Goal: Task Accomplishment & Management: Use online tool/utility

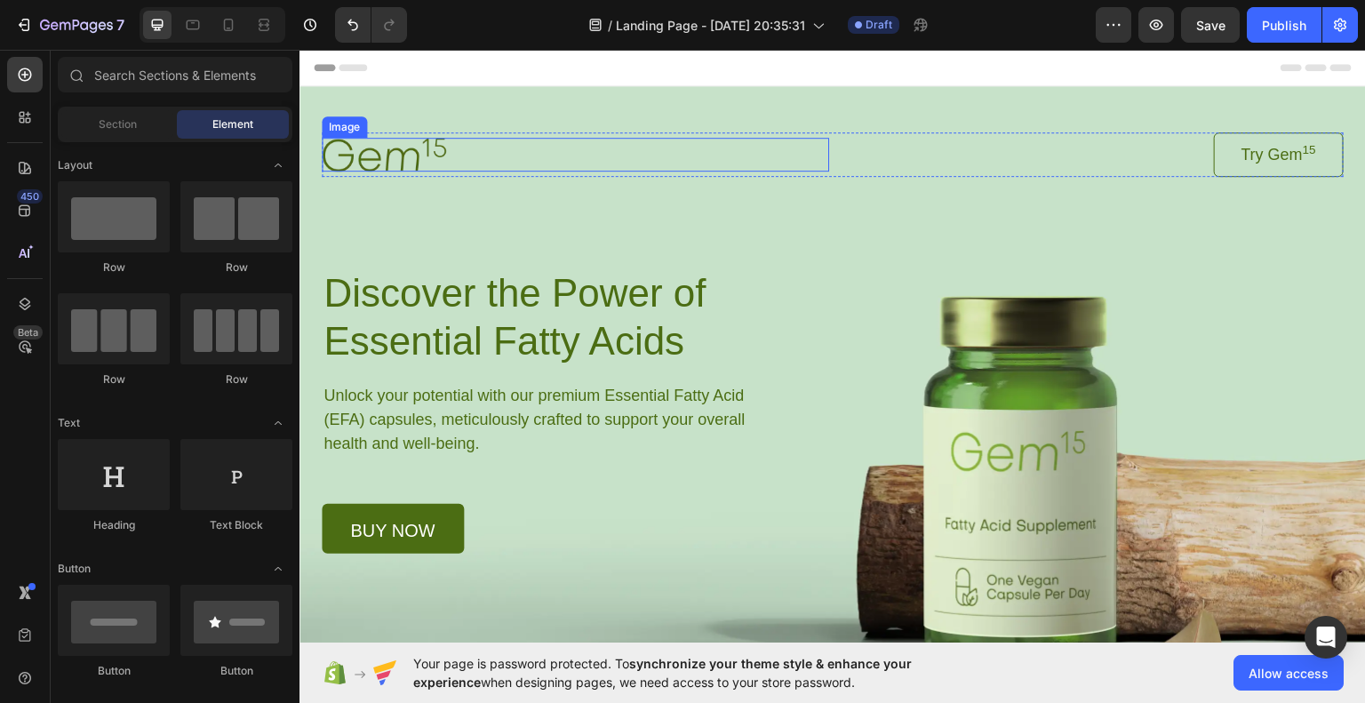
click at [391, 145] on img at bounding box center [384, 153] width 124 height 33
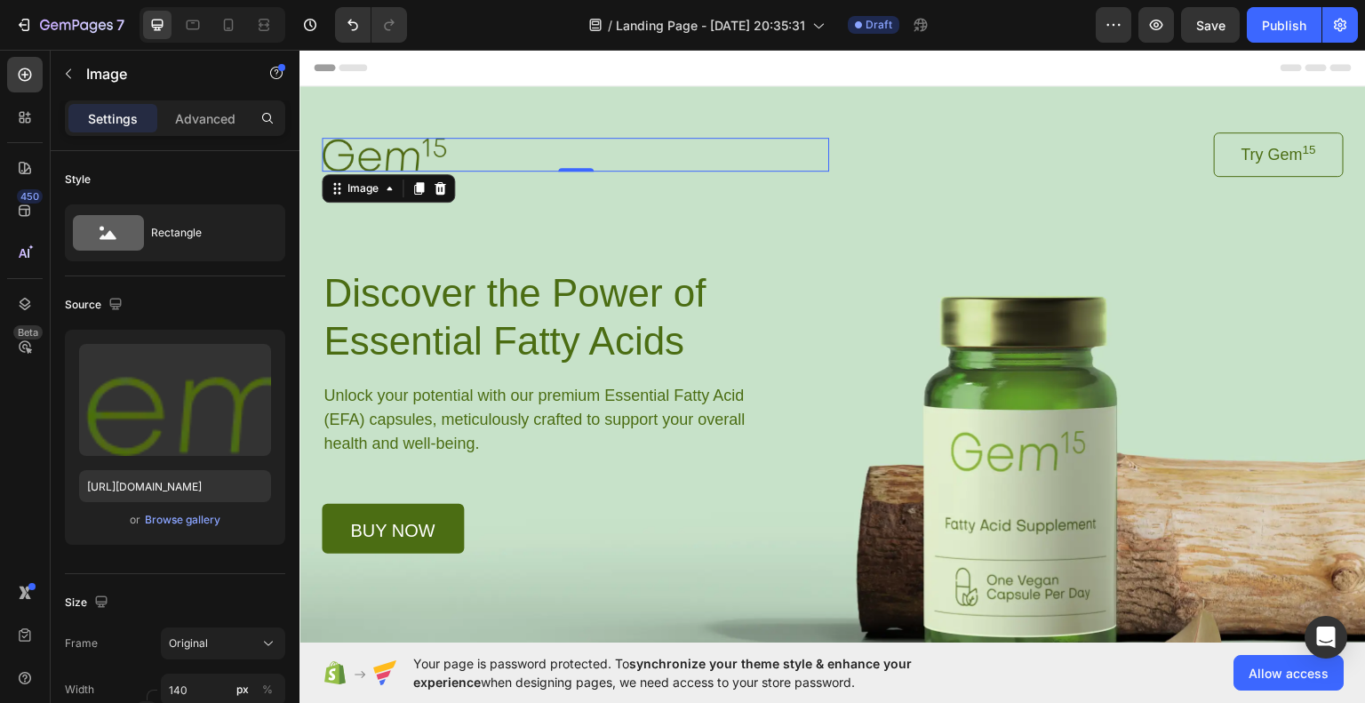
click at [365, 150] on img at bounding box center [384, 153] width 124 height 33
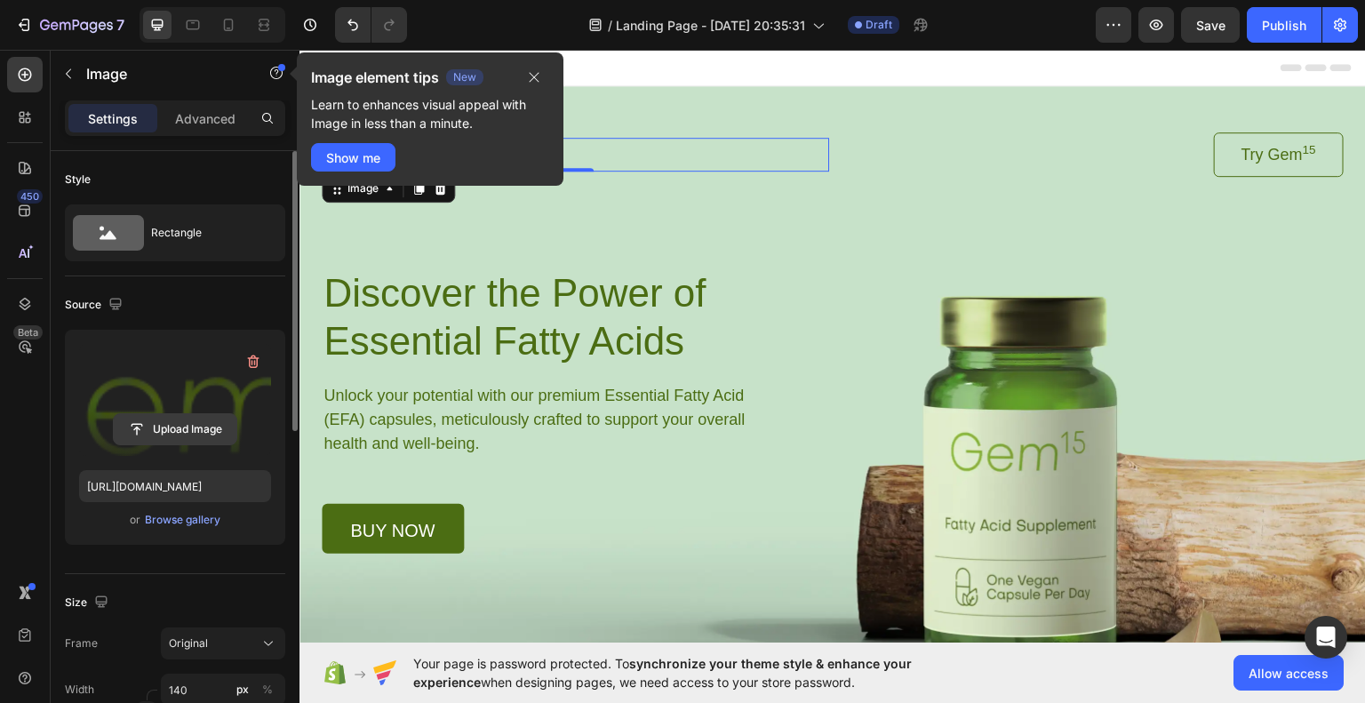
click at [182, 414] on input "file" at bounding box center [175, 429] width 123 height 30
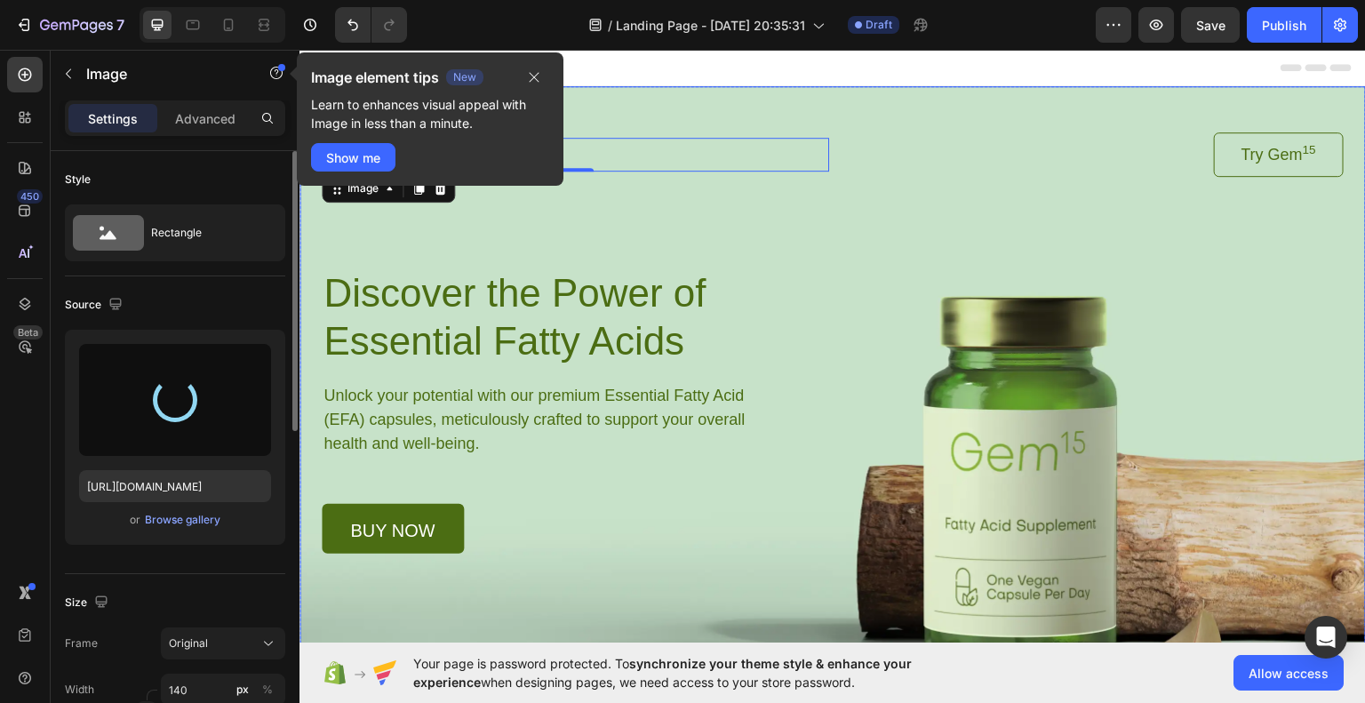
type input "https://cdn.shopify.com/s/files/1/0956/4953/0147/files/gempages_586058162910528…"
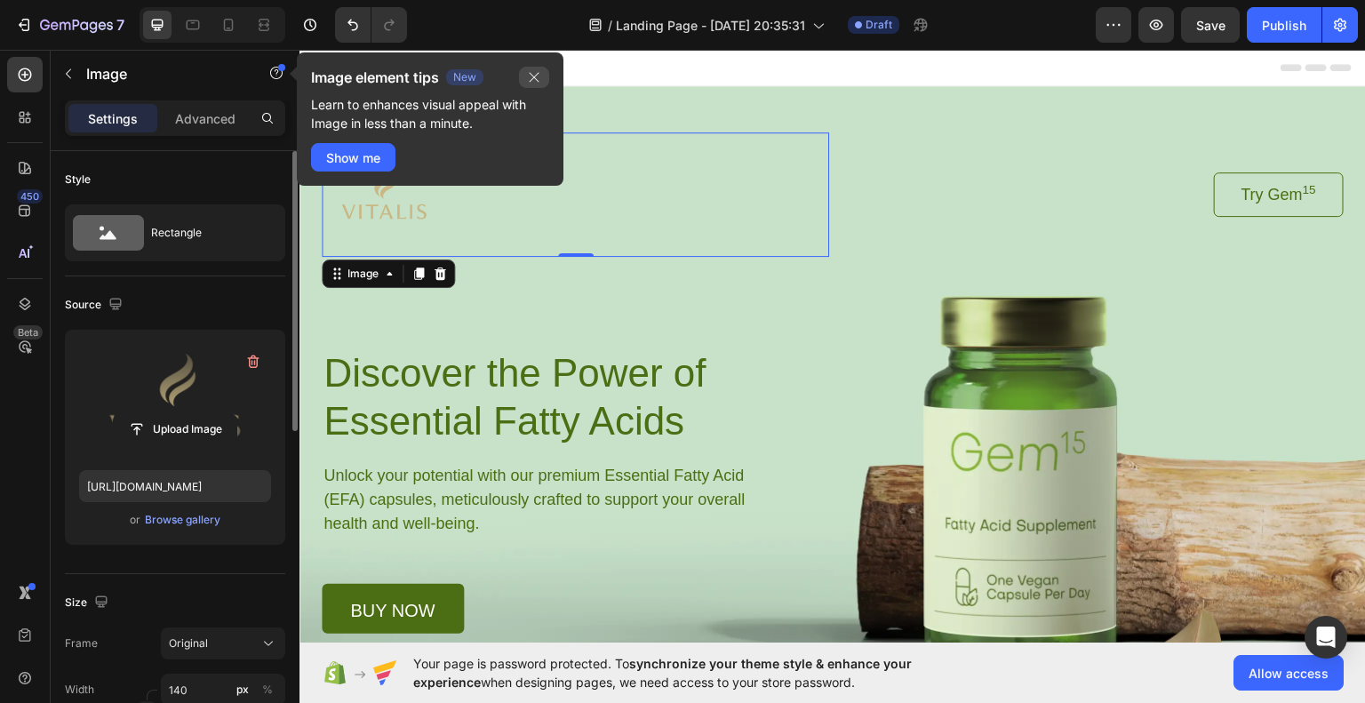
click at [538, 79] on icon "button" at bounding box center [534, 77] width 14 height 14
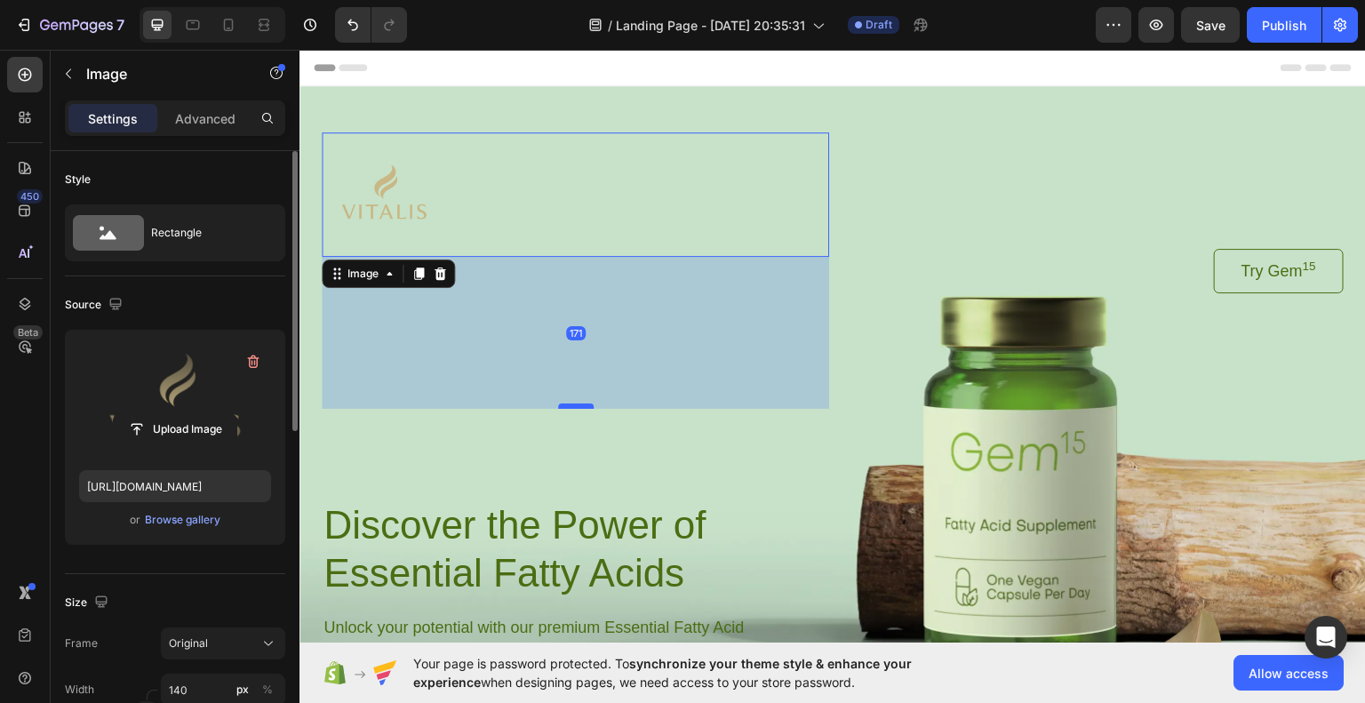
drag, startPoint x: 573, startPoint y: 252, endPoint x: 554, endPoint y: 404, distance: 153.3
click at [558, 404] on div at bounding box center [576, 405] width 36 height 5
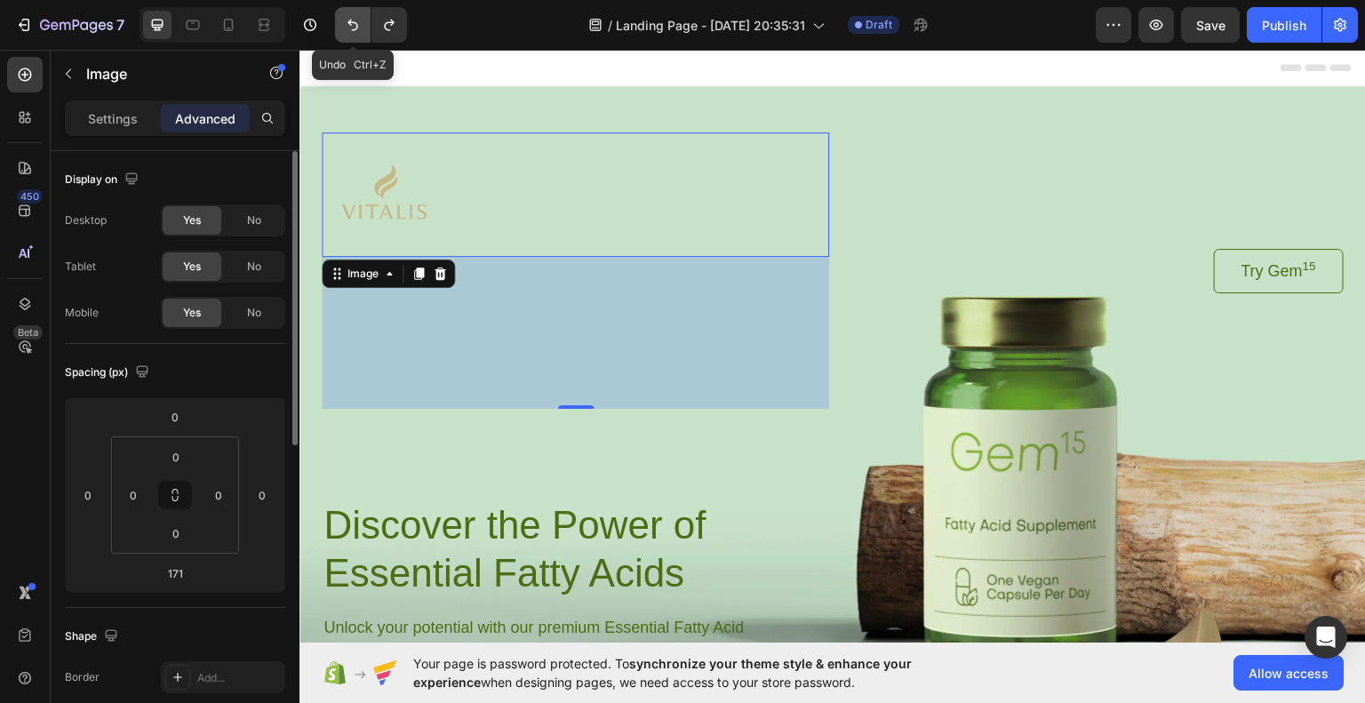
click at [364, 21] on button "Undo/Redo" at bounding box center [353, 25] width 36 height 36
click at [519, 187] on div at bounding box center [576, 194] width 508 height 124
click at [921, 421] on div "Image 171 Try Gem 15 Button Row Discover the Power of Essential Fatty Acids Hea…" at bounding box center [833, 458] width 1022 height 653
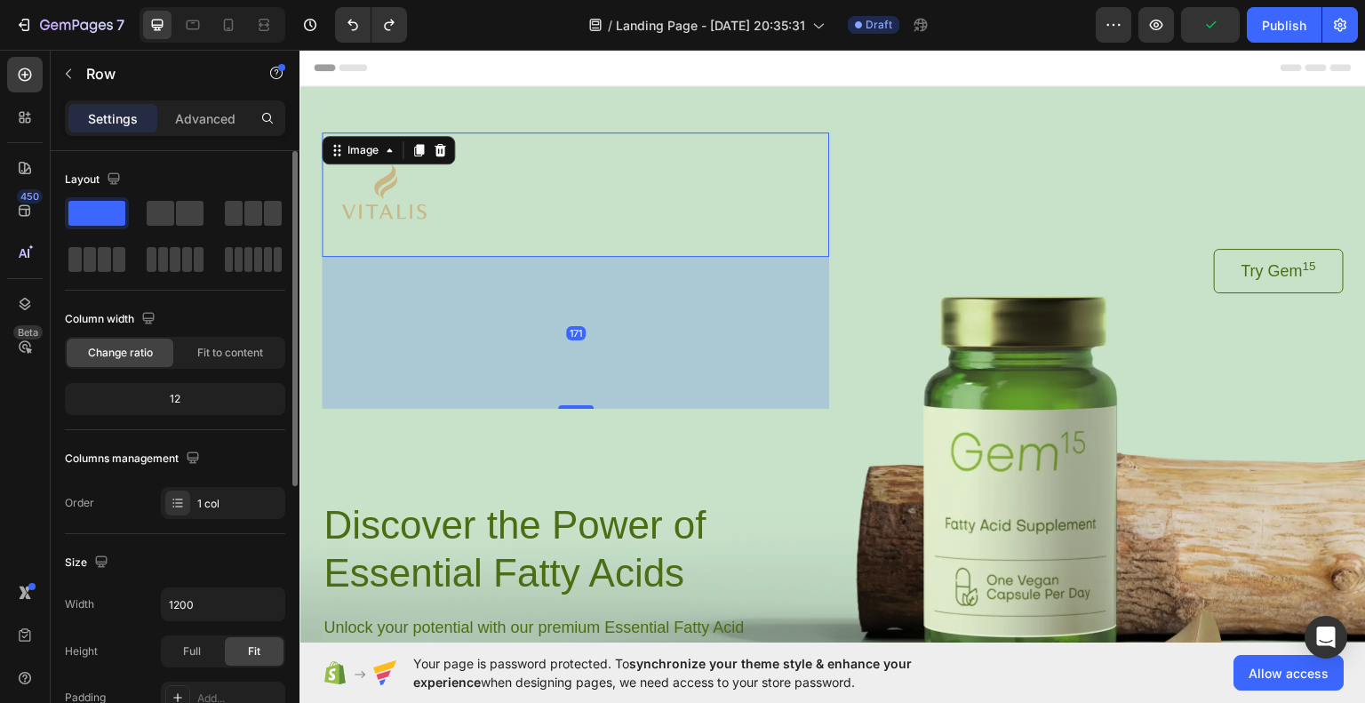
click at [463, 204] on div at bounding box center [576, 194] width 508 height 124
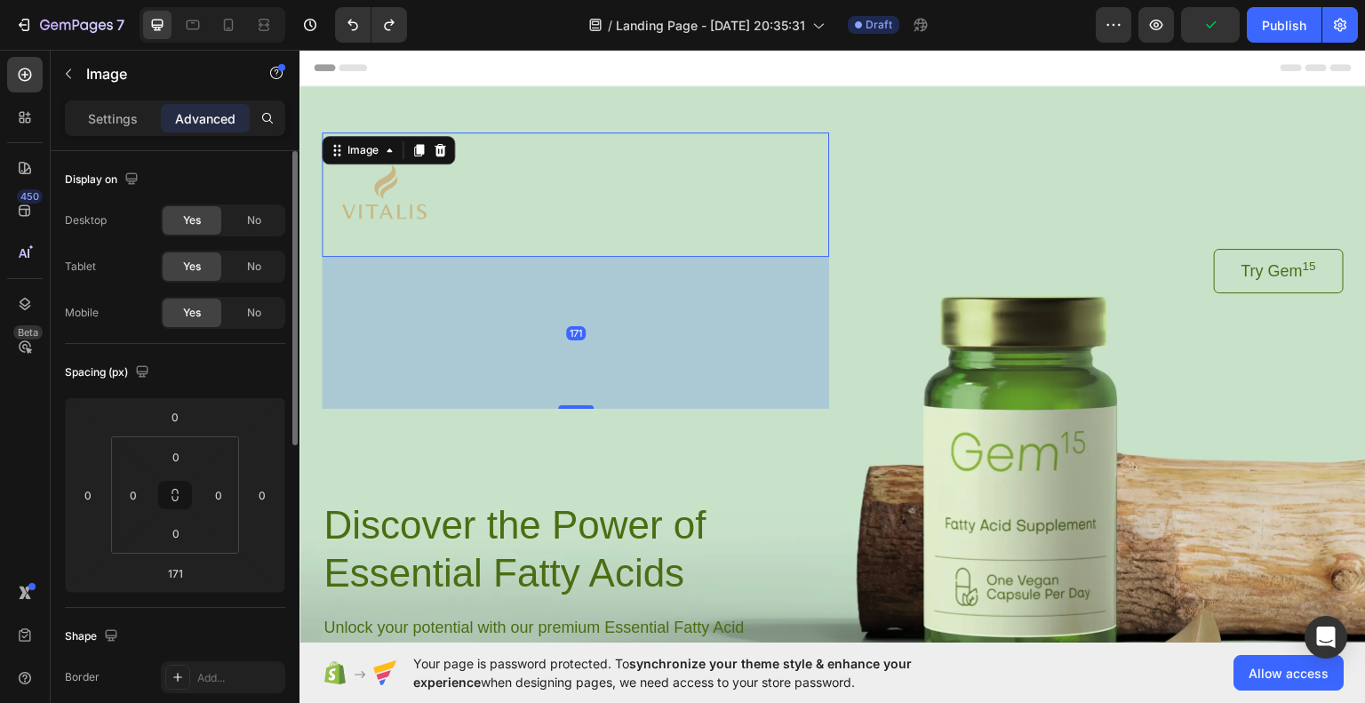
click at [560, 336] on div "171" at bounding box center [576, 332] width 508 height 152
click at [352, 28] on icon "Undo/Redo" at bounding box center [353, 25] width 18 height 18
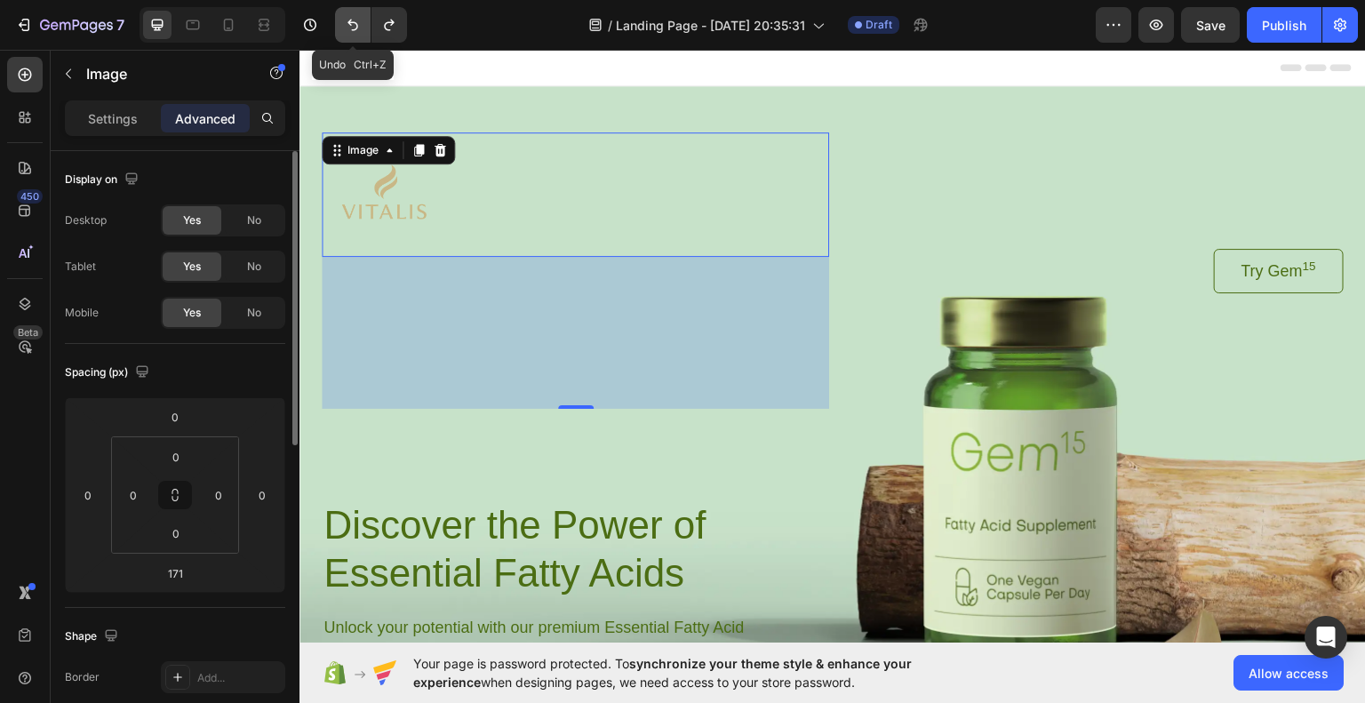
click at [352, 28] on icon "Undo/Redo" at bounding box center [353, 25] width 18 height 18
type input "0"
drag, startPoint x: 352, startPoint y: 28, endPoint x: 366, endPoint y: 28, distance: 14.2
click at [355, 28] on icon "Undo/Redo" at bounding box center [353, 25] width 18 height 18
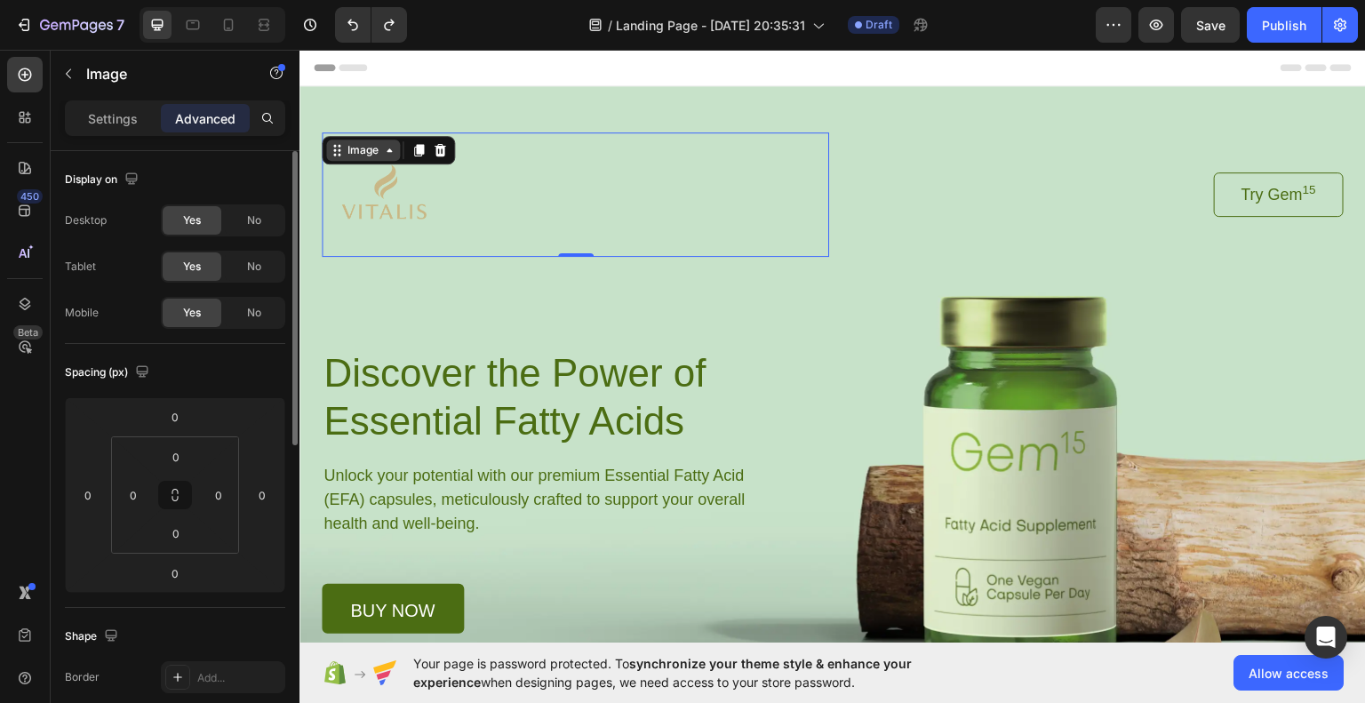
click at [382, 155] on icon at bounding box center [389, 149] width 14 height 14
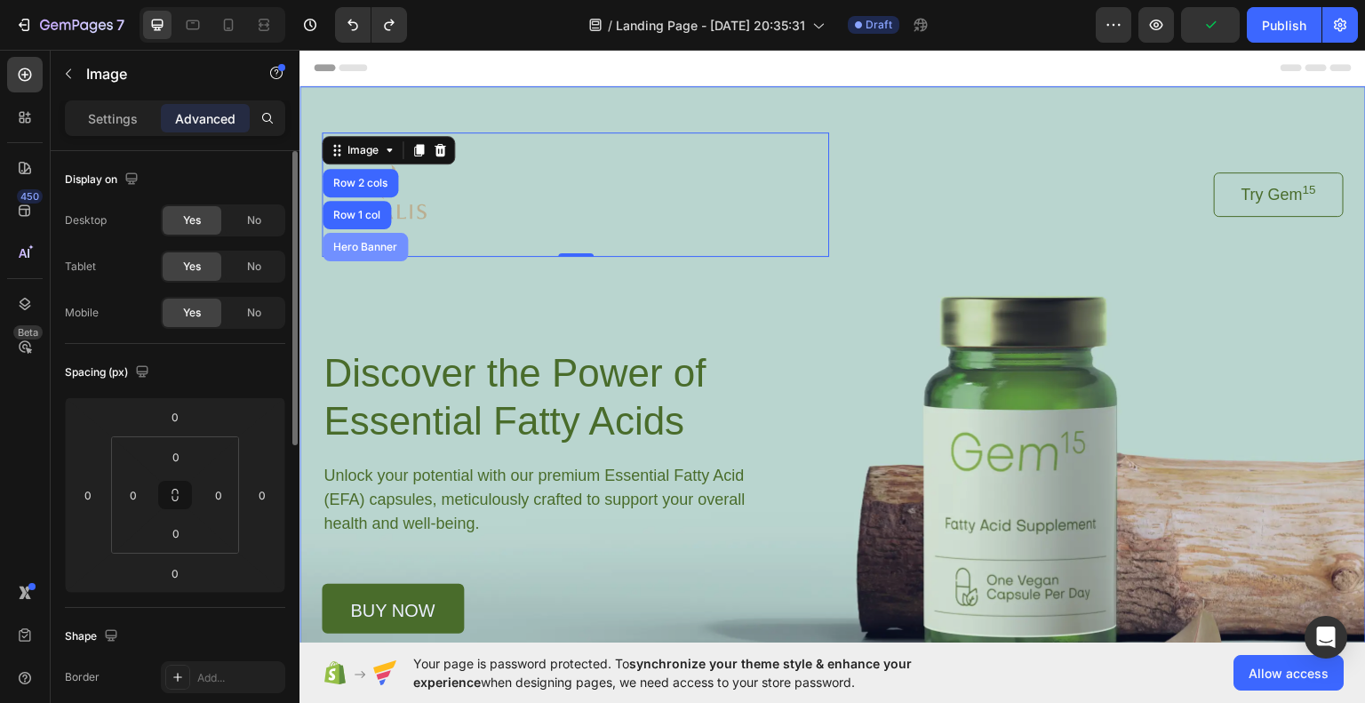
click at [367, 245] on div "Hero Banner" at bounding box center [365, 246] width 71 height 11
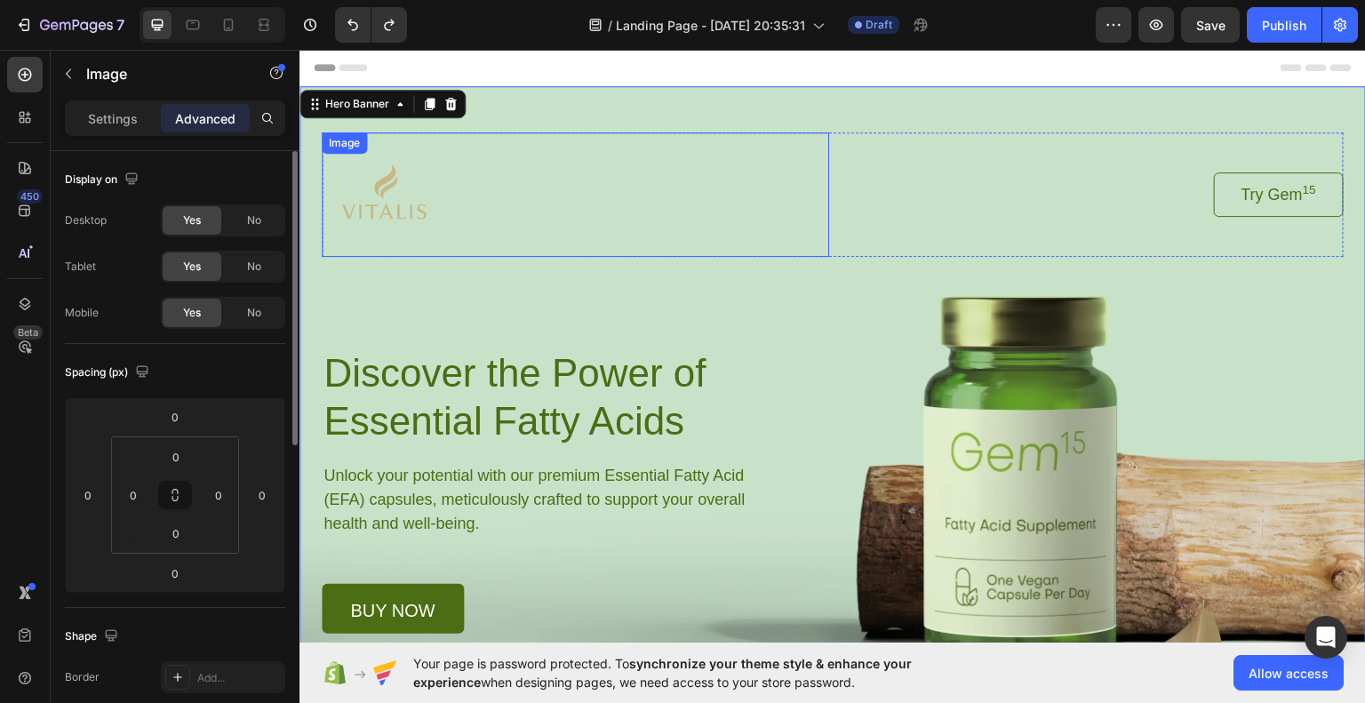
click at [394, 196] on img at bounding box center [384, 194] width 124 height 124
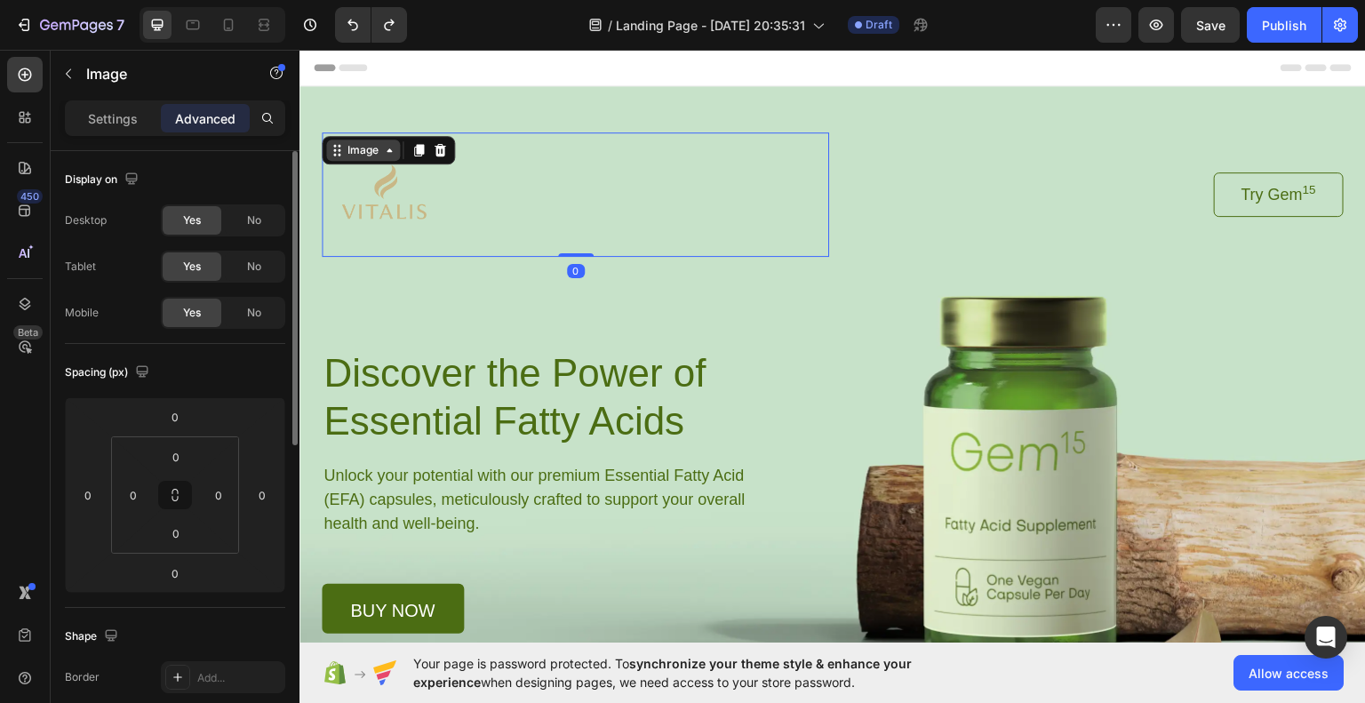
click at [366, 149] on div "Image" at bounding box center [363, 149] width 38 height 16
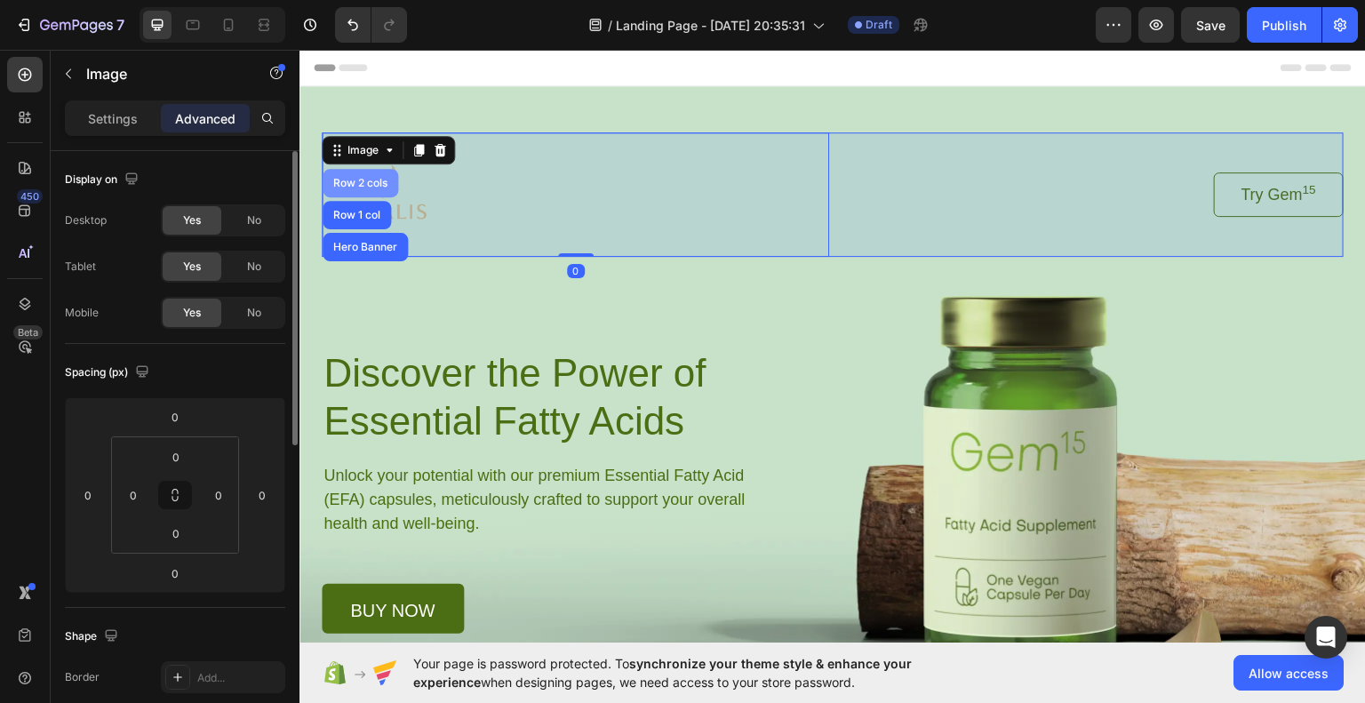
click at [369, 183] on div "Row 2 cols" at bounding box center [360, 182] width 61 height 11
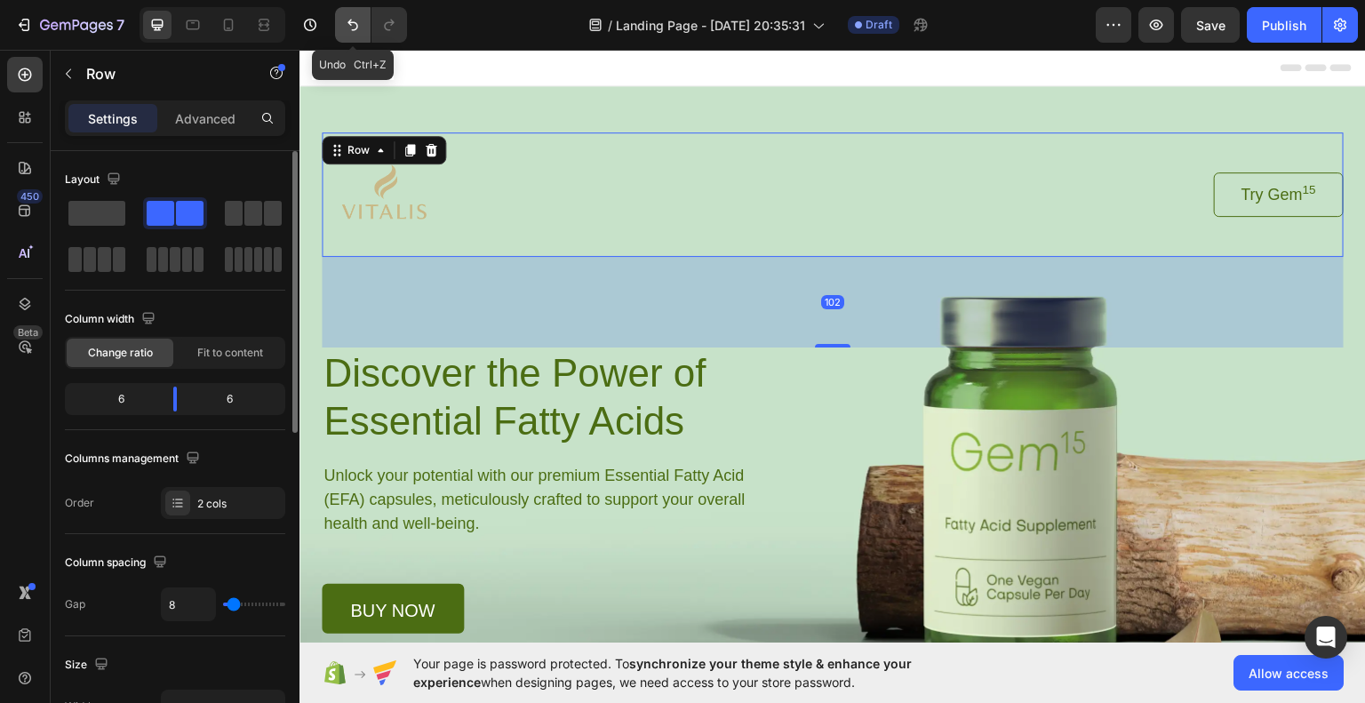
click at [355, 20] on icon "Undo/Redo" at bounding box center [353, 25] width 18 height 18
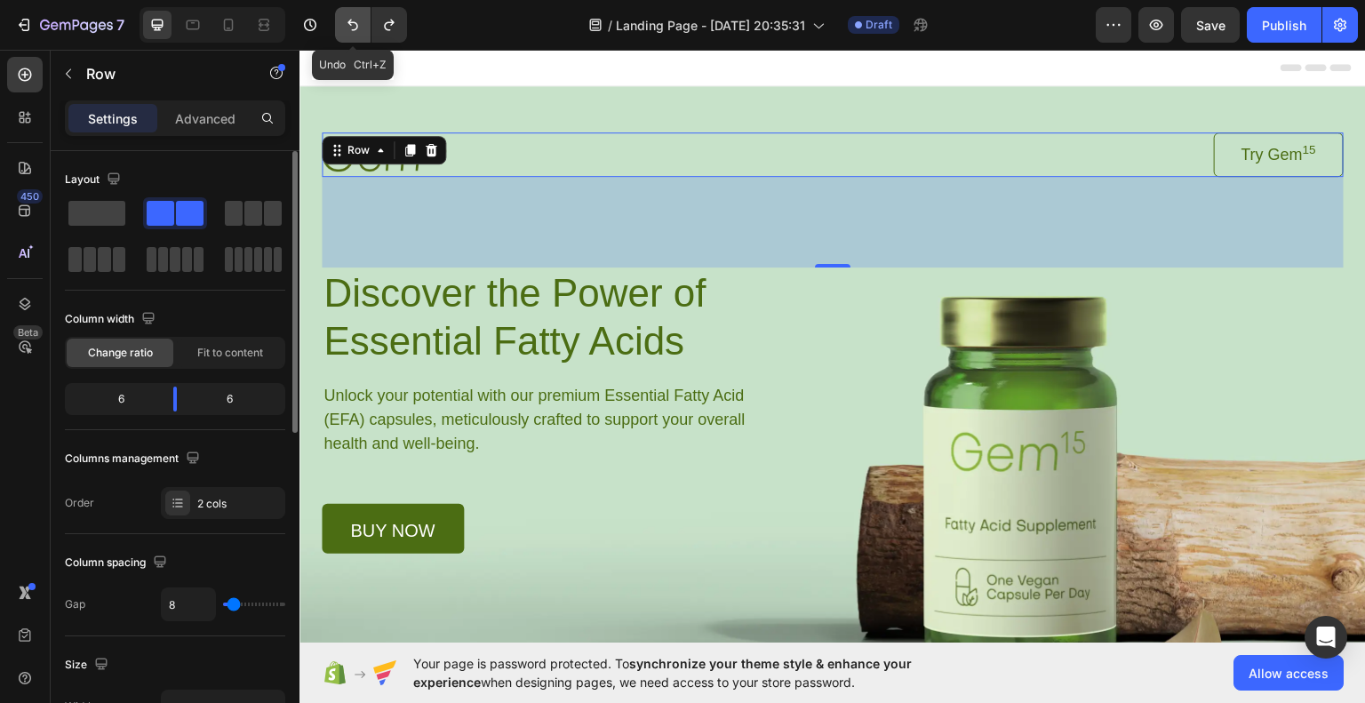
click at [355, 20] on icon "Undo/Redo" at bounding box center [353, 25] width 18 height 18
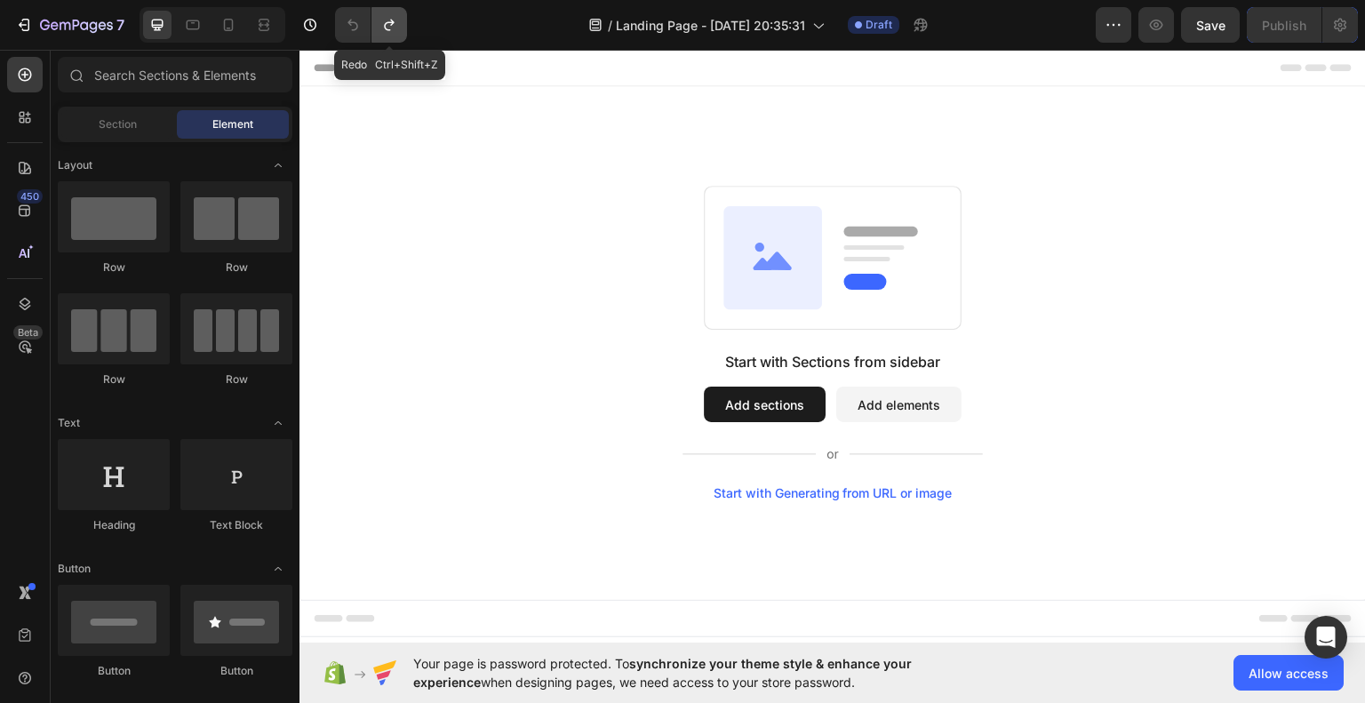
click at [387, 28] on icon "Undo/Redo" at bounding box center [389, 25] width 18 height 18
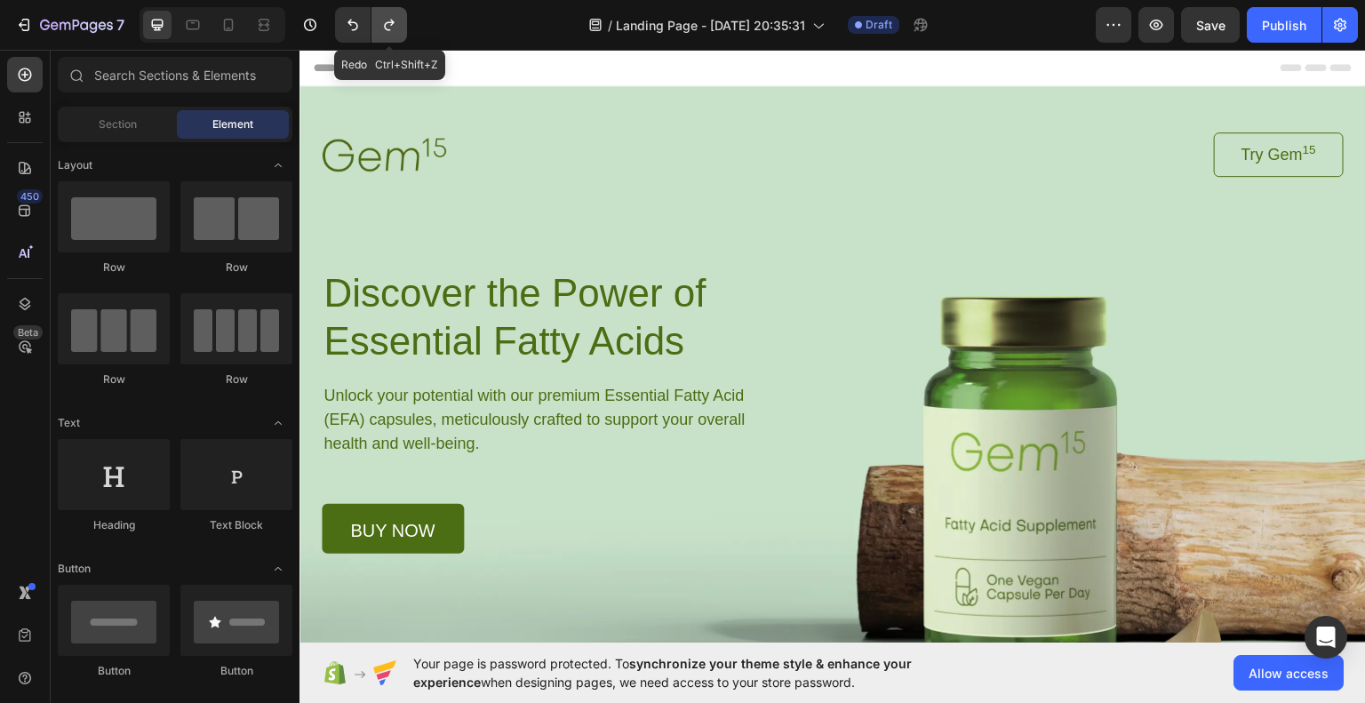
click at [387, 28] on icon "Undo/Redo" at bounding box center [389, 25] width 18 height 18
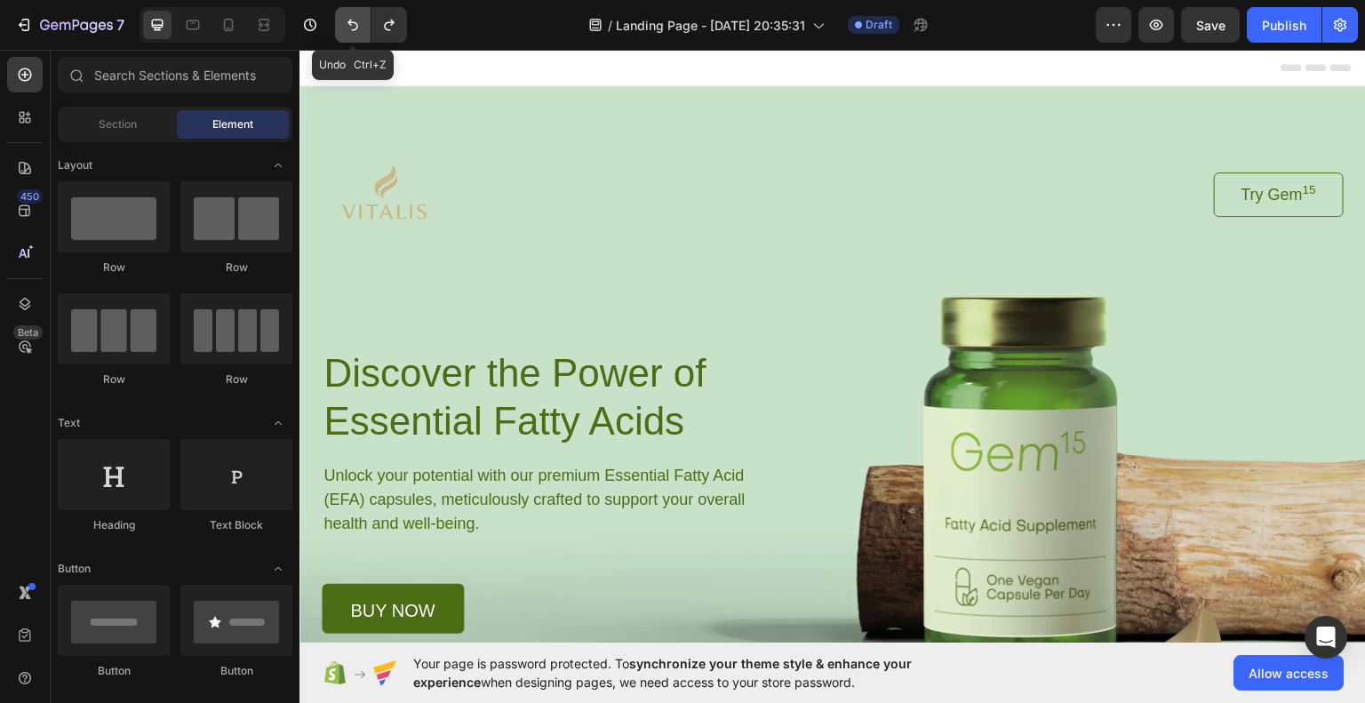
click at [358, 28] on icon "Undo/Redo" at bounding box center [353, 25] width 18 height 18
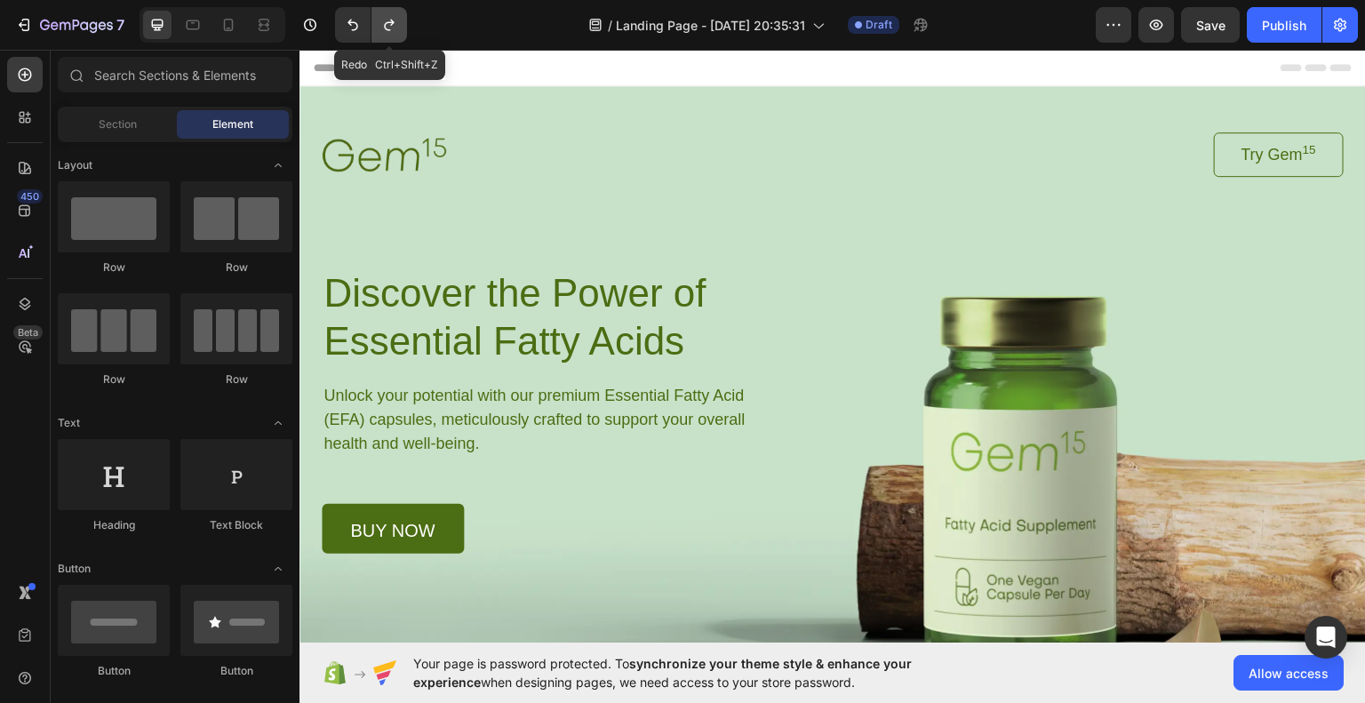
click at [400, 28] on button "Undo/Redo" at bounding box center [390, 25] width 36 height 36
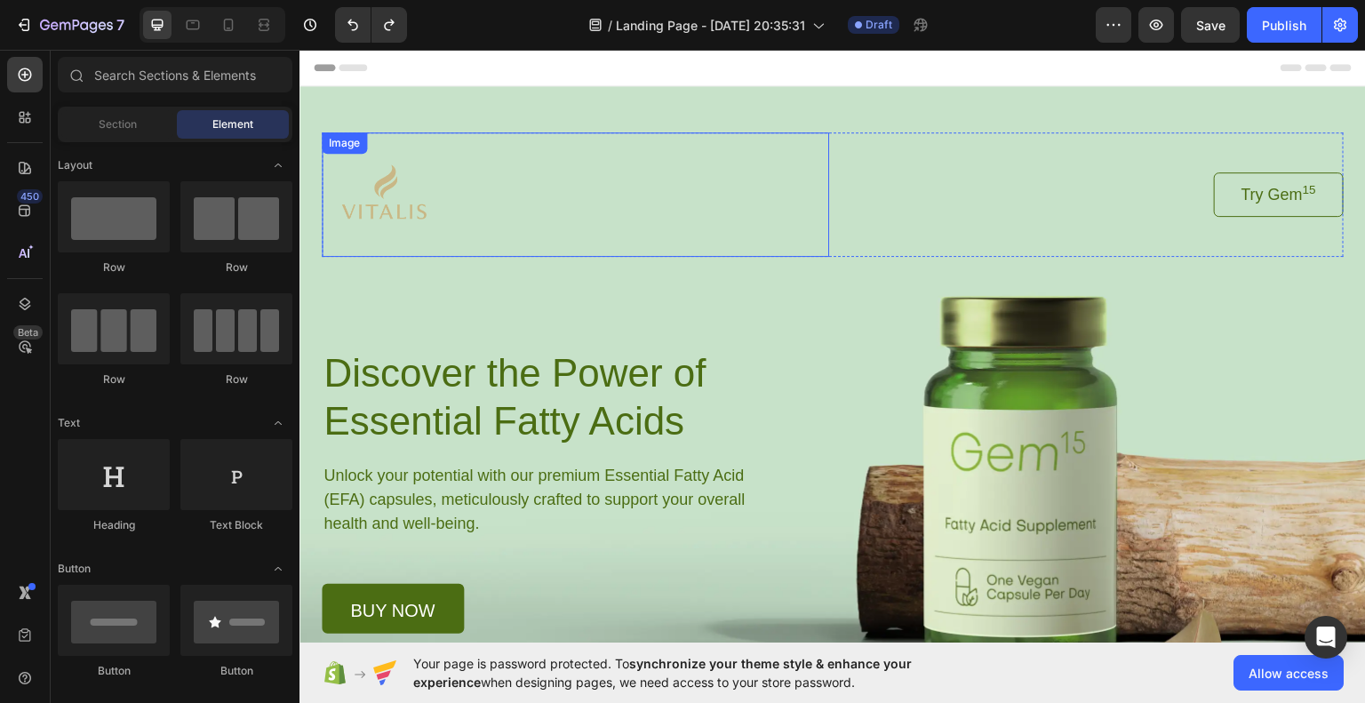
click at [399, 174] on img at bounding box center [384, 194] width 124 height 124
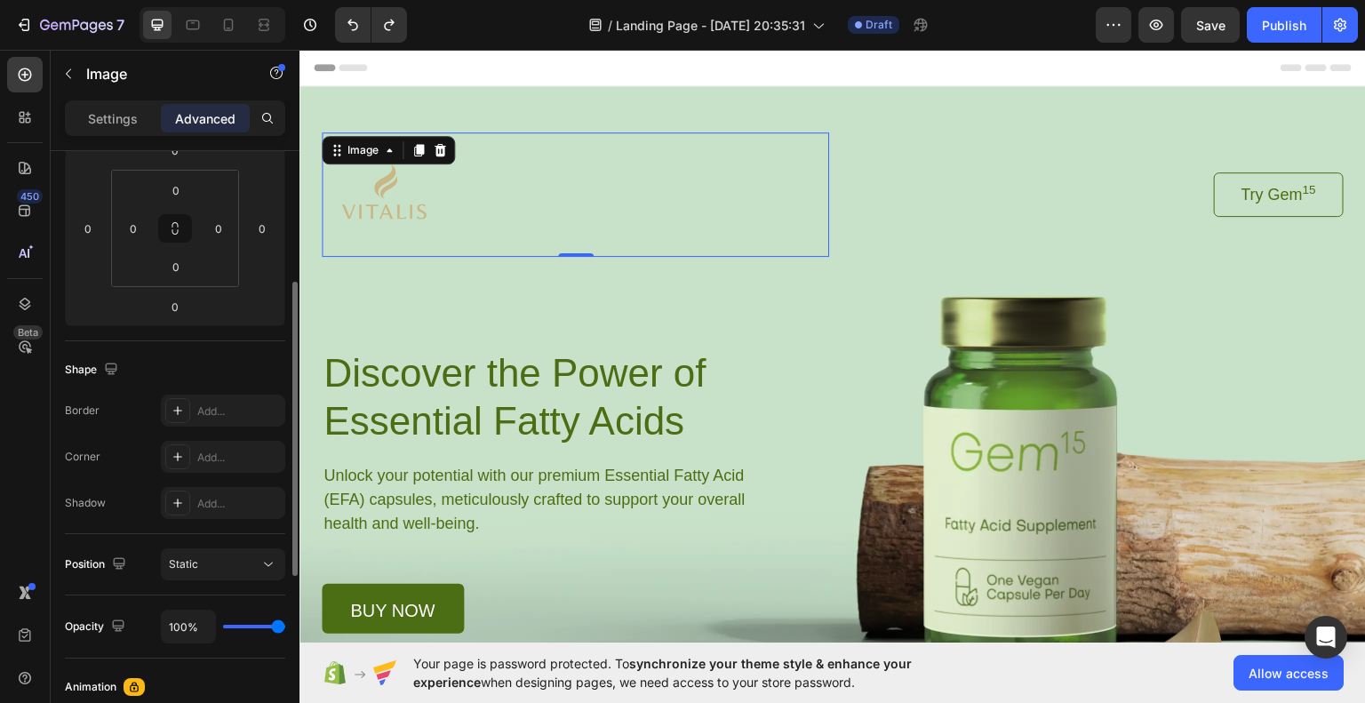
scroll to position [533, 0]
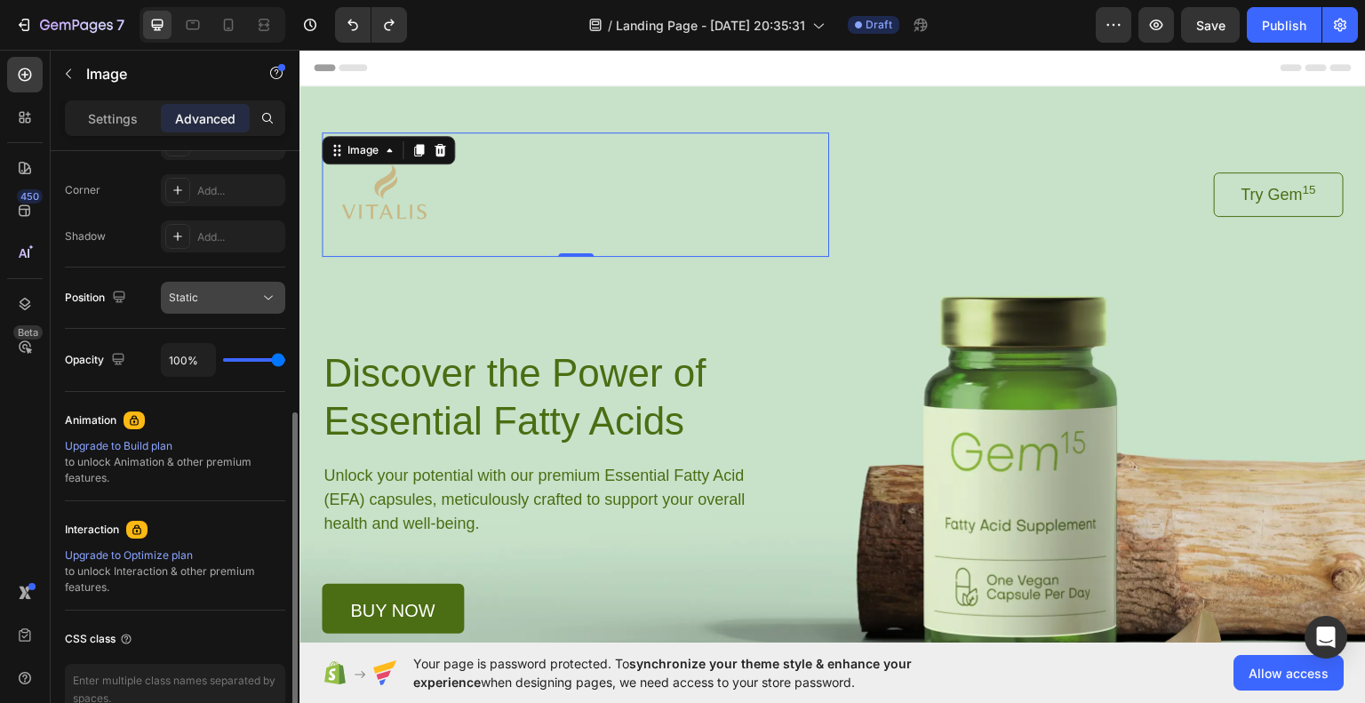
click at [222, 301] on div "Static" at bounding box center [214, 298] width 91 height 16
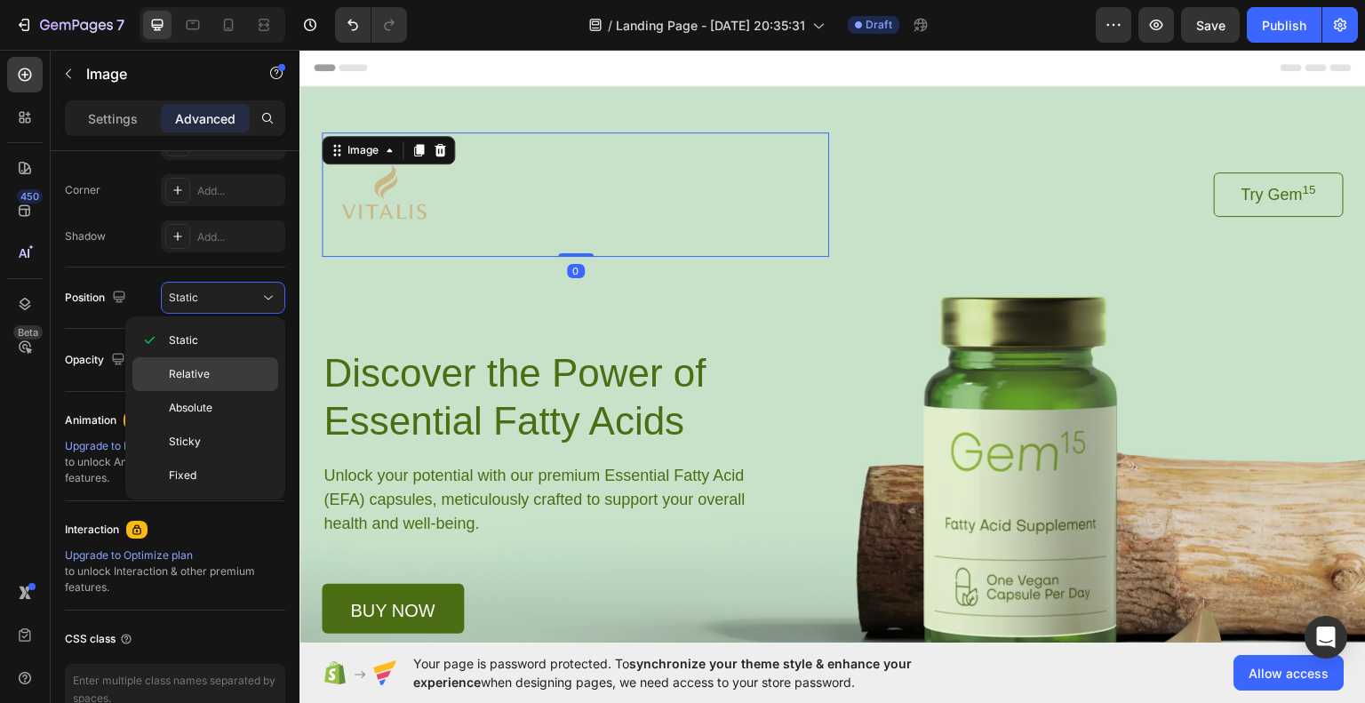
click at [218, 371] on p "Relative" at bounding box center [219, 374] width 101 height 16
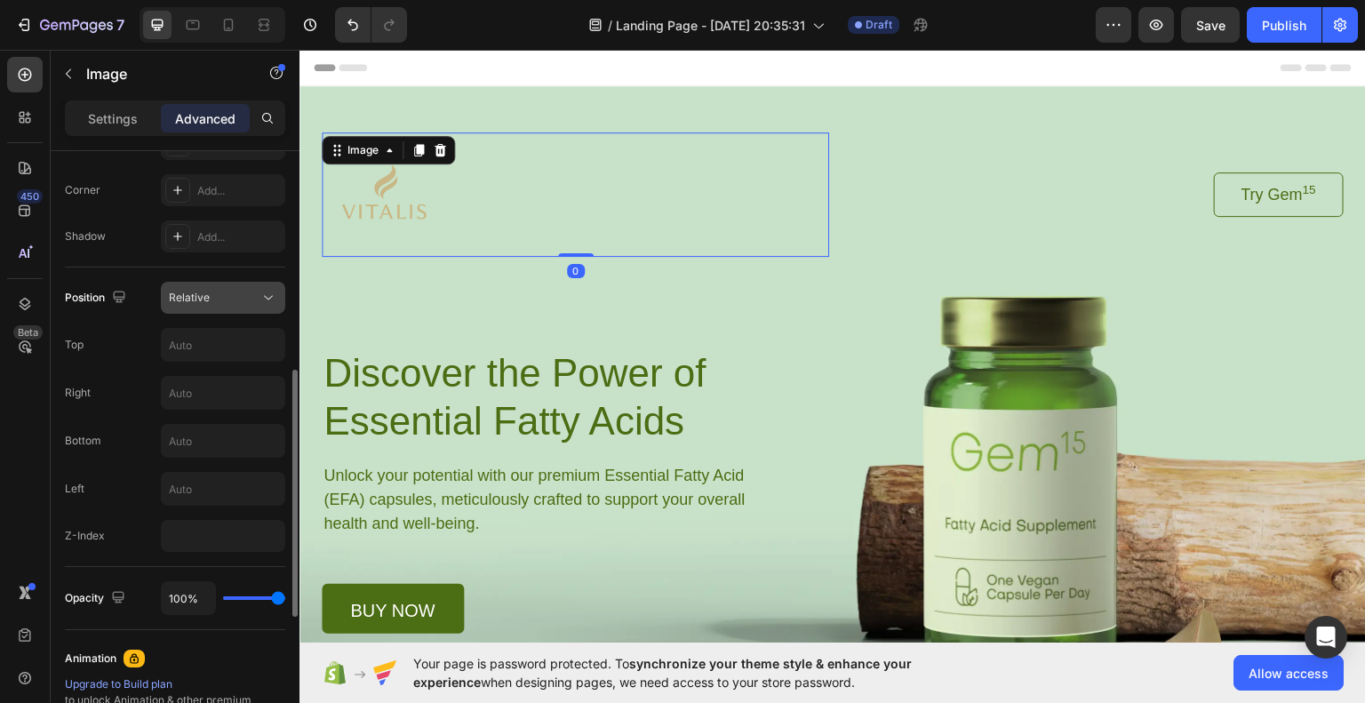
click at [228, 301] on div "Relative" at bounding box center [214, 298] width 91 height 16
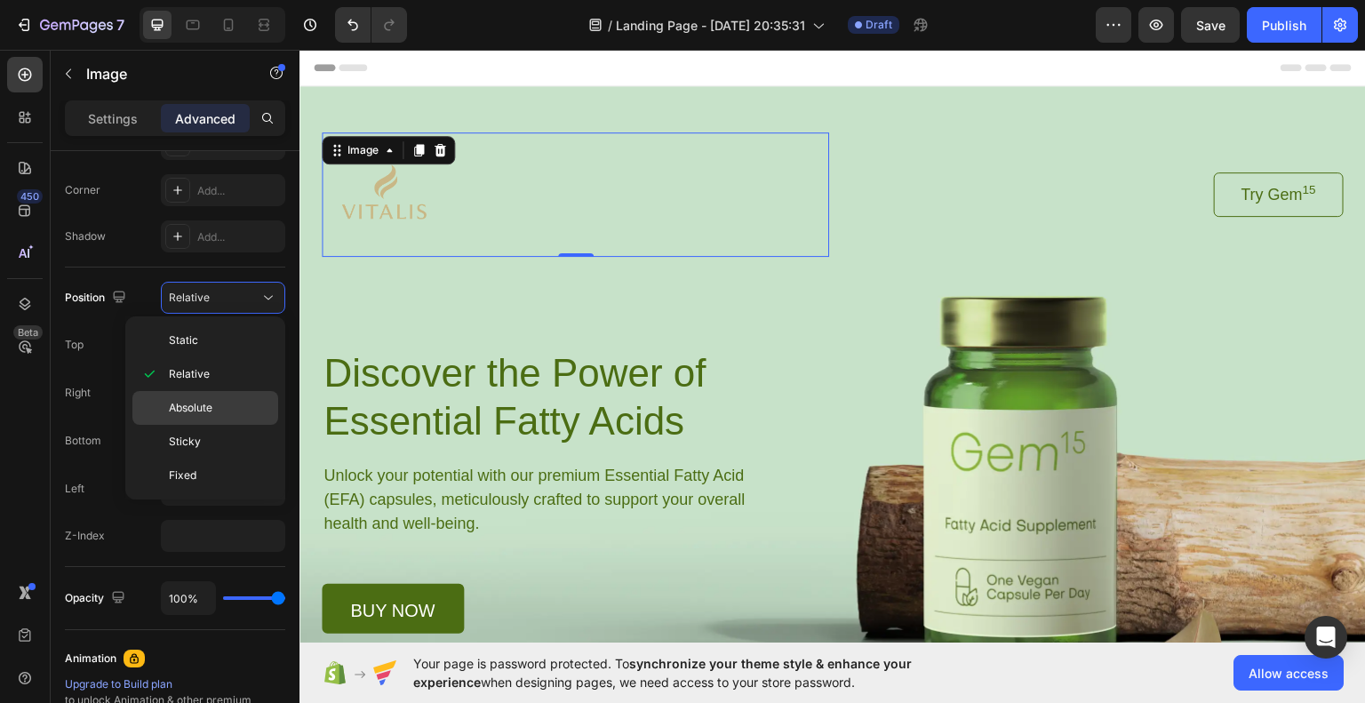
click at [212, 410] on span "Absolute" at bounding box center [191, 408] width 44 height 16
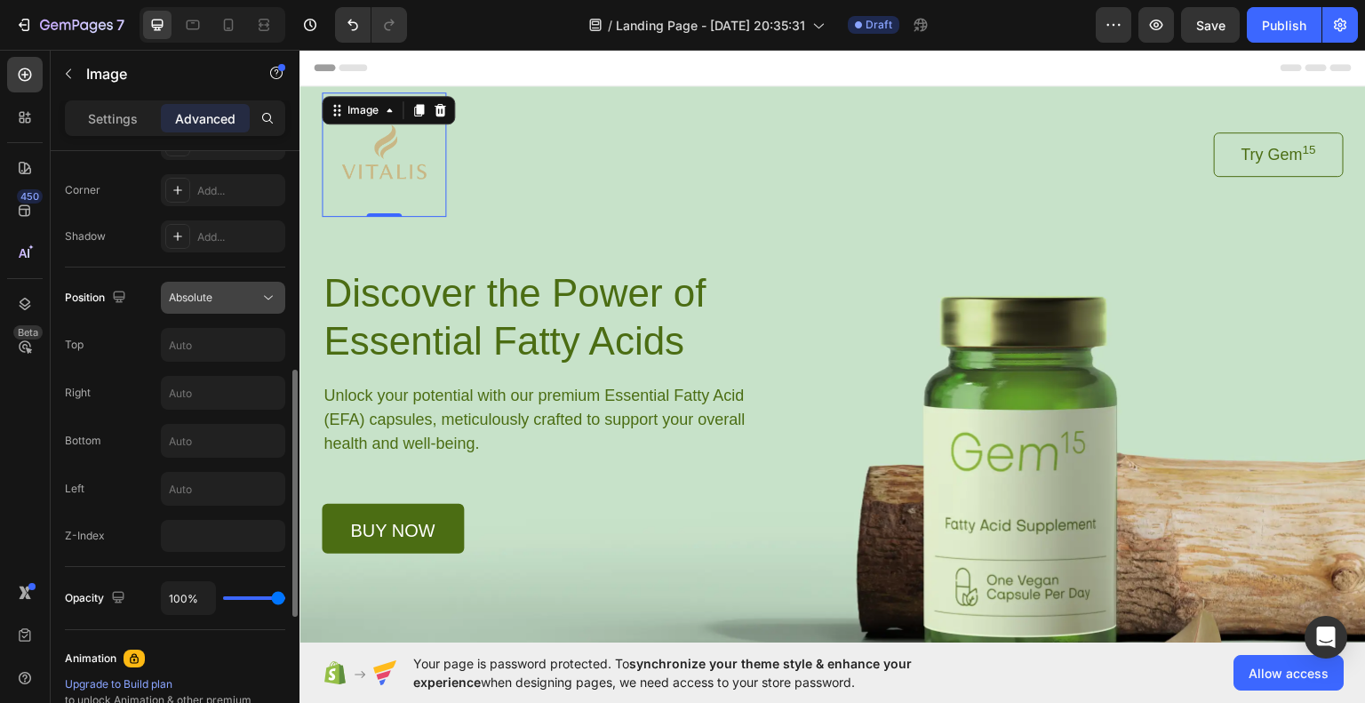
click at [200, 298] on span "Absolute" at bounding box center [191, 297] width 44 height 13
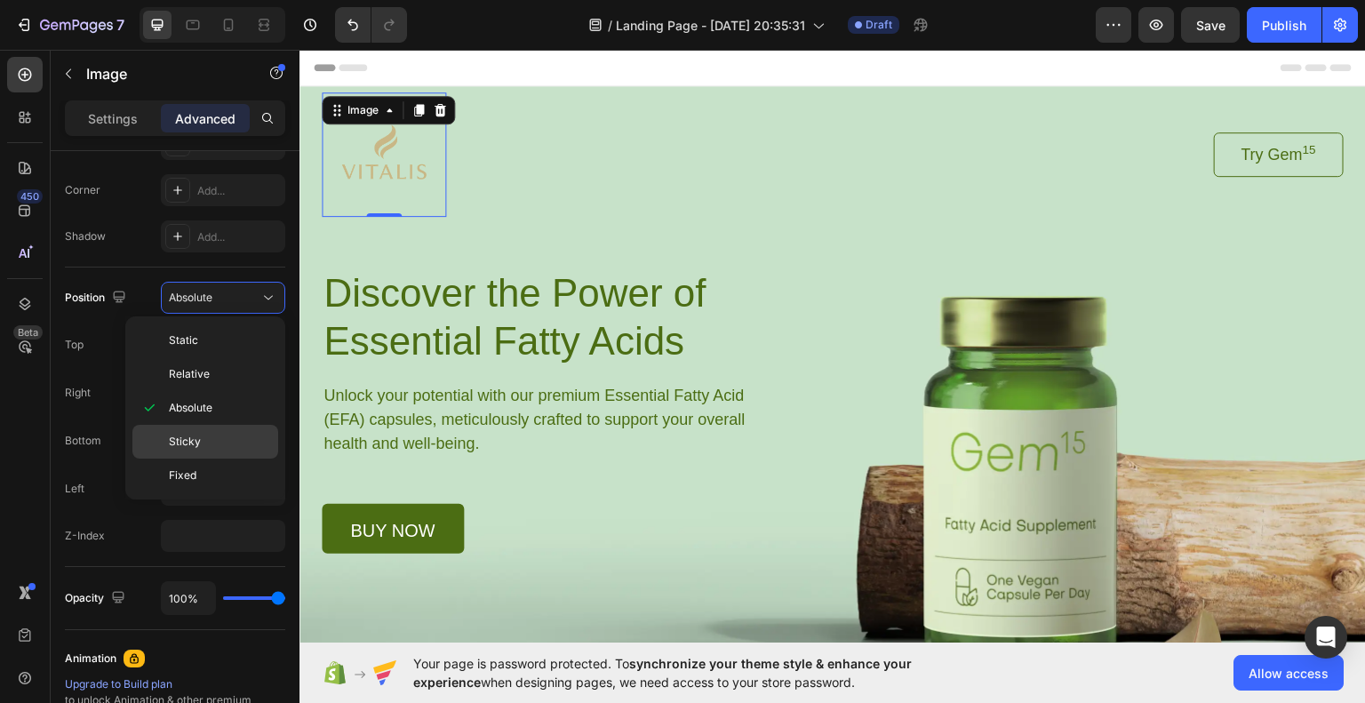
click at [196, 439] on span "Sticky" at bounding box center [185, 442] width 32 height 16
type input "0"
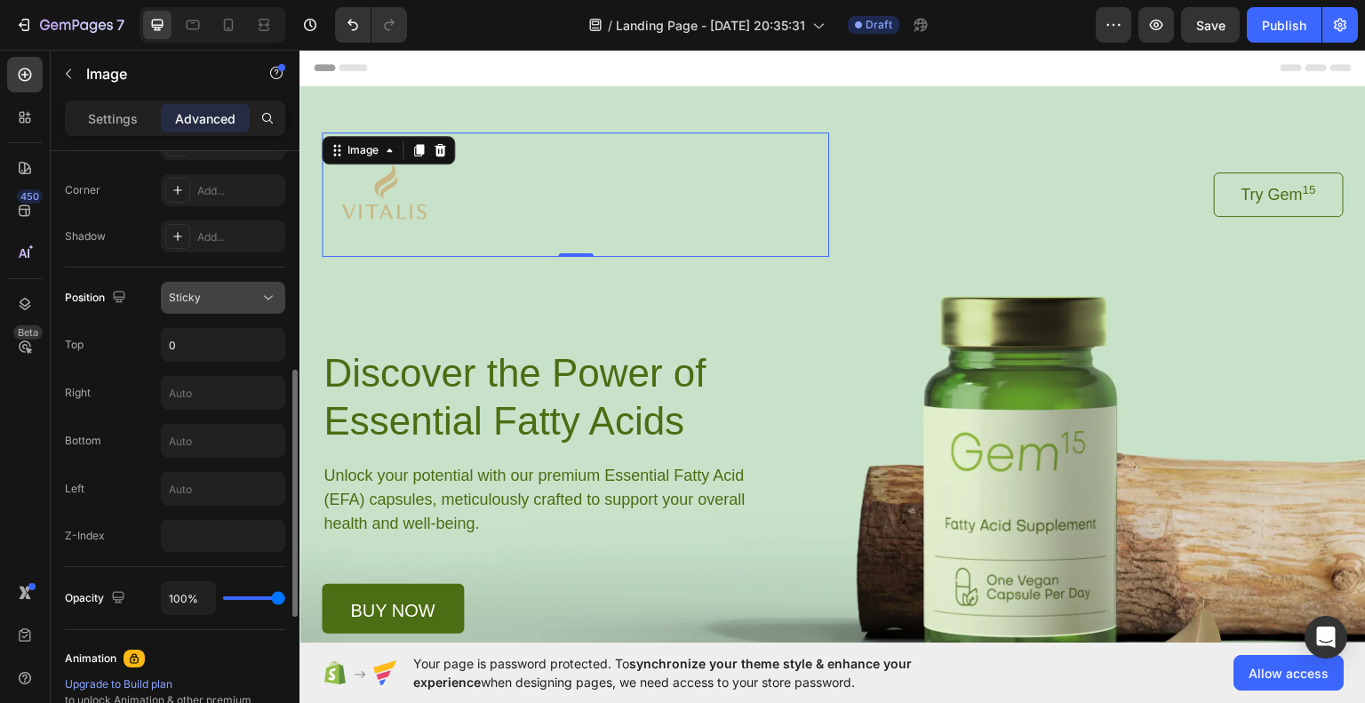
click at [220, 307] on button "Sticky" at bounding box center [223, 298] width 124 height 32
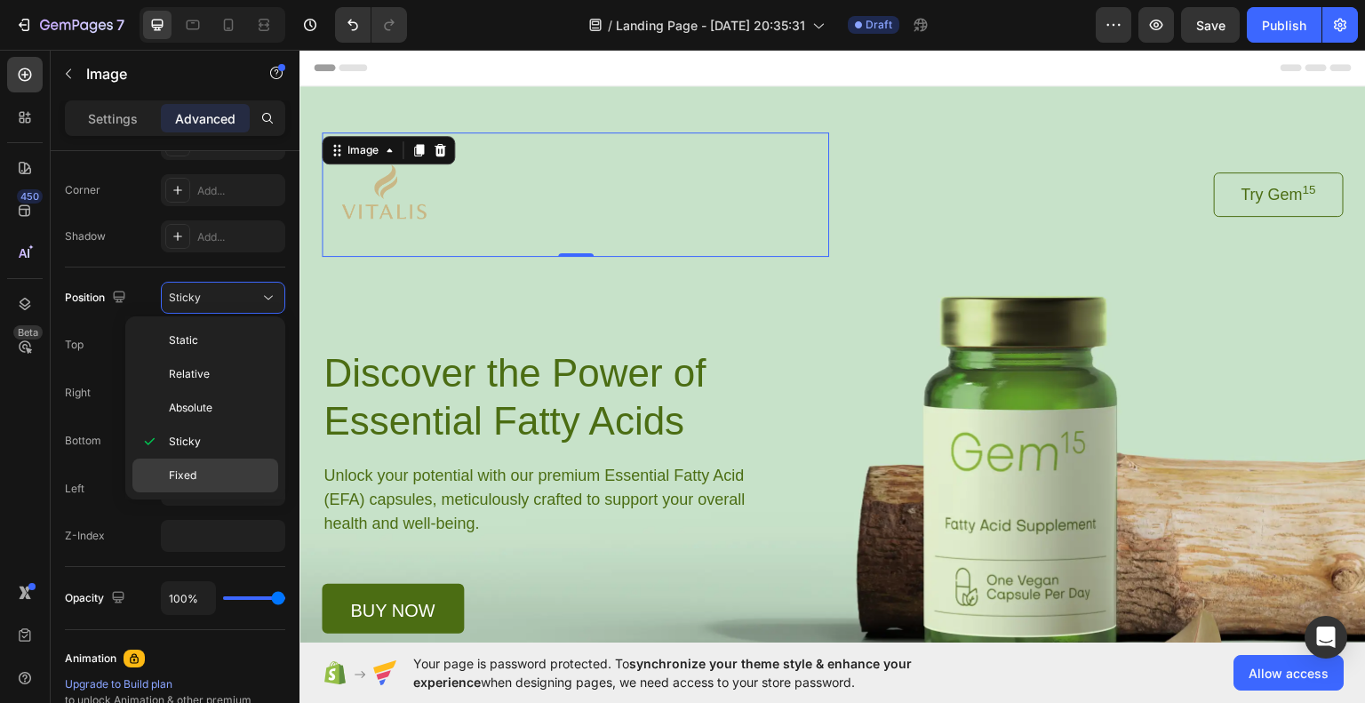
click at [203, 459] on div "Fixed" at bounding box center [205, 476] width 146 height 34
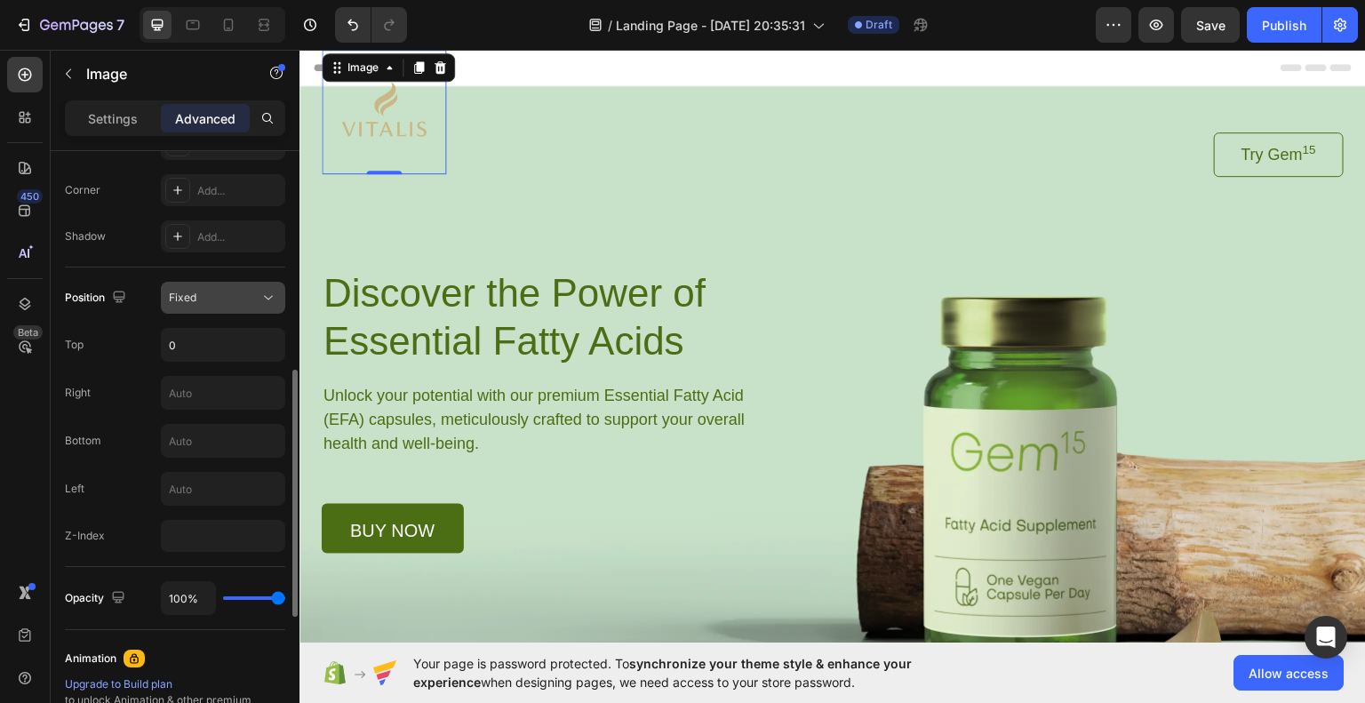
click at [220, 300] on div "Fixed" at bounding box center [214, 298] width 91 height 16
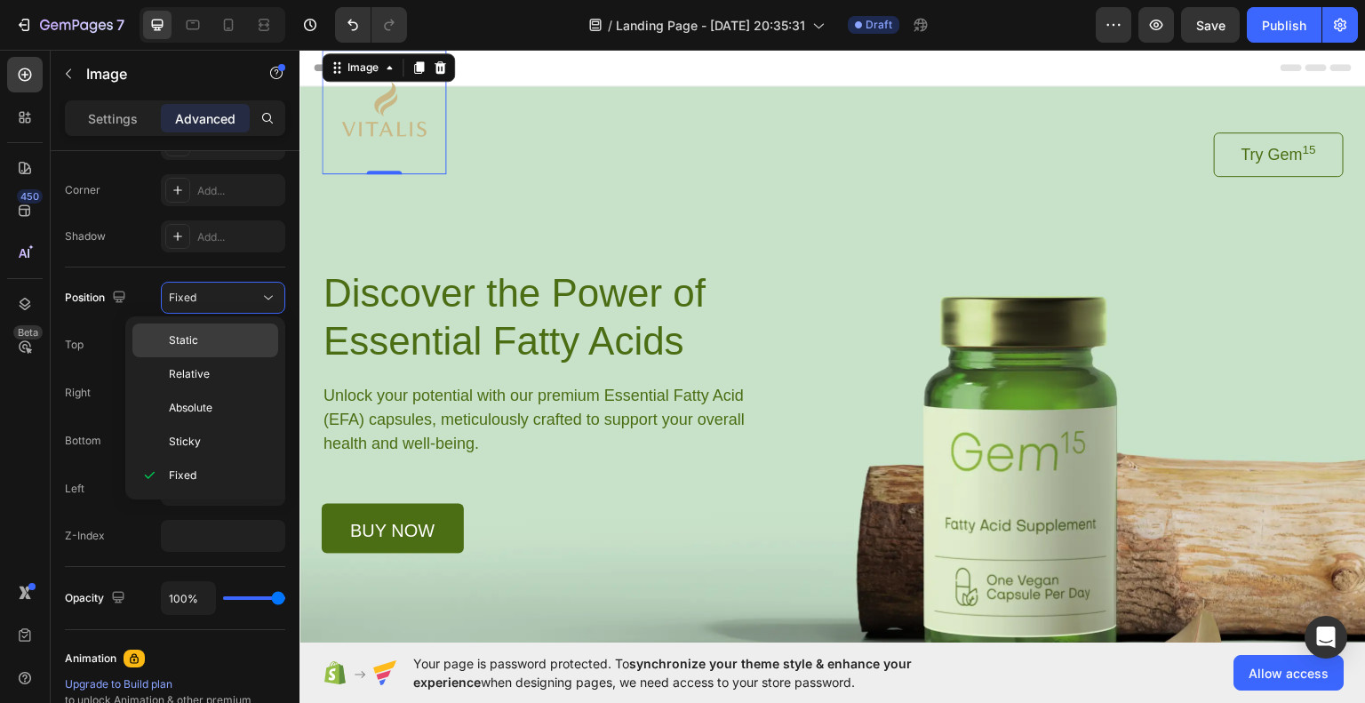
click at [213, 342] on p "Static" at bounding box center [219, 340] width 101 height 16
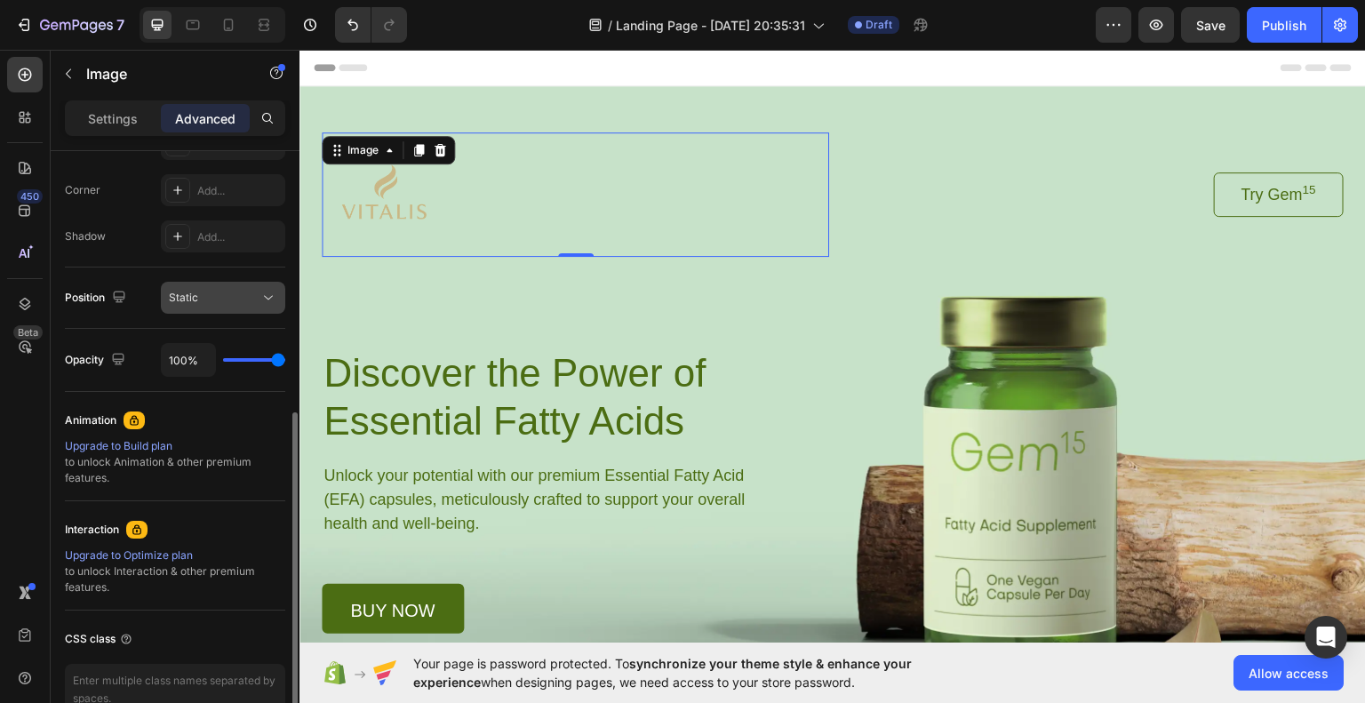
click at [216, 312] on button "Static" at bounding box center [223, 298] width 124 height 32
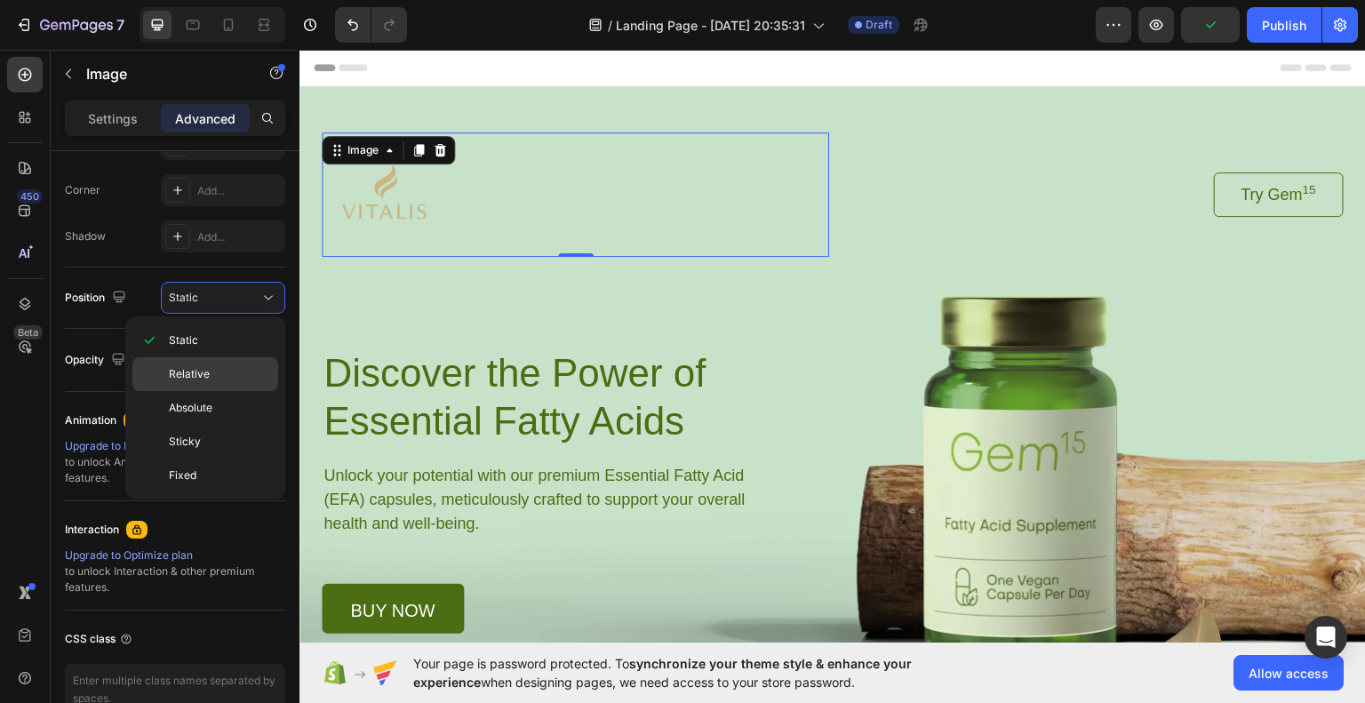
click at [196, 374] on span "Relative" at bounding box center [189, 374] width 41 height 16
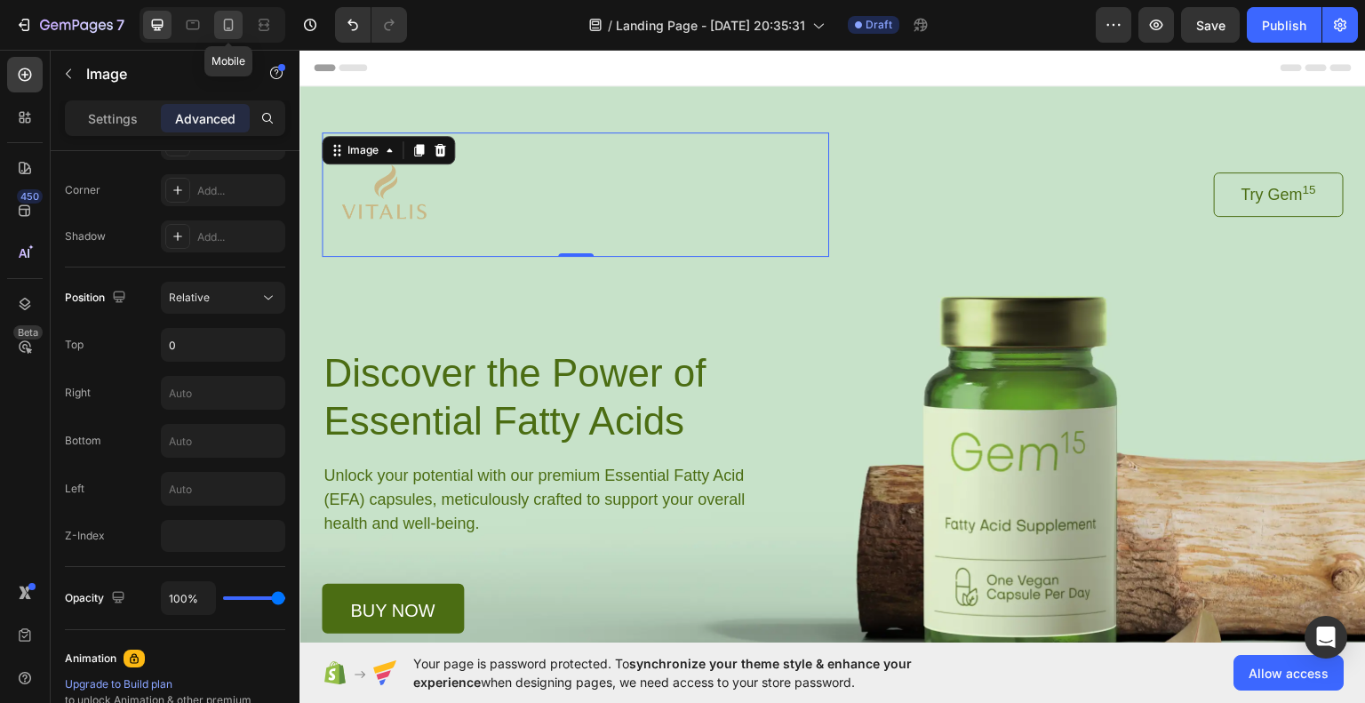
click at [220, 24] on icon at bounding box center [229, 25] width 18 height 18
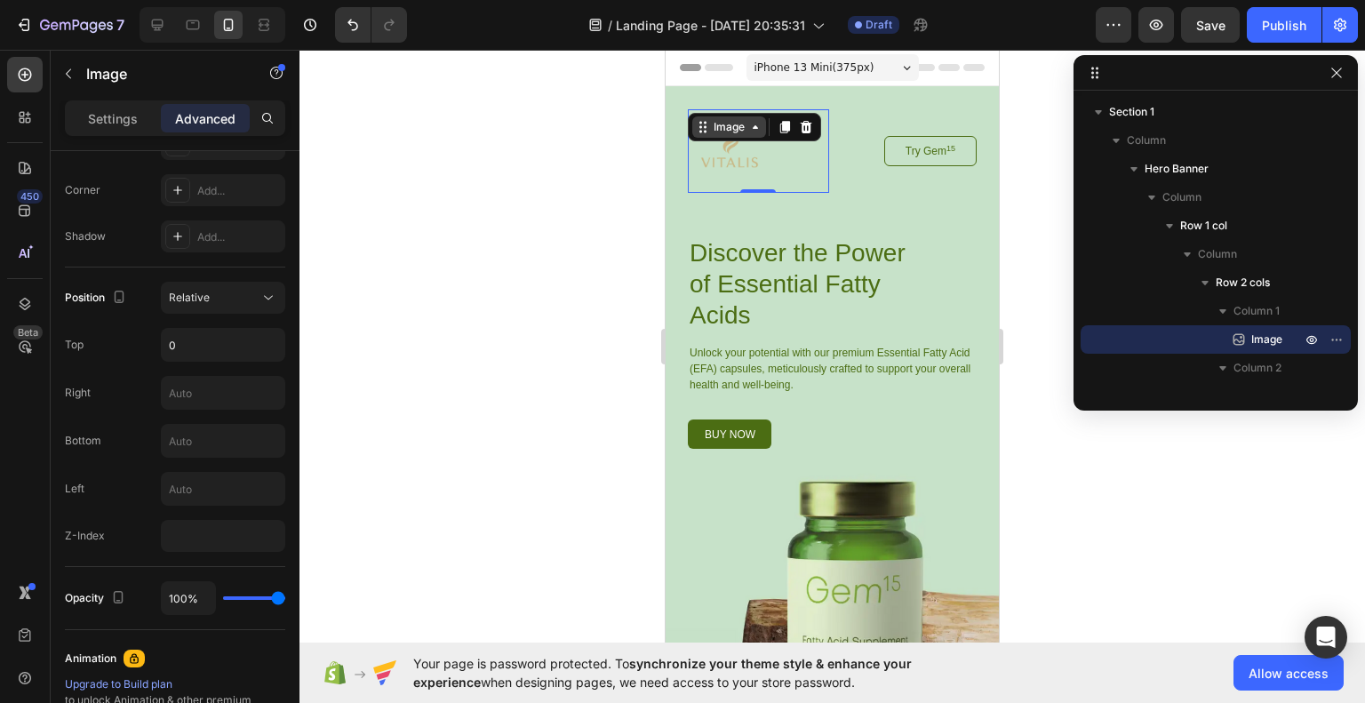
click at [754, 127] on icon at bounding box center [755, 127] width 5 height 4
click at [754, 127] on icon at bounding box center [755, 127] width 14 height 14
click at [788, 162] on div at bounding box center [758, 151] width 141 height 84
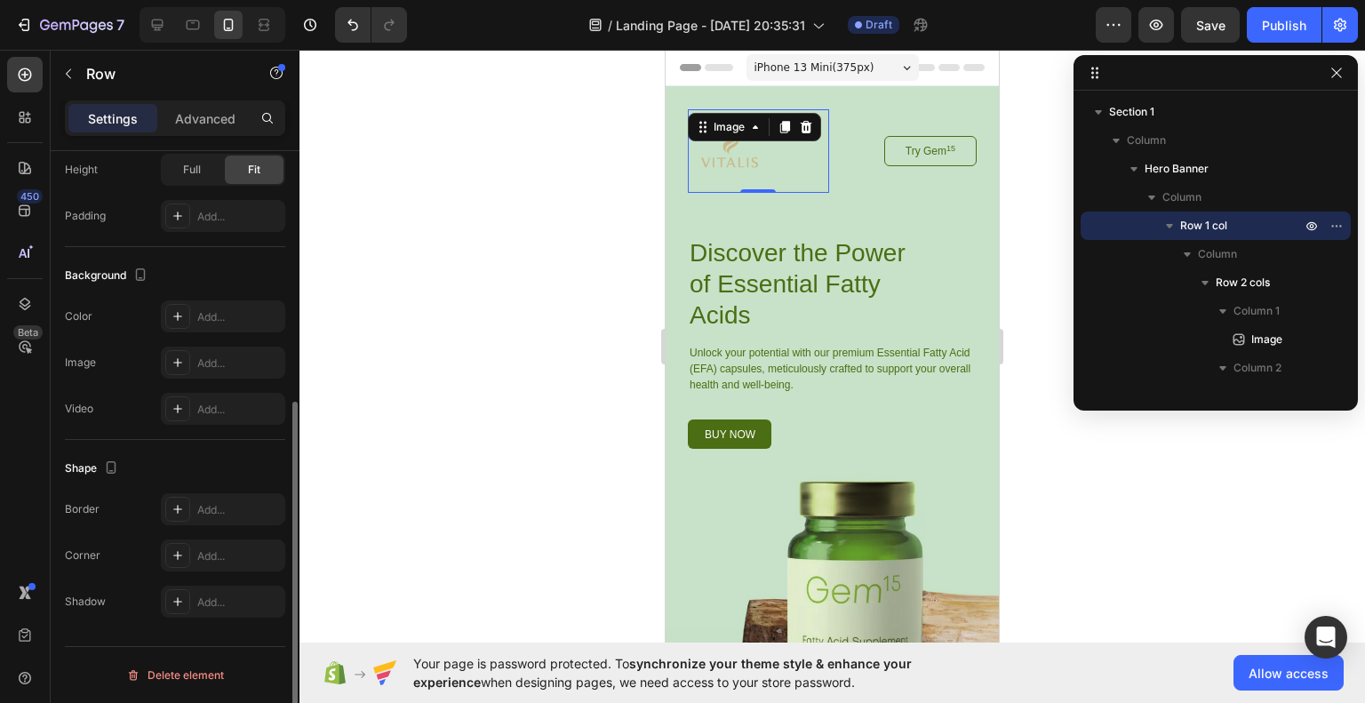
click at [879, 205] on div "Image 0 Try Gem 15 Button Row Discover the Power of Essential Fatty Acids Headi…" at bounding box center [832, 279] width 289 height 340
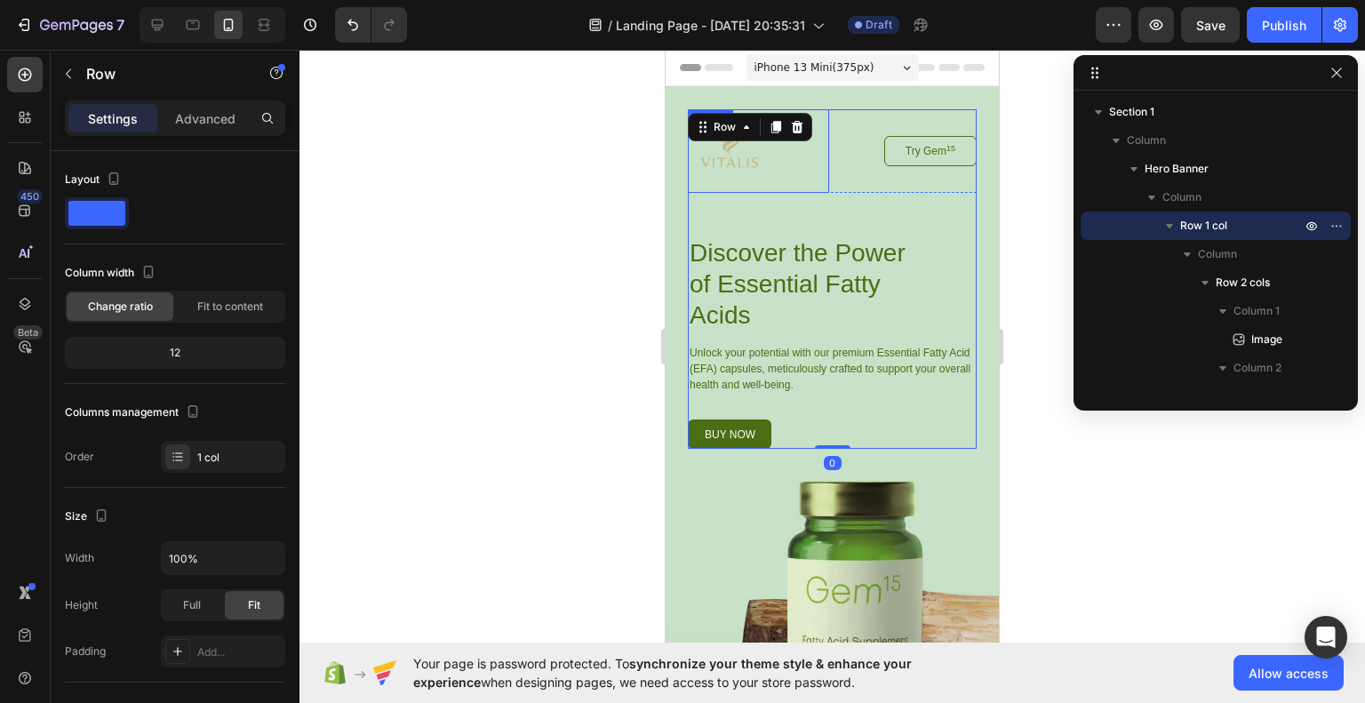
click at [758, 160] on img at bounding box center [730, 151] width 84 height 84
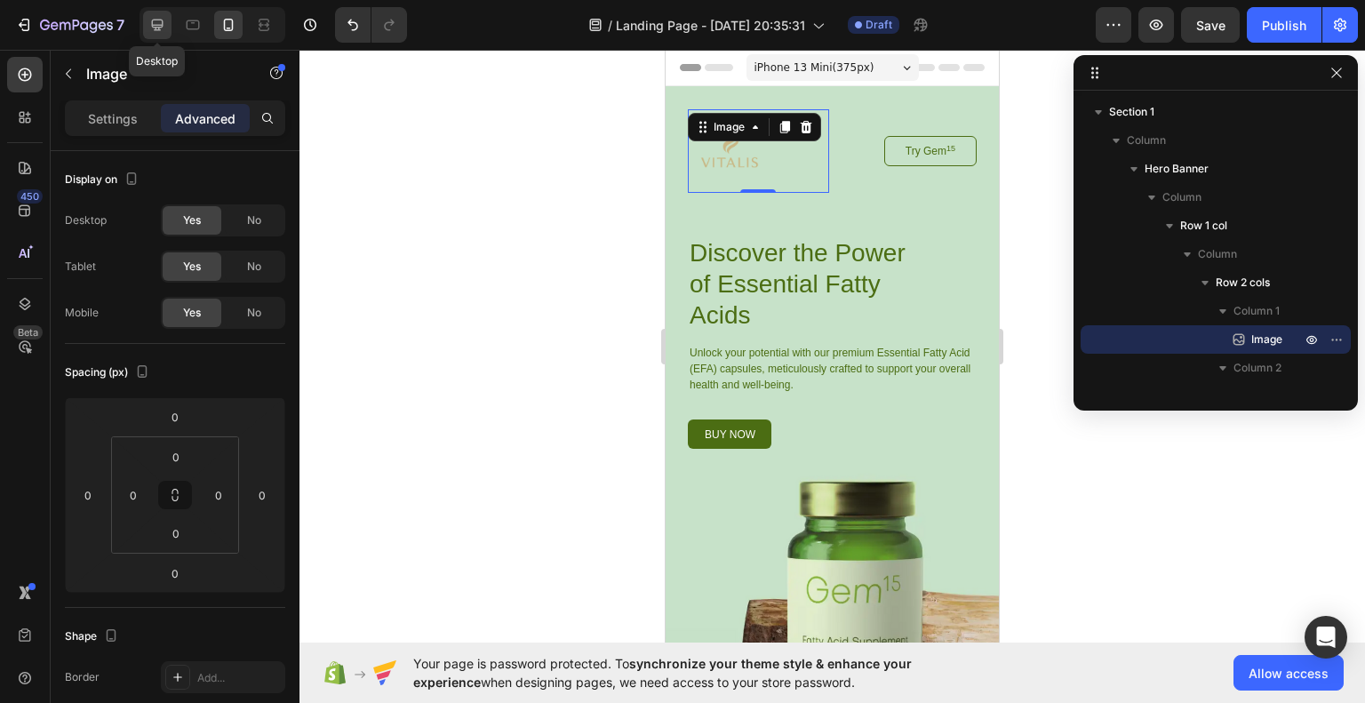
click at [163, 28] on icon at bounding box center [157, 25] width 18 height 18
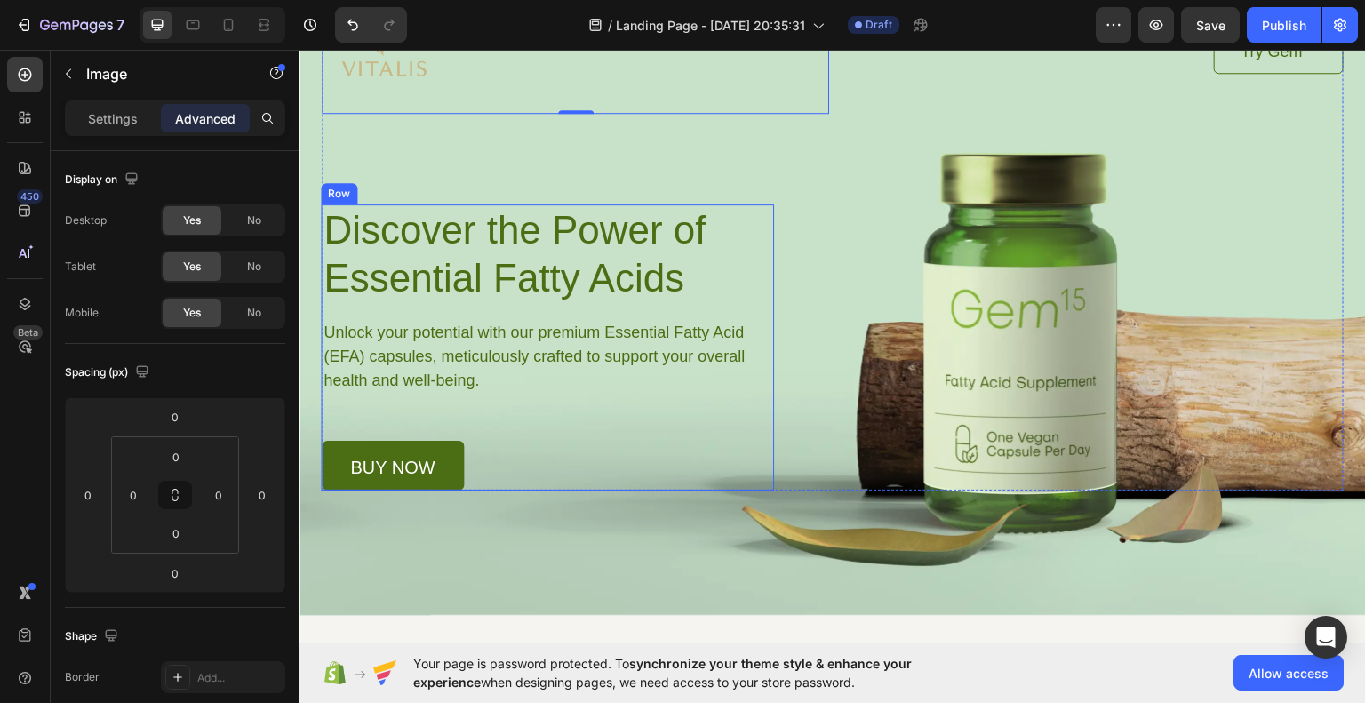
scroll to position [198, 0]
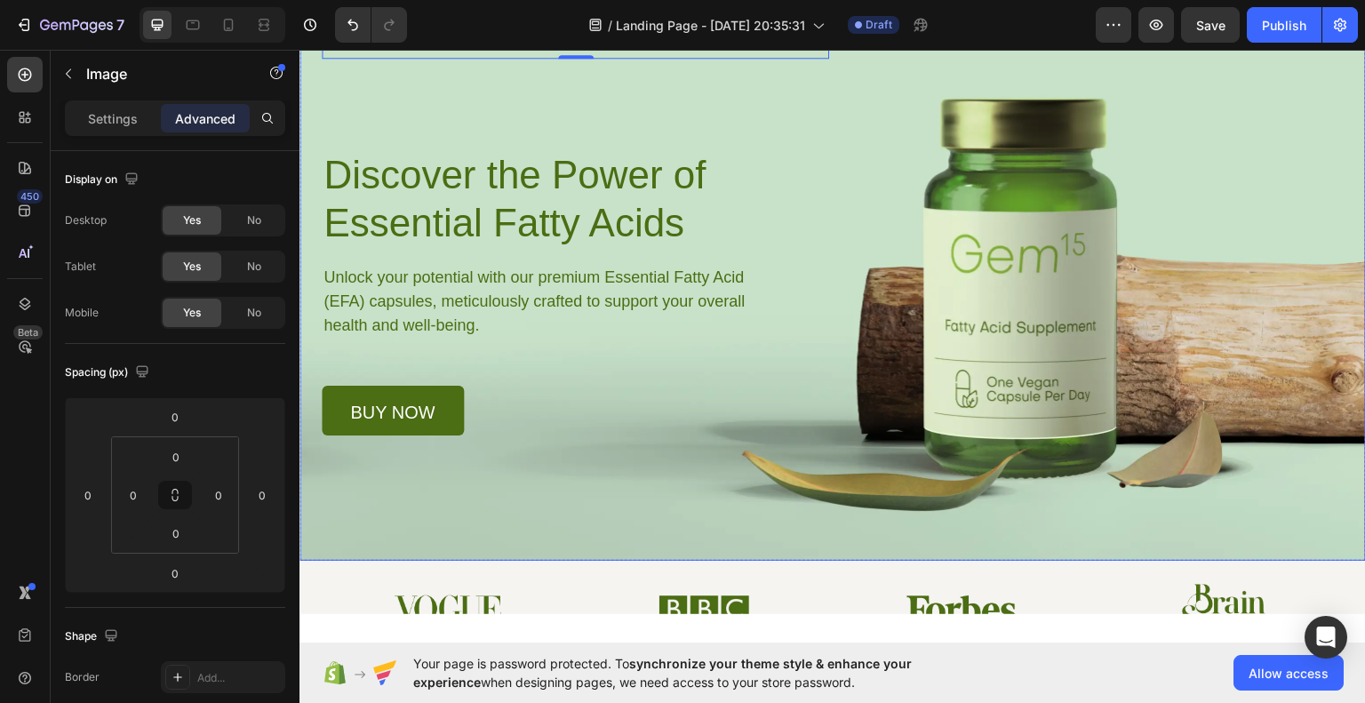
click at [526, 495] on div "Background Image" at bounding box center [833, 223] width 1067 height 673
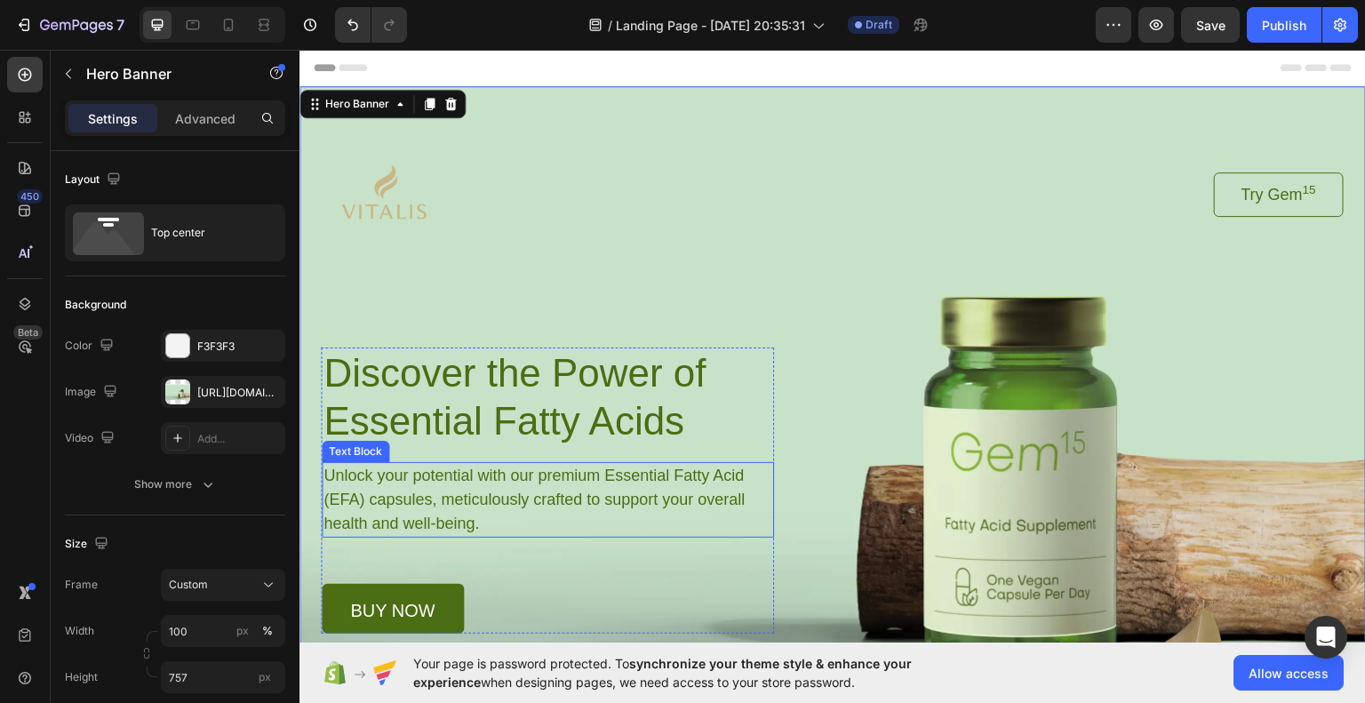
scroll to position [0, 0]
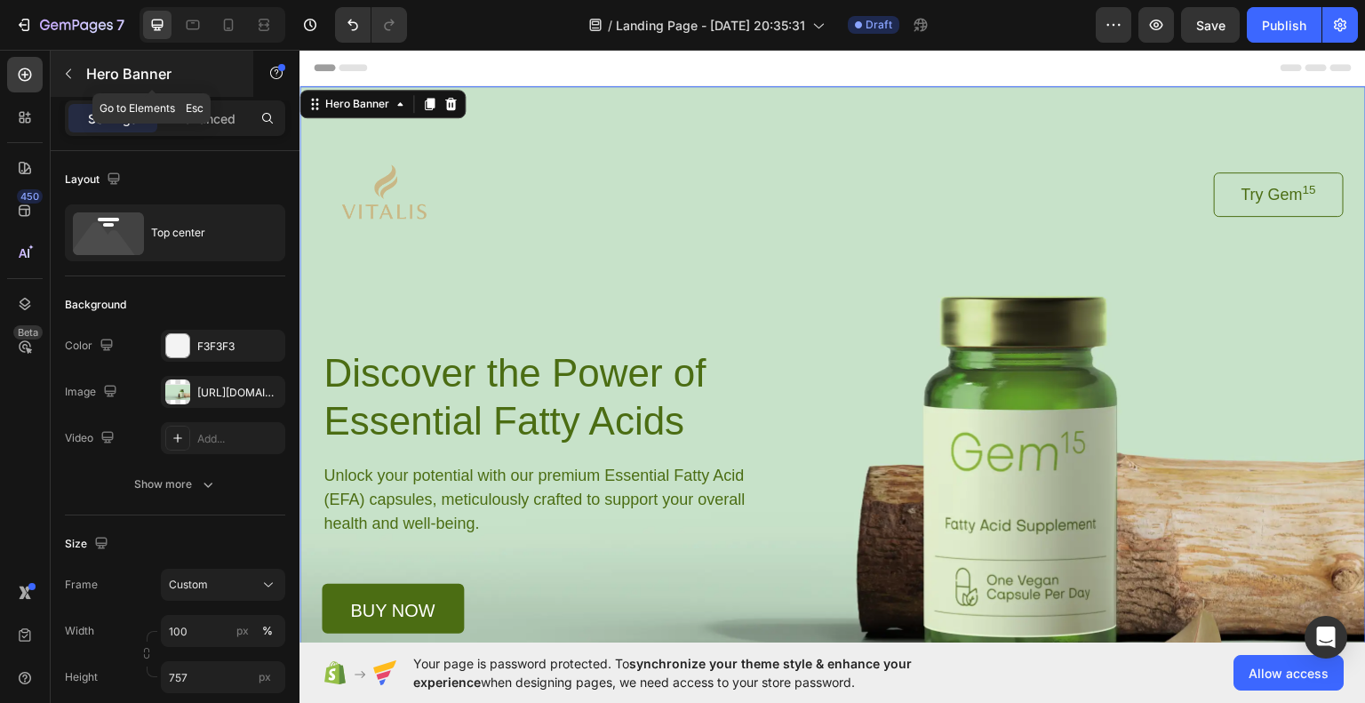
click at [68, 75] on icon "button" at bounding box center [68, 74] width 5 height 10
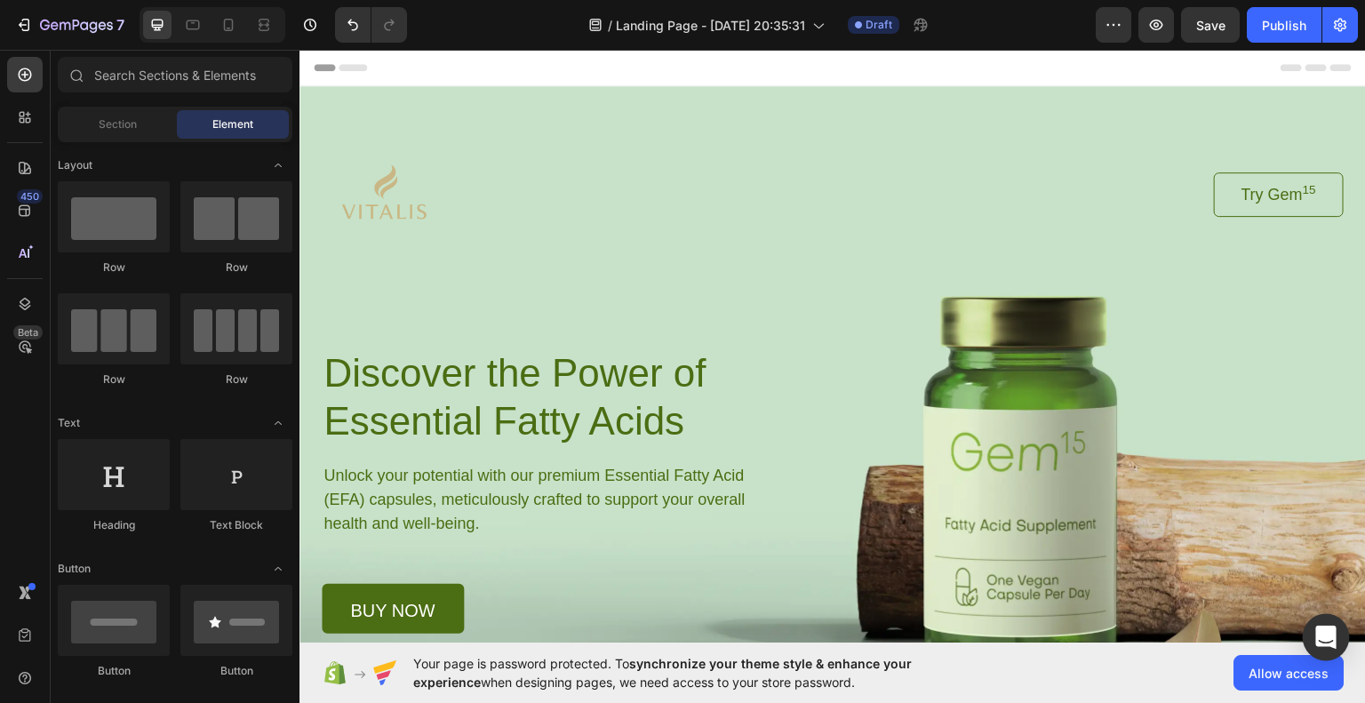
click at [1320, 646] on icon "Open Intercom Messenger" at bounding box center [1326, 637] width 23 height 23
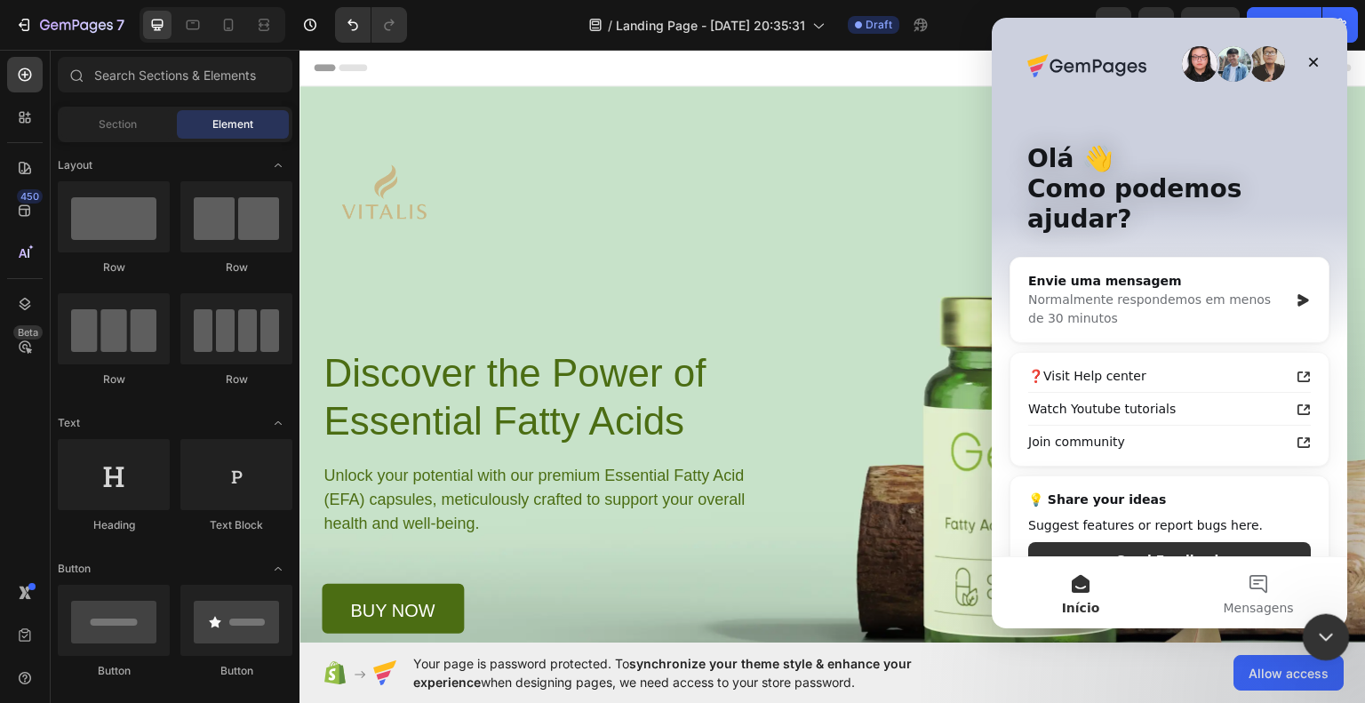
click at [1322, 640] on icon "Encerramento do Messenger da Intercom" at bounding box center [1323, 634] width 21 height 21
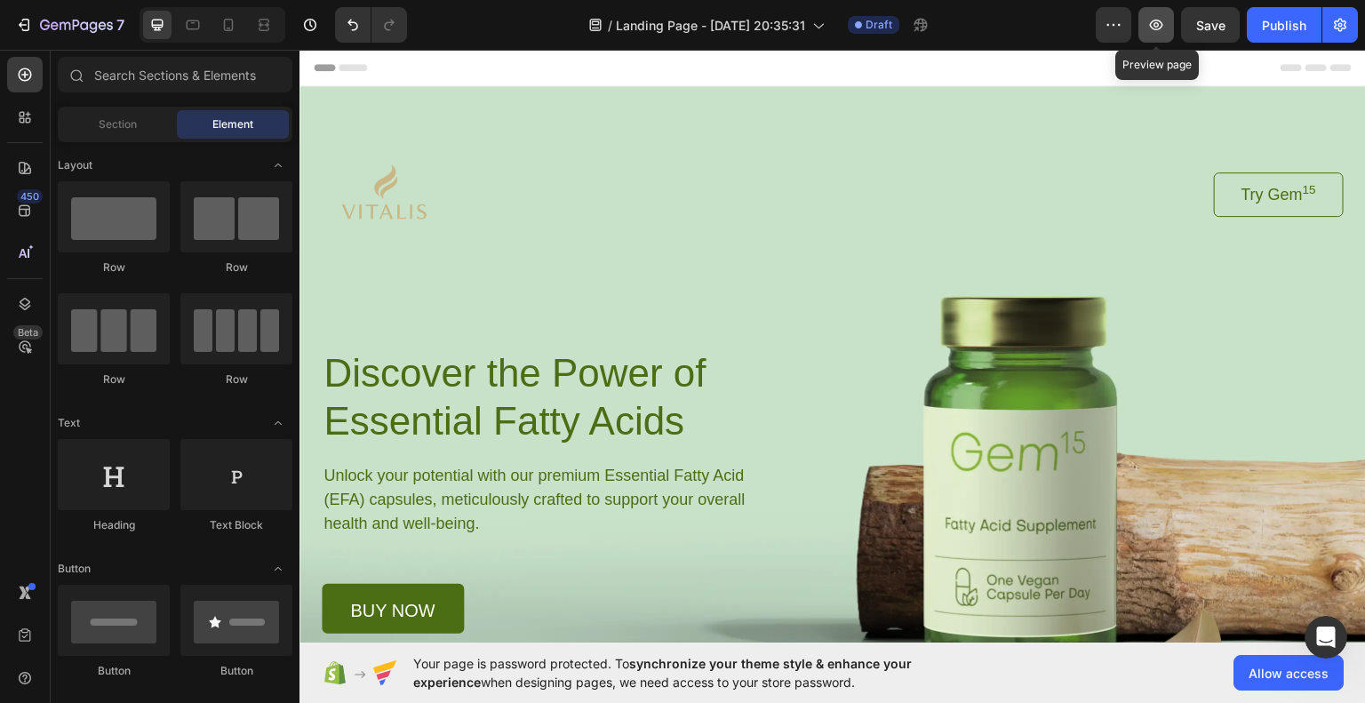
click at [1162, 25] on icon "button" at bounding box center [1157, 25] width 18 height 18
click at [334, 69] on span "Header" at bounding box center [352, 67] width 39 height 18
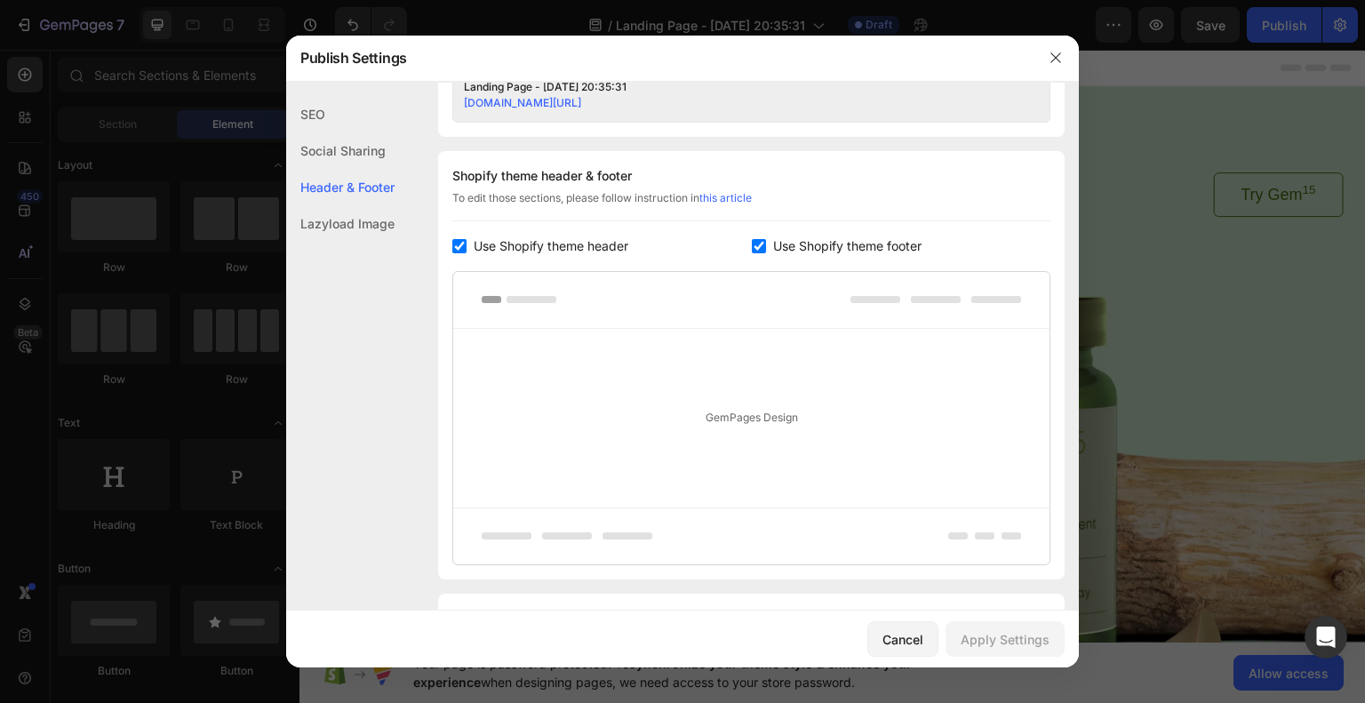
scroll to position [832, 0]
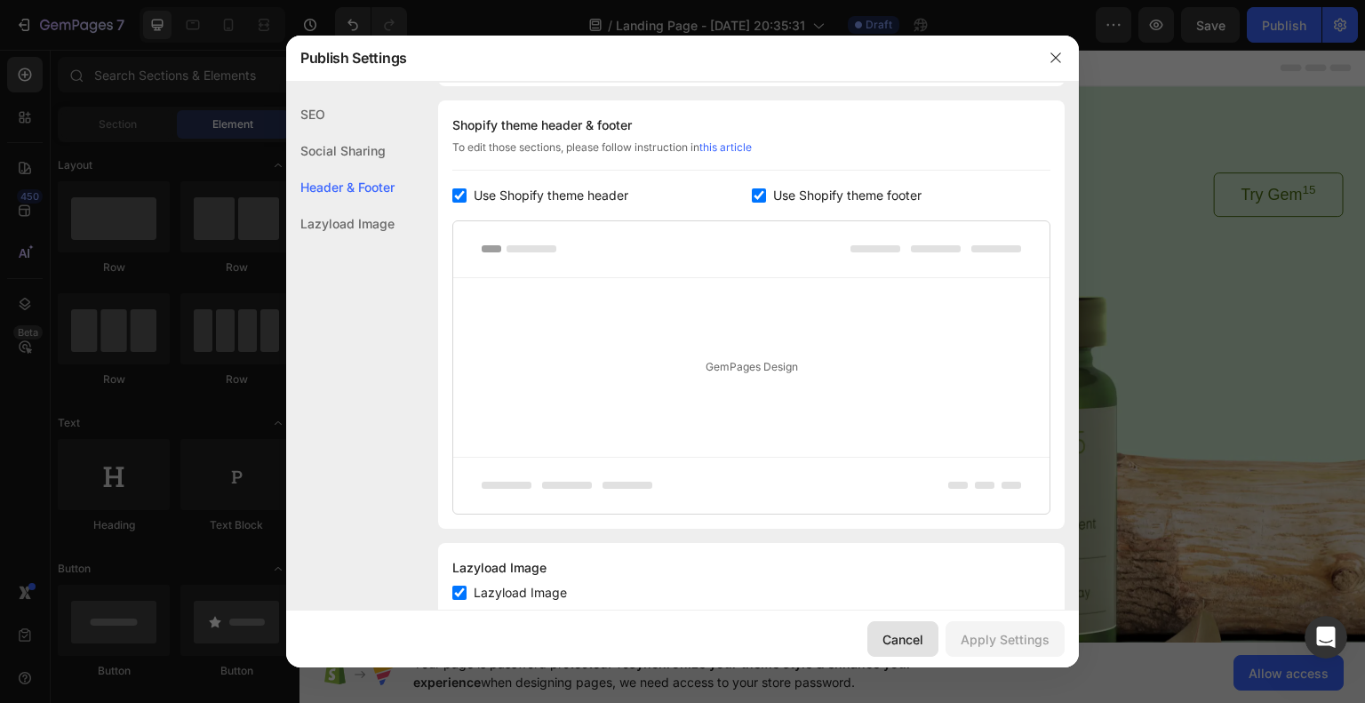
click at [928, 632] on button "Cancel" at bounding box center [903, 639] width 71 height 36
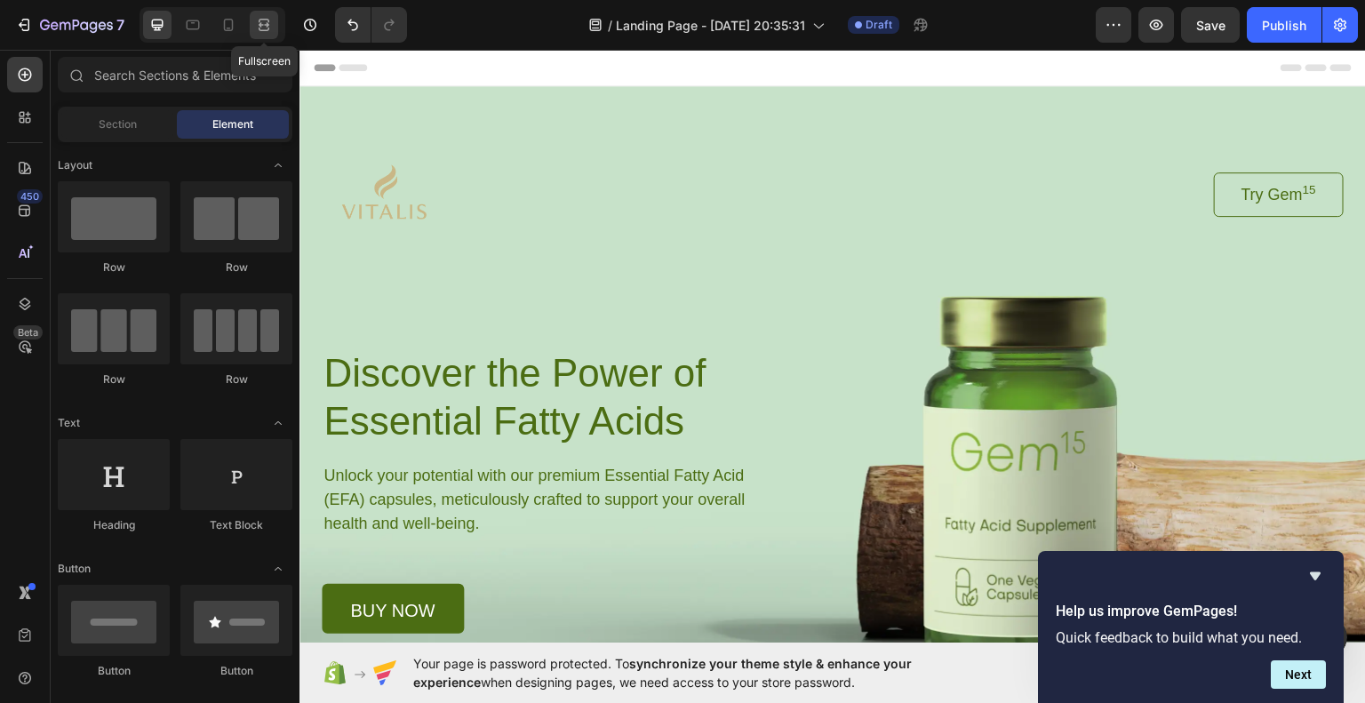
click at [269, 21] on icon at bounding box center [264, 25] width 18 height 18
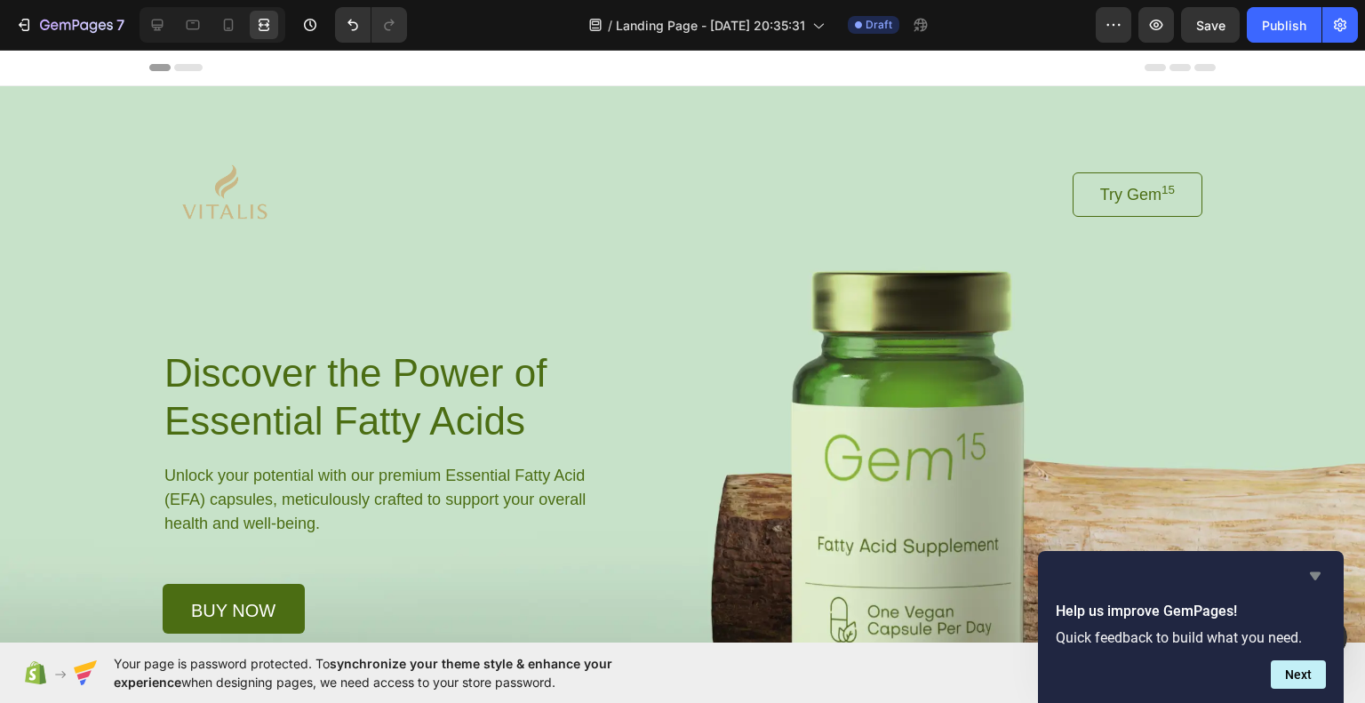
click at [1316, 572] on icon "Hide survey" at bounding box center [1315, 576] width 11 height 8
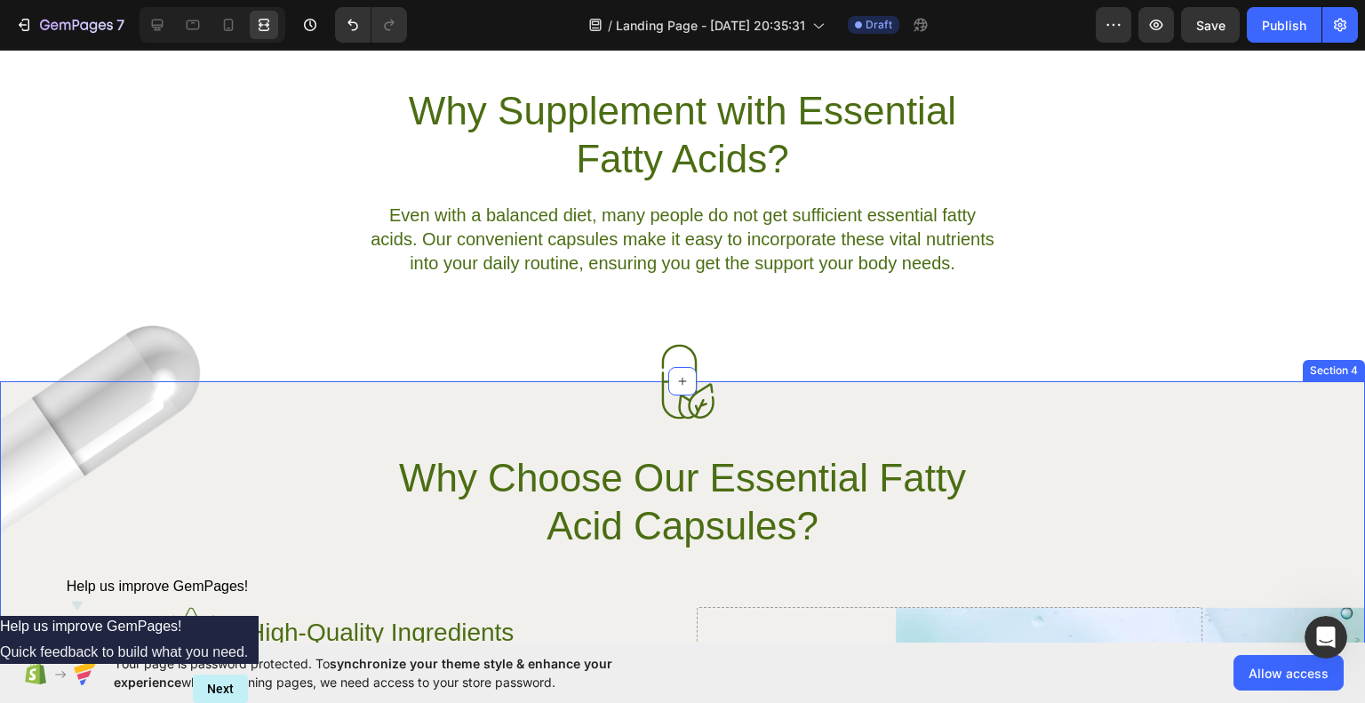
scroll to position [898, 0]
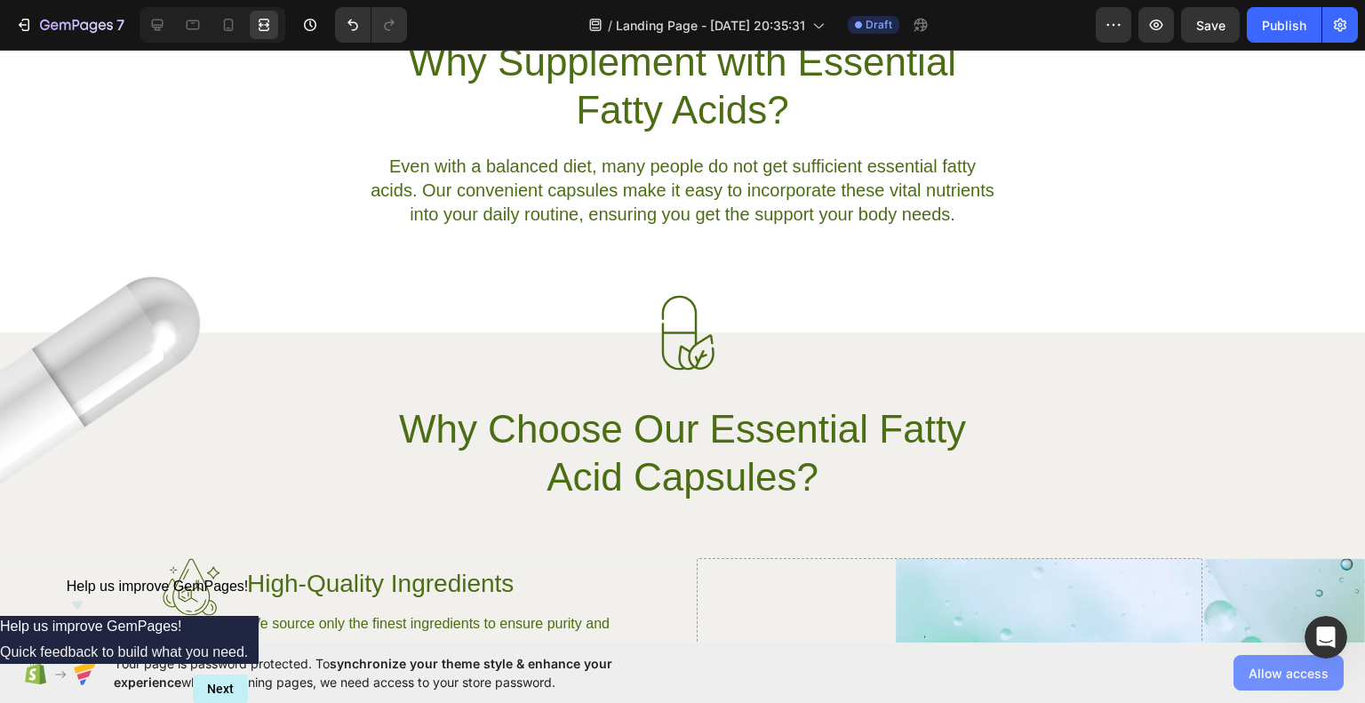
click at [1291, 657] on button "Allow access" at bounding box center [1289, 673] width 110 height 36
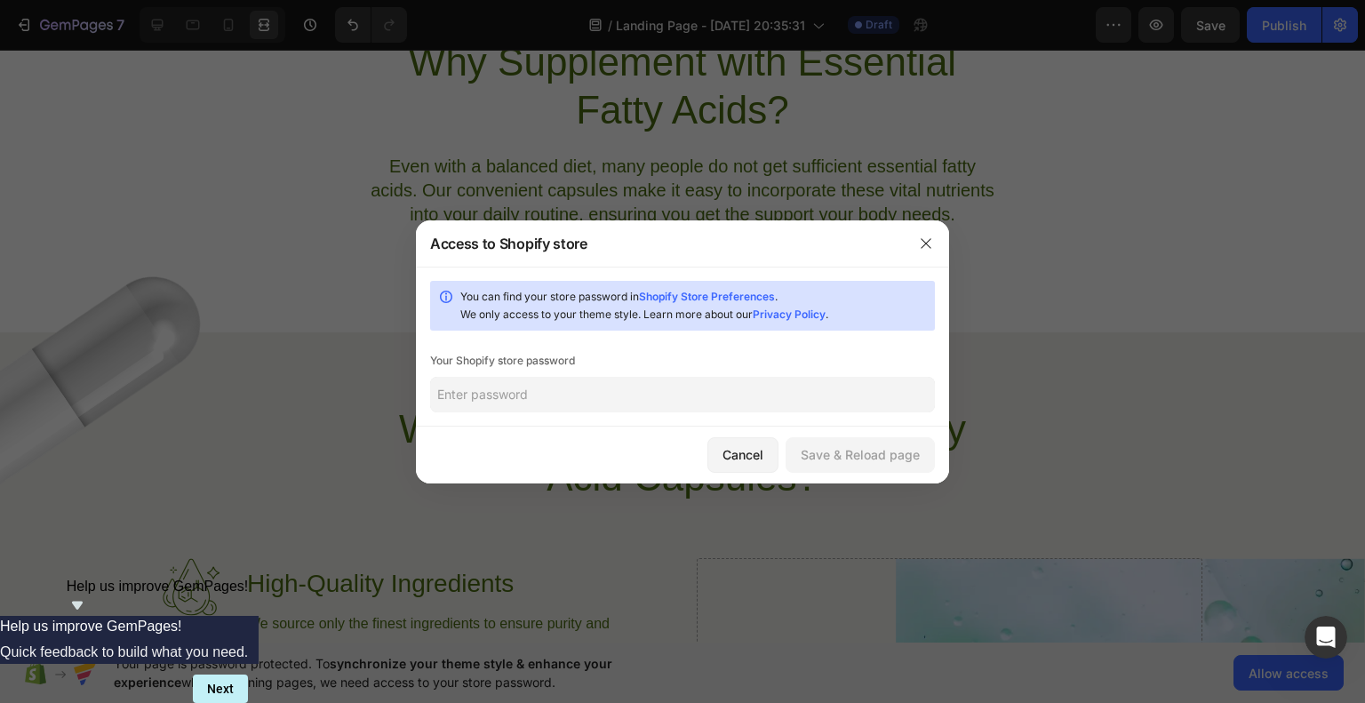
click at [517, 396] on input "text" at bounding box center [682, 395] width 505 height 36
type input "@@Coligadas2025##"
click at [839, 451] on div "Save & Reload page" at bounding box center [860, 454] width 119 height 19
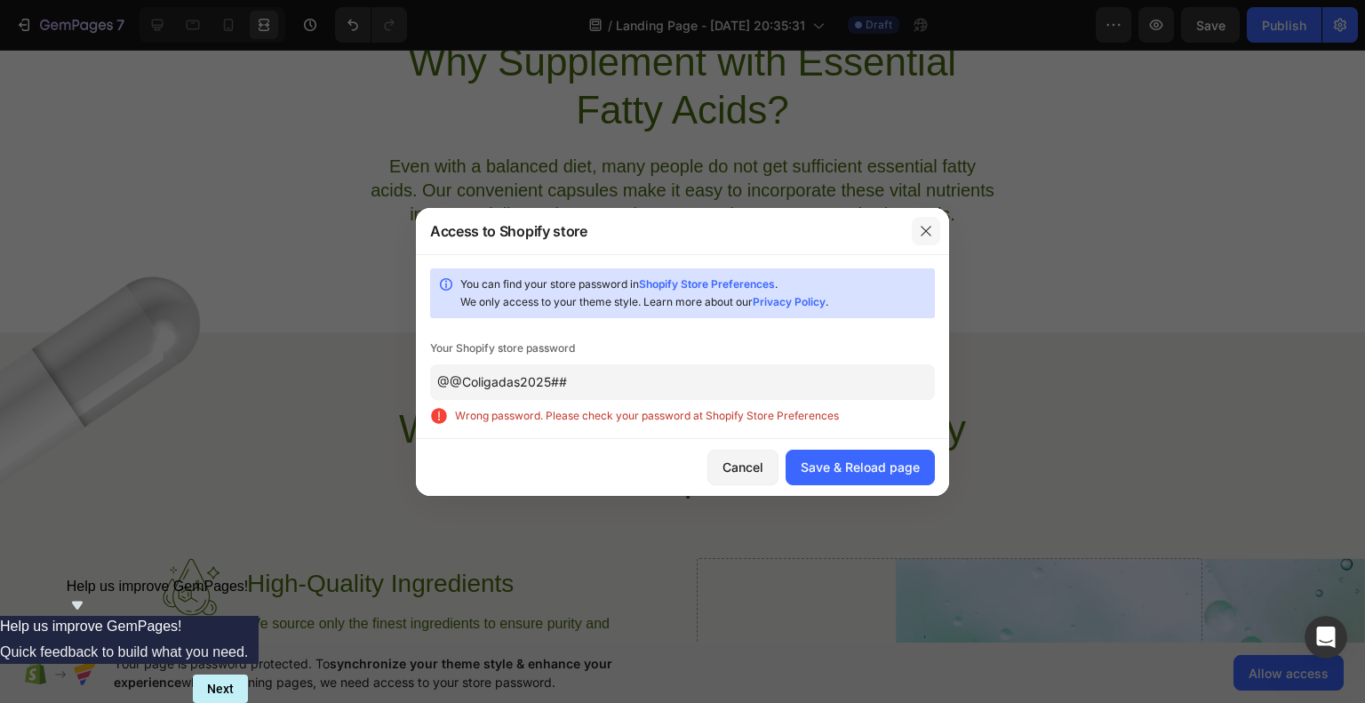
click at [925, 228] on icon "button" at bounding box center [926, 231] width 10 height 10
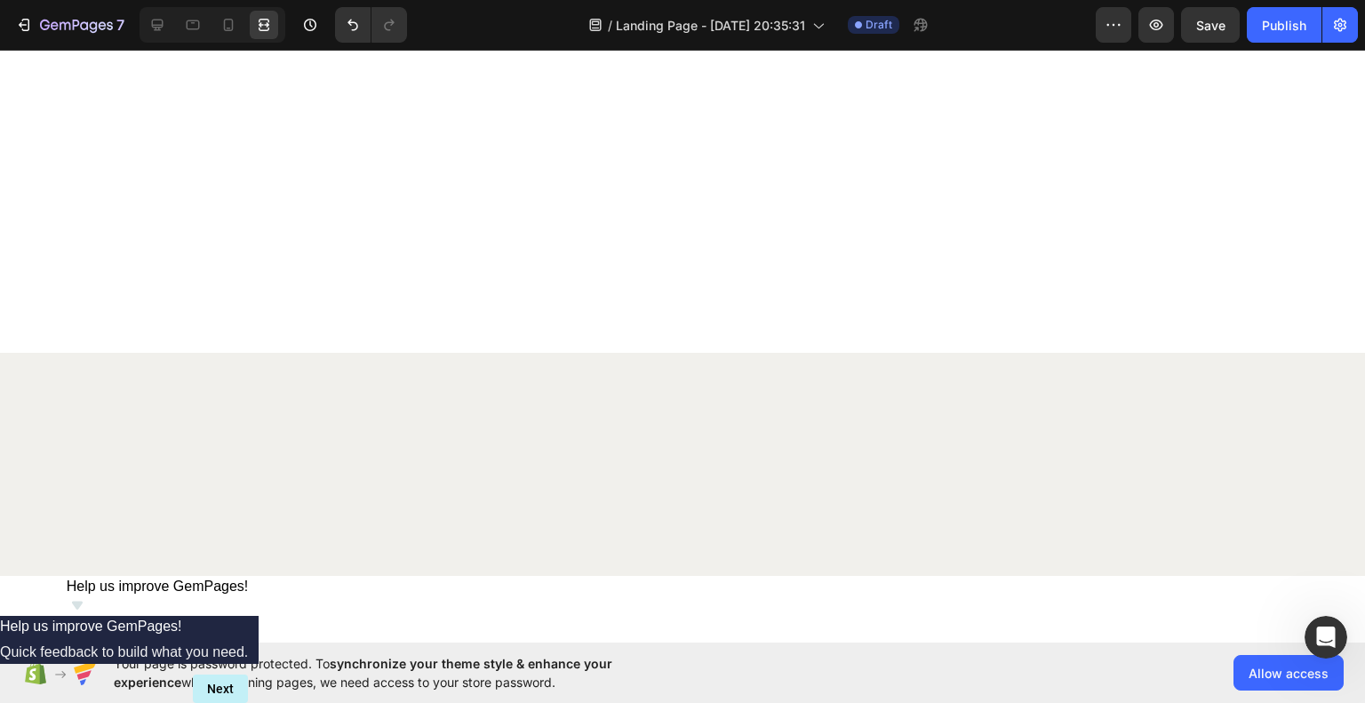
scroll to position [0, 0]
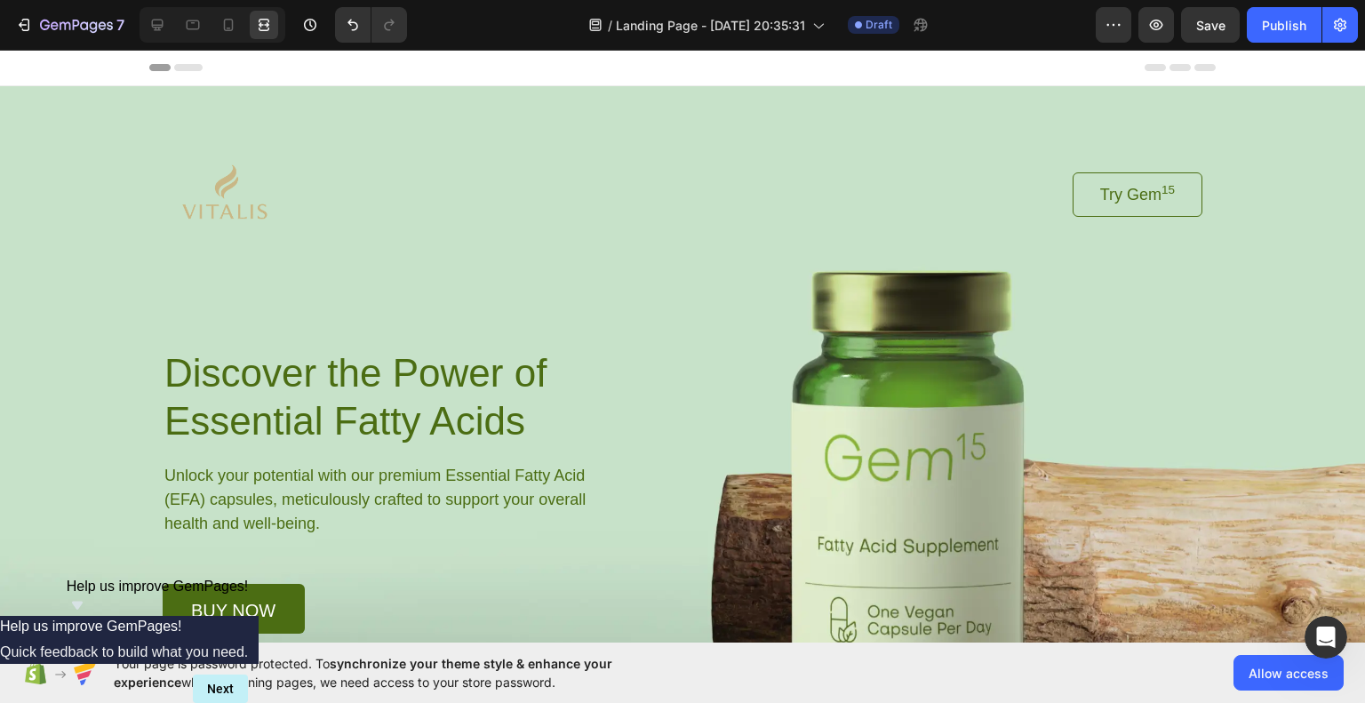
drag, startPoint x: 1354, startPoint y: 572, endPoint x: 1319, endPoint y: 74, distance: 499.0
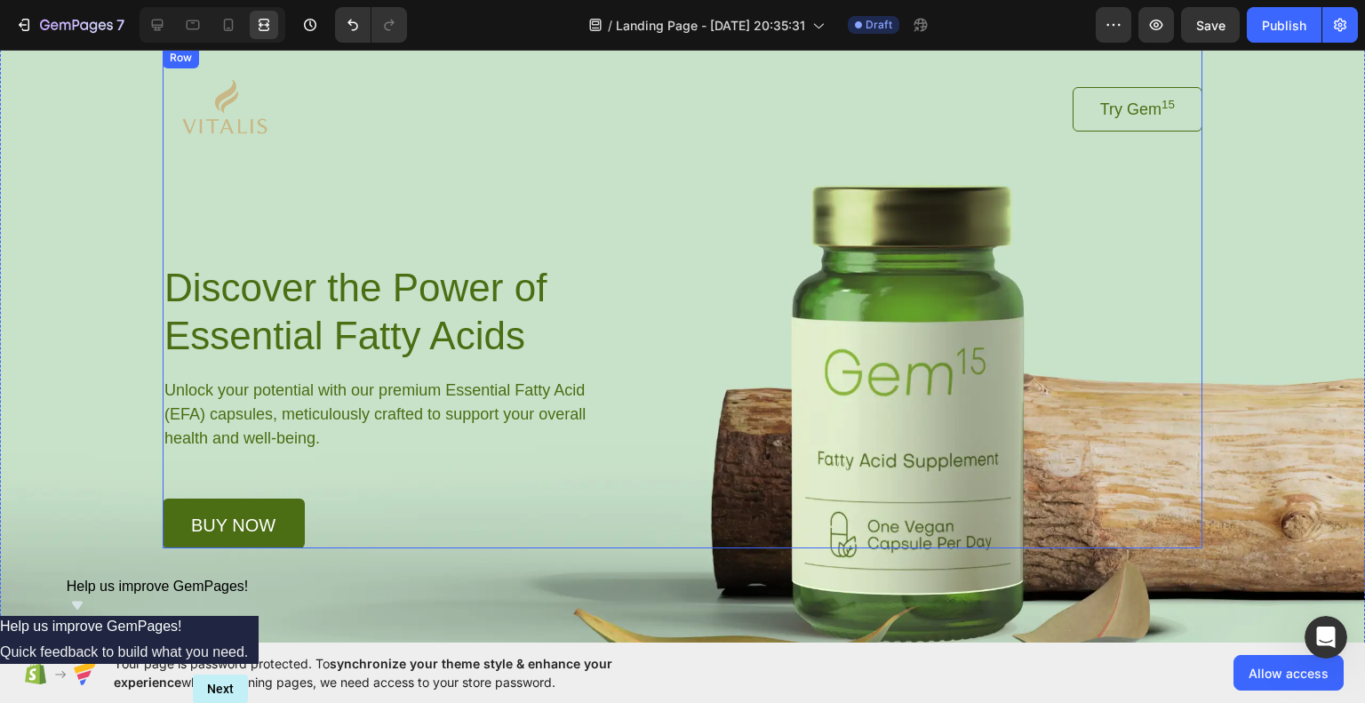
scroll to position [89, 0]
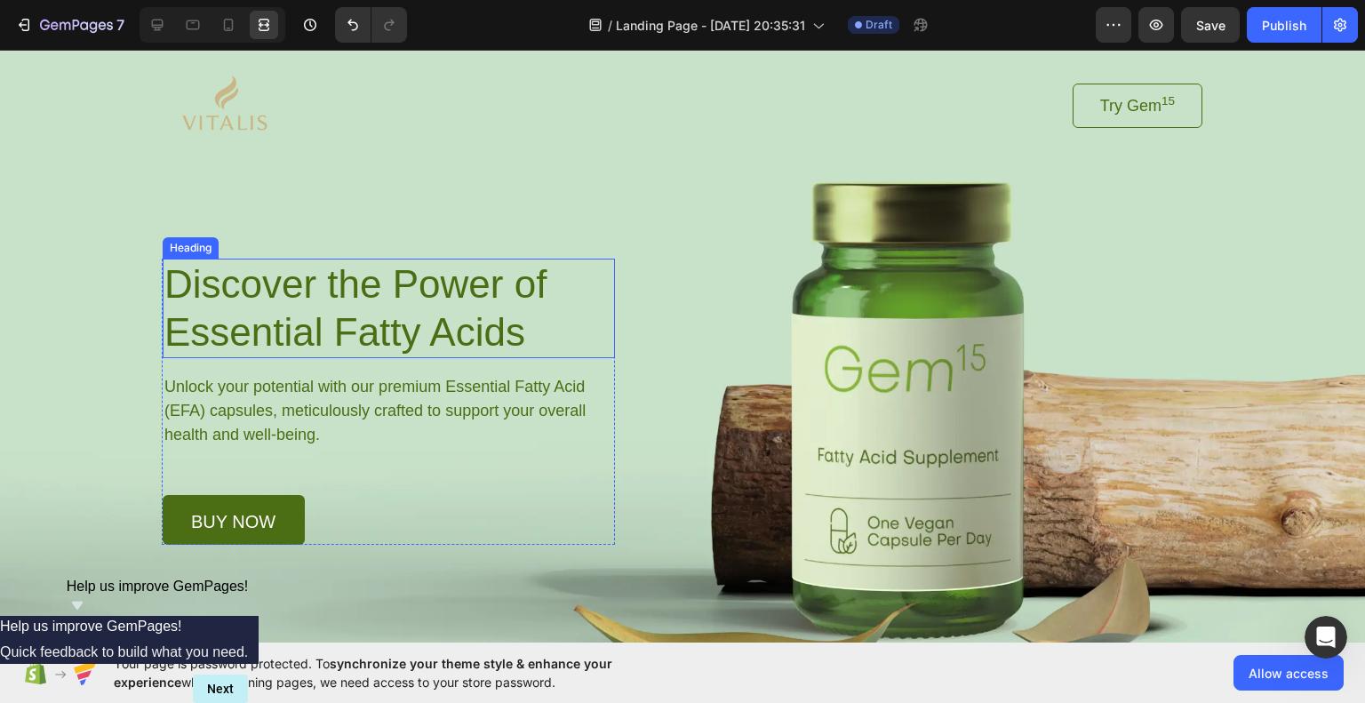
click at [326, 267] on h1 "Discover the Power of Essential Fatty Acids" at bounding box center [389, 309] width 452 height 100
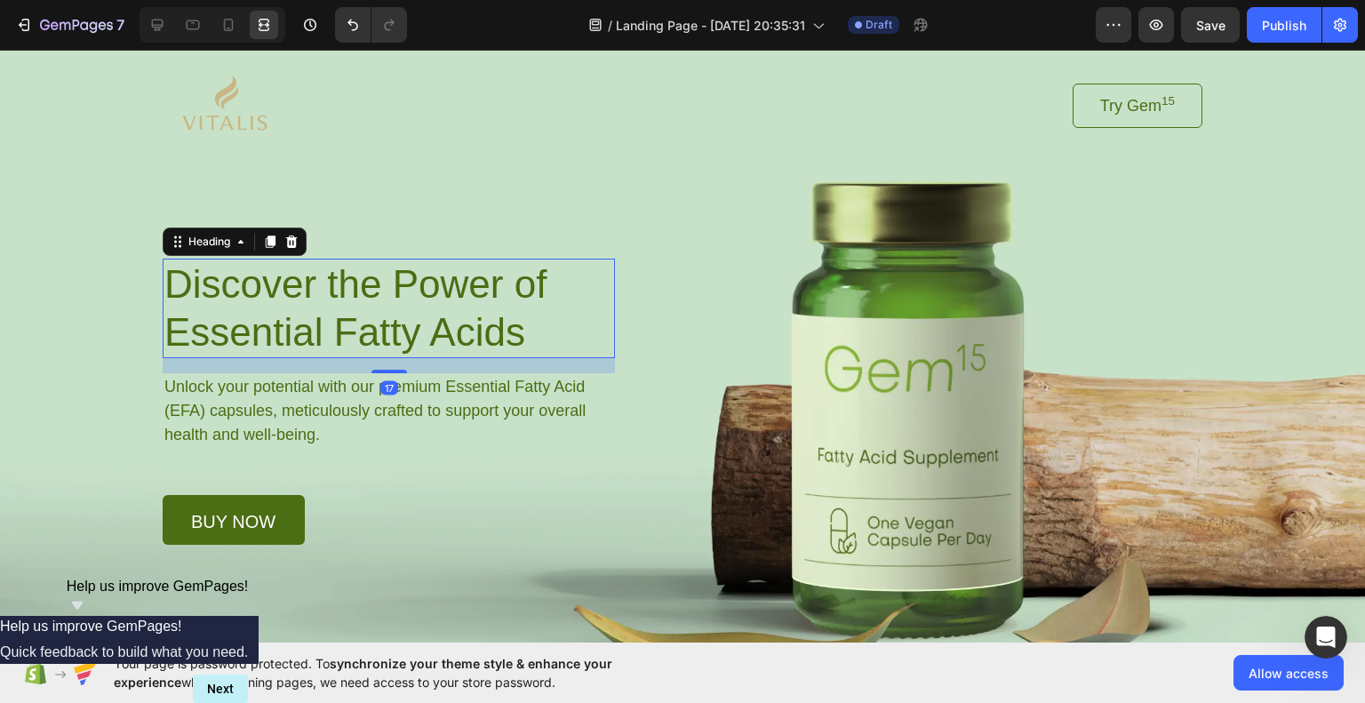
click at [384, 300] on h1 "Discover the Power of Essential Fatty Acids" at bounding box center [389, 309] width 452 height 100
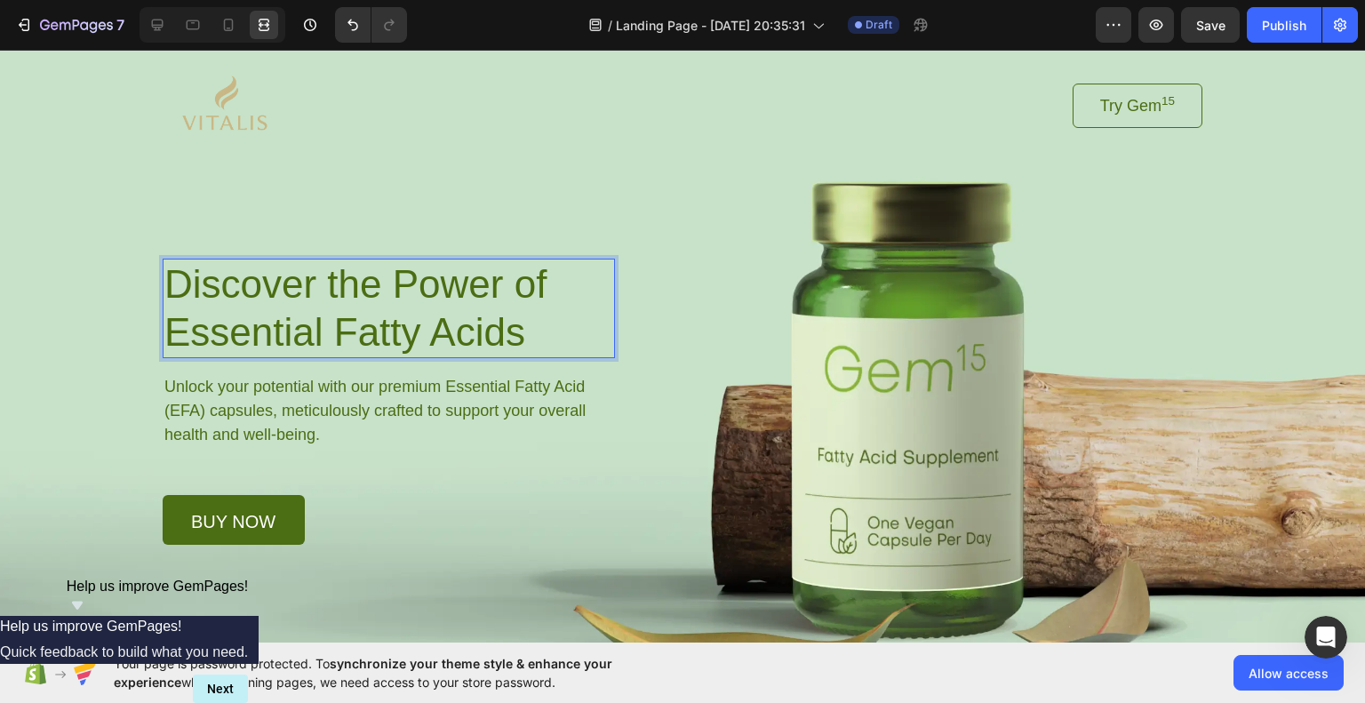
click at [384, 300] on p "Discover the Power of Essential Fatty Acids" at bounding box center [388, 308] width 449 height 96
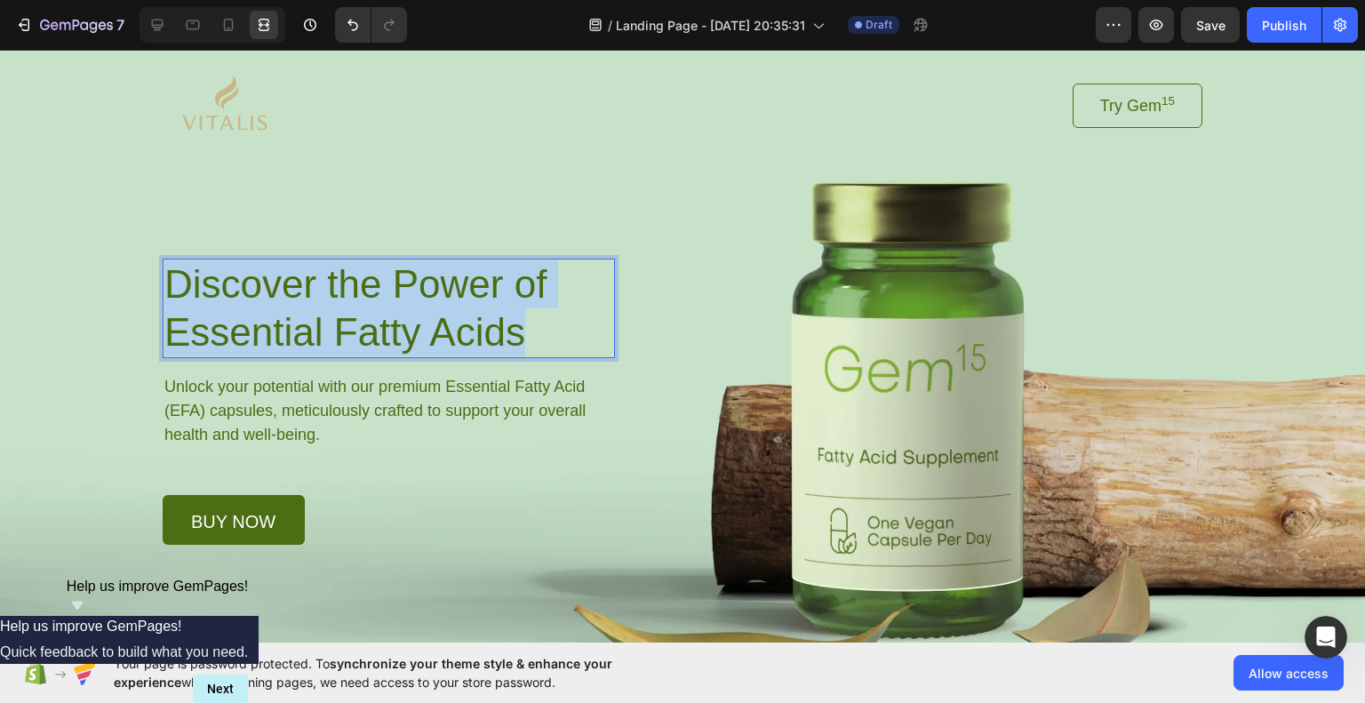
click at [384, 300] on p "Discover the Power of Essential Fatty Acids" at bounding box center [388, 308] width 449 height 96
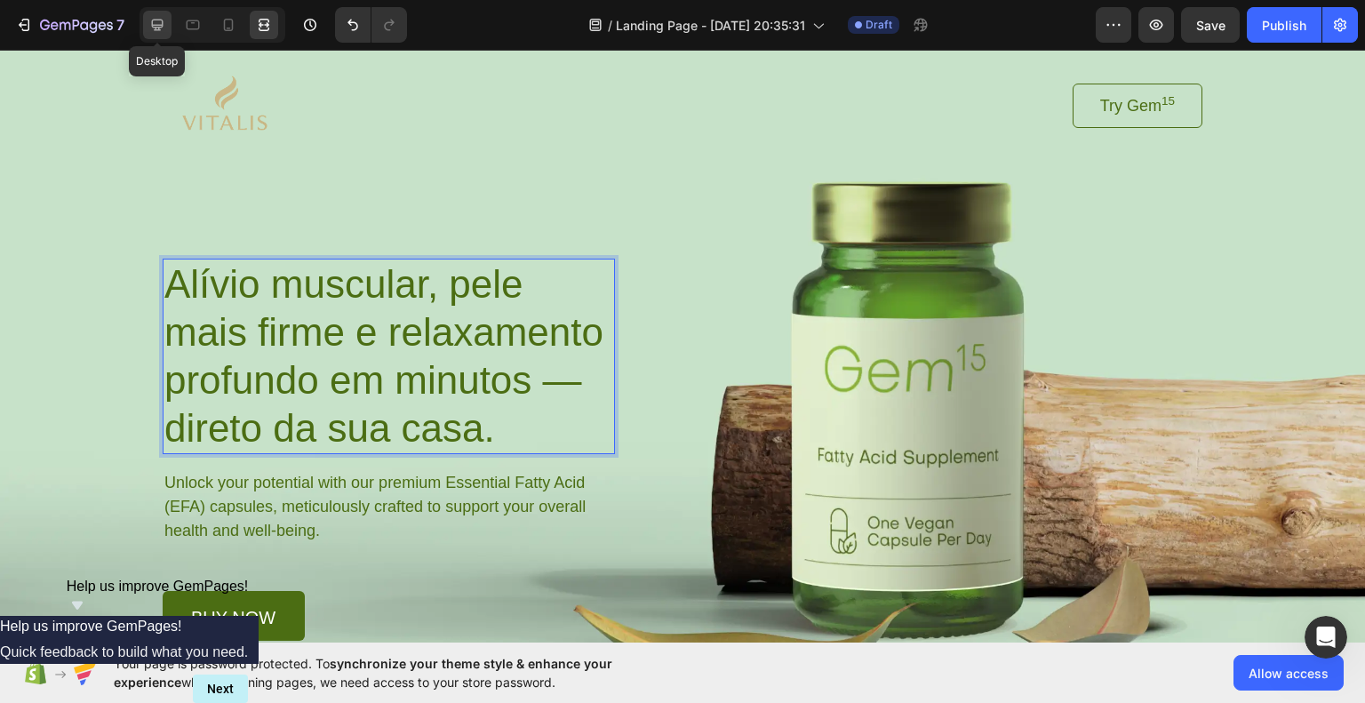
click at [164, 26] on icon at bounding box center [157, 25] width 18 height 18
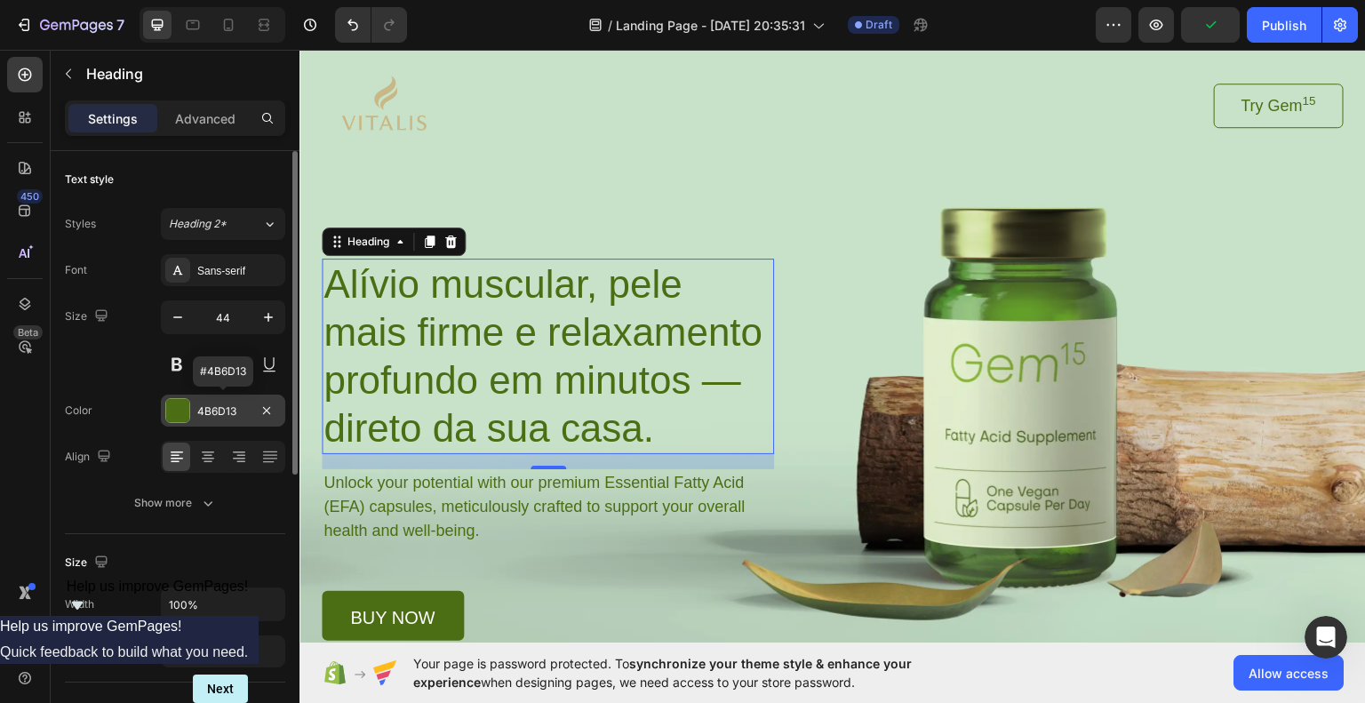
click at [181, 414] on div at bounding box center [177, 410] width 23 height 23
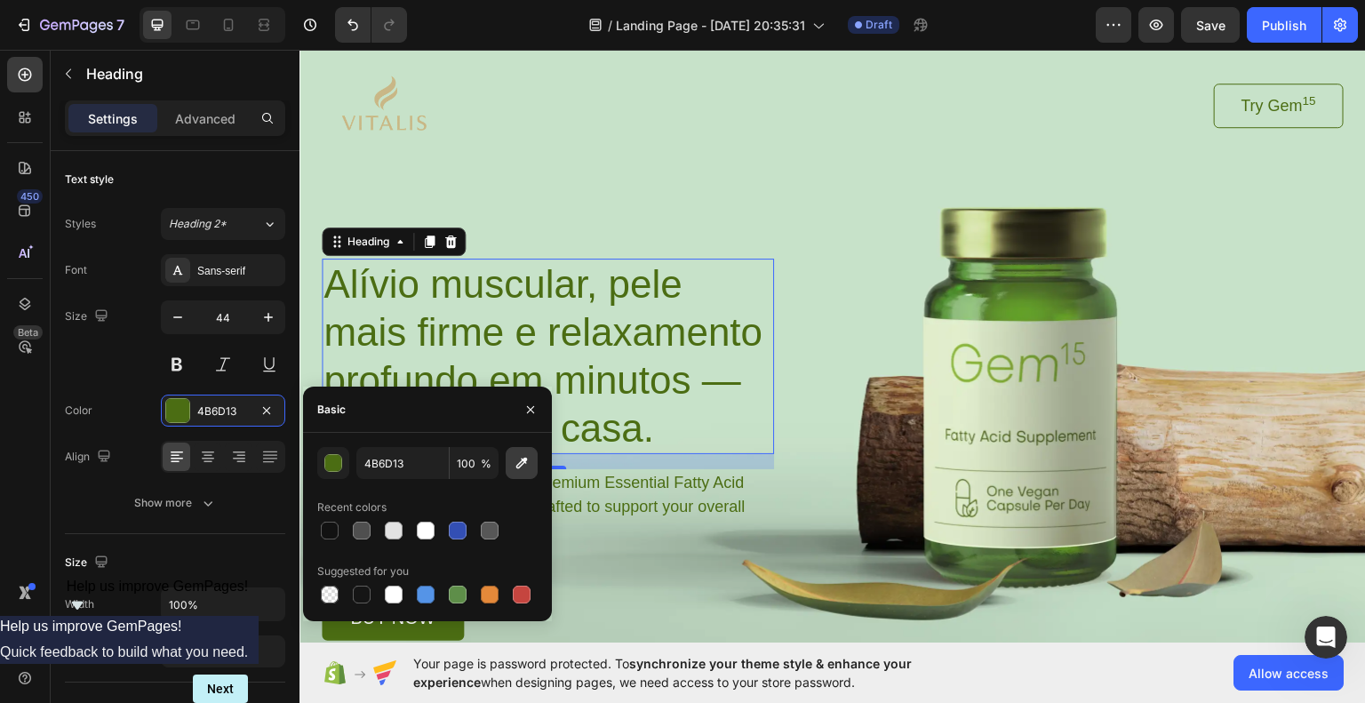
click at [527, 461] on icon "button" at bounding box center [522, 463] width 18 height 18
type input "C9B686"
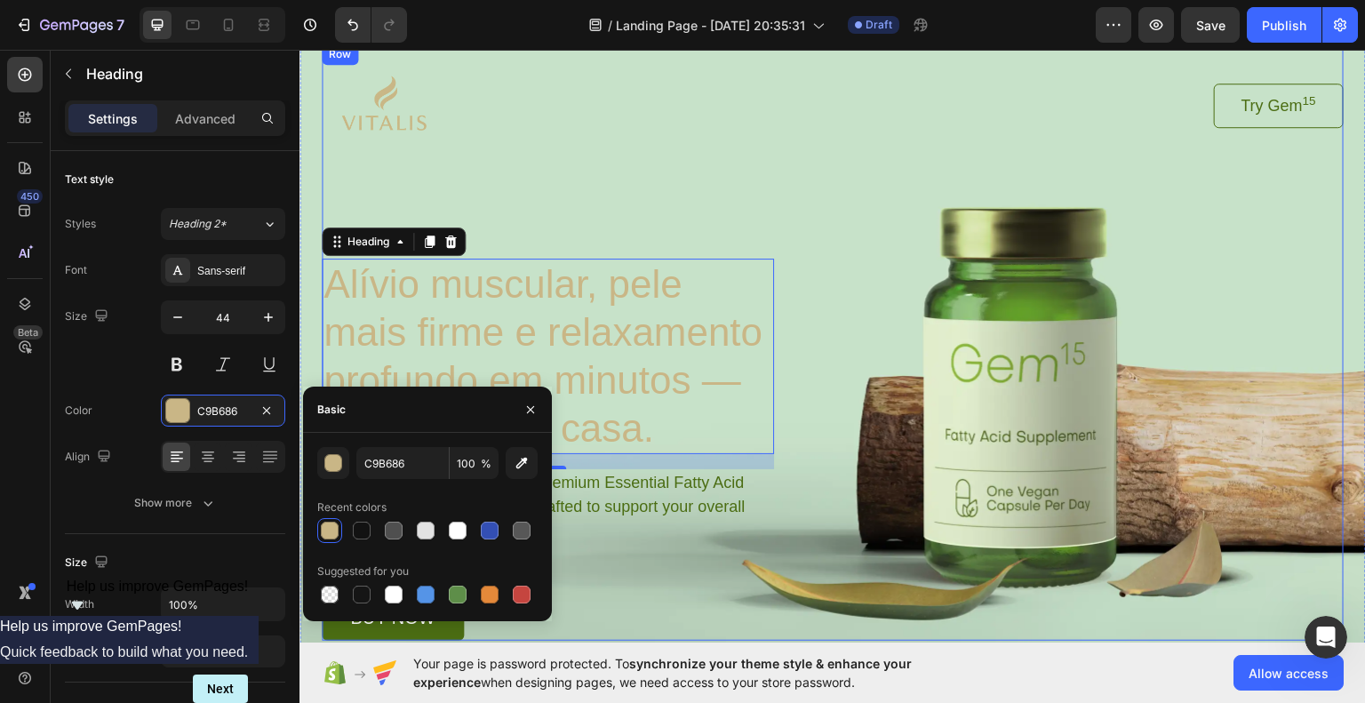
click at [691, 219] on div "Image Try Gem 15 Button Row Alívio muscular, pele mais firme e relaxamento prof…" at bounding box center [833, 341] width 1022 height 597
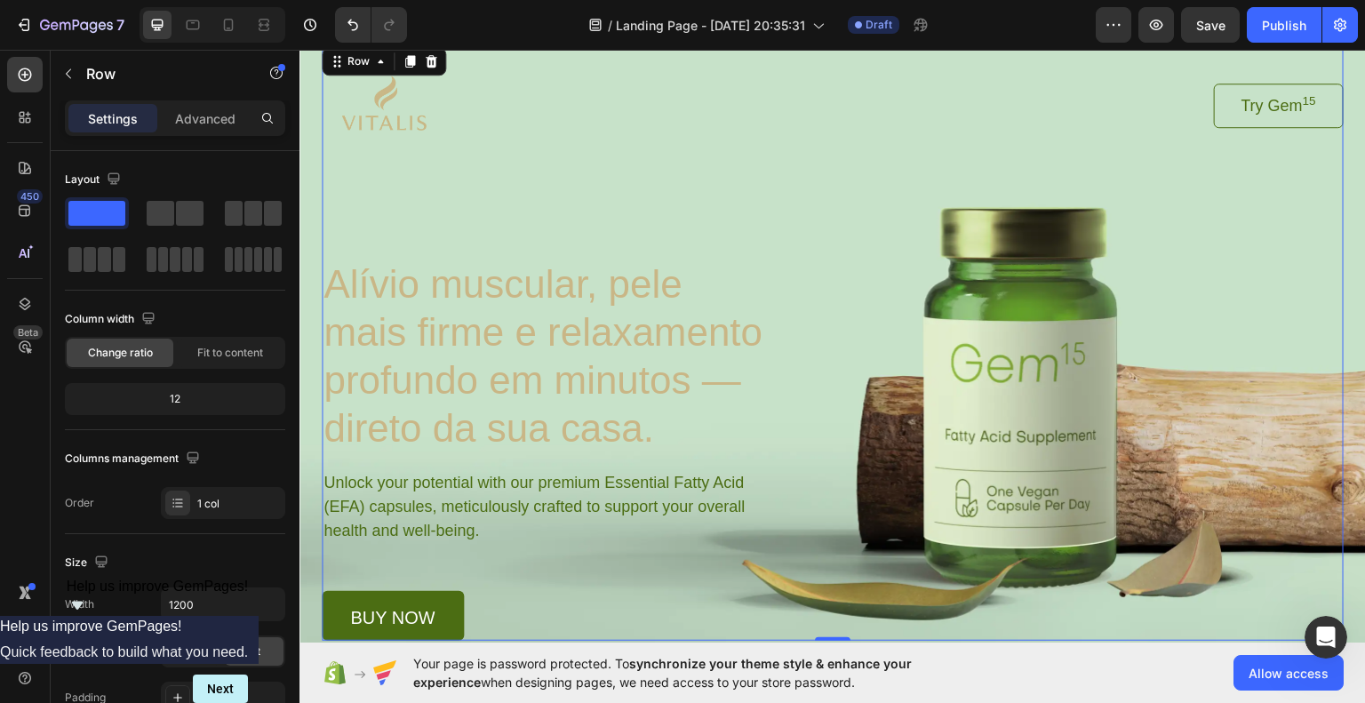
click at [634, 174] on div "Image Try Gem 15 Button Row Alívio muscular, pele mais firme e relaxamento prof…" at bounding box center [833, 341] width 1022 height 597
click at [1241, 245] on div "Image Try Gem 15 Button Row Alívio muscular, pele mais firme e relaxamento prof…" at bounding box center [833, 341] width 1022 height 597
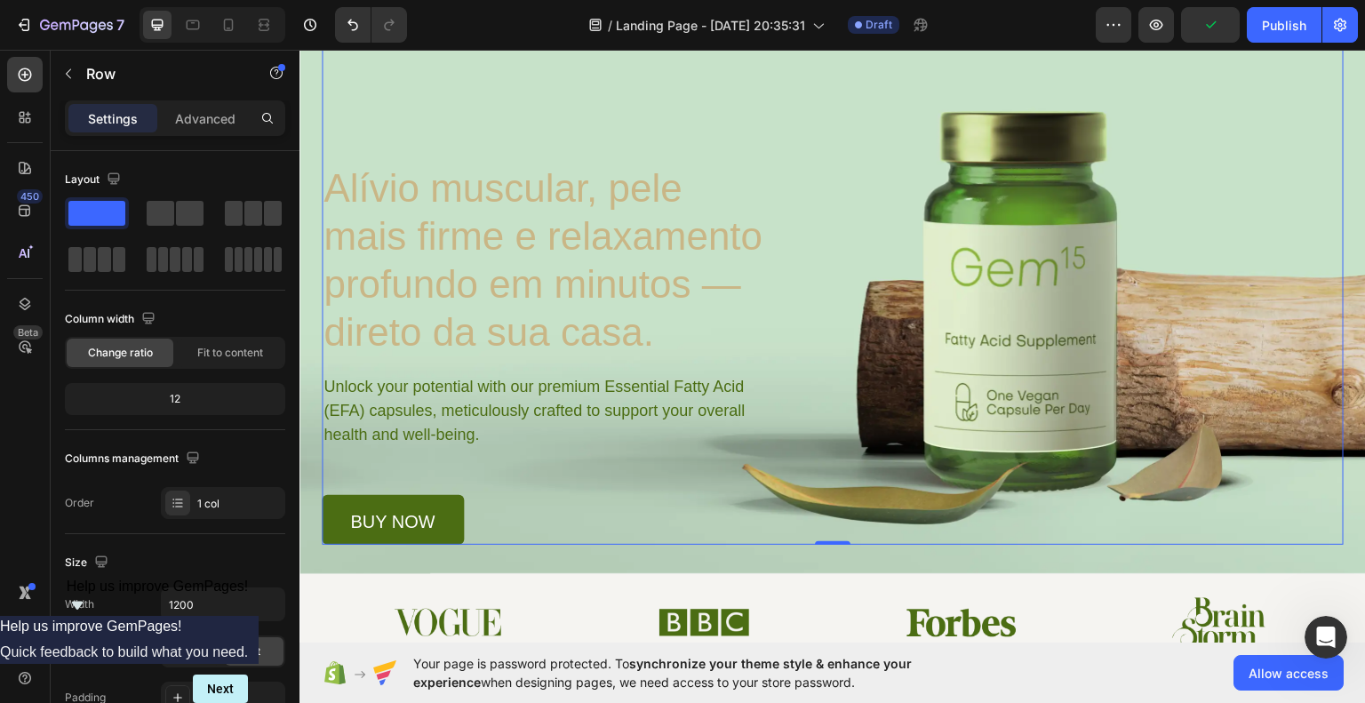
scroll to position [178, 0]
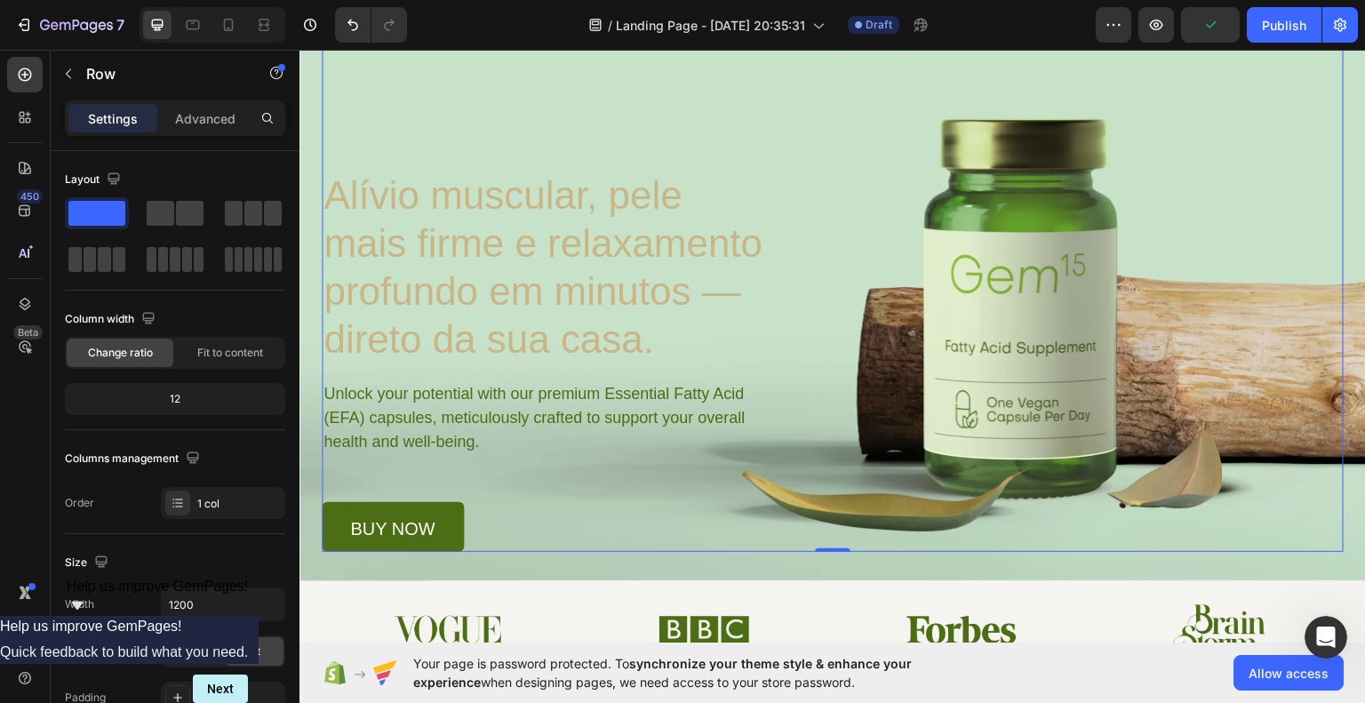
click at [999, 317] on div "Image Try Gem 15 Button Row Alívio muscular, pele mais firme e relaxamento prof…" at bounding box center [833, 252] width 1022 height 597
click at [164, 209] on span at bounding box center [161, 213] width 28 height 25
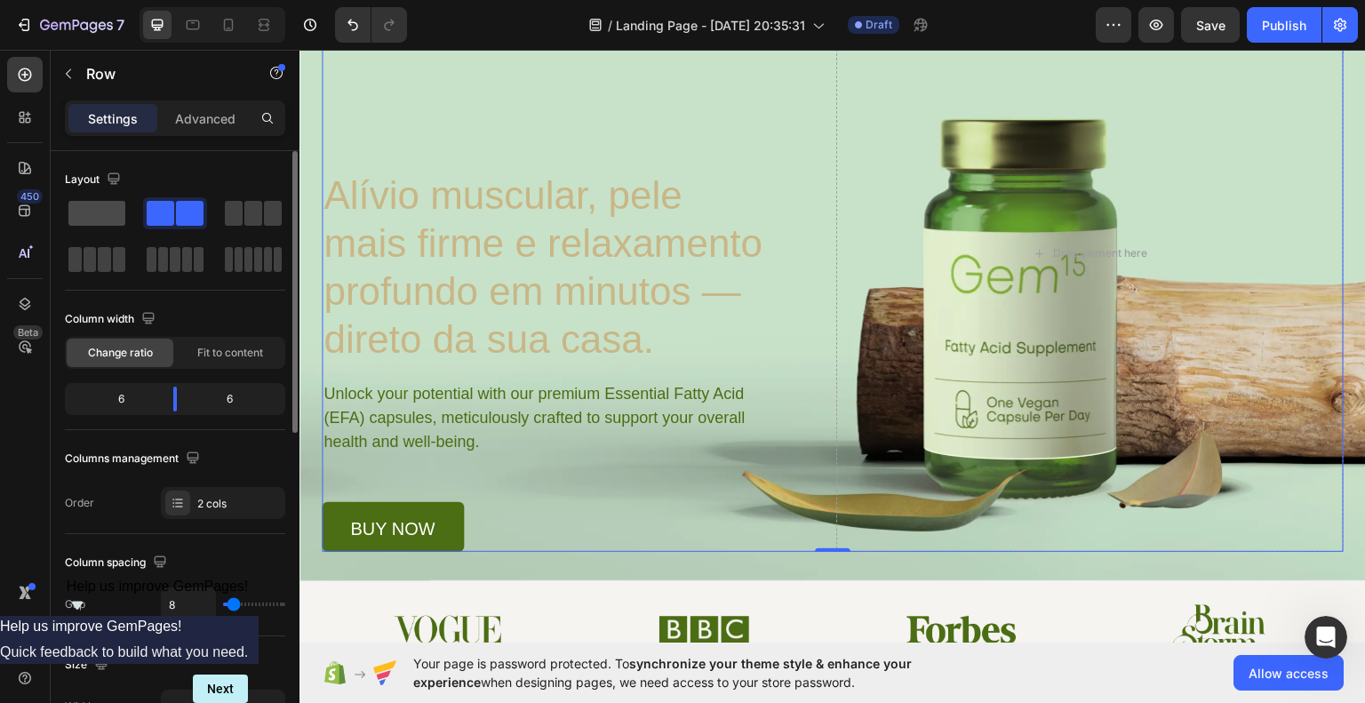
click at [99, 214] on span at bounding box center [96, 213] width 57 height 25
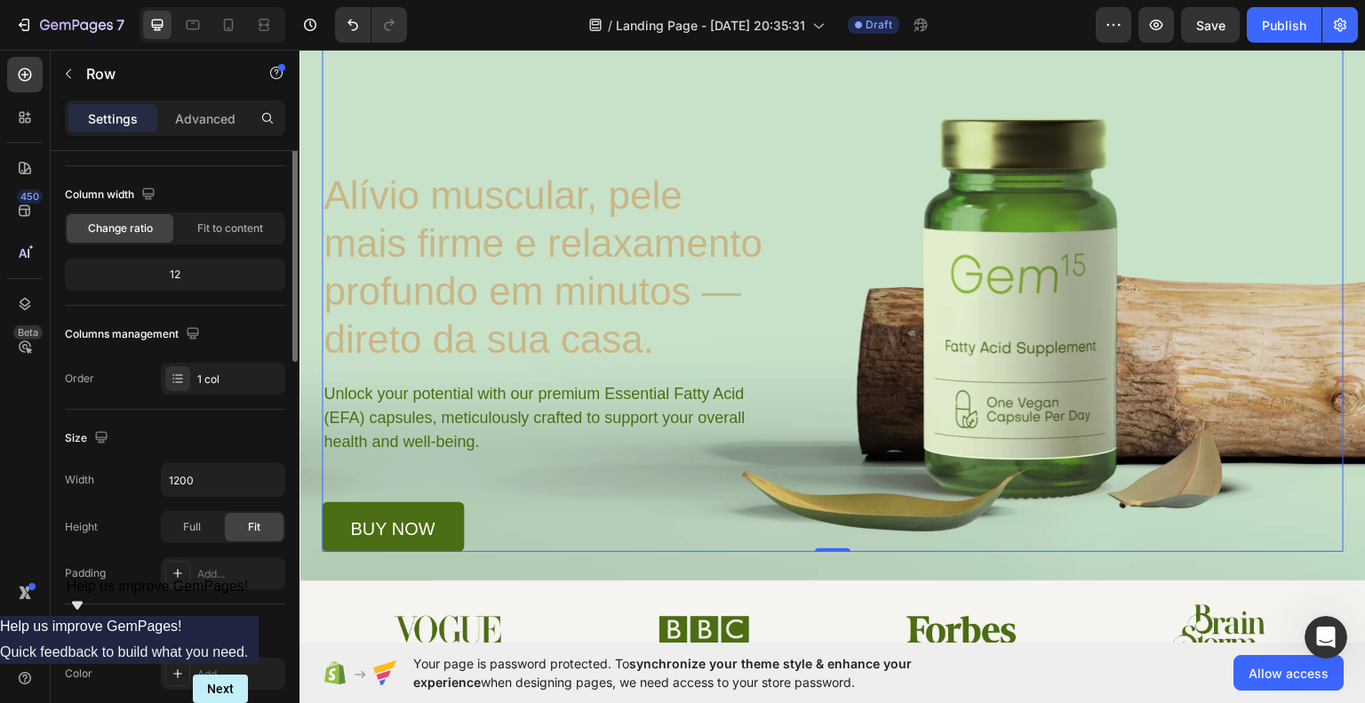
scroll to position [0, 0]
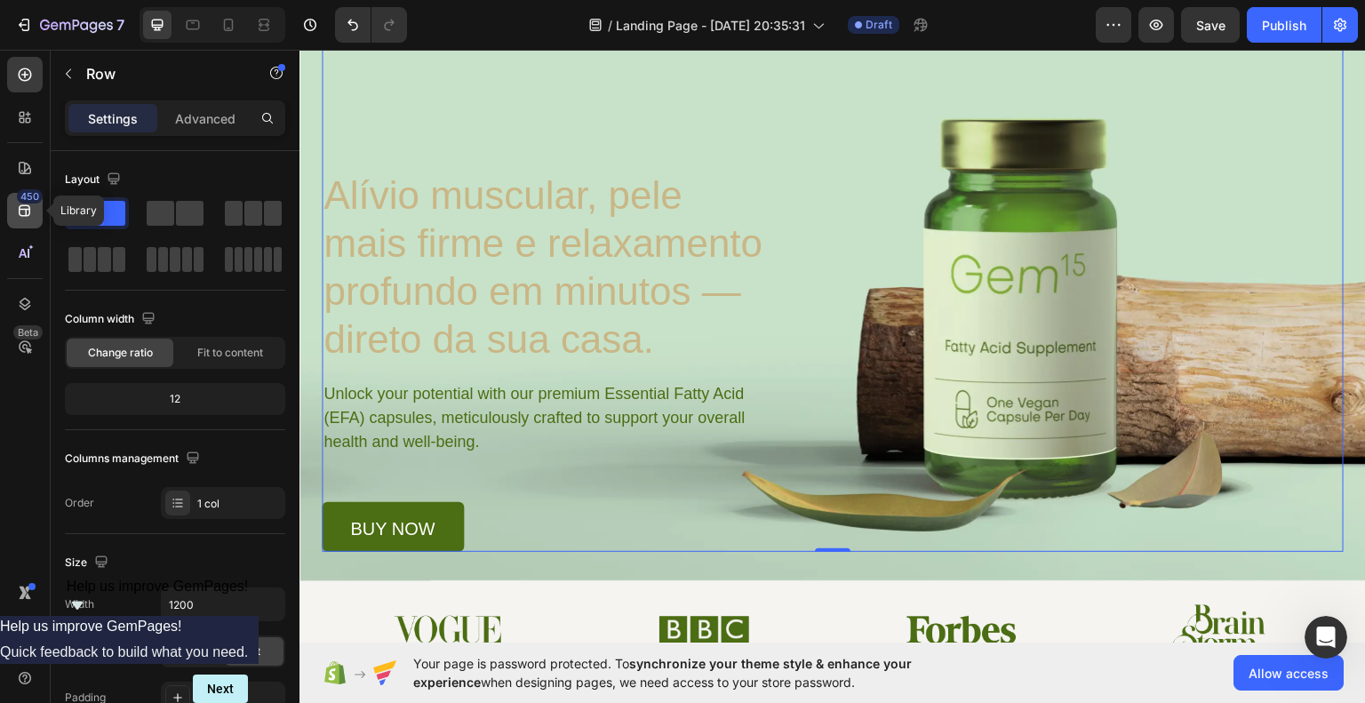
click at [32, 208] on icon at bounding box center [25, 211] width 18 height 18
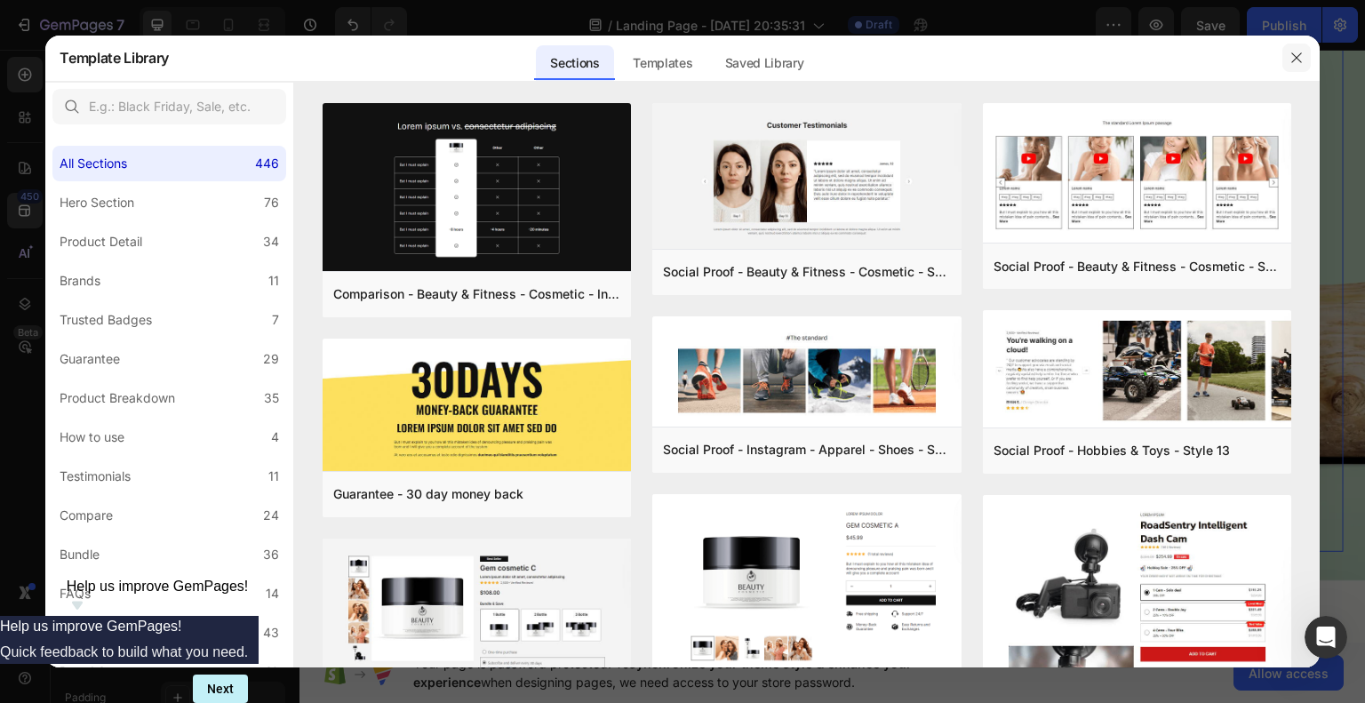
click at [1297, 62] on icon "button" at bounding box center [1297, 58] width 14 height 14
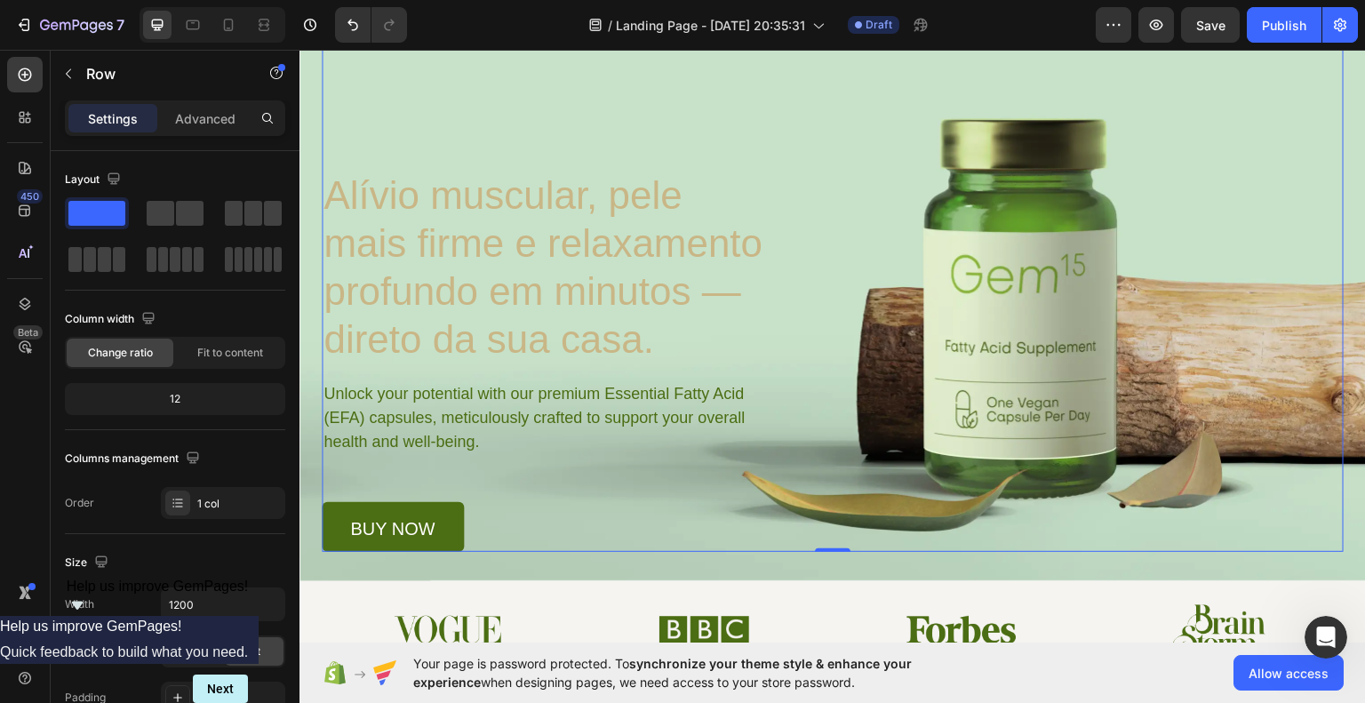
click at [1047, 223] on div "Image Try Gem 15 Button Row Alívio muscular, pele mais firme e relaxamento prof…" at bounding box center [833, 252] width 1022 height 597
click at [203, 124] on p "Advanced" at bounding box center [205, 118] width 60 height 19
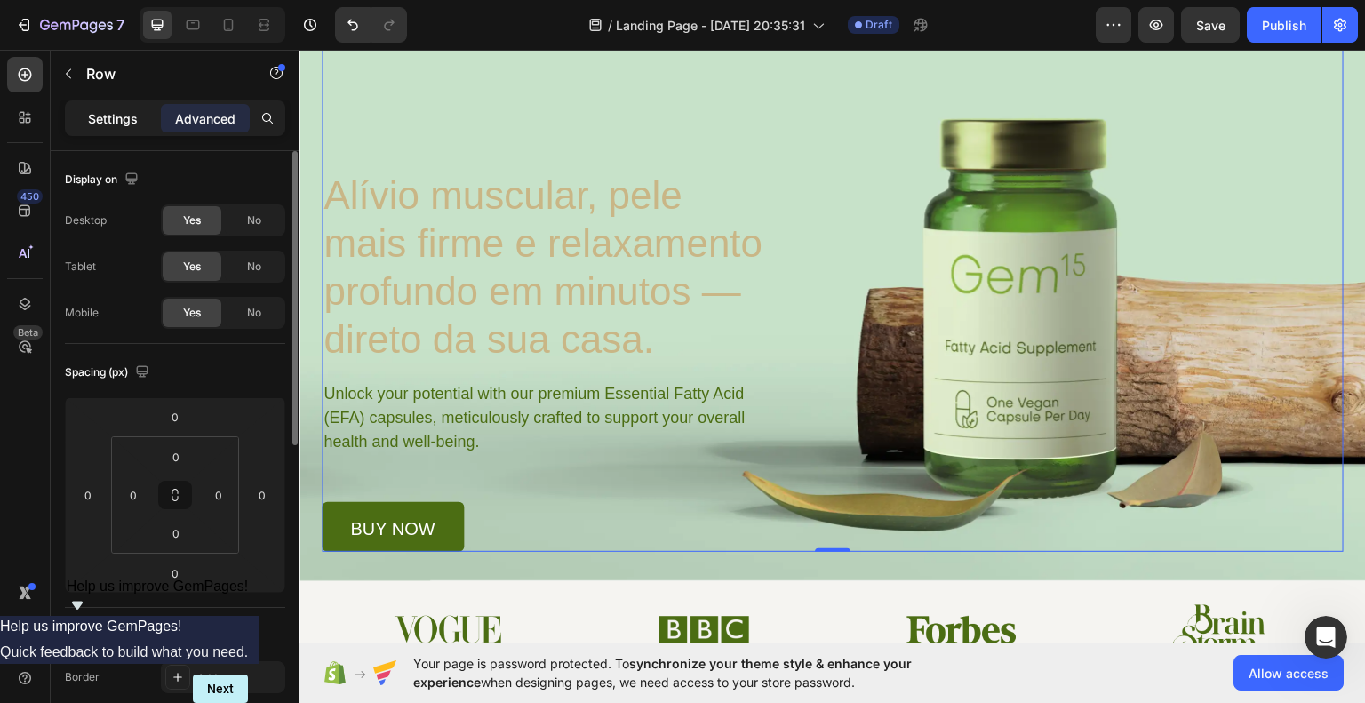
click at [122, 120] on p "Settings" at bounding box center [113, 118] width 50 height 19
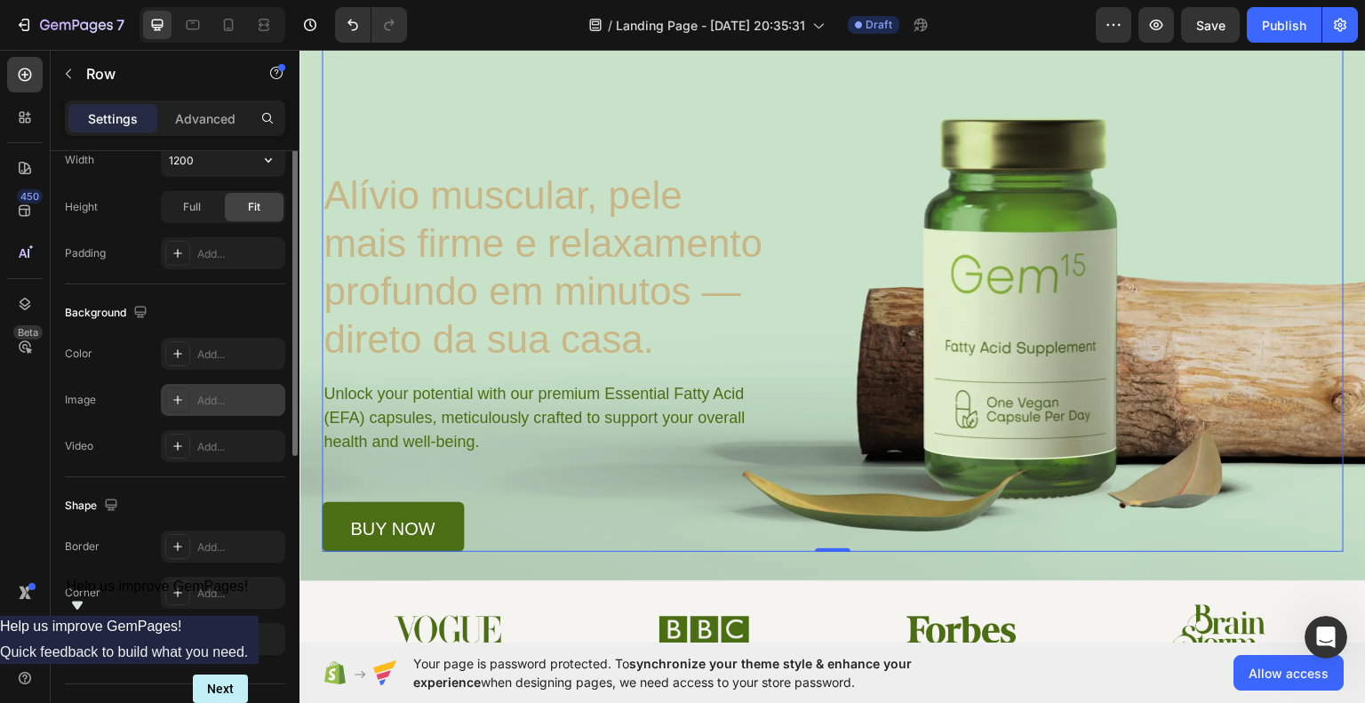
scroll to position [480, 0]
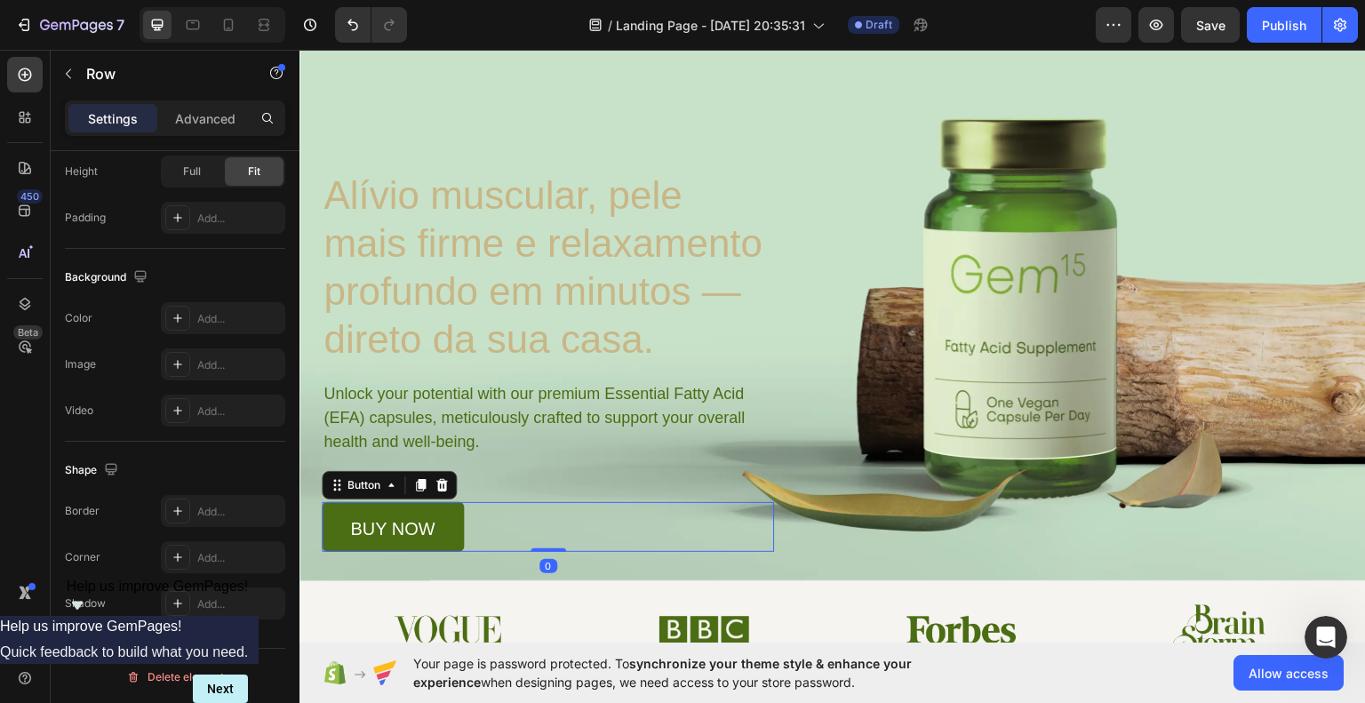
click at [435, 524] on link "buy now" at bounding box center [393, 526] width 142 height 50
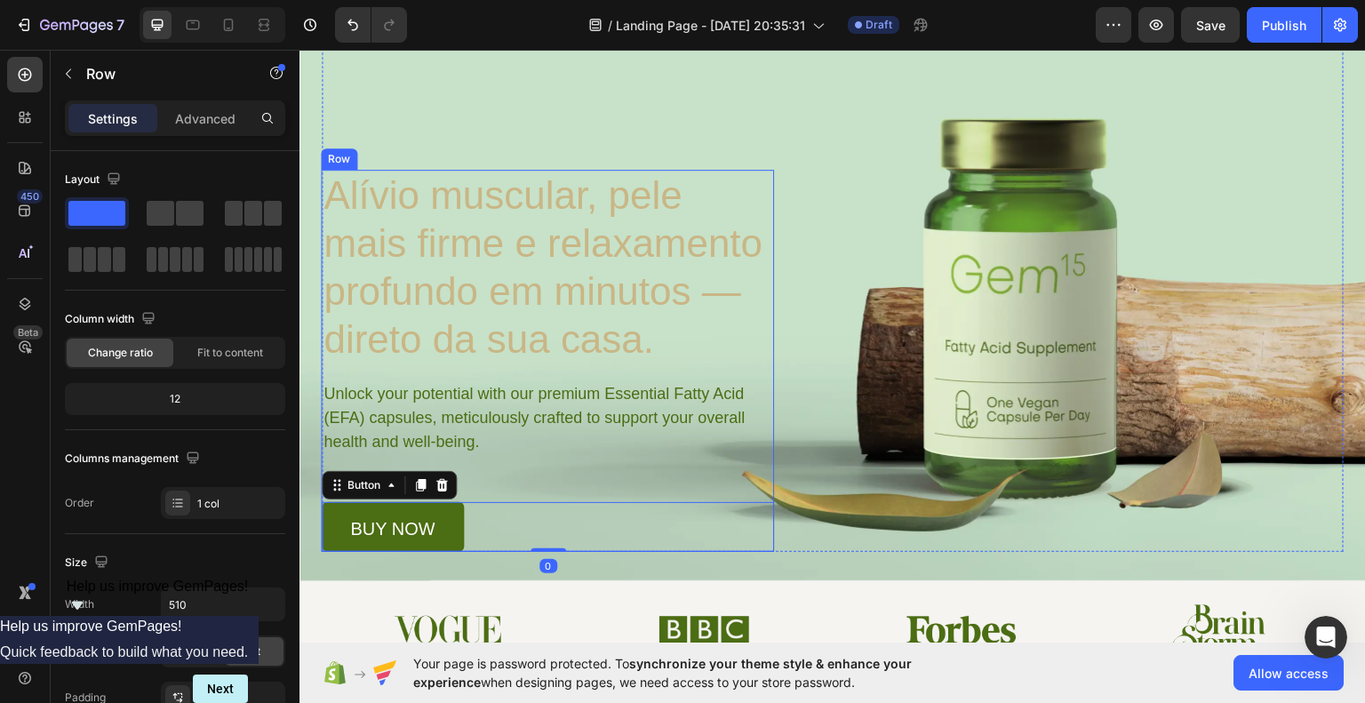
click at [620, 465] on div "Alívio muscular, pele mais firme e relaxamento profundo em minutos — direto da …" at bounding box center [548, 360] width 452 height 382
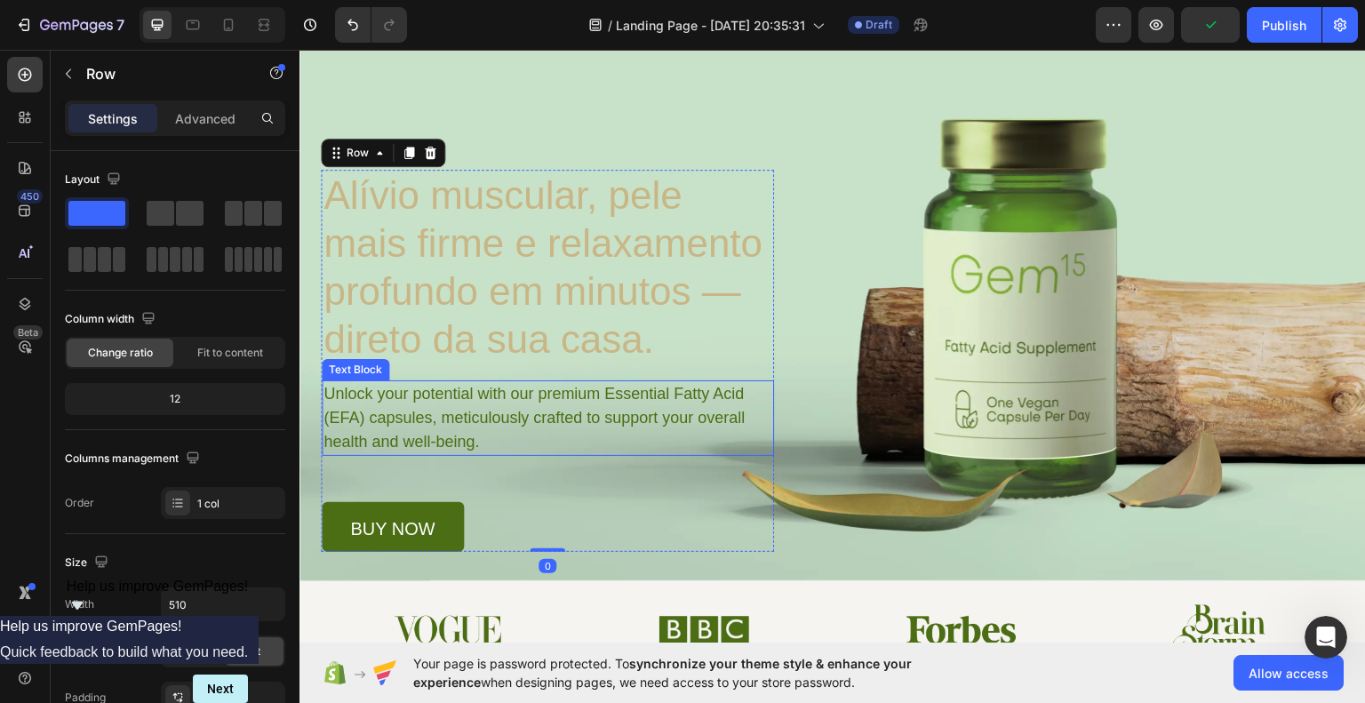
click at [537, 417] on p "Unlock your potential with our premium Essential Fatty Acid (EFA) capsules, met…" at bounding box center [548, 417] width 448 height 72
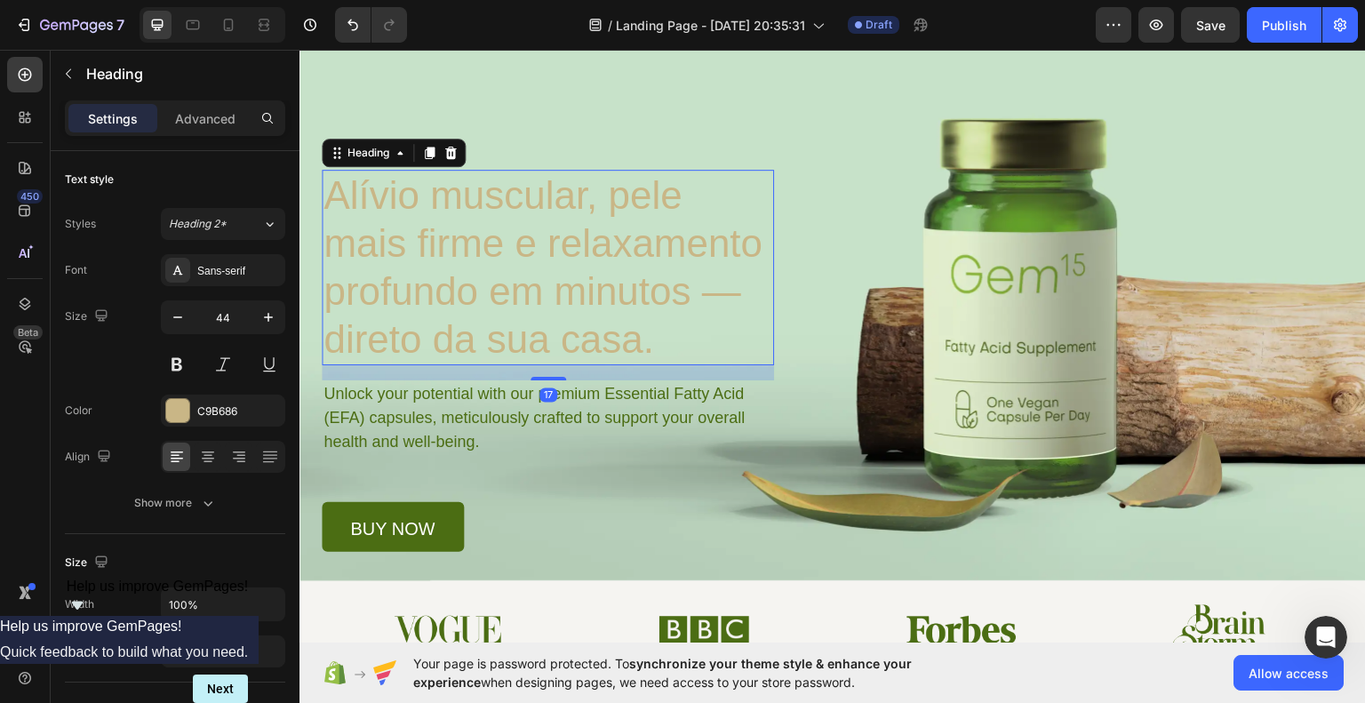
click at [519, 286] on p "Alívio muscular, pele mais firme e relaxamento profundo em minutos — direto da …" at bounding box center [548, 267] width 449 height 192
click at [220, 271] on div "Sans-serif" at bounding box center [239, 271] width 84 height 16
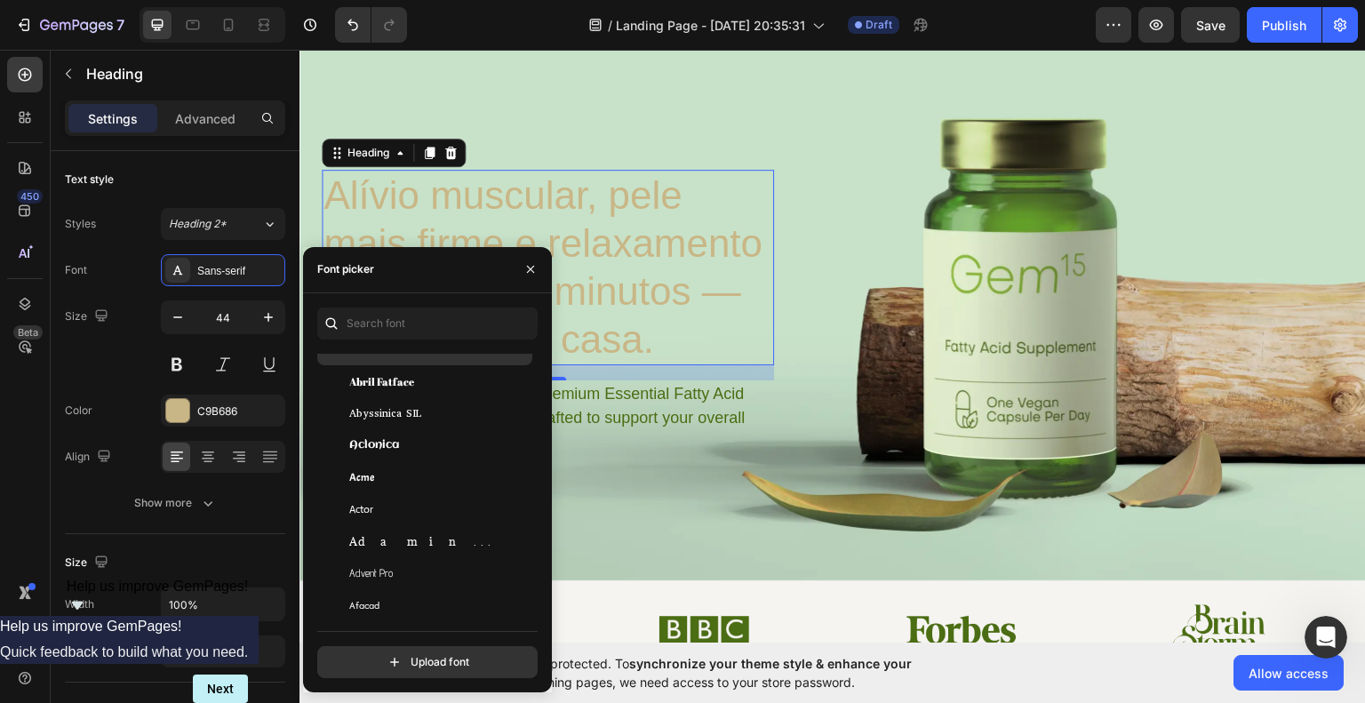
scroll to position [267, 0]
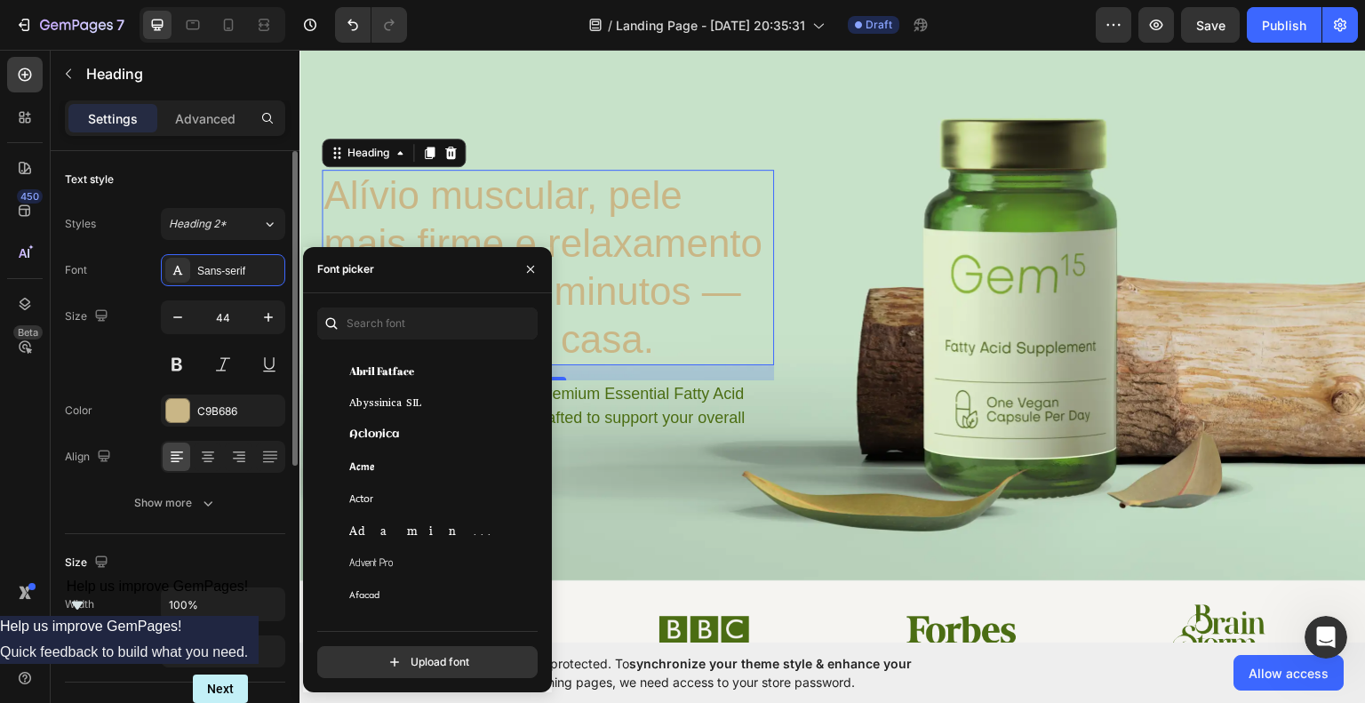
click at [68, 370] on div "Size 44" at bounding box center [175, 340] width 220 height 80
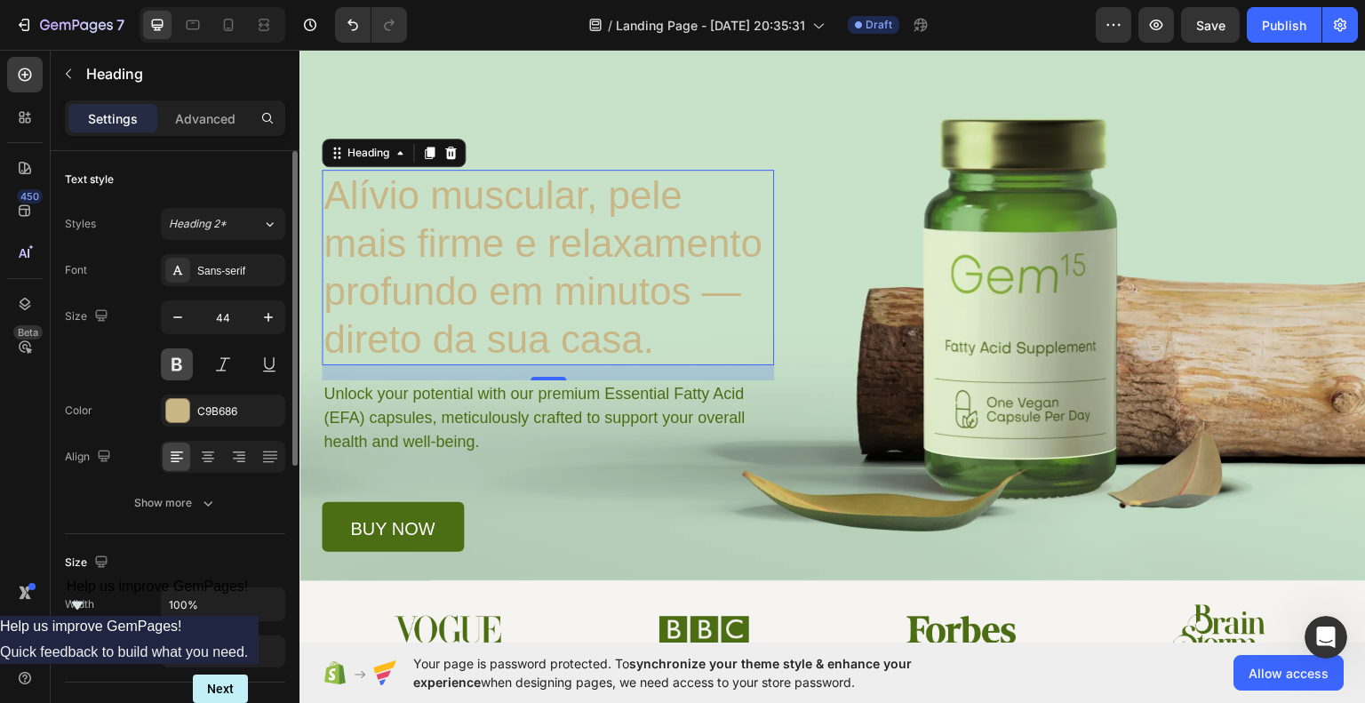
click at [175, 368] on button at bounding box center [177, 364] width 32 height 32
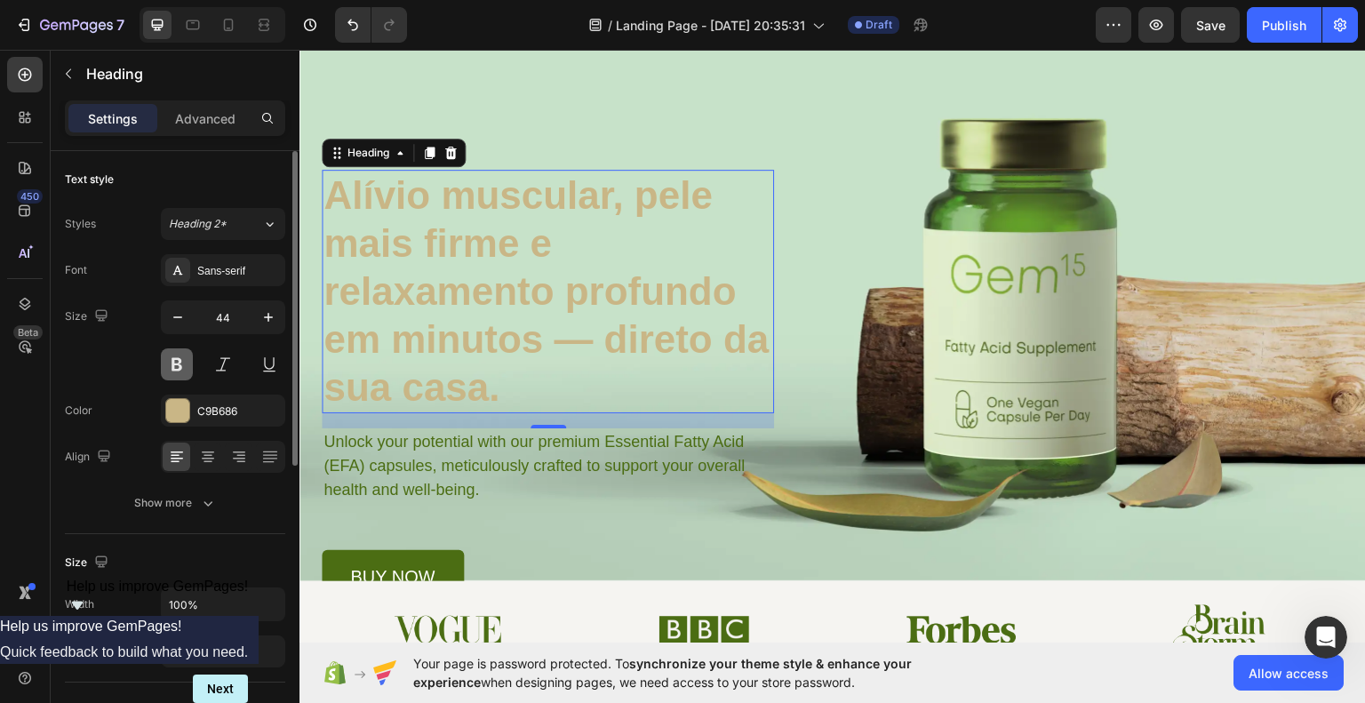
click at [177, 365] on button at bounding box center [177, 364] width 32 height 32
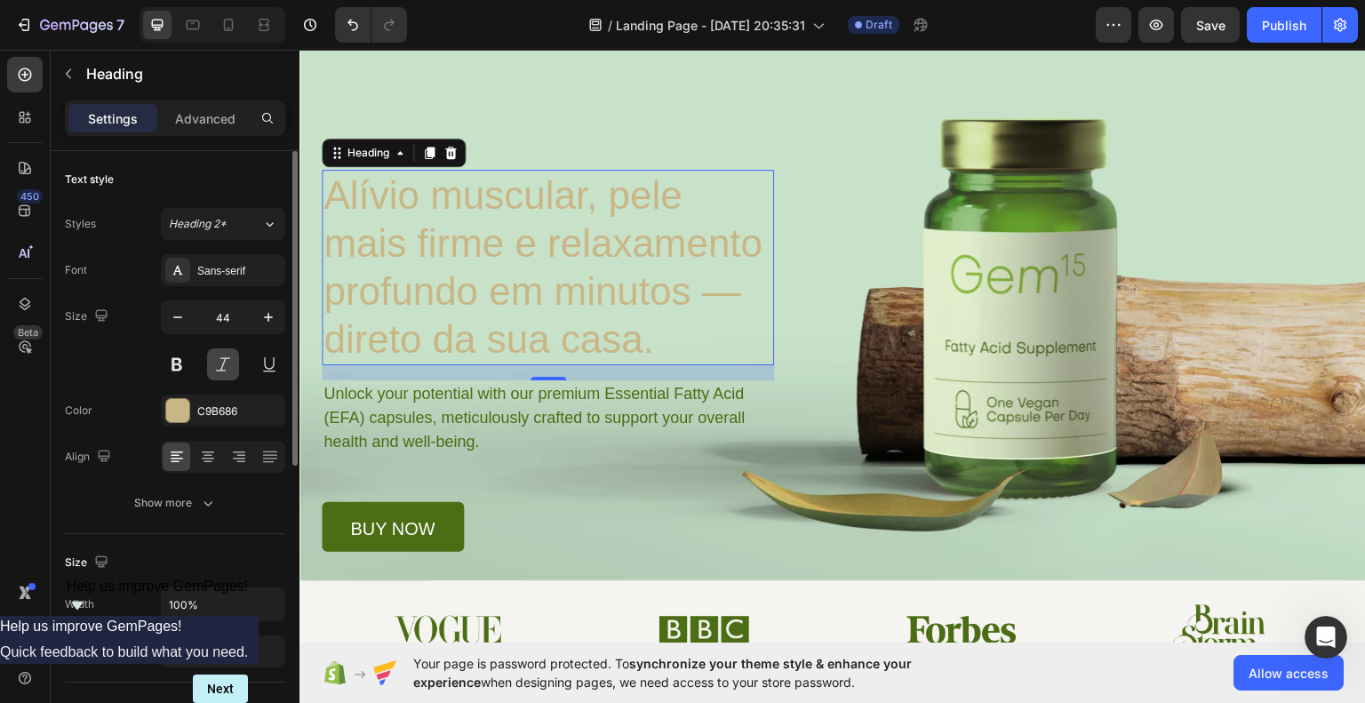
click at [228, 372] on button at bounding box center [223, 364] width 32 height 32
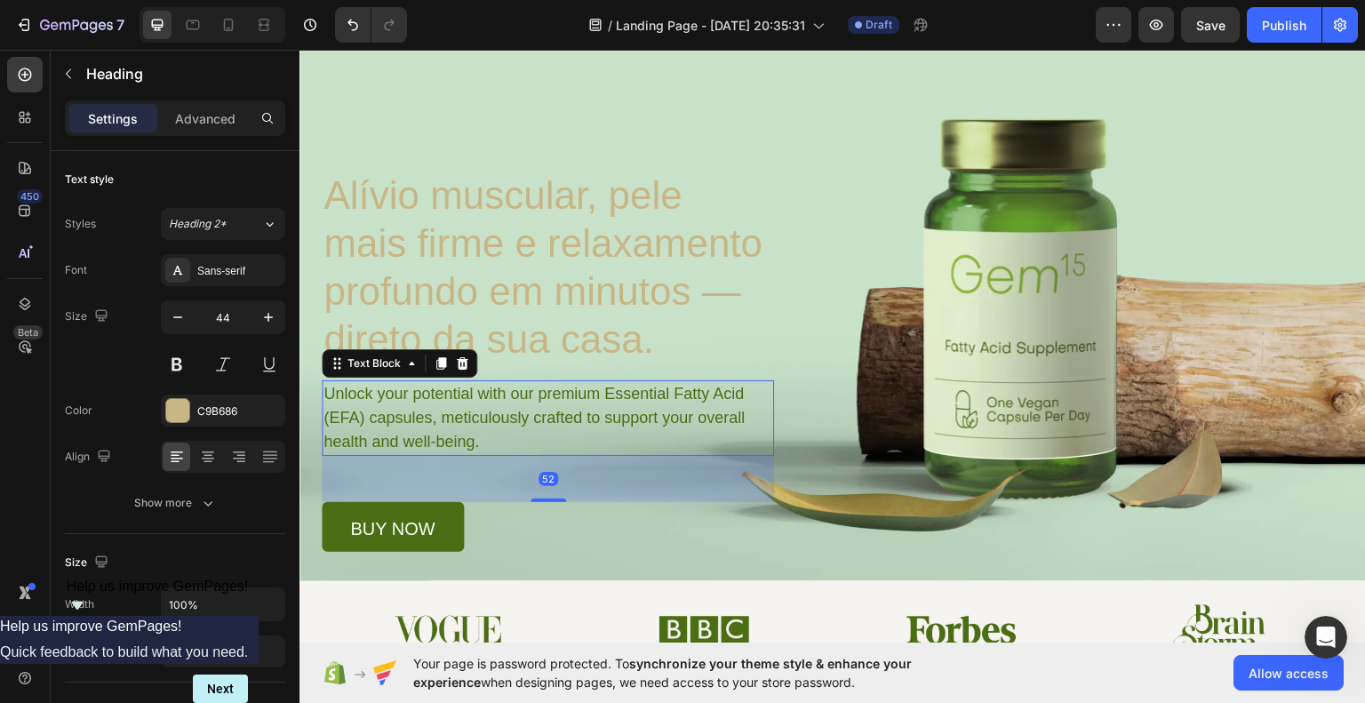
click at [598, 398] on p "Unlock your potential with our premium Essential Fatty Acid (EFA) capsules, met…" at bounding box center [548, 417] width 448 height 72
click at [545, 297] on p "Alívio muscular, pele mais firme e relaxamento profundo em minutos — direto da …" at bounding box center [548, 267] width 449 height 192
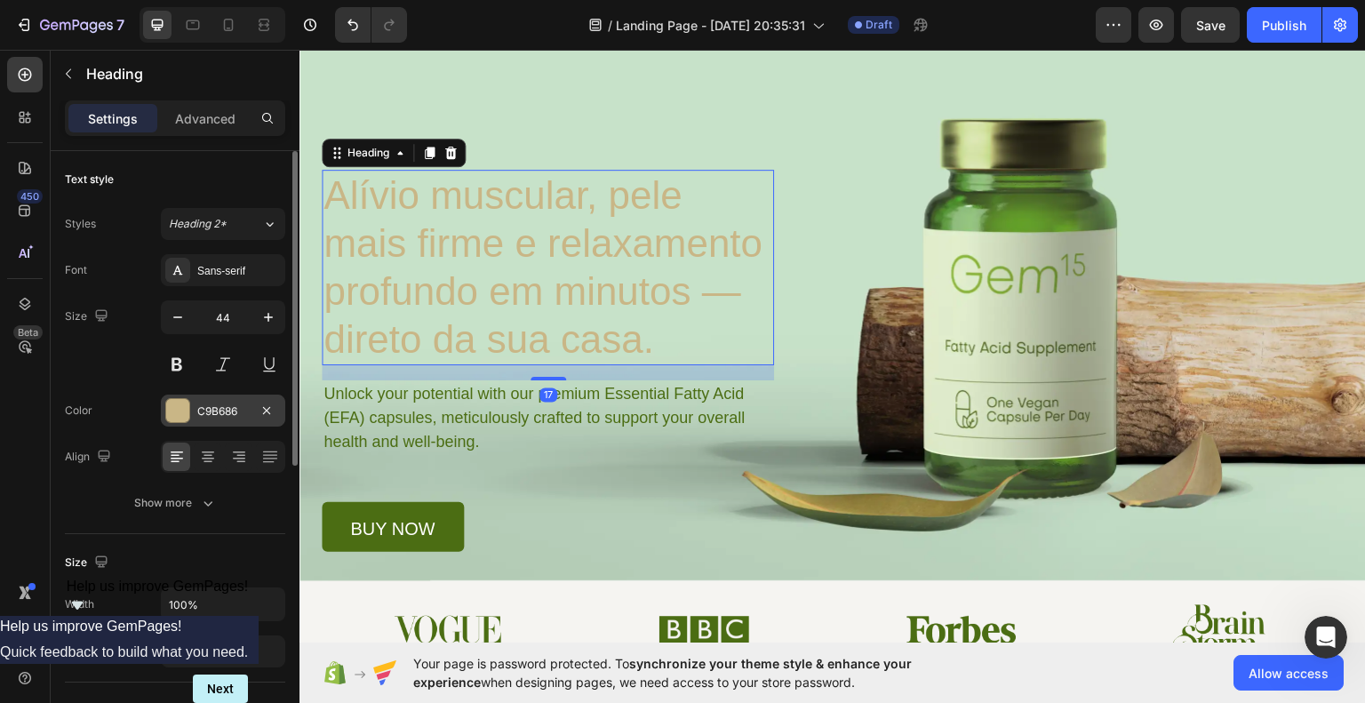
click at [172, 404] on div at bounding box center [177, 410] width 23 height 23
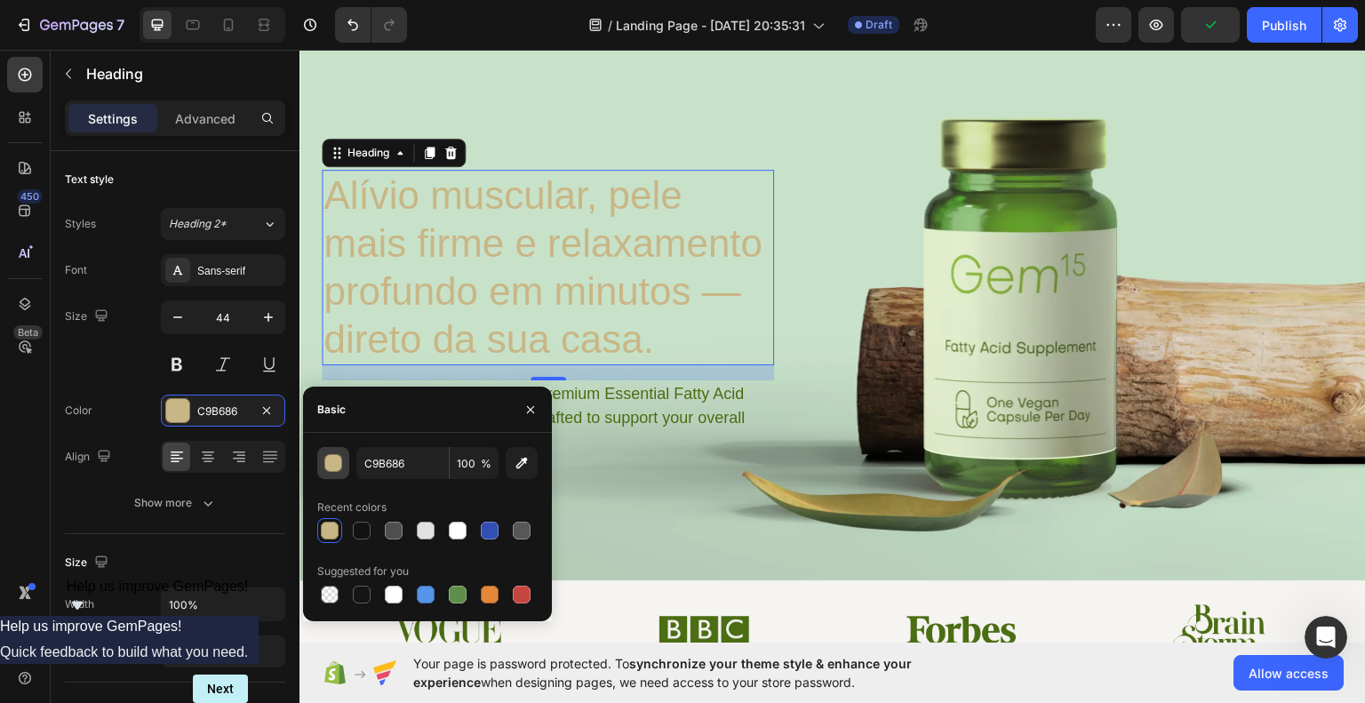
click at [337, 460] on div "button" at bounding box center [334, 464] width 18 height 18
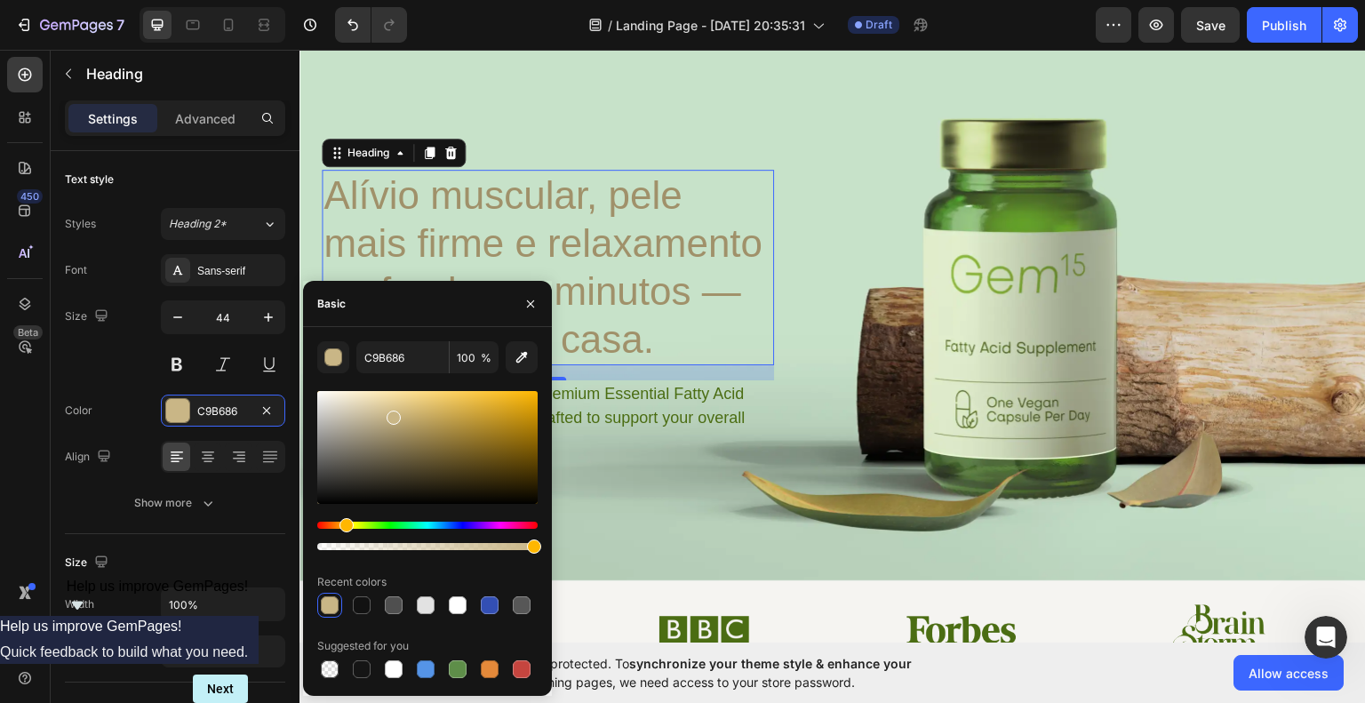
click at [393, 432] on div at bounding box center [427, 447] width 220 height 113
click at [393, 429] on div at bounding box center [395, 435] width 14 height 14
click at [393, 428] on div at bounding box center [395, 433] width 14 height 14
click at [391, 426] on div at bounding box center [393, 429] width 14 height 14
click at [391, 424] on div at bounding box center [393, 427] width 14 height 14
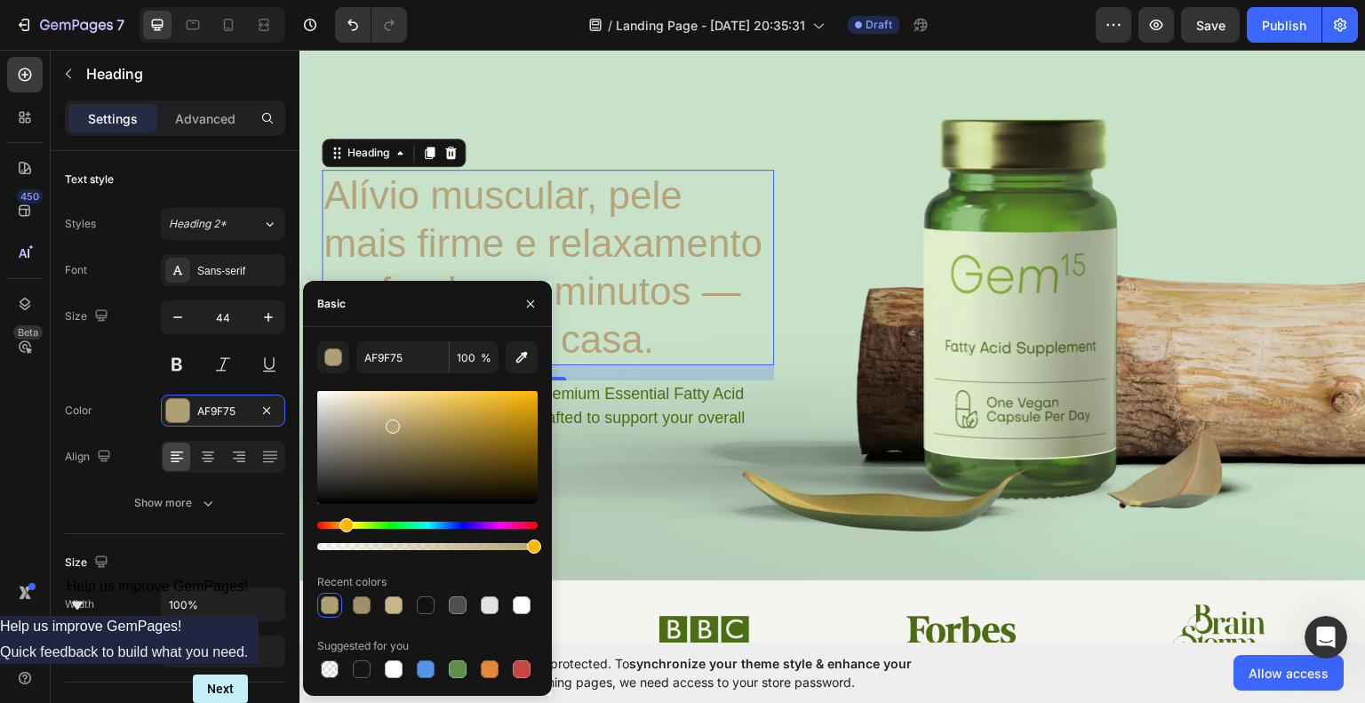
click at [391, 424] on div at bounding box center [393, 427] width 14 height 14
type input "B5A479"
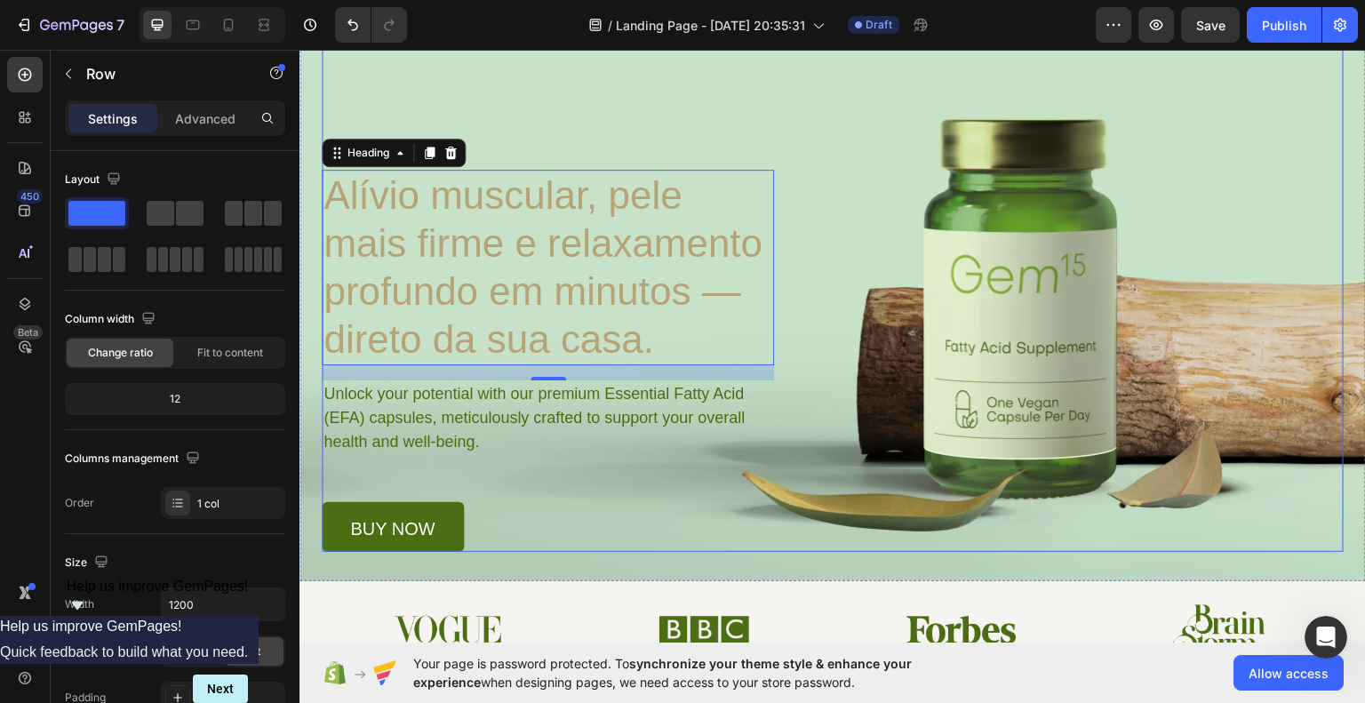
click at [656, 91] on div "Image Try Gem 15 Button Row Alívio muscular, pele mais firme e relaxamento prof…" at bounding box center [833, 252] width 1022 height 597
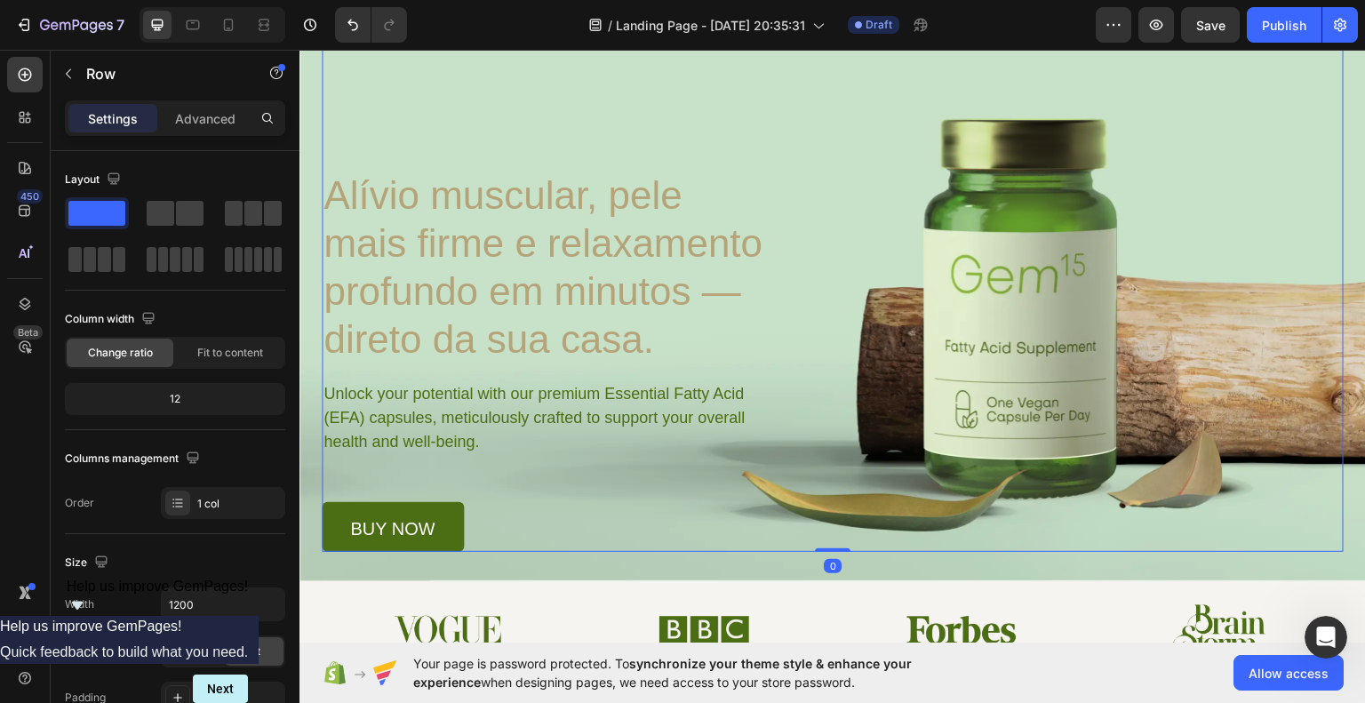
click at [991, 242] on div "Image Try Gem 15 Button Row Alívio muscular, pele mais firme e relaxamento prof…" at bounding box center [833, 252] width 1022 height 597
click at [1059, 267] on div "Image Try Gem 15 Button Row Alívio muscular, pele mais firme e relaxamento prof…" at bounding box center [833, 252] width 1022 height 597
click at [1059, 268] on div "Image Try Gem 15 Button Row Alívio muscular, pele mais firme e relaxamento prof…" at bounding box center [833, 252] width 1022 height 597
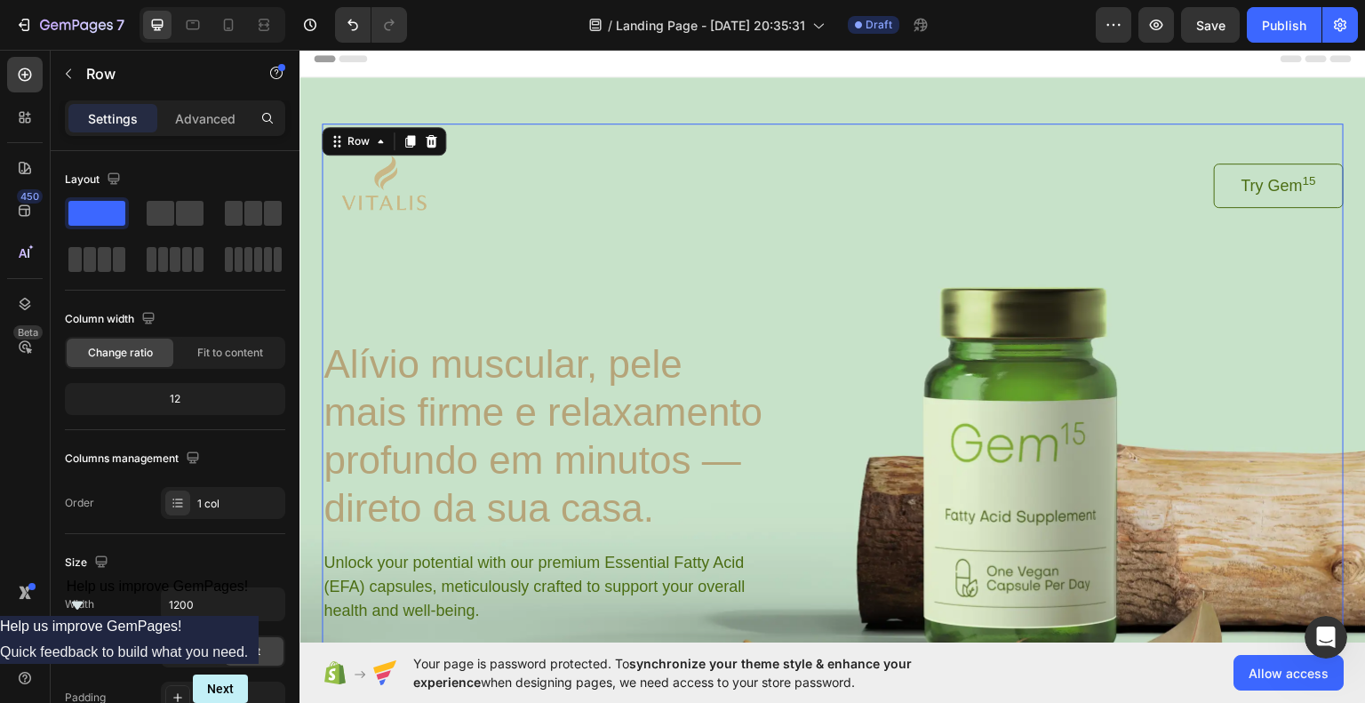
scroll to position [0, 0]
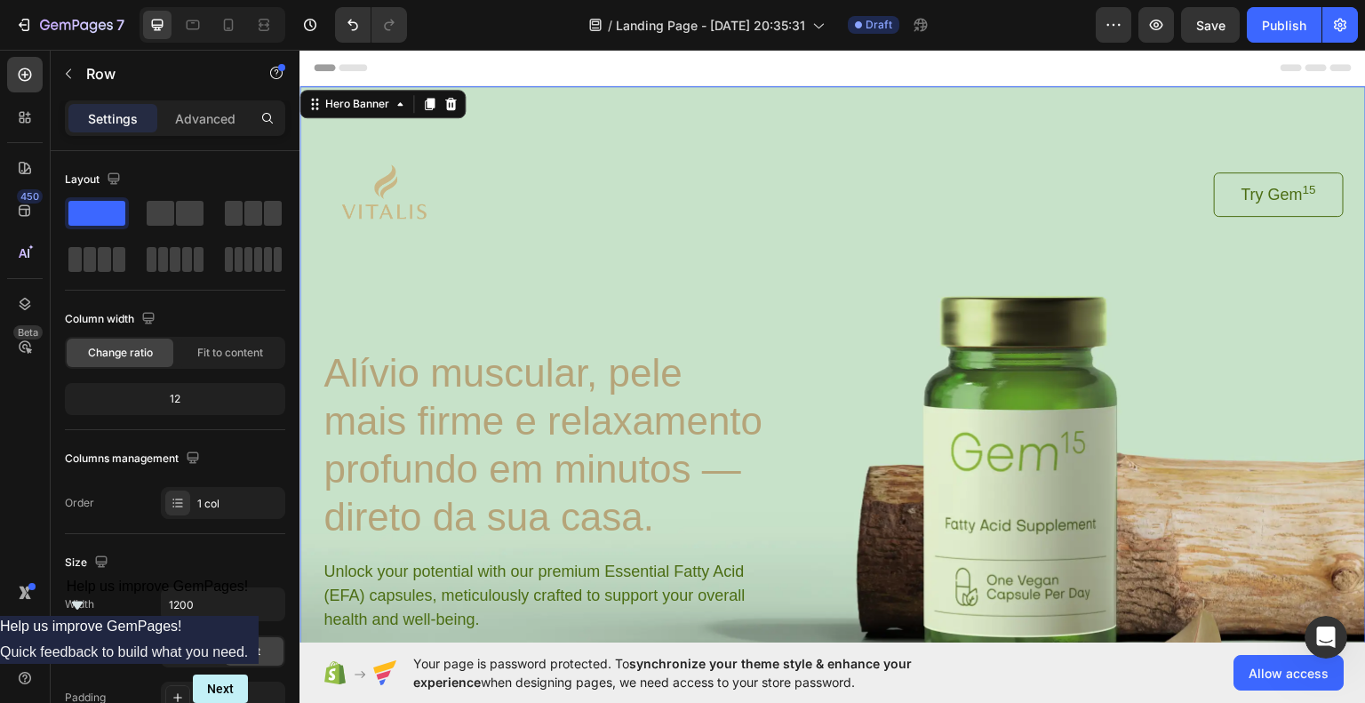
click at [1346, 293] on div "Image Try Gem 15 Button Row Alívio muscular, pele mais firme e relaxamento prof…" at bounding box center [833, 407] width 1067 height 644
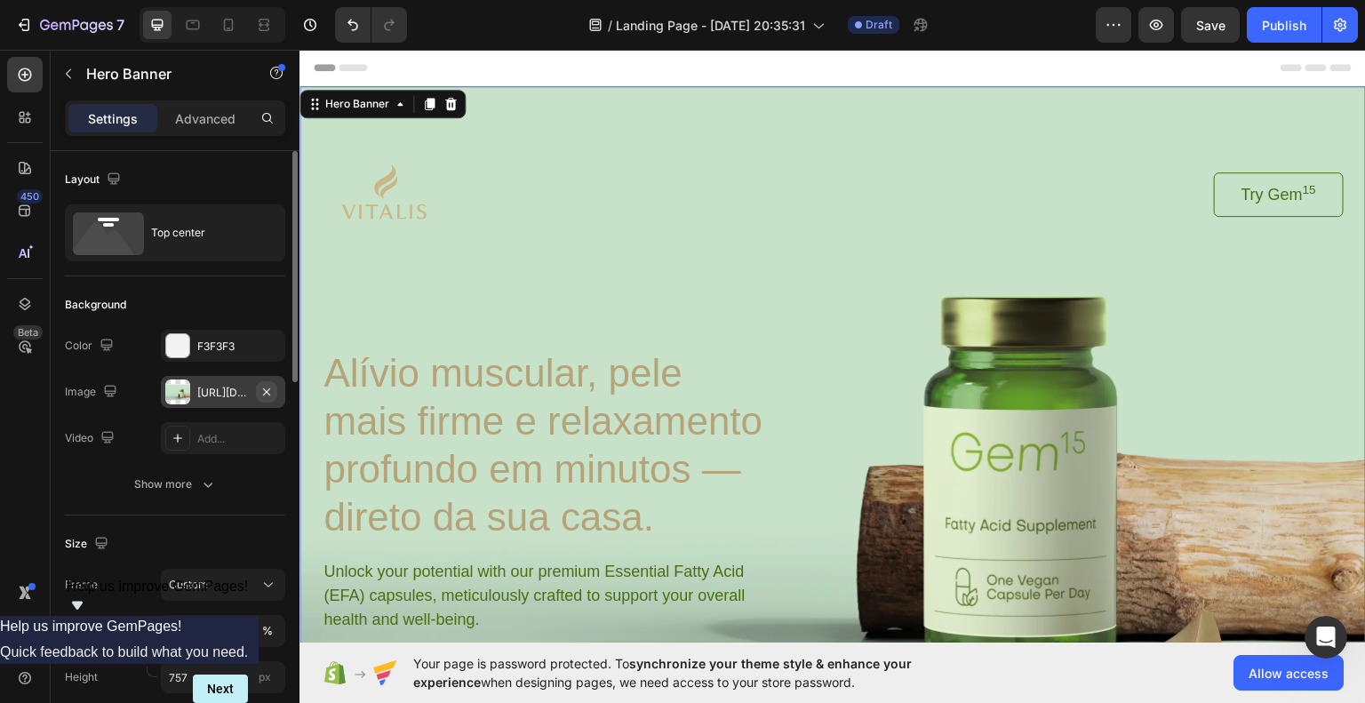
click at [264, 391] on icon "button" at bounding box center [267, 392] width 14 height 14
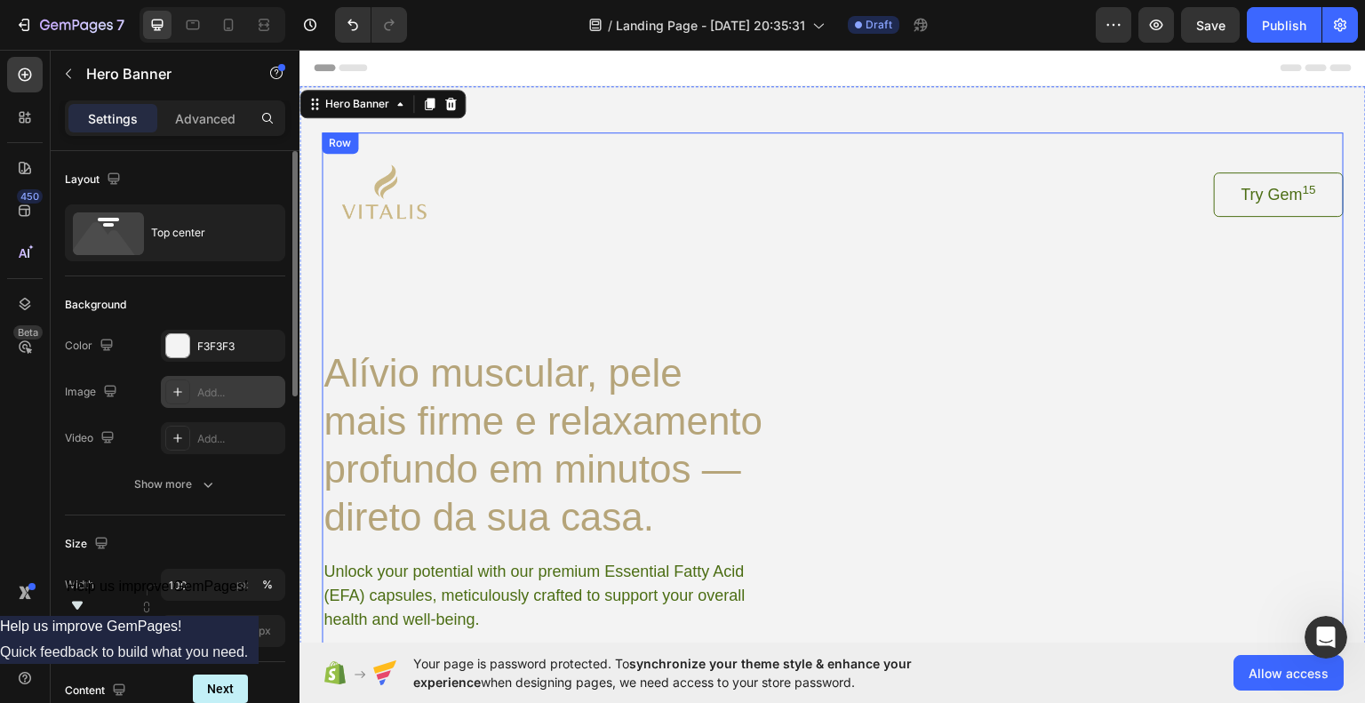
click at [1013, 320] on div "Image Try Gem 15 Button Row Alívio muscular, pele mais firme e relaxamento prof…" at bounding box center [833, 430] width 1022 height 597
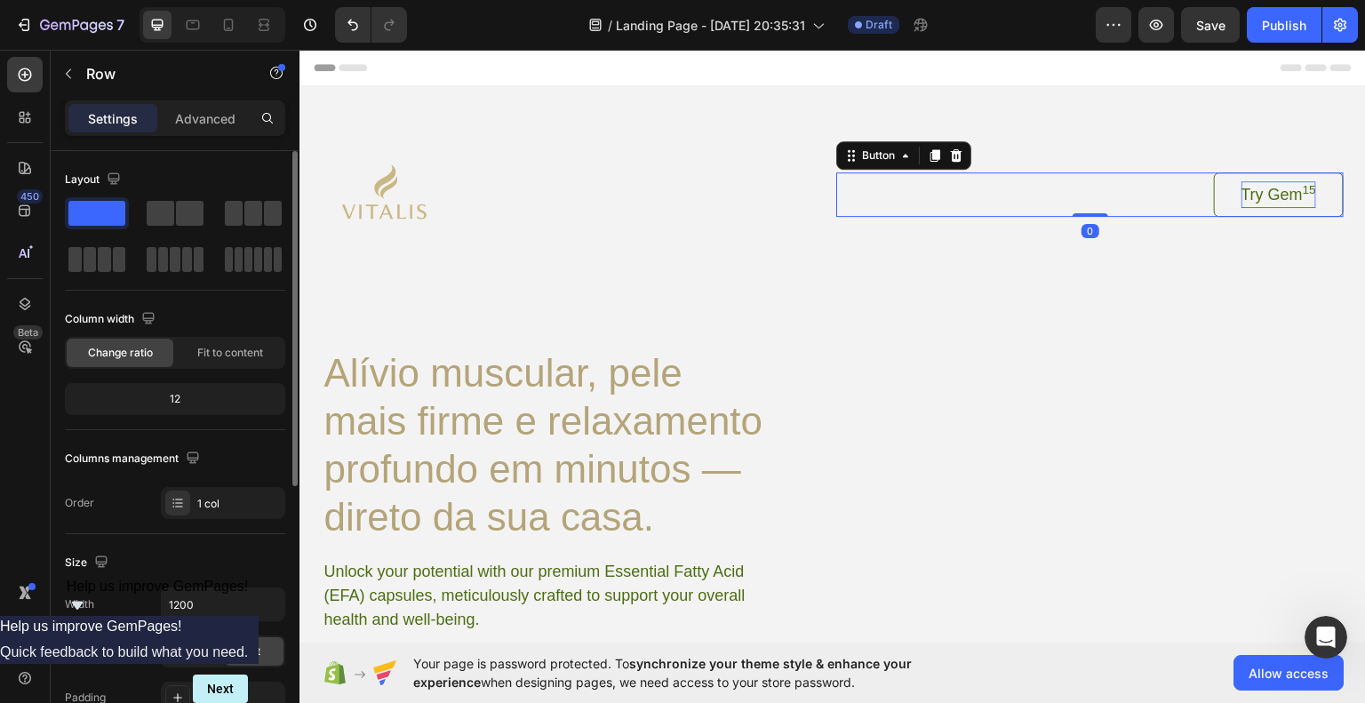
click at [1242, 196] on p "Try Gem 15" at bounding box center [1279, 193] width 75 height 27
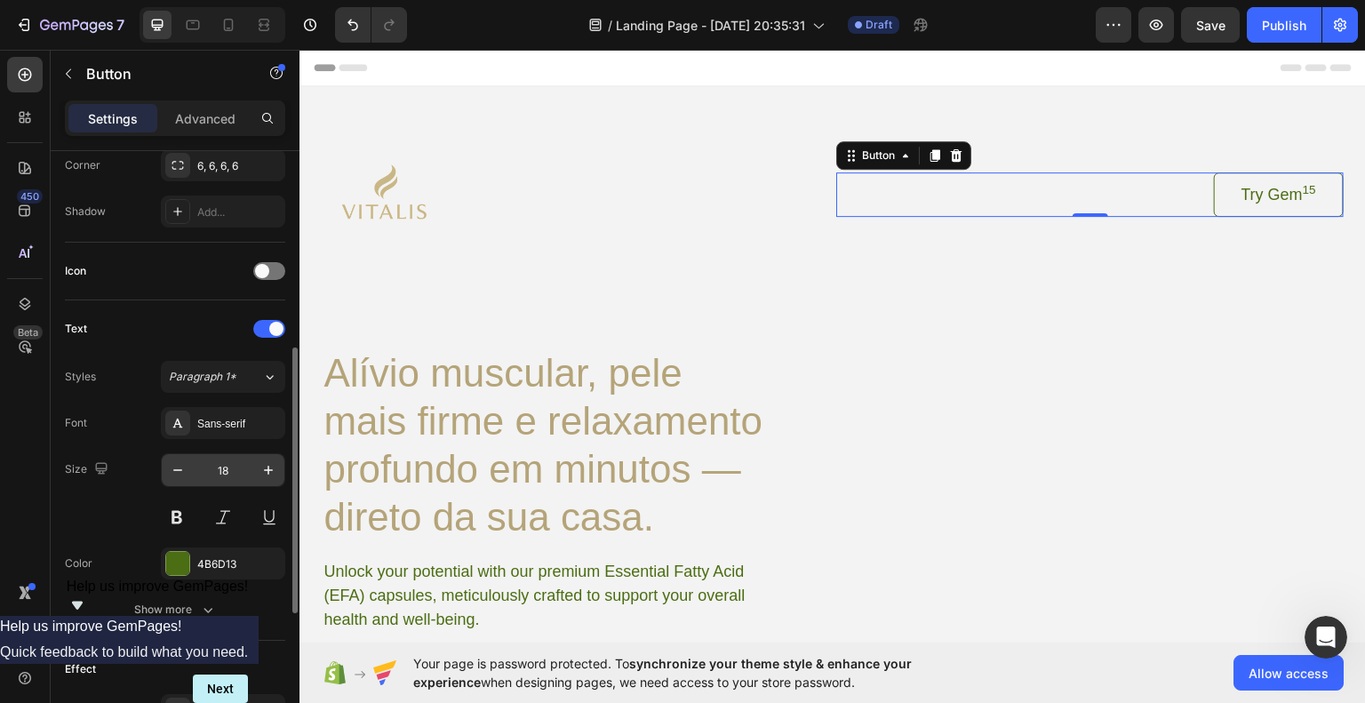
scroll to position [622, 0]
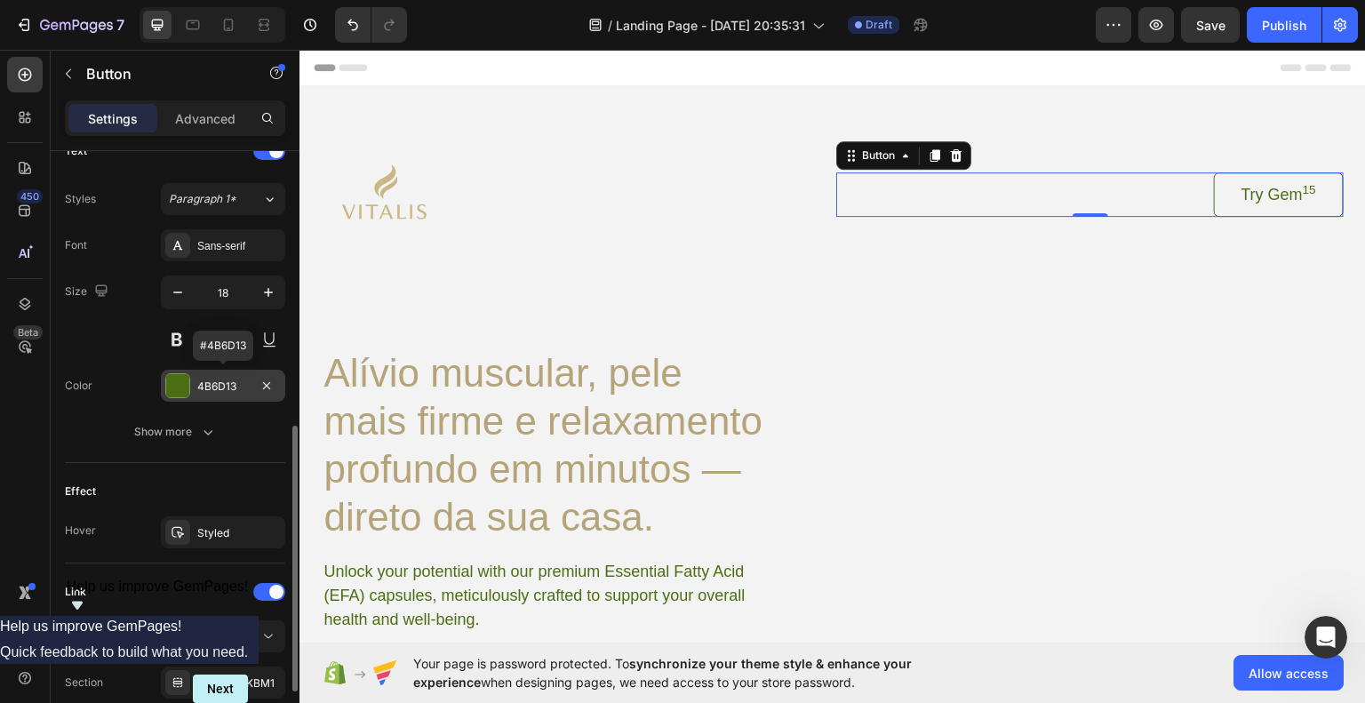
click at [231, 387] on div "4B6D13" at bounding box center [223, 387] width 52 height 16
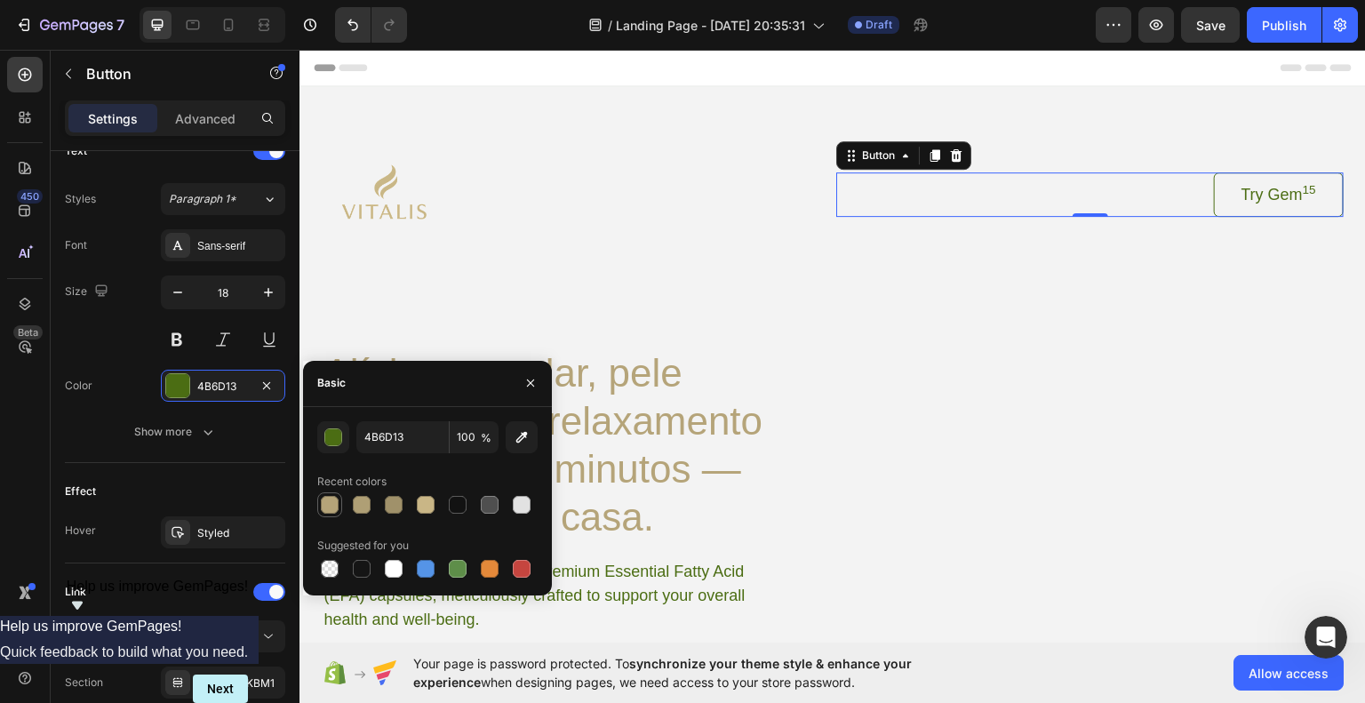
click at [337, 505] on div at bounding box center [330, 505] width 18 height 18
type input "B5A479"
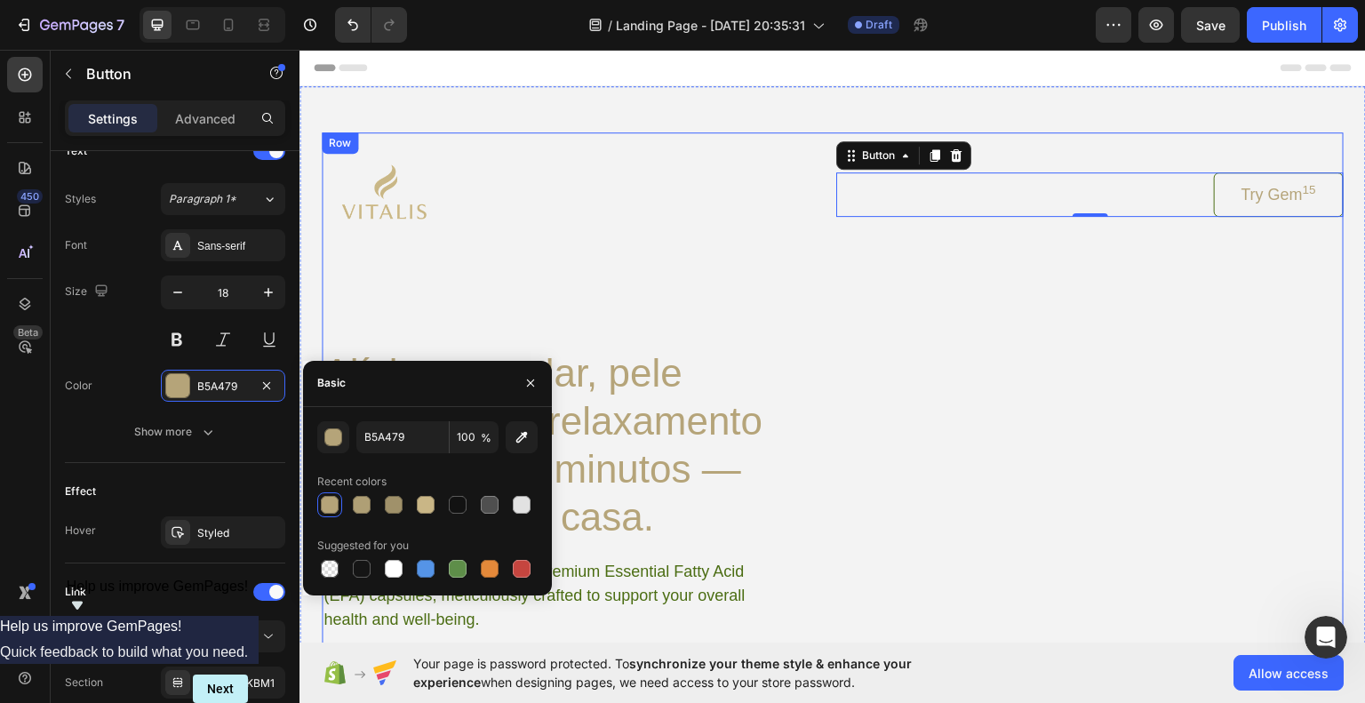
click at [1051, 444] on div "Image Try Gem 15 Button 0 Row Alívio muscular, pele mais firme e relaxamento pr…" at bounding box center [833, 430] width 1022 height 597
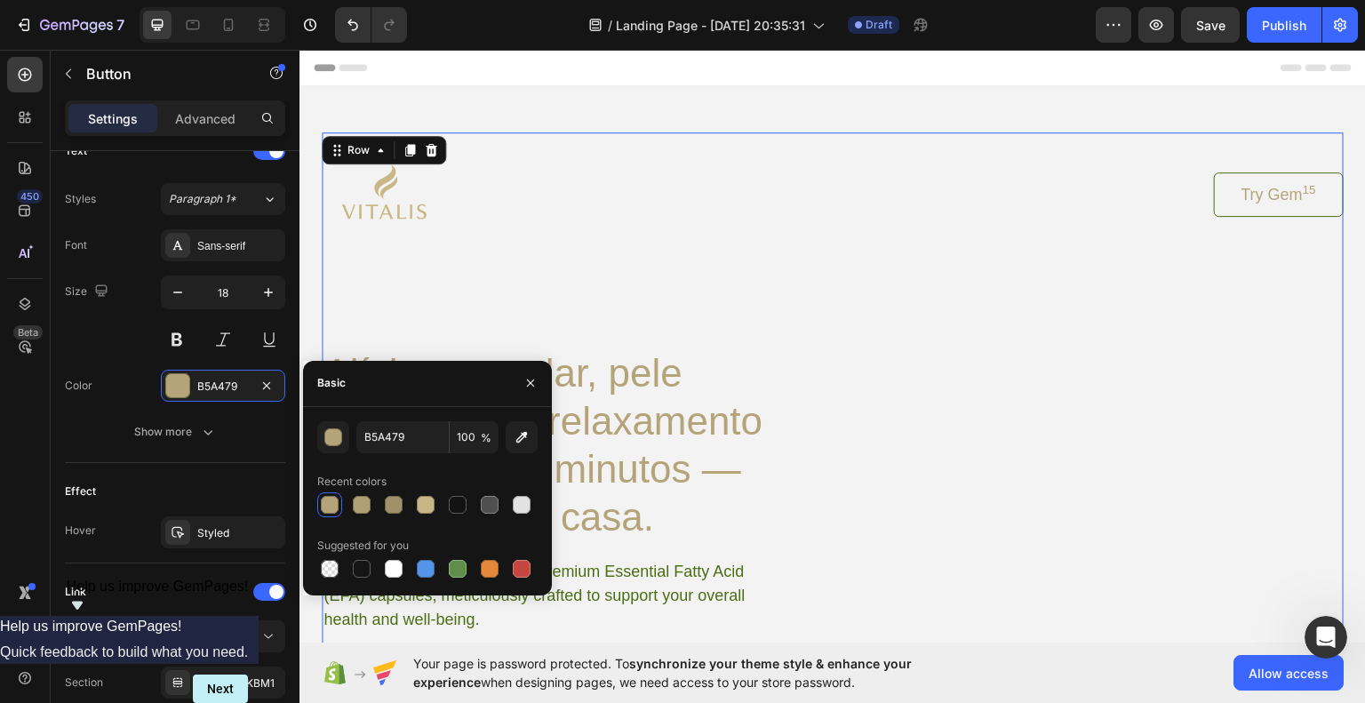
scroll to position [0, 0]
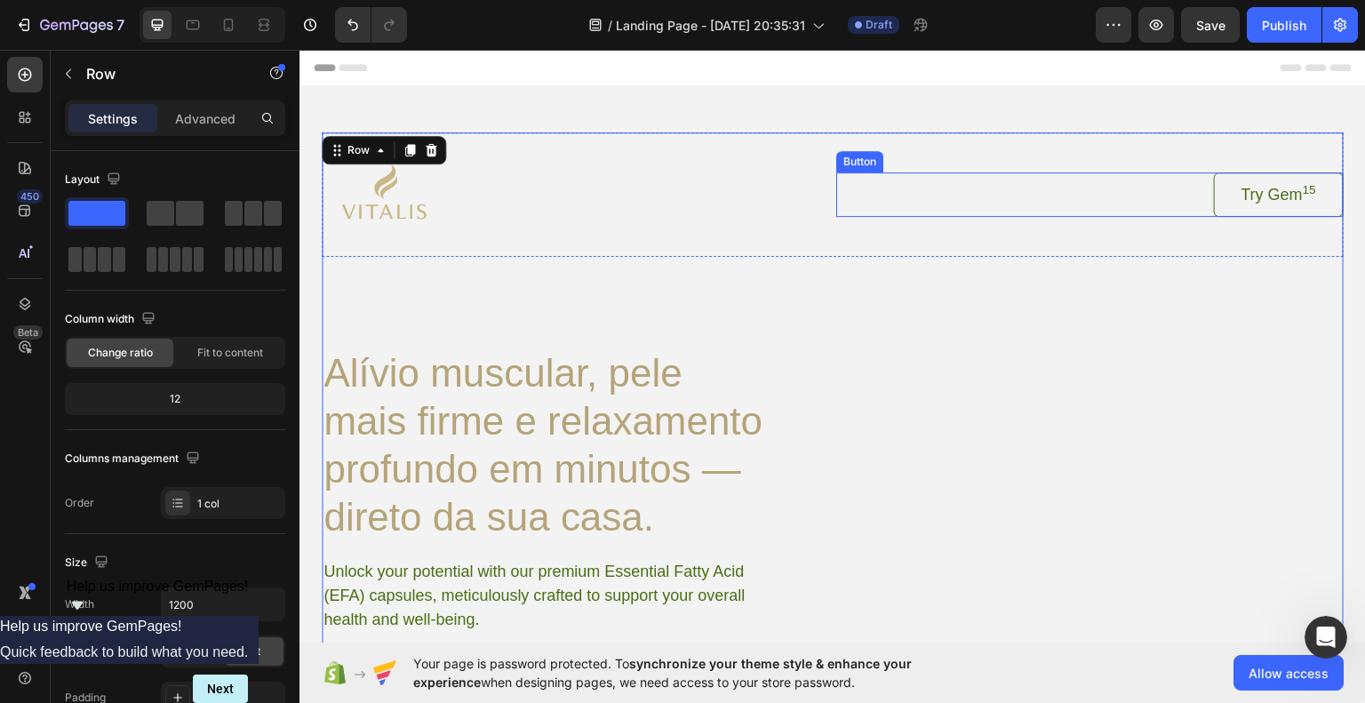
click at [1217, 210] on link "Try Gem 15" at bounding box center [1279, 194] width 130 height 44
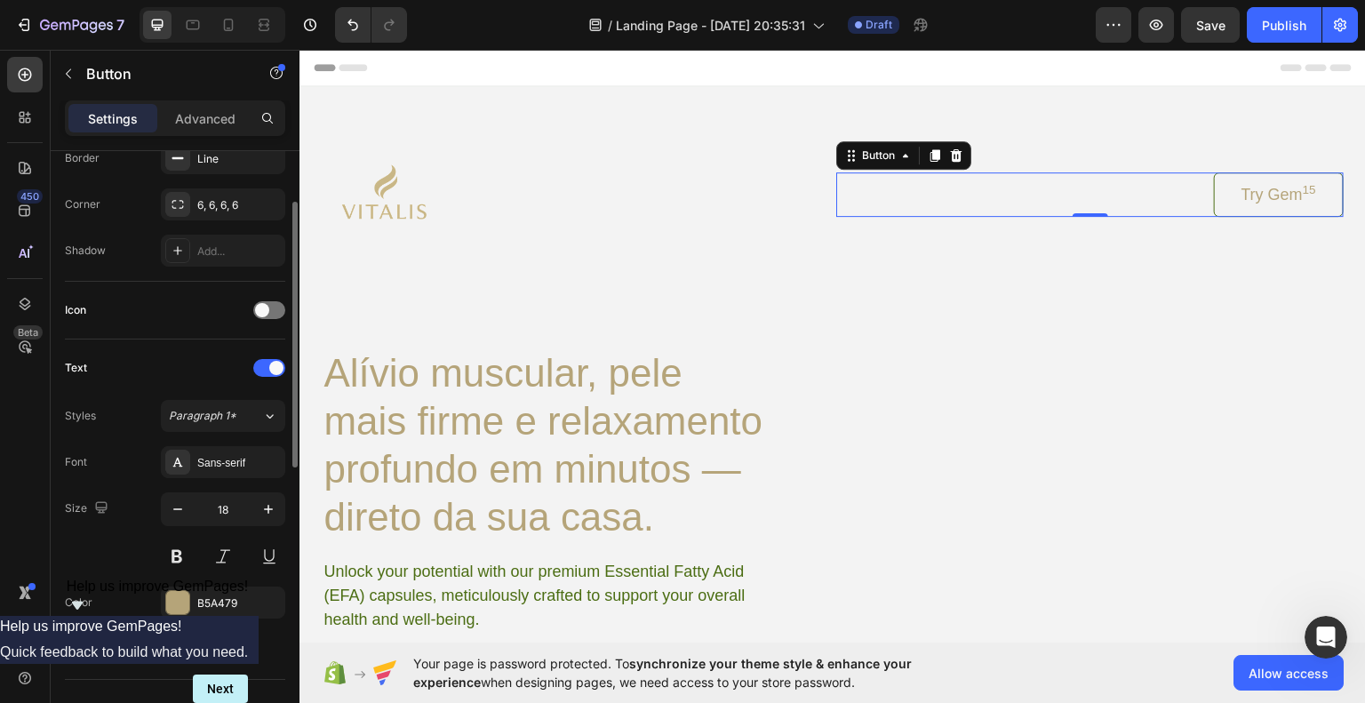
scroll to position [316, 0]
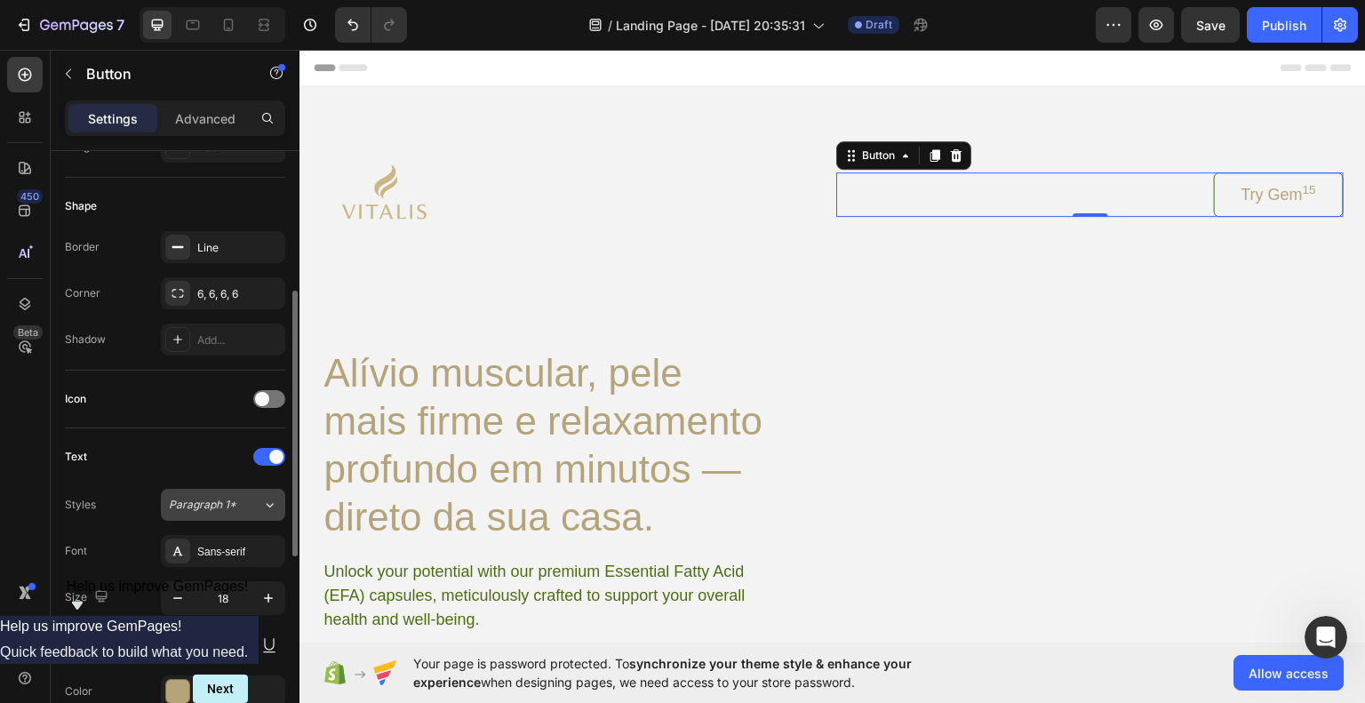
click at [244, 508] on div "Paragraph 1*" at bounding box center [215, 505] width 93 height 16
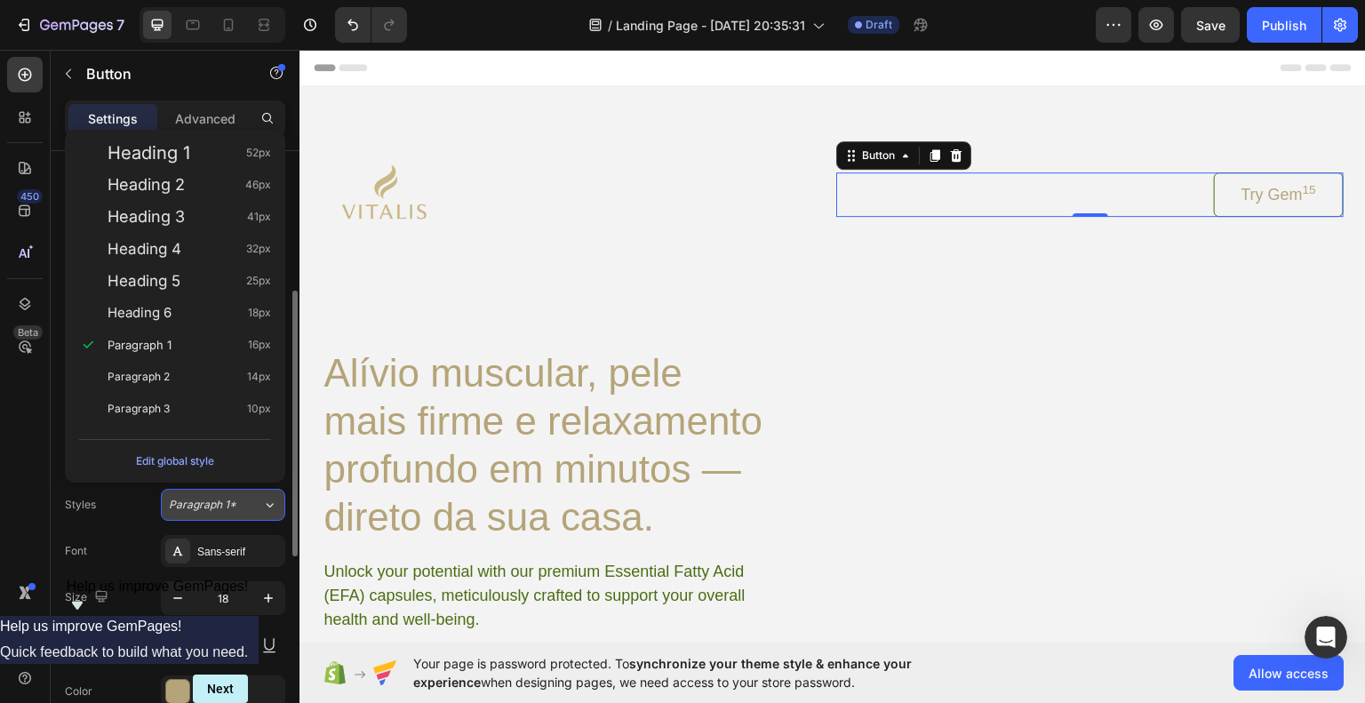
click at [263, 504] on icon at bounding box center [269, 505] width 15 height 18
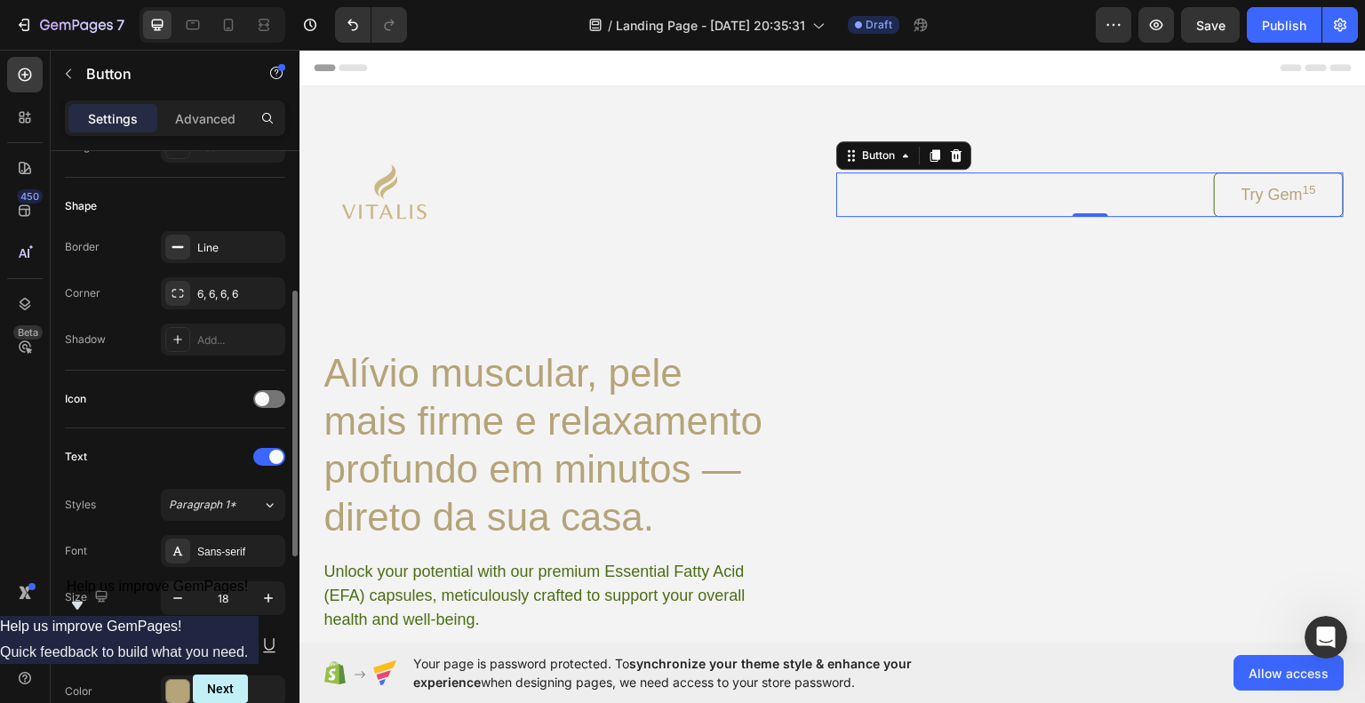
scroll to position [139, 0]
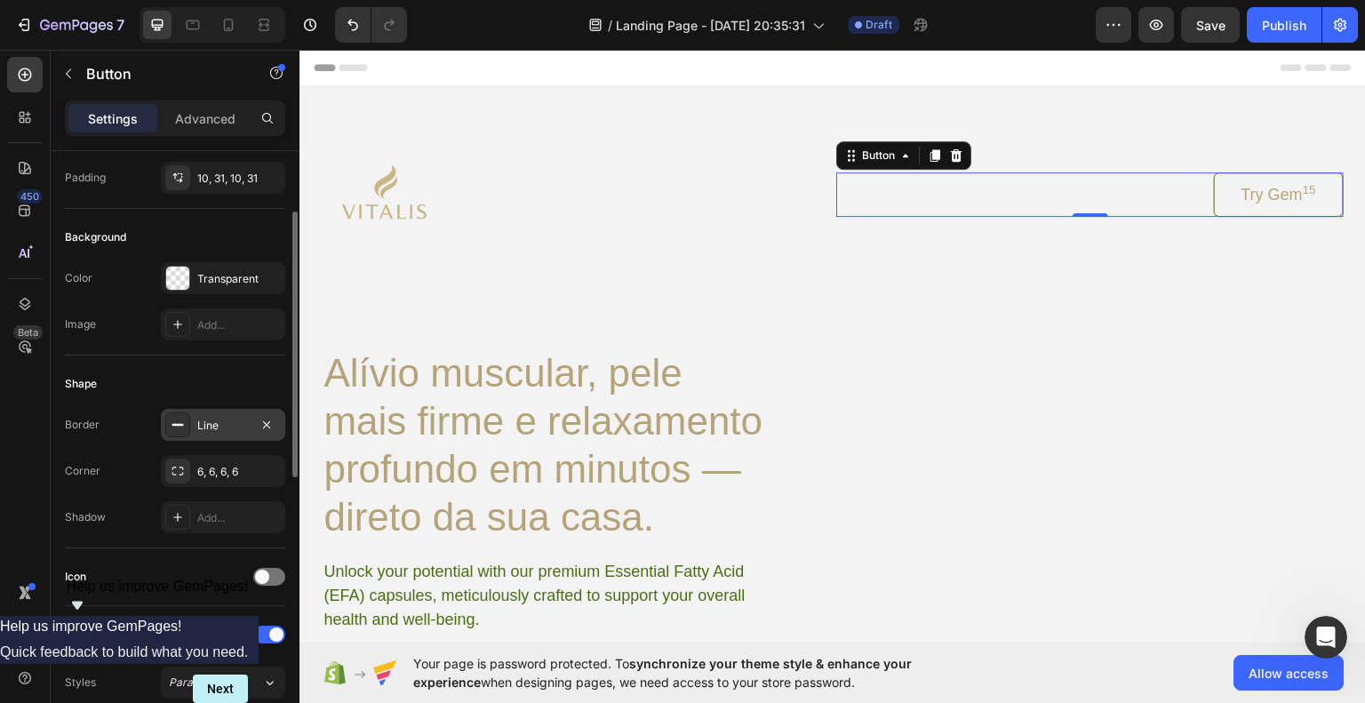
click at [201, 425] on div "Line" at bounding box center [223, 426] width 52 height 16
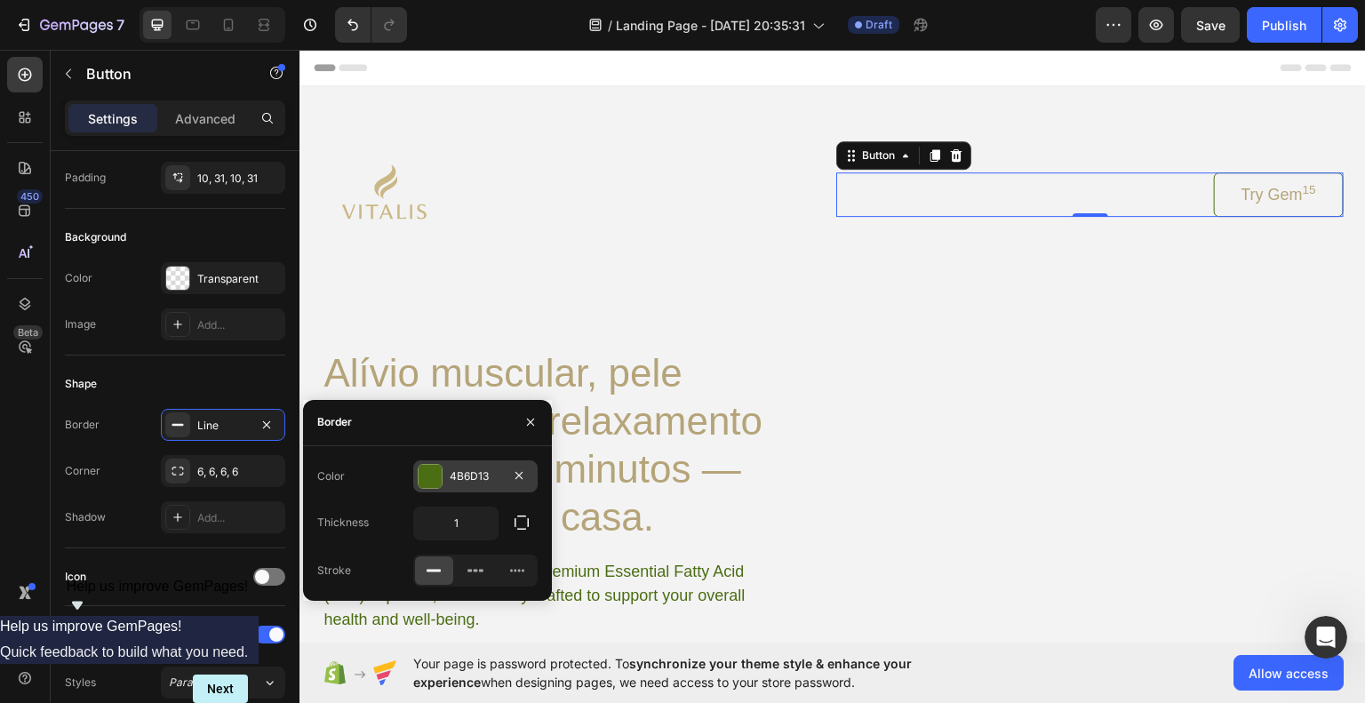
click at [422, 469] on div at bounding box center [430, 476] width 23 height 23
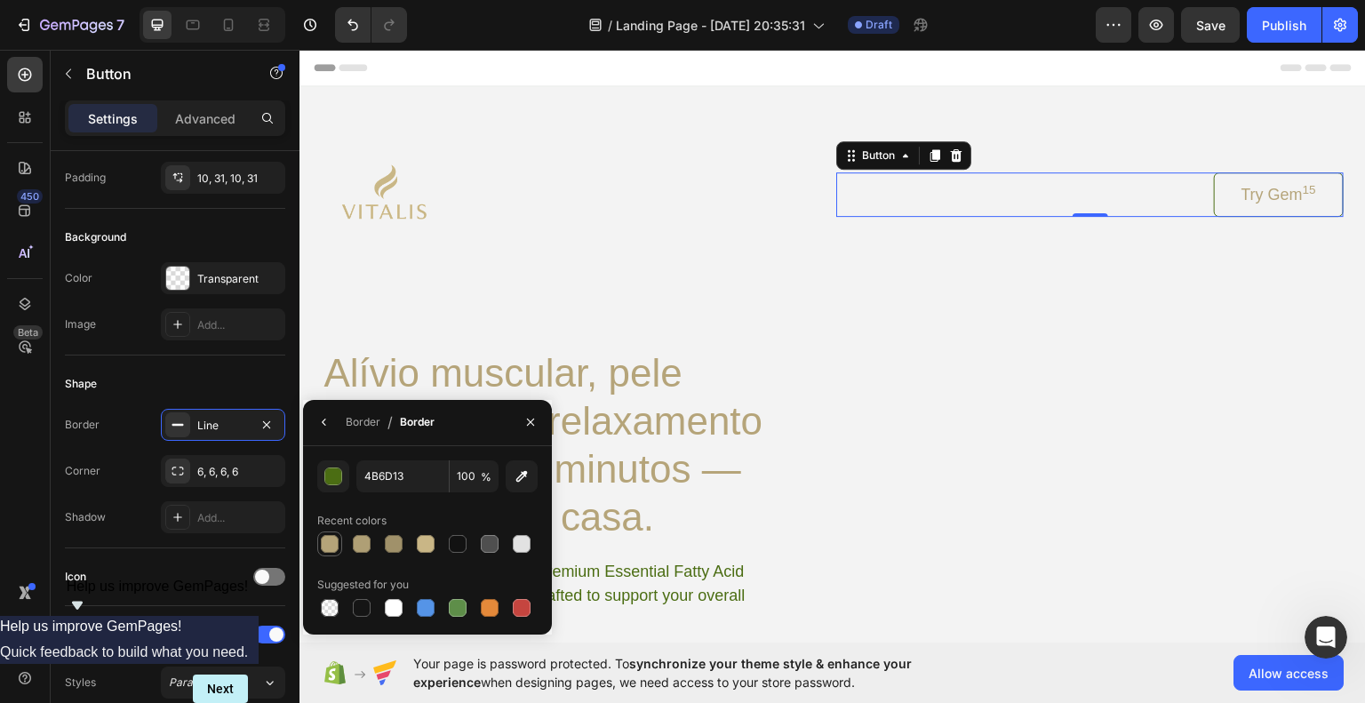
click at [331, 540] on div at bounding box center [330, 544] width 18 height 18
type input "B5A479"
click at [196, 371] on div "Shape" at bounding box center [175, 384] width 220 height 28
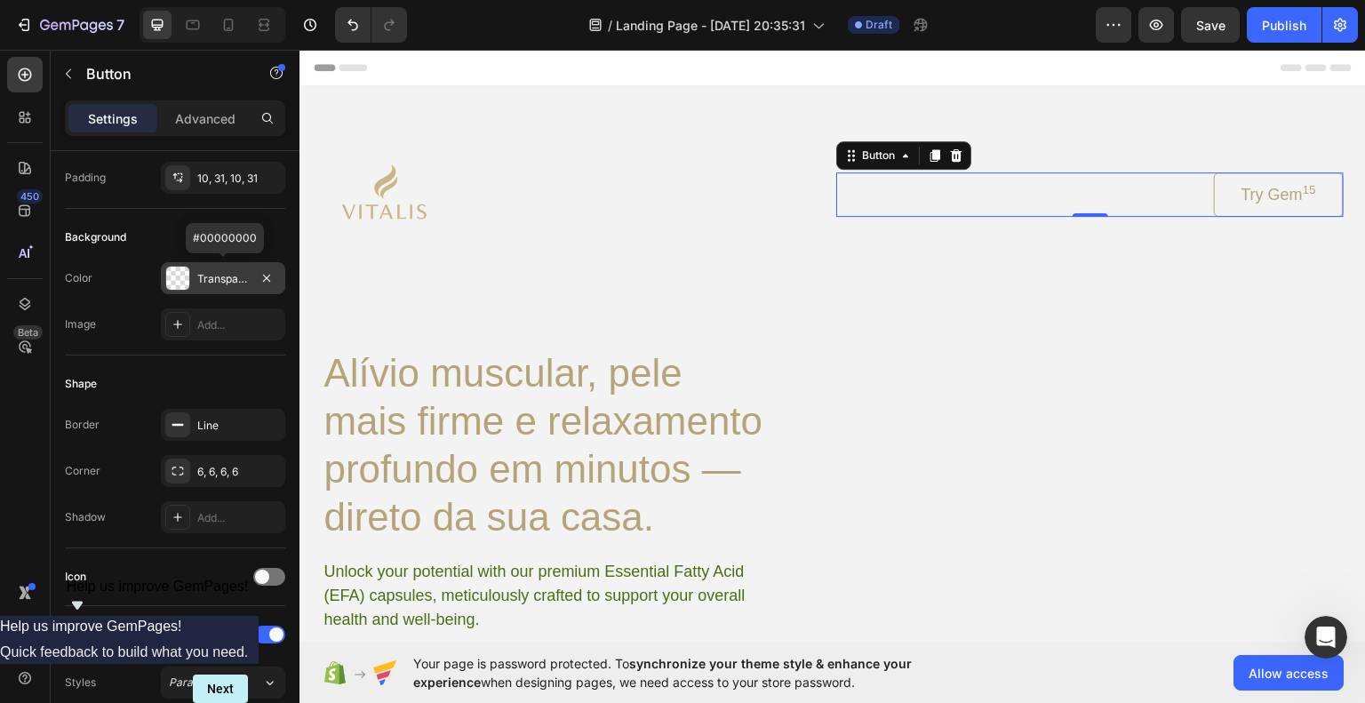
click at [231, 273] on div "Transparent" at bounding box center [223, 279] width 52 height 16
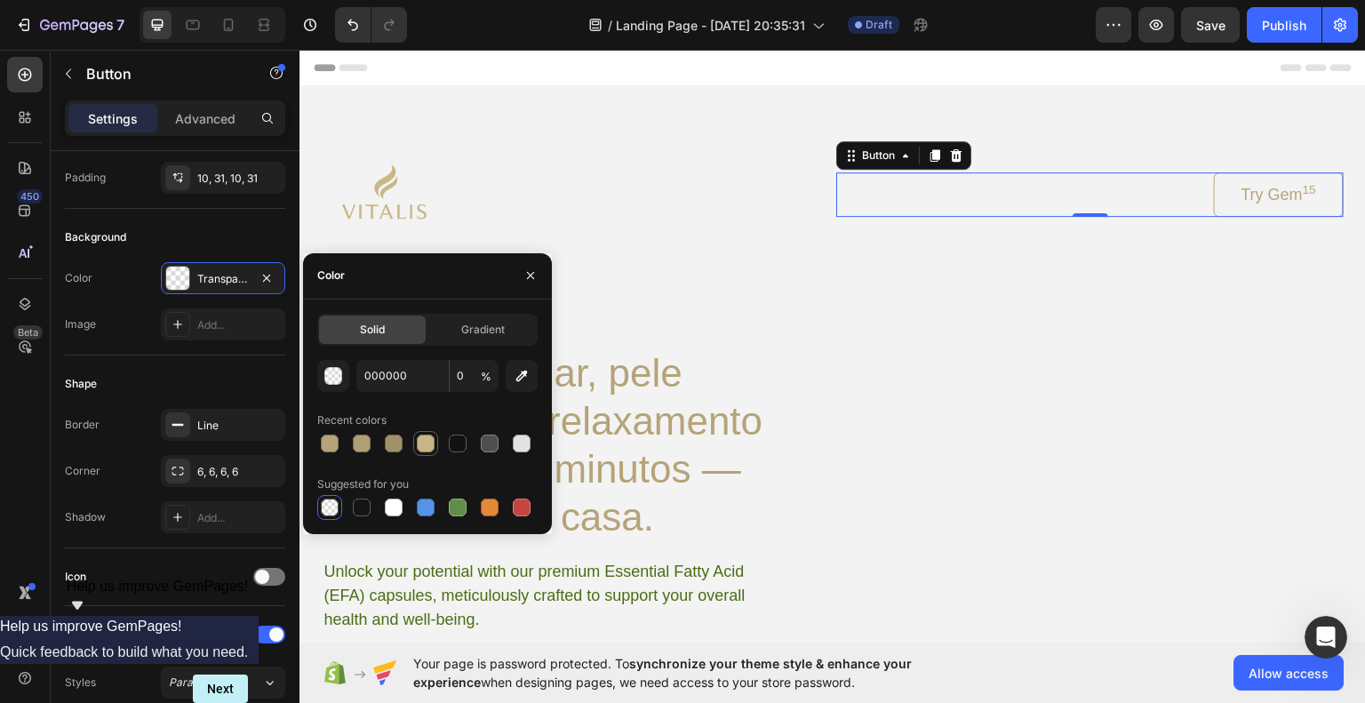
click at [420, 448] on div at bounding box center [426, 444] width 18 height 18
type input "C9B686"
type input "100"
click at [516, 447] on div at bounding box center [522, 444] width 18 height 18
click at [501, 447] on div at bounding box center [489, 443] width 25 height 25
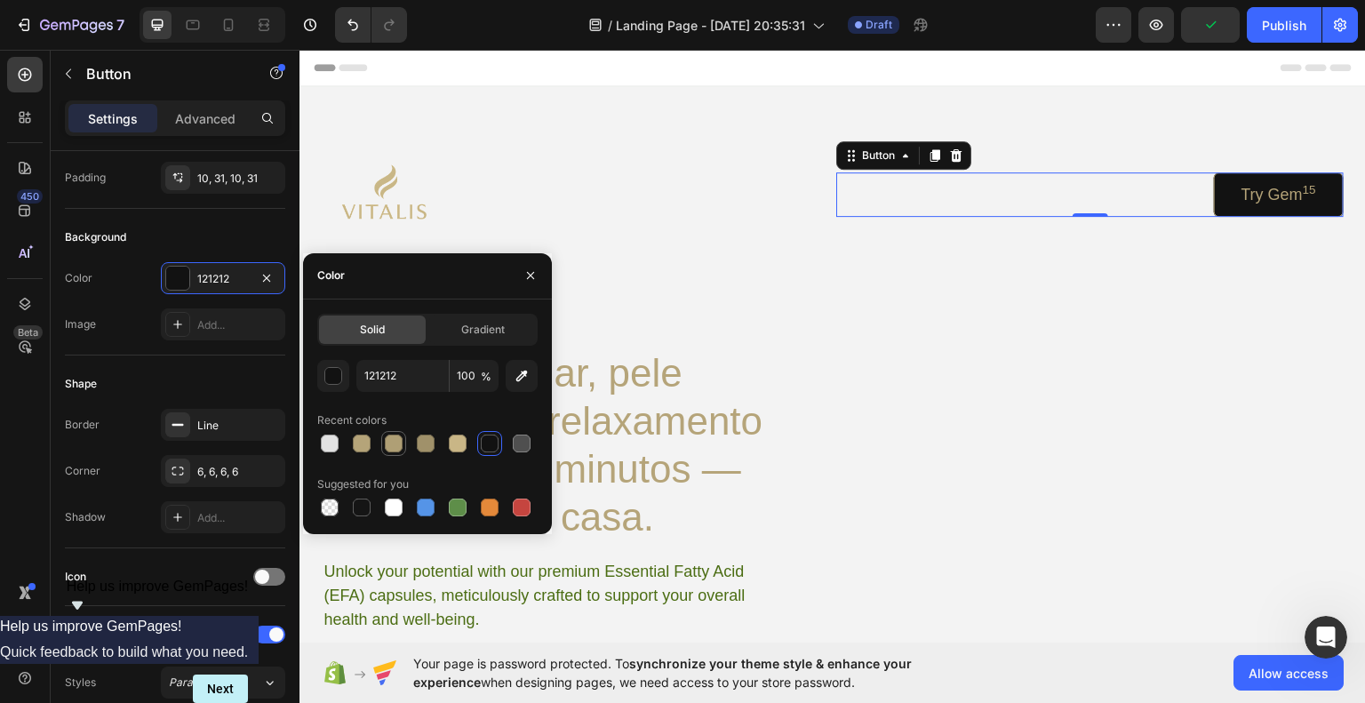
click at [389, 444] on div at bounding box center [394, 444] width 18 height 18
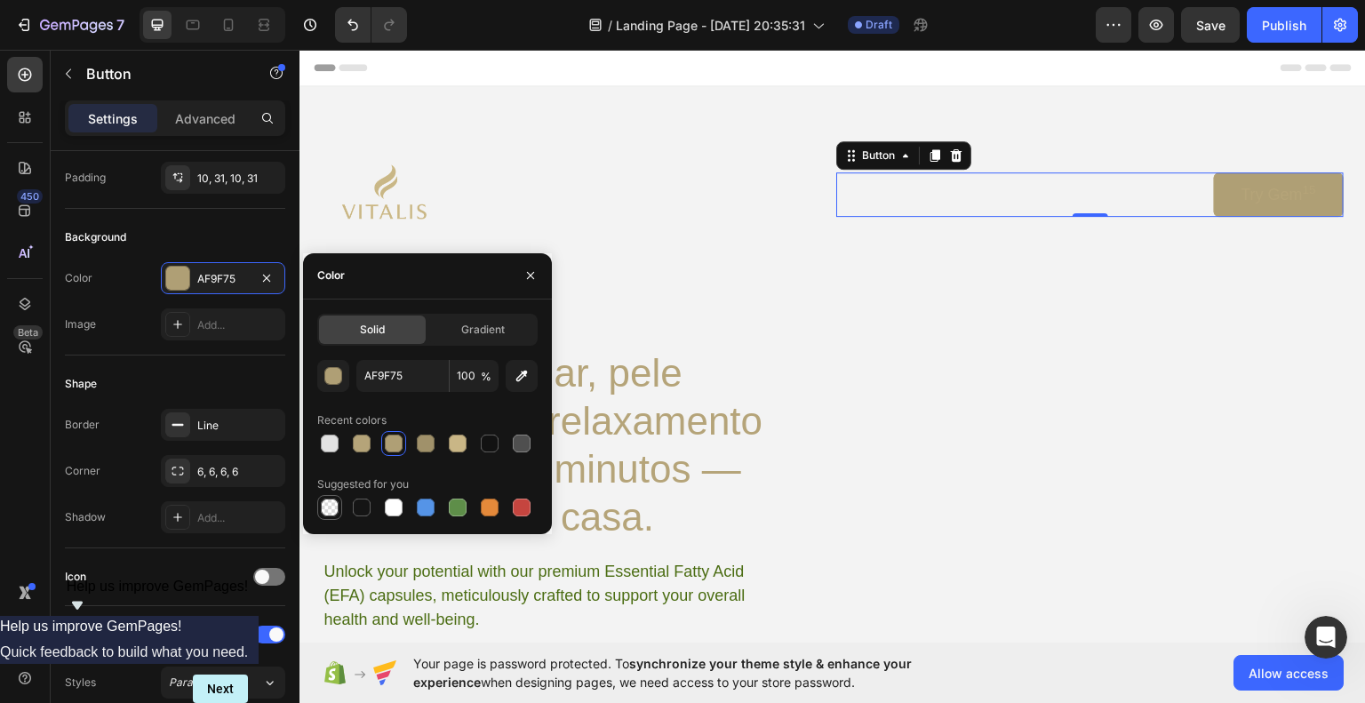
click at [333, 508] on div at bounding box center [330, 508] width 18 height 18
type input "000000"
type input "0"
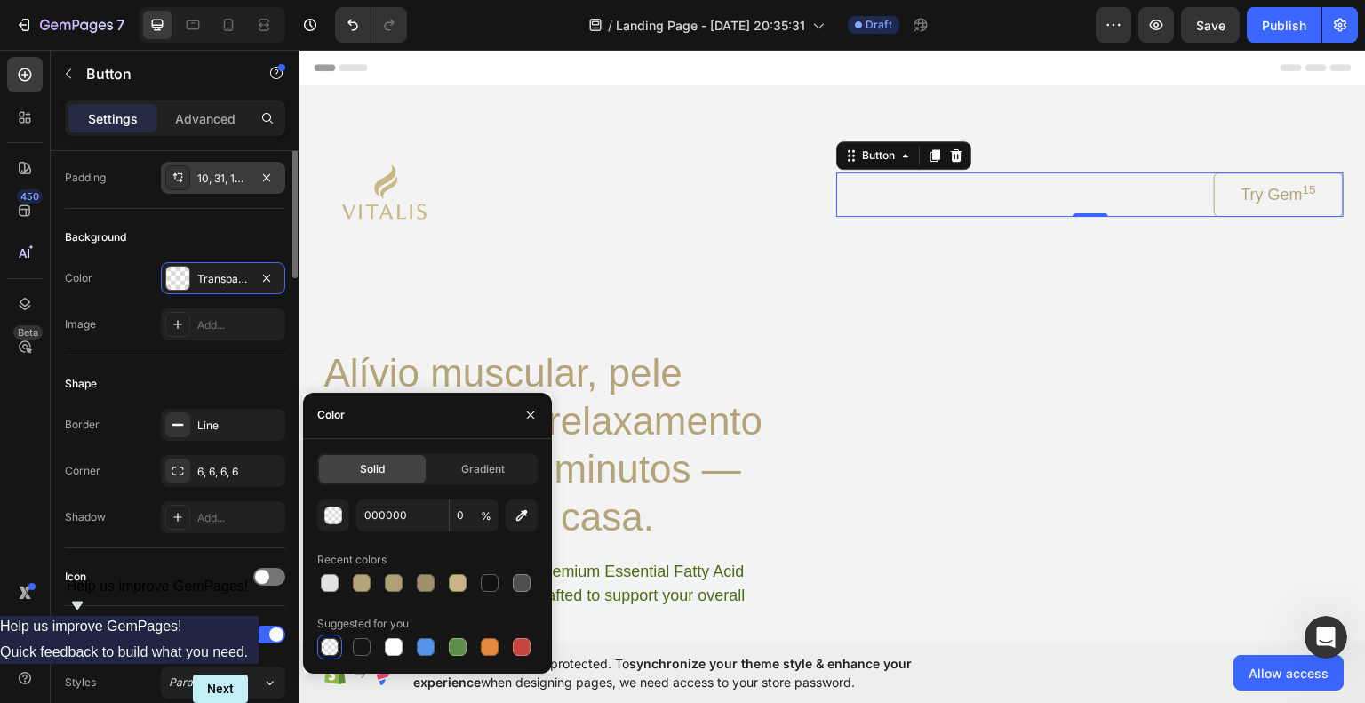
scroll to position [0, 0]
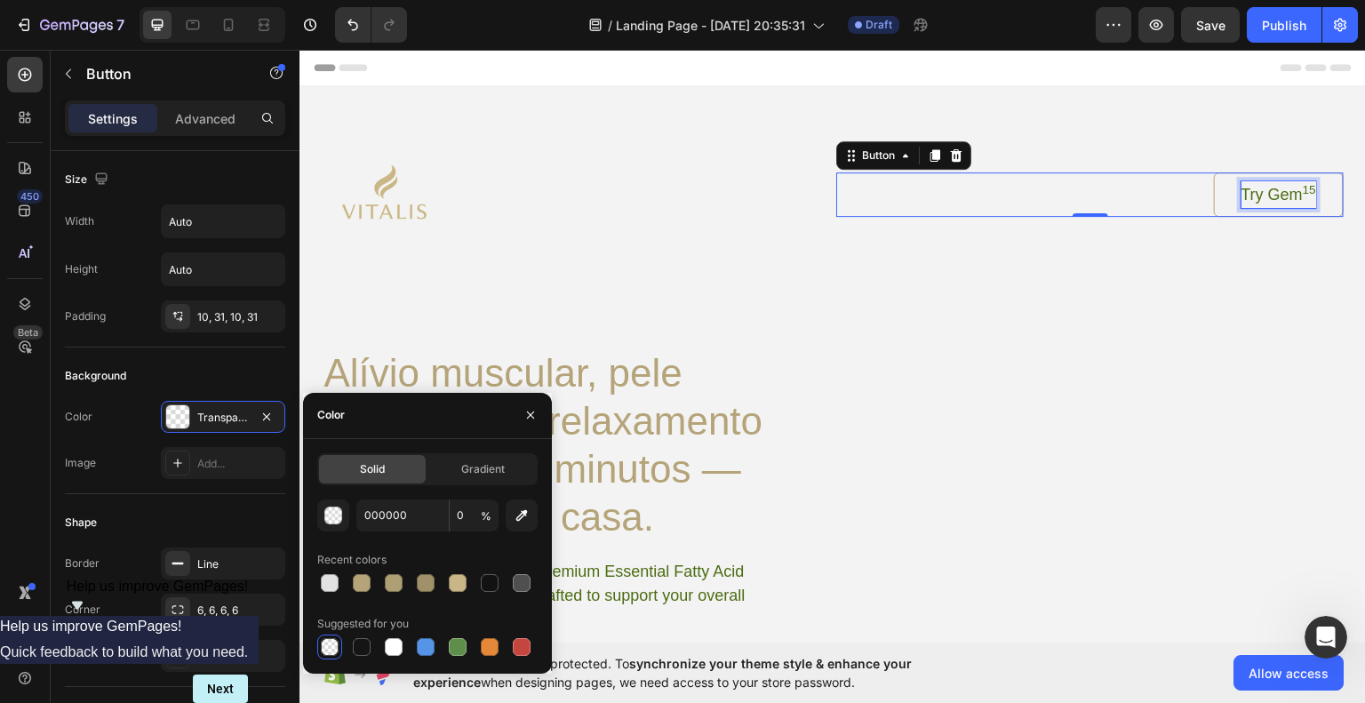
click at [1268, 196] on p "Try Gem 15" at bounding box center [1279, 193] width 75 height 27
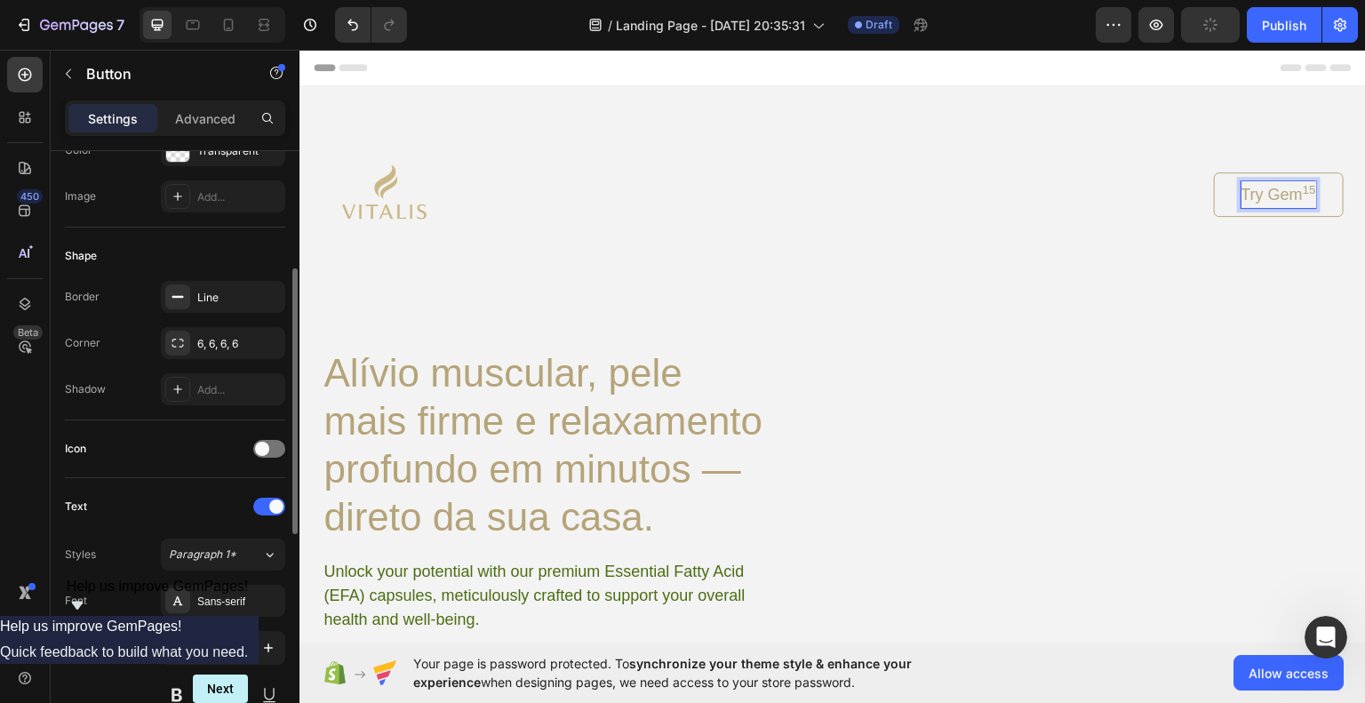
scroll to position [533, 0]
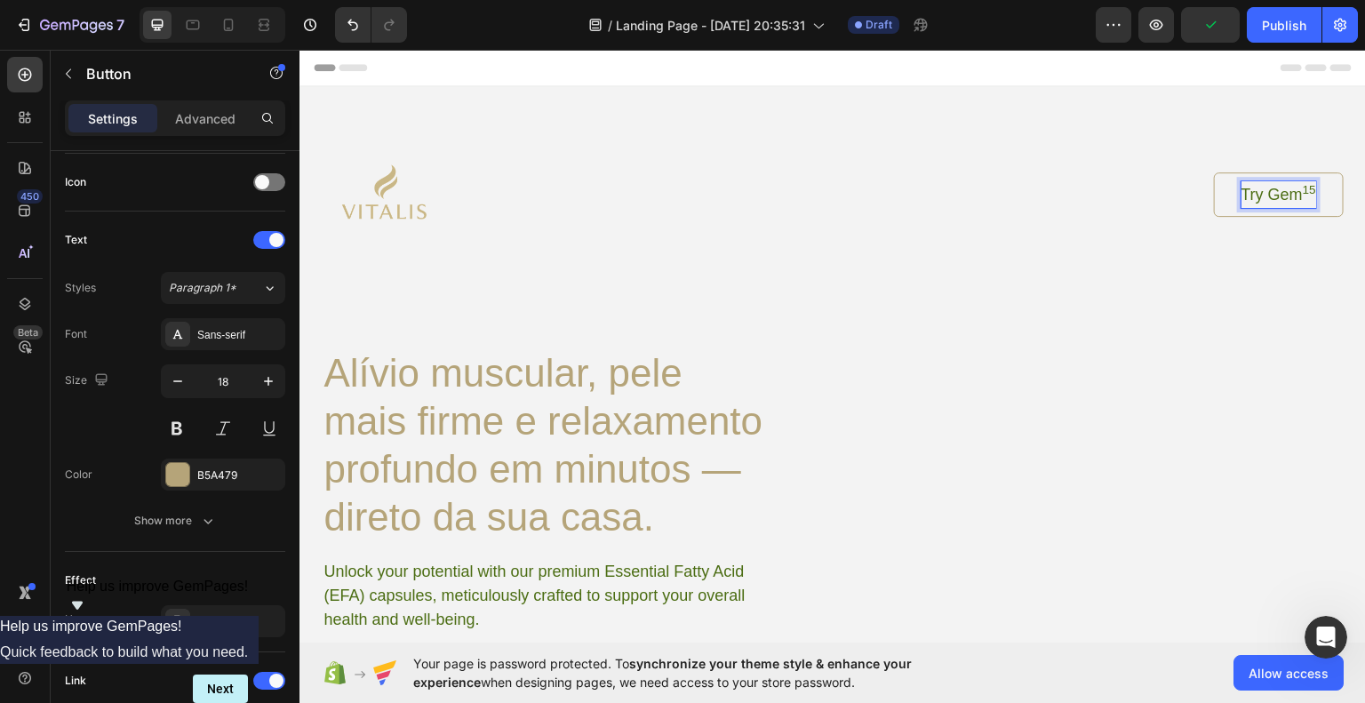
click at [1271, 189] on p "Try Gem 15" at bounding box center [1279, 193] width 75 height 27
click at [1025, 203] on div "Teste o Vitalis Button 0" at bounding box center [1090, 194] width 508 height 44
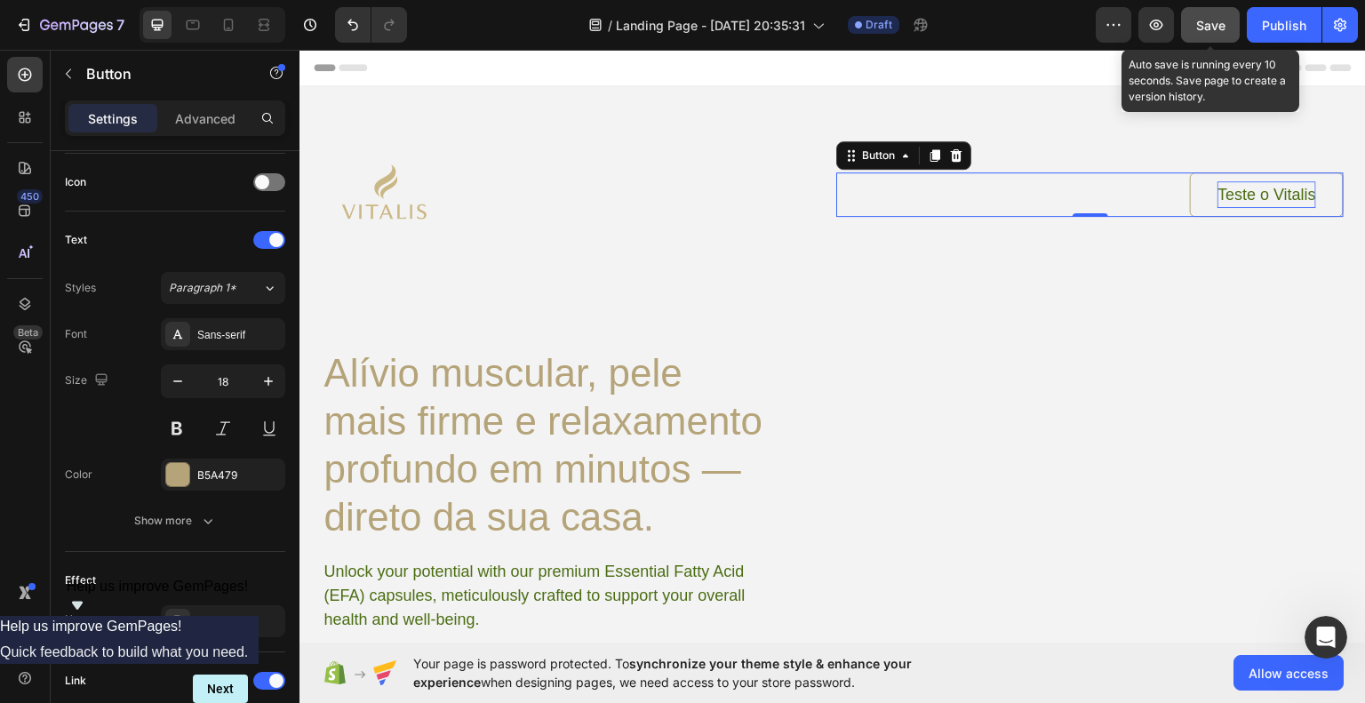
click at [1233, 29] on button "Save" at bounding box center [1210, 25] width 59 height 36
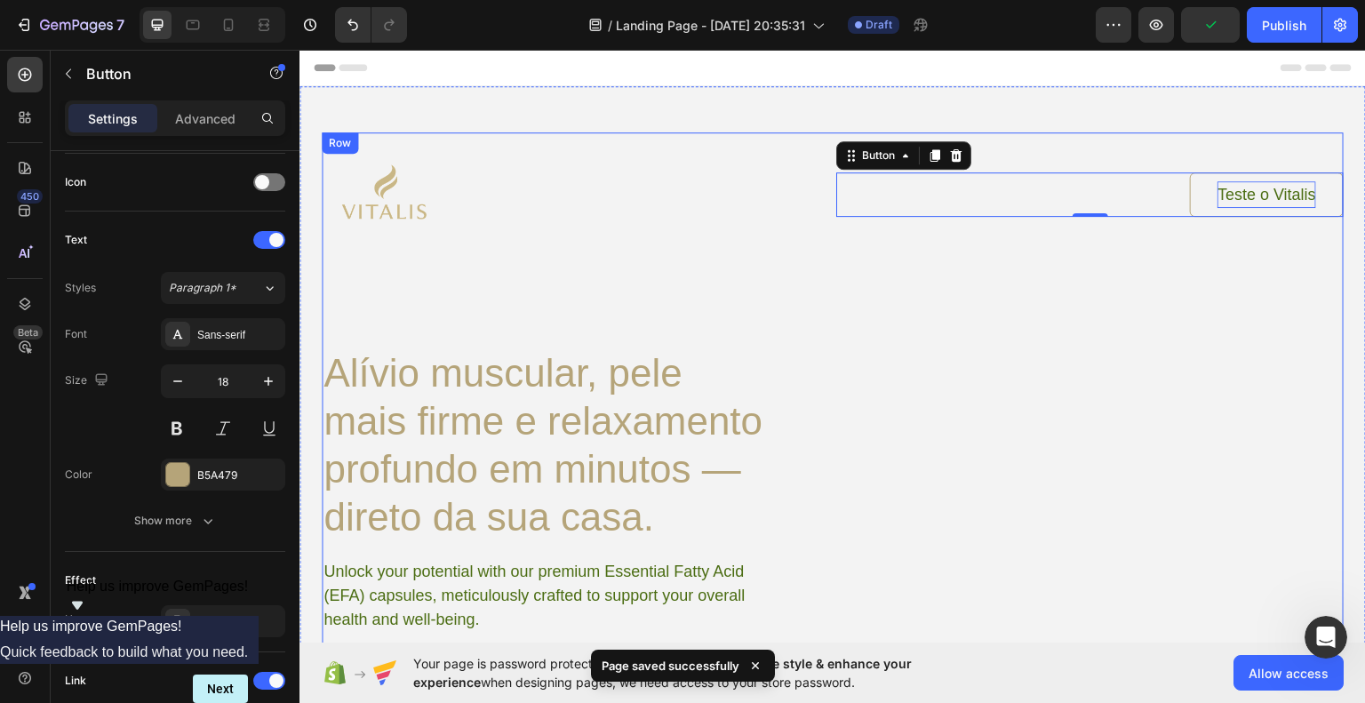
click at [1271, 350] on div "Image Teste o Vitalis Button 0 Row Alívio muscular, pele mais firme e relaxamen…" at bounding box center [833, 430] width 1022 height 597
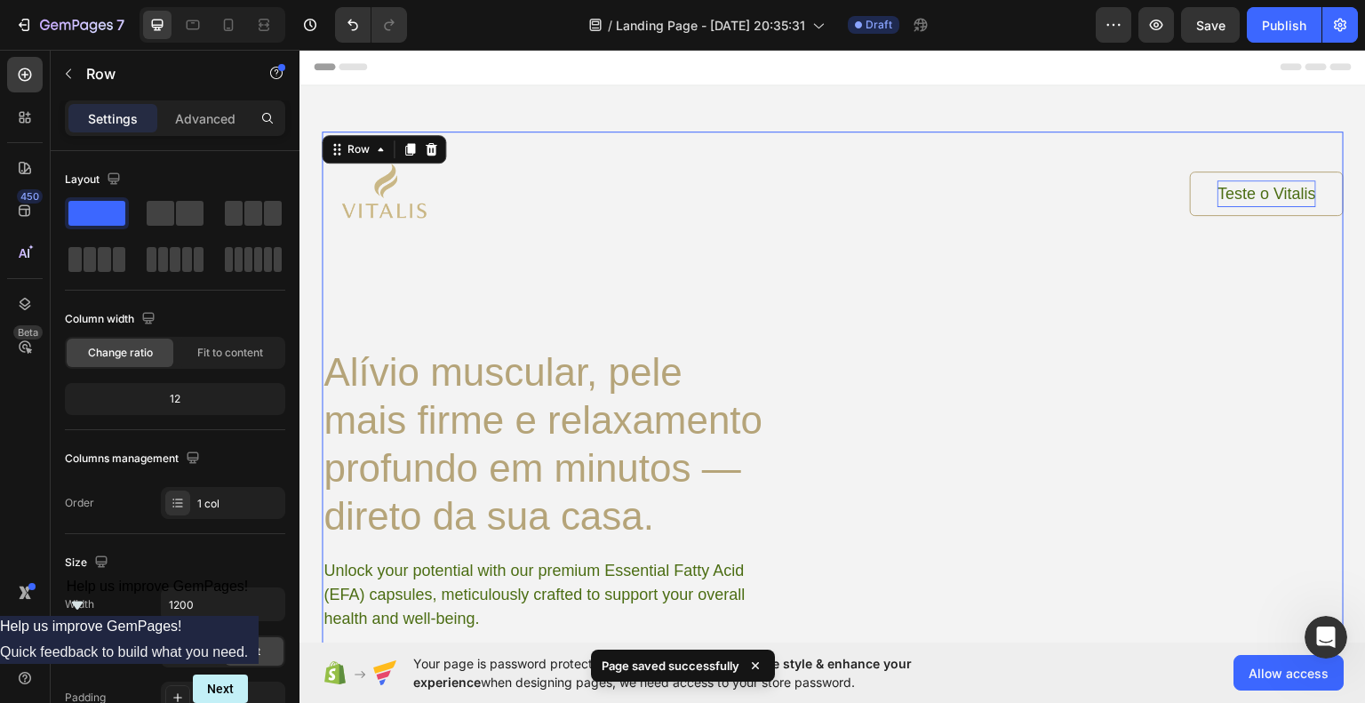
scroll to position [0, 0]
click at [494, 212] on div at bounding box center [576, 194] width 508 height 124
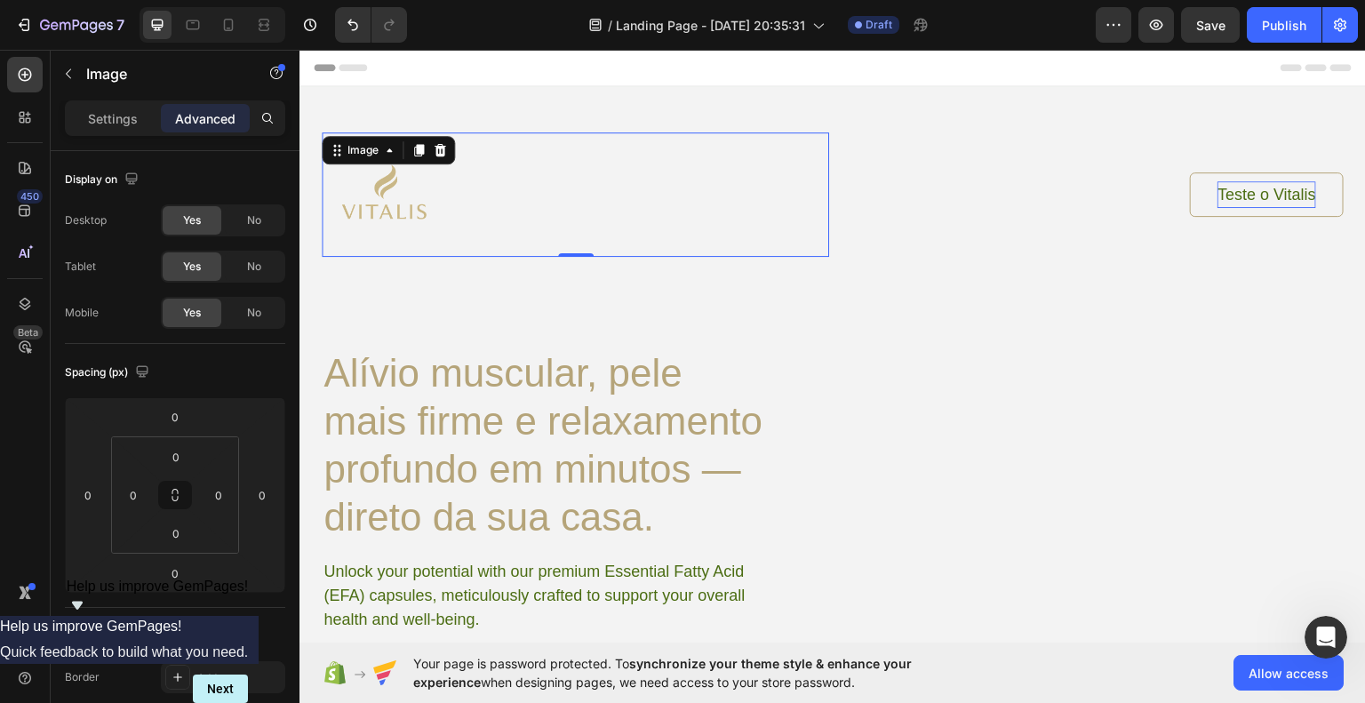
click at [368, 194] on img at bounding box center [384, 194] width 124 height 124
click at [391, 151] on icon at bounding box center [389, 149] width 14 height 14
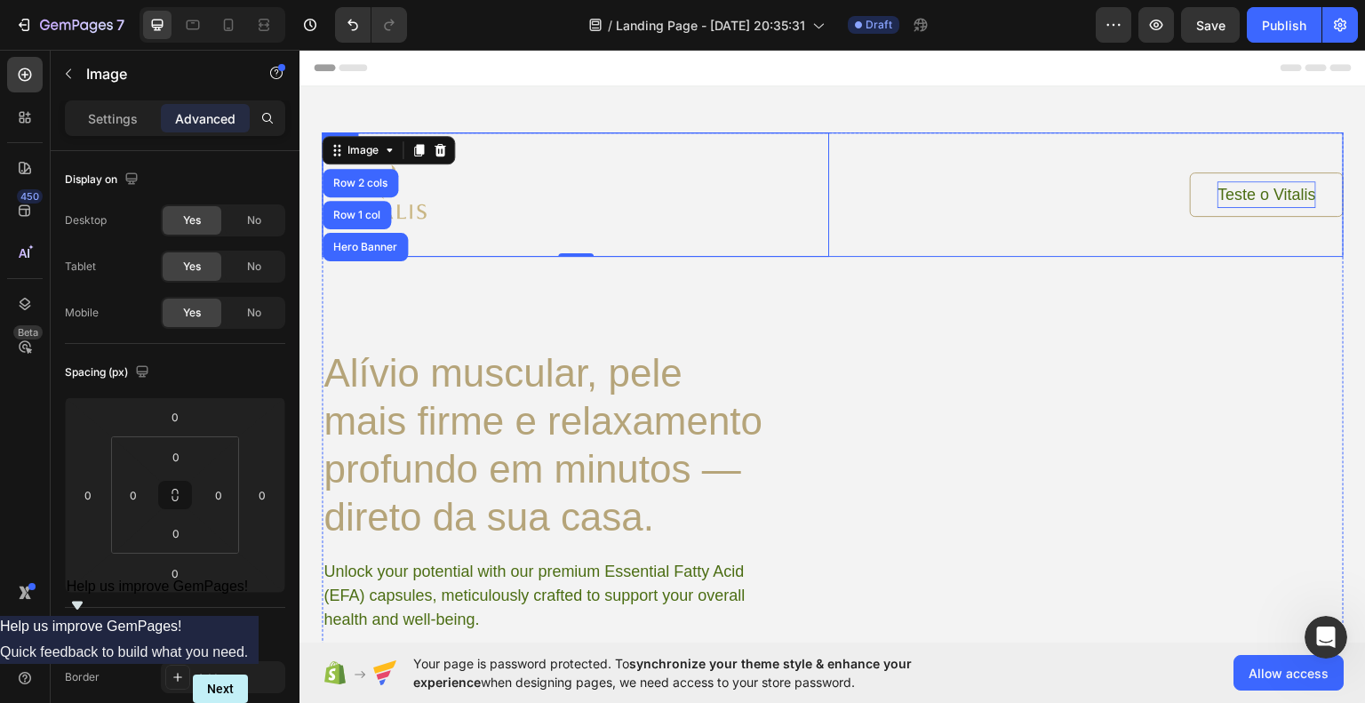
click at [1331, 326] on div "Image Row 2 cols Row 1 col Hero Banner 0 Teste o Vitalis Button Row Alívio musc…" at bounding box center [833, 407] width 1067 height 644
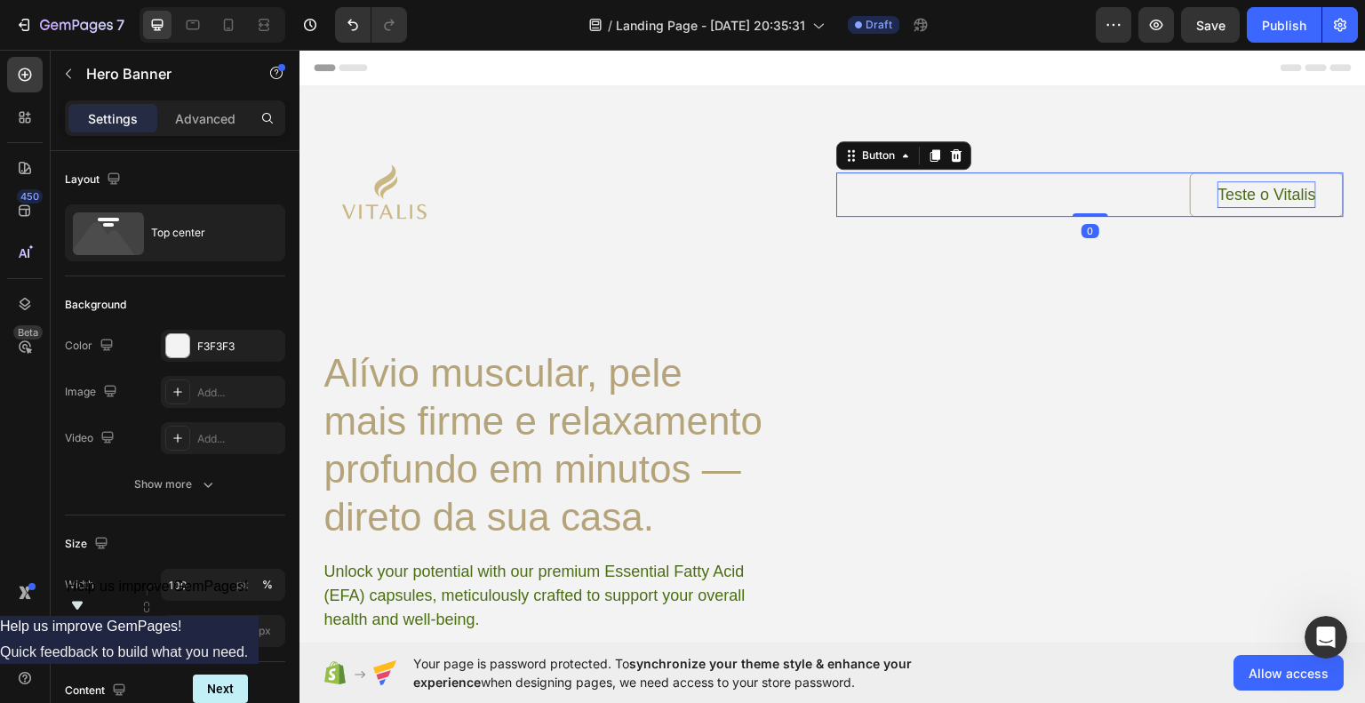
click at [970, 185] on div "Teste o Vitalis Button 0" at bounding box center [1090, 194] width 508 height 44
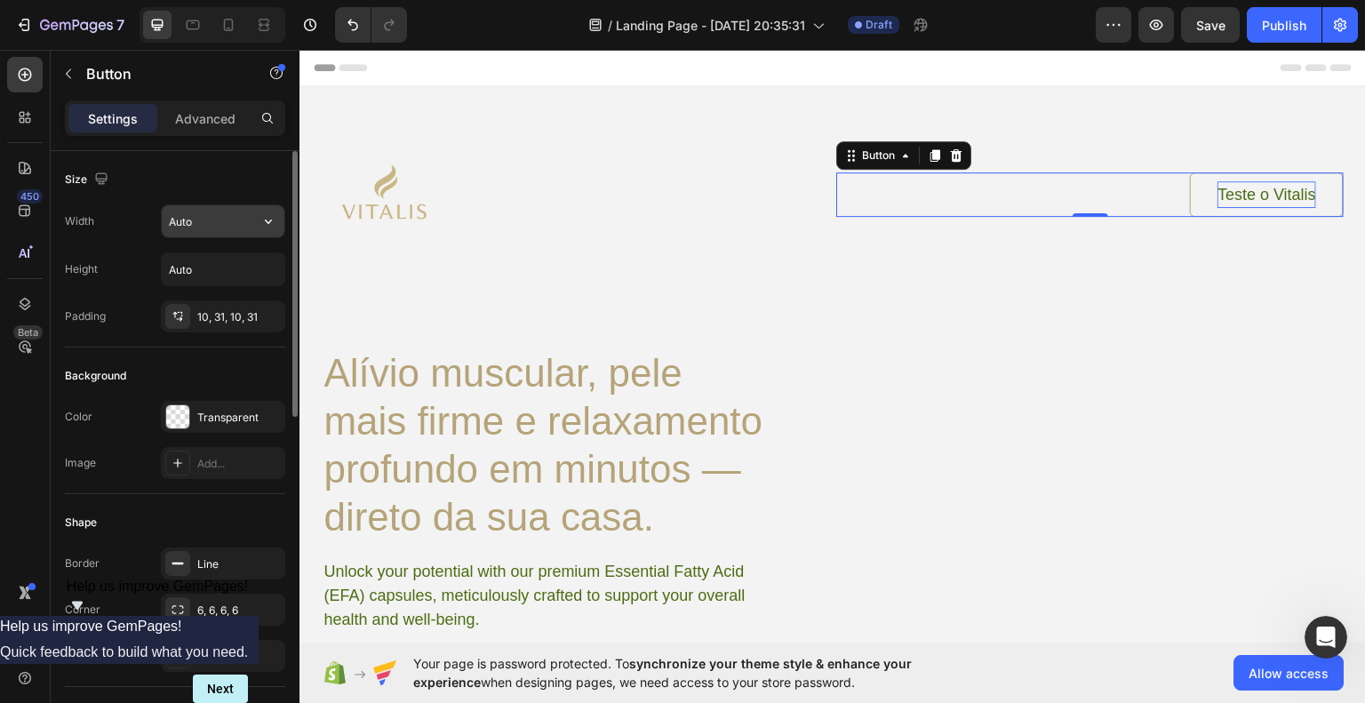
click at [226, 220] on input "Auto" at bounding box center [223, 221] width 123 height 32
click at [267, 224] on icon "button" at bounding box center [269, 221] width 18 height 18
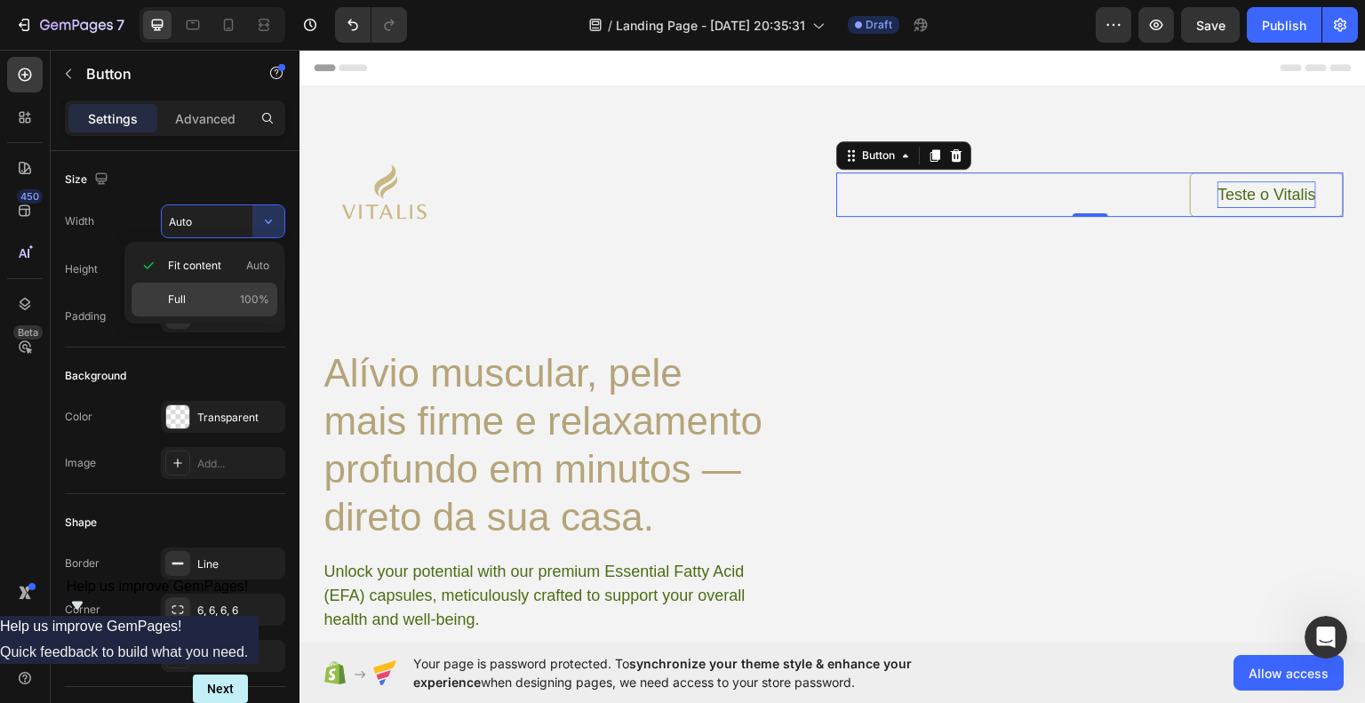
click at [235, 288] on div "Full 100%" at bounding box center [205, 300] width 146 height 34
type input "100%"
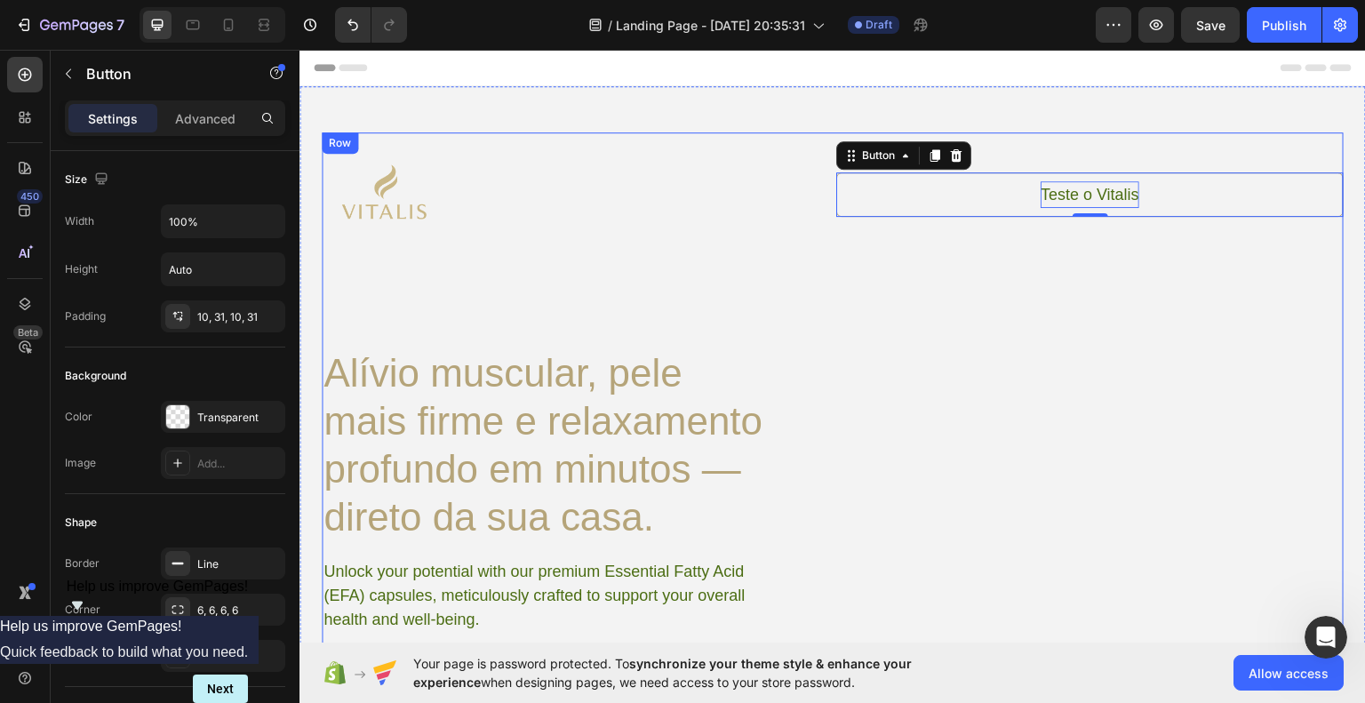
click at [911, 348] on div "Image Teste o Vitalis Button 0 Row Alívio muscular, pele mais firme e relaxamen…" at bounding box center [833, 430] width 1022 height 597
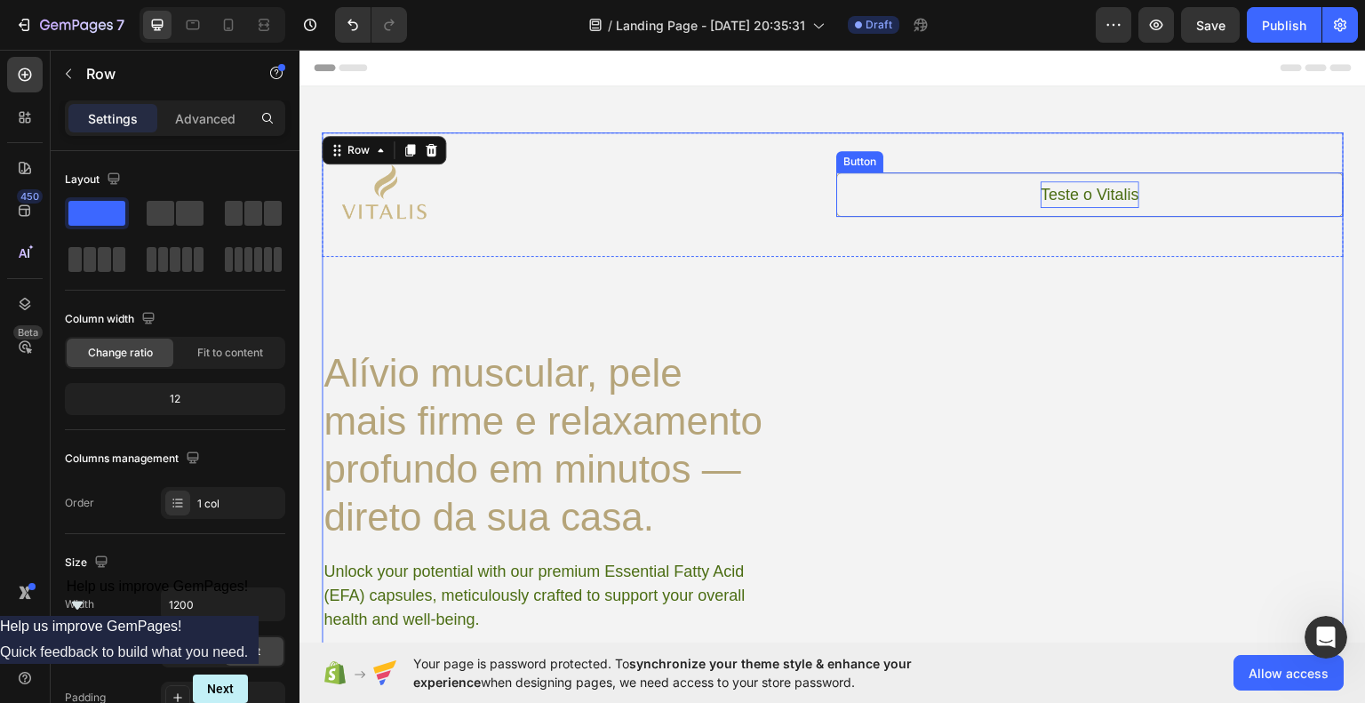
click at [981, 204] on link "Teste o Vitalis" at bounding box center [1090, 194] width 508 height 44
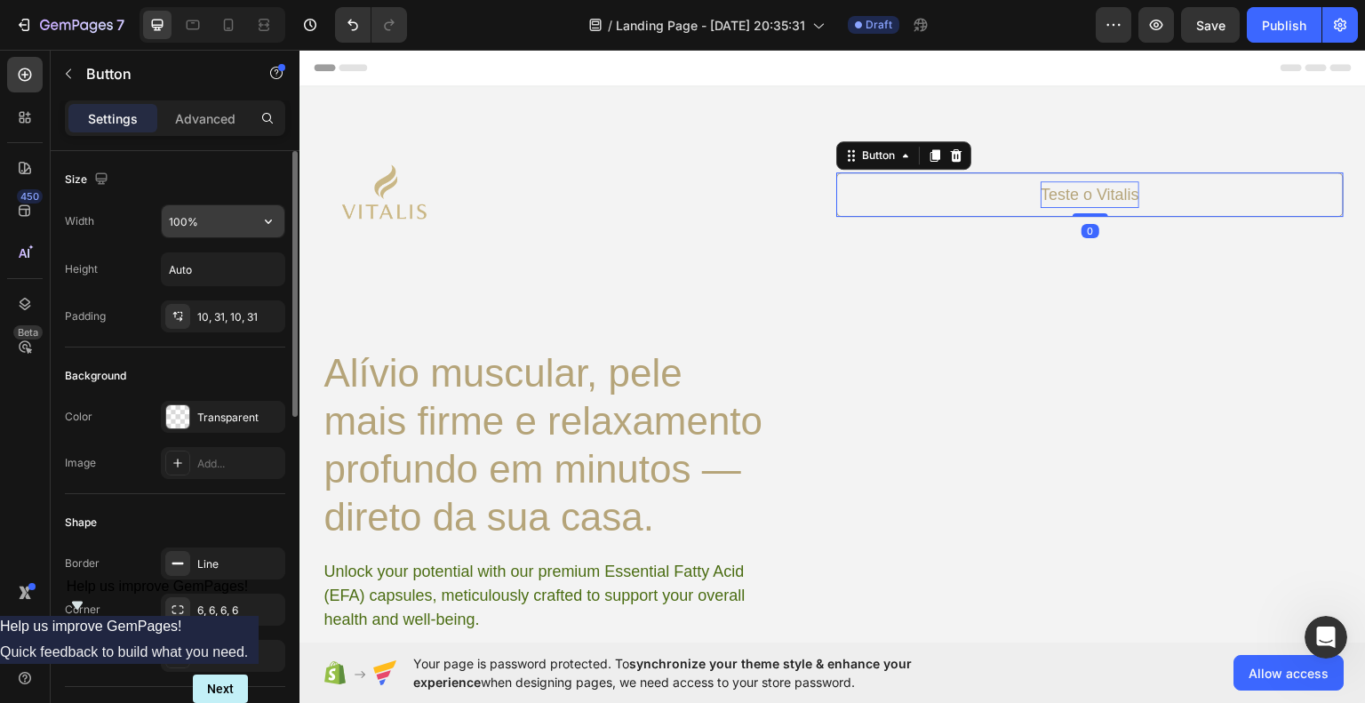
click at [205, 230] on input "100%" at bounding box center [223, 221] width 123 height 32
click at [257, 224] on button "button" at bounding box center [268, 221] width 32 height 32
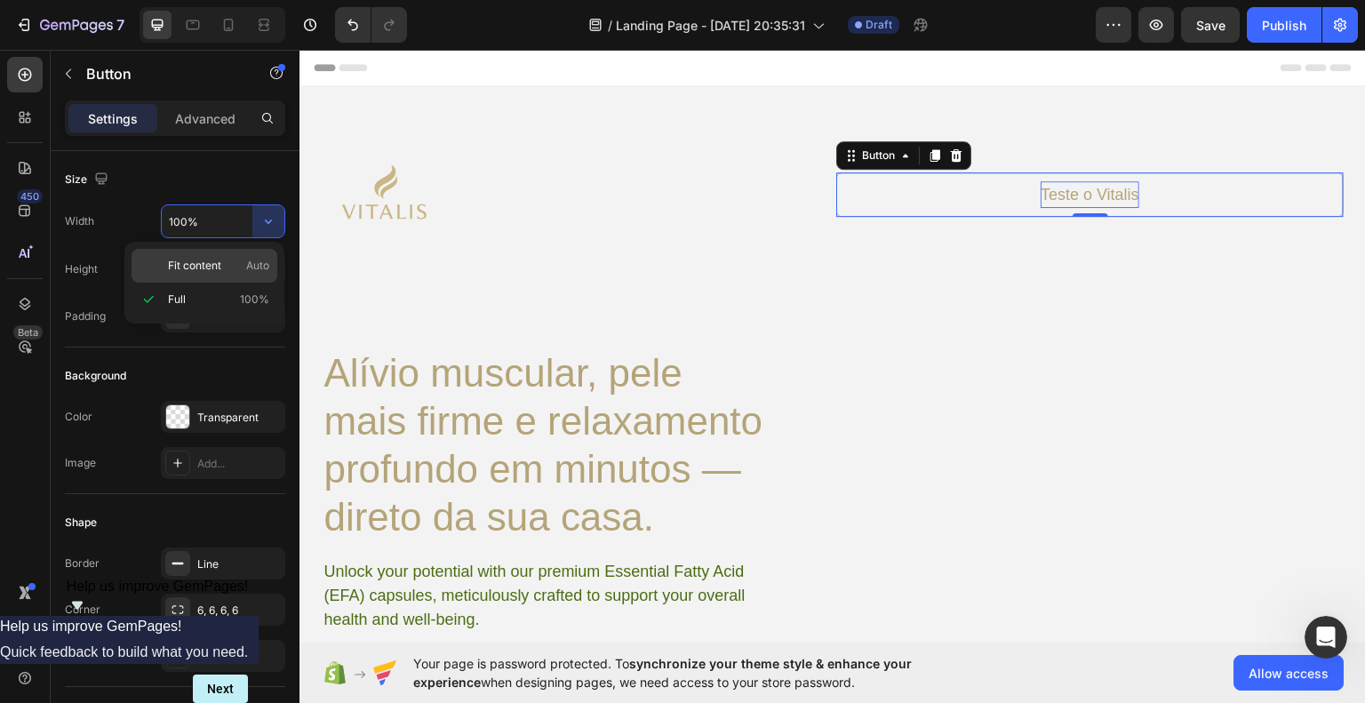
click at [210, 274] on div "Fit content Auto" at bounding box center [205, 266] width 146 height 34
type input "Auto"
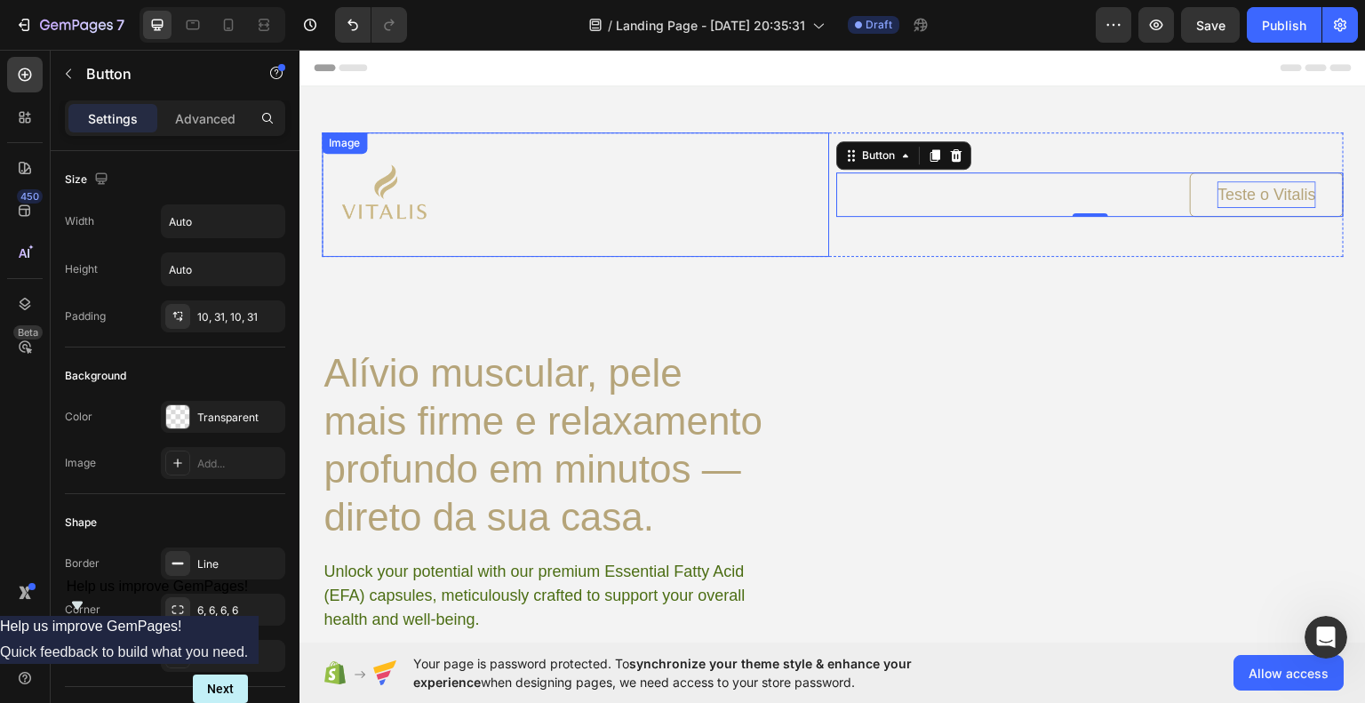
click at [600, 206] on div at bounding box center [576, 194] width 508 height 124
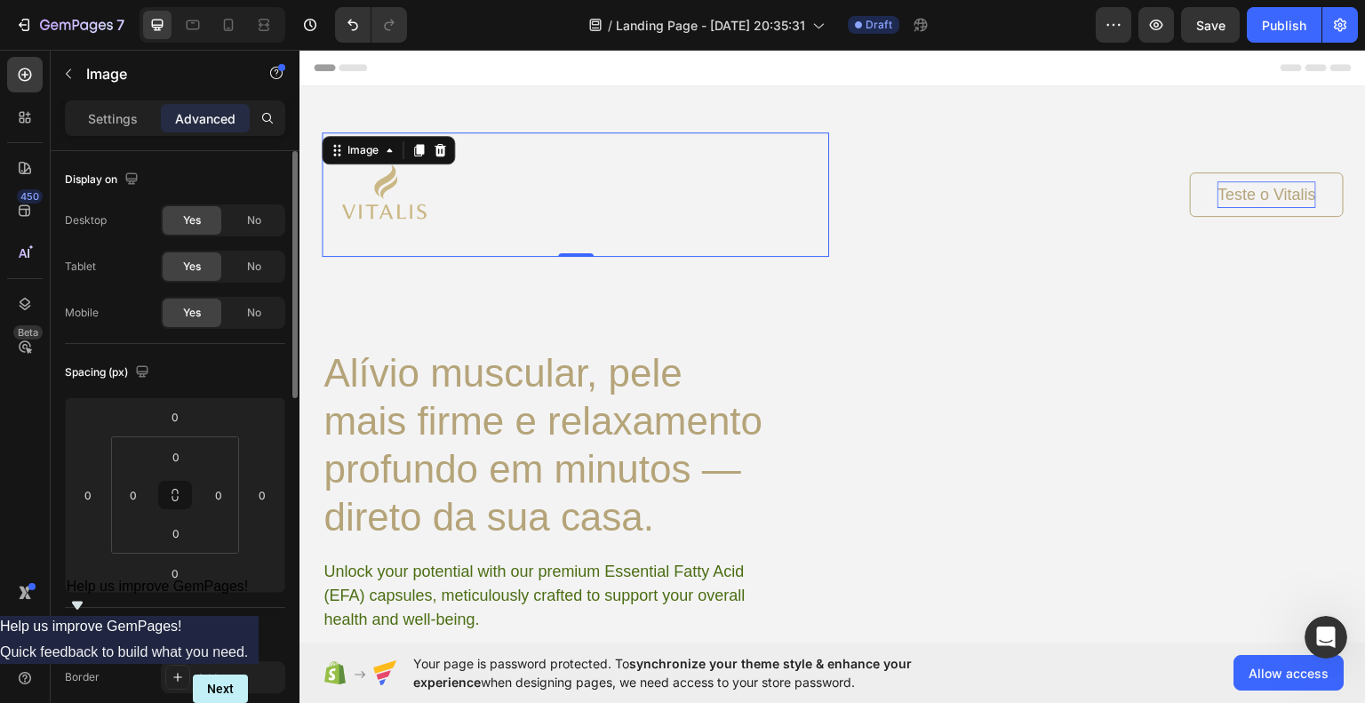
scroll to position [89, 0]
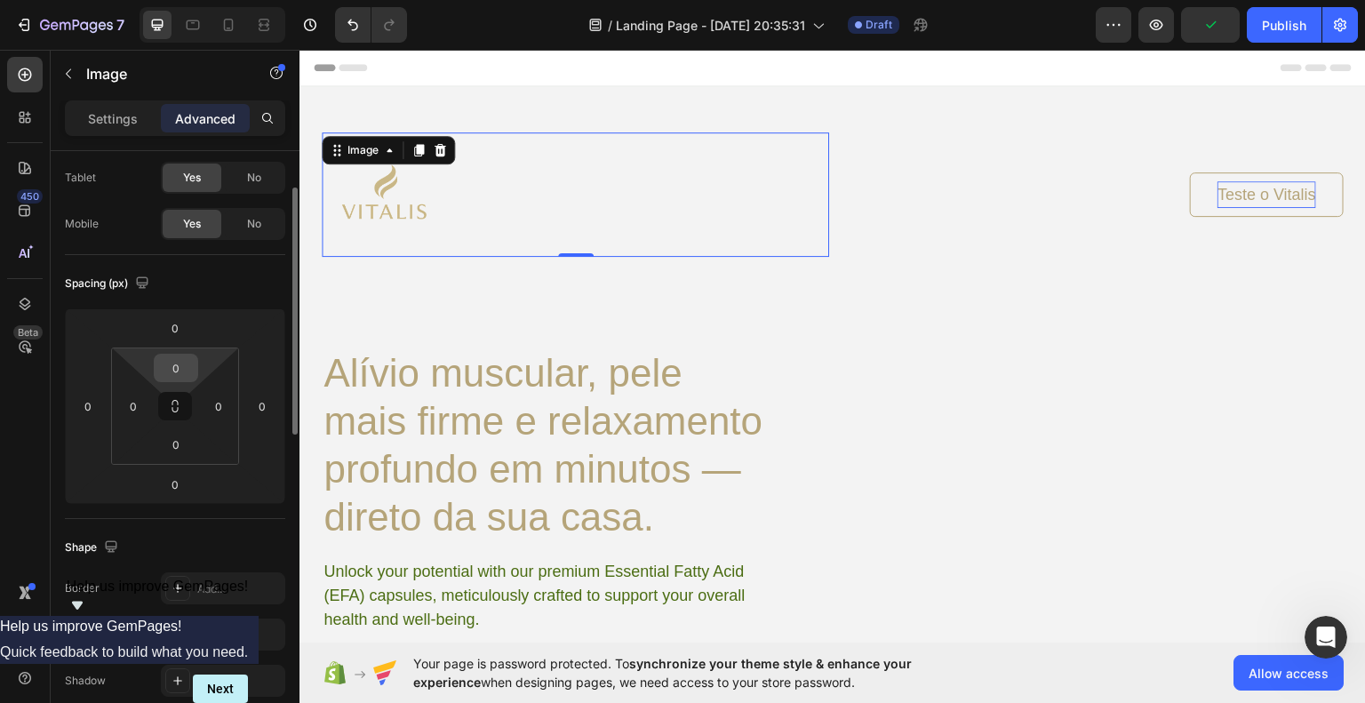
click at [180, 363] on input "0" at bounding box center [176, 368] width 36 height 27
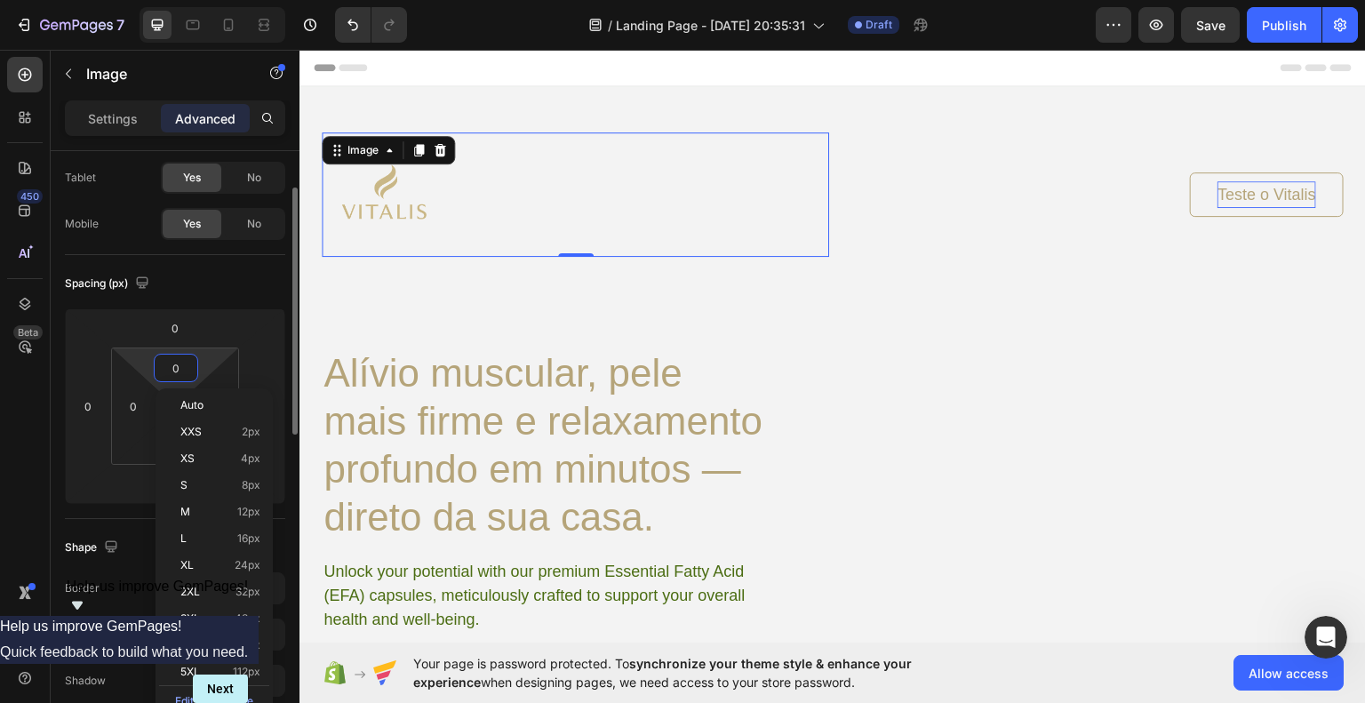
click at [180, 363] on input "0" at bounding box center [176, 368] width 36 height 27
click at [232, 285] on div "Spacing (px)" at bounding box center [175, 283] width 220 height 28
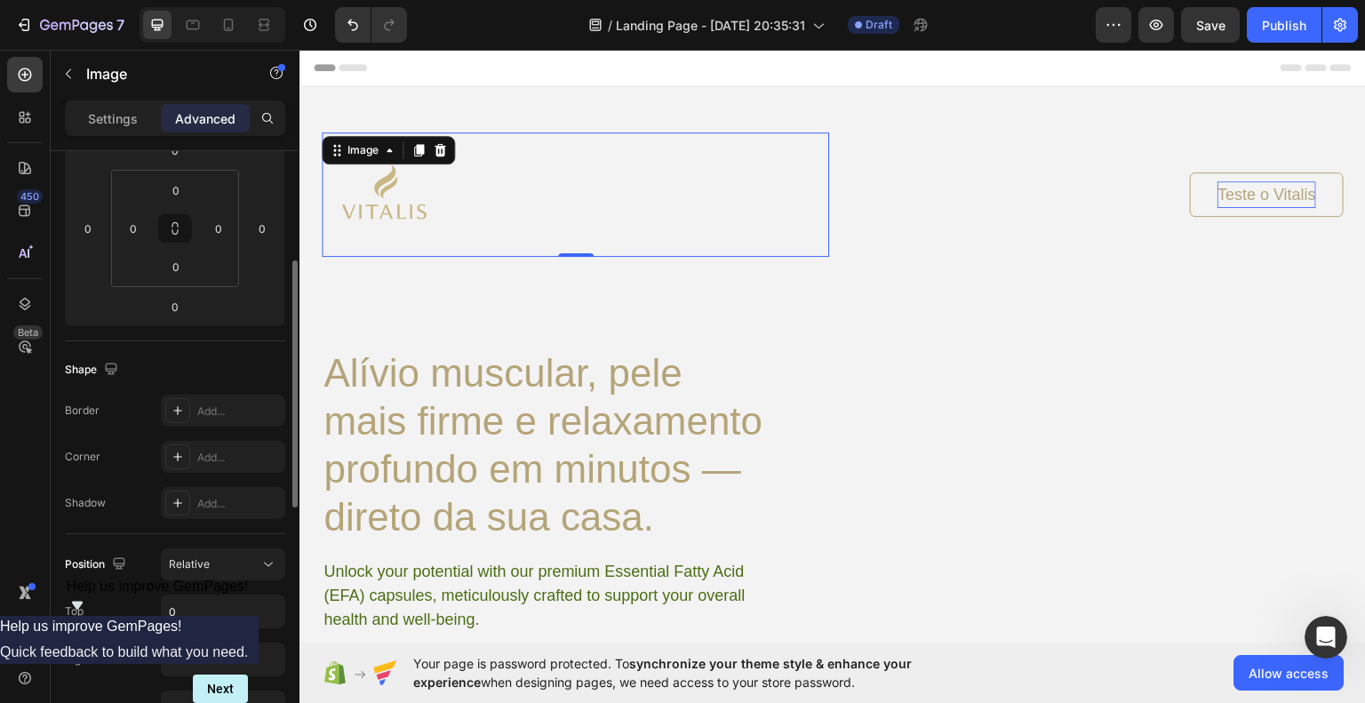
scroll to position [356, 0]
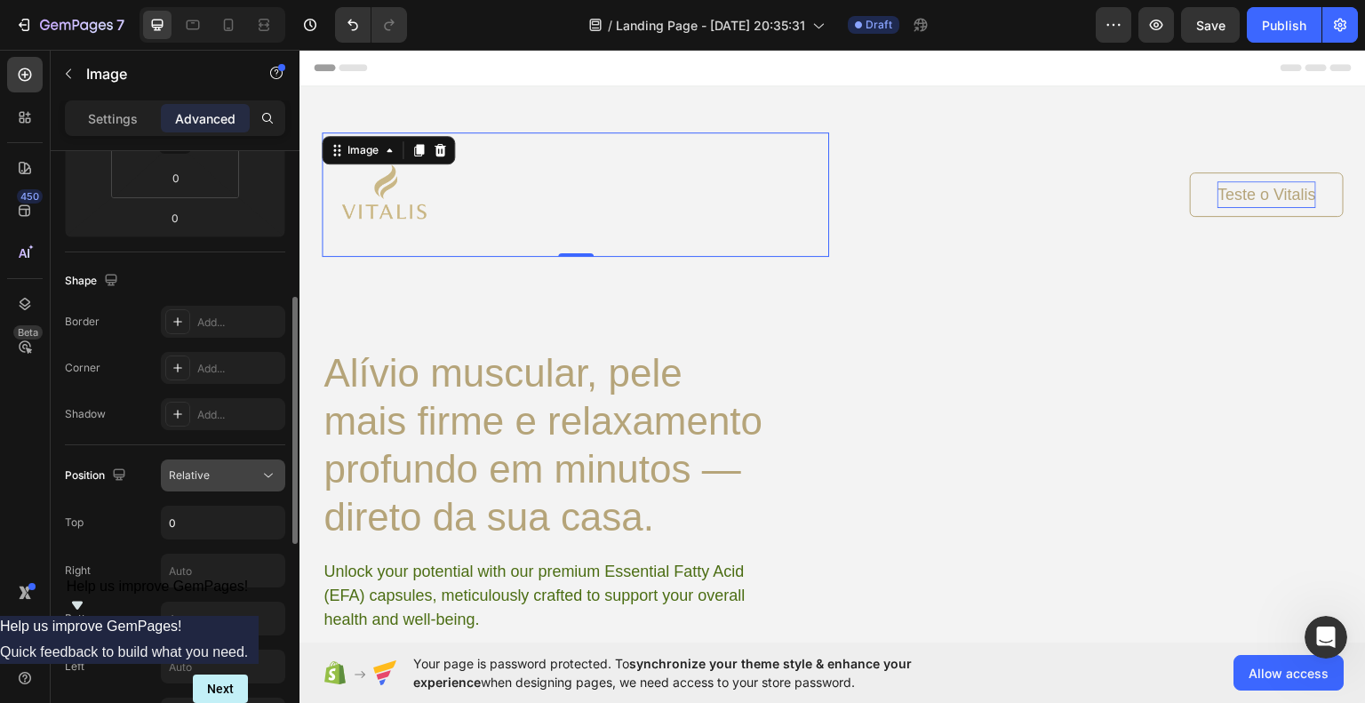
click at [219, 476] on div "Relative" at bounding box center [214, 476] width 91 height 16
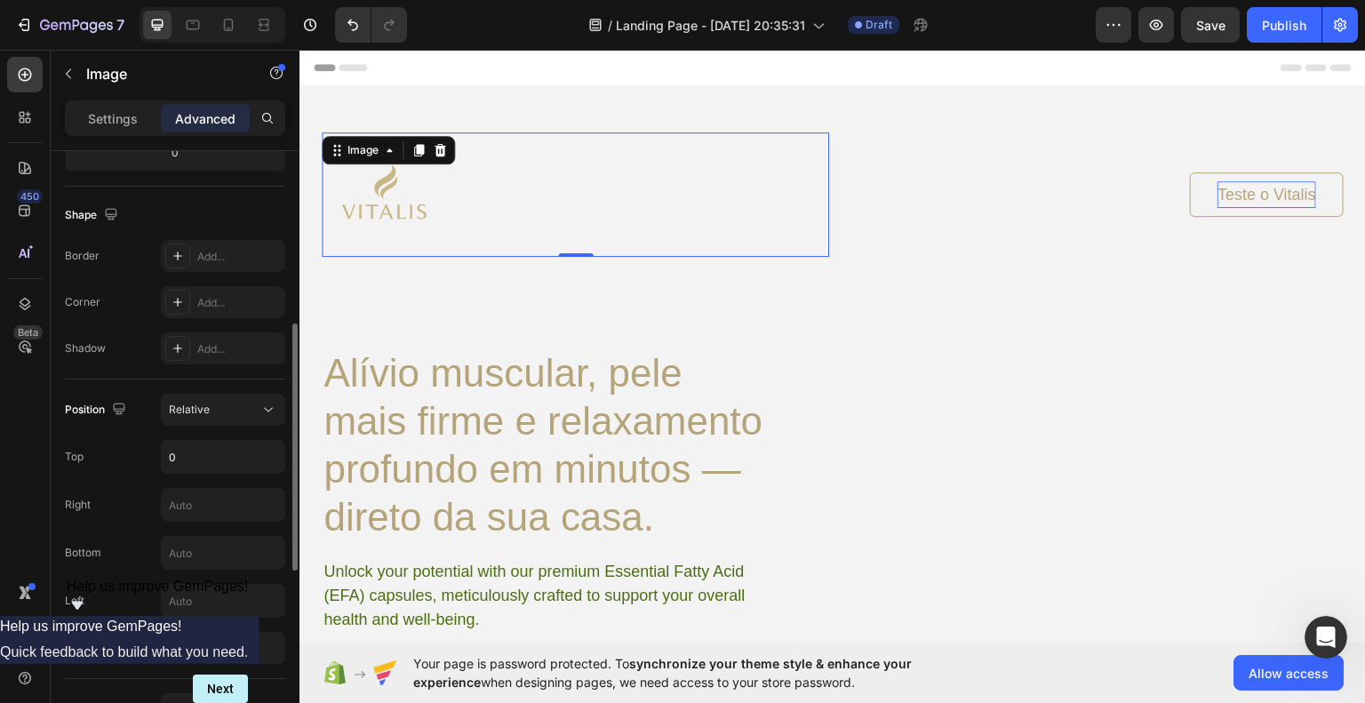
scroll to position [0, 0]
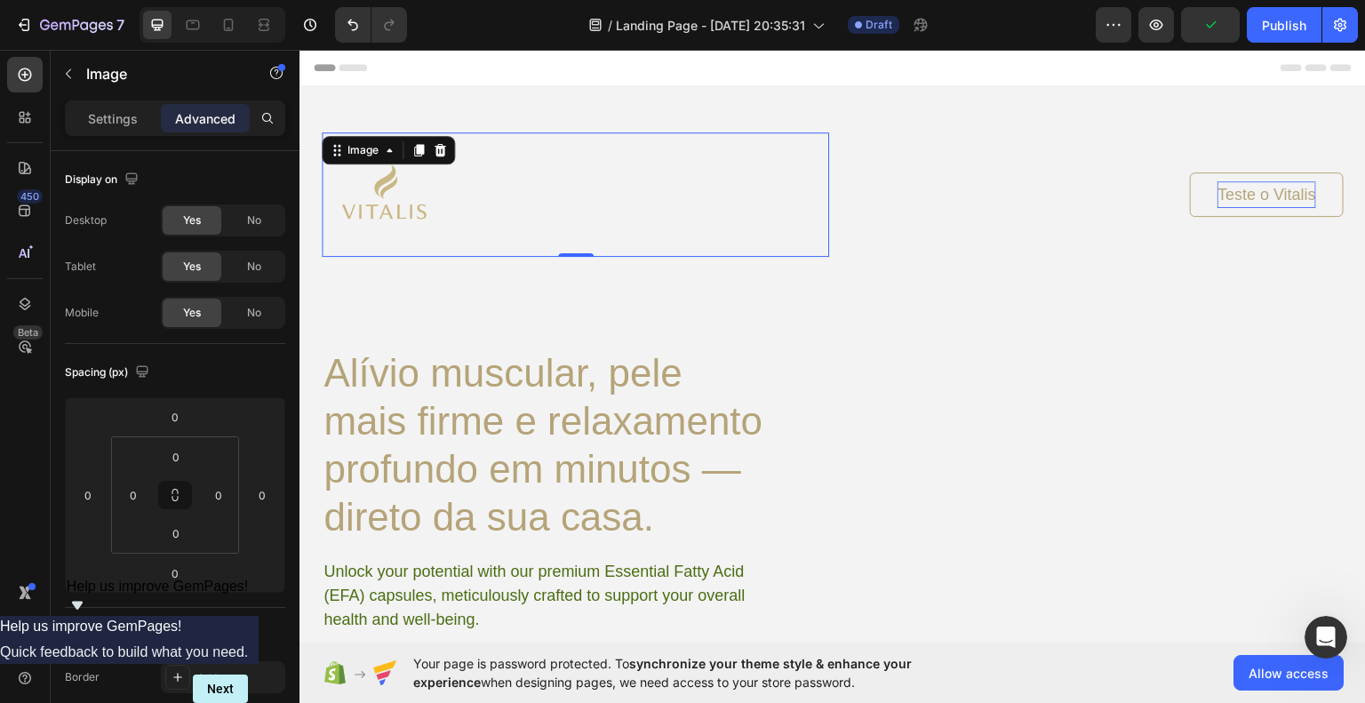
click at [387, 198] on img at bounding box center [384, 194] width 124 height 124
click at [388, 209] on img at bounding box center [384, 194] width 124 height 124
drag, startPoint x: 989, startPoint y: 337, endPoint x: 792, endPoint y: 294, distance: 201.9
click at [988, 337] on div "Image 0 Teste o Vitalis Button Row Alívio muscular, pele mais firme e relaxamen…" at bounding box center [833, 430] width 1022 height 597
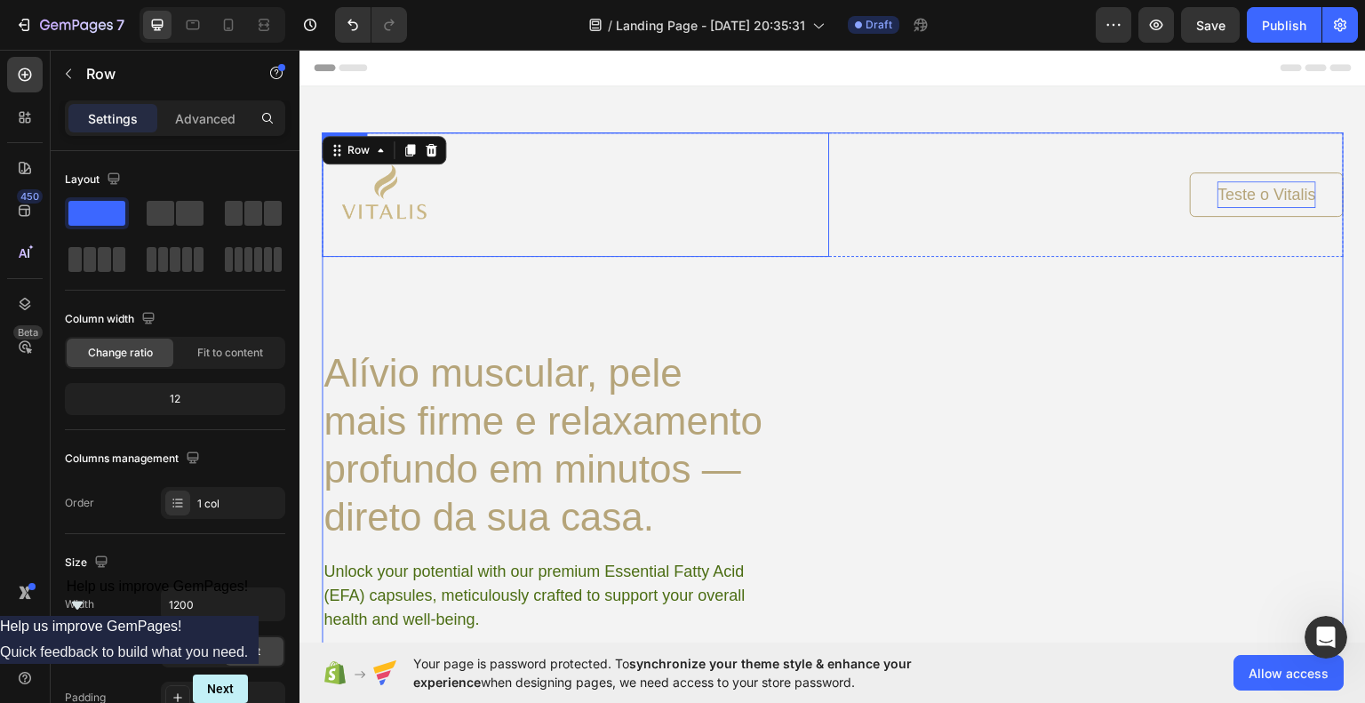
click at [420, 205] on img at bounding box center [384, 194] width 124 height 124
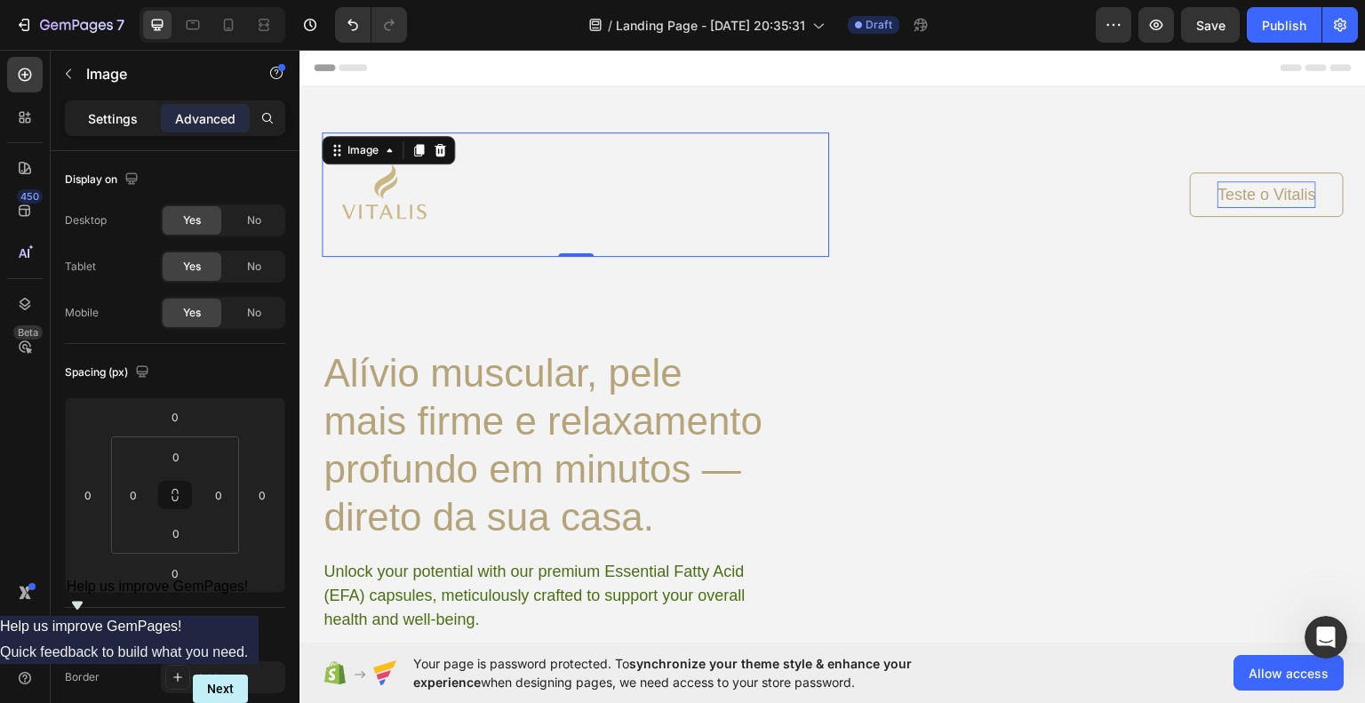
click at [126, 130] on div "Settings" at bounding box center [112, 118] width 89 height 28
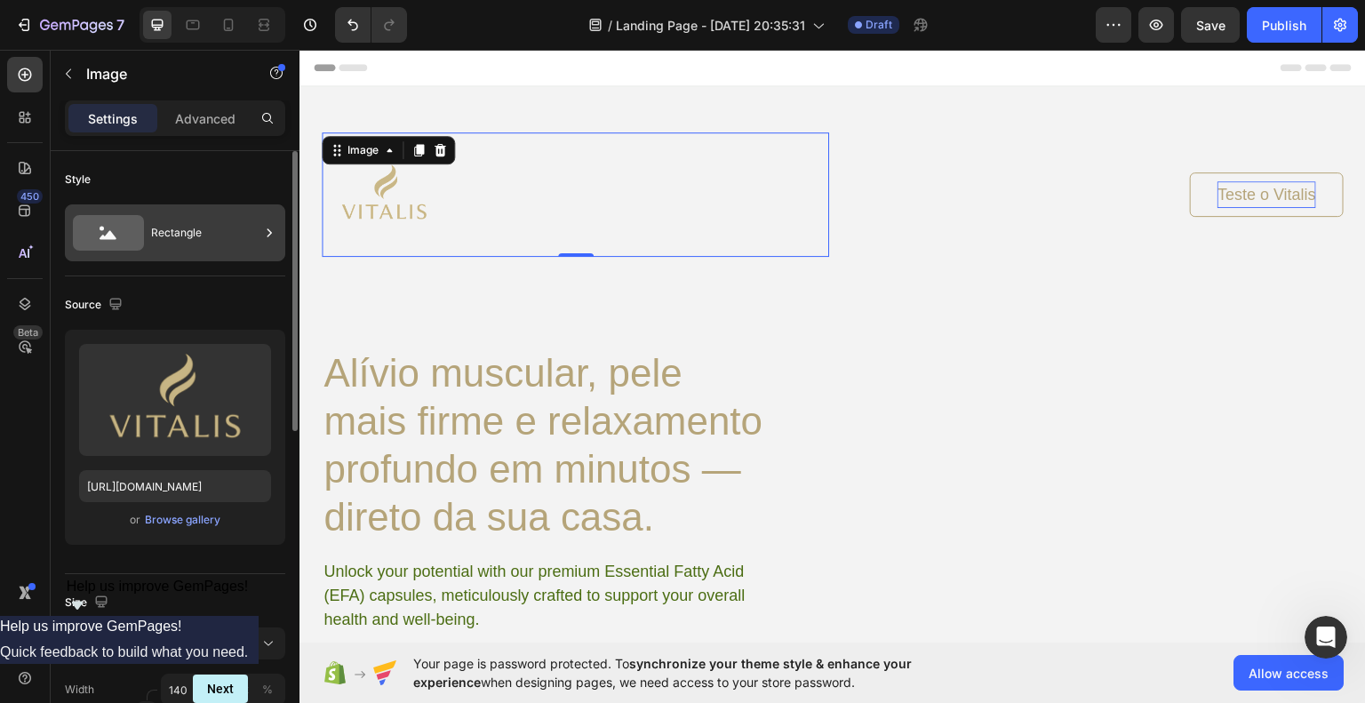
click at [238, 241] on div "Rectangle" at bounding box center [205, 232] width 108 height 41
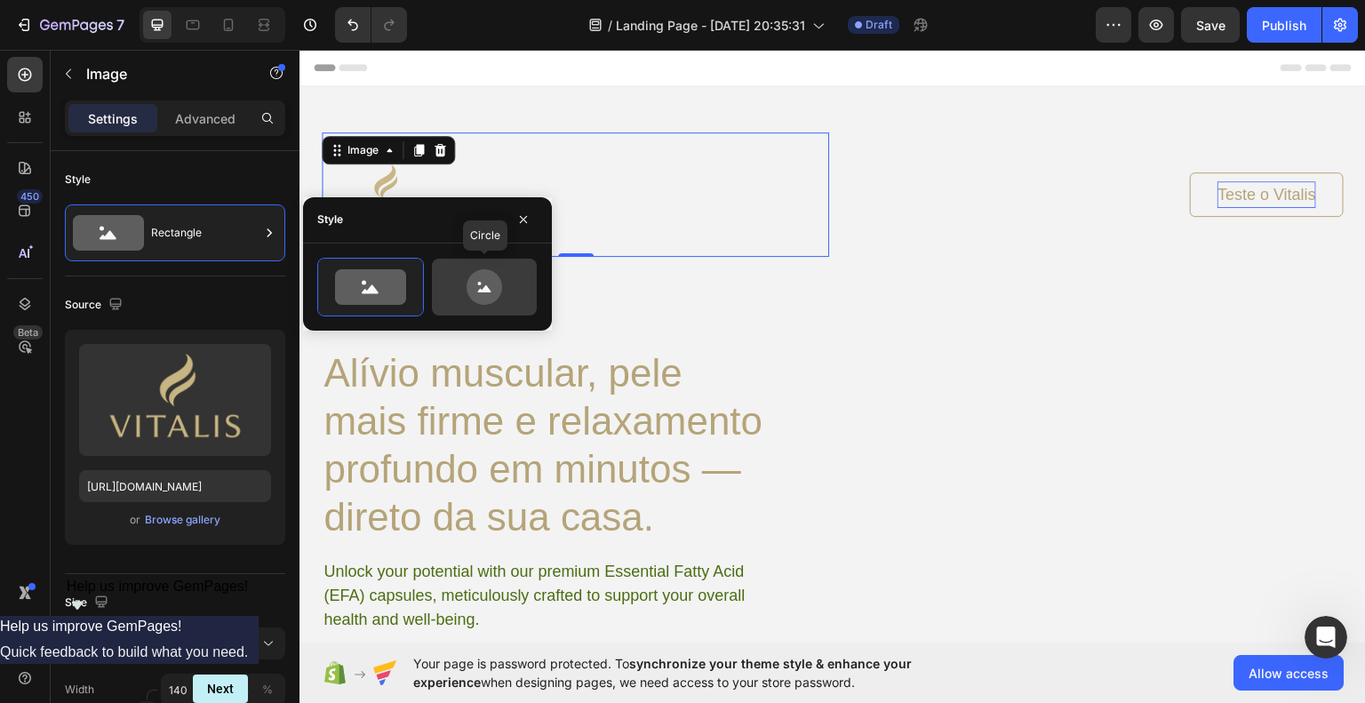
click at [489, 287] on icon at bounding box center [485, 287] width 36 height 36
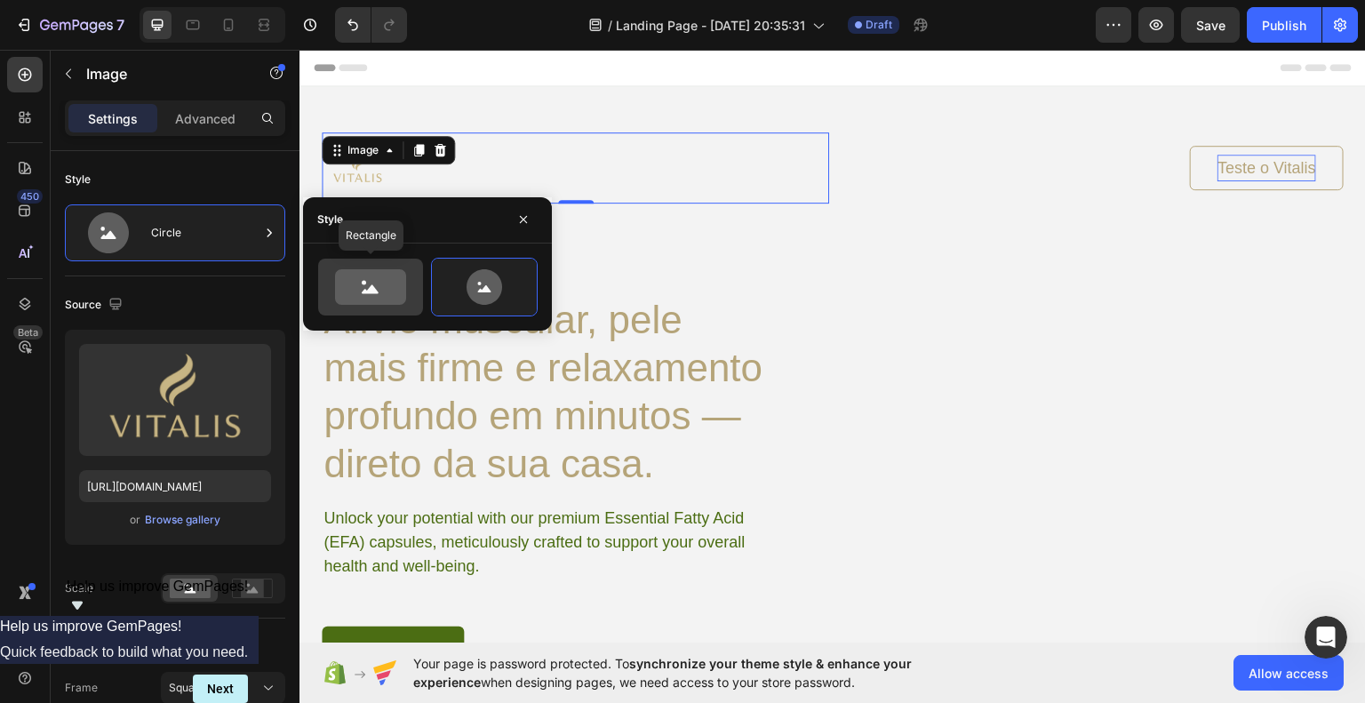
click at [378, 278] on icon at bounding box center [370, 287] width 71 height 36
type input "100"
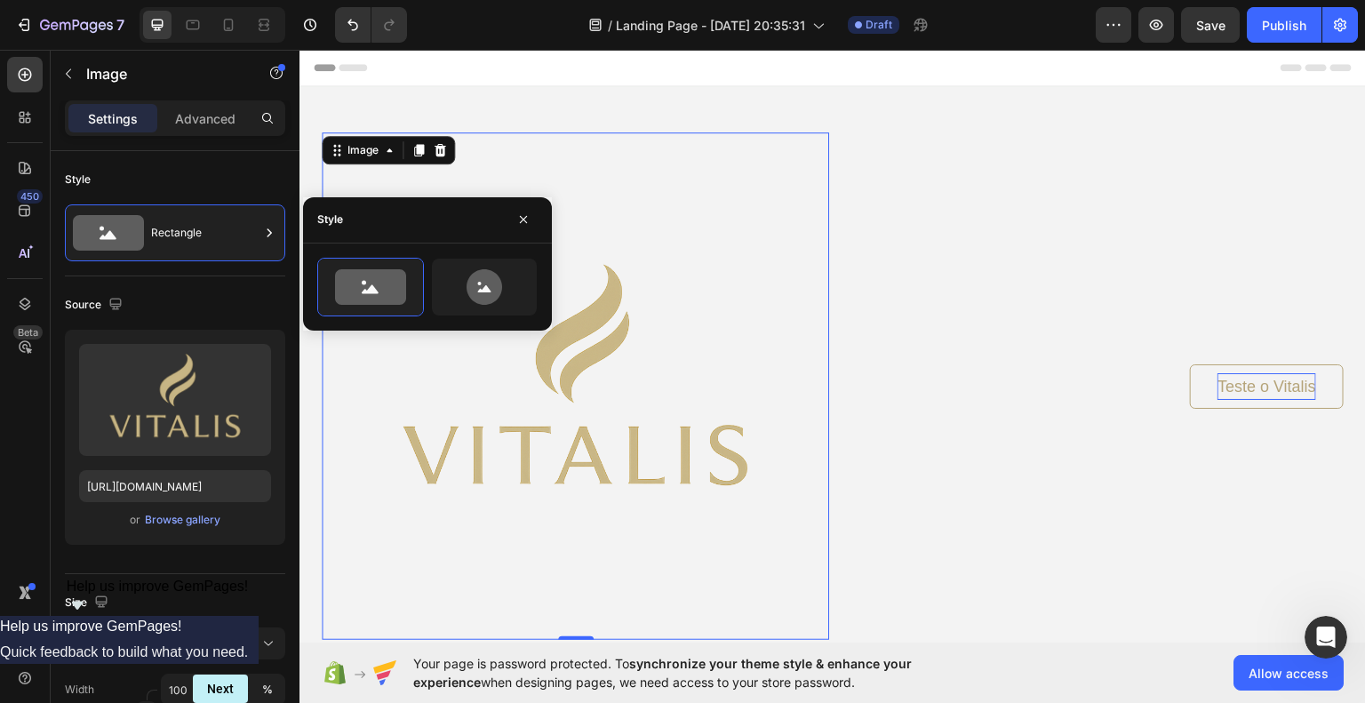
click at [1042, 25] on div "/ Landing Page - Sep 26, 20:35:31 Draft" at bounding box center [758, 25] width 675 height 36
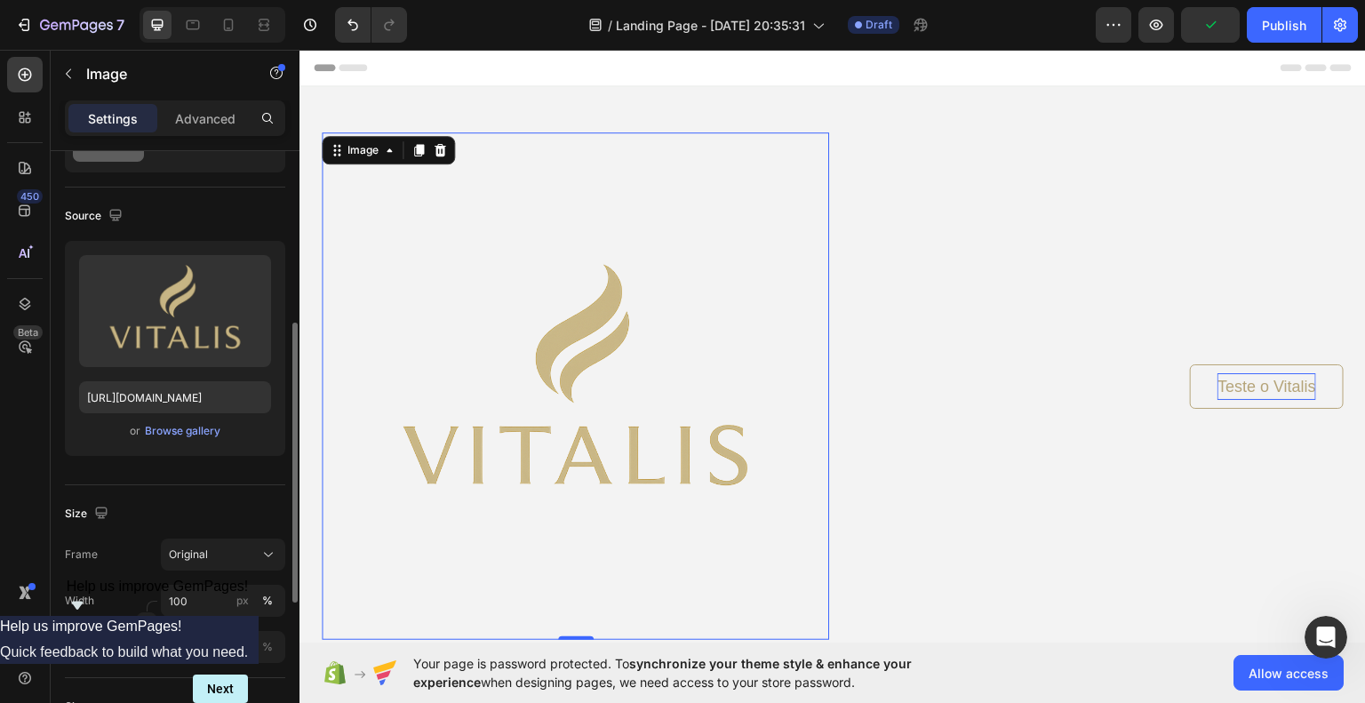
scroll to position [178, 0]
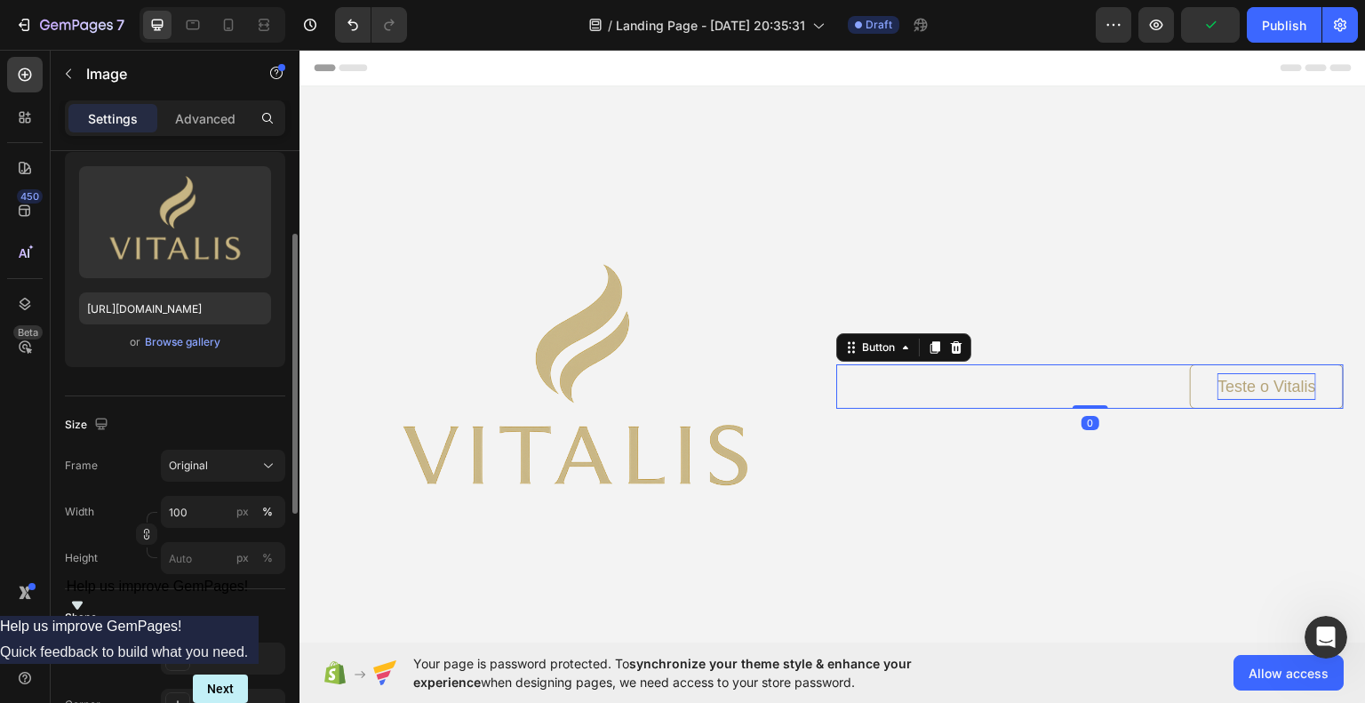
click at [1035, 384] on div "Teste o Vitalis Button 0" at bounding box center [1090, 386] width 508 height 44
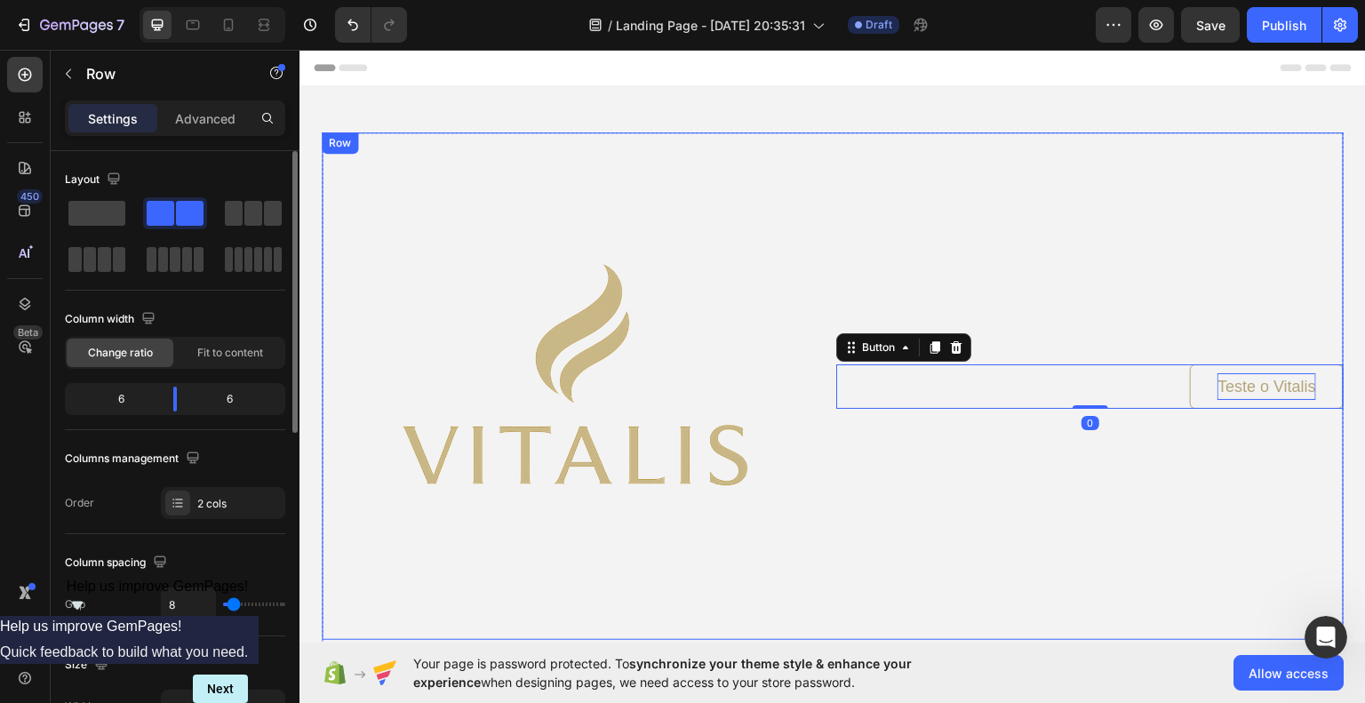
click at [1056, 471] on div "Teste o Vitalis Button 0" at bounding box center [1090, 386] width 508 height 508
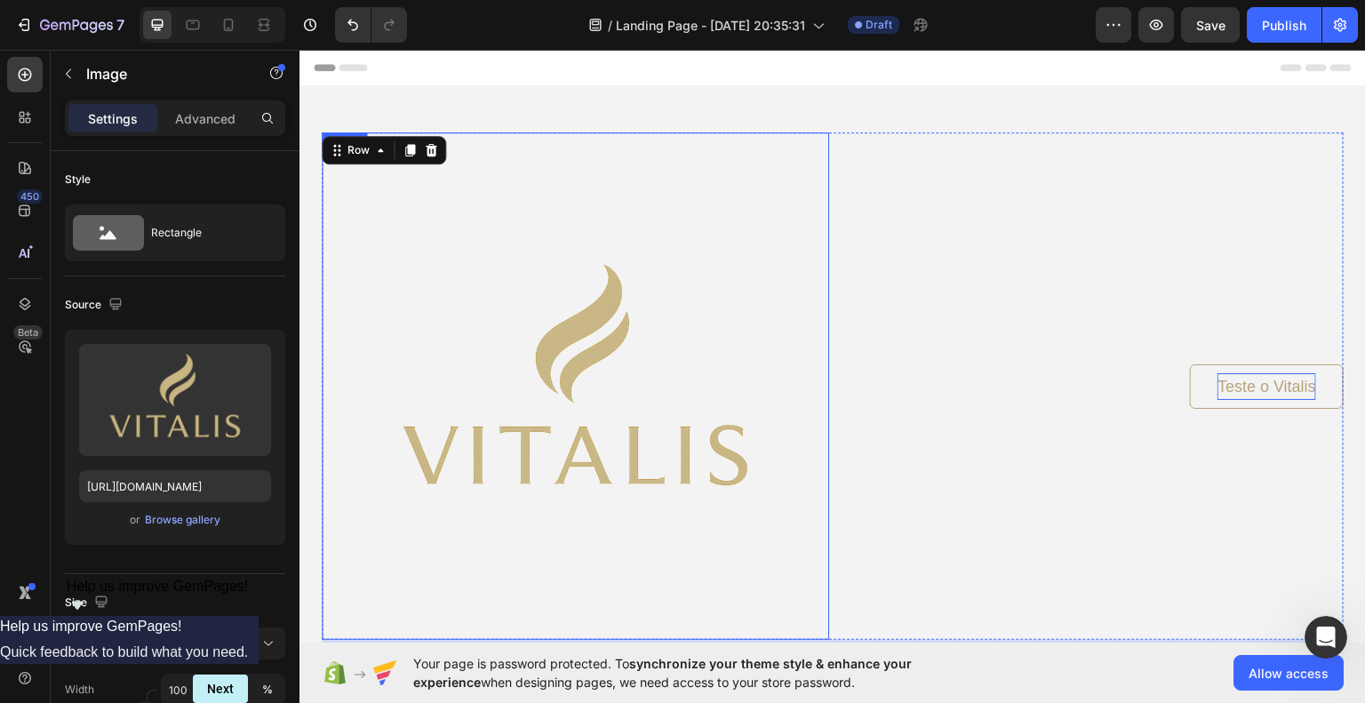
click at [658, 434] on img at bounding box center [576, 386] width 508 height 508
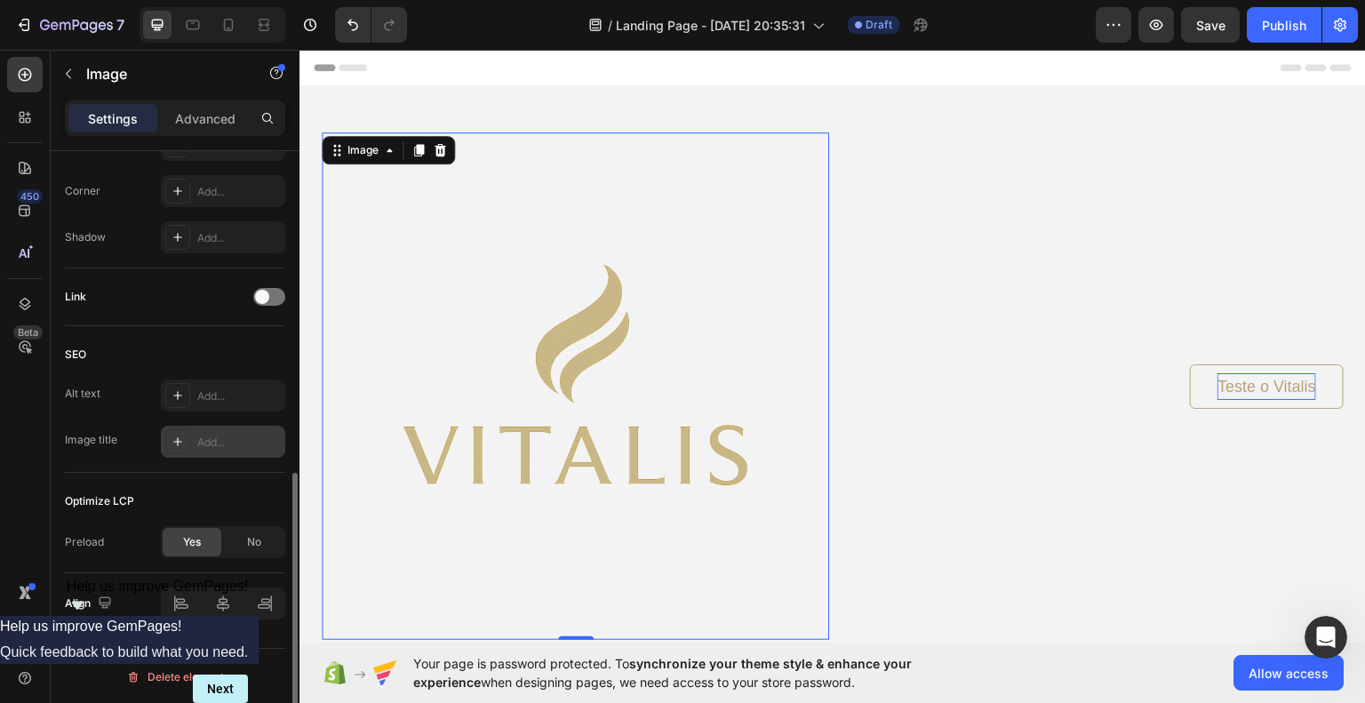
scroll to position [514, 0]
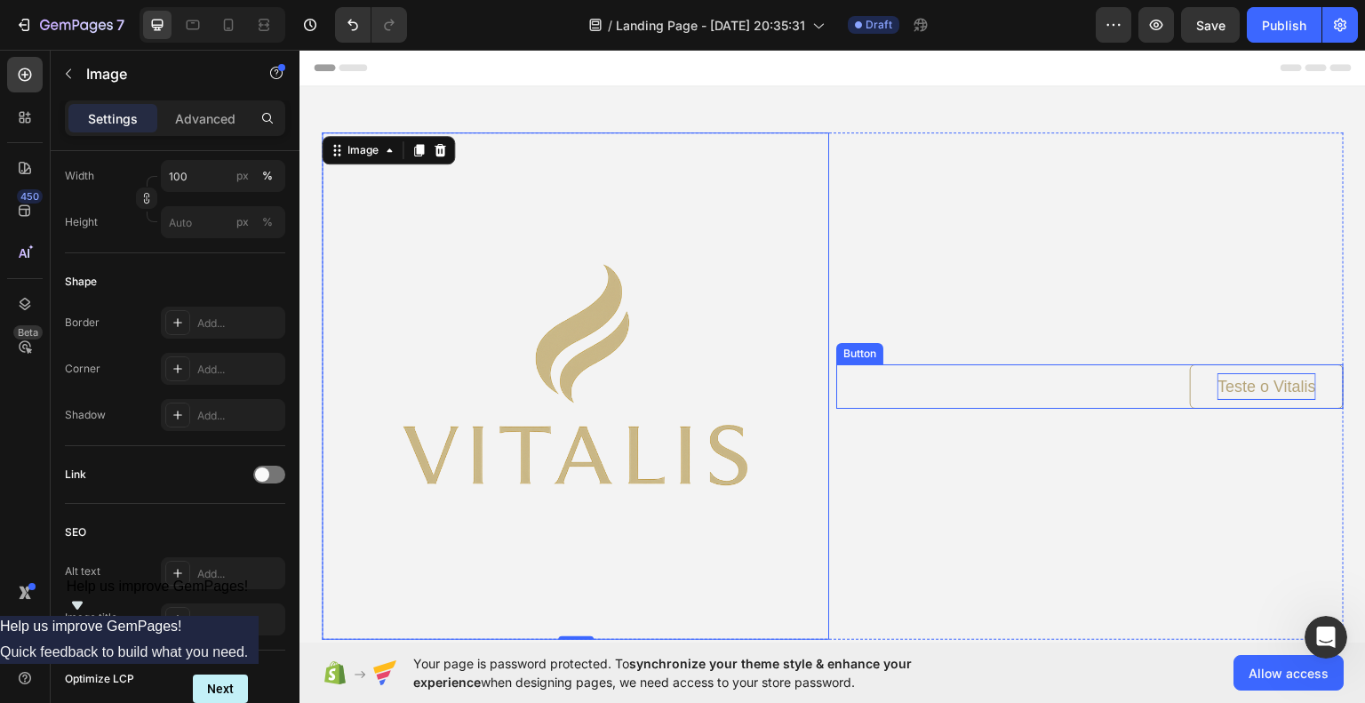
click at [926, 372] on div "Teste o Vitalis Button" at bounding box center [1090, 386] width 508 height 44
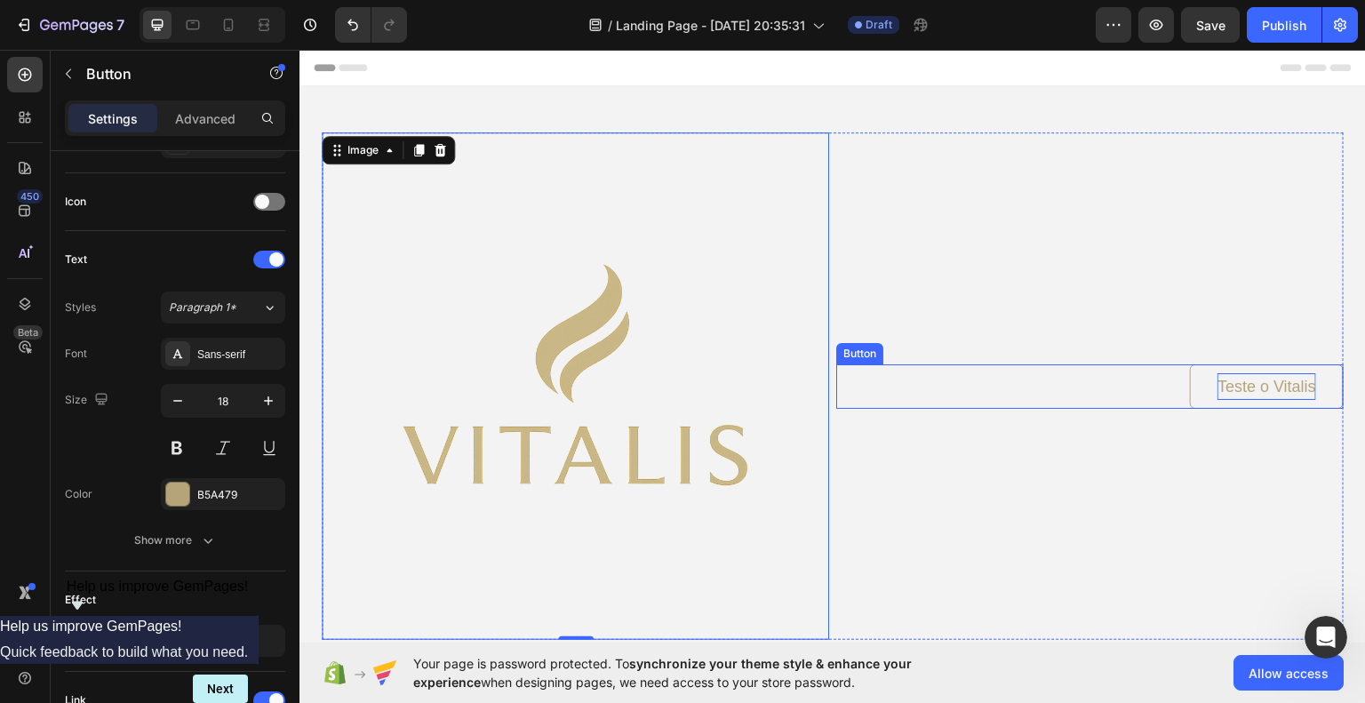
scroll to position [0, 0]
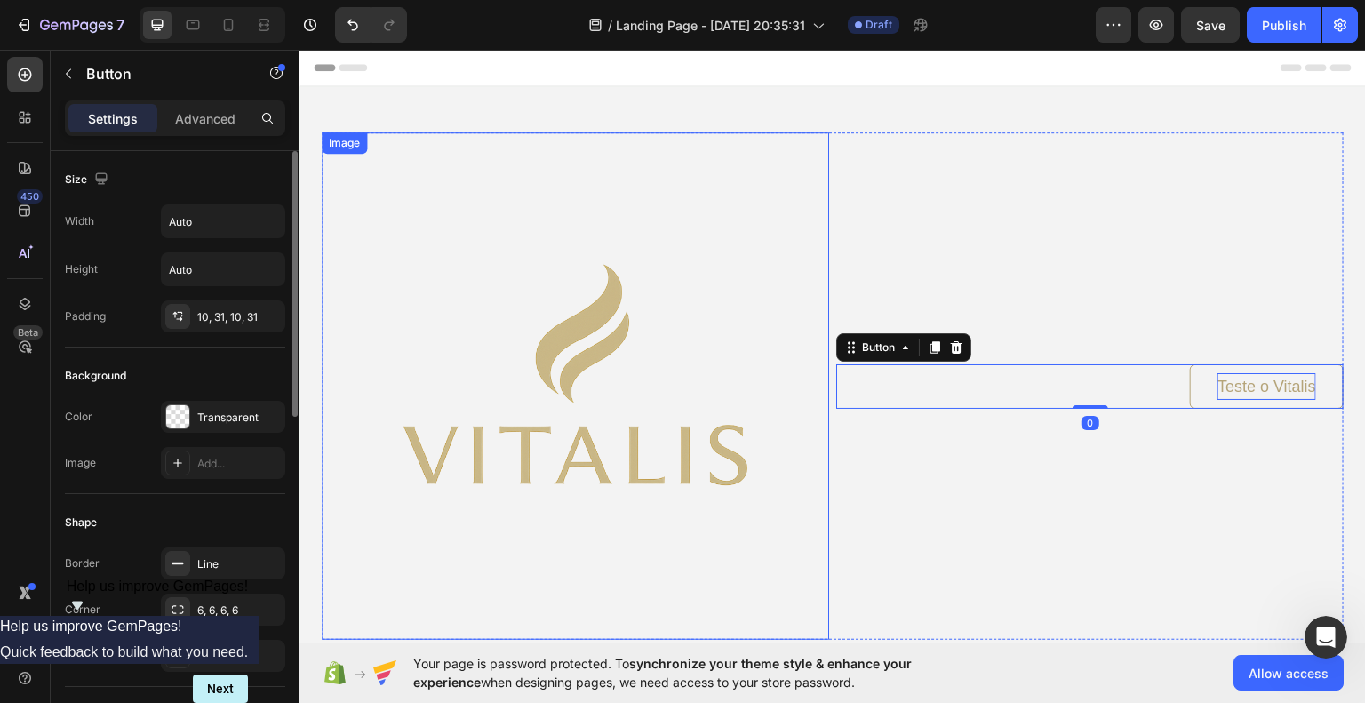
click at [664, 374] on img at bounding box center [576, 386] width 508 height 508
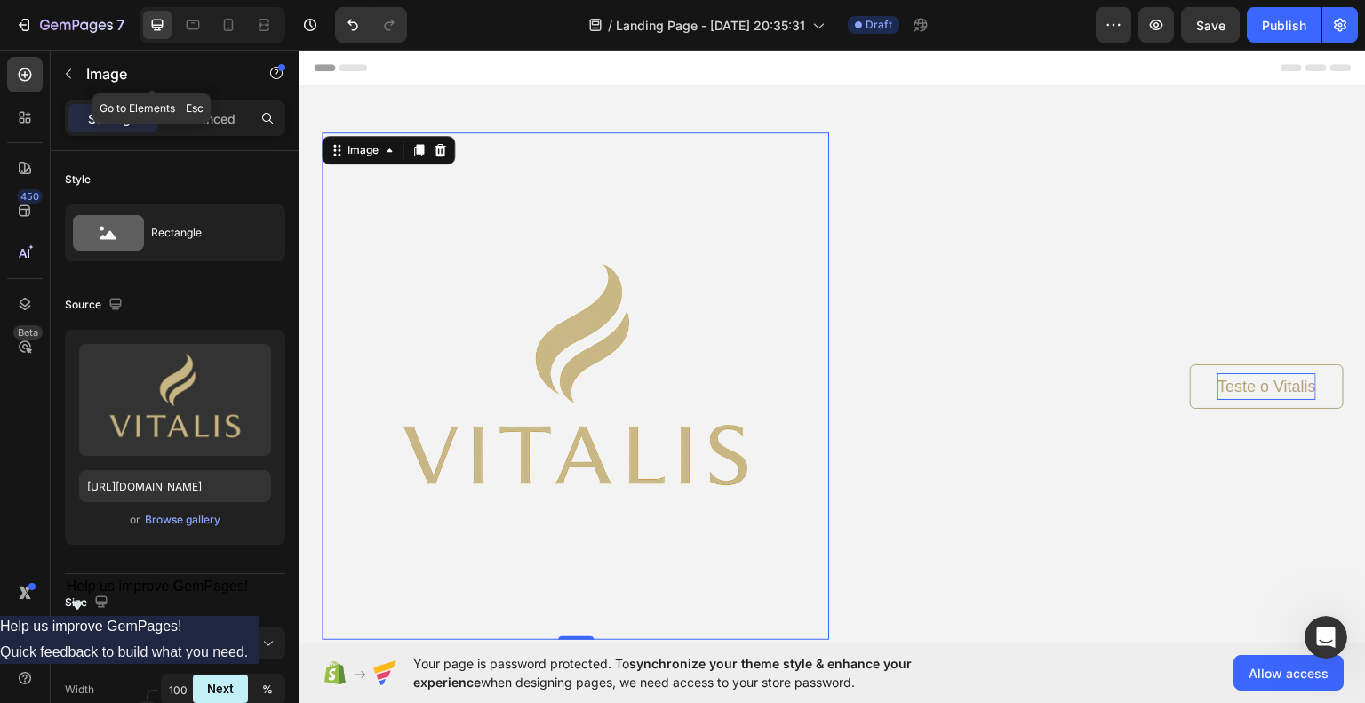
click at [178, 97] on div "Image" at bounding box center [152, 75] width 203 height 51
click at [180, 109] on p "Advanced" at bounding box center [205, 118] width 60 height 19
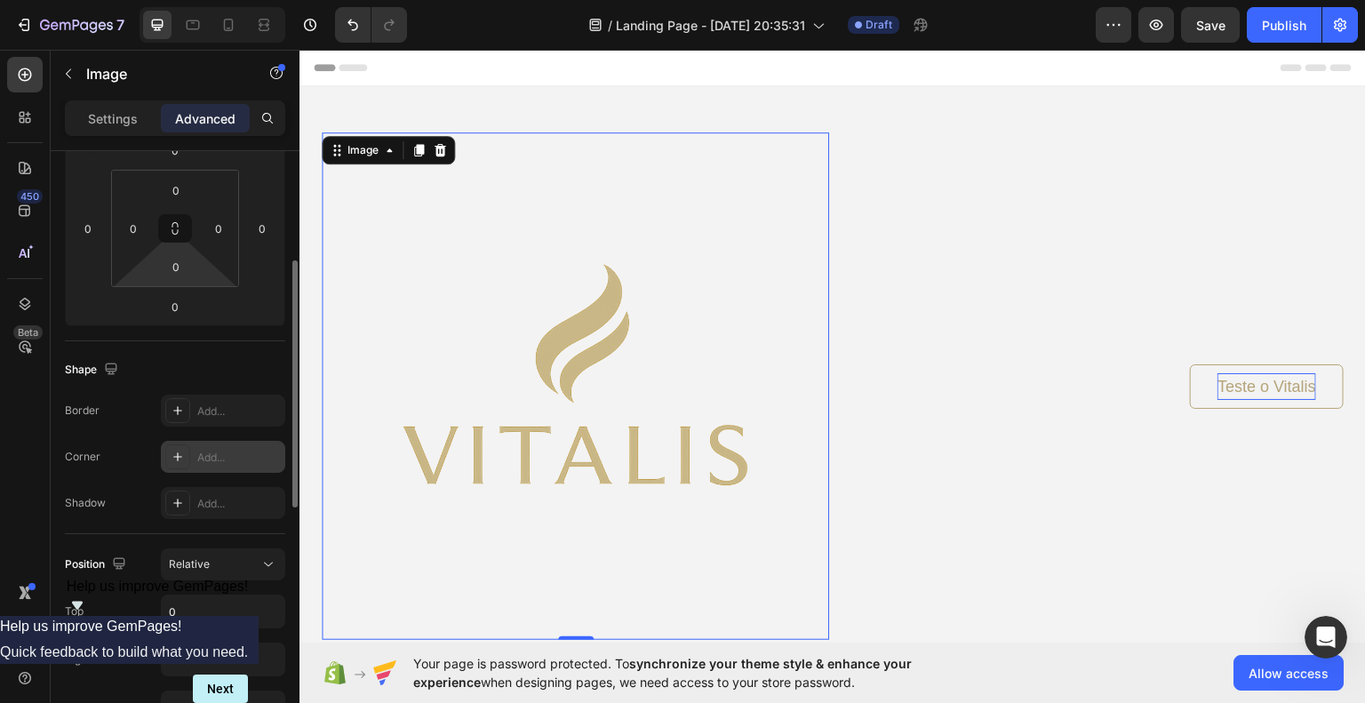
scroll to position [444, 0]
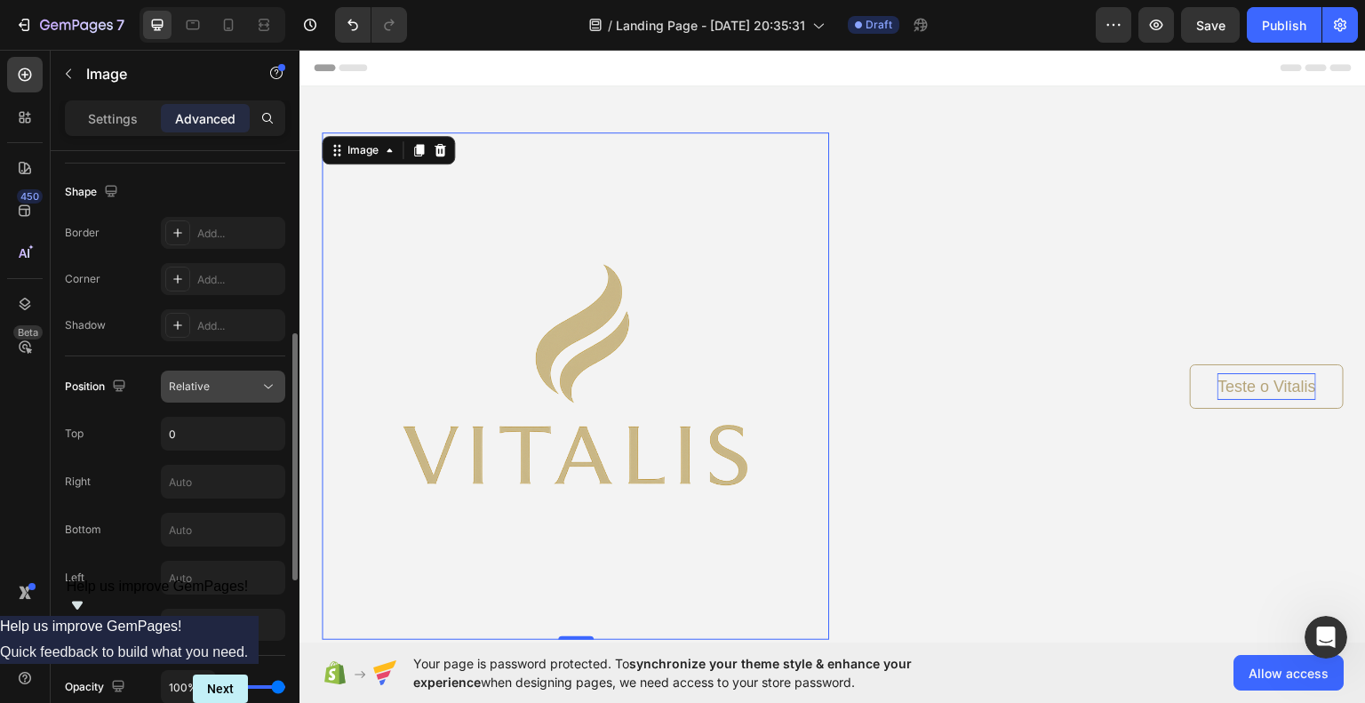
click at [236, 392] on div "Relative" at bounding box center [214, 387] width 91 height 16
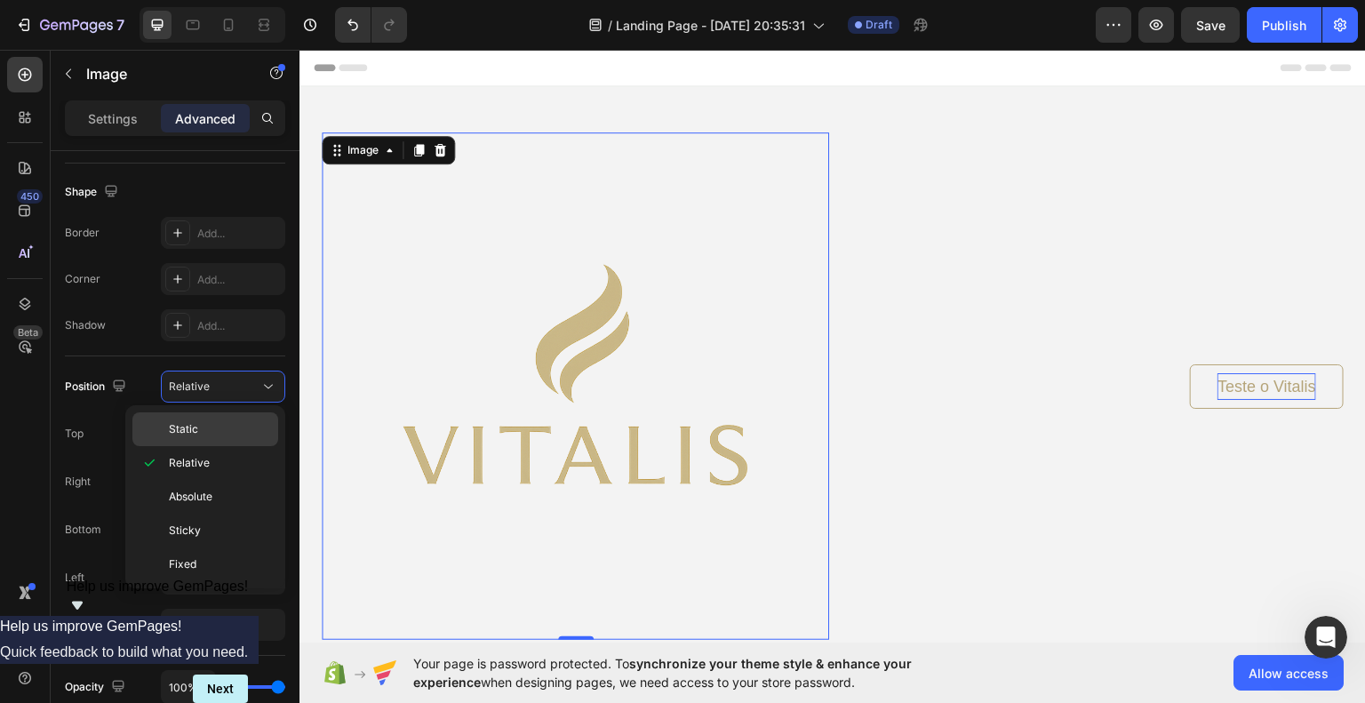
click at [220, 424] on p "Static" at bounding box center [219, 429] width 101 height 16
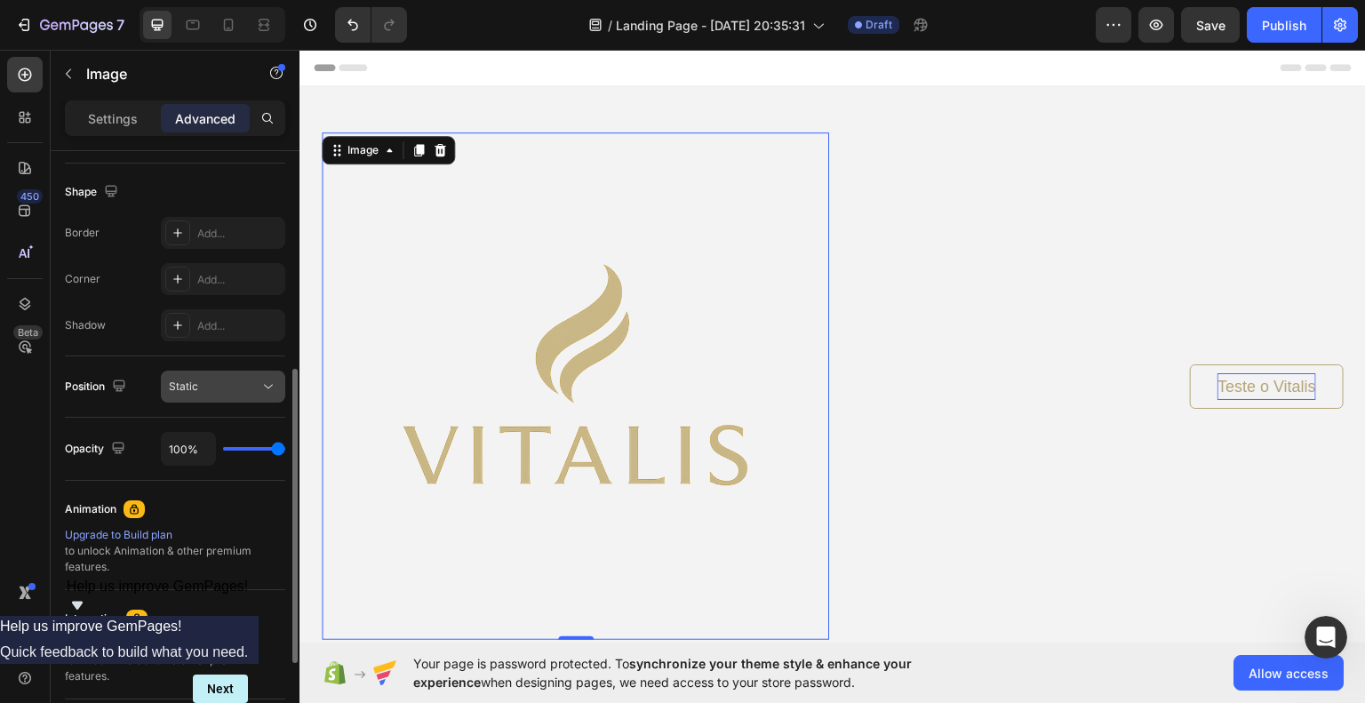
click at [242, 388] on div "Static" at bounding box center [214, 387] width 91 height 16
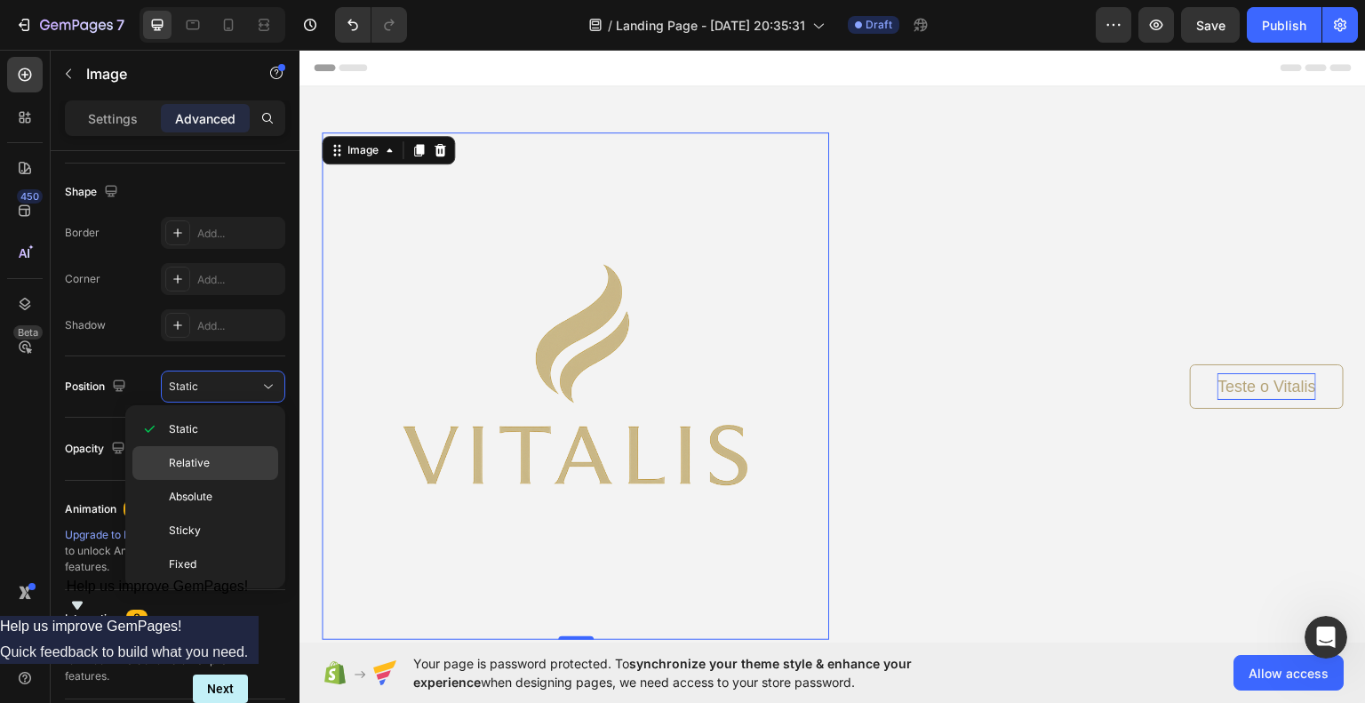
click at [207, 462] on span "Relative" at bounding box center [189, 463] width 41 height 16
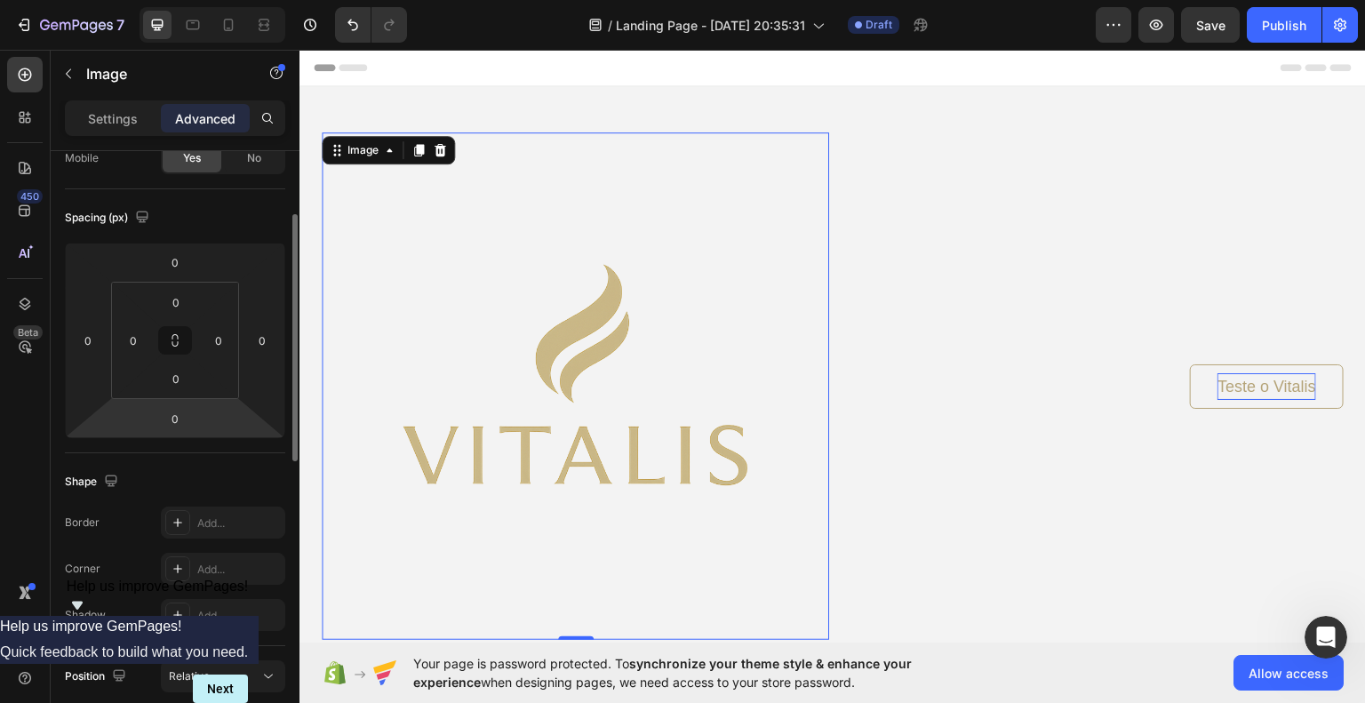
scroll to position [0, 0]
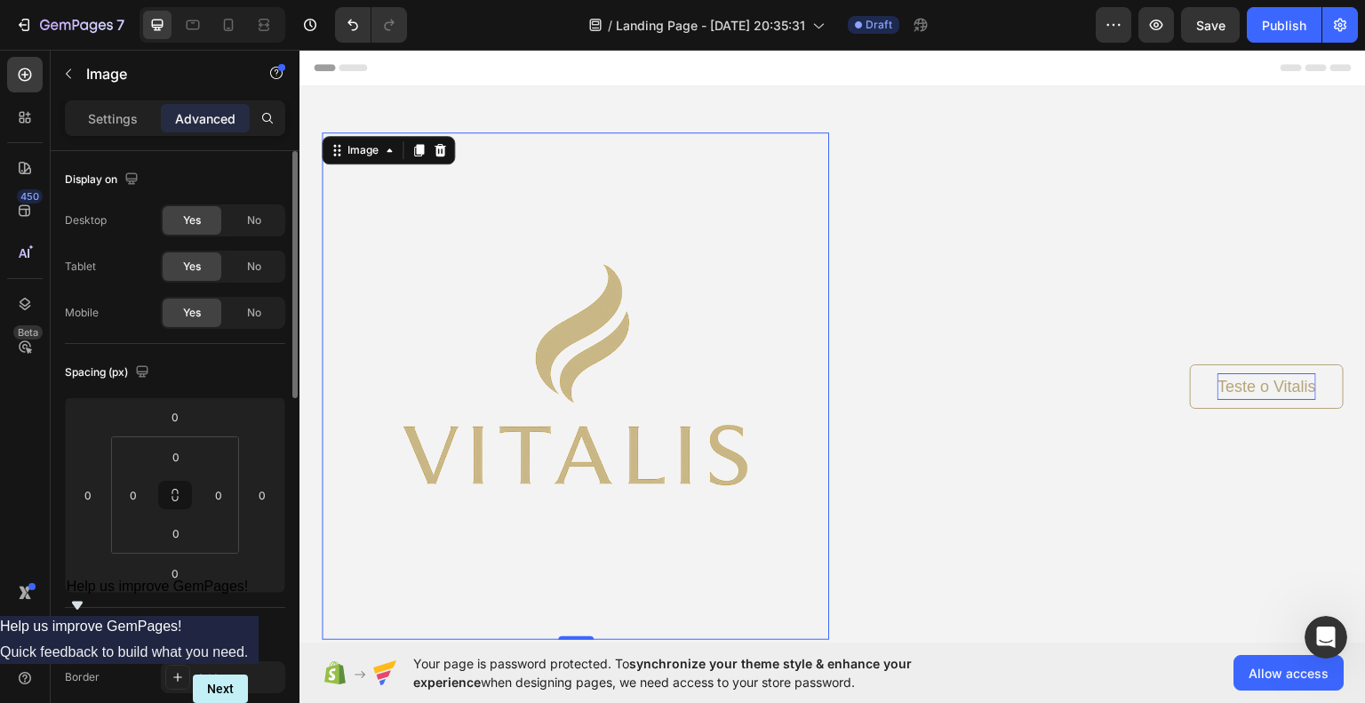
click at [99, 102] on div "Settings Advanced" at bounding box center [175, 118] width 220 height 36
click at [95, 107] on div "Settings" at bounding box center [112, 118] width 89 height 28
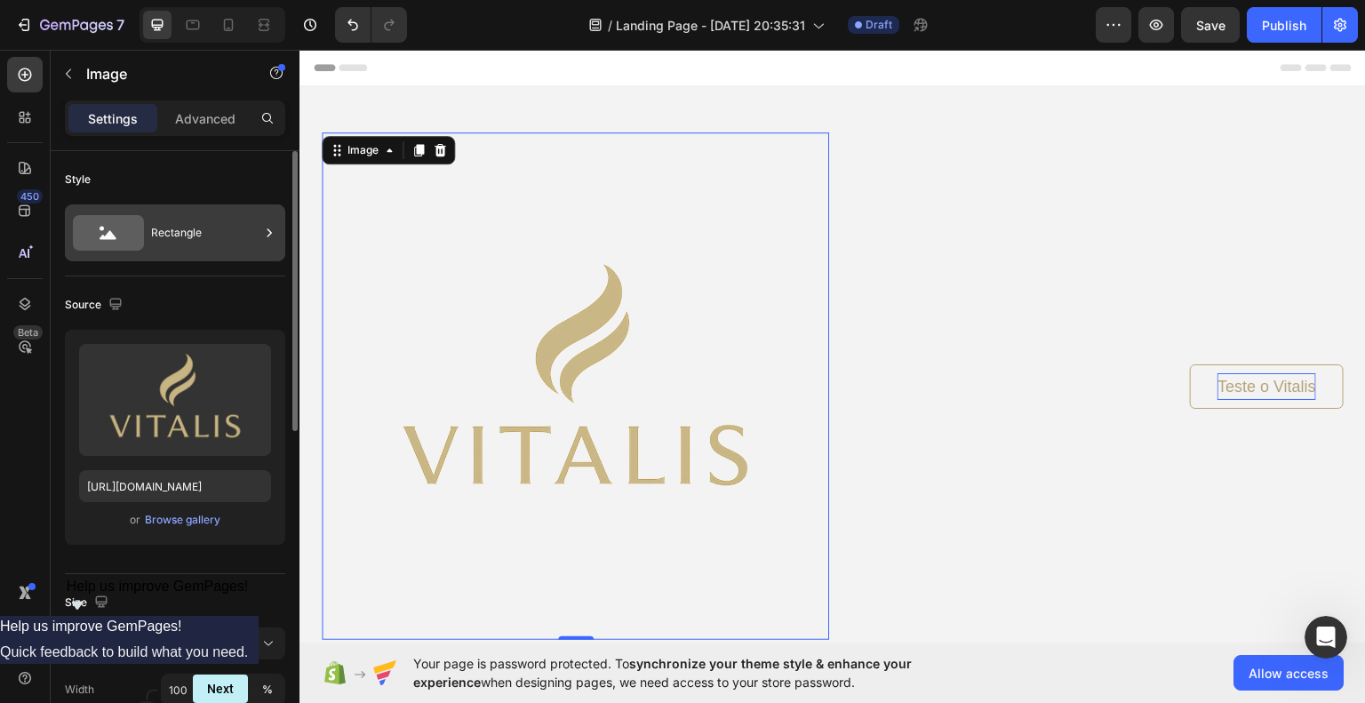
click at [157, 241] on div "Rectangle" at bounding box center [205, 232] width 108 height 41
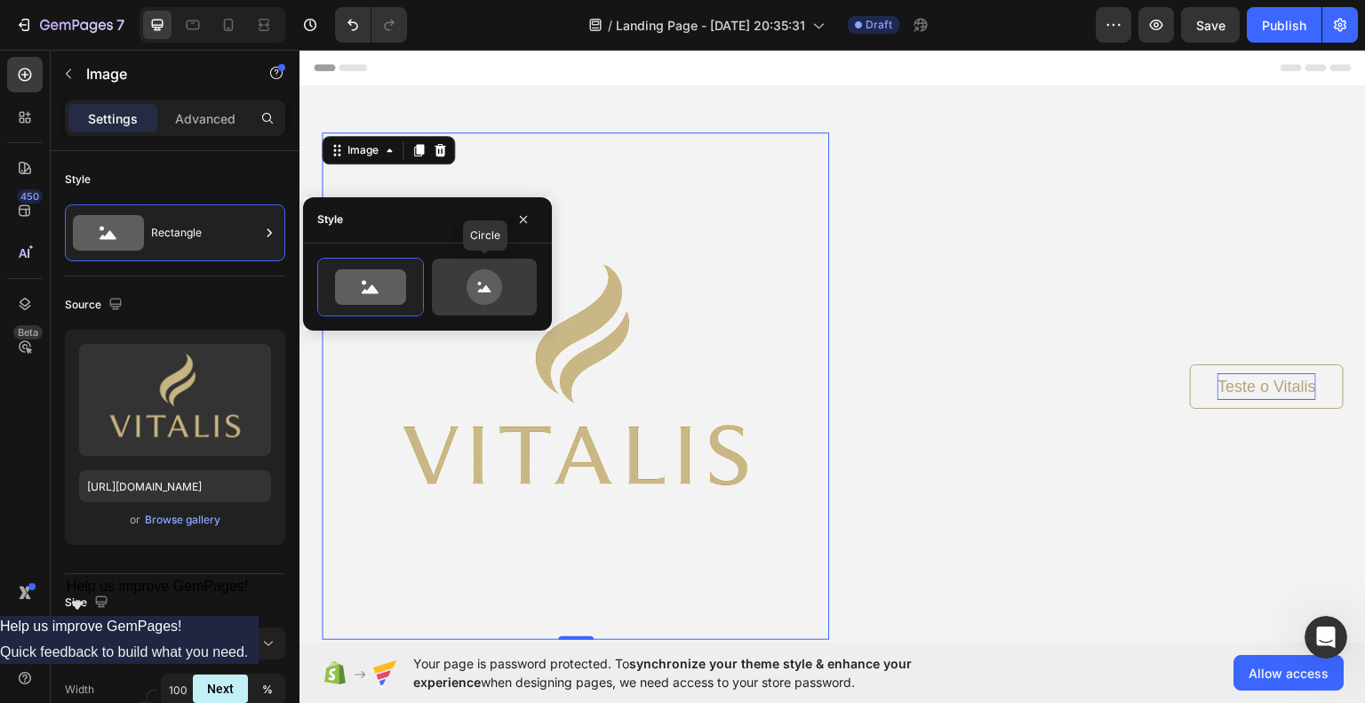
click at [459, 285] on icon at bounding box center [485, 287] width 84 height 36
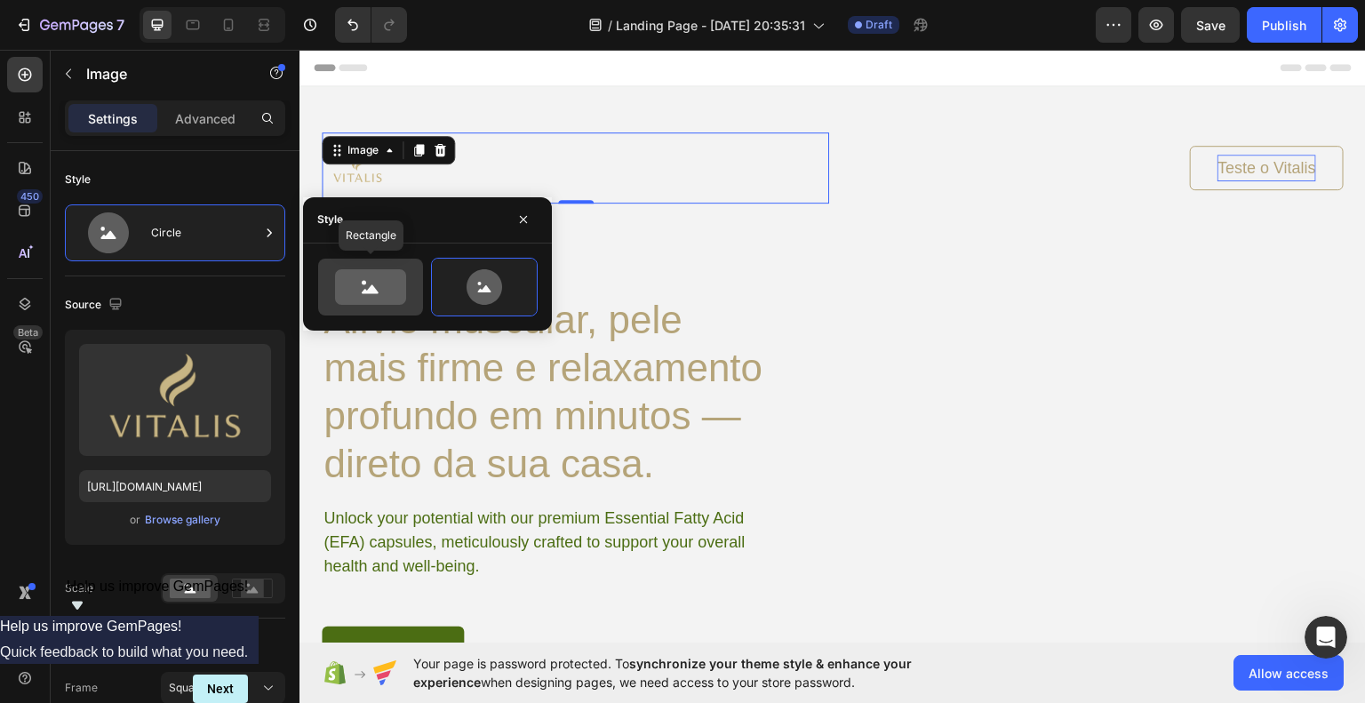
click at [384, 291] on icon at bounding box center [370, 287] width 71 height 36
type input "100"
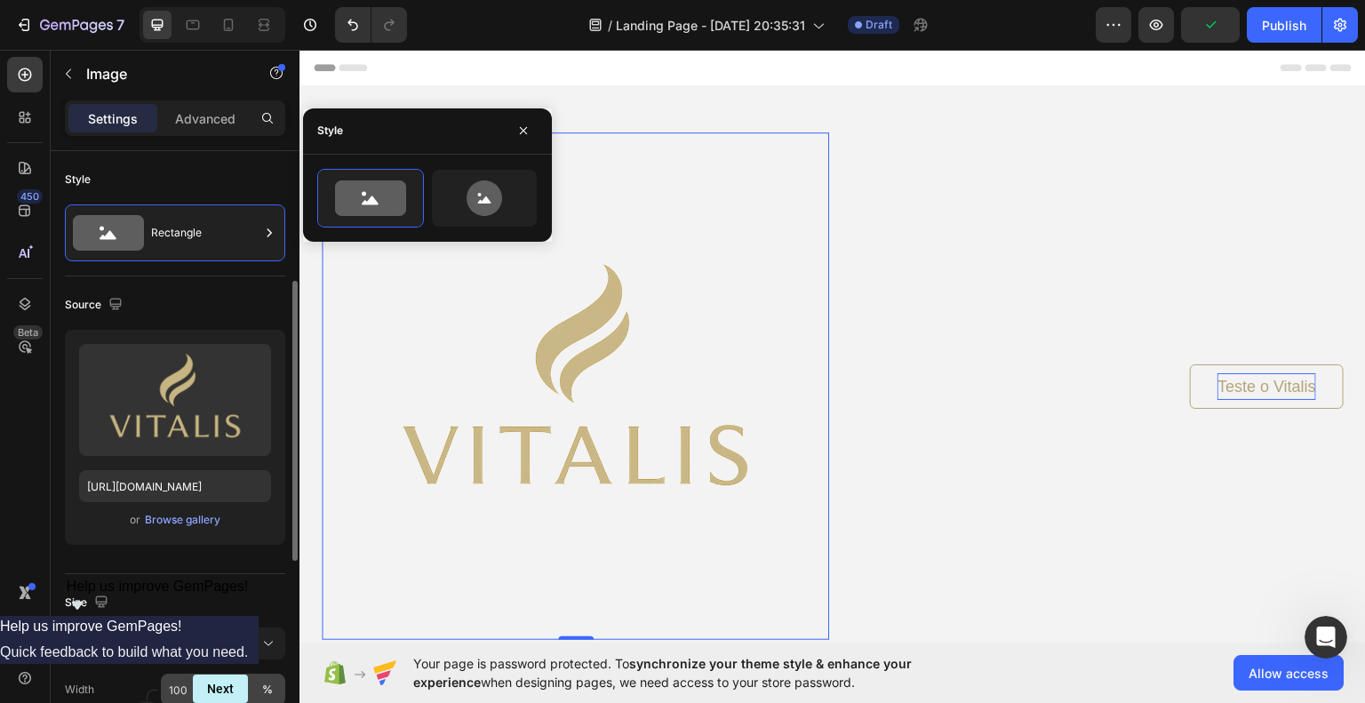
scroll to position [178, 0]
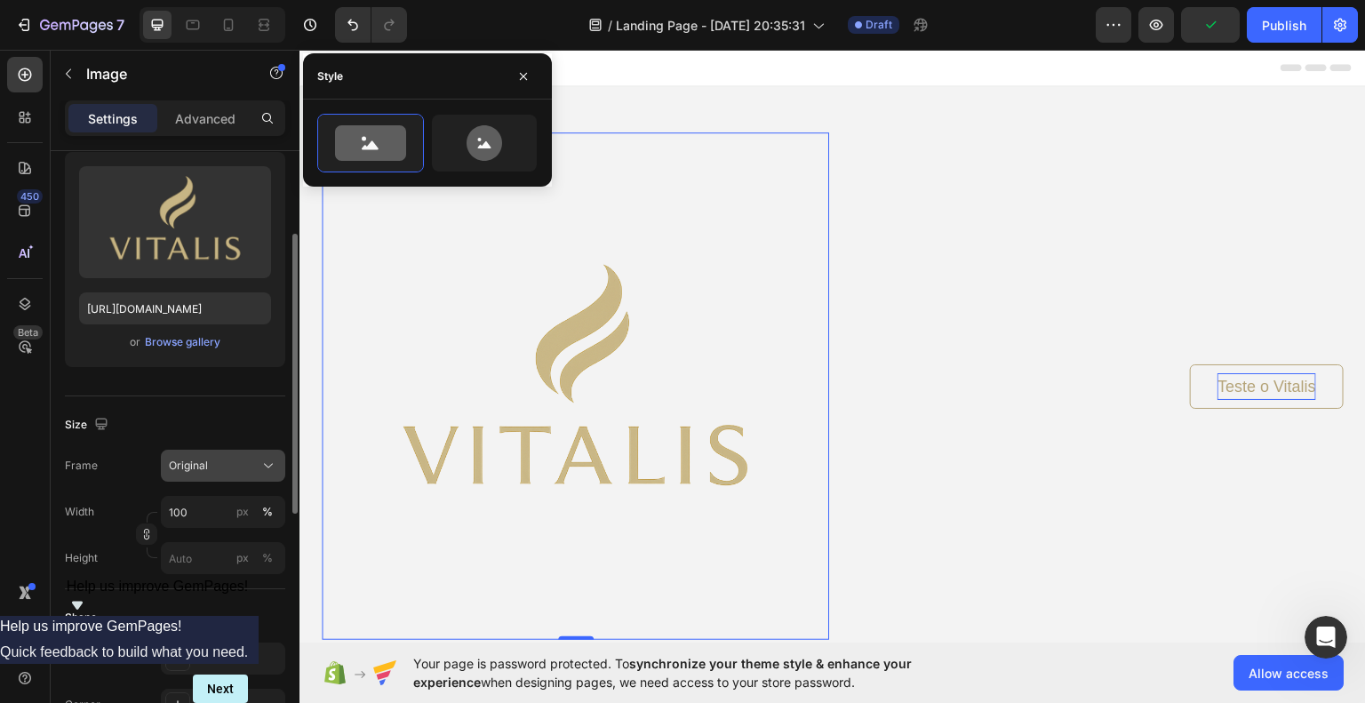
click at [213, 472] on div "Original" at bounding box center [212, 466] width 87 height 16
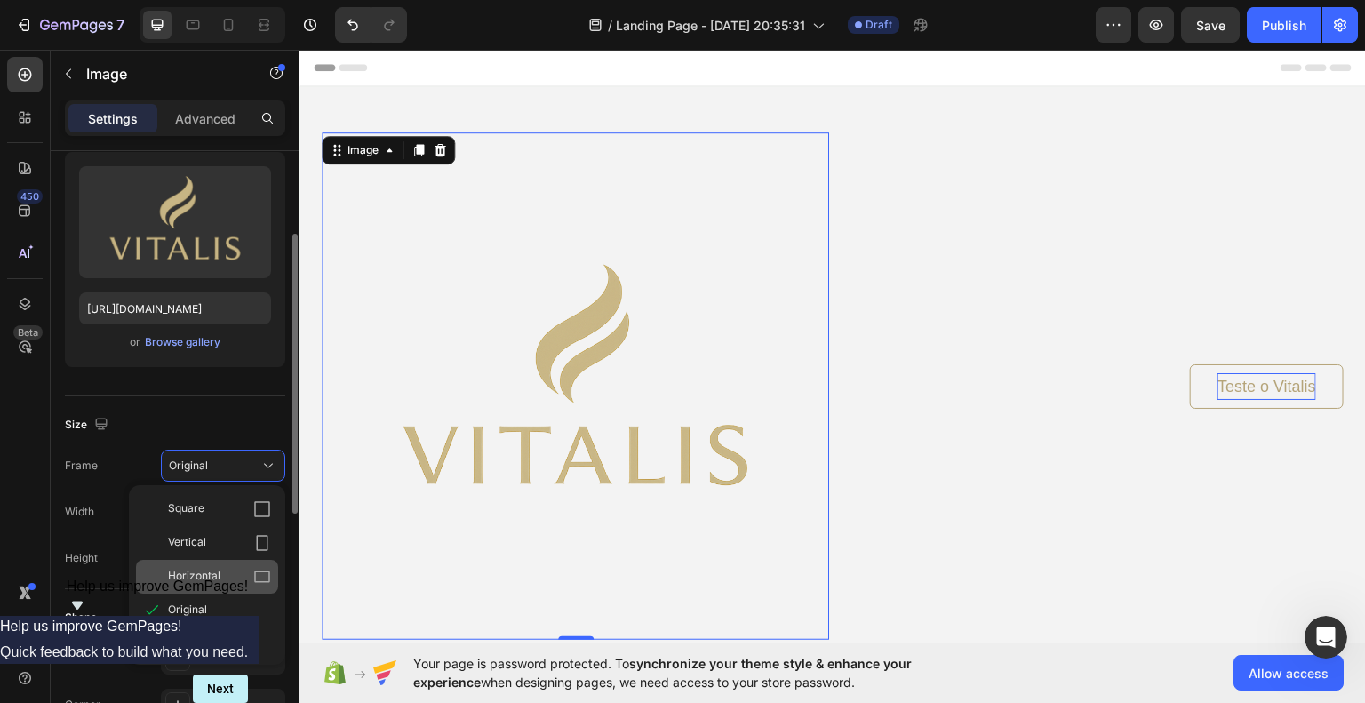
click at [215, 574] on span "Horizontal" at bounding box center [194, 577] width 52 height 18
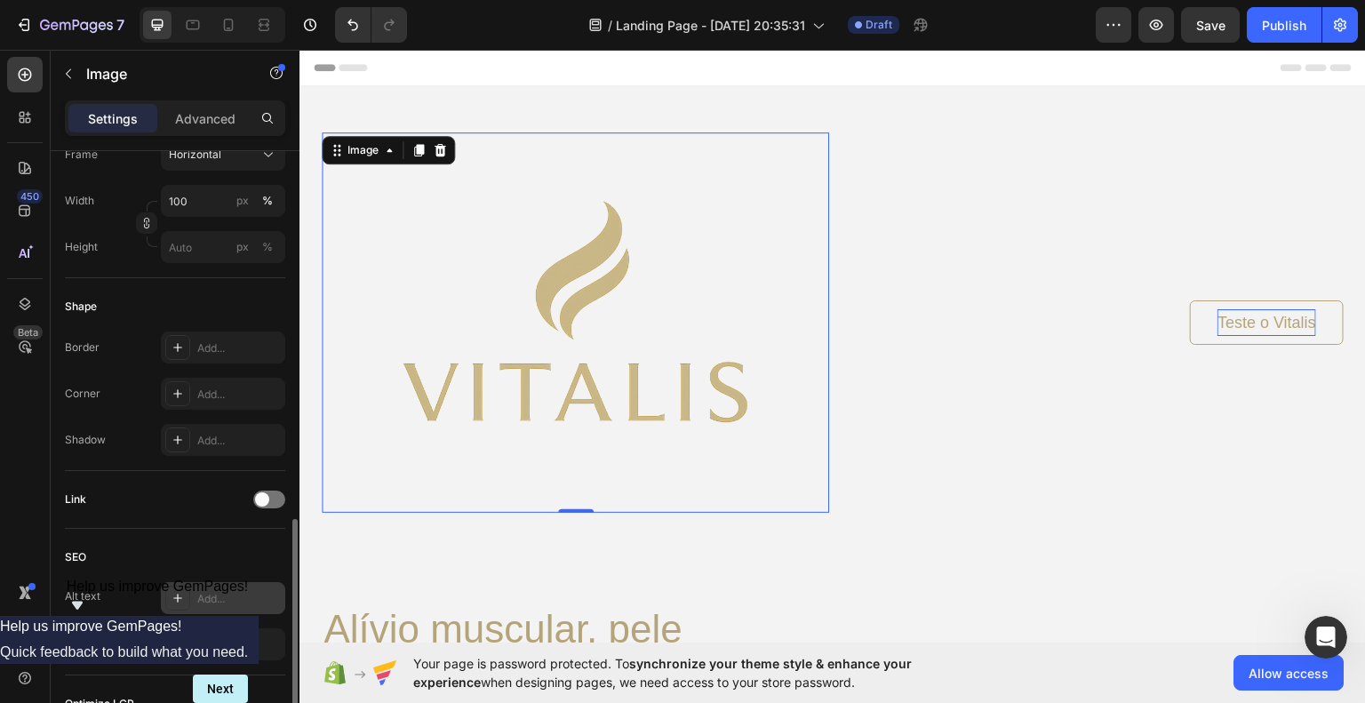
scroll to position [622, 0]
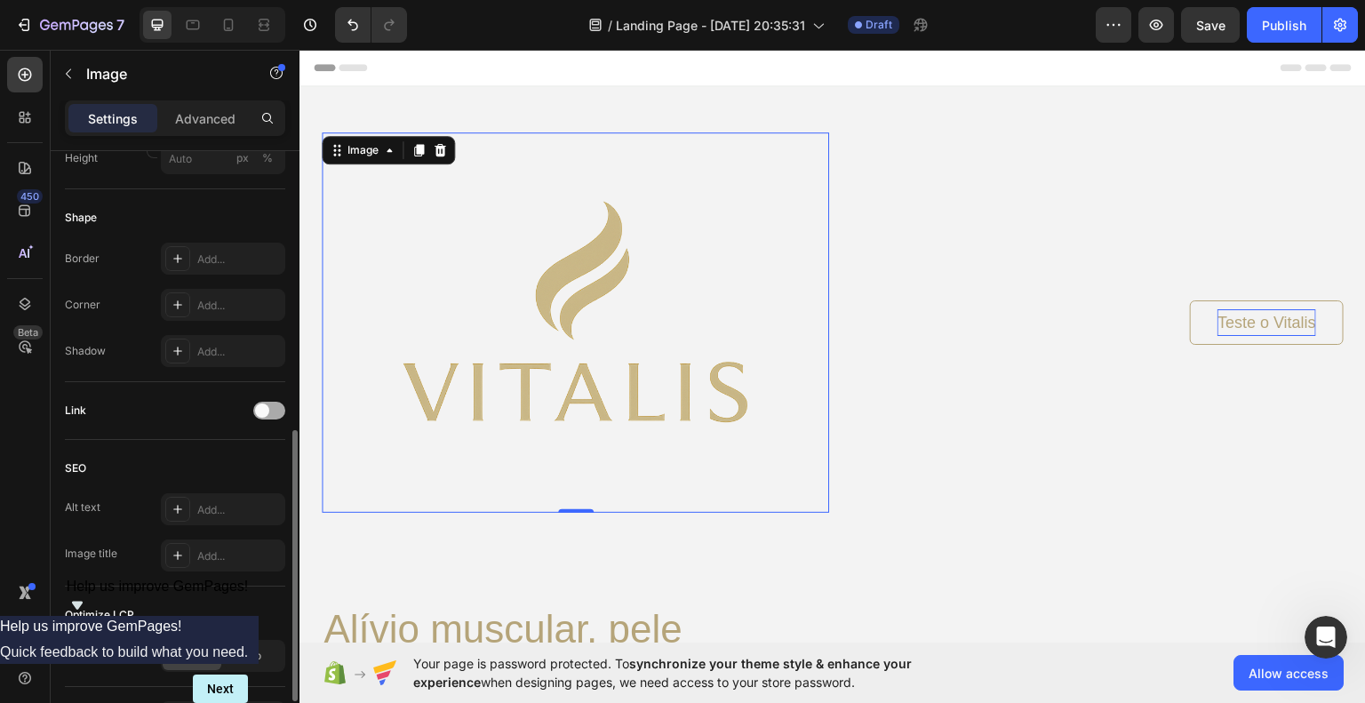
click at [264, 410] on span at bounding box center [262, 411] width 14 height 14
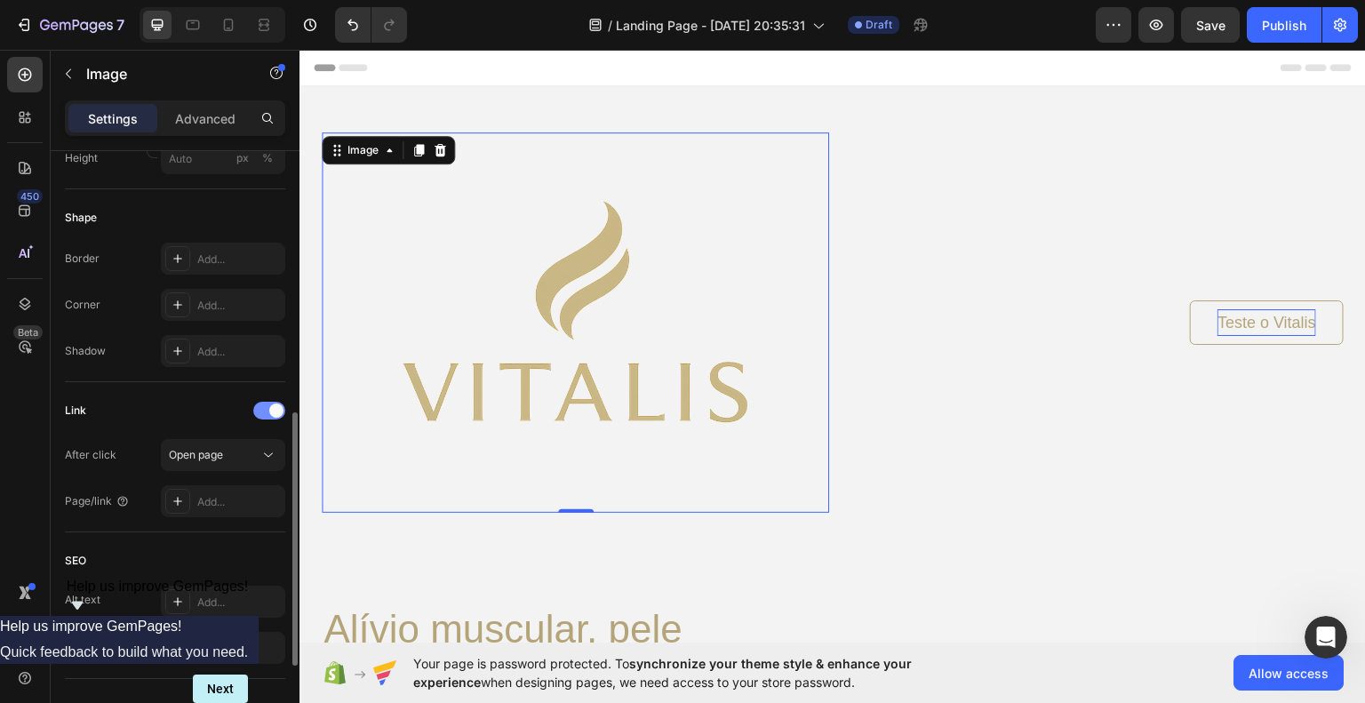
click at [269, 409] on span at bounding box center [276, 411] width 14 height 14
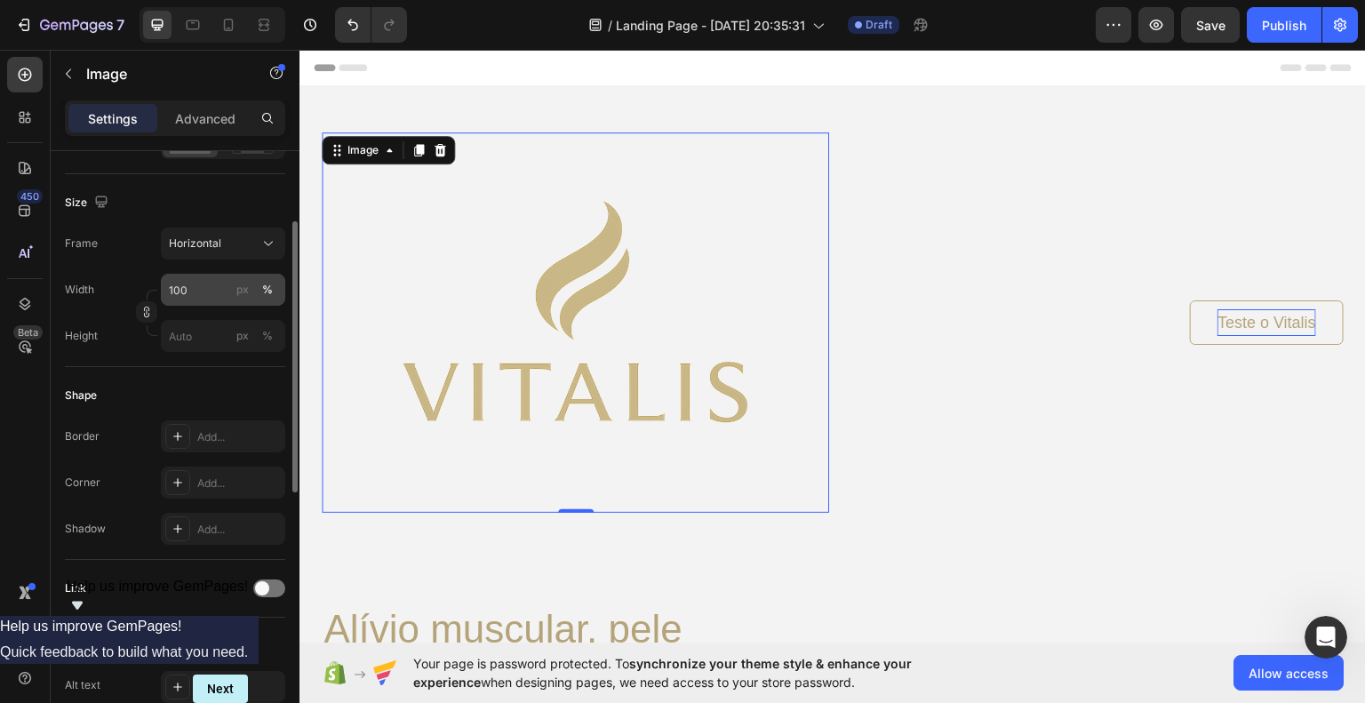
scroll to position [356, 0]
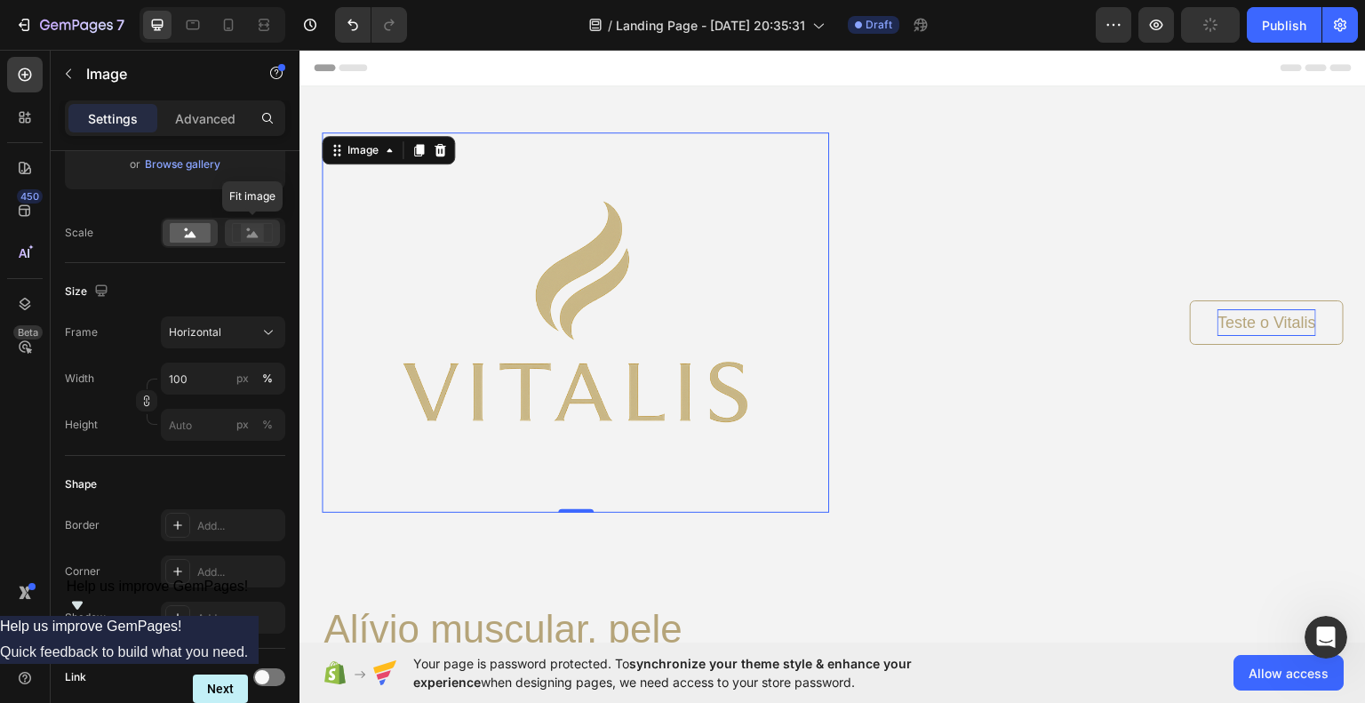
click at [243, 232] on rect at bounding box center [252, 233] width 23 height 18
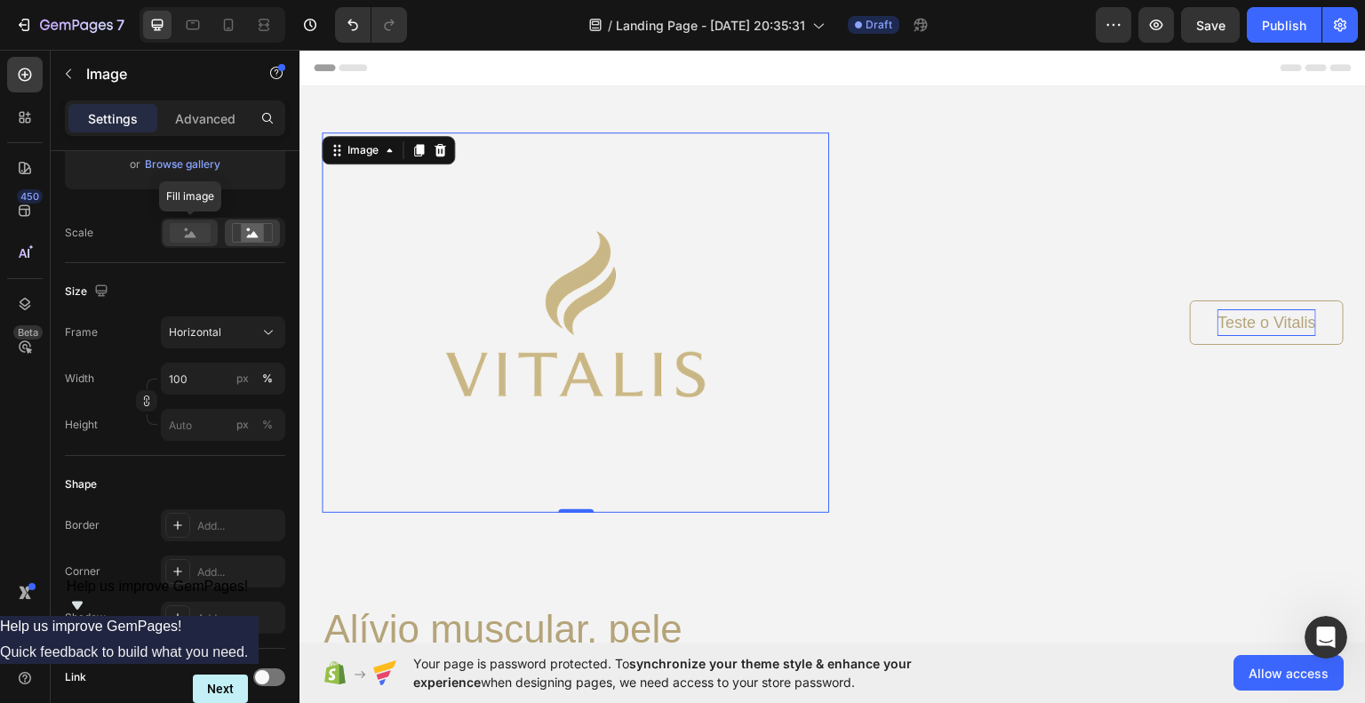
click at [192, 241] on rect at bounding box center [190, 233] width 41 height 20
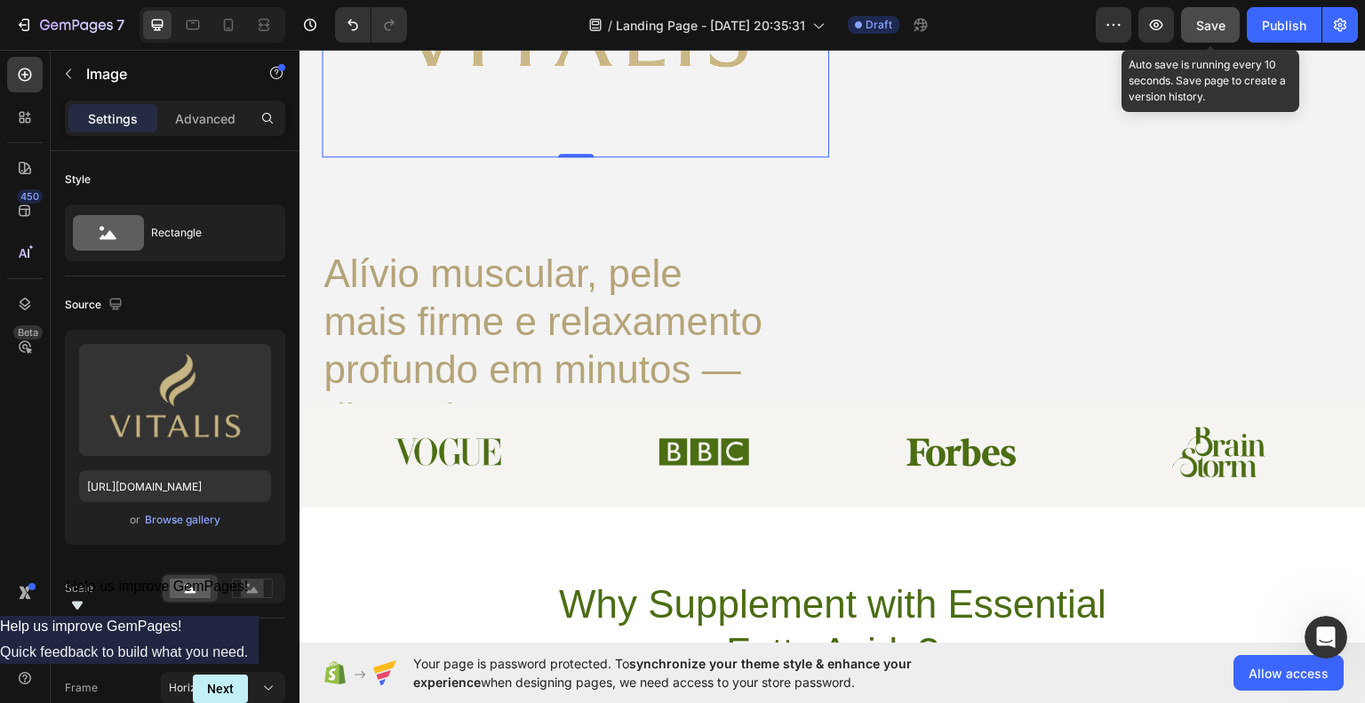
click at [1216, 37] on button "Save" at bounding box center [1210, 25] width 59 height 36
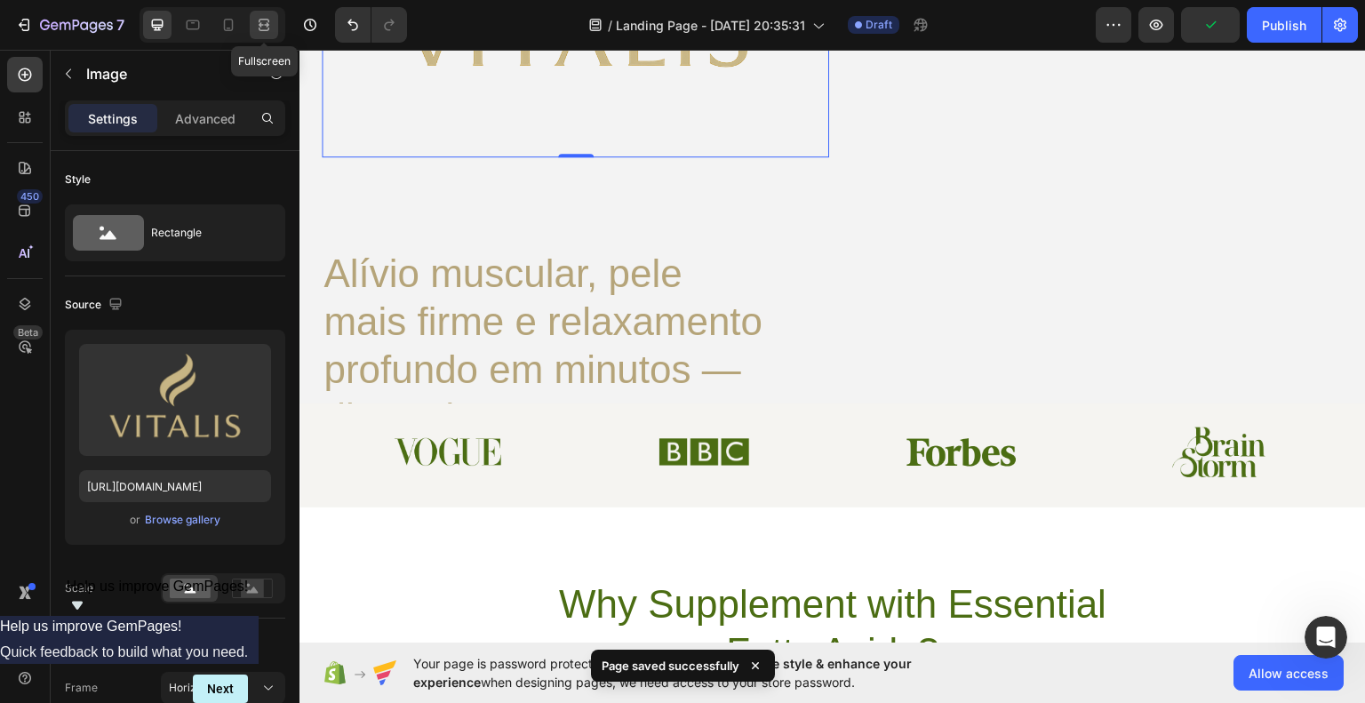
click at [266, 25] on icon at bounding box center [266, 24] width 5 height 4
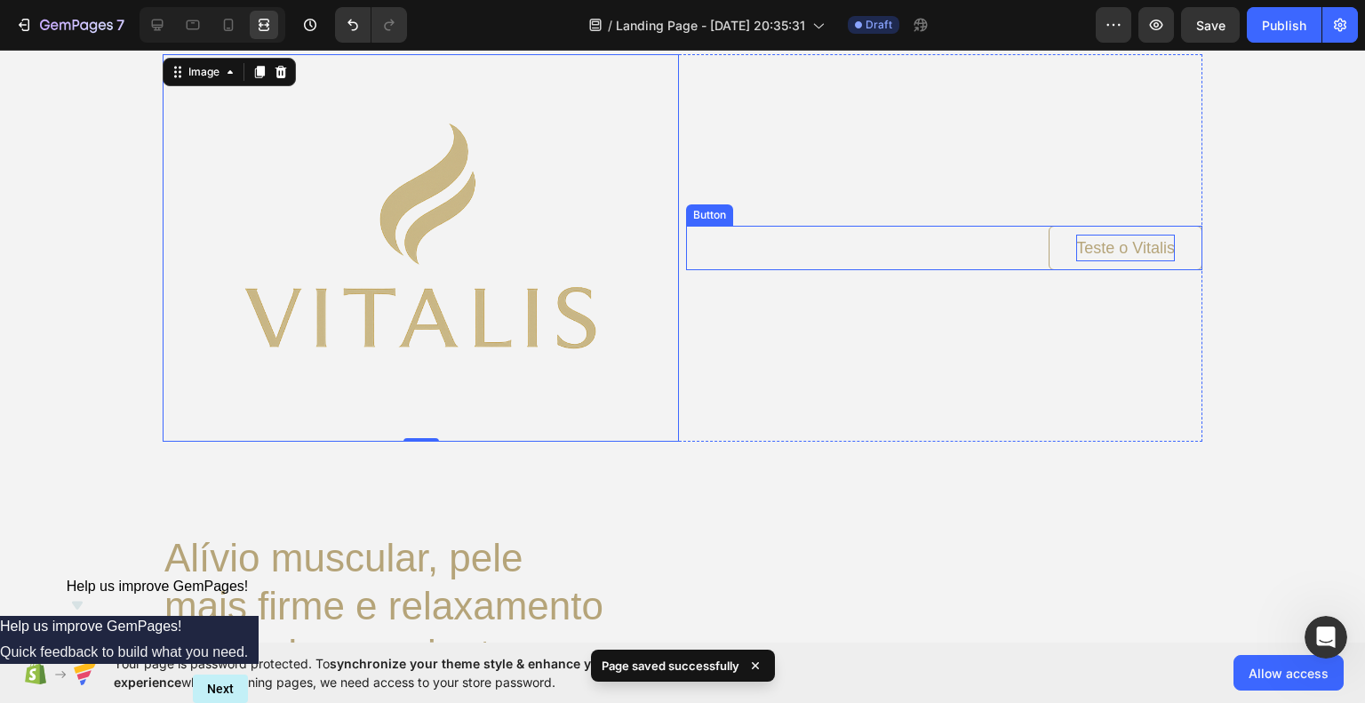
scroll to position [89, 0]
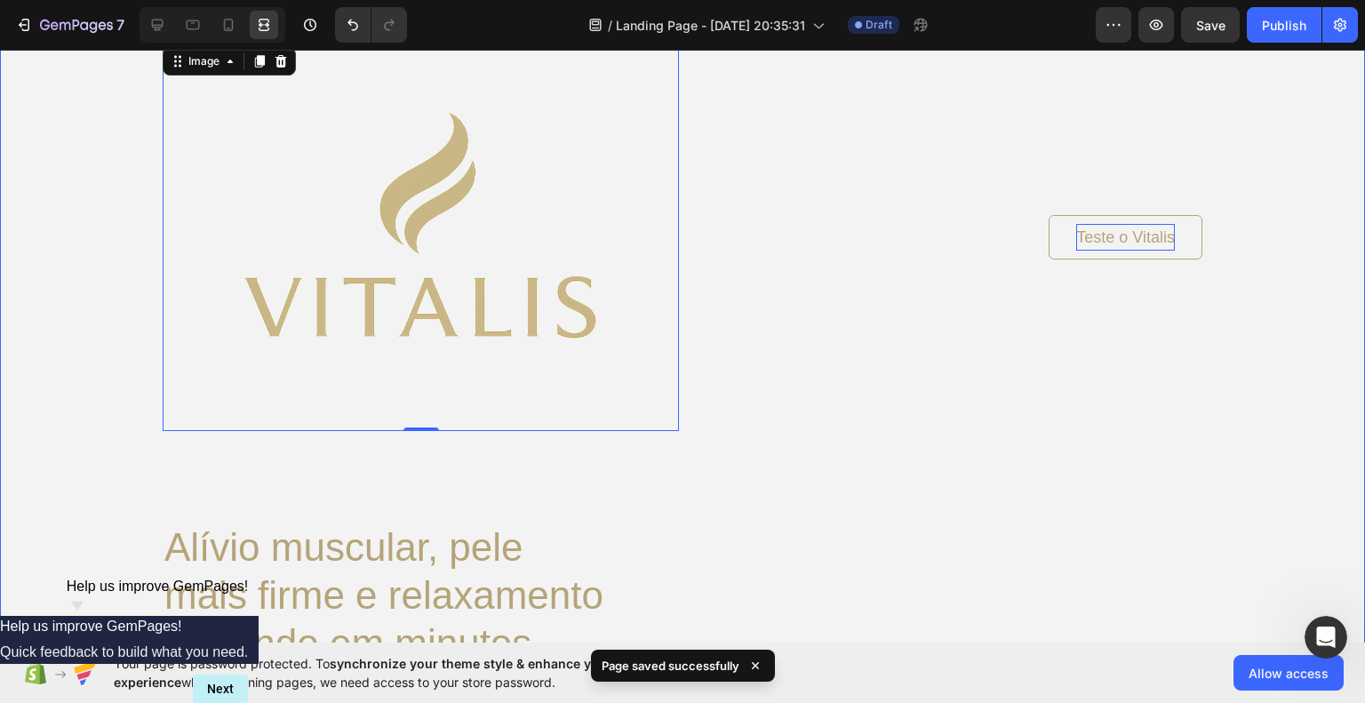
click at [1317, 361] on div "Background Image" at bounding box center [682, 333] width 1365 height 673
click at [469, 257] on img at bounding box center [421, 238] width 516 height 388
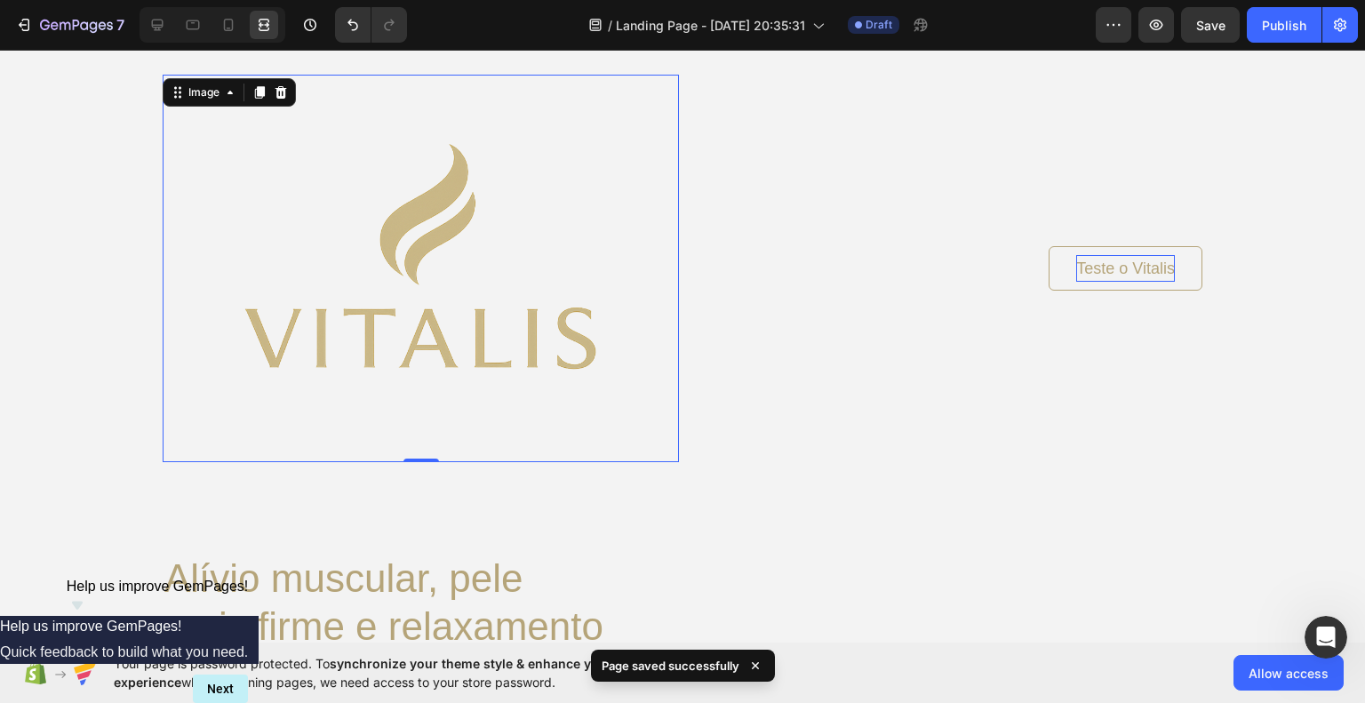
scroll to position [0, 0]
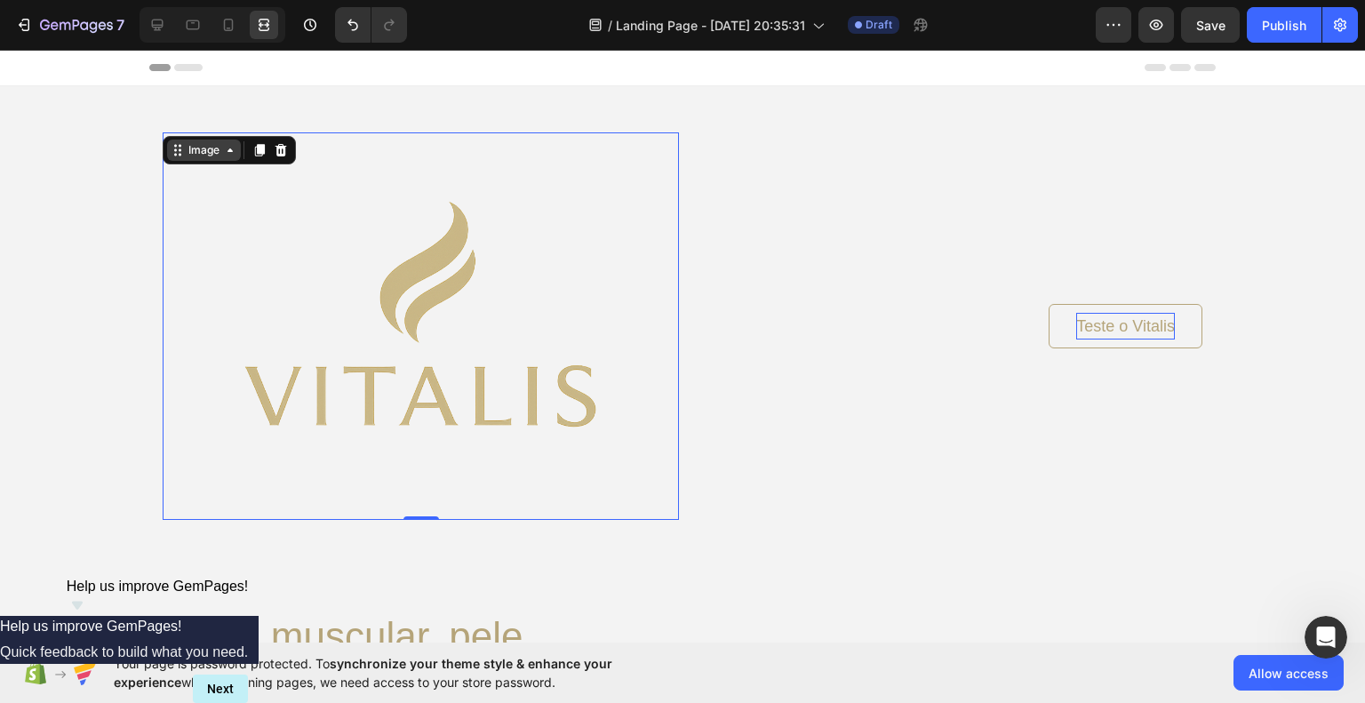
click at [199, 148] on div "Image" at bounding box center [204, 150] width 38 height 16
click at [544, 335] on img at bounding box center [421, 326] width 516 height 388
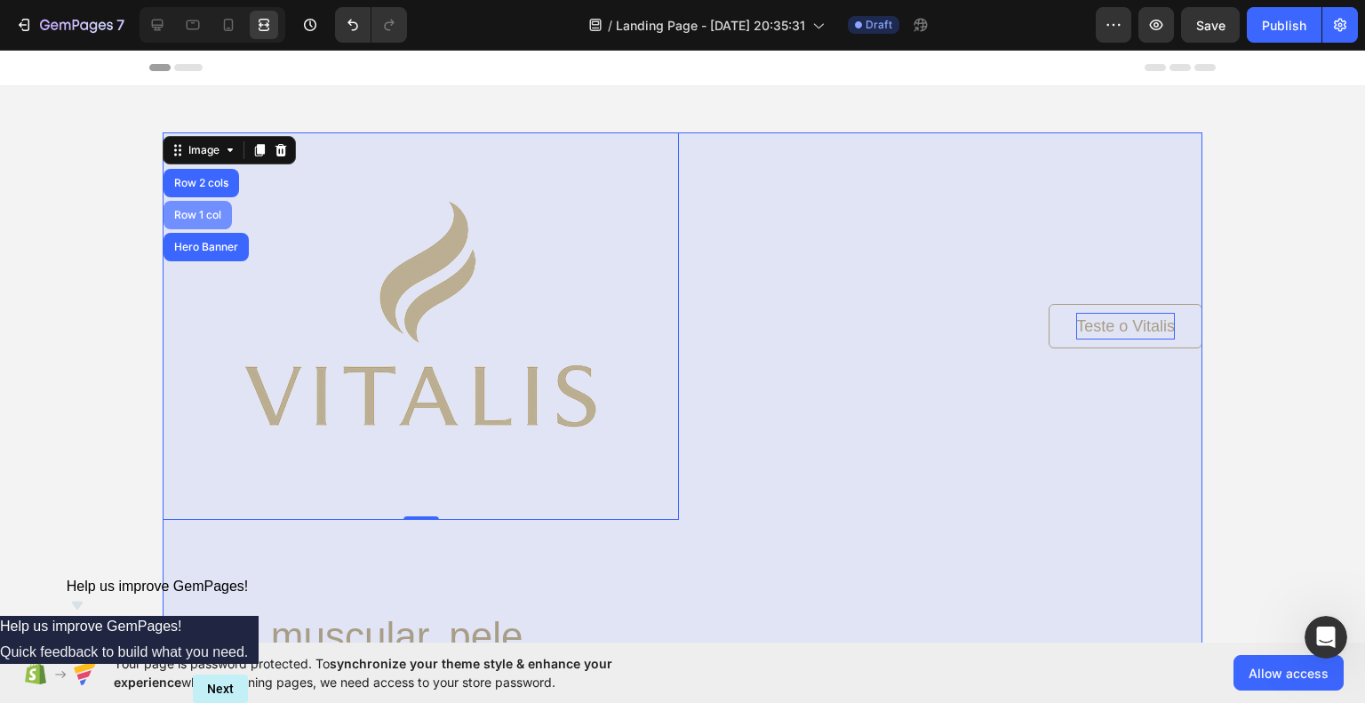
click at [180, 213] on div "Row 1 col" at bounding box center [198, 215] width 54 height 11
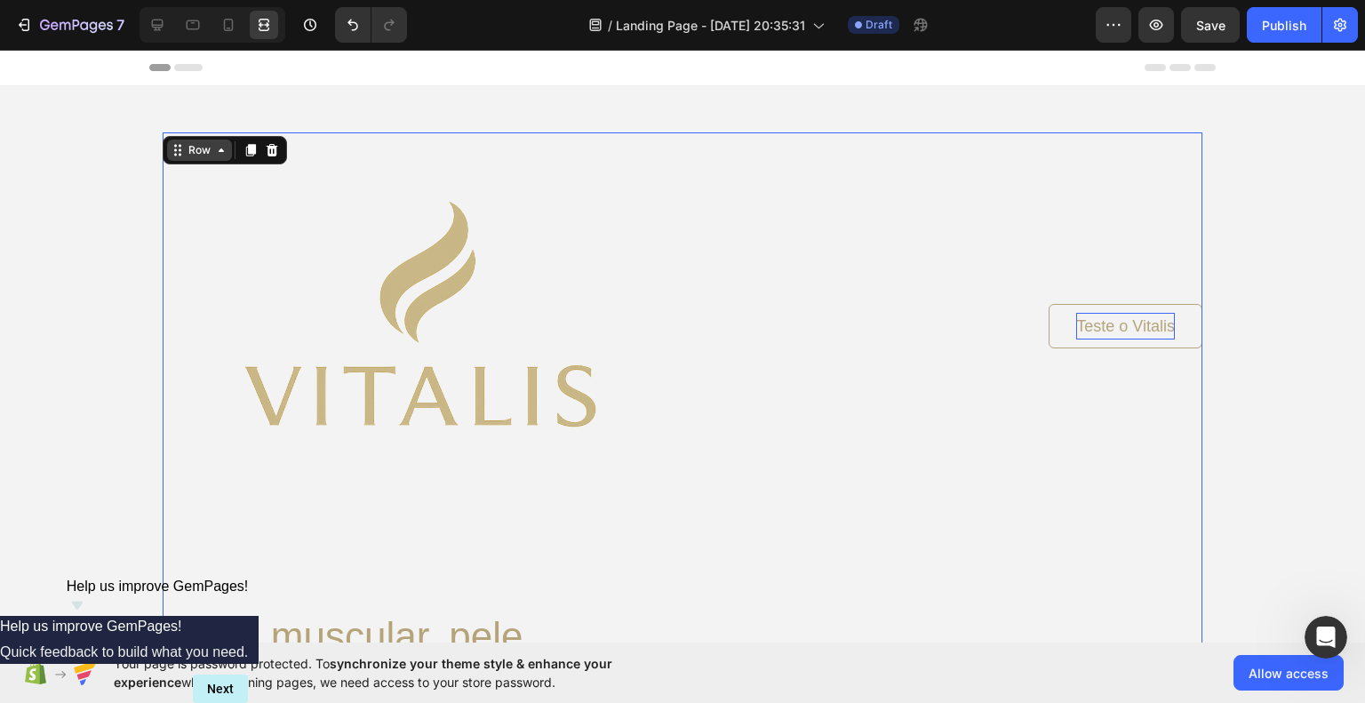
click at [202, 151] on div "Row" at bounding box center [199, 150] width 29 height 16
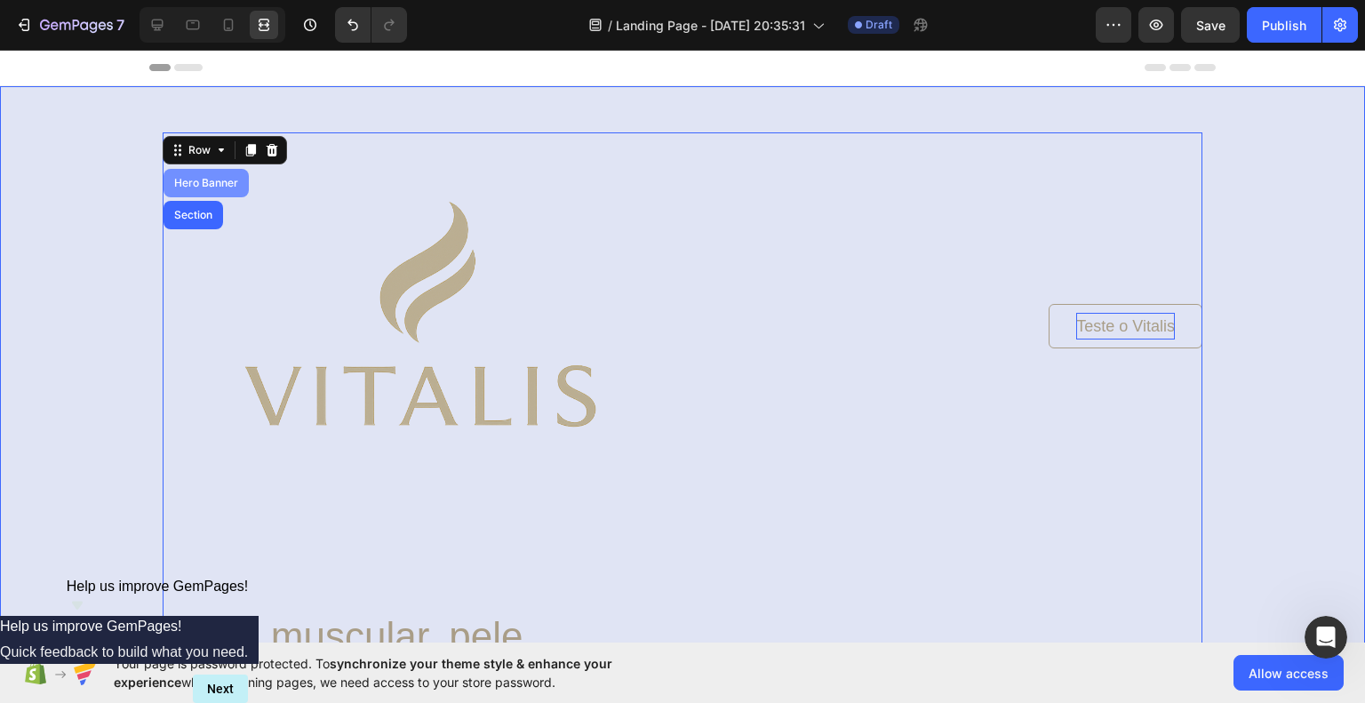
click at [200, 191] on div "Hero Banner" at bounding box center [206, 183] width 85 height 28
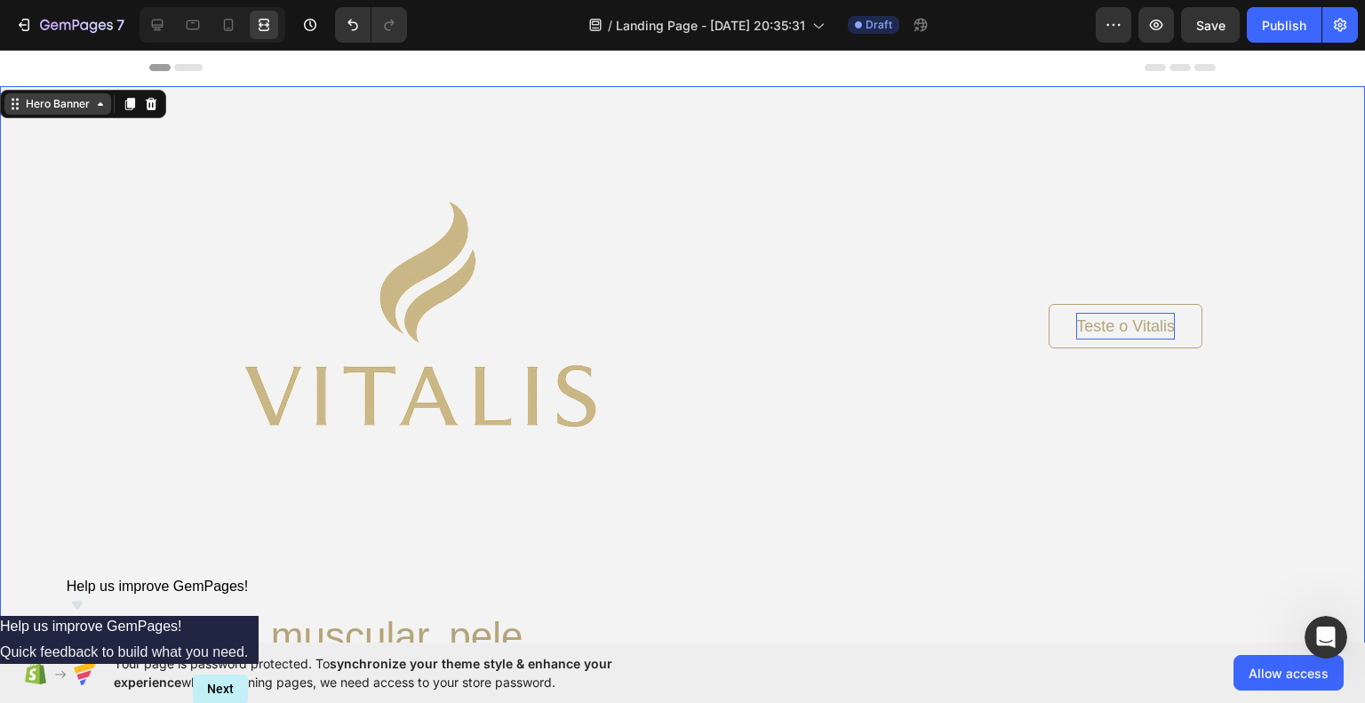
click at [109, 108] on div "Hero Banner" at bounding box center [57, 103] width 107 height 21
click at [103, 116] on div "Hero Banner Section" at bounding box center [83, 104] width 166 height 28
click at [102, 111] on div "Hero Banner" at bounding box center [57, 103] width 107 height 21
click at [99, 109] on icon at bounding box center [100, 104] width 14 height 14
click at [50, 109] on div "Hero Banner" at bounding box center [57, 104] width 71 height 16
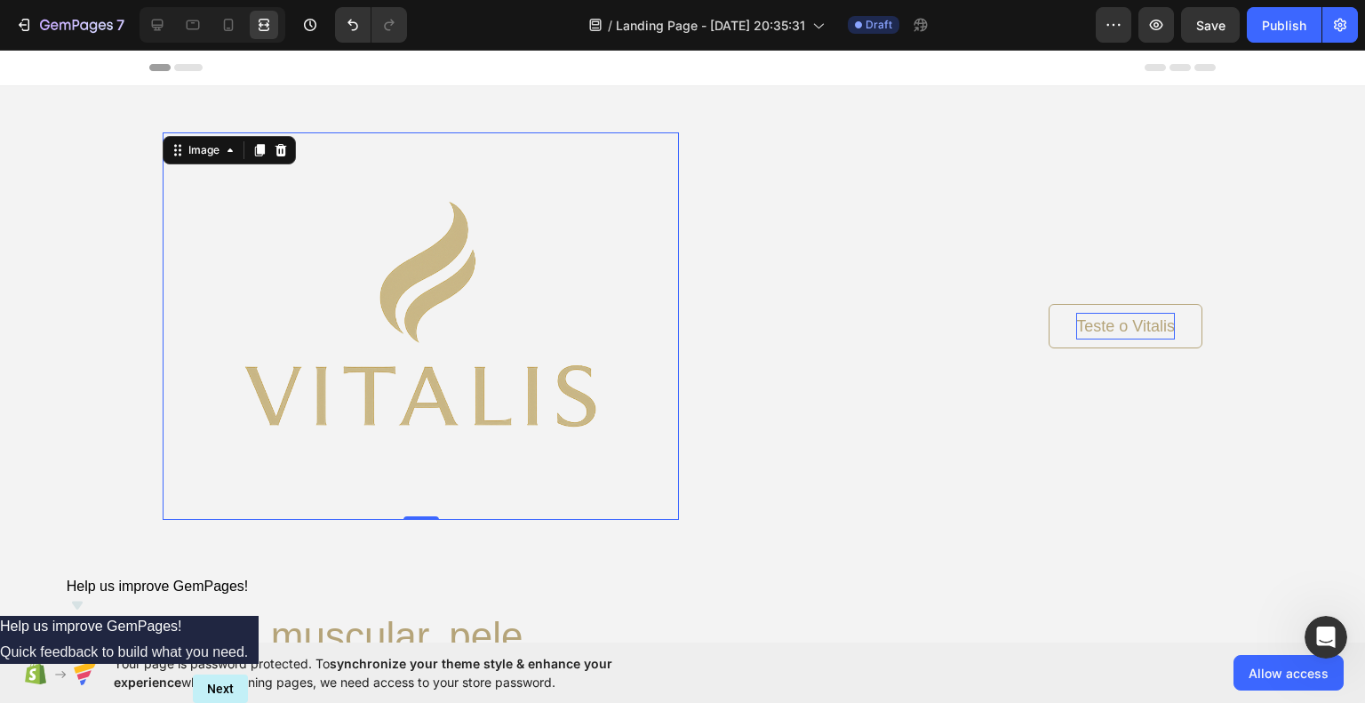
click at [385, 295] on img at bounding box center [421, 326] width 516 height 388
click at [206, 148] on div "Image" at bounding box center [204, 150] width 38 height 16
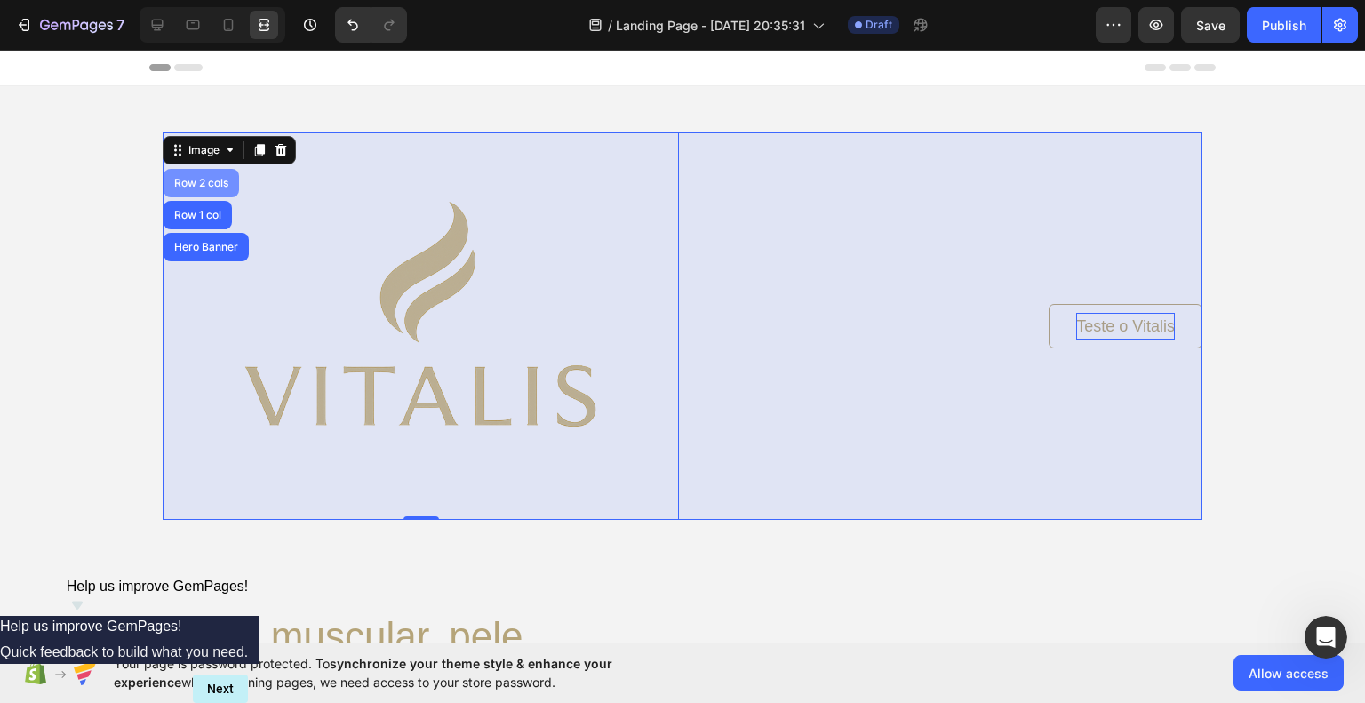
click at [200, 183] on div "Row 2 cols" at bounding box center [201, 183] width 61 height 11
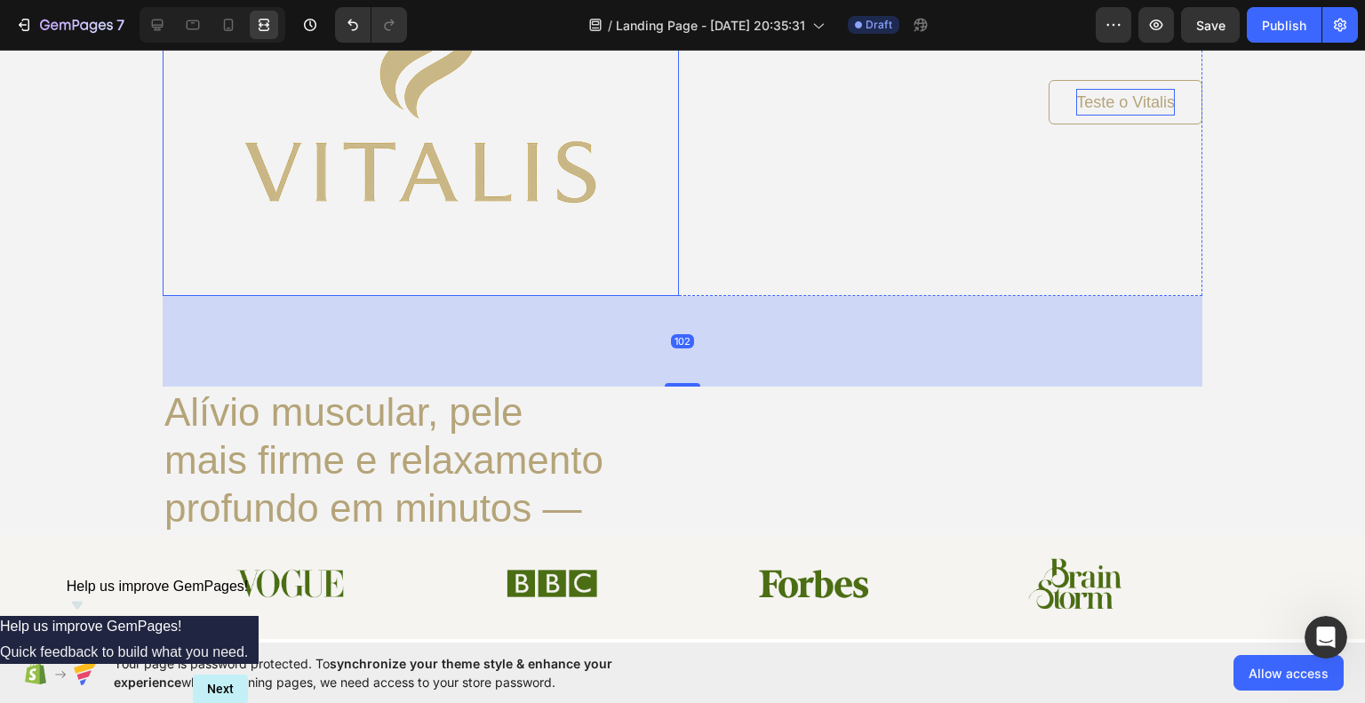
scroll to position [267, 0]
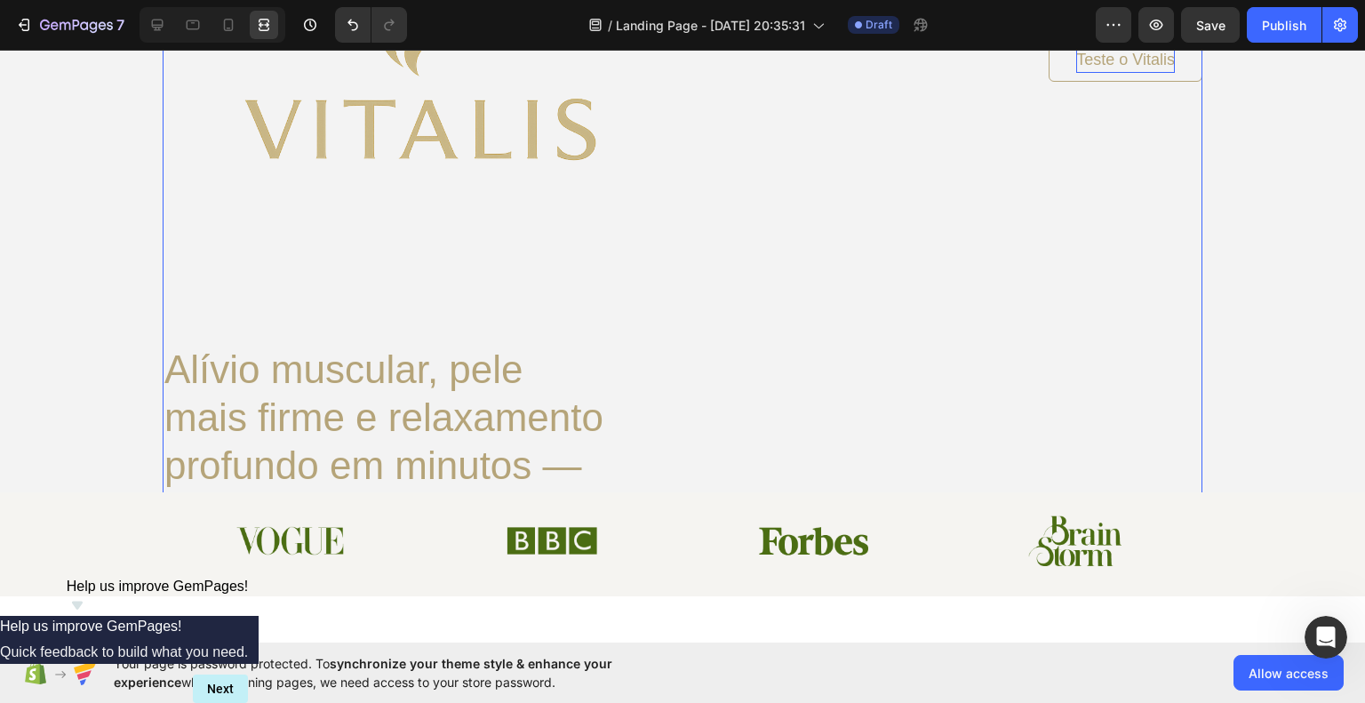
click at [874, 436] on div "Image Teste o Vitalis Button Row Alívio muscular, pele mais firme e relaxamento…" at bounding box center [683, 296] width 1040 height 860
click at [327, 268] on div "Image Teste o Vitalis Button Row Alívio muscular, pele mais firme e relaxamento…" at bounding box center [683, 296] width 1040 height 860
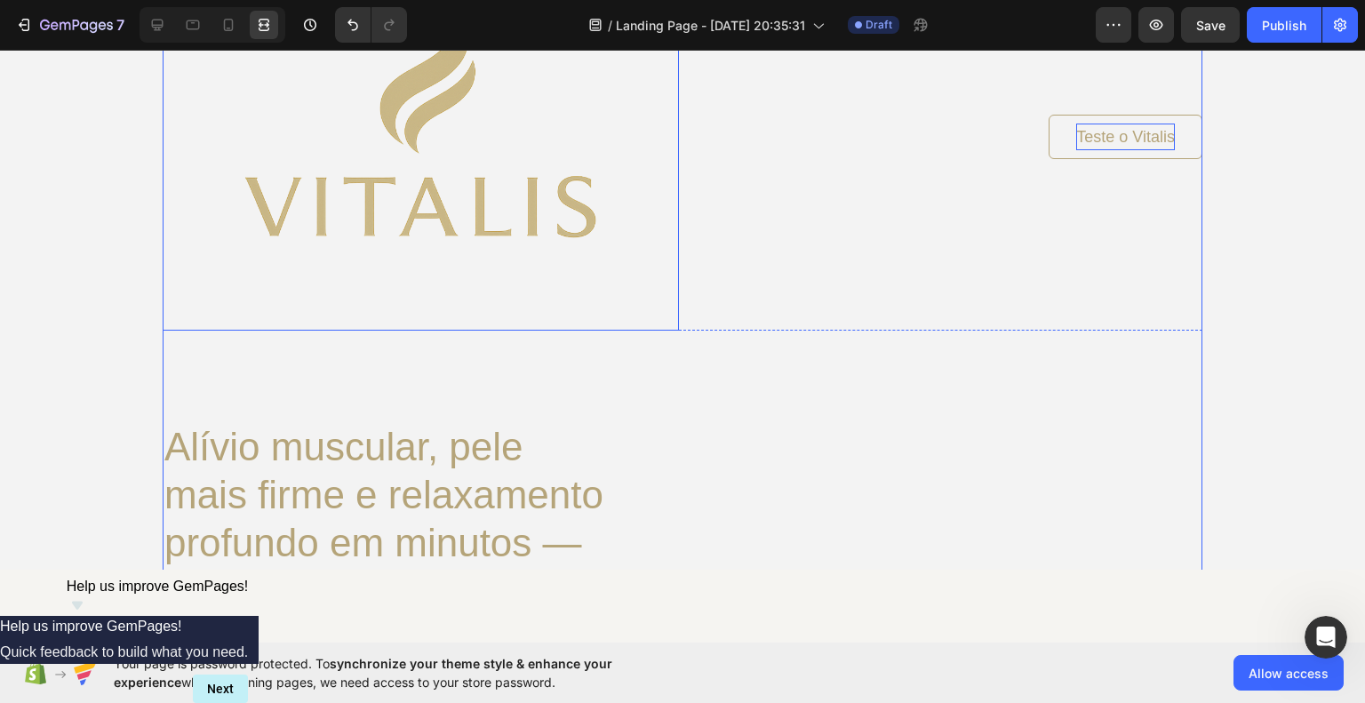
scroll to position [0, 0]
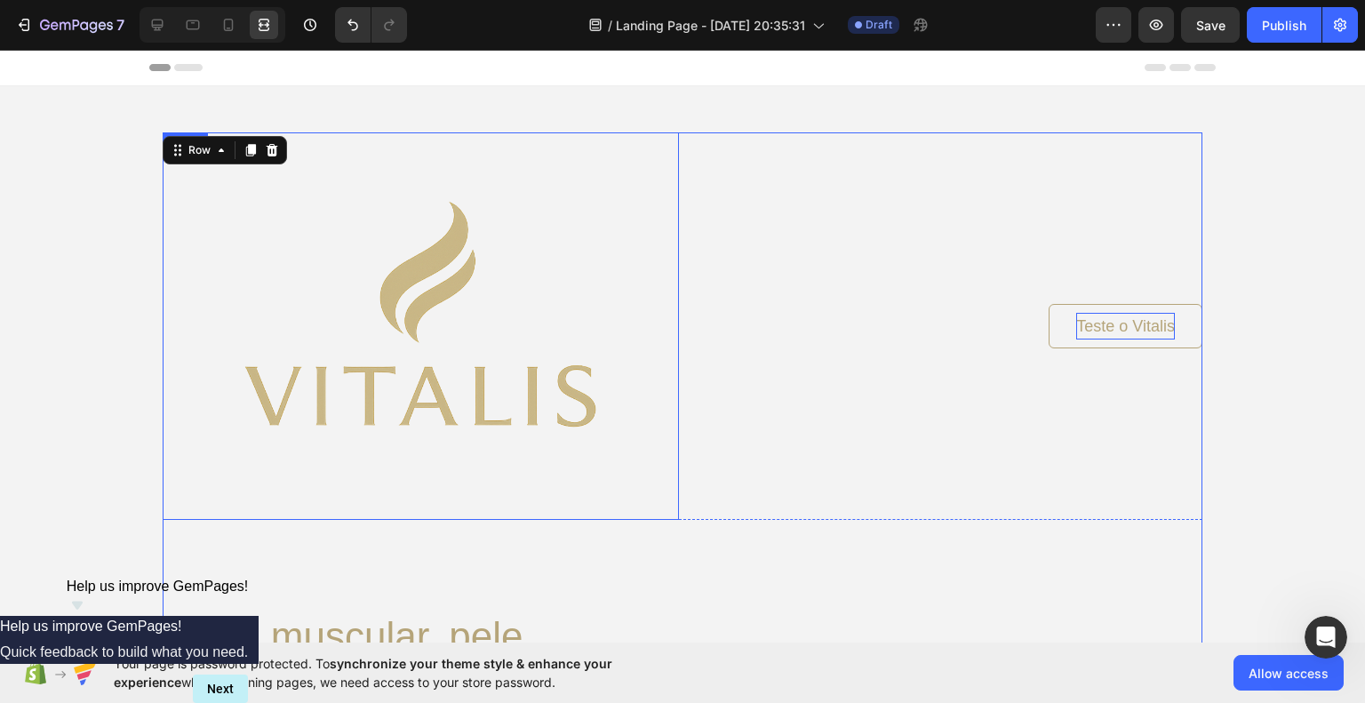
click at [414, 267] on img at bounding box center [421, 326] width 516 height 388
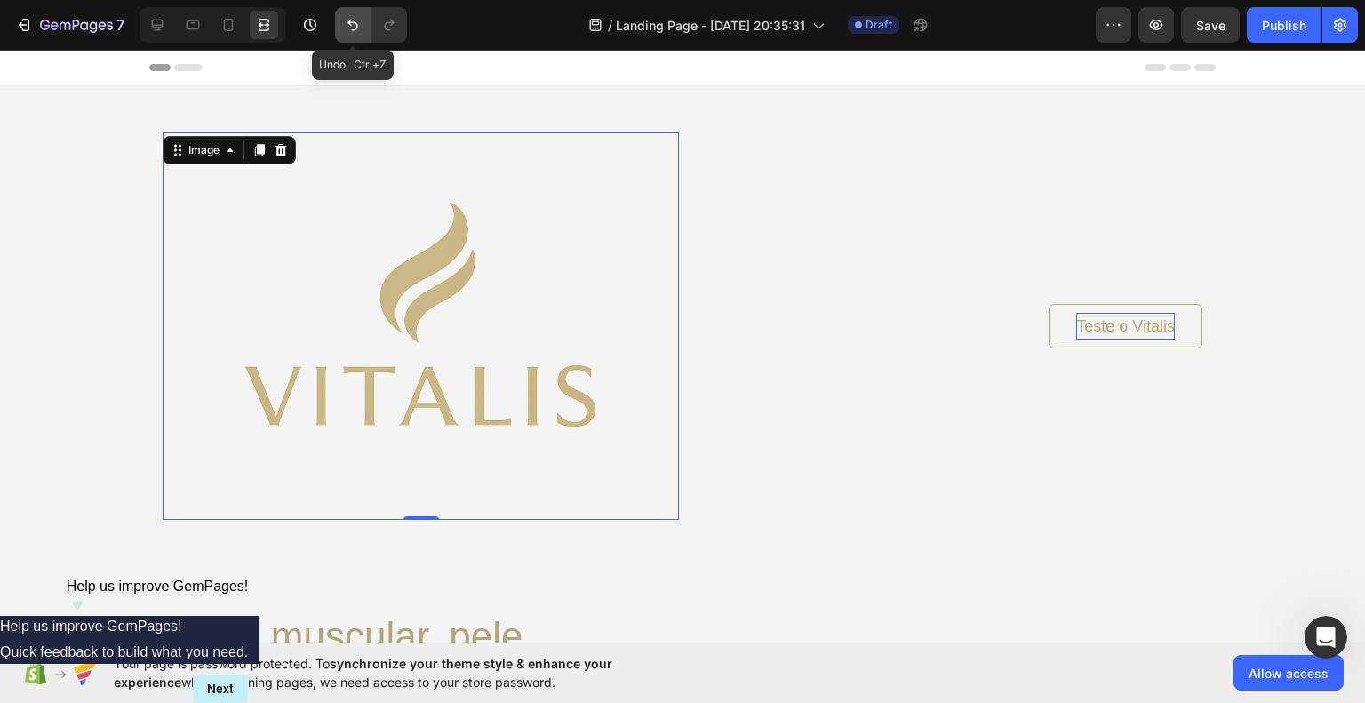
click at [352, 14] on button "Undo/Redo" at bounding box center [353, 25] width 36 height 36
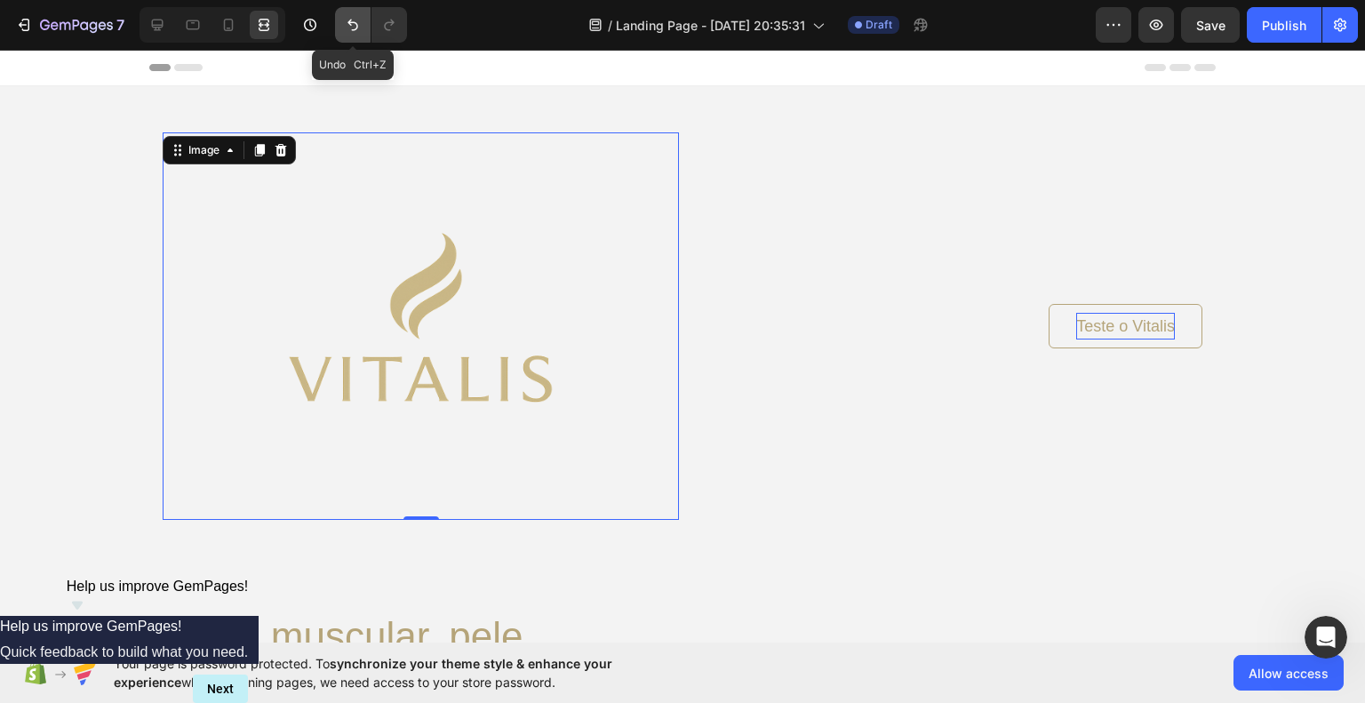
click at [352, 14] on button "Undo/Redo" at bounding box center [353, 25] width 36 height 36
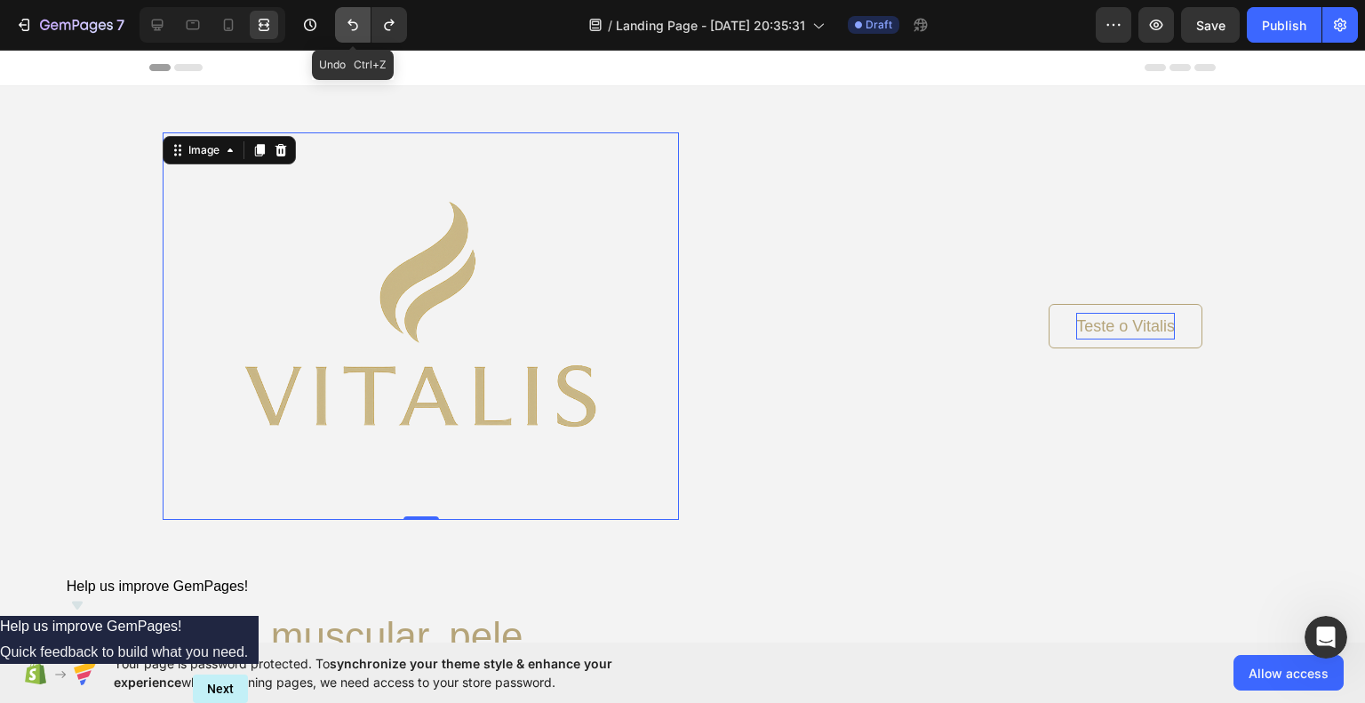
click at [352, 14] on button "Undo/Redo" at bounding box center [353, 25] width 36 height 36
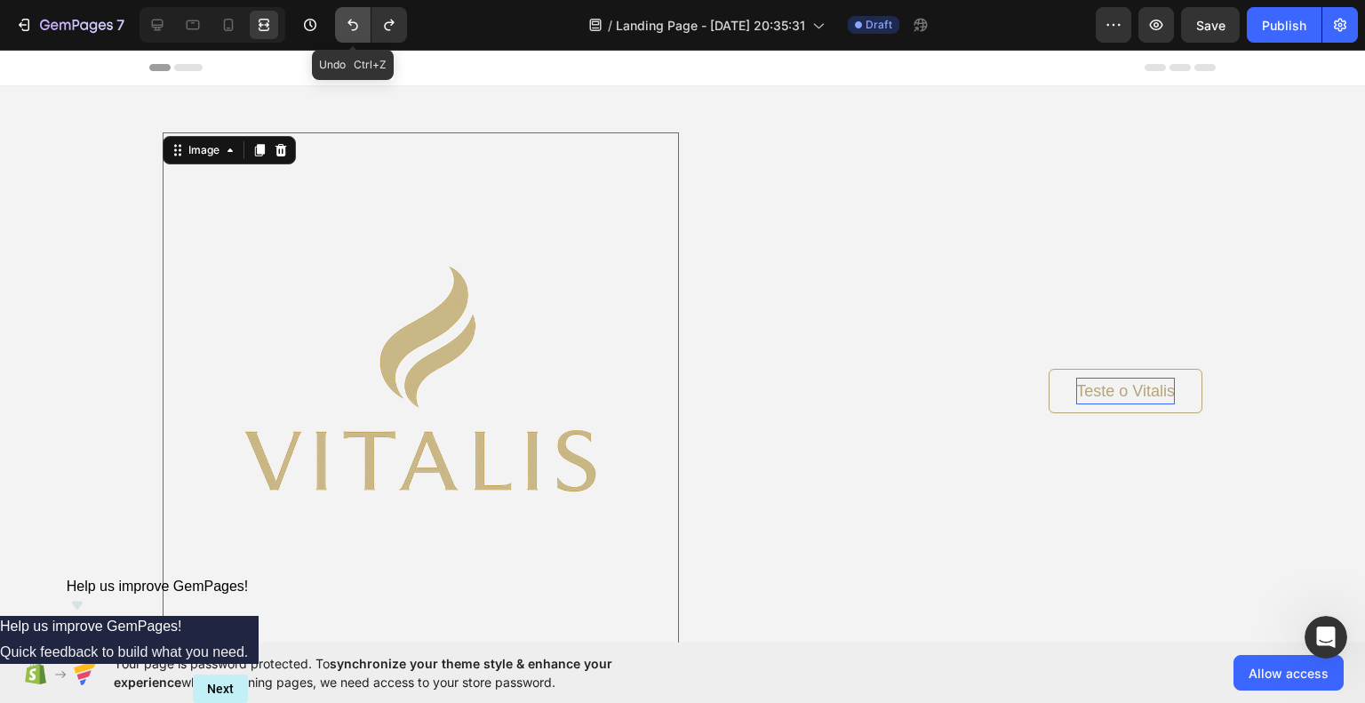
click at [352, 14] on button "Undo/Redo" at bounding box center [353, 25] width 36 height 36
click at [351, 20] on icon "Undo/Redo" at bounding box center [353, 26] width 11 height 12
click at [351, 23] on icon "Undo/Redo" at bounding box center [353, 25] width 18 height 18
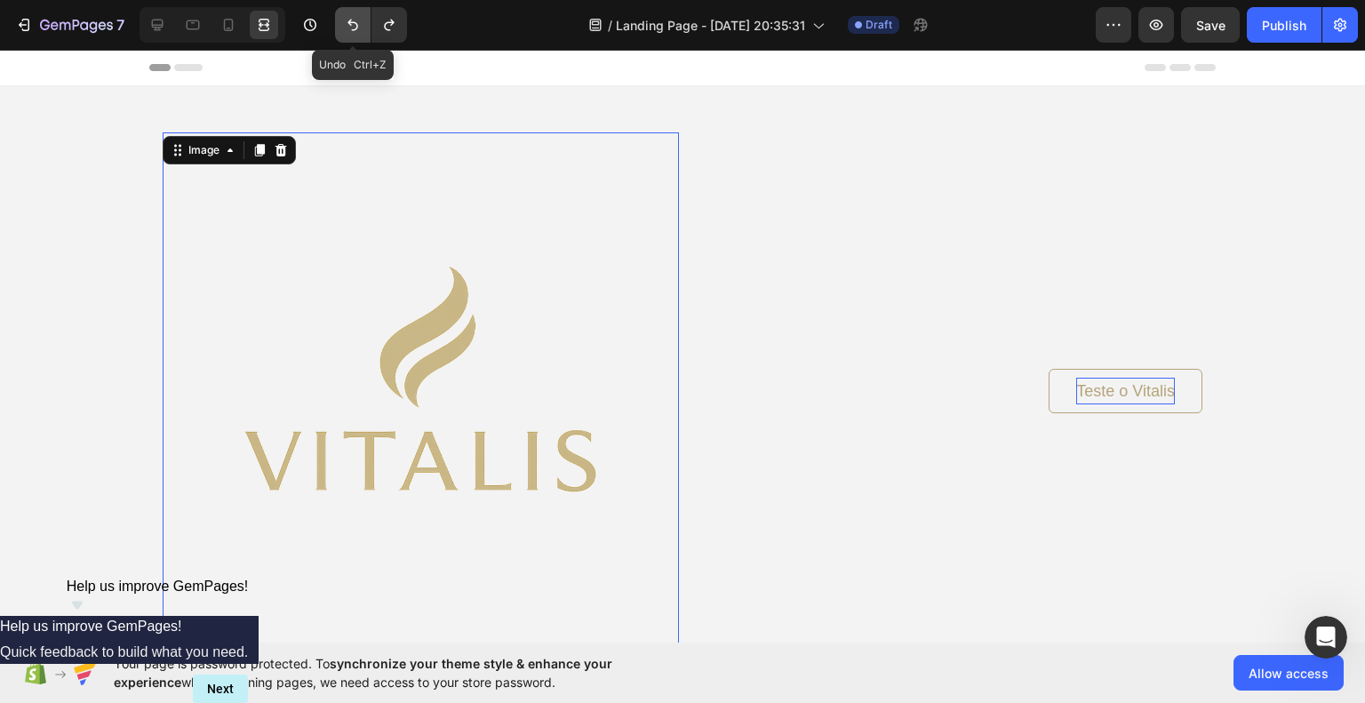
click at [351, 23] on icon "Undo/Redo" at bounding box center [353, 25] width 18 height 18
type input "140"
click at [351, 23] on icon "Undo/Redo" at bounding box center [353, 25] width 18 height 18
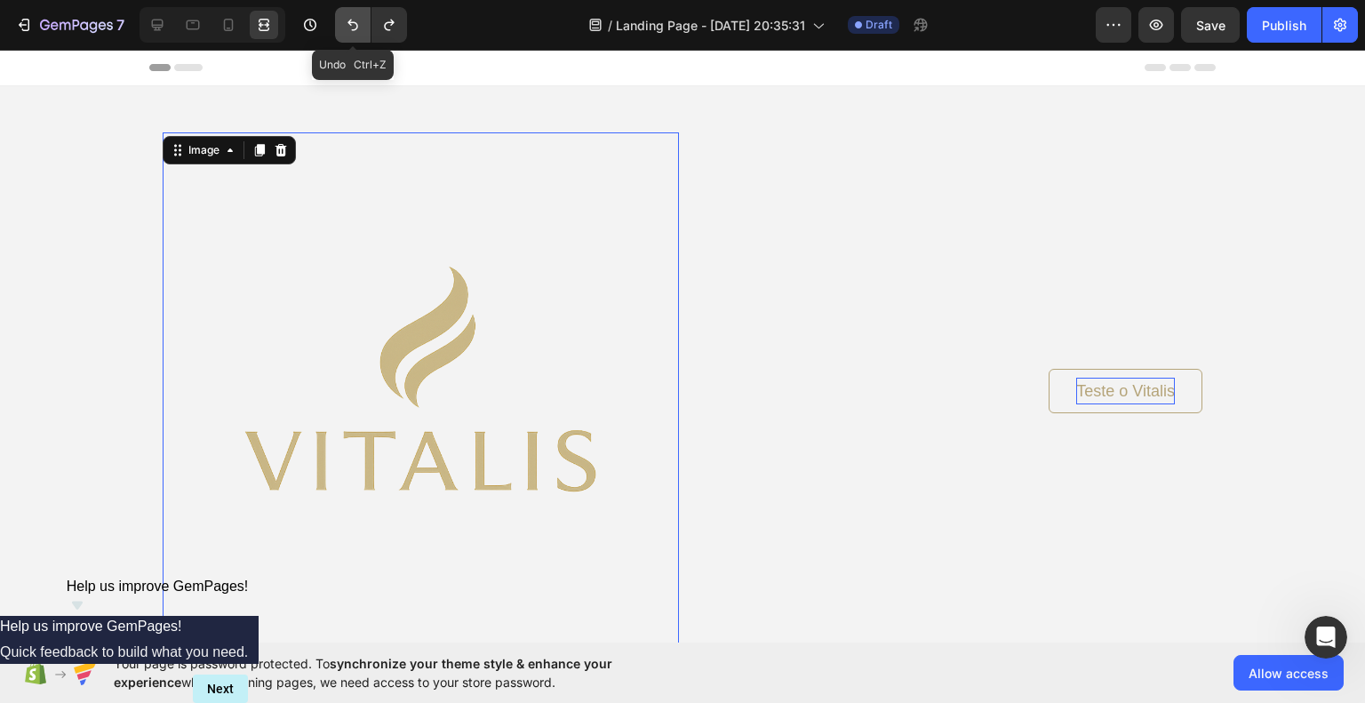
click at [351, 22] on icon "Undo/Redo" at bounding box center [353, 26] width 11 height 12
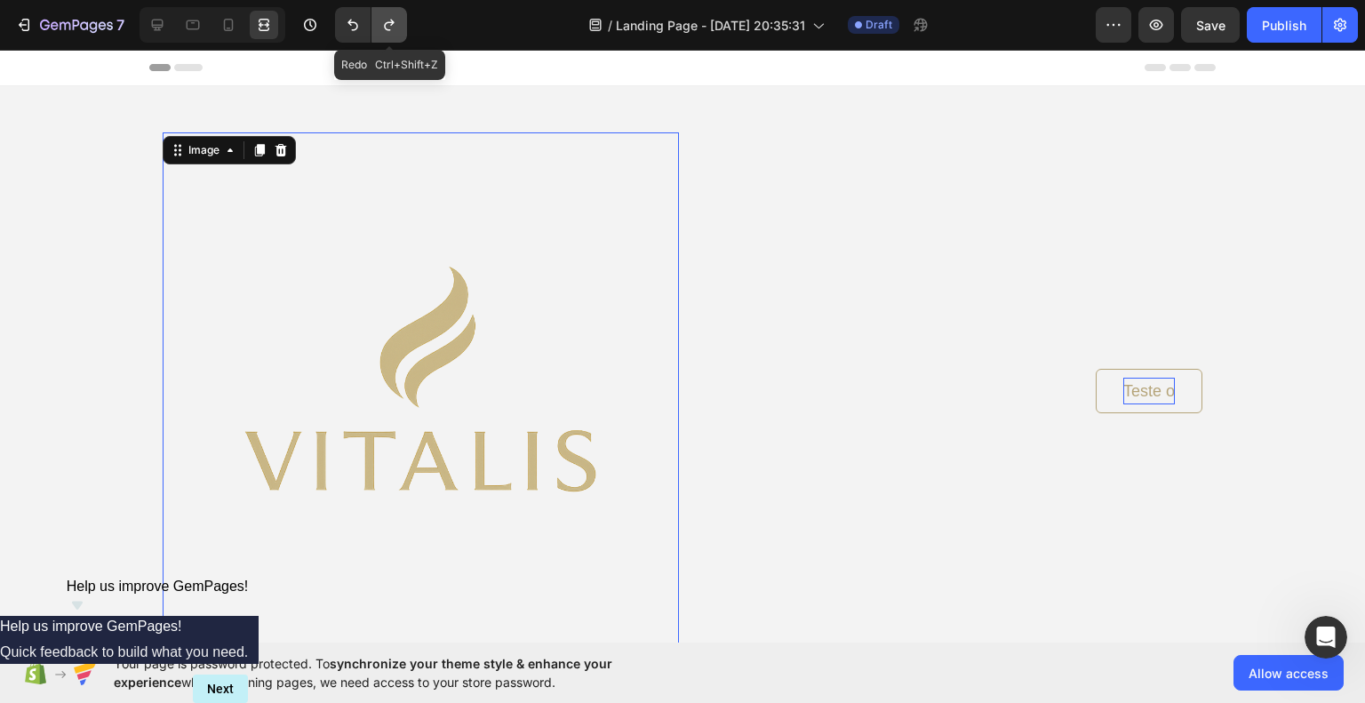
click at [384, 20] on icon "Undo/Redo" at bounding box center [389, 25] width 18 height 18
click at [356, 20] on icon "Undo/Redo" at bounding box center [353, 25] width 18 height 18
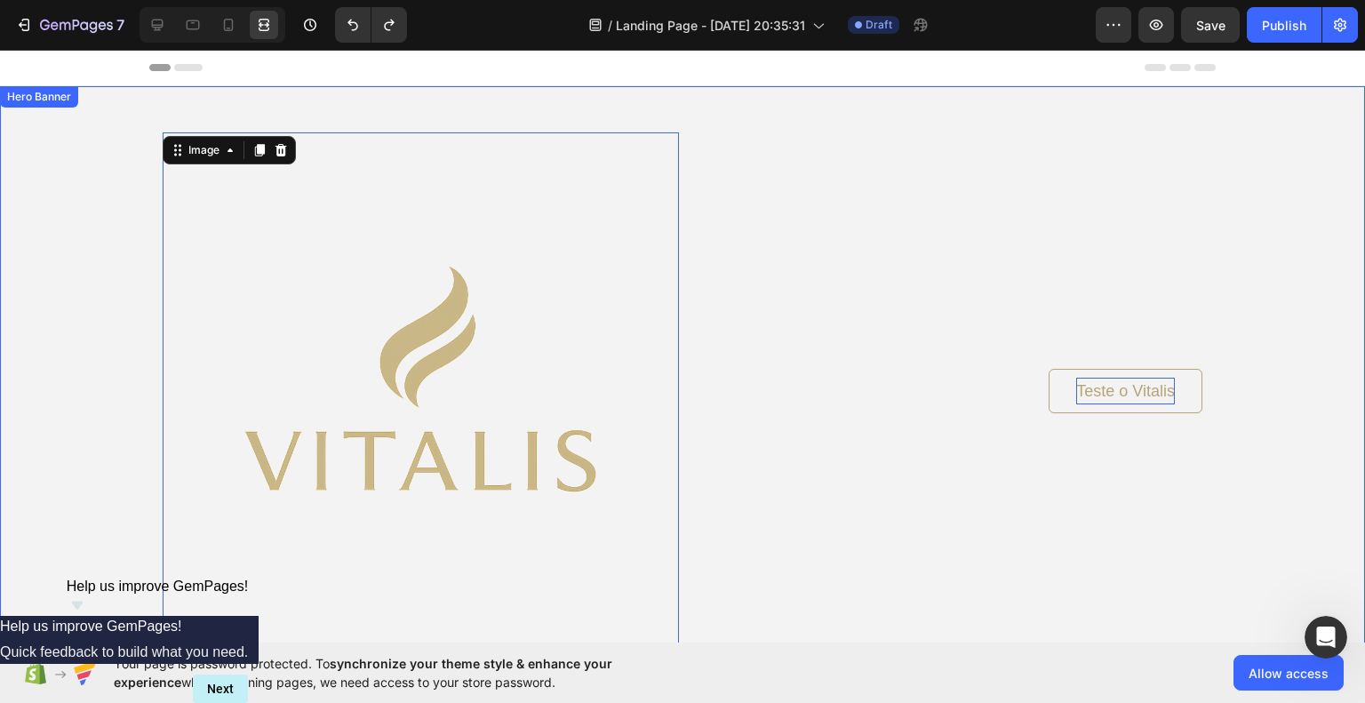
click at [1289, 163] on div "Background Image" at bounding box center [682, 422] width 1365 height 673
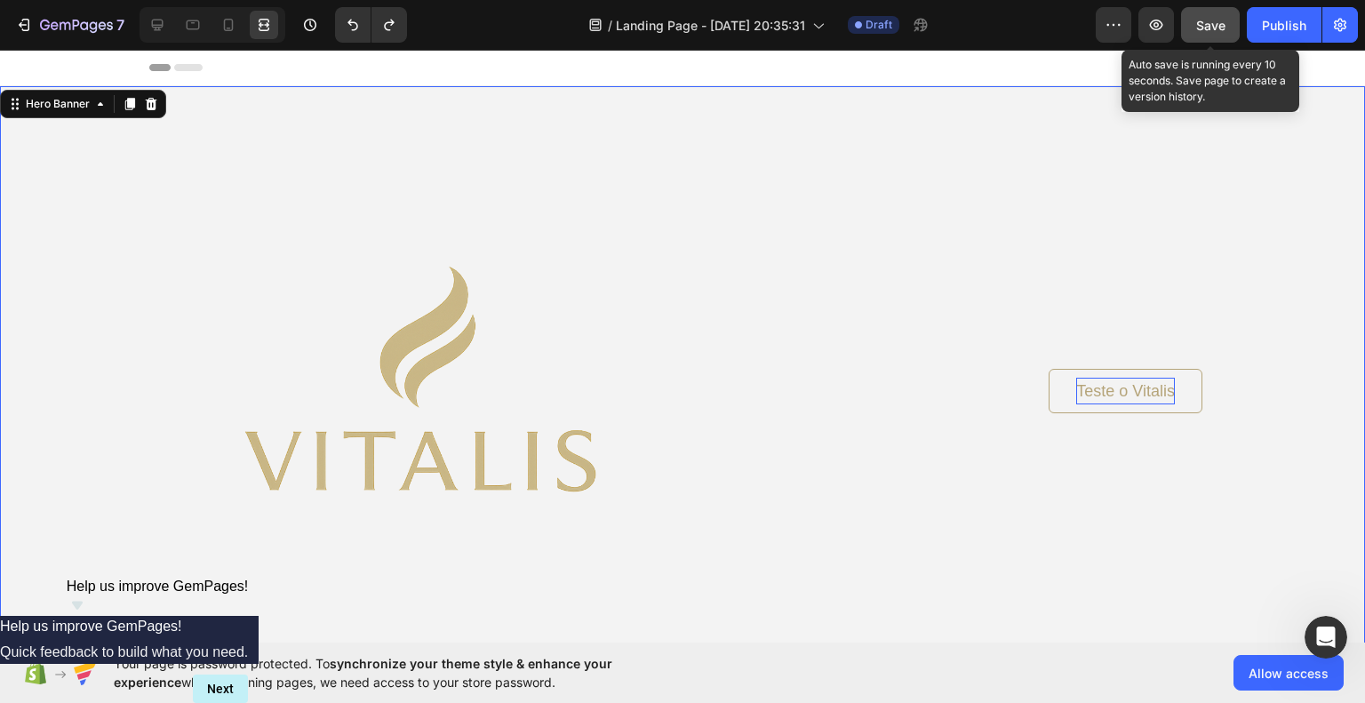
click at [1209, 30] on span "Save" at bounding box center [1211, 25] width 29 height 15
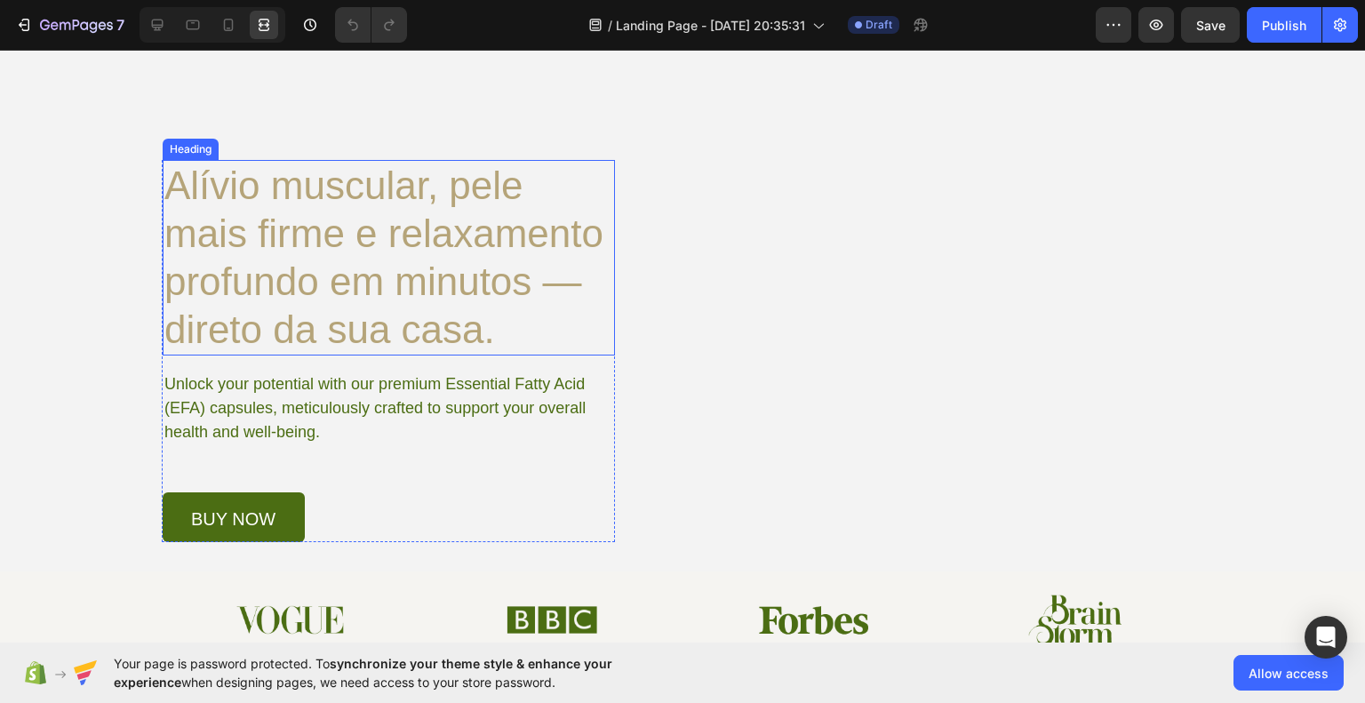
scroll to position [178, 0]
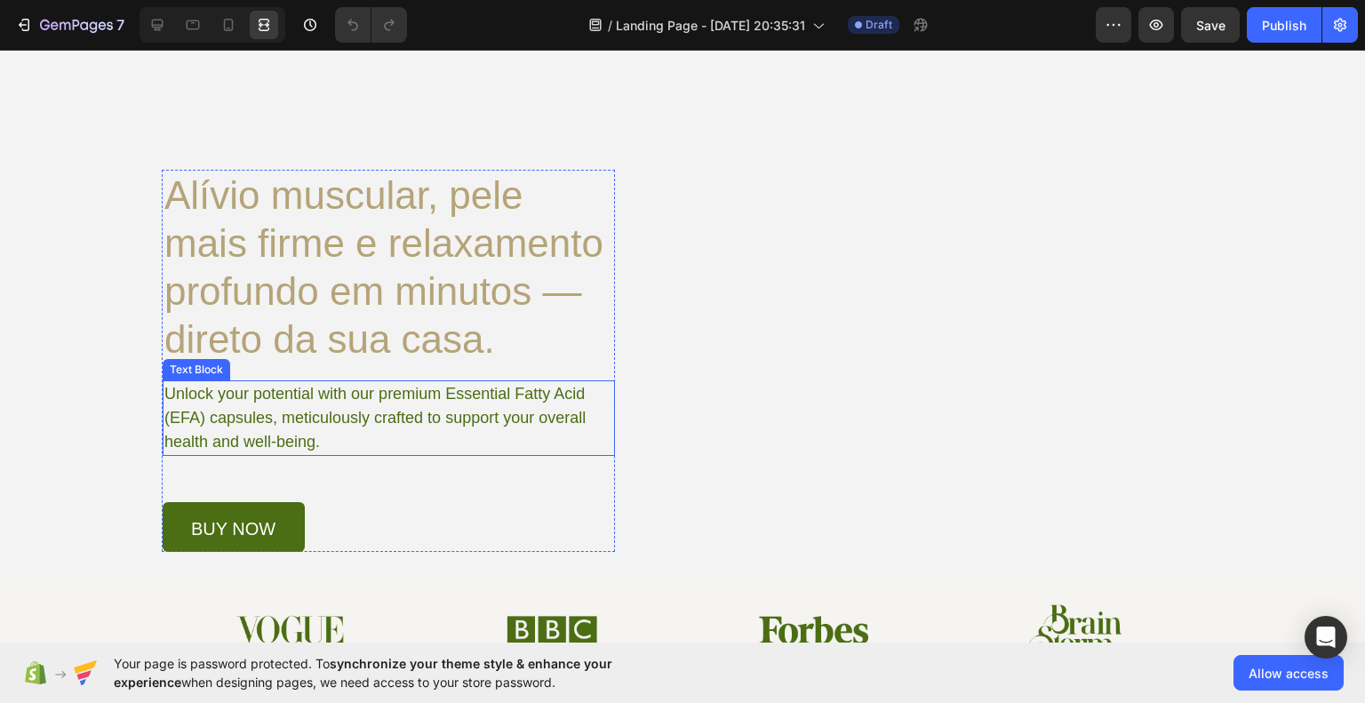
click at [256, 401] on p "Unlock your potential with our premium Essential Fatty Acid (EFA) capsules, met…" at bounding box center [388, 418] width 448 height 72
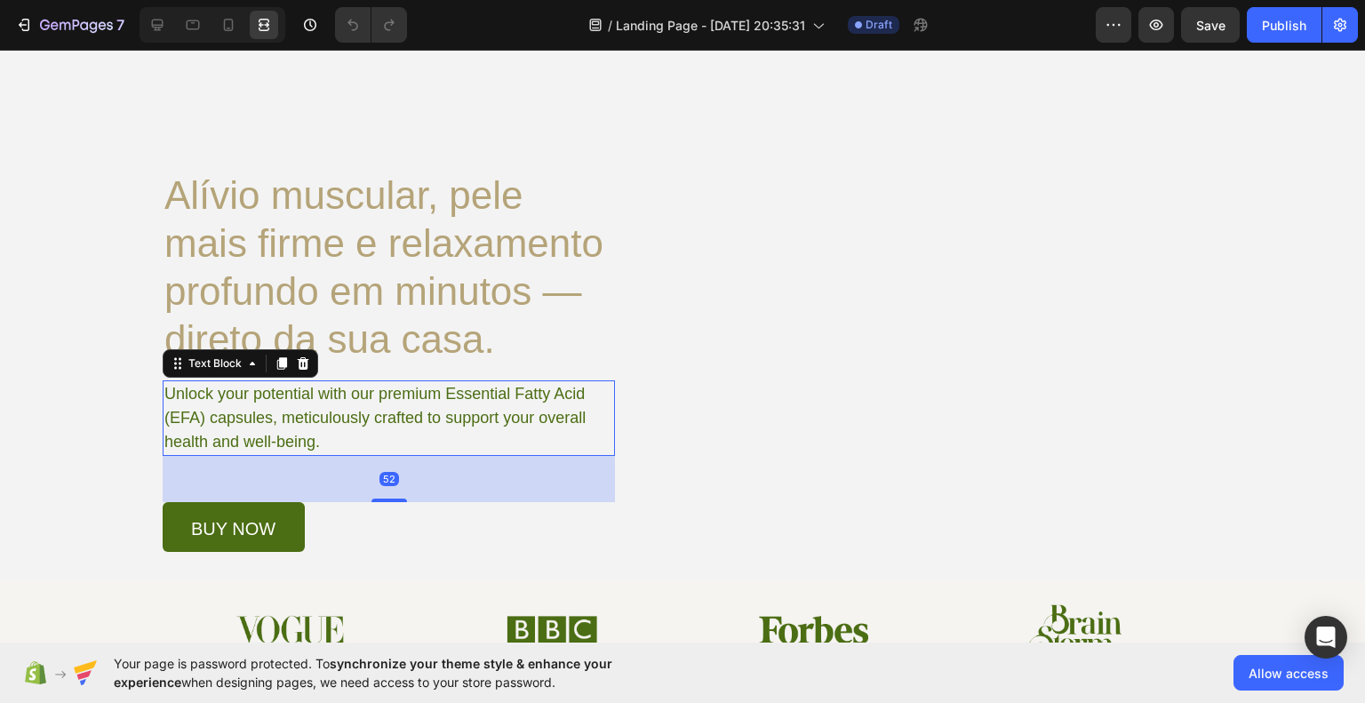
click at [317, 412] on p "Unlock your potential with our premium Essential Fatty Acid (EFA) capsules, met…" at bounding box center [388, 418] width 448 height 72
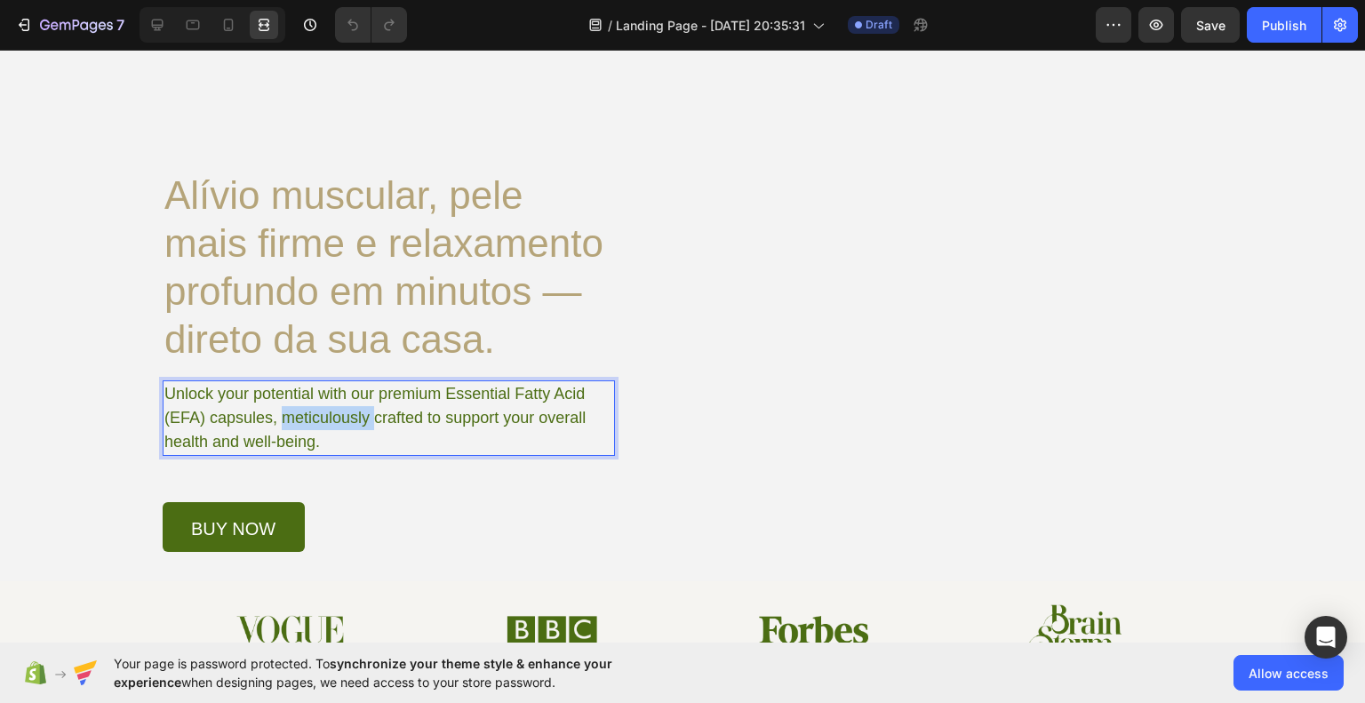
click at [317, 412] on p "Unlock your potential with our premium Essential Fatty Acid (EFA) capsules, met…" at bounding box center [388, 418] width 448 height 72
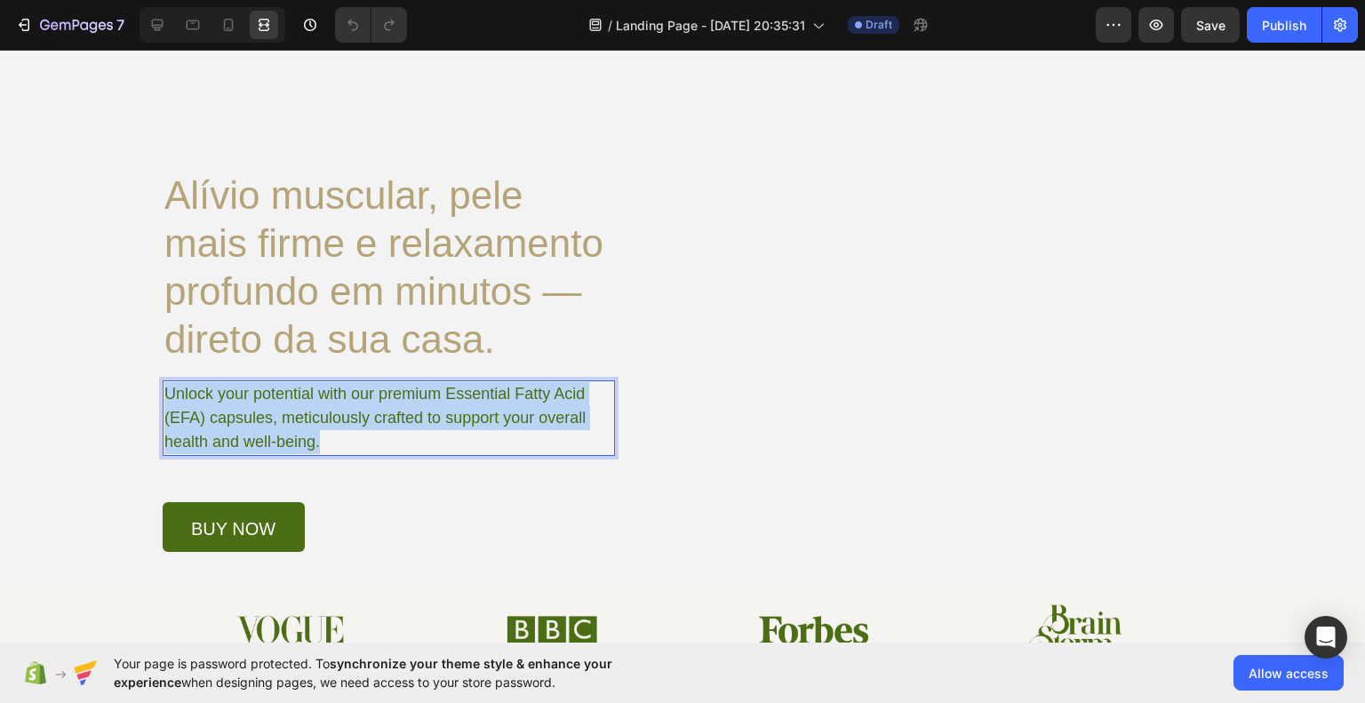
click at [317, 412] on p "Unlock your potential with our premium Essential Fatty Acid (EFA) capsules, met…" at bounding box center [388, 418] width 448 height 72
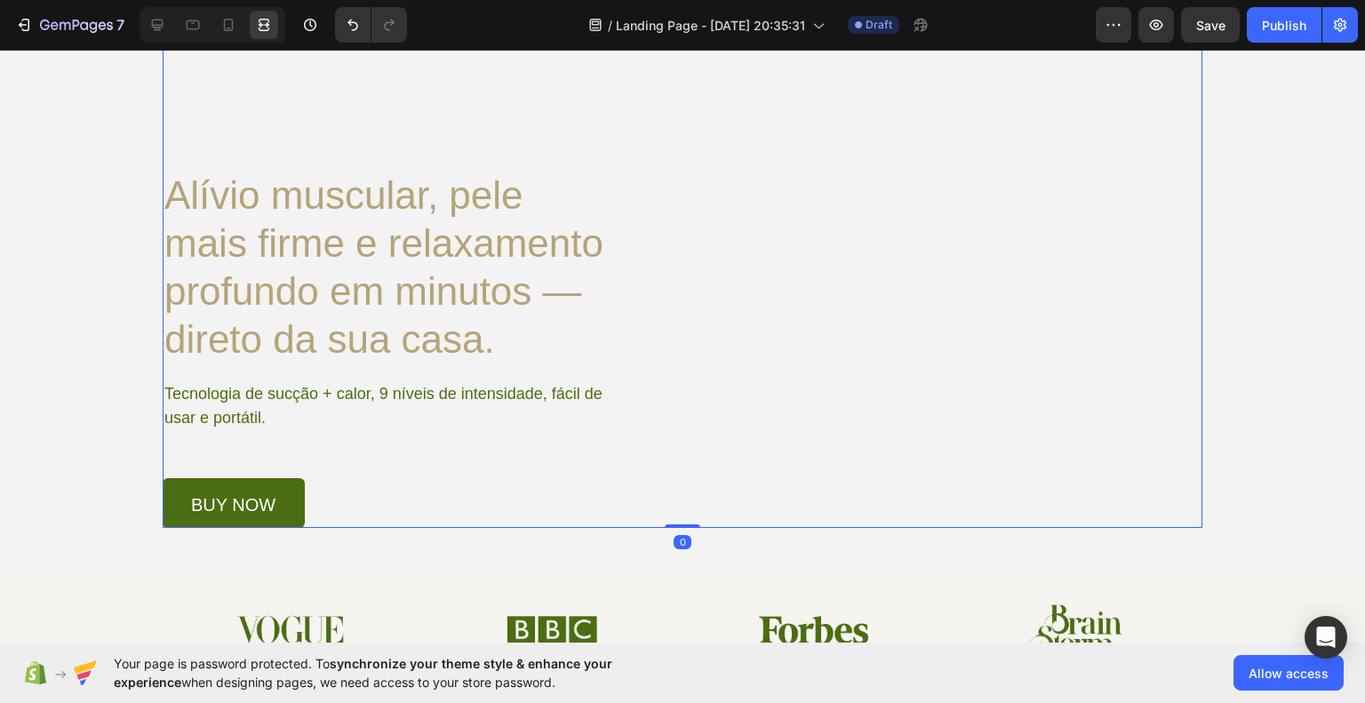
click at [702, 479] on div "Image Teste o Vitalis Button Row Alívio muscular, pele mais firme e relaxamento…" at bounding box center [683, 241] width 1040 height 573
click at [378, 396] on p "Tecnologia de sucção + calor, 9 níveis de intensidade, fácil de usar e portátil." at bounding box center [388, 406] width 448 height 48
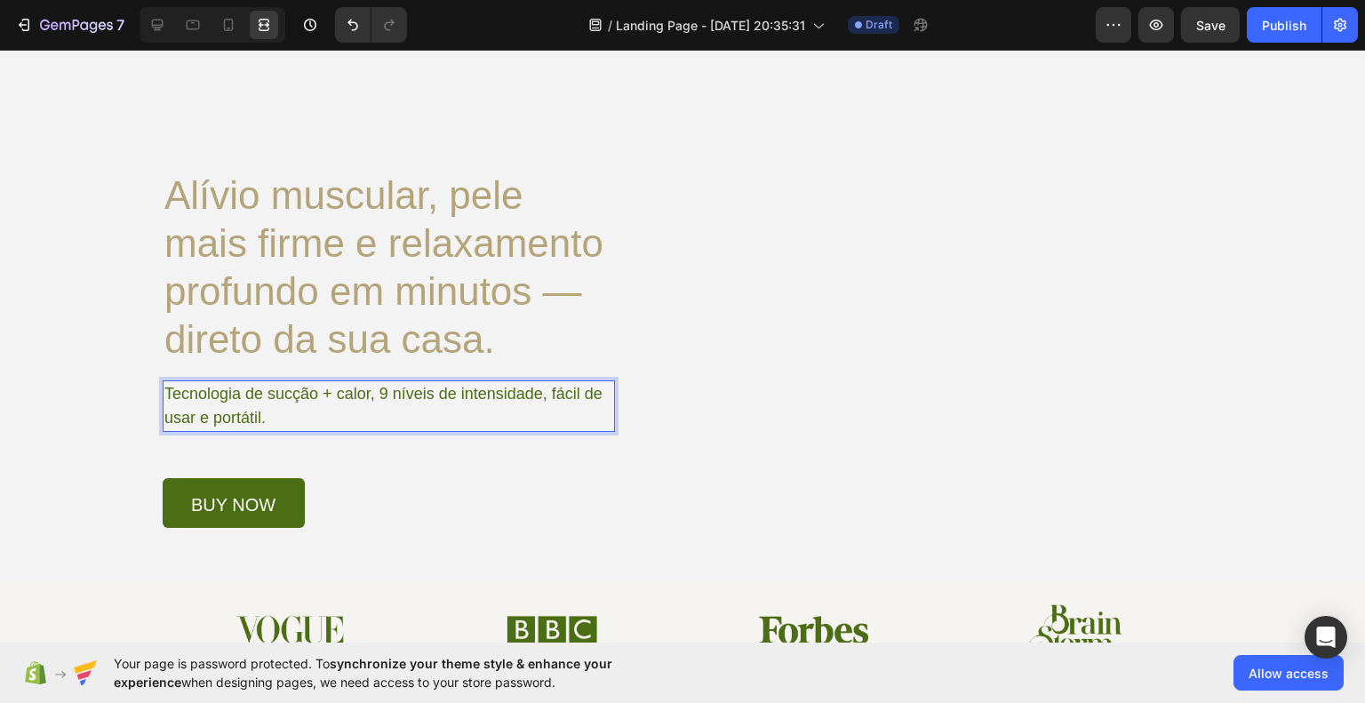
click at [378, 396] on p "Tecnologia de sucção + calor, 9 níveis de intensidade, fácil de usar e portátil." at bounding box center [388, 406] width 448 height 48
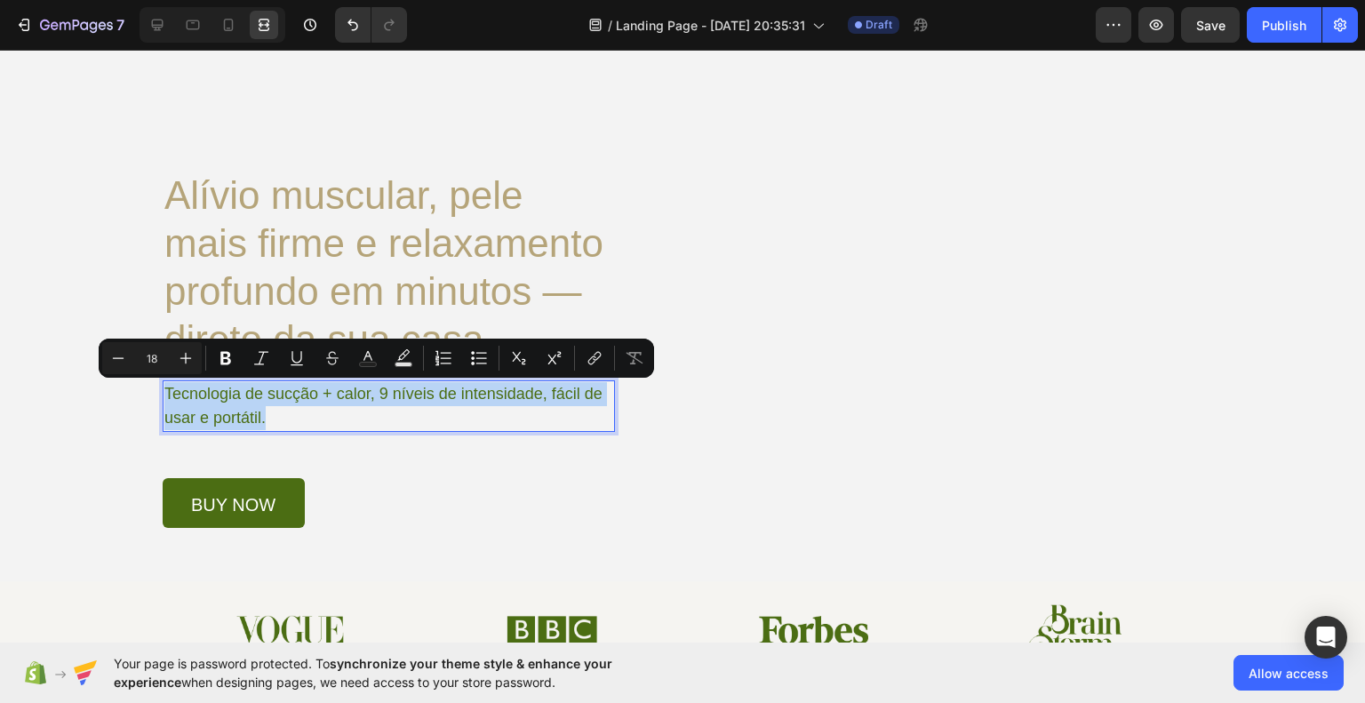
click at [378, 396] on p "Tecnologia de sucção + calor, 9 níveis de intensidade, fácil de usar e portátil." at bounding box center [388, 406] width 448 height 48
click at [397, 367] on button "Text Background Color" at bounding box center [404, 358] width 32 height 32
type input "000000"
type input "77"
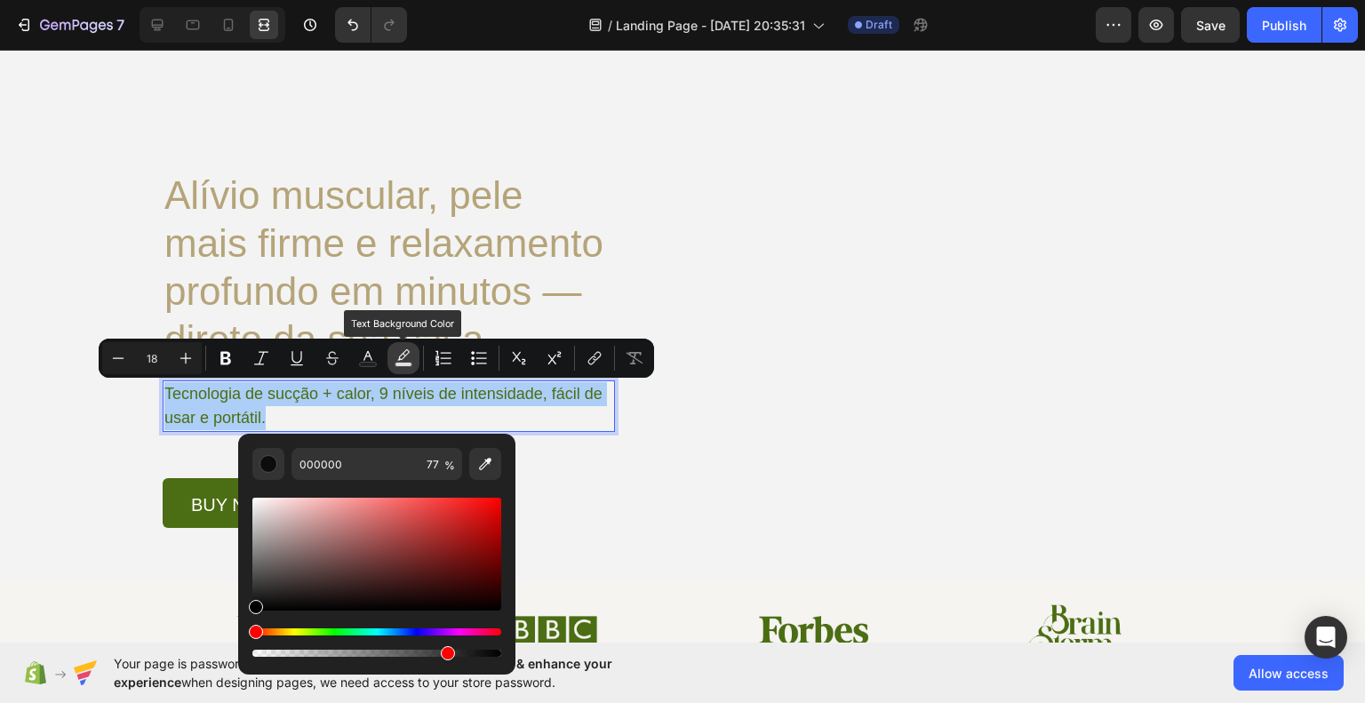
click at [406, 365] on rect "Editor contextual toolbar" at bounding box center [404, 365] width 17 height 4
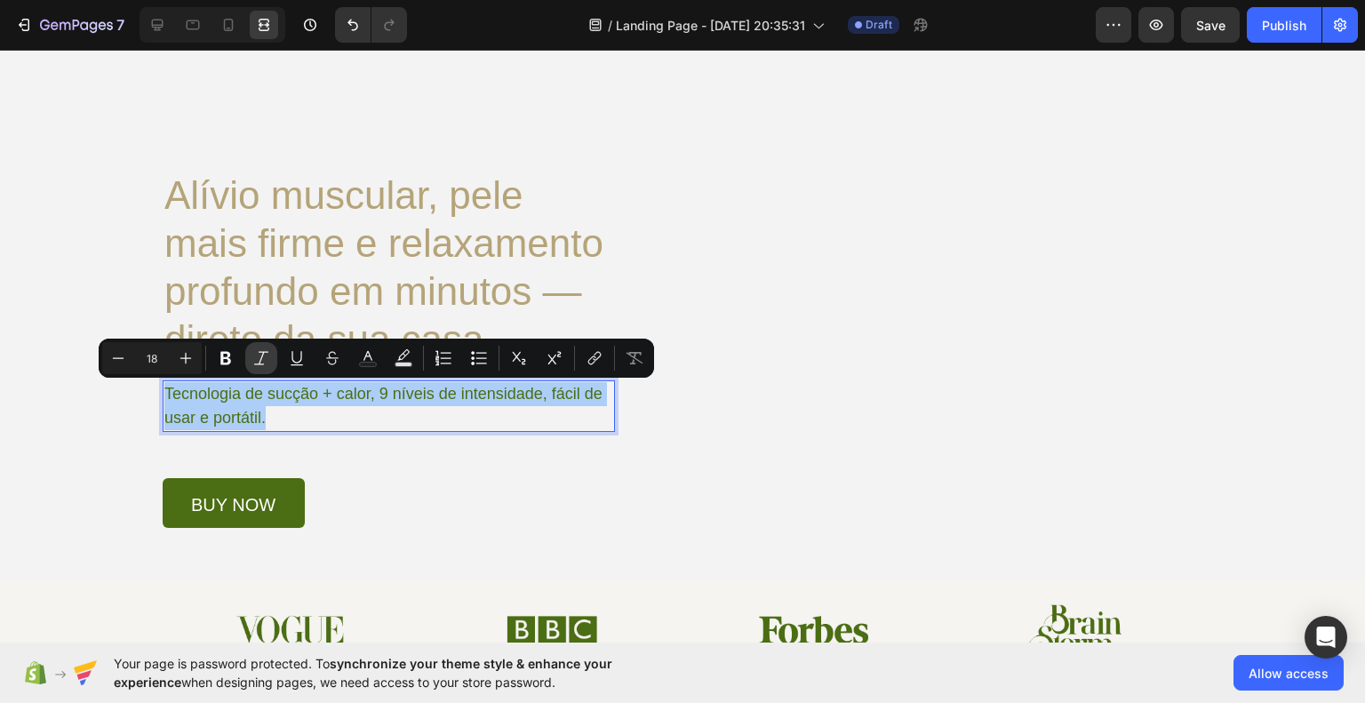
click at [252, 365] on button "Italic" at bounding box center [261, 358] width 32 height 32
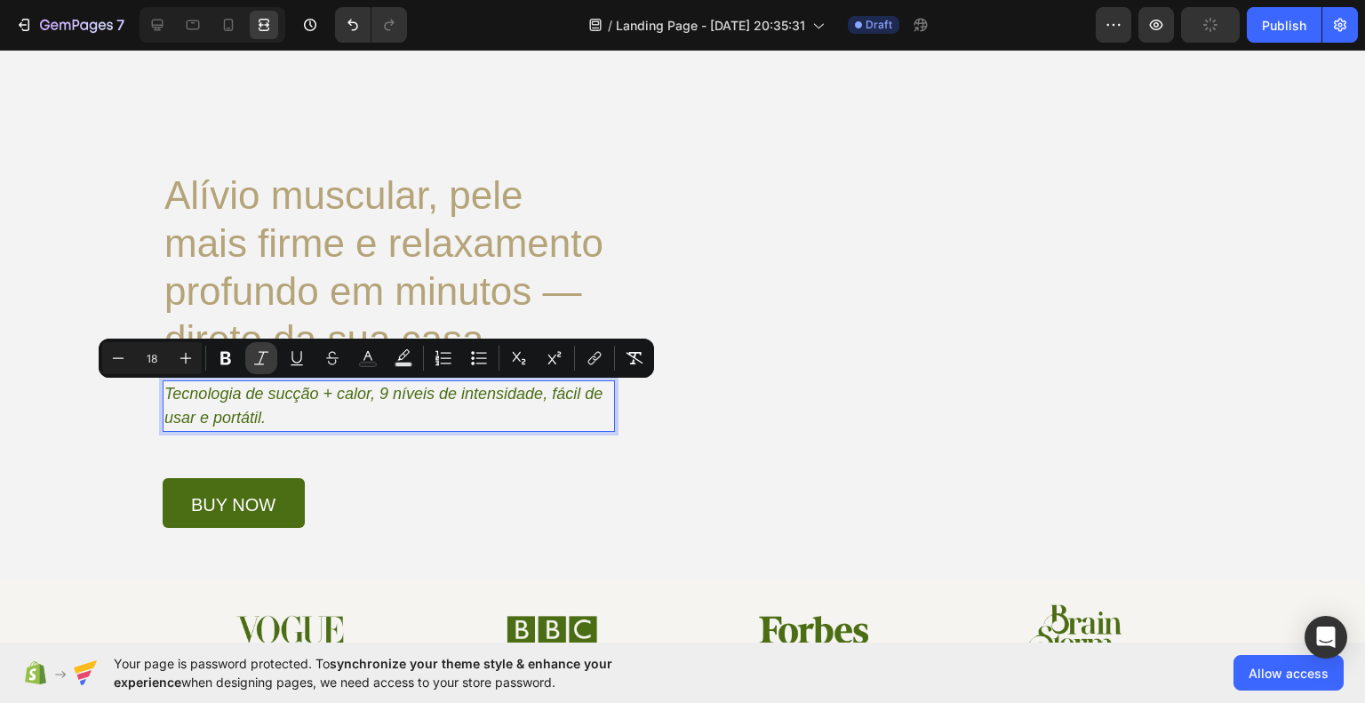
click at [252, 365] on button "Italic" at bounding box center [261, 358] width 32 height 32
click at [700, 431] on div "Image Teste o Vitalis Button Row Alívio muscular, pele mais firme e relaxamento…" at bounding box center [683, 241] width 1040 height 573
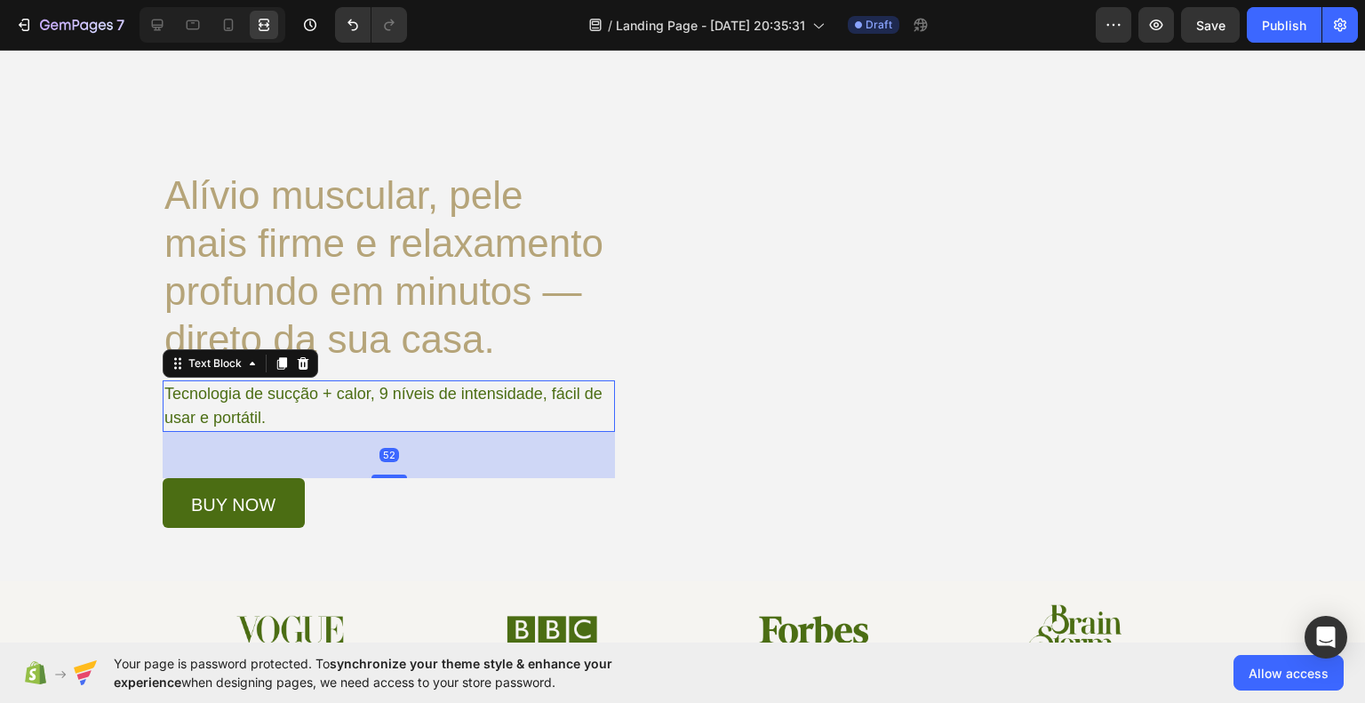
click at [423, 387] on p "Tecnologia de sucção + calor, 9 níveis de intensidade, fácil de usar e portátil." at bounding box center [388, 406] width 448 height 48
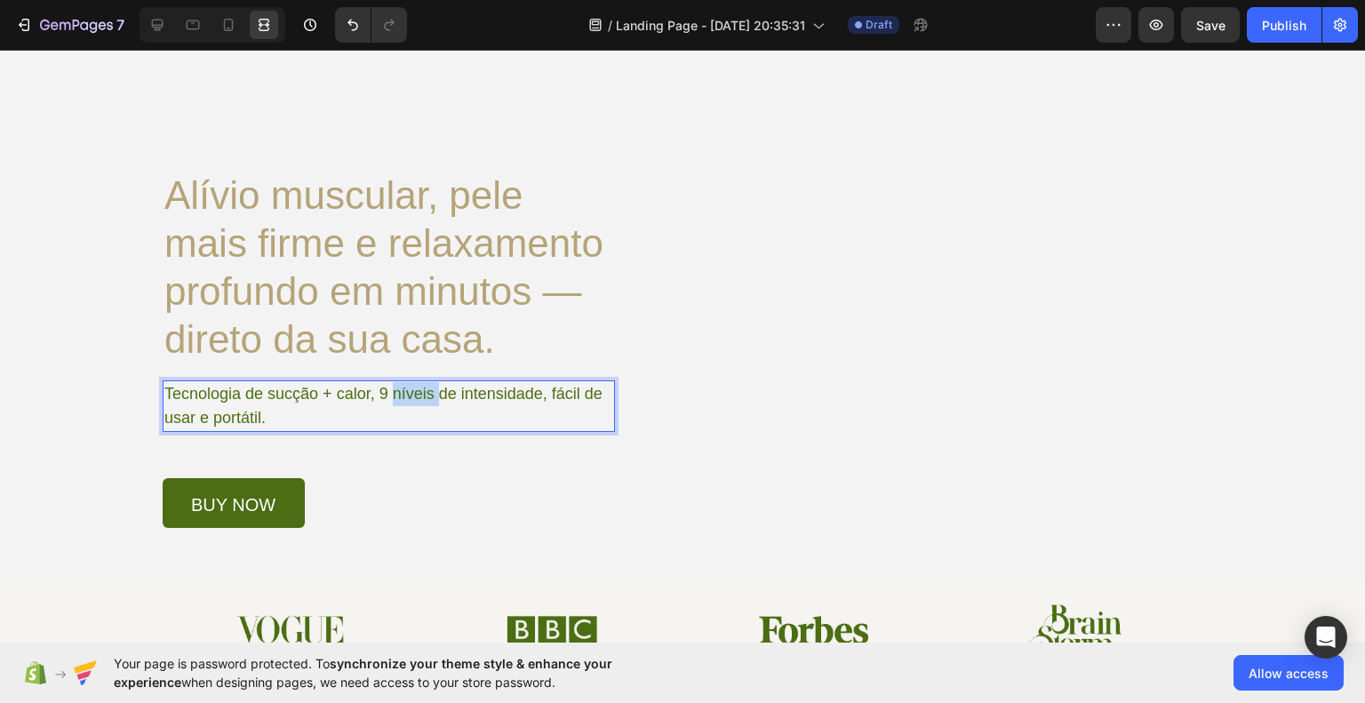
click at [417, 388] on p "Tecnologia de sucção + calor, 9 níveis de intensidade, fácil de usar e portátil." at bounding box center [388, 406] width 448 height 48
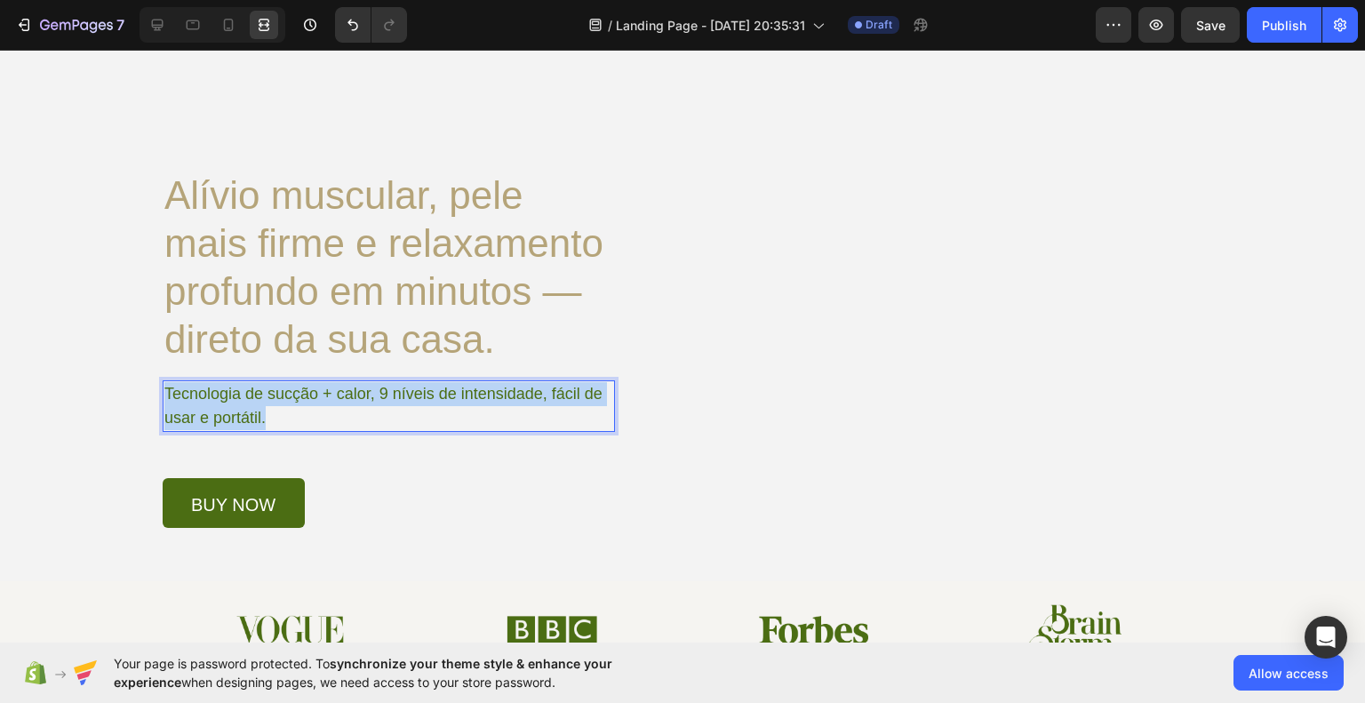
click at [417, 388] on p "Tecnologia de sucção + calor, 9 níveis de intensidade, fácil de usar e portátil." at bounding box center [388, 406] width 448 height 48
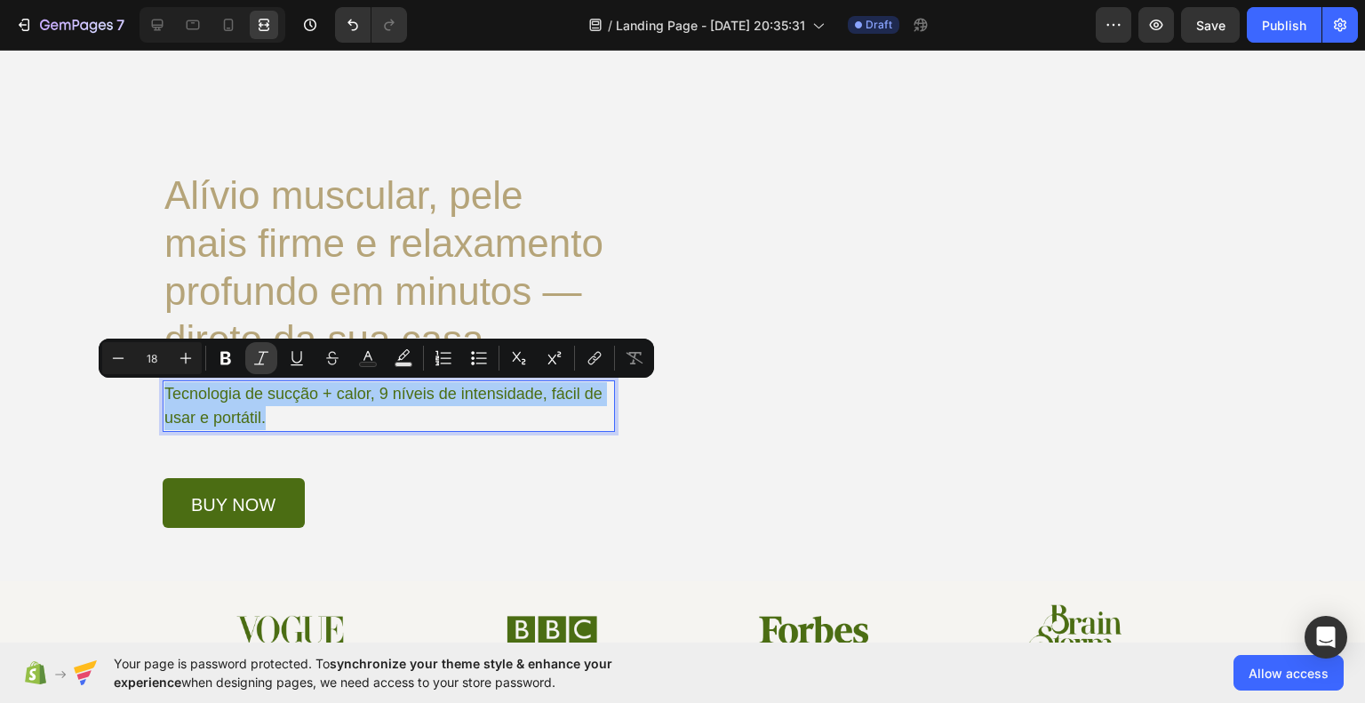
click at [259, 358] on icon "Editor contextual toolbar" at bounding box center [261, 358] width 18 height 18
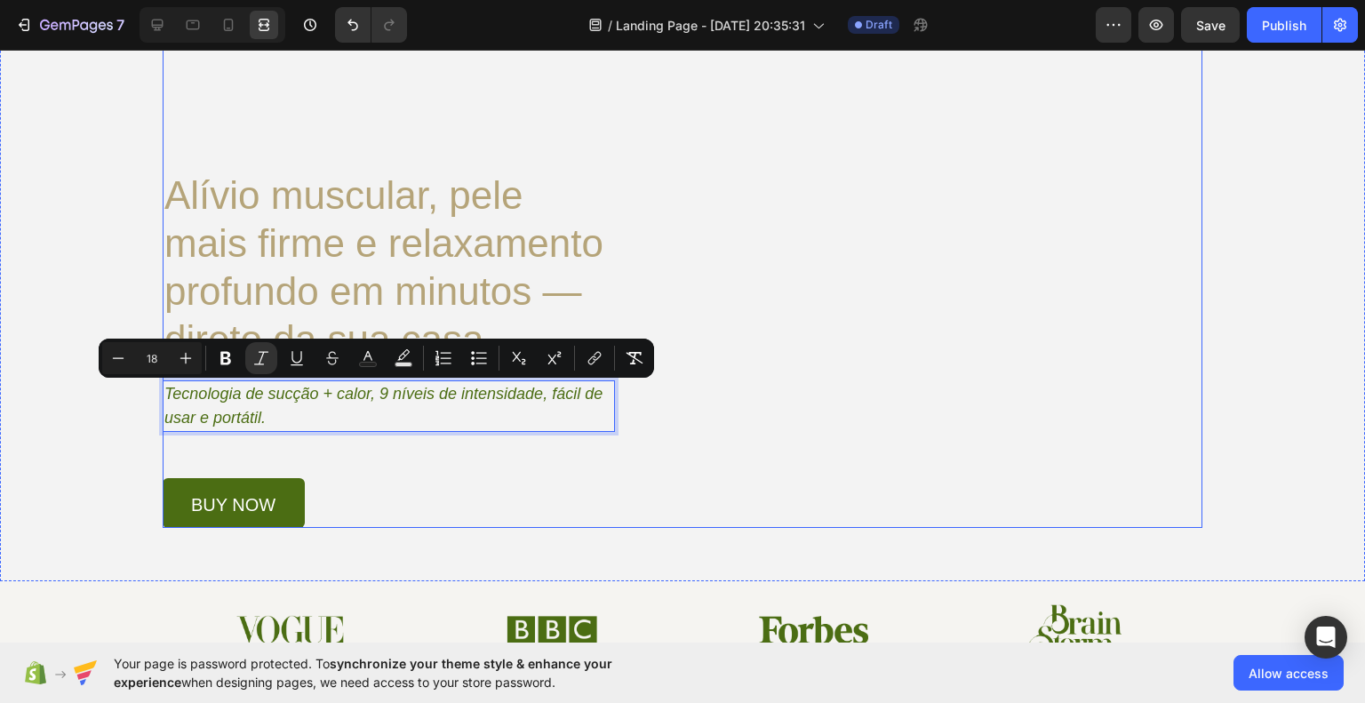
click at [767, 408] on div "Image Teste o Vitalis Button Row Alívio muscular, pele mais firme e relaxamento…" at bounding box center [683, 241] width 1040 height 573
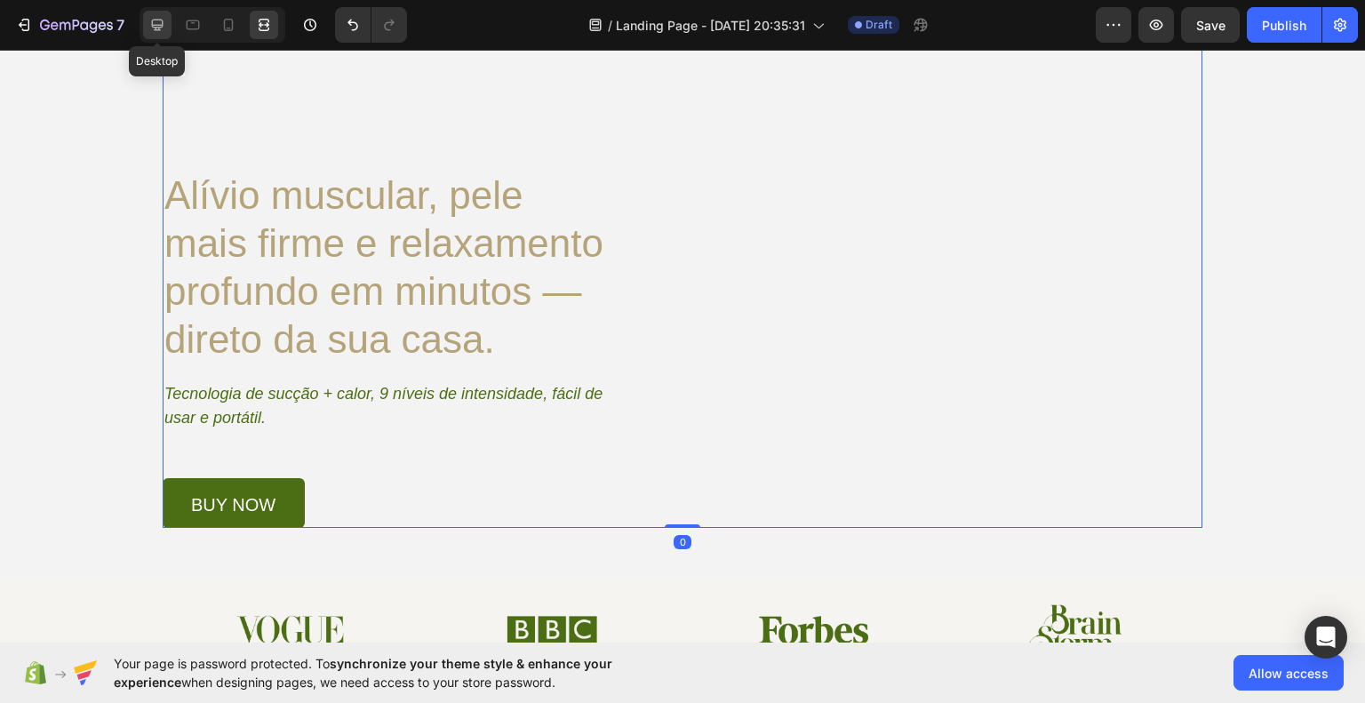
click at [157, 28] on icon at bounding box center [157, 25] width 18 height 18
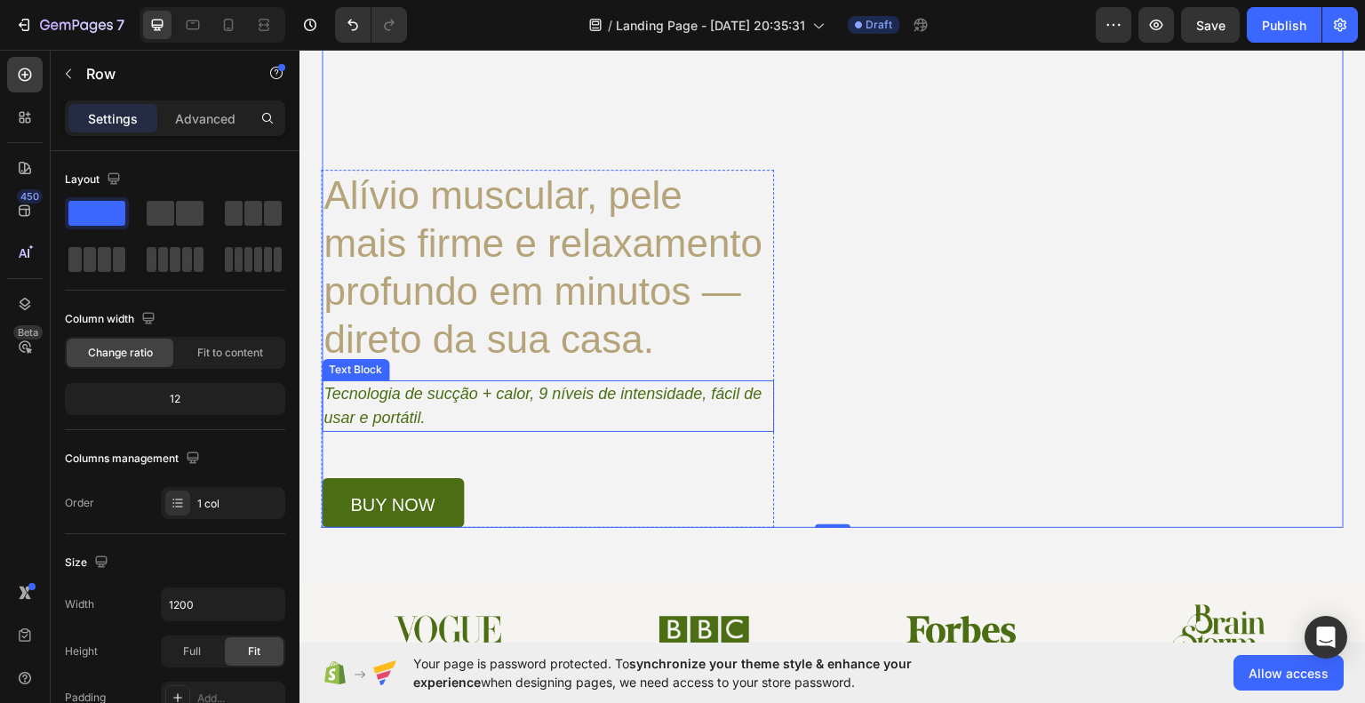
click at [384, 396] on icon "Tecnologia de sucção + calor, 9 níveis de intensidade, fácil de usar e portátil." at bounding box center [543, 405] width 438 height 42
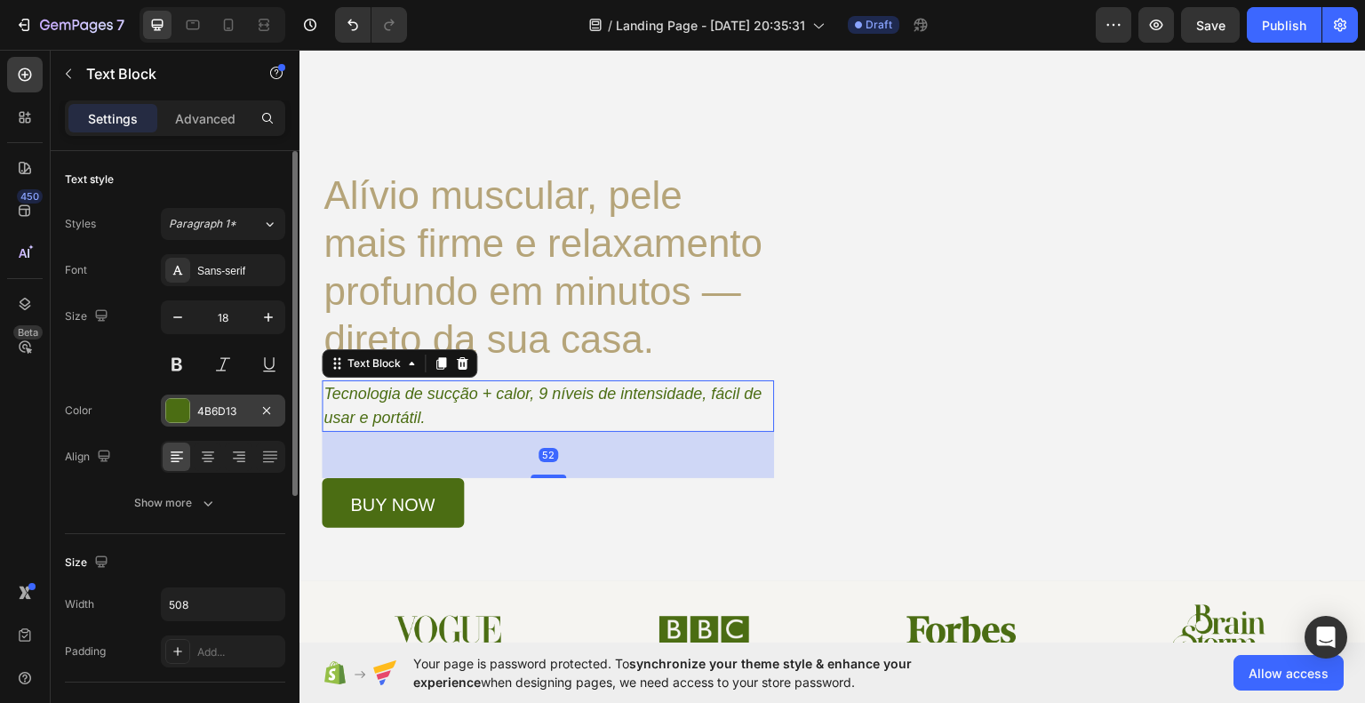
click at [186, 411] on div at bounding box center [177, 410] width 23 height 23
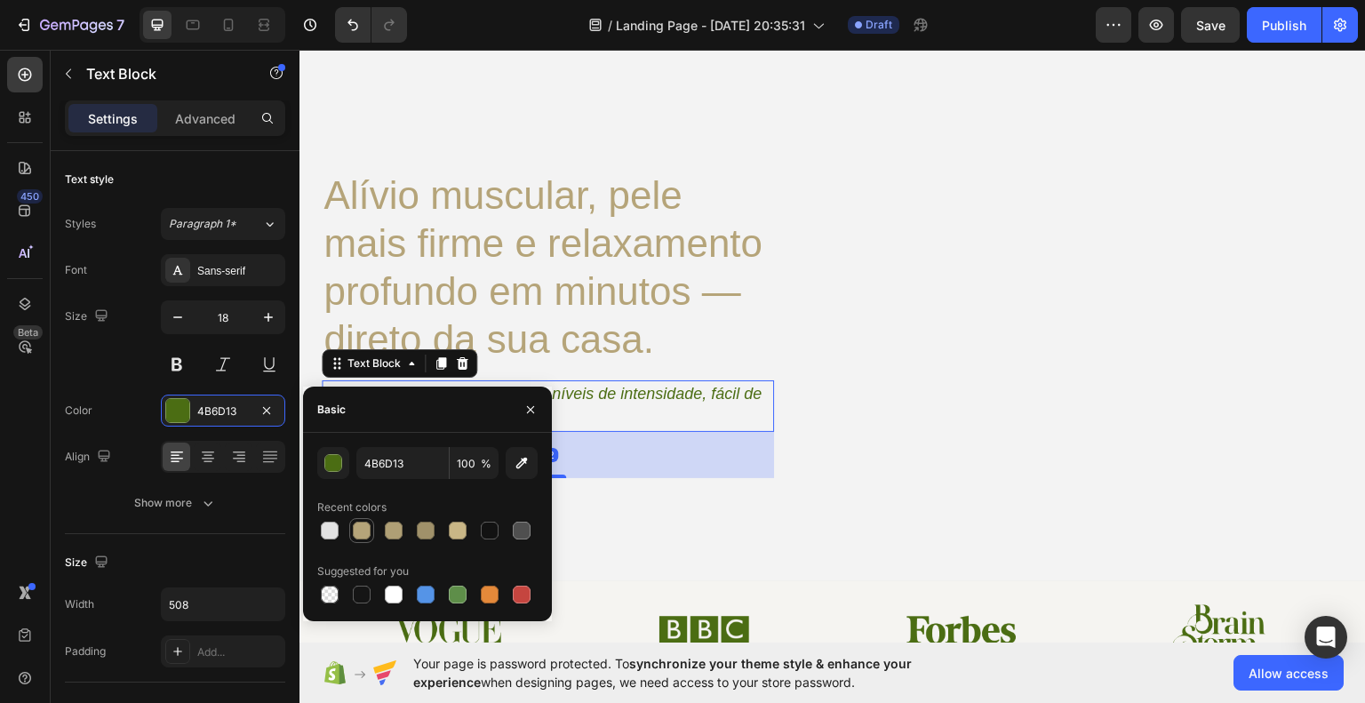
click at [353, 531] on div at bounding box center [362, 531] width 18 height 18
type input "B5A479"
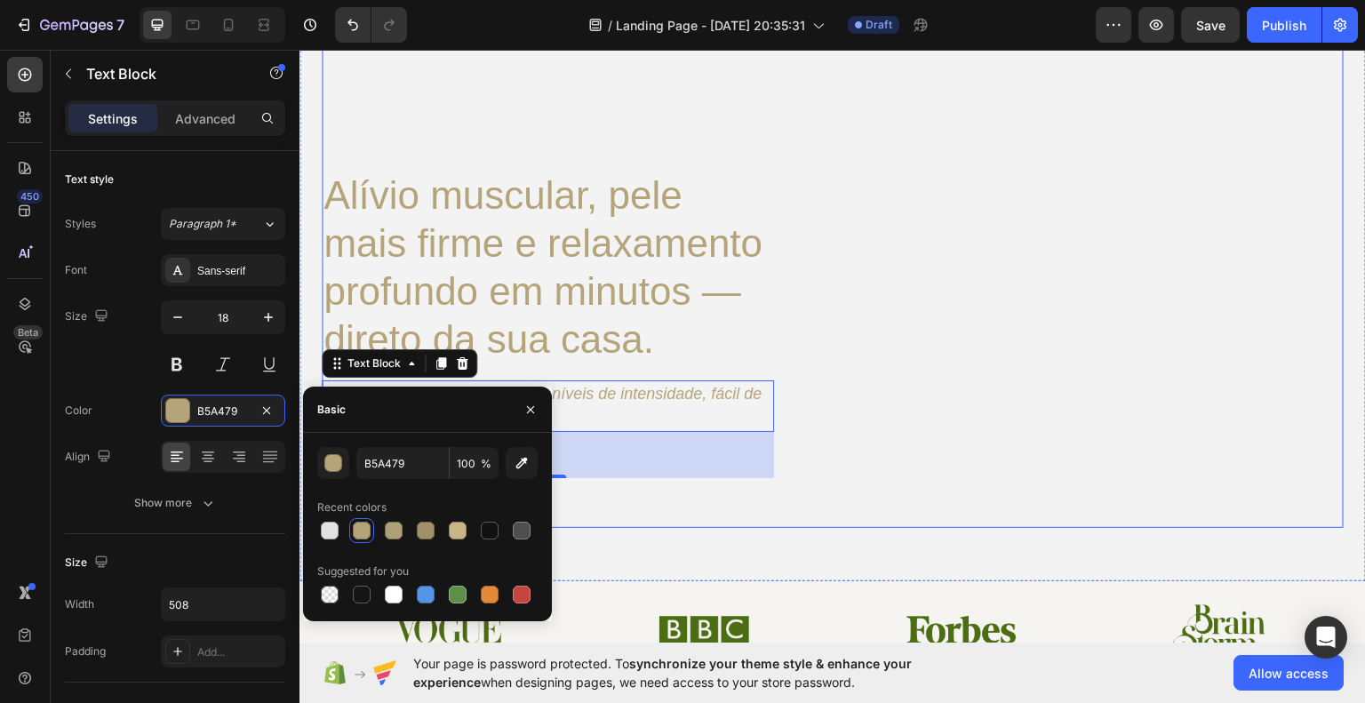
click at [971, 480] on div "Image Teste o Vitalis Button Row Alívio muscular, pele mais firme e relaxamento…" at bounding box center [833, 240] width 1022 height 573
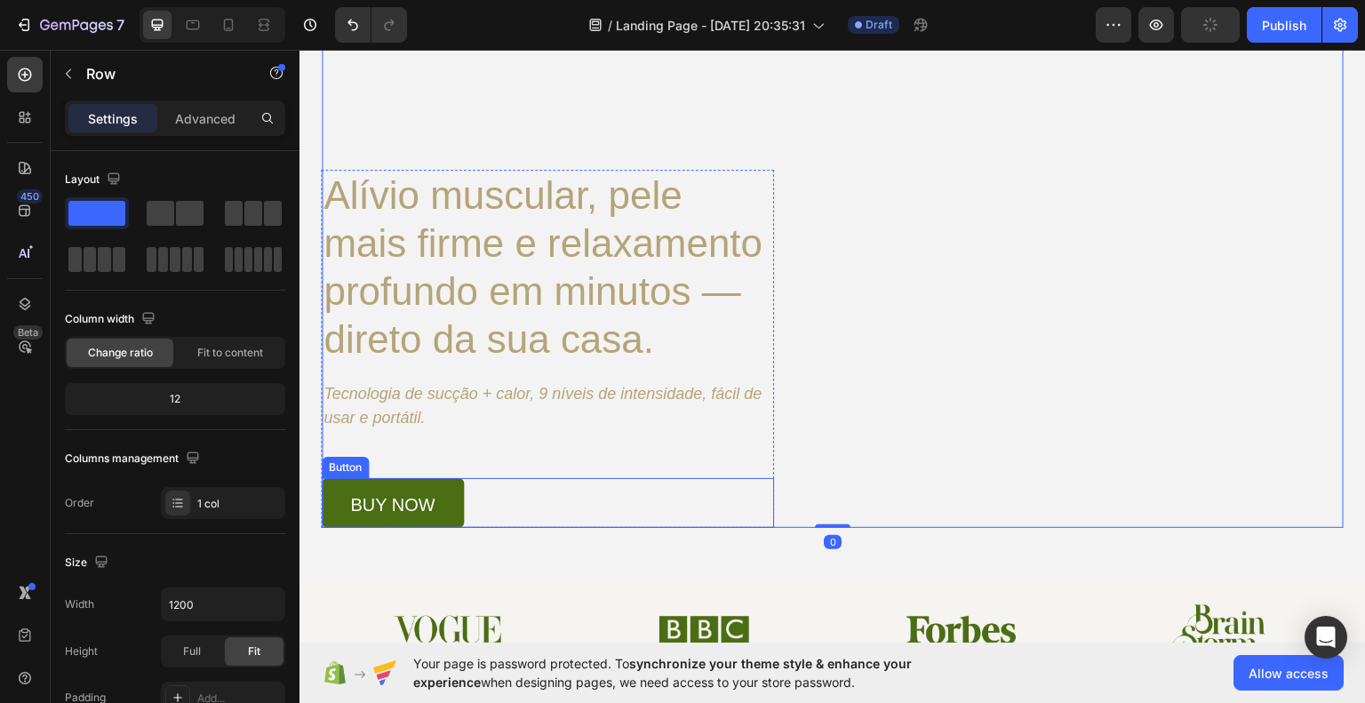
click at [434, 491] on link "buy now" at bounding box center [393, 502] width 142 height 50
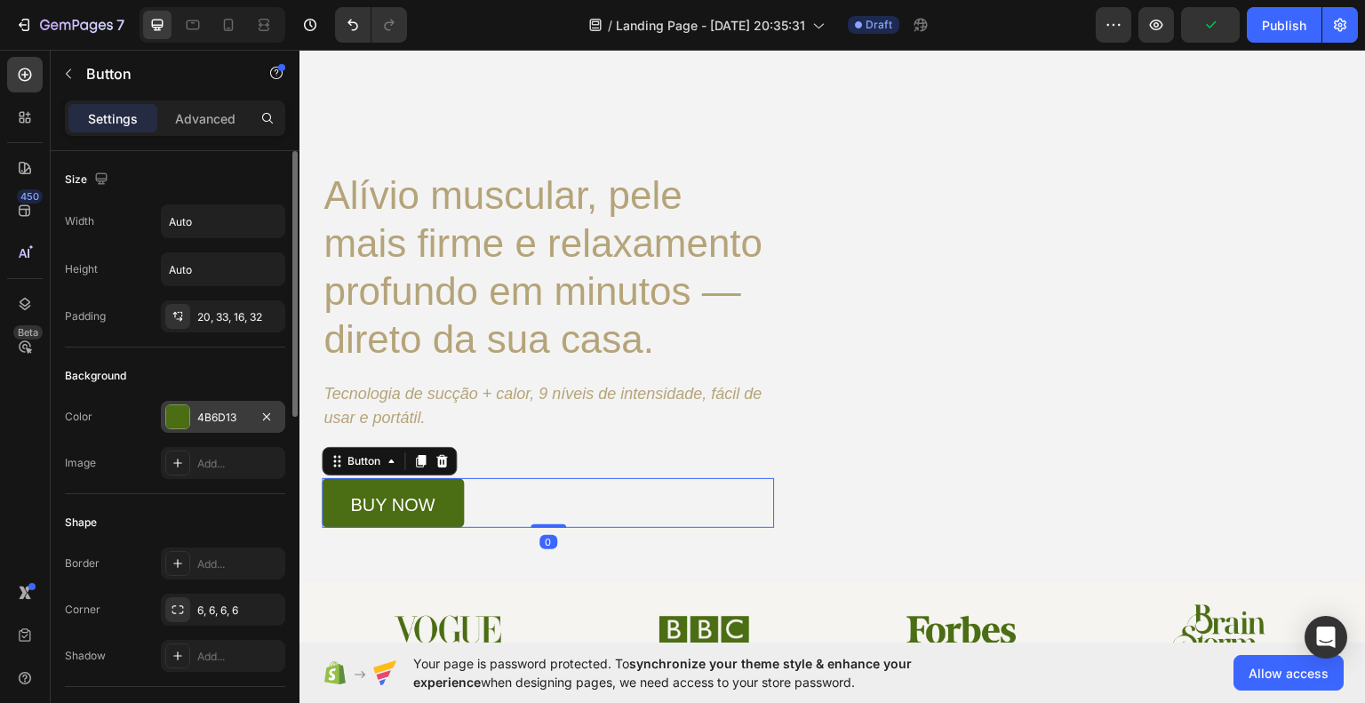
click at [185, 417] on div at bounding box center [177, 416] width 23 height 23
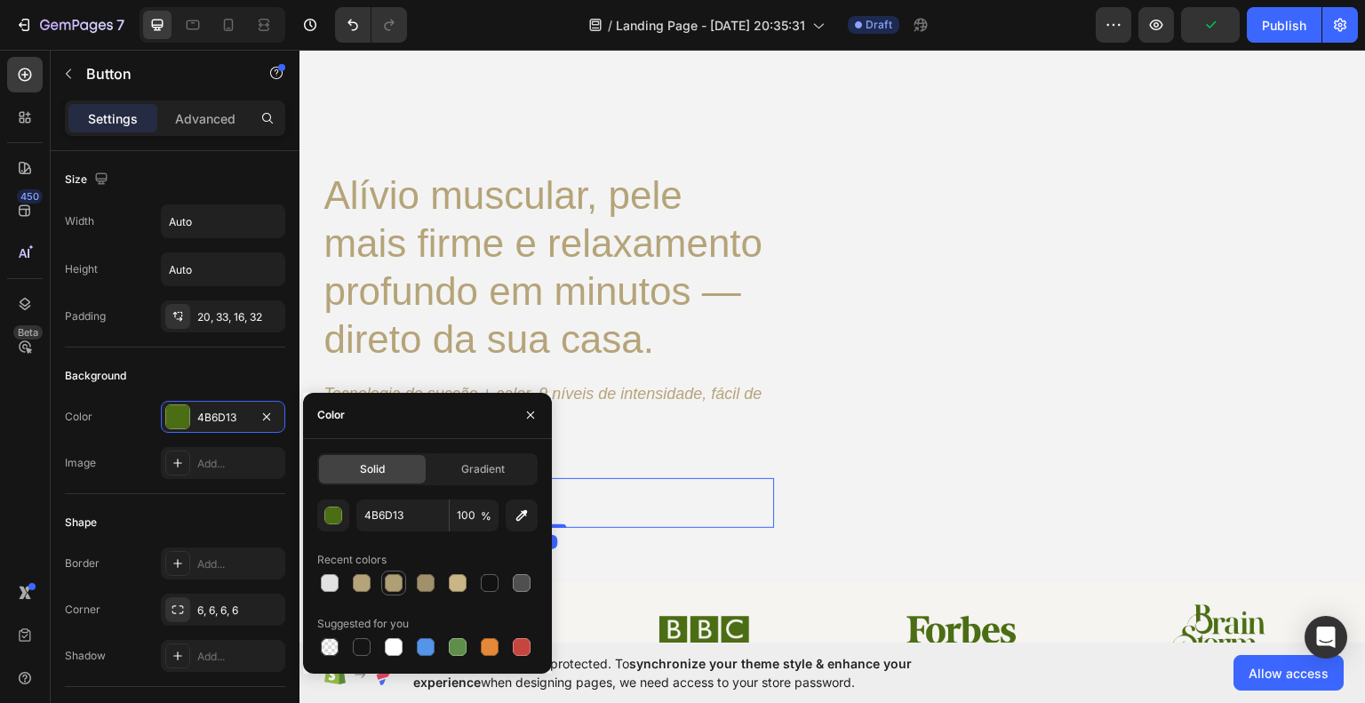
drag, startPoint x: 367, startPoint y: 581, endPoint x: 397, endPoint y: 581, distance: 30.2
click at [366, 581] on div at bounding box center [362, 583] width 18 height 18
type input "B5A479"
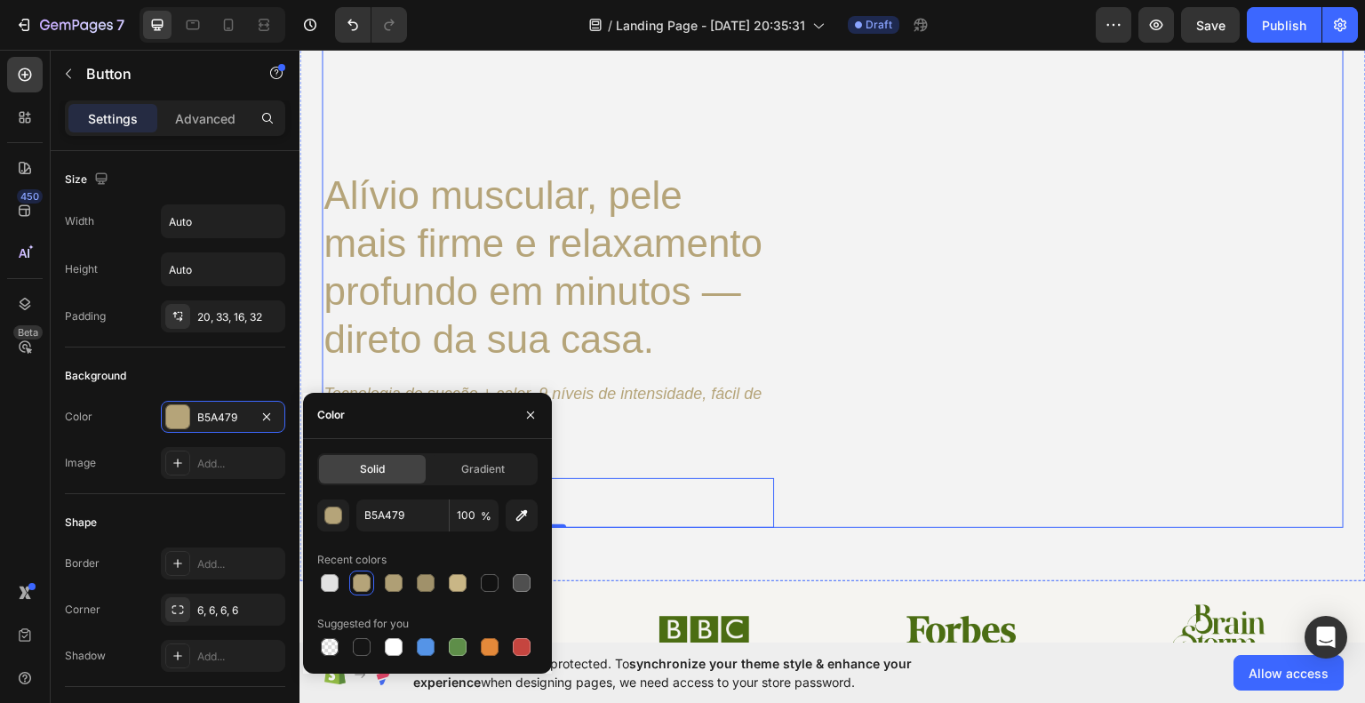
click at [919, 516] on div "Image Teste o Vitalis Button Row Alívio muscular, pele mais firme e relaxamento…" at bounding box center [833, 240] width 1022 height 573
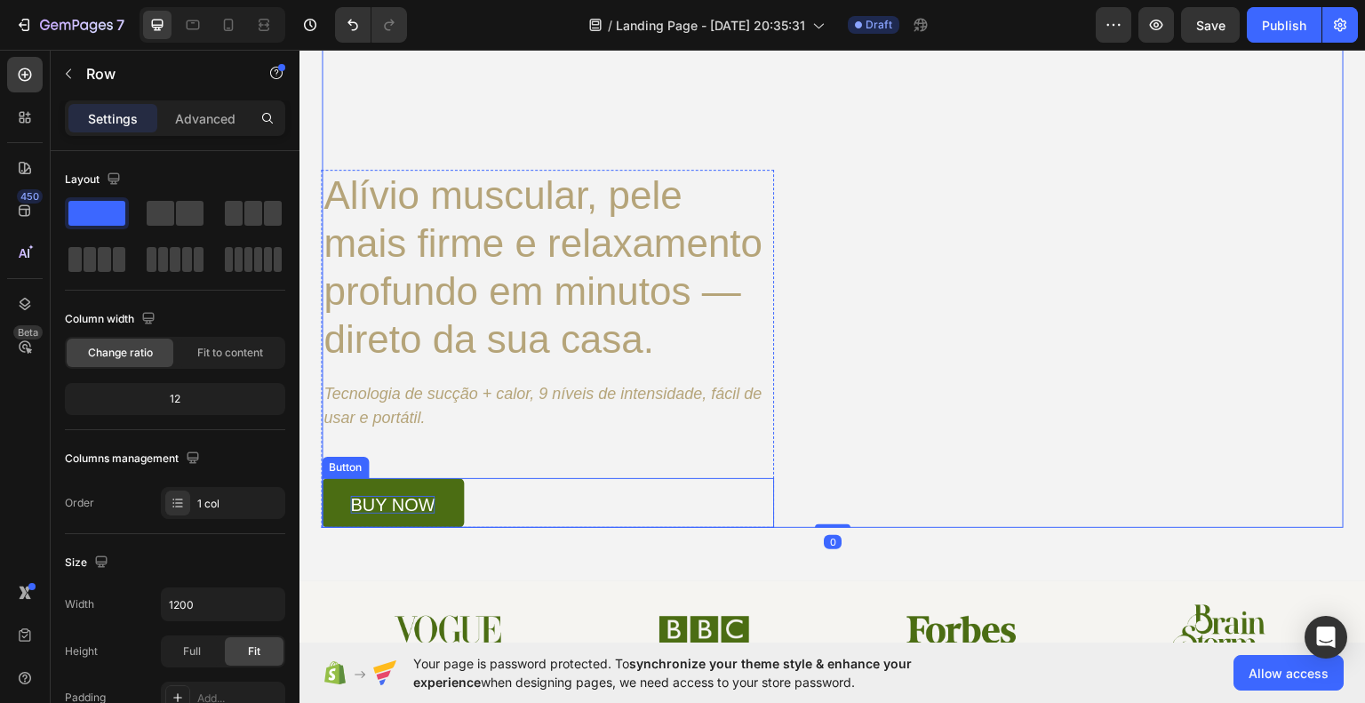
click at [426, 499] on p "buy now" at bounding box center [392, 504] width 84 height 18
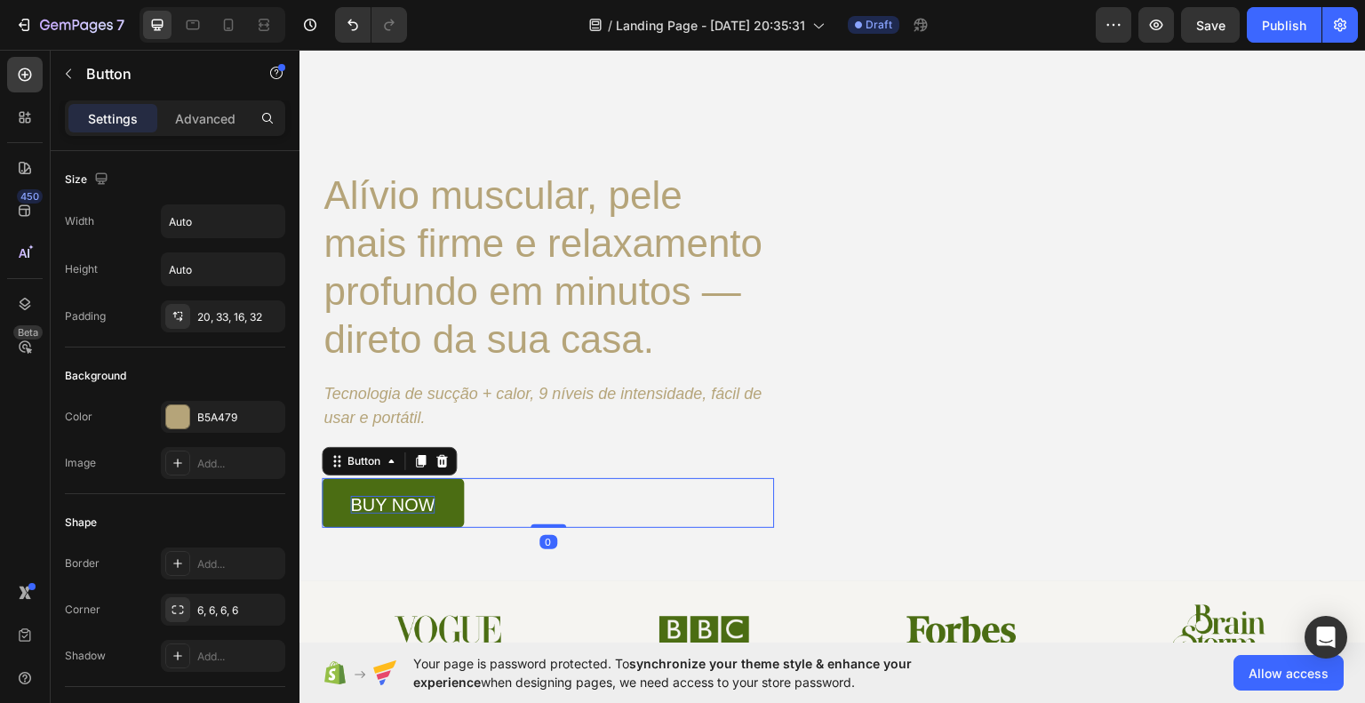
click at [368, 495] on p "buy now" at bounding box center [392, 504] width 84 height 18
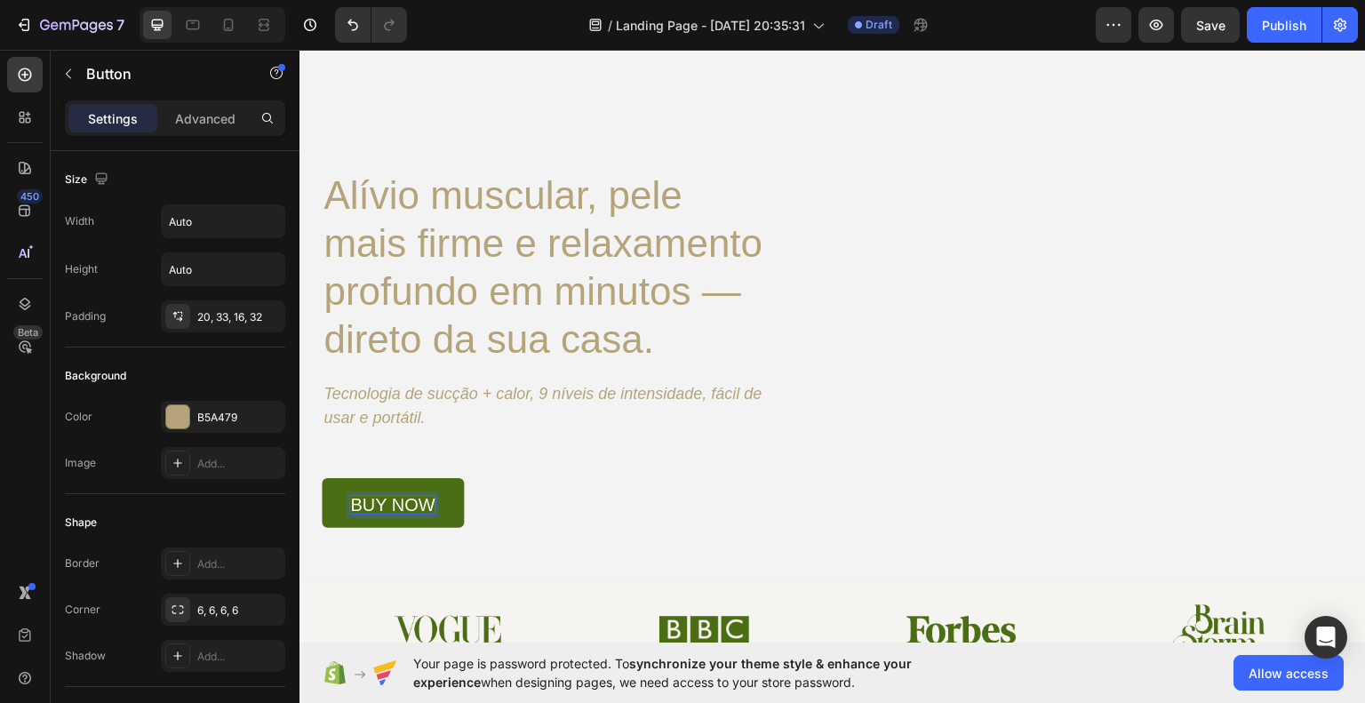
click at [400, 506] on p "buy now" at bounding box center [392, 504] width 84 height 18
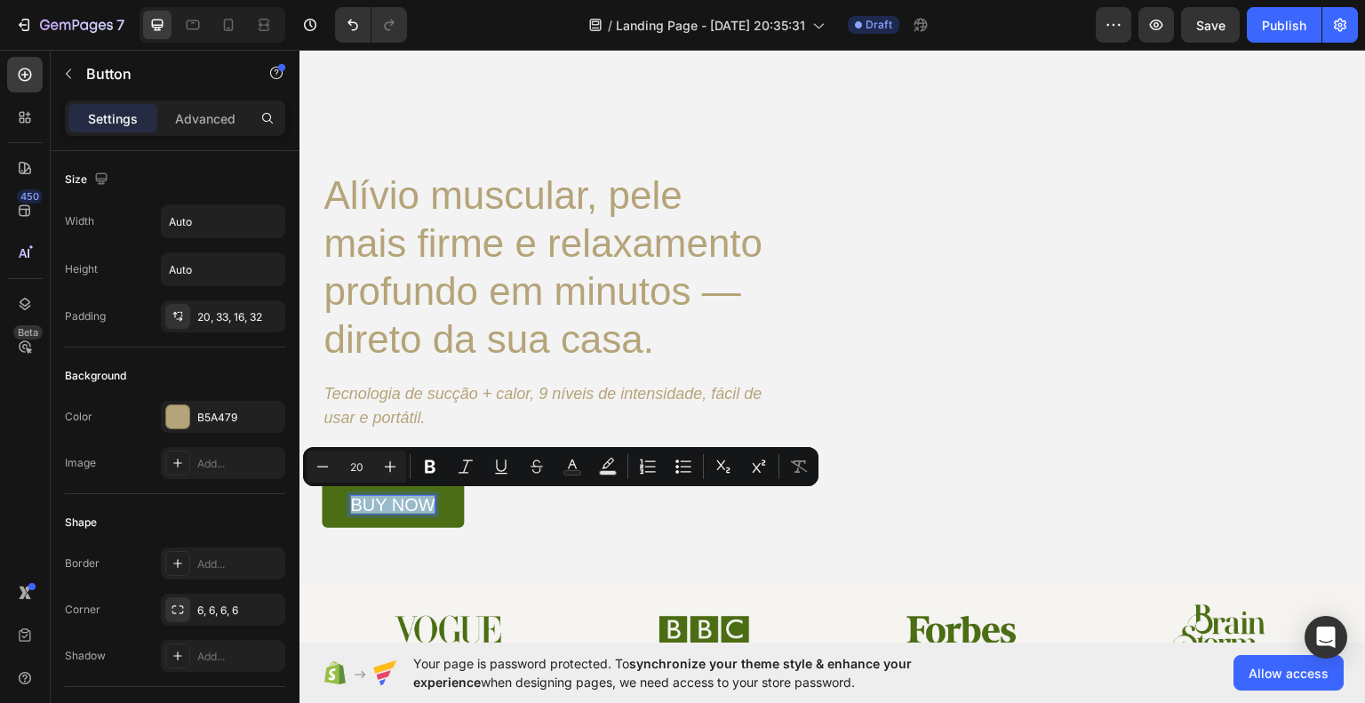
click at [400, 506] on p "buy now" at bounding box center [392, 504] width 84 height 18
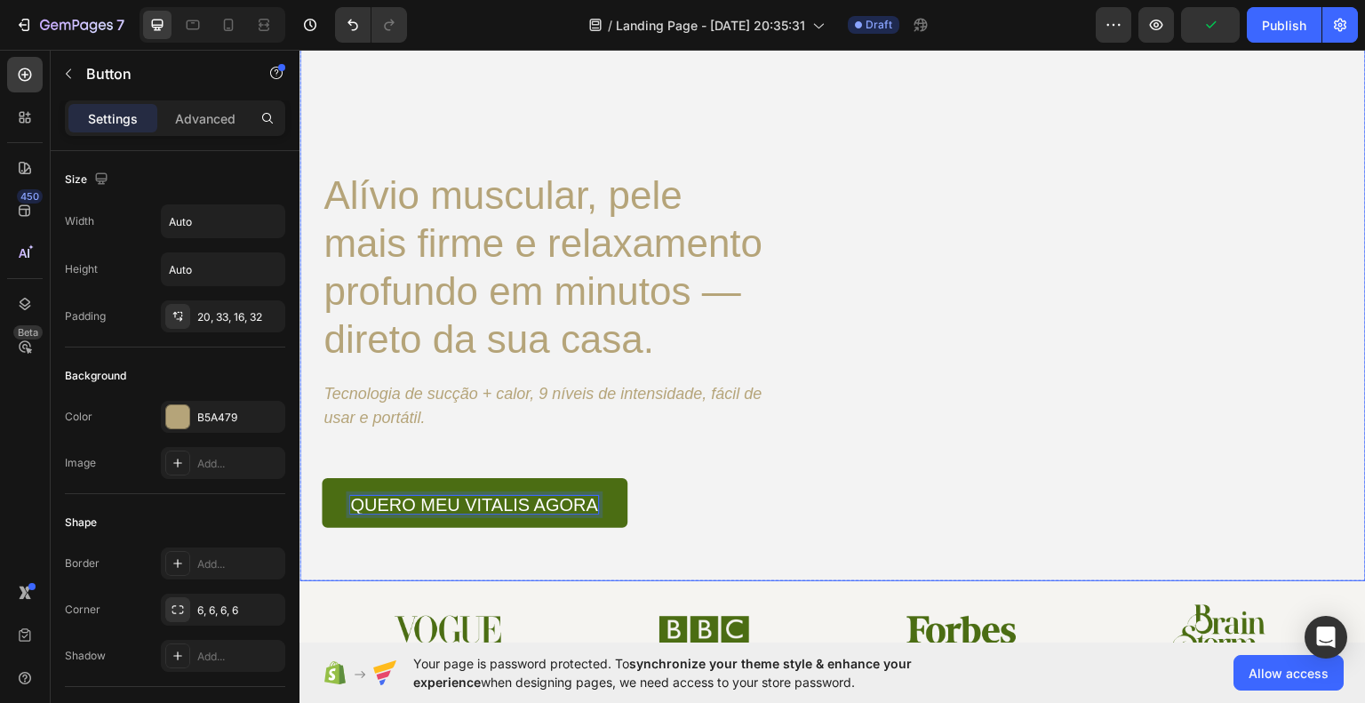
click at [826, 587] on icon at bounding box center [833, 580] width 14 height 14
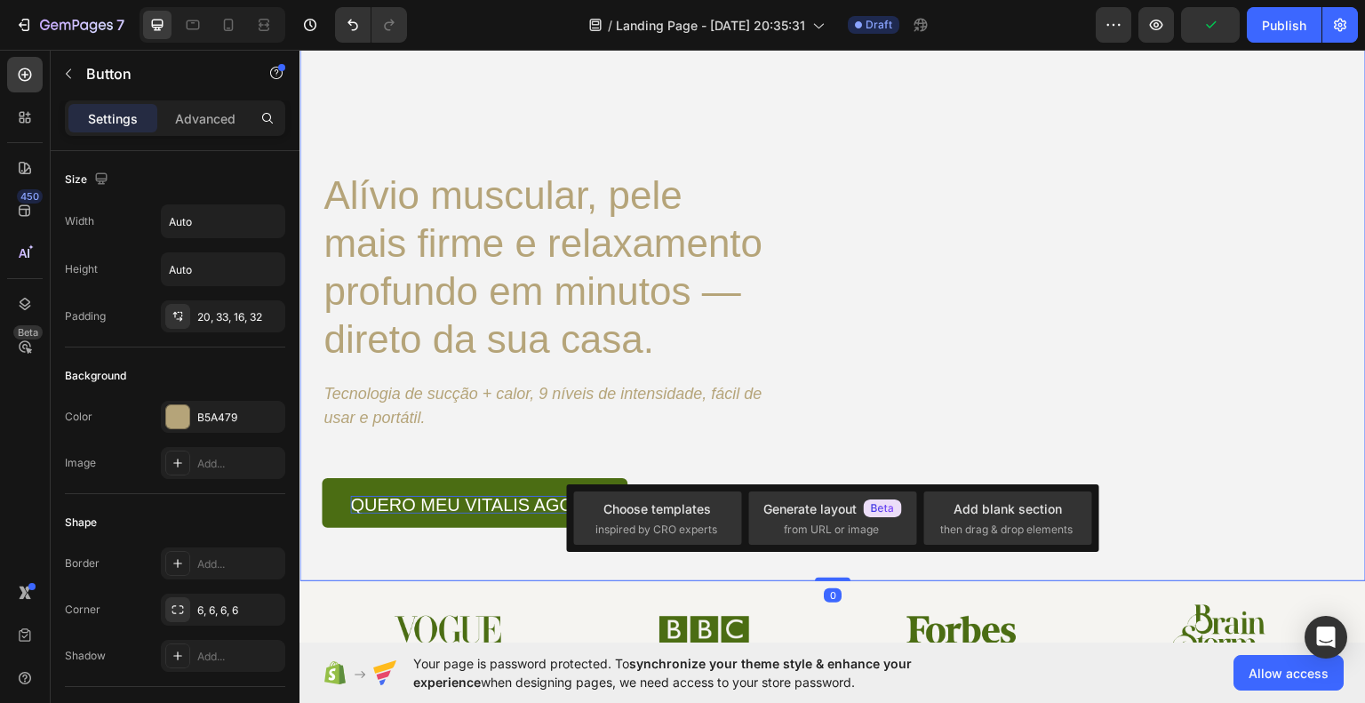
click at [424, 573] on div "Background Image" at bounding box center [833, 244] width 1067 height 673
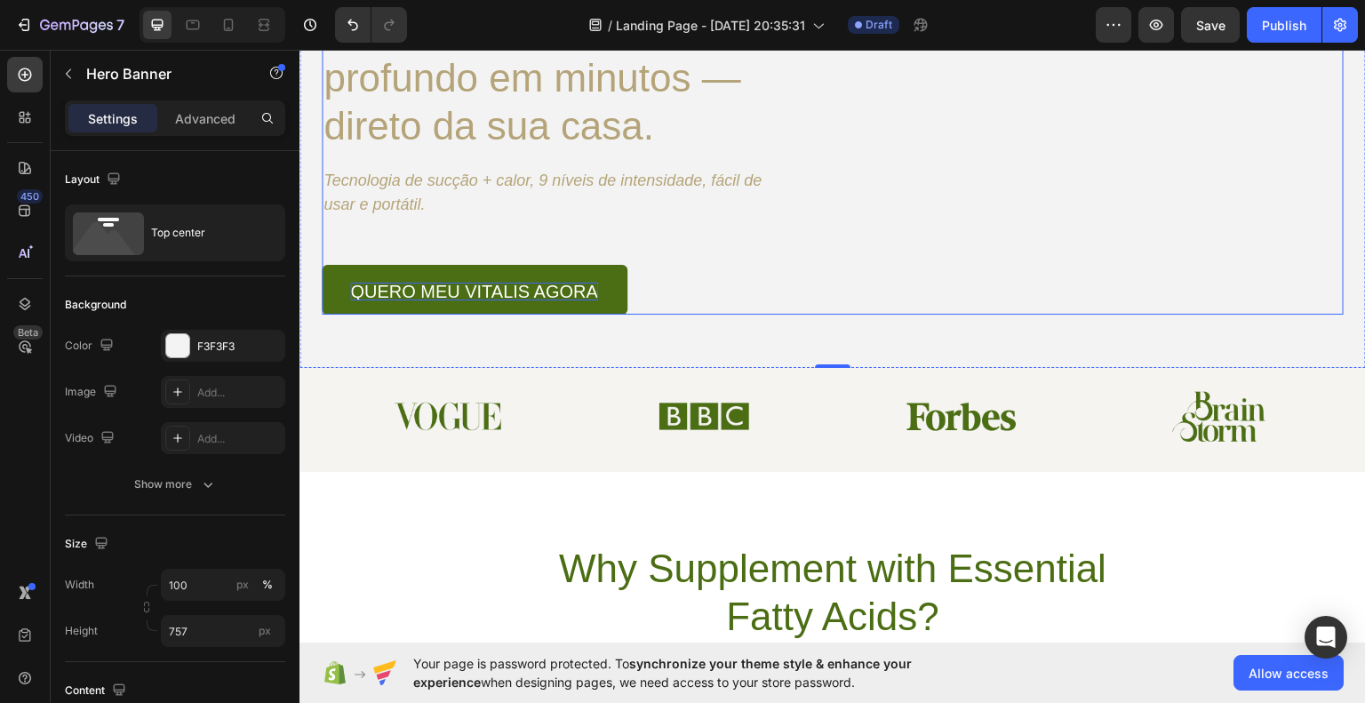
scroll to position [444, 0]
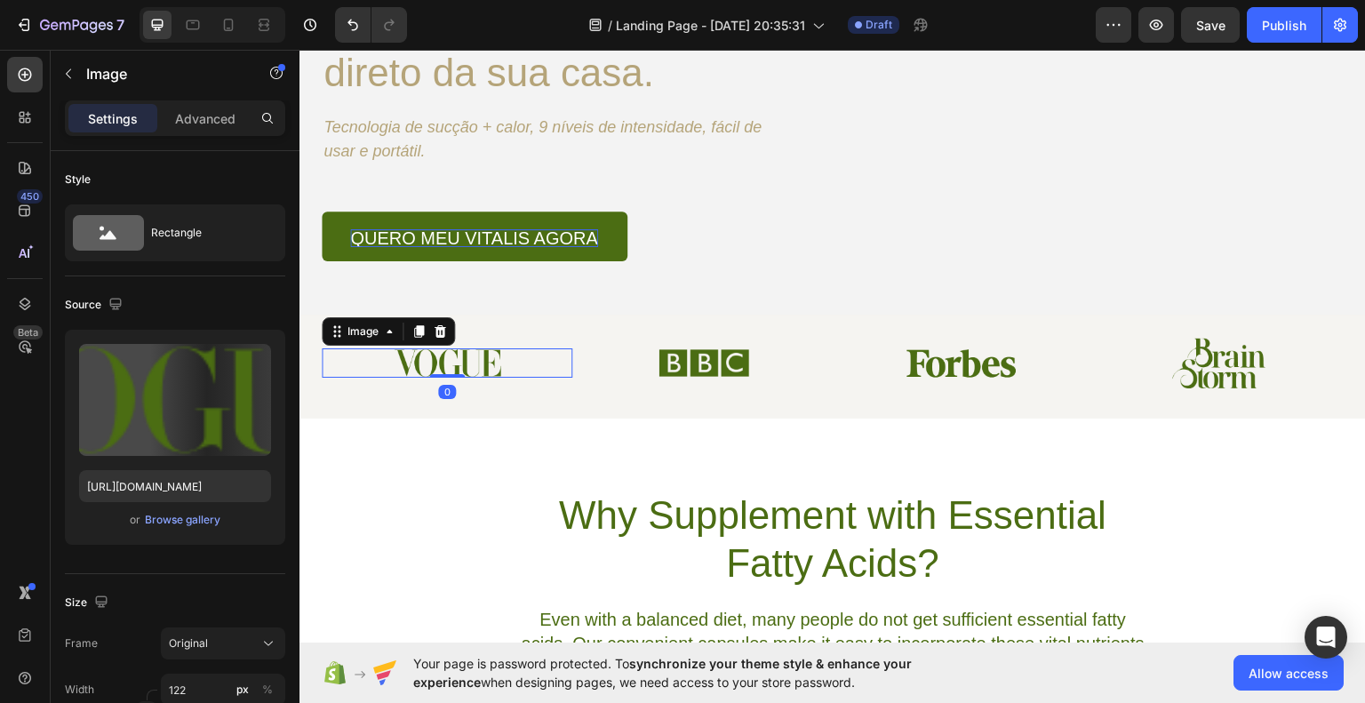
click at [479, 367] on img at bounding box center [447, 362] width 108 height 28
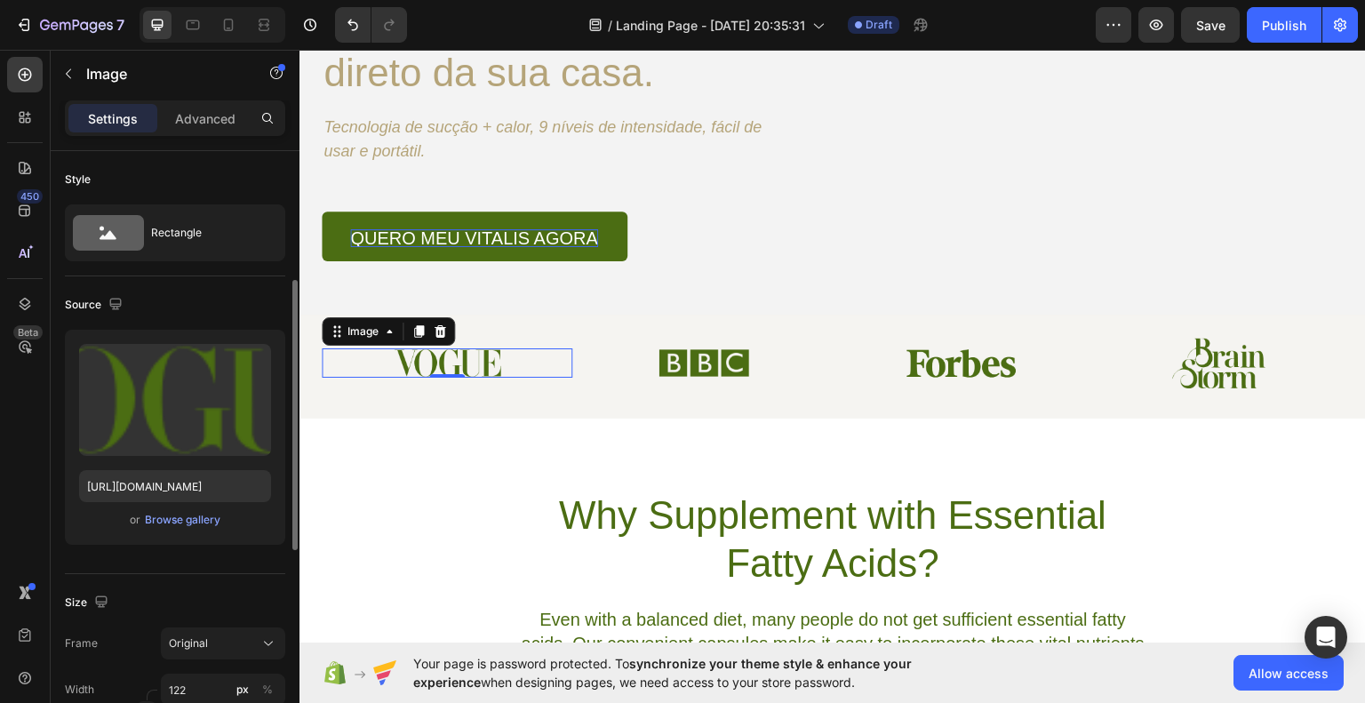
scroll to position [267, 0]
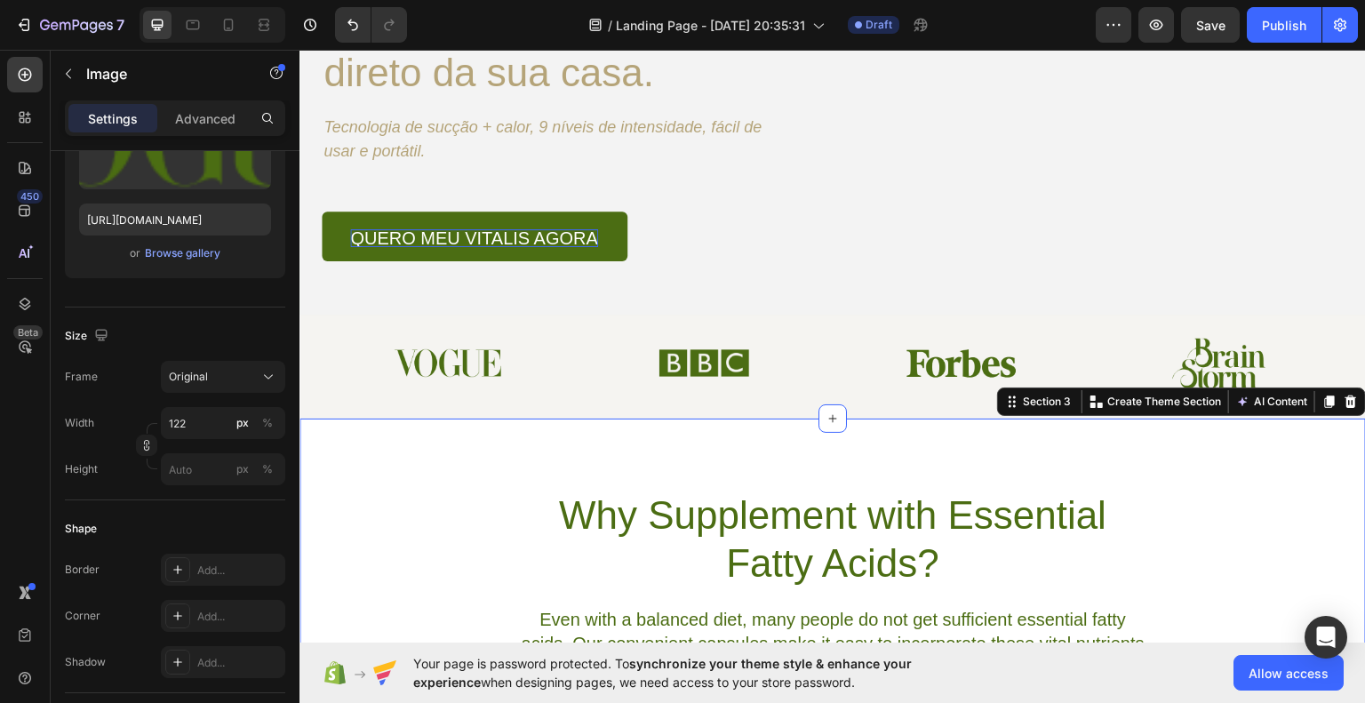
click at [465, 458] on div "Why Supplement with Essential Fatty Acids? Heading Even with a balanced diet, m…" at bounding box center [833, 601] width 1067 height 367
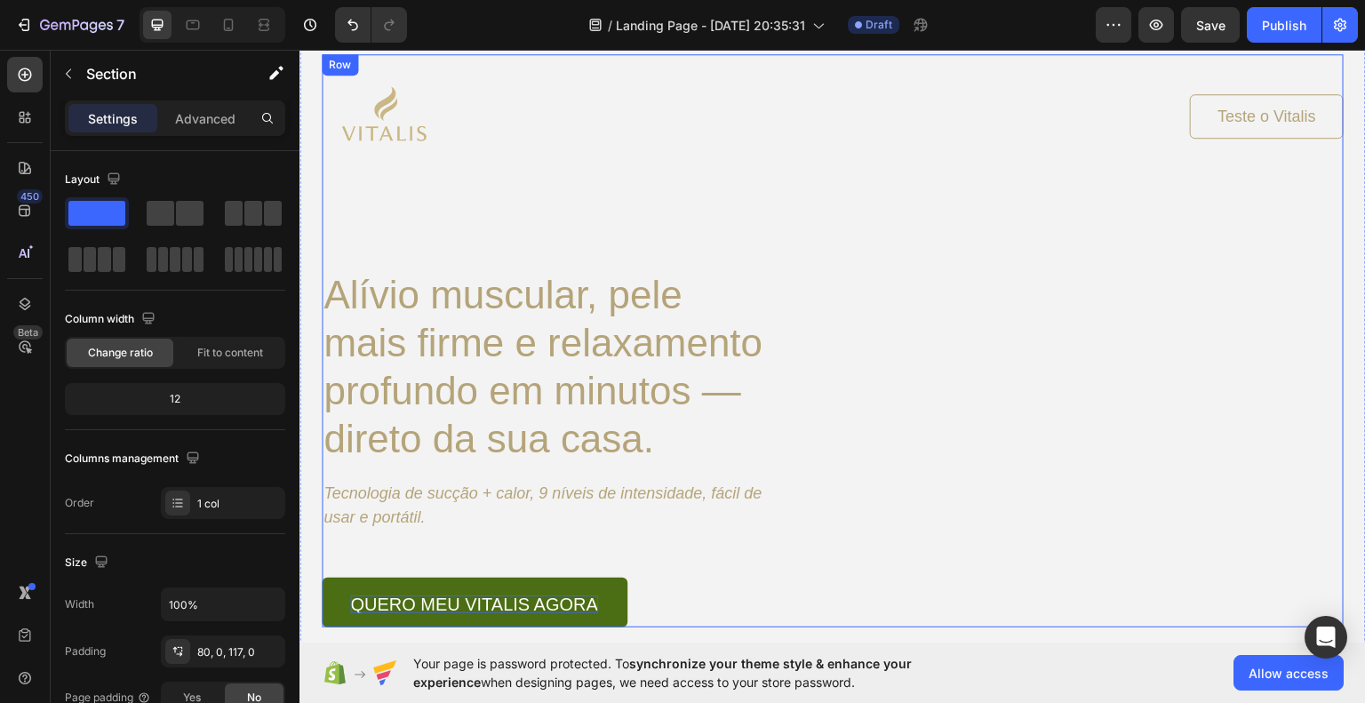
scroll to position [89, 0]
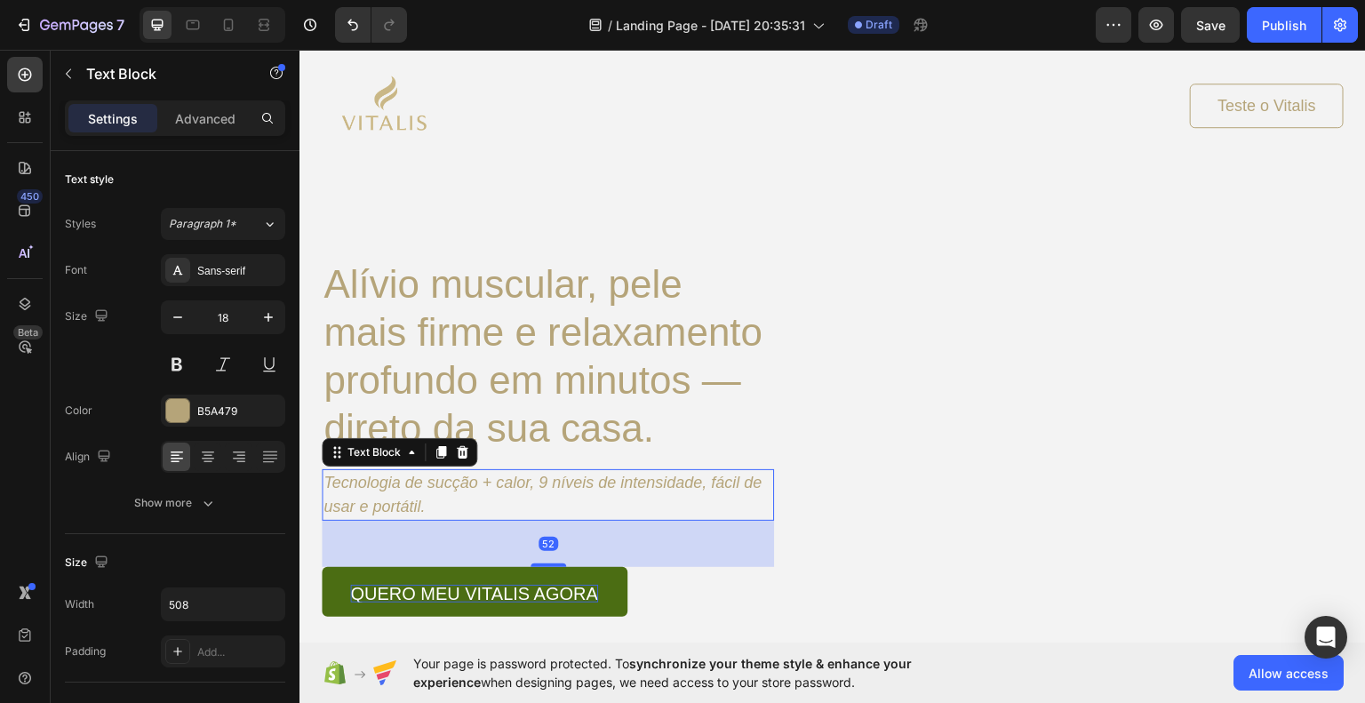
click at [450, 483] on icon "Tecnologia de sucção + calor, 9 níveis de intensidade, fácil de usar e portátil." at bounding box center [543, 494] width 438 height 42
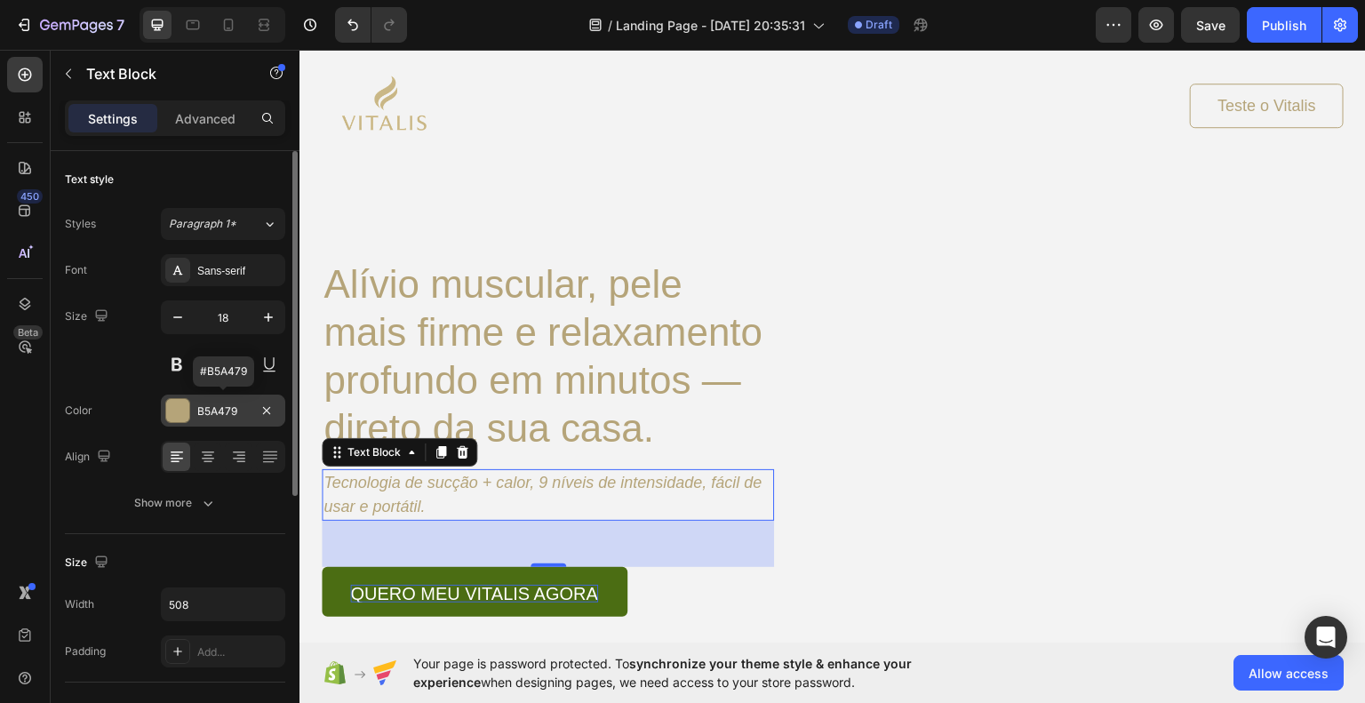
click at [216, 417] on div "B5A479" at bounding box center [223, 412] width 52 height 16
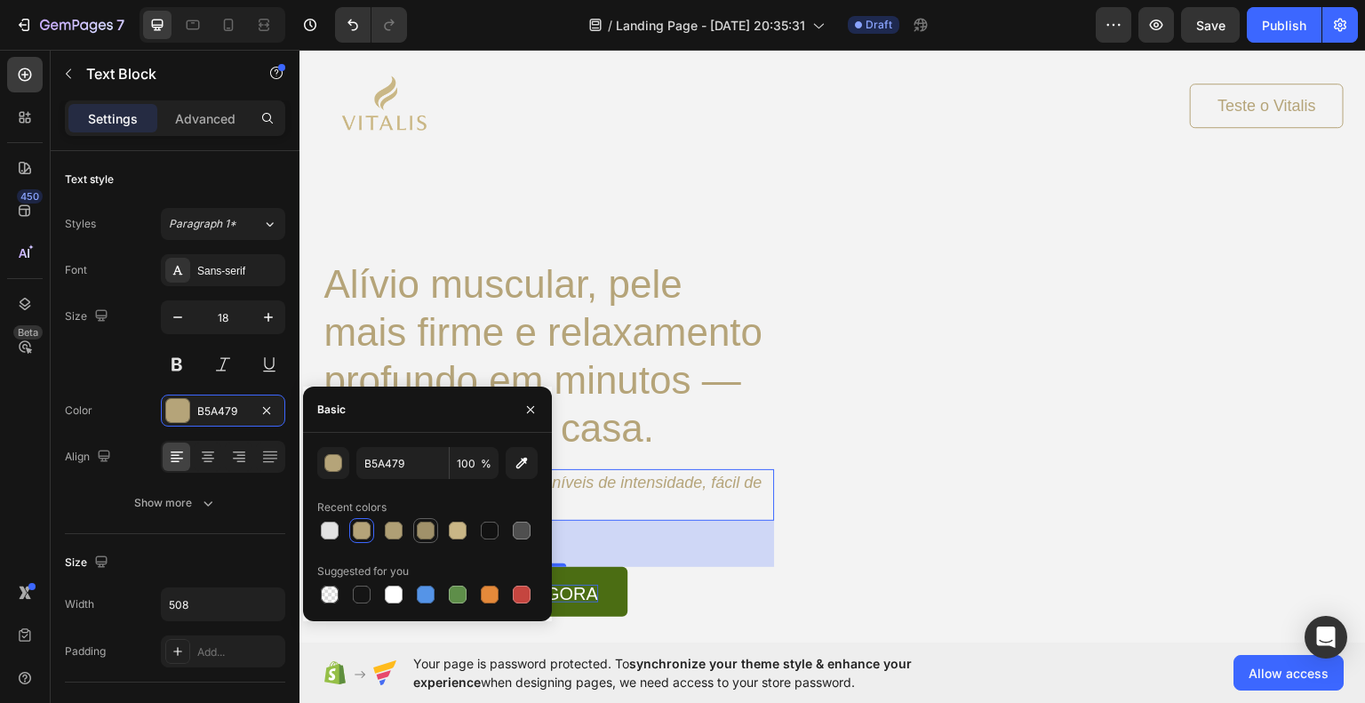
click at [423, 531] on div at bounding box center [426, 531] width 18 height 18
type input "A0916A"
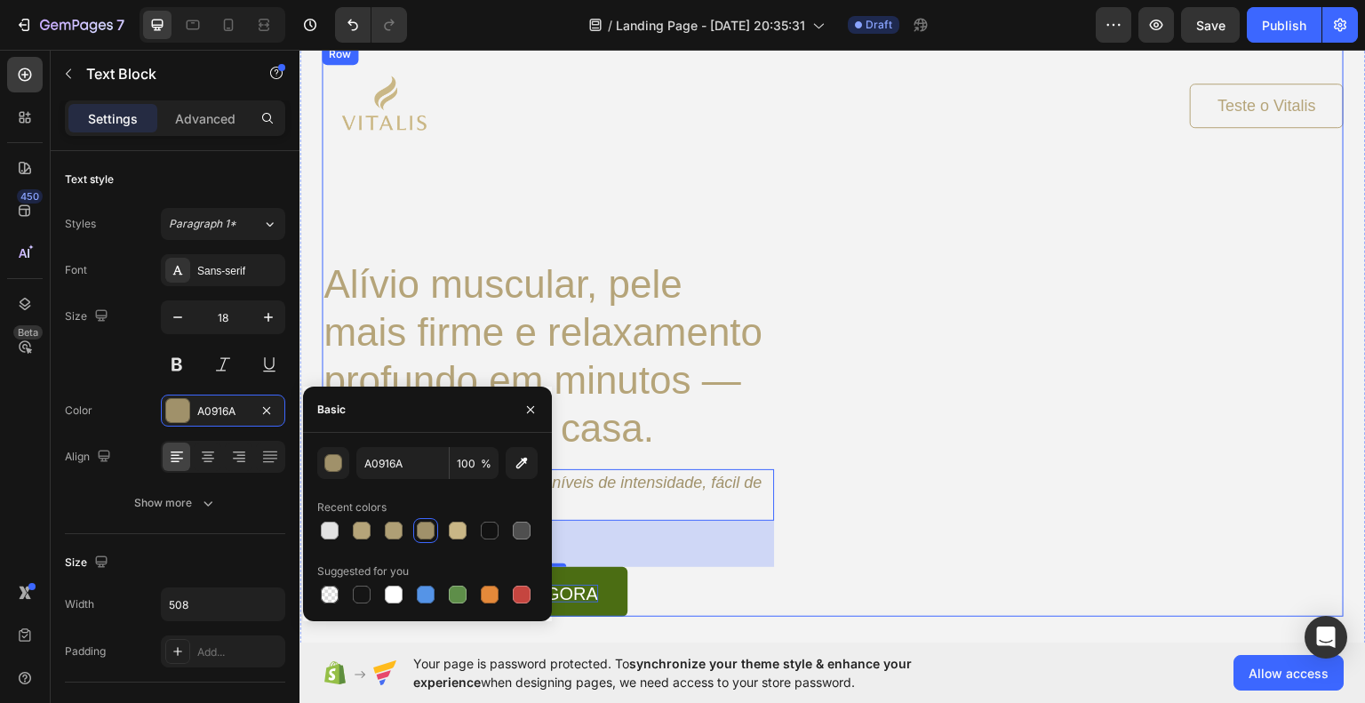
click at [942, 550] on div "Image Teste o Vitalis Button Row Alívio muscular, pele mais firme e relaxamento…" at bounding box center [833, 329] width 1022 height 573
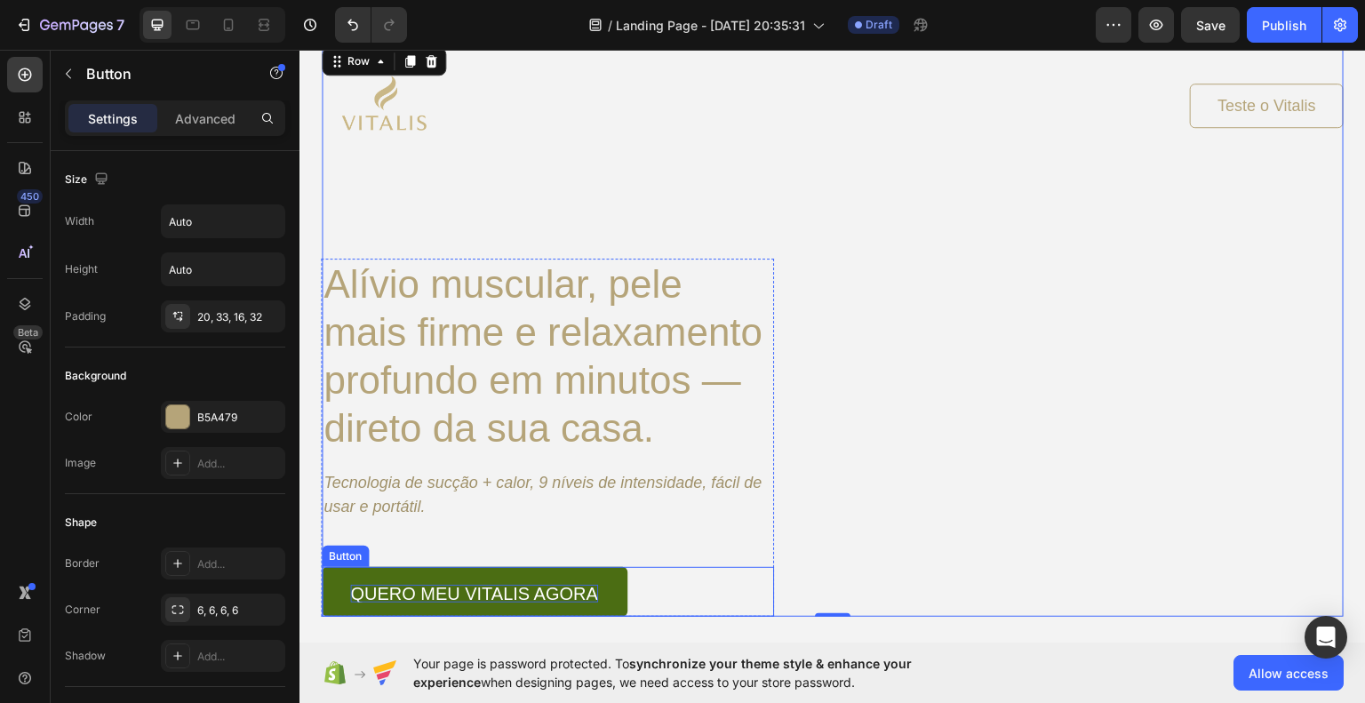
click at [562, 582] on link "quero meu vitalis agora" at bounding box center [475, 591] width 306 height 50
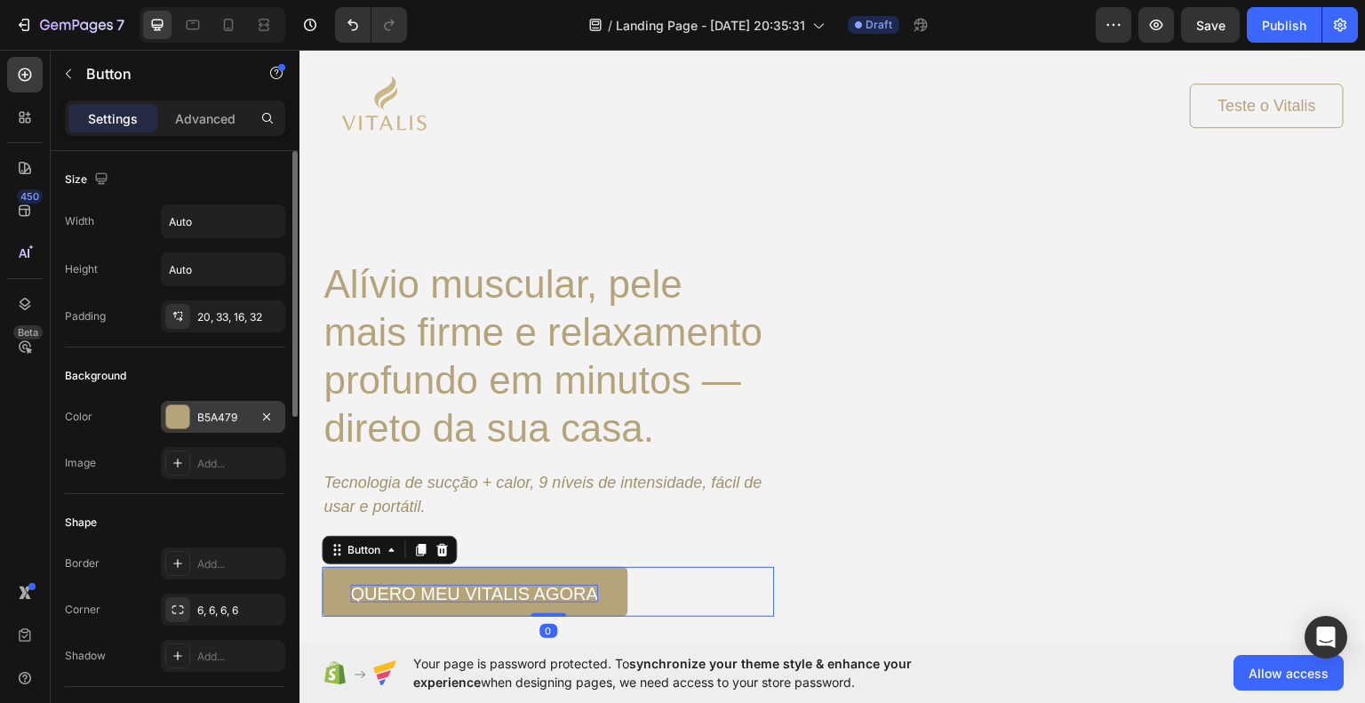
click at [180, 417] on div at bounding box center [177, 416] width 23 height 23
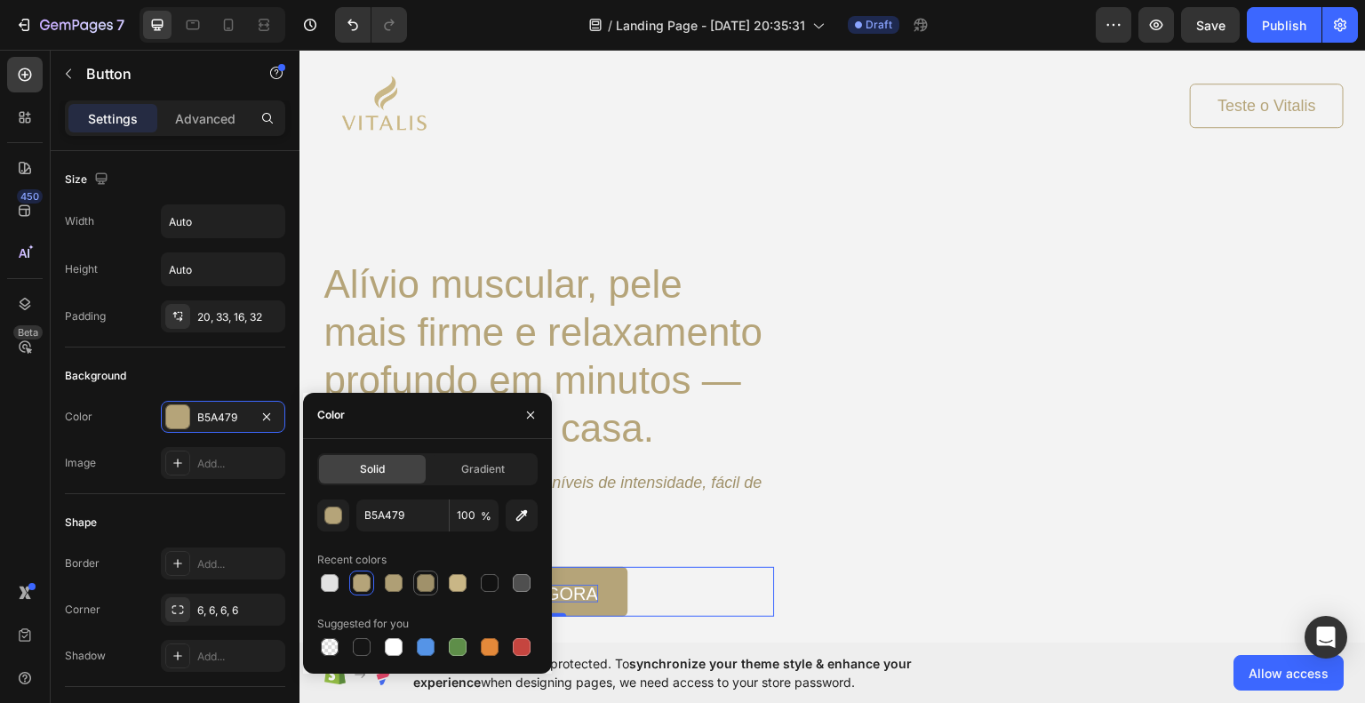
click at [420, 582] on div at bounding box center [426, 583] width 18 height 18
type input "A0916A"
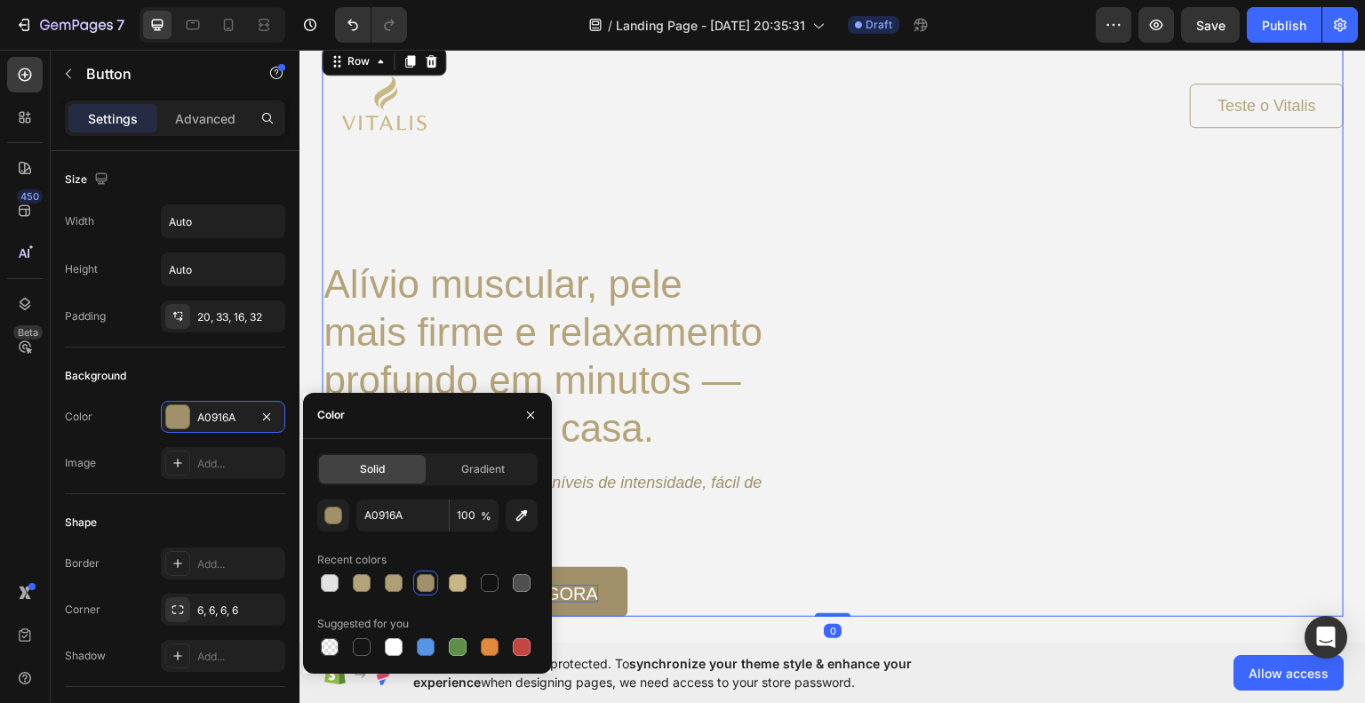
click at [1029, 576] on div "Image Teste o Vitalis Button Row Alívio muscular, pele mais firme e relaxamento…" at bounding box center [833, 329] width 1022 height 573
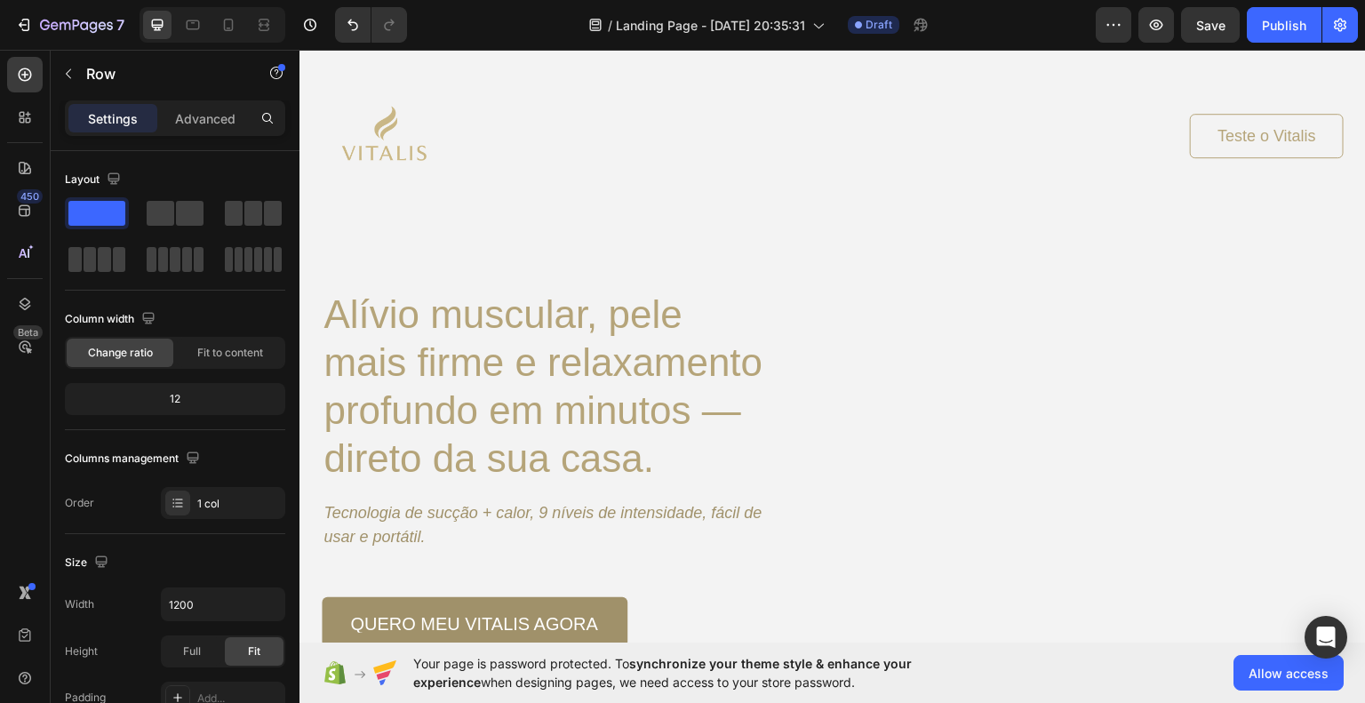
scroll to position [267, 0]
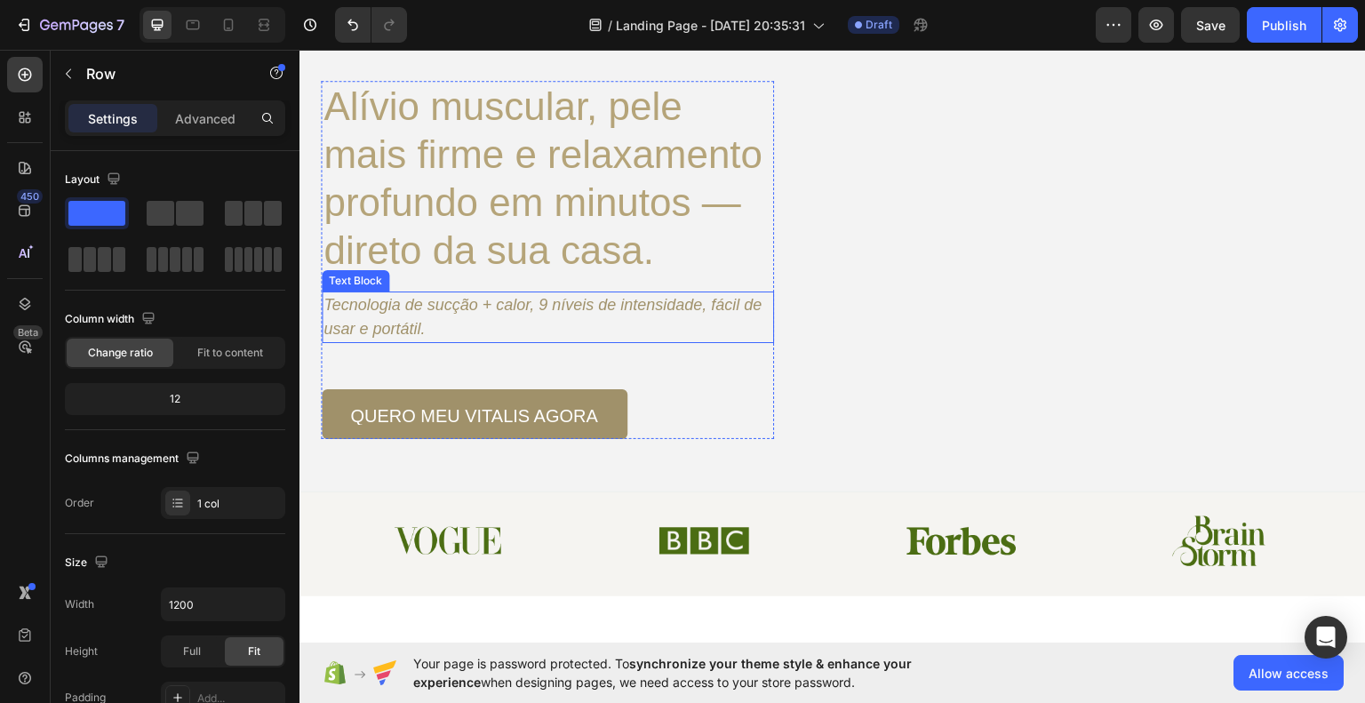
click at [453, 312] on icon "Tecnologia de sucção + calor, 9 níveis de intensidade, fácil de usar e portátil." at bounding box center [543, 316] width 438 height 42
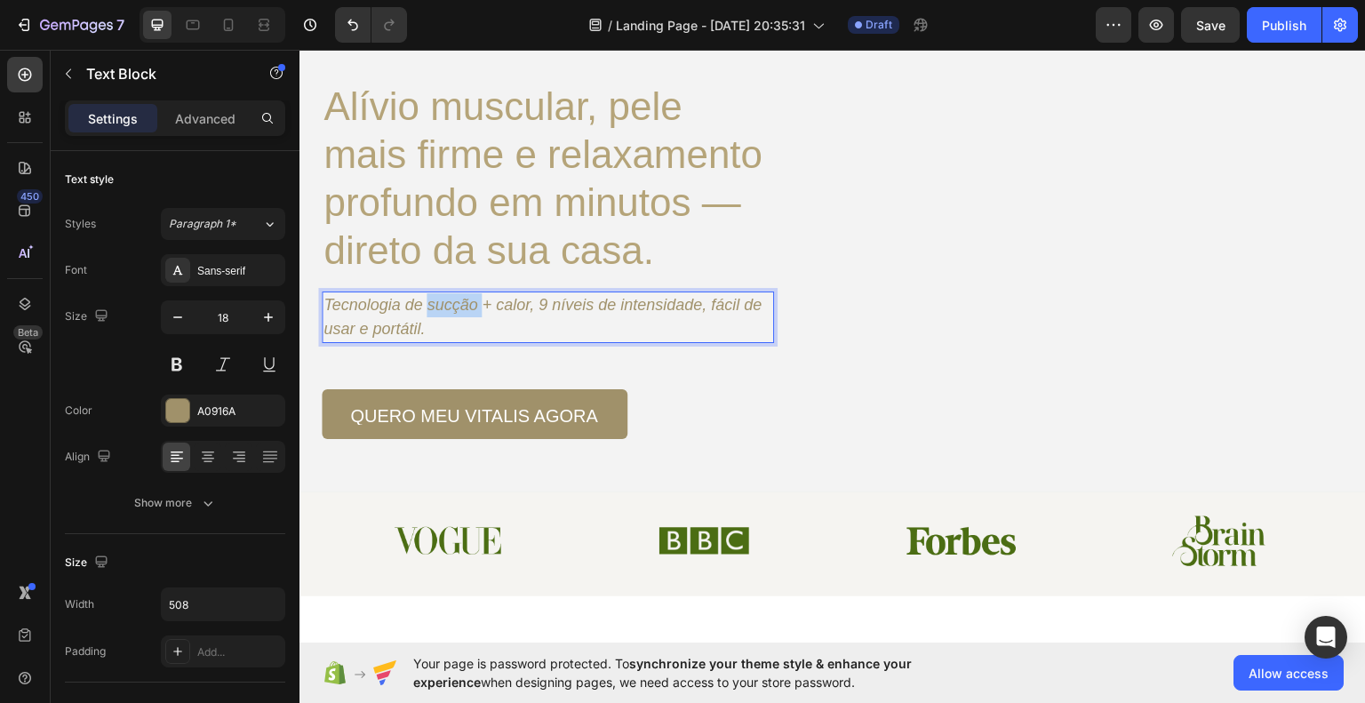
click at [453, 312] on icon "Tecnologia de sucção + calor, 9 níveis de intensidade, fácil de usar e portátil." at bounding box center [543, 316] width 438 height 42
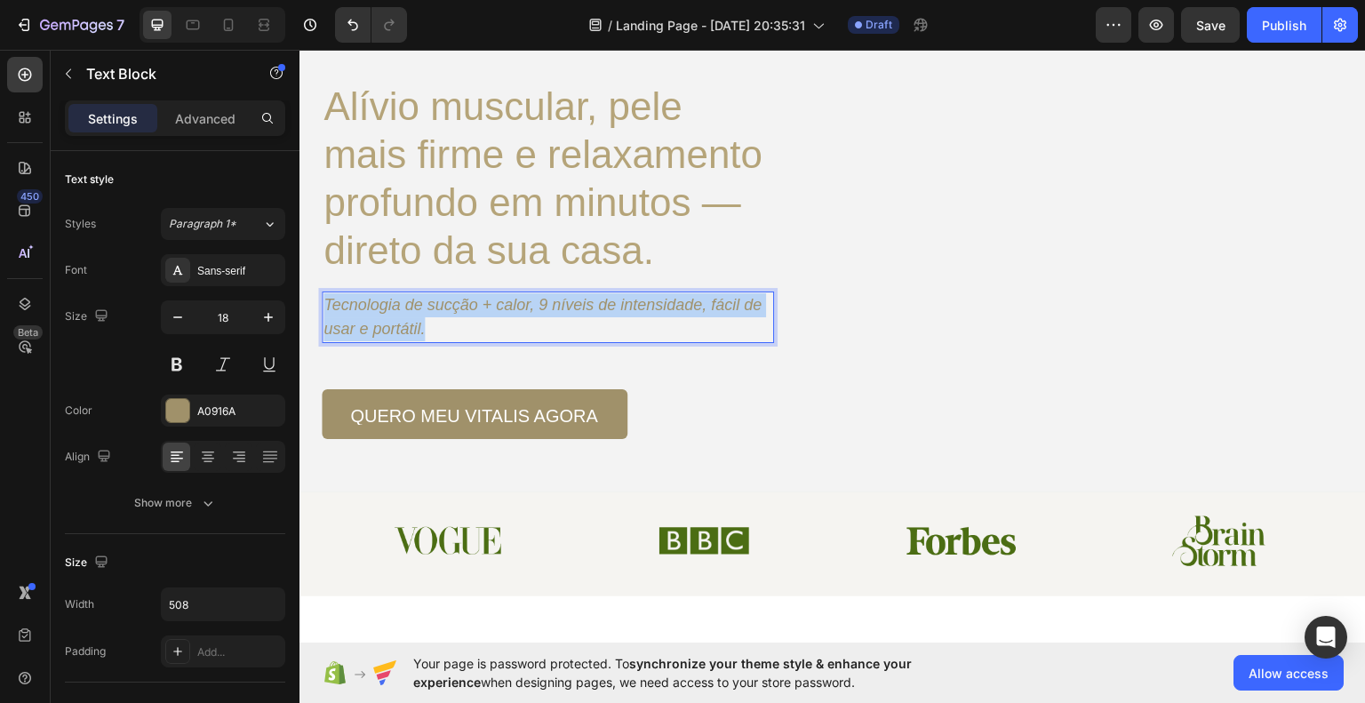
click at [453, 312] on icon "Tecnologia de sucção + calor, 9 níveis de intensidade, fácil de usar e portátil." at bounding box center [543, 316] width 438 height 42
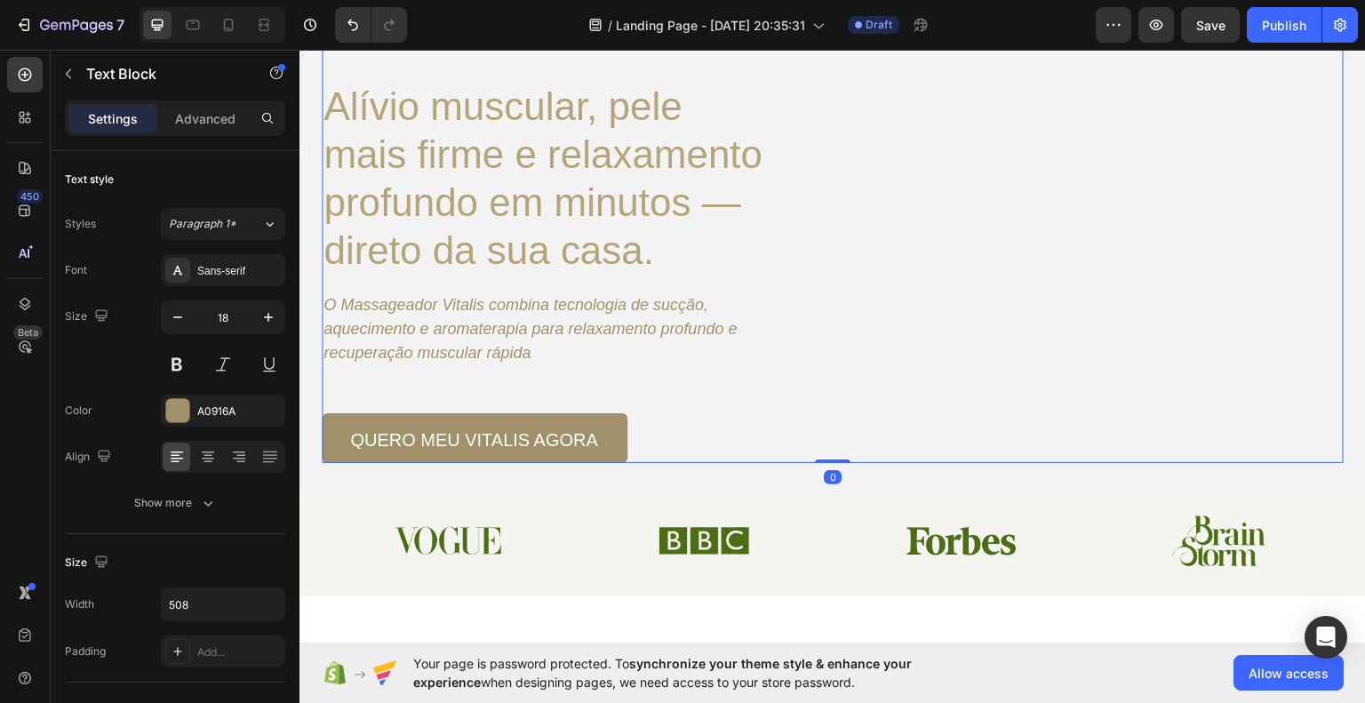
click at [933, 369] on div "Image Teste o Vitalis Button Row Alívio muscular, pele mais firme e relaxamento…" at bounding box center [833, 163] width 1022 height 597
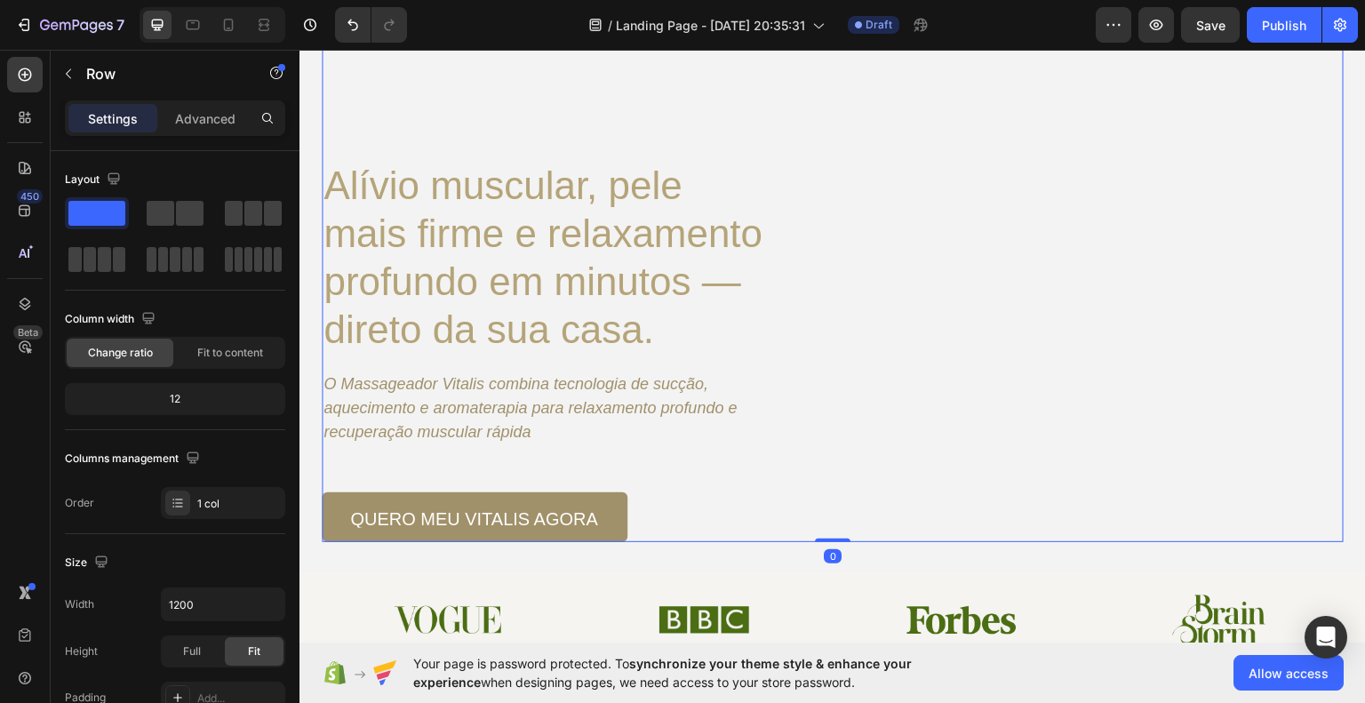
scroll to position [178, 0]
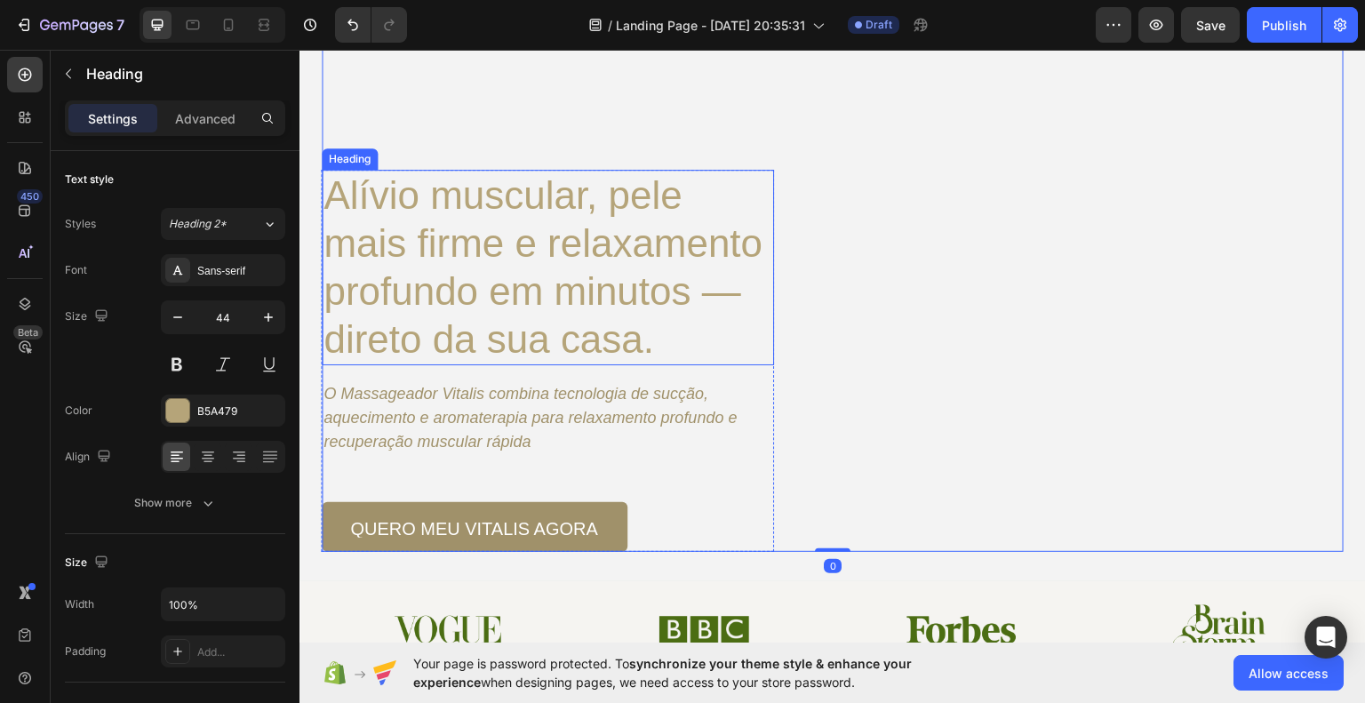
click at [618, 284] on h1 "Alívio muscular, pele mais firme e relaxamento profundo em minutos — direto da …" at bounding box center [548, 267] width 452 height 196
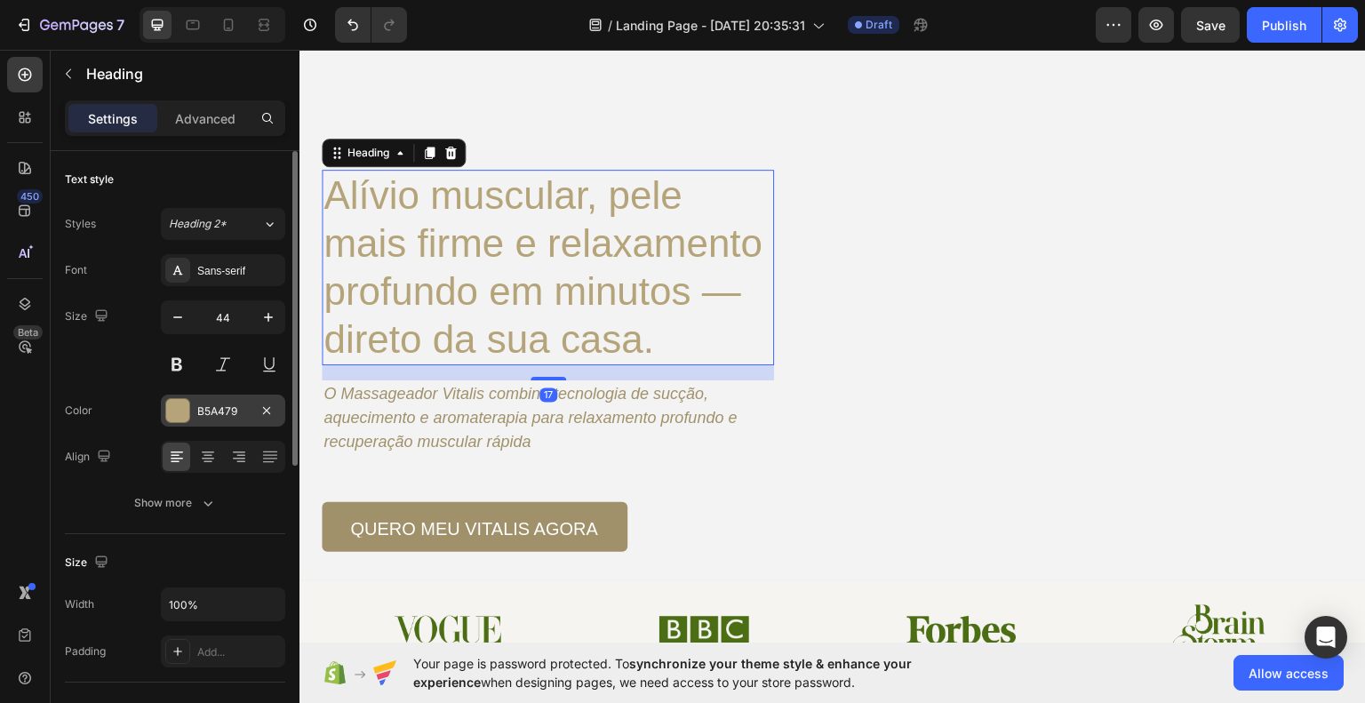
click at [181, 401] on div at bounding box center [177, 410] width 23 height 23
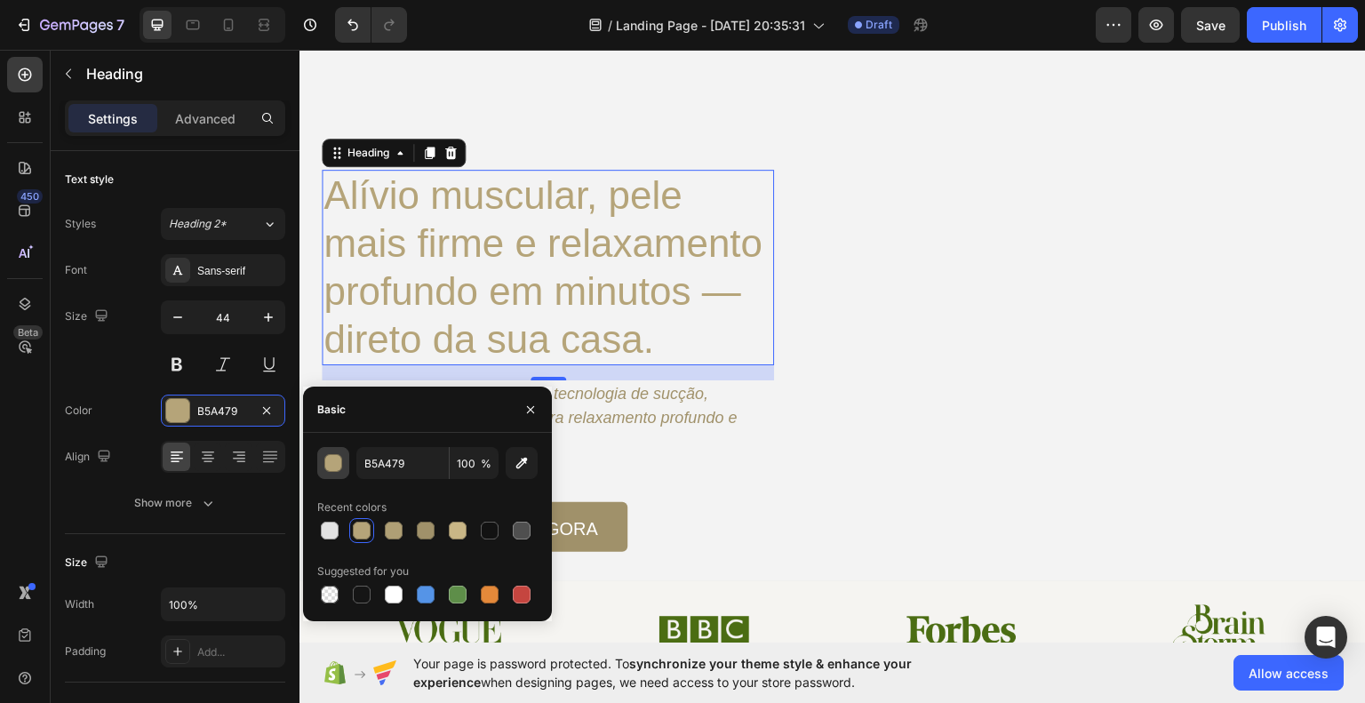
click at [334, 461] on div "button" at bounding box center [334, 464] width 18 height 18
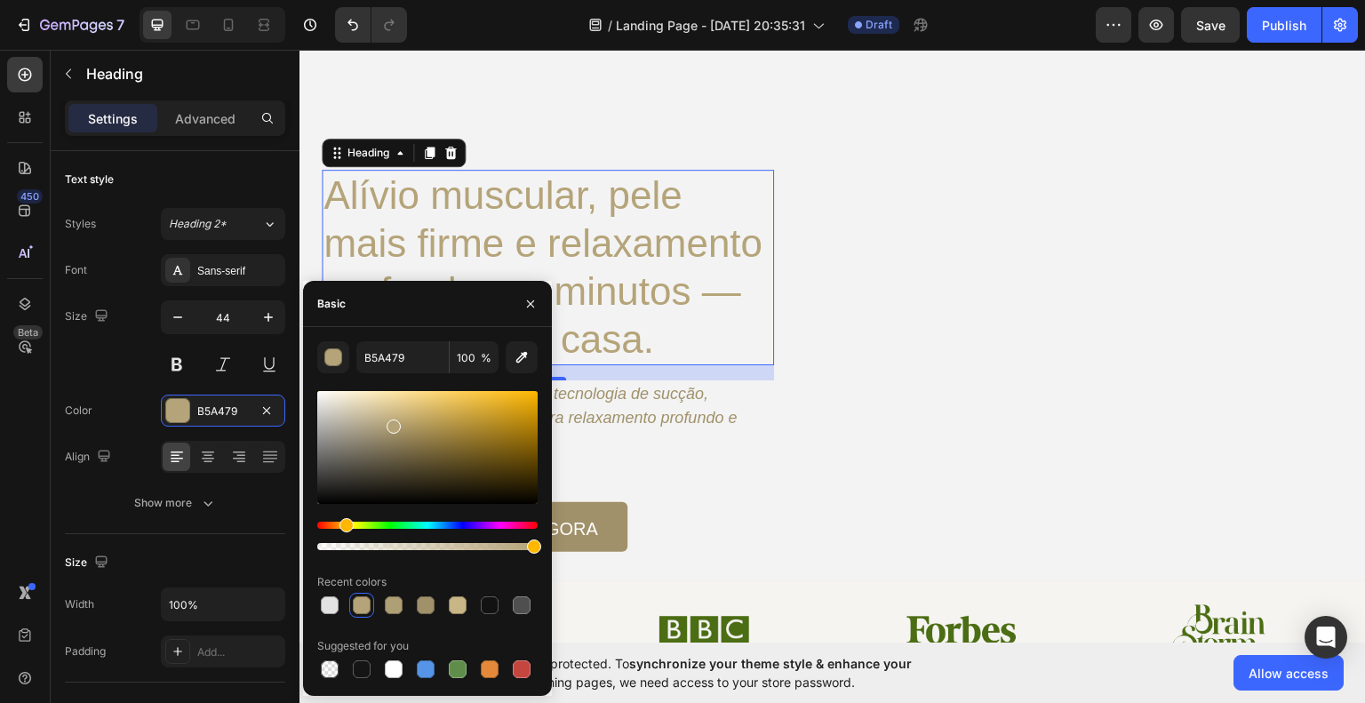
click at [377, 449] on div at bounding box center [427, 447] width 220 height 113
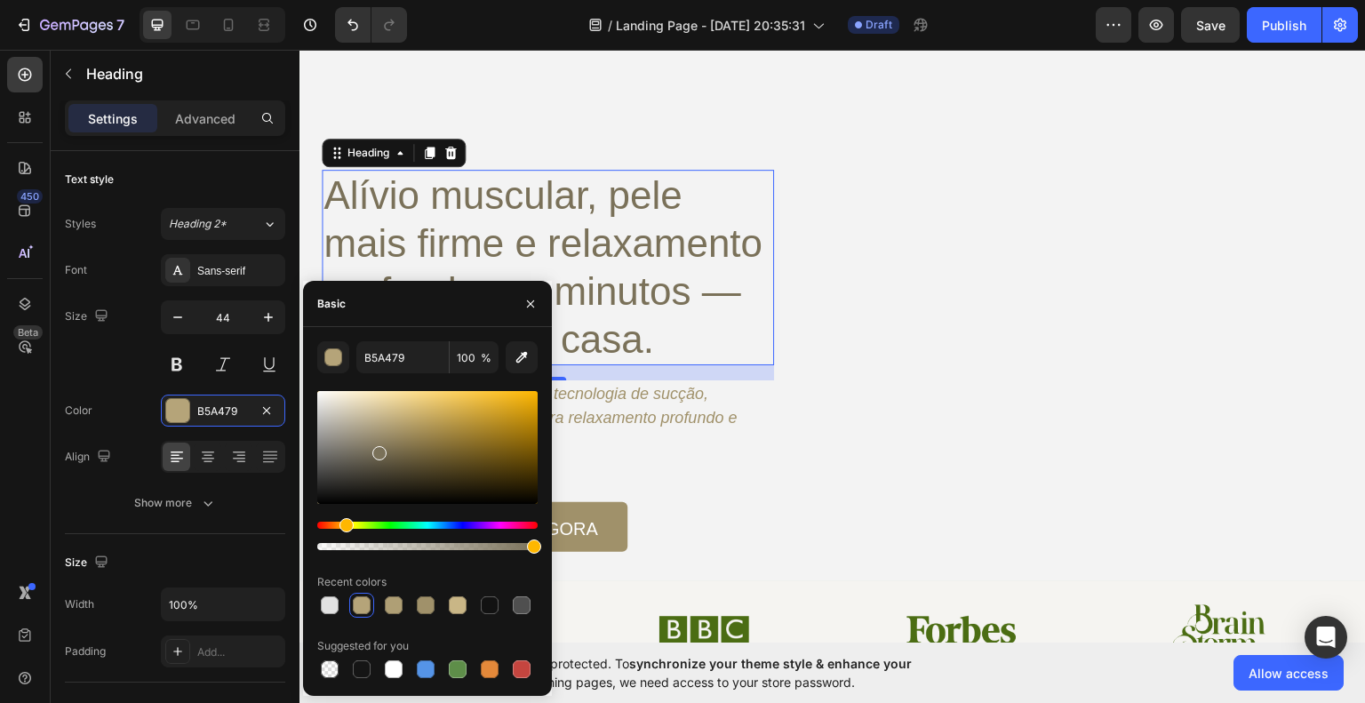
type input "7A7159"
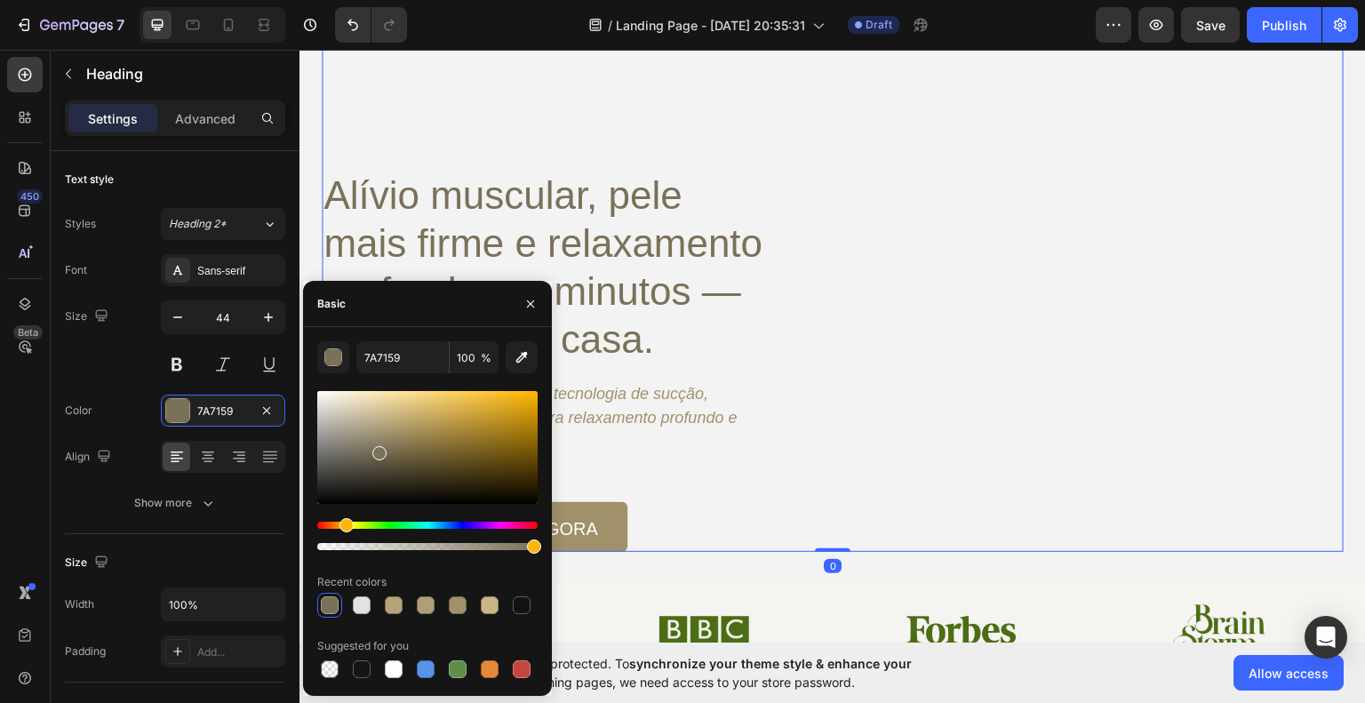
click at [844, 475] on div "Image Teste o Vitalis Button Row Alívio muscular, pele mais firme e relaxamento…" at bounding box center [833, 252] width 1022 height 597
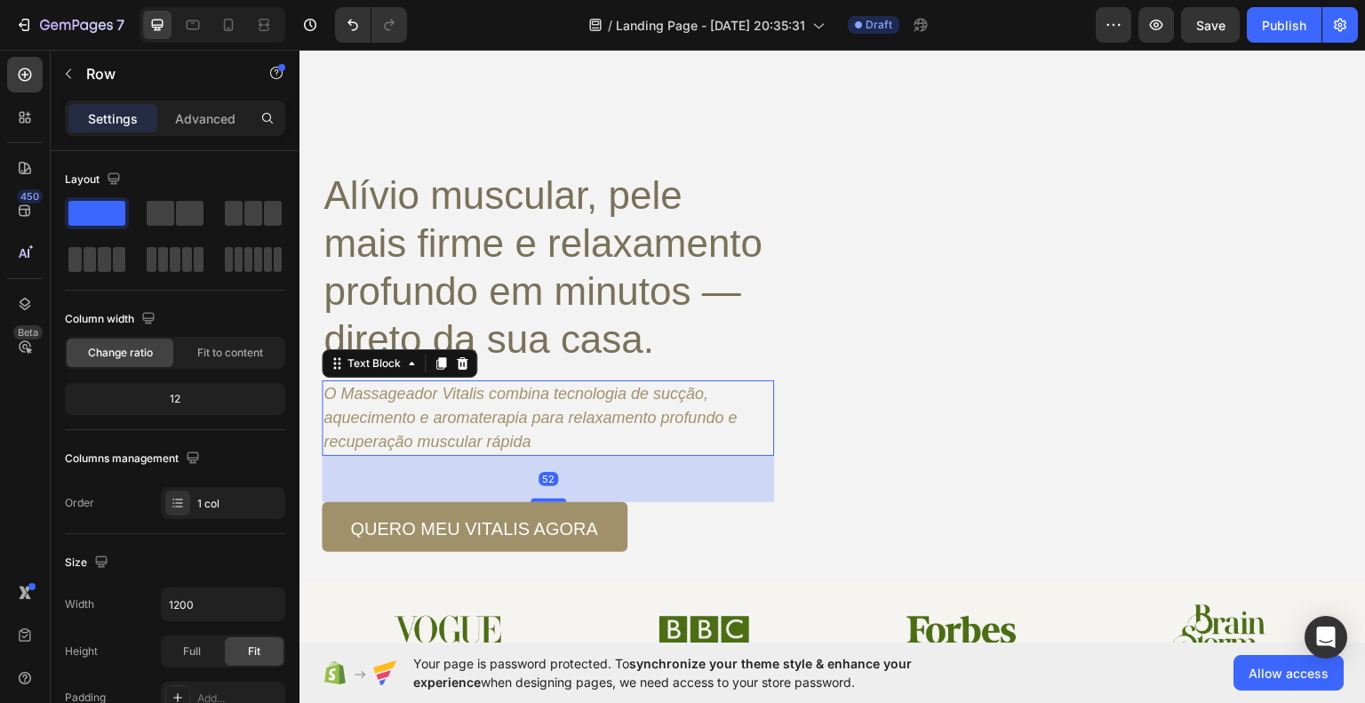
click at [608, 408] on icon "O Massageador Vitalis combina tecnologia de sucção, aquecimento e aromaterapia …" at bounding box center [530, 417] width 413 height 66
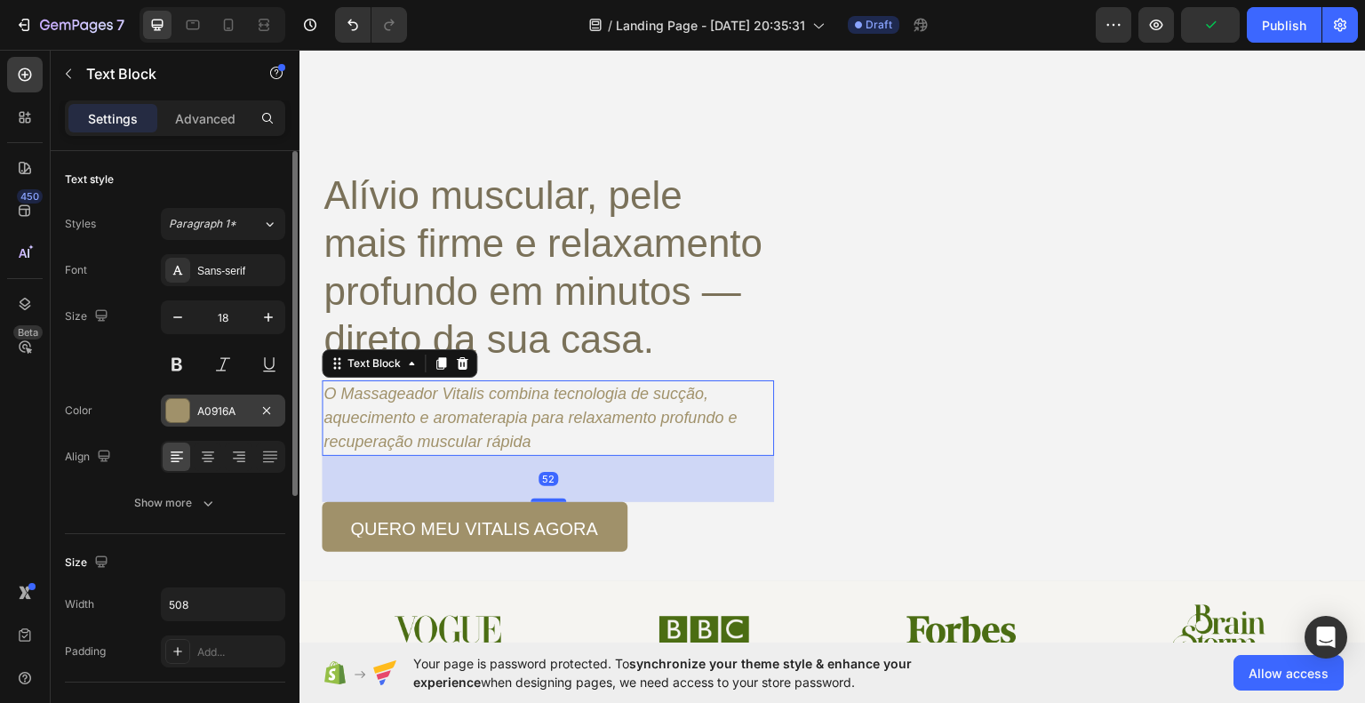
click at [187, 408] on div at bounding box center [177, 410] width 23 height 23
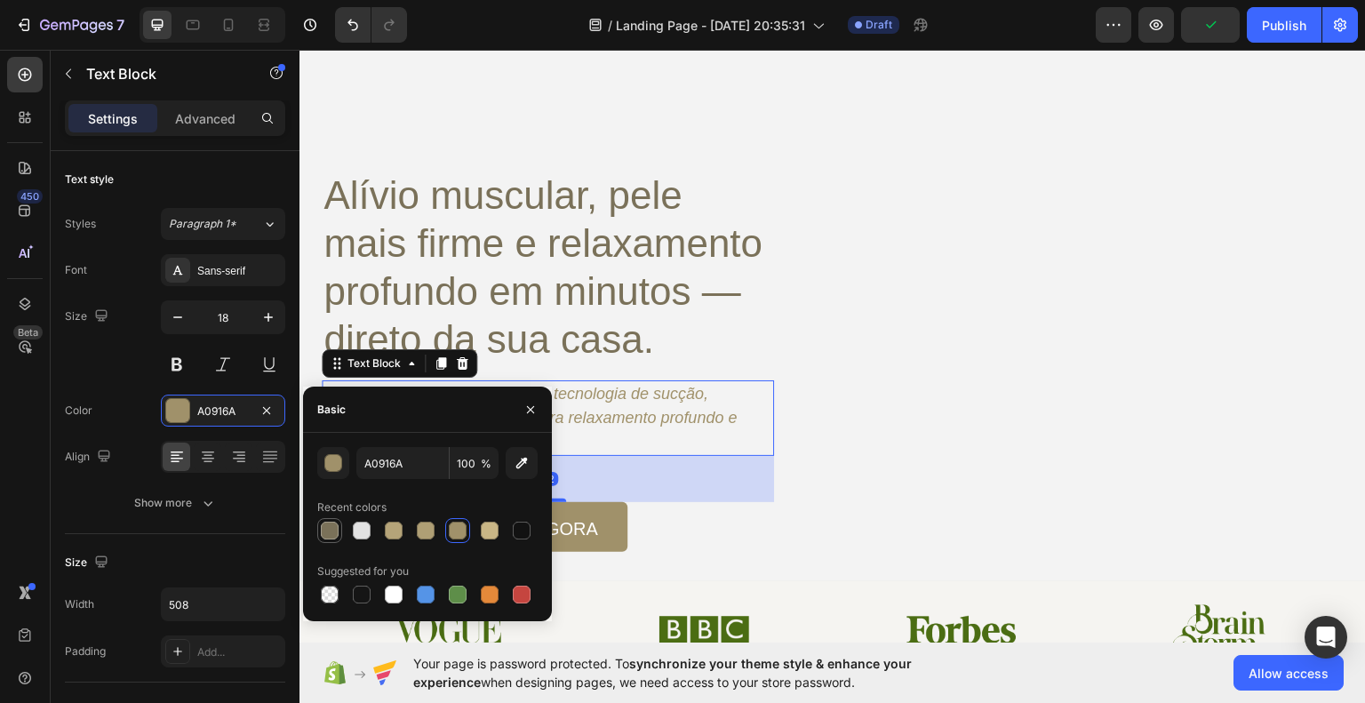
click at [322, 520] on div at bounding box center [329, 530] width 21 height 21
type input "7A7159"
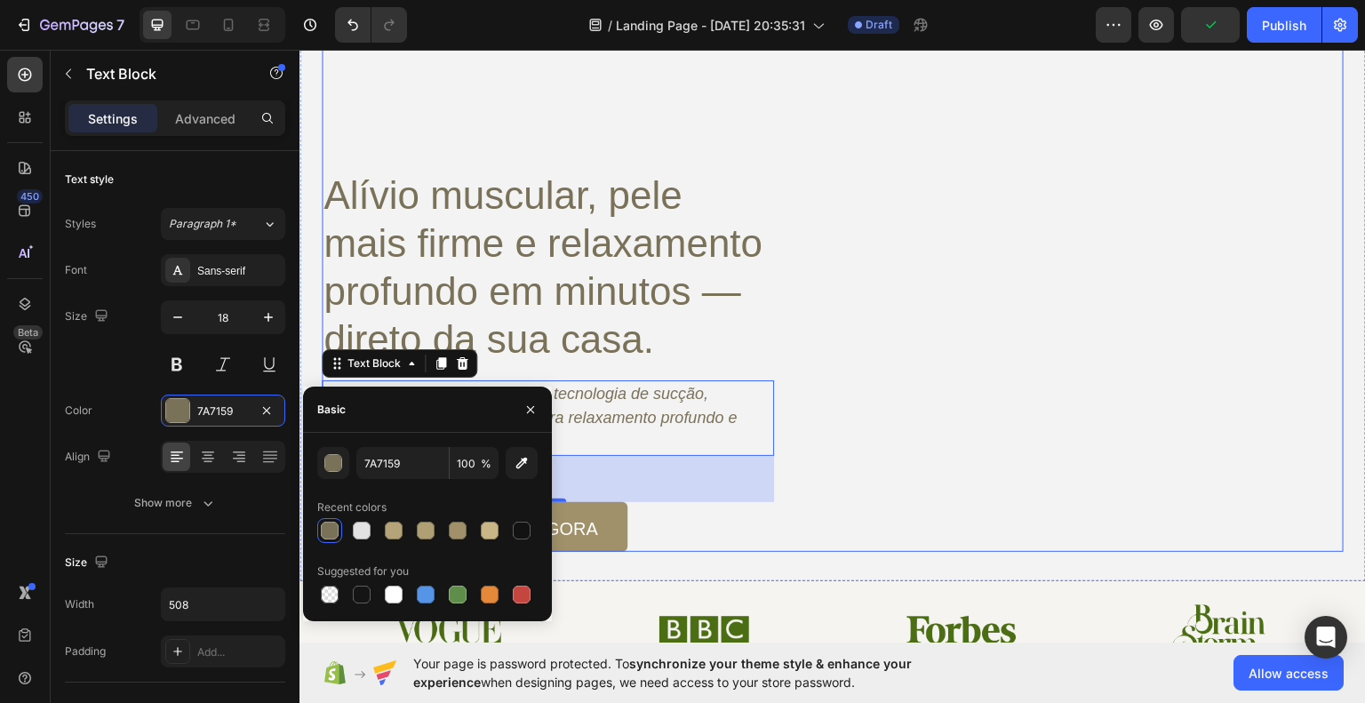
click at [950, 482] on div "Image Teste o Vitalis Button Row Alívio muscular, pele mais firme e relaxamento…" at bounding box center [833, 252] width 1022 height 597
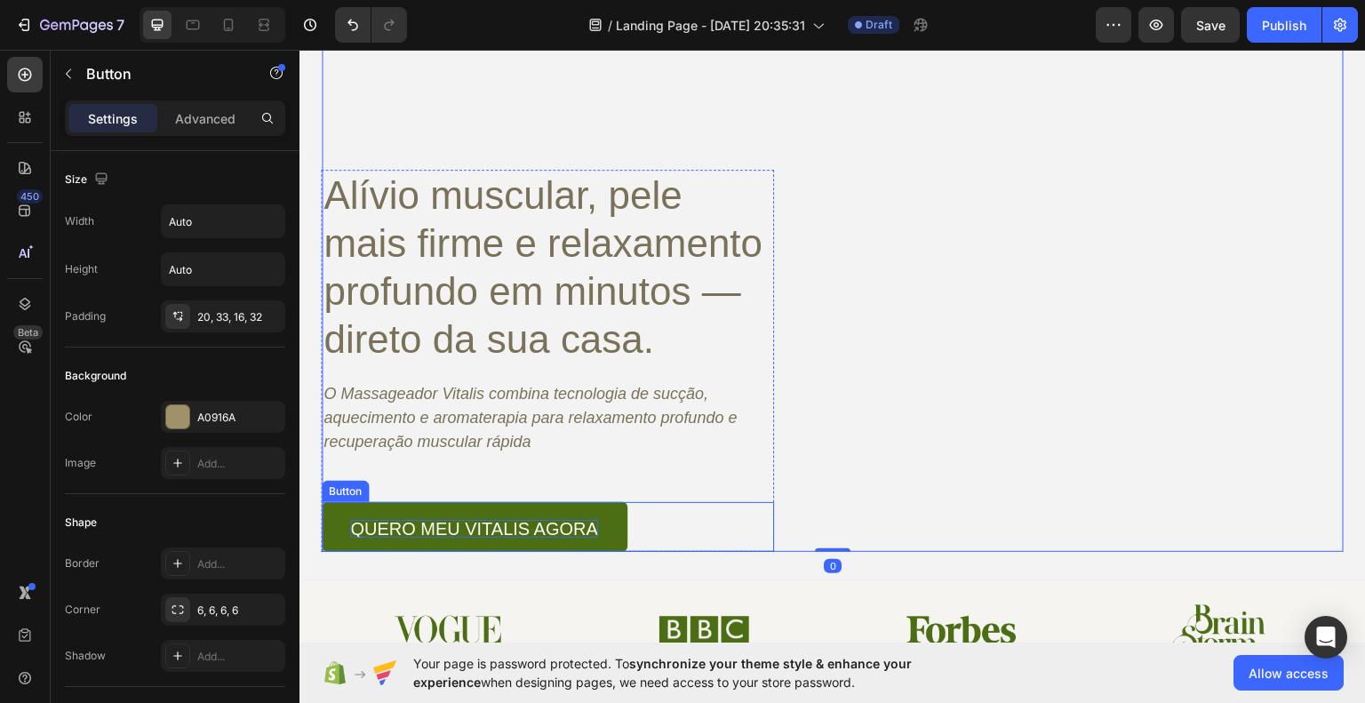
click at [581, 535] on p "quero meu vitalis agora" at bounding box center [474, 528] width 248 height 18
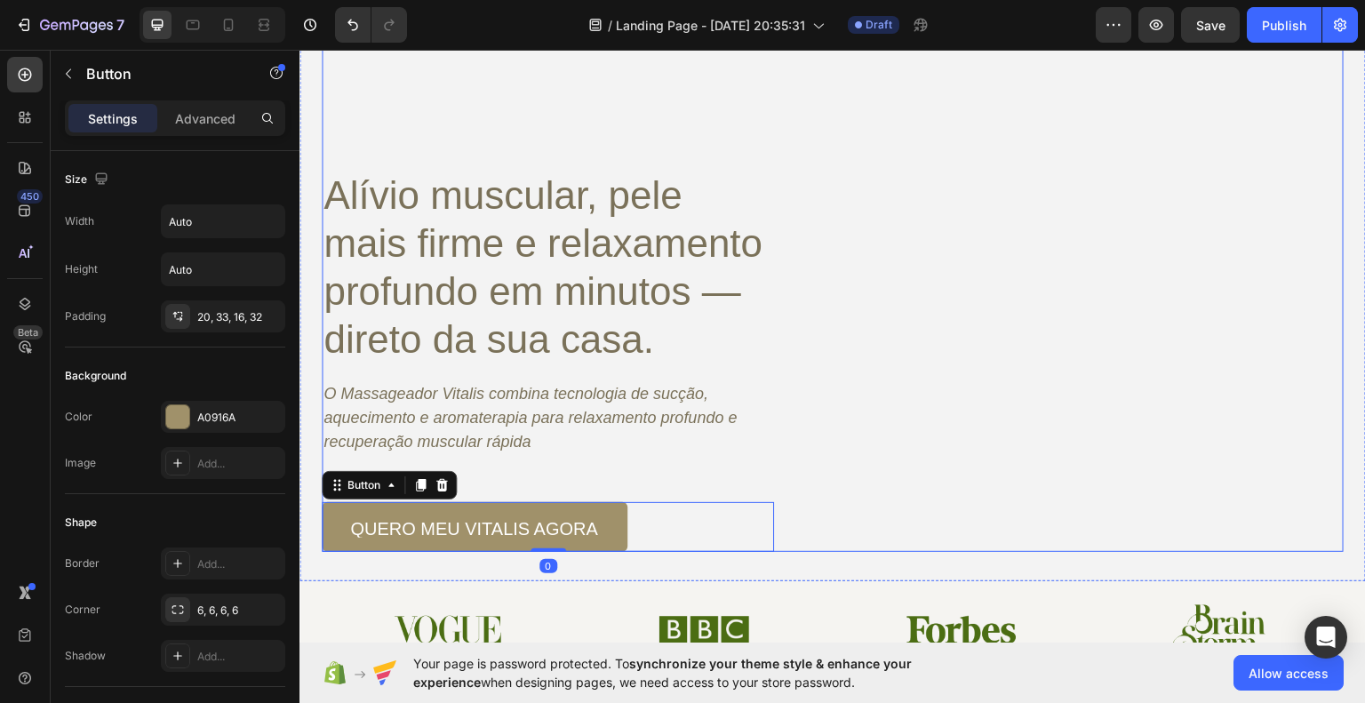
click at [994, 488] on div "Image Teste o Vitalis Button Row Alívio muscular, pele mais firme e relaxamento…" at bounding box center [833, 252] width 1022 height 597
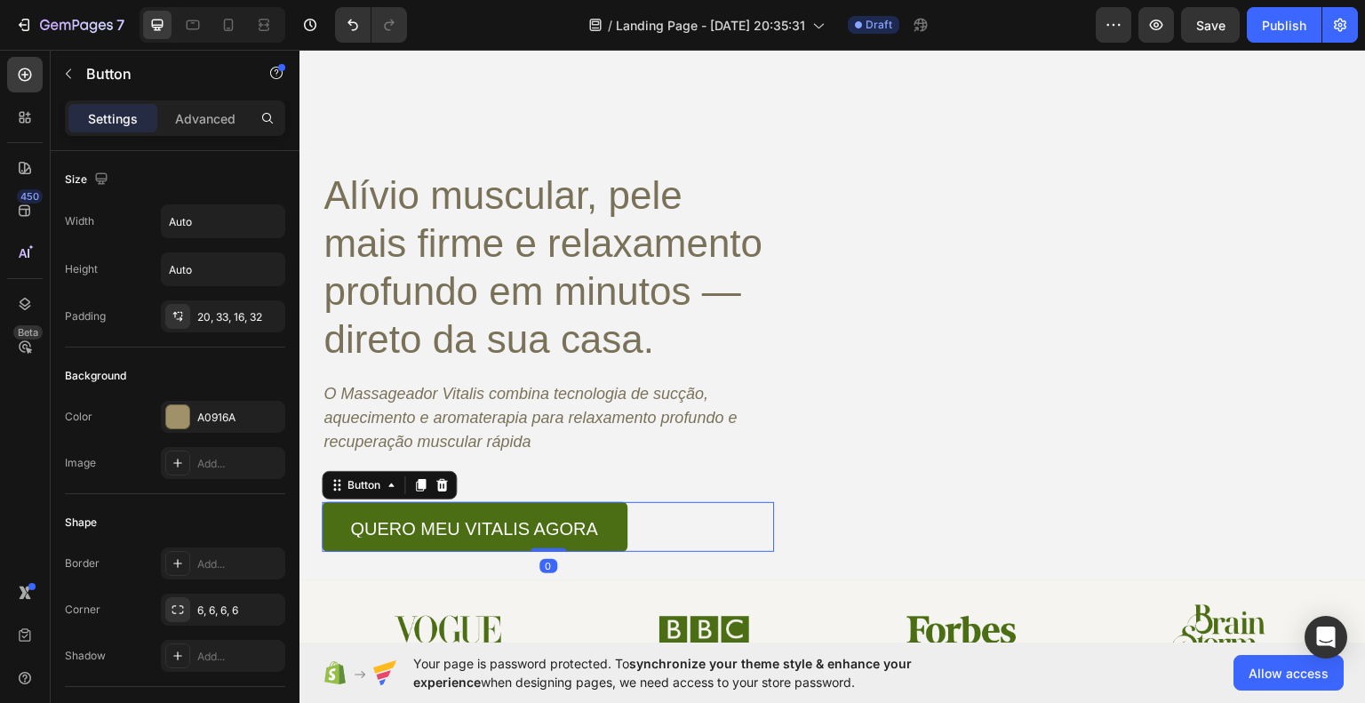
click at [596, 516] on link "quero meu vitalis agora" at bounding box center [475, 526] width 306 height 50
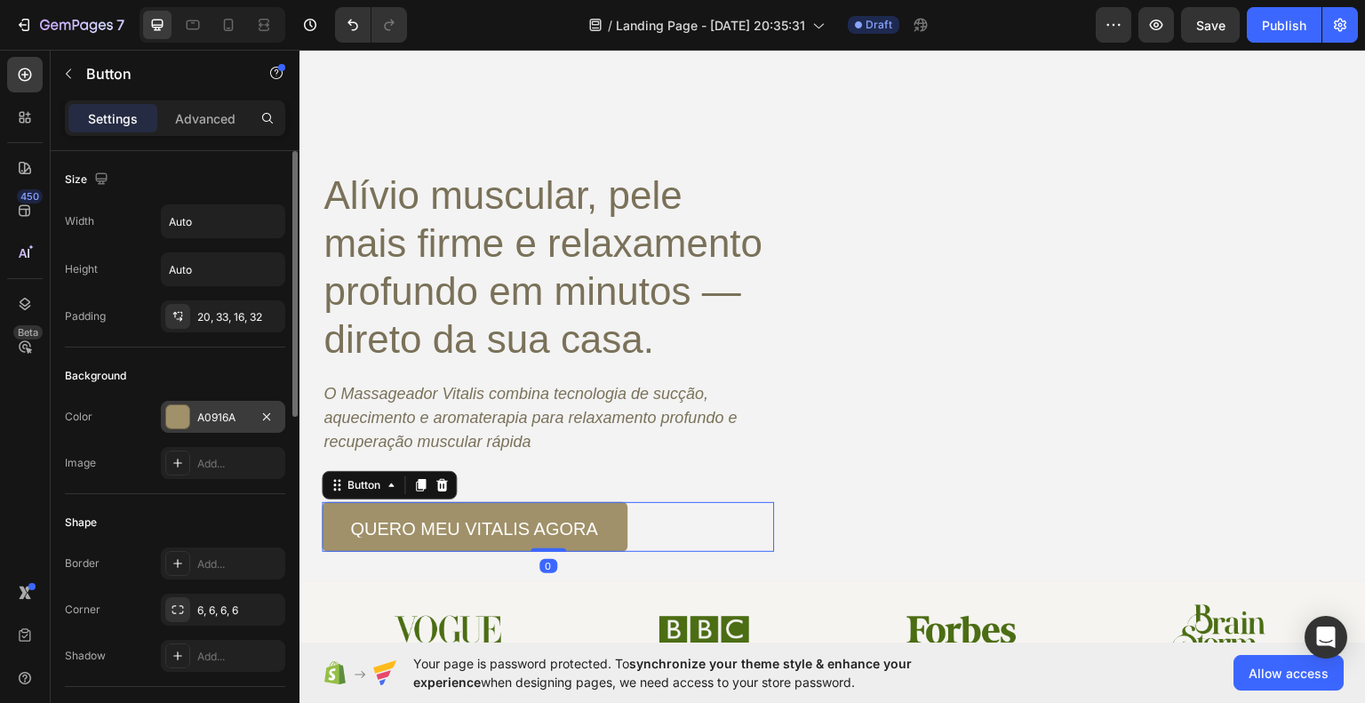
click at [174, 406] on div at bounding box center [177, 416] width 23 height 23
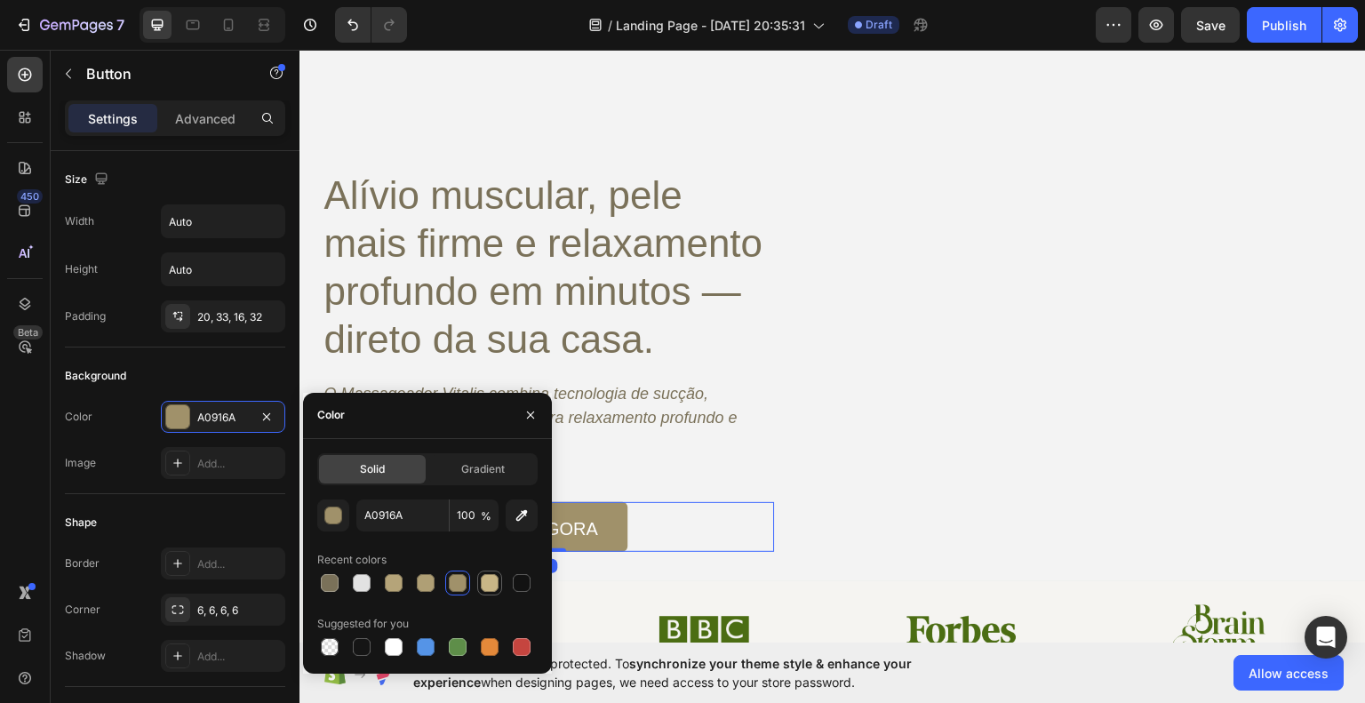
click at [496, 582] on div at bounding box center [490, 583] width 18 height 18
type input "C9B686"
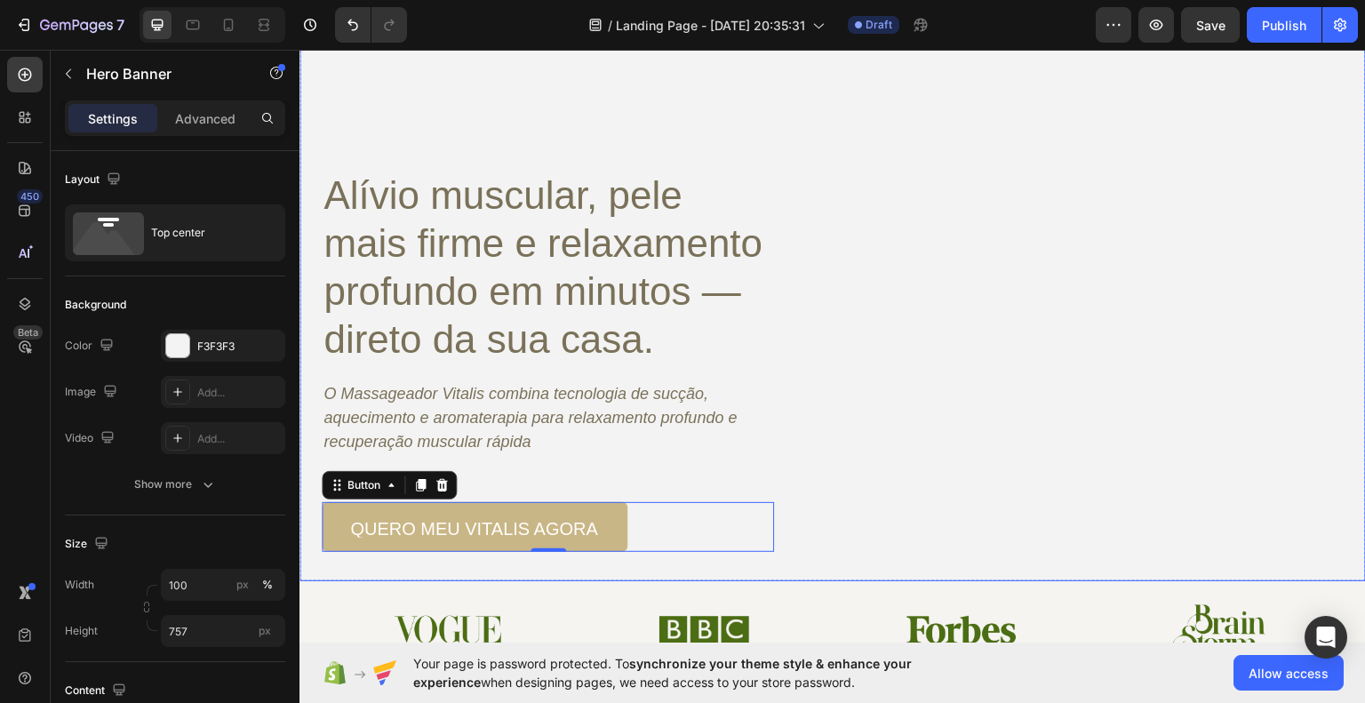
click at [897, 552] on div "Background Image" at bounding box center [833, 244] width 1067 height 673
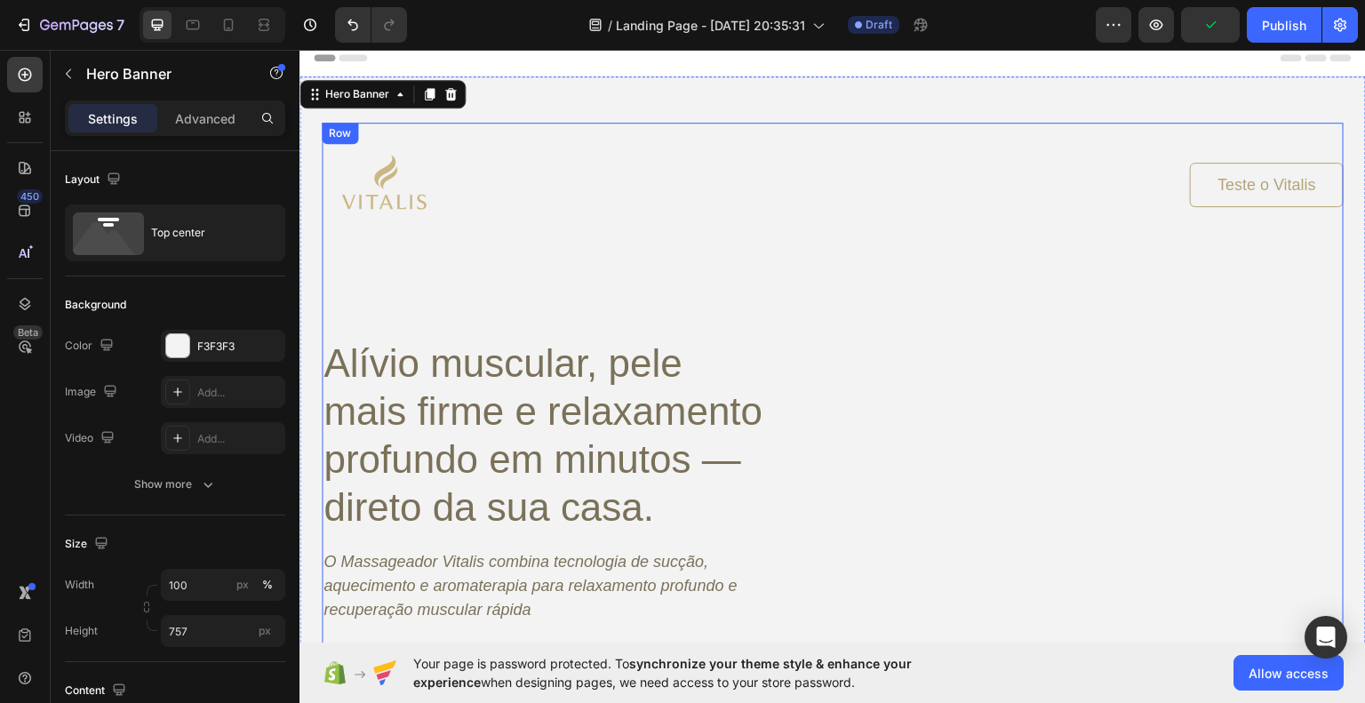
scroll to position [0, 0]
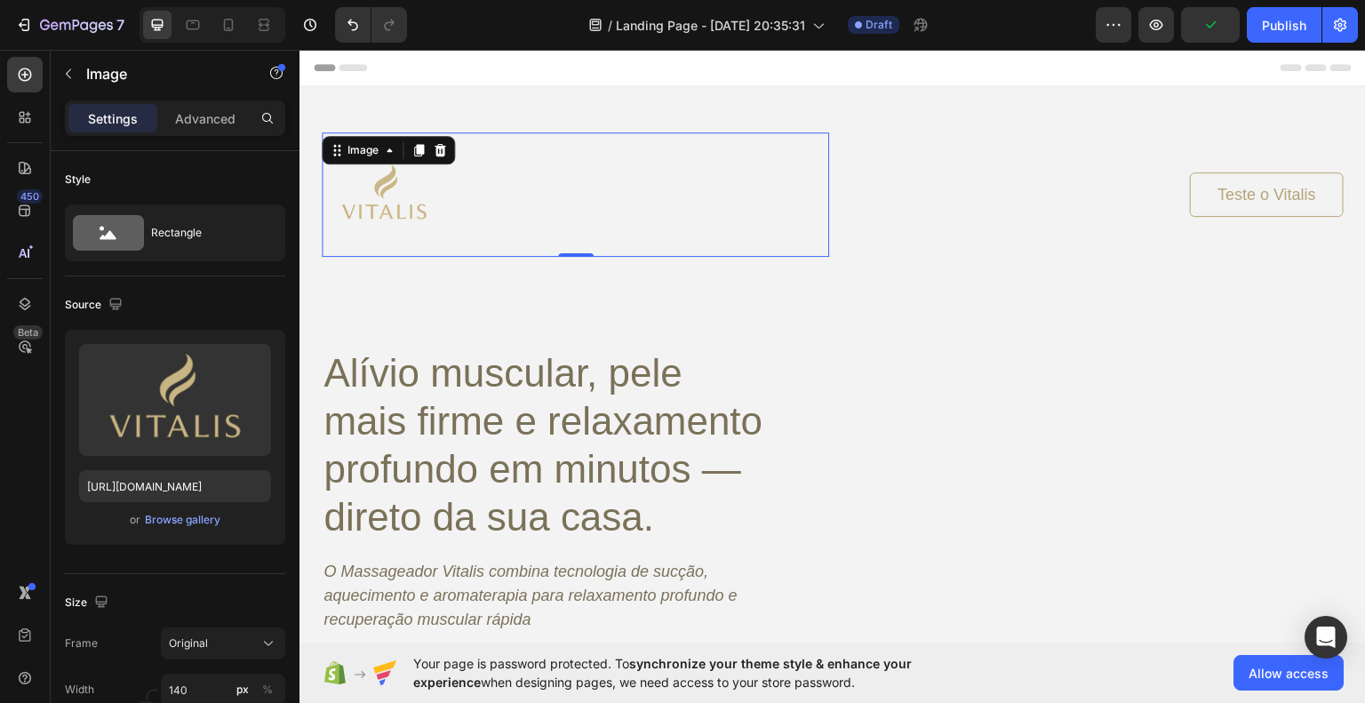
click at [680, 218] on div at bounding box center [576, 194] width 508 height 124
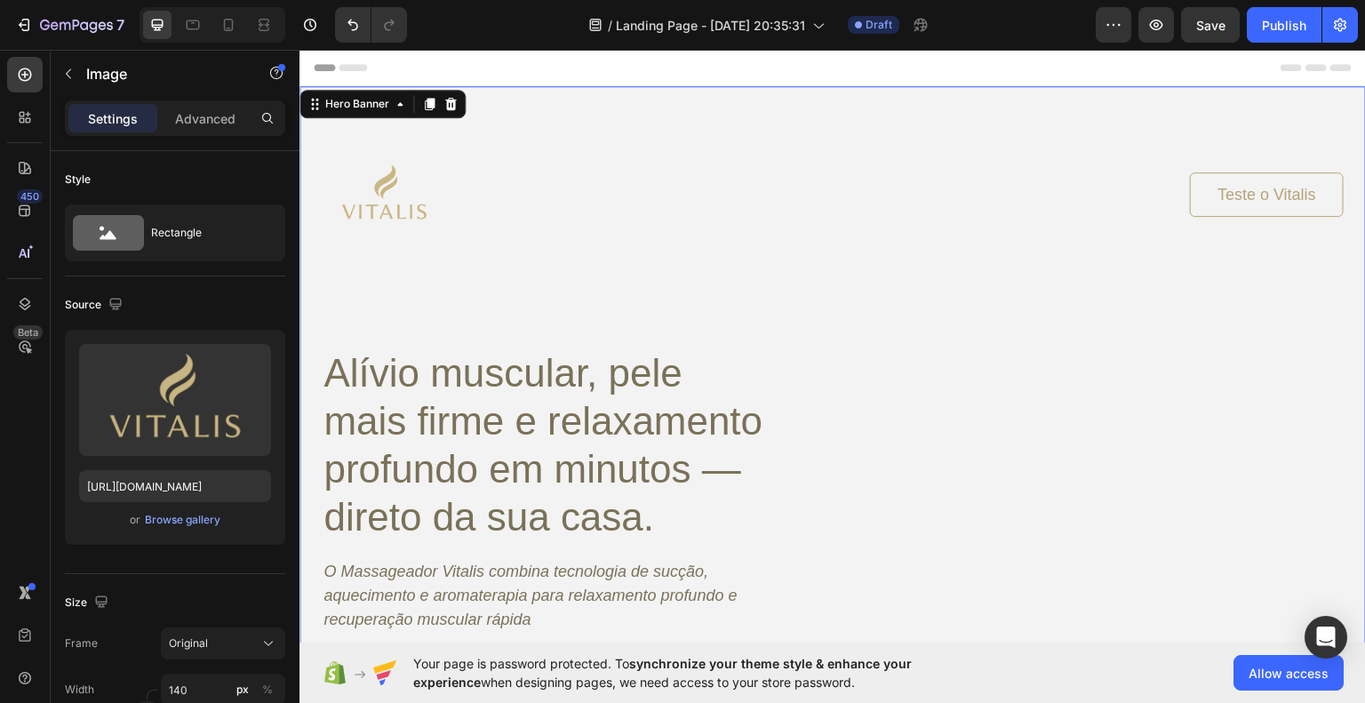
click at [627, 94] on div "Image Teste o Vitalis Button Row Alívio muscular, pele mais firme e relaxamento…" at bounding box center [833, 407] width 1067 height 644
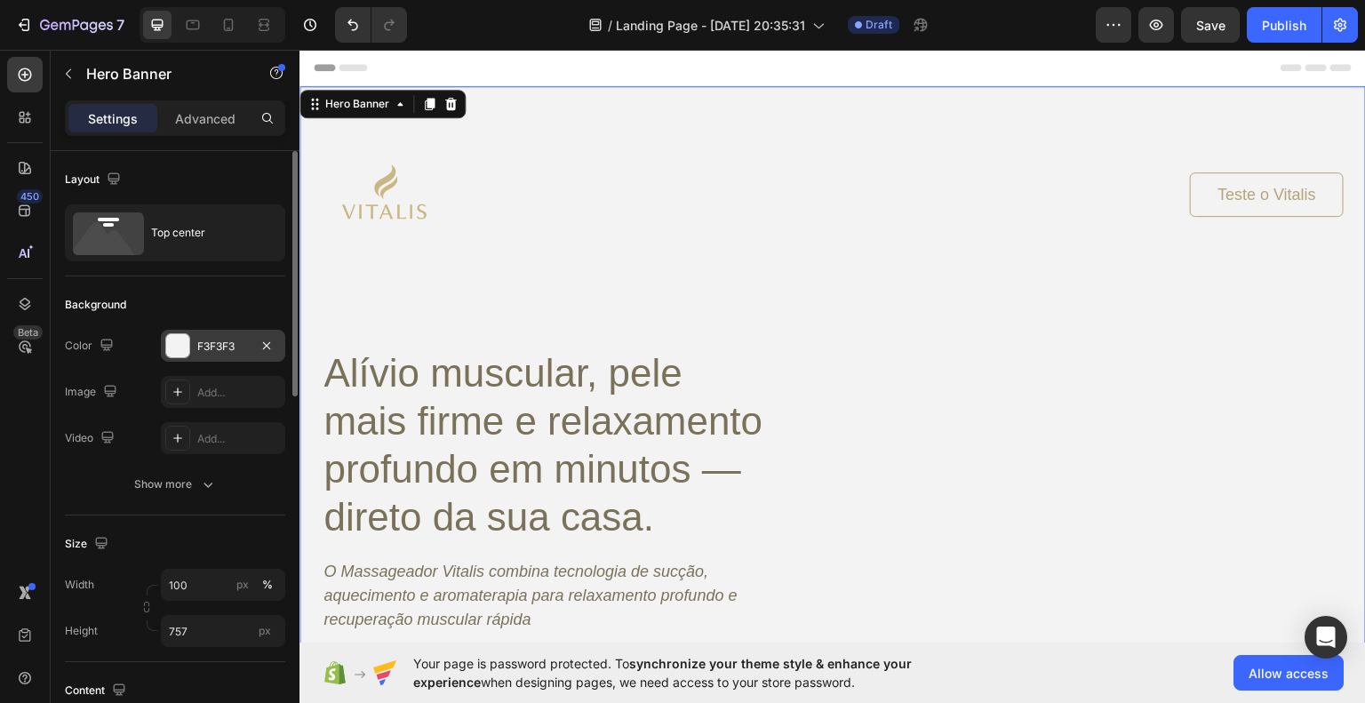
click at [170, 347] on div at bounding box center [177, 345] width 23 height 23
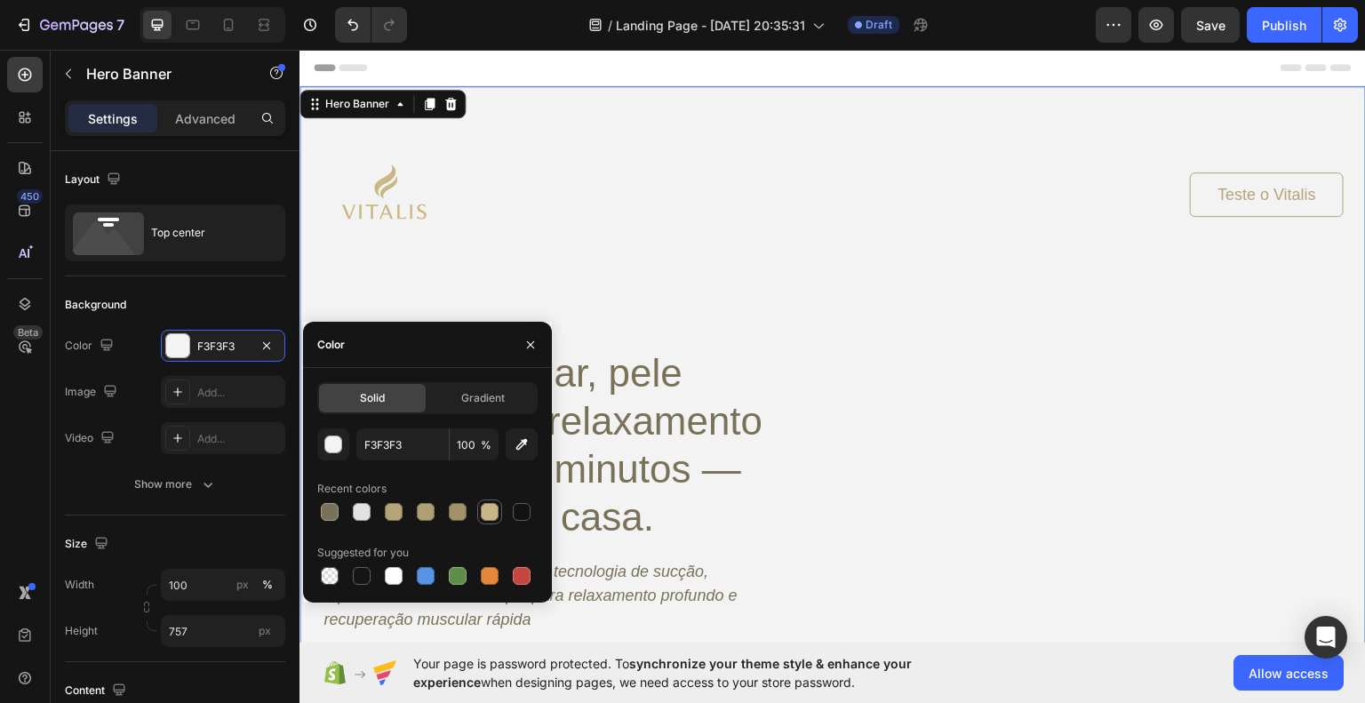
click at [494, 518] on div at bounding box center [490, 512] width 18 height 18
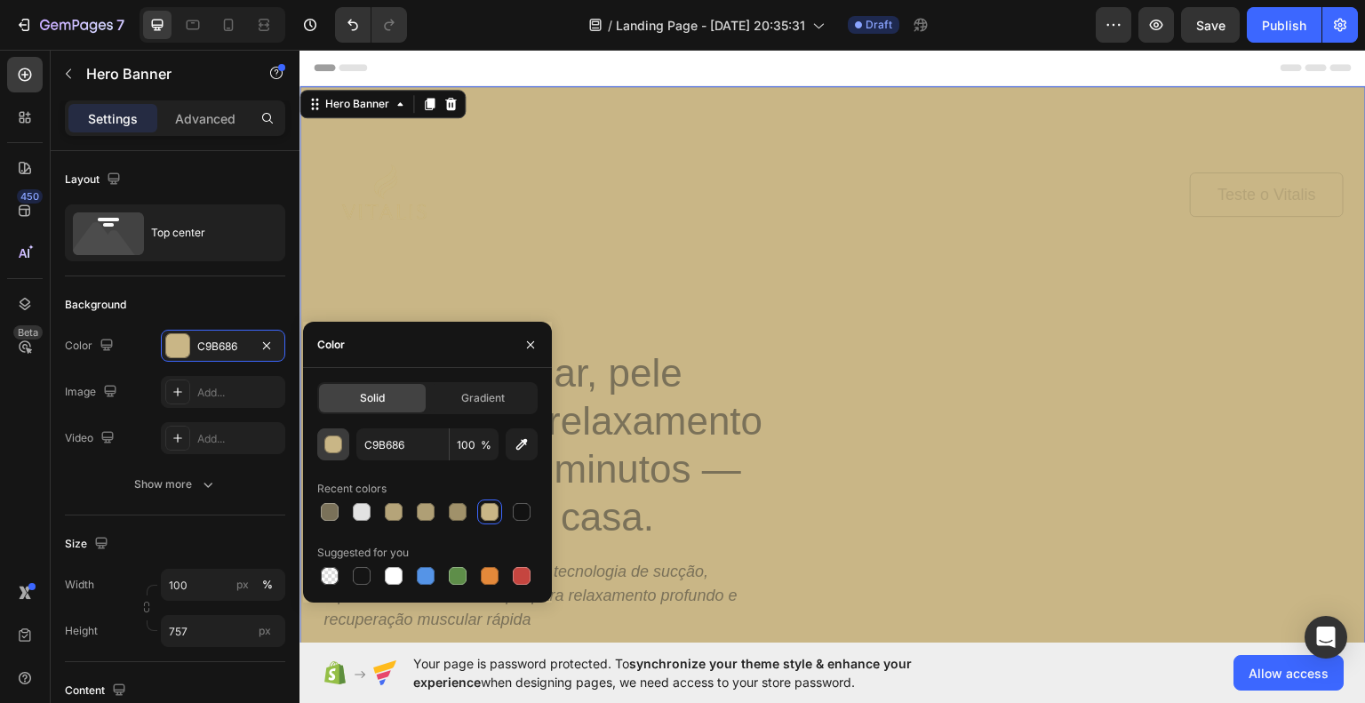
click at [337, 446] on div "button" at bounding box center [334, 445] width 18 height 18
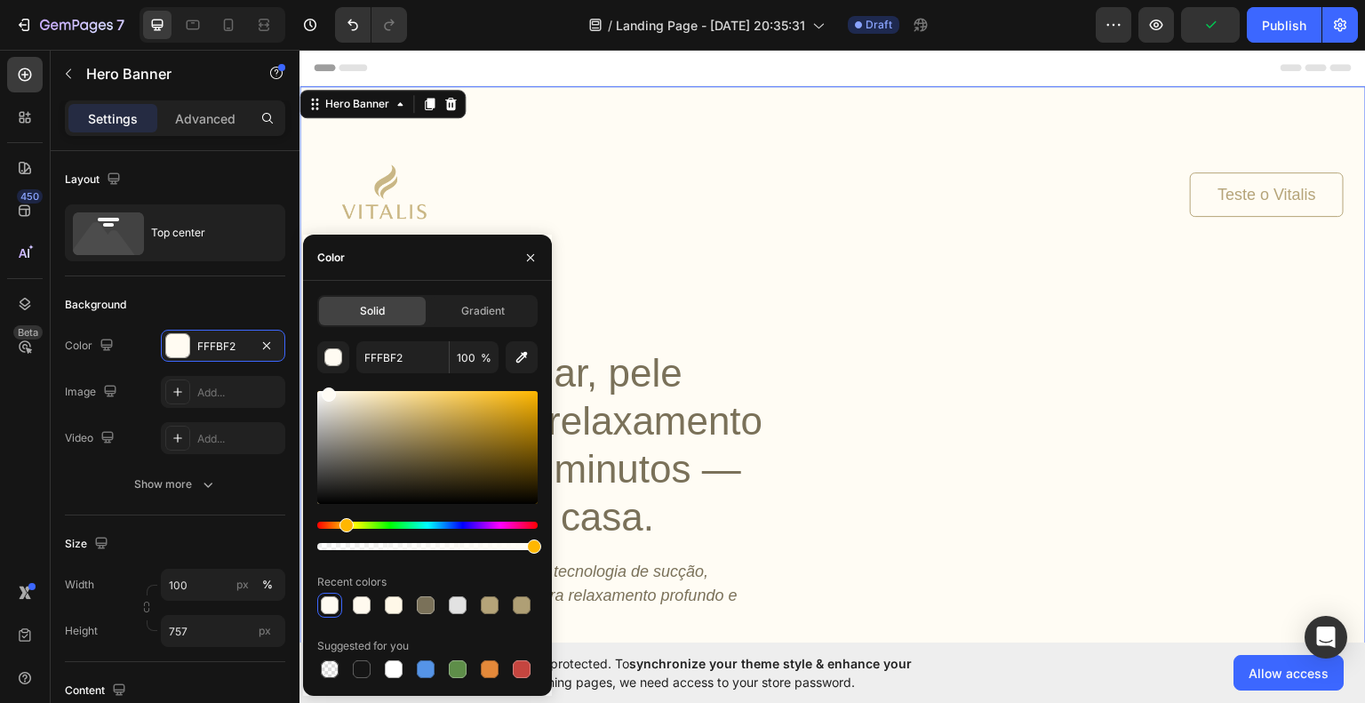
type input "FFFCF4"
drag, startPoint x: 365, startPoint y: 404, endPoint x: 326, endPoint y: 389, distance: 41.9
click at [326, 391] on div at bounding box center [427, 447] width 220 height 113
click at [517, 252] on button "button" at bounding box center [530, 258] width 28 height 28
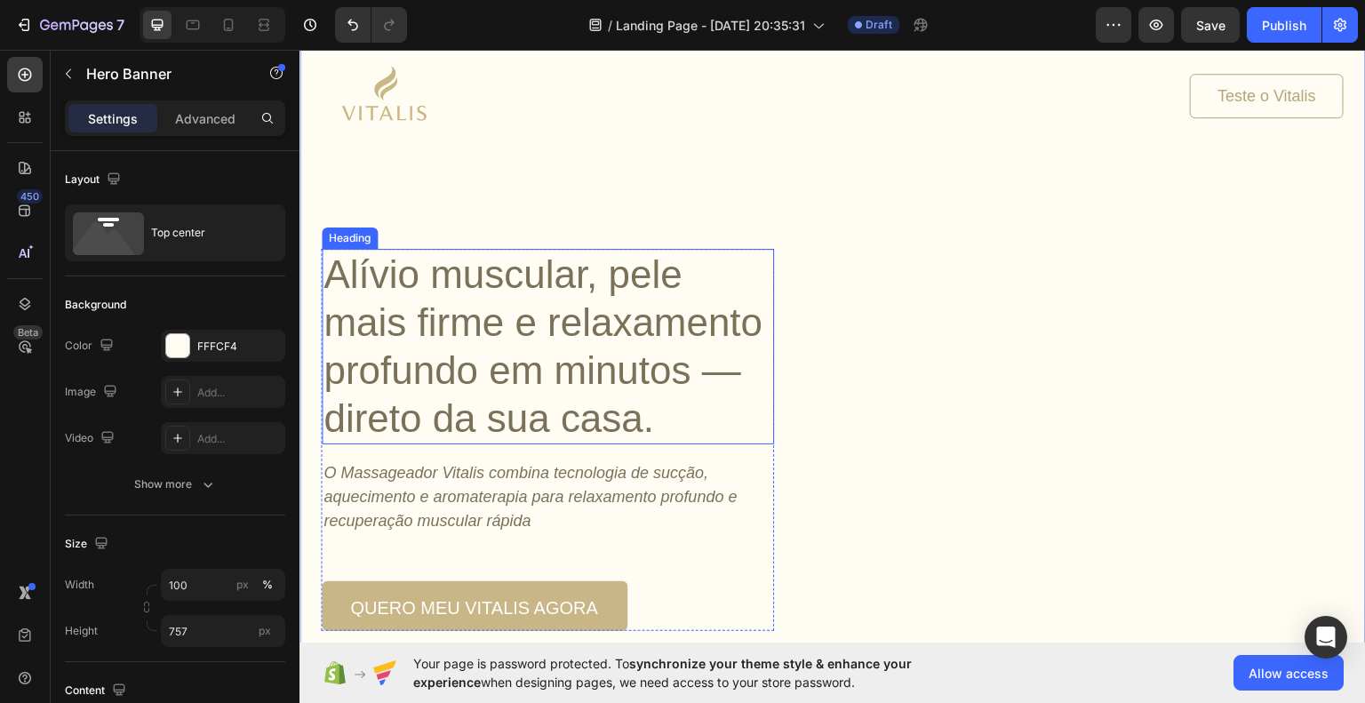
scroll to position [89, 0]
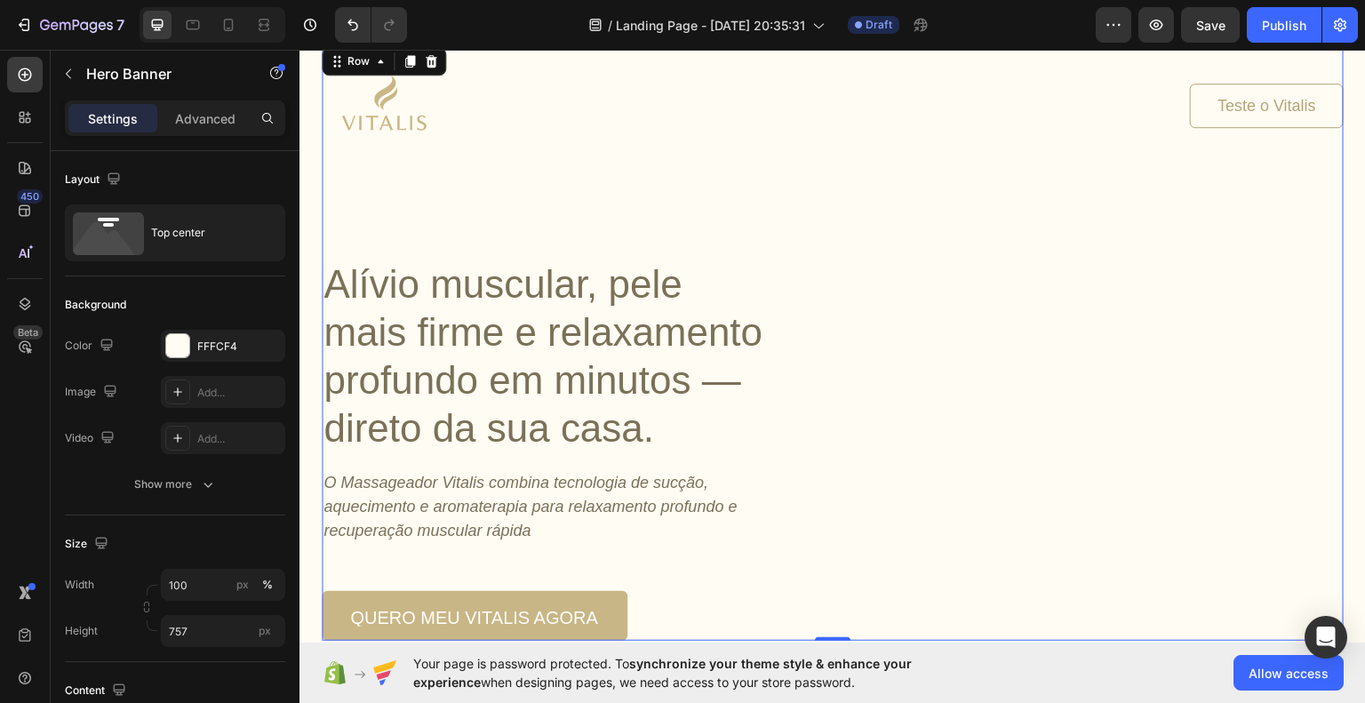
drag, startPoint x: 930, startPoint y: 343, endPoint x: 908, endPoint y: 340, distance: 22.4
click at [930, 344] on div "Image Teste o Vitalis Button Row Alívio muscular, pele mais firme e relaxamento…" at bounding box center [833, 341] width 1022 height 597
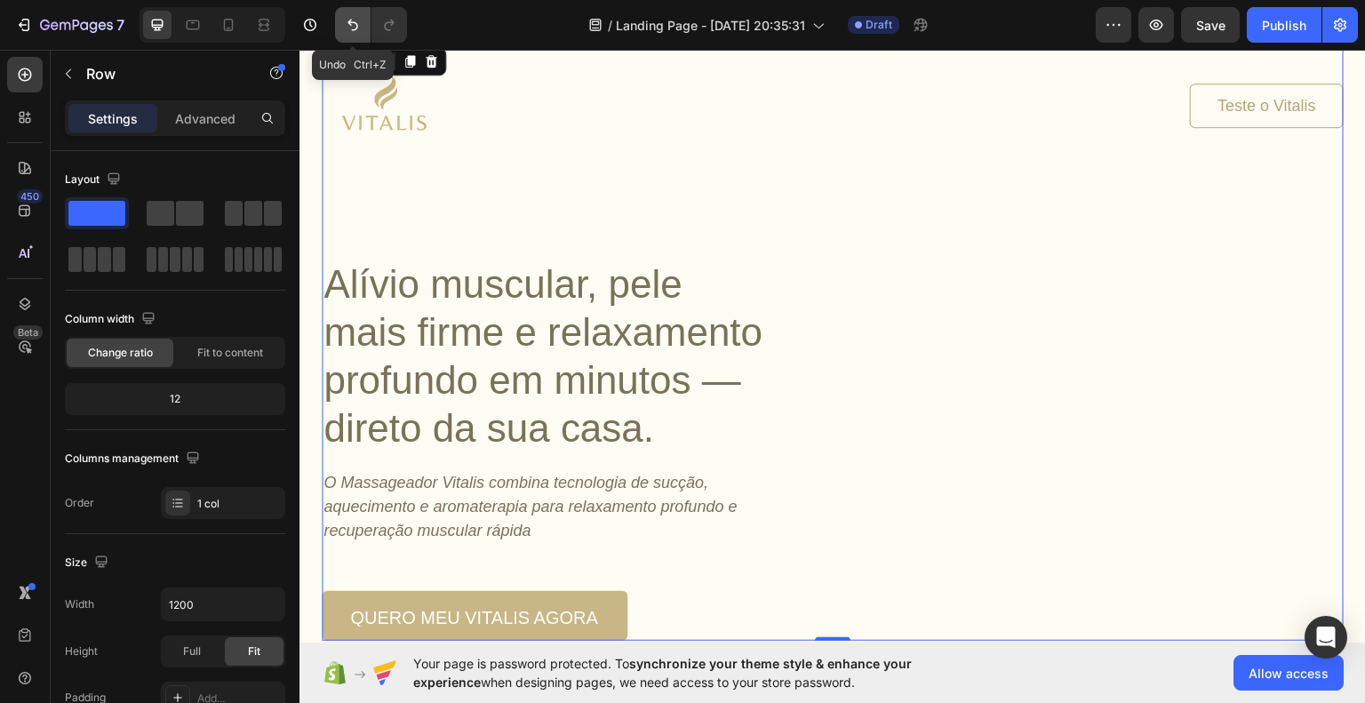
click at [340, 21] on button "Undo/Redo" at bounding box center [353, 25] width 36 height 36
click at [344, 22] on icon "Undo/Redo" at bounding box center [353, 25] width 18 height 18
click at [945, 427] on div "Image Teste o Vitalis Button Row Alívio muscular, pele mais firme e relaxamento…" at bounding box center [833, 341] width 1022 height 597
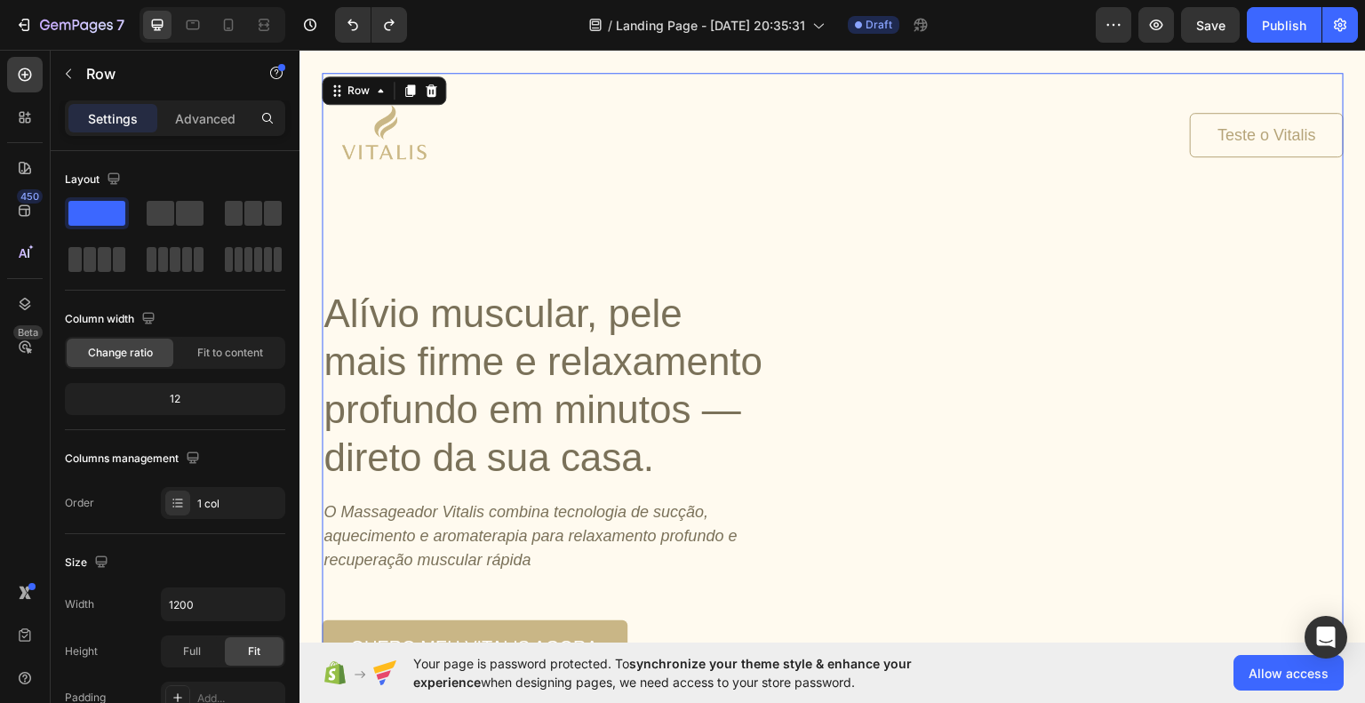
scroll to position [0, 0]
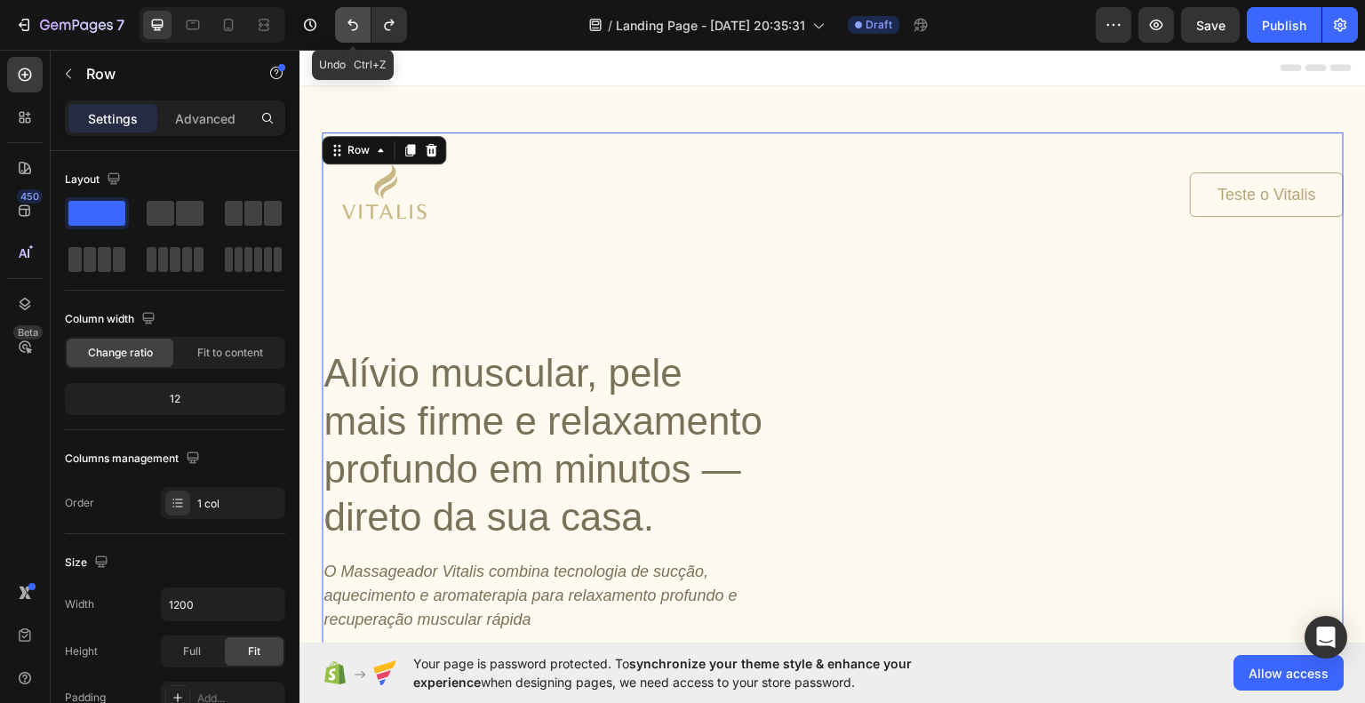
click at [345, 20] on icon "Undo/Redo" at bounding box center [353, 25] width 18 height 18
click at [350, 20] on icon "Undo/Redo" at bounding box center [353, 26] width 11 height 12
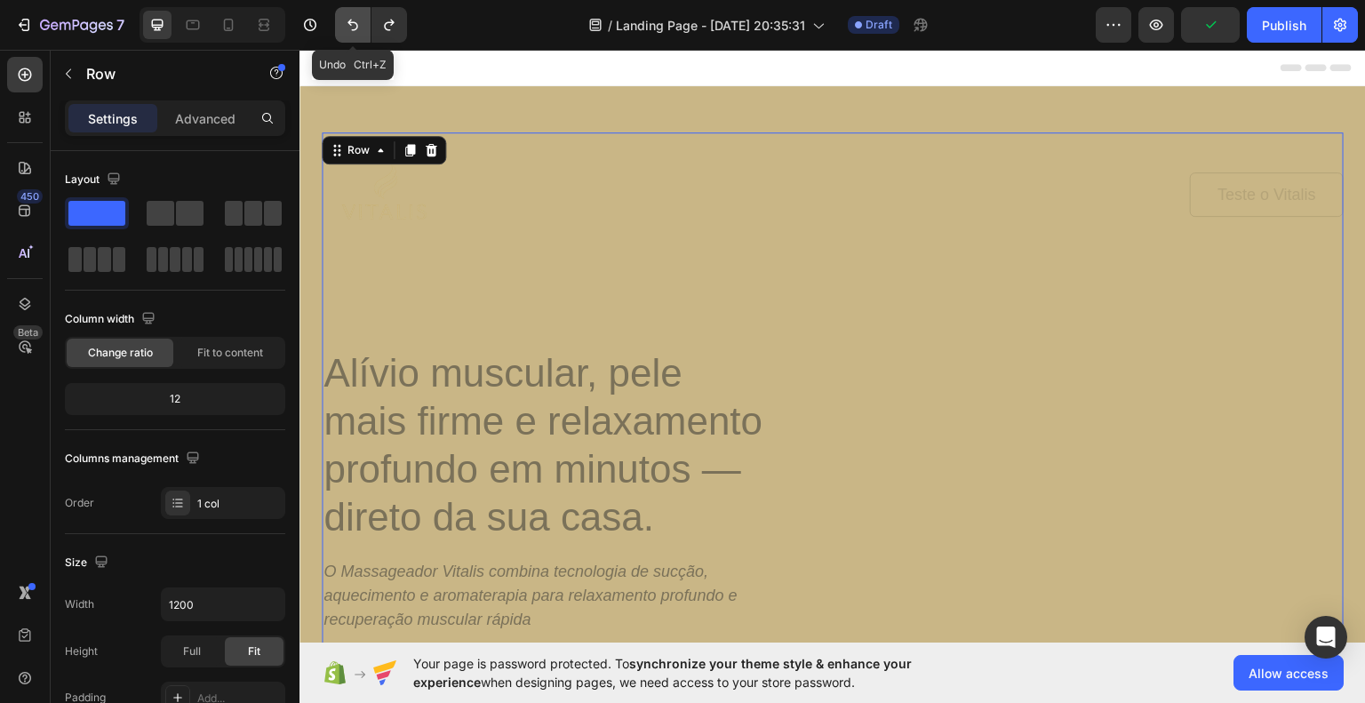
click at [354, 20] on icon "Undo/Redo" at bounding box center [353, 25] width 18 height 18
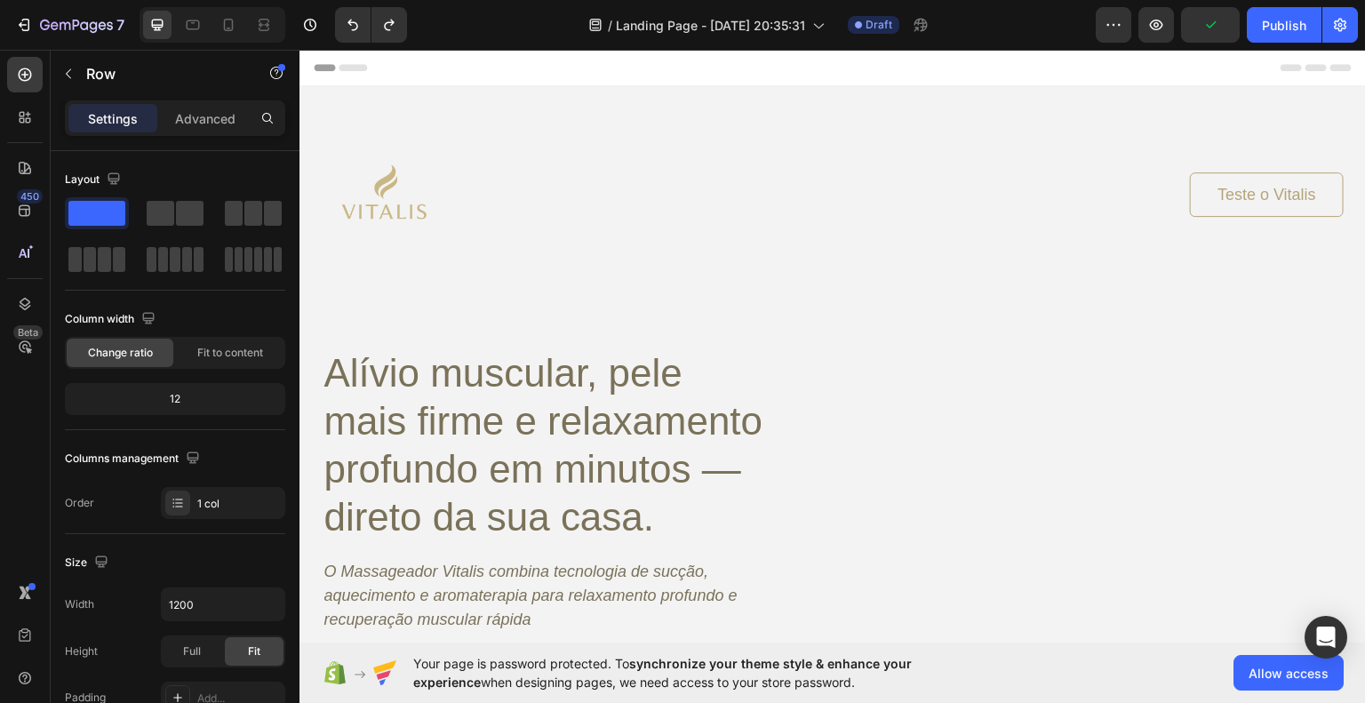
click at [659, 70] on div "Header" at bounding box center [833, 67] width 1038 height 36
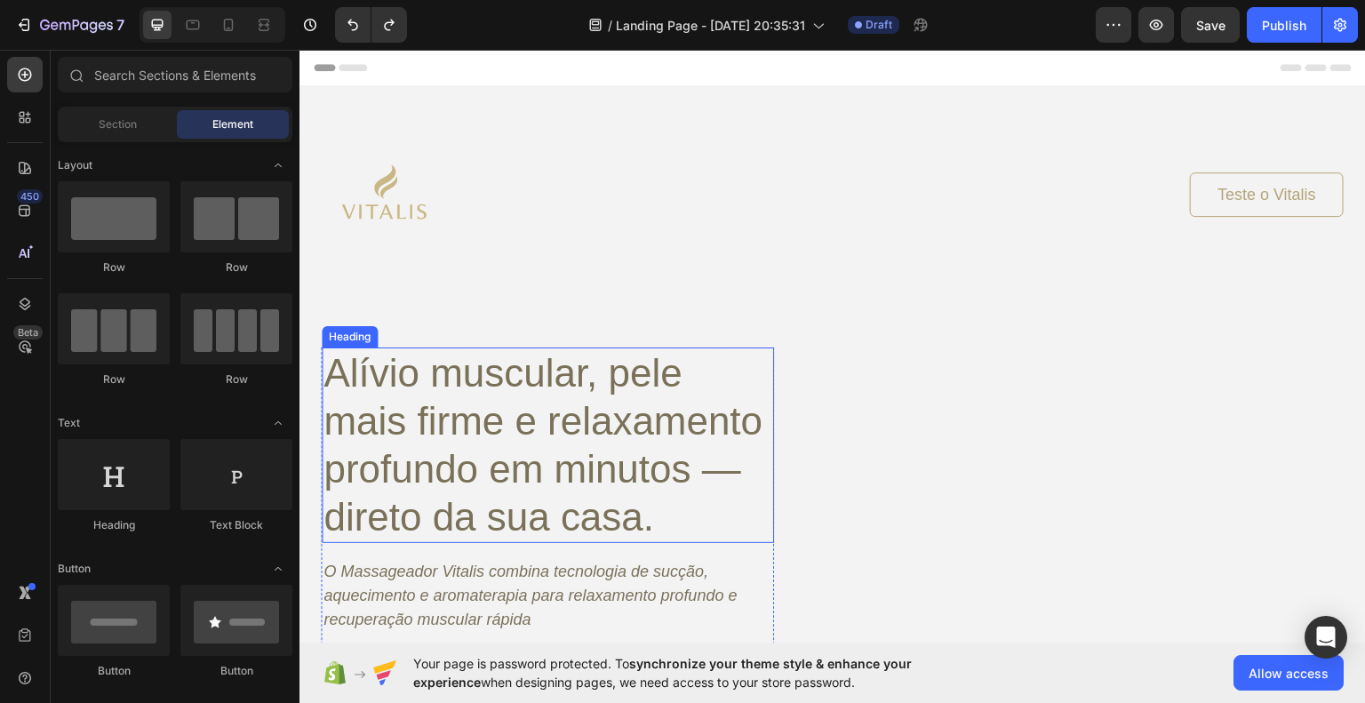
click at [668, 508] on h1 "Alívio muscular, pele mais firme e relaxamento profundo em minutos — direto da …" at bounding box center [548, 445] width 452 height 196
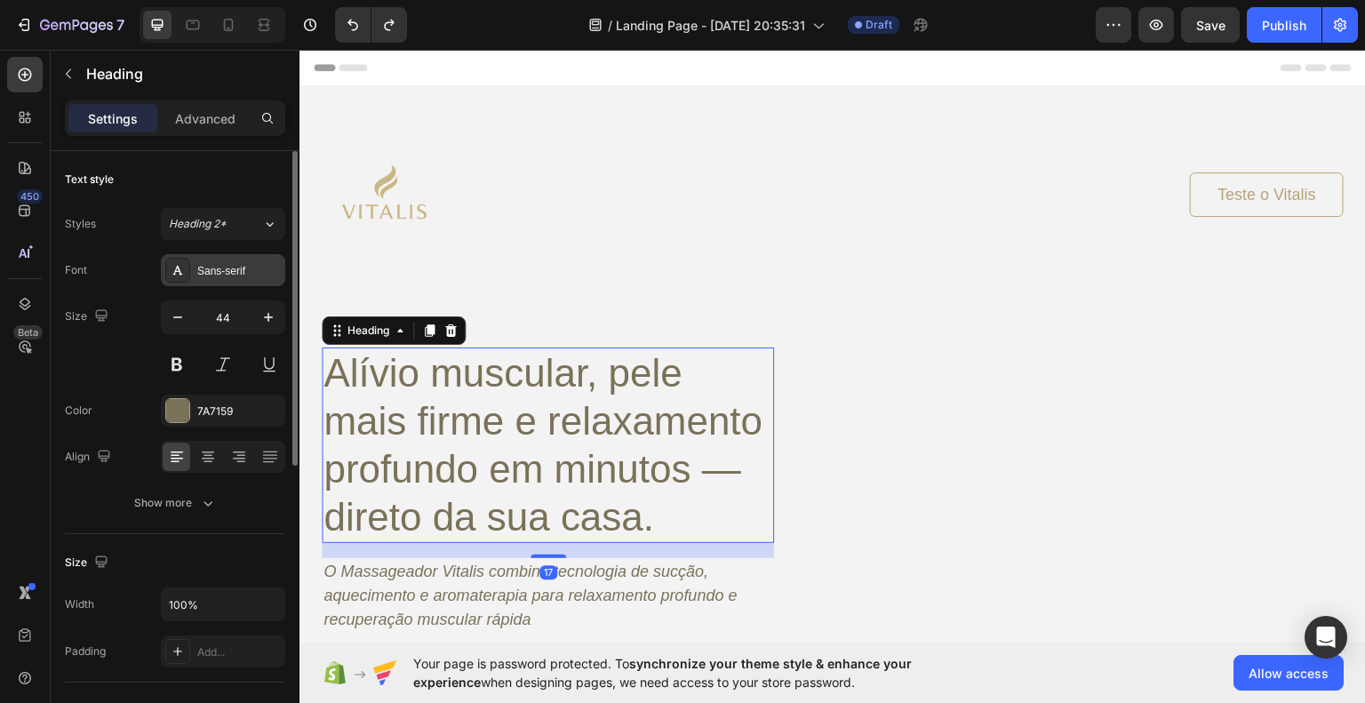
click at [238, 284] on div "Sans-serif" at bounding box center [223, 270] width 124 height 32
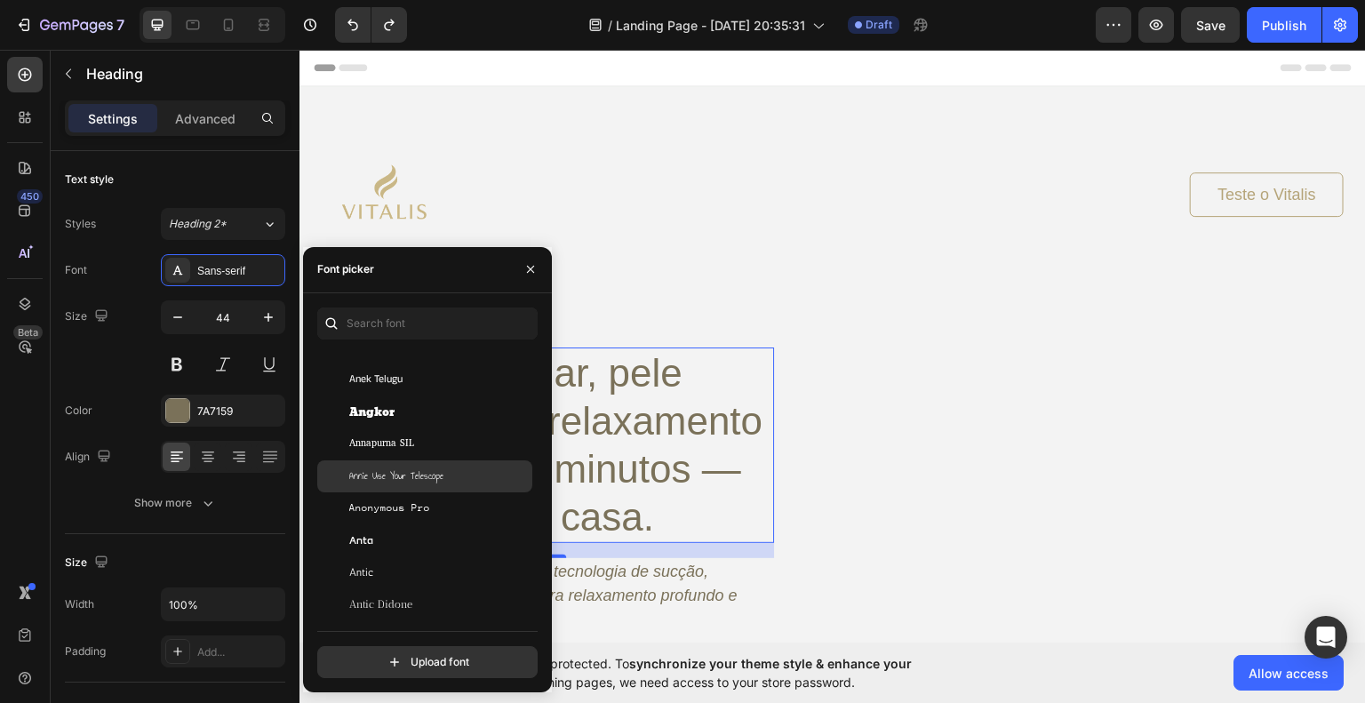
scroll to position [2667, 0]
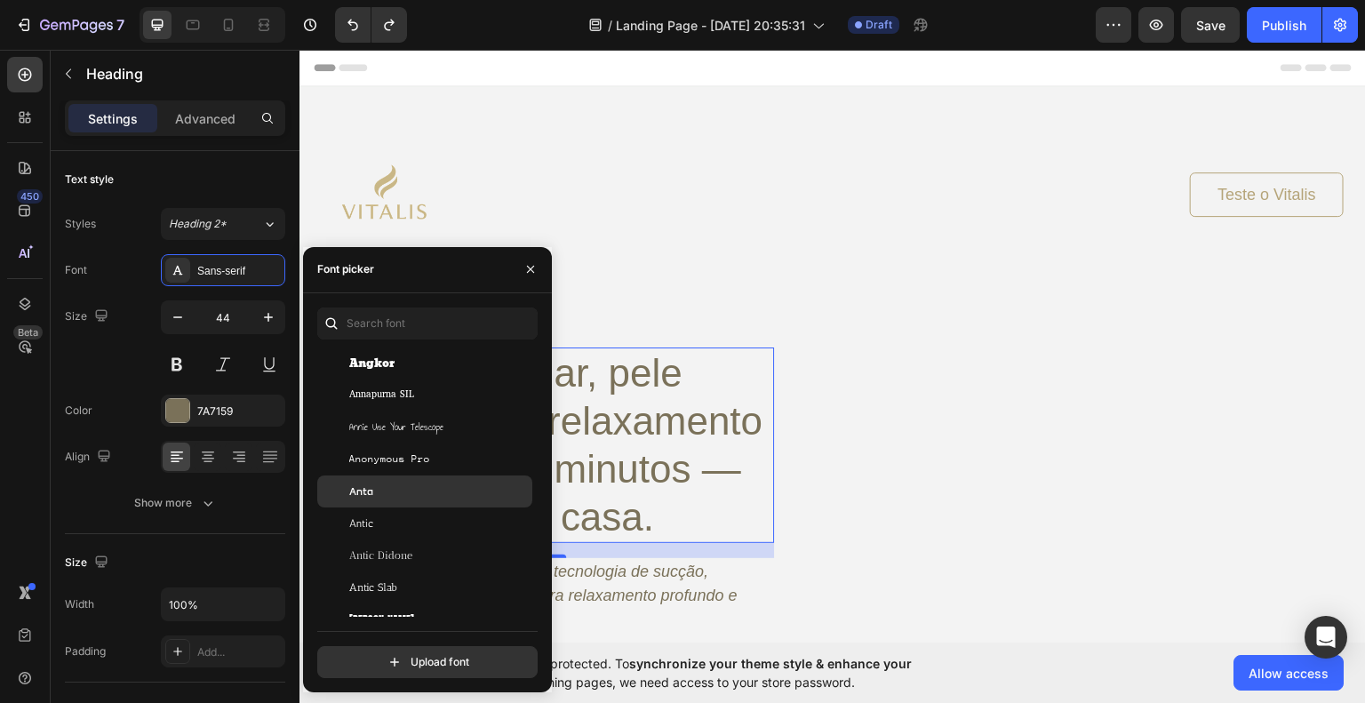
click at [428, 482] on div "Anta" at bounding box center [424, 492] width 215 height 32
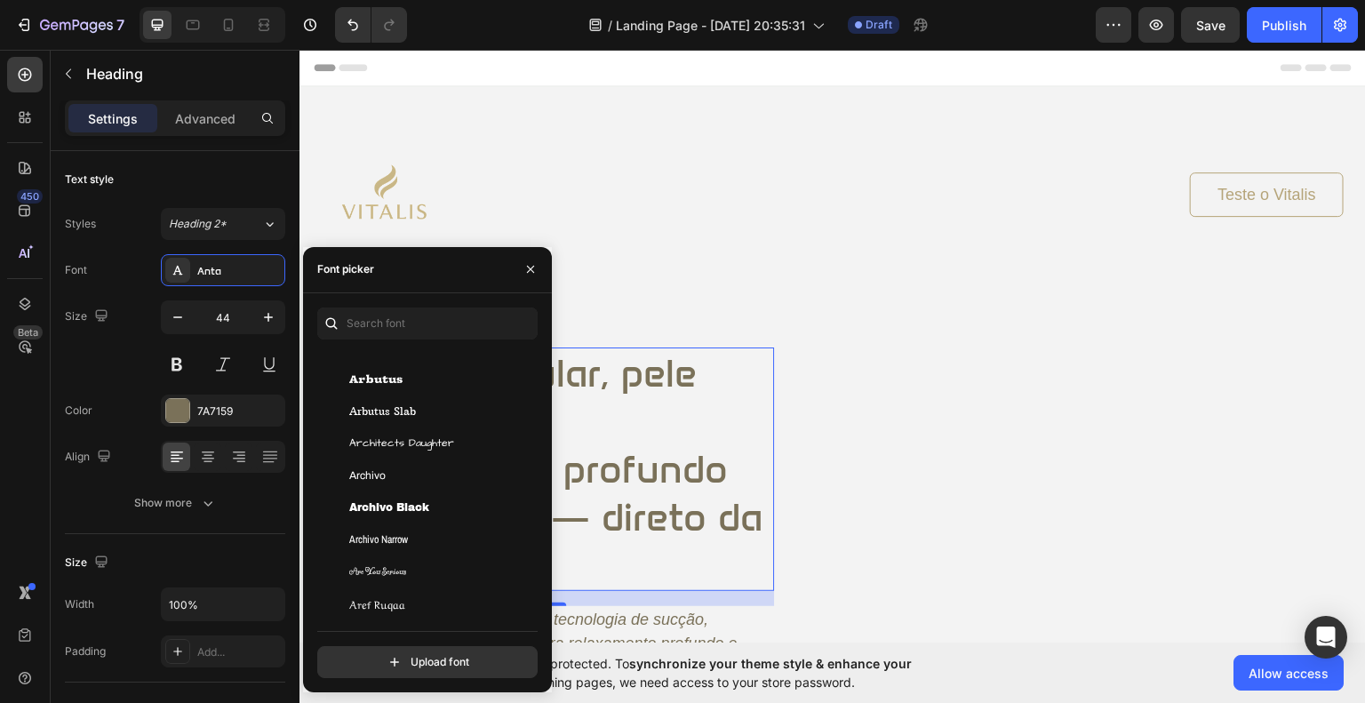
scroll to position [3200, 0]
click at [393, 510] on div "Archivo Black" at bounding box center [424, 502] width 215 height 32
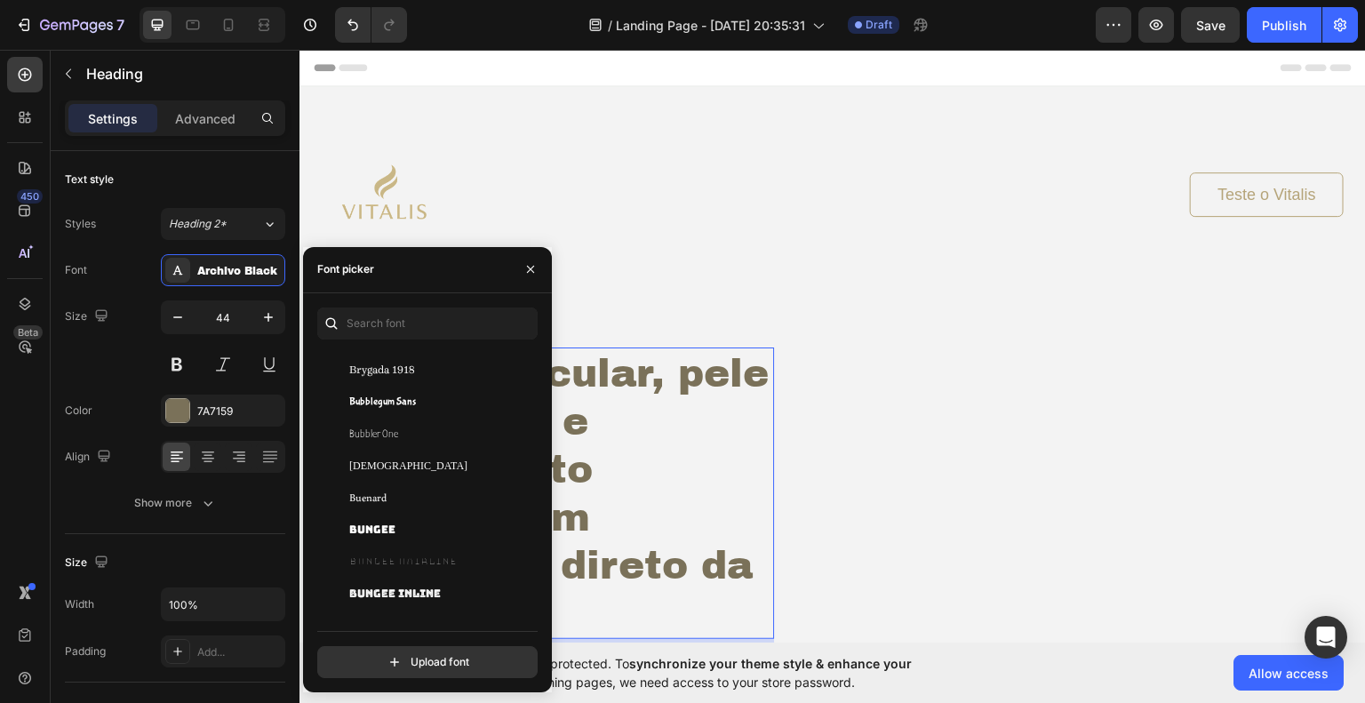
scroll to position [8178, 0]
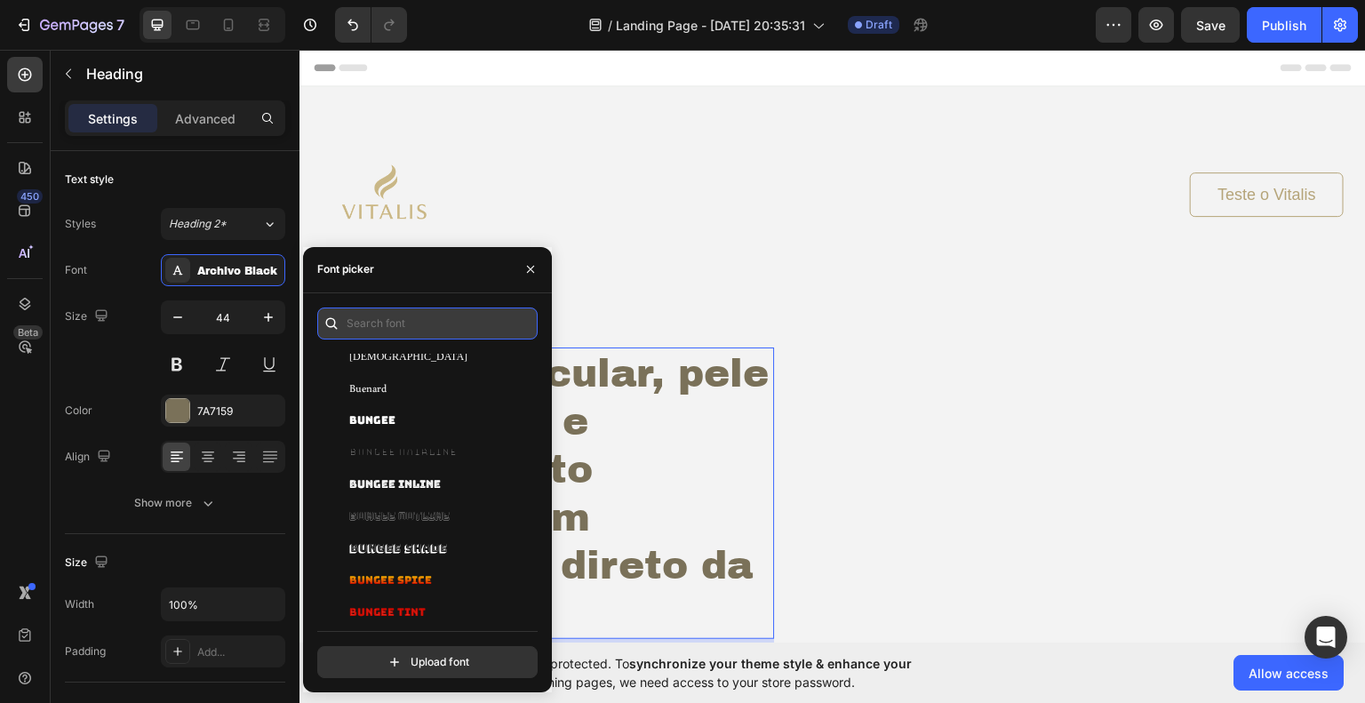
click at [428, 325] on input "text" at bounding box center [427, 324] width 220 height 32
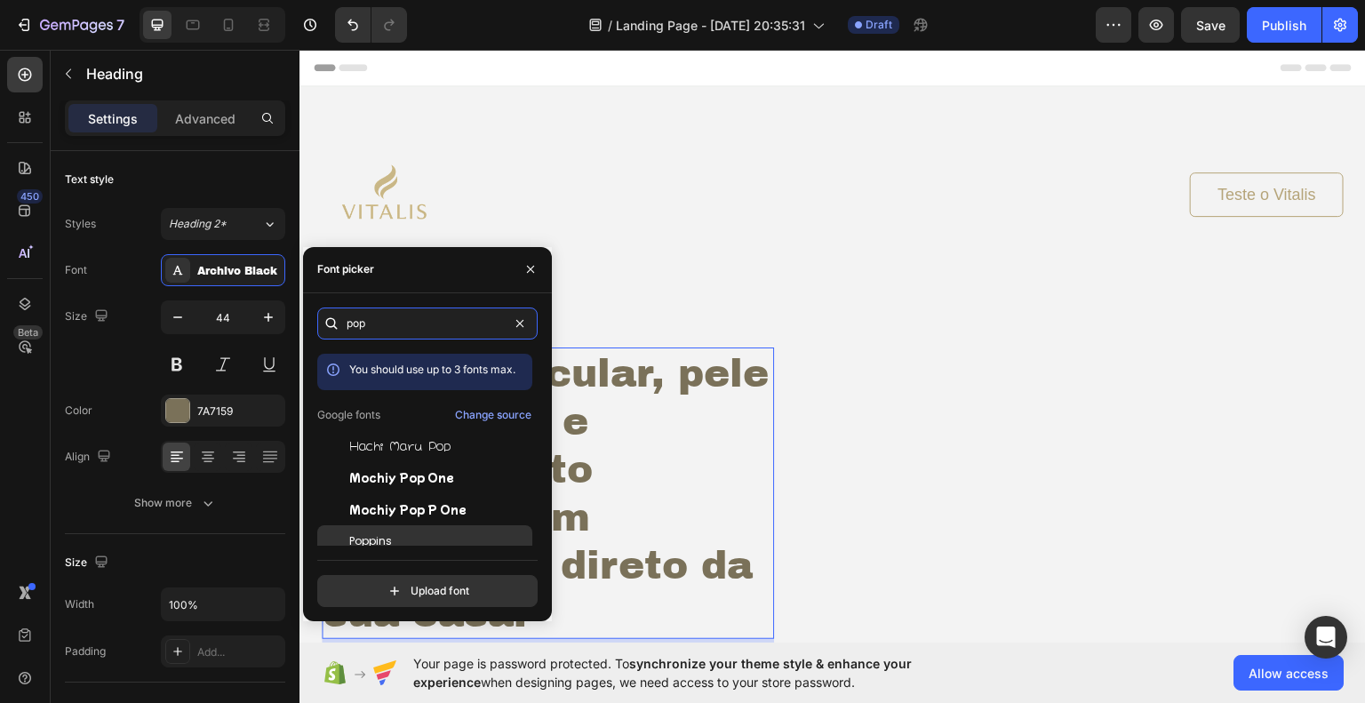
type input "pop"
click at [393, 532] on div "Poppins" at bounding box center [424, 541] width 215 height 32
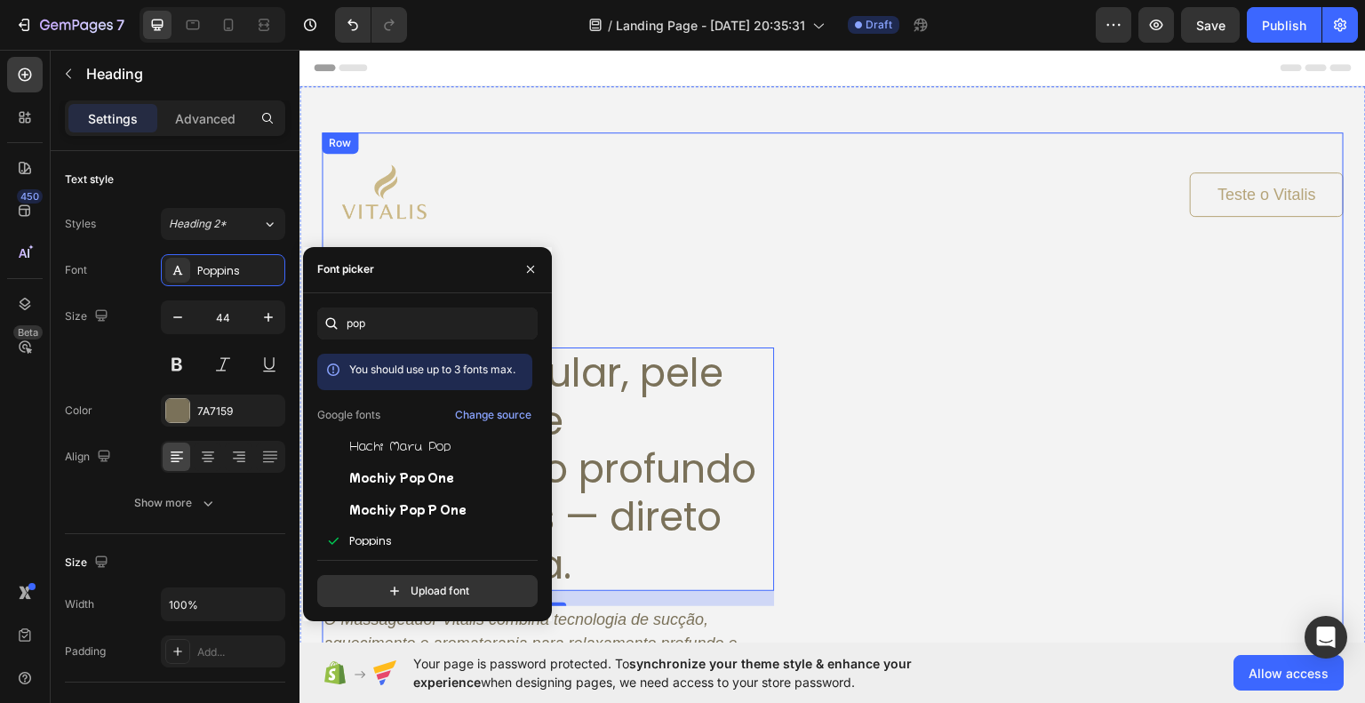
click at [987, 459] on div "Image Teste o Vitalis Button Row Alívio muscular, pele mais firme e relaxamento…" at bounding box center [833, 454] width 1022 height 645
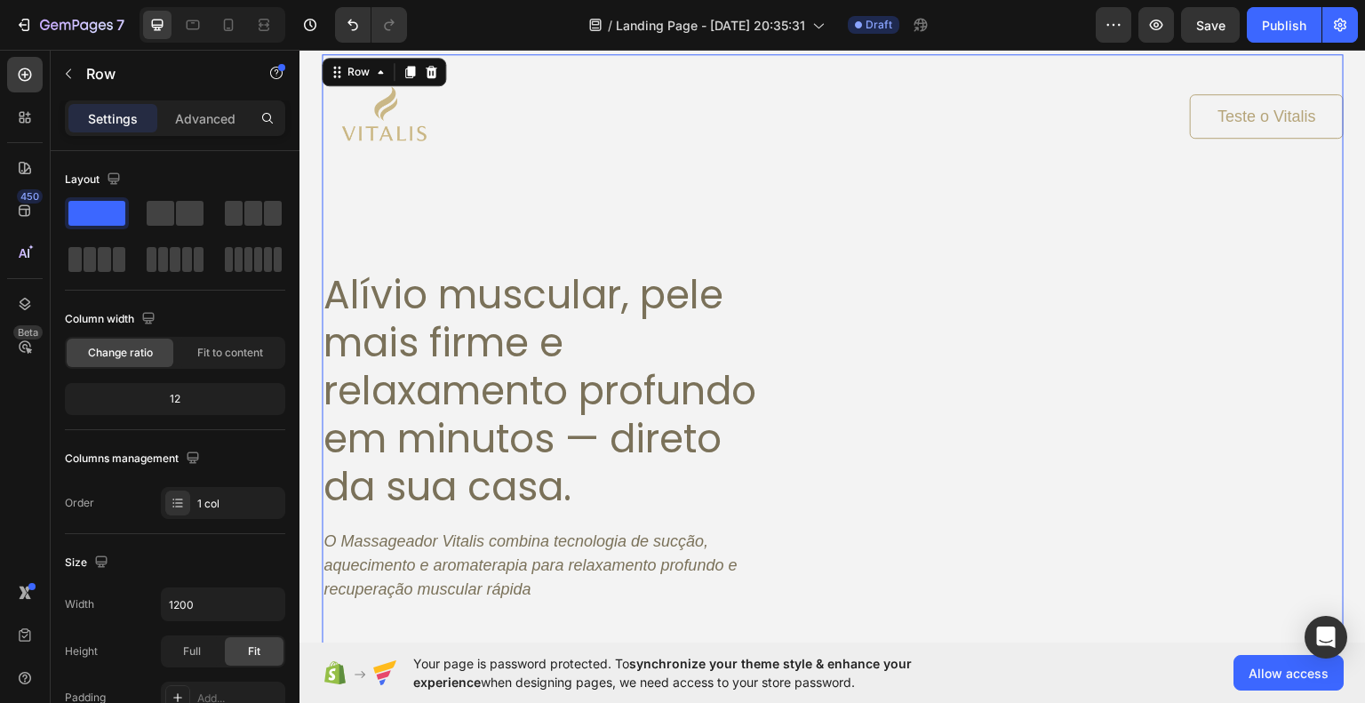
scroll to position [89, 0]
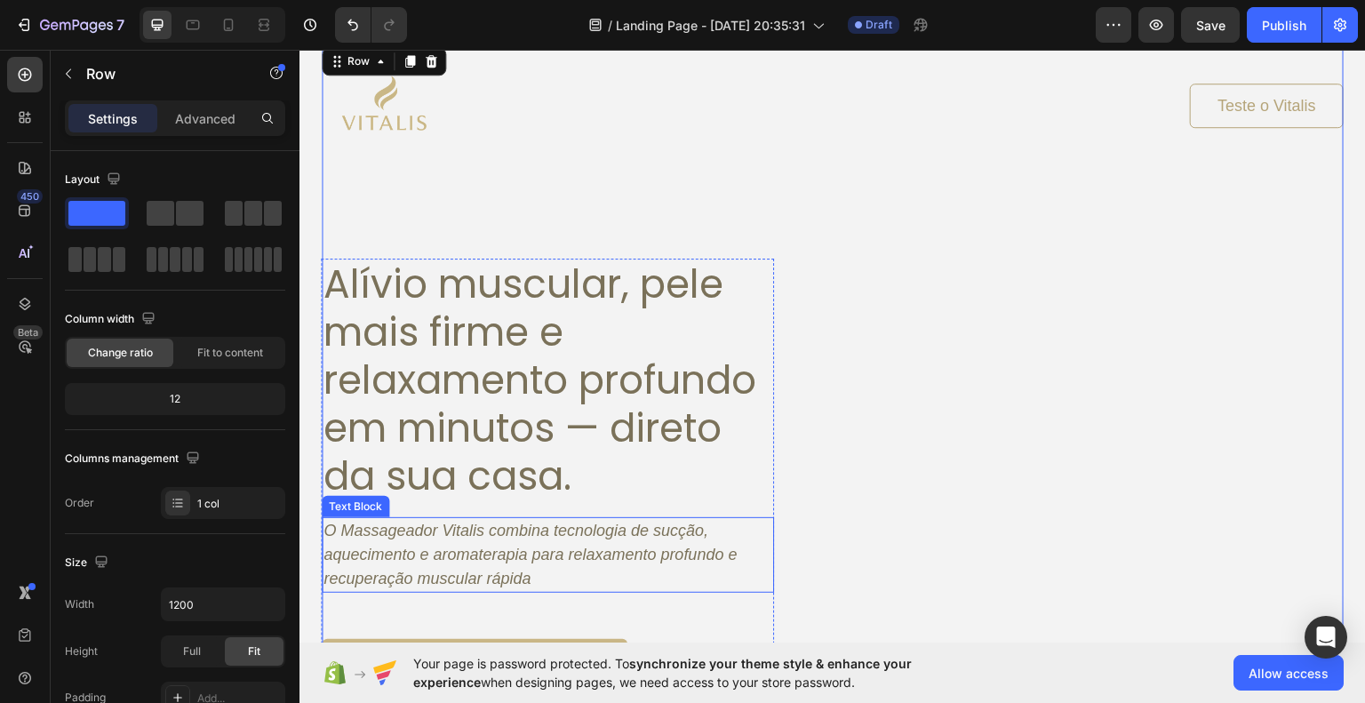
click at [566, 537] on icon "O Massageador Vitalis combina tecnologia de sucção, aquecimento e aromaterapia …" at bounding box center [530, 554] width 413 height 66
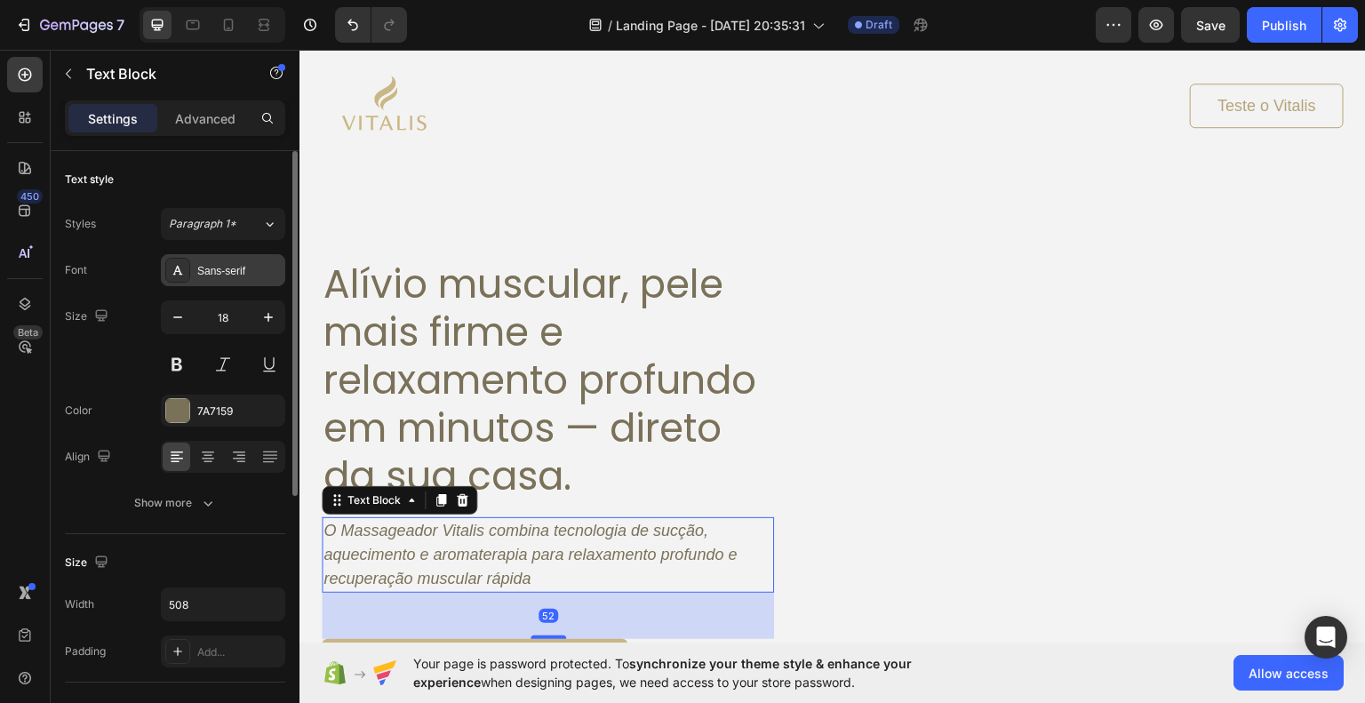
click at [244, 272] on div "Sans-serif" at bounding box center [239, 271] width 84 height 16
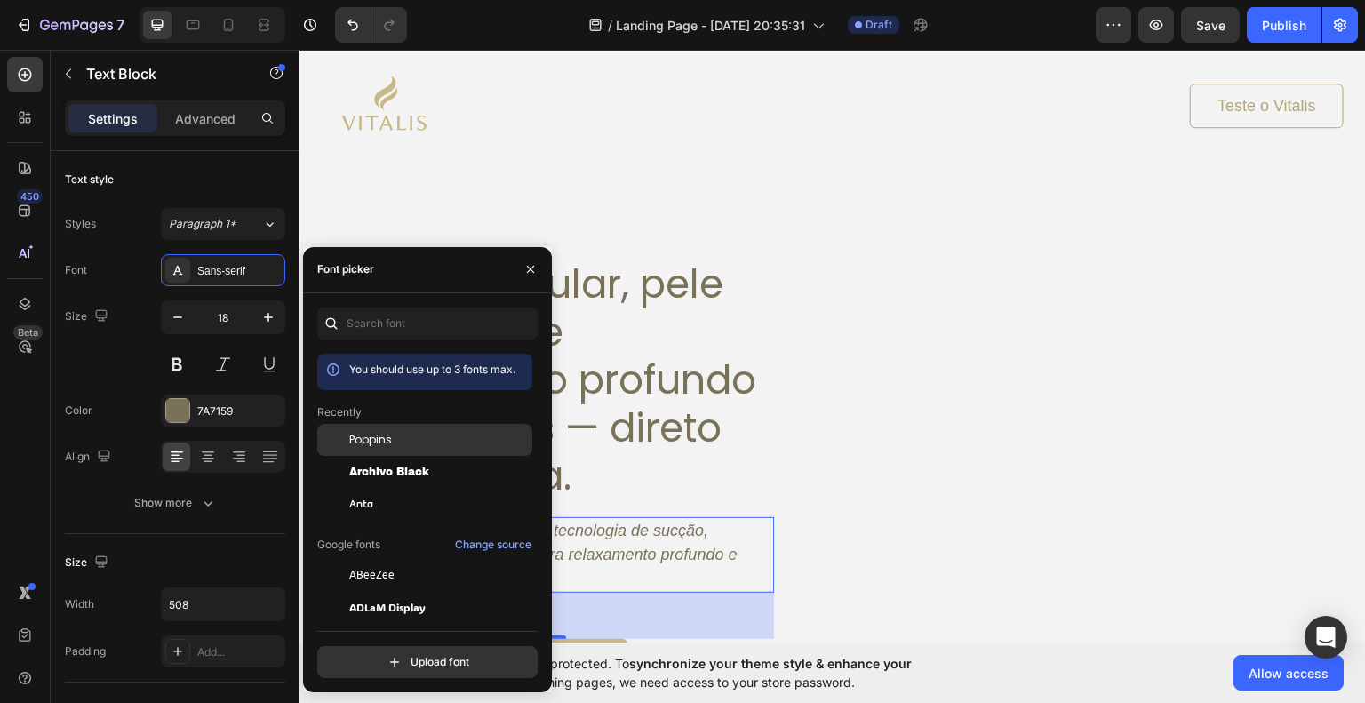
click at [380, 439] on span "Poppins" at bounding box center [370, 440] width 43 height 16
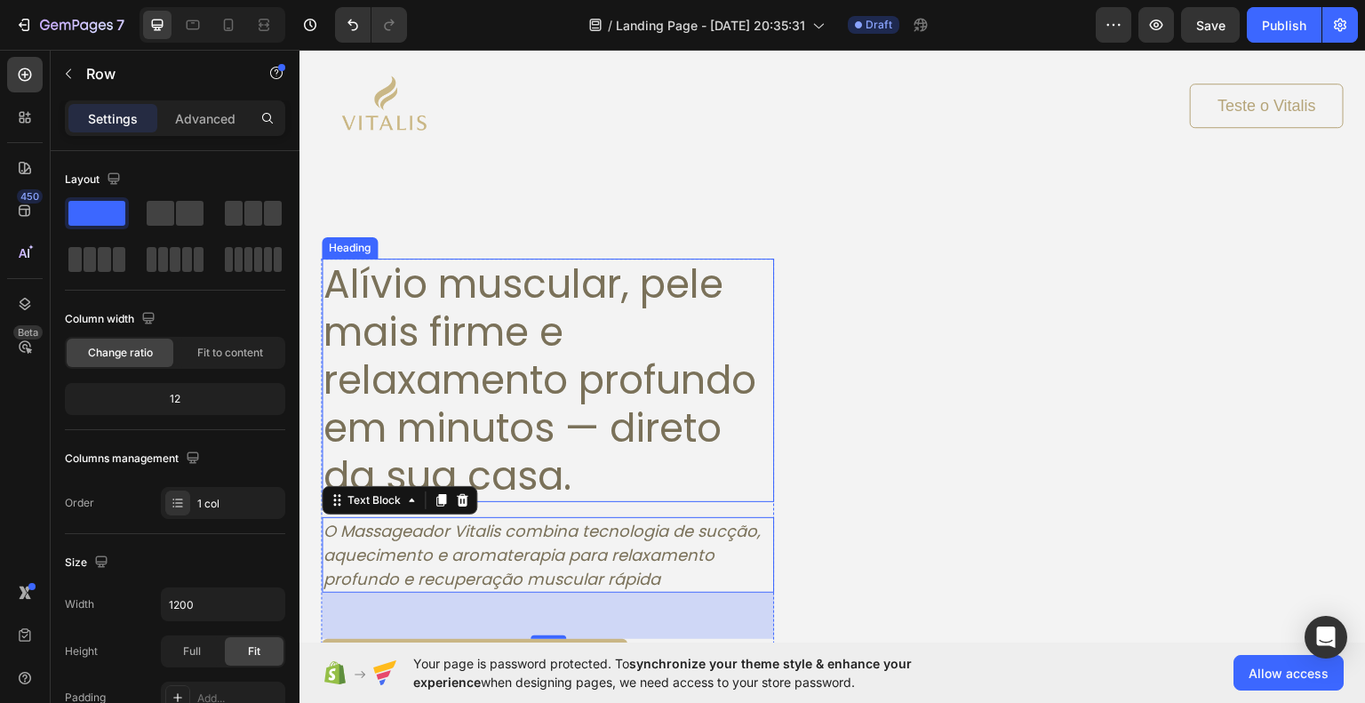
click at [1001, 491] on div "Image Teste o Vitalis Button Row Alívio muscular, pele mais firme e relaxamento…" at bounding box center [833, 365] width 1022 height 645
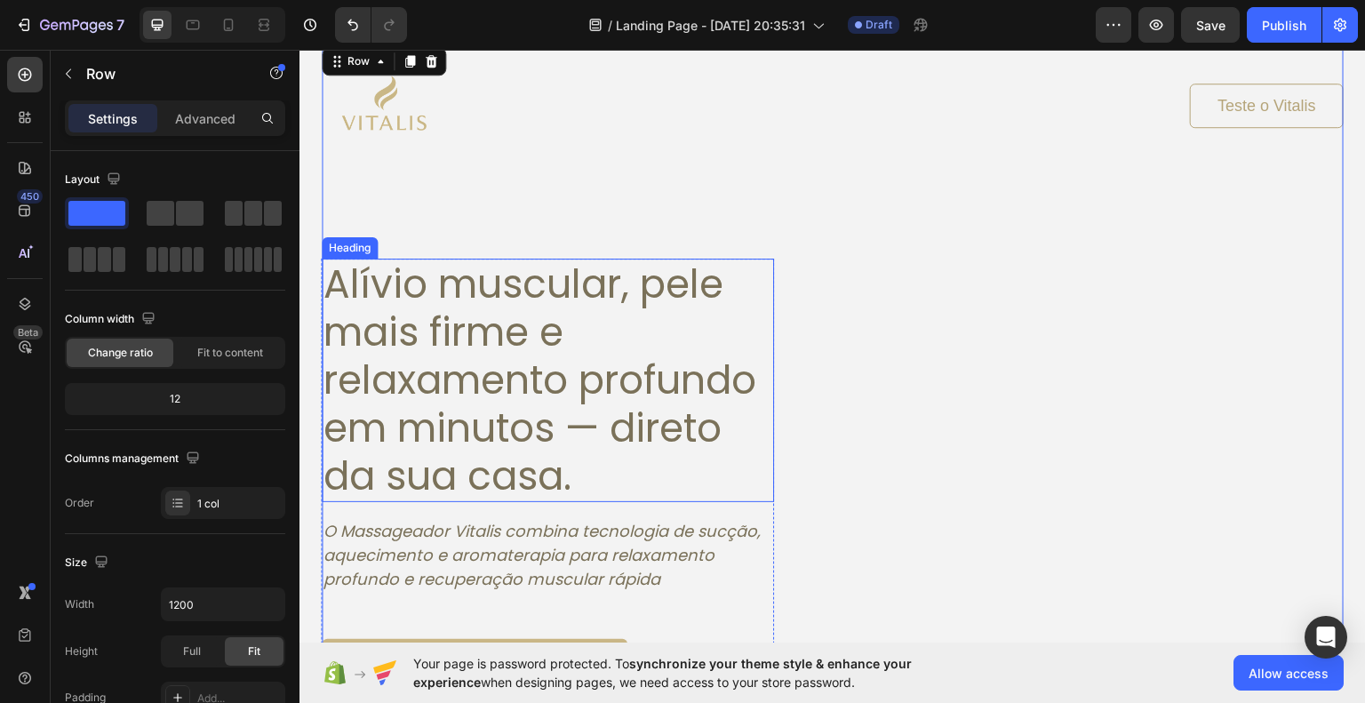
click at [490, 365] on h1 "Alívio muscular, pele mais firme e relaxamento profundo em minutos — direto da …" at bounding box center [548, 380] width 452 height 244
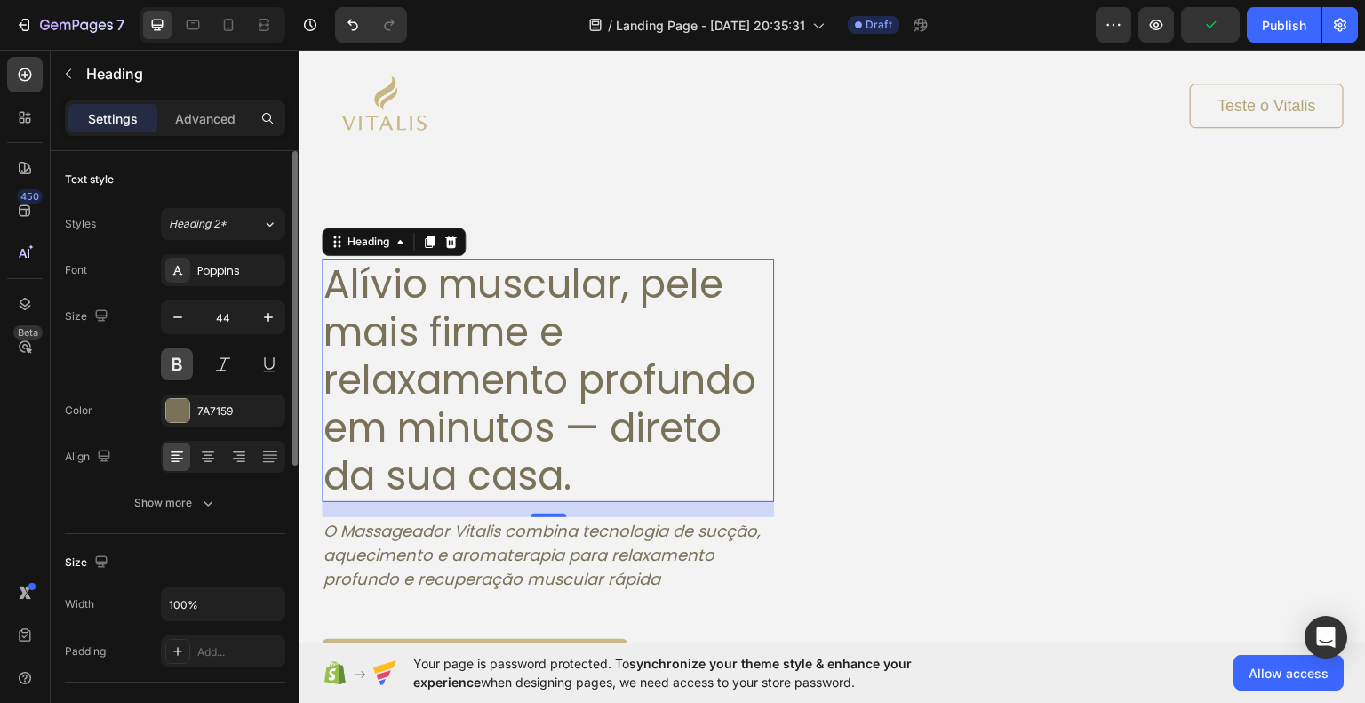
click at [181, 362] on button at bounding box center [177, 364] width 32 height 32
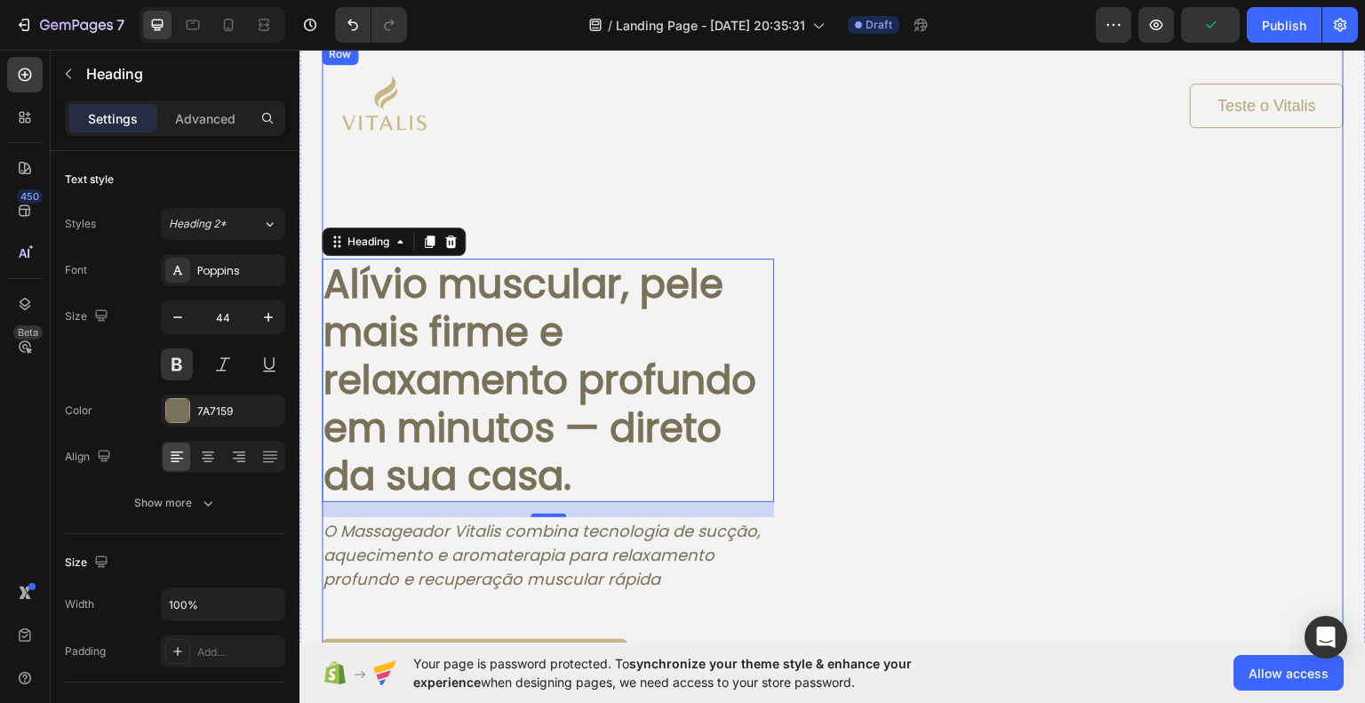
click at [917, 442] on div "Image Teste o Vitalis Button Row Alívio muscular, pele mais firme e relaxamento…" at bounding box center [833, 365] width 1022 height 645
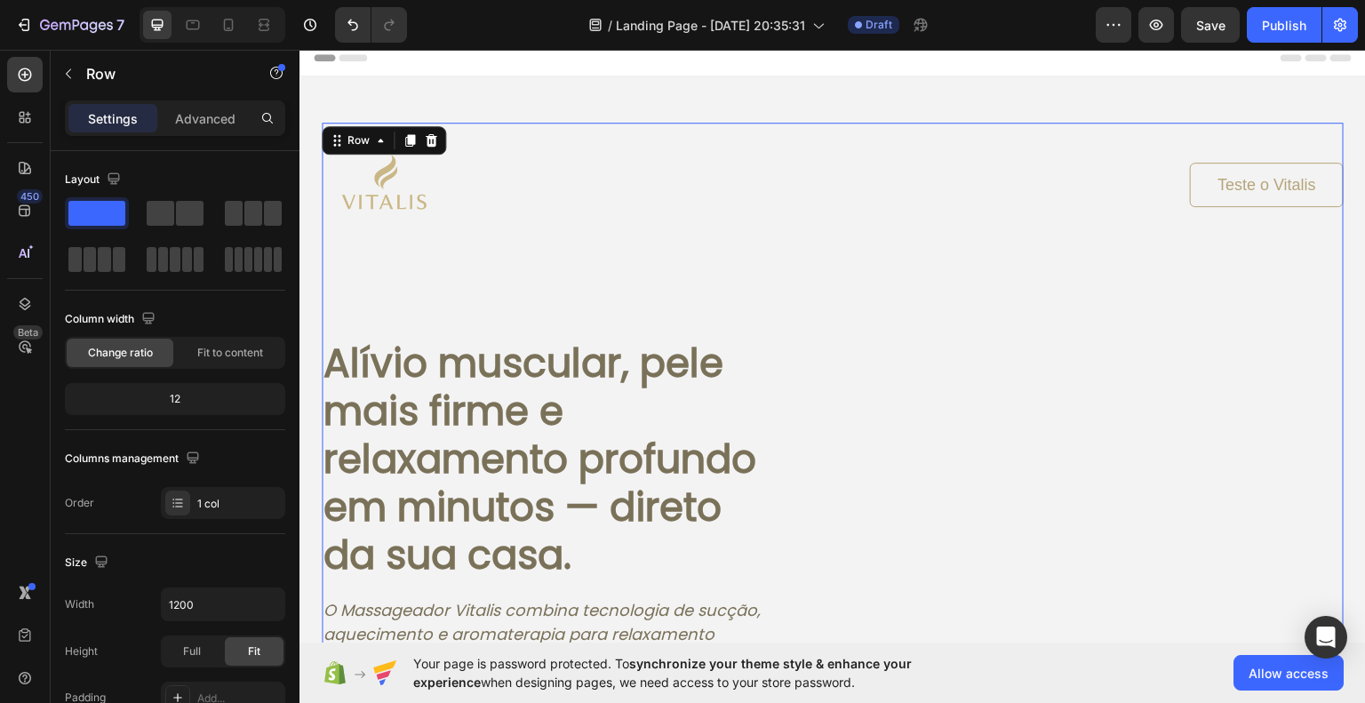
scroll to position [0, 0]
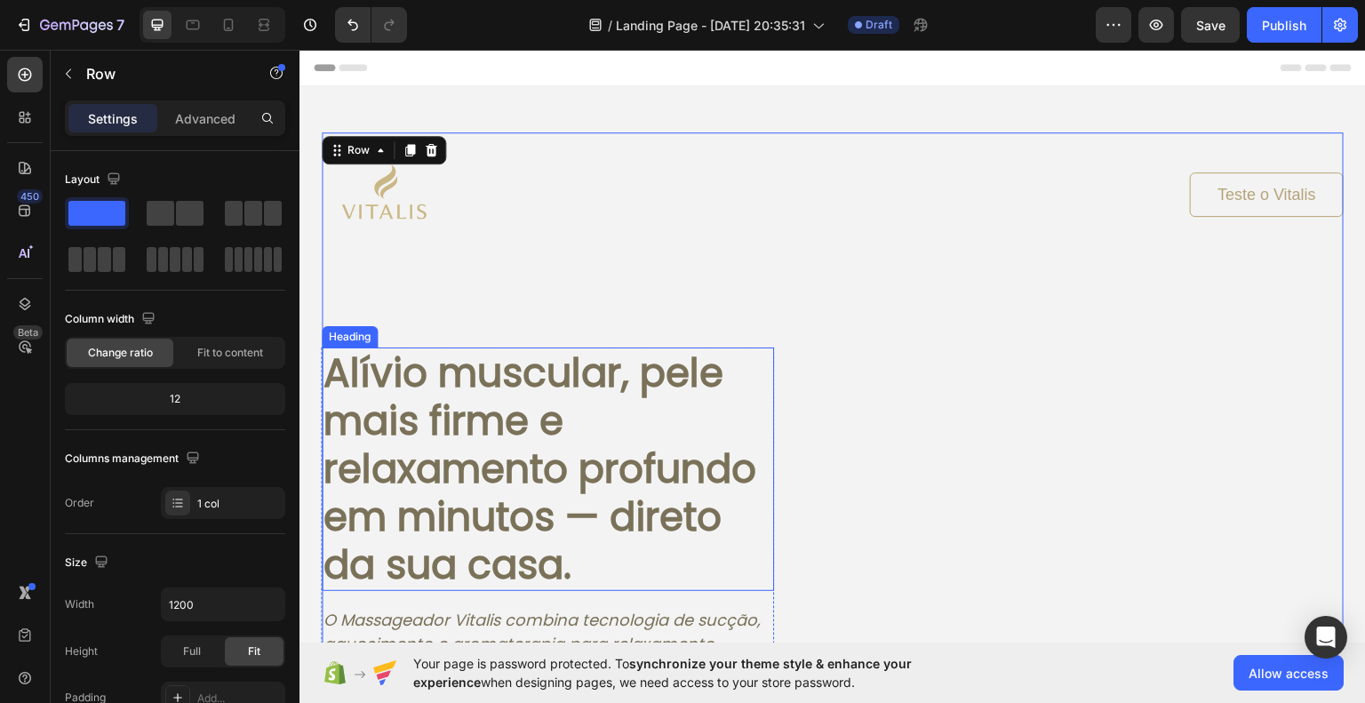
click at [716, 451] on h1 "Alívio muscular, pele mais firme e relaxamento profundo em minutos — direto da …" at bounding box center [548, 469] width 452 height 244
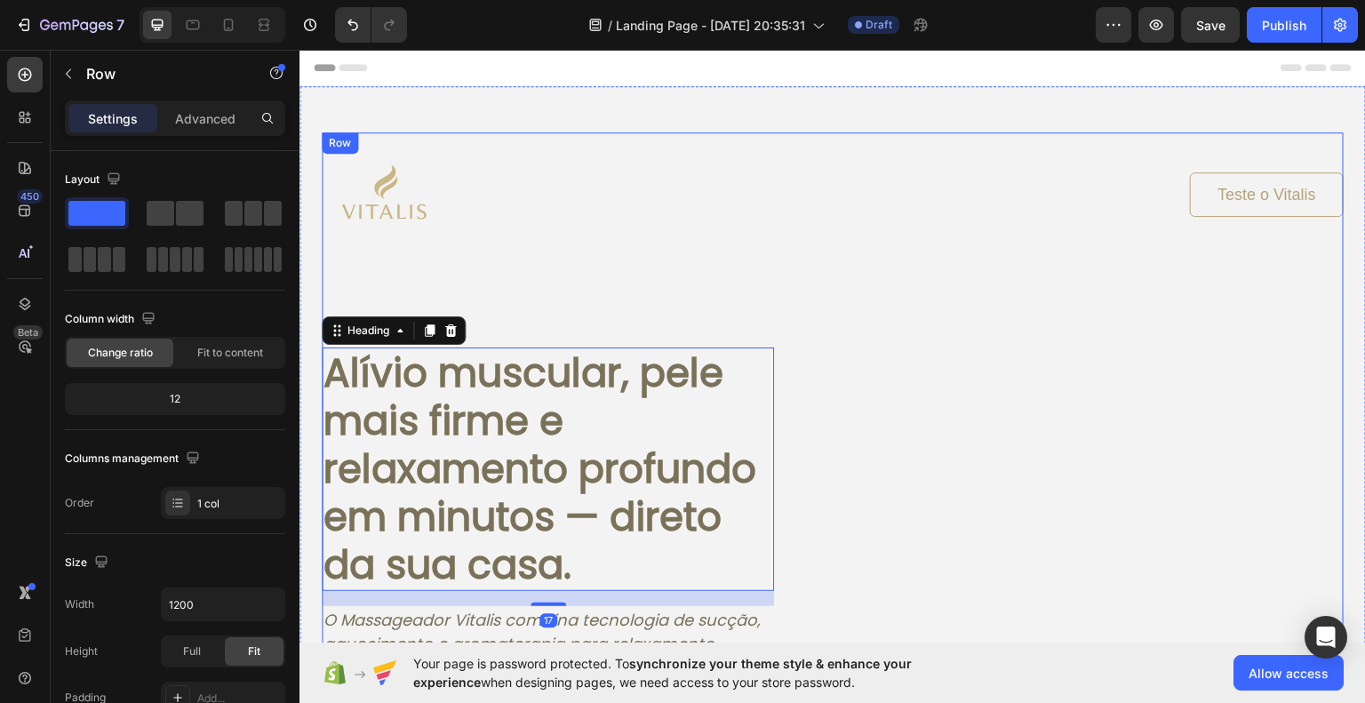
click at [945, 478] on div "Image Teste o Vitalis Button Row Alívio muscular, pele mais firme e relaxamento…" at bounding box center [833, 454] width 1022 height 645
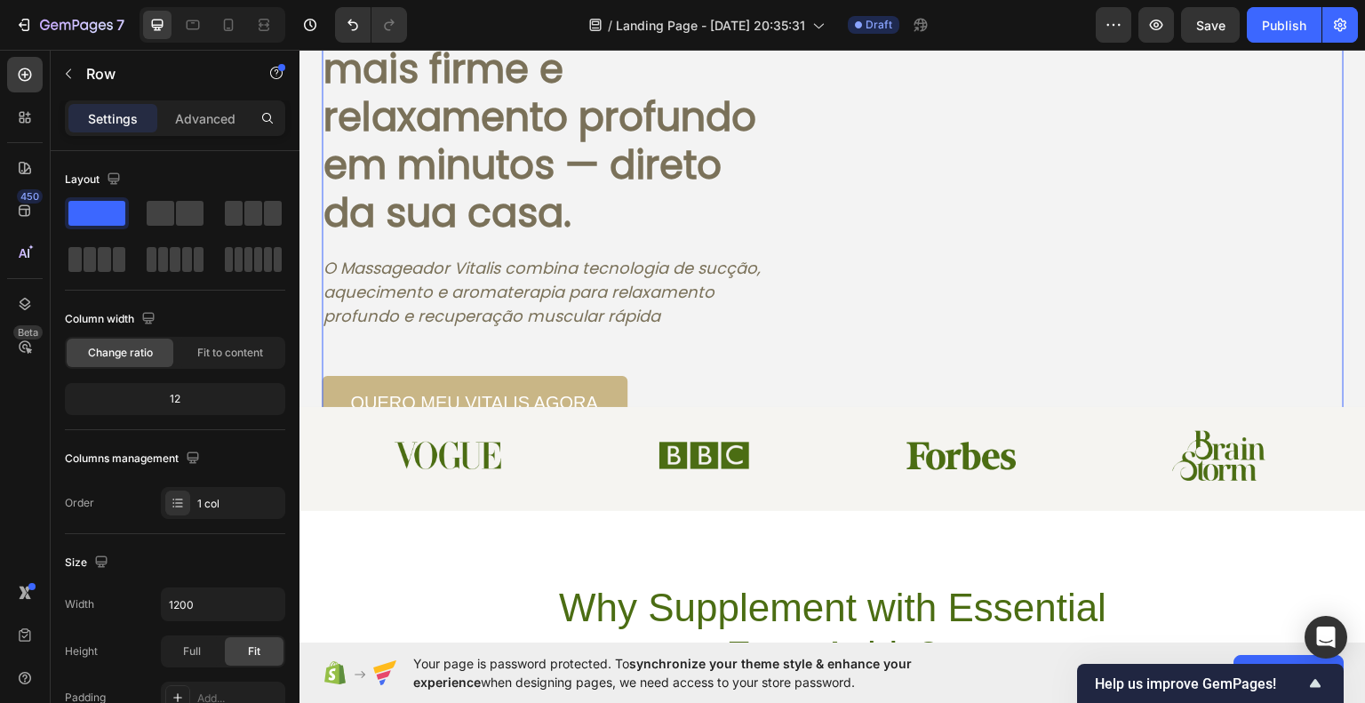
scroll to position [356, 0]
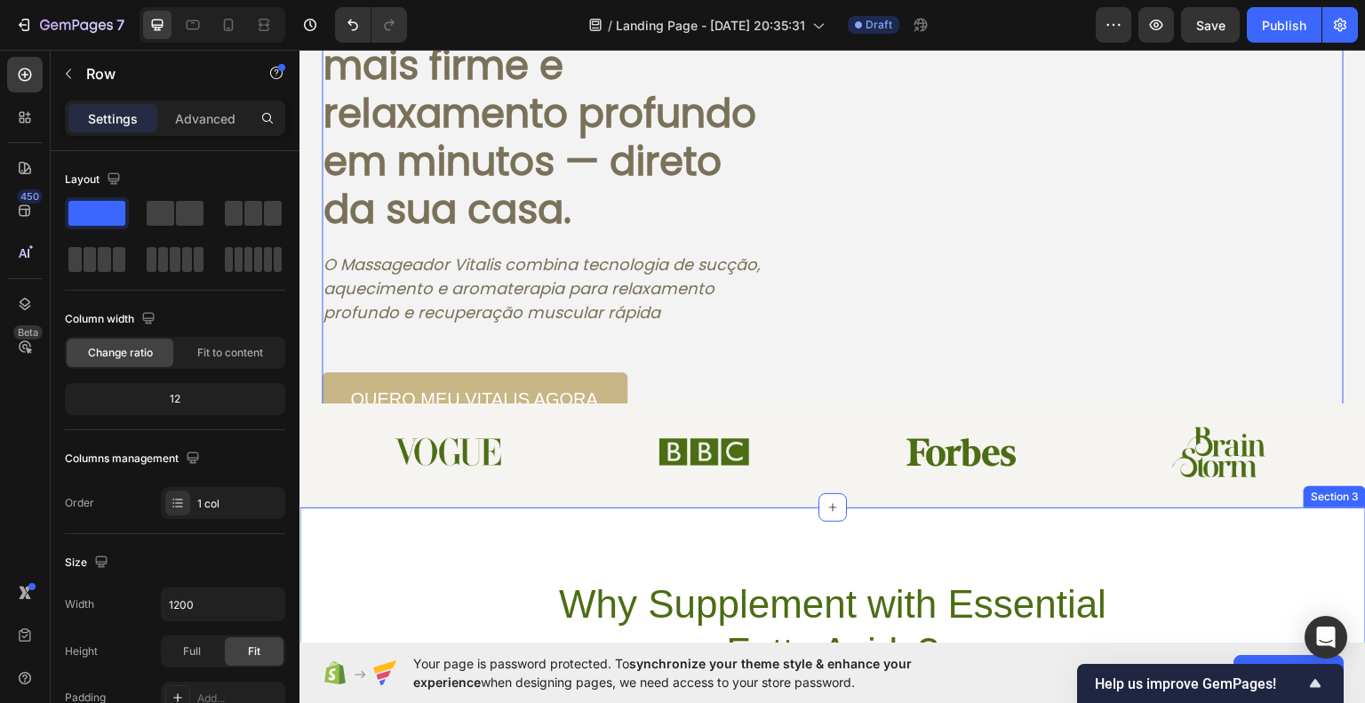
click at [601, 557] on div "Why Supplement with Essential Fatty Acids? Heading Even with a balanced diet, m…" at bounding box center [833, 690] width 1067 height 367
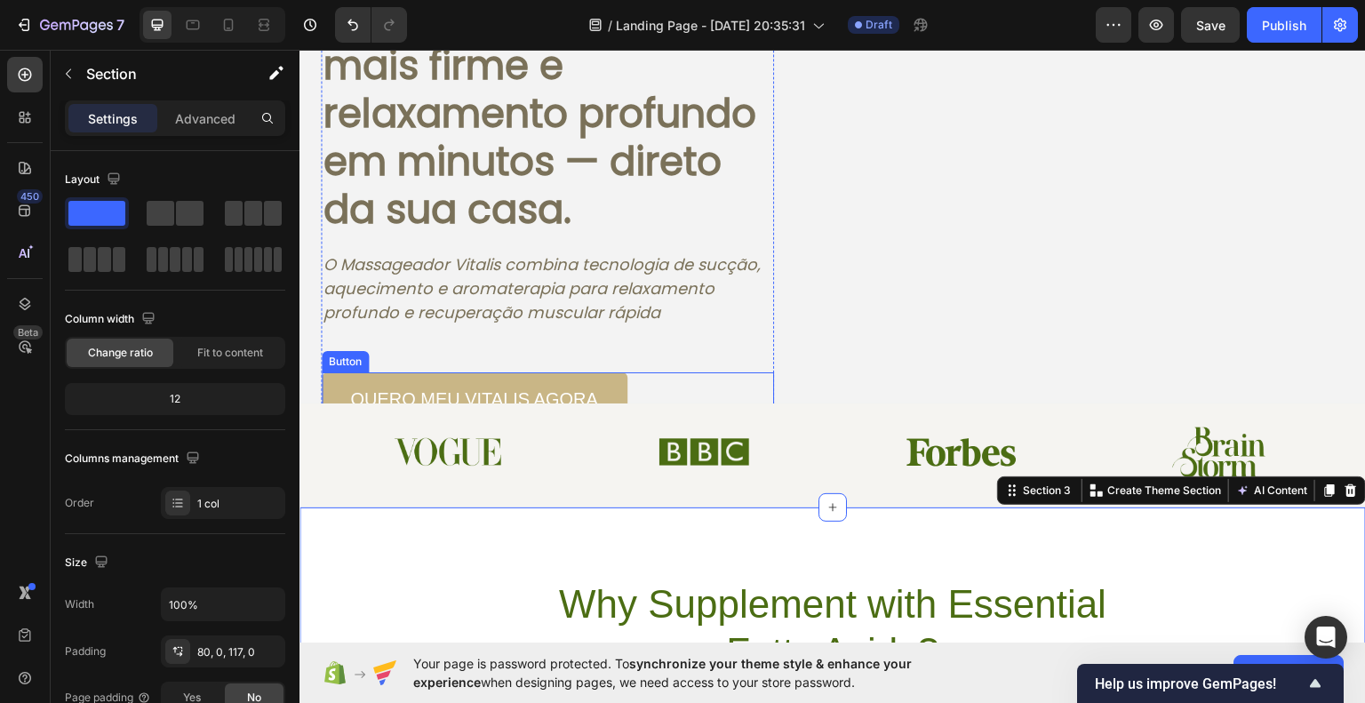
click at [678, 379] on div "quero meu vitalis agora Button" at bounding box center [548, 397] width 452 height 50
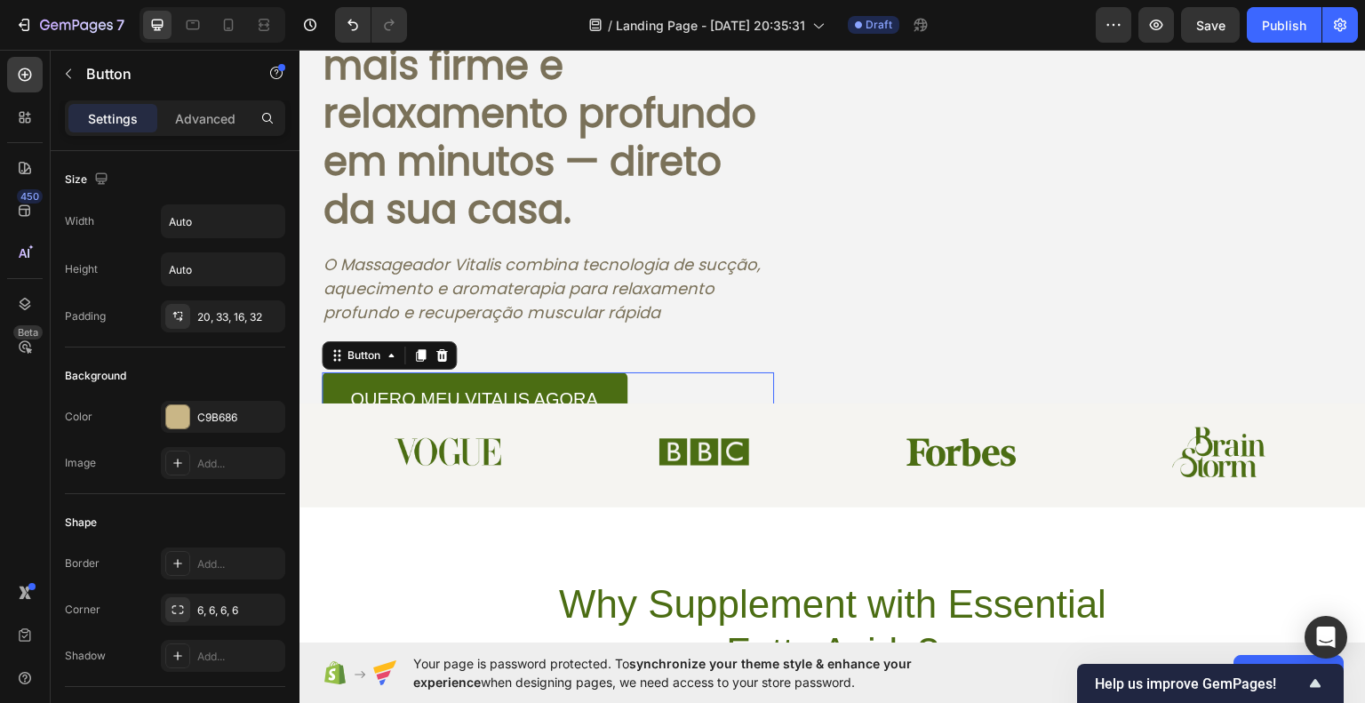
click at [600, 377] on link "quero meu vitalis agora" at bounding box center [475, 397] width 306 height 50
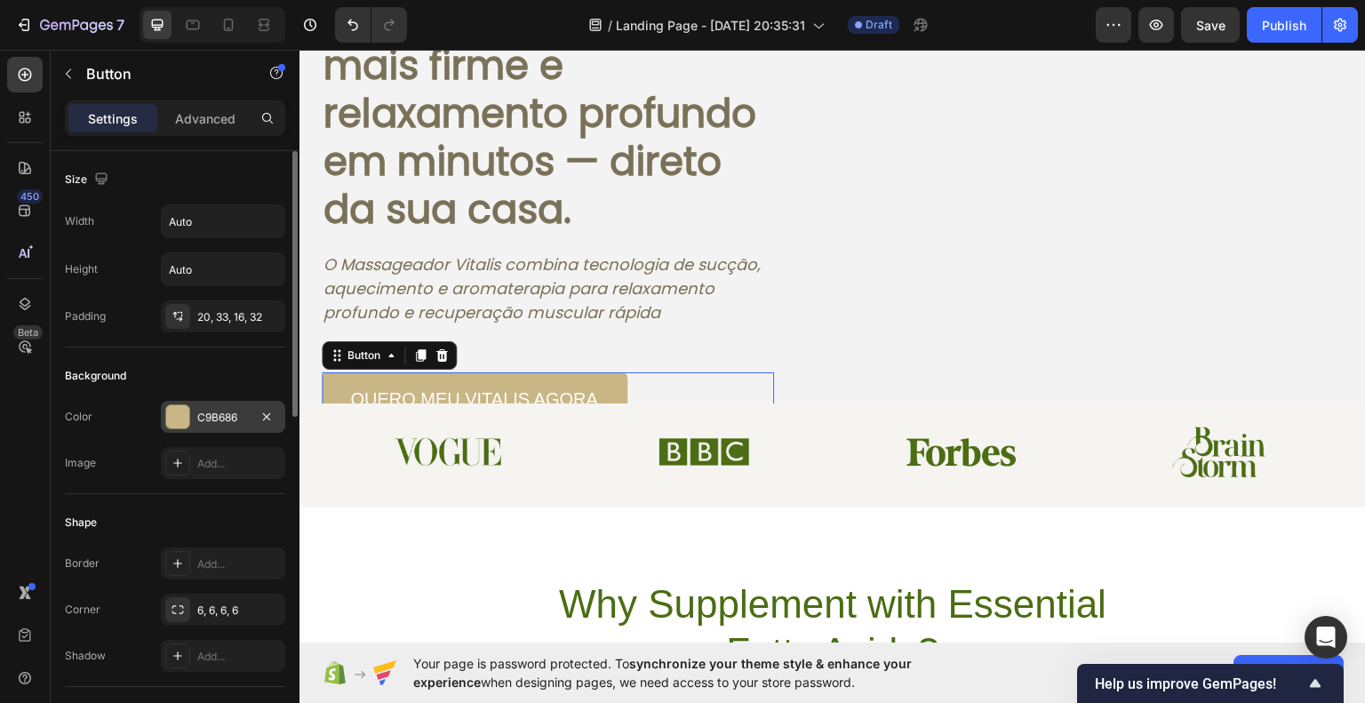
click at [167, 415] on div at bounding box center [177, 416] width 23 height 23
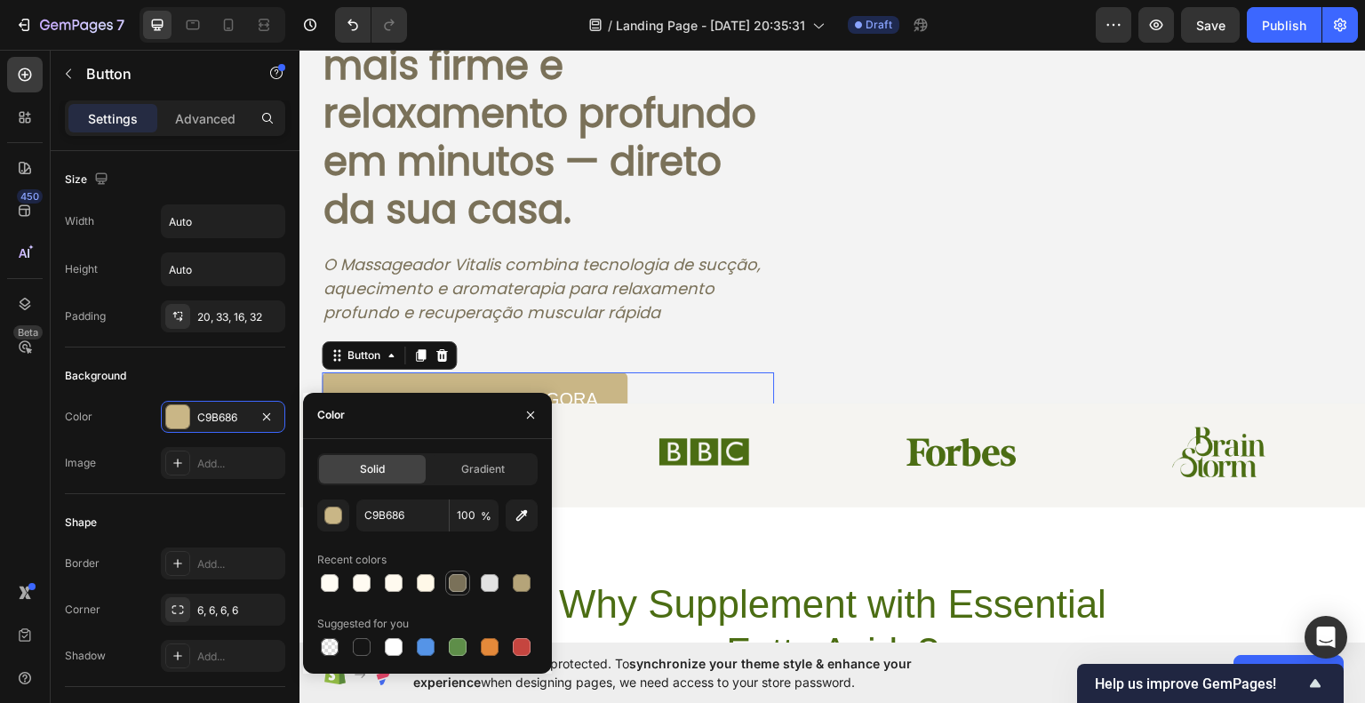
click at [468, 588] on div at bounding box center [457, 583] width 25 height 25
type input "7A7159"
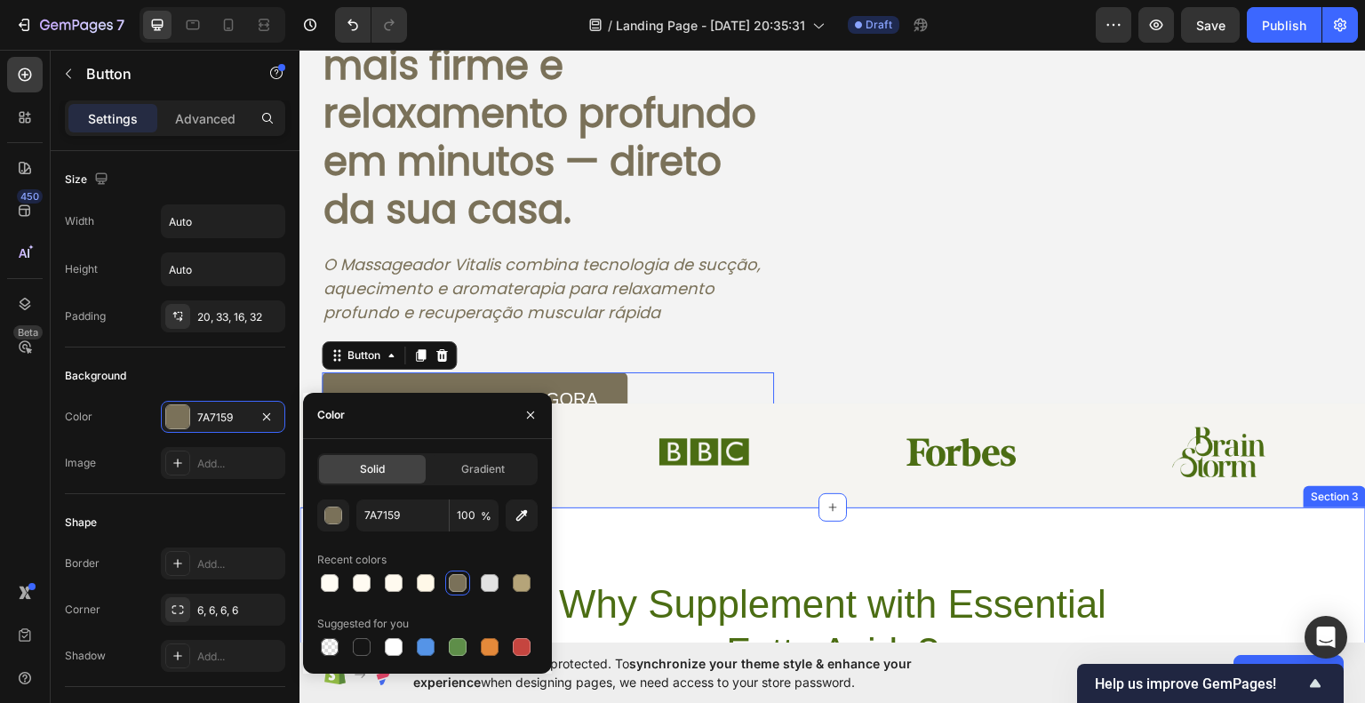
click at [756, 516] on div "Why Supplement with Essential Fatty Acids? Heading Even with a balanced diet, m…" at bounding box center [833, 690] width 1067 height 367
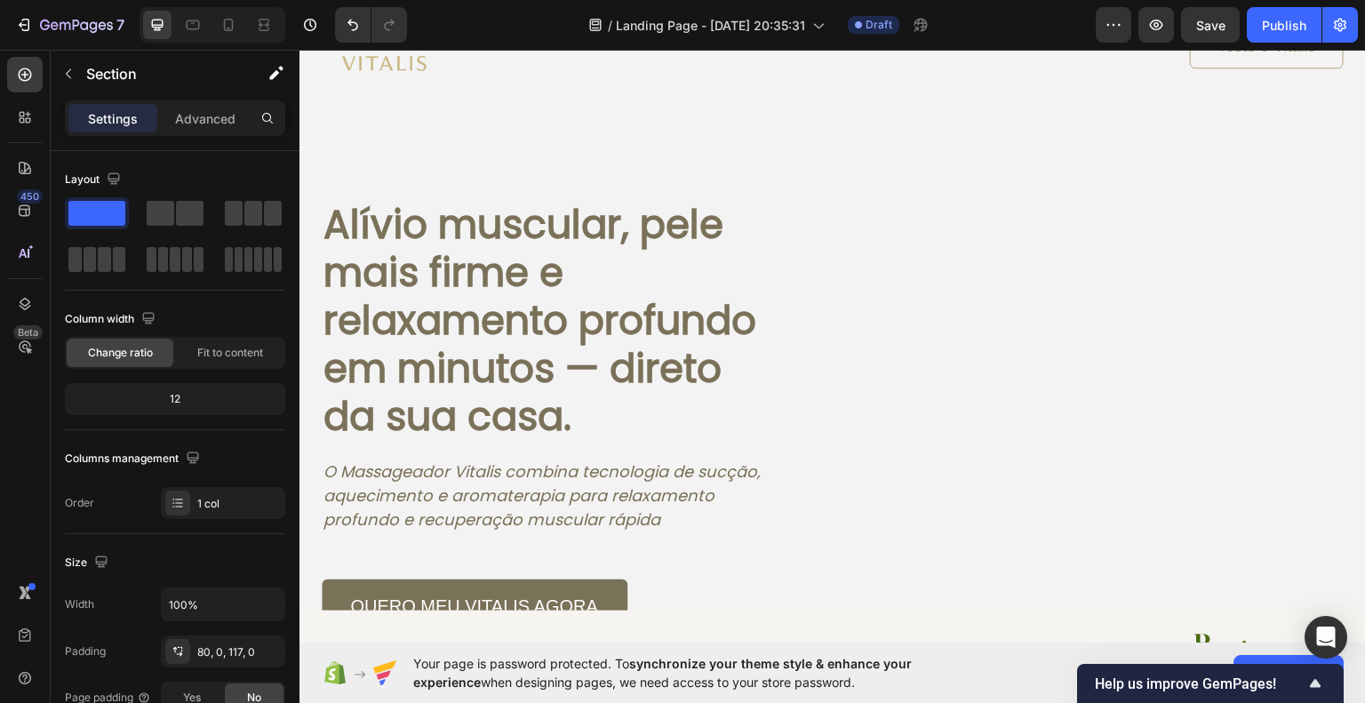
scroll to position [89, 0]
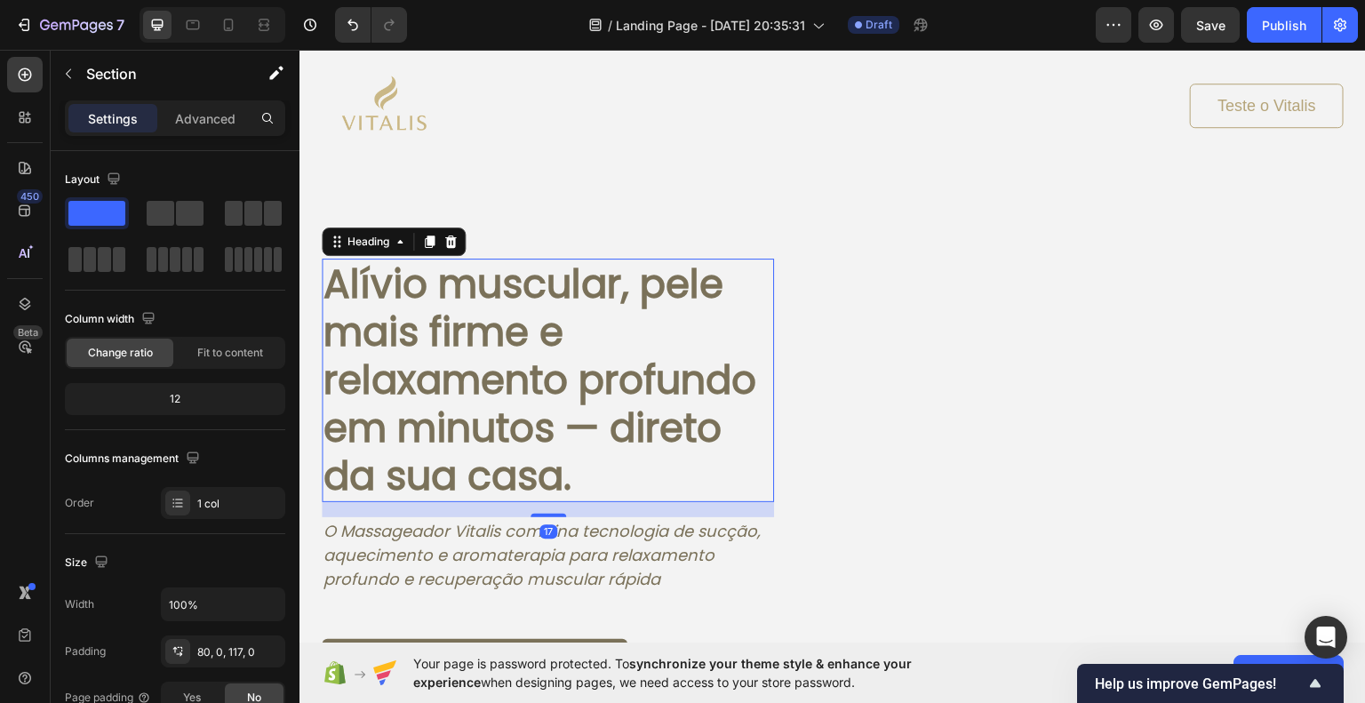
click at [609, 340] on h1 "Alívio muscular, pele mais firme e relaxamento profundo em minutos — direto da …" at bounding box center [548, 380] width 452 height 244
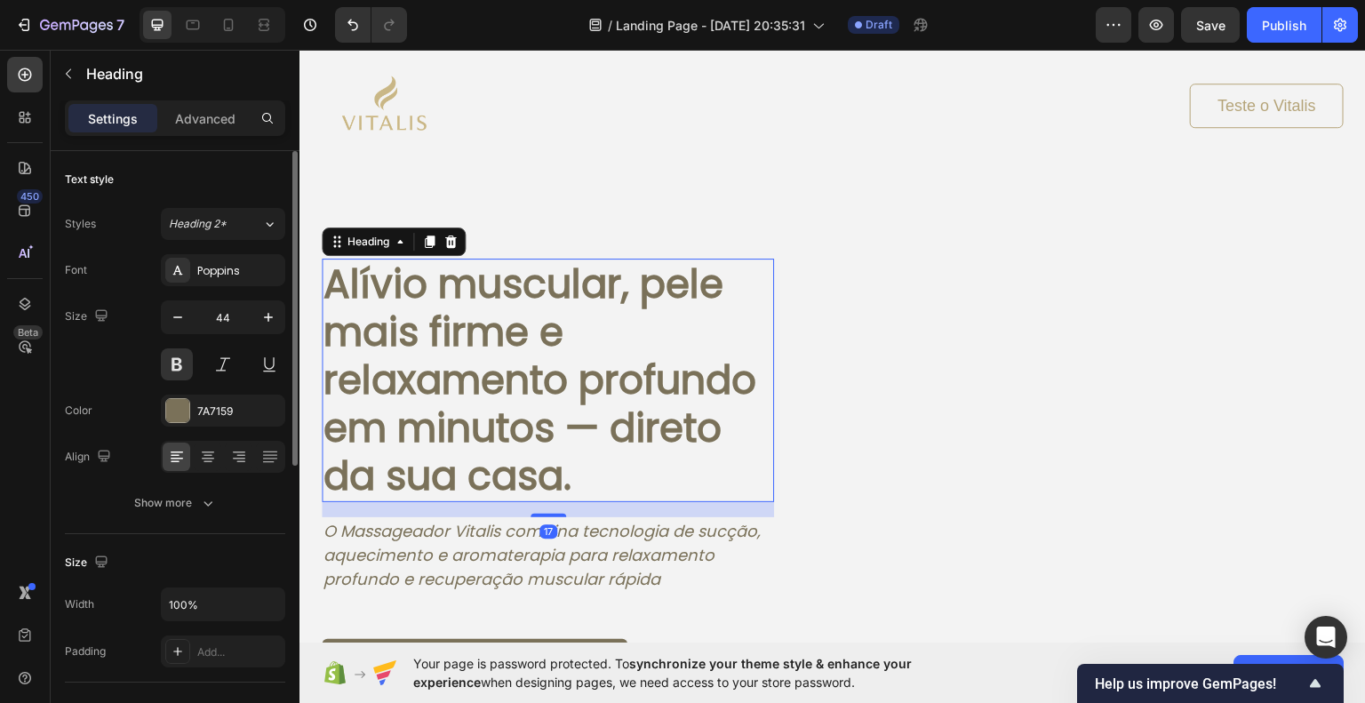
click at [178, 426] on div "Font Poppins Size 44 Color 7A7159 Align Show more" at bounding box center [175, 386] width 220 height 265
click at [181, 416] on div at bounding box center [177, 410] width 23 height 23
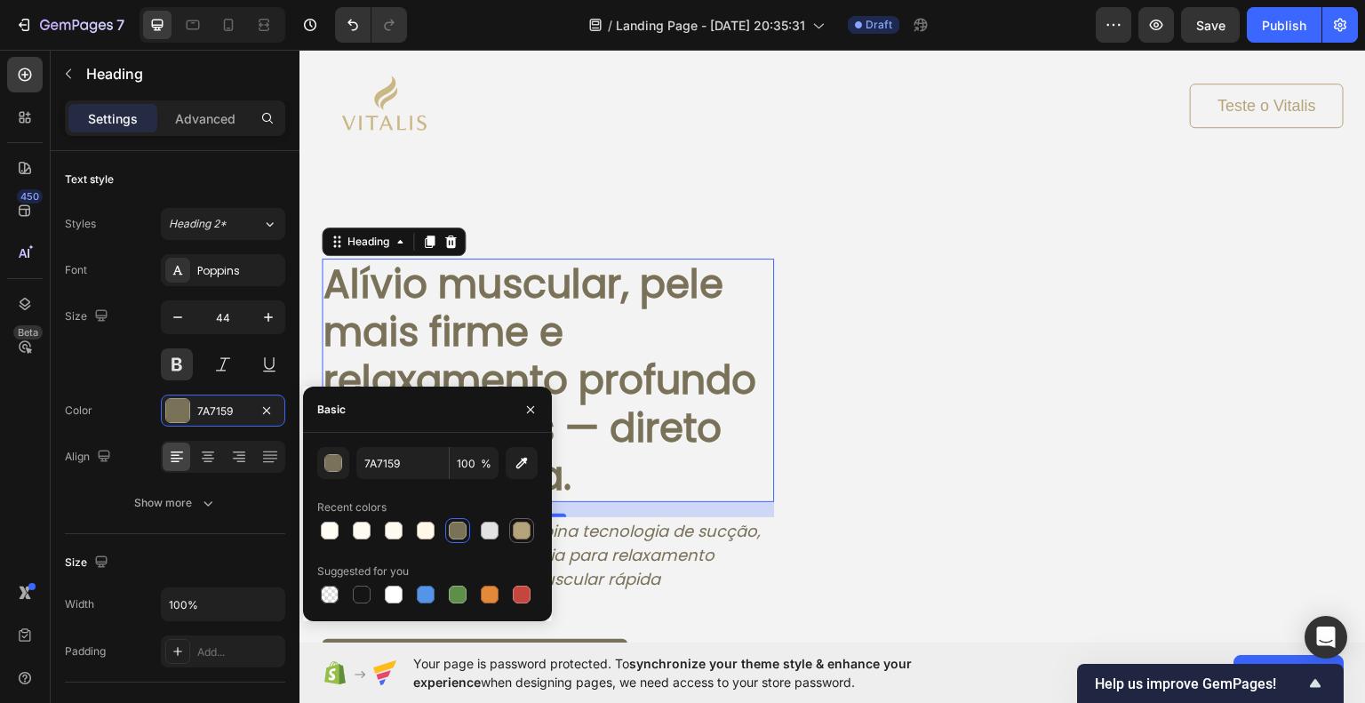
click at [524, 529] on div at bounding box center [522, 531] width 18 height 18
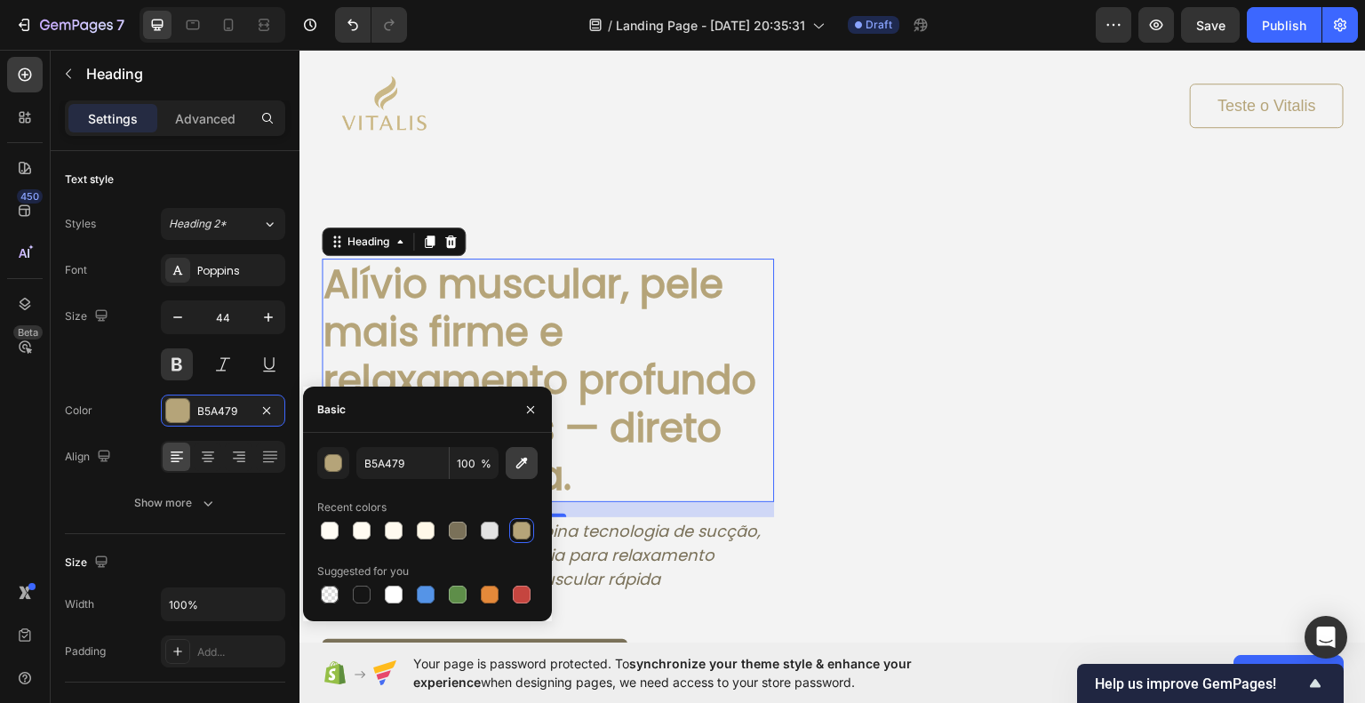
click at [513, 464] on icon "button" at bounding box center [522, 463] width 18 height 18
type input "CAB684"
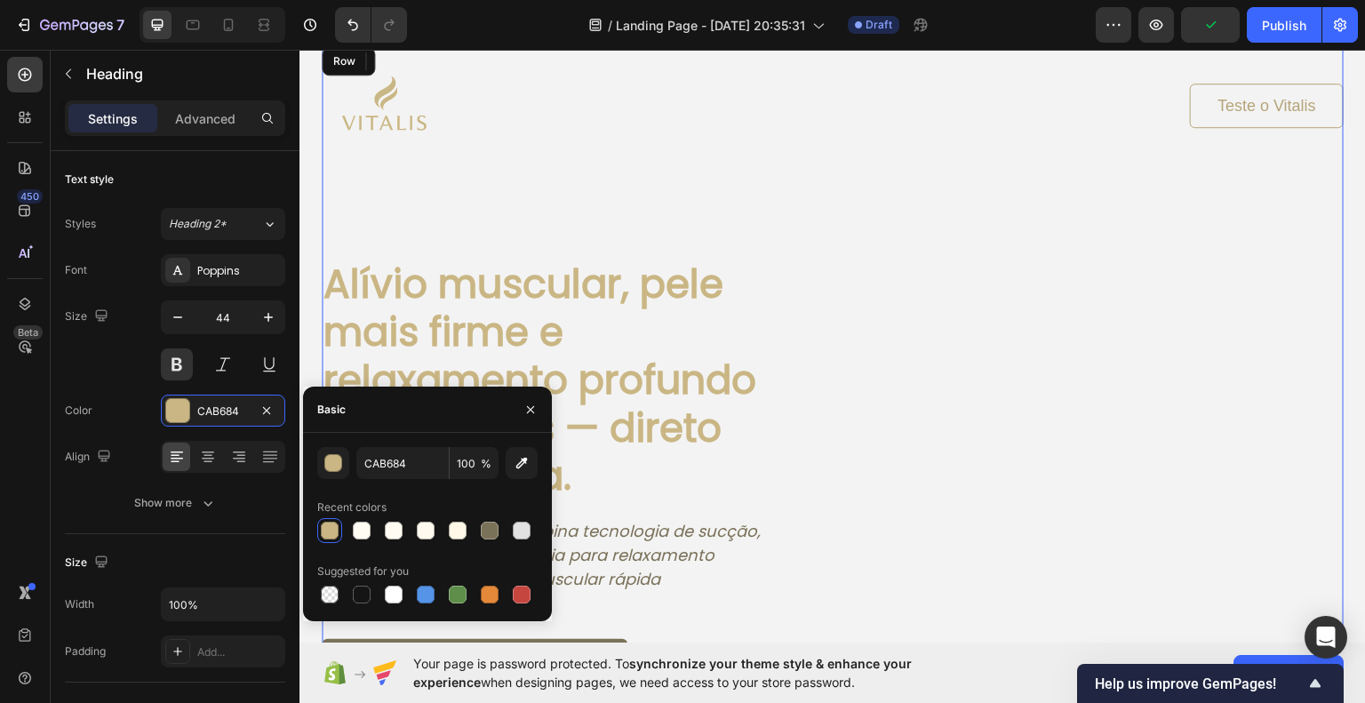
click at [913, 320] on div "Image Teste o Vitalis Button Row Alívio muscular, pele mais firme e relaxamento…" at bounding box center [833, 365] width 1022 height 645
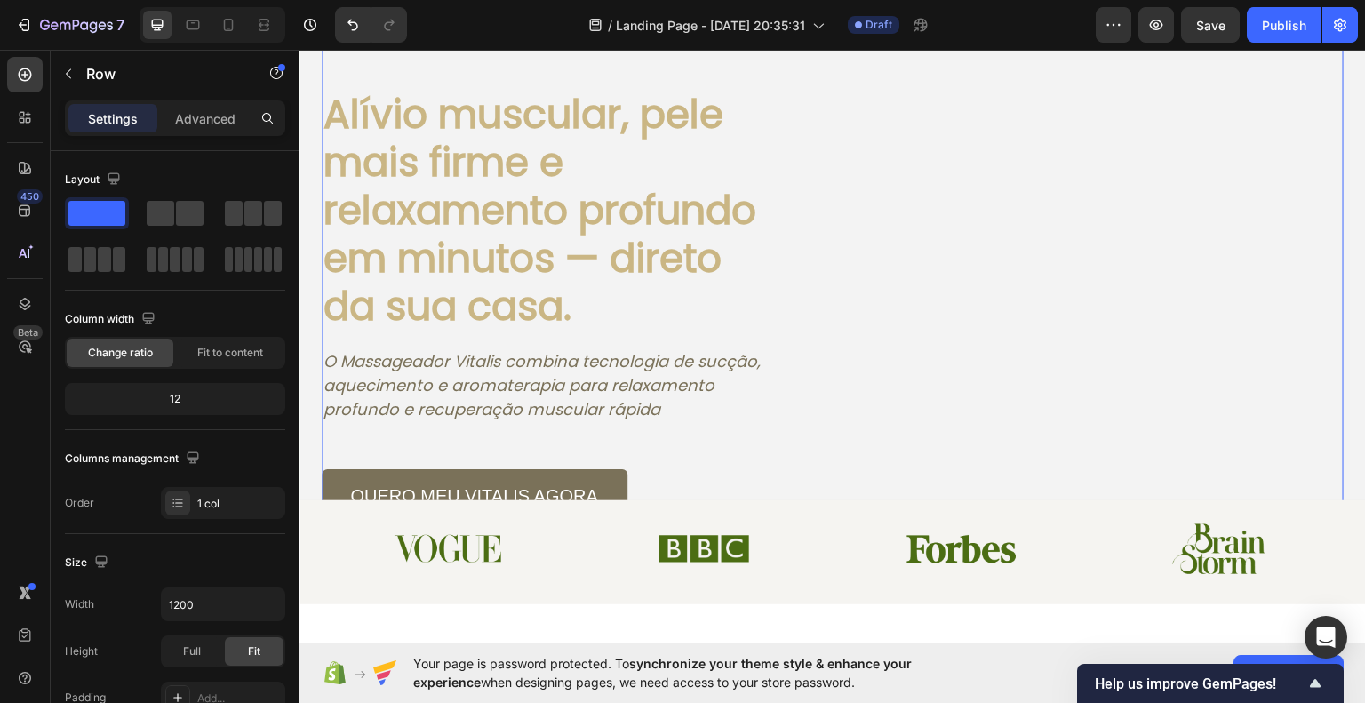
scroll to position [267, 0]
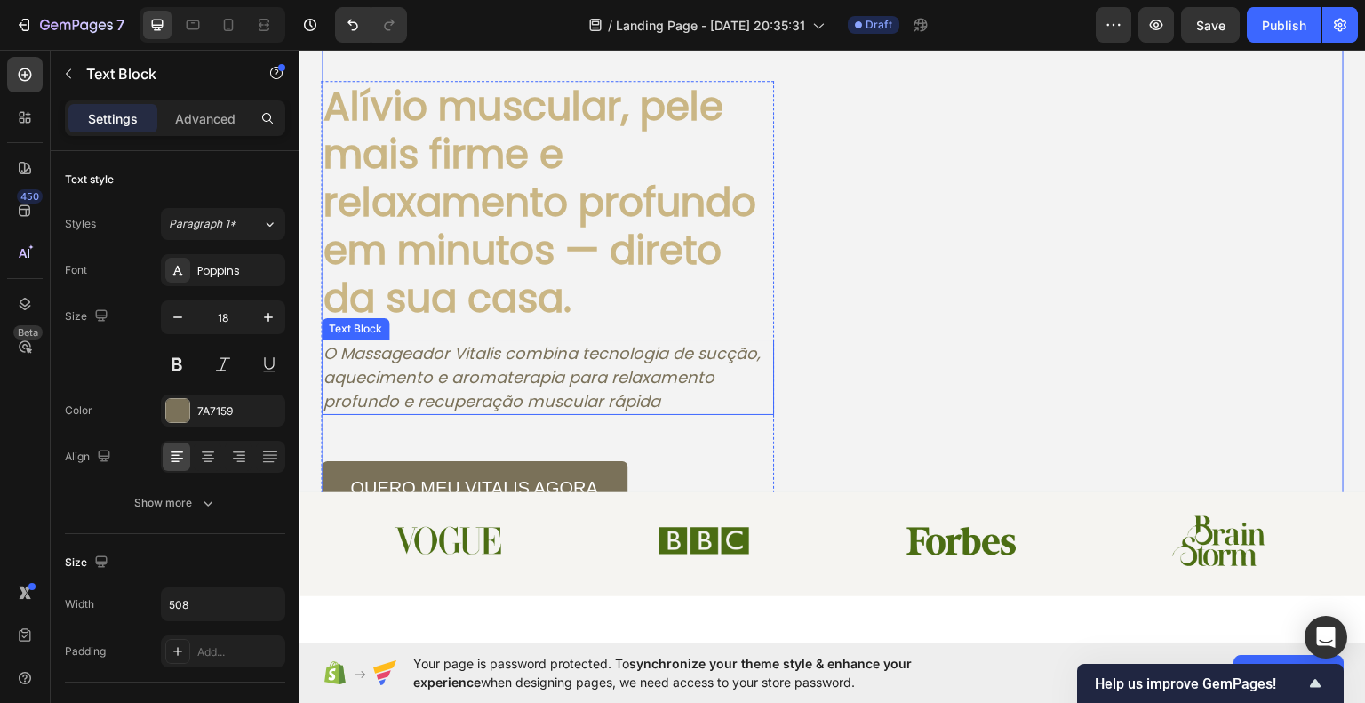
click at [598, 368] on icon "O Massageador Vitalis combina tecnologia de sucção, aquecimento e aromaterapia …" at bounding box center [542, 376] width 437 height 70
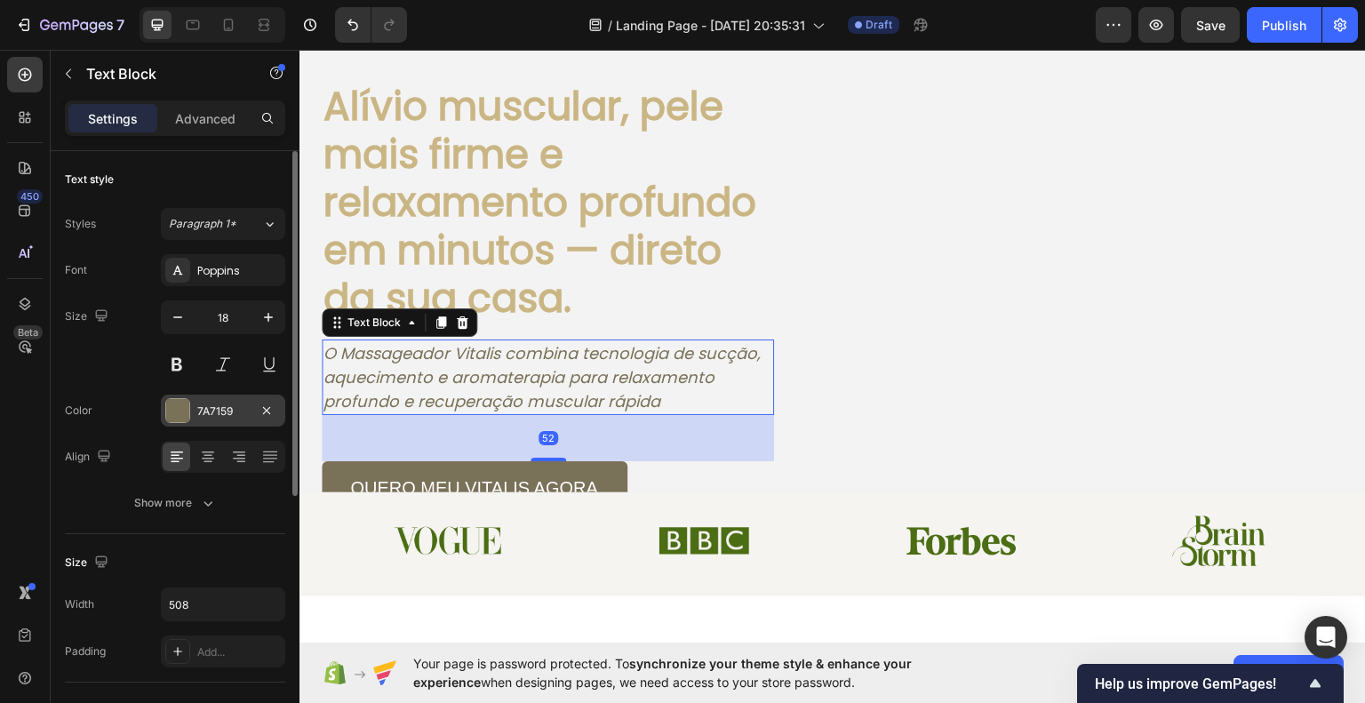
click at [188, 404] on div at bounding box center [177, 410] width 23 height 23
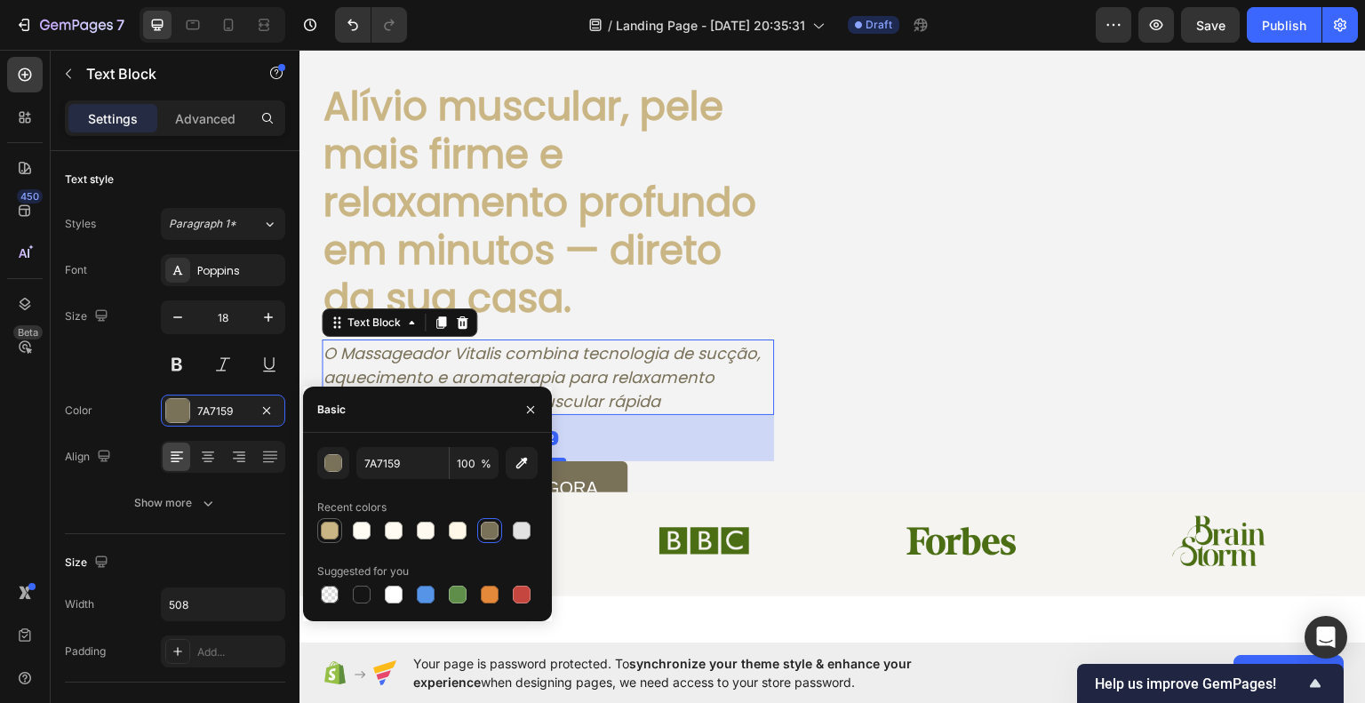
click at [331, 522] on div at bounding box center [330, 531] width 18 height 18
type input "CAB684"
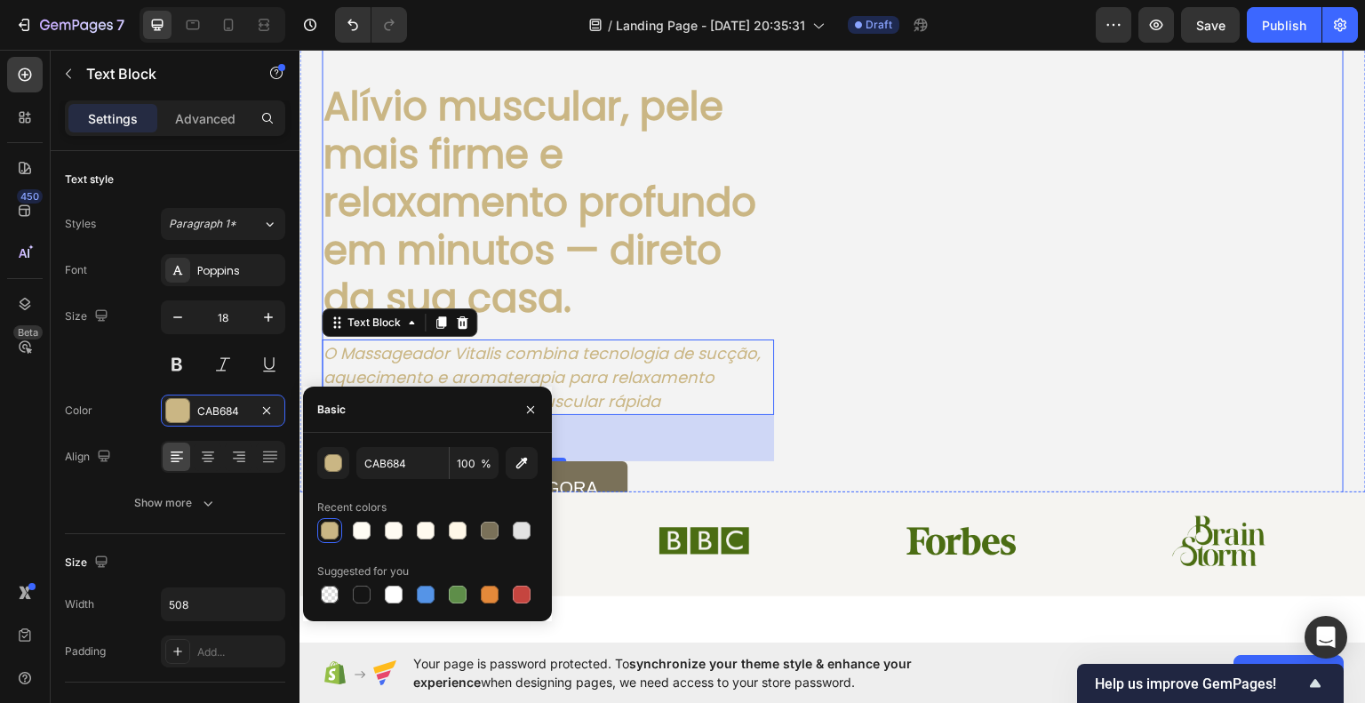
click at [909, 436] on div "Image Teste o Vitalis Button Row Alívio muscular, pele mais firme e relaxamento…" at bounding box center [833, 187] width 1022 height 645
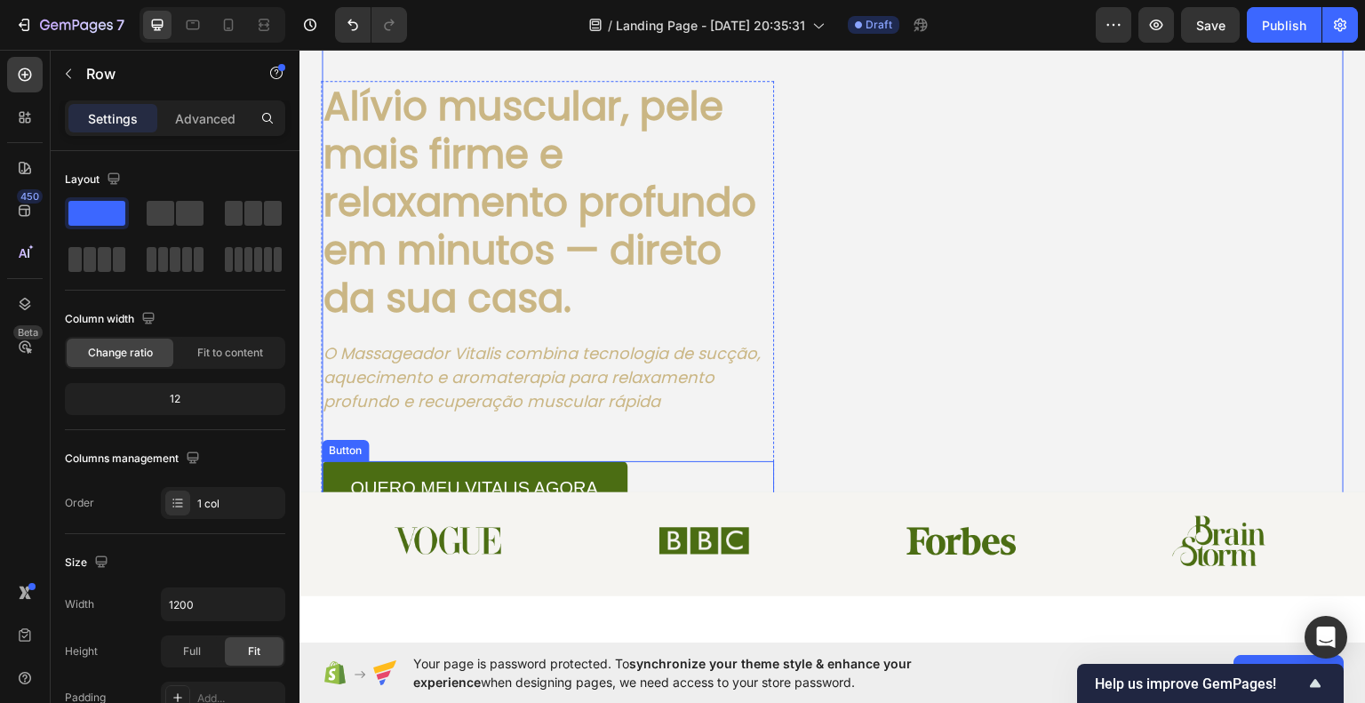
click at [602, 461] on link "quero meu vitalis agora" at bounding box center [475, 485] width 306 height 50
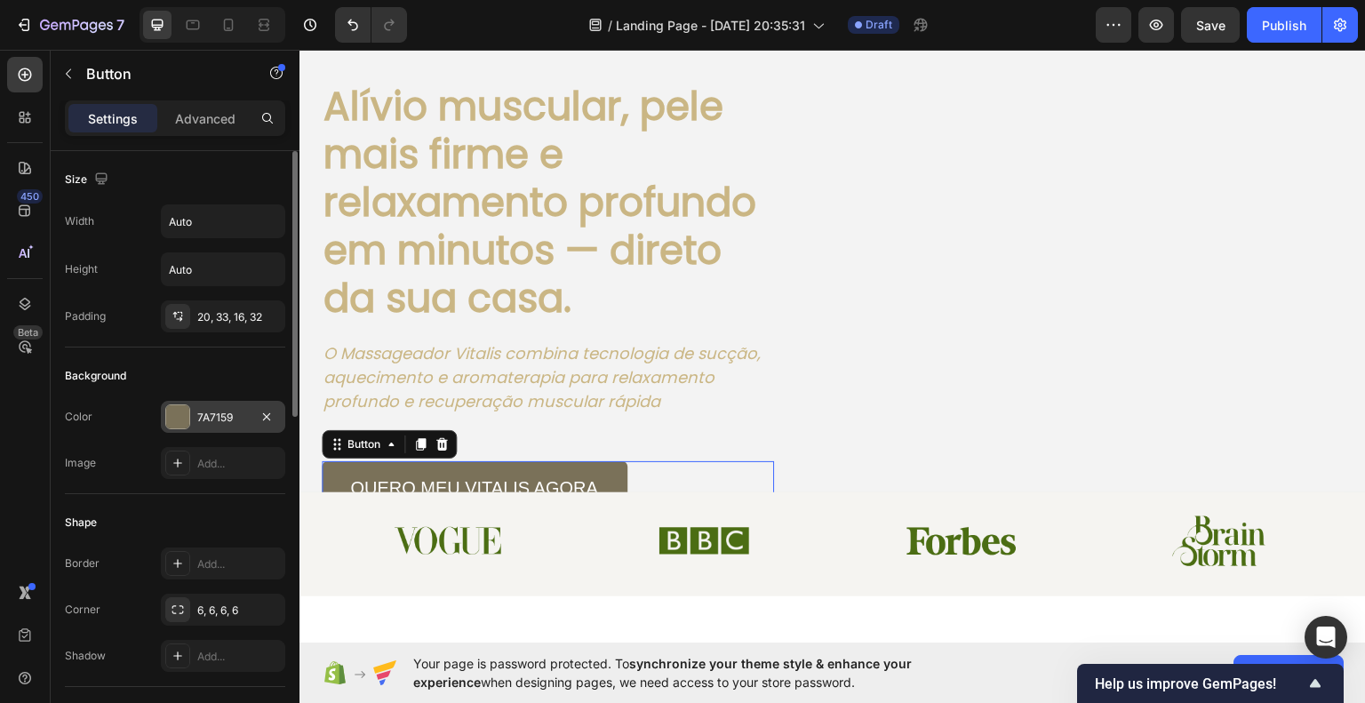
click at [192, 408] on div "7A7159" at bounding box center [223, 417] width 124 height 32
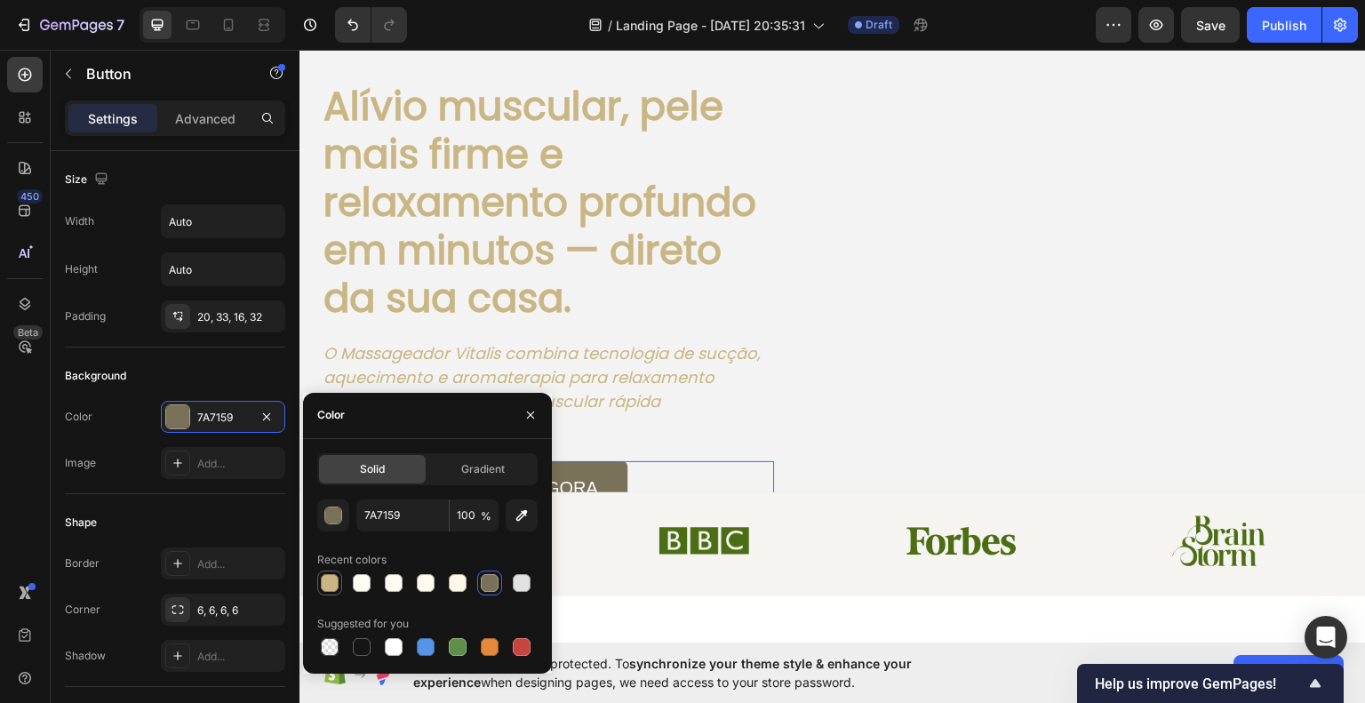
click at [334, 574] on div at bounding box center [330, 583] width 18 height 18
type input "CAB684"
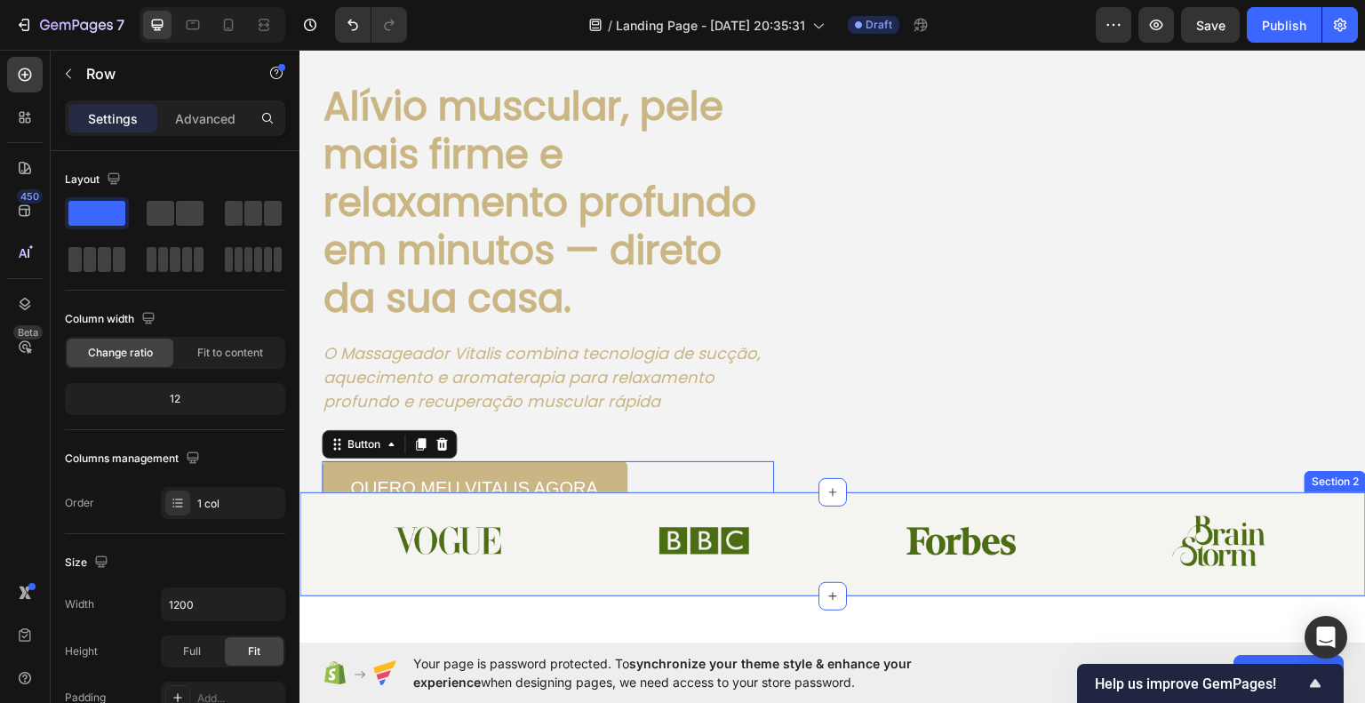
click at [901, 457] on div "Image Teste o Vitalis Button Row Alívio muscular, pele mais firme e relaxamento…" at bounding box center [833, 187] width 1022 height 645
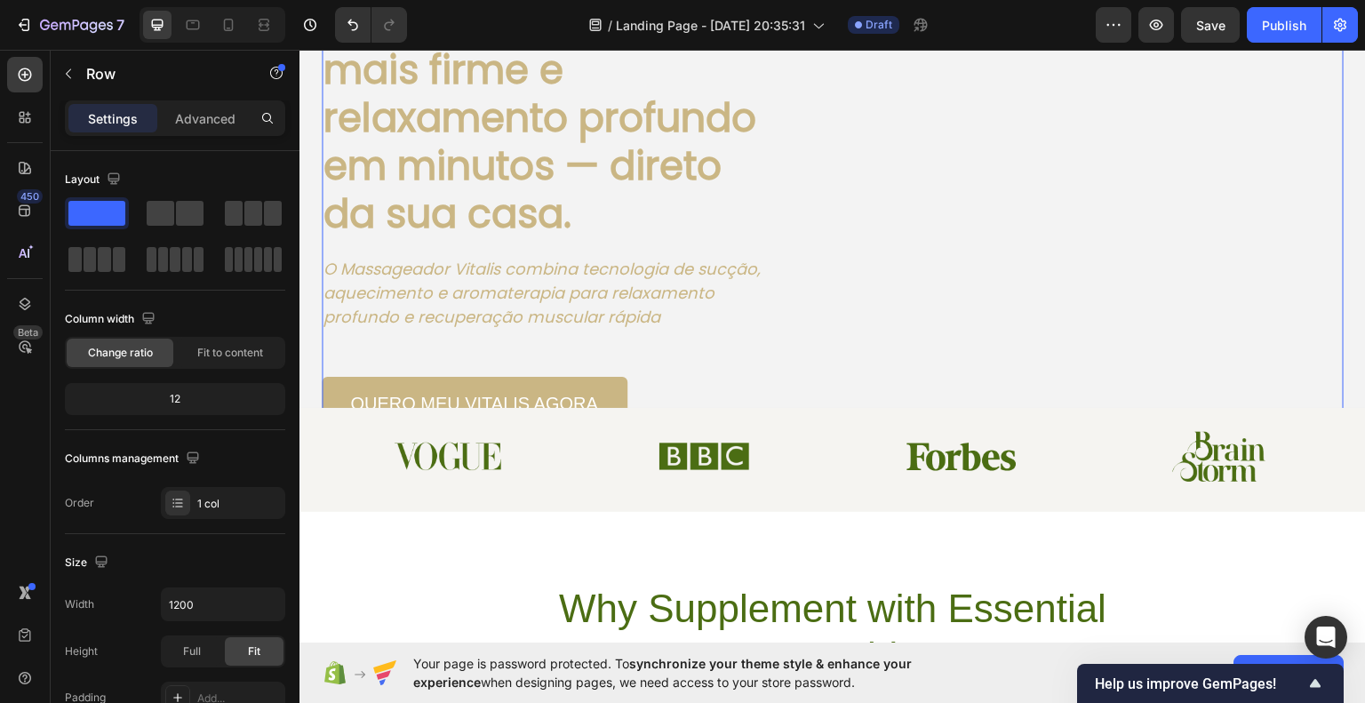
scroll to position [356, 0]
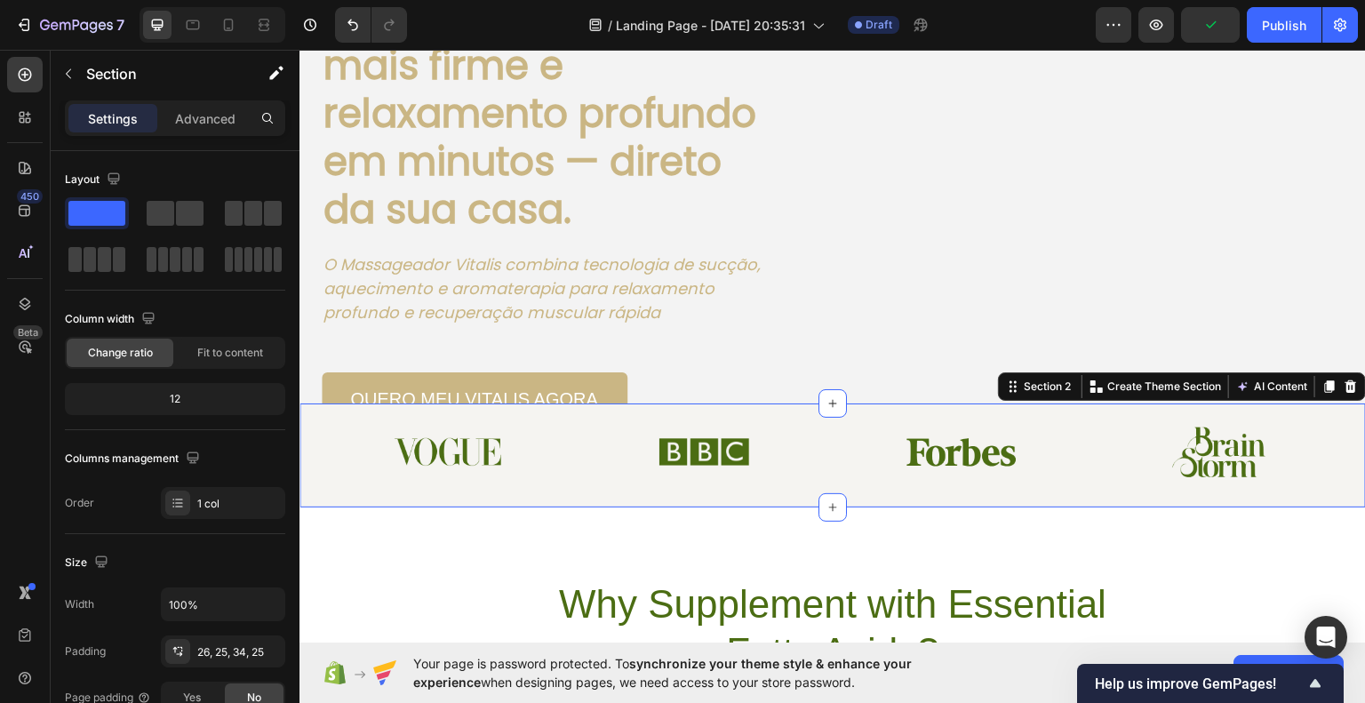
click at [1116, 405] on div "Image Image Image Image Row Section 2 You can create reusable sections Create T…" at bounding box center [833, 455] width 1067 height 104
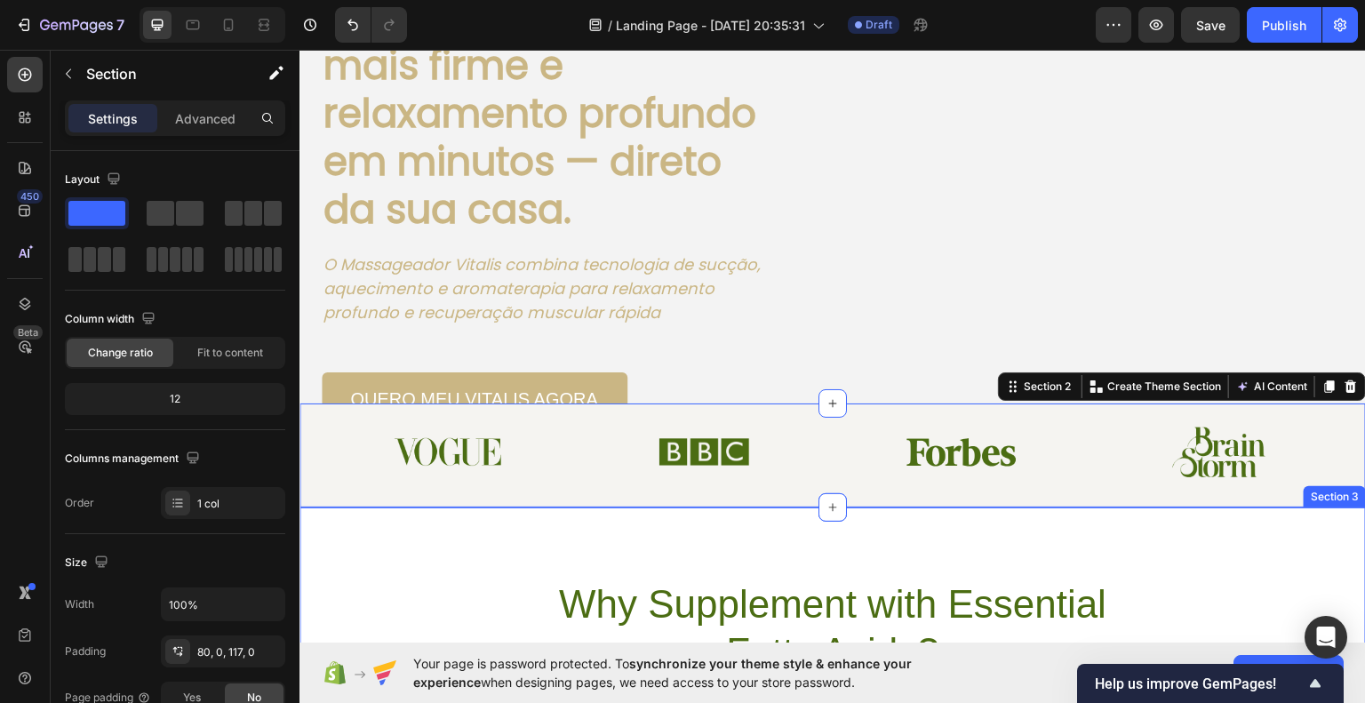
click at [979, 542] on div "Why Supplement with Essential Fatty Acids? Heading Even with a balanced diet, m…" at bounding box center [833, 690] width 1067 height 367
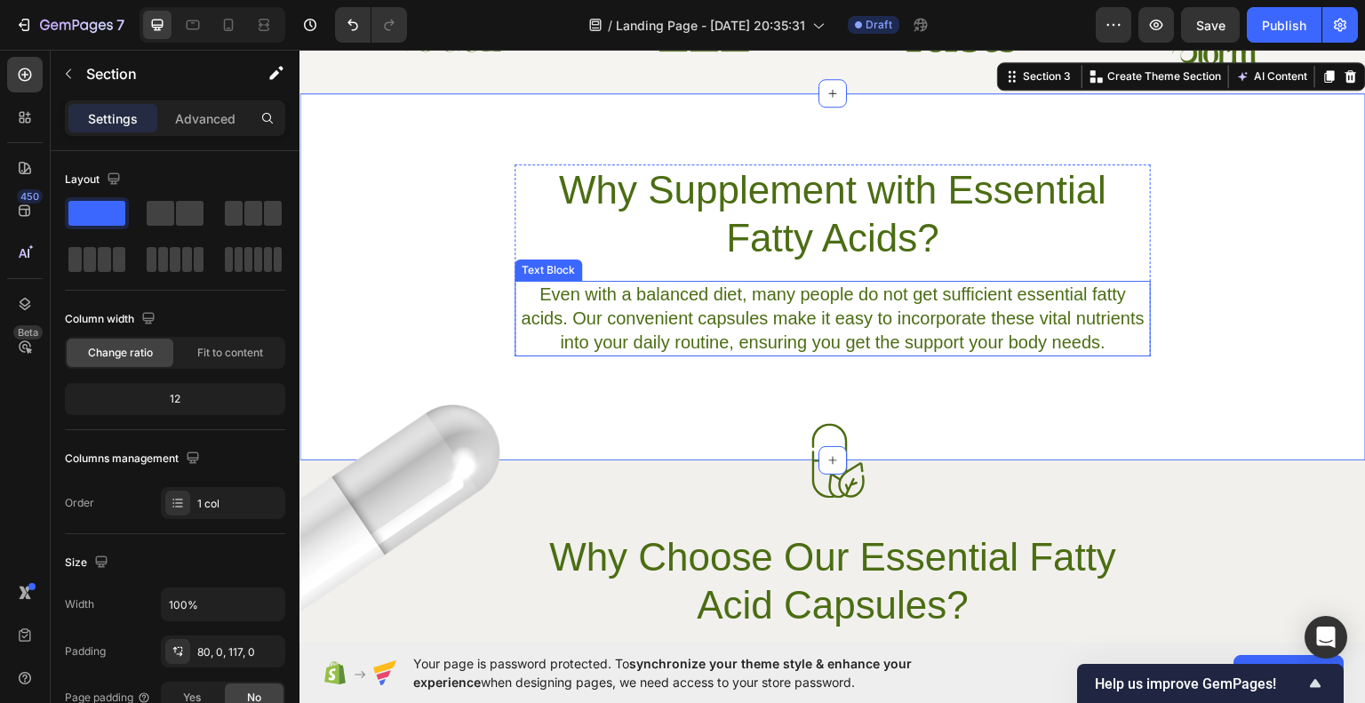
scroll to position [711, 0]
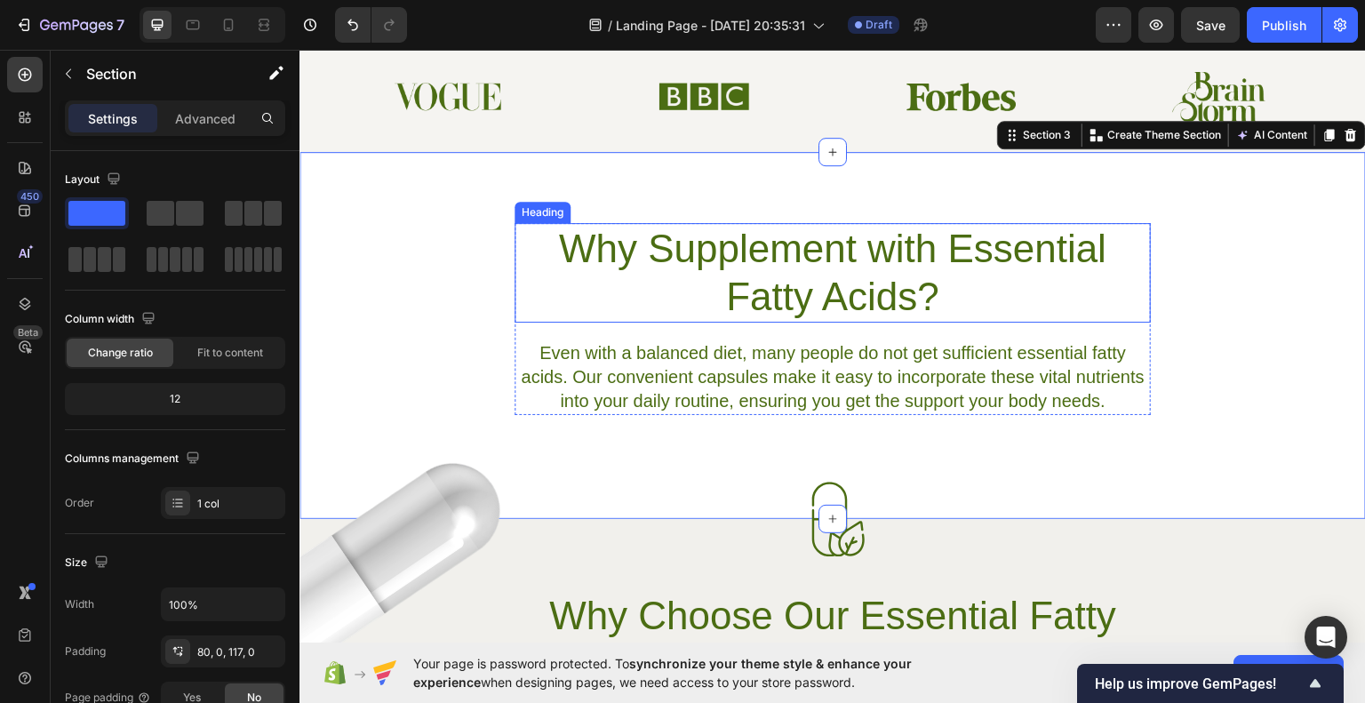
click at [835, 284] on h2 "Why Supplement with Essential Fatty Acids?" at bounding box center [833, 272] width 636 height 100
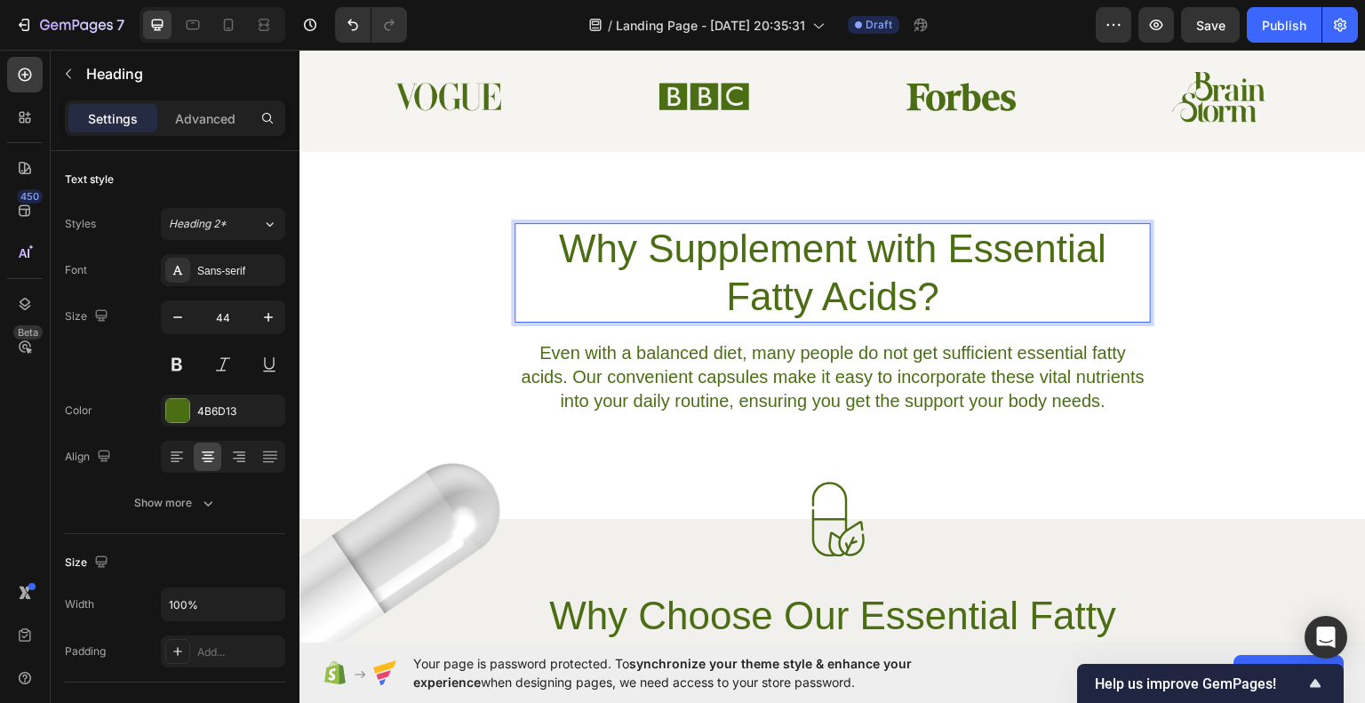
click at [835, 284] on h2 "Why Supplement with Essential Fatty Acids?" at bounding box center [833, 272] width 636 height 100
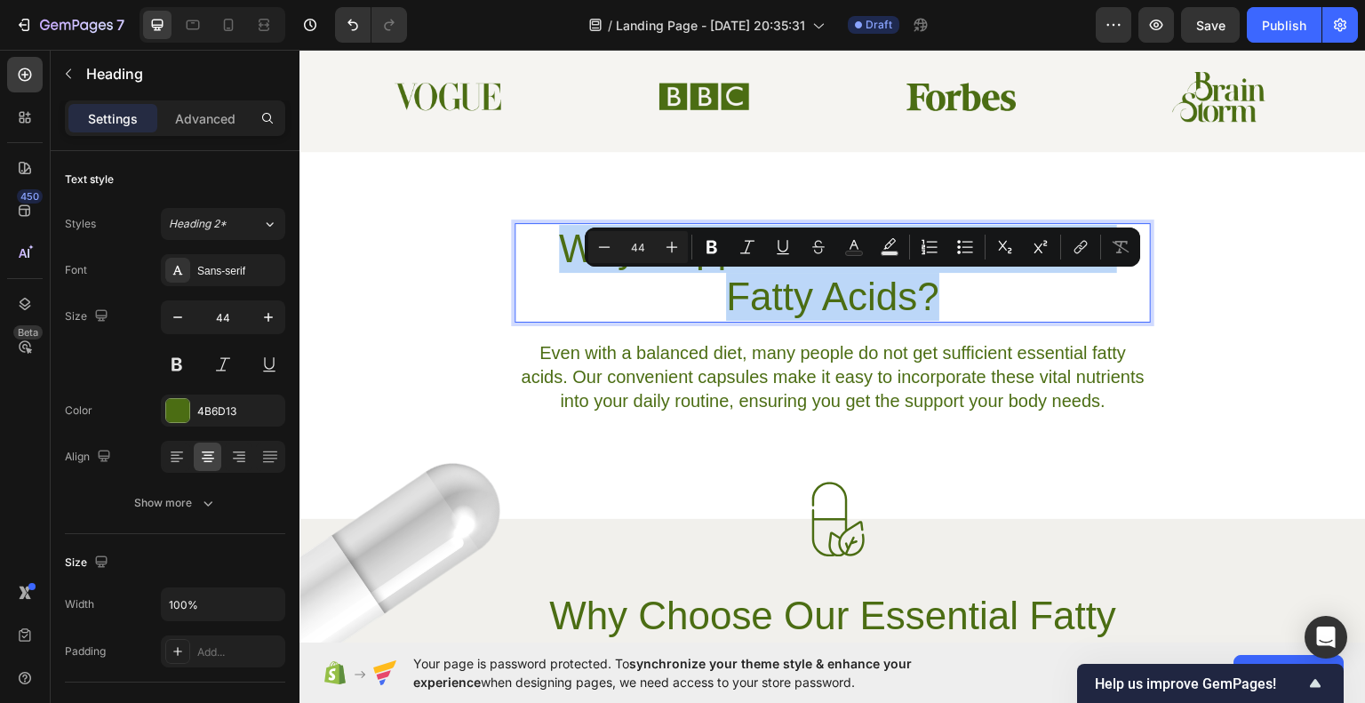
click at [835, 284] on p "Why Supplement with Essential Fatty Acids?" at bounding box center [832, 272] width 633 height 96
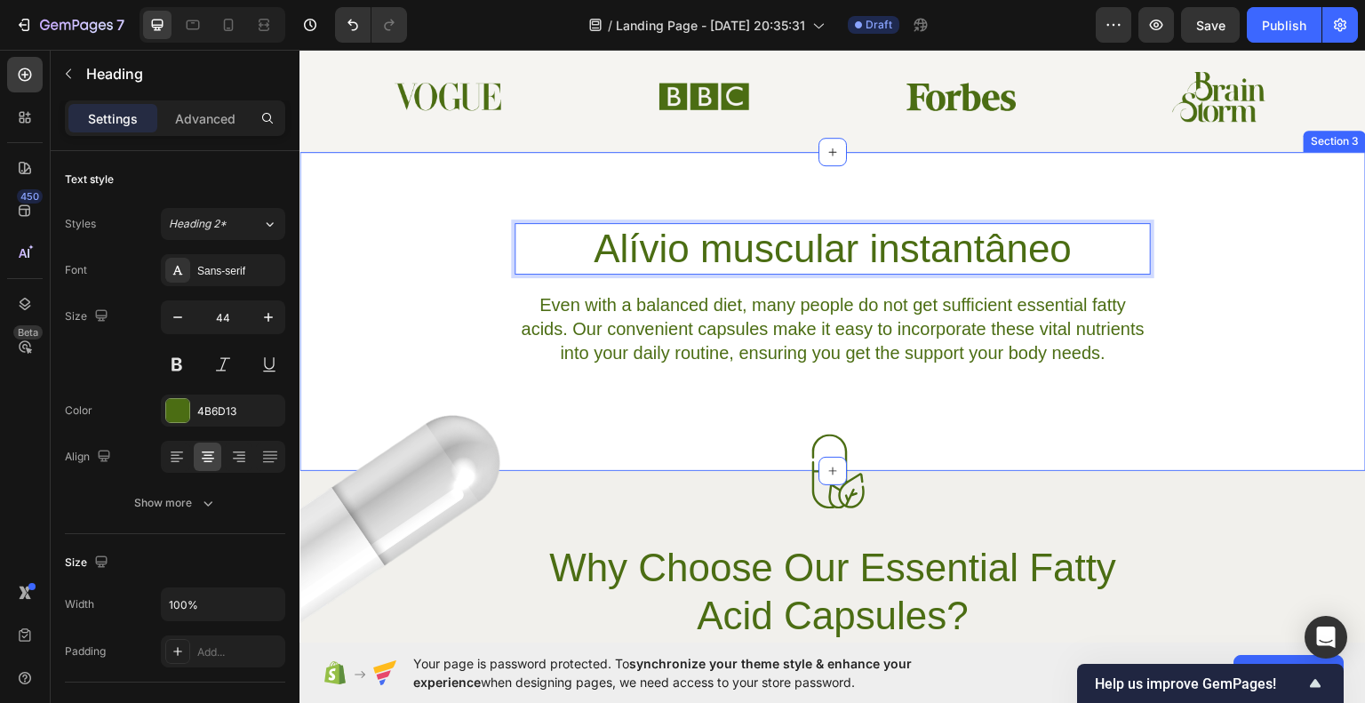
click at [1209, 267] on div "Alívio muscular instantâneo Heading 19 Even with a balanced diet, many people d…" at bounding box center [833, 294] width 1067 height 144
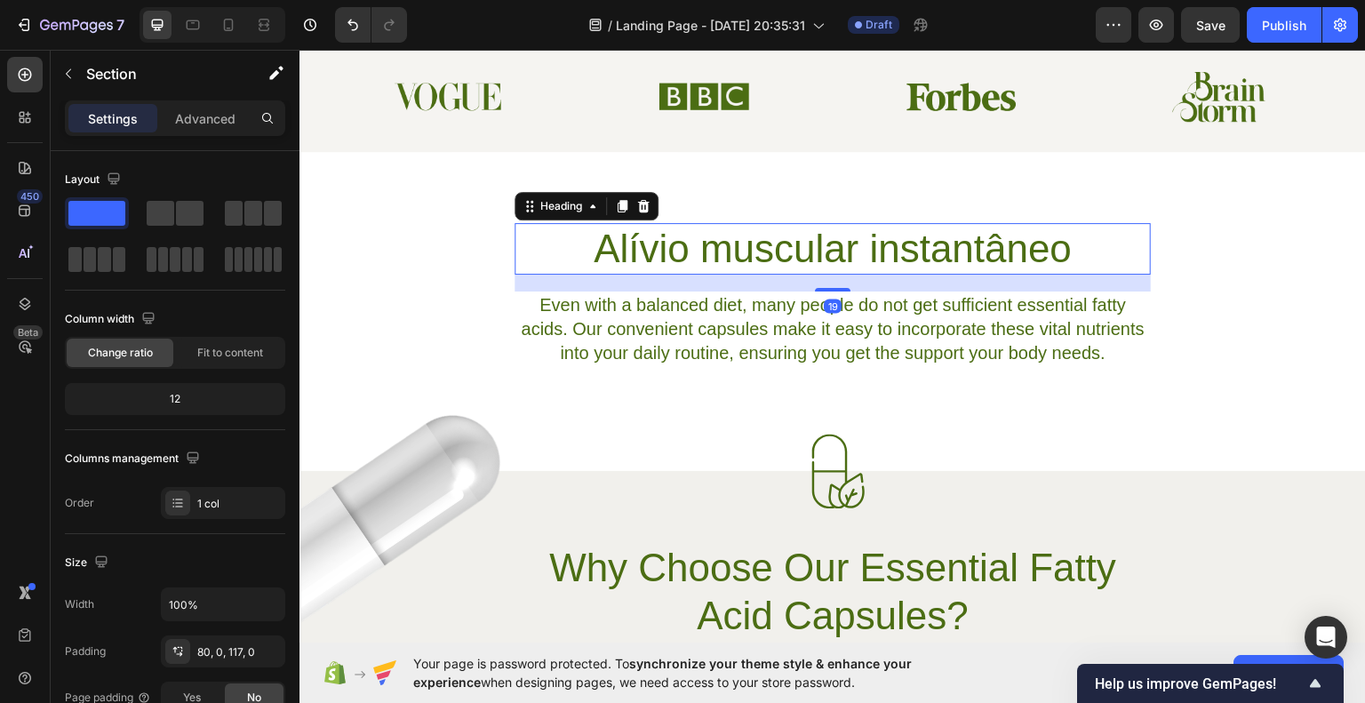
click at [1010, 248] on p "Alívio muscular instantâneo" at bounding box center [832, 248] width 633 height 48
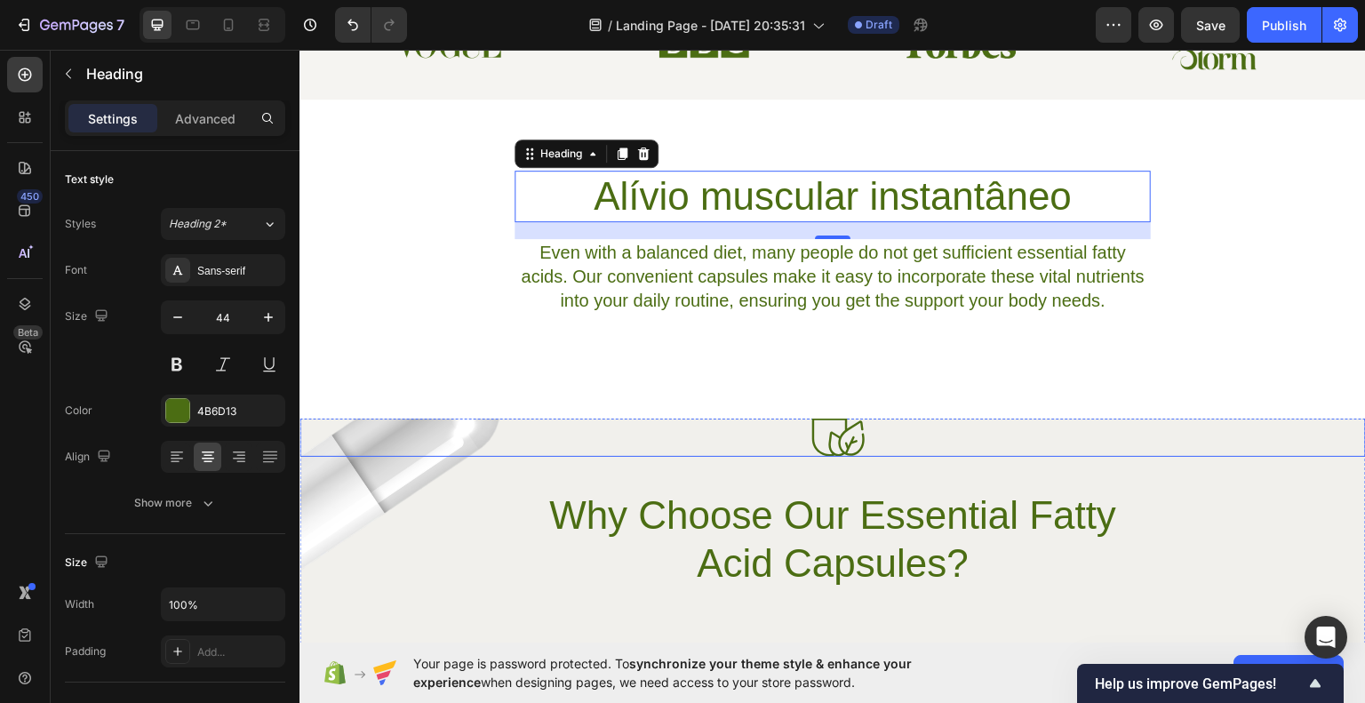
scroll to position [800, 0]
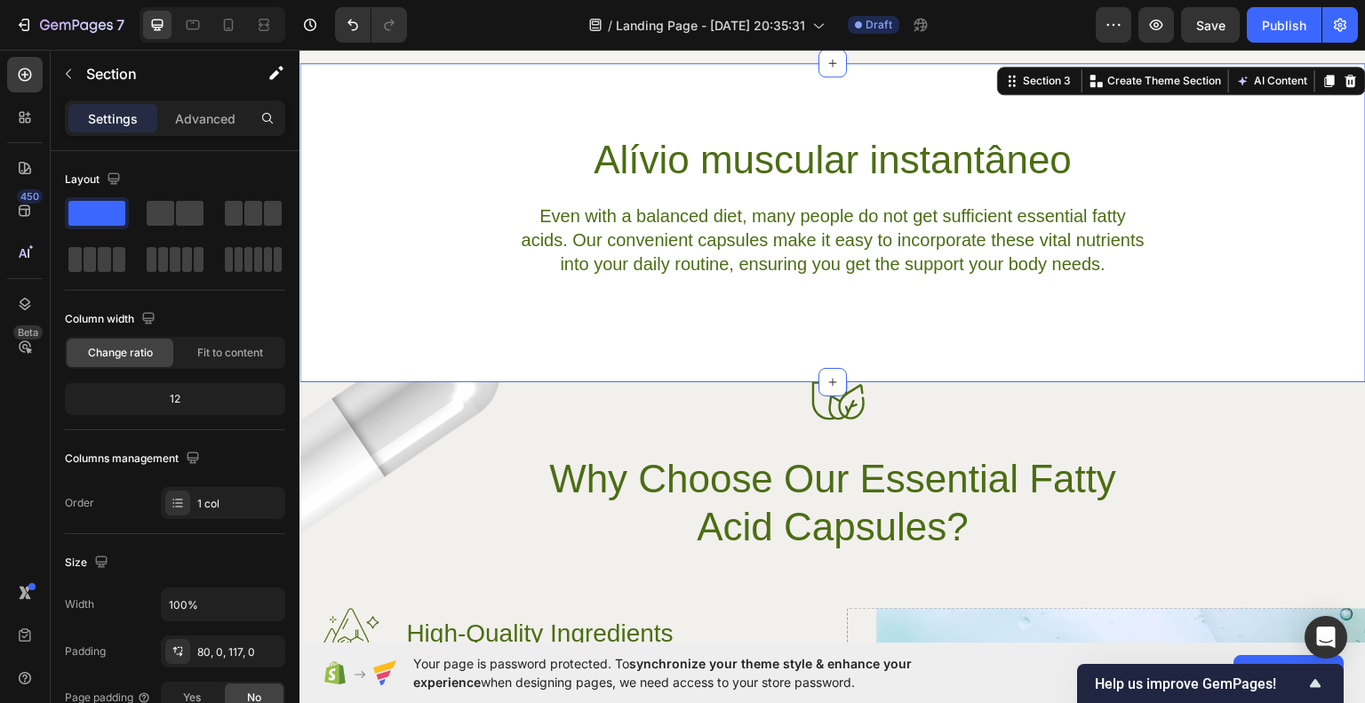
click at [1227, 304] on div "Alívio muscular instantâneo Heading Even with a balanced diet, many people do n…" at bounding box center [833, 221] width 1067 height 319
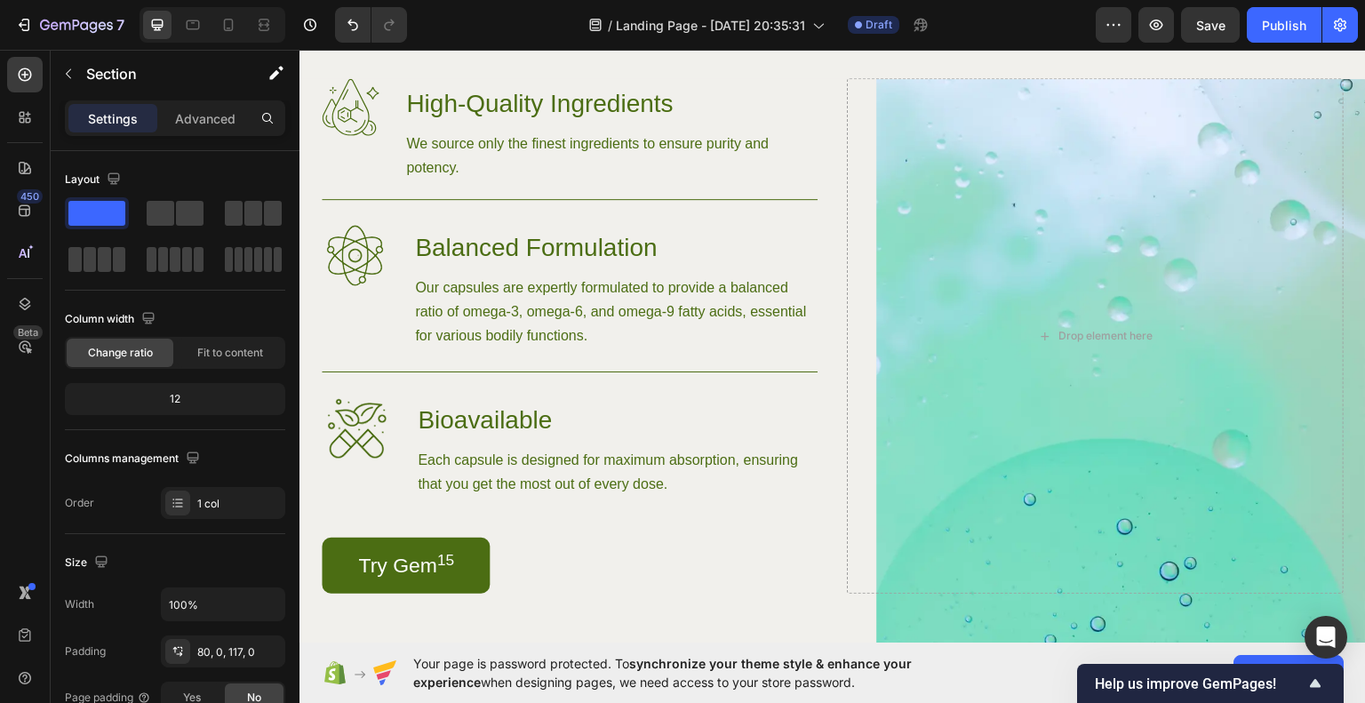
scroll to position [1333, 0]
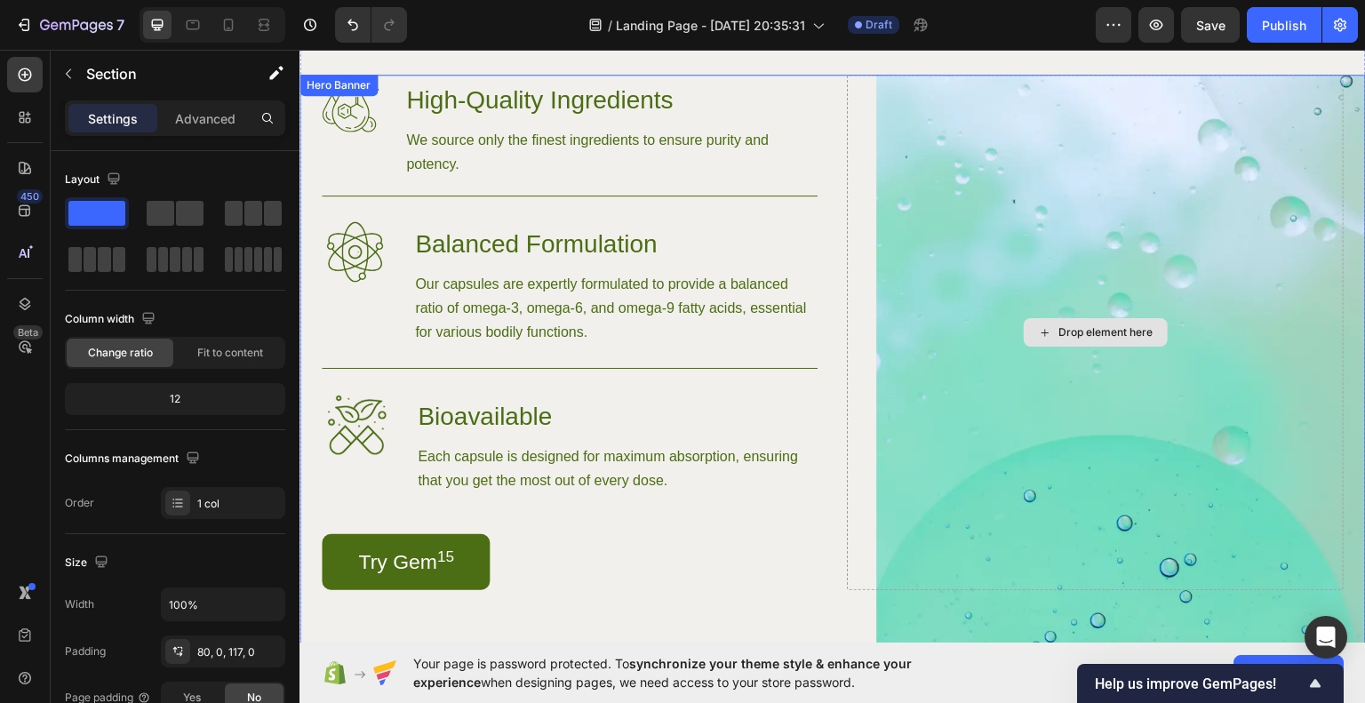
click at [1005, 269] on div "Drop element here" at bounding box center [1095, 332] width 497 height 516
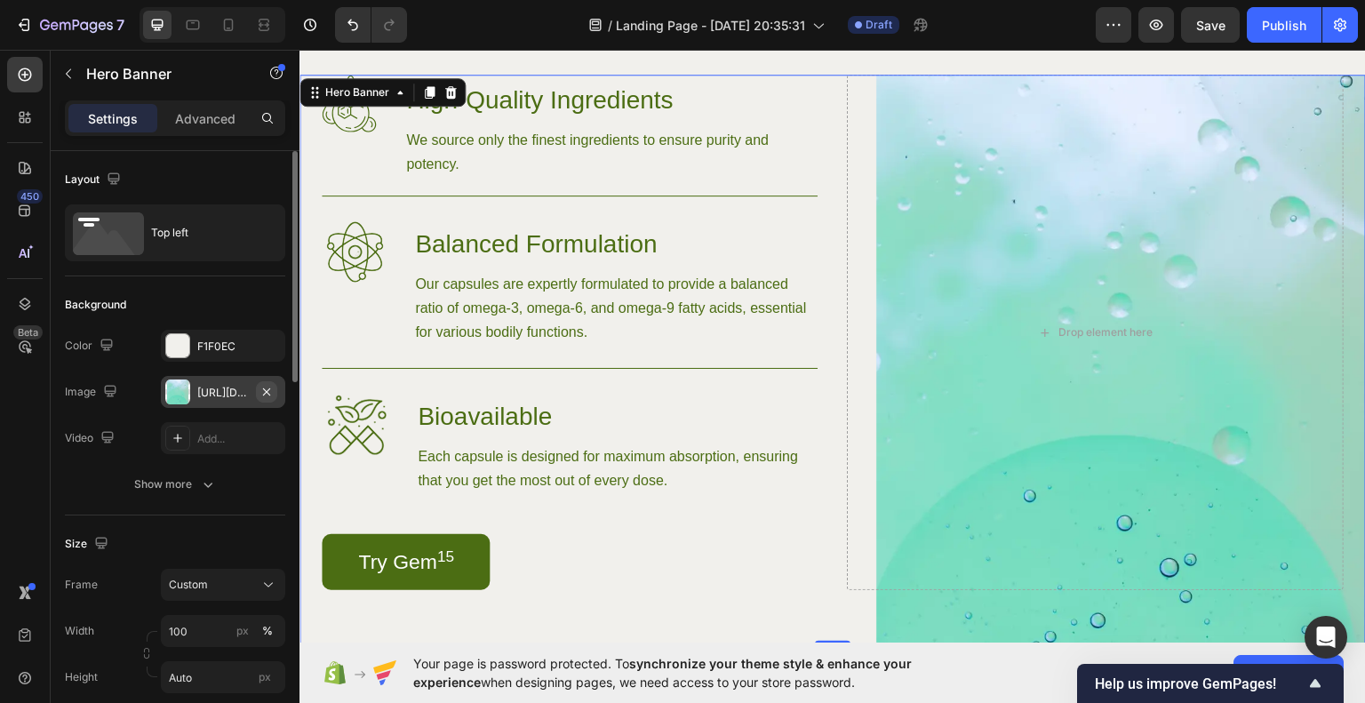
click at [263, 392] on icon "button" at bounding box center [267, 392] width 14 height 14
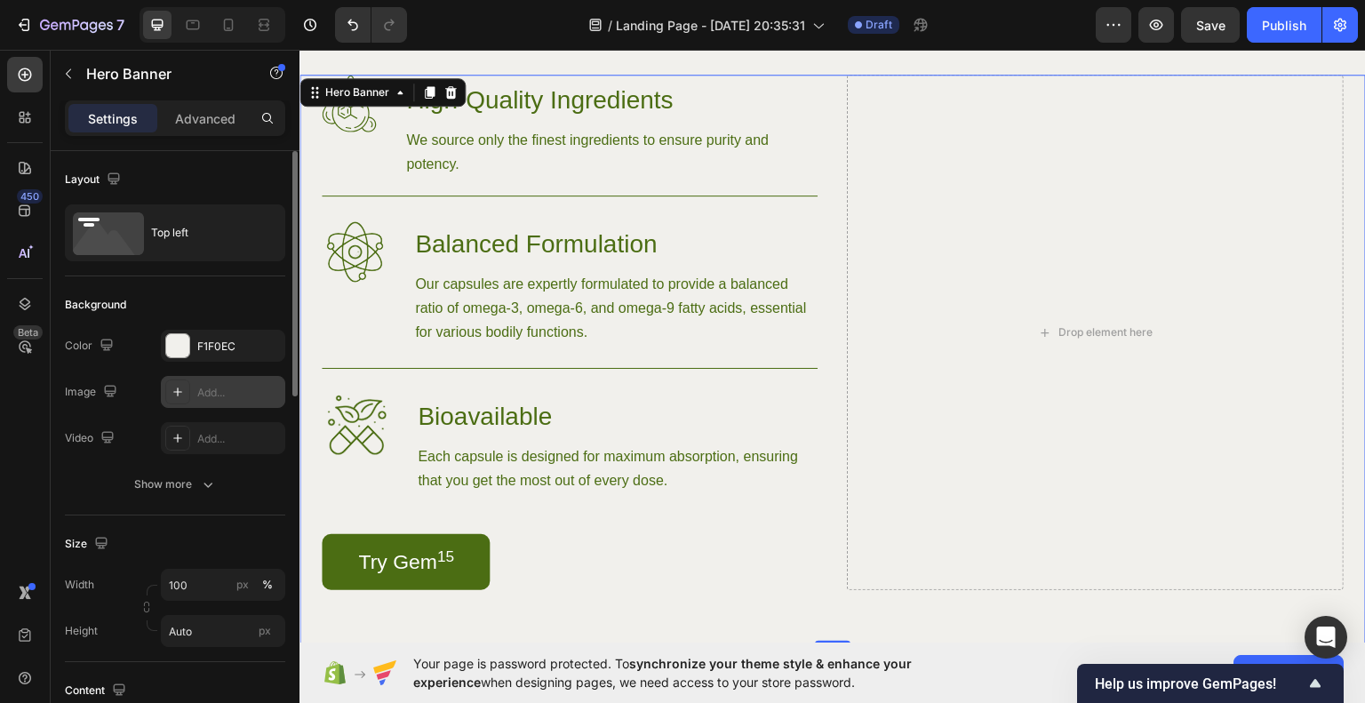
click at [182, 394] on icon at bounding box center [178, 392] width 14 height 14
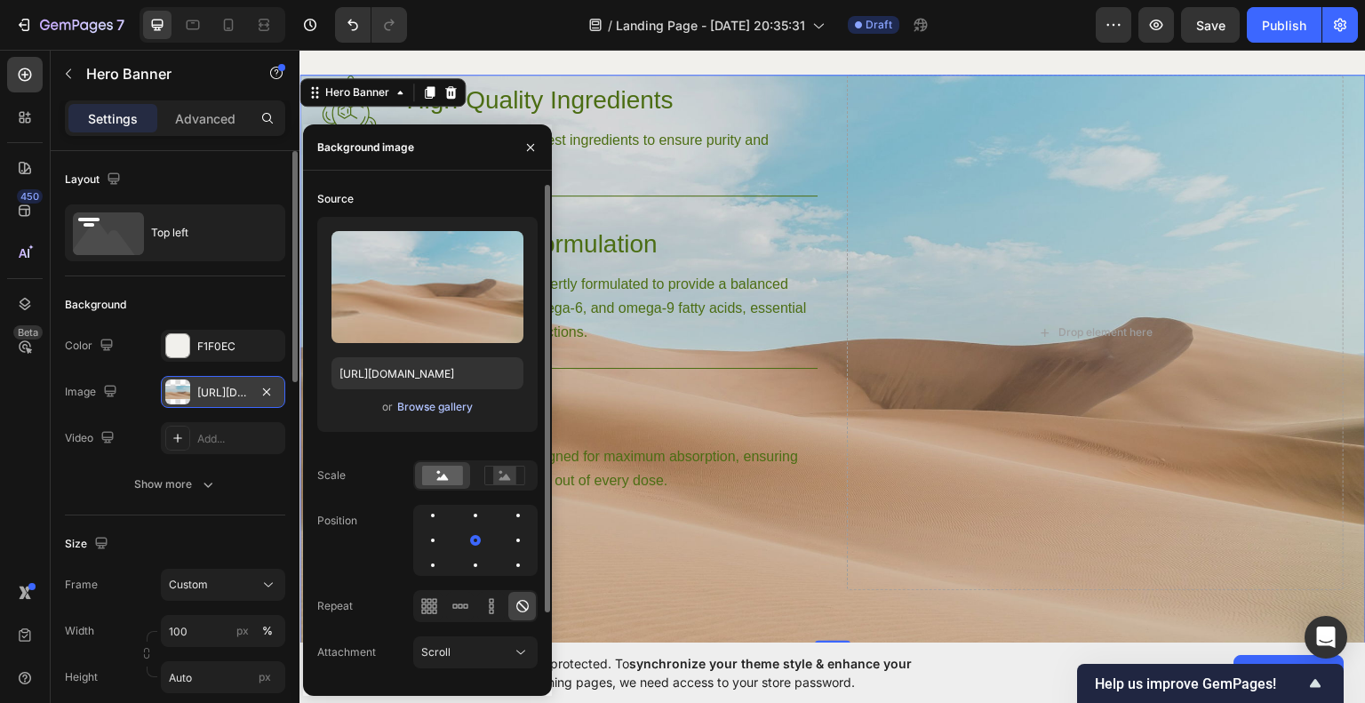
click at [428, 414] on div "Browse gallery" at bounding box center [435, 407] width 76 height 16
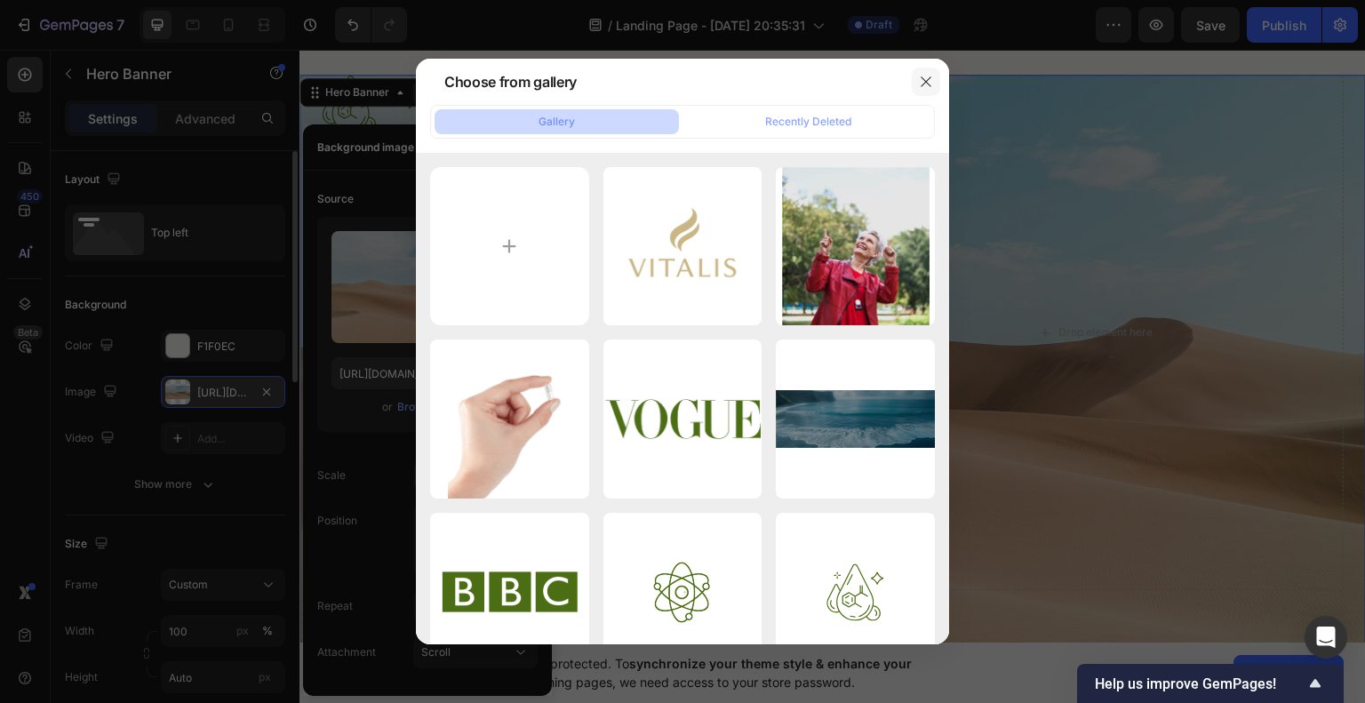
click at [935, 76] on button "button" at bounding box center [926, 82] width 28 height 28
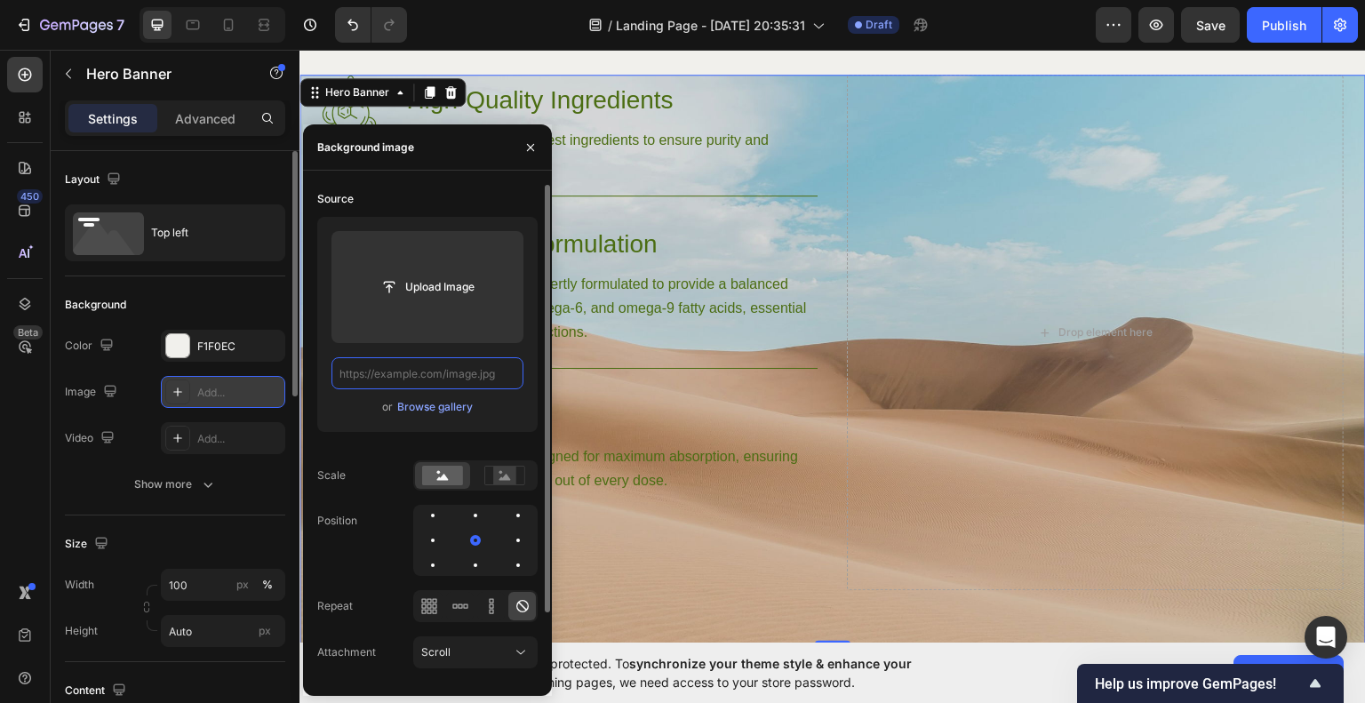
scroll to position [0, 0]
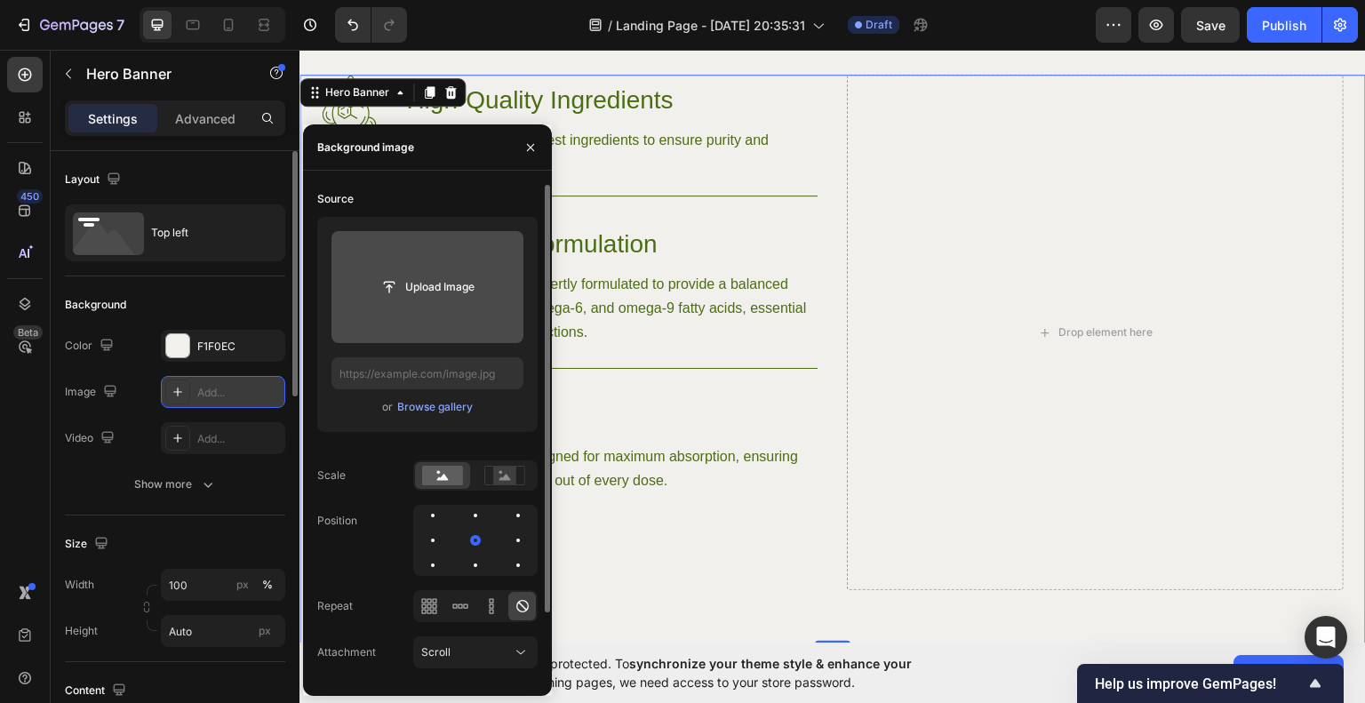
click at [434, 295] on input "file" at bounding box center [427, 287] width 123 height 30
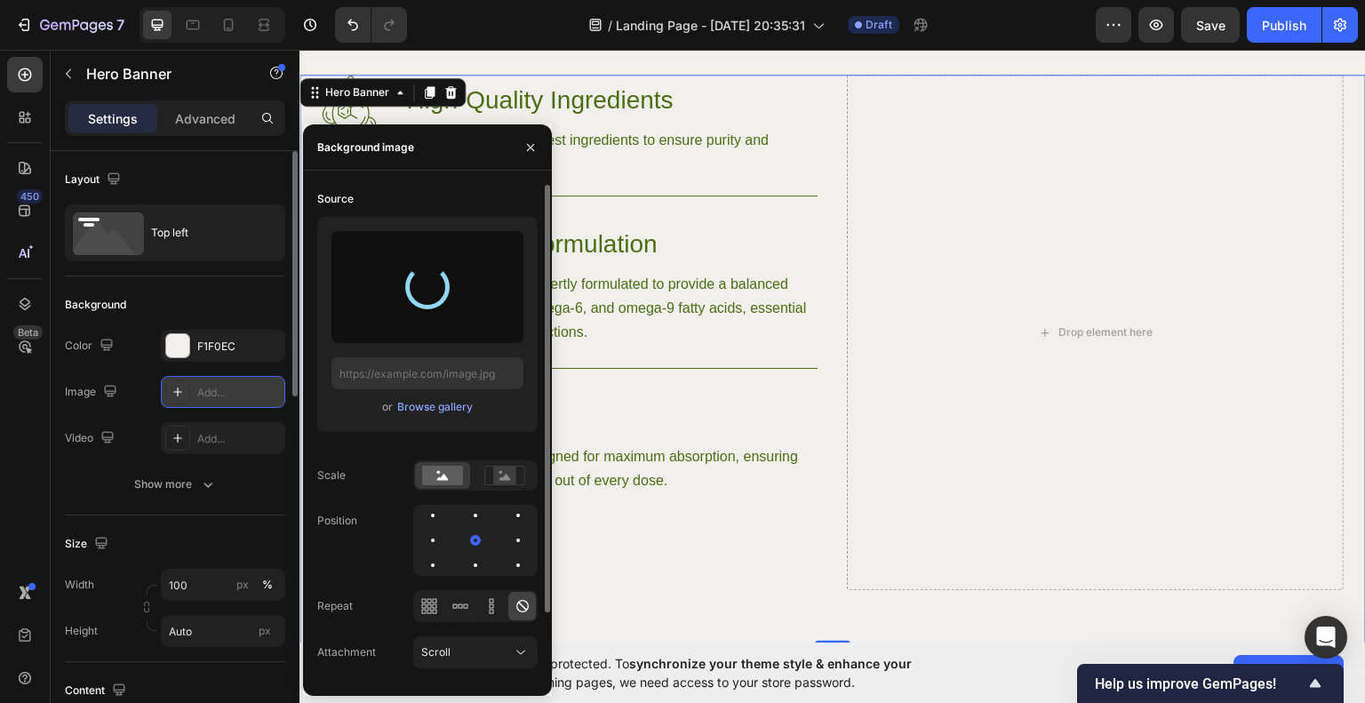
type input "[URL][DOMAIN_NAME]"
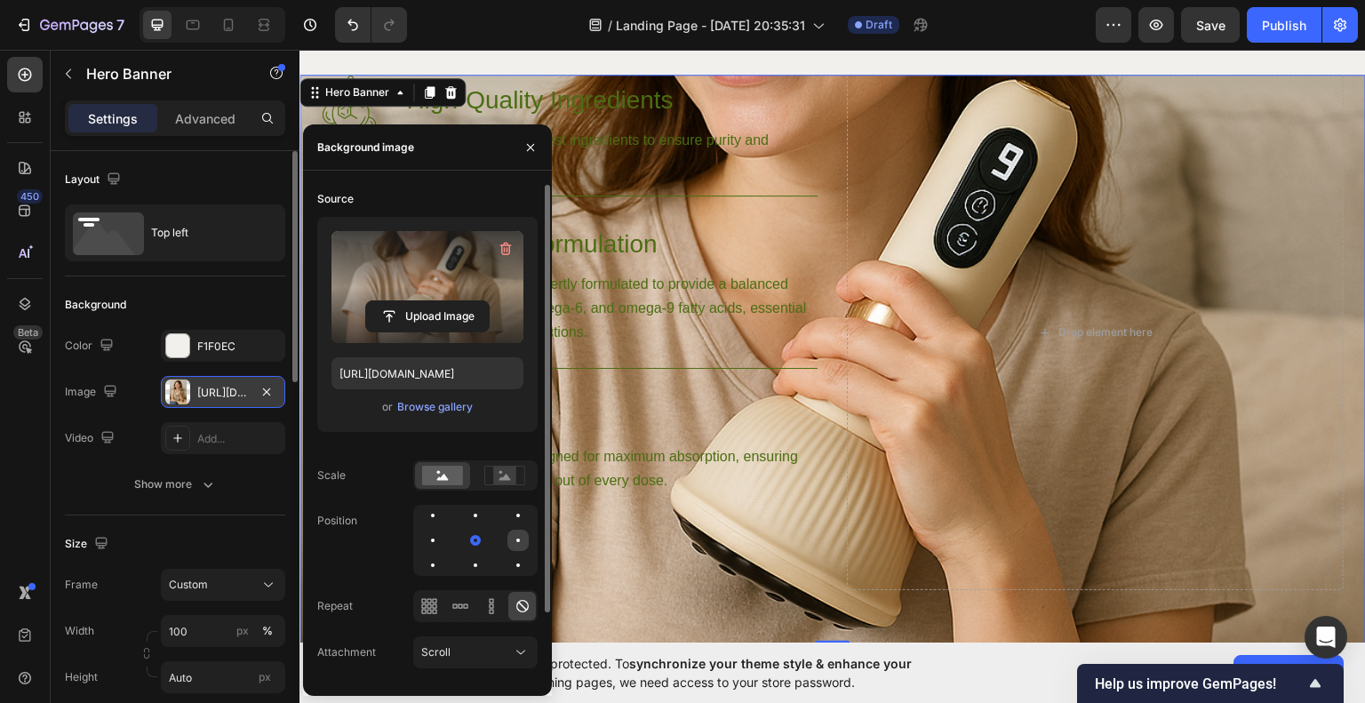
click at [508, 539] on div at bounding box center [518, 540] width 21 height 21
click at [518, 476] on icon at bounding box center [504, 476] width 41 height 20
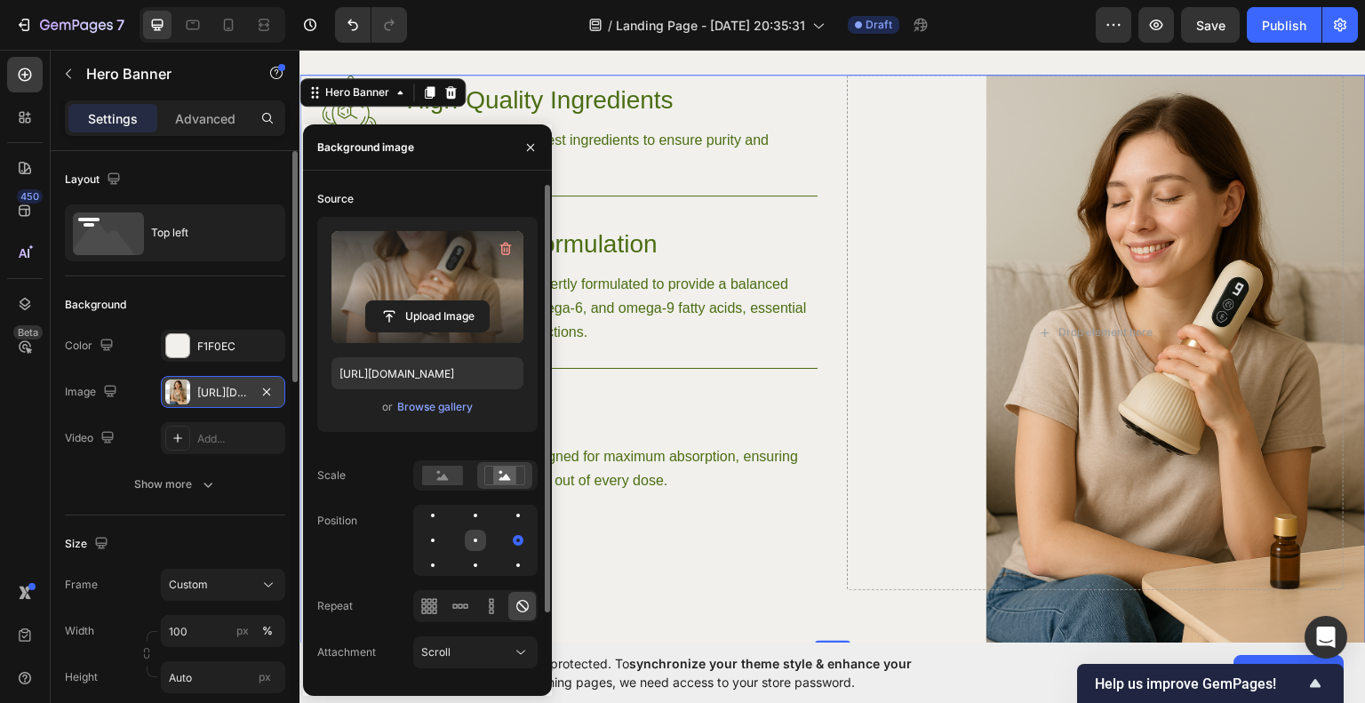
click at [479, 531] on div at bounding box center [475, 540] width 21 height 21
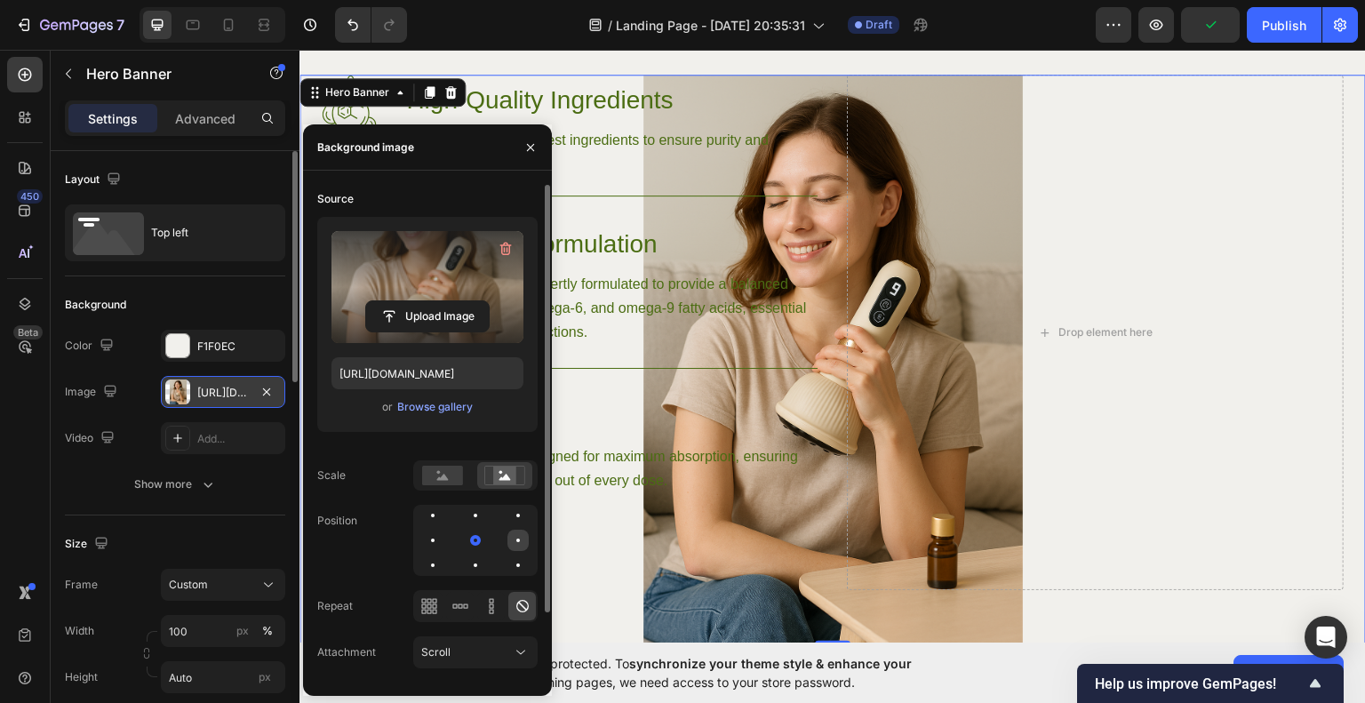
click at [508, 537] on div at bounding box center [518, 540] width 21 height 21
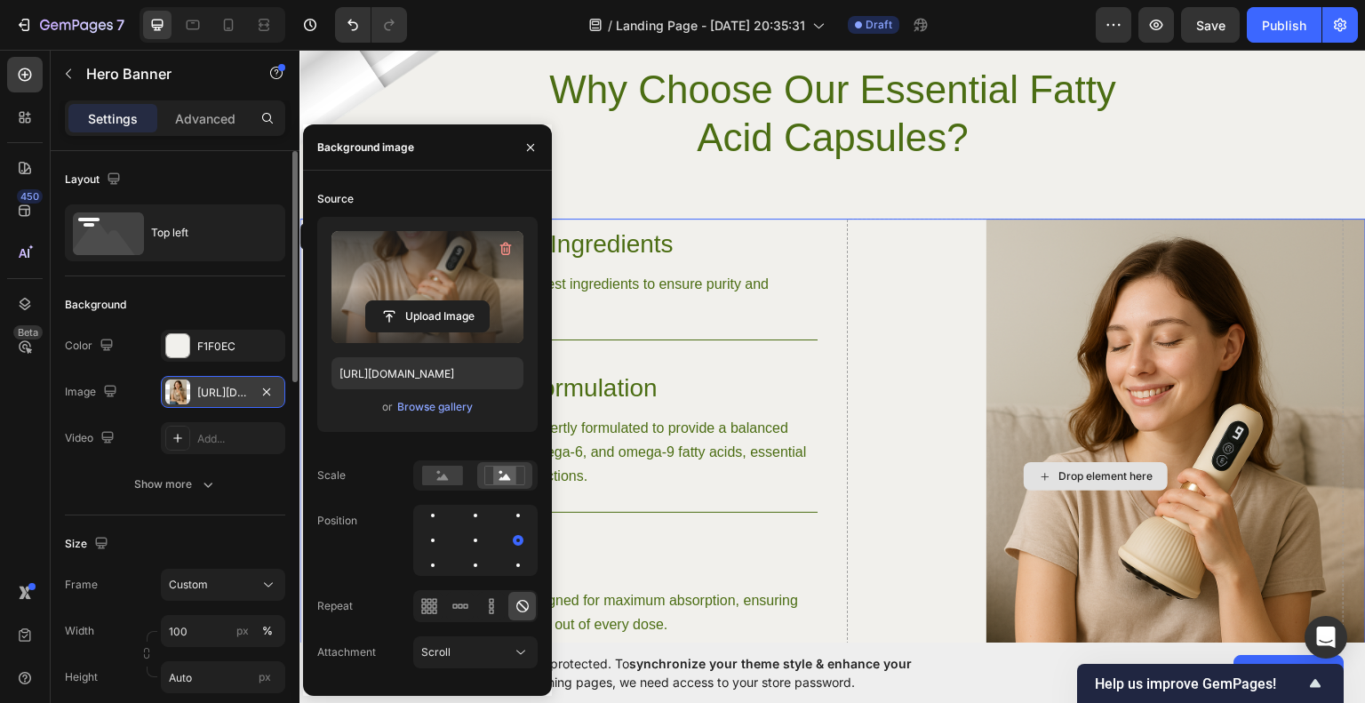
scroll to position [1156, 0]
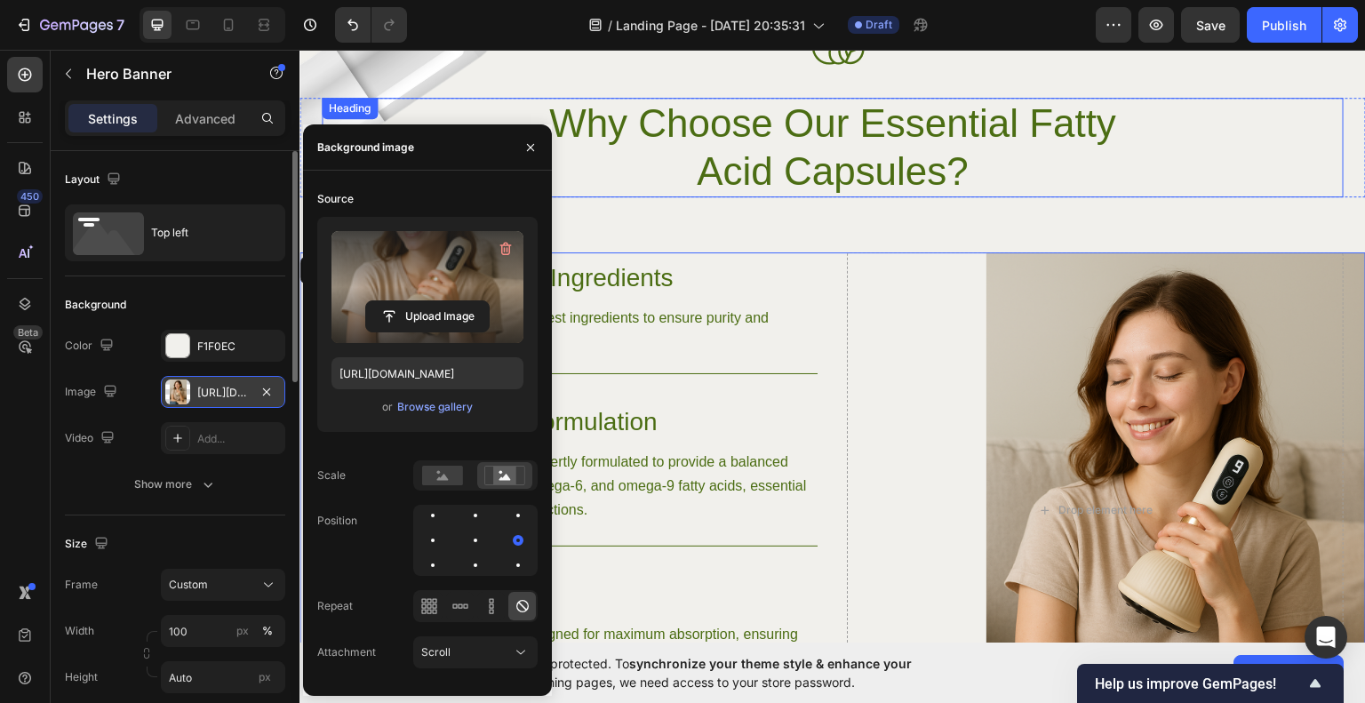
click at [1186, 172] on div "Why Choose Our Essential Fatty Acid Capsules?" at bounding box center [833, 147] width 1022 height 100
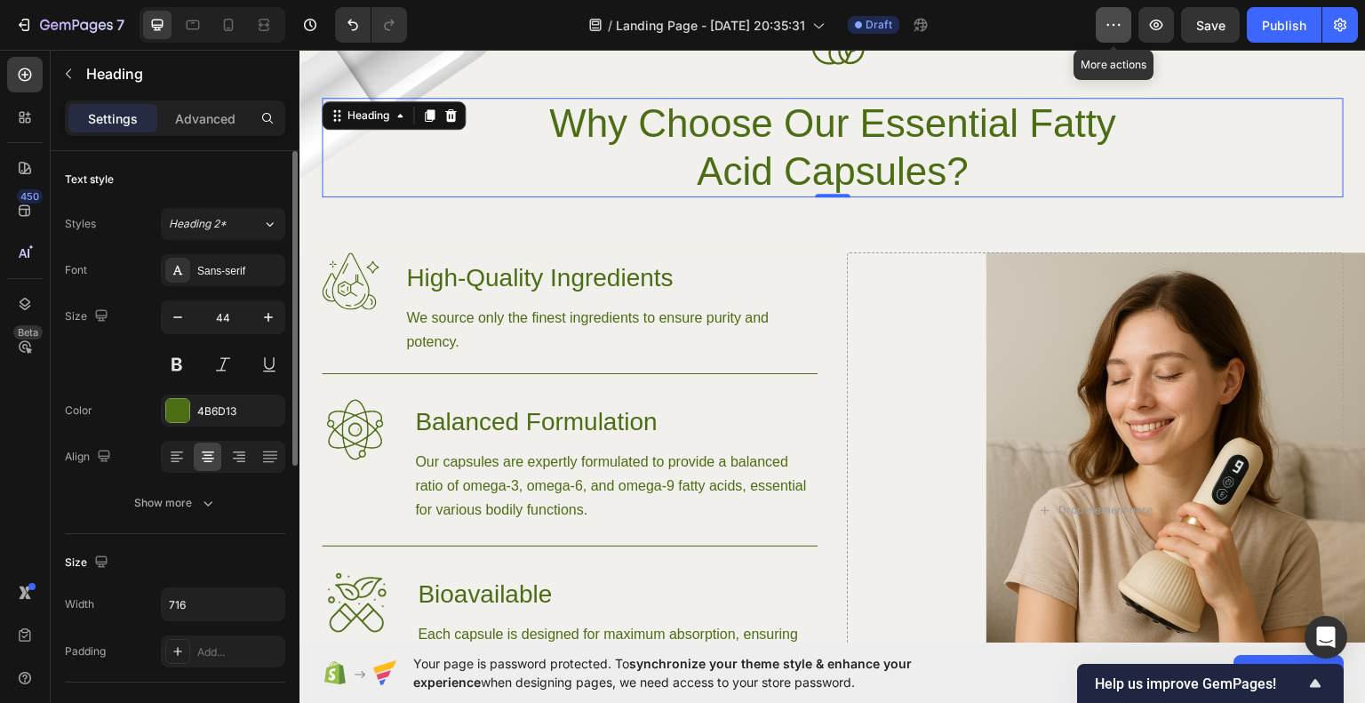
click at [1123, 39] on button "button" at bounding box center [1114, 25] width 36 height 36
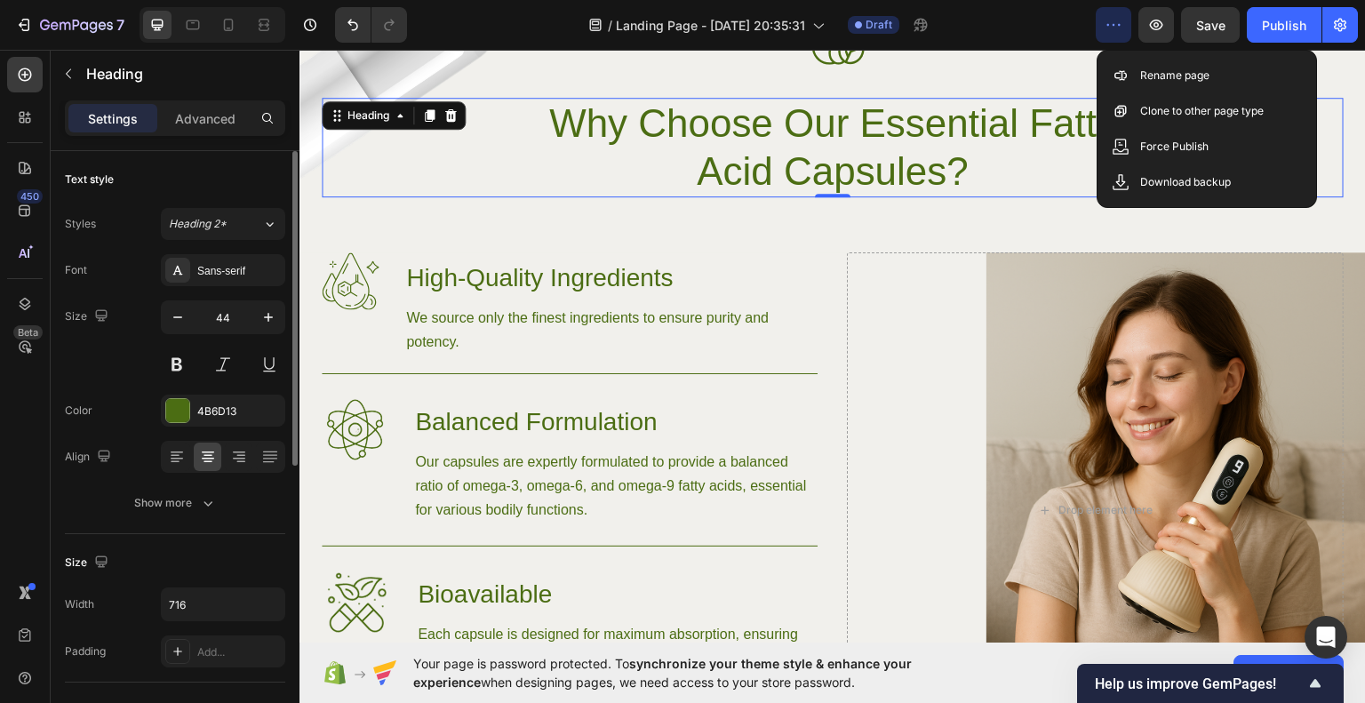
click at [1119, 28] on icon "button" at bounding box center [1114, 25] width 18 height 18
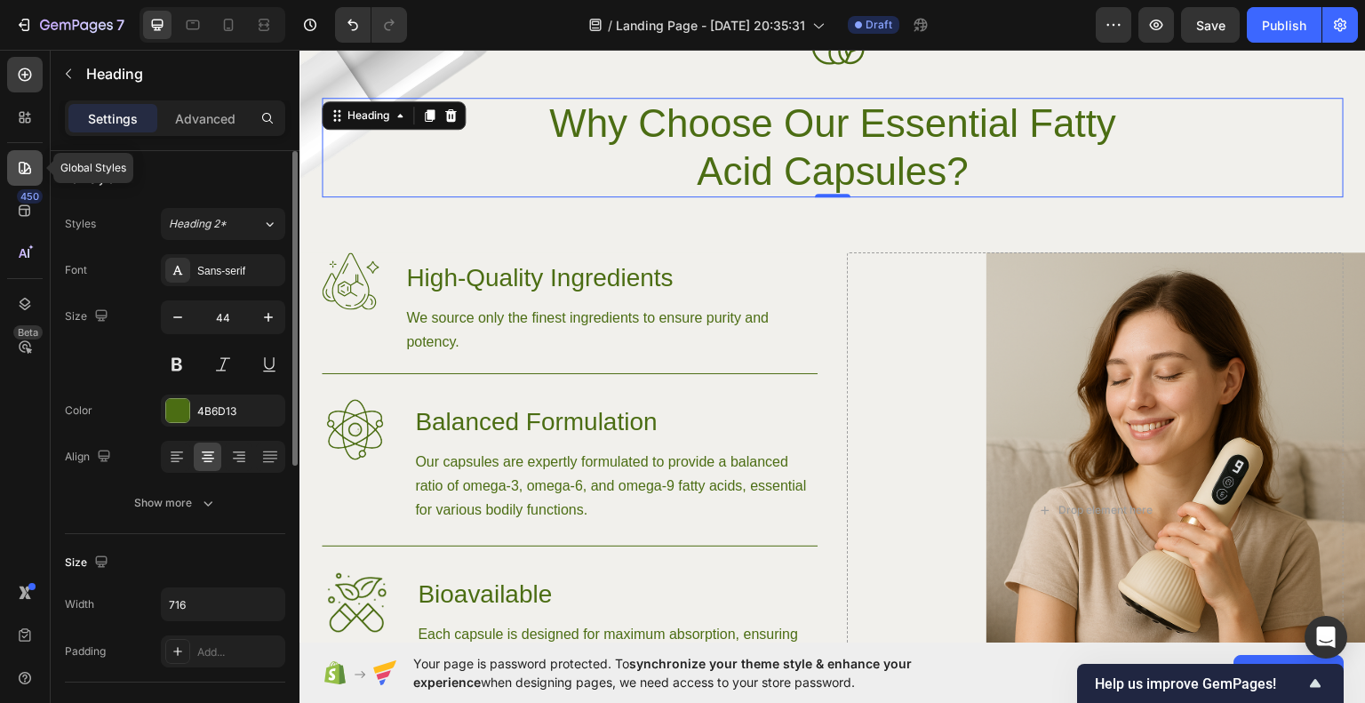
click at [20, 160] on icon at bounding box center [25, 168] width 18 height 18
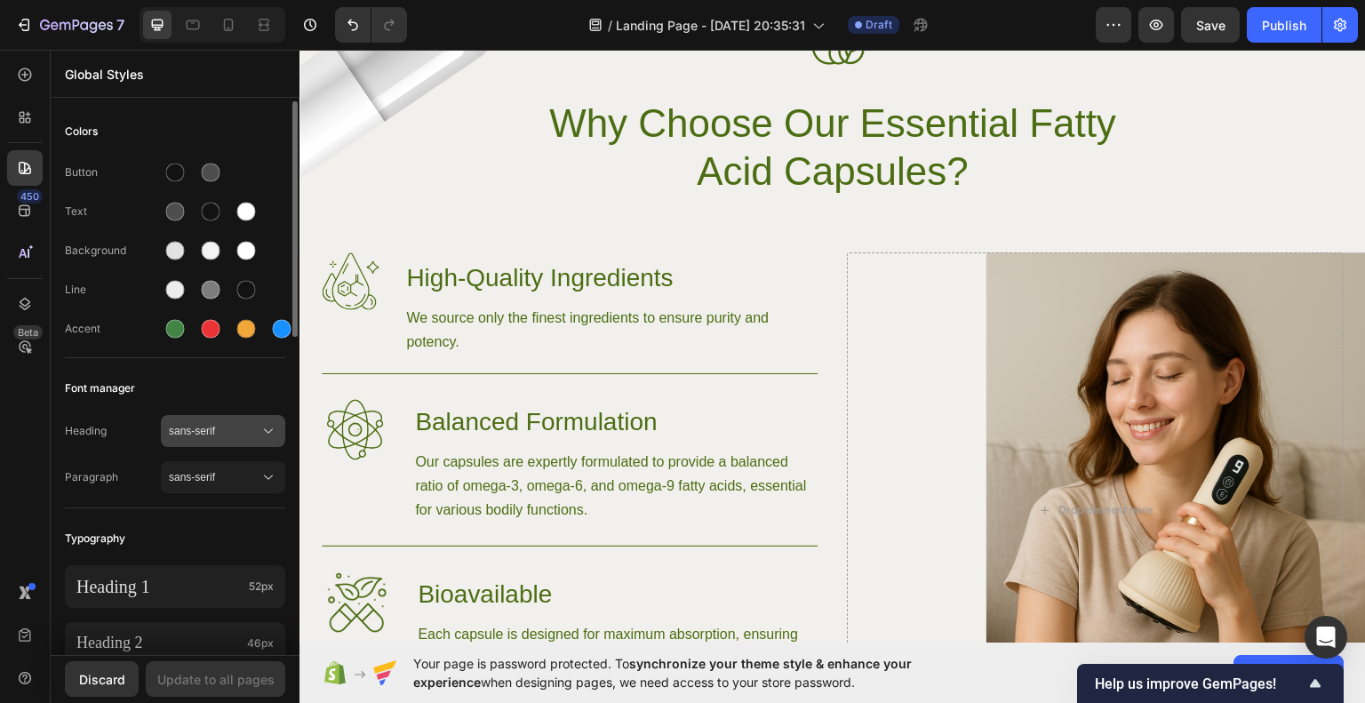
click at [220, 442] on button "sans-serif" at bounding box center [223, 431] width 124 height 32
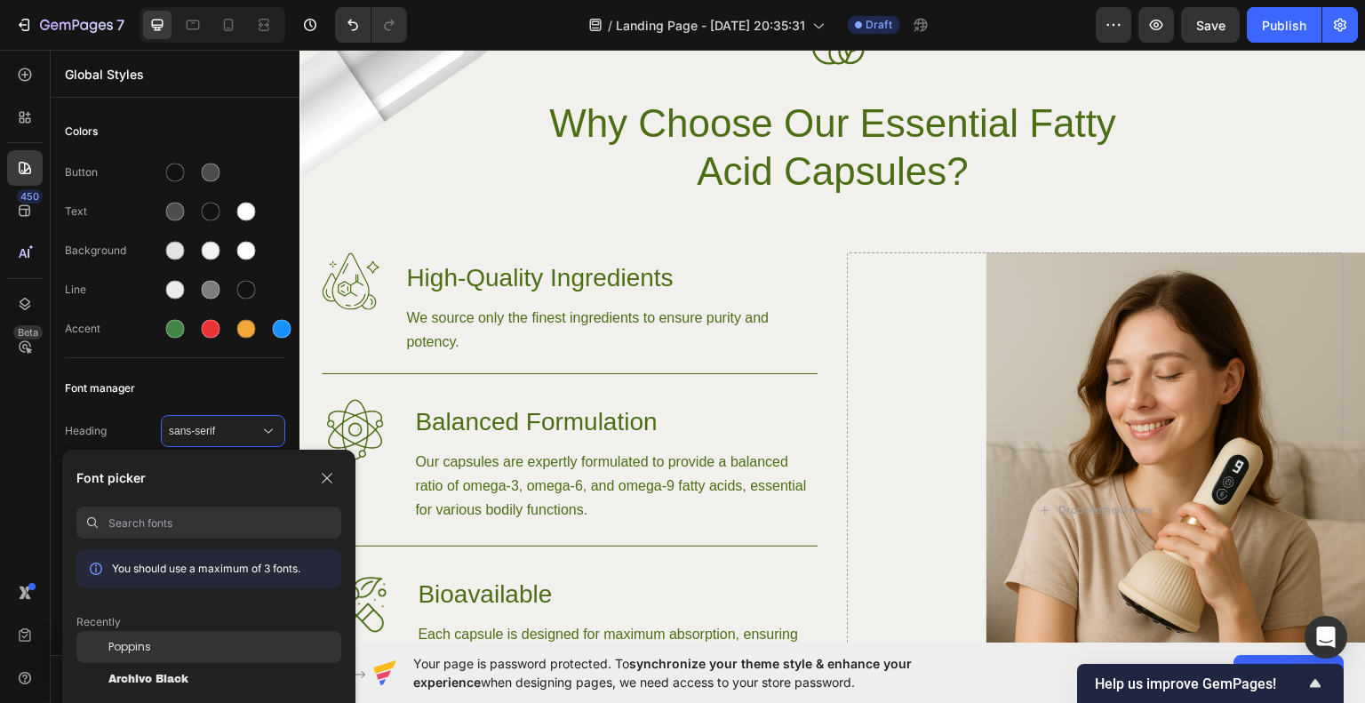
click at [139, 647] on span "Poppins" at bounding box center [129, 647] width 43 height 16
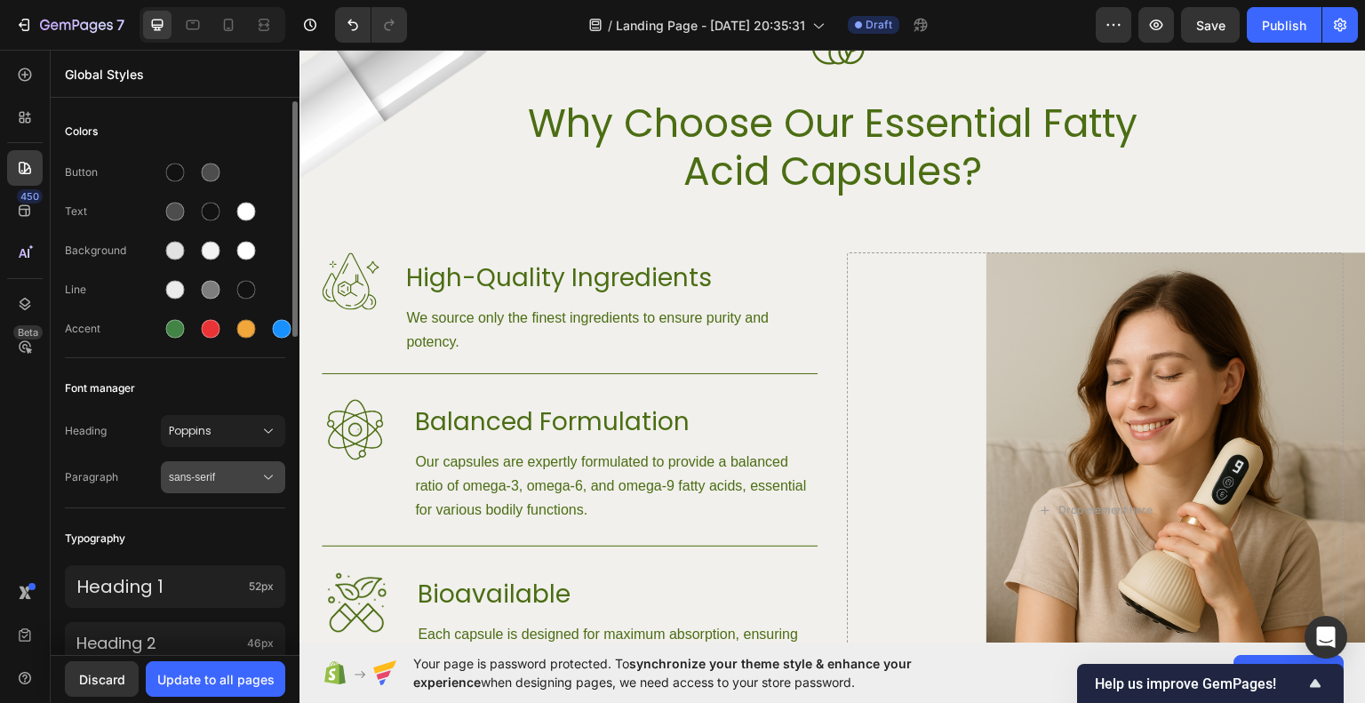
click at [209, 483] on span "sans-serif" at bounding box center [214, 477] width 91 height 16
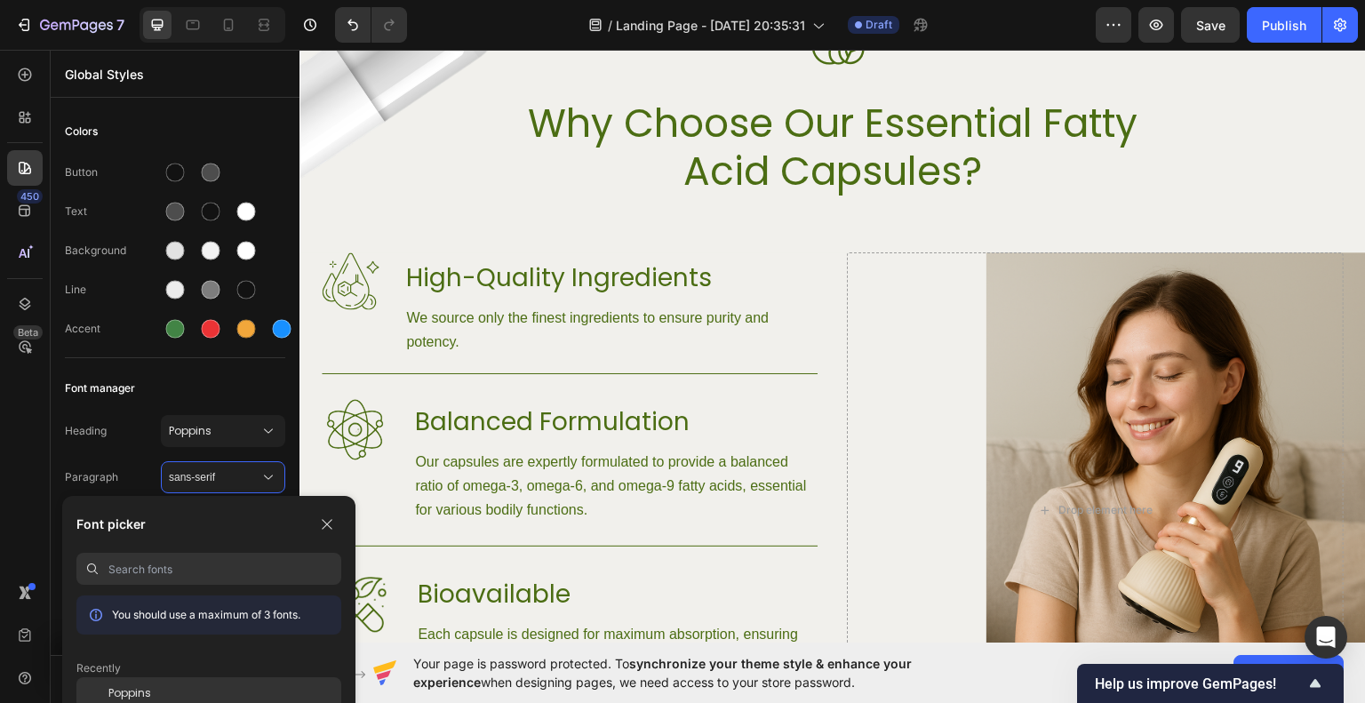
click at [139, 684] on div "Poppins" at bounding box center [208, 693] width 265 height 32
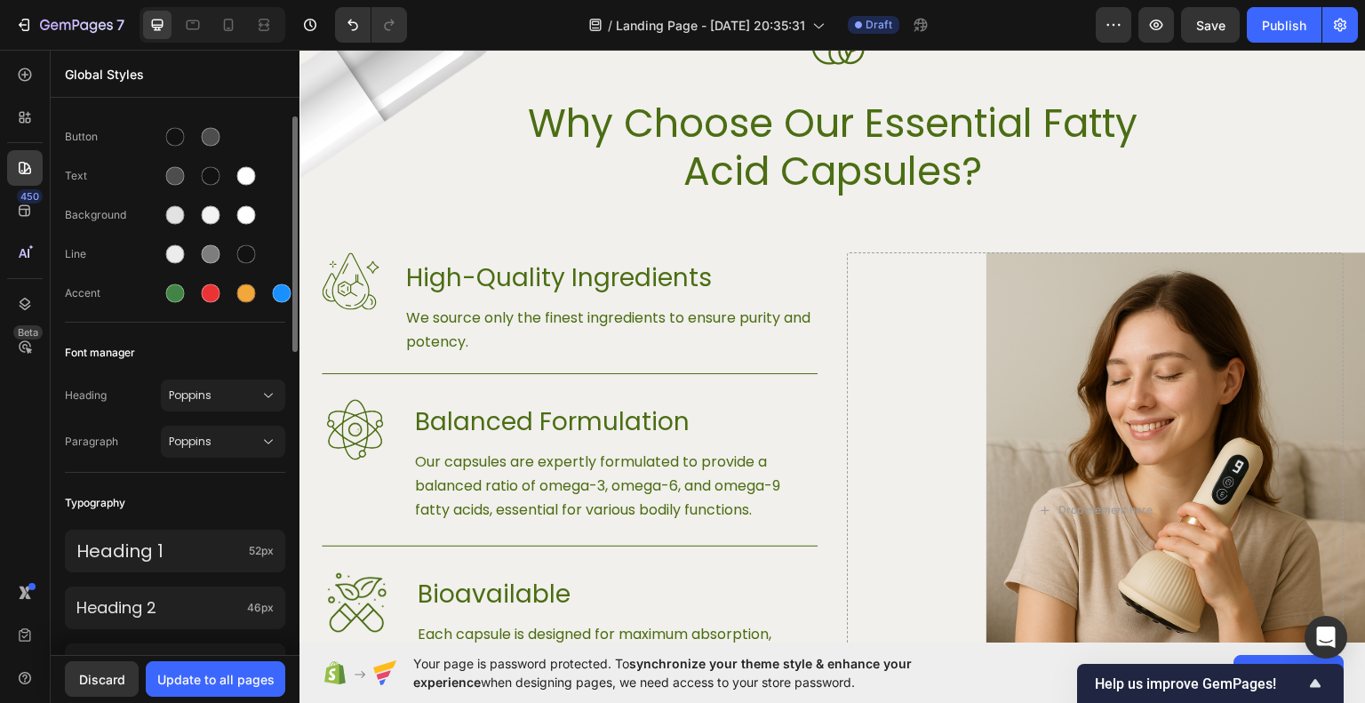
scroll to position [0, 0]
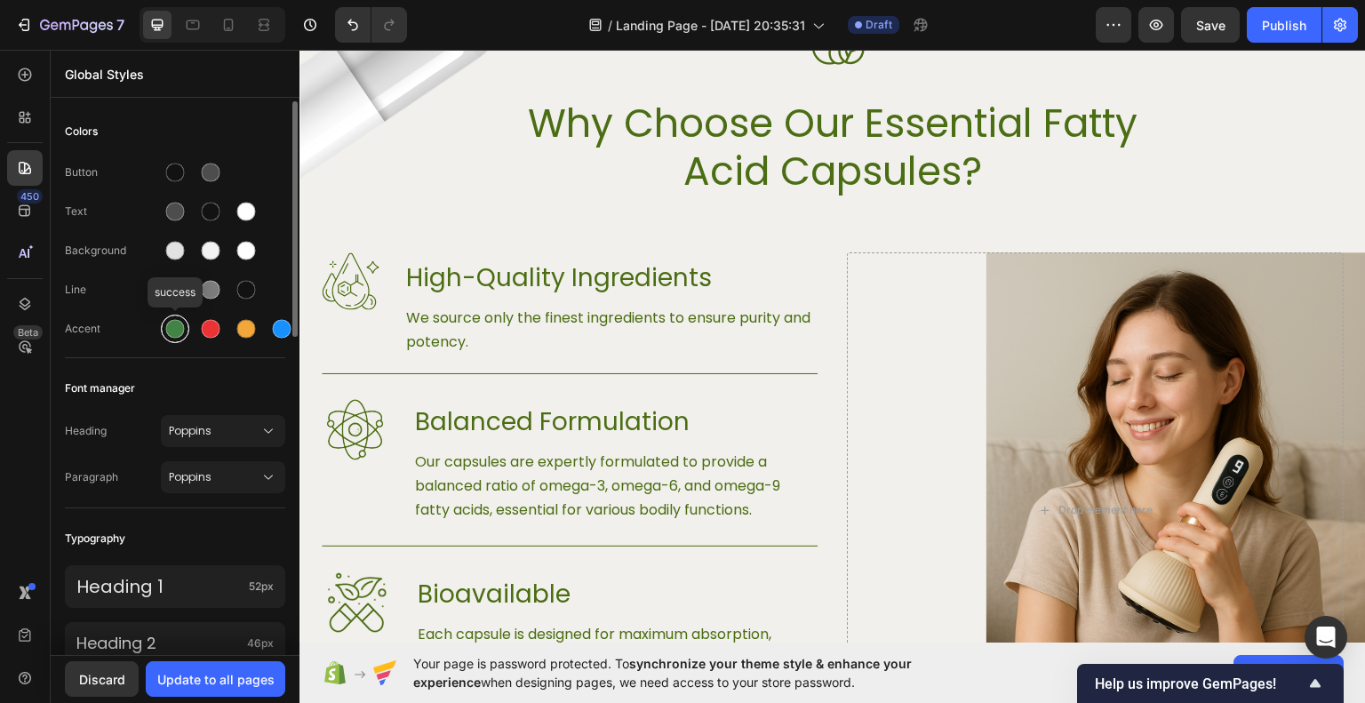
click at [180, 334] on div at bounding box center [175, 329] width 19 height 19
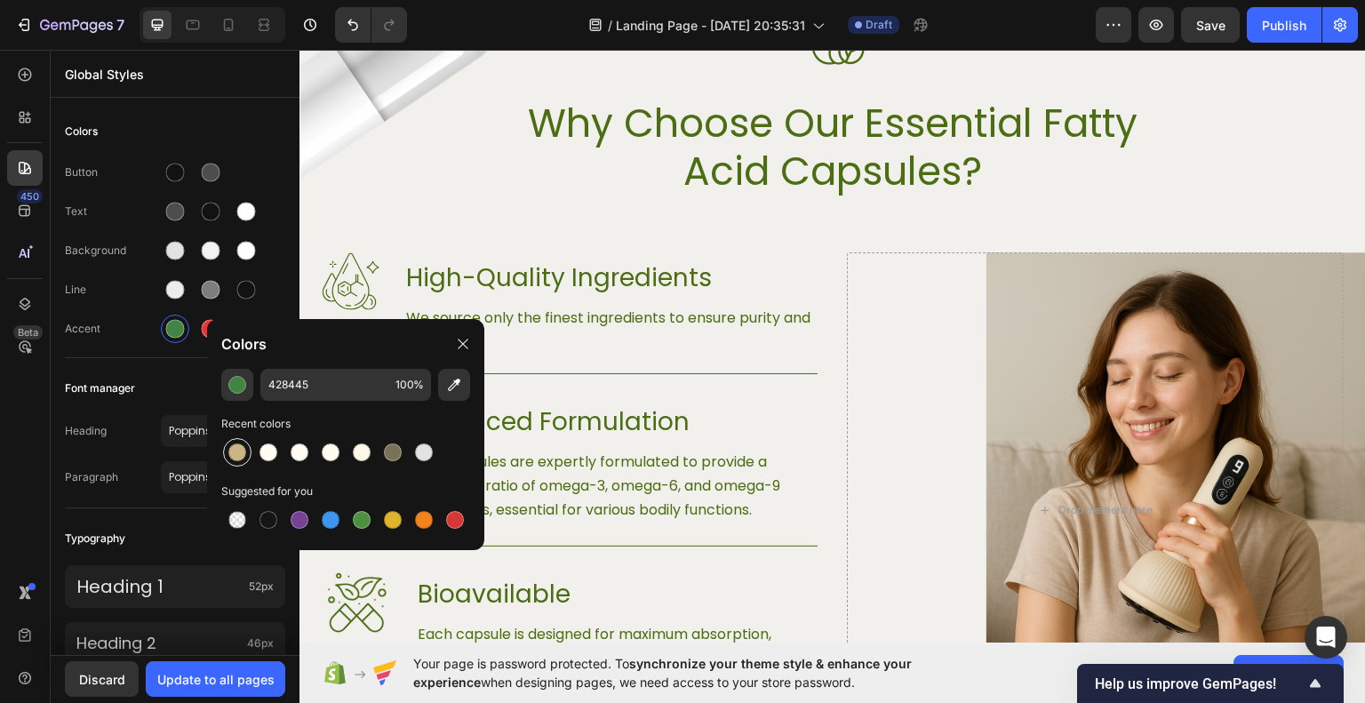
click at [238, 450] on div at bounding box center [237, 453] width 18 height 18
type input "CAB684"
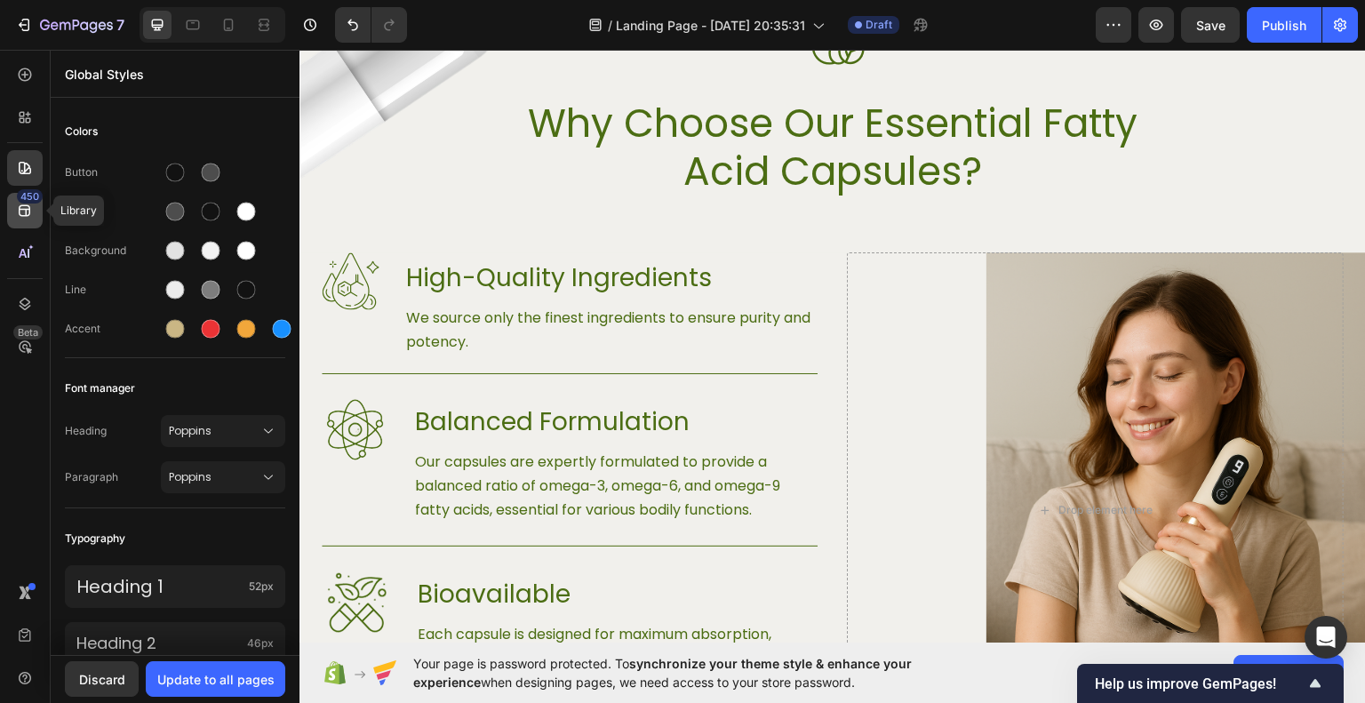
click at [33, 212] on icon at bounding box center [25, 211] width 18 height 18
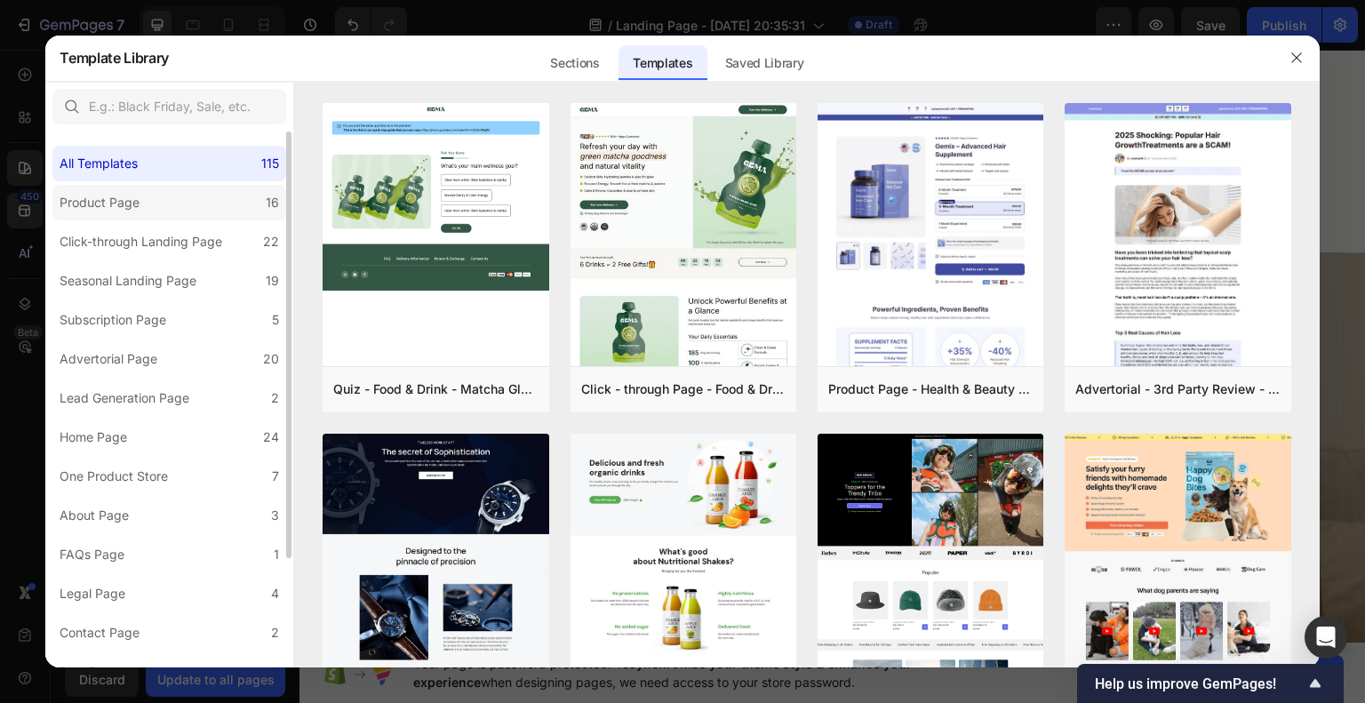
click at [147, 198] on label "Product Page 16" at bounding box center [169, 203] width 234 height 36
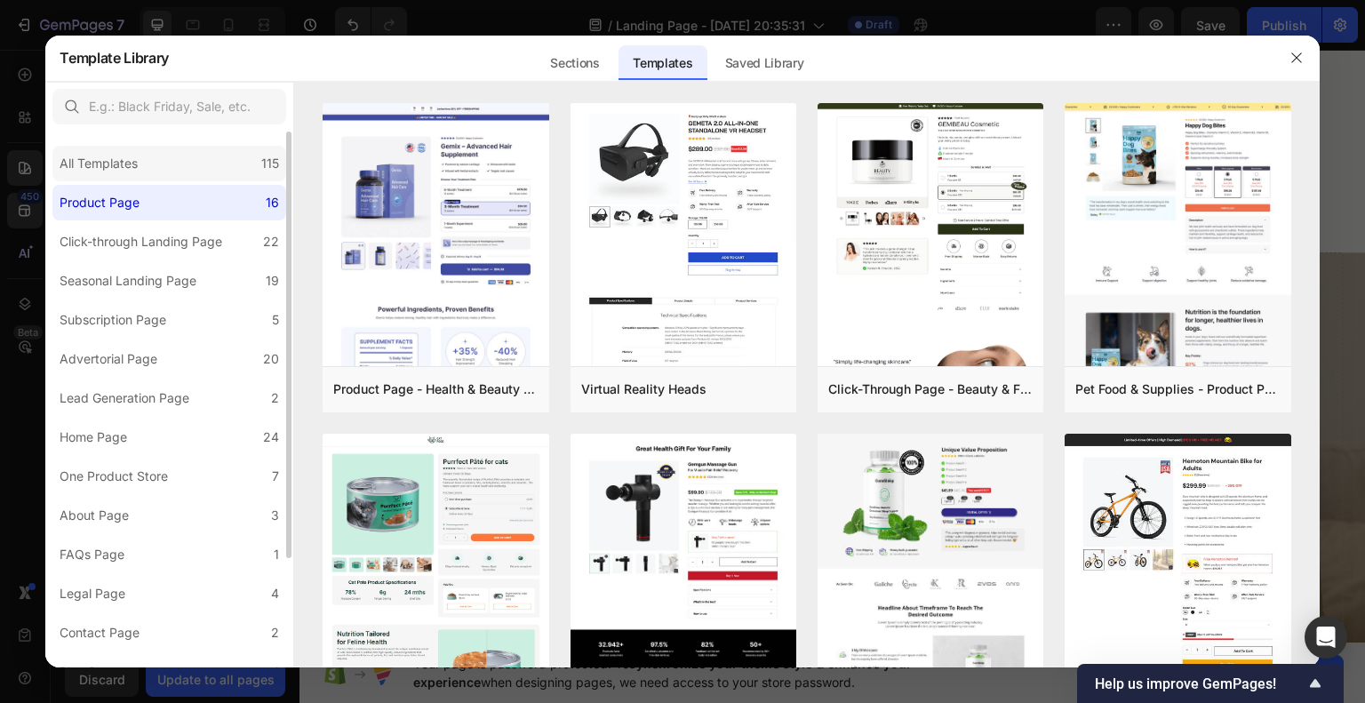
click at [178, 162] on div "All Templates 115" at bounding box center [169, 164] width 234 height 36
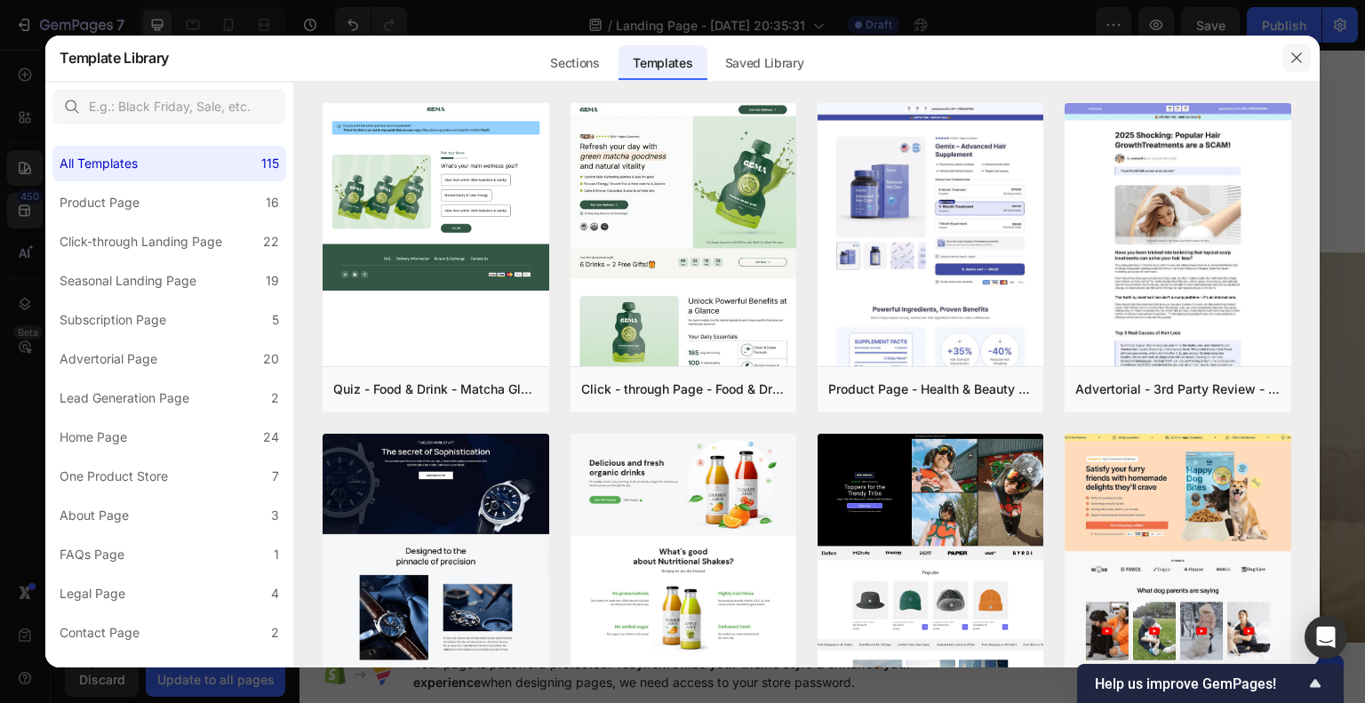
click at [1290, 46] on button "button" at bounding box center [1297, 58] width 28 height 28
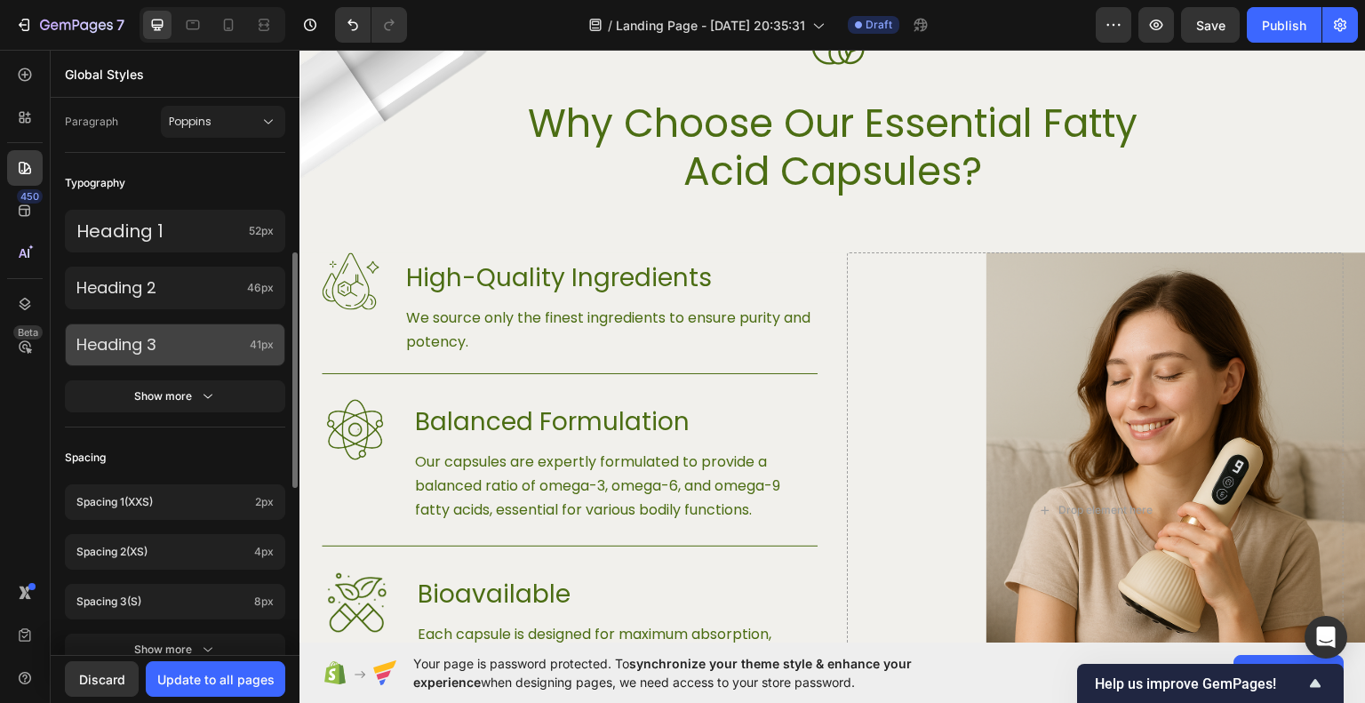
scroll to position [267, 0]
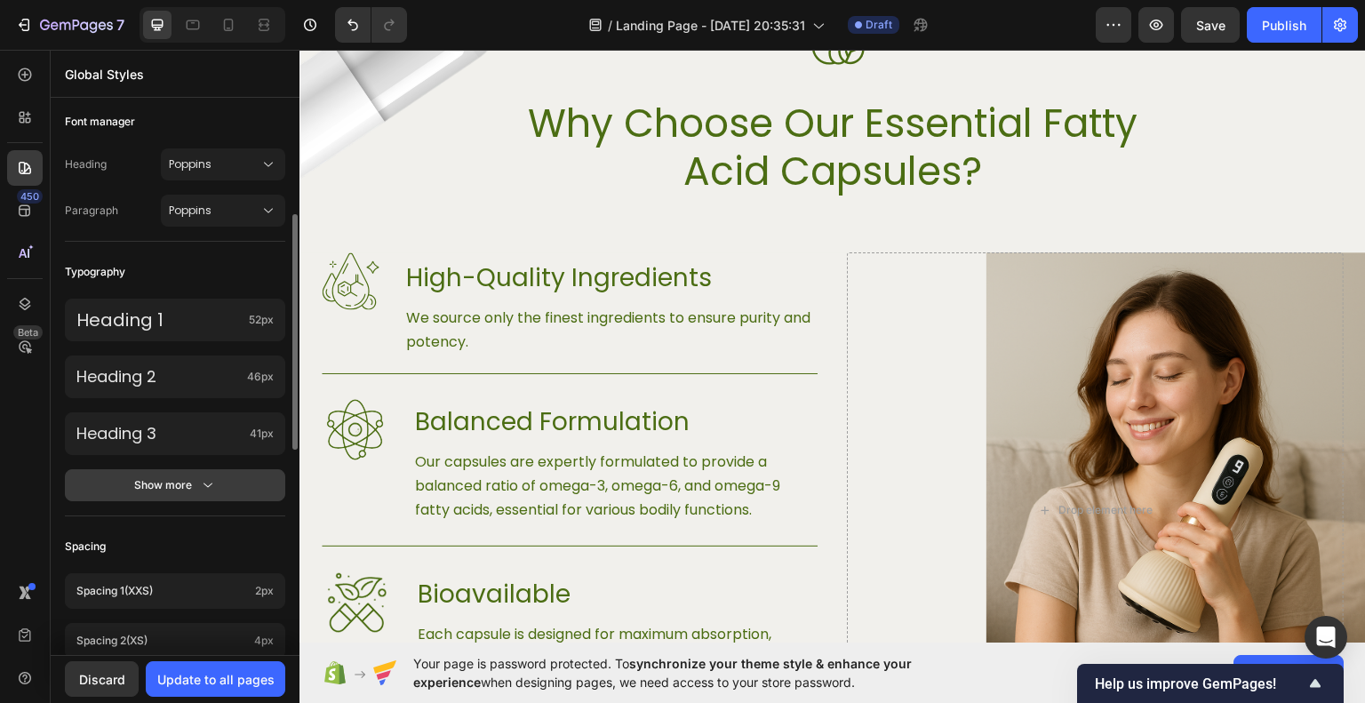
click at [191, 486] on div "Show more" at bounding box center [175, 485] width 83 height 18
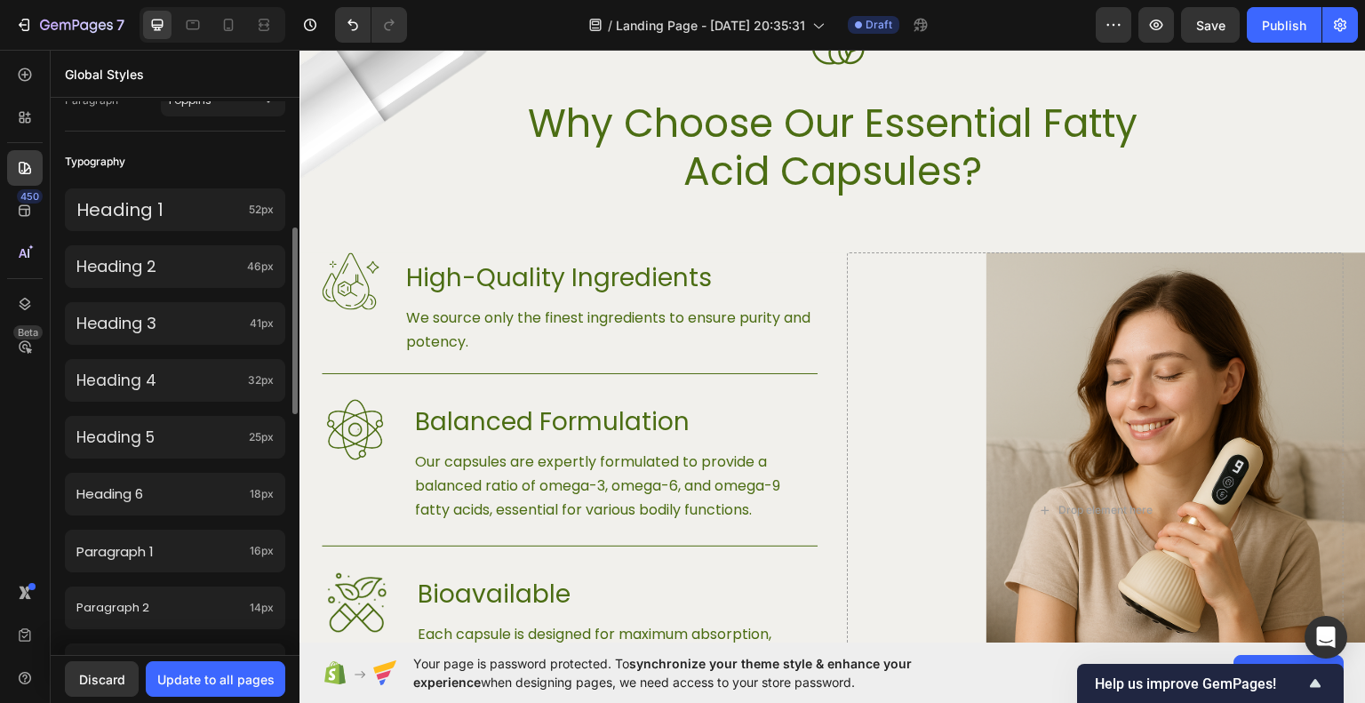
scroll to position [0, 0]
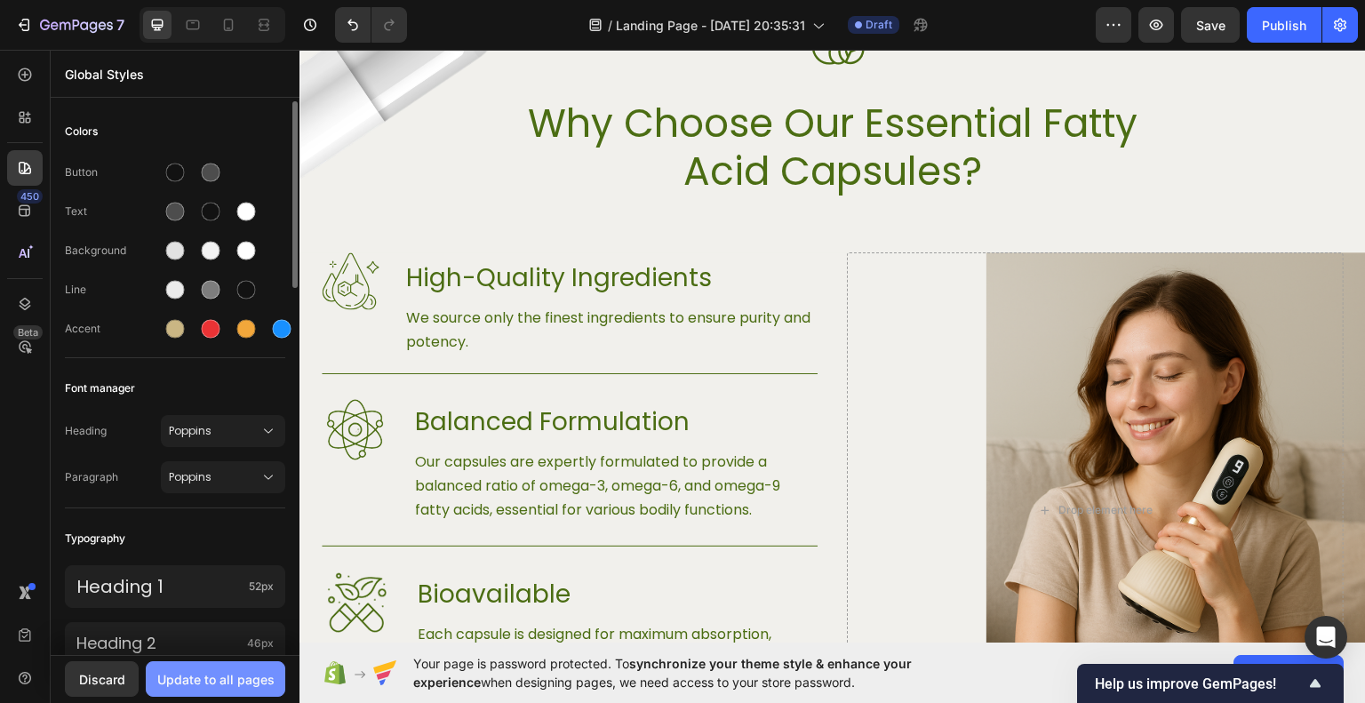
click at [225, 676] on div "Update to all pages" at bounding box center [215, 679] width 117 height 19
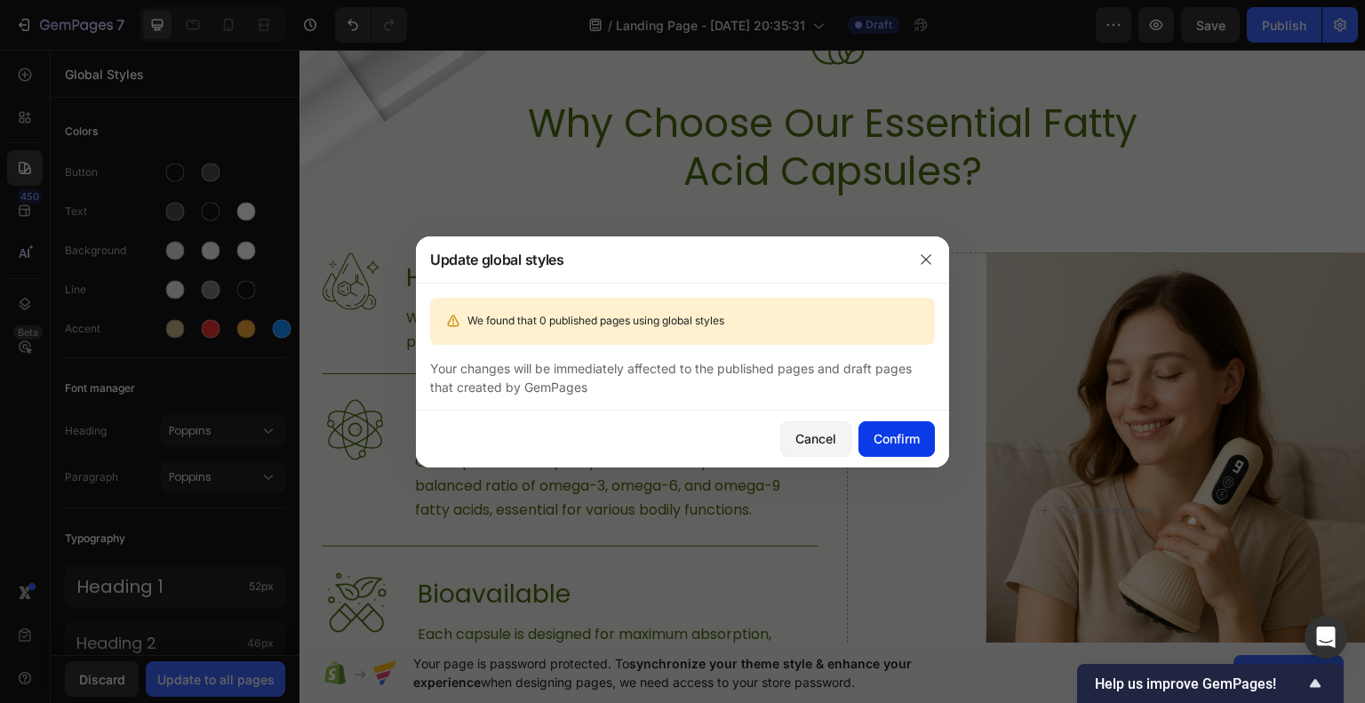
click at [913, 437] on div "Confirm" at bounding box center [897, 438] width 46 height 19
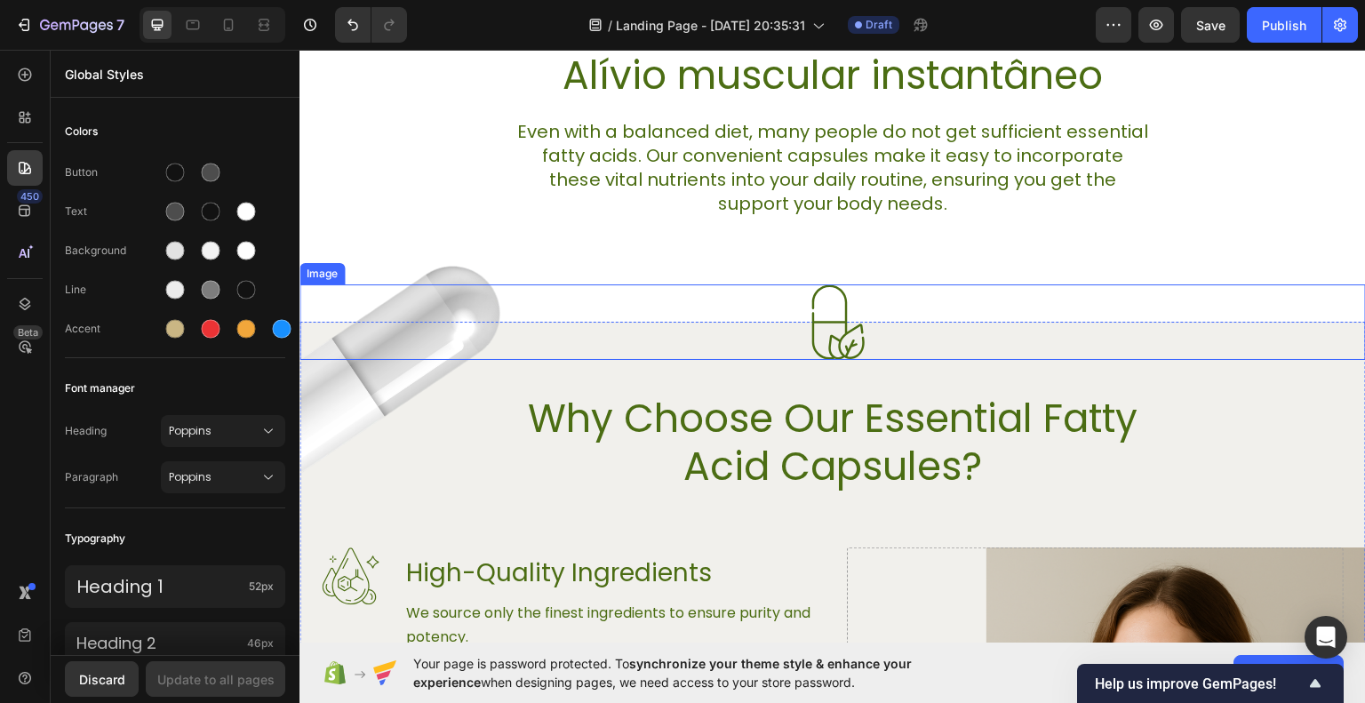
scroll to position [889, 0]
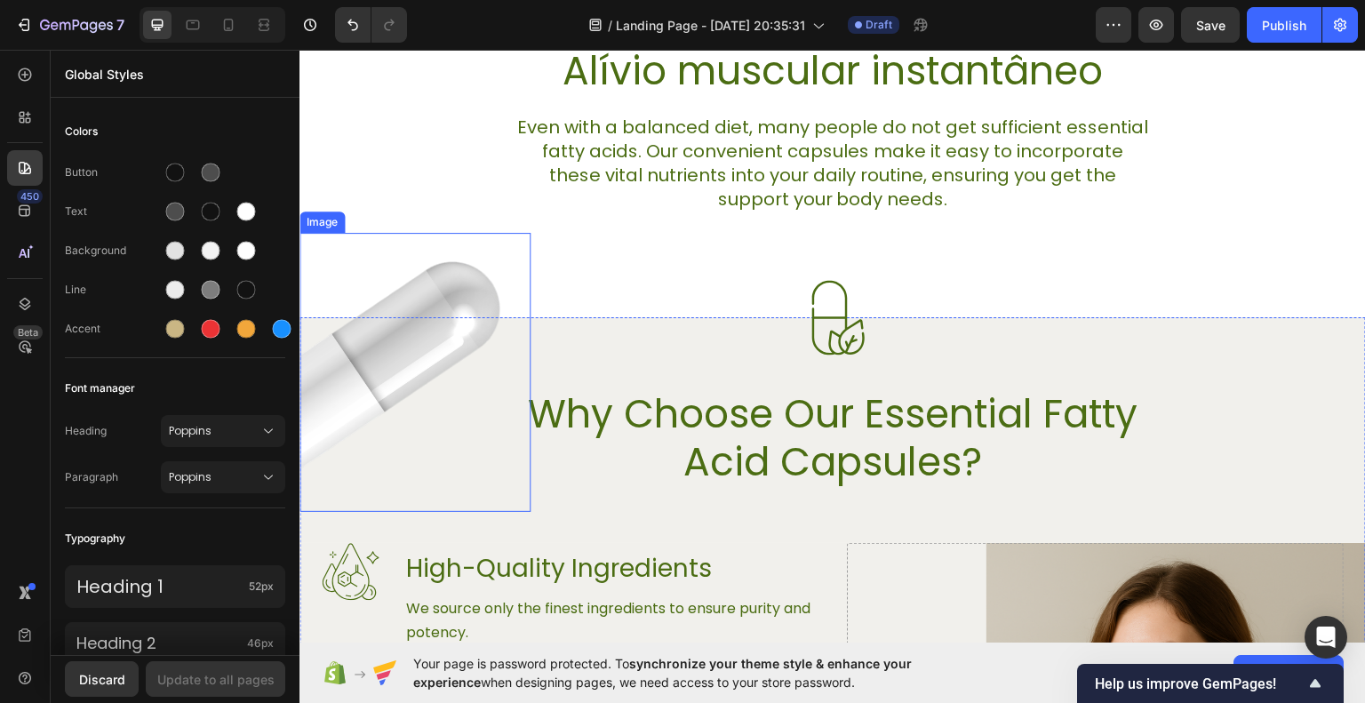
click at [426, 364] on img at bounding box center [415, 371] width 231 height 279
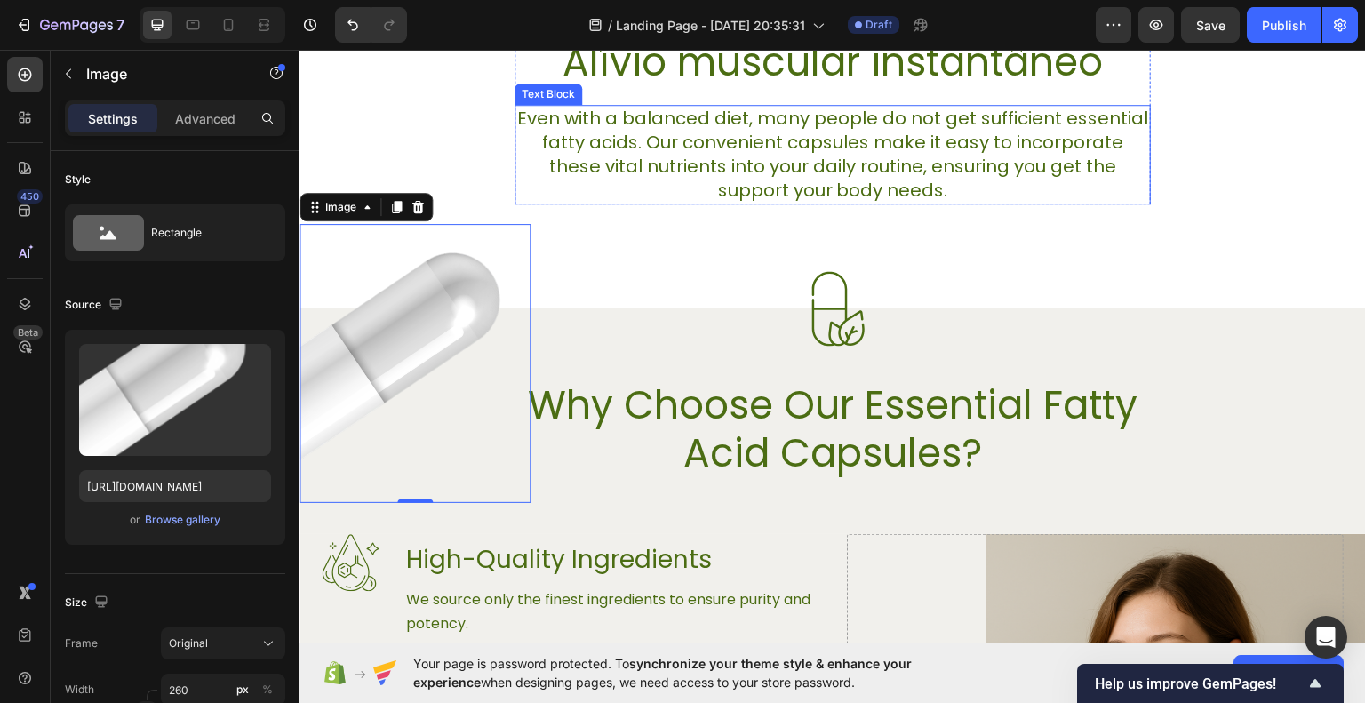
scroll to position [1067, 0]
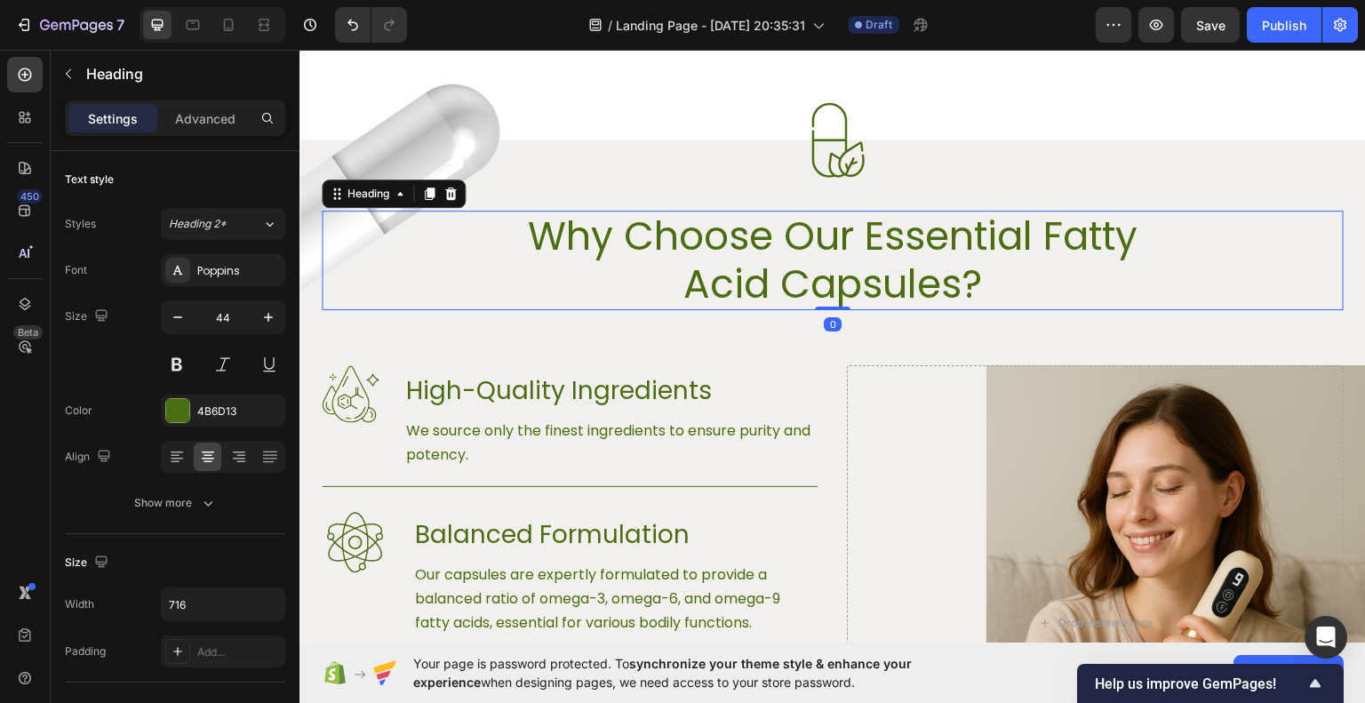
click at [805, 252] on h2 "Why Choose Our Essential Fatty Acid Capsules?" at bounding box center [833, 260] width 636 height 100
click at [806, 252] on h2 "Why Choose Our Essential Fatty Acid Capsules?" at bounding box center [833, 260] width 636 height 100
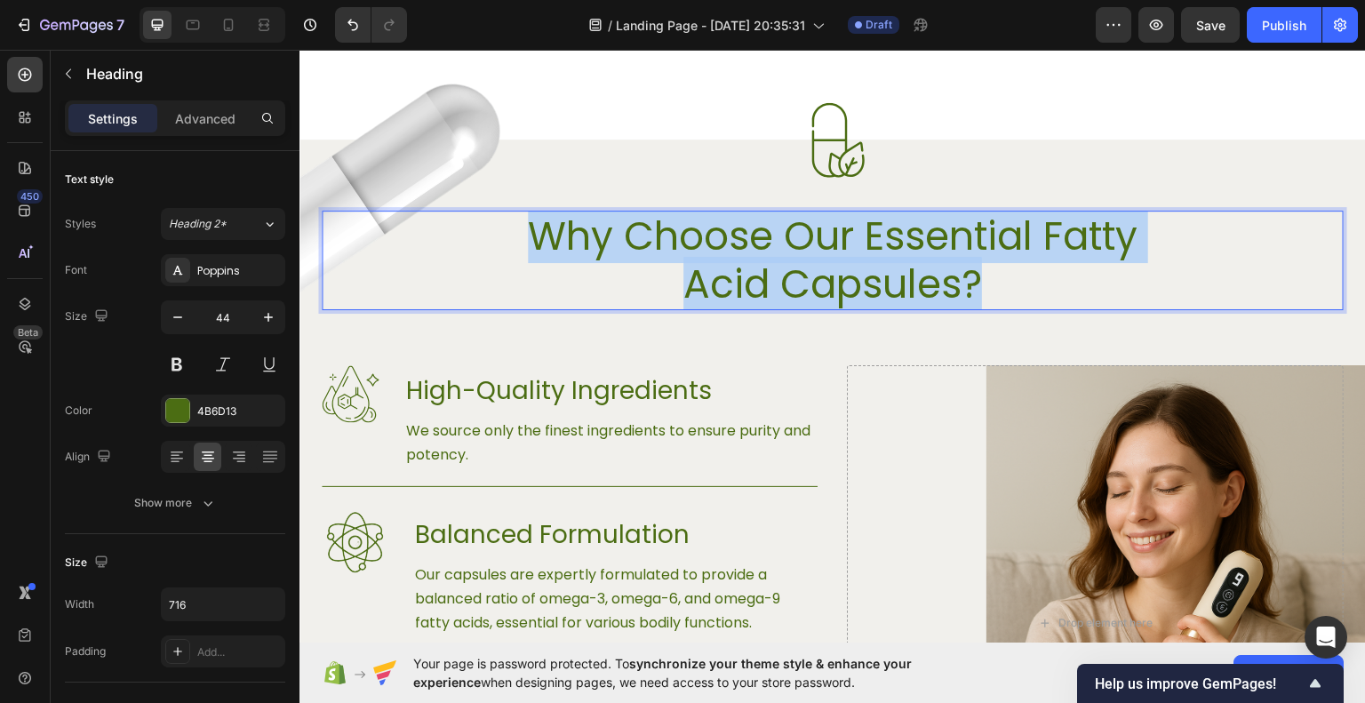
click at [806, 252] on p "Why Choose Our Essential Fatty Acid Capsules?" at bounding box center [832, 260] width 633 height 96
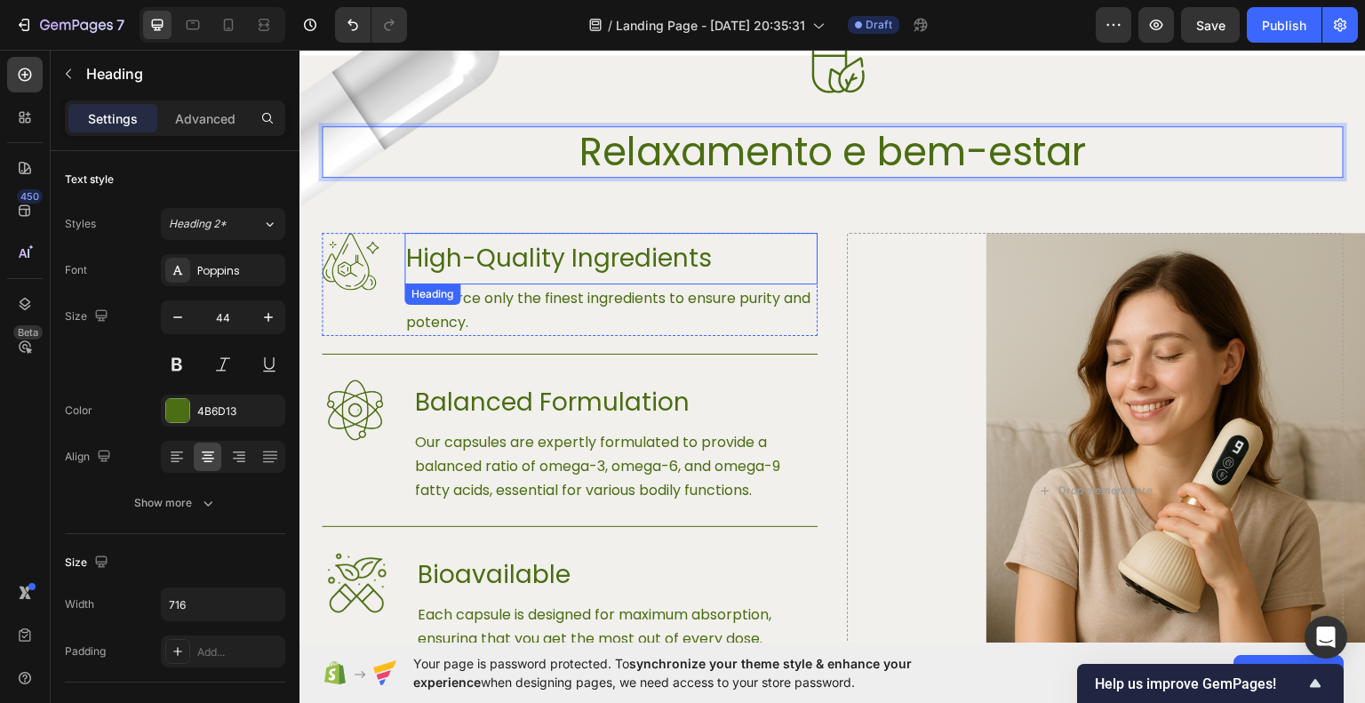
scroll to position [1245, 0]
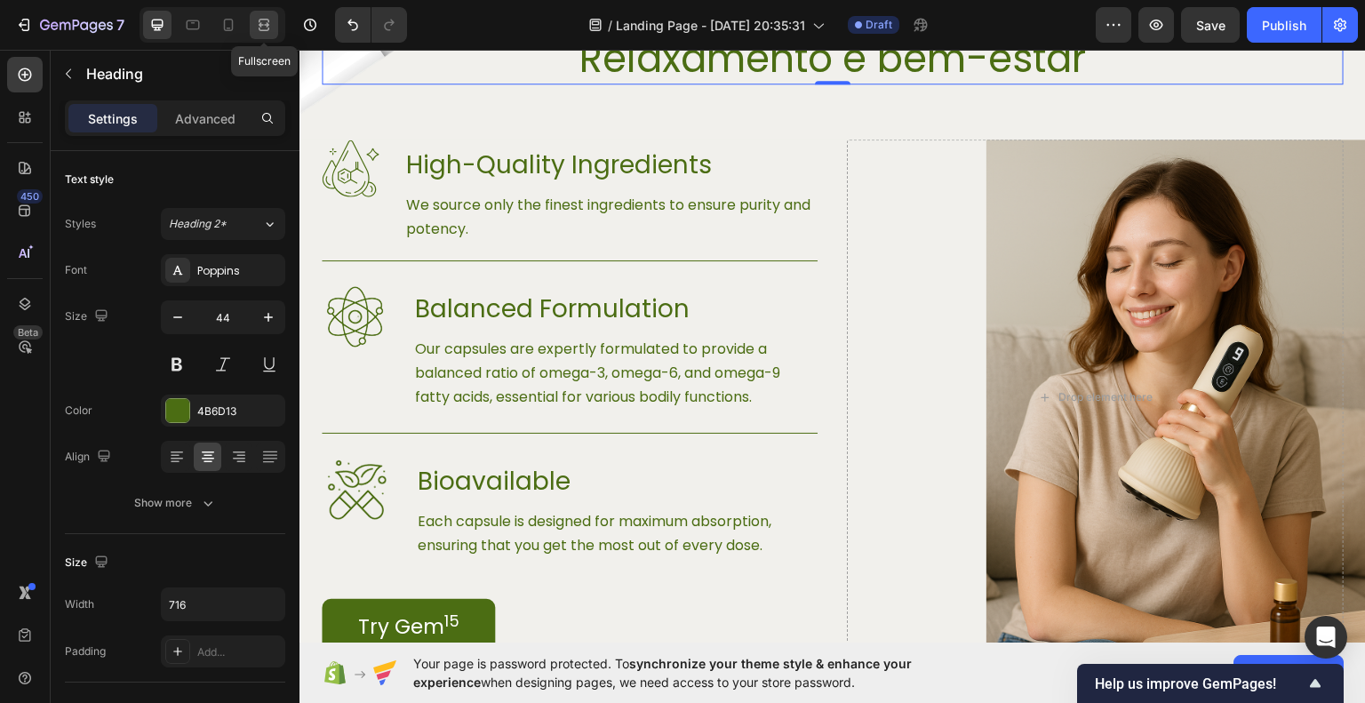
click at [271, 21] on icon at bounding box center [264, 25] width 18 height 18
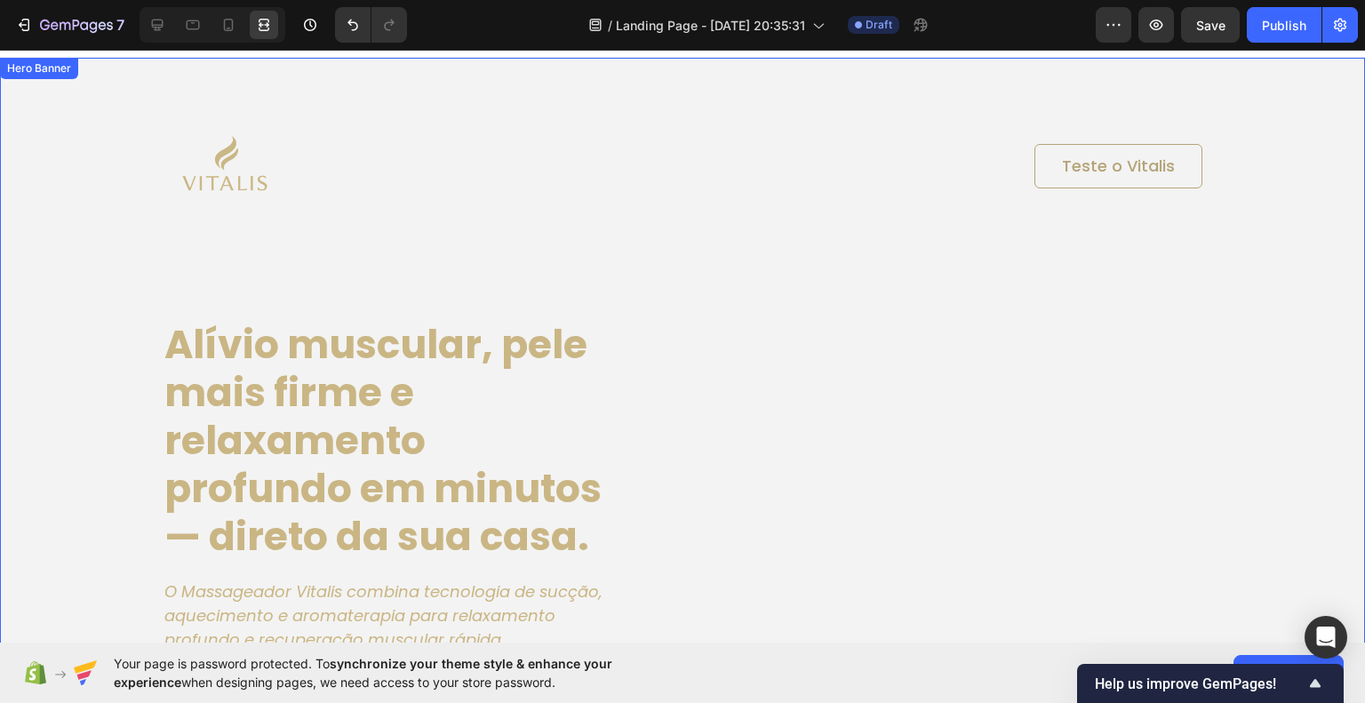
scroll to position [89, 0]
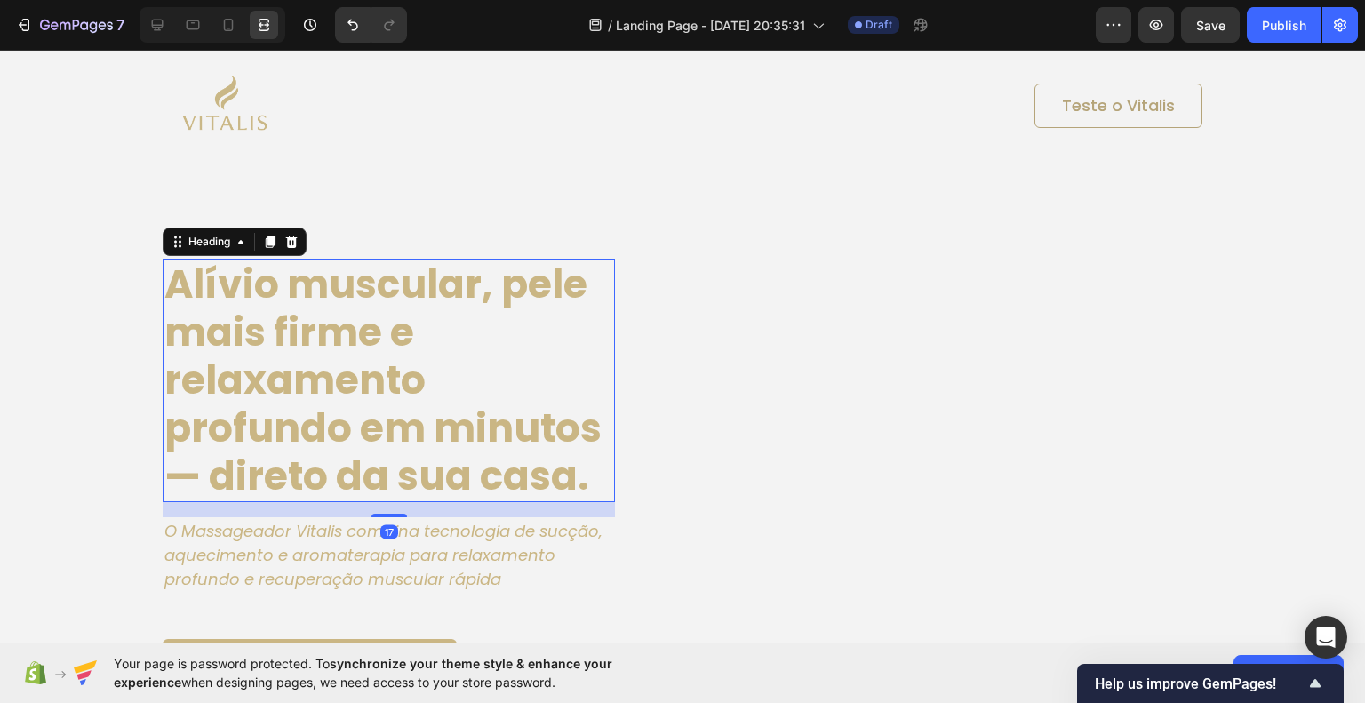
click at [488, 365] on h1 "Alívio muscular, pele mais firme e relaxamento profundo em minutos — direto da …" at bounding box center [389, 381] width 452 height 244
click at [899, 433] on div "Image Teste o Vitalis Button Row Alívio muscular, pele mais firme e relaxamento…" at bounding box center [683, 366] width 1040 height 645
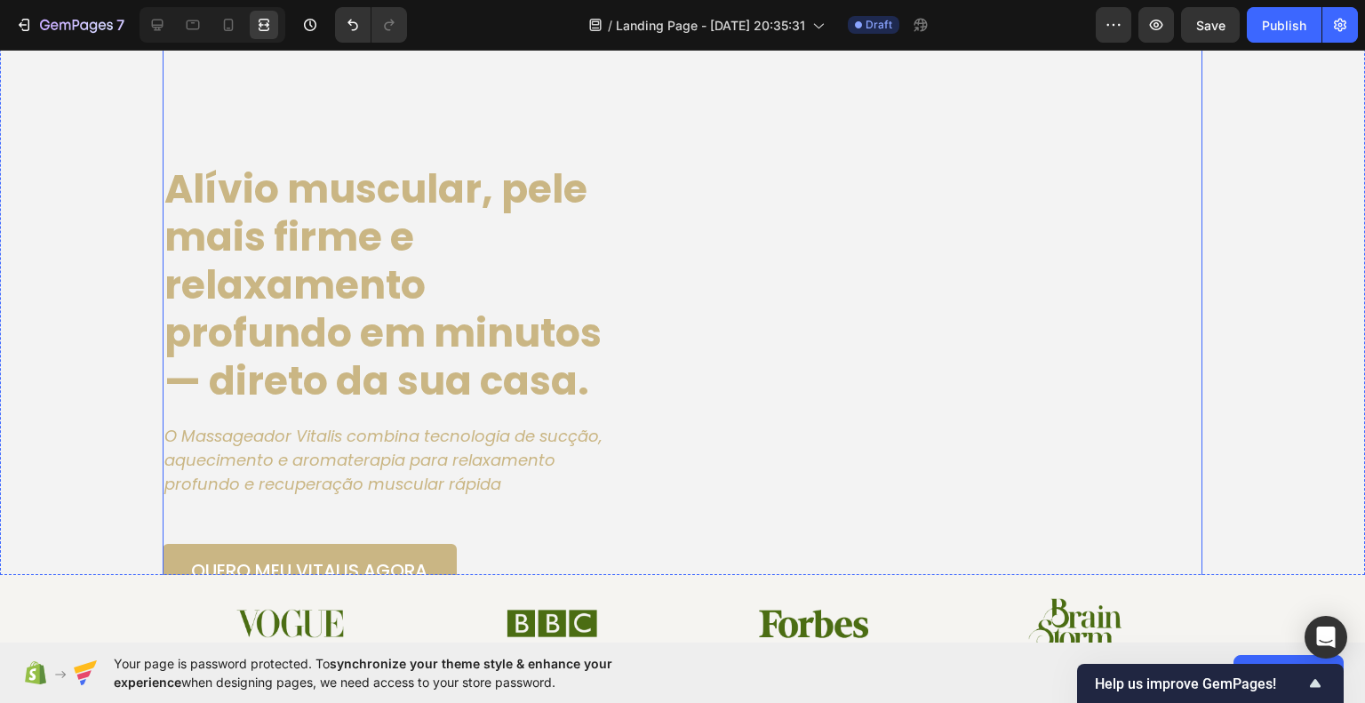
scroll to position [163, 0]
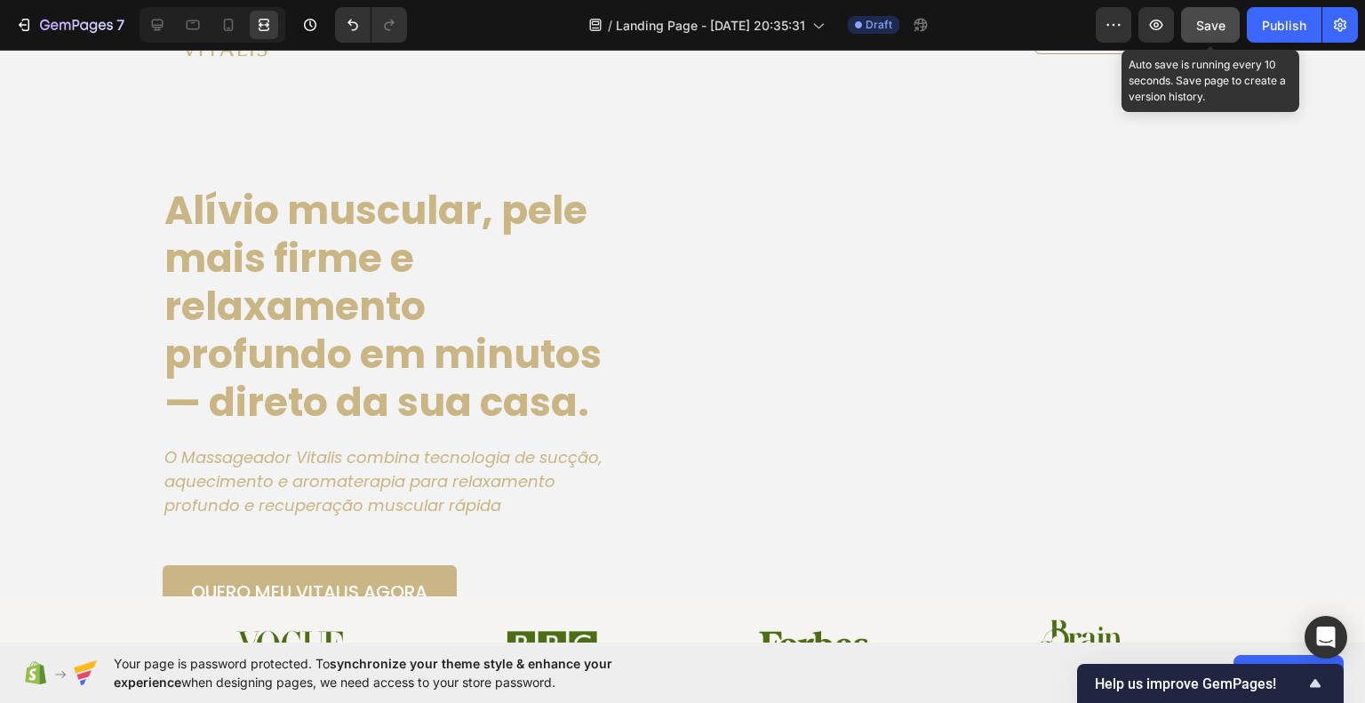
click at [1225, 16] on div "Save" at bounding box center [1211, 25] width 29 height 19
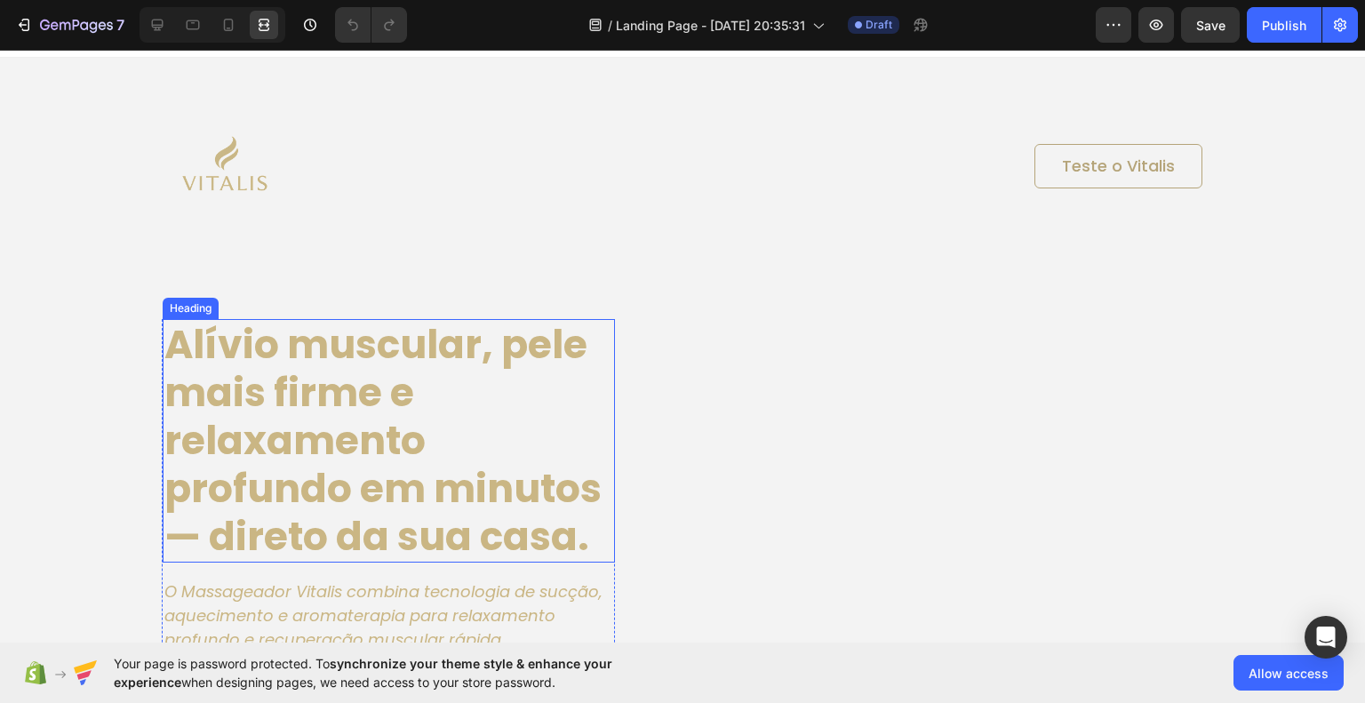
scroll to position [89, 0]
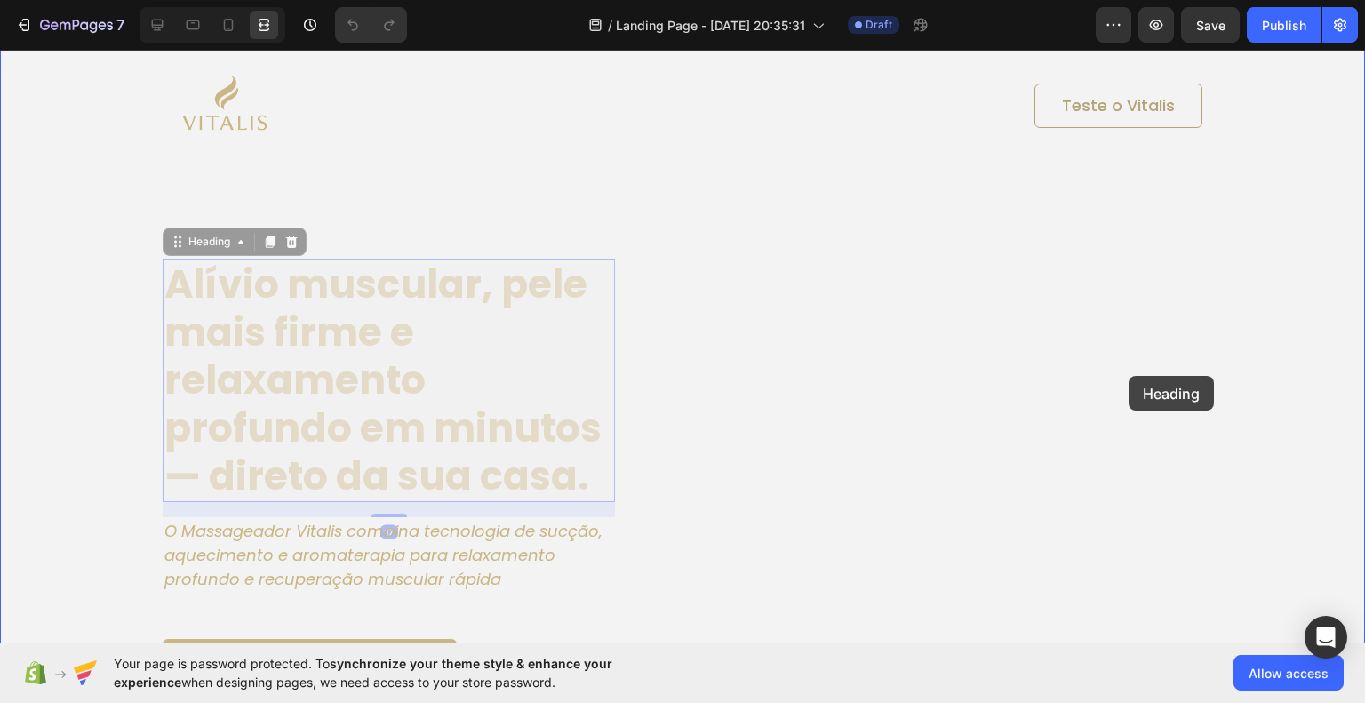
drag, startPoint x: 601, startPoint y: 390, endPoint x: 1129, endPoint y: 376, distance: 528.2
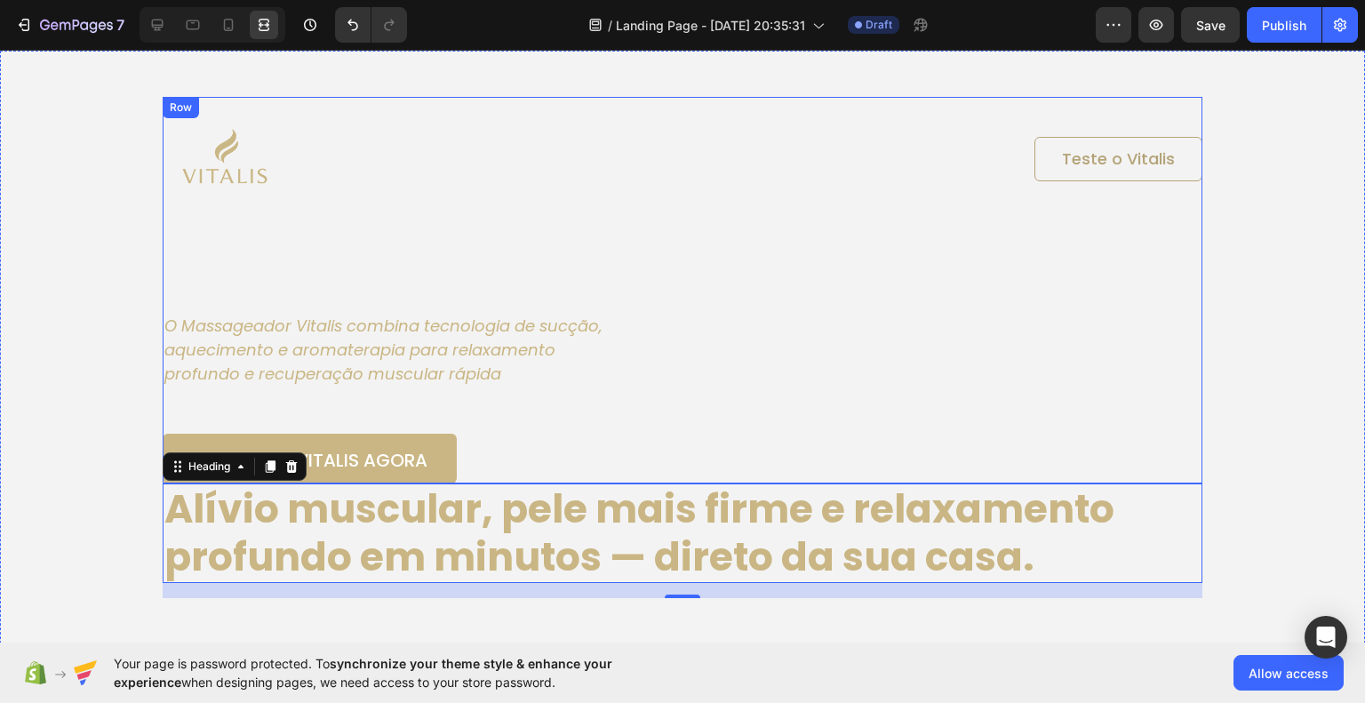
scroll to position [0, 0]
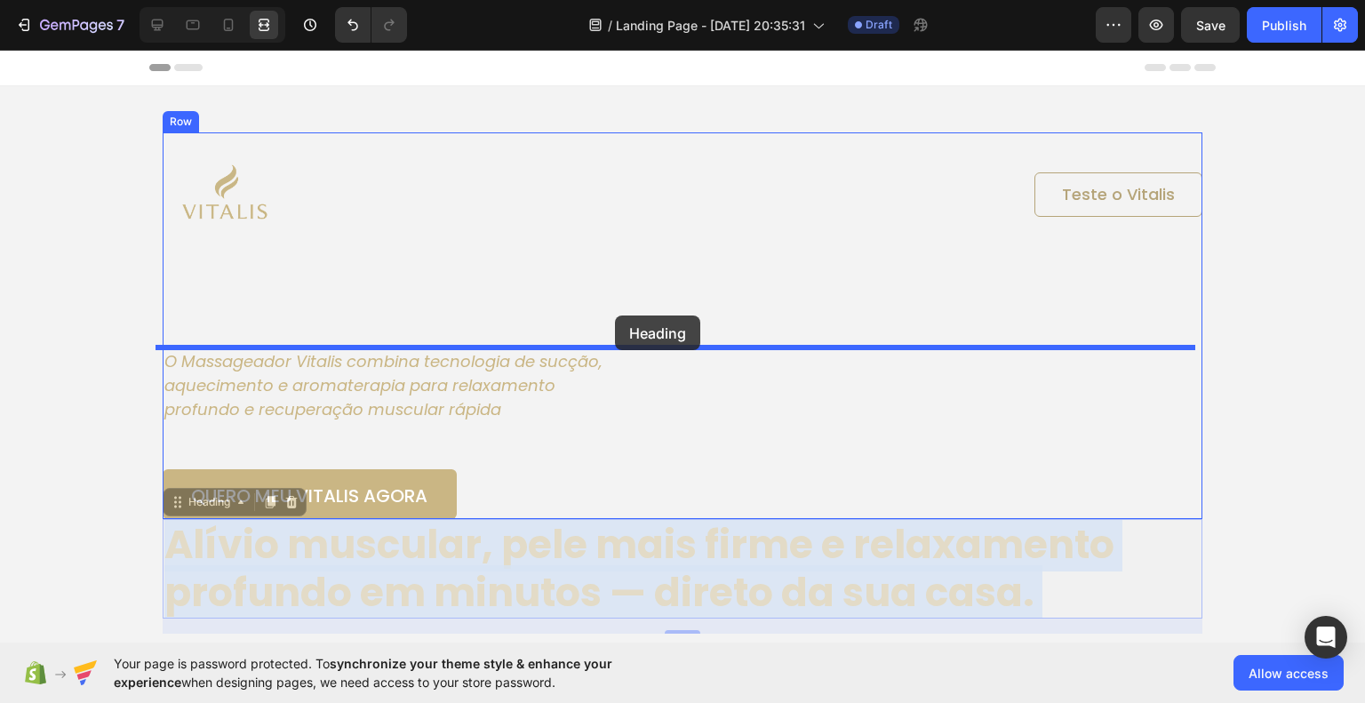
drag, startPoint x: 628, startPoint y: 556, endPoint x: 615, endPoint y: 316, distance: 240.3
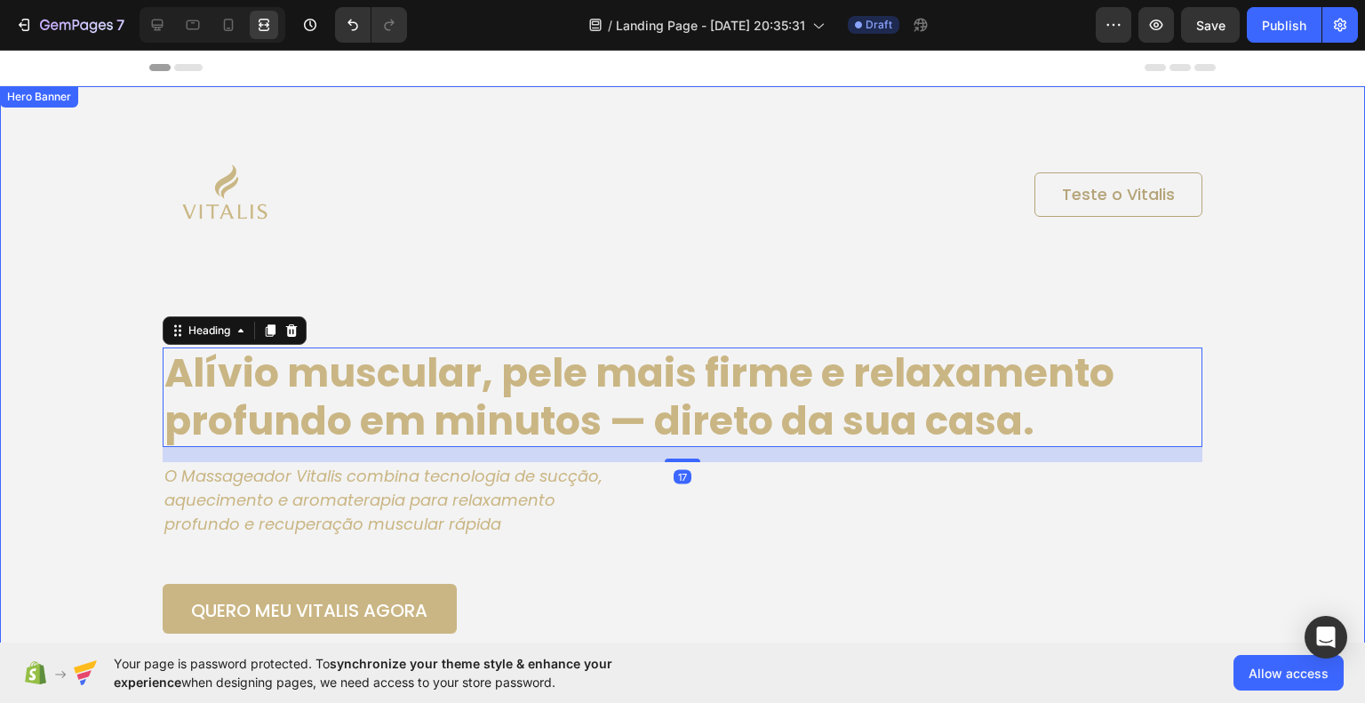
click at [1284, 410] on div "Background Image" at bounding box center [682, 422] width 1365 height 673
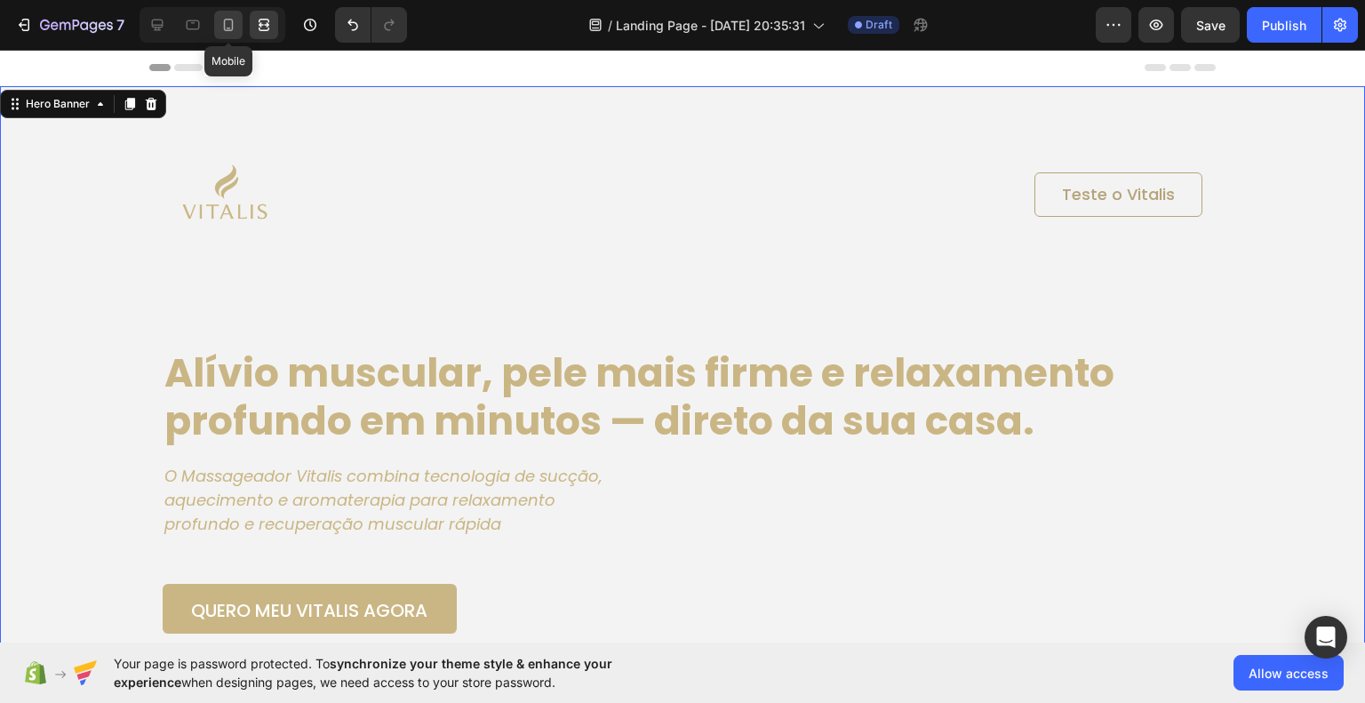
click at [228, 25] on icon at bounding box center [229, 25] width 18 height 18
type input "Auto"
type input "100%"
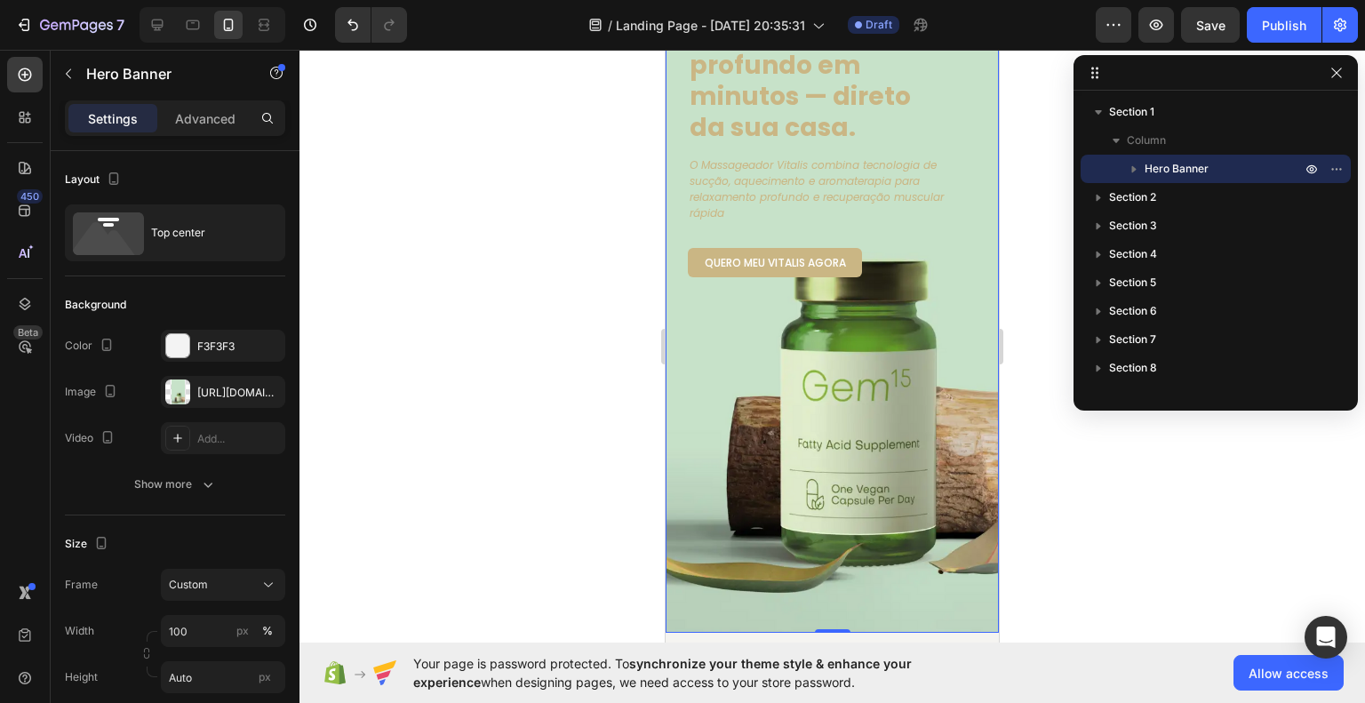
scroll to position [356, 0]
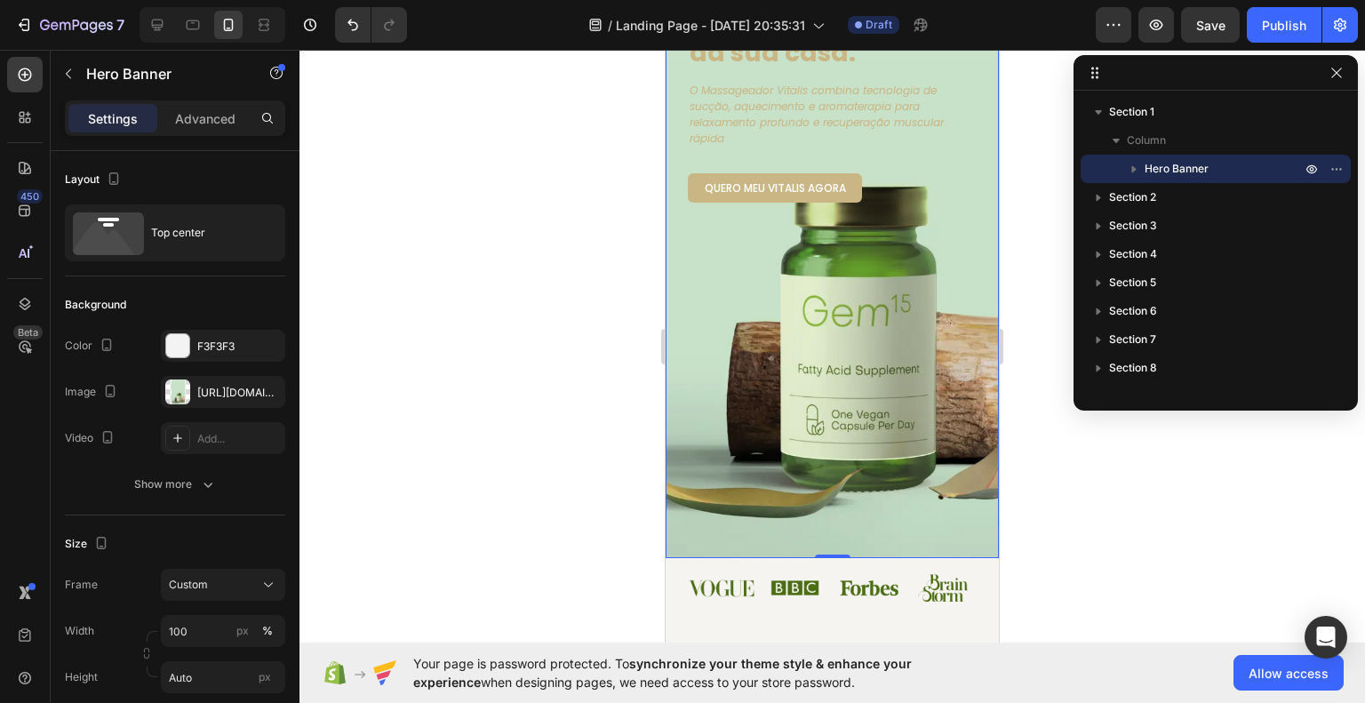
click at [917, 333] on div "Image Teste o Vitalis Button Row Alívio muscular, pele mais firme e relaxamento…" at bounding box center [832, 145] width 333 height 828
click at [836, 326] on div "Image Teste o Vitalis Button Row Alívio muscular, pele mais firme e relaxamento…" at bounding box center [832, 145] width 333 height 828
click at [154, 28] on icon at bounding box center [158, 26] width 12 height 12
type input "757"
type input "1220"
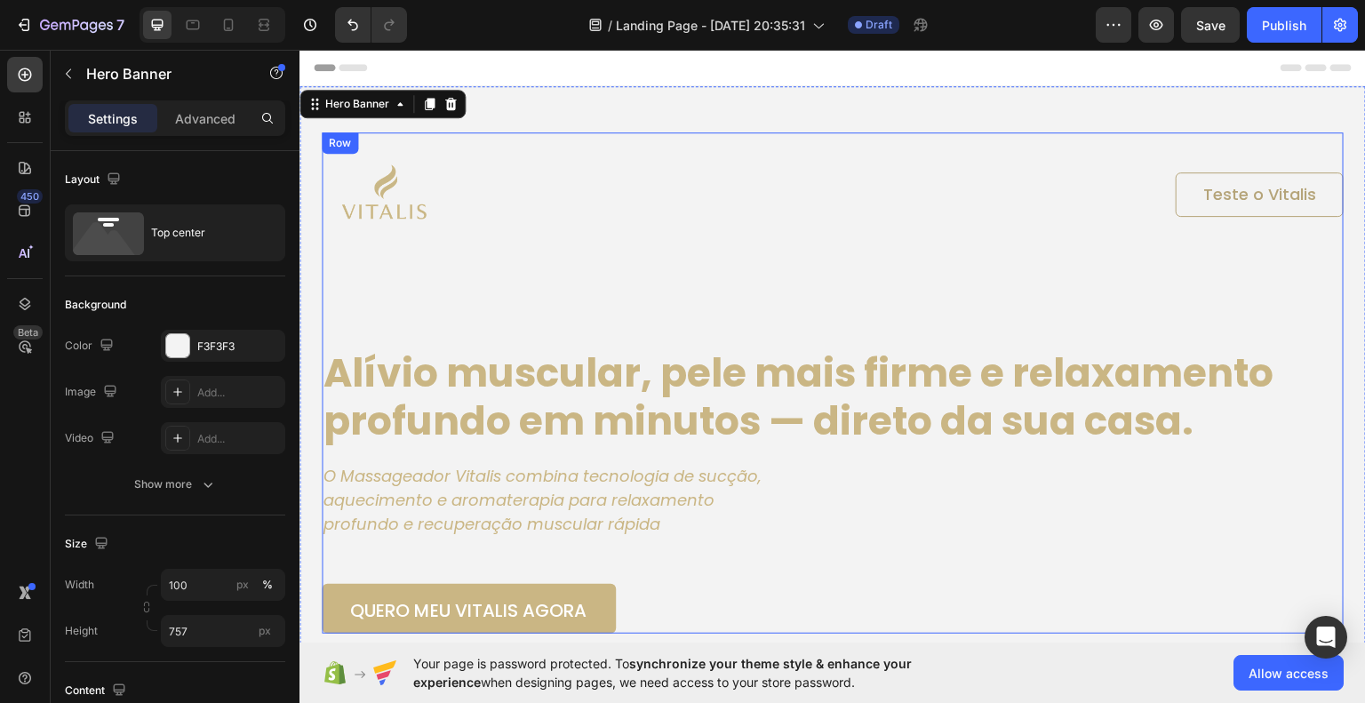
click at [1136, 526] on div "Image Teste o Vitalis Button Row Alívio muscular, pele mais firme e relaxamento…" at bounding box center [833, 382] width 1022 height 501
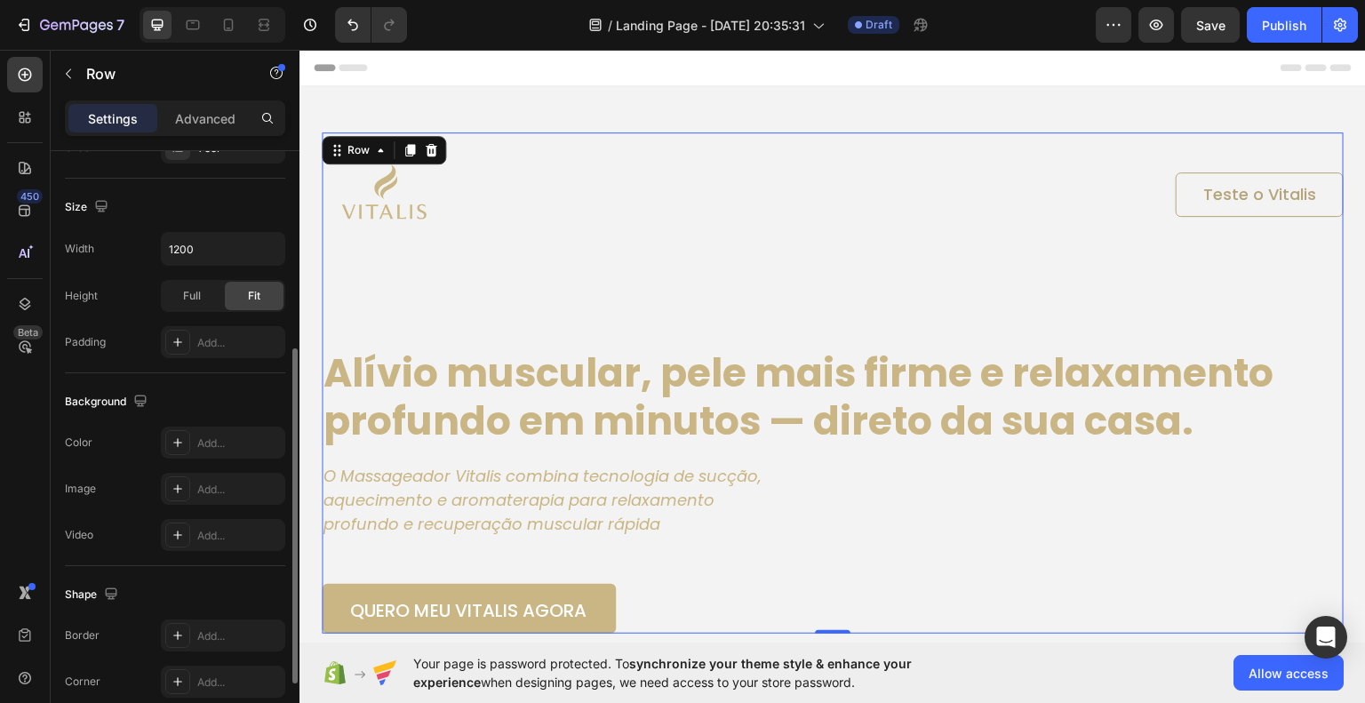
scroll to position [480, 0]
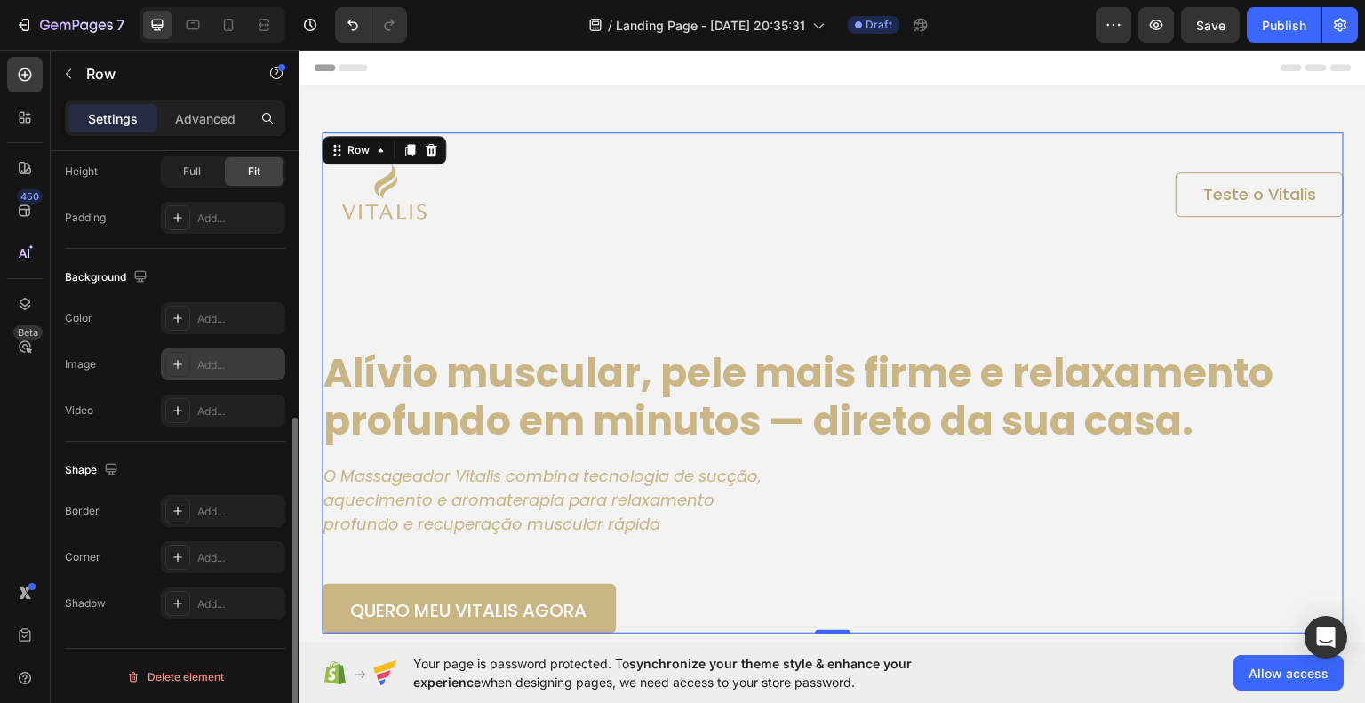
click at [212, 365] on div "Add..." at bounding box center [239, 365] width 84 height 16
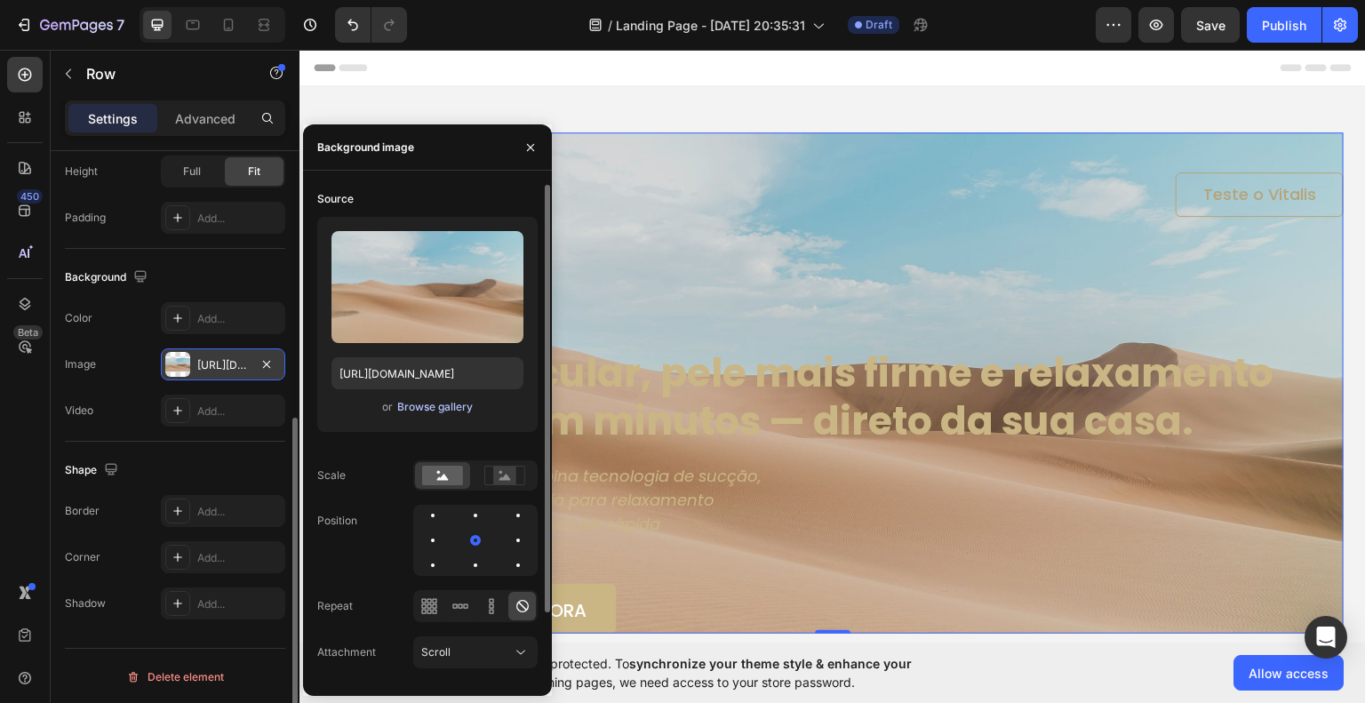
click at [429, 411] on div "Browse gallery" at bounding box center [435, 407] width 76 height 16
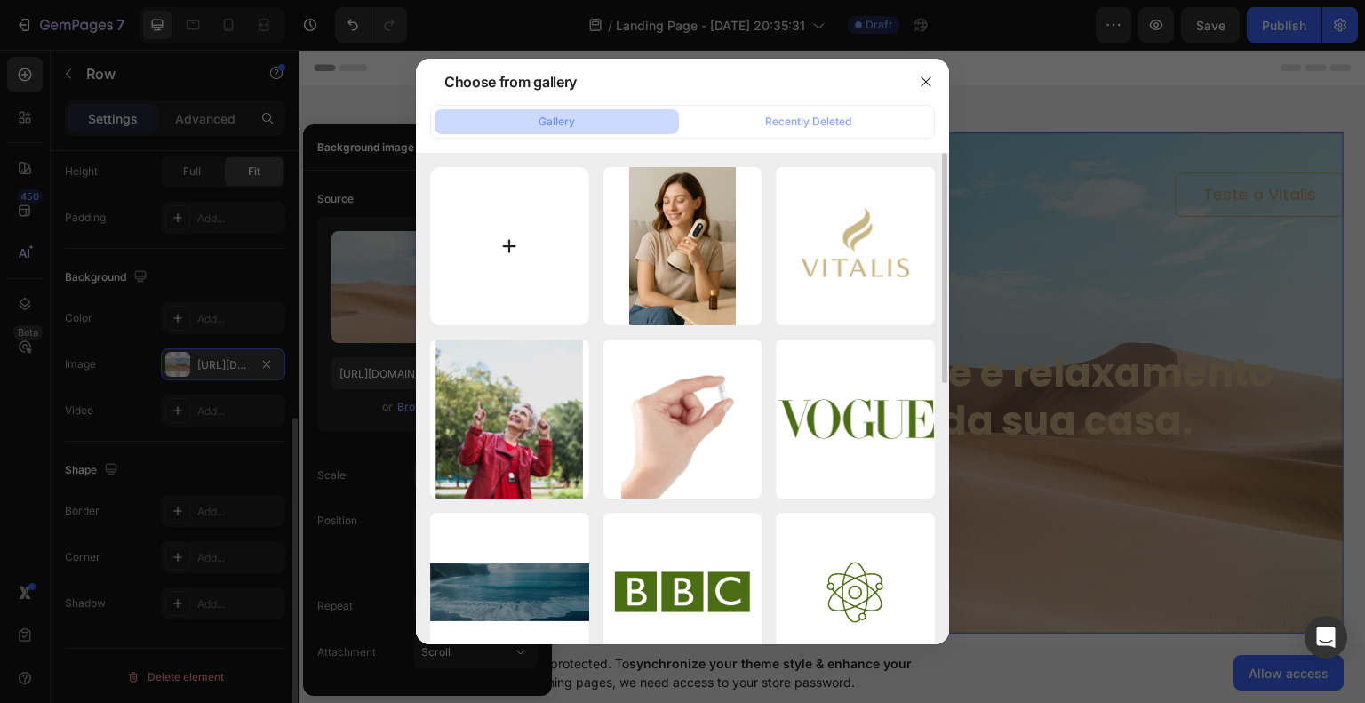
click at [539, 259] on input "file" at bounding box center [509, 246] width 159 height 159
type input "C:\fakepath\profi.png"
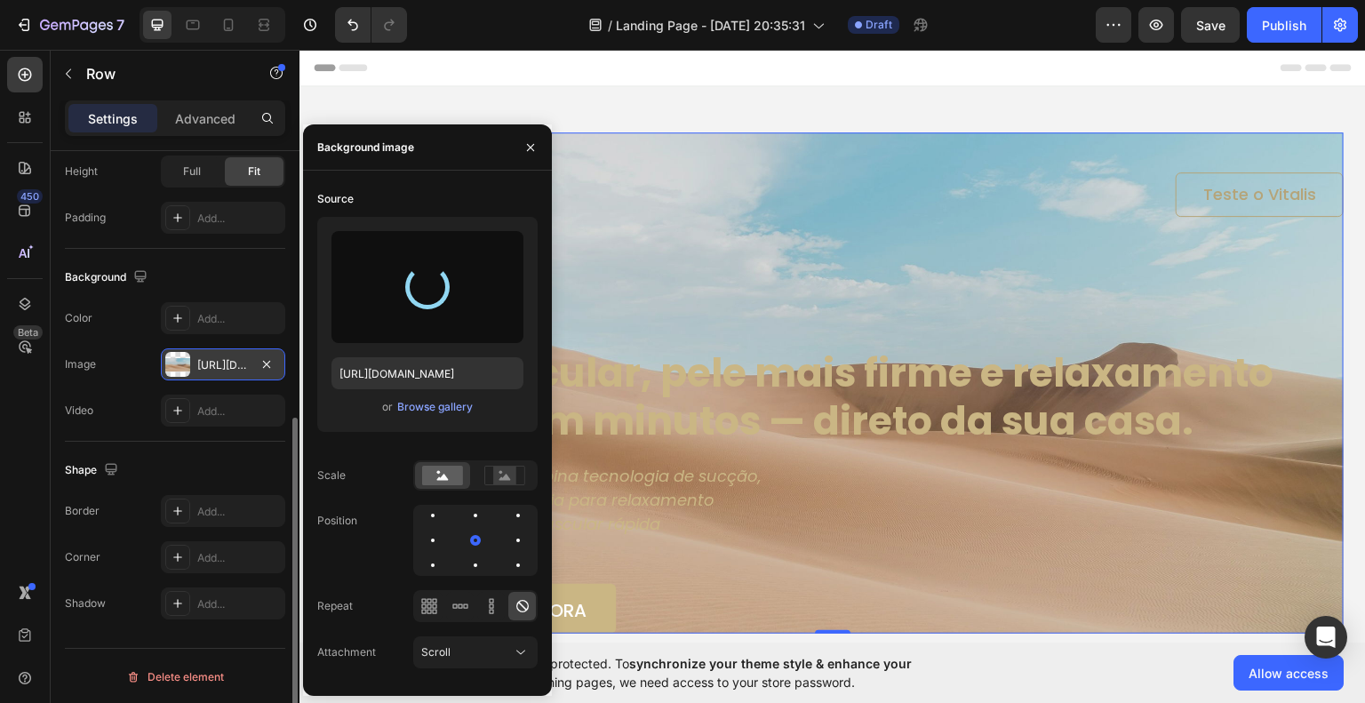
type input "[URL][DOMAIN_NAME]"
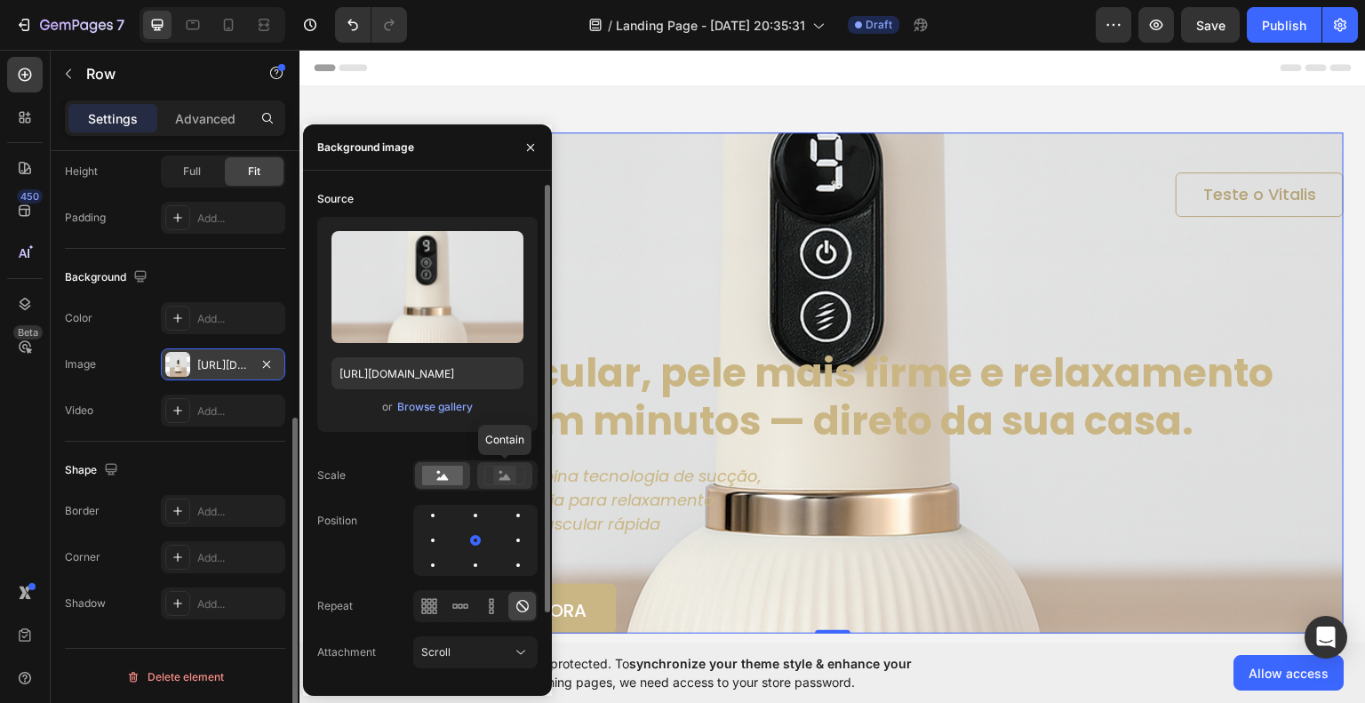
click at [505, 479] on icon at bounding box center [506, 477] width 12 height 6
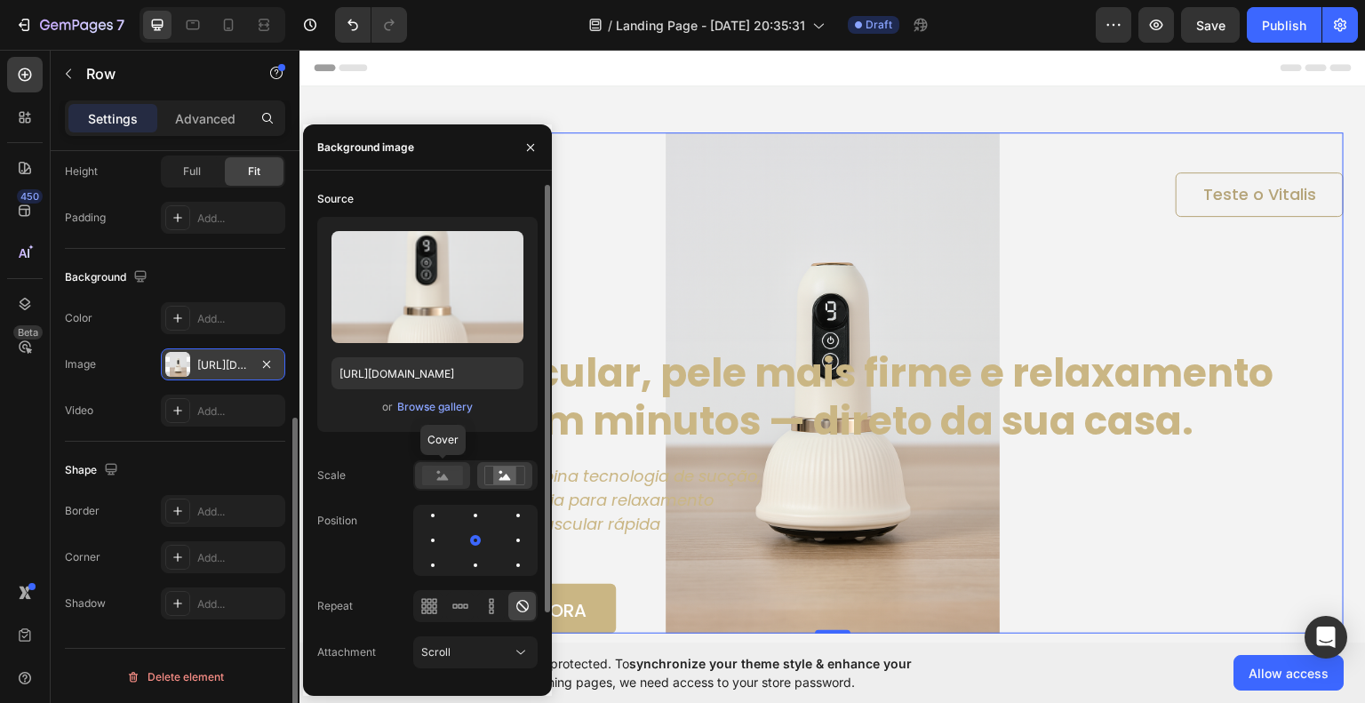
click at [439, 471] on circle at bounding box center [439, 473] width 4 height 4
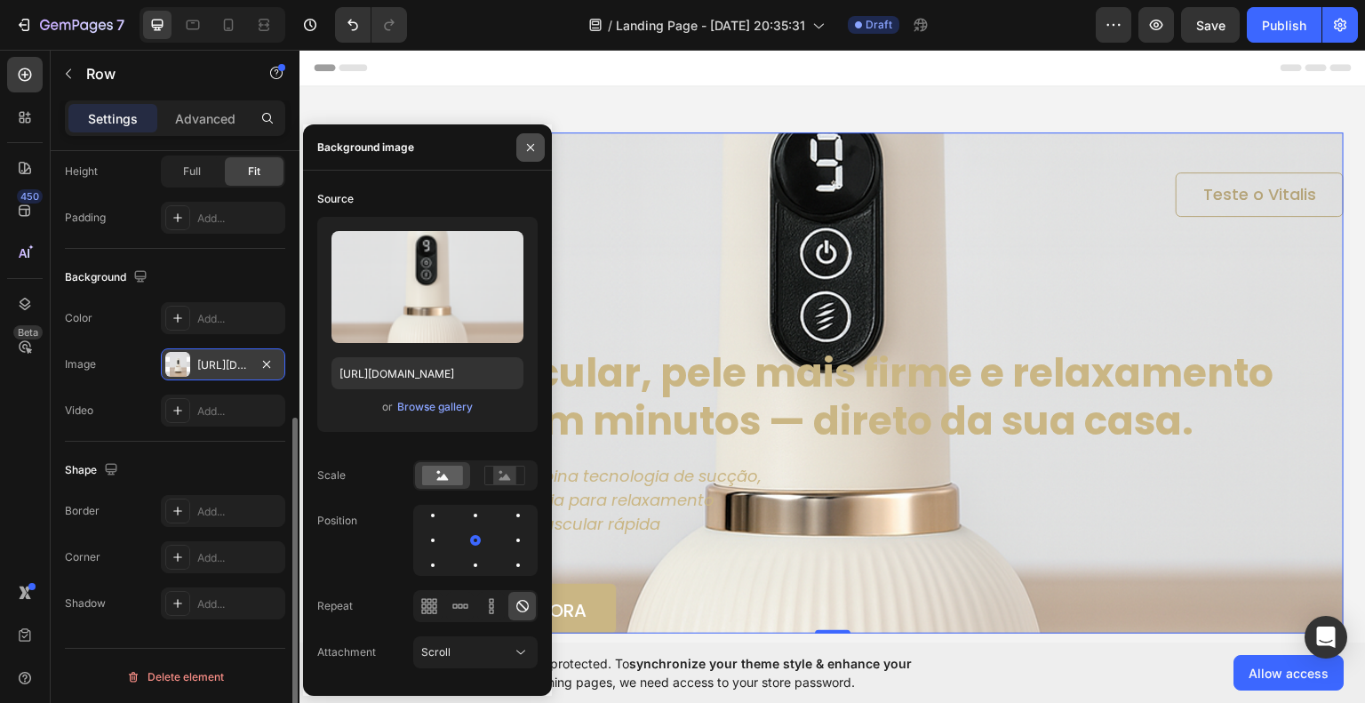
click at [526, 143] on icon "button" at bounding box center [531, 147] width 14 height 14
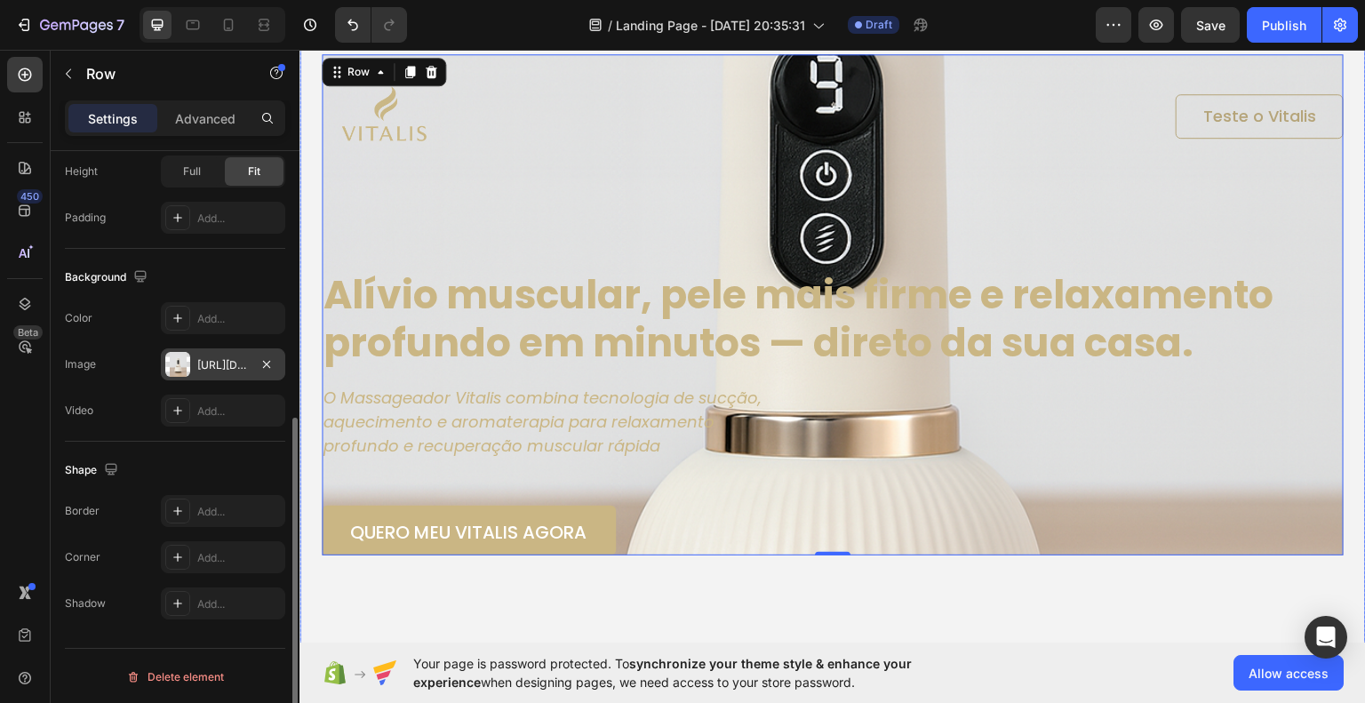
scroll to position [0, 0]
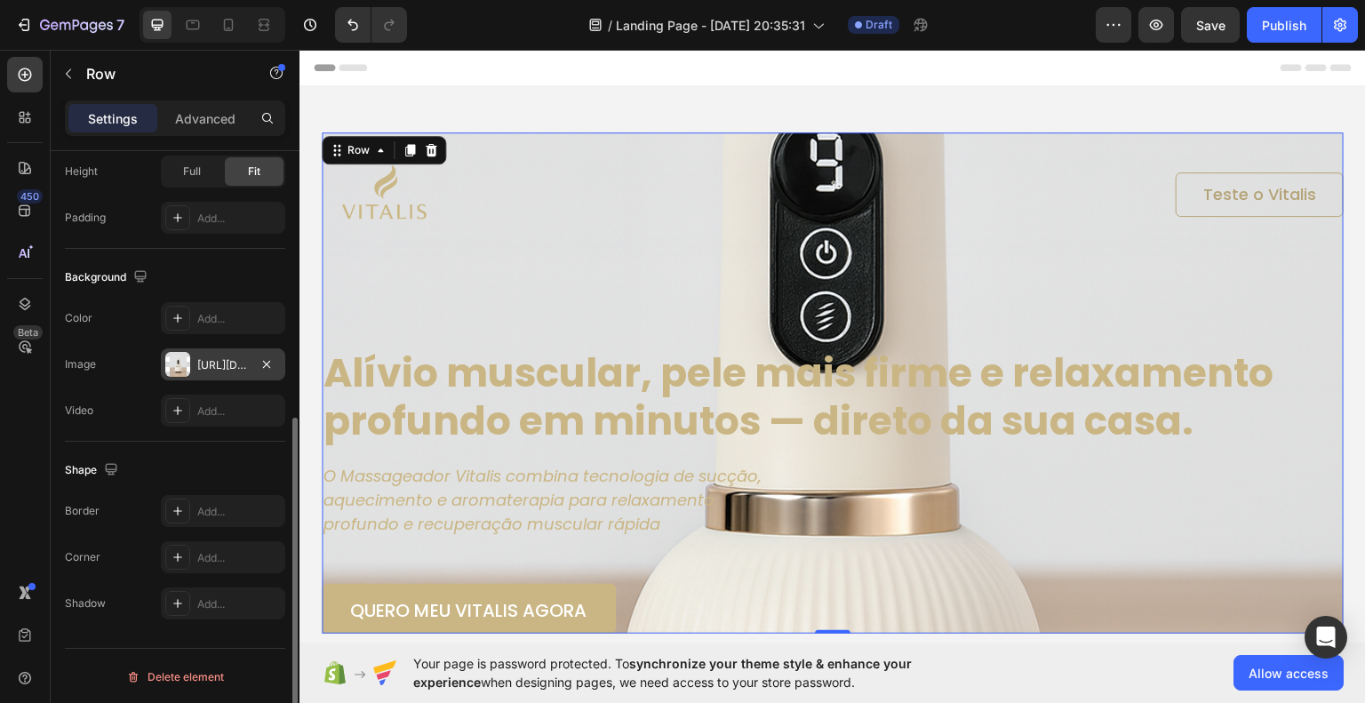
click at [757, 287] on div "Image Teste o Vitalis Button Row Alívio muscular, pele mais firme e relaxamento…" at bounding box center [833, 382] width 1022 height 501
click at [238, 362] on div "[URL][DOMAIN_NAME]" at bounding box center [223, 365] width 52 height 16
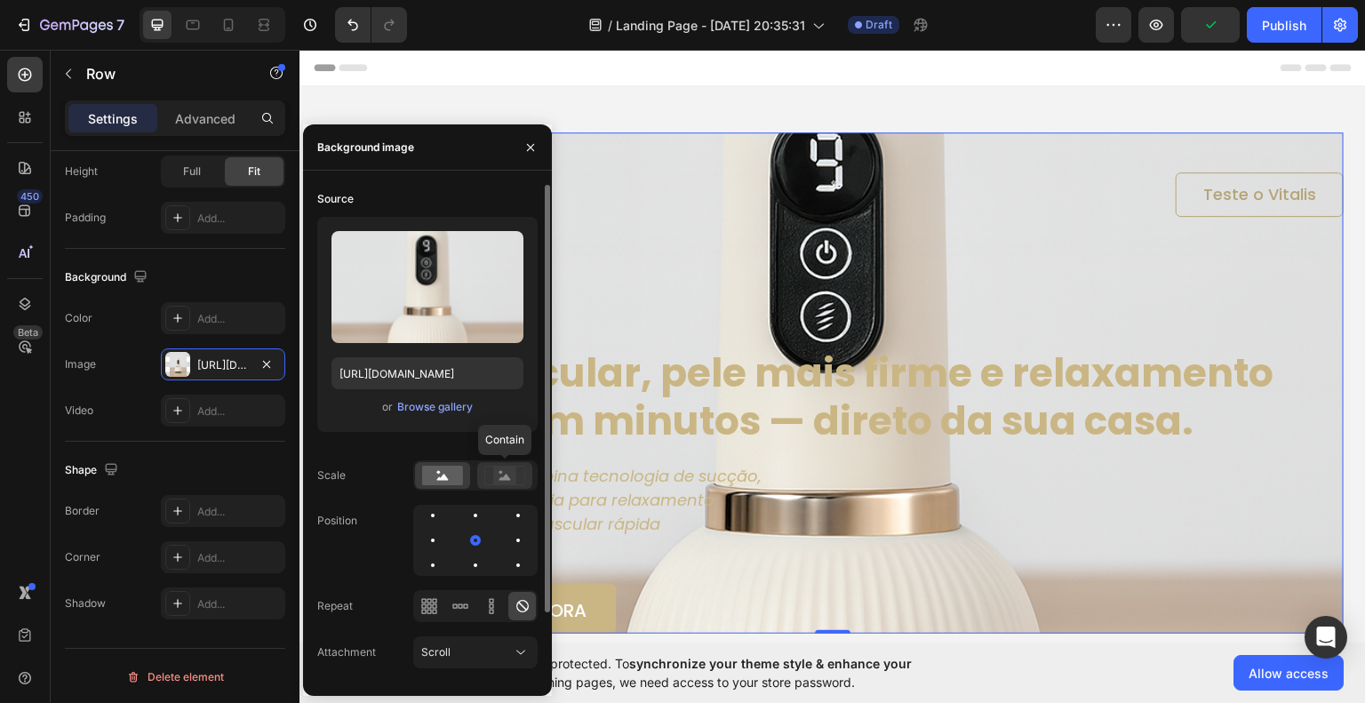
click at [507, 467] on rect at bounding box center [504, 476] width 23 height 18
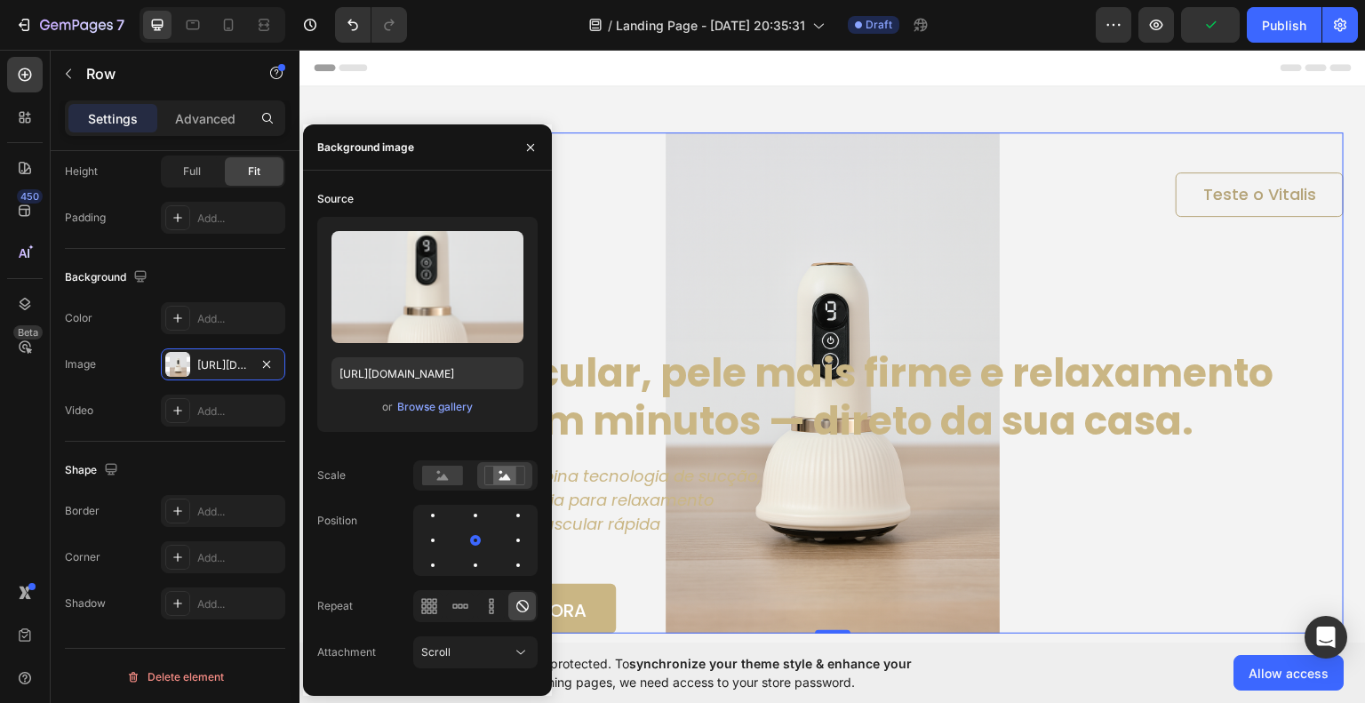
click at [1155, 288] on div "Image Teste o Vitalis Button Row Alívio muscular, pele mais firme e relaxamento…" at bounding box center [833, 382] width 1022 height 501
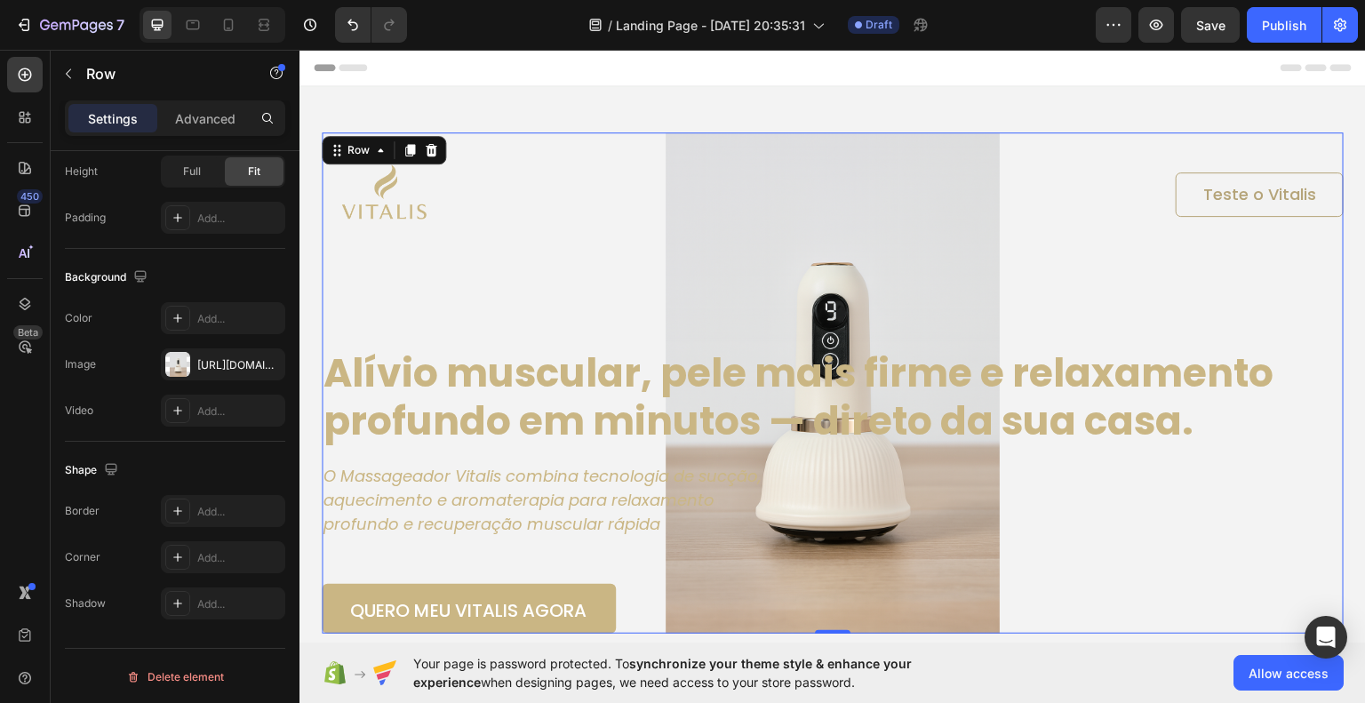
click at [822, 279] on div "Image Teste o Vitalis Button Row Alívio muscular, pele mais firme e relaxamento…" at bounding box center [833, 382] width 1022 height 501
click at [981, 521] on div "Image Teste o Vitalis Button Row Alívio muscular, pele mais firme e relaxamento…" at bounding box center [833, 382] width 1022 height 501
click at [228, 357] on div "[URL][DOMAIN_NAME]" at bounding box center [223, 365] width 52 height 16
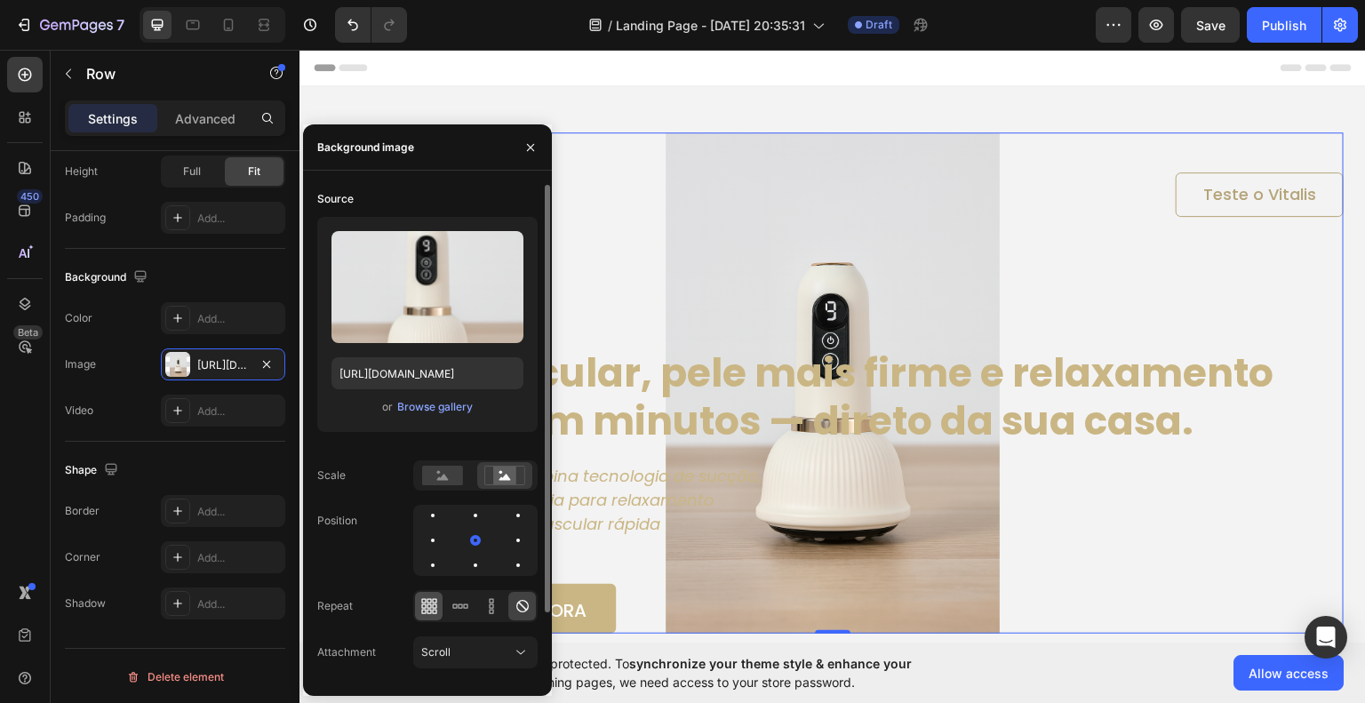
click at [427, 606] on icon at bounding box center [429, 606] width 4 height 4
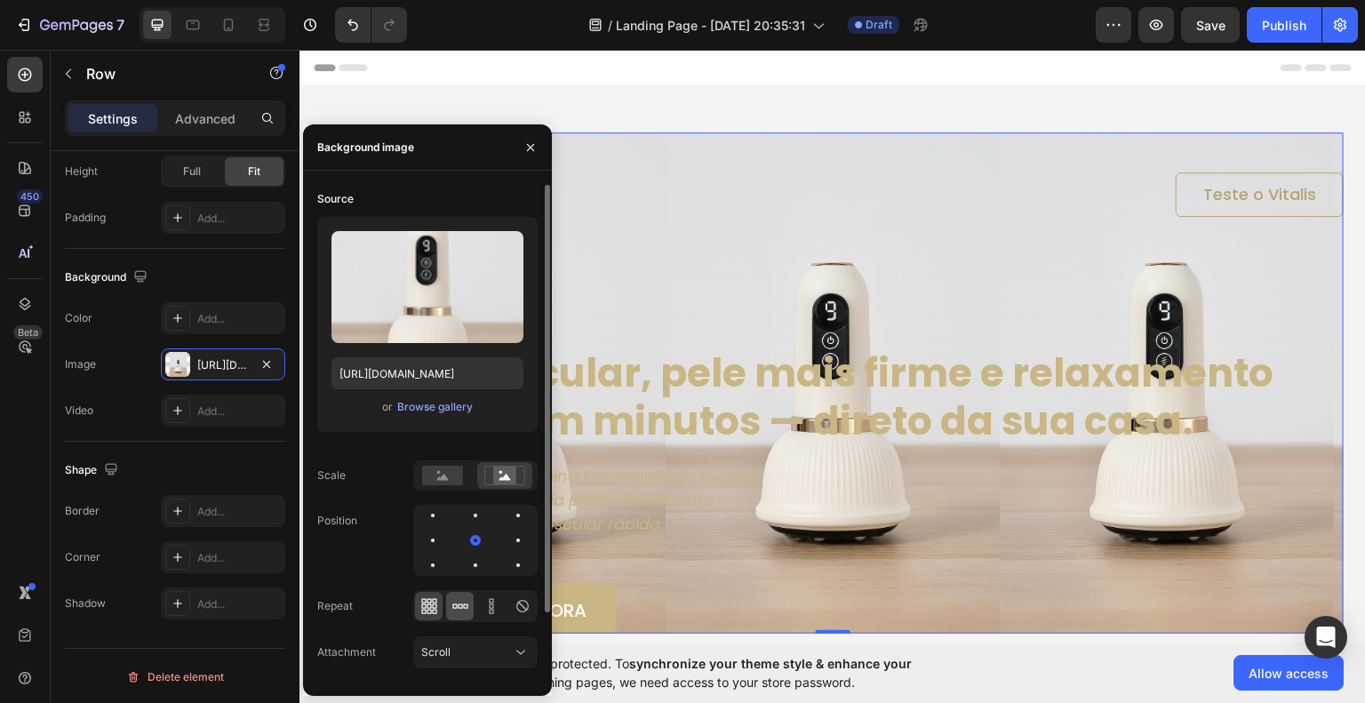
click at [462, 604] on icon at bounding box center [460, 606] width 4 height 4
click at [485, 604] on icon at bounding box center [492, 606] width 18 height 18
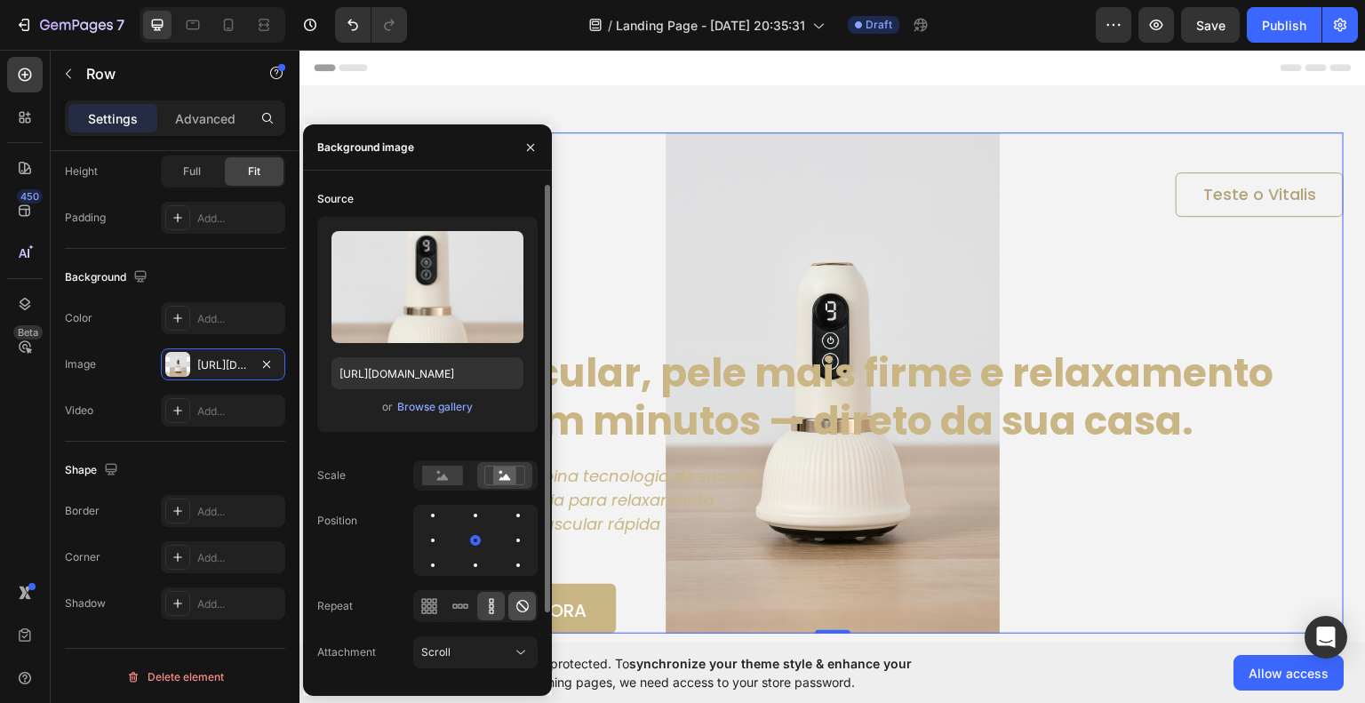
click at [523, 604] on icon at bounding box center [523, 606] width 18 height 18
click at [471, 650] on div "Scroll" at bounding box center [466, 652] width 91 height 16
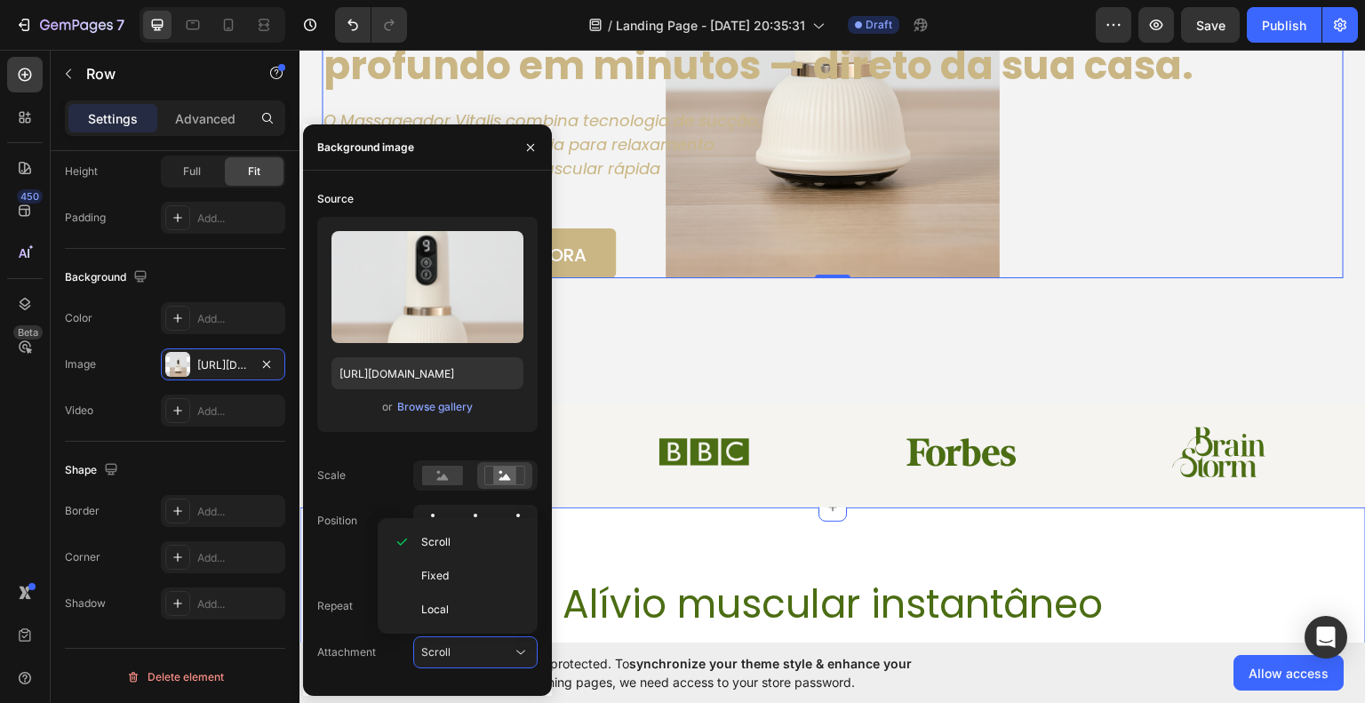
scroll to position [178, 0]
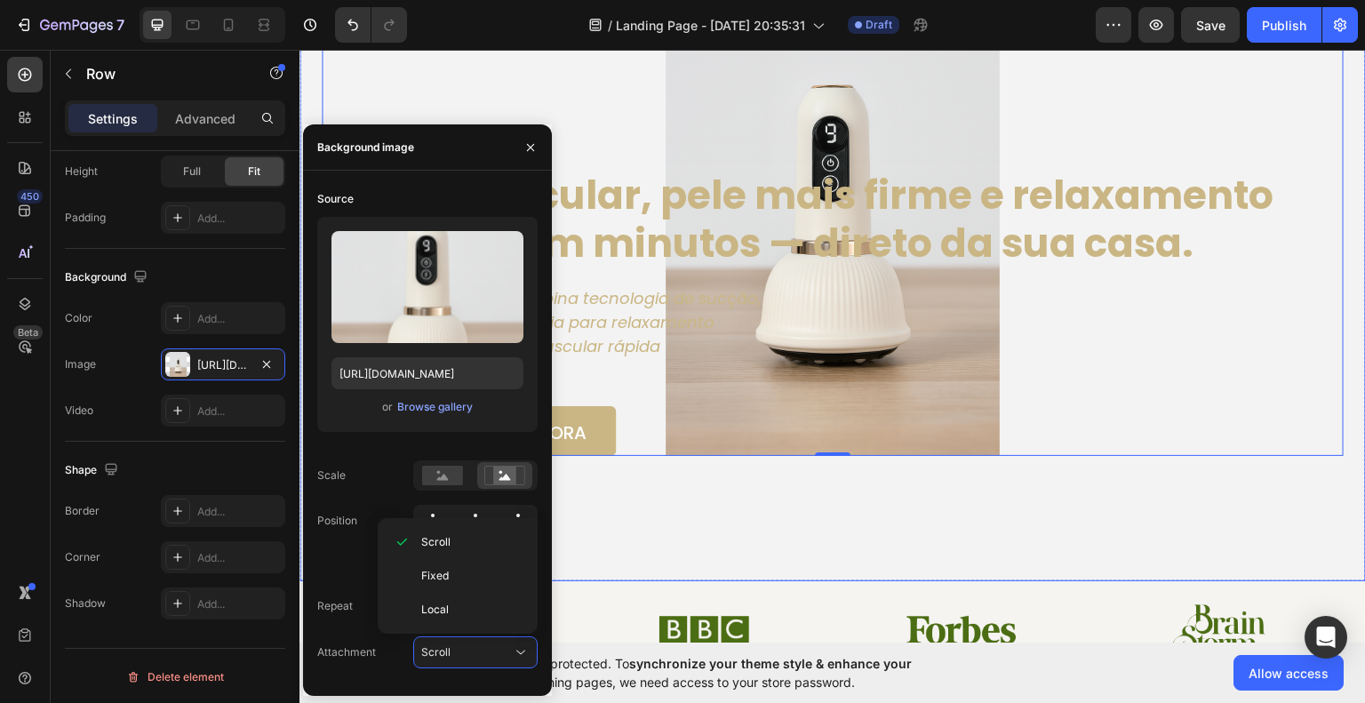
click at [884, 533] on div "Background Image" at bounding box center [833, 244] width 1067 height 673
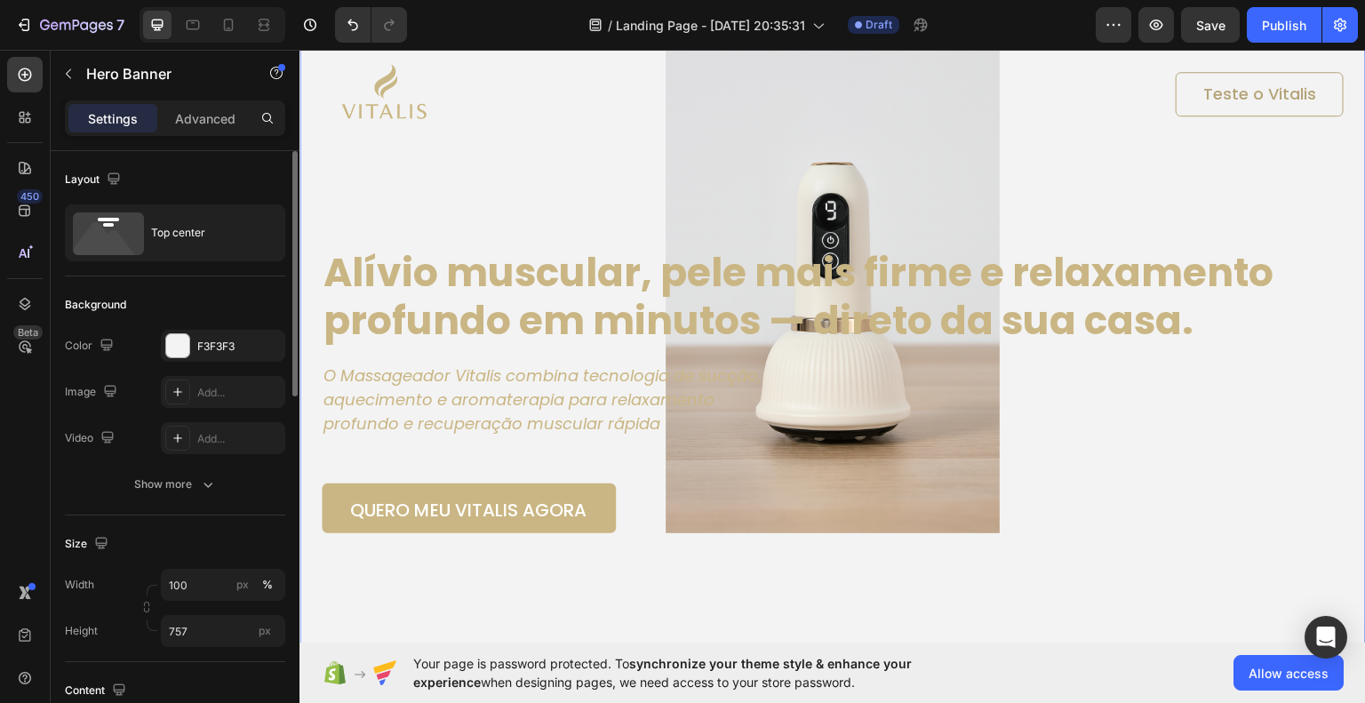
scroll to position [89, 0]
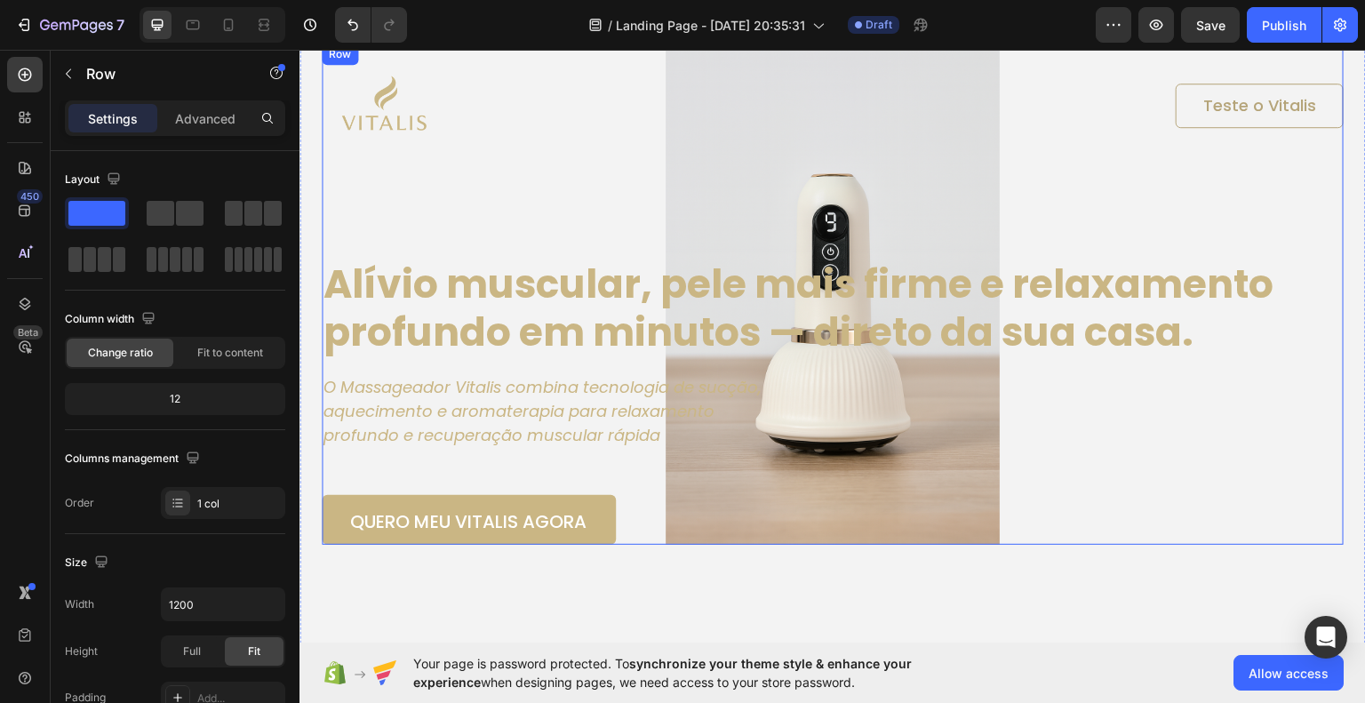
click at [931, 225] on div "Image Teste o Vitalis Button Row Alívio muscular, pele mais firme e relaxamento…" at bounding box center [833, 293] width 1022 height 501
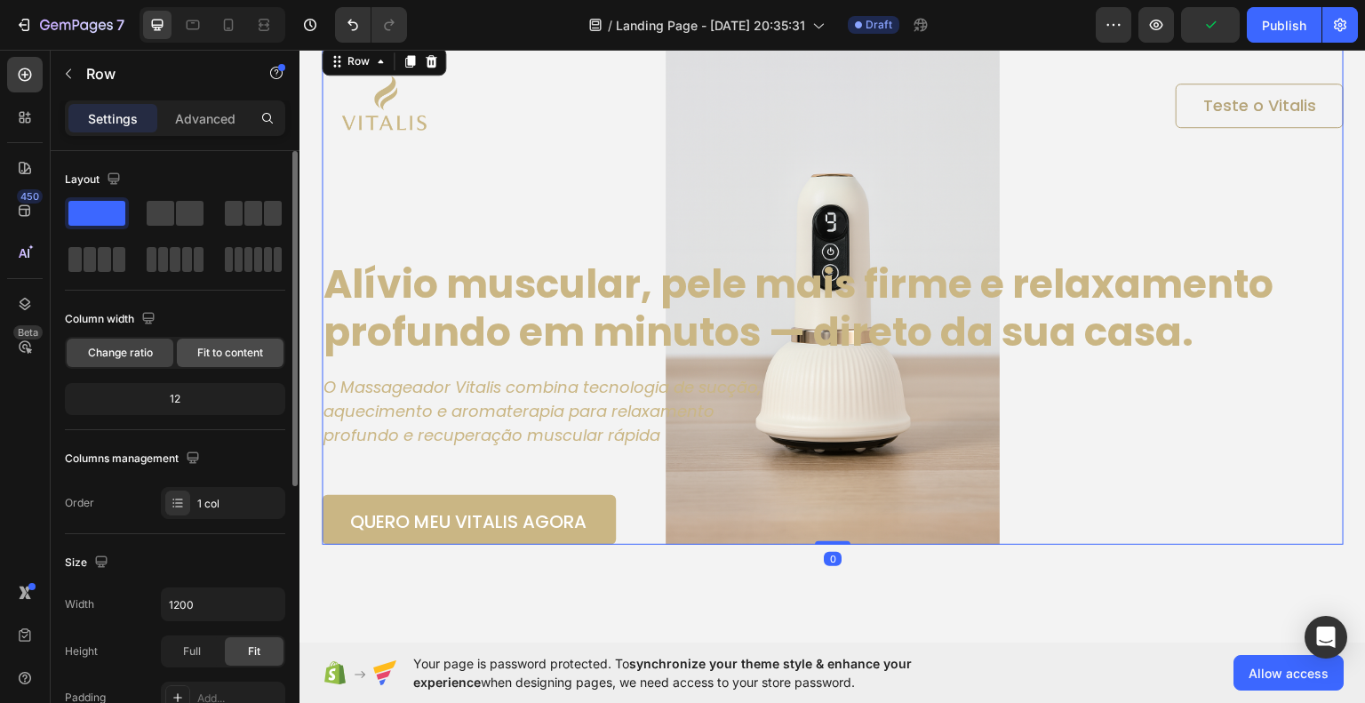
click at [206, 348] on span "Fit to content" at bounding box center [230, 353] width 66 height 16
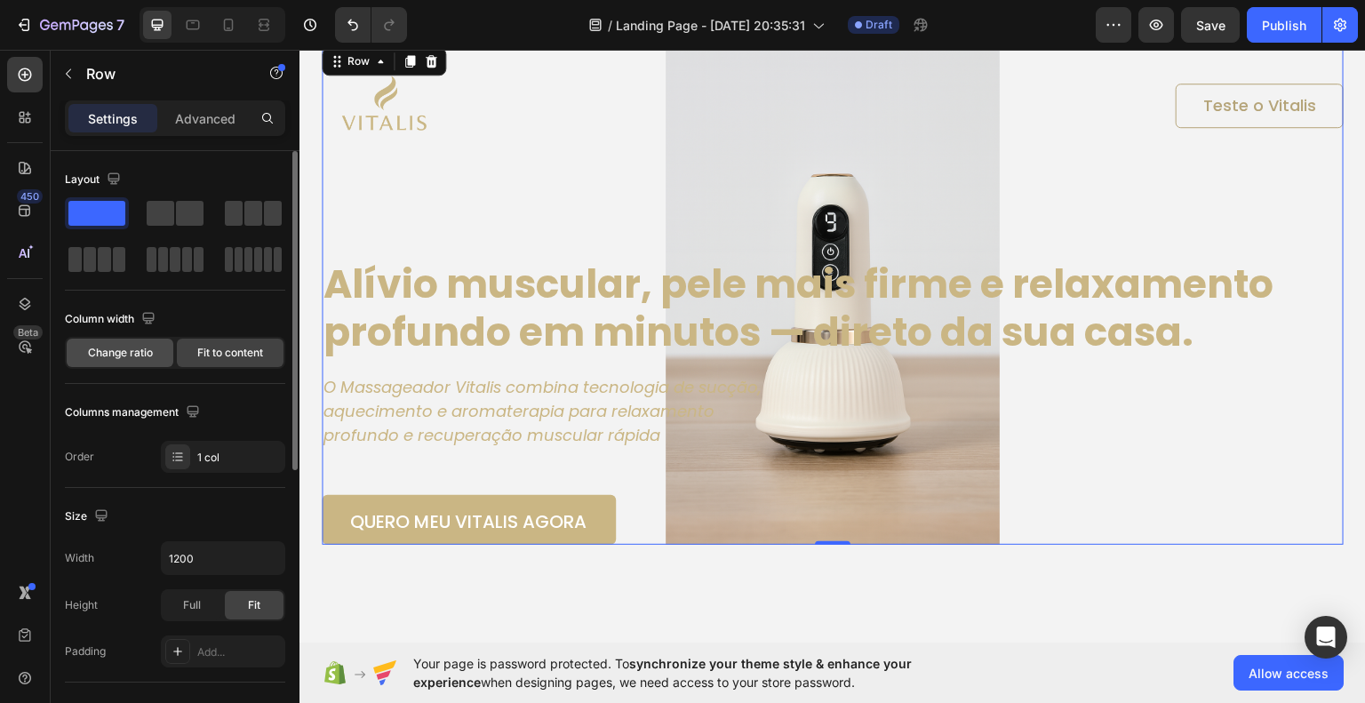
click at [140, 355] on span "Change ratio" at bounding box center [120, 353] width 65 height 16
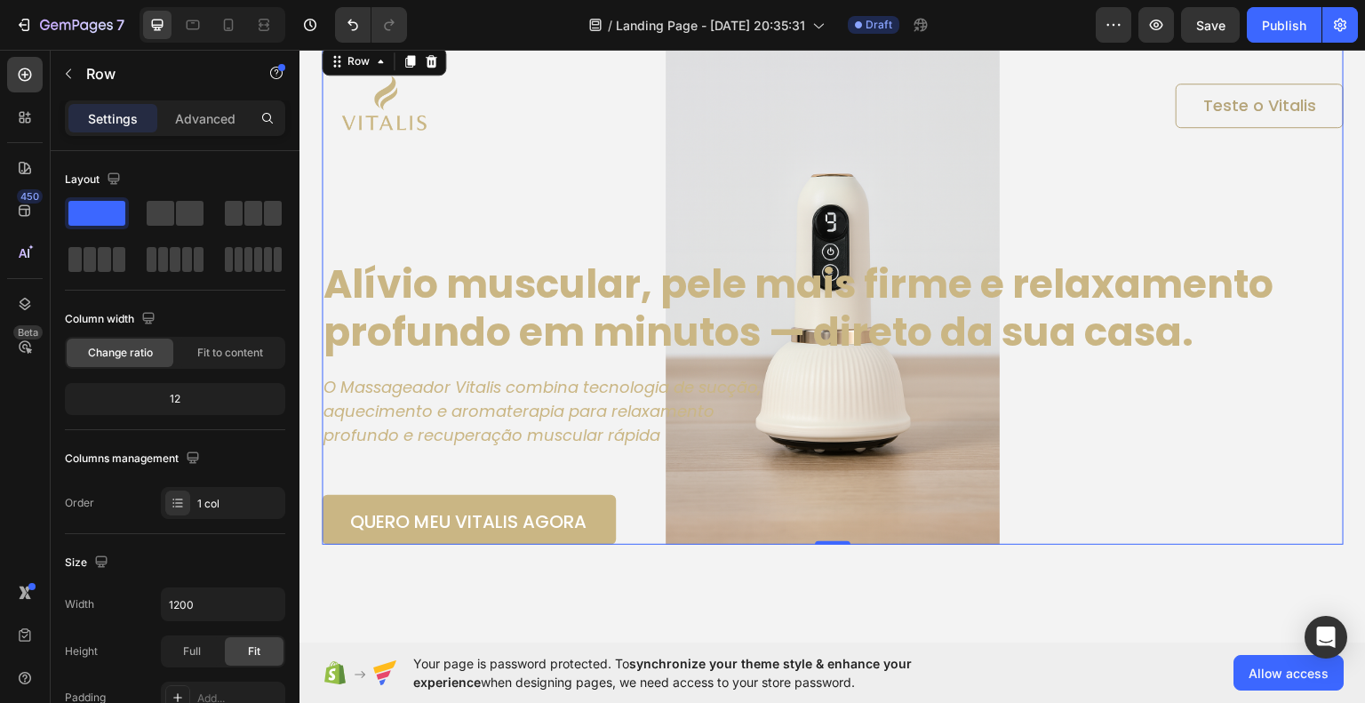
click at [790, 192] on div "Image Teste o Vitalis Button Row Alívio muscular, pele mais firme e relaxamento…" at bounding box center [833, 293] width 1022 height 501
click at [832, 489] on div "Image Teste o Vitalis Button Row Alívio muscular, pele mais firme e relaxamento…" at bounding box center [833, 293] width 1022 height 501
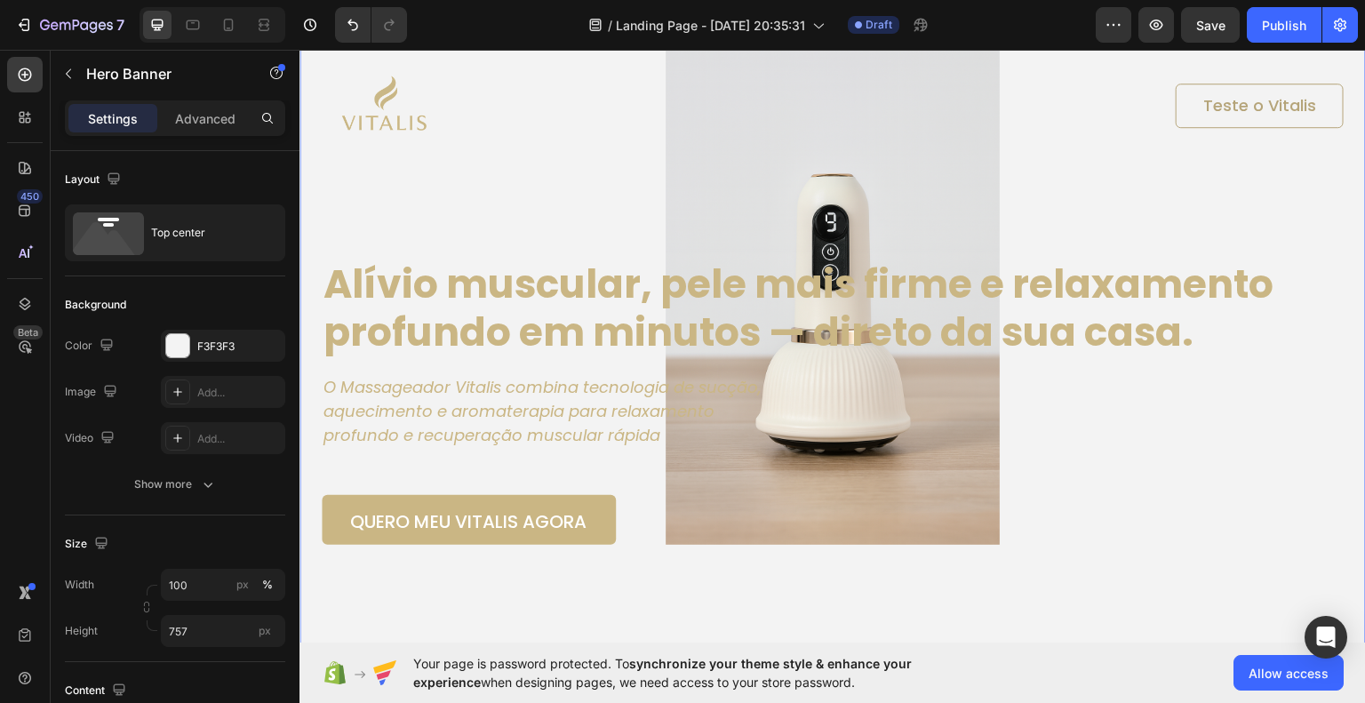
click at [925, 601] on div "Background Image" at bounding box center [833, 332] width 1067 height 673
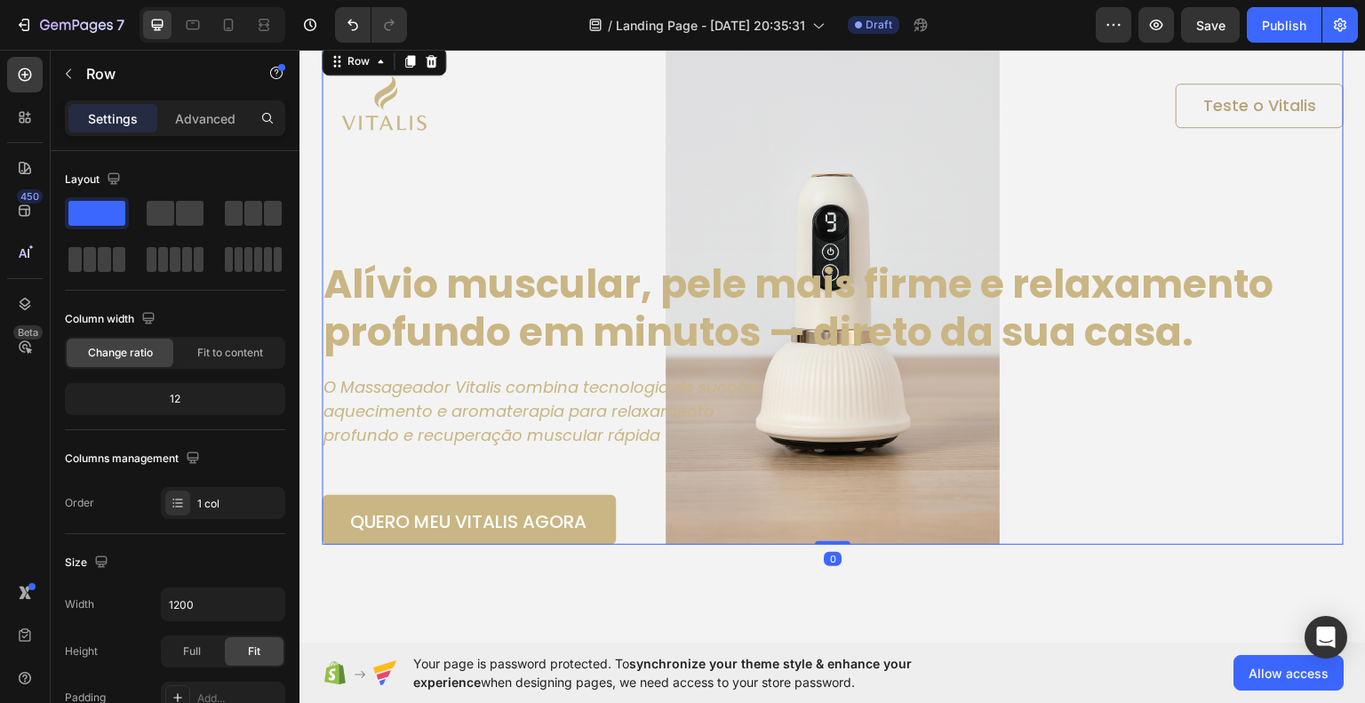
click at [982, 487] on div "Image Teste o Vitalis Button Row Alívio muscular, pele mais firme e relaxamento…" at bounding box center [833, 293] width 1022 height 501
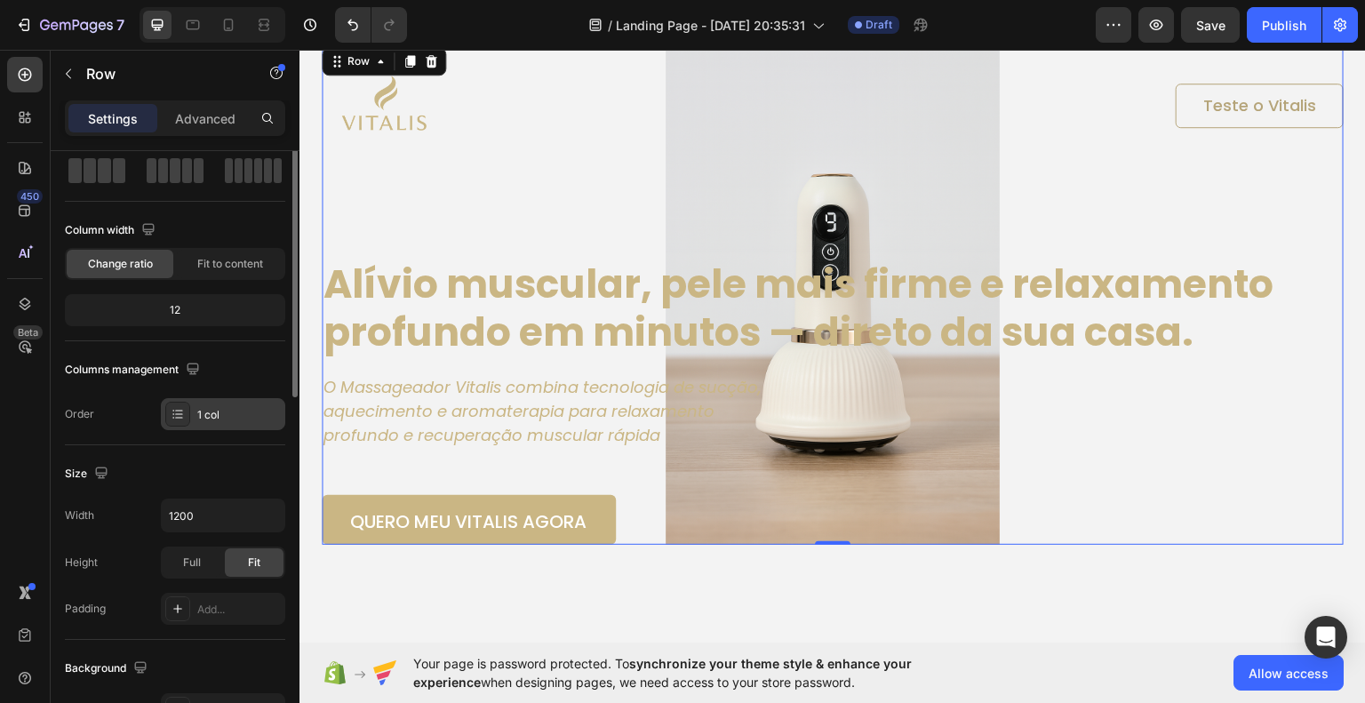
scroll to position [0, 0]
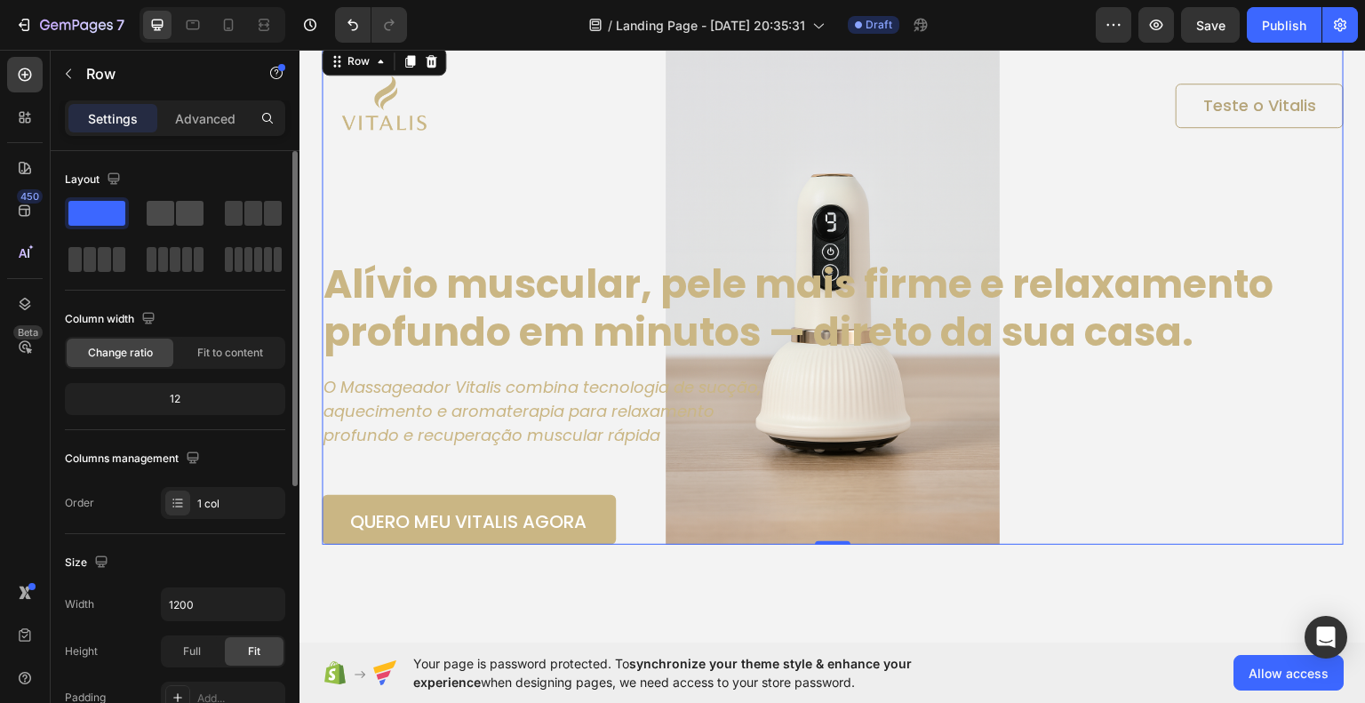
click at [167, 209] on span at bounding box center [161, 213] width 28 height 25
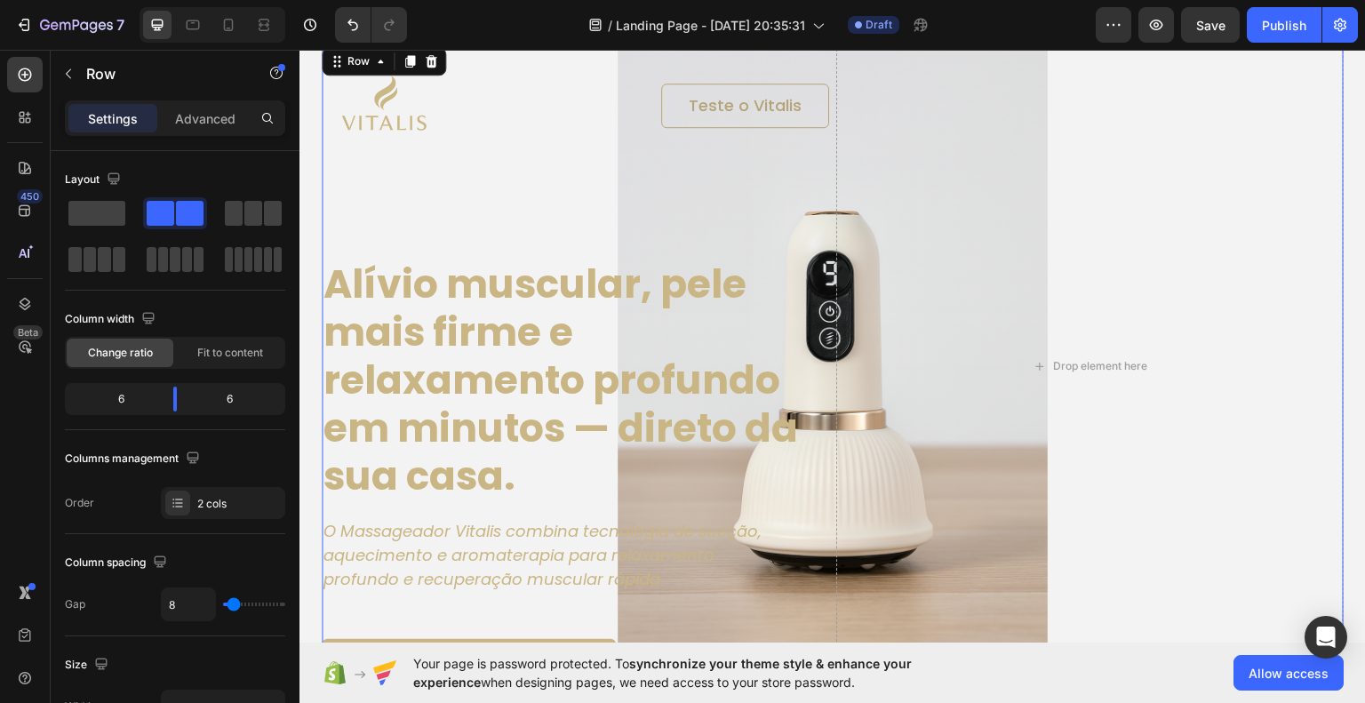
click at [637, 187] on div "Image Teste o Vitalis Button Row Alívio muscular, pele mais firme e relaxamento…" at bounding box center [576, 365] width 508 height 645
click at [1048, 465] on div "Drop element here" at bounding box center [1090, 365] width 508 height 645
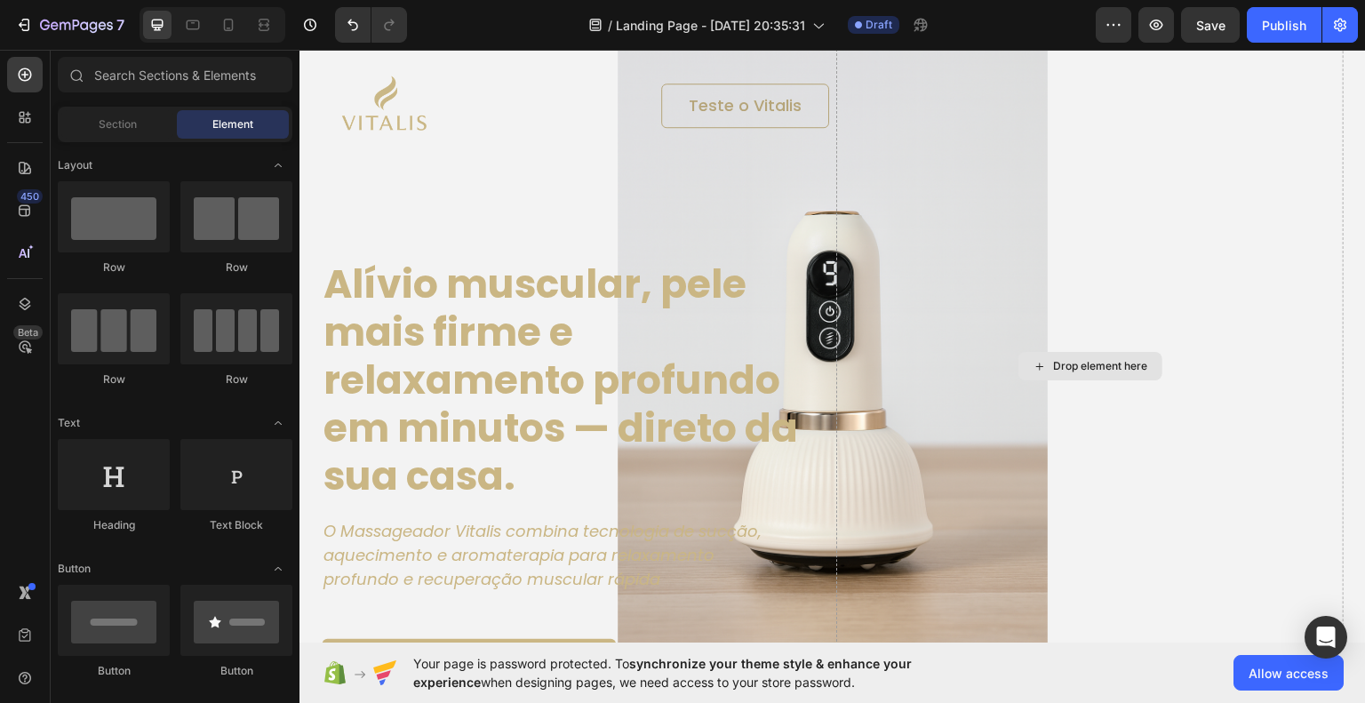
click at [1080, 364] on div "Drop element here" at bounding box center [1101, 365] width 94 height 14
click at [1041, 359] on div "Drop element here" at bounding box center [1091, 365] width 144 height 28
click at [574, 148] on div "Image Teste o Vitalis Button Row" at bounding box center [576, 105] width 508 height 124
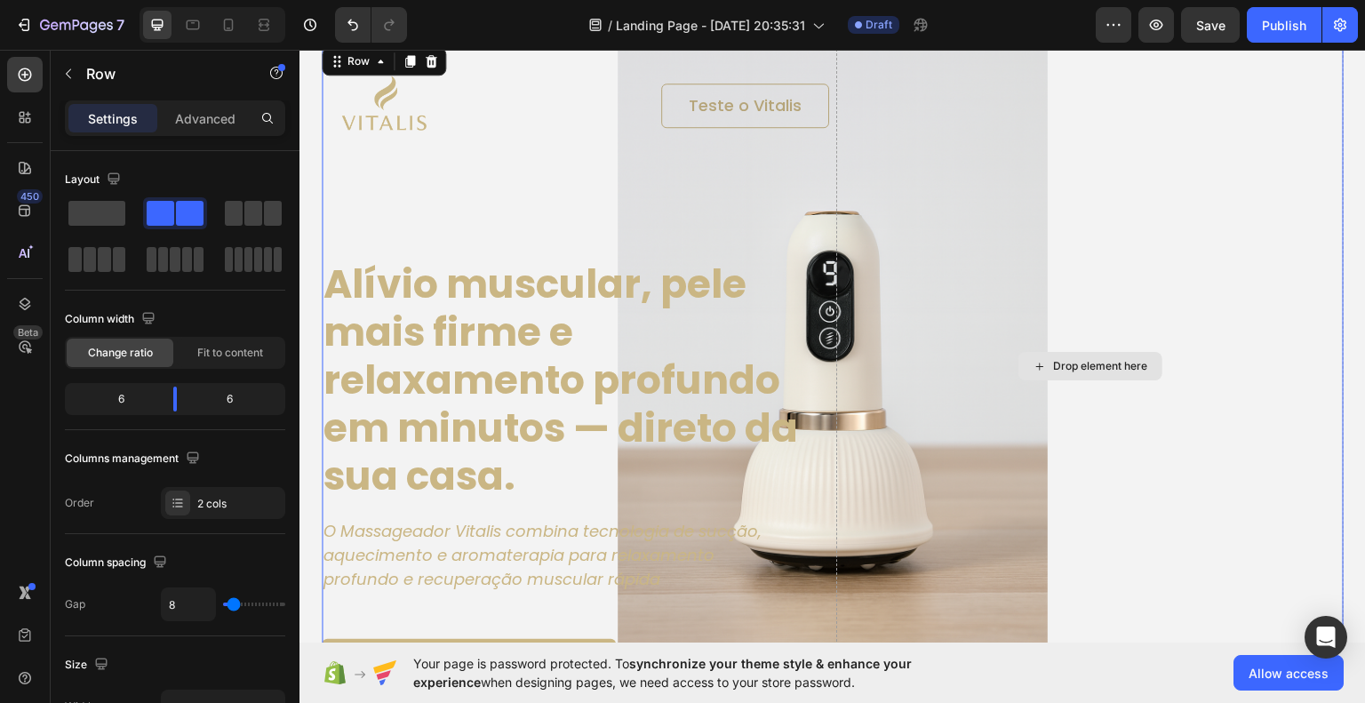
click at [905, 284] on div "Drop element here" at bounding box center [1090, 365] width 508 height 645
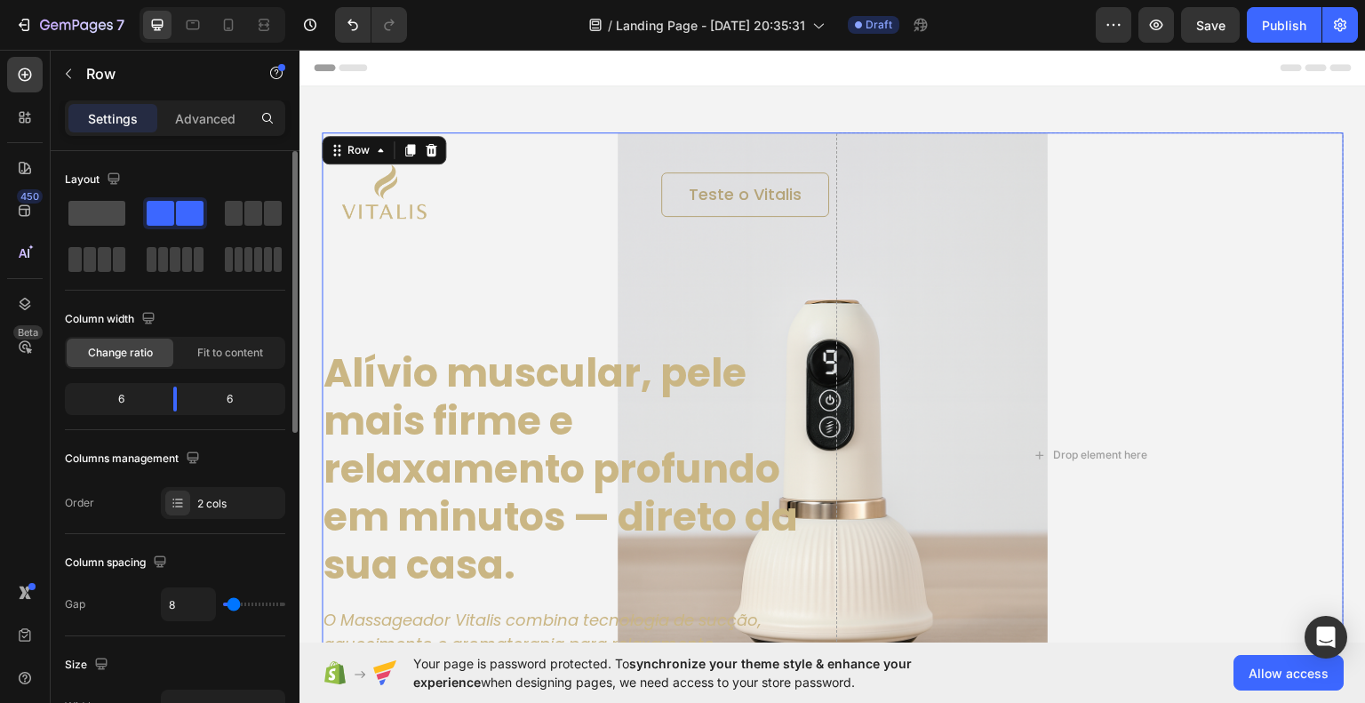
click at [100, 211] on span at bounding box center [96, 213] width 57 height 25
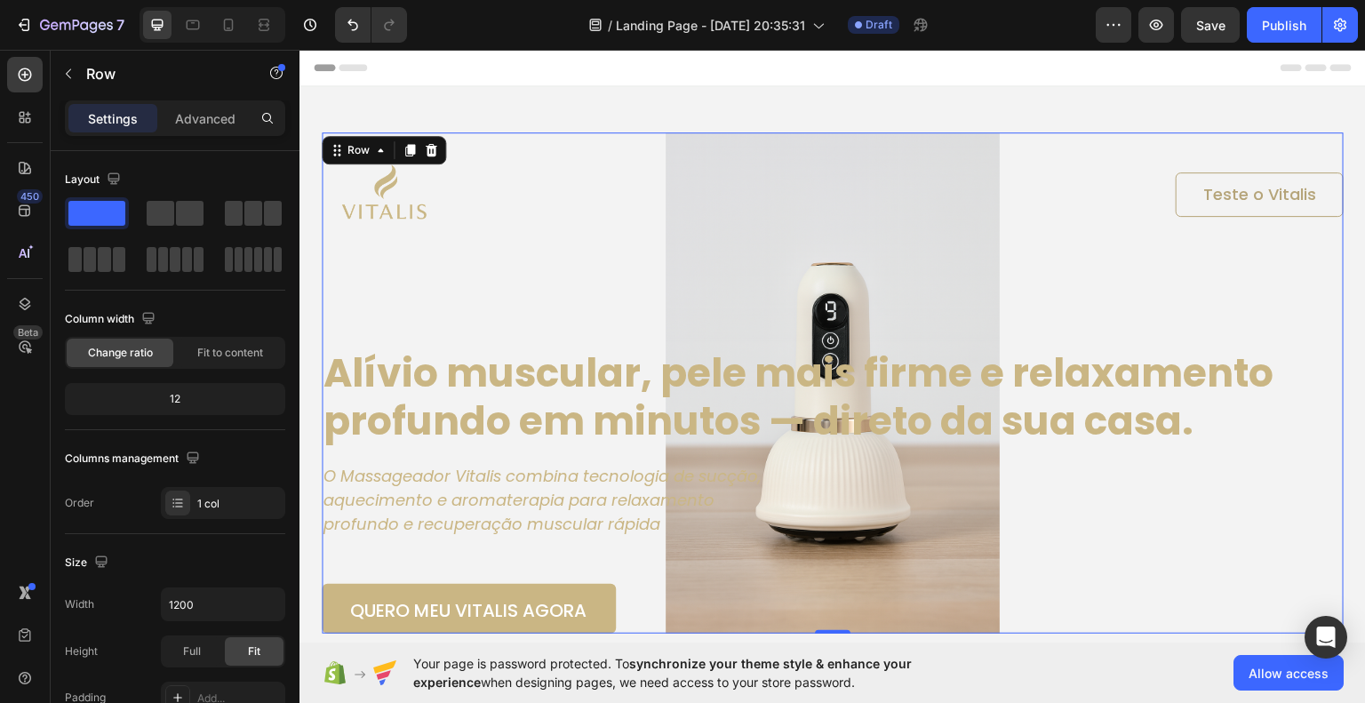
click at [808, 287] on div "Image Teste o Vitalis Button Row Alívio muscular, pele mais firme e relaxamento…" at bounding box center [833, 382] width 1022 height 501
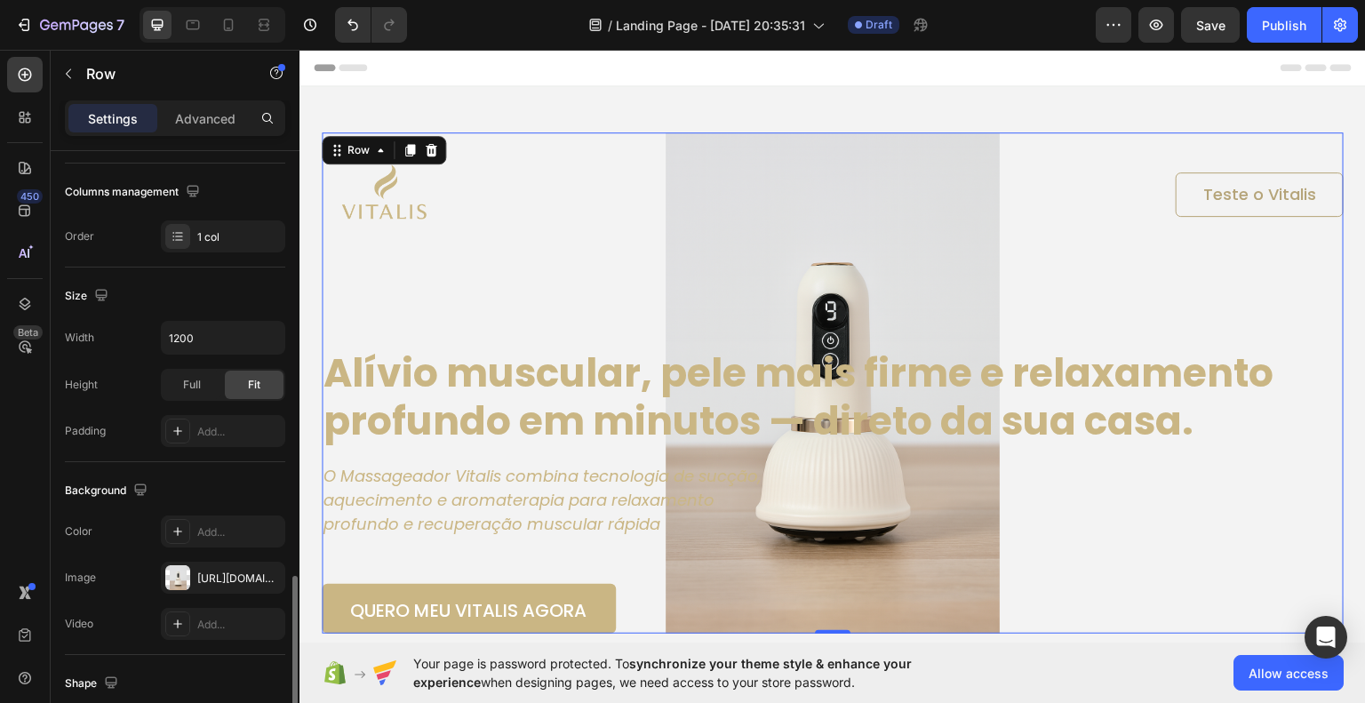
scroll to position [444, 0]
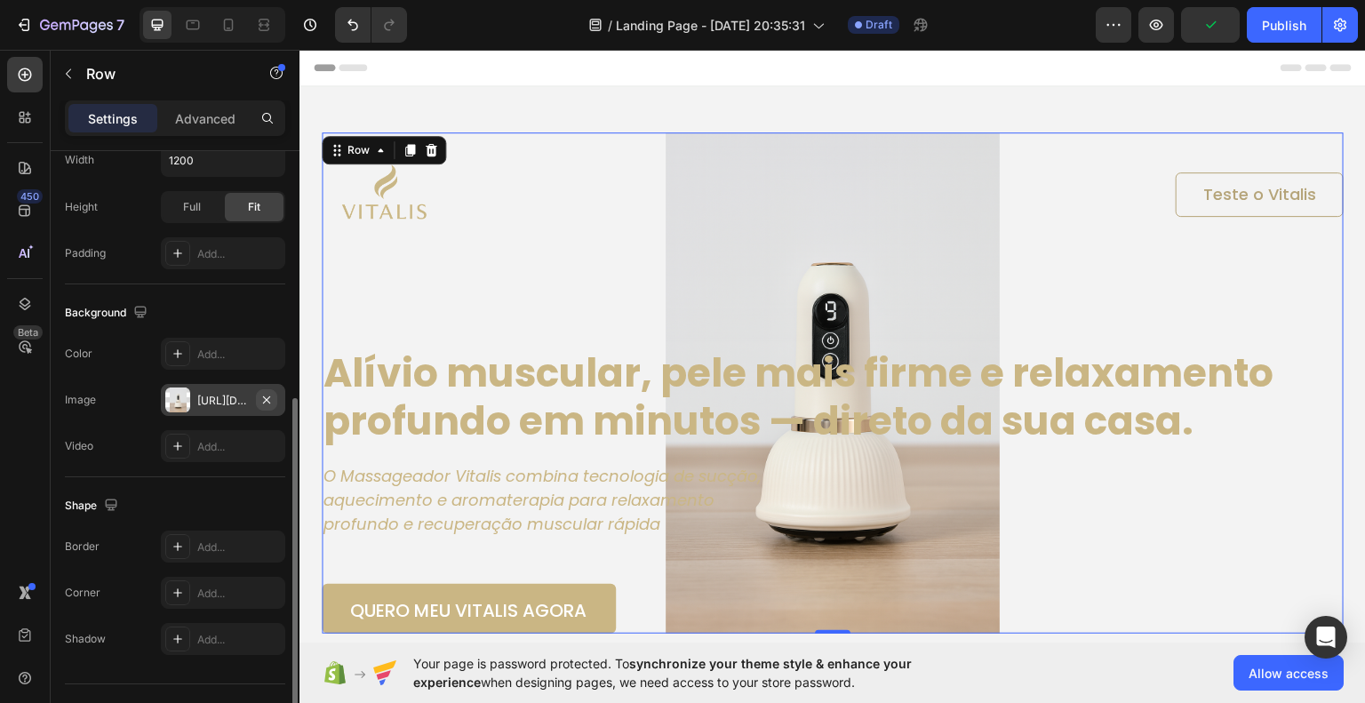
click at [266, 404] on icon "button" at bounding box center [267, 400] width 14 height 14
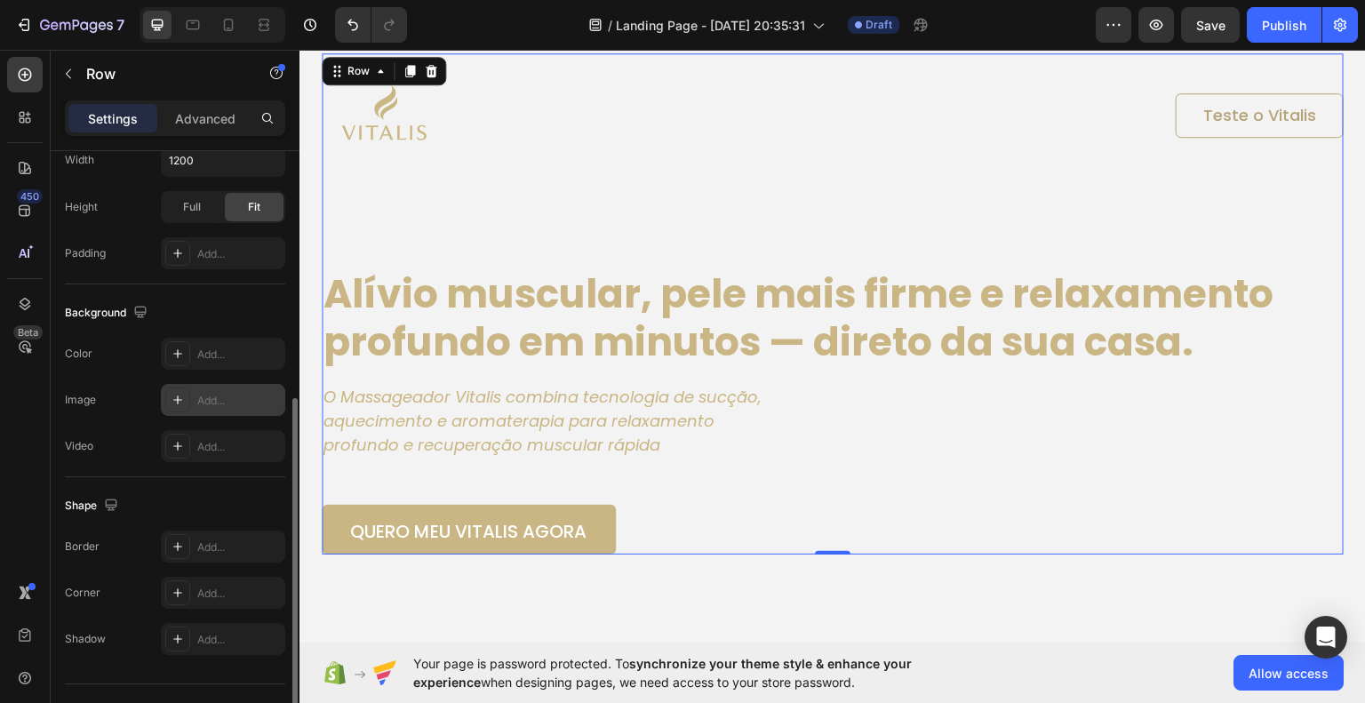
scroll to position [89, 0]
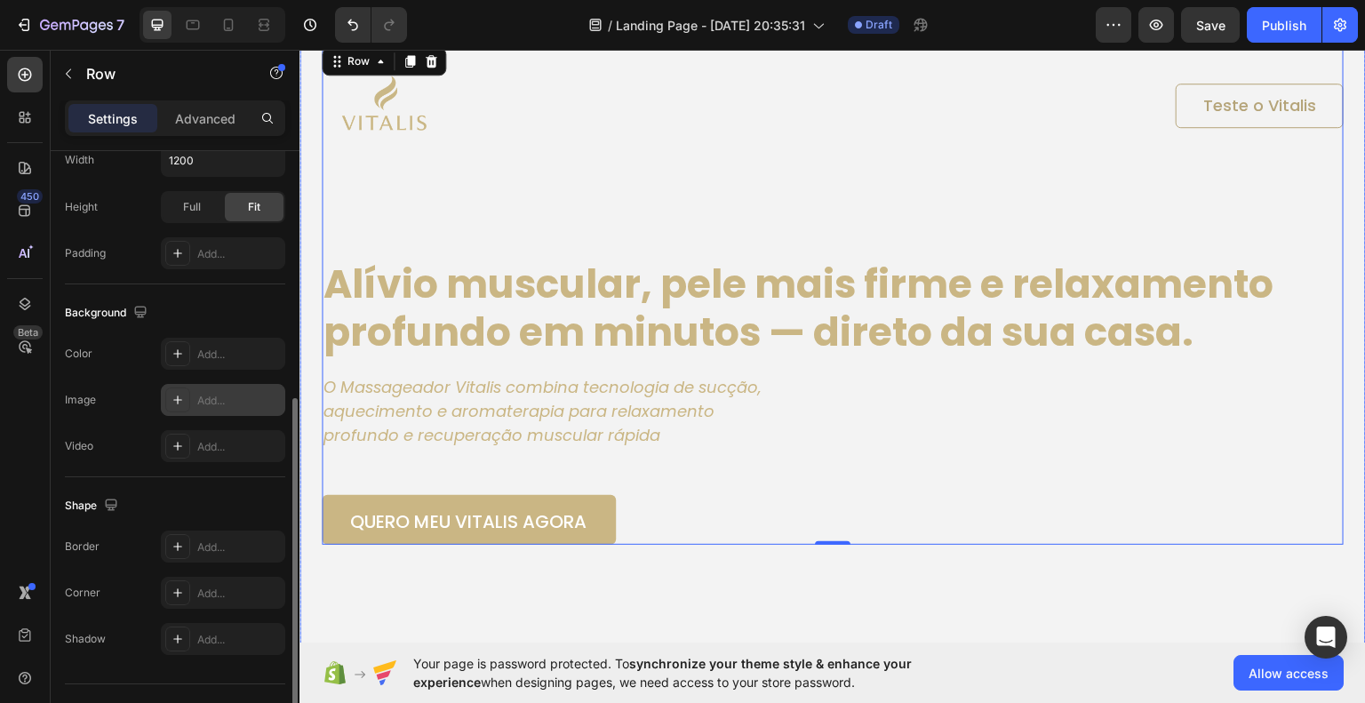
click at [1052, 579] on div "Background Image" at bounding box center [833, 332] width 1067 height 673
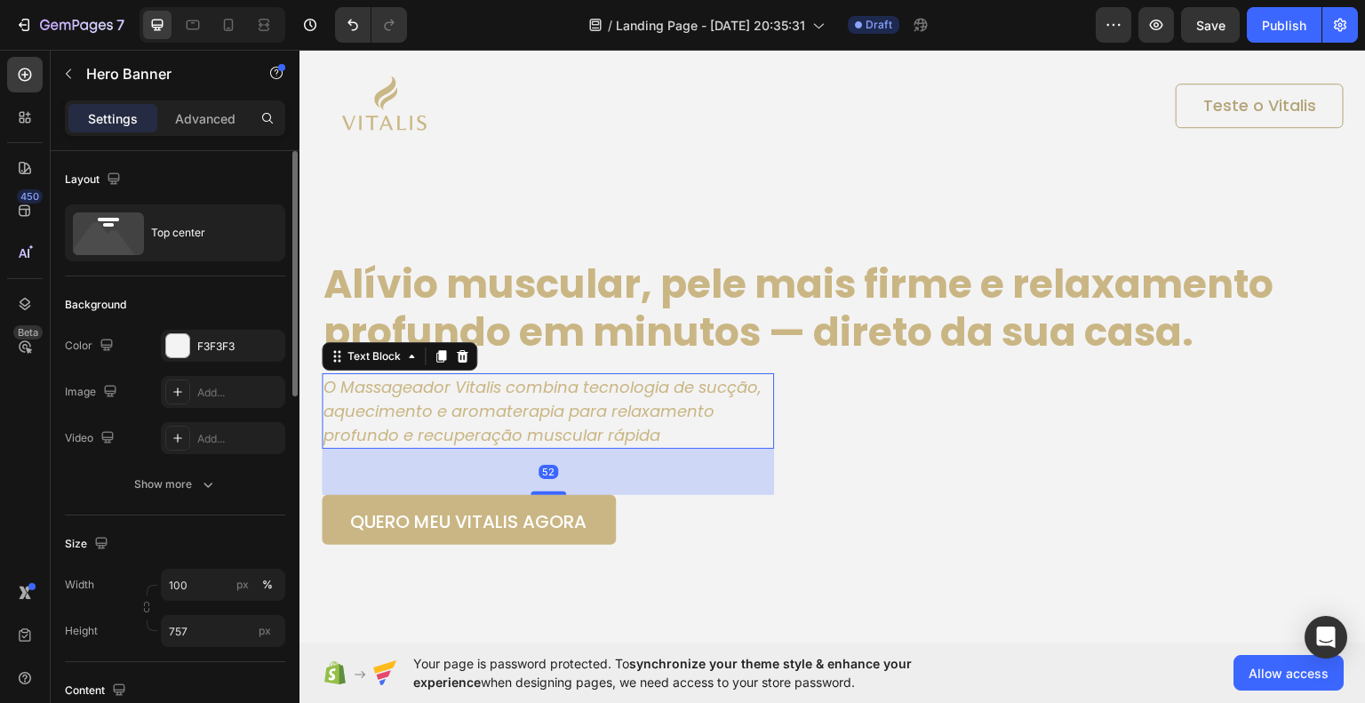
click at [701, 396] on icon "O Massageador Vitalis combina tecnologia de sucção, aquecimento e aromaterapia …" at bounding box center [543, 410] width 438 height 70
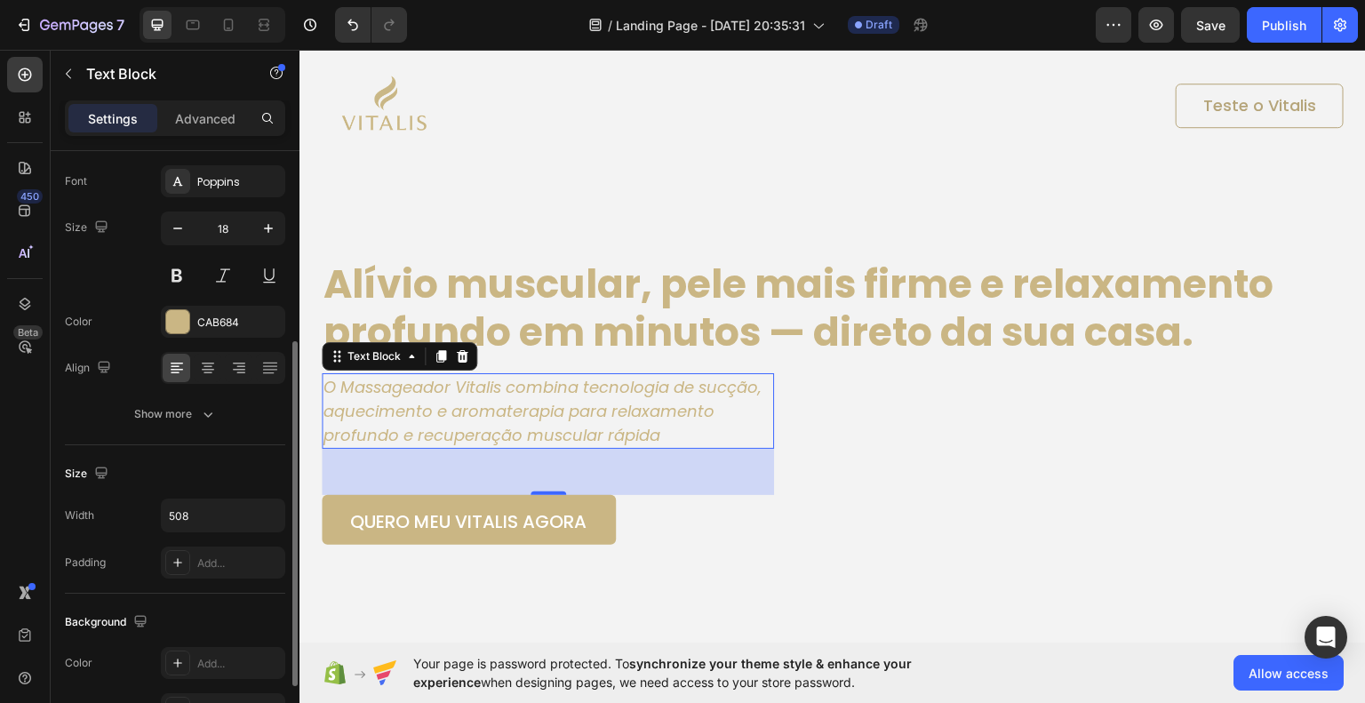
scroll to position [178, 0]
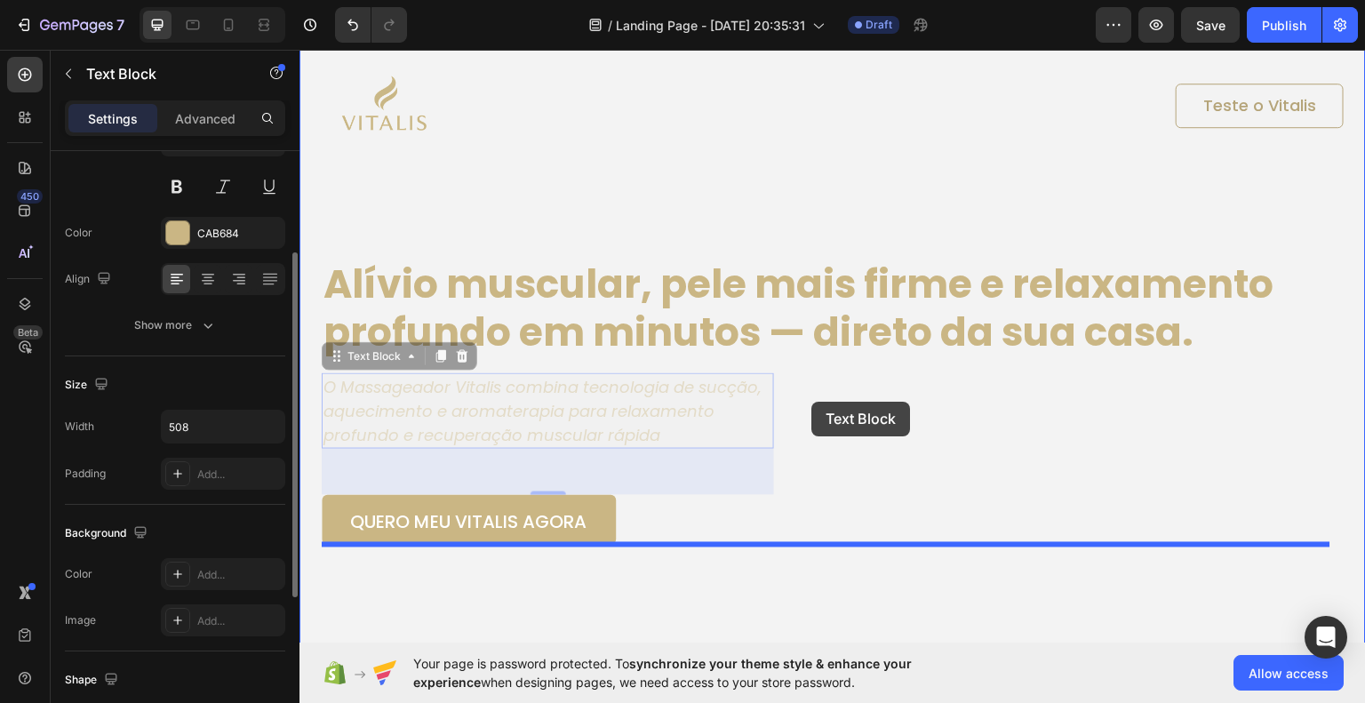
drag, startPoint x: 773, startPoint y: 402, endPoint x: 812, endPoint y: 401, distance: 38.2
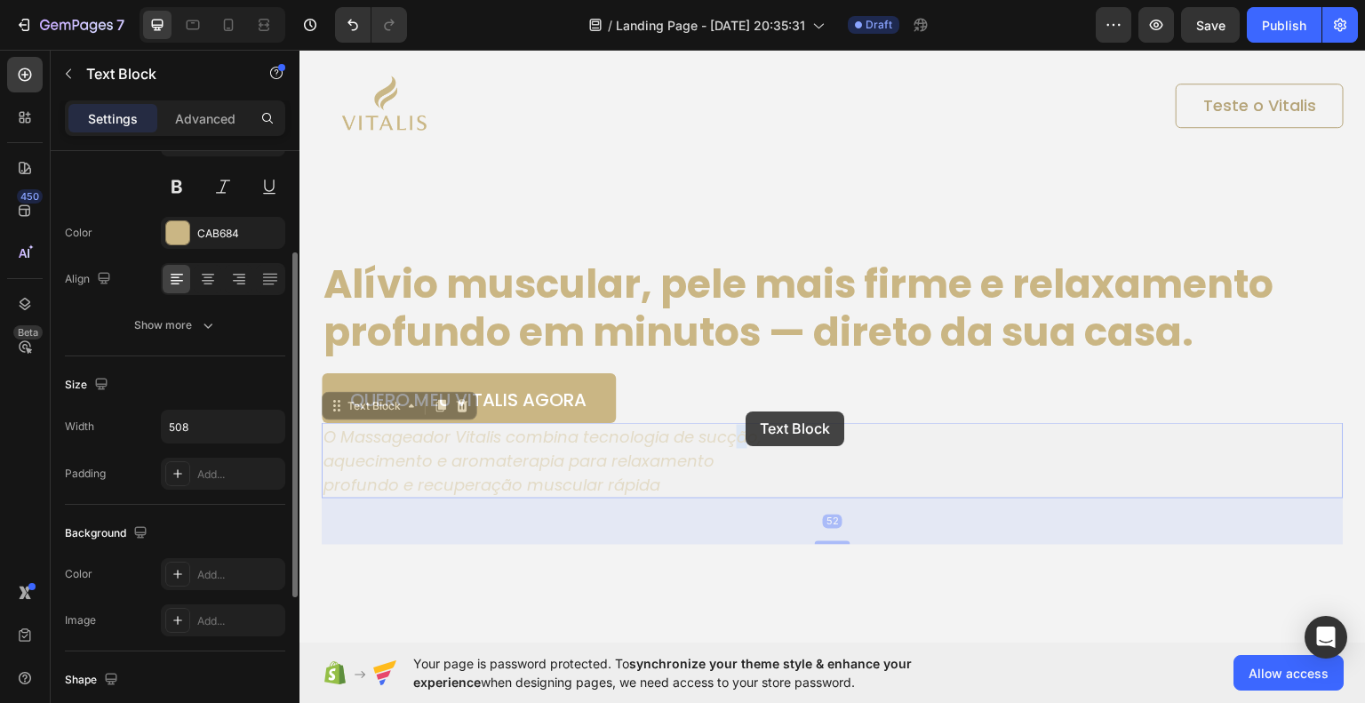
drag, startPoint x: 738, startPoint y: 461, endPoint x: 748, endPoint y: 400, distance: 62.1
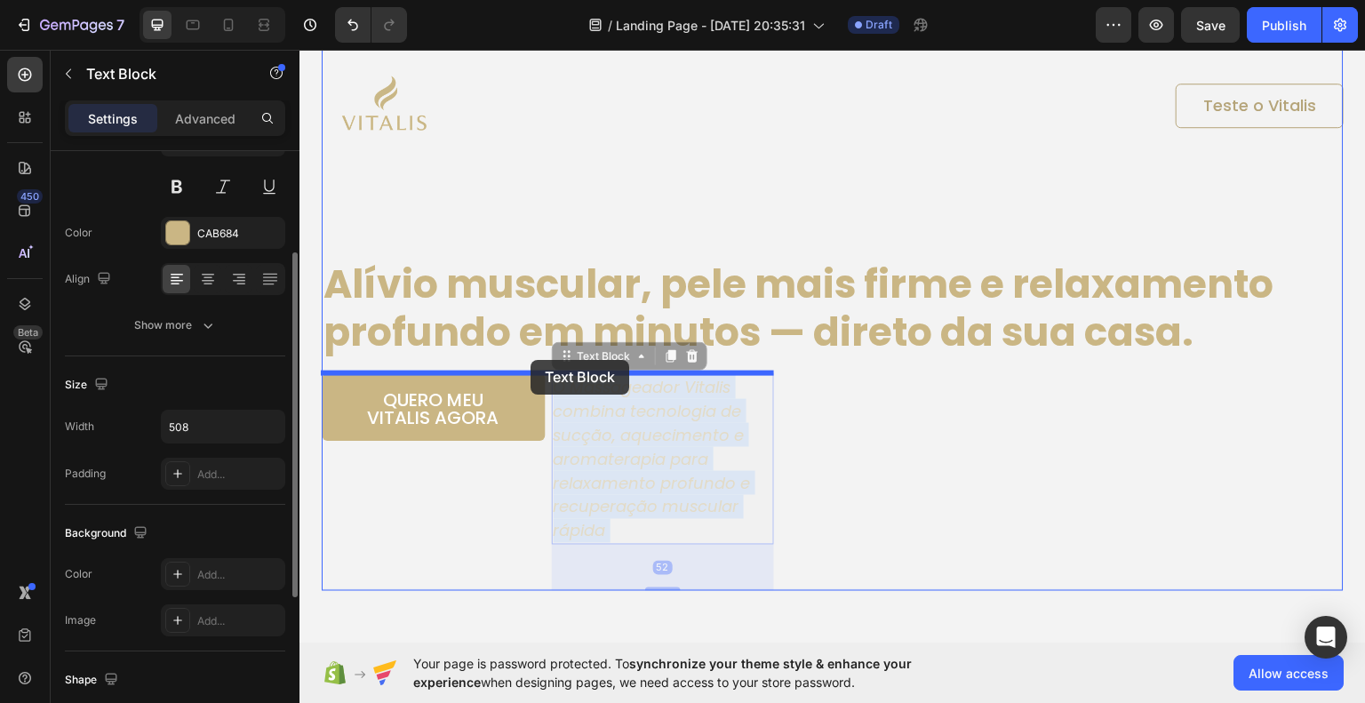
drag, startPoint x: 701, startPoint y: 448, endPoint x: 531, endPoint y: 359, distance: 192.4
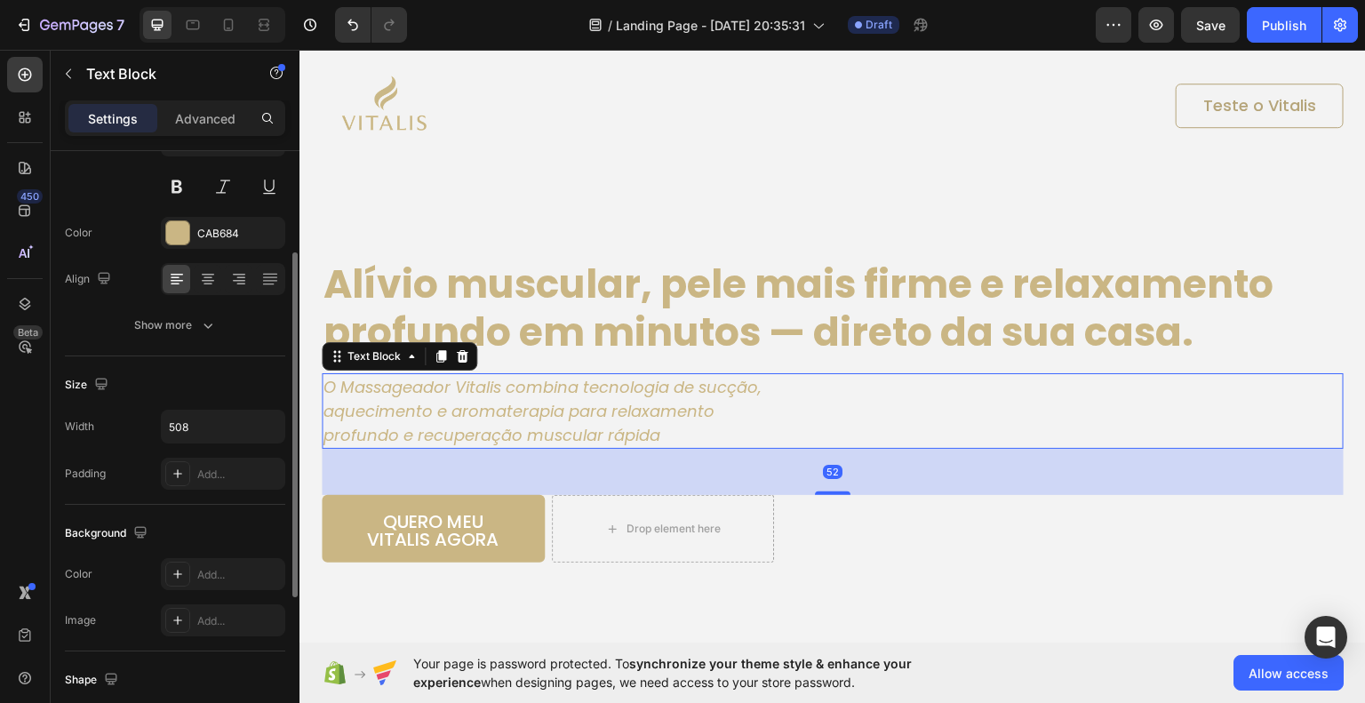
click at [636, 412] on icon "O Massageador Vitalis combina tecnologia de sucção, aquecimento e aromaterapia …" at bounding box center [543, 410] width 438 height 70
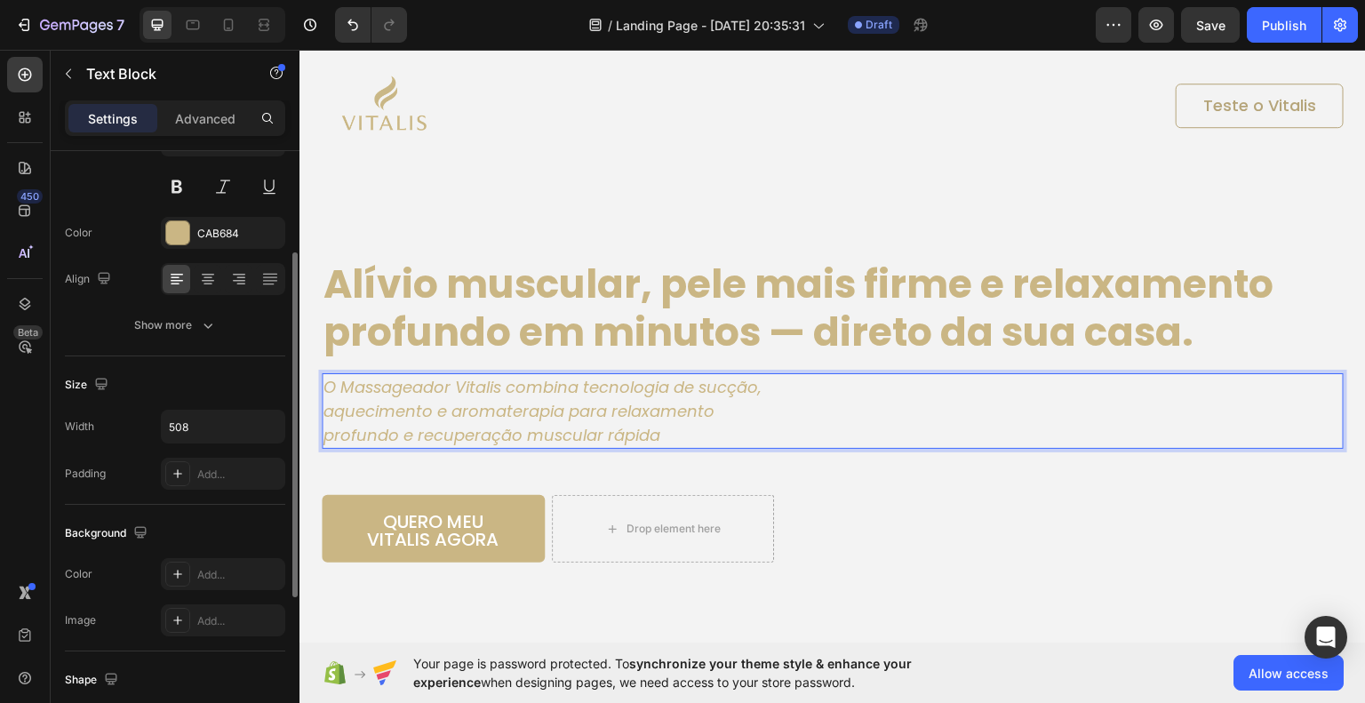
click at [745, 404] on p "O Massageador Vitalis combina tecnologia de sucção, aquecimento e aromaterapia …" at bounding box center [548, 410] width 448 height 72
click at [797, 380] on div "O Massageador Vitalis combina tecnologia de sucção, aquecimento e aromaterapia …" at bounding box center [833, 410] width 1022 height 76
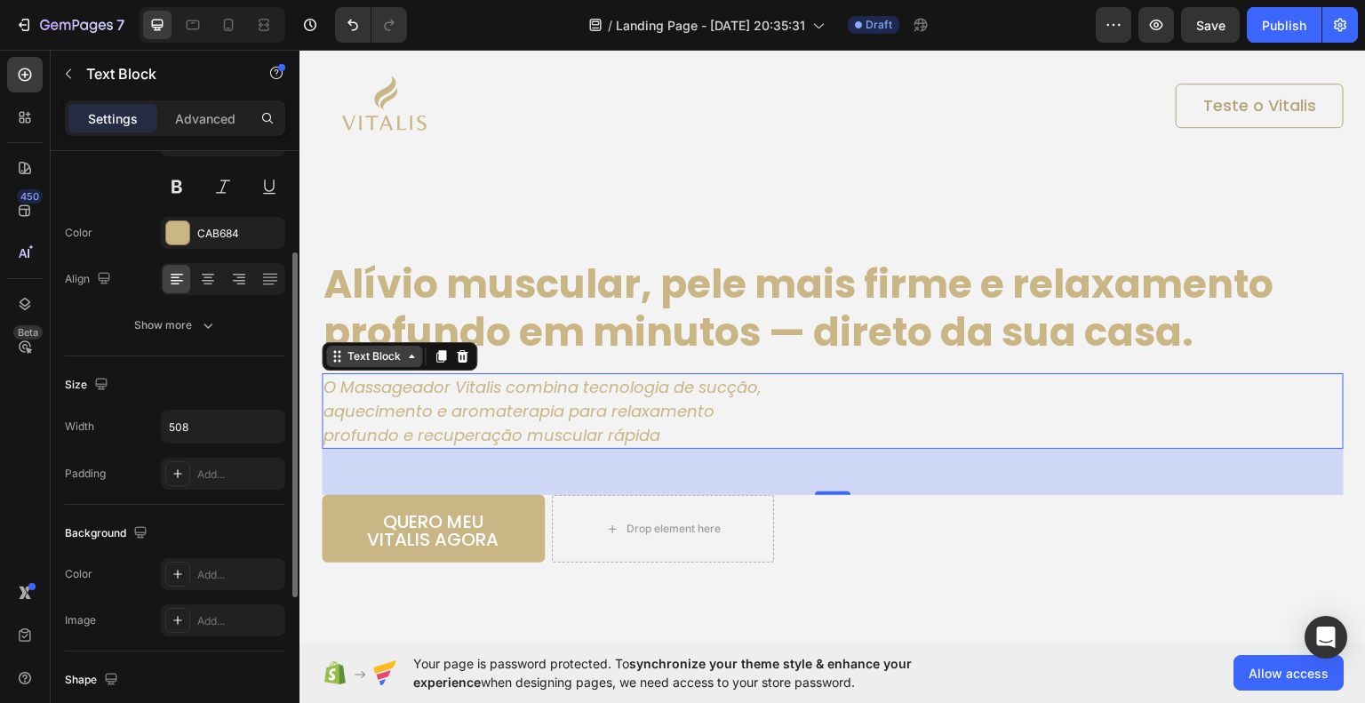
click at [388, 355] on div "Text Block" at bounding box center [374, 356] width 60 height 16
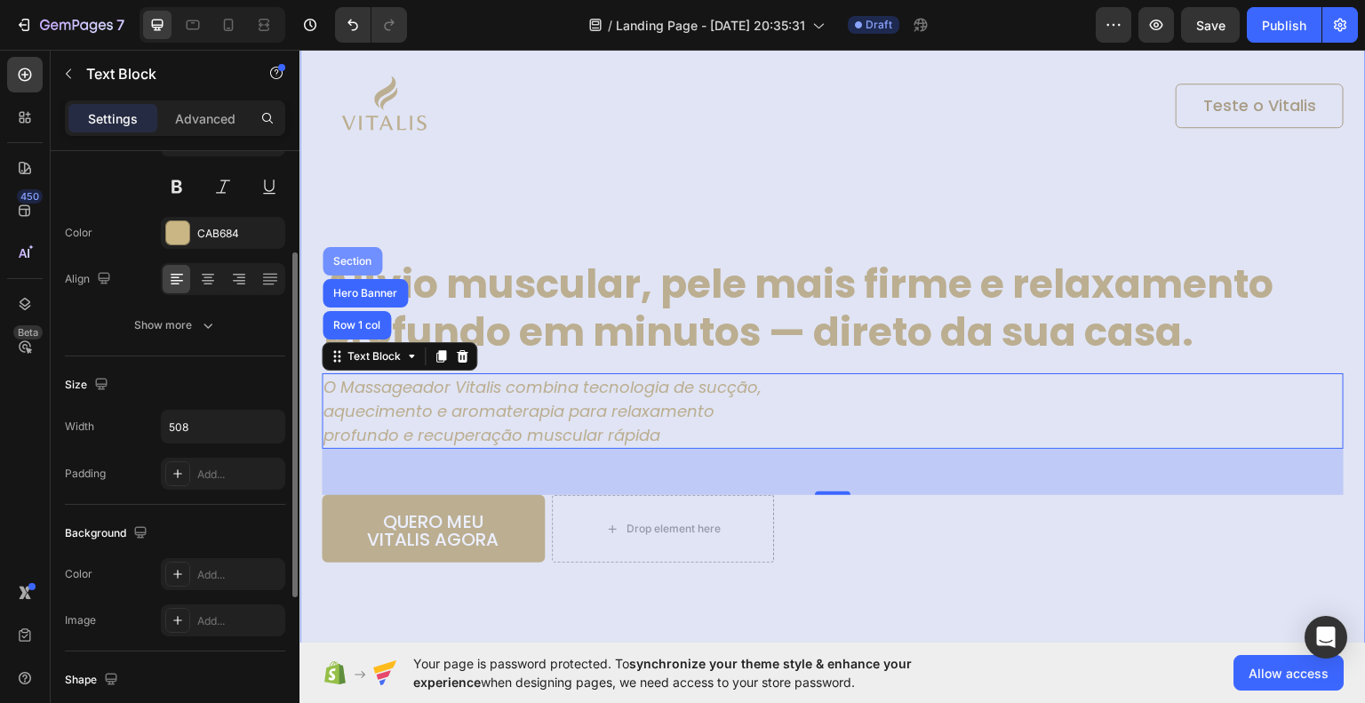
click at [348, 262] on div "Section" at bounding box center [352, 260] width 45 height 11
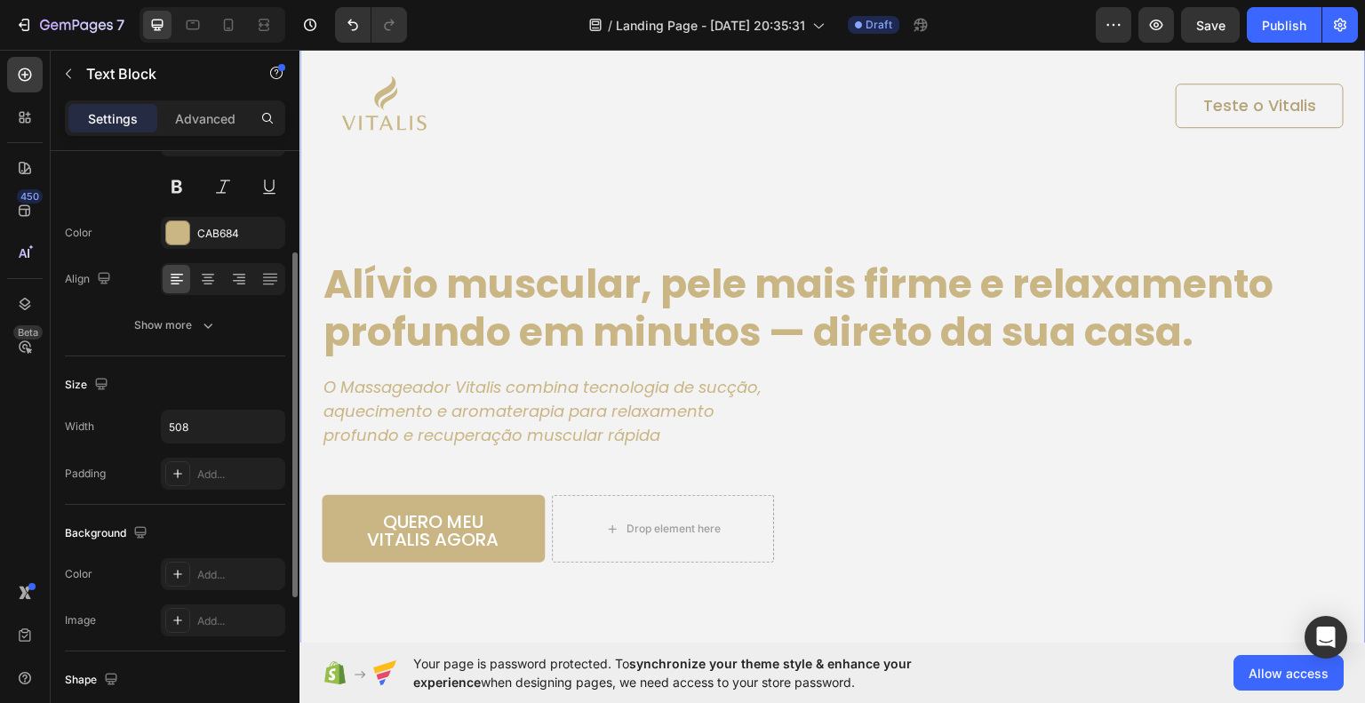
scroll to position [0, 0]
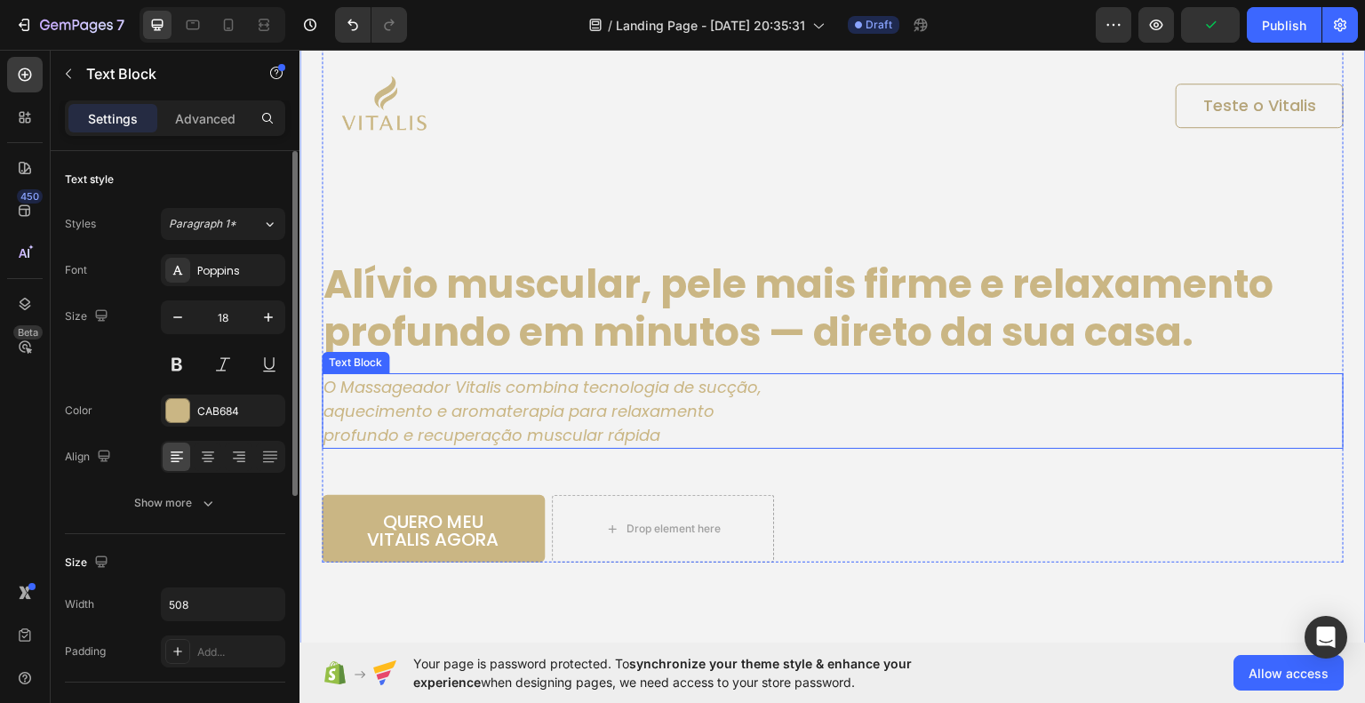
click at [528, 427] on icon "O Massageador Vitalis combina tecnologia de sucção, aquecimento e aromaterapia …" at bounding box center [543, 410] width 438 height 70
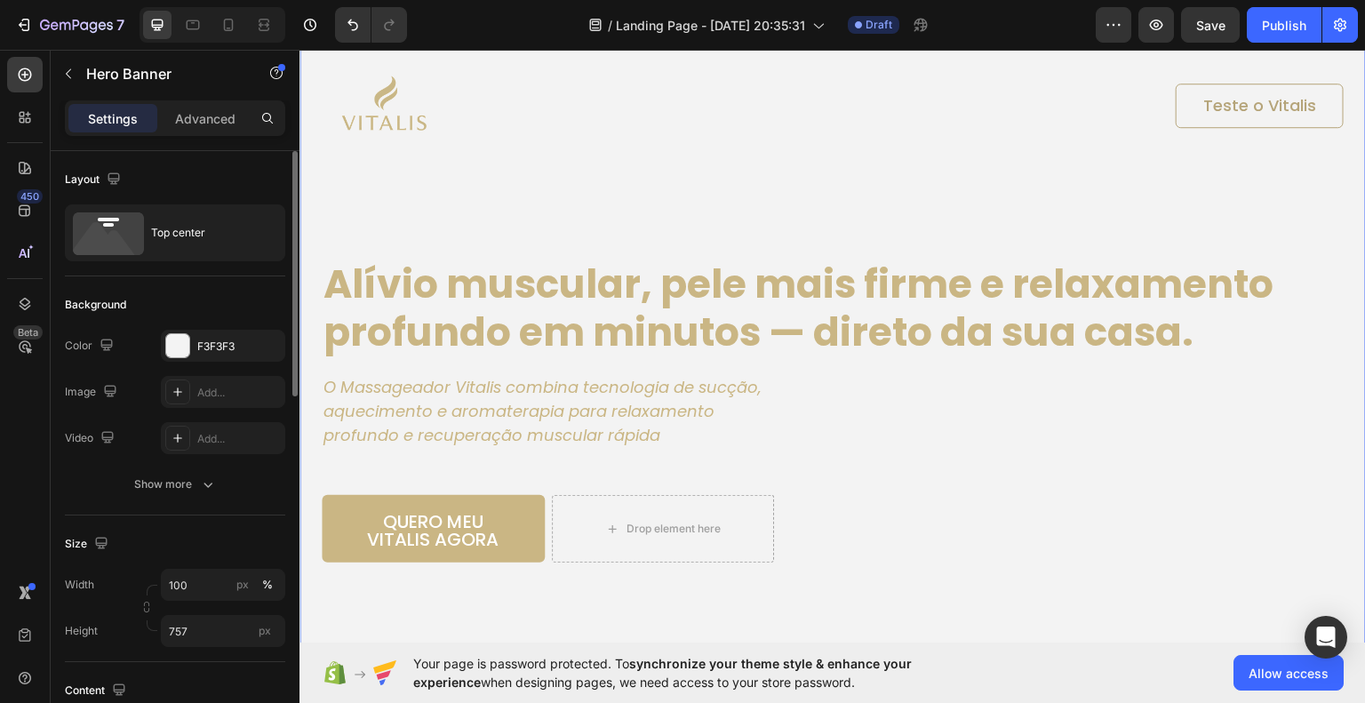
click at [812, 597] on div "Background Image" at bounding box center [833, 332] width 1067 height 673
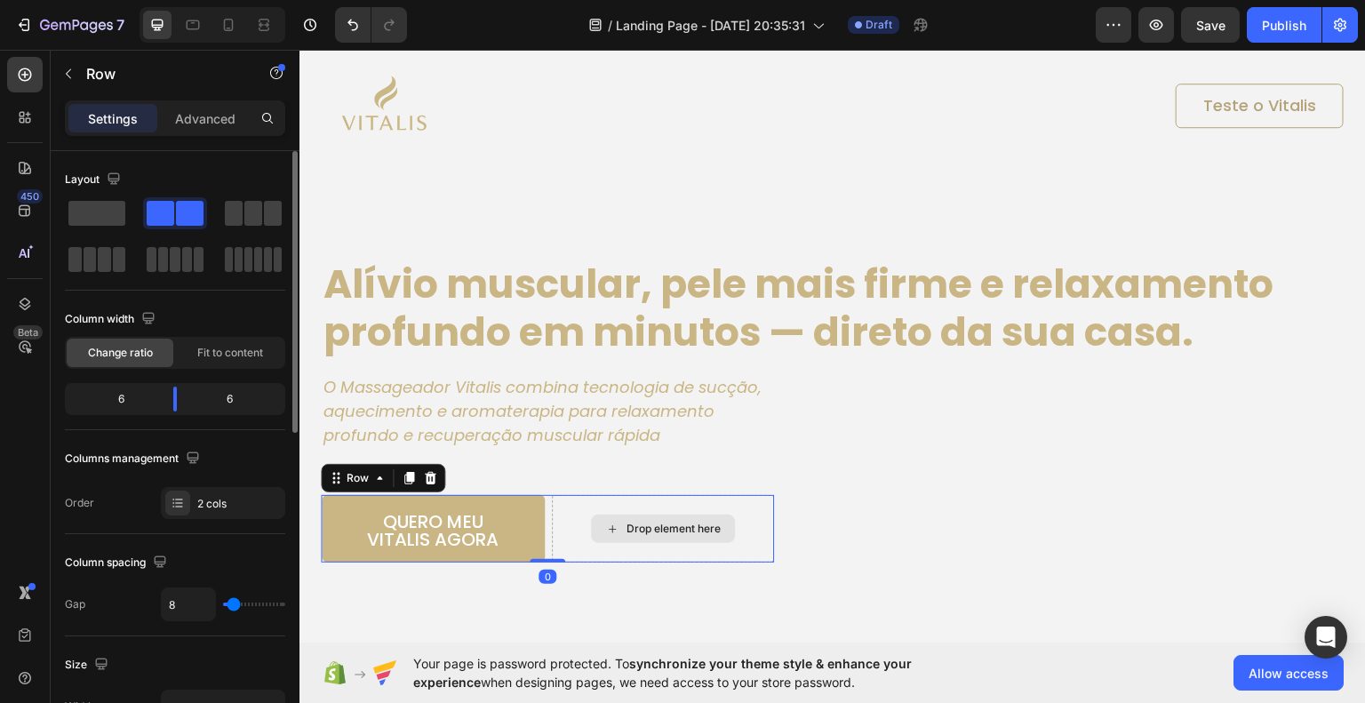
click at [556, 510] on div "Drop element here" at bounding box center [663, 528] width 223 height 68
click at [105, 220] on span at bounding box center [96, 213] width 57 height 25
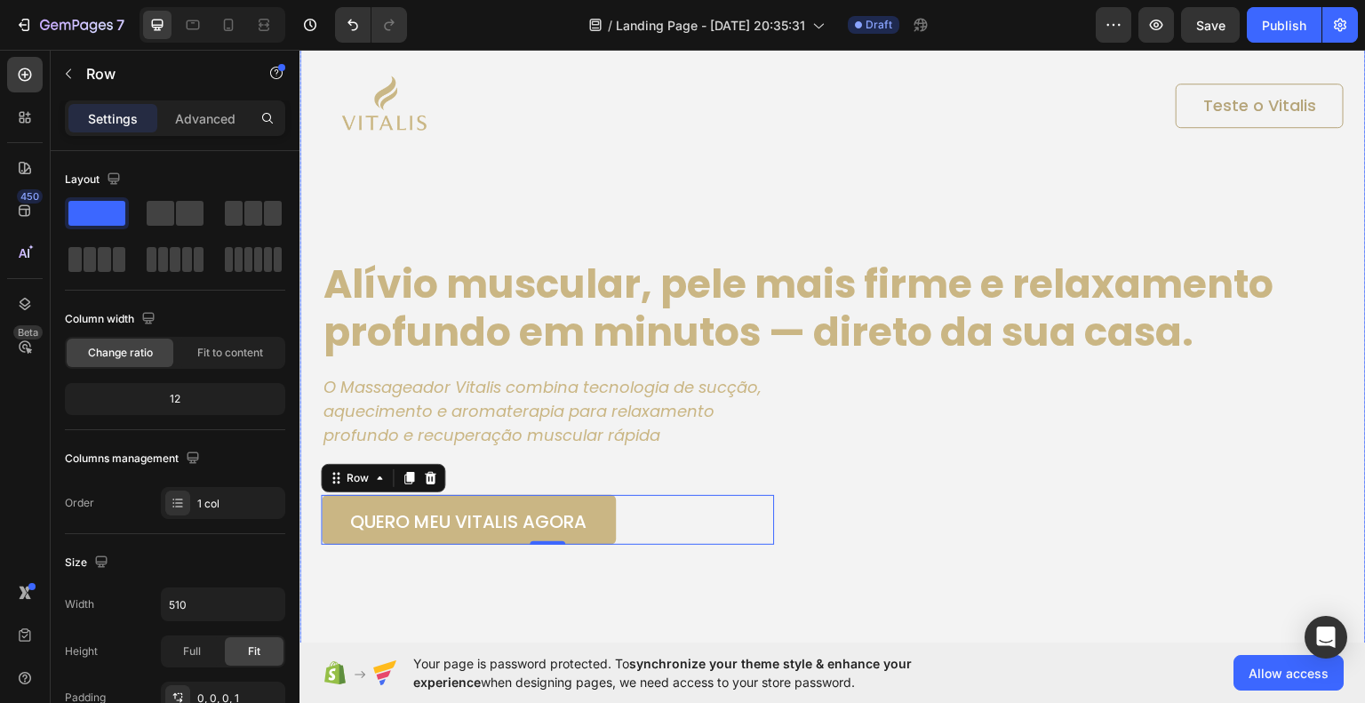
click at [856, 582] on div "Background Image" at bounding box center [833, 332] width 1067 height 673
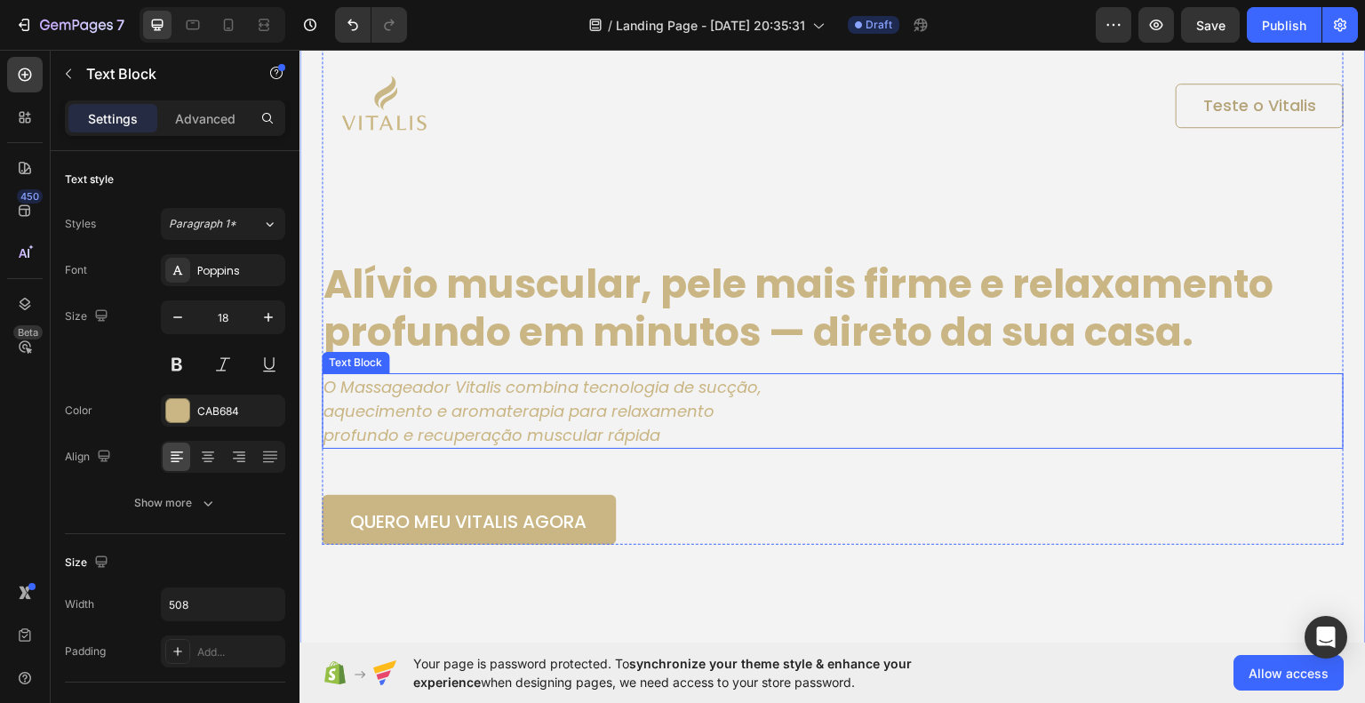
click at [652, 407] on icon "O Massageador Vitalis combina tecnologia de sucção, aquecimento e aromaterapia …" at bounding box center [543, 410] width 438 height 70
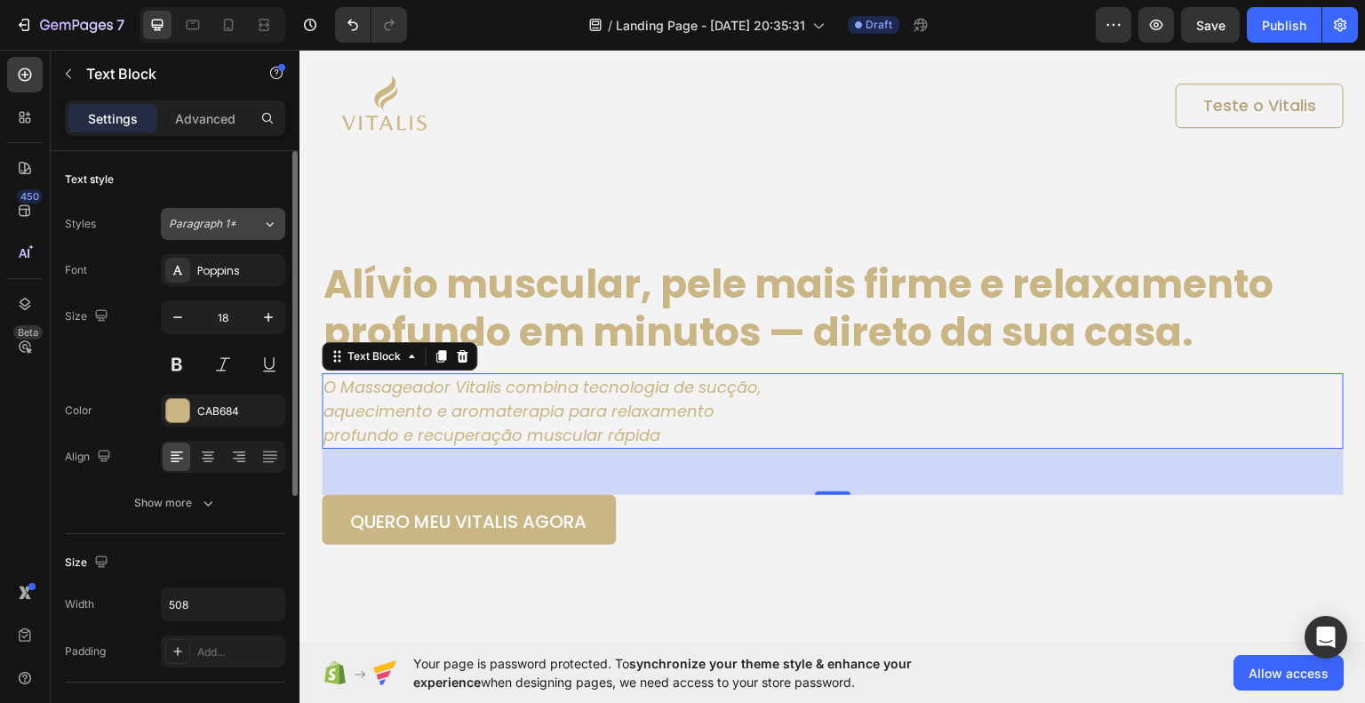
click at [256, 212] on button "Paragraph 1*" at bounding box center [223, 224] width 124 height 32
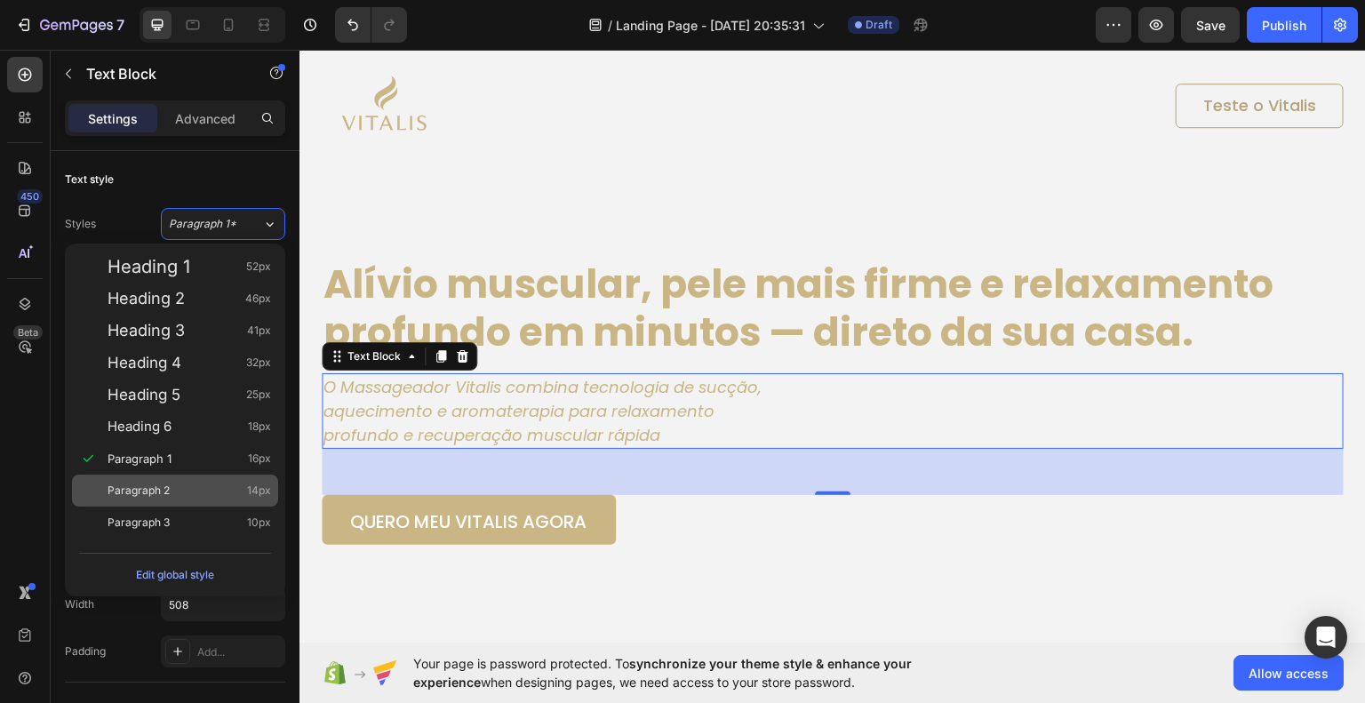
click at [143, 478] on div "Paragraph 2 14px" at bounding box center [175, 491] width 206 height 32
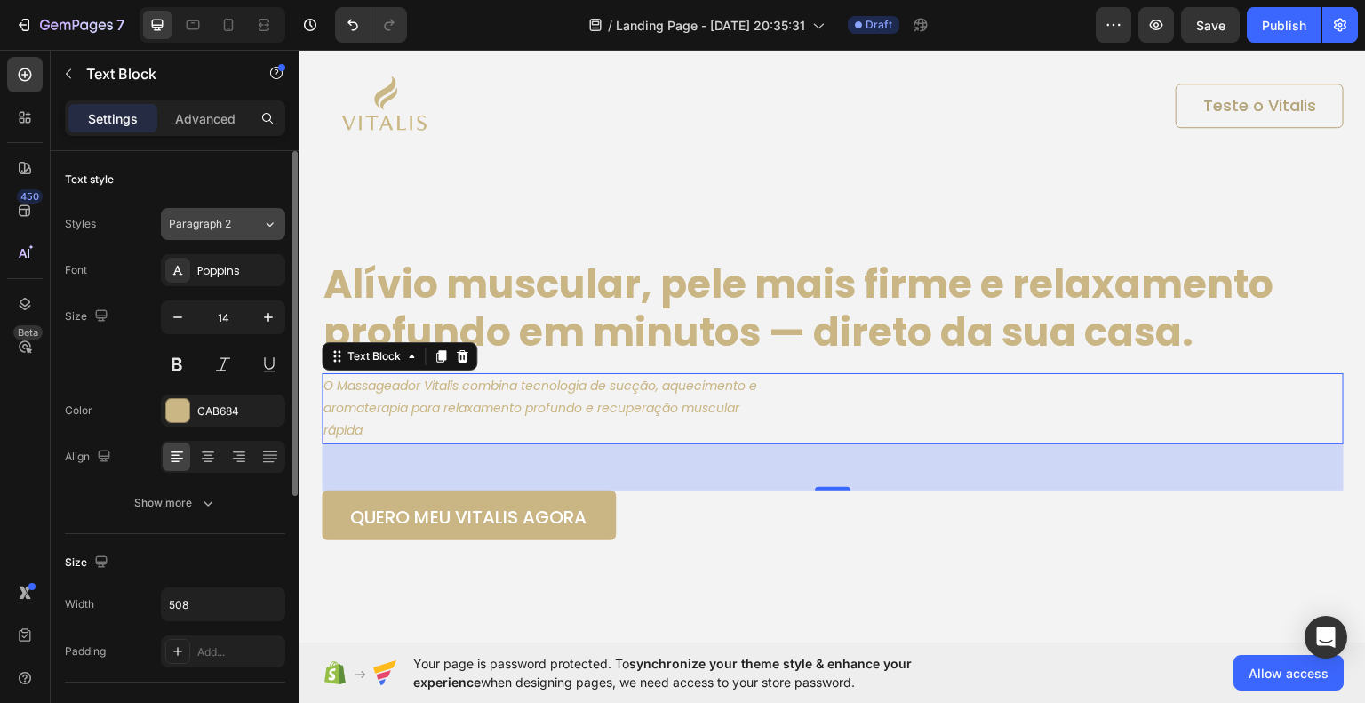
click at [235, 221] on div "Paragraph 2" at bounding box center [205, 224] width 72 height 16
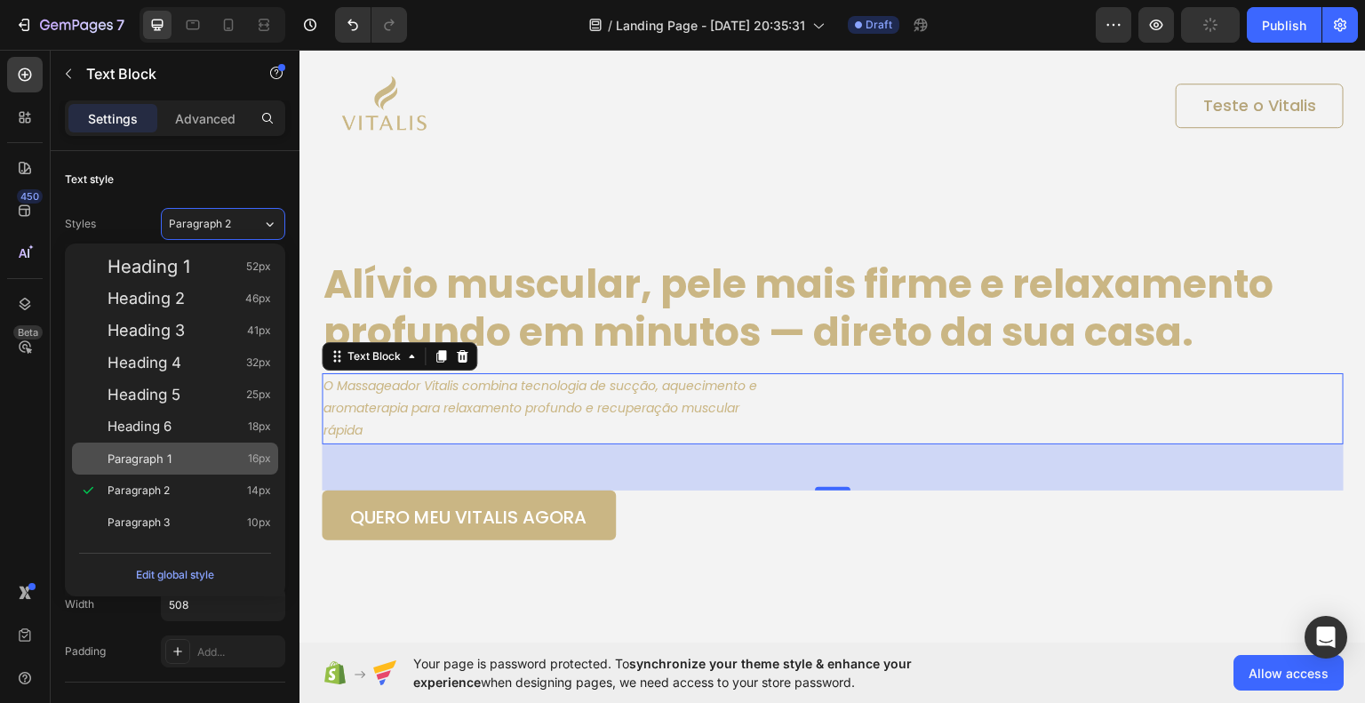
click at [147, 450] on span "Paragraph 1" at bounding box center [140, 459] width 64 height 18
type input "16"
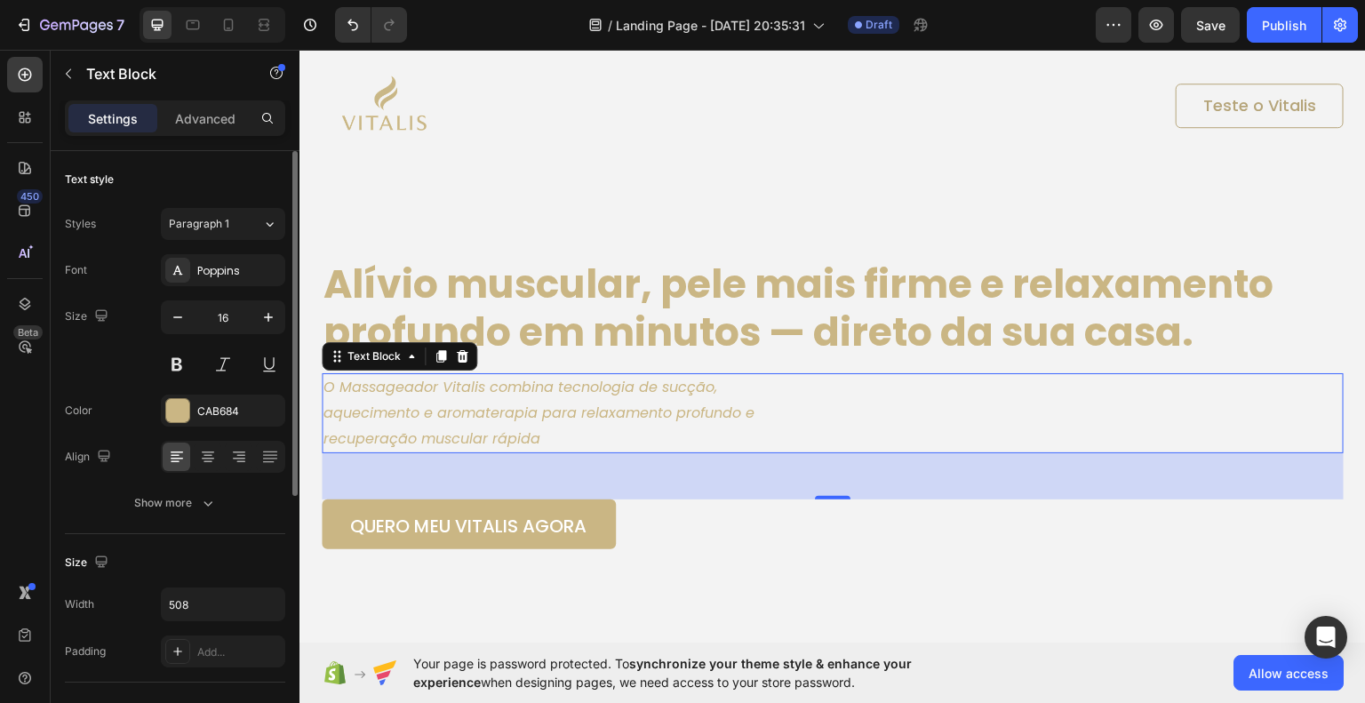
scroll to position [89, 0]
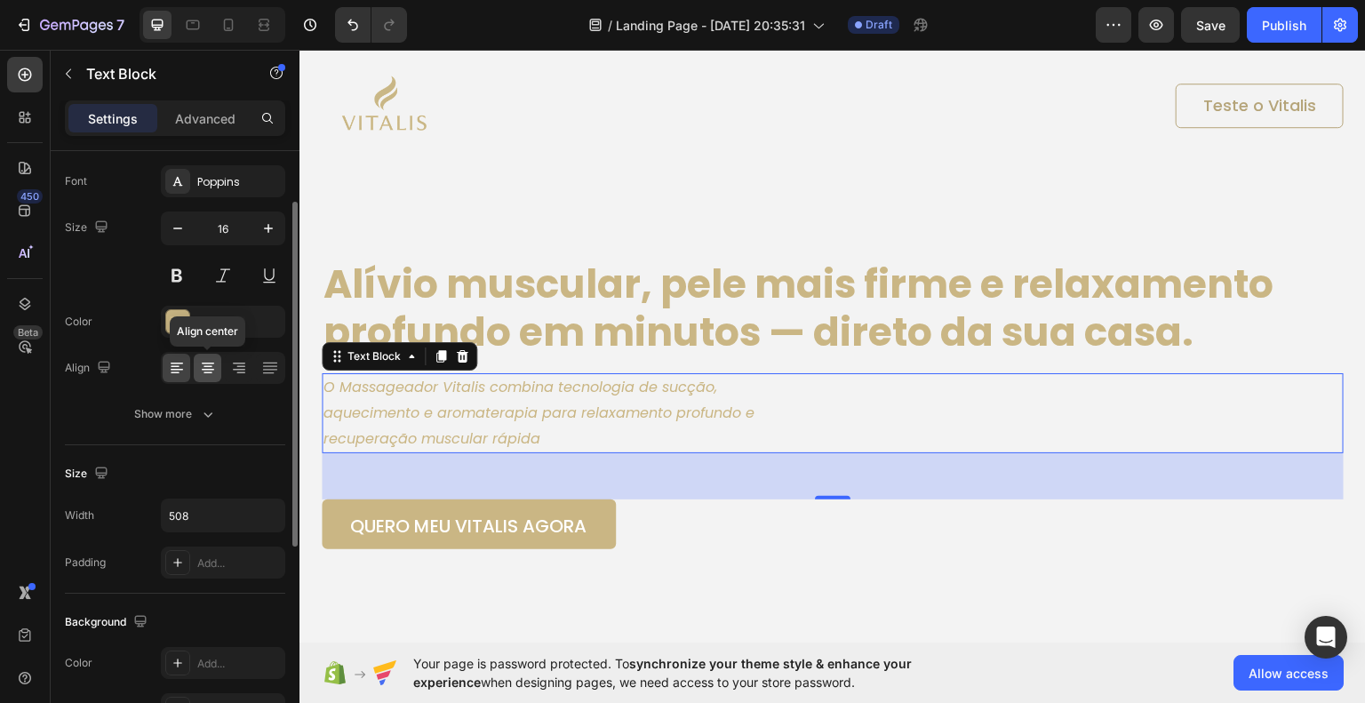
click at [208, 369] on icon at bounding box center [208, 368] width 18 height 18
click at [181, 371] on icon at bounding box center [177, 368] width 18 height 18
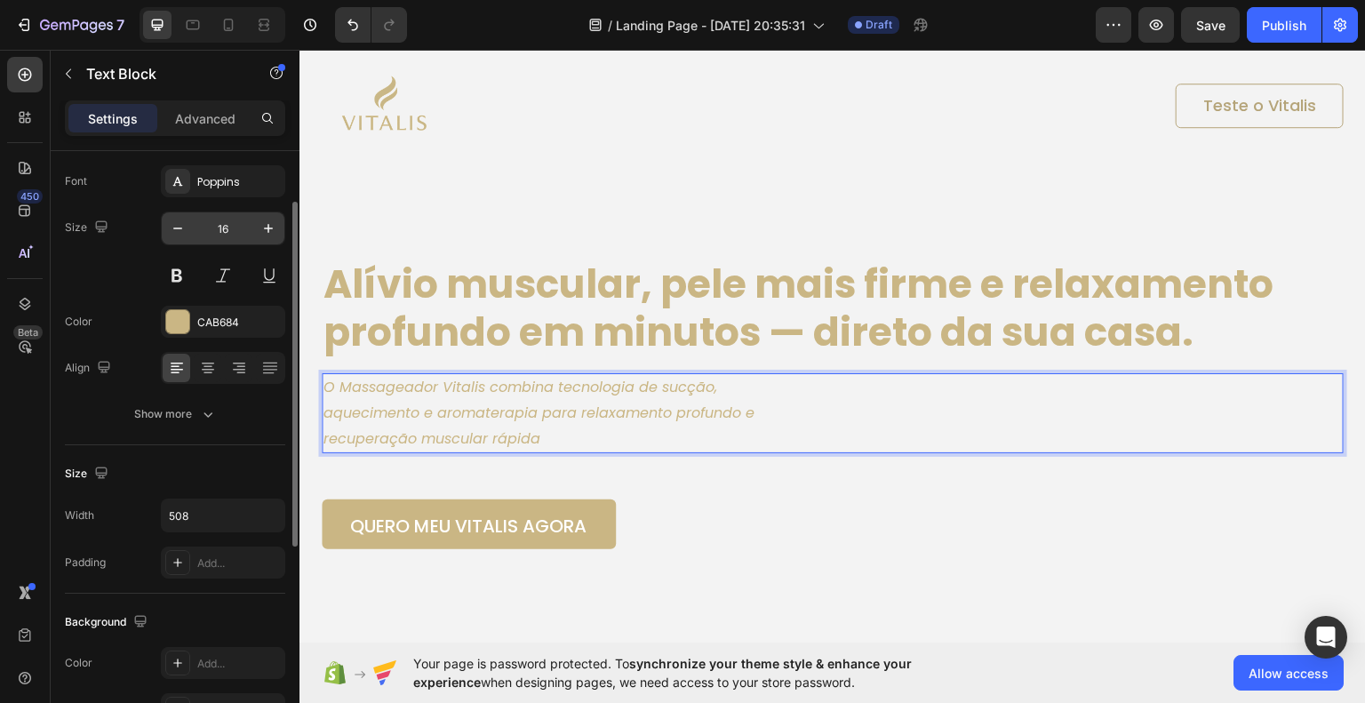
scroll to position [0, 0]
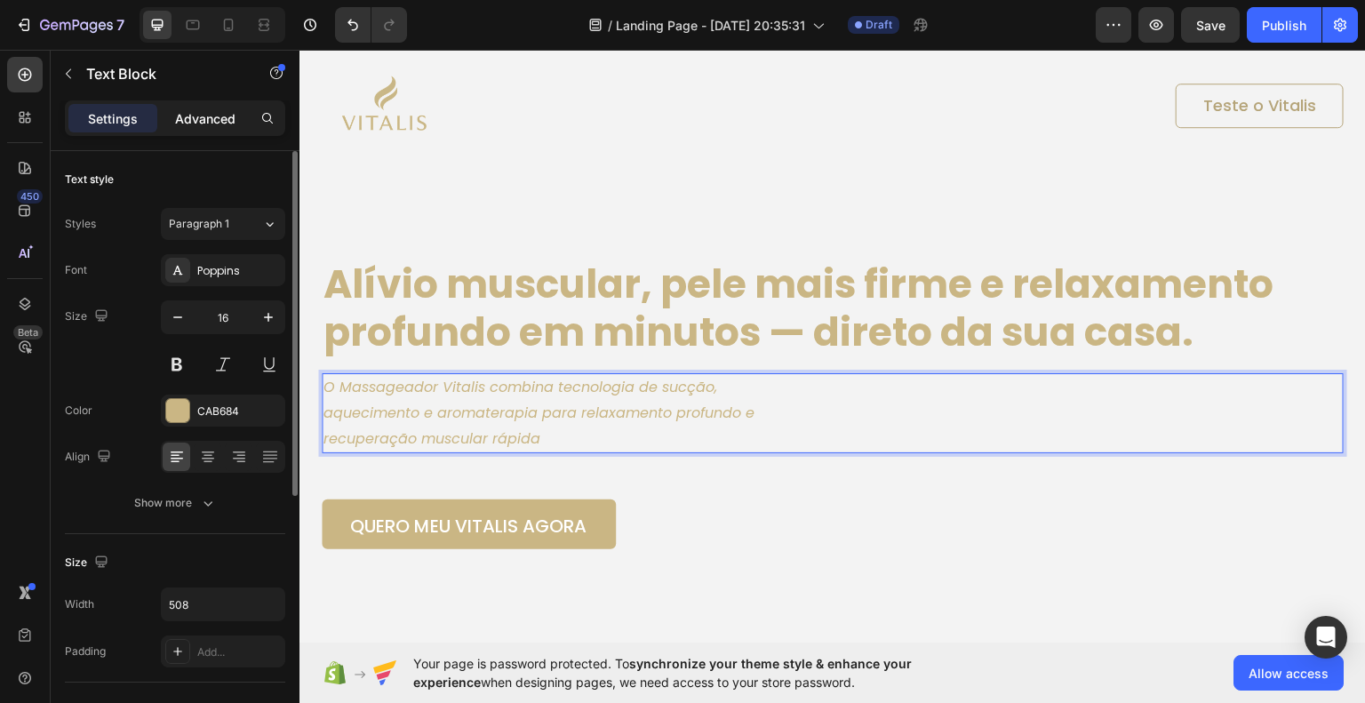
click at [196, 116] on p "Advanced" at bounding box center [205, 118] width 60 height 19
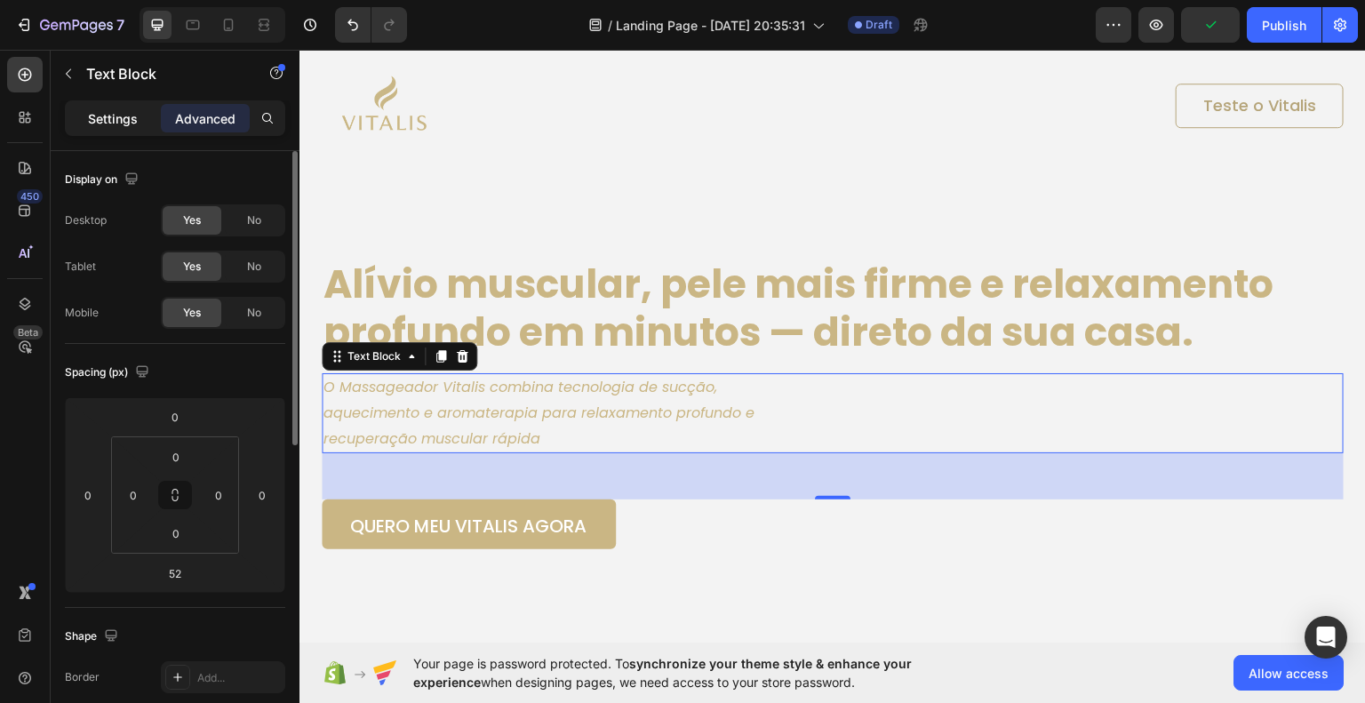
click at [132, 124] on p "Settings" at bounding box center [113, 118] width 50 height 19
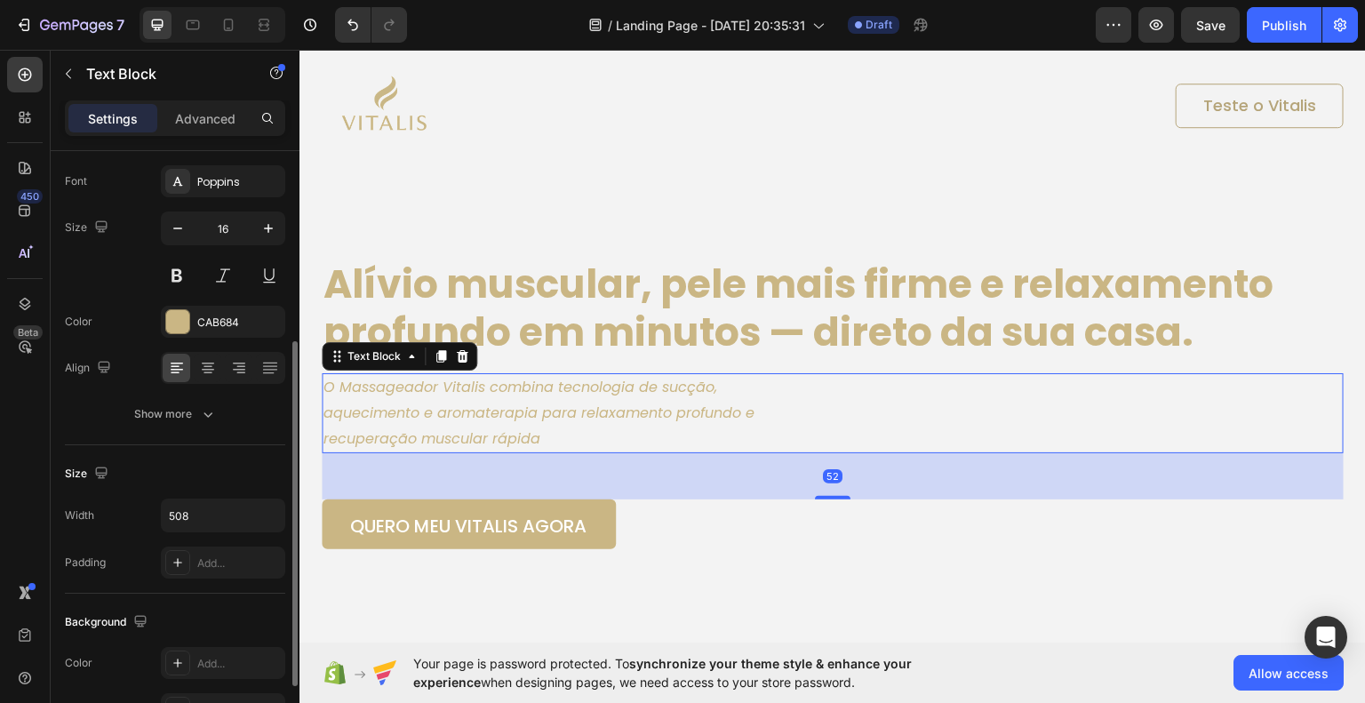
scroll to position [178, 0]
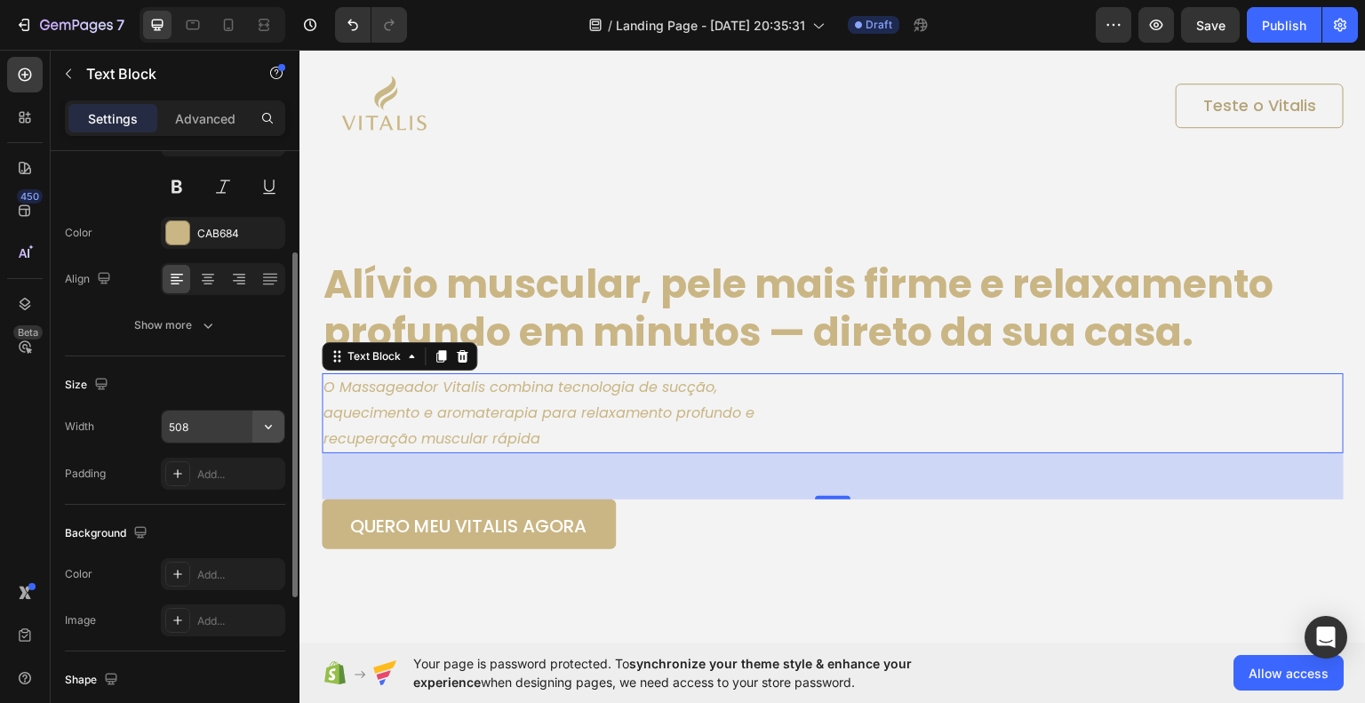
click at [265, 426] on icon "button" at bounding box center [269, 427] width 18 height 18
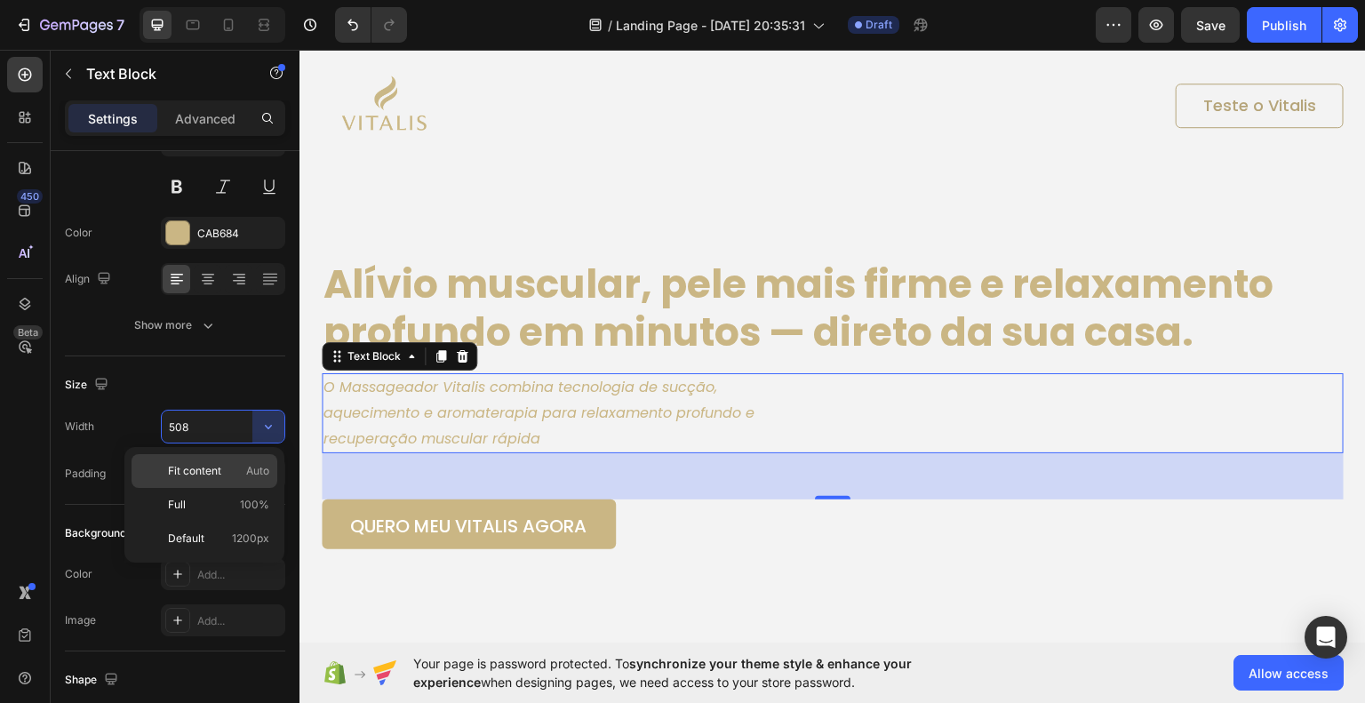
click at [243, 461] on div "Fit content Auto" at bounding box center [205, 471] width 146 height 34
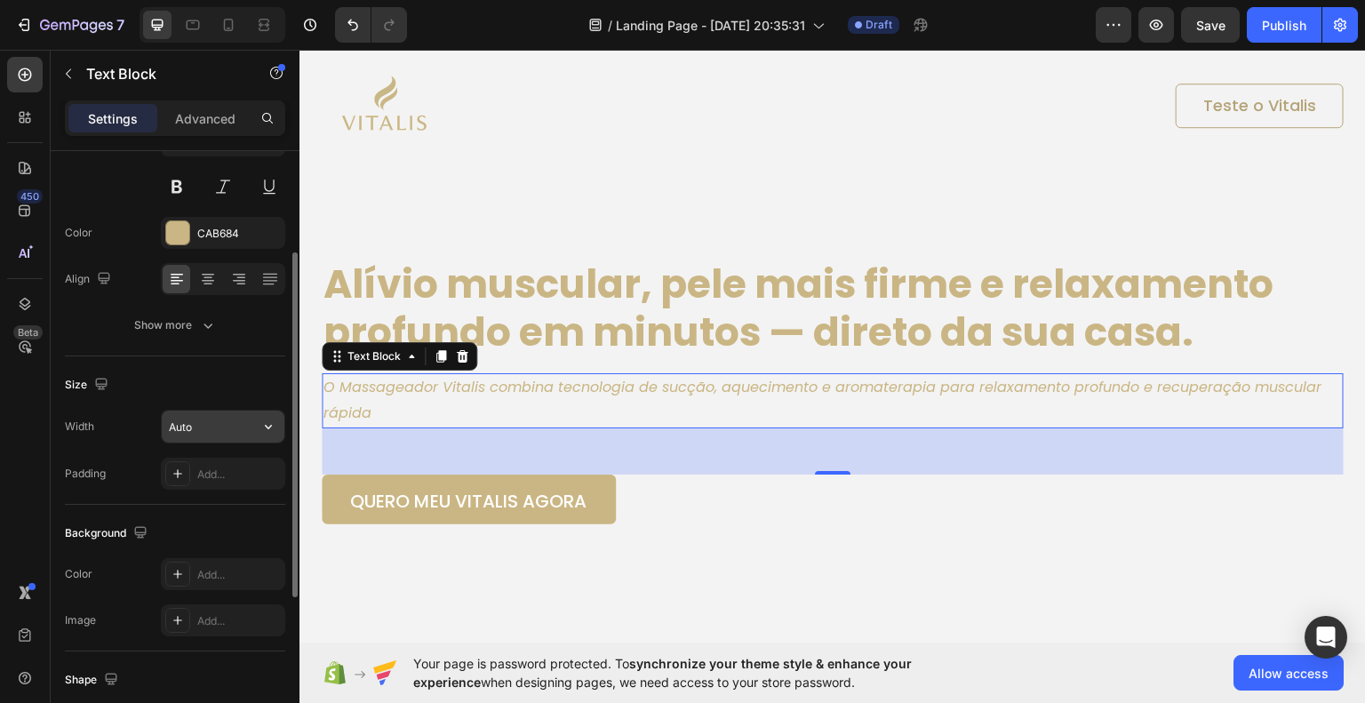
click at [247, 429] on input "Auto" at bounding box center [223, 427] width 123 height 32
click at [265, 423] on icon "button" at bounding box center [269, 427] width 18 height 18
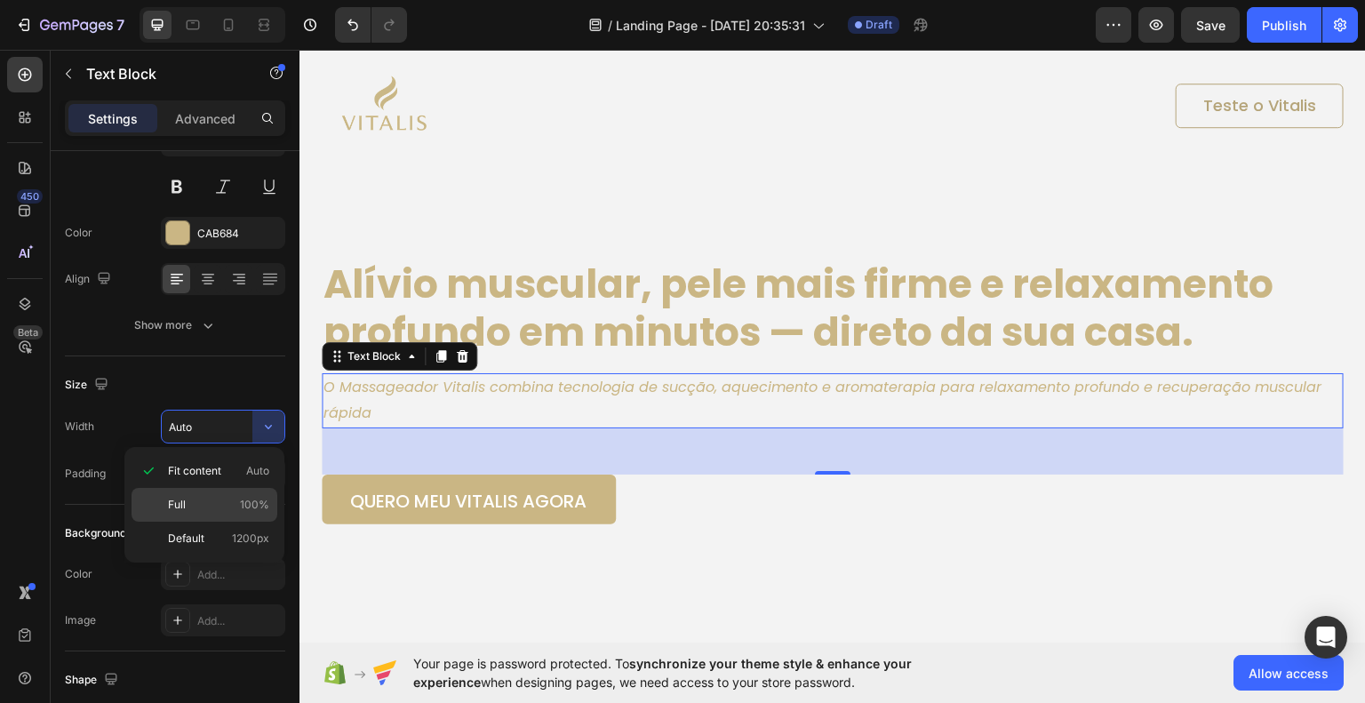
click at [232, 495] on div "Full 100%" at bounding box center [205, 505] width 146 height 34
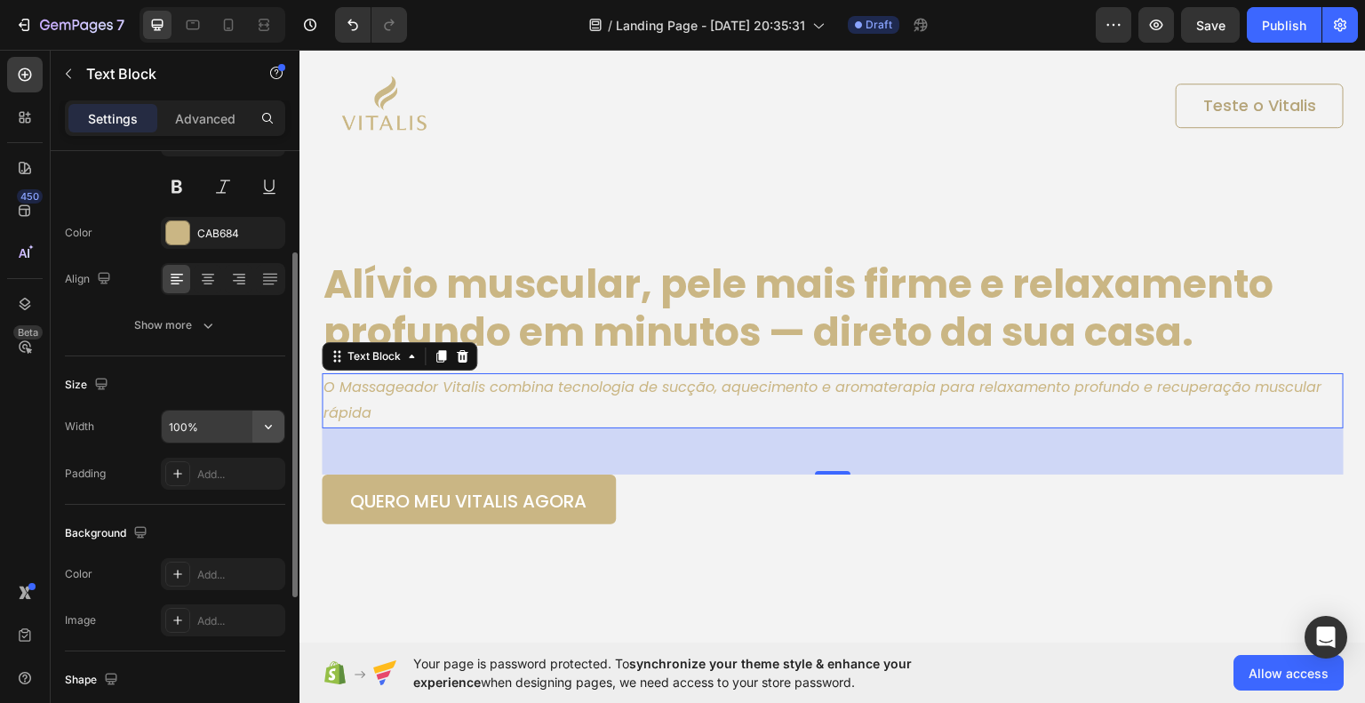
click at [259, 429] on button "button" at bounding box center [268, 427] width 32 height 32
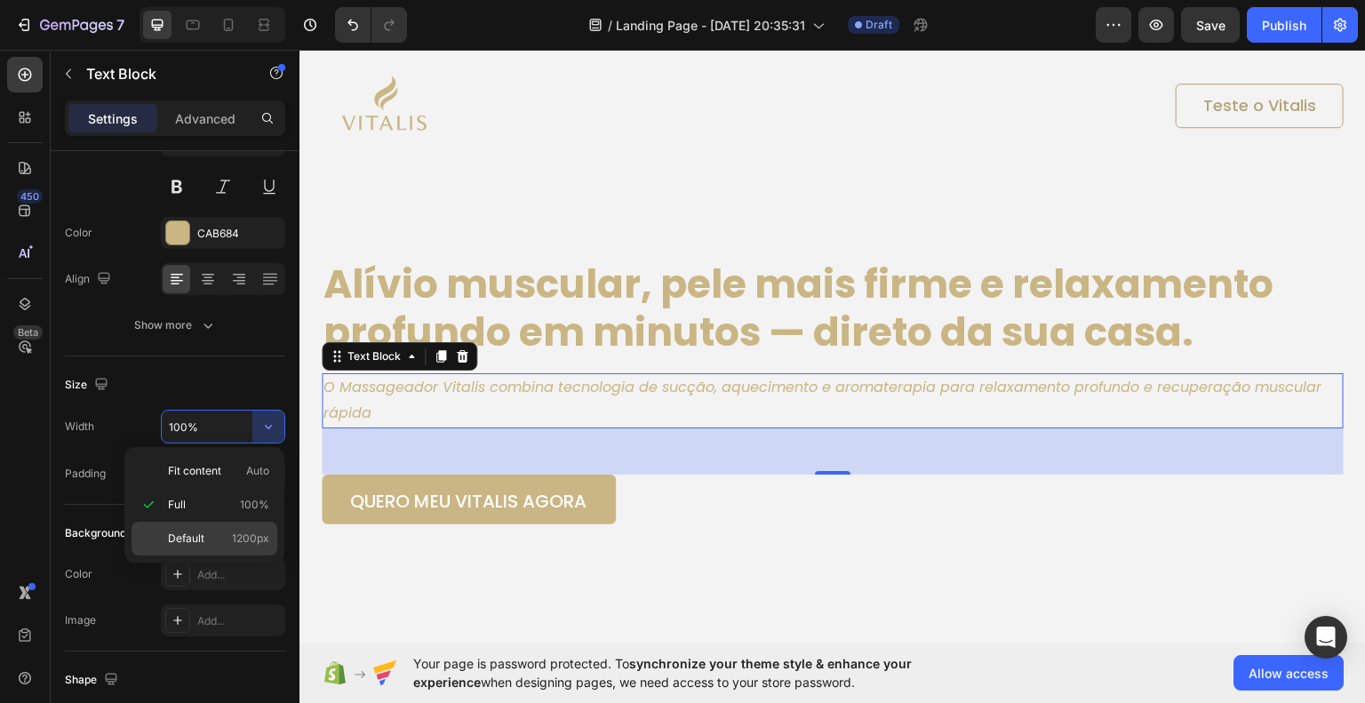
click at [231, 522] on div "Default 1200px" at bounding box center [205, 539] width 146 height 34
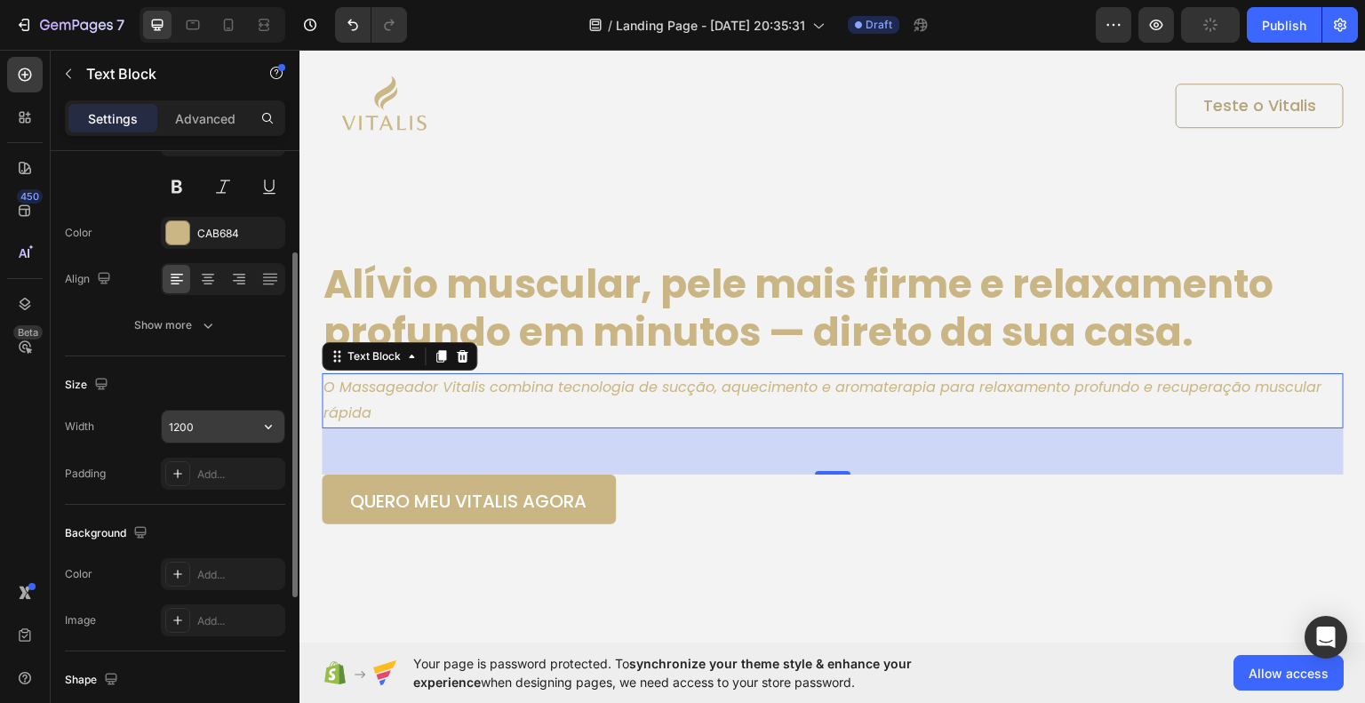
click at [266, 429] on icon "button" at bounding box center [269, 427] width 18 height 18
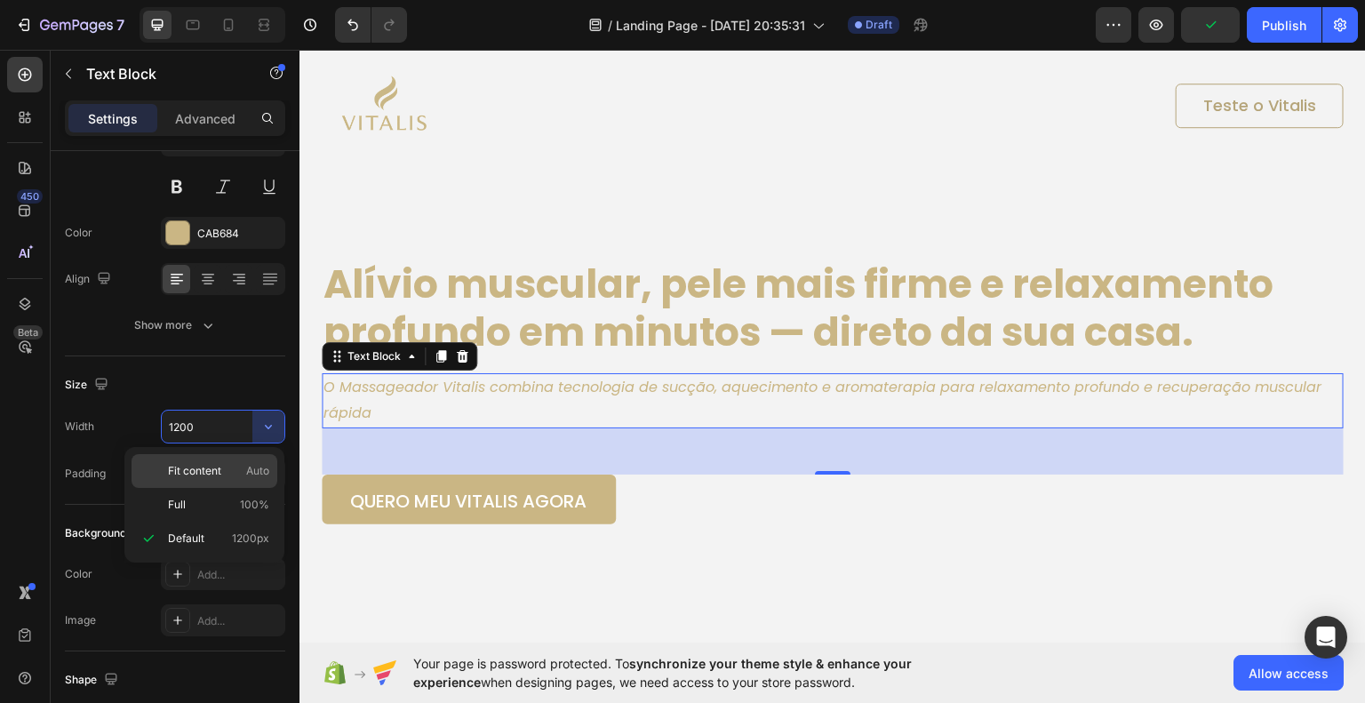
click at [242, 465] on p "Fit content Auto" at bounding box center [218, 471] width 101 height 16
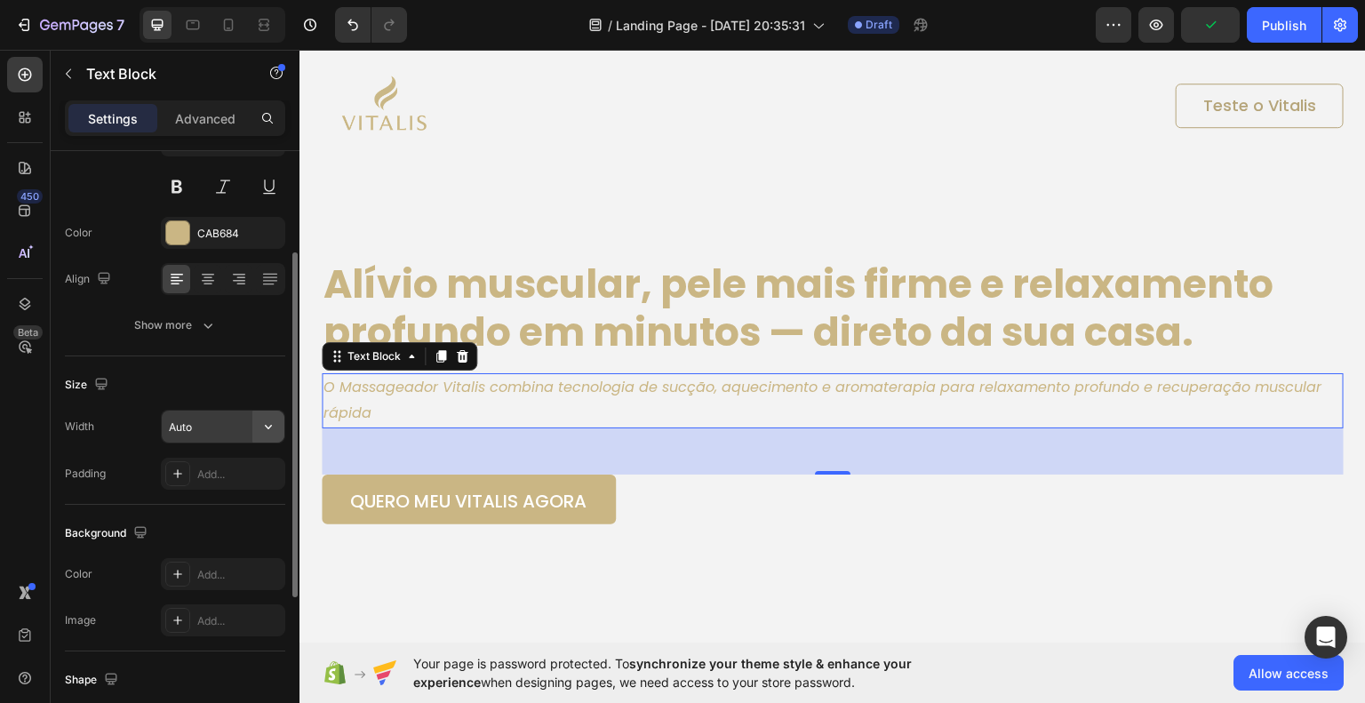
click at [267, 418] on icon "button" at bounding box center [269, 427] width 18 height 18
click at [222, 426] on input "Auto" at bounding box center [223, 427] width 123 height 32
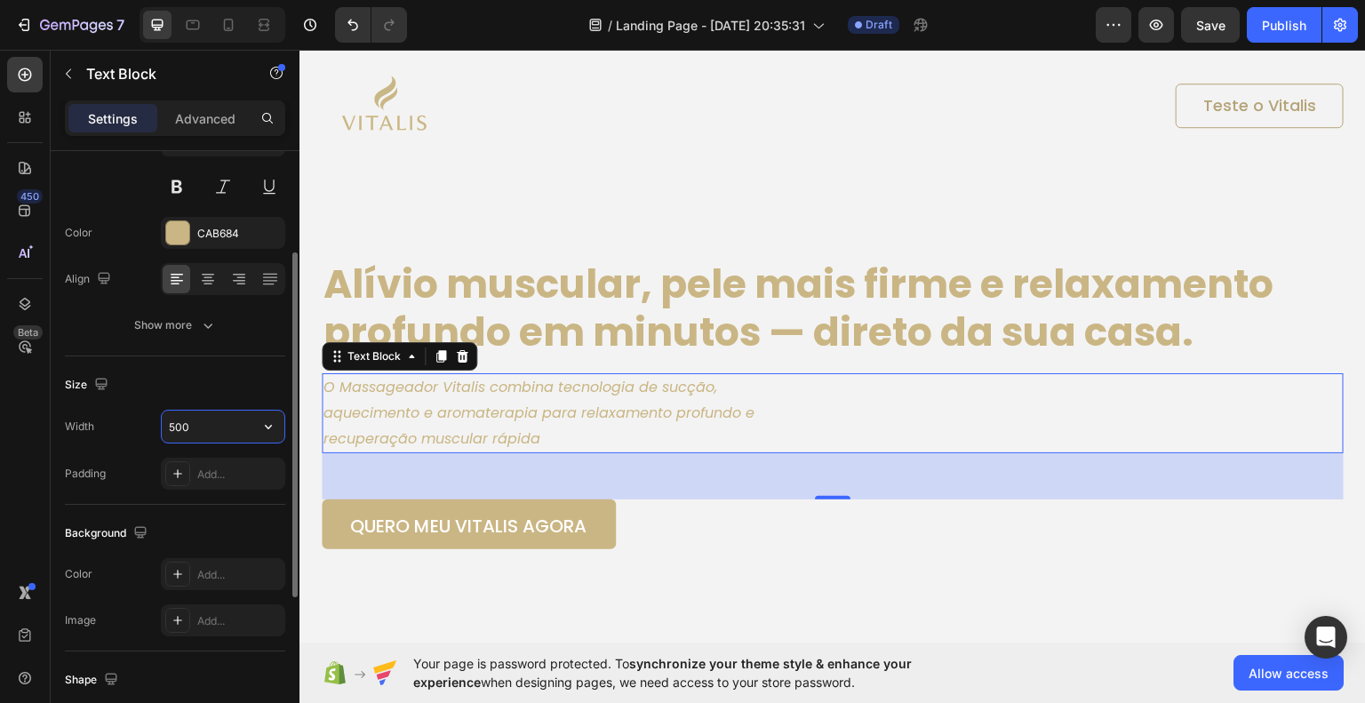
drag, startPoint x: 224, startPoint y: 426, endPoint x: 160, endPoint y: 422, distance: 64.1
click at [160, 422] on div "Width 500" at bounding box center [175, 427] width 220 height 34
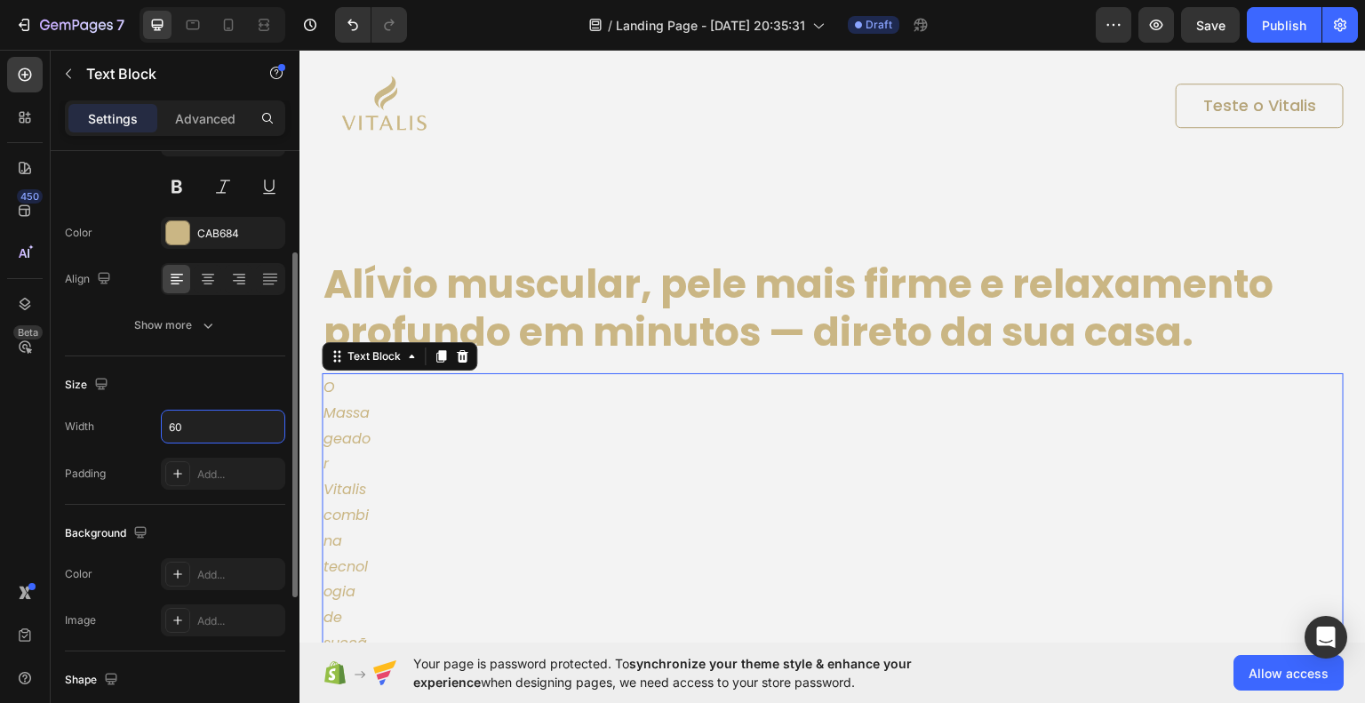
type input "600"
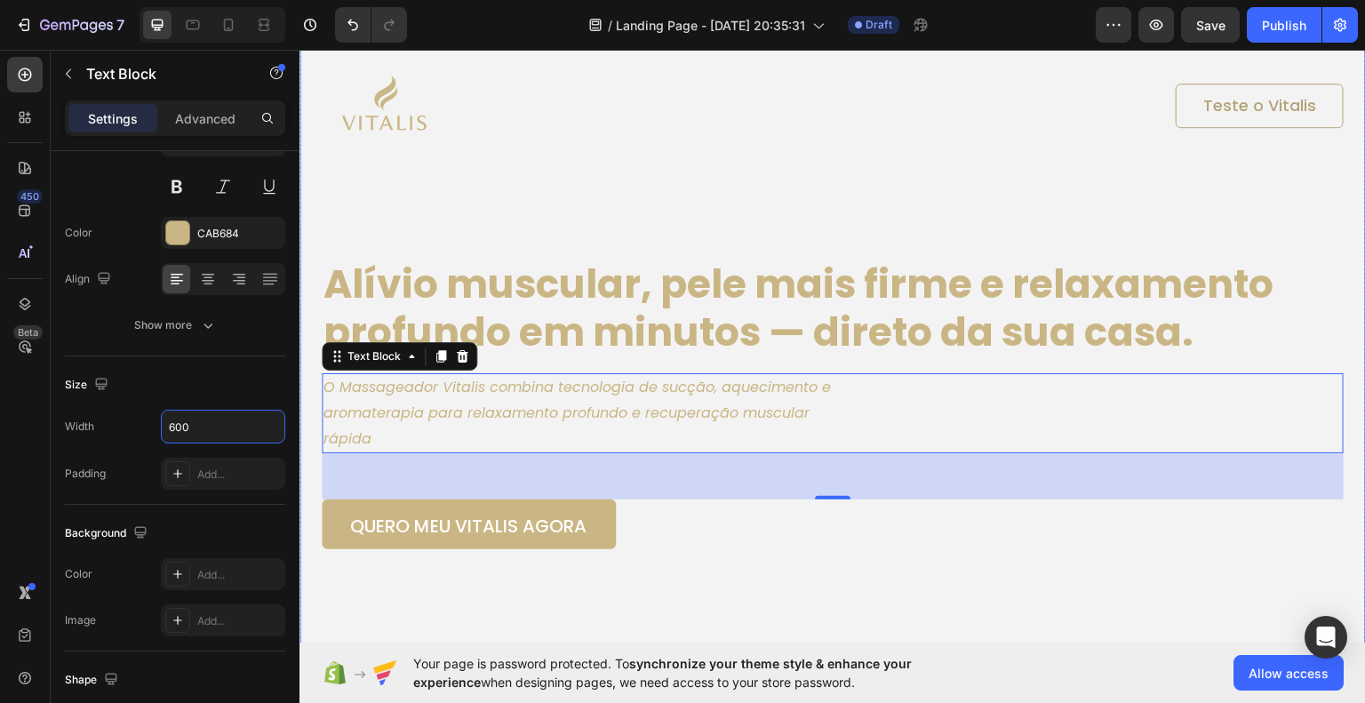
click at [774, 598] on div "Background Image" at bounding box center [833, 332] width 1067 height 673
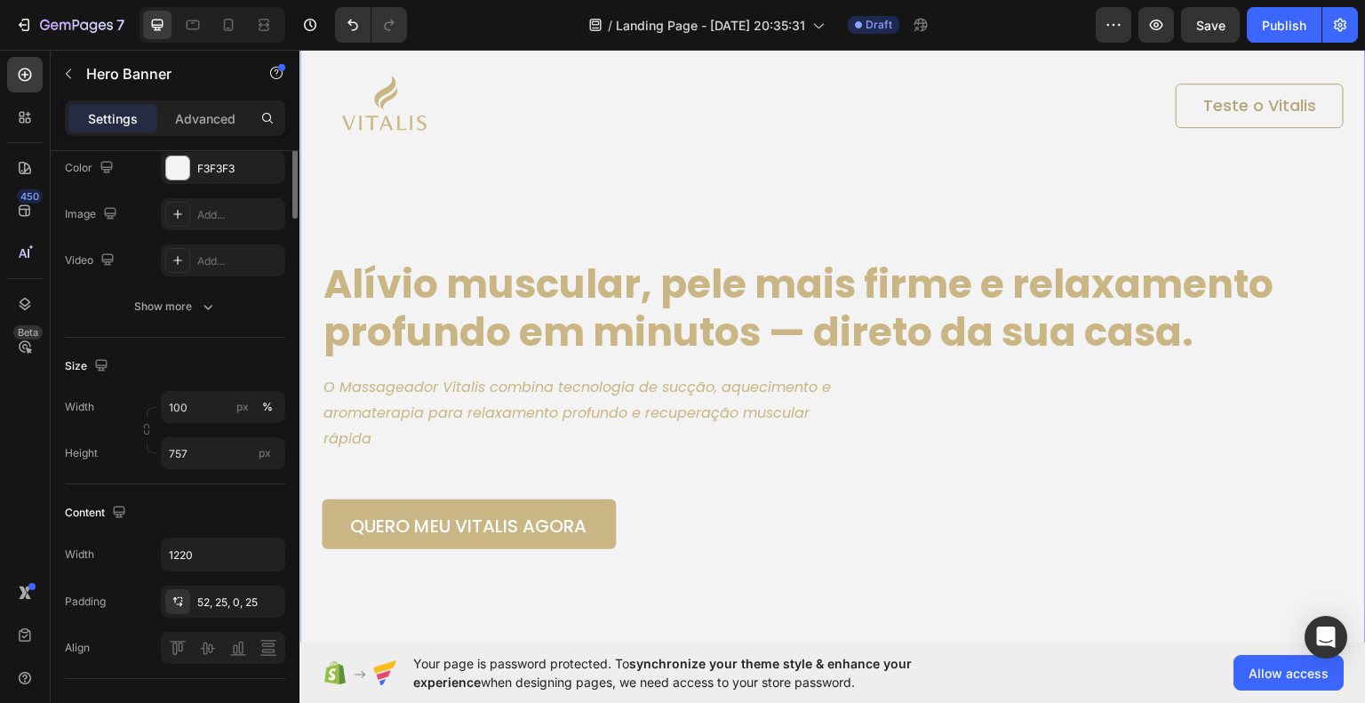
scroll to position [0, 0]
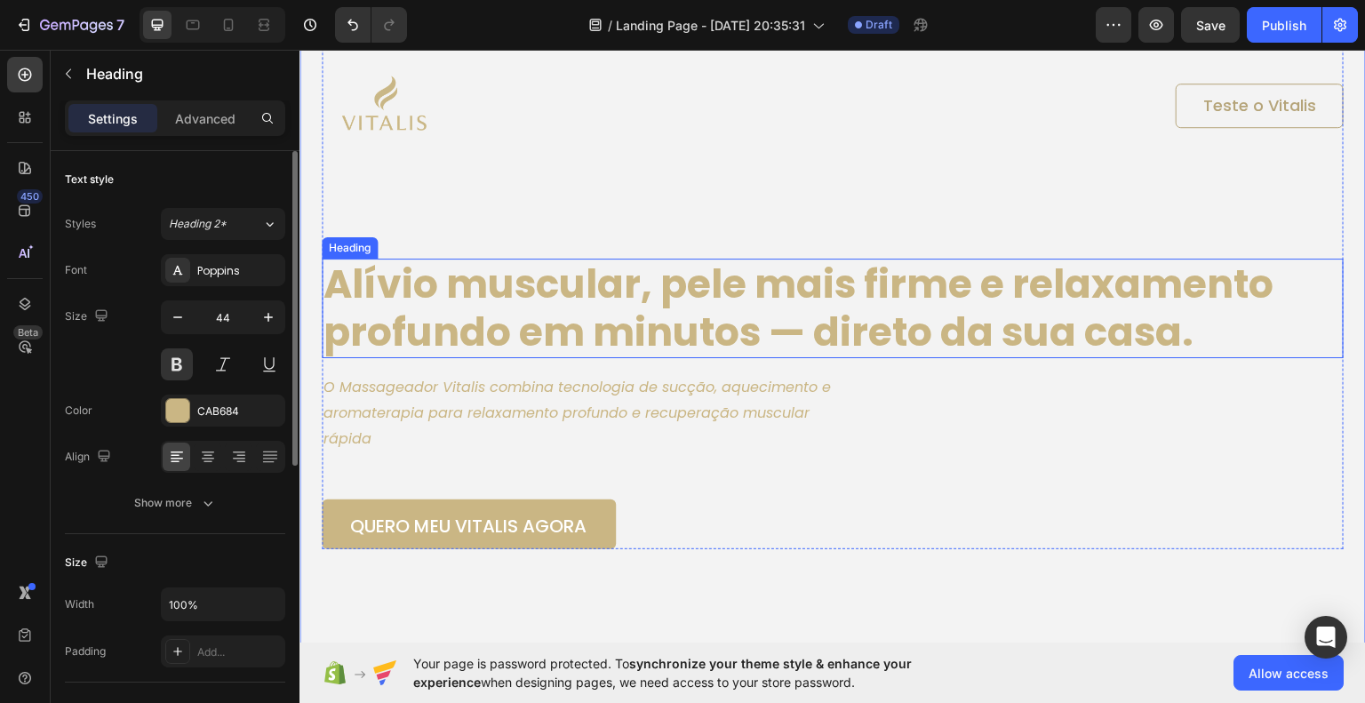
click at [798, 293] on h1 "Alívio muscular, pele mais firme e relaxamento profundo em minutos — direto da …" at bounding box center [833, 308] width 1022 height 100
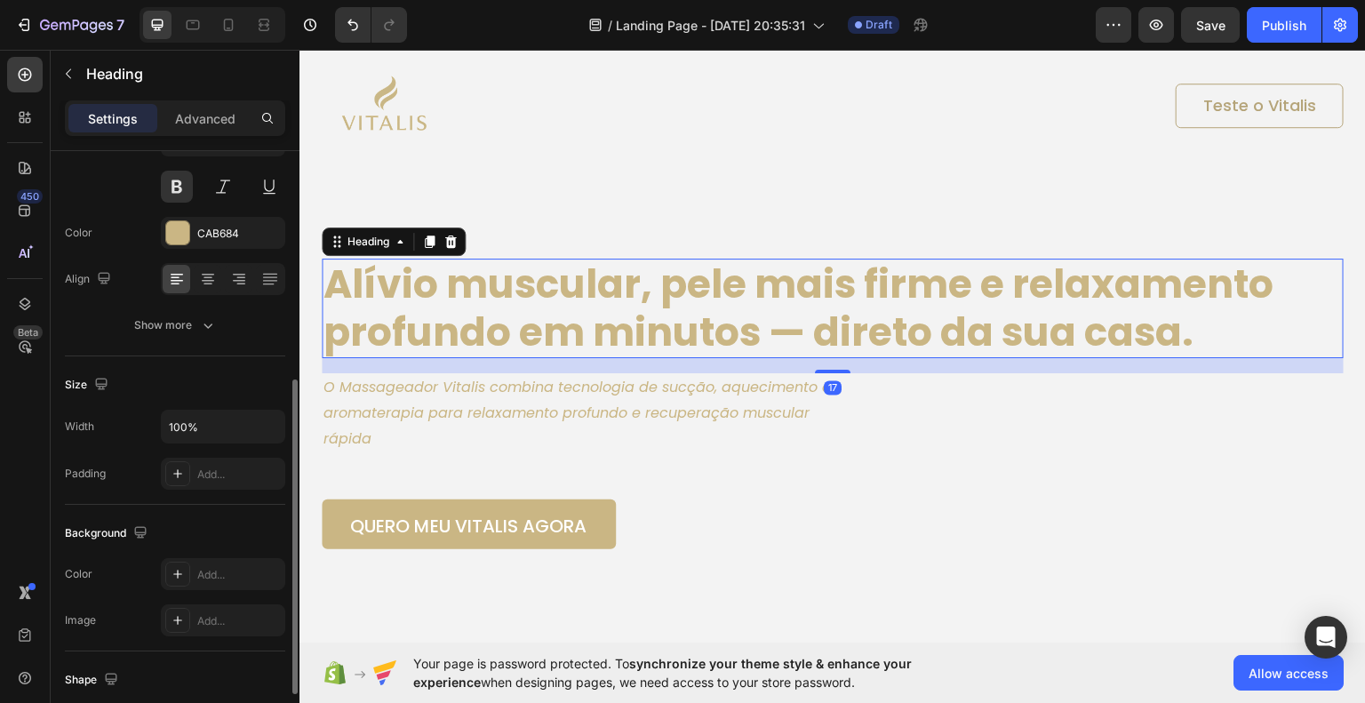
scroll to position [267, 0]
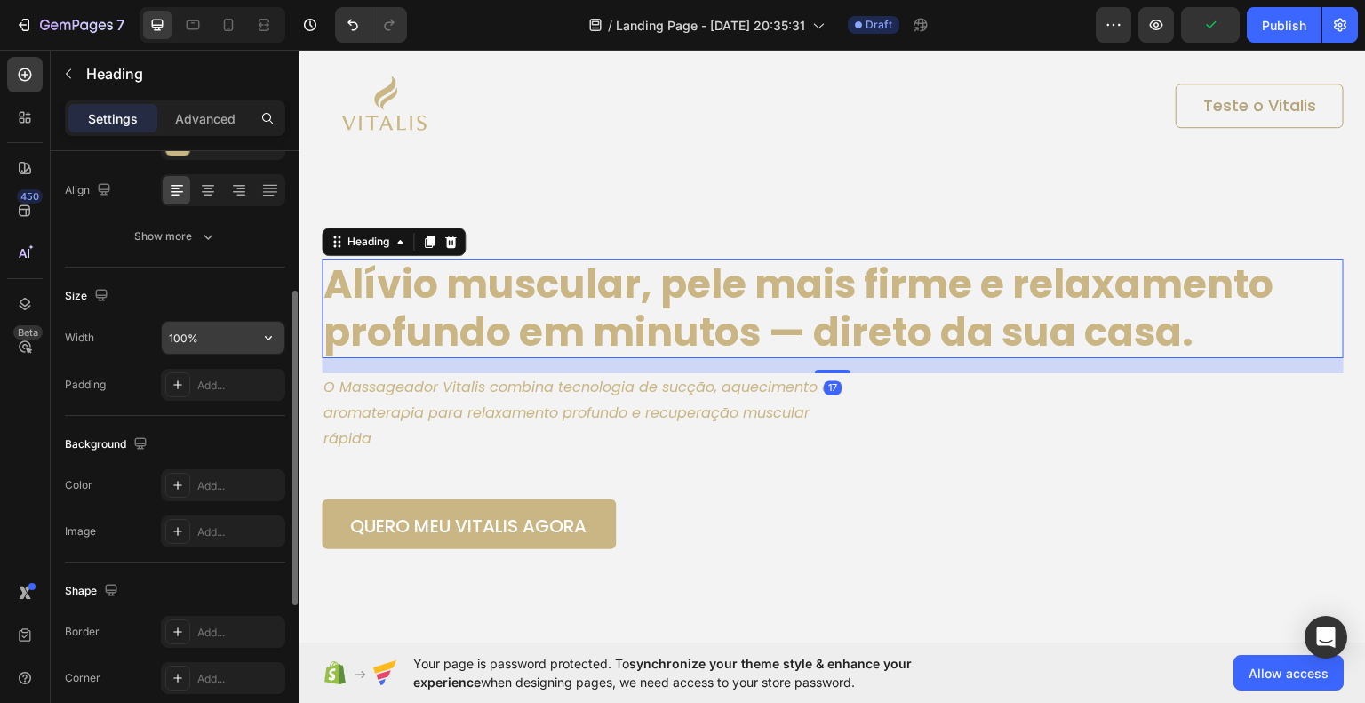
click at [228, 334] on input "100%" at bounding box center [223, 338] width 123 height 32
click at [270, 336] on icon "button" at bounding box center [268, 338] width 7 height 4
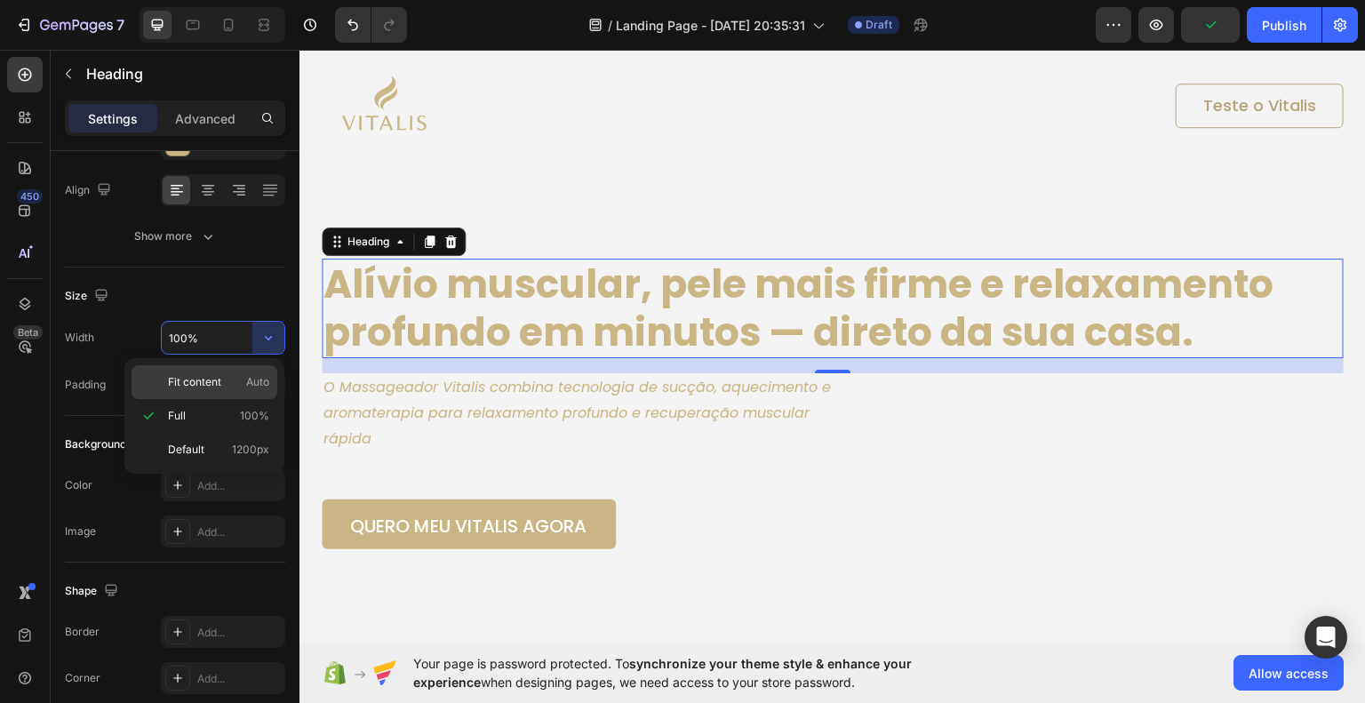
click at [238, 378] on p "Fit content Auto" at bounding box center [218, 382] width 101 height 16
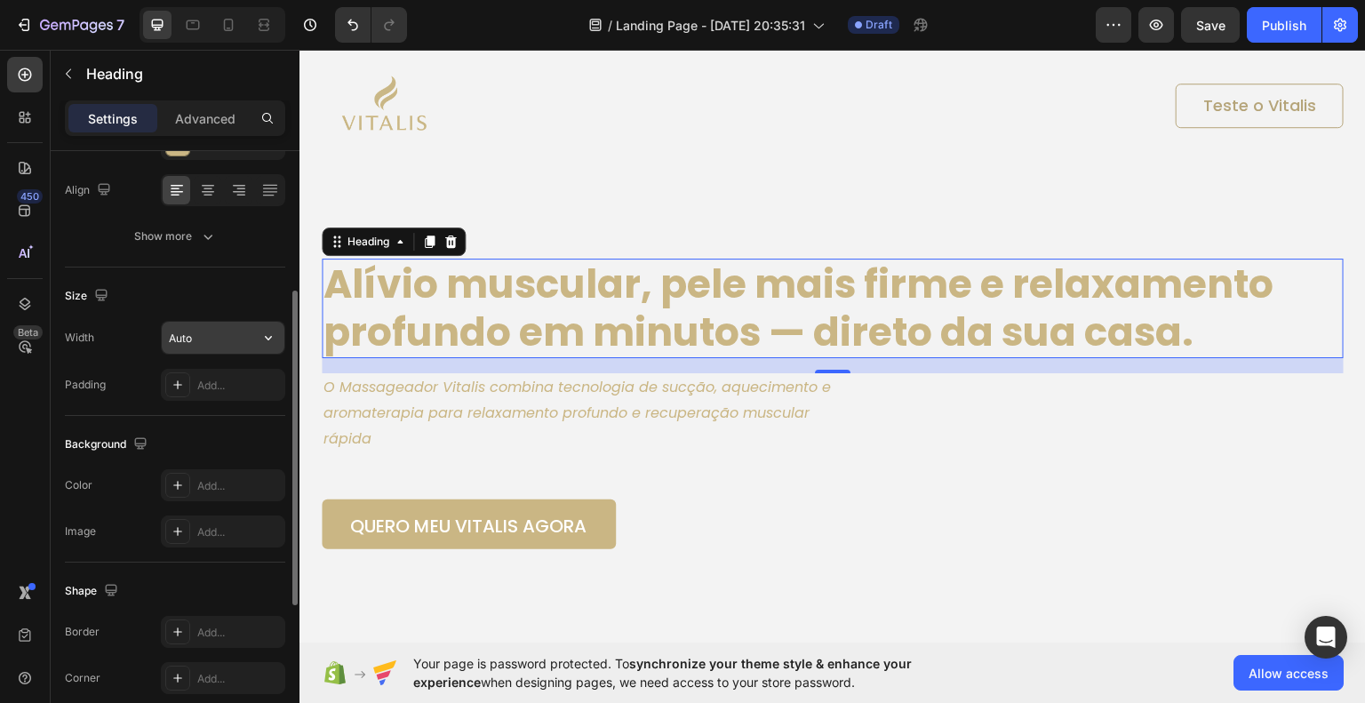
click at [272, 334] on icon "button" at bounding box center [269, 338] width 18 height 18
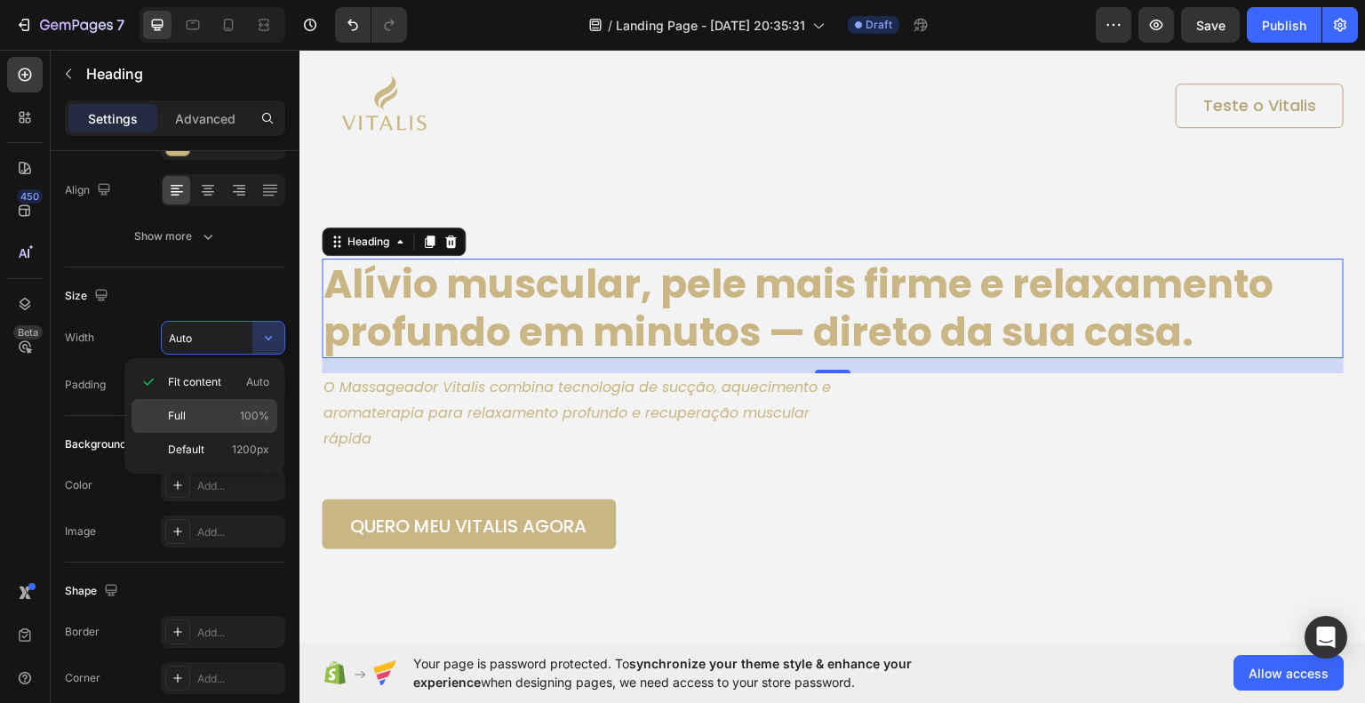
click at [211, 415] on p "Full 100%" at bounding box center [218, 416] width 101 height 16
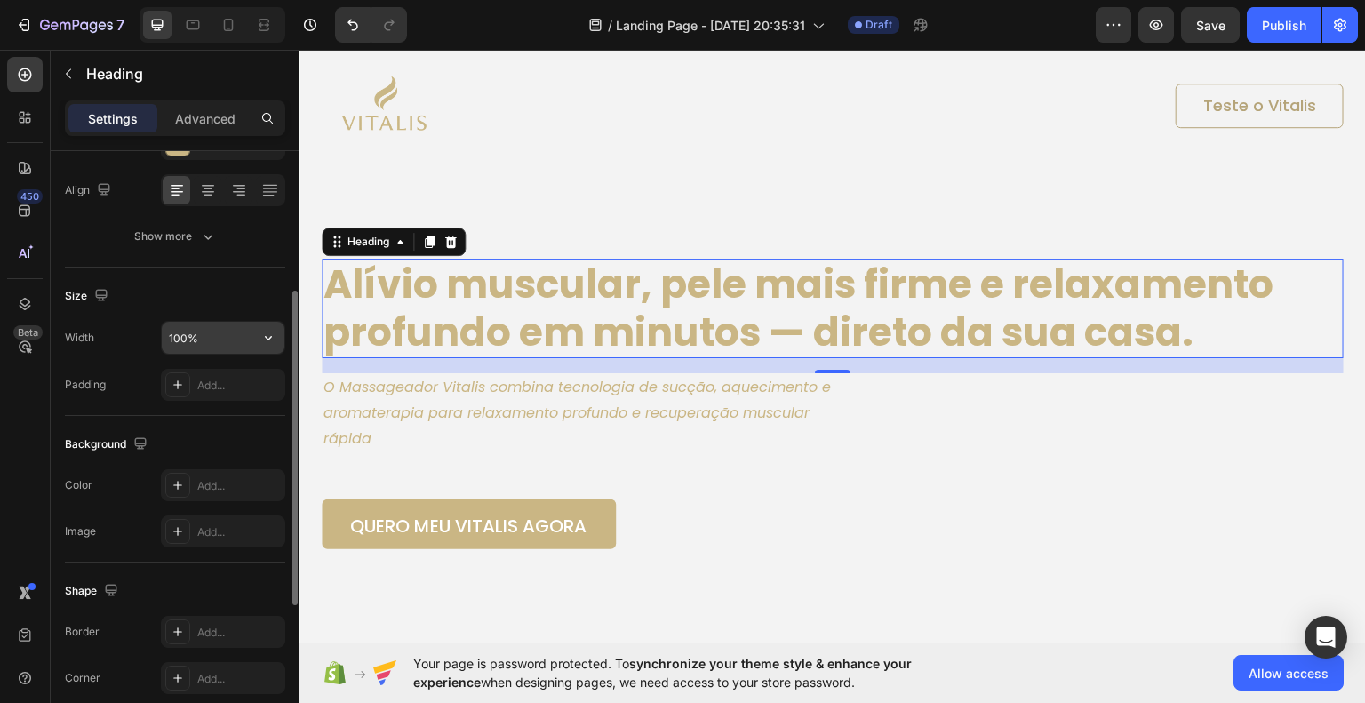
click at [256, 340] on button "button" at bounding box center [268, 338] width 32 height 32
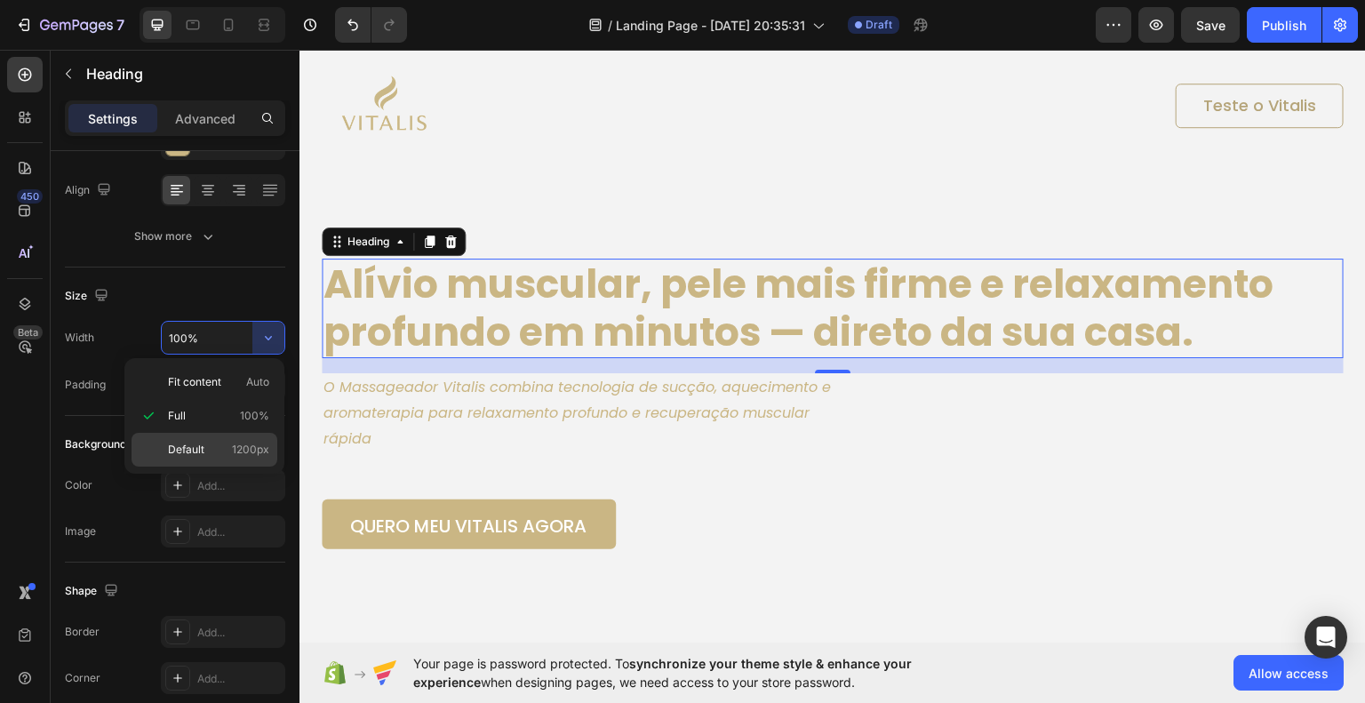
click at [219, 439] on div "Default 1200px" at bounding box center [205, 450] width 146 height 34
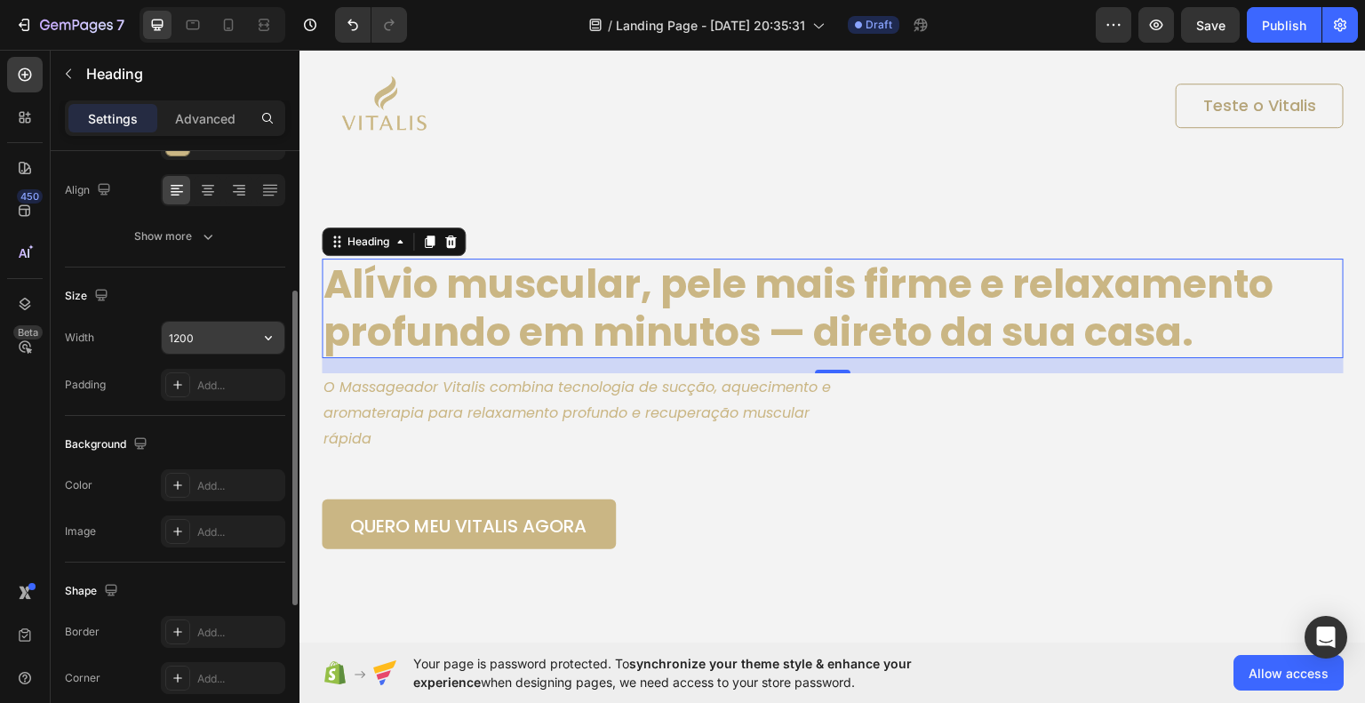
click at [238, 333] on input "1200" at bounding box center [223, 338] width 123 height 32
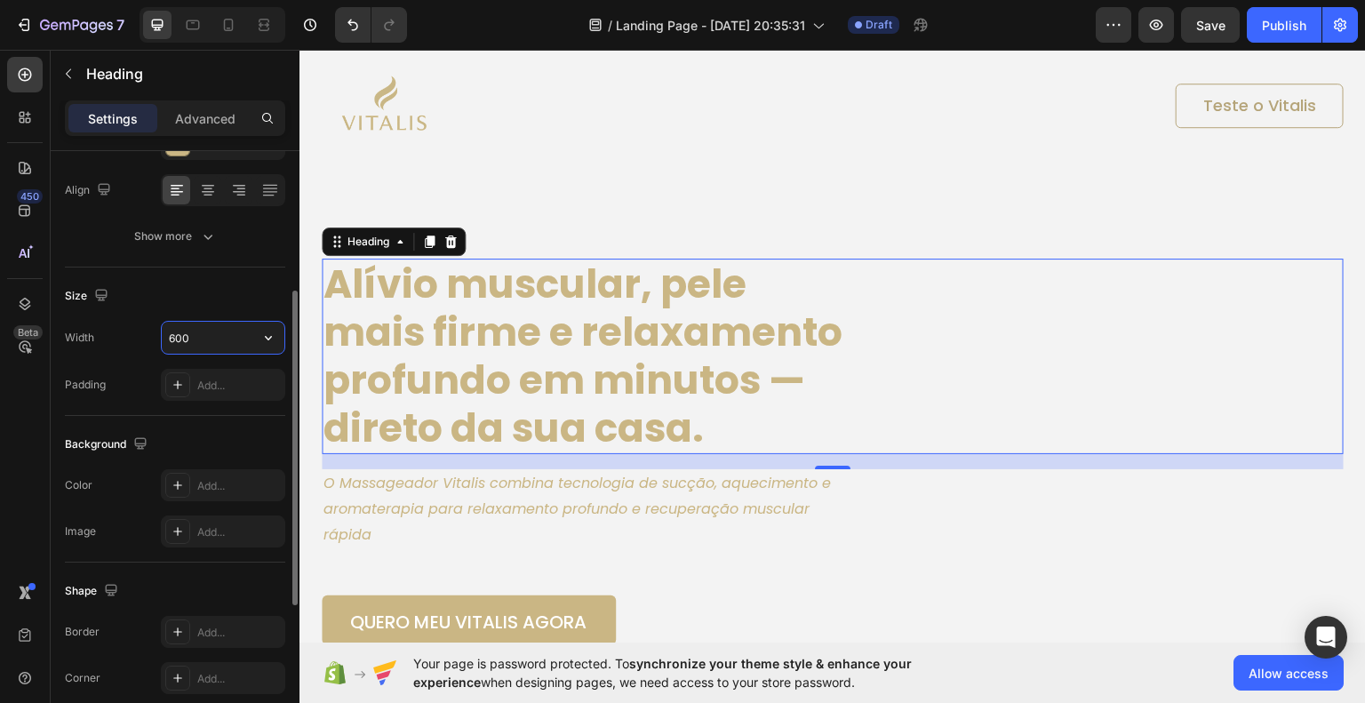
drag, startPoint x: 238, startPoint y: 333, endPoint x: 149, endPoint y: 328, distance: 89.1
click at [149, 328] on div "Width 600" at bounding box center [175, 338] width 220 height 34
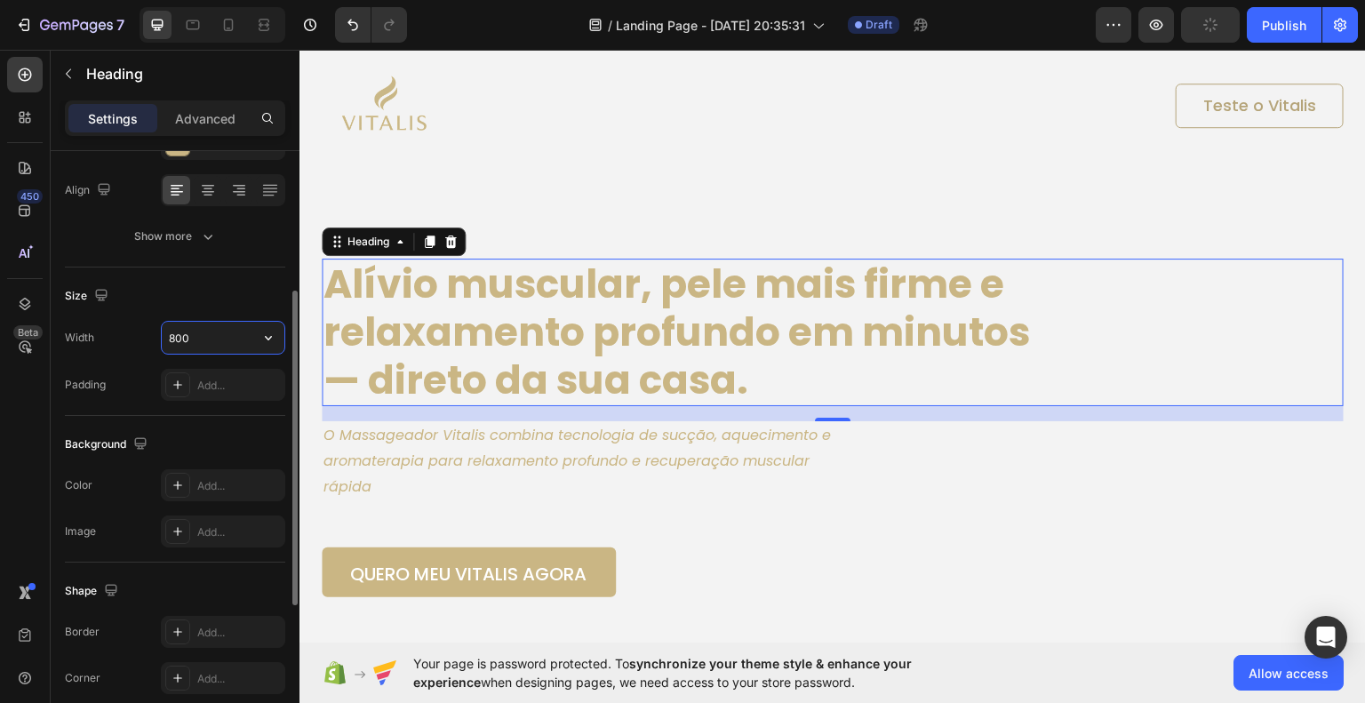
drag, startPoint x: 183, startPoint y: 334, endPoint x: 139, endPoint y: 337, distance: 44.5
click at [139, 337] on div "Width 800" at bounding box center [175, 338] width 220 height 34
drag, startPoint x: 193, startPoint y: 334, endPoint x: 155, endPoint y: 336, distance: 38.3
click at [155, 336] on div "Width 900" at bounding box center [175, 338] width 220 height 34
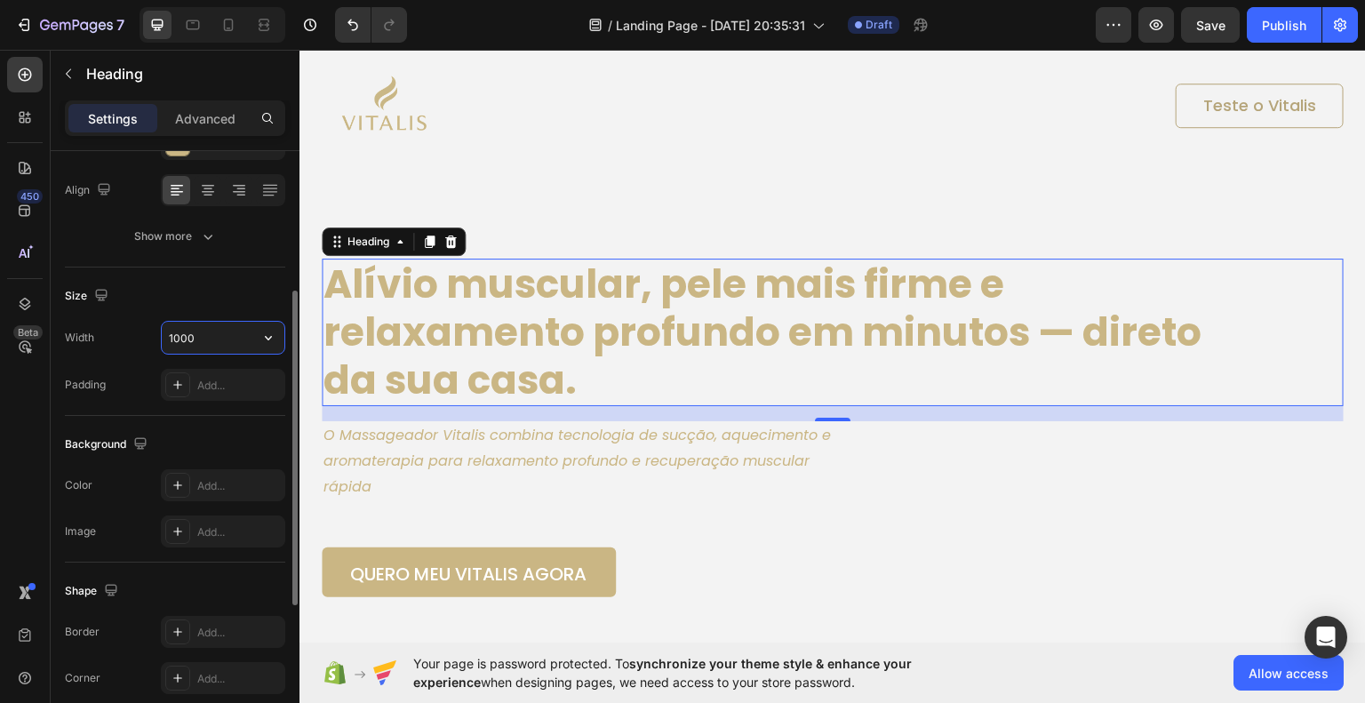
drag, startPoint x: 199, startPoint y: 332, endPoint x: 174, endPoint y: 332, distance: 24.9
click at [174, 332] on input "1000" at bounding box center [223, 338] width 123 height 32
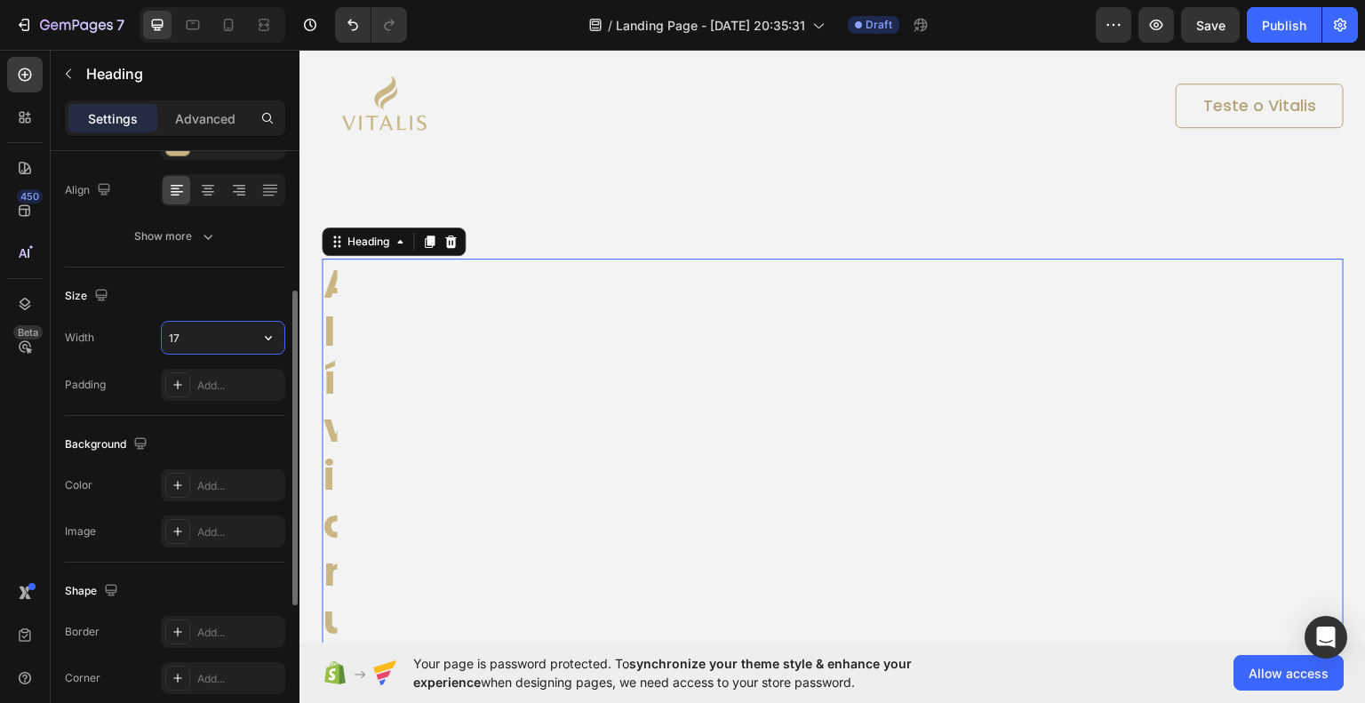
type input "1"
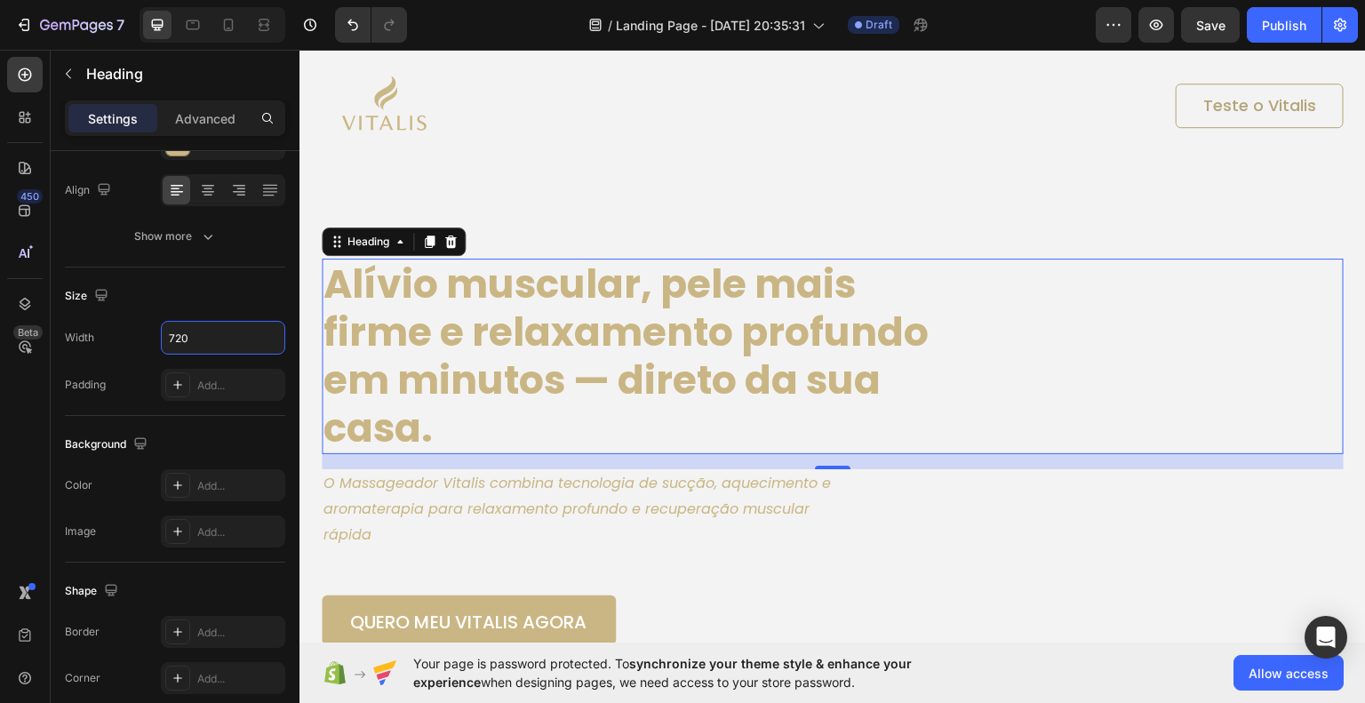
type input "720"
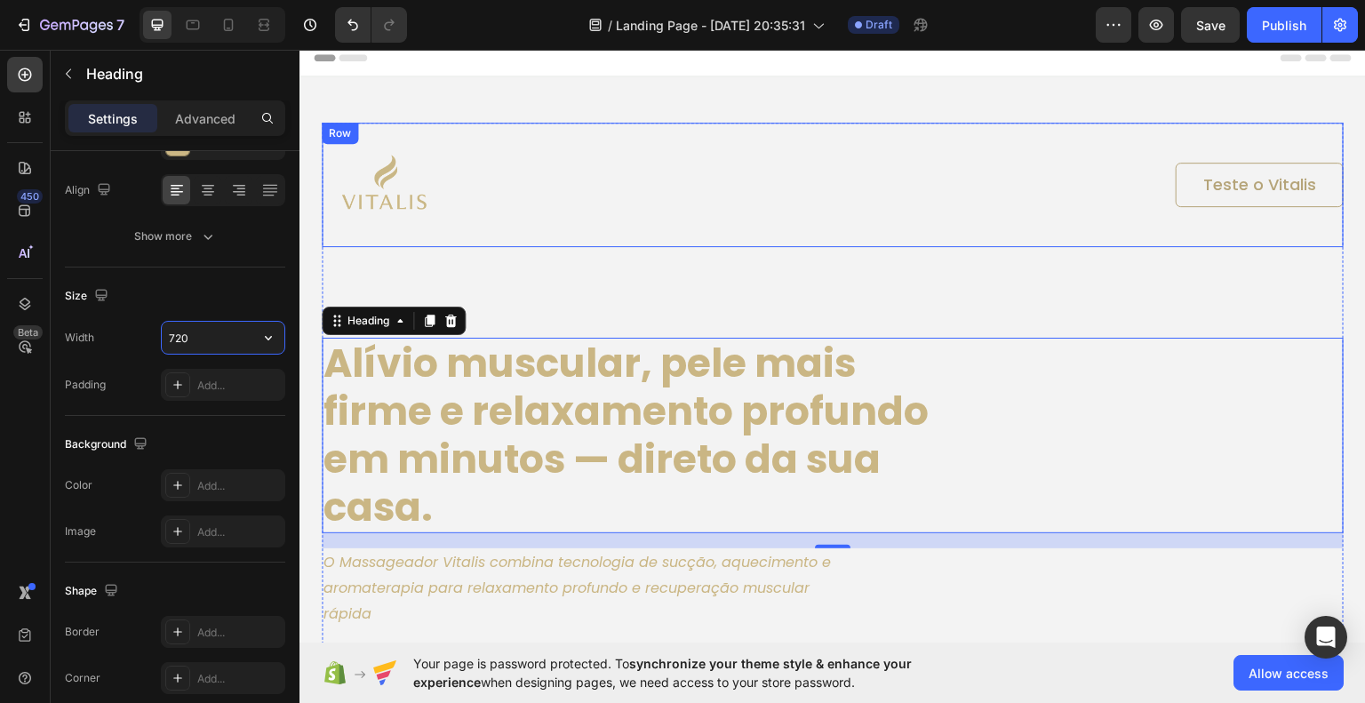
scroll to position [0, 0]
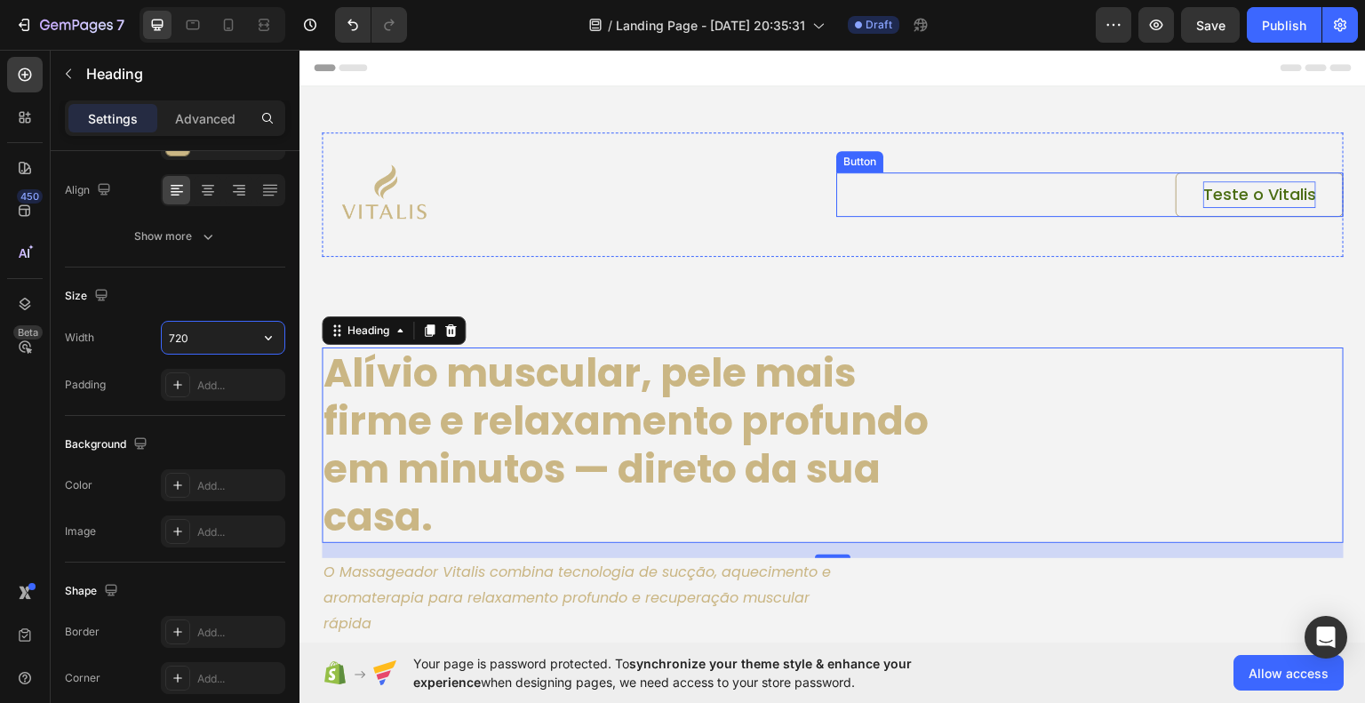
click at [1204, 194] on p "Teste o Vitalis" at bounding box center [1260, 193] width 113 height 27
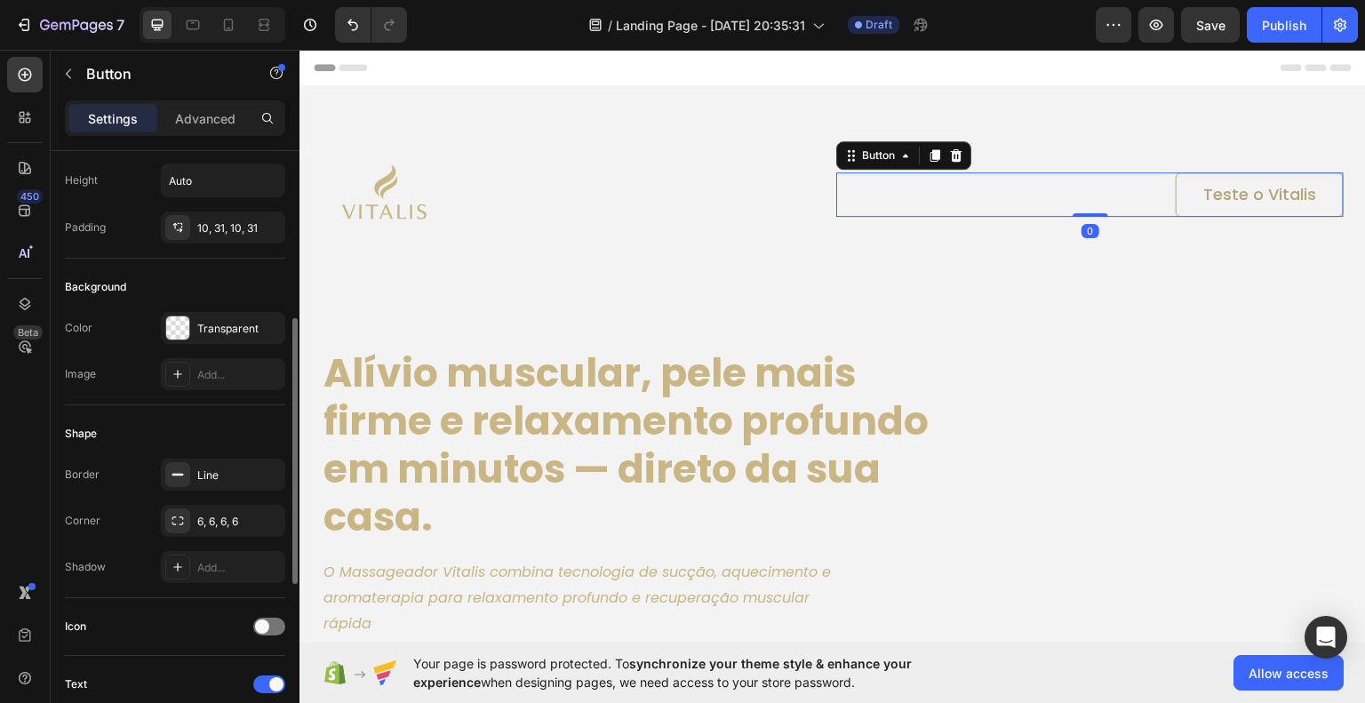
scroll to position [178, 0]
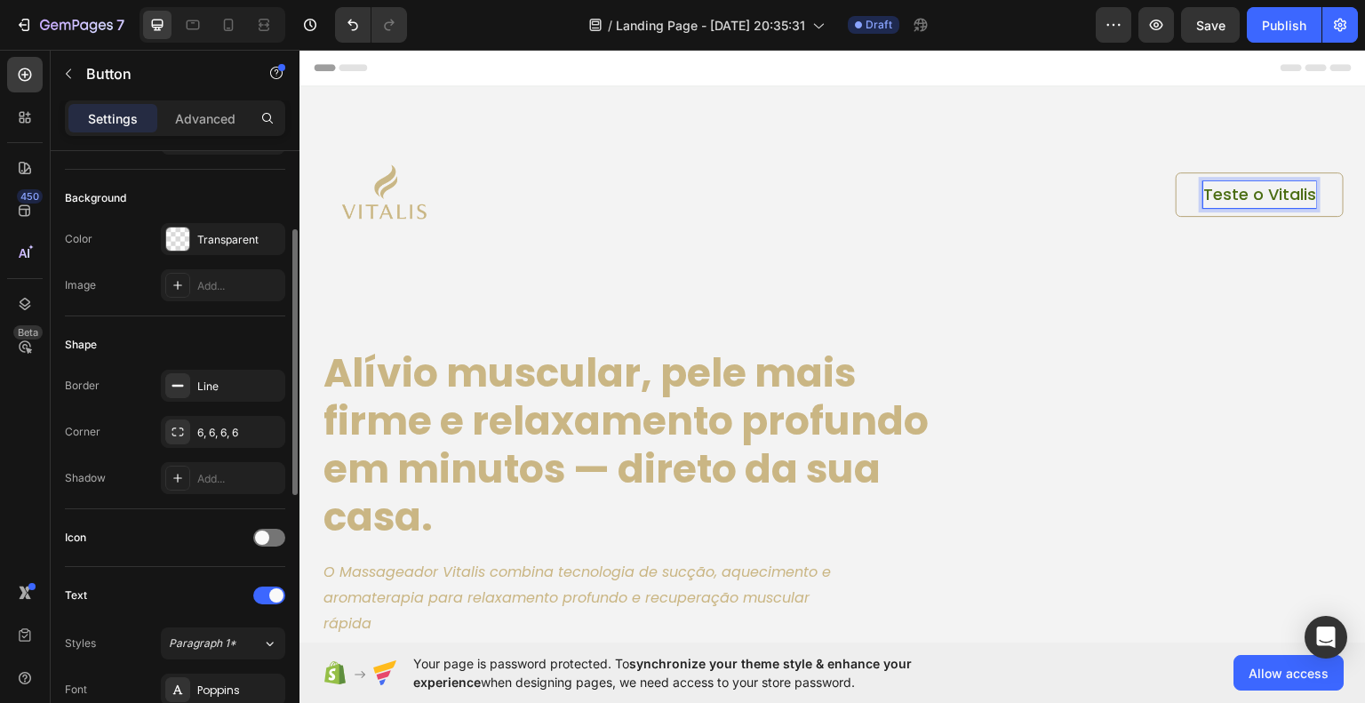
click at [1231, 194] on p "Teste o Vitalis" at bounding box center [1260, 193] width 113 height 27
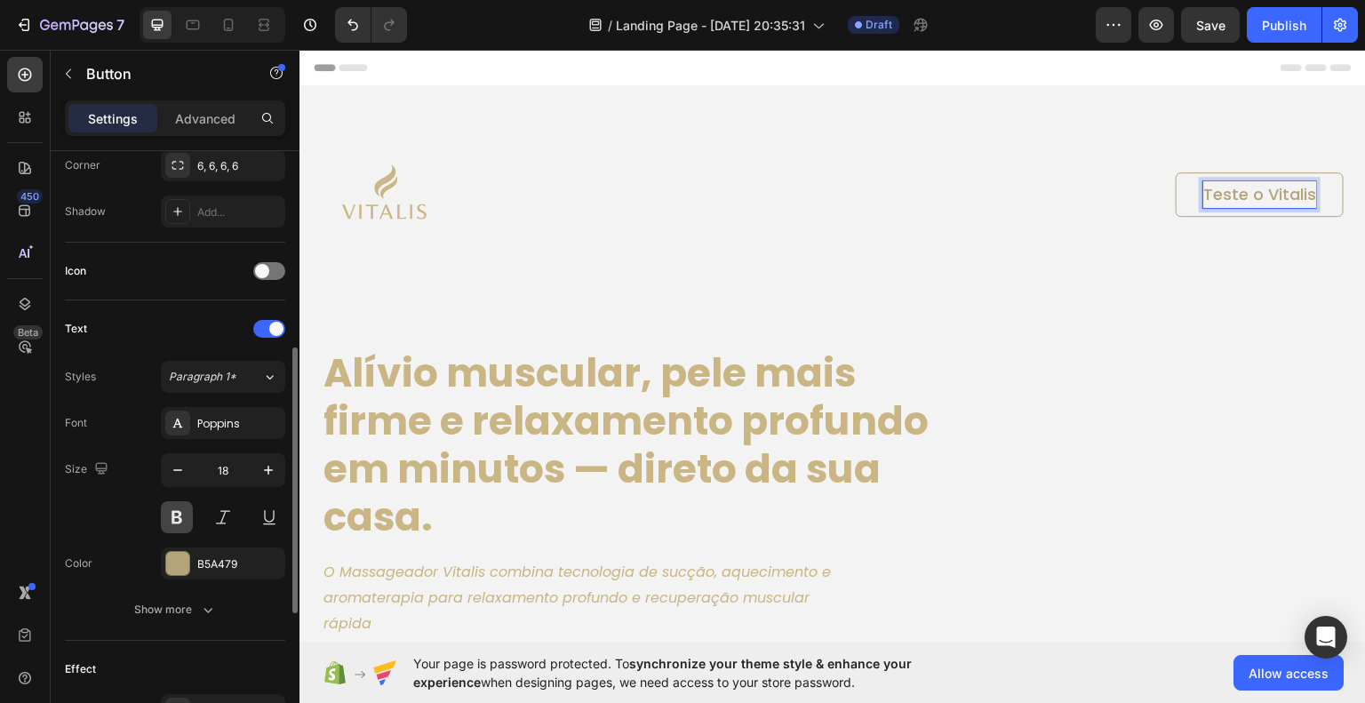
scroll to position [533, 0]
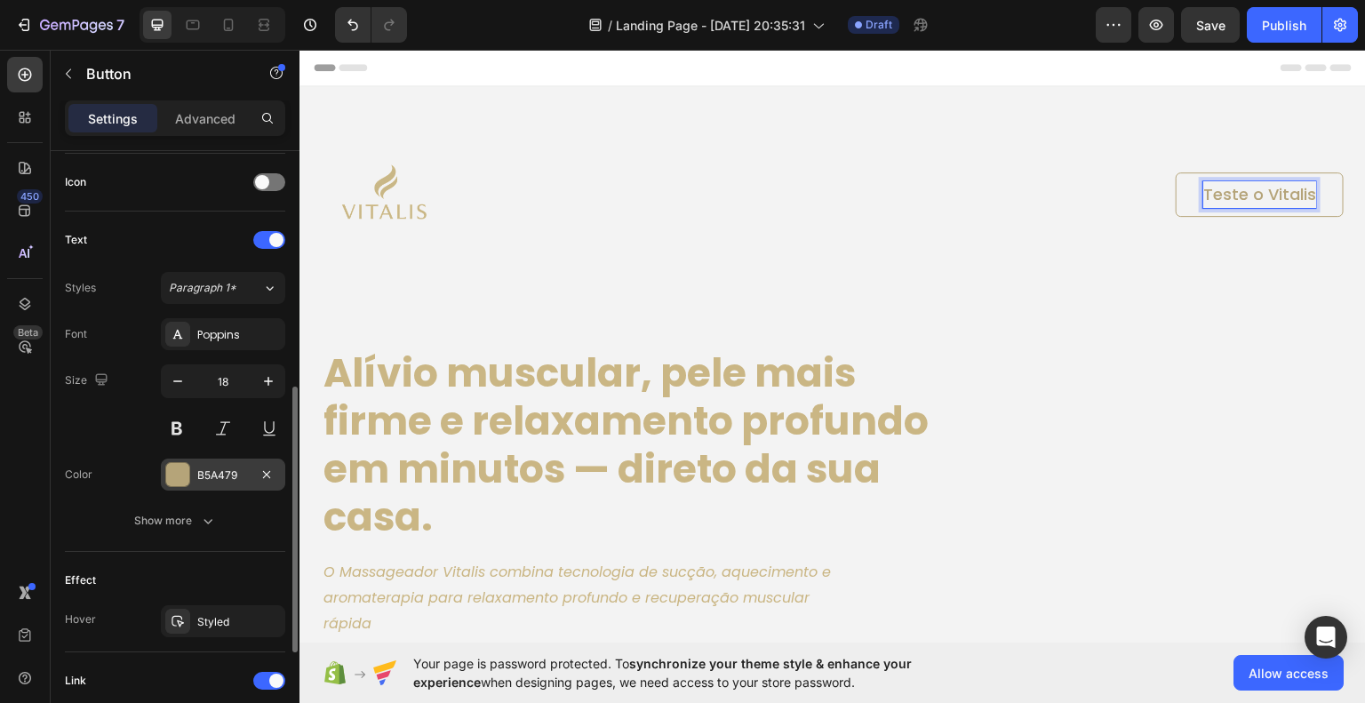
click at [185, 468] on div at bounding box center [177, 474] width 23 height 23
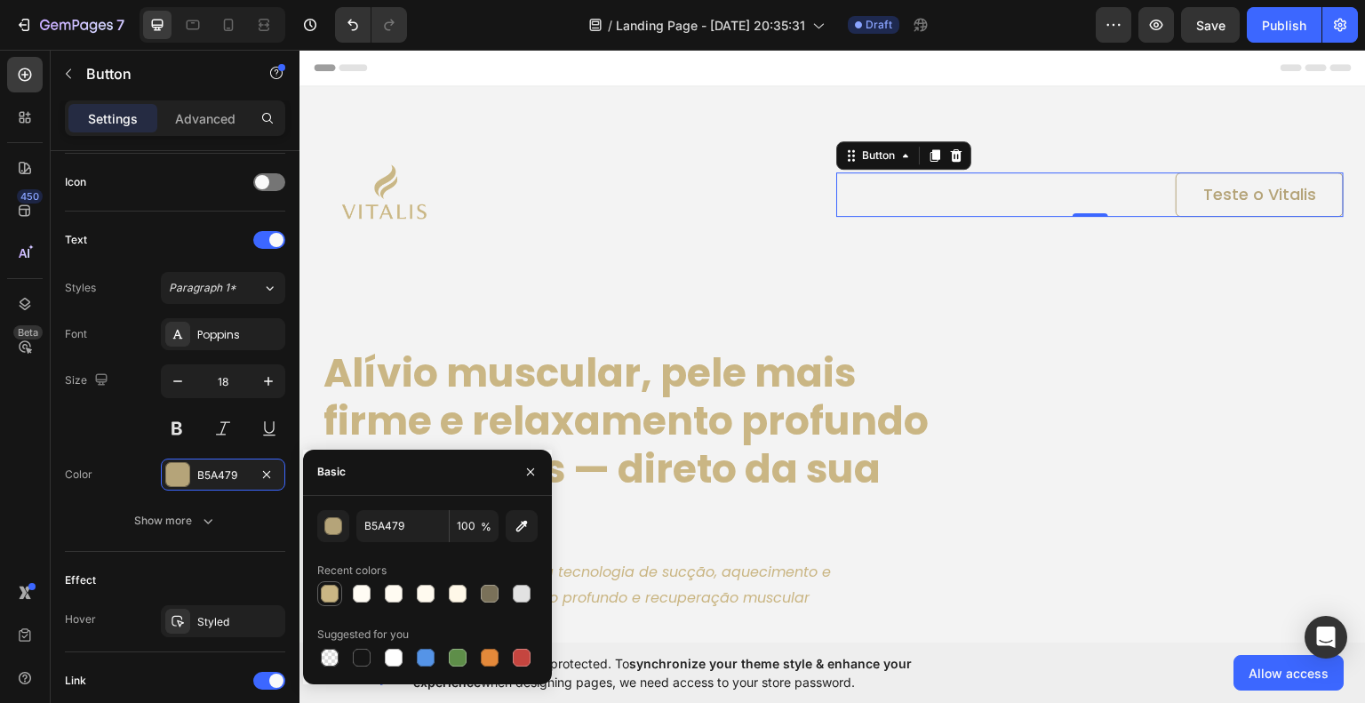
click at [332, 593] on div at bounding box center [330, 594] width 18 height 18
type input "CAB684"
click at [1104, 384] on div "Alívio muscular, pele mais firme e relaxamento profundo em minutos — direto da …" at bounding box center [833, 445] width 1022 height 196
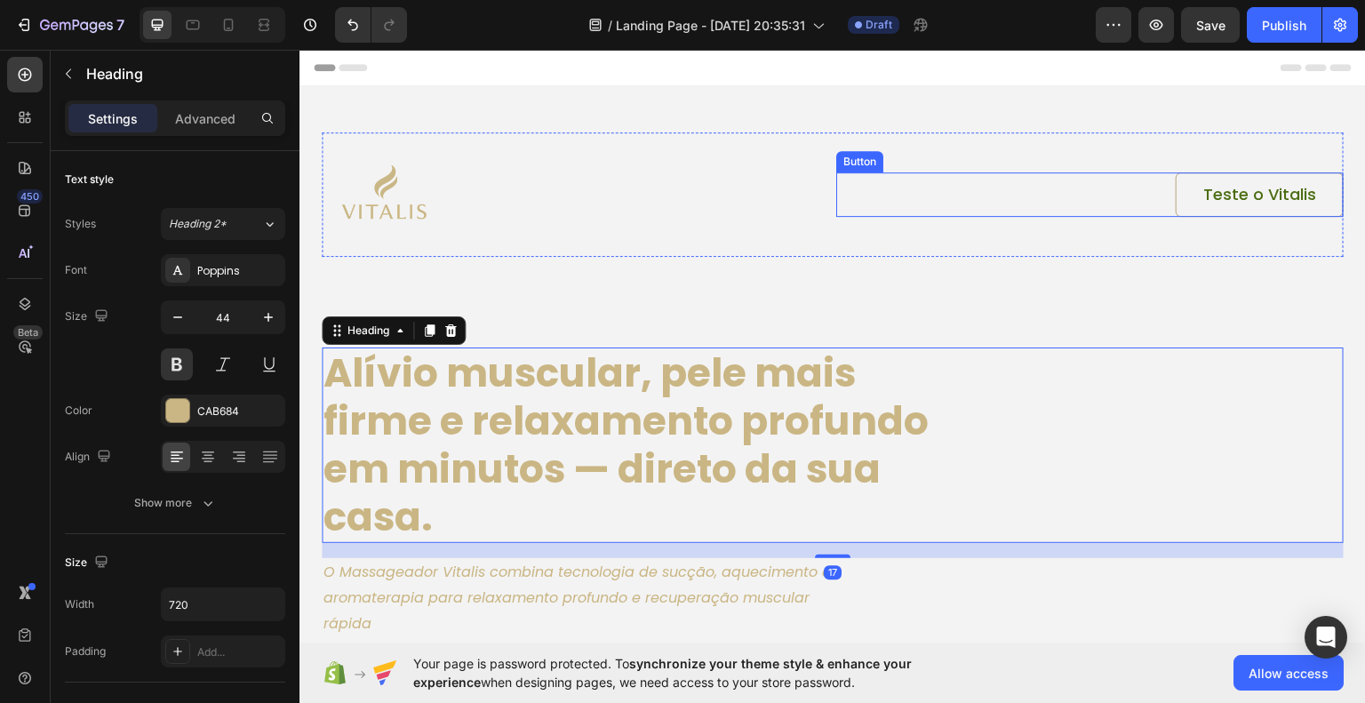
click at [1176, 210] on link "Teste o Vitalis" at bounding box center [1260, 194] width 168 height 44
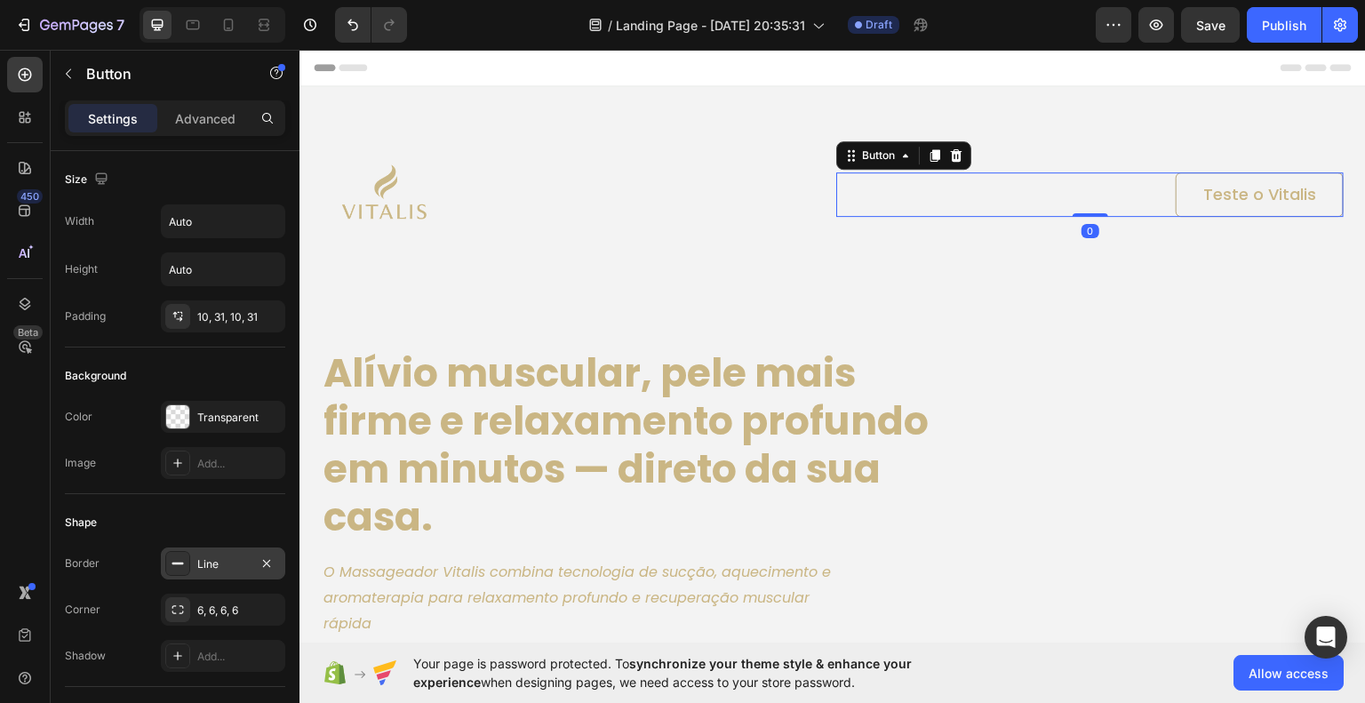
click at [207, 561] on div "Line" at bounding box center [223, 564] width 52 height 16
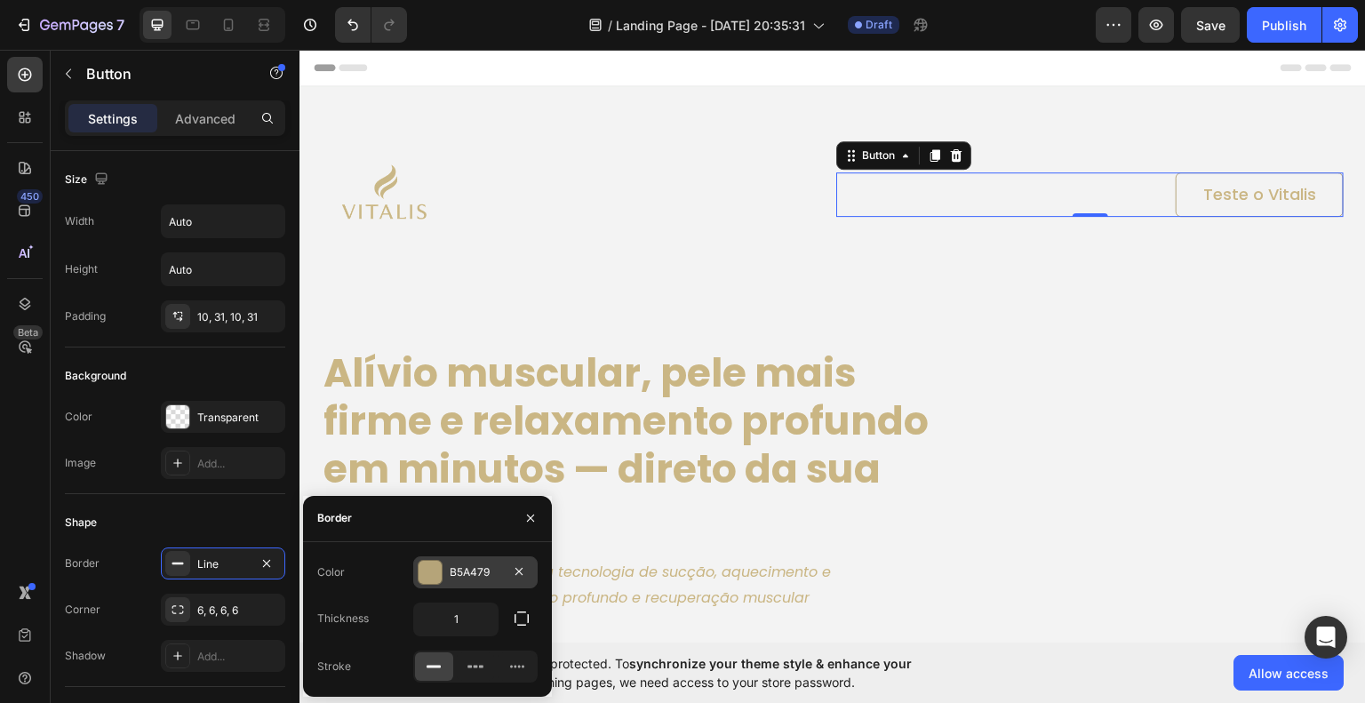
click at [425, 572] on div at bounding box center [430, 572] width 23 height 23
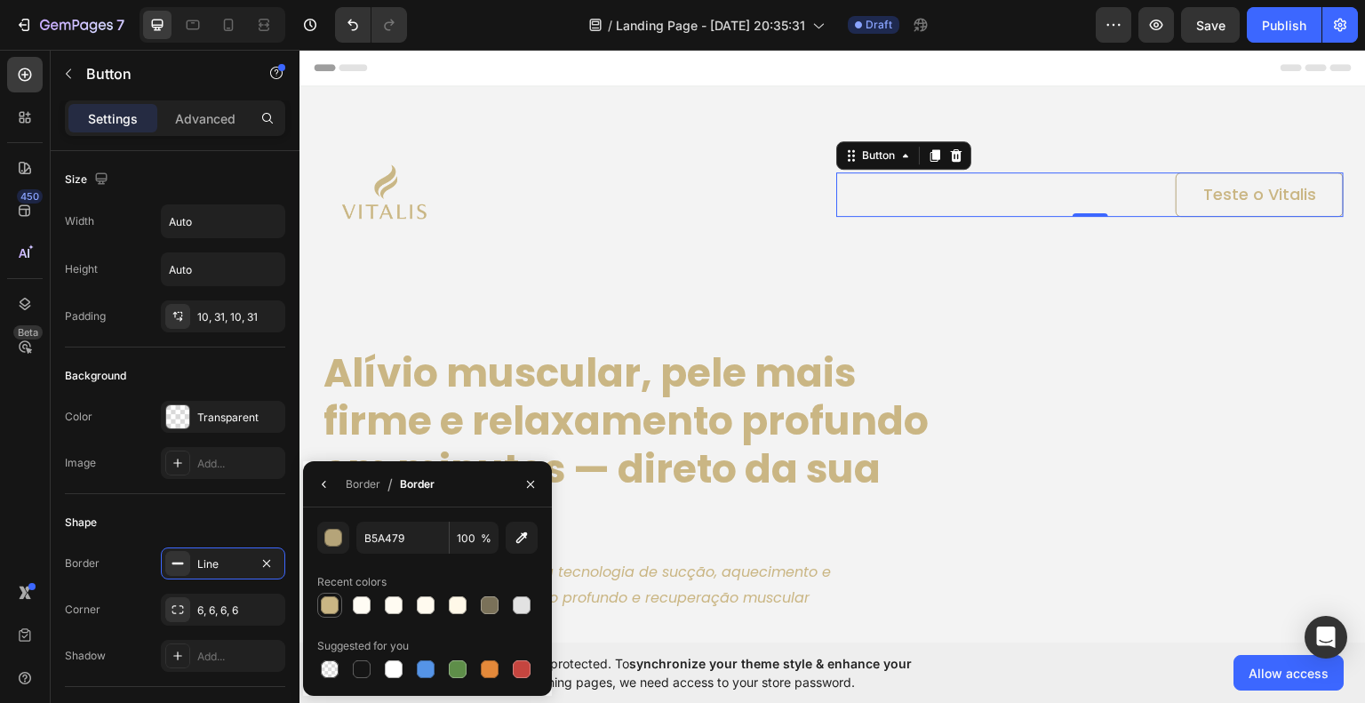
click at [338, 602] on div at bounding box center [330, 605] width 18 height 18
type input "CAB684"
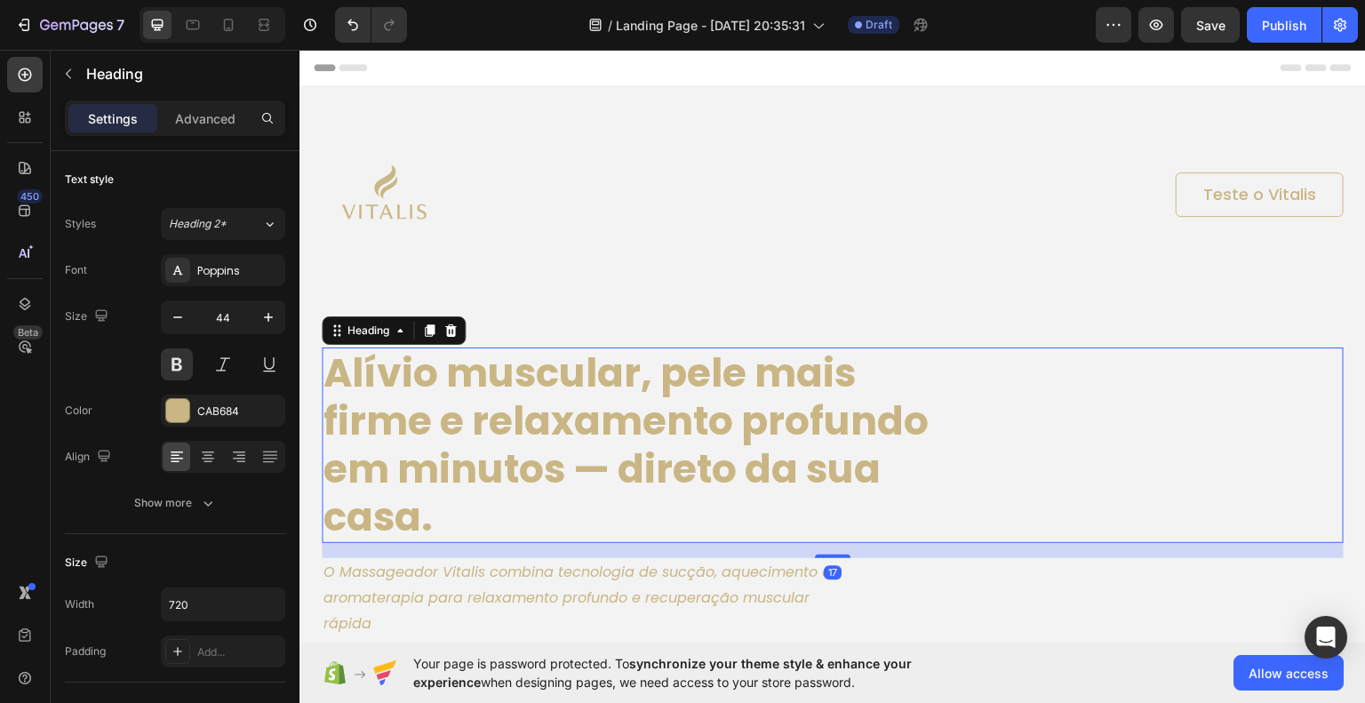
click at [1137, 379] on div "Alívio muscular, pele mais firme e relaxamento profundo em minutos — direto da …" at bounding box center [833, 445] width 1022 height 196
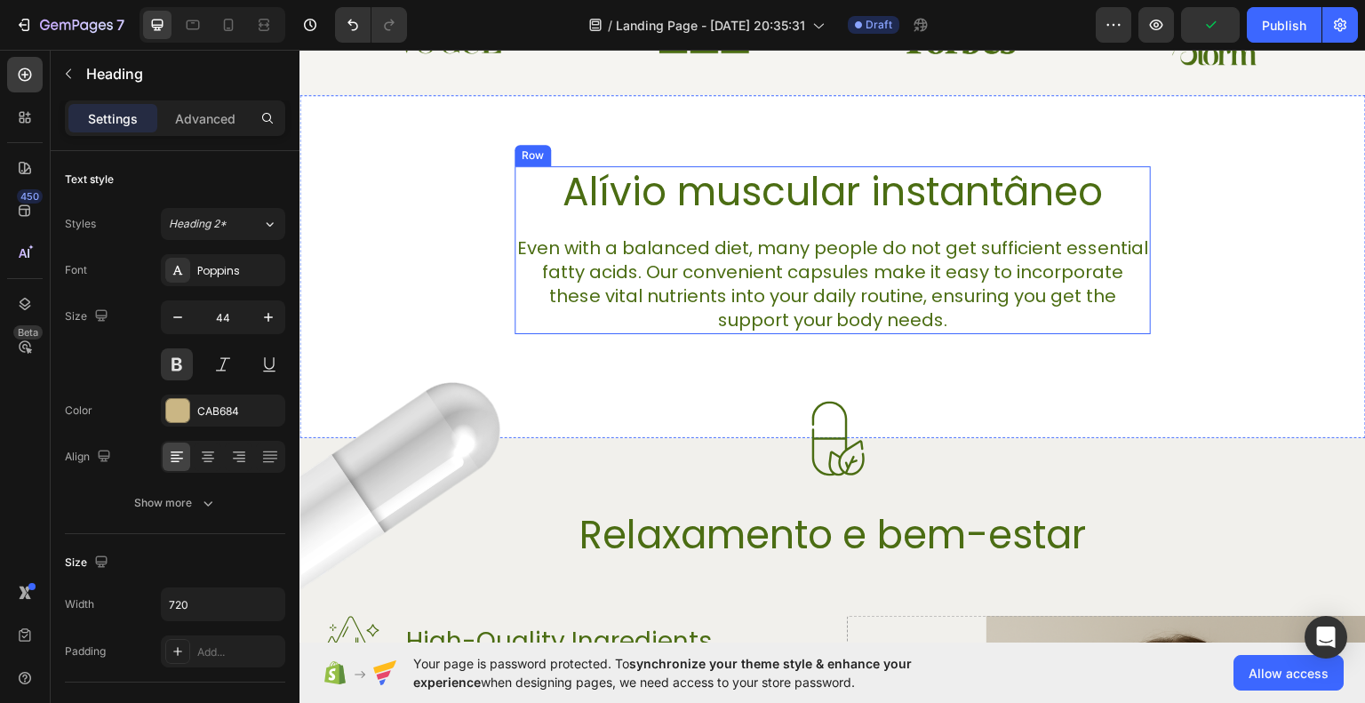
scroll to position [800, 0]
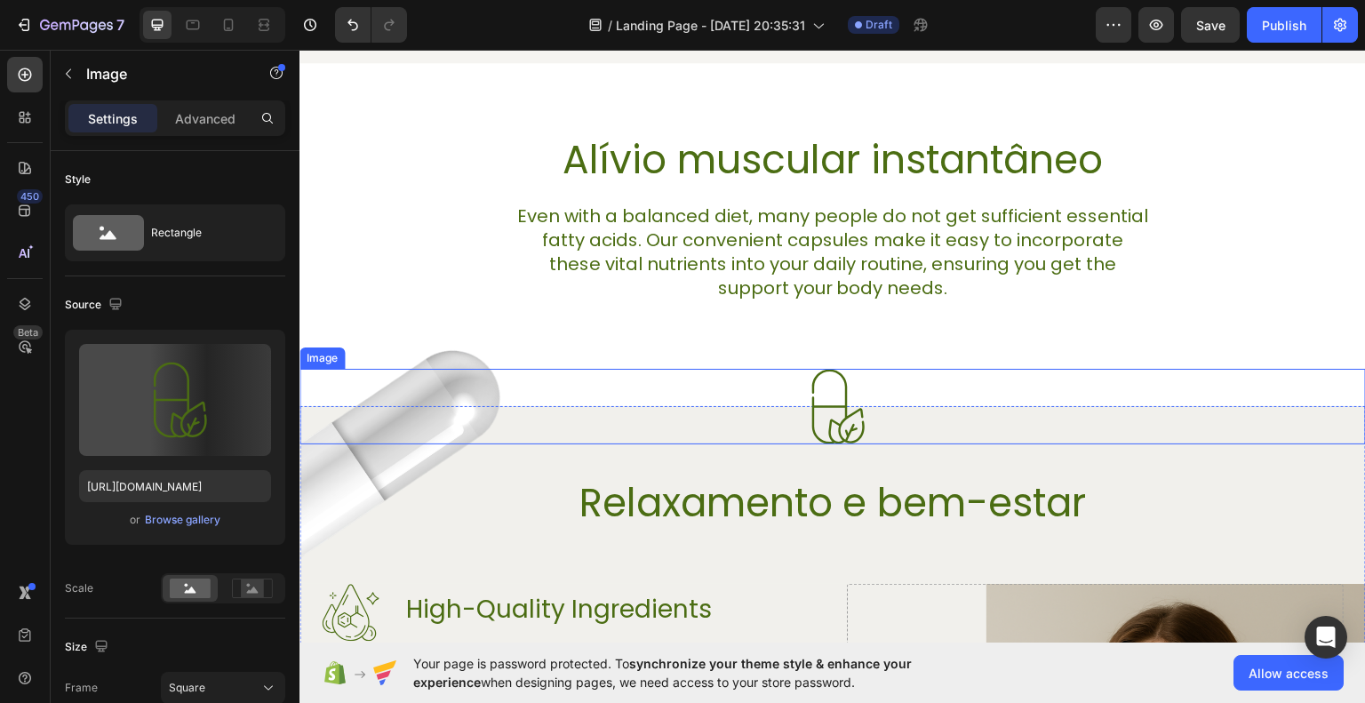
click at [834, 380] on img at bounding box center [834, 406] width 76 height 76
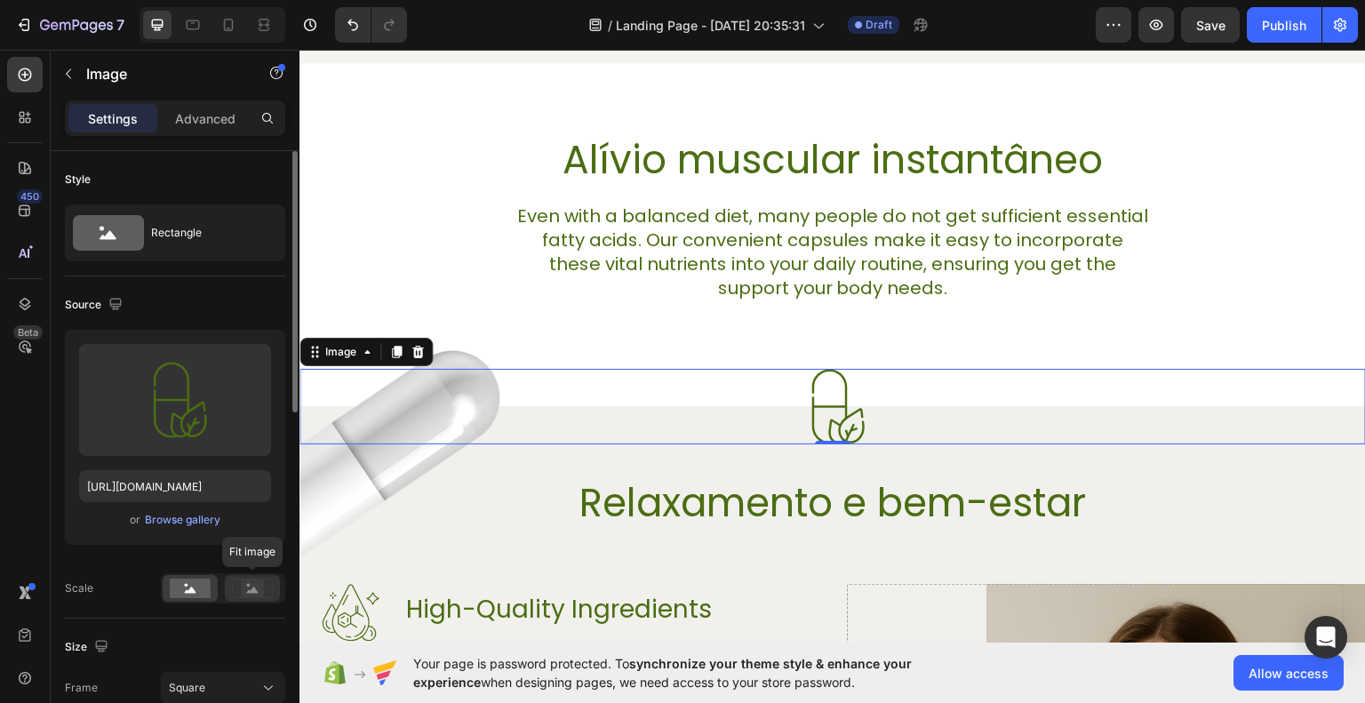
click at [236, 582] on icon at bounding box center [252, 589] width 41 height 20
click at [205, 596] on rect at bounding box center [190, 589] width 41 height 20
click at [1020, 415] on div at bounding box center [833, 406] width 1067 height 76
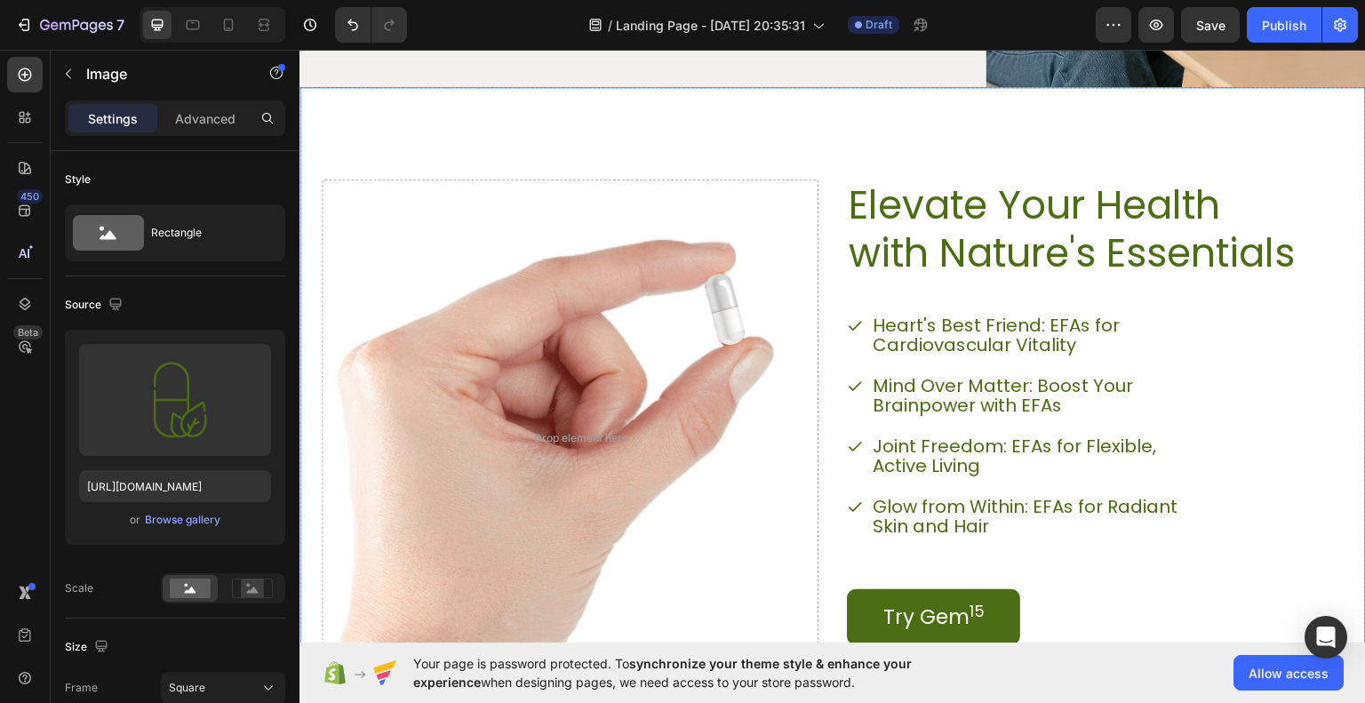
scroll to position [2133, 0]
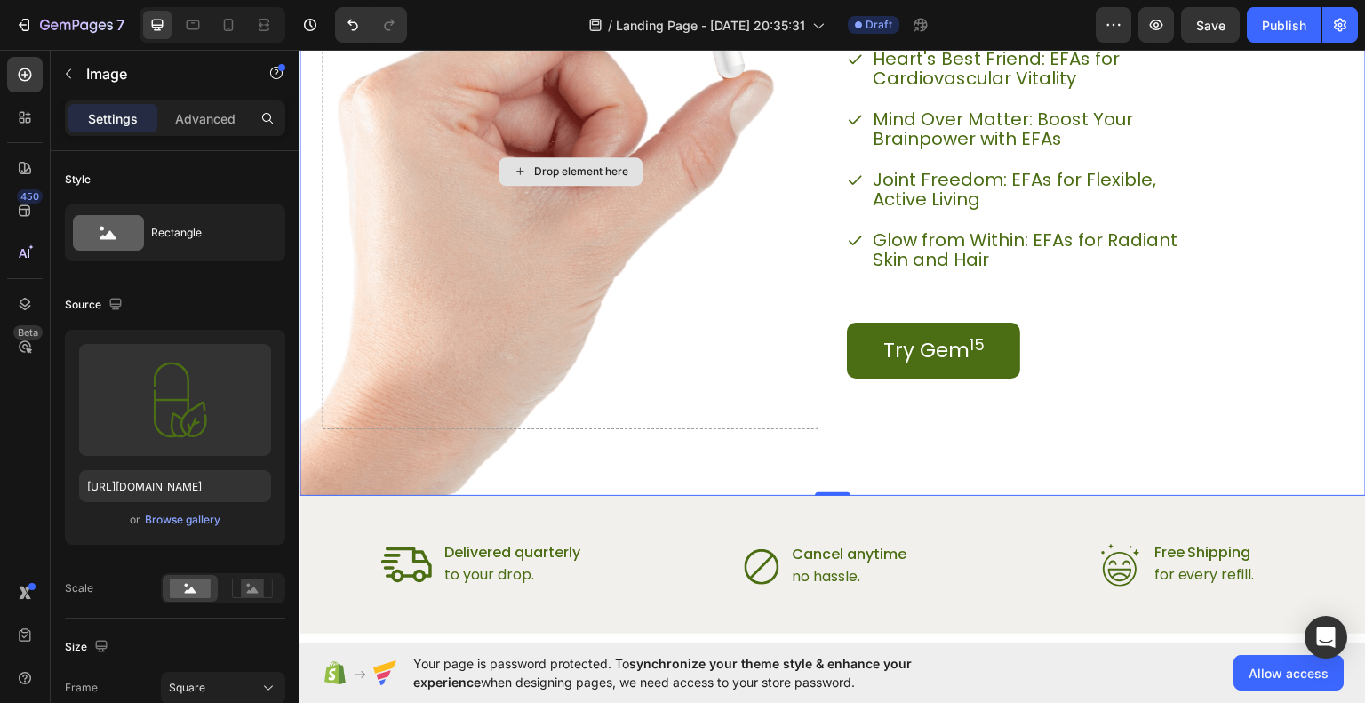
click at [482, 304] on div "Drop element here" at bounding box center [570, 170] width 497 height 516
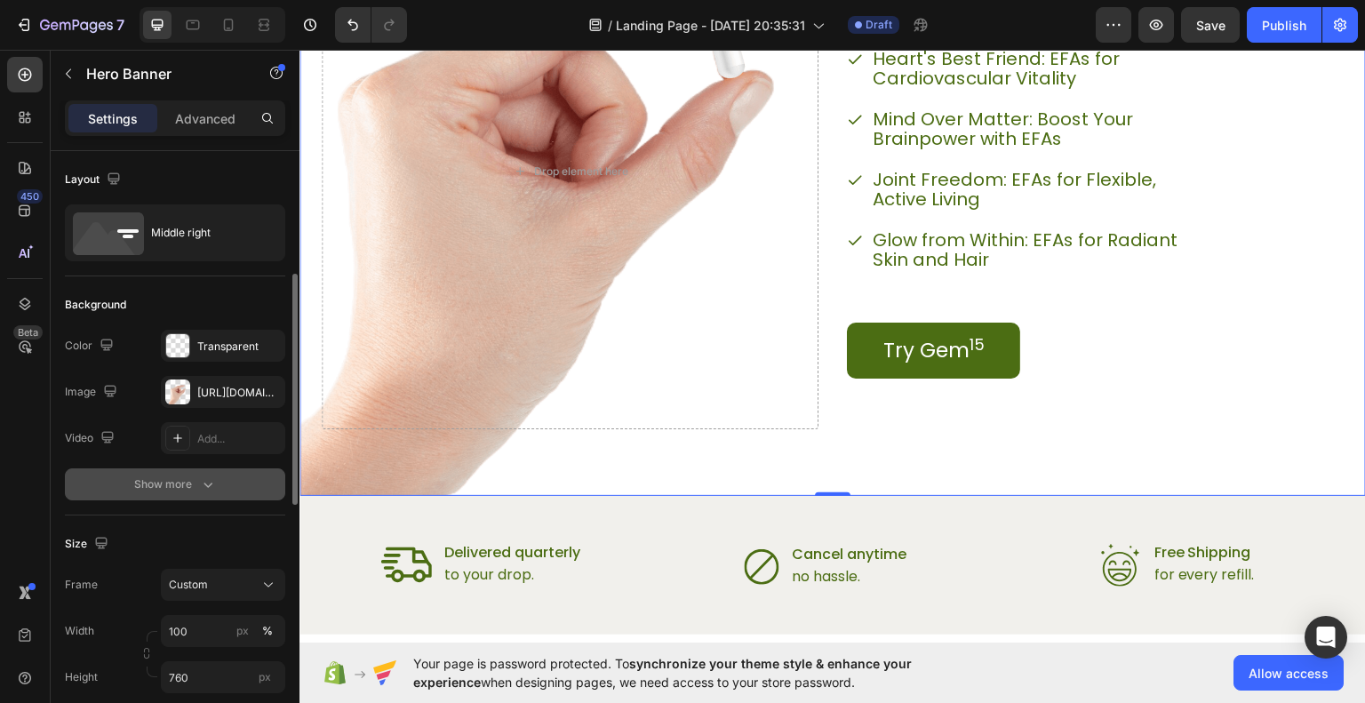
scroll to position [89, 0]
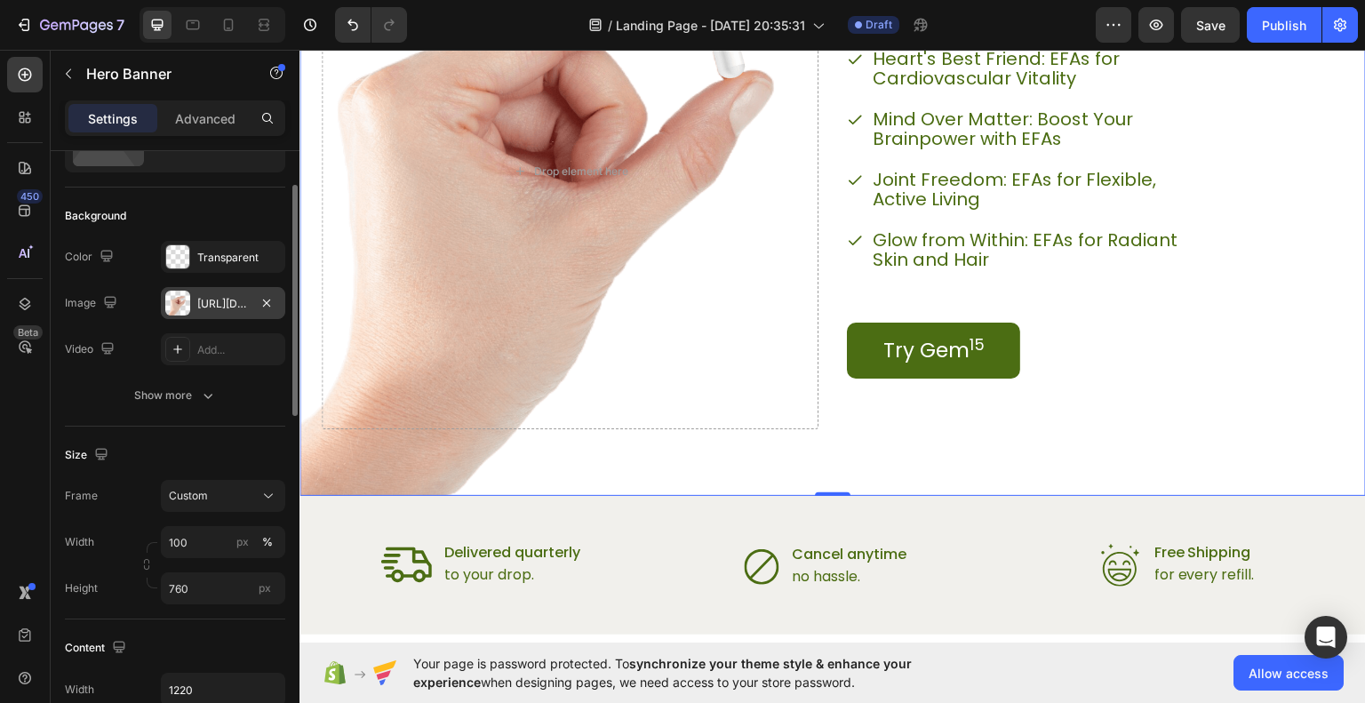
click at [238, 301] on div "https://cdn.shopify.com/s/files/1/0956/4953/0147/files/gempages_586058162910528…" at bounding box center [223, 304] width 52 height 16
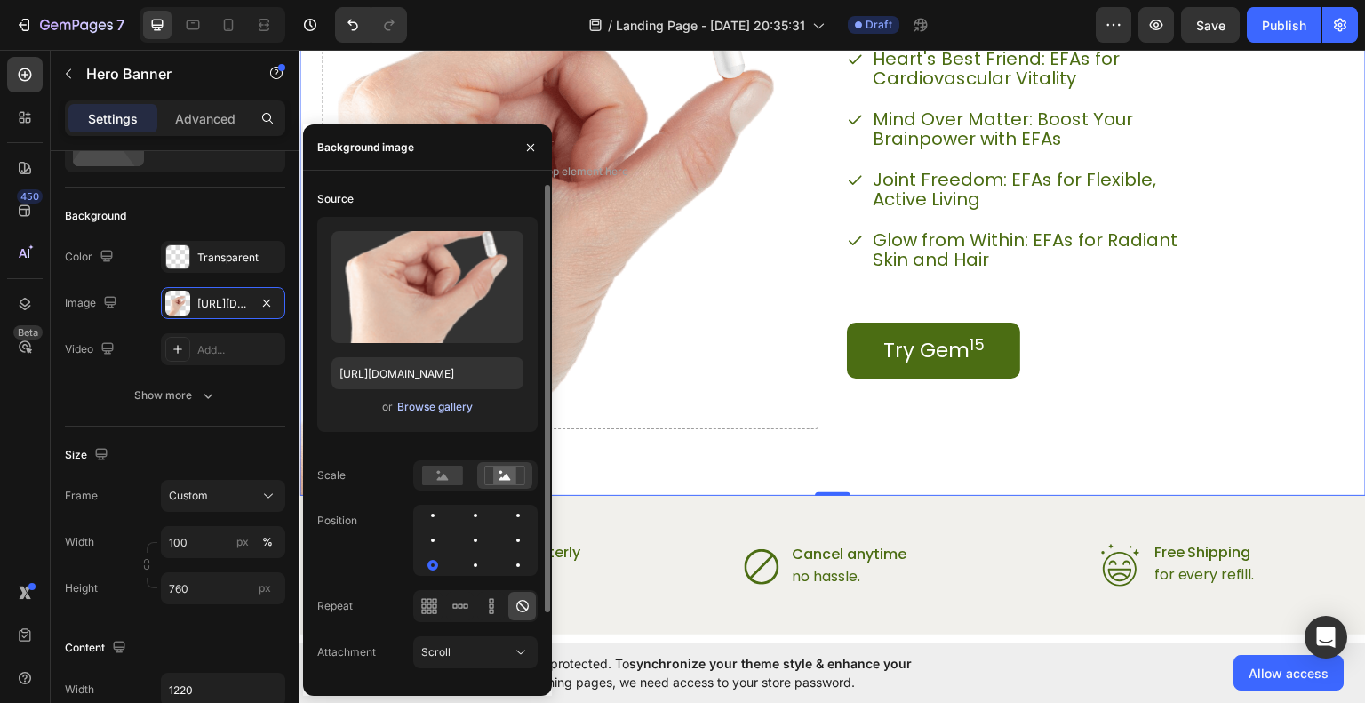
click at [423, 408] on div "Browse gallery" at bounding box center [435, 407] width 76 height 16
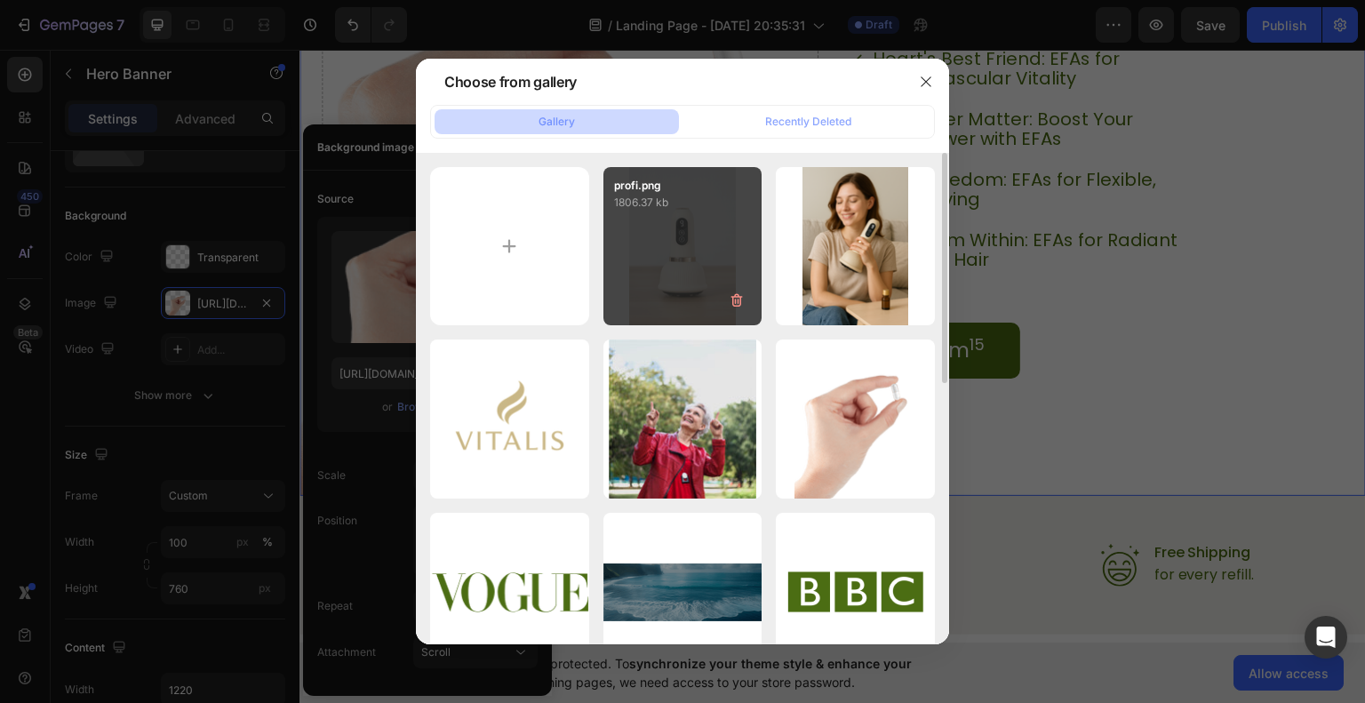
click at [668, 237] on div "profi.png 1806.37 kb" at bounding box center [683, 246] width 159 height 159
type input "https://cdn.shopify.com/s/files/1/0956/4953/0147/files/gempages_586058162910528…"
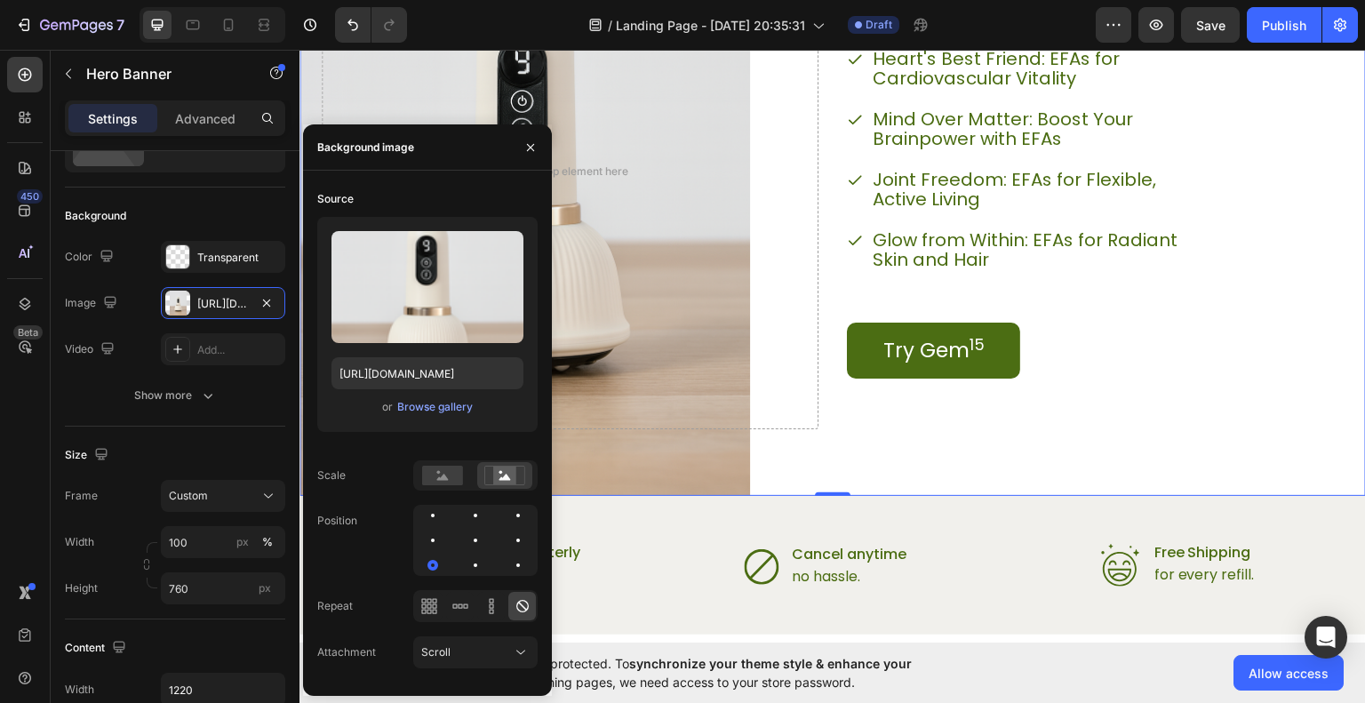
click at [1237, 466] on div "Elevate Your Health with Nature's Essentials Heading Heart's Best Friend: EFAs …" at bounding box center [833, 157] width 1067 height 678
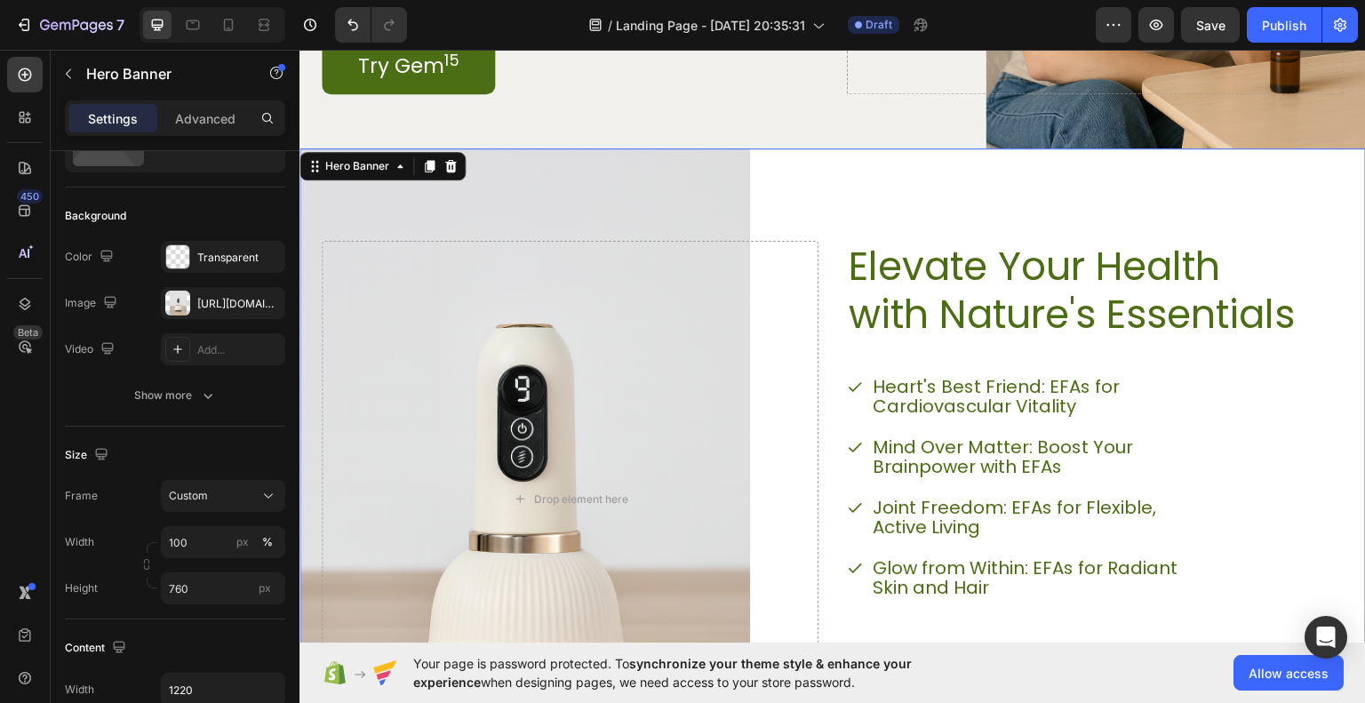
scroll to position [1778, 0]
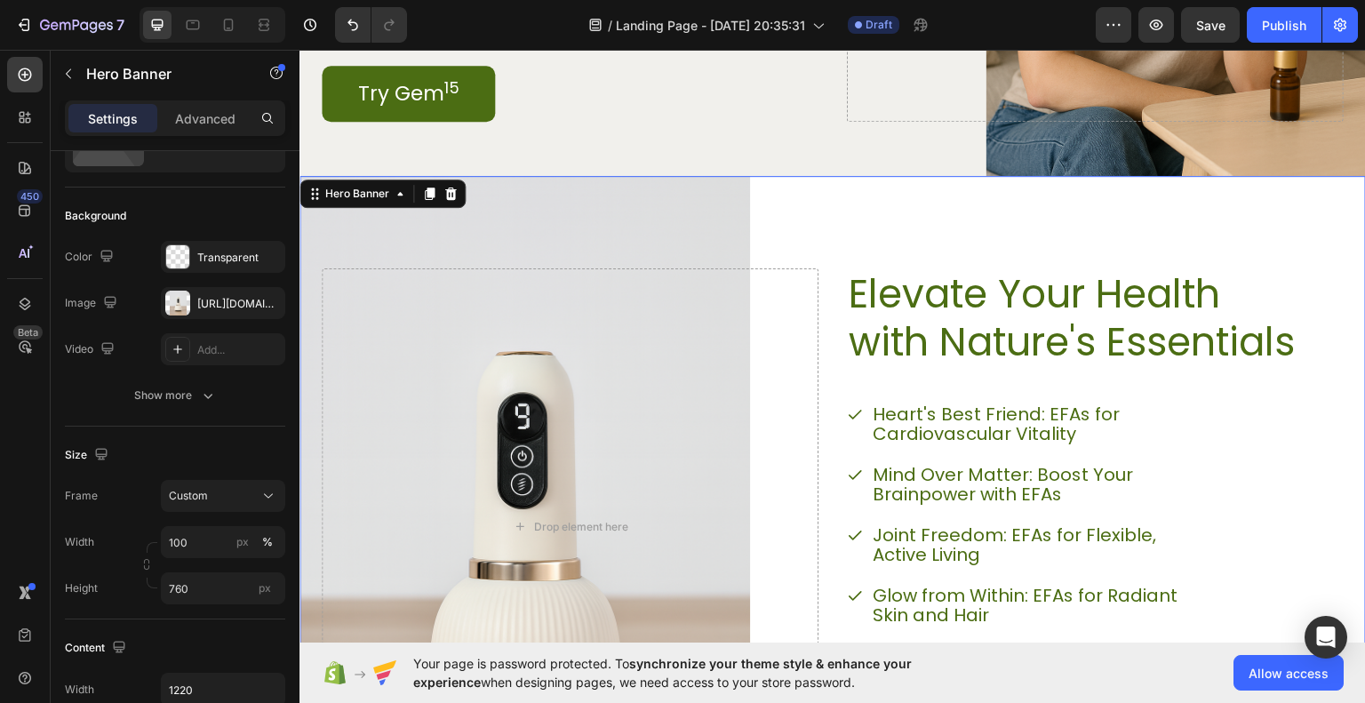
click at [1241, 482] on div "Elevate Your Health with Nature's Essentials Heading Heart's Best Friend: EFAs …" at bounding box center [1095, 526] width 497 height 516
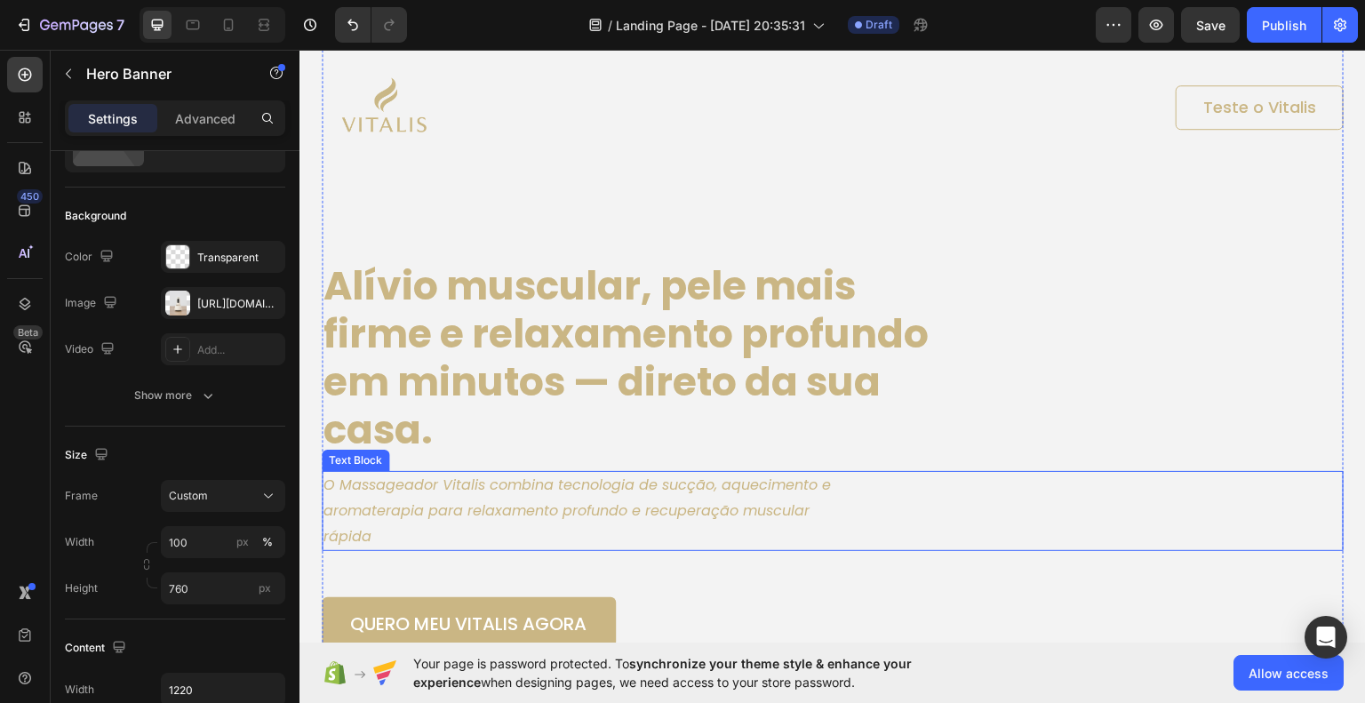
scroll to position [0, 0]
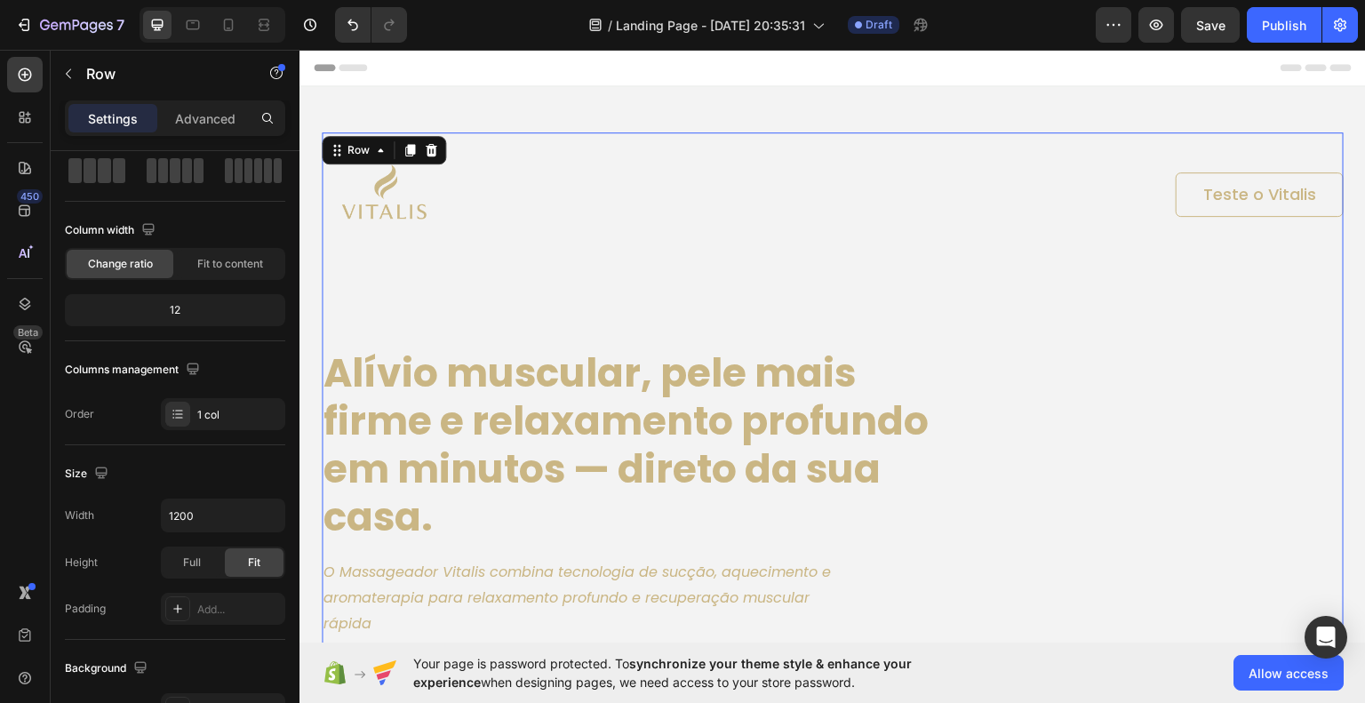
click at [836, 279] on div "Image Teste o Vitalis Button Row Alívio muscular, pele mais firme e relaxamento…" at bounding box center [833, 433] width 1022 height 602
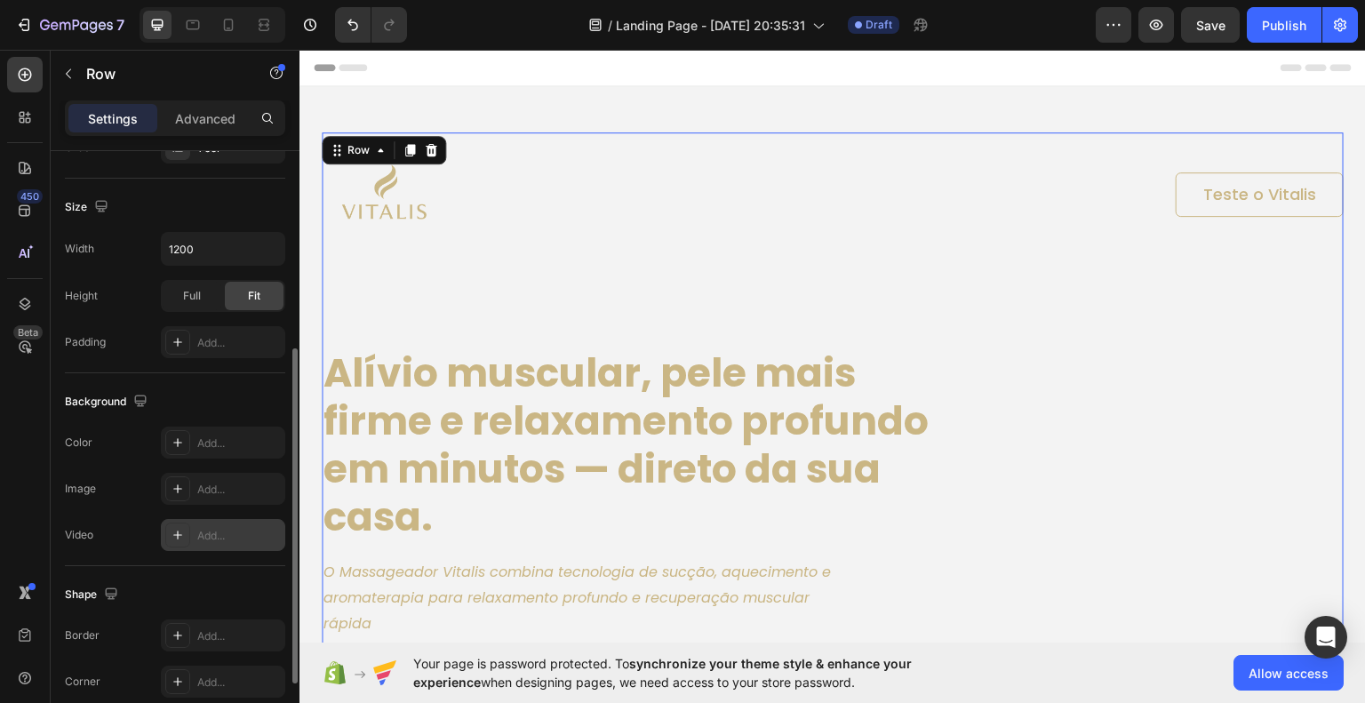
scroll to position [480, 0]
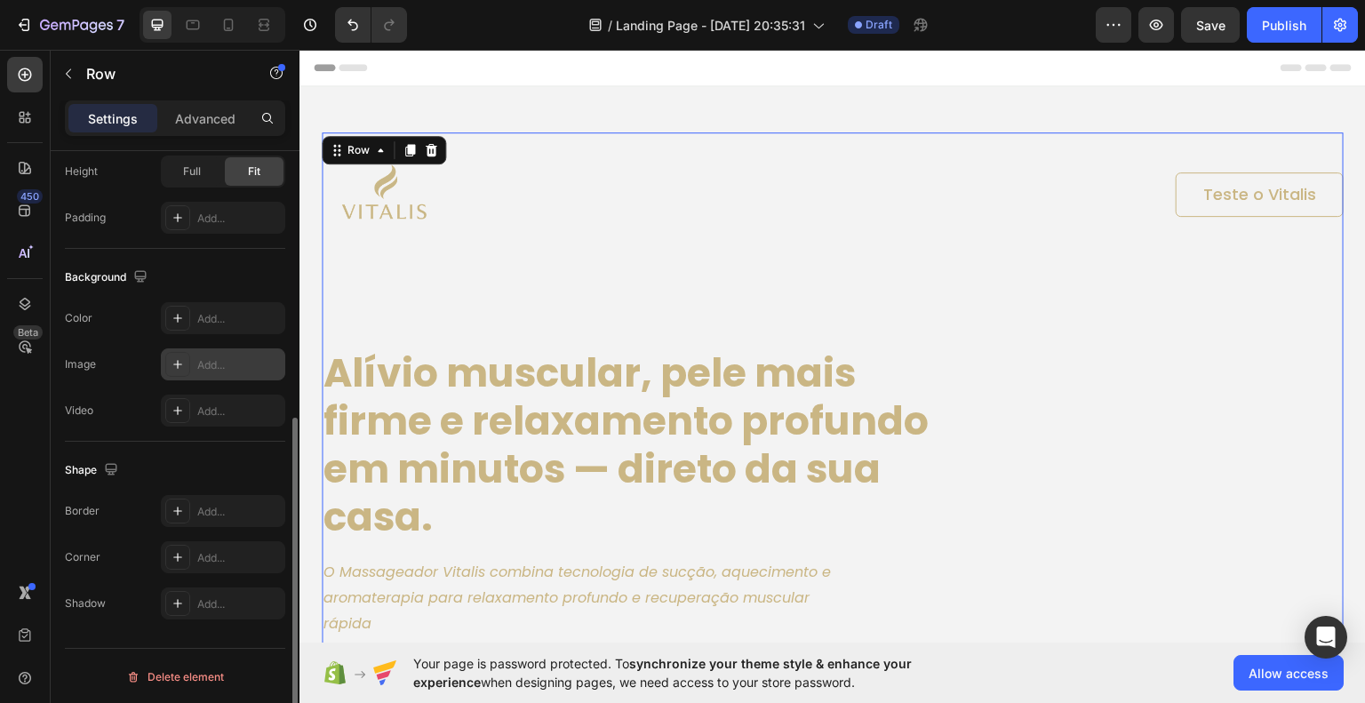
click at [212, 363] on div "Add..." at bounding box center [239, 365] width 84 height 16
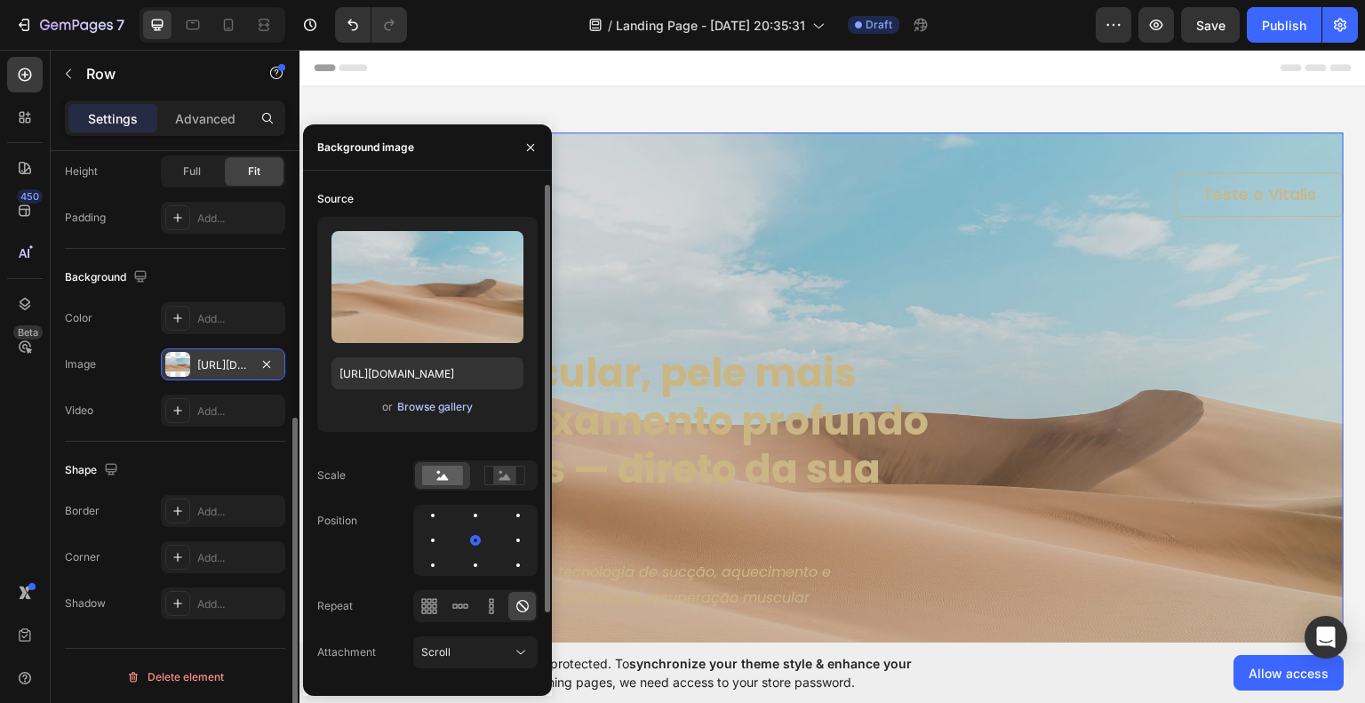
click at [458, 411] on div "Browse gallery" at bounding box center [435, 407] width 76 height 16
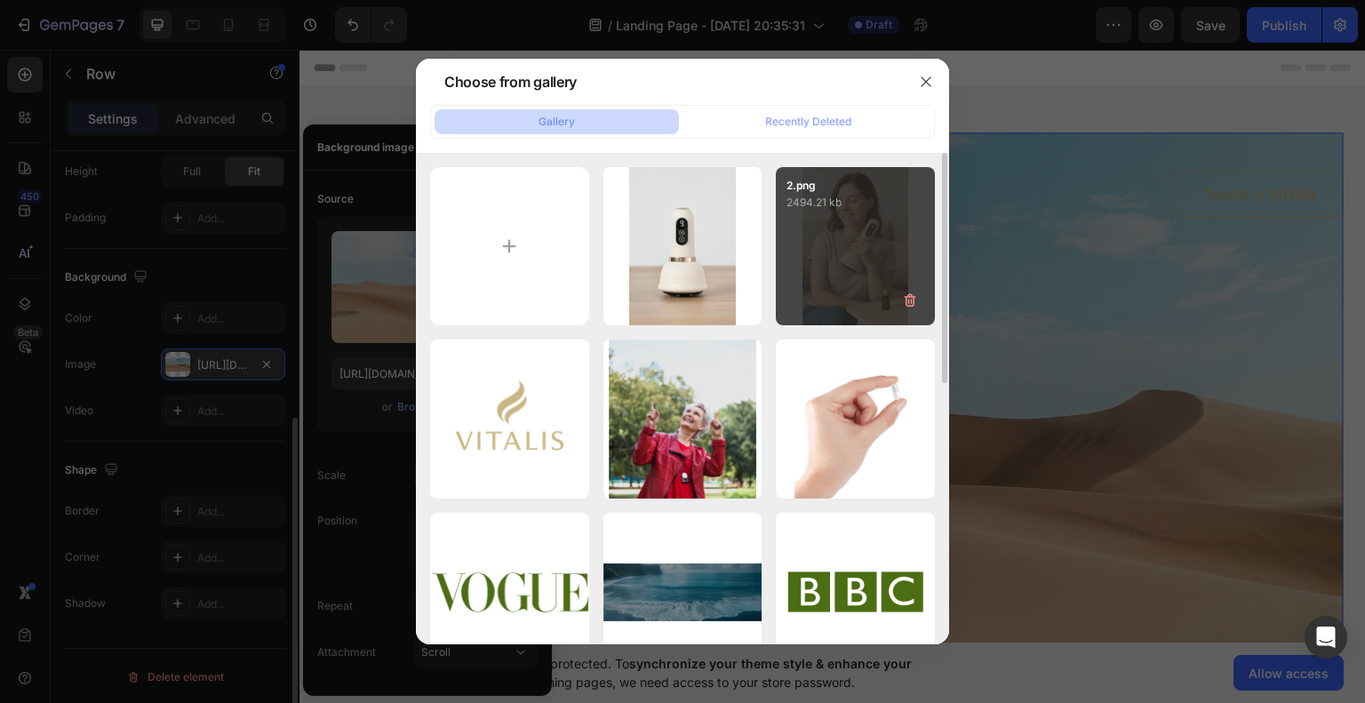
click at [807, 242] on div "2.png 2494.21 kb" at bounding box center [855, 246] width 159 height 159
type input "https://cdn.shopify.com/s/files/1/0956/4953/0147/files/gempages_586058162910528…"
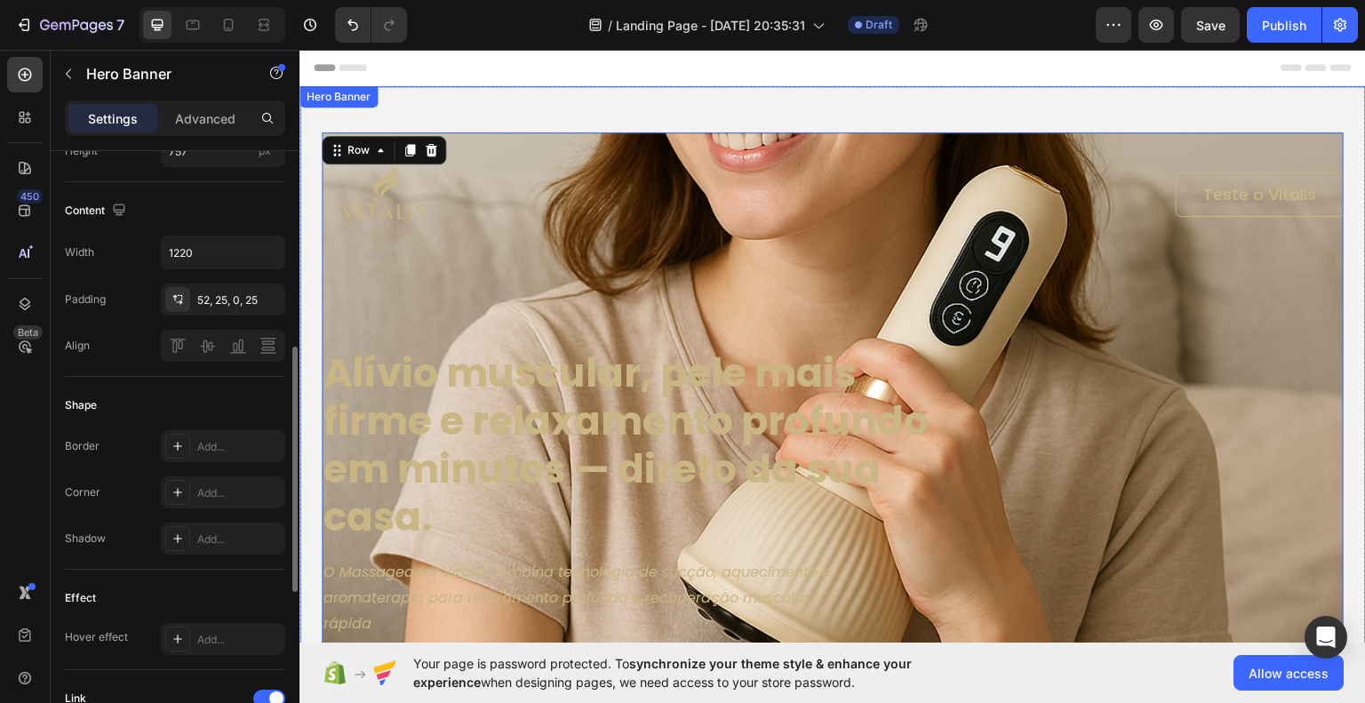
click at [1348, 347] on div "Image Teste o Vitalis Button Row Alívio muscular, pele mais firme e relaxamento…" at bounding box center [833, 409] width 1067 height 648
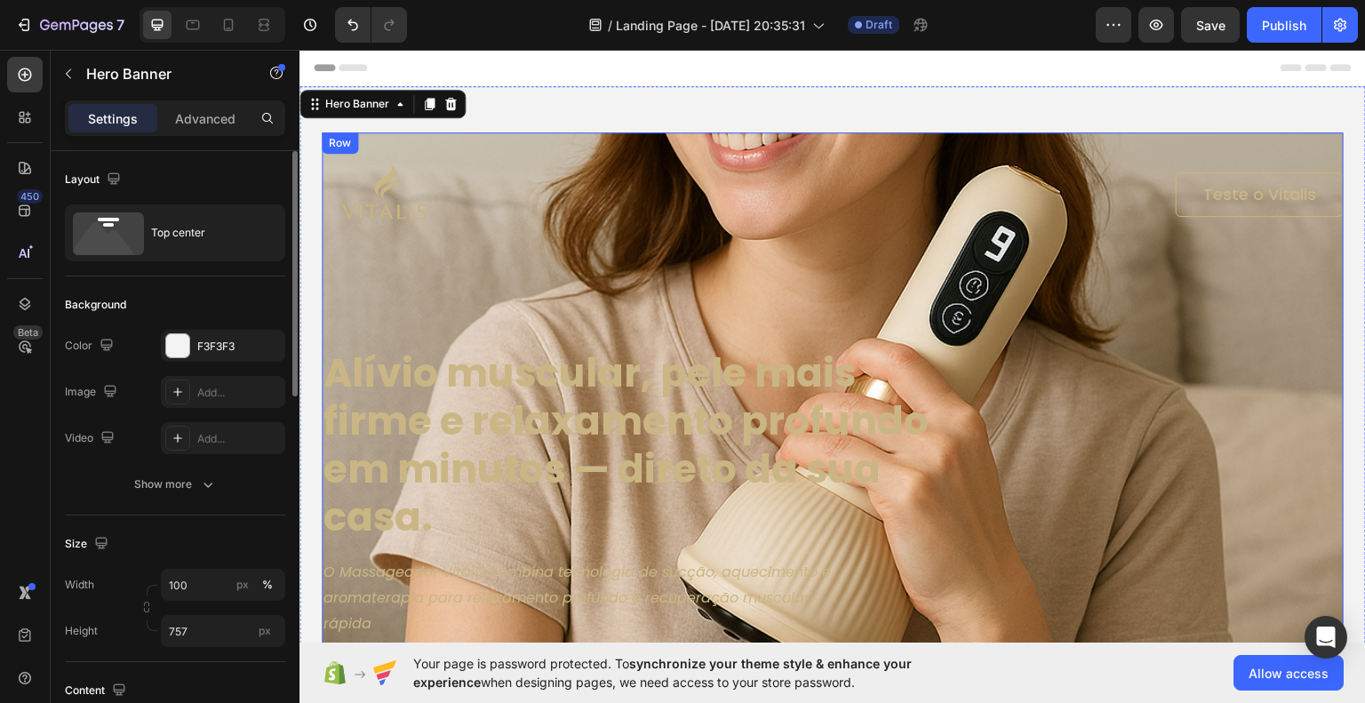
click at [1045, 305] on div "Image Teste o Vitalis Button Row Alívio muscular, pele mais firme e relaxamento…" at bounding box center [833, 433] width 1022 height 602
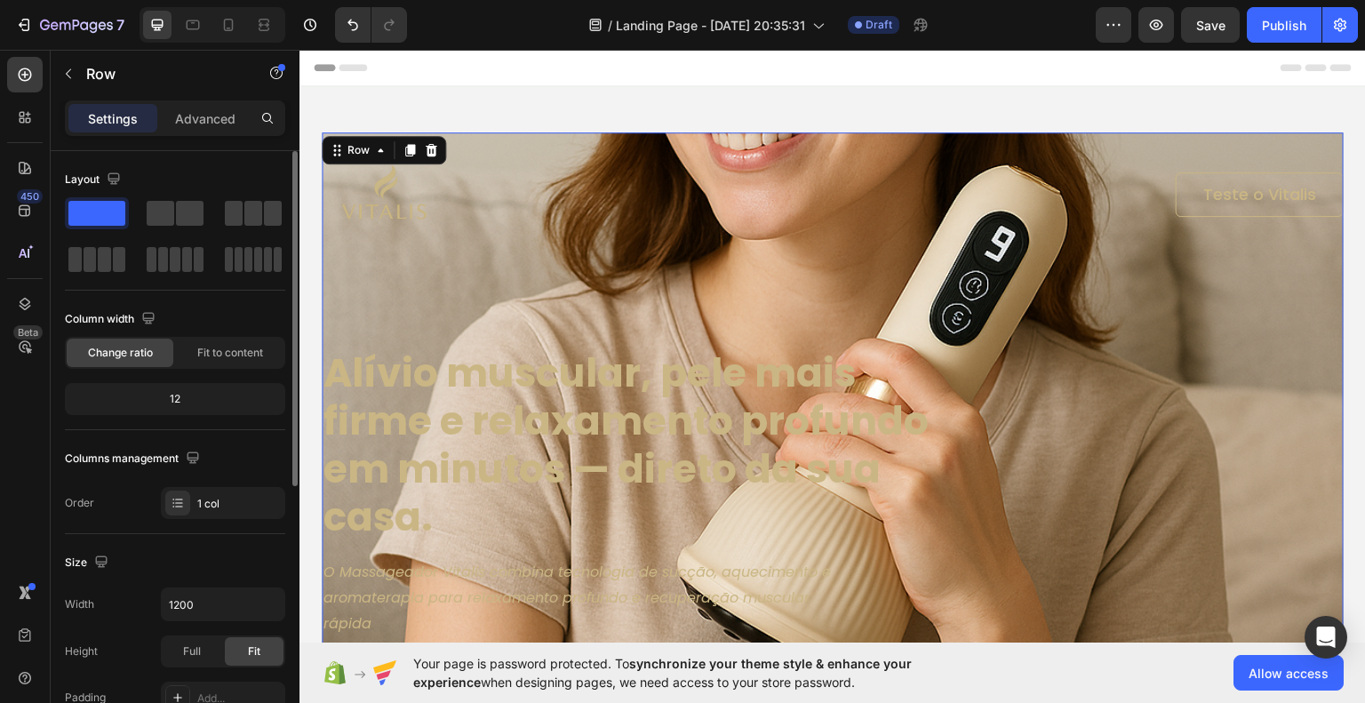
click at [668, 293] on div "Image Teste o Vitalis Button Row Alívio muscular, pele mais firme e relaxamento…" at bounding box center [833, 433] width 1022 height 602
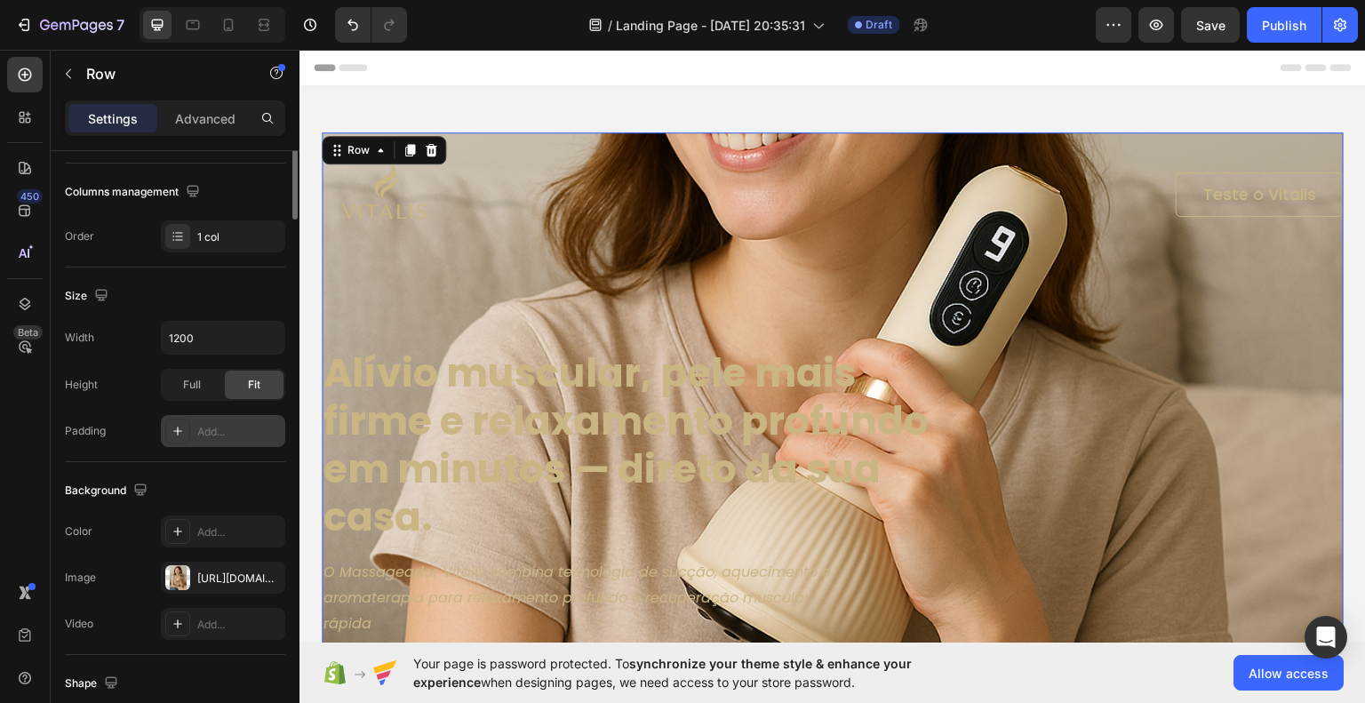
scroll to position [356, 0]
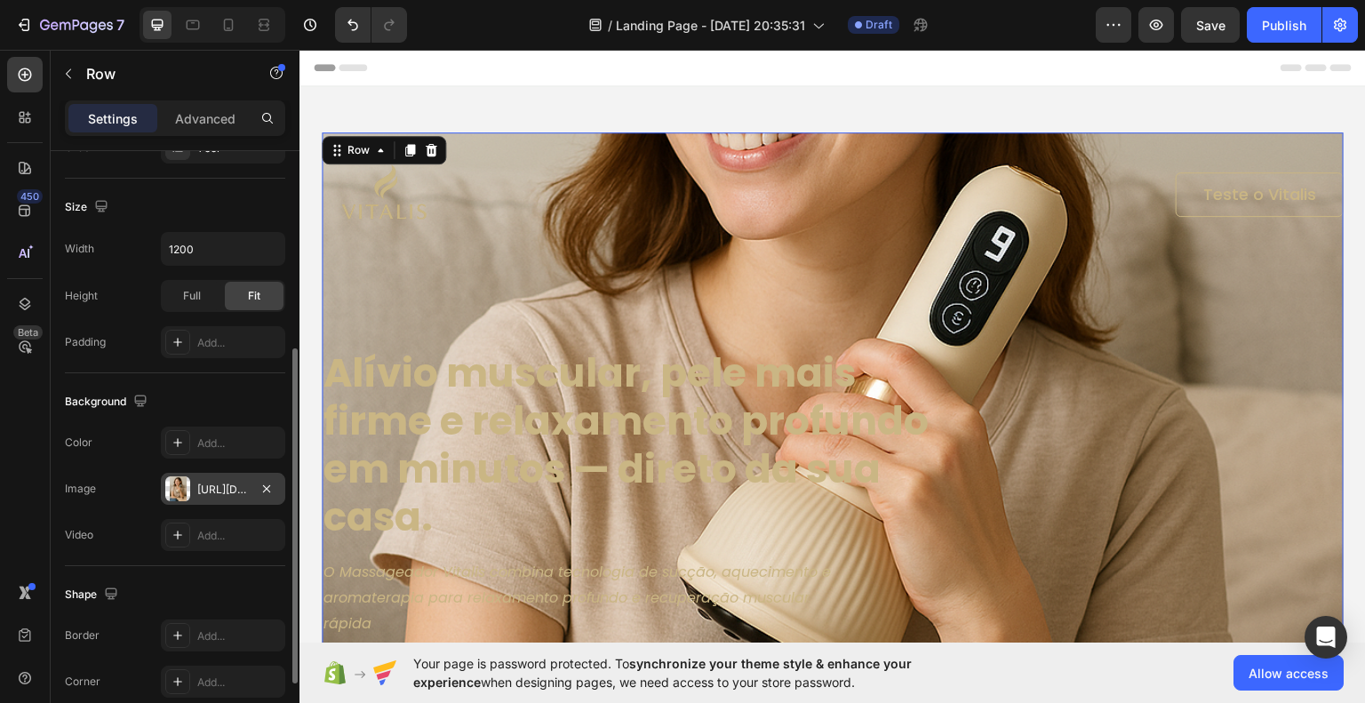
click at [212, 486] on div "https://cdn.shopify.com/s/files/1/0956/4953/0147/files/gempages_586058162910528…" at bounding box center [223, 490] width 52 height 16
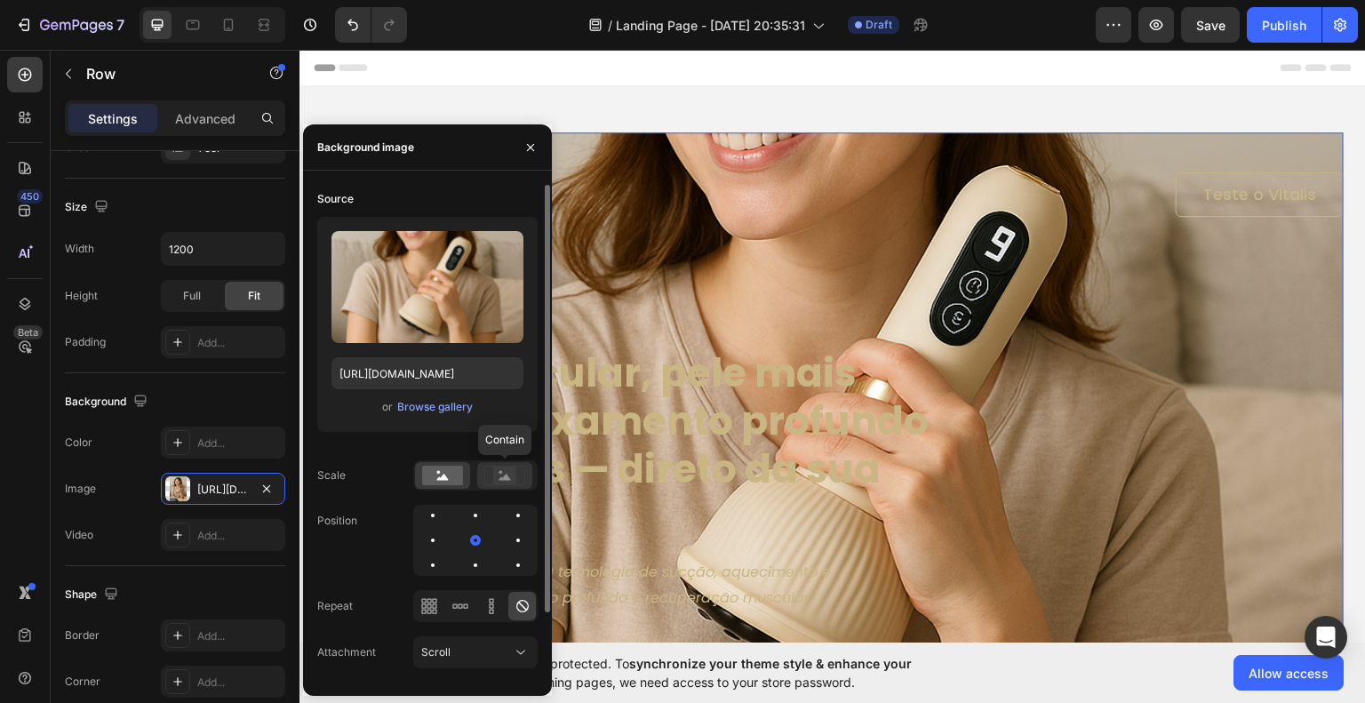
click at [488, 483] on icon at bounding box center [504, 476] width 41 height 20
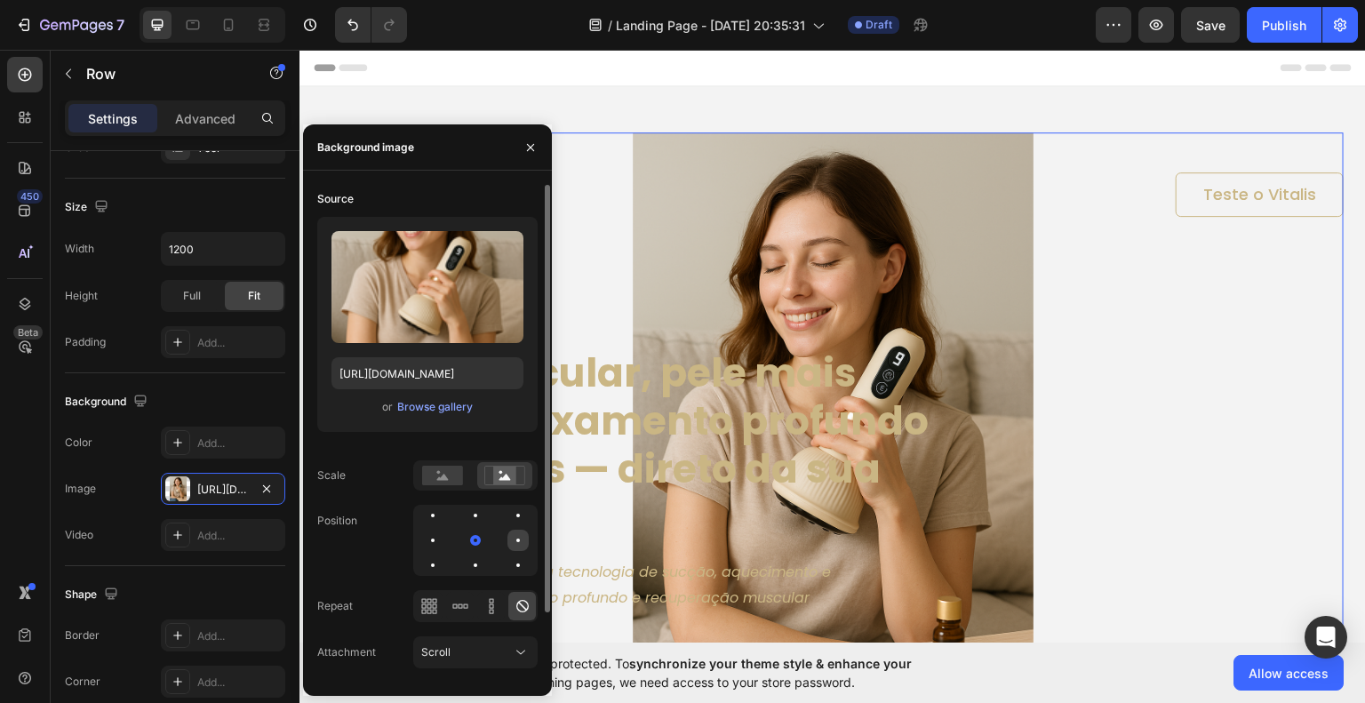
click at [520, 534] on div at bounding box center [518, 540] width 21 height 21
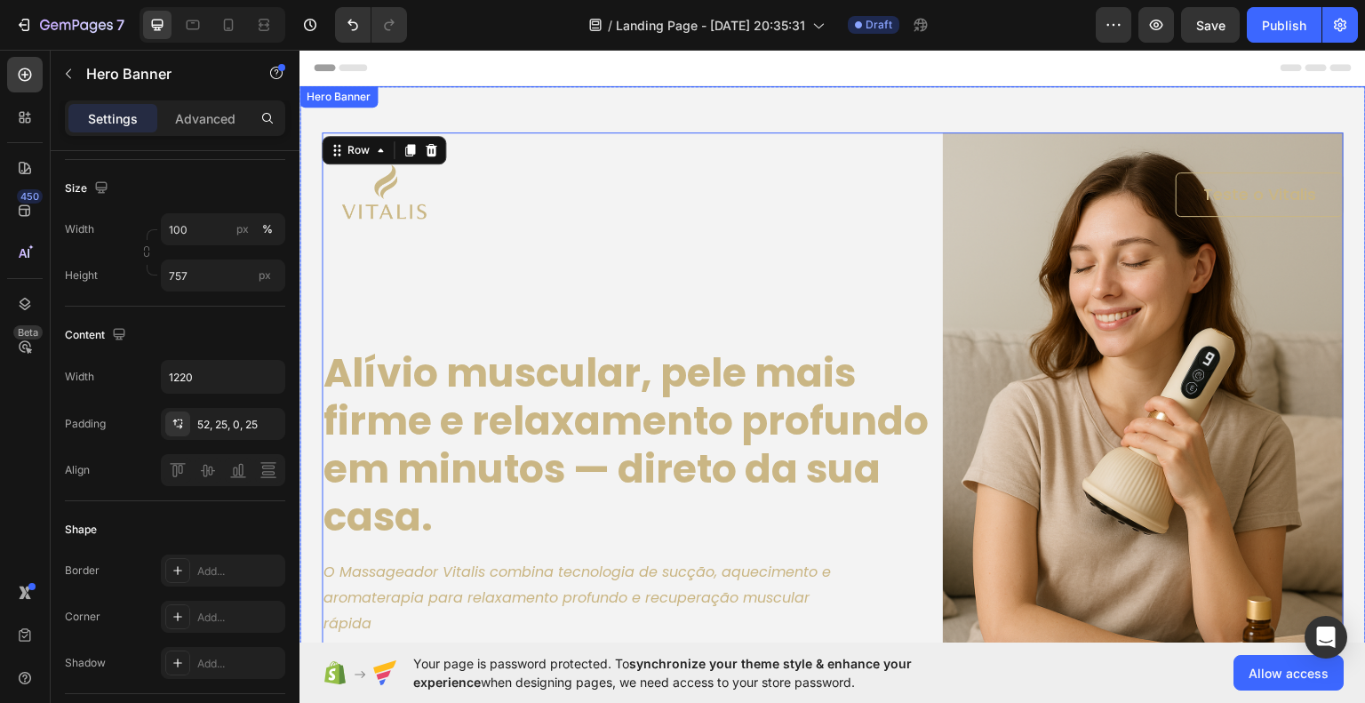
click at [850, 112] on div "Image Teste o Vitalis Button Row Alívio muscular, pele mais firme e relaxamento…" at bounding box center [833, 409] width 1067 height 648
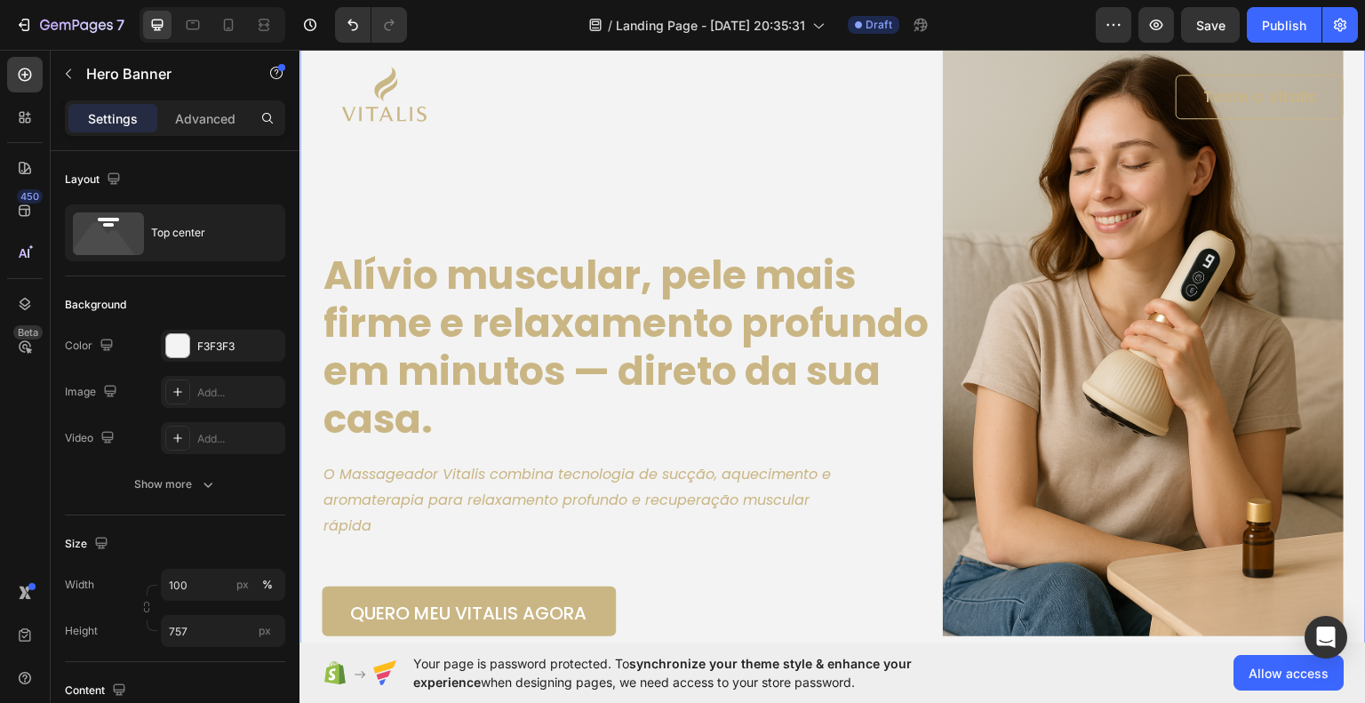
scroll to position [89, 0]
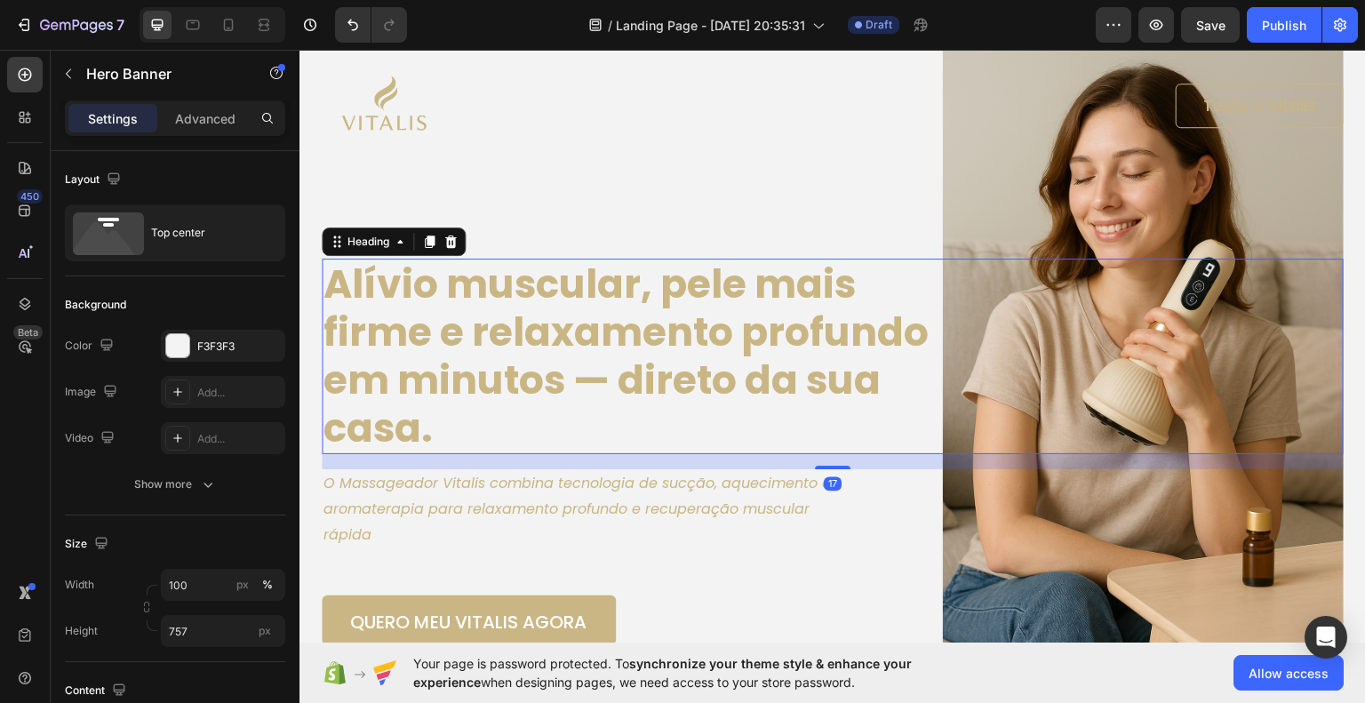
click at [853, 338] on h1 "Alívio muscular, pele mais firme e relaxamento profundo em minutos — direto da …" at bounding box center [642, 356] width 640 height 196
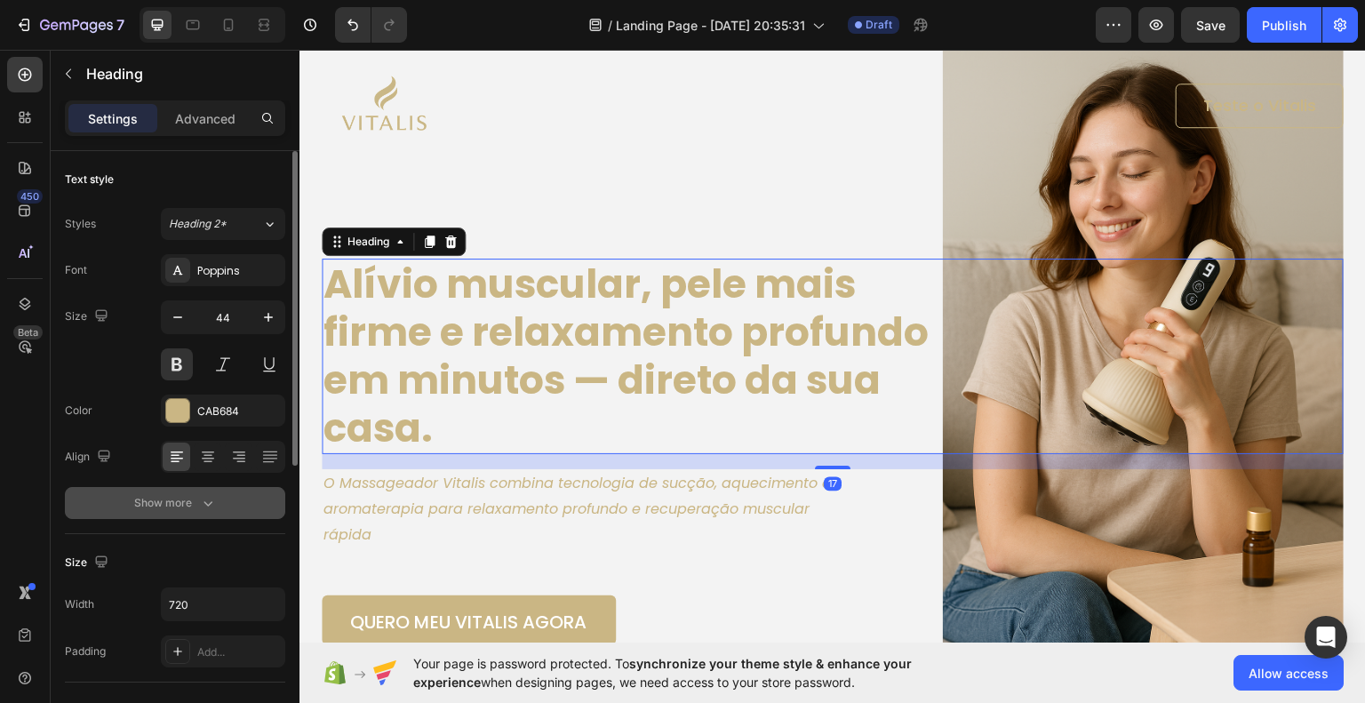
scroll to position [178, 0]
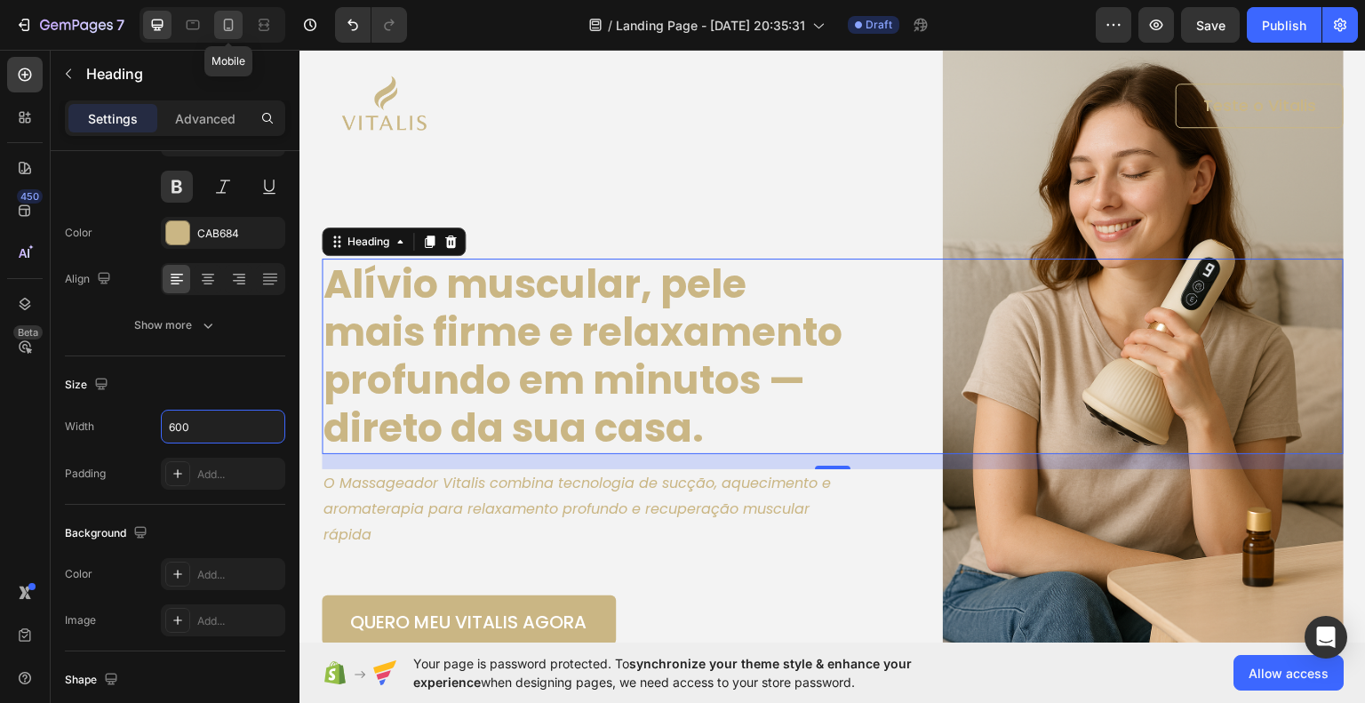
type input "600"
click at [234, 25] on icon at bounding box center [229, 25] width 18 height 18
type input "28"
type input "274"
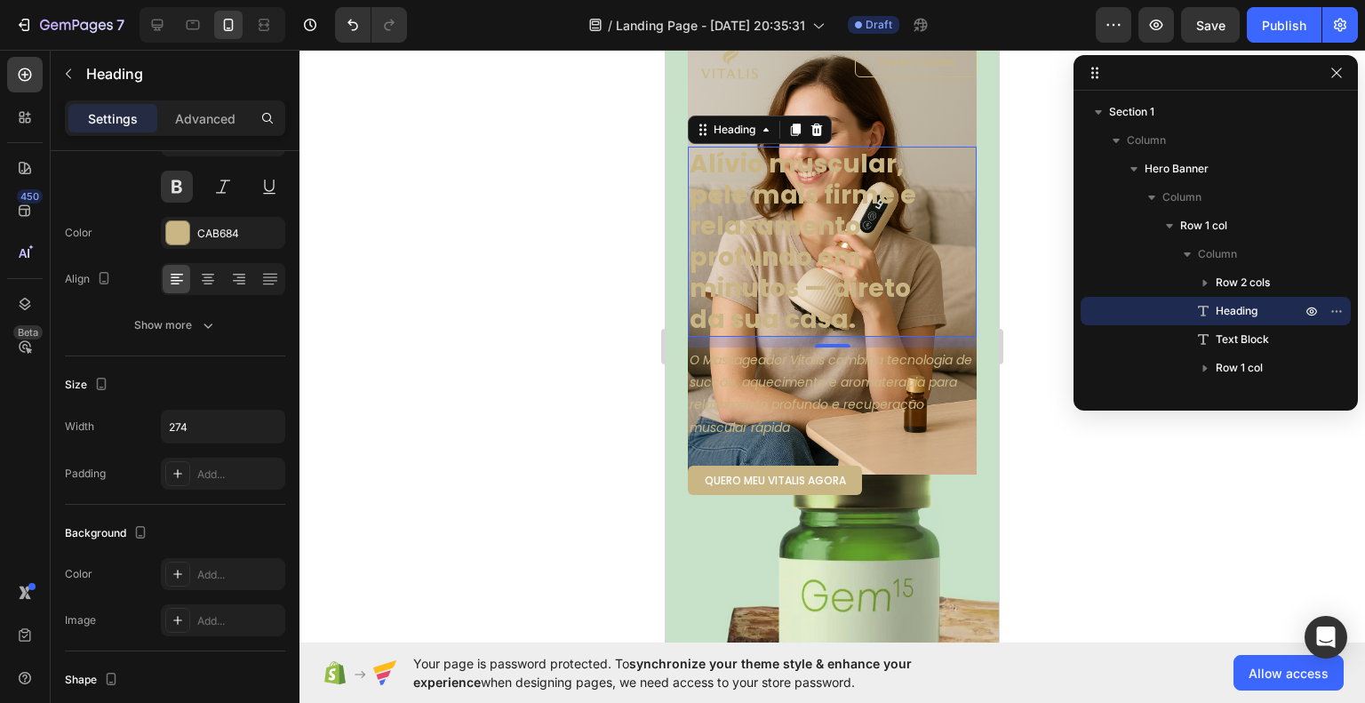
scroll to position [124, 0]
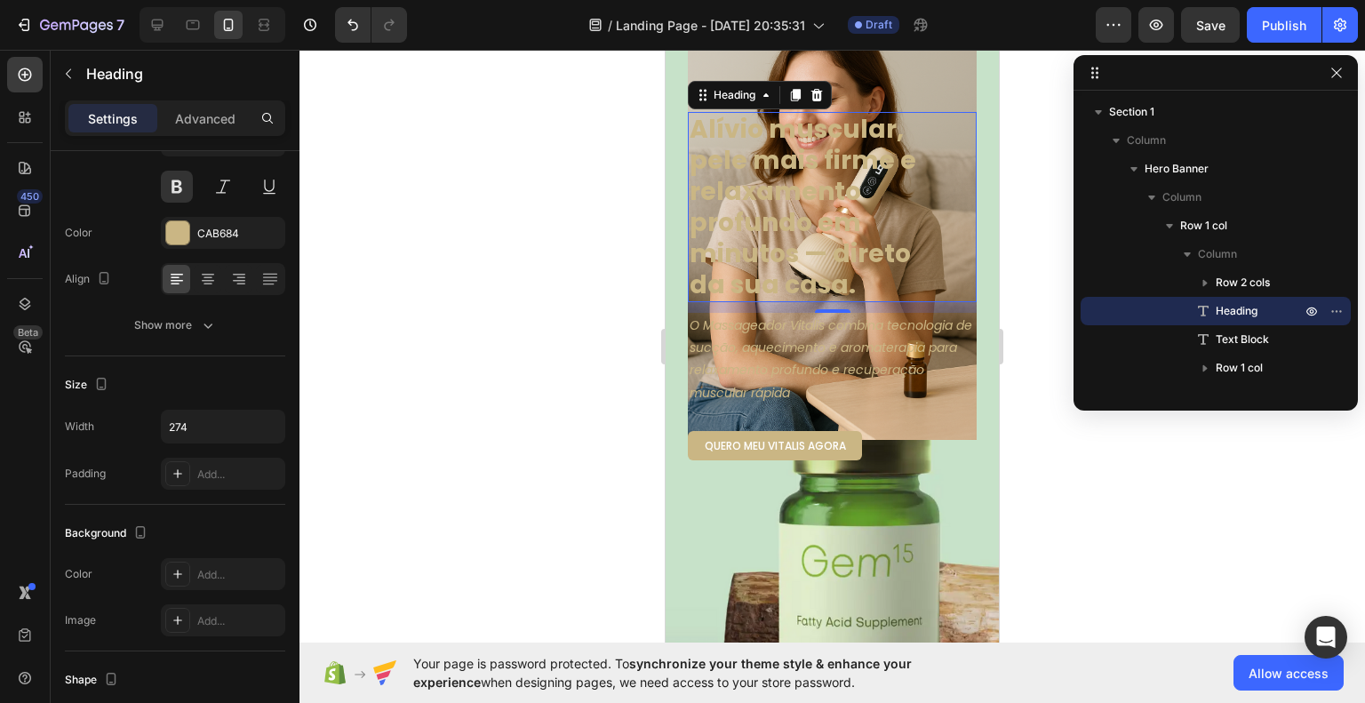
click at [1066, 509] on div at bounding box center [833, 376] width 1066 height 653
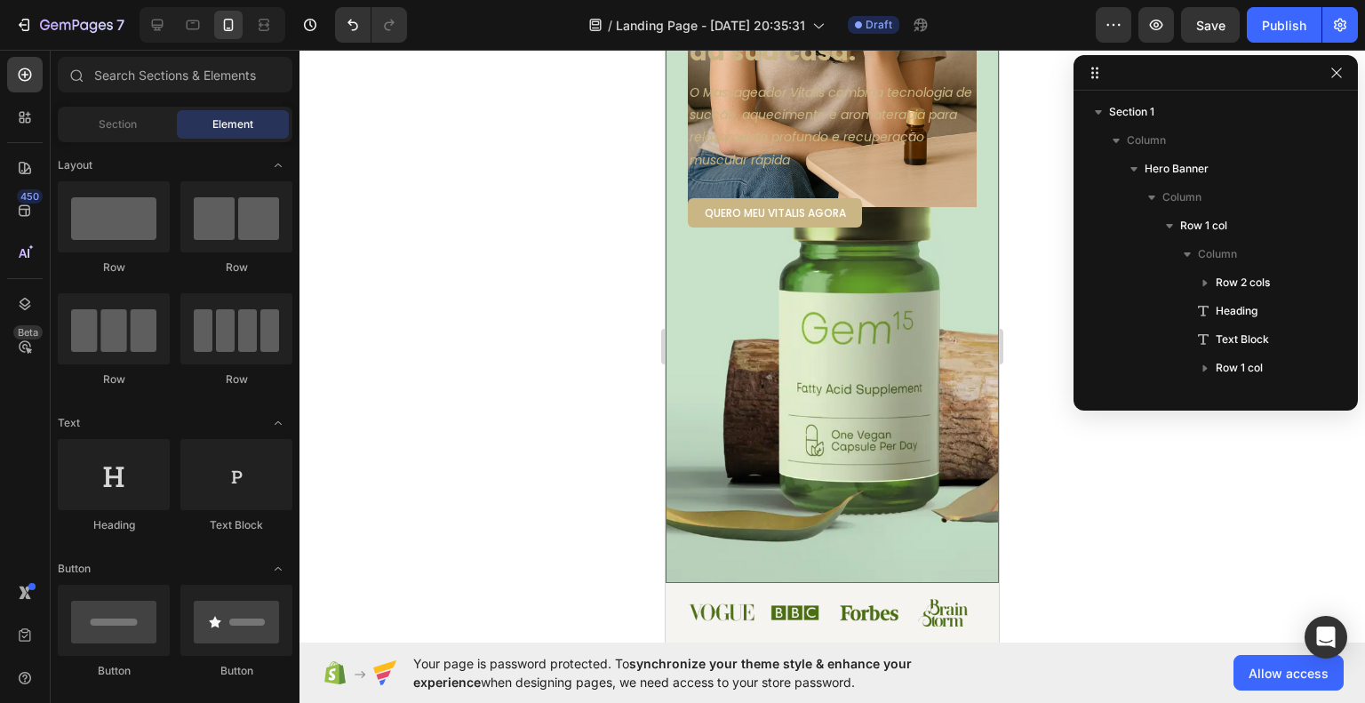
scroll to position [301, 0]
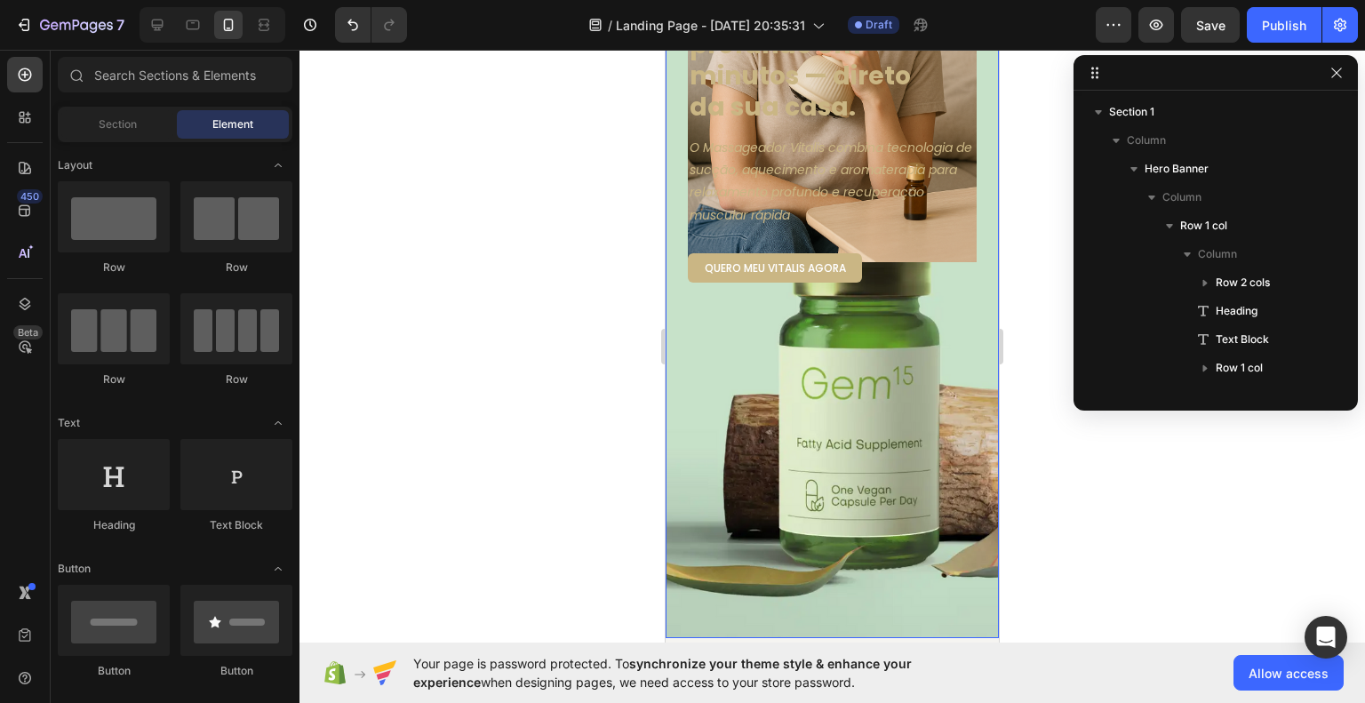
click at [892, 493] on div "Image Teste o Vitalis Button Row Alívio muscular, pele mais firme e relaxamento…" at bounding box center [832, 211] width 333 height 853
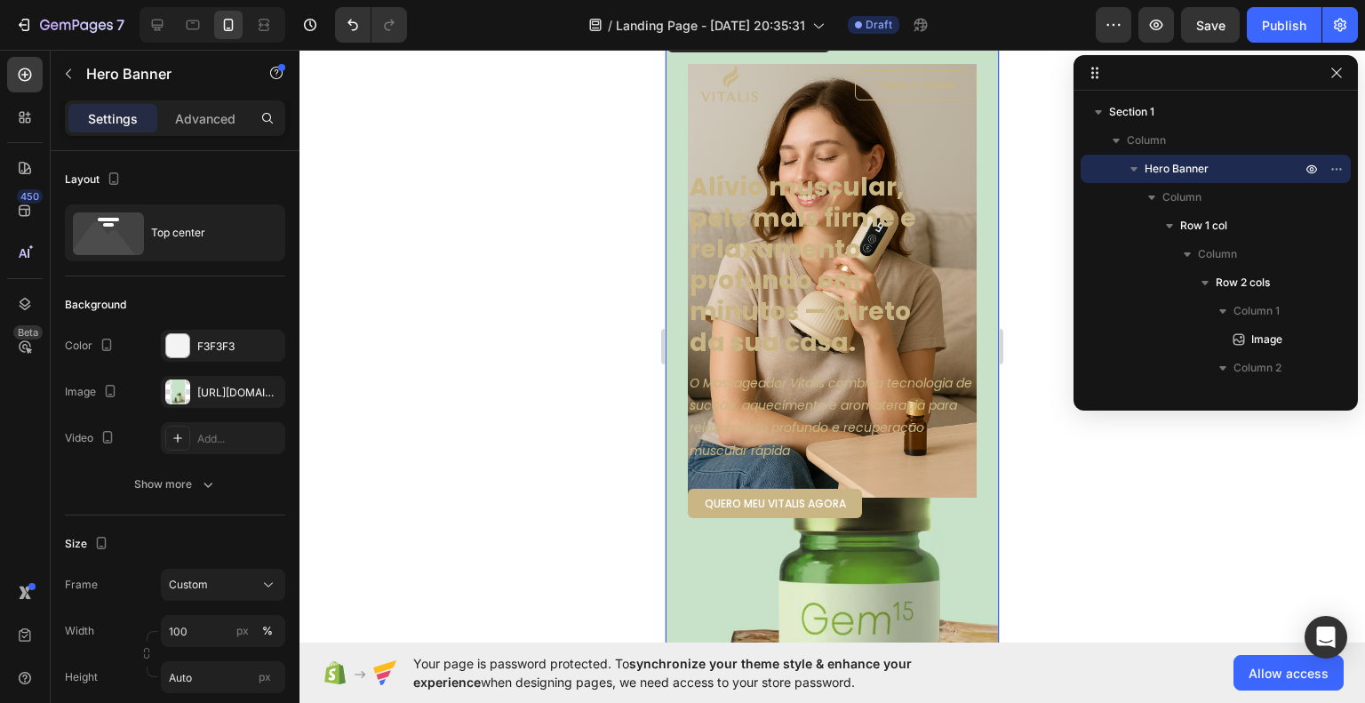
scroll to position [0, 0]
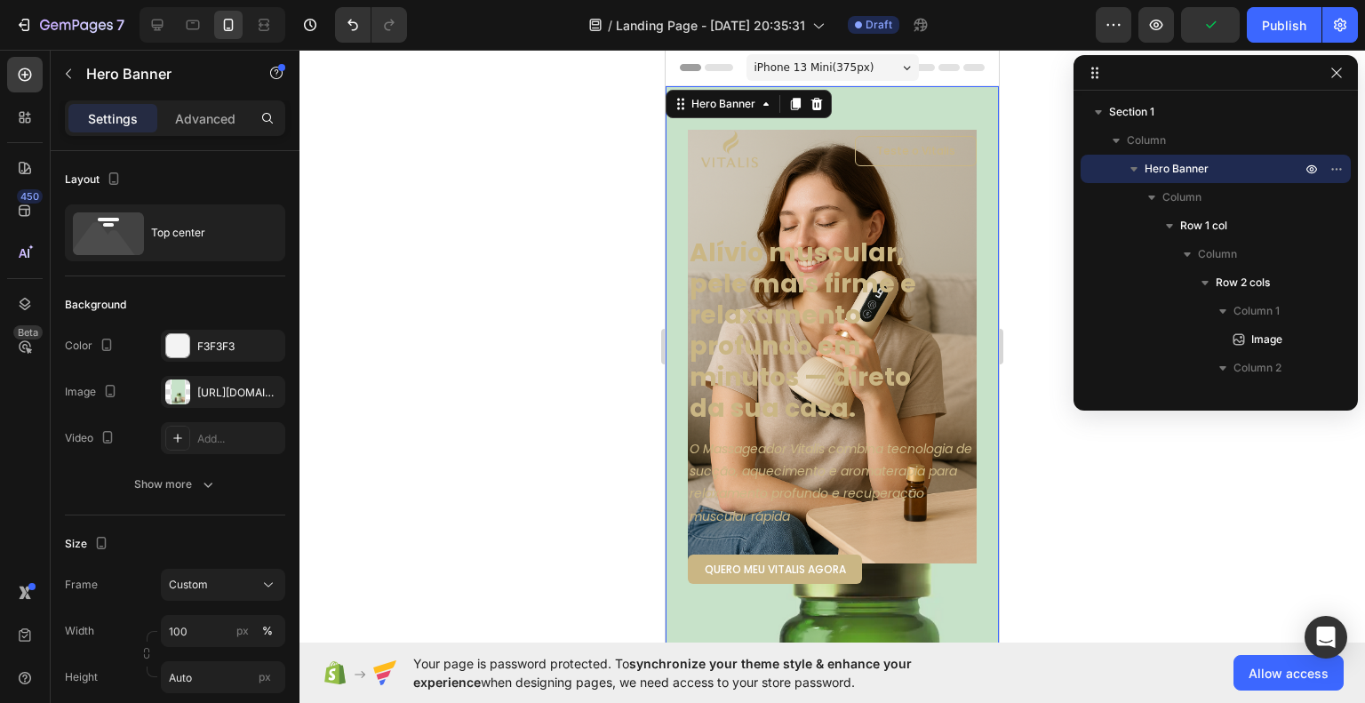
click at [852, 54] on div "iPhone 13 Mini ( 375 px)" at bounding box center [833, 67] width 172 height 27
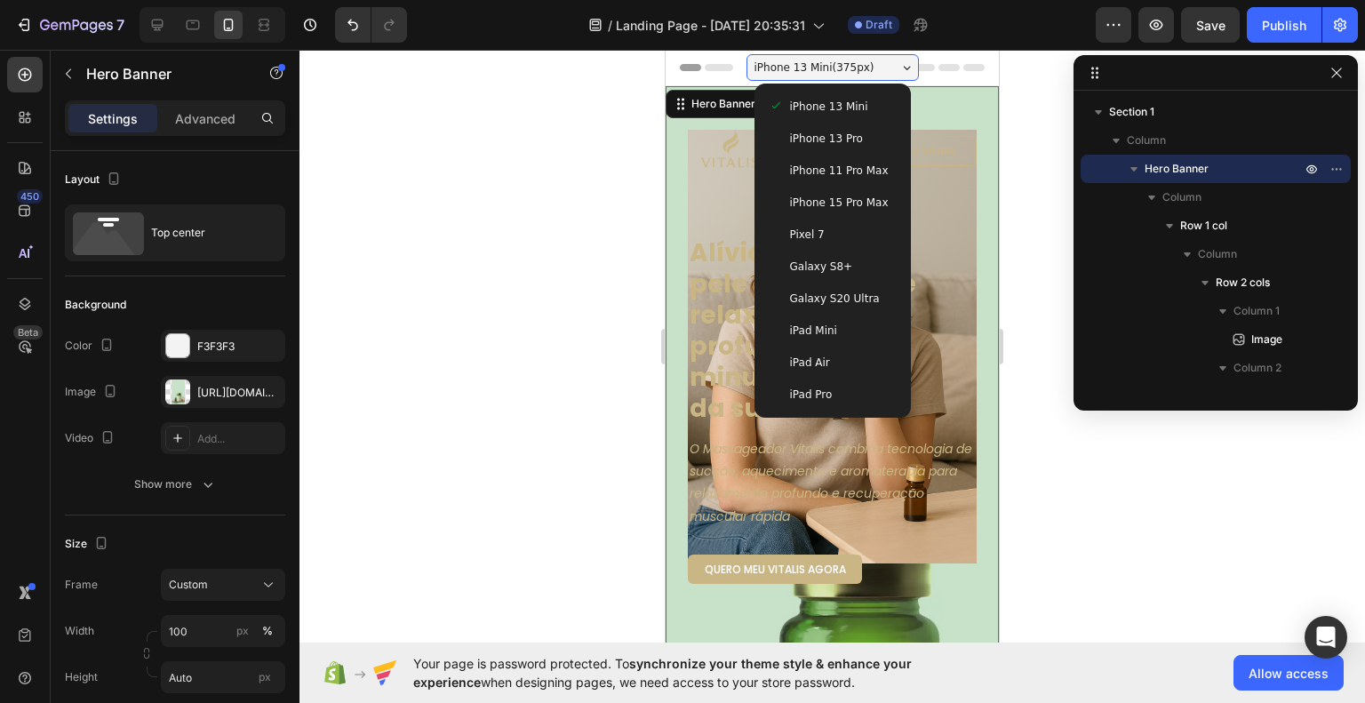
click at [828, 133] on span "iPhone 13 Pro" at bounding box center [826, 139] width 73 height 18
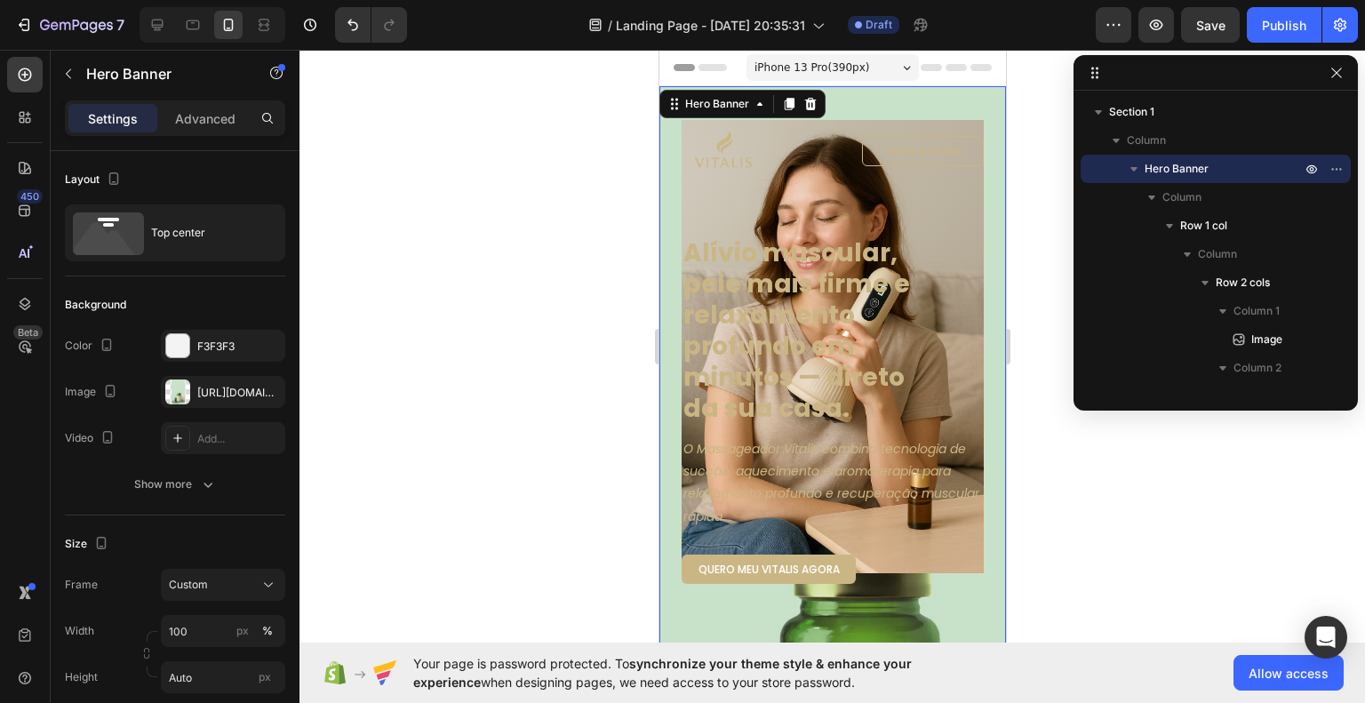
click at [833, 70] on span "iPhone 13 Pro ( 390 px)" at bounding box center [811, 68] width 115 height 18
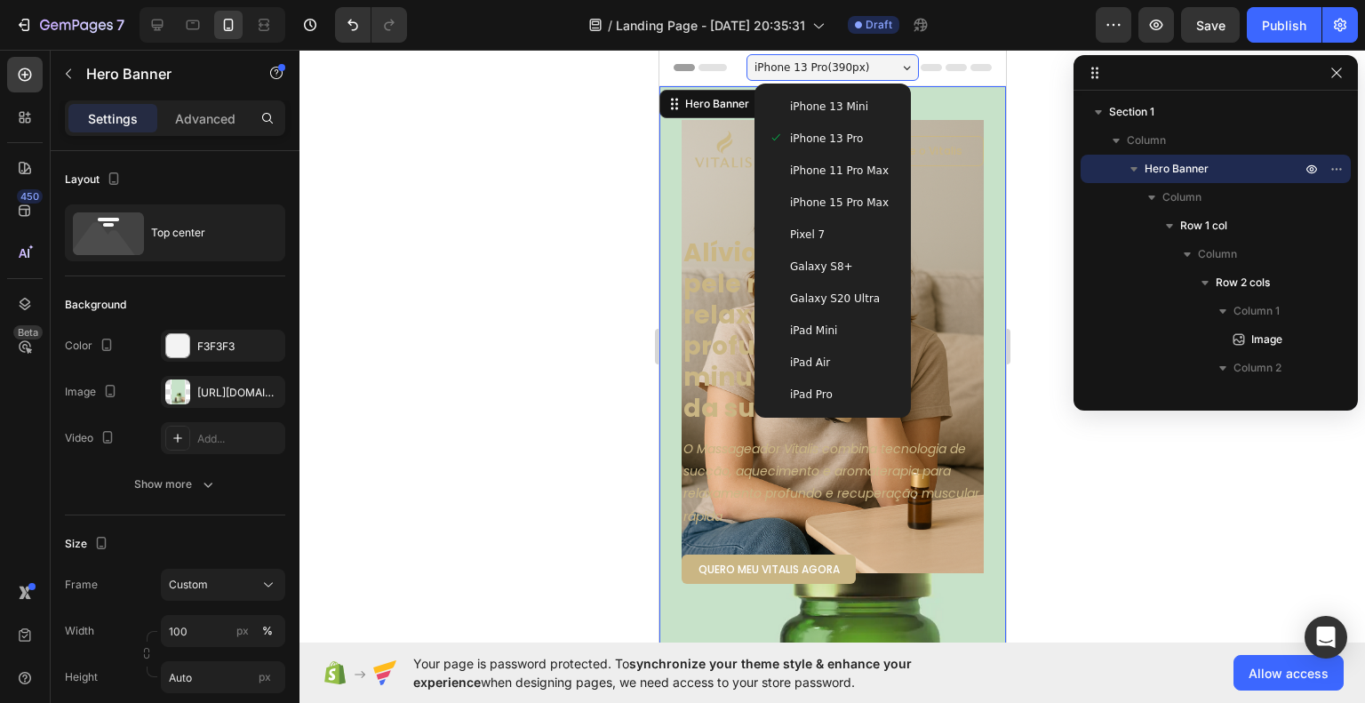
click at [820, 170] on span "iPhone 11 Pro Max" at bounding box center [838, 171] width 99 height 18
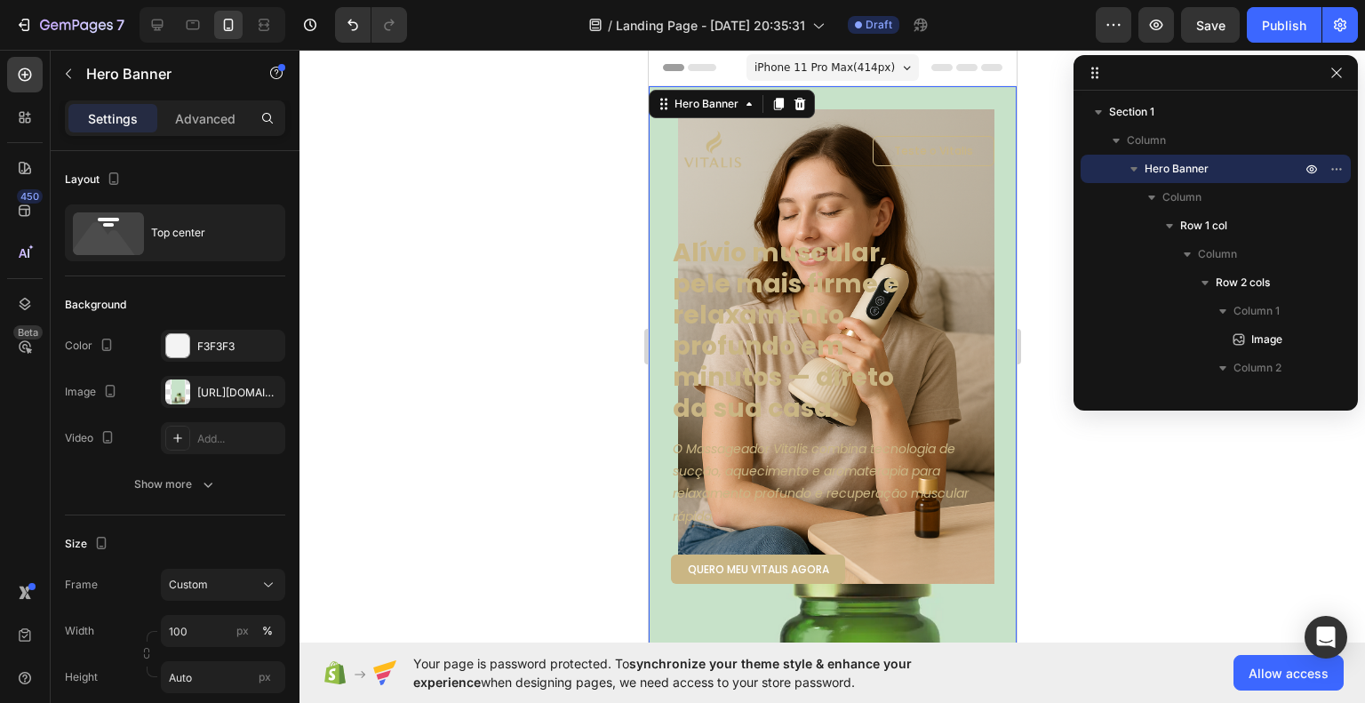
click at [813, 61] on span "iPhone 11 Pro Max ( 414 px)" at bounding box center [824, 68] width 140 height 18
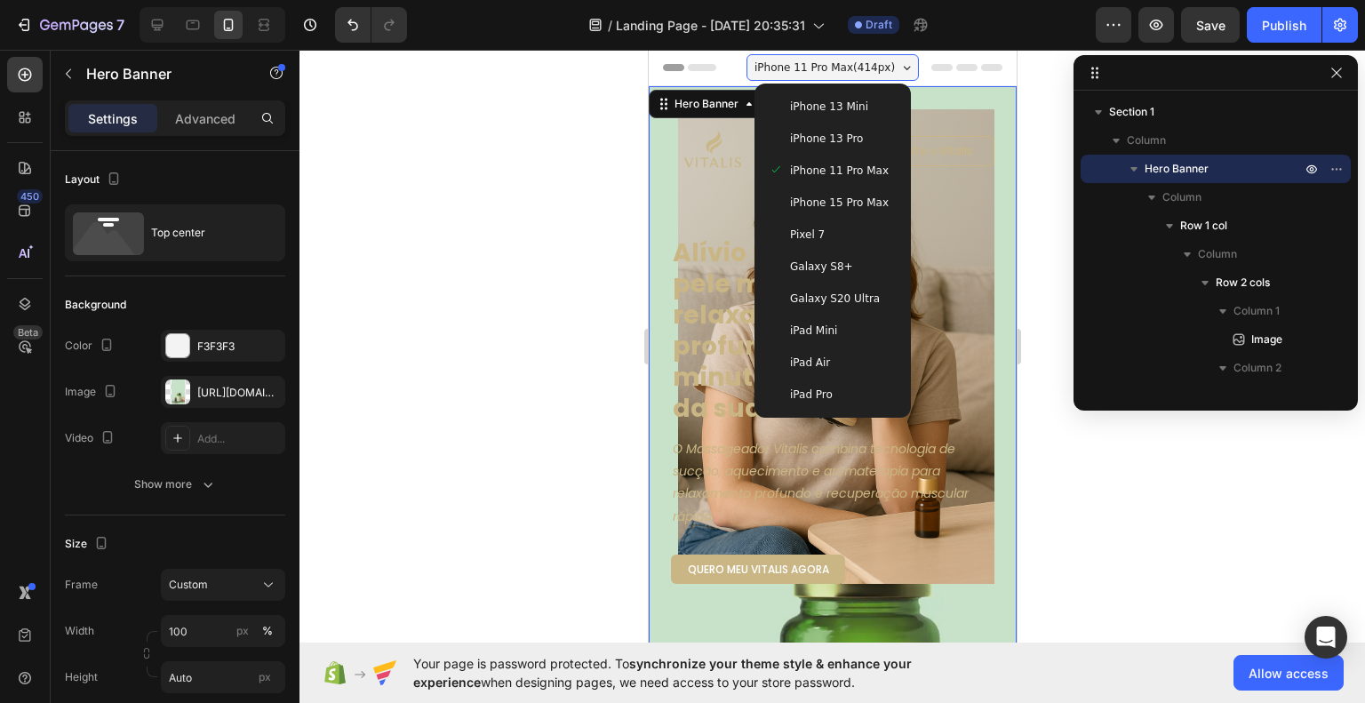
click at [836, 212] on div "iPhone 15 Pro Max" at bounding box center [832, 203] width 142 height 32
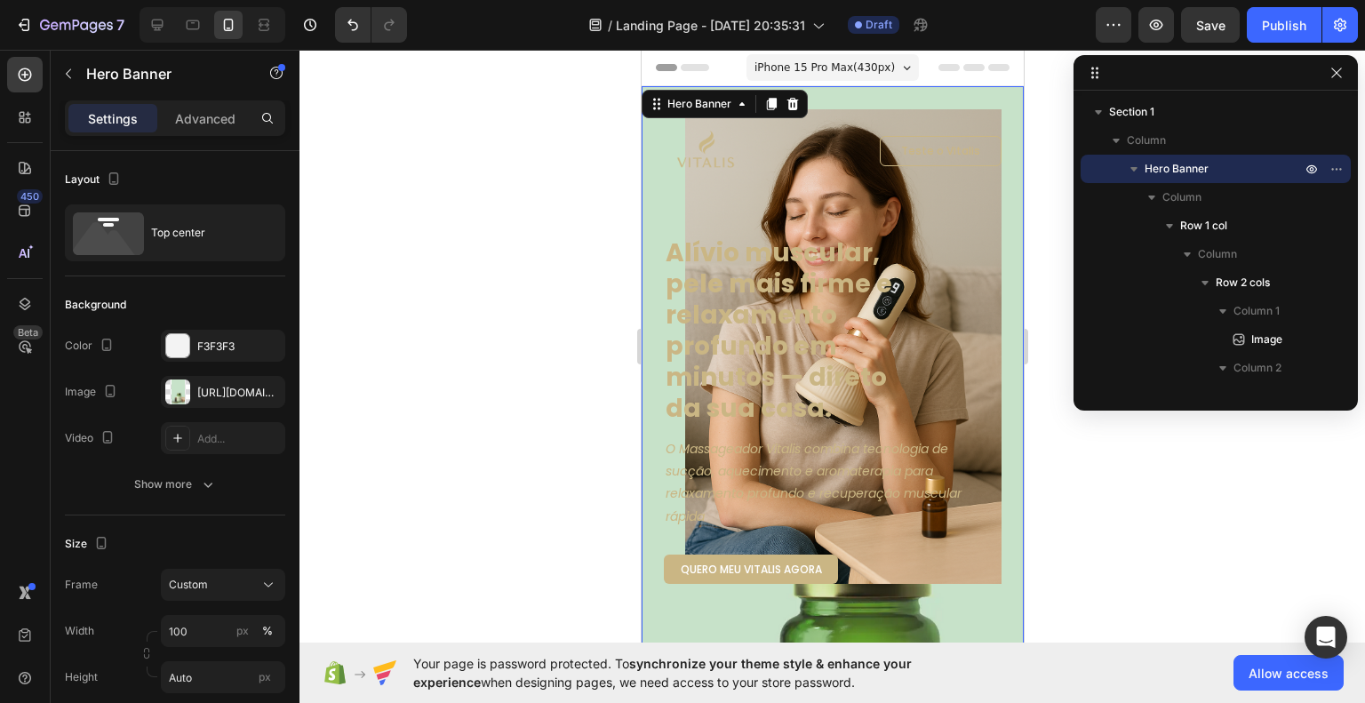
click at [839, 63] on span "iPhone 15 Pro Max ( 430 px)" at bounding box center [824, 68] width 140 height 18
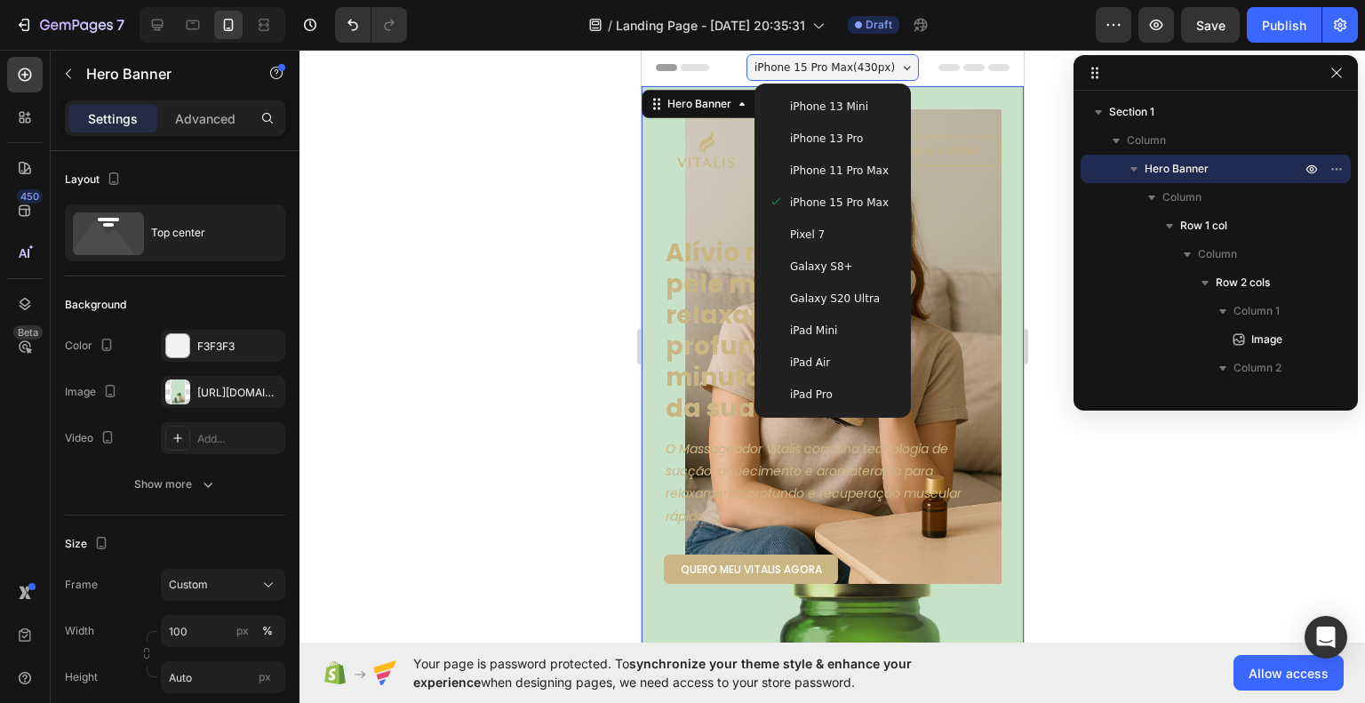
click at [826, 109] on span "iPhone 13 Mini" at bounding box center [828, 107] width 78 height 18
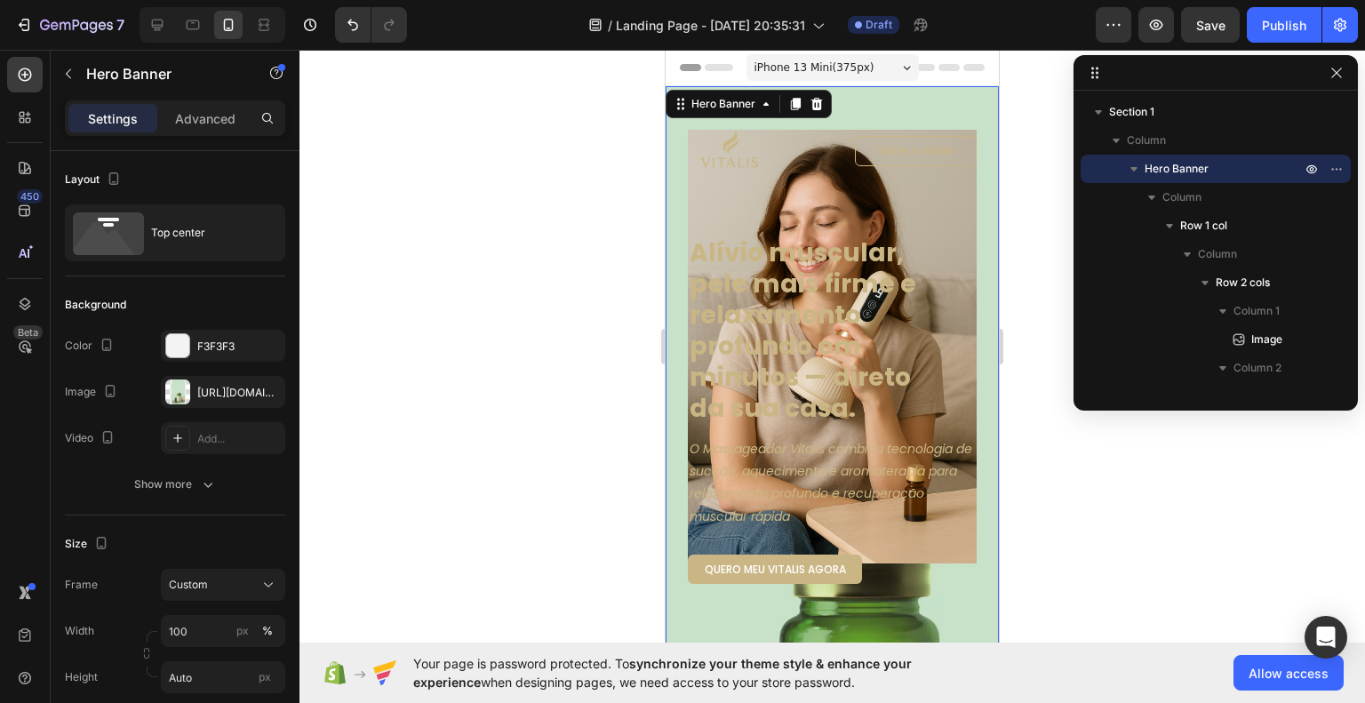
click at [1085, 421] on div at bounding box center [833, 376] width 1066 height 653
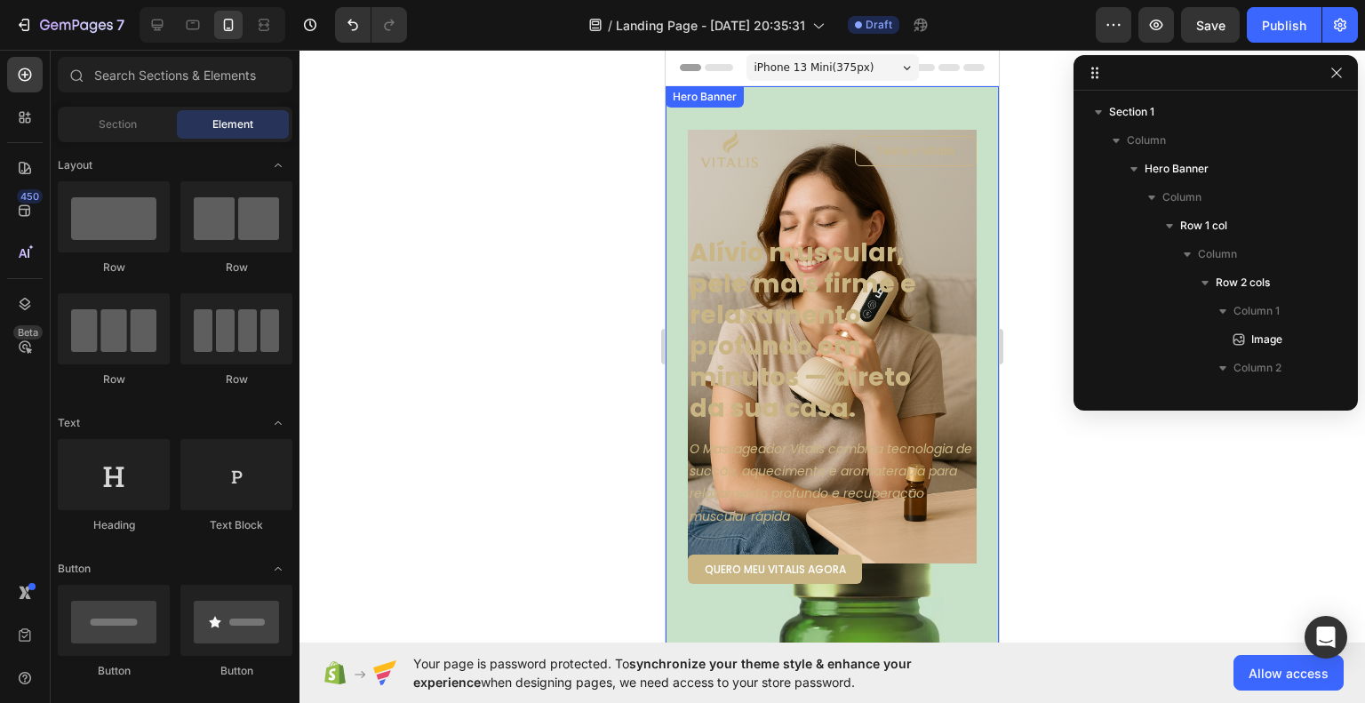
click at [675, 116] on div "Image Teste o Vitalis Button Row Alívio muscular, pele mais firme e relaxamento…" at bounding box center [832, 512] width 333 height 853
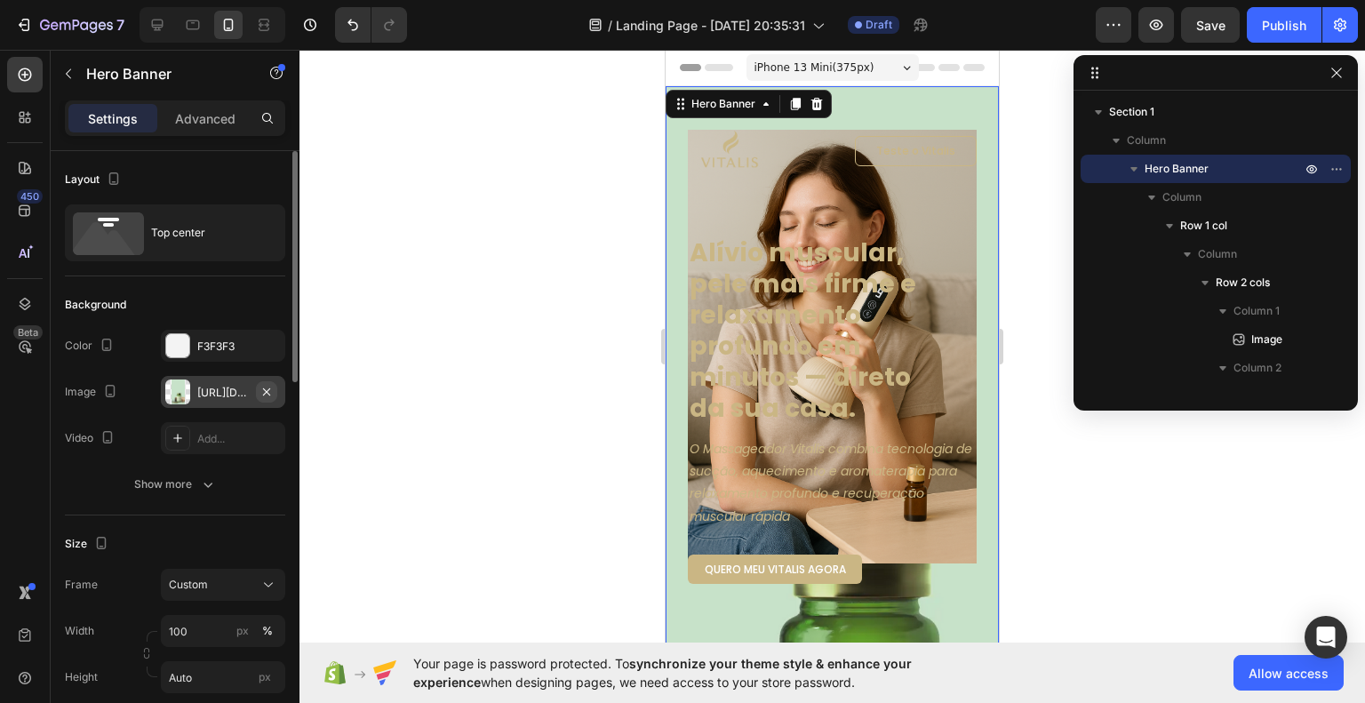
click at [267, 388] on icon "button" at bounding box center [267, 392] width 14 height 14
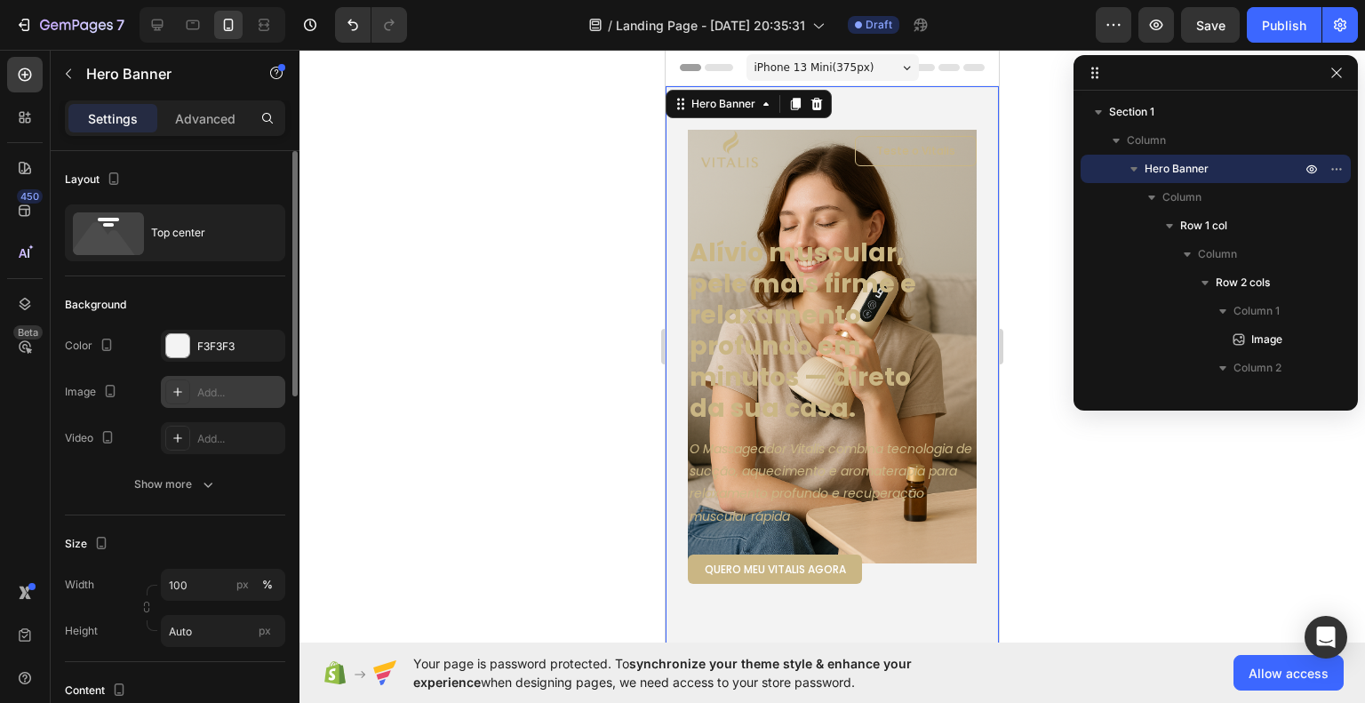
click at [1175, 483] on div at bounding box center [833, 376] width 1066 height 653
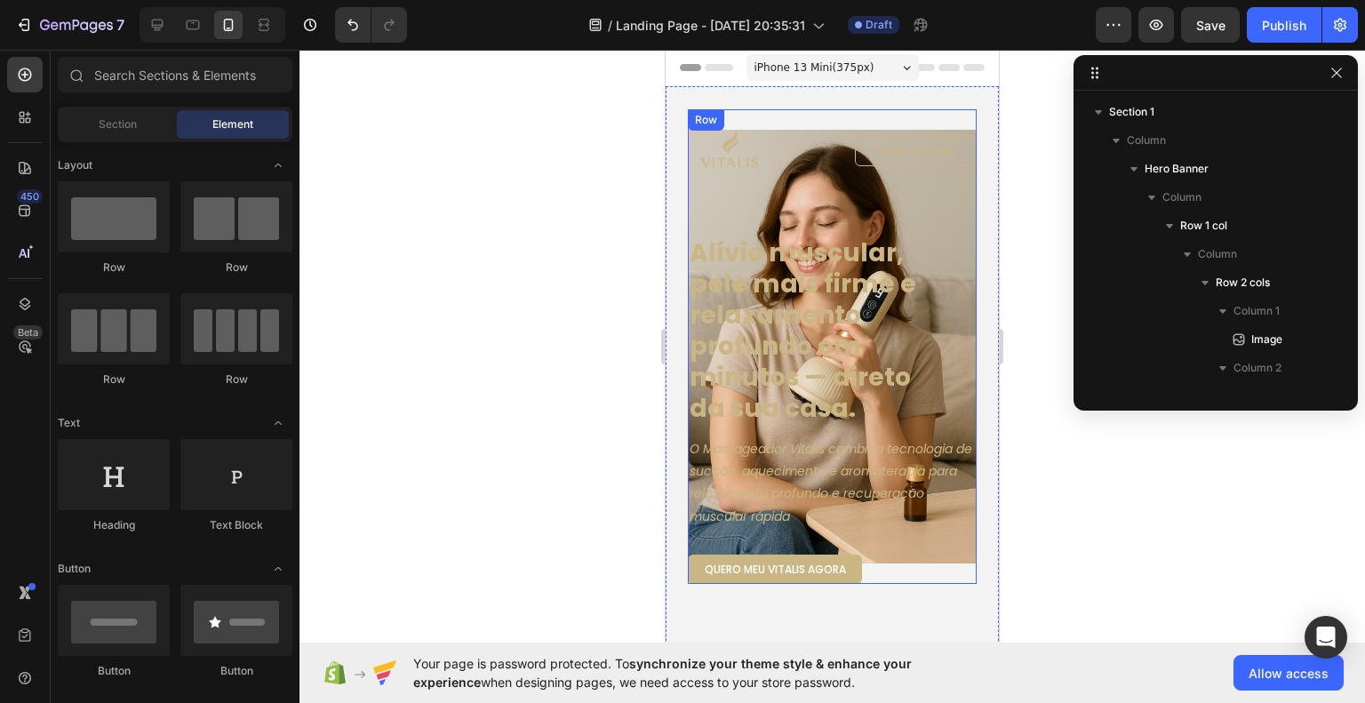
click at [775, 195] on div "Image Teste o Vitalis Button Row Alívio muscular, pele mais firme e relaxamento…" at bounding box center [832, 346] width 289 height 475
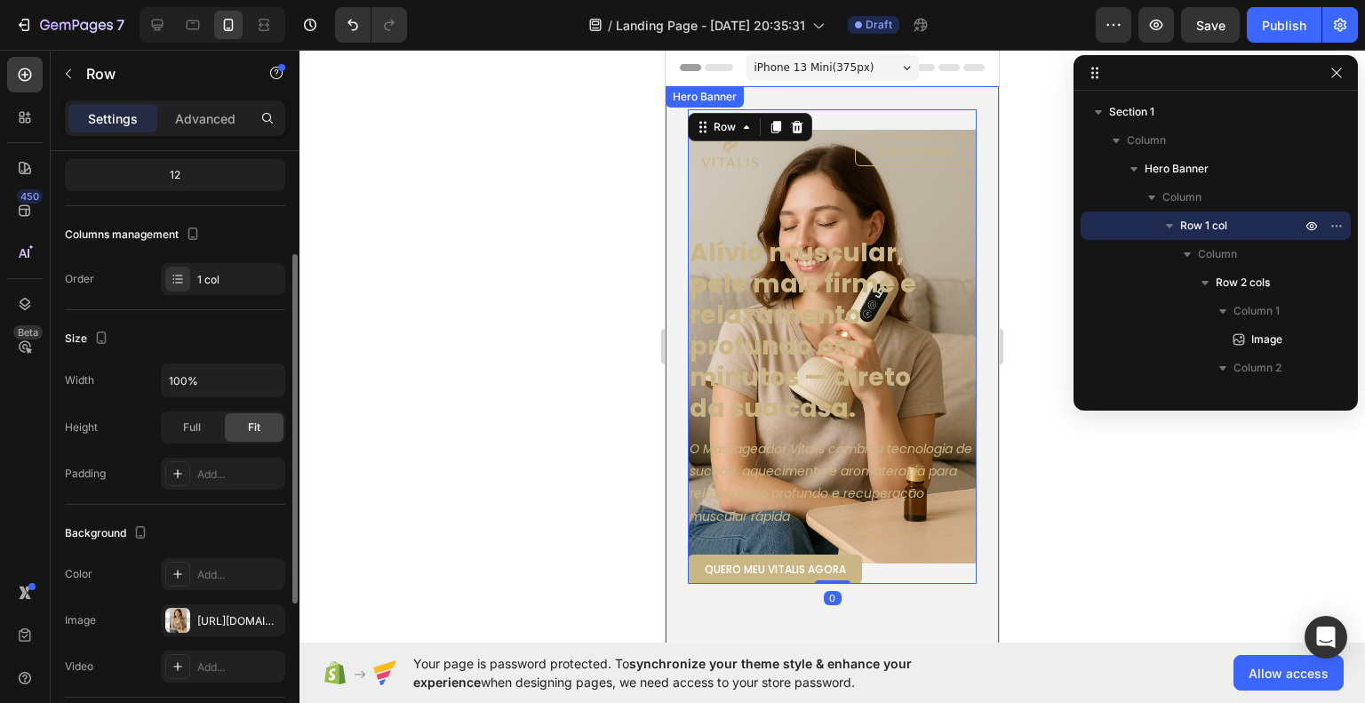
scroll to position [267, 0]
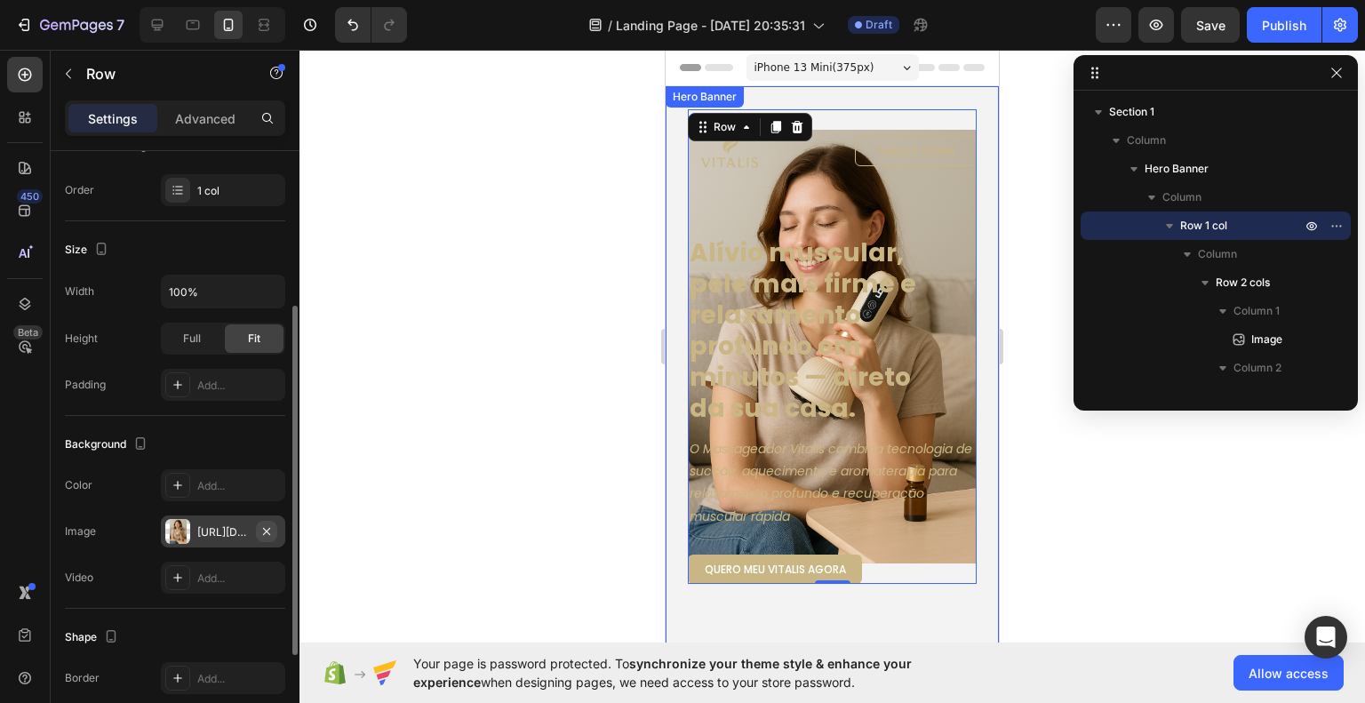
click at [266, 525] on icon "button" at bounding box center [267, 531] width 14 height 14
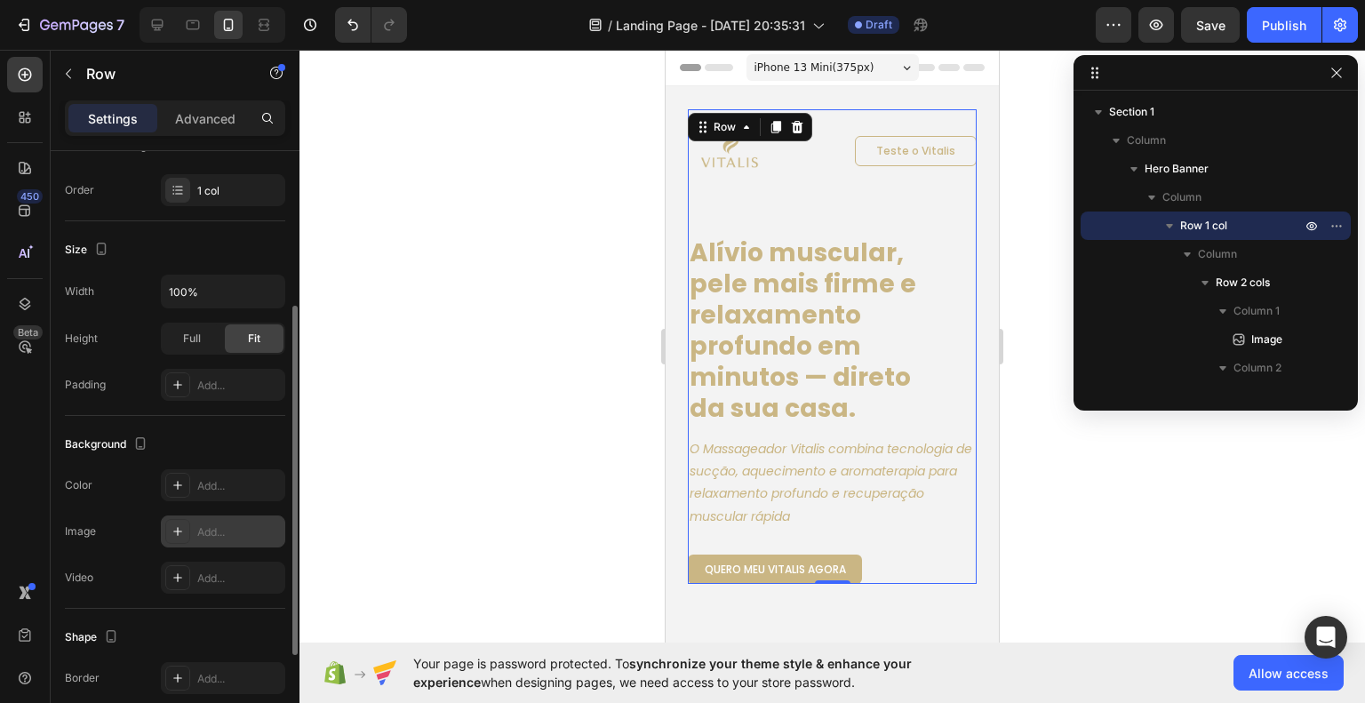
click at [1130, 518] on div at bounding box center [833, 376] width 1066 height 653
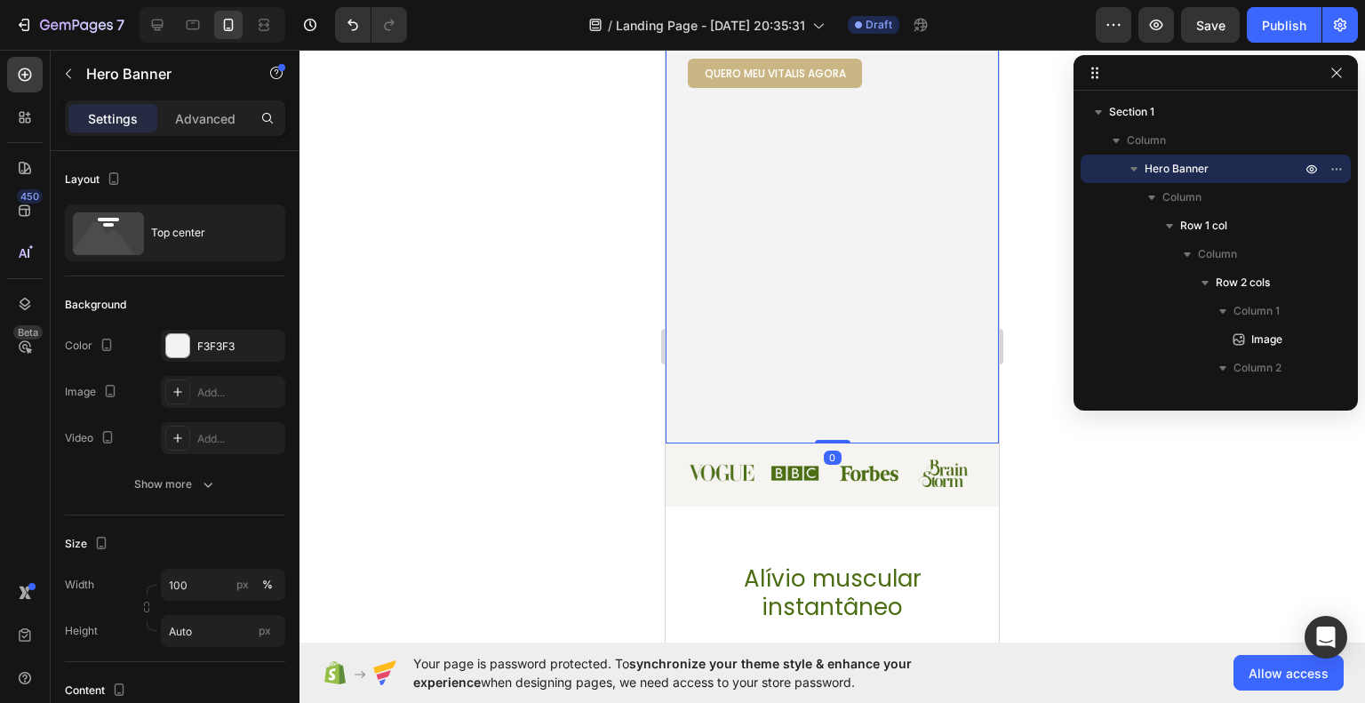
scroll to position [356, 0]
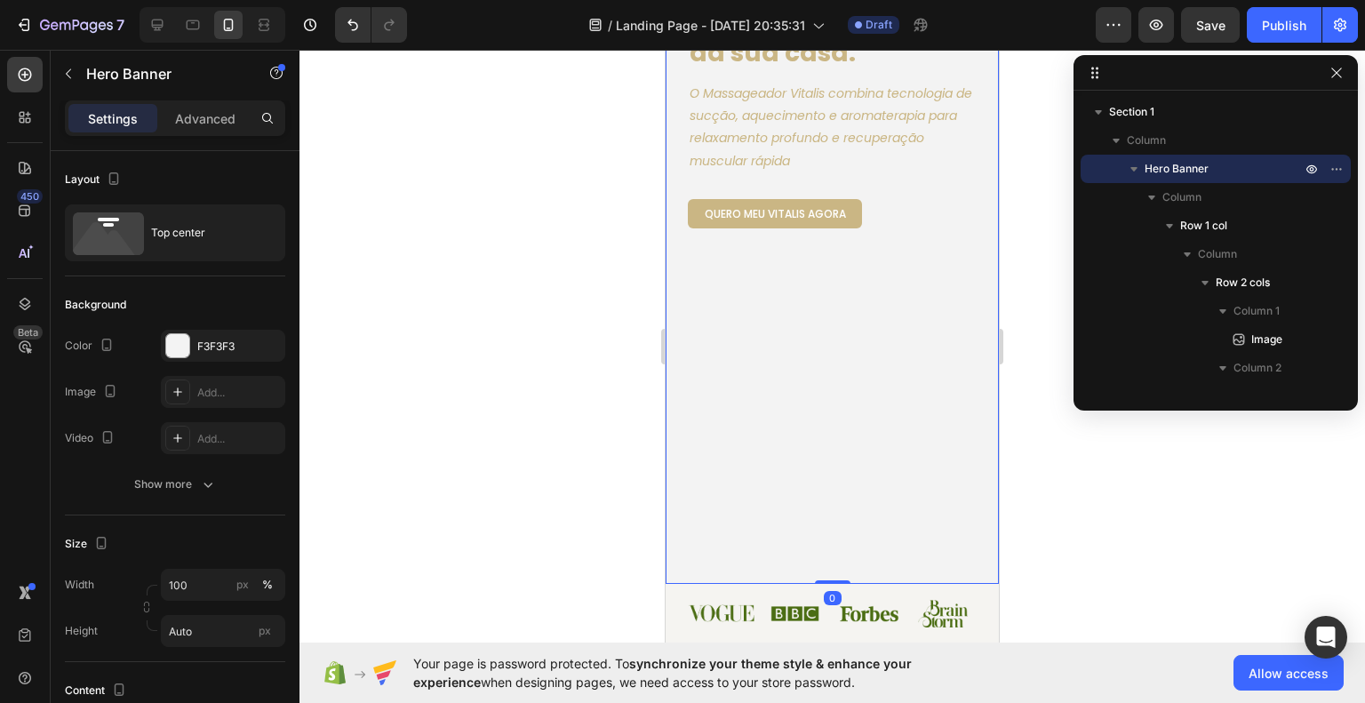
drag, startPoint x: 826, startPoint y: 582, endPoint x: 840, endPoint y: 278, distance: 304.4
click at [845, 307] on div "Image Teste o Vitalis Button Row Alívio muscular, pele mais firme e relaxamento…" at bounding box center [832, 157] width 333 height 853
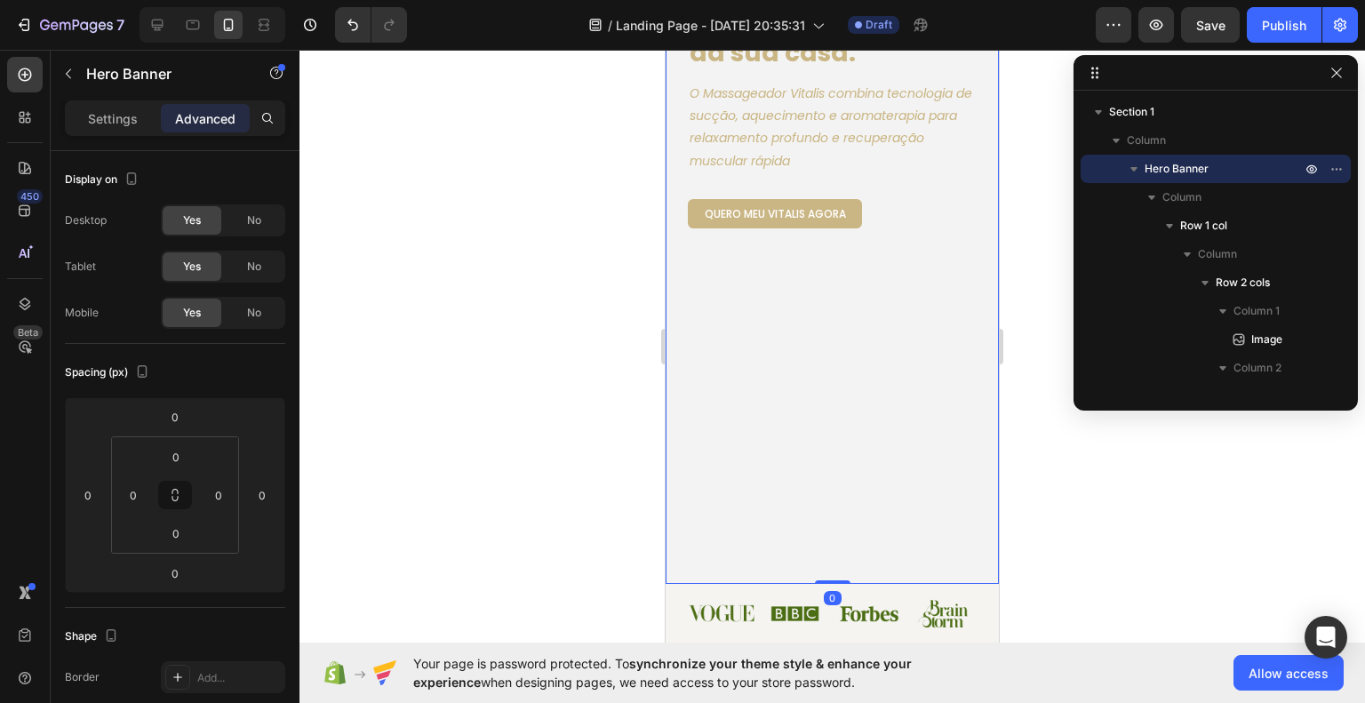
click at [853, 416] on div "Image Teste o Vitalis Button Row Alívio muscular, pele mais firme e relaxamento…" at bounding box center [832, 157] width 333 height 853
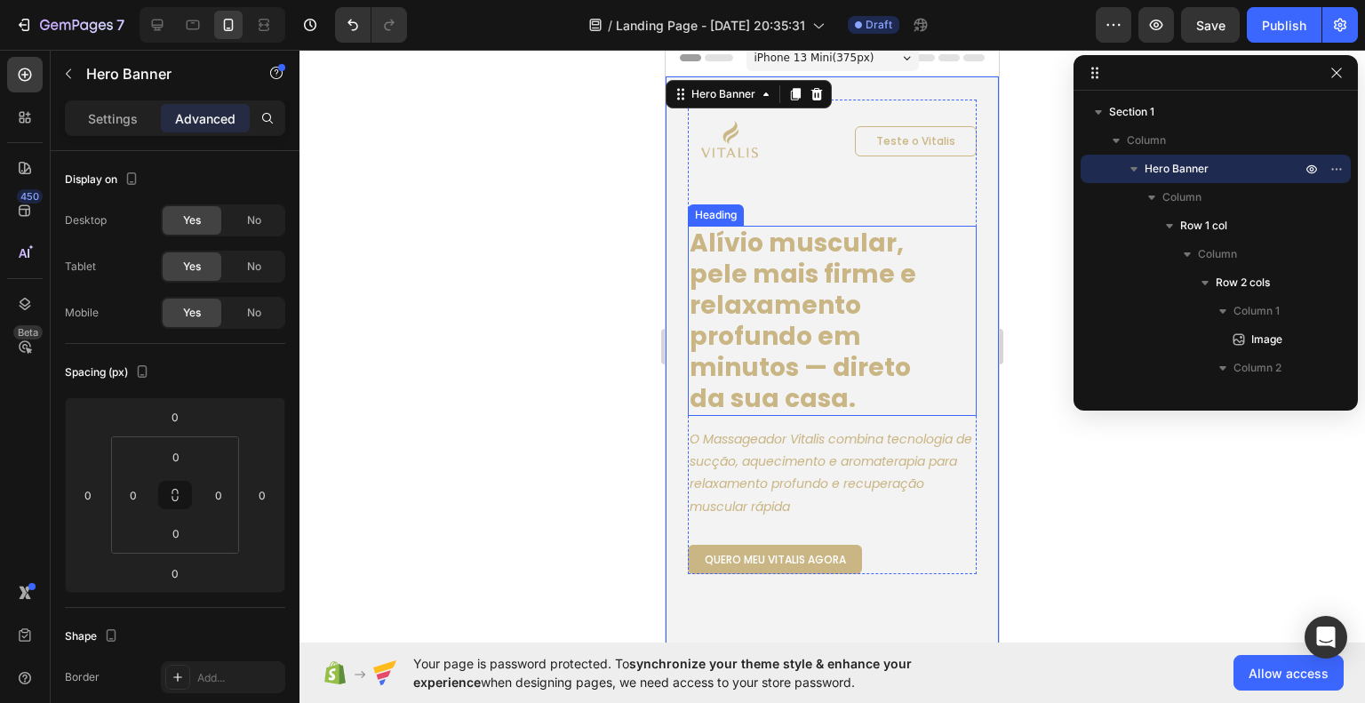
scroll to position [0, 0]
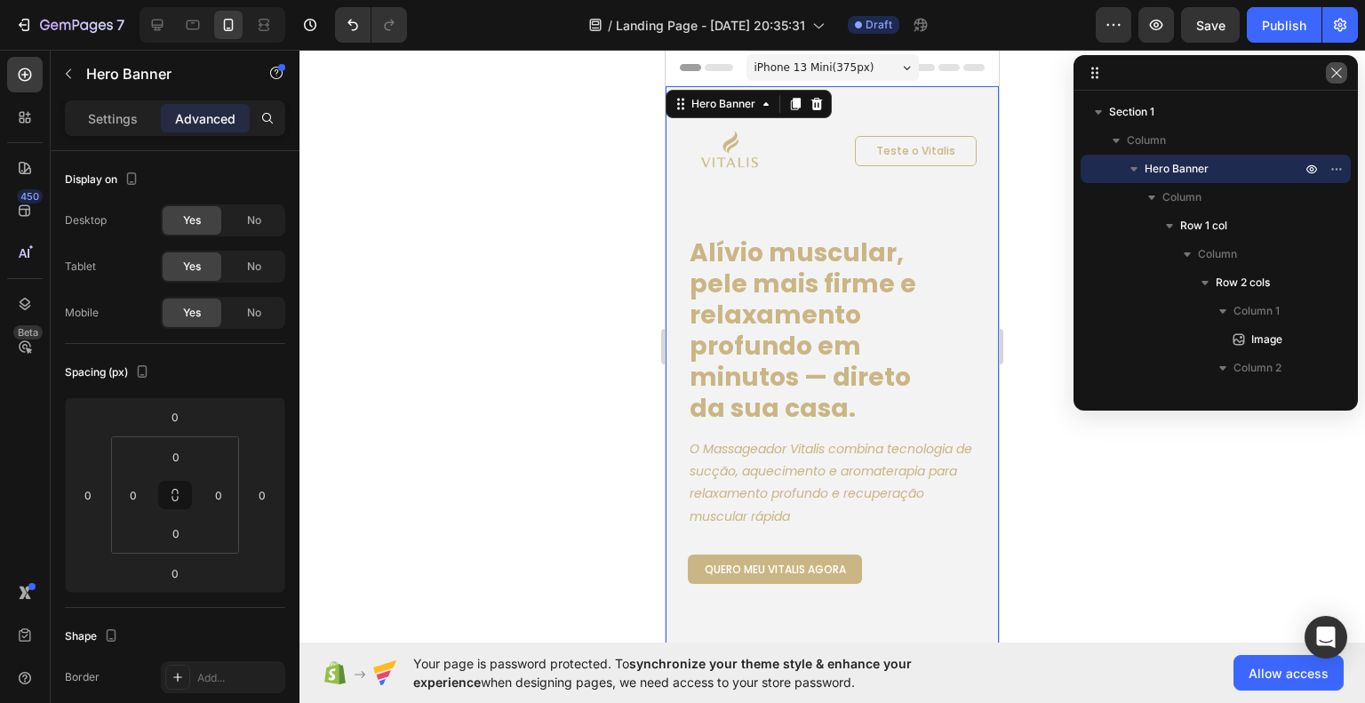
click at [1338, 75] on icon "button" at bounding box center [1337, 73] width 14 height 14
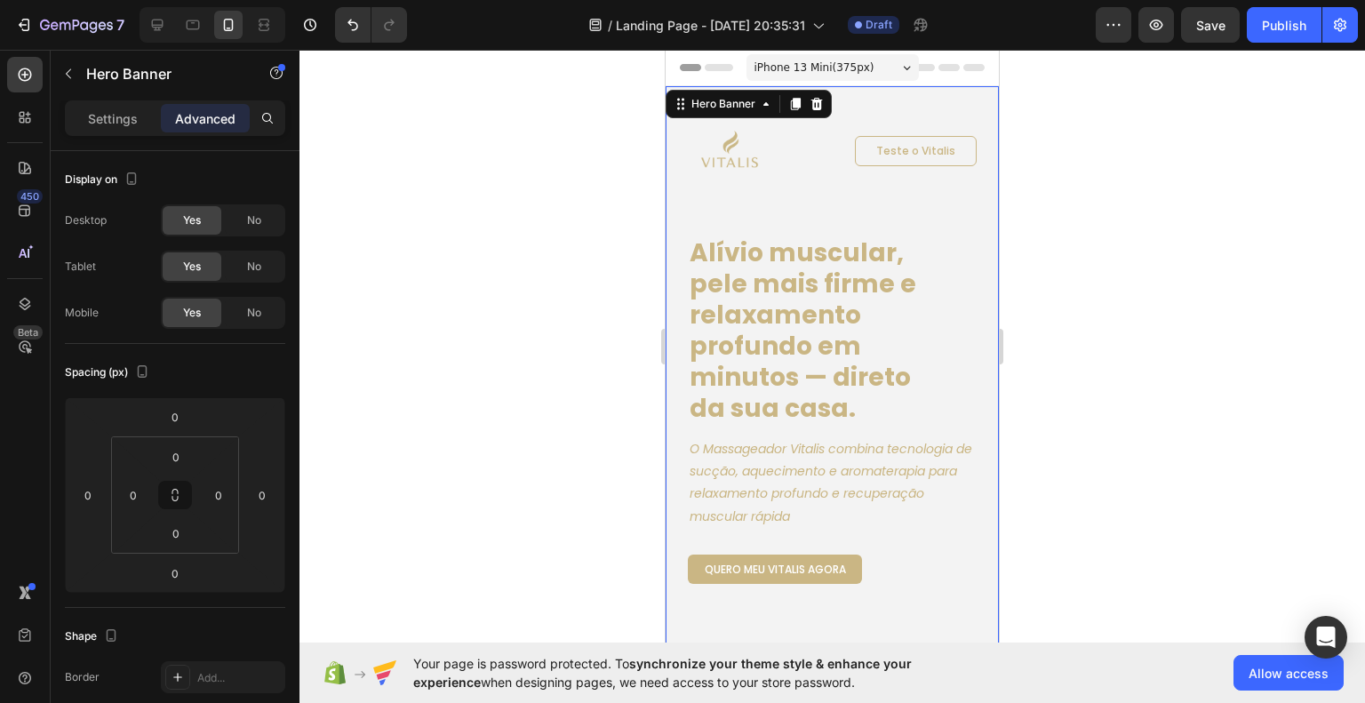
click at [1148, 387] on div at bounding box center [833, 376] width 1066 height 653
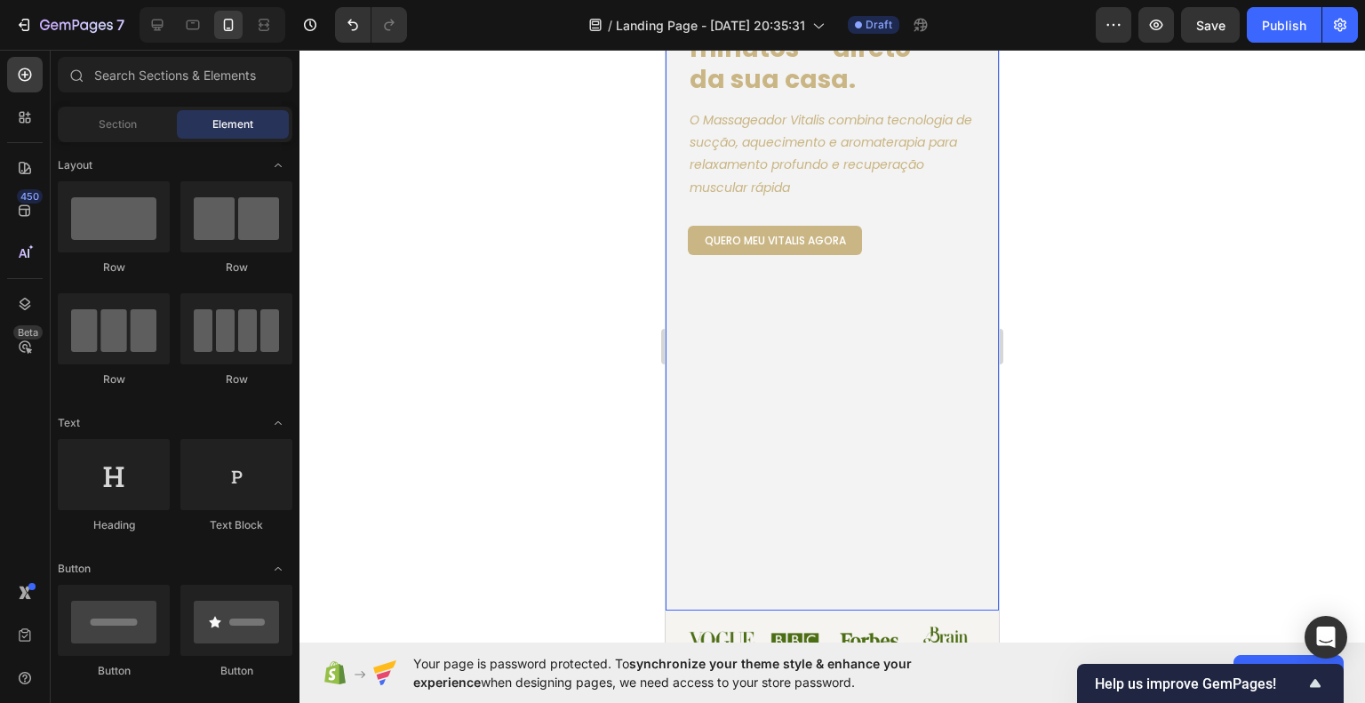
scroll to position [356, 0]
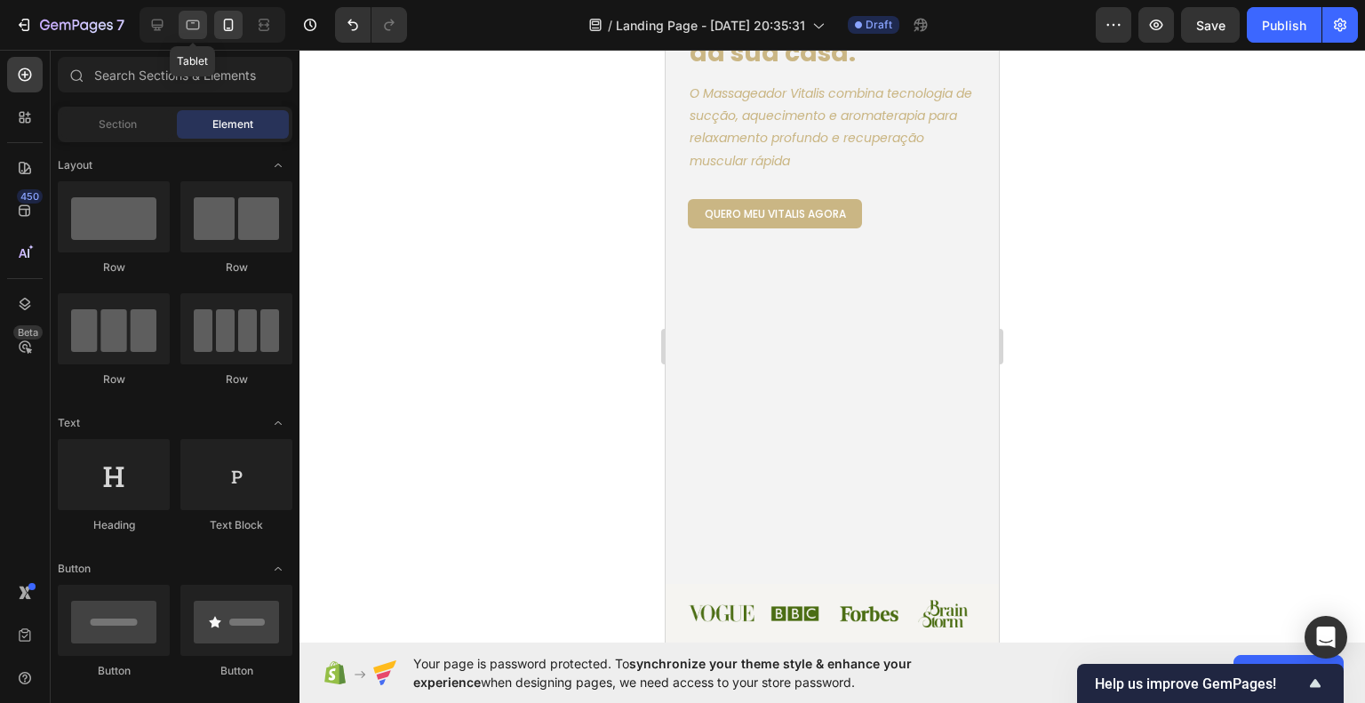
click at [191, 25] on icon at bounding box center [193, 25] width 18 height 18
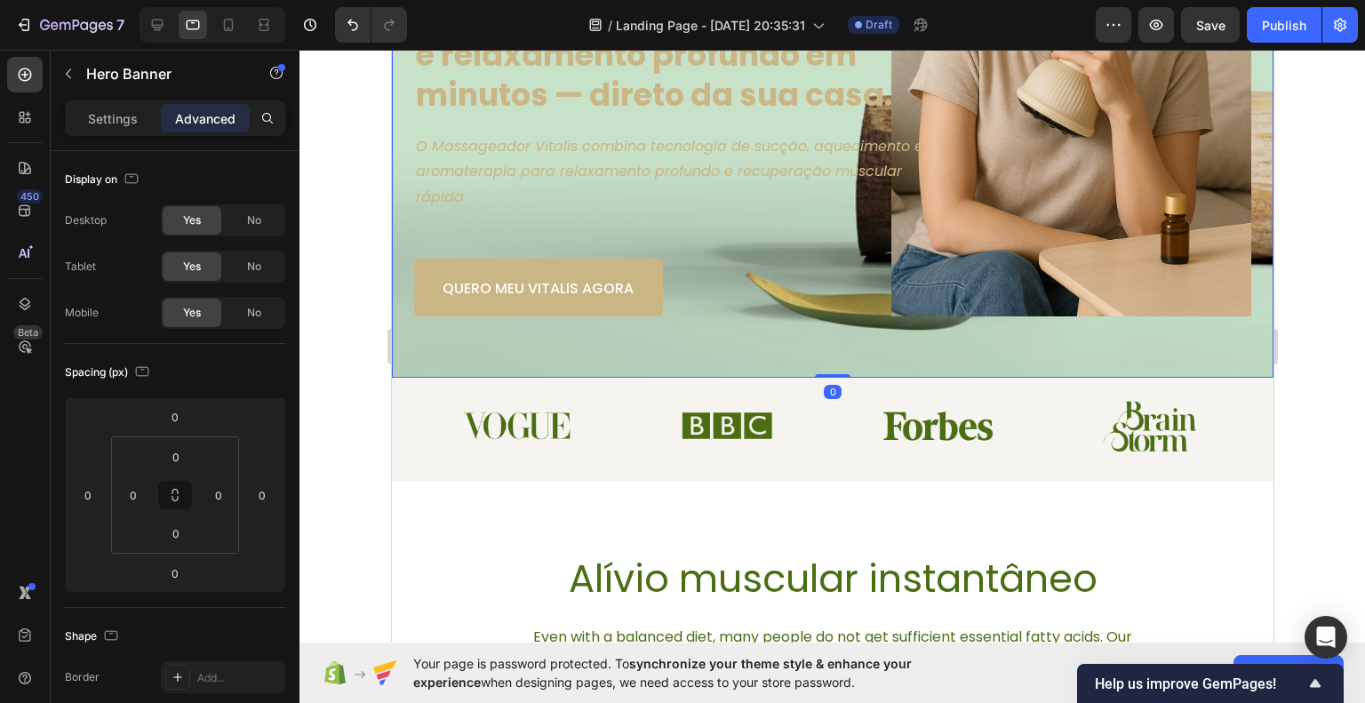
click at [793, 351] on div "Image Teste o Vitalis Button Row Alívio muscular, pele mais firme e relaxamento…" at bounding box center [832, 54] width 882 height 647
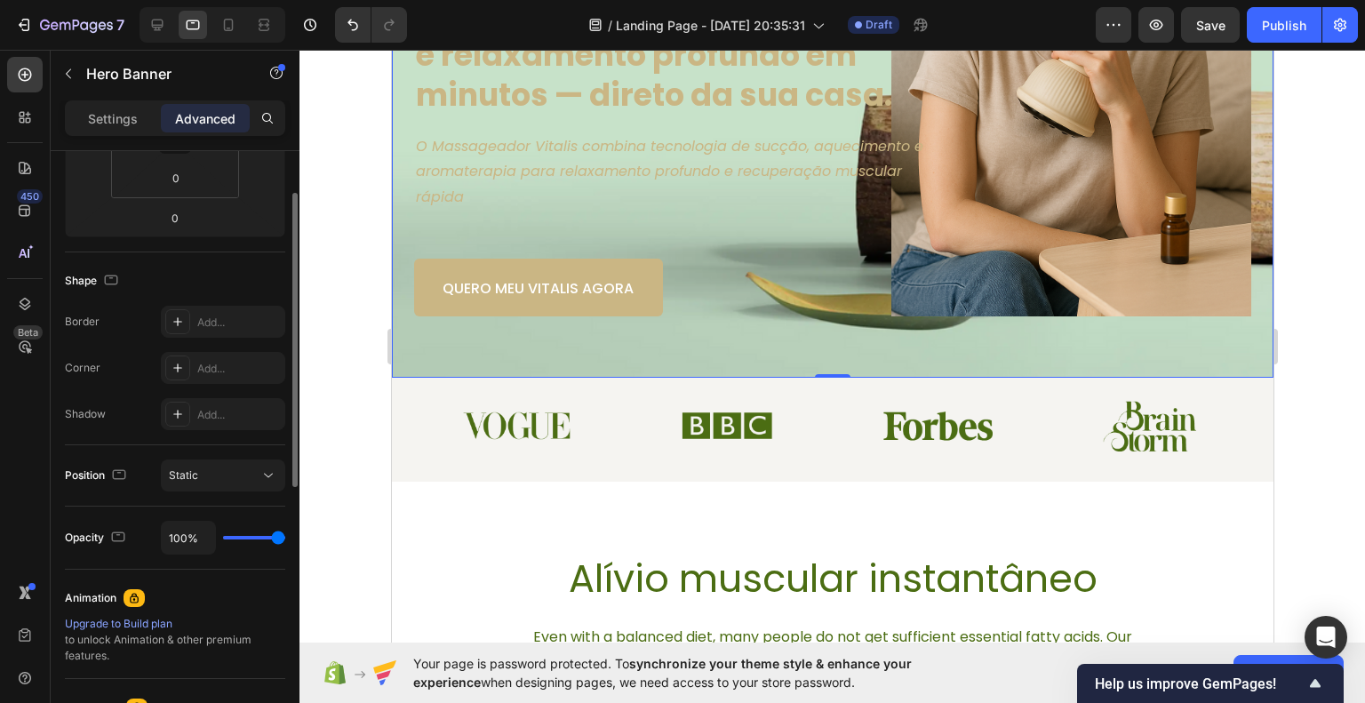
scroll to position [267, 0]
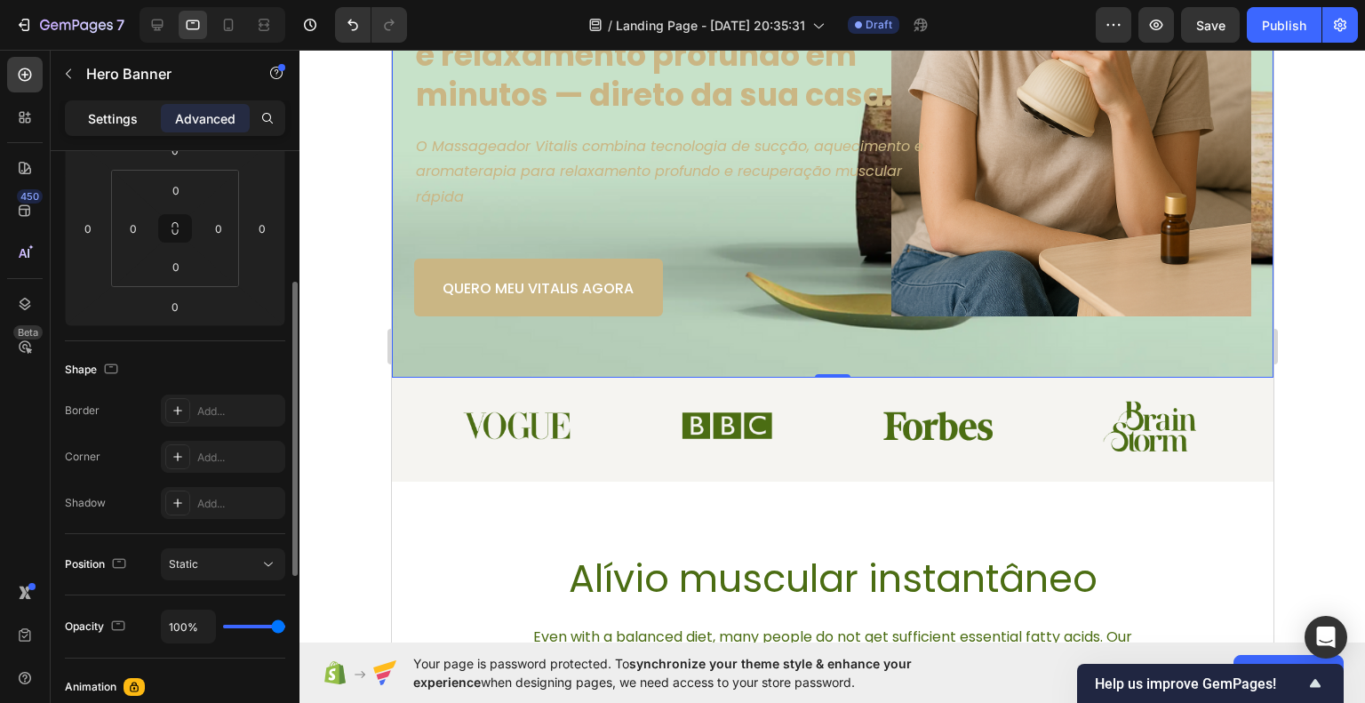
click at [124, 131] on div "Settings" at bounding box center [112, 118] width 89 height 28
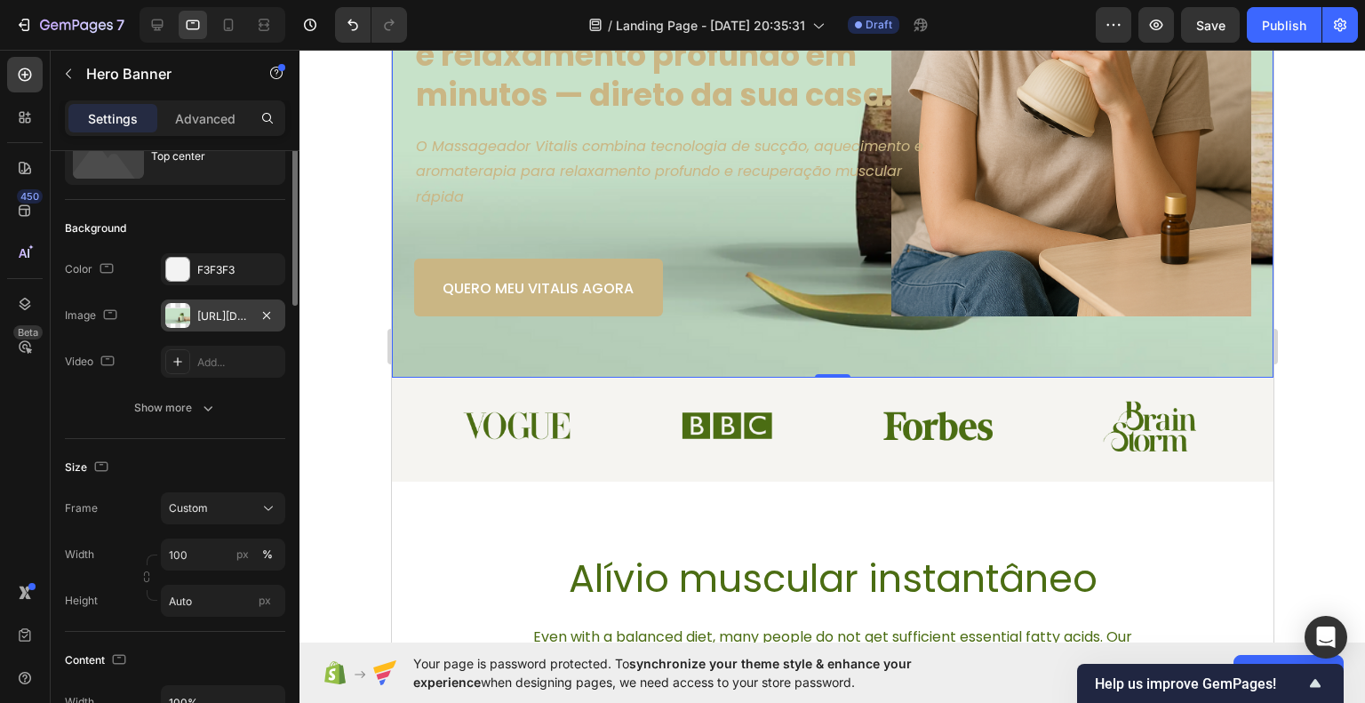
scroll to position [0, 0]
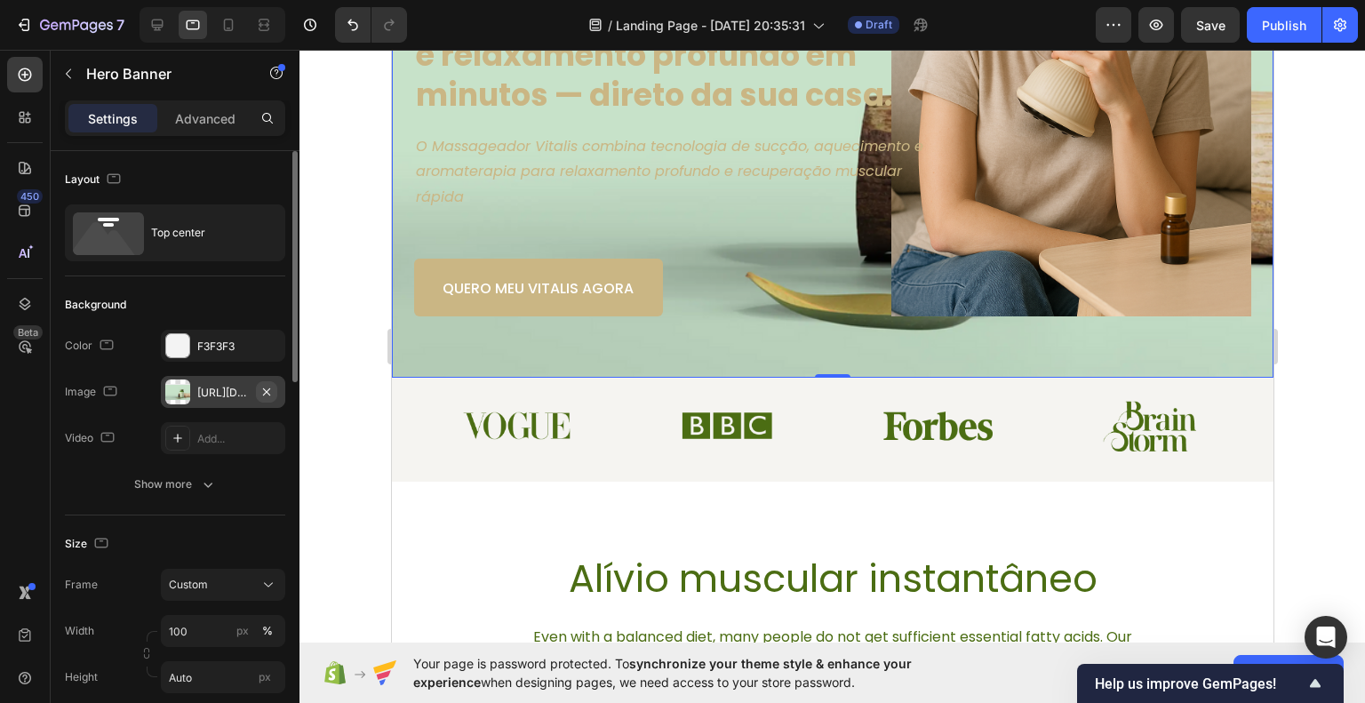
click at [267, 390] on icon "button" at bounding box center [266, 391] width 7 height 7
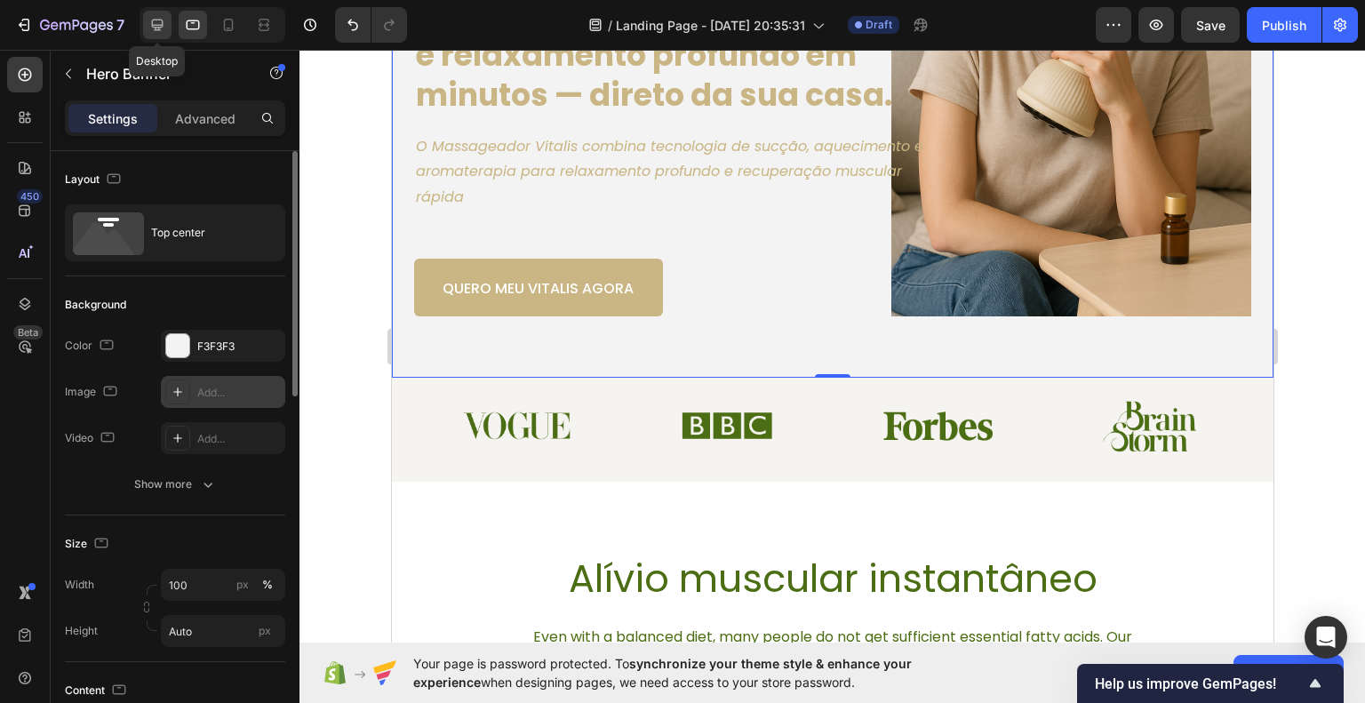
click at [153, 20] on icon at bounding box center [158, 26] width 12 height 12
type input "757"
type input "1220"
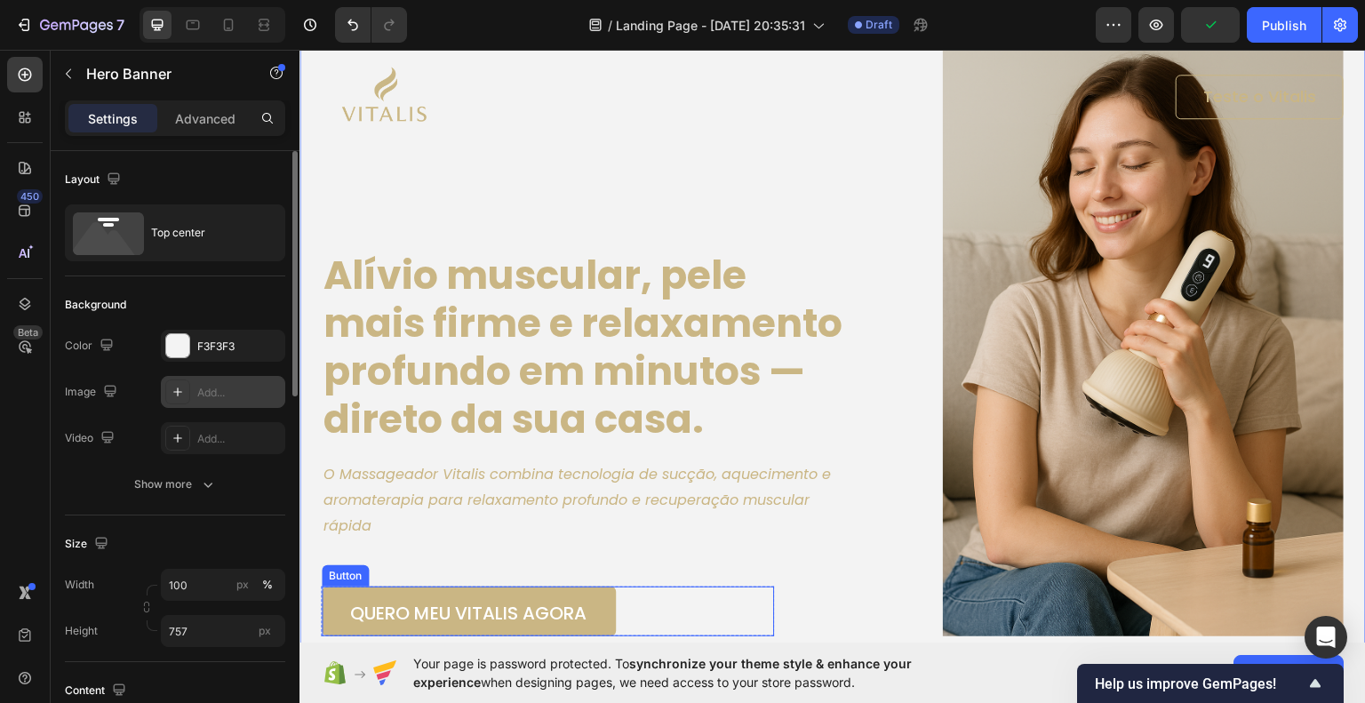
scroll to position [89, 0]
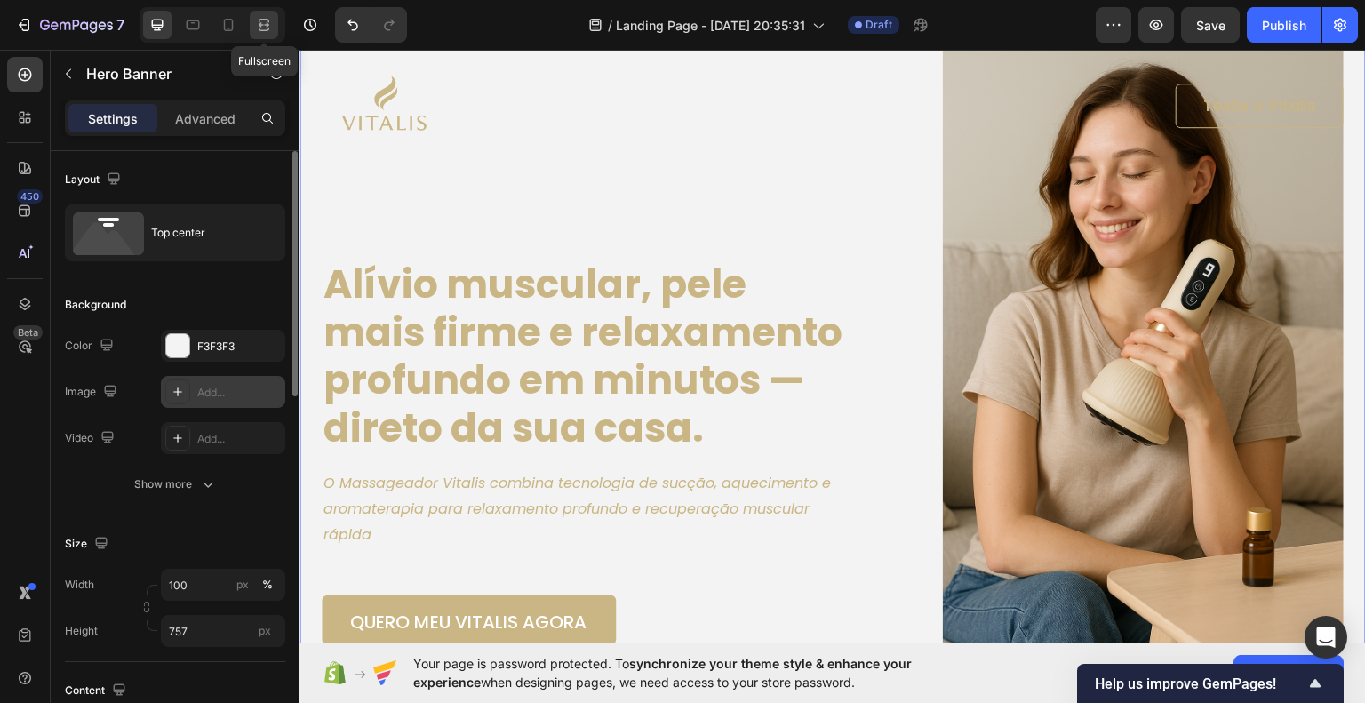
click at [272, 35] on div at bounding box center [264, 25] width 28 height 28
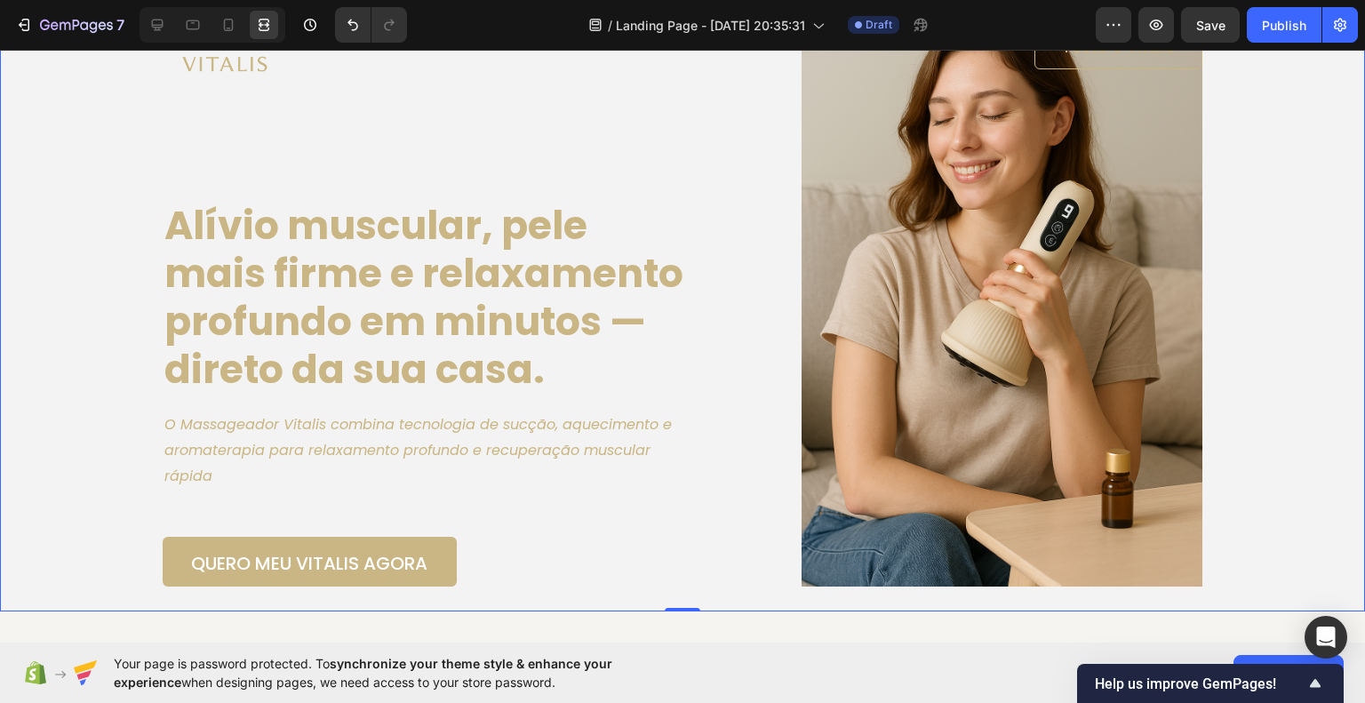
scroll to position [89, 0]
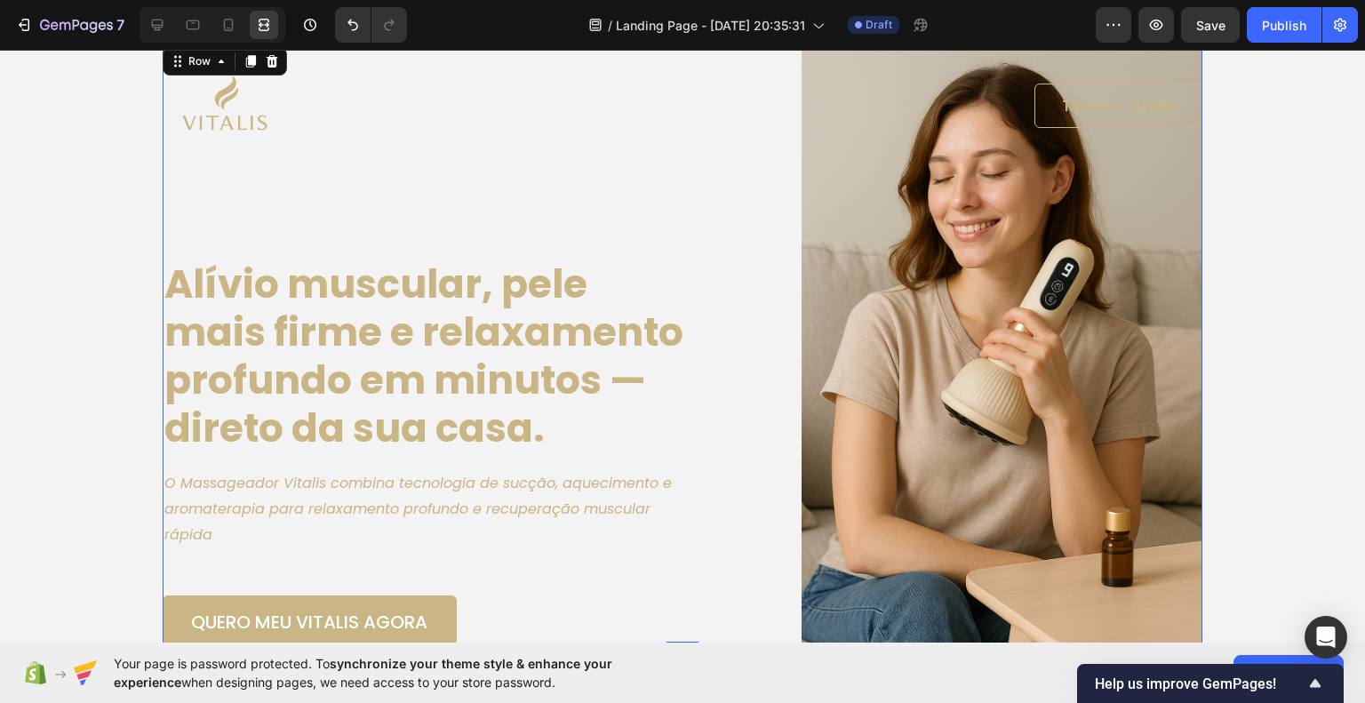
click at [1067, 230] on div "Image Teste o Vitalis Button Row Alívio muscular, pele mais firme e relaxamento…" at bounding box center [683, 345] width 1040 height 602
click at [1311, 685] on icon "Show survey - Help us improve GemPages!" at bounding box center [1315, 683] width 11 height 8
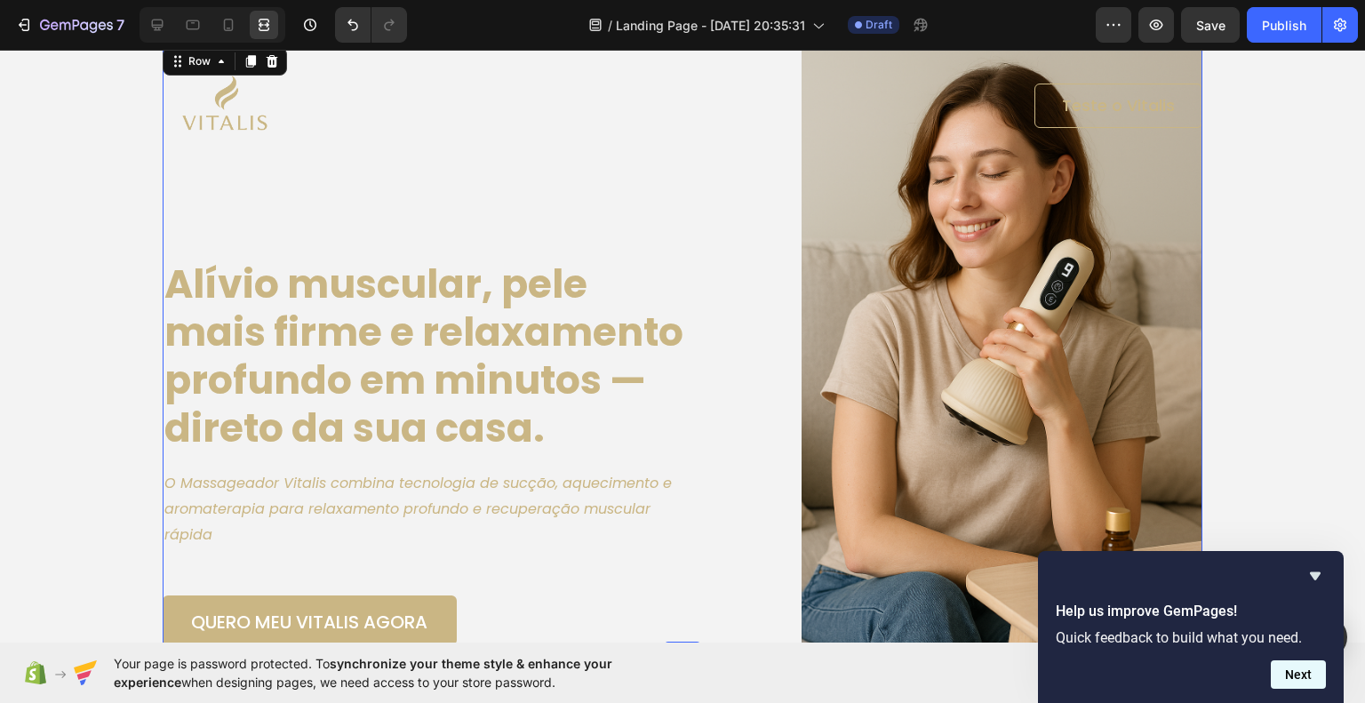
click at [1312, 671] on button "Next" at bounding box center [1298, 674] width 55 height 28
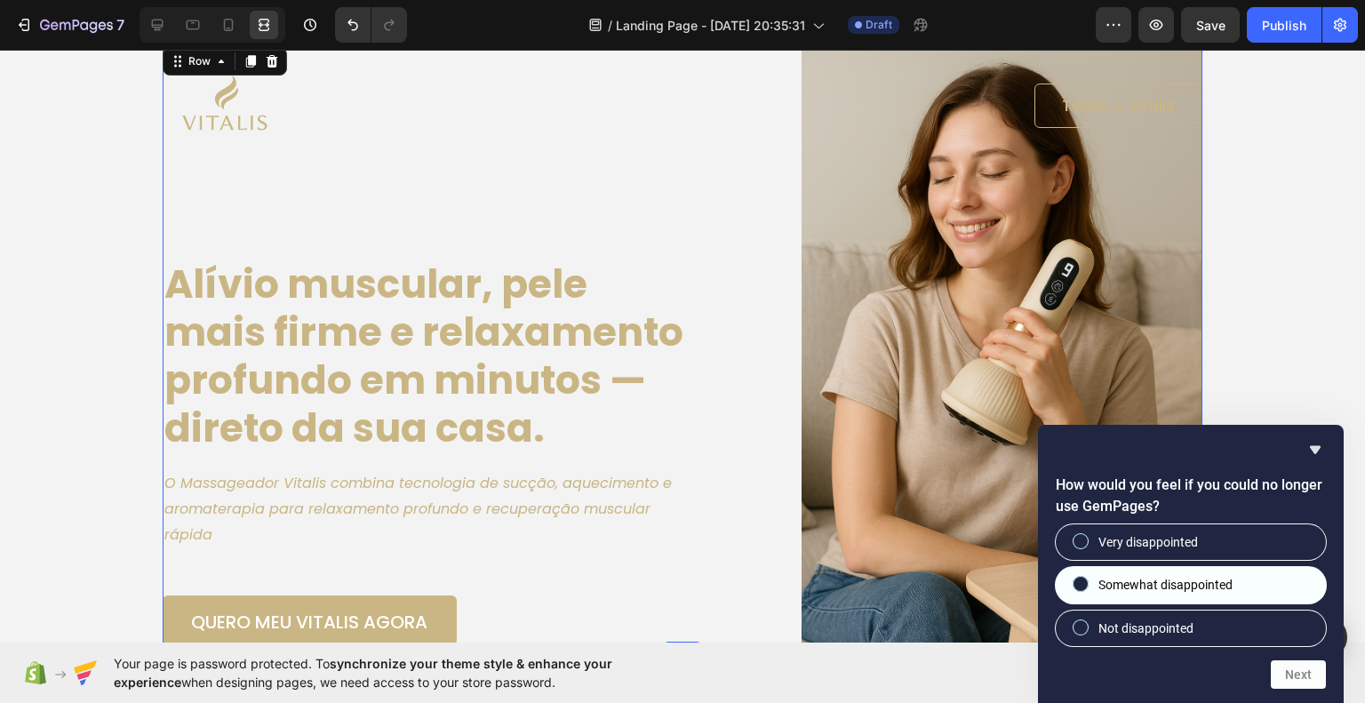
click at [1184, 588] on span "Somewhat disappointed" at bounding box center [1166, 585] width 134 height 18
click at [1087, 588] on input "Somewhat disappointed" at bounding box center [1082, 585] width 12 height 12
radio input "true"
click at [1294, 674] on button "Next" at bounding box center [1298, 674] width 55 height 28
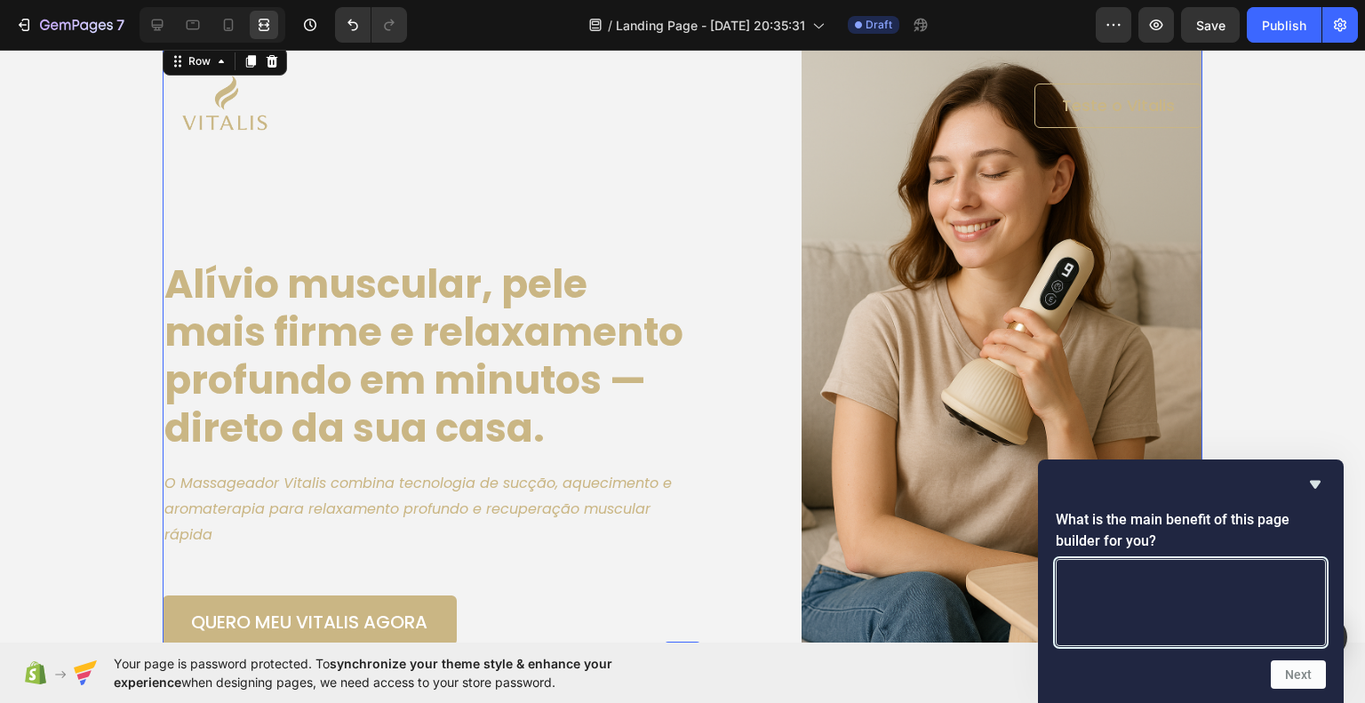
click at [1235, 607] on textarea at bounding box center [1191, 602] width 270 height 87
type textarea "a"
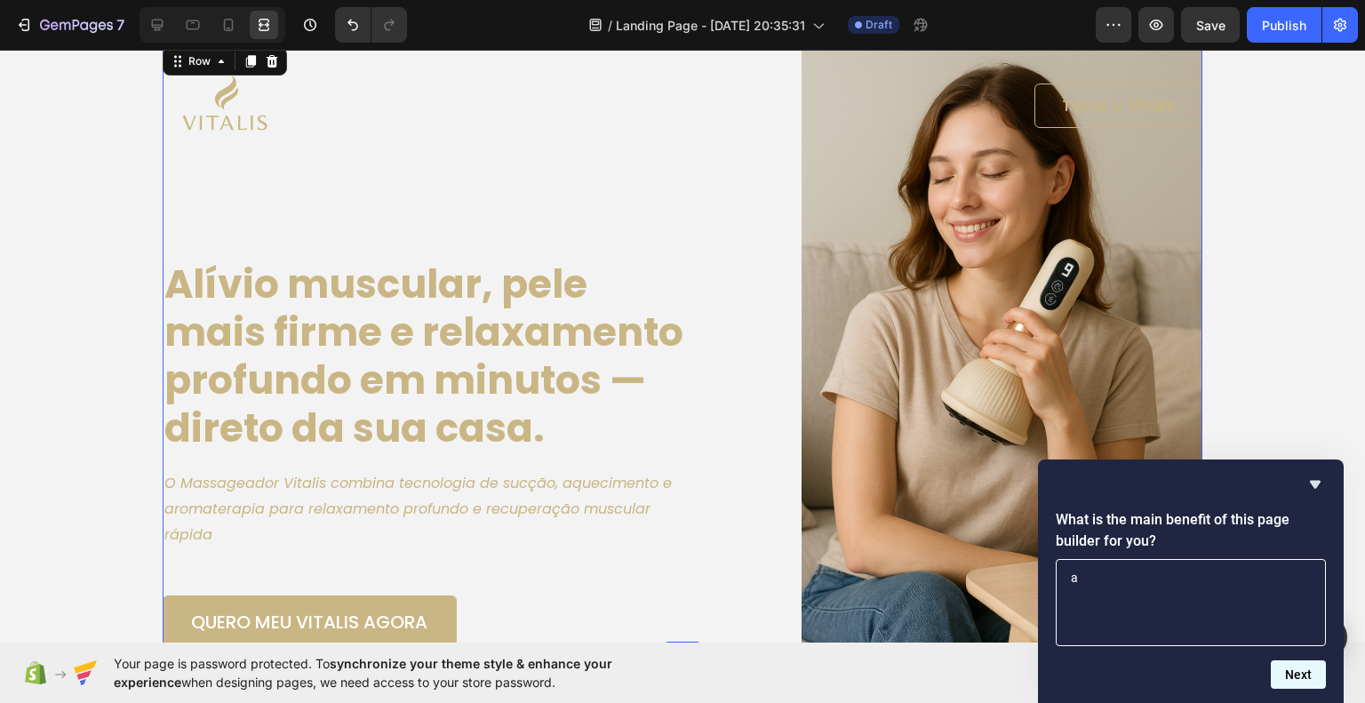
click at [1307, 677] on button "Next" at bounding box center [1298, 674] width 55 height 28
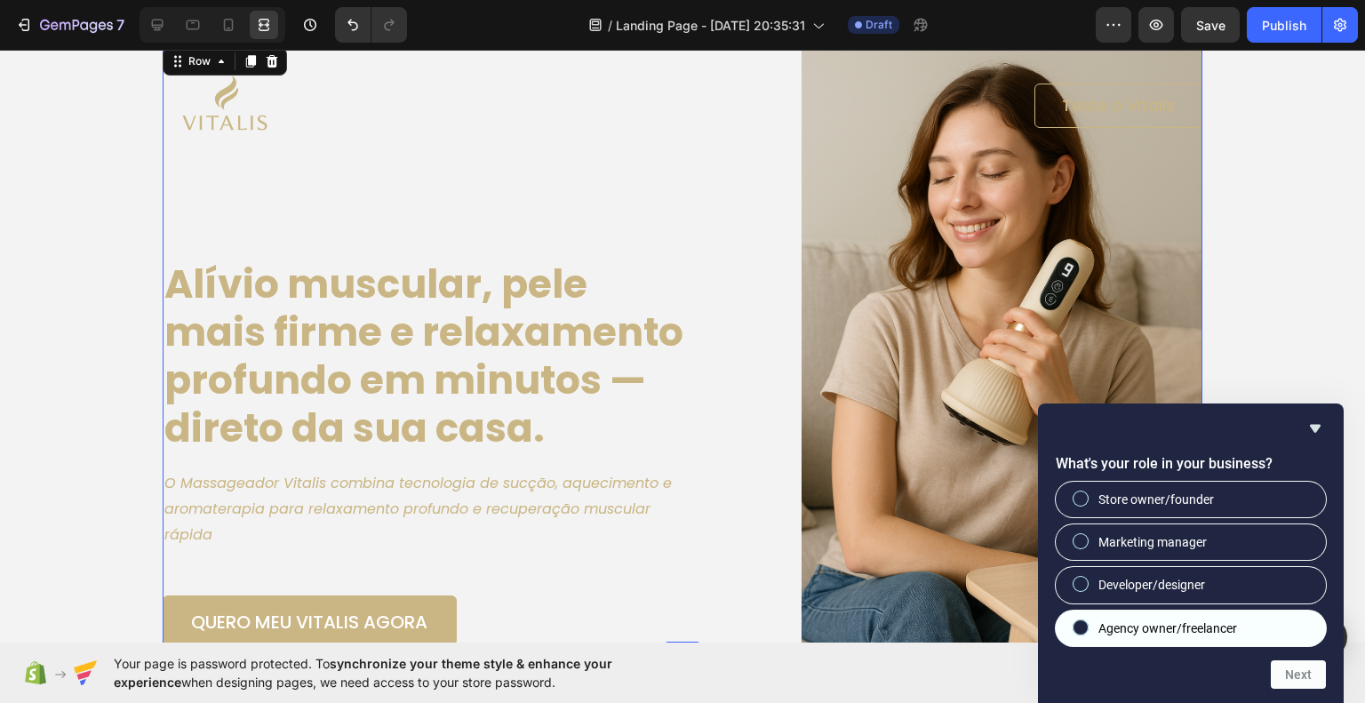
click at [1266, 643] on label "Agency owner/freelancer" at bounding box center [1191, 629] width 270 height 36
click at [1087, 633] on input "Agency owner/freelancer" at bounding box center [1082, 627] width 12 height 12
radio input "true"
click at [1297, 678] on button "Next" at bounding box center [1298, 674] width 55 height 28
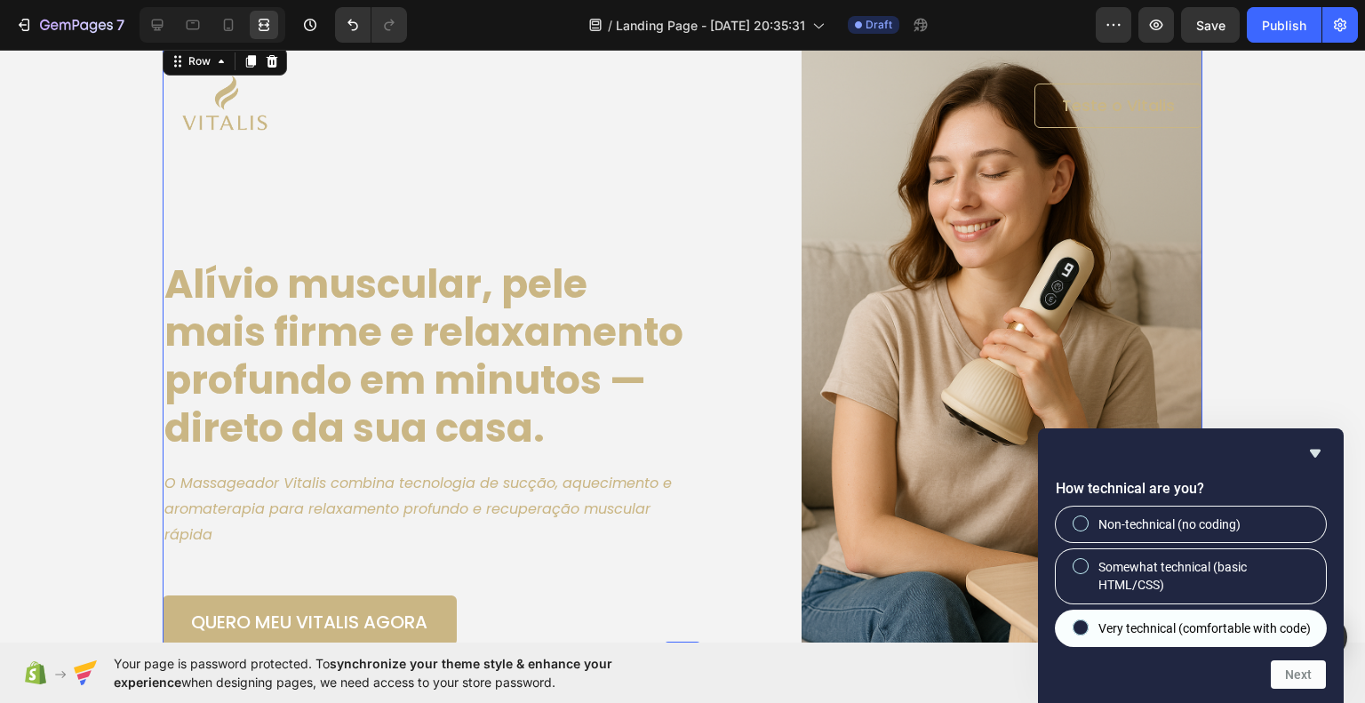
click at [1259, 637] on label "Very technical (comfortable with code)" at bounding box center [1191, 629] width 270 height 36
click at [1087, 633] on input "Very technical (comfortable with code)" at bounding box center [1082, 627] width 12 height 12
radio input "true"
click at [1298, 671] on button "Next" at bounding box center [1298, 674] width 55 height 28
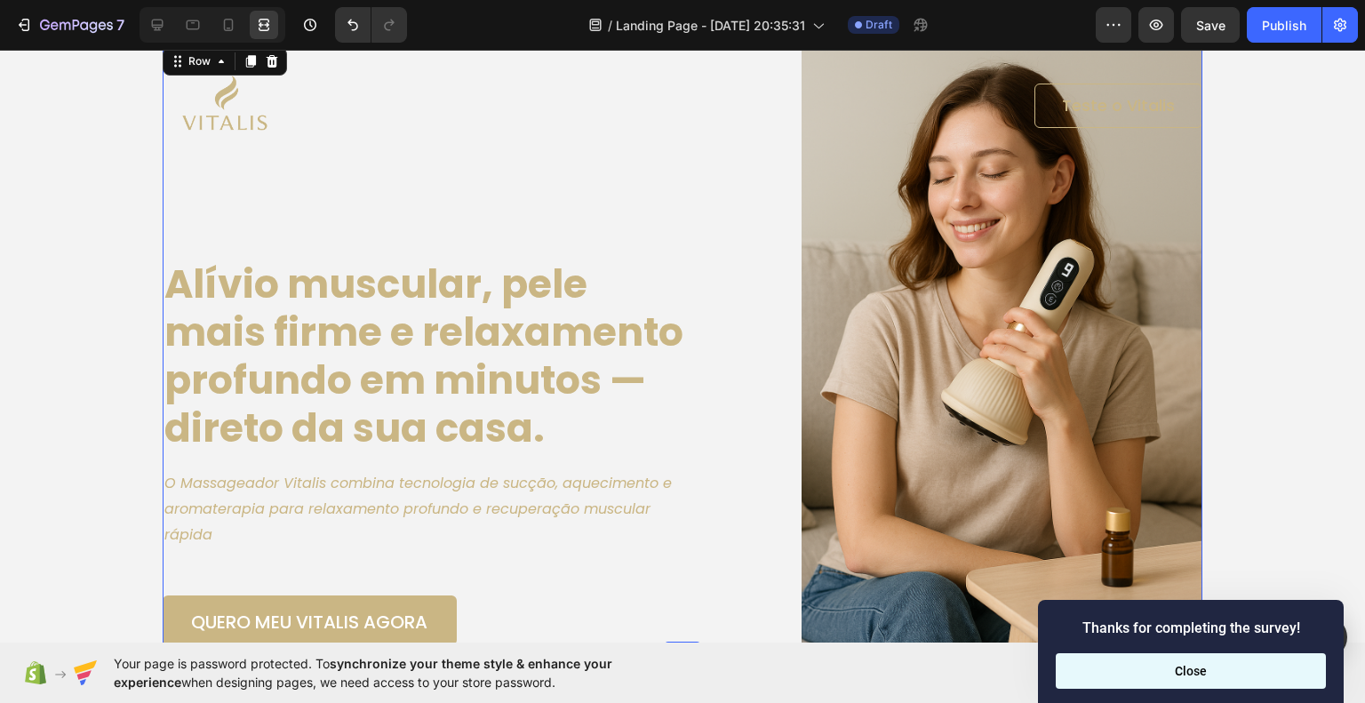
click at [1273, 668] on button "Close" at bounding box center [1191, 671] width 270 height 36
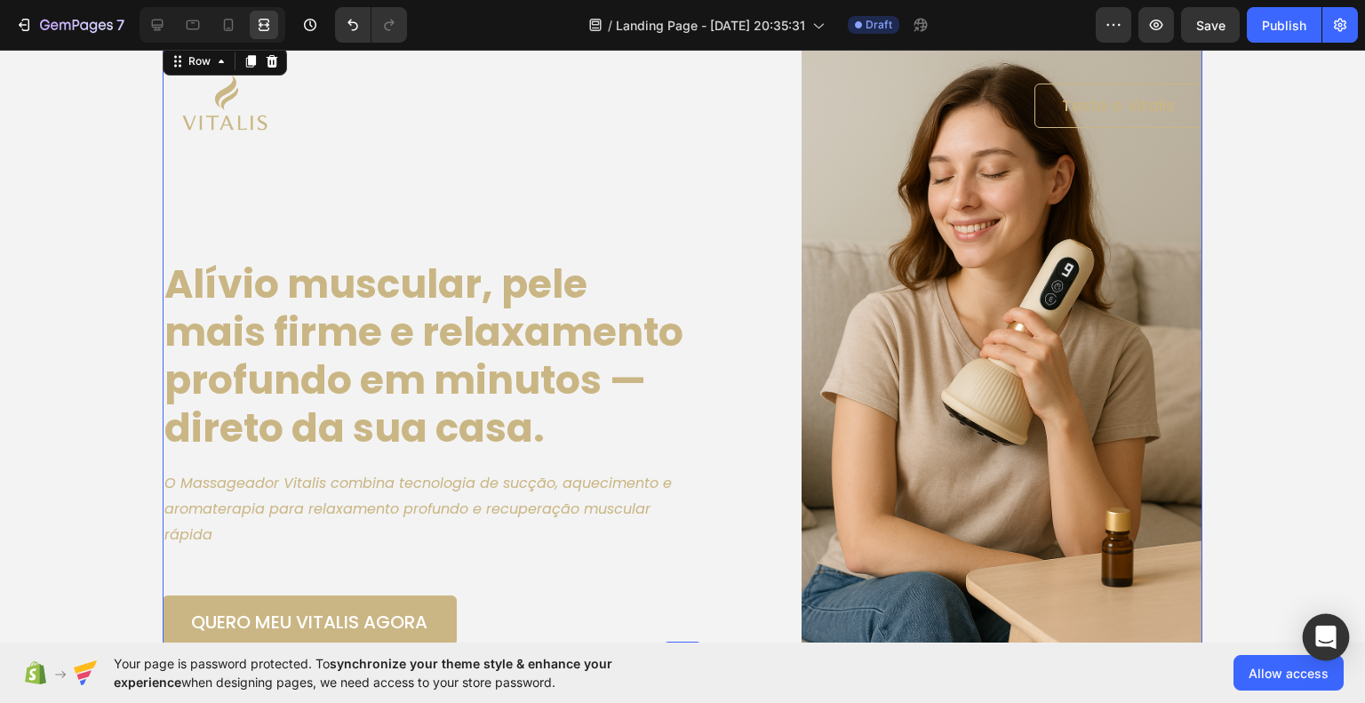
click at [1333, 632] on icon "Open Intercom Messenger" at bounding box center [1326, 637] width 20 height 23
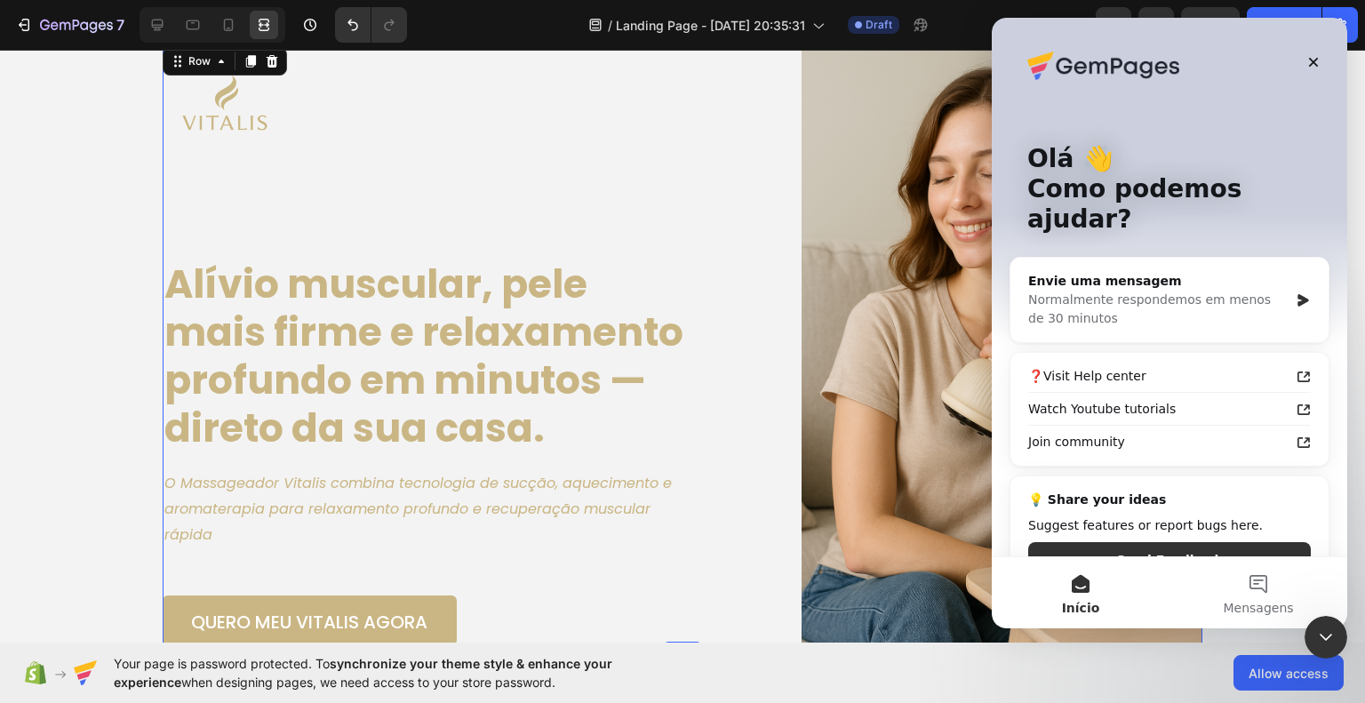
scroll to position [0, 0]
click at [1331, 633] on icon "Encerramento do Messenger da Intercom" at bounding box center [1323, 634] width 21 height 21
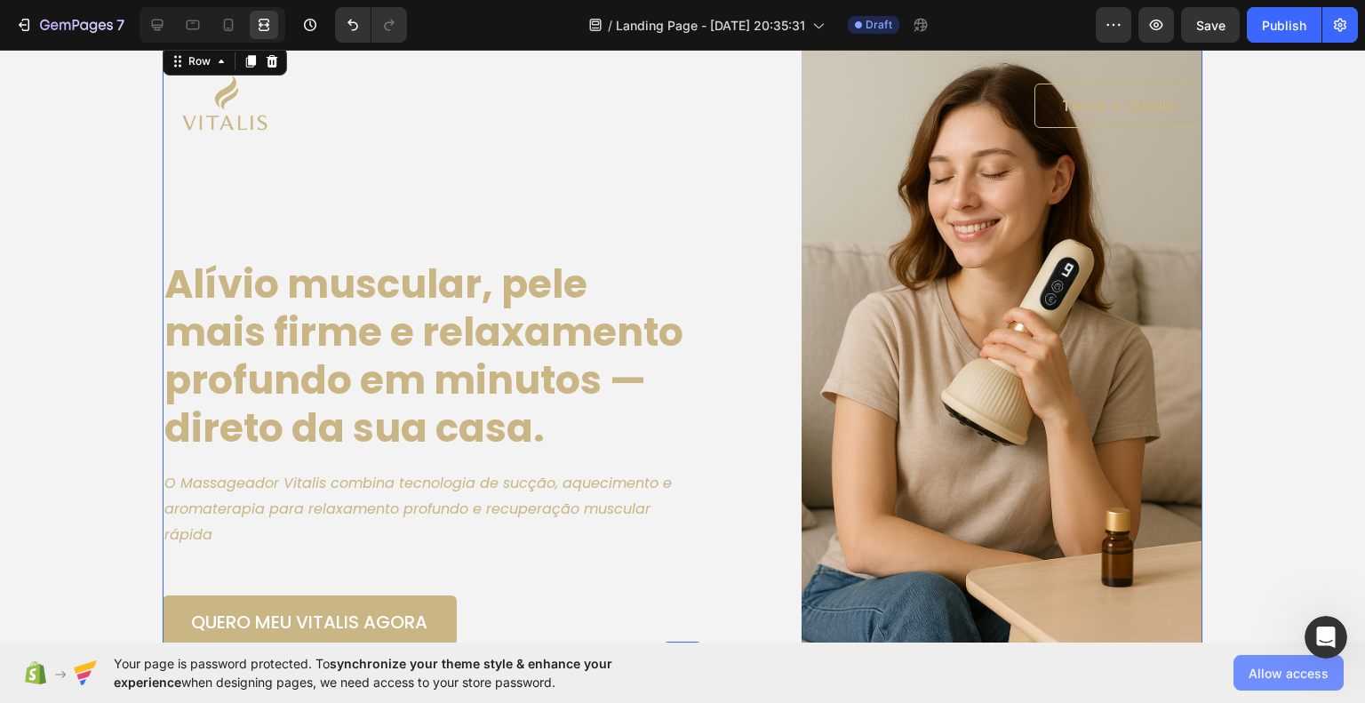
click at [1299, 684] on button "Allow access" at bounding box center [1289, 673] width 110 height 36
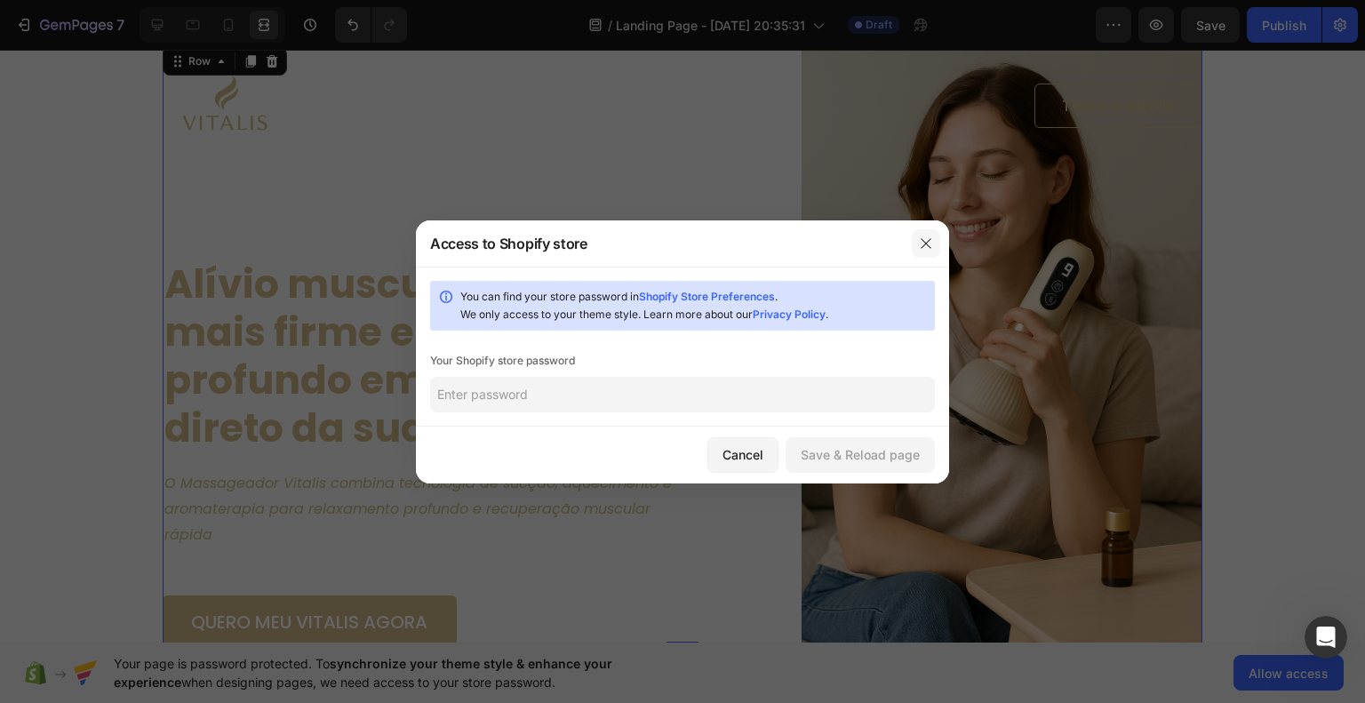
click at [919, 244] on icon "button" at bounding box center [926, 243] width 14 height 14
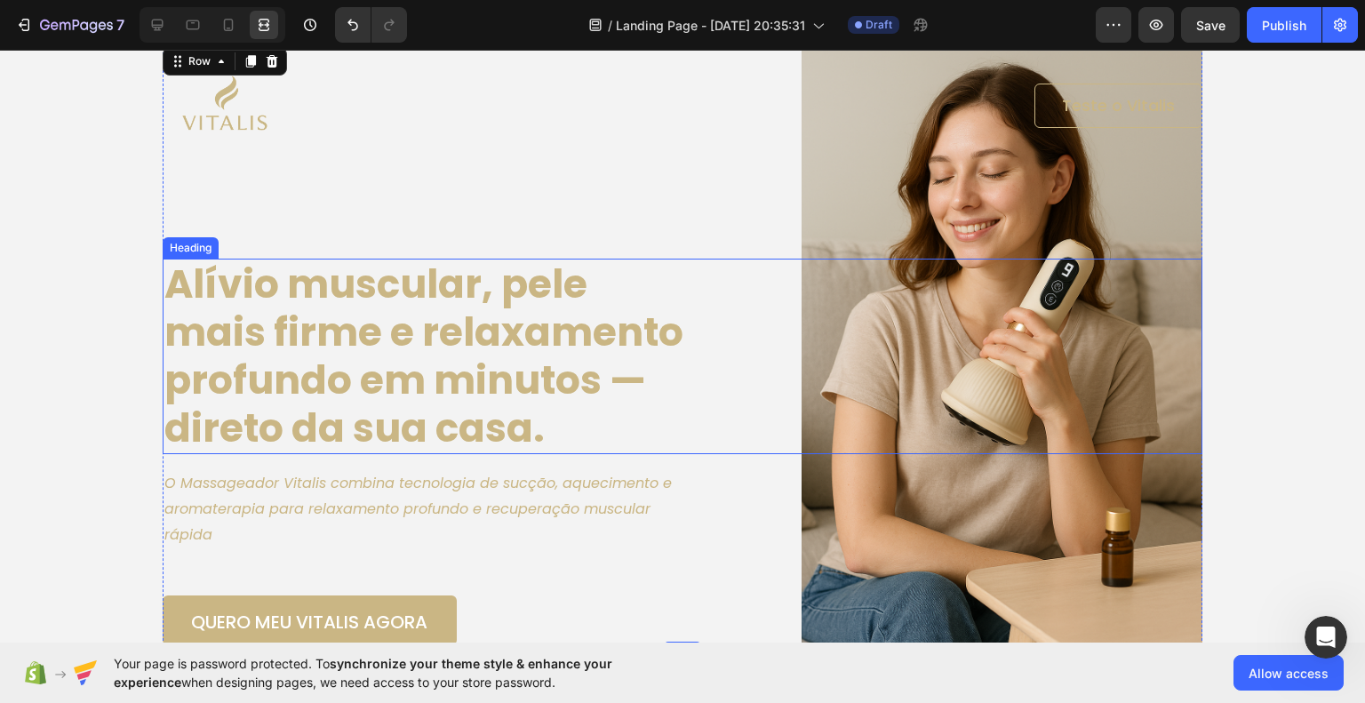
click at [1145, 402] on div "Alívio muscular, pele mais firme e relaxamento profundo em minutos — direto da …" at bounding box center [683, 357] width 1040 height 196
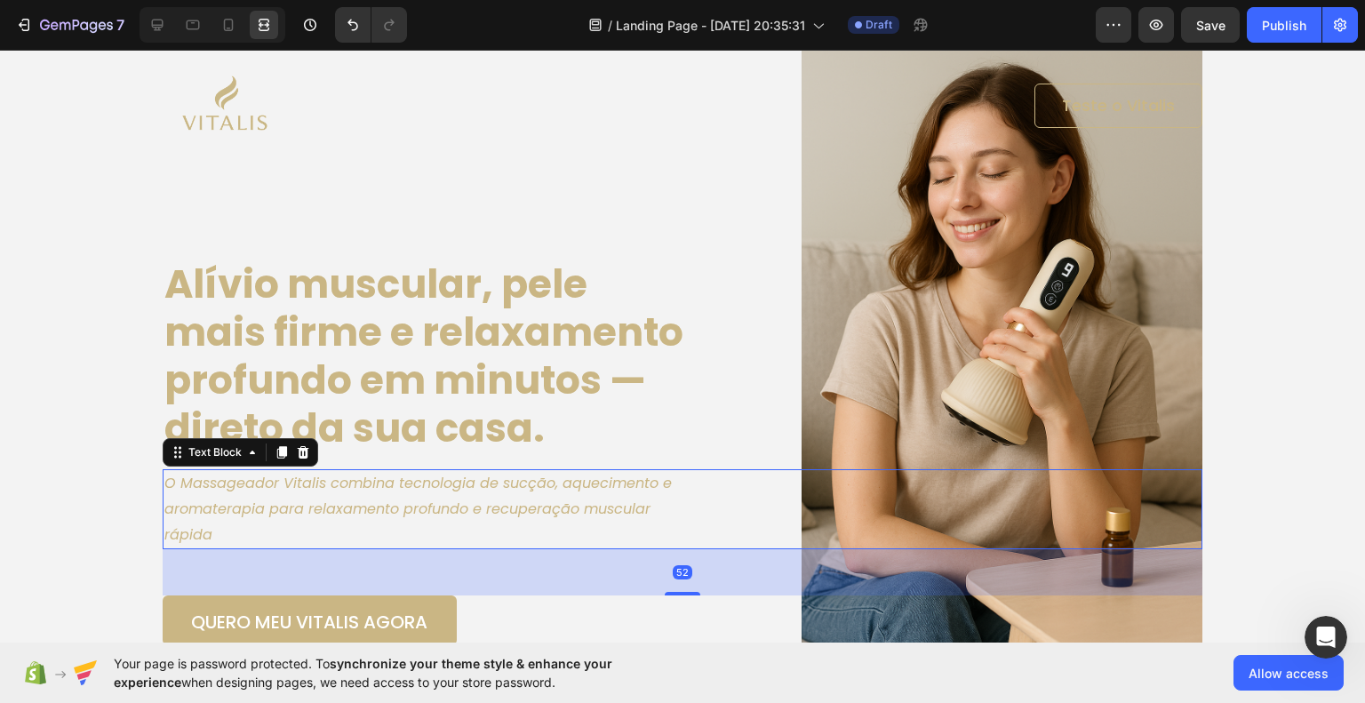
click at [1145, 504] on div "O Massageador Vitalis combina tecnologia de sucção, aquecimento e aromaterapia …" at bounding box center [683, 509] width 1040 height 80
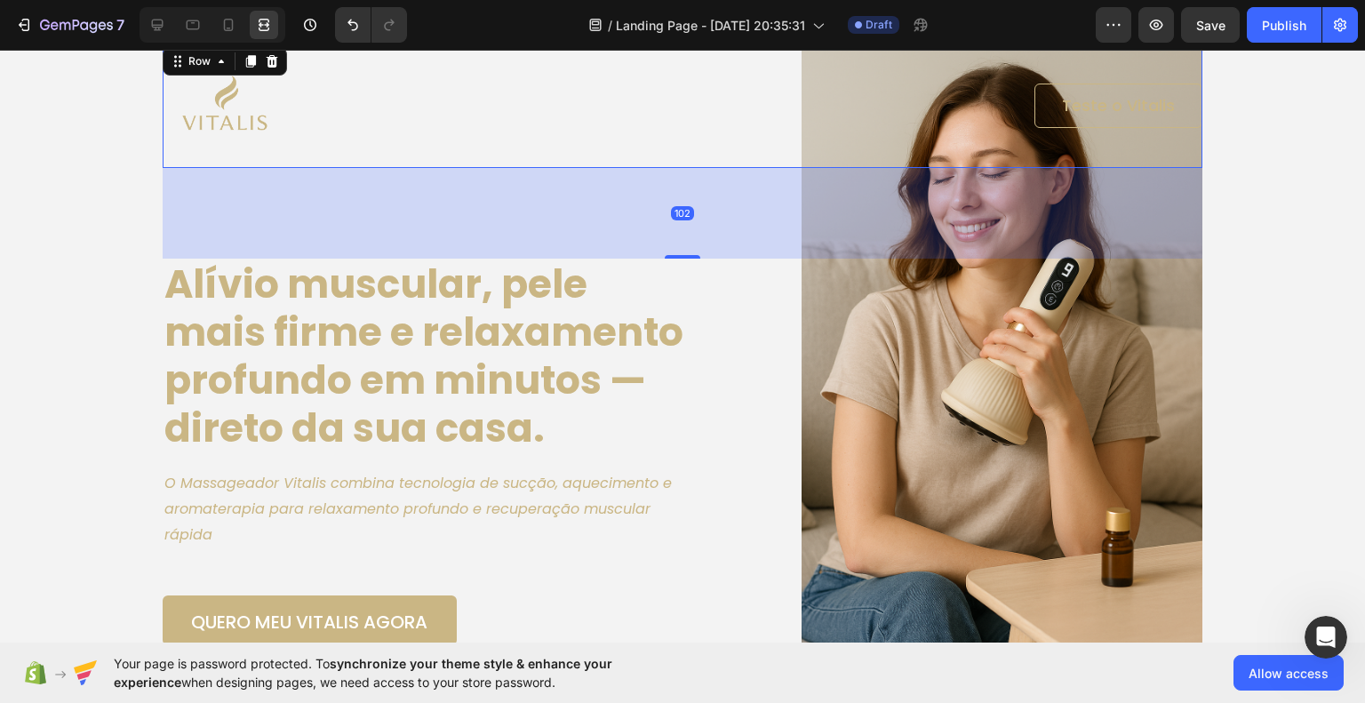
click at [846, 163] on div "Teste o Vitalis Button" at bounding box center [944, 106] width 516 height 124
click at [812, 120] on div "Teste o Vitalis Button" at bounding box center [944, 106] width 516 height 44
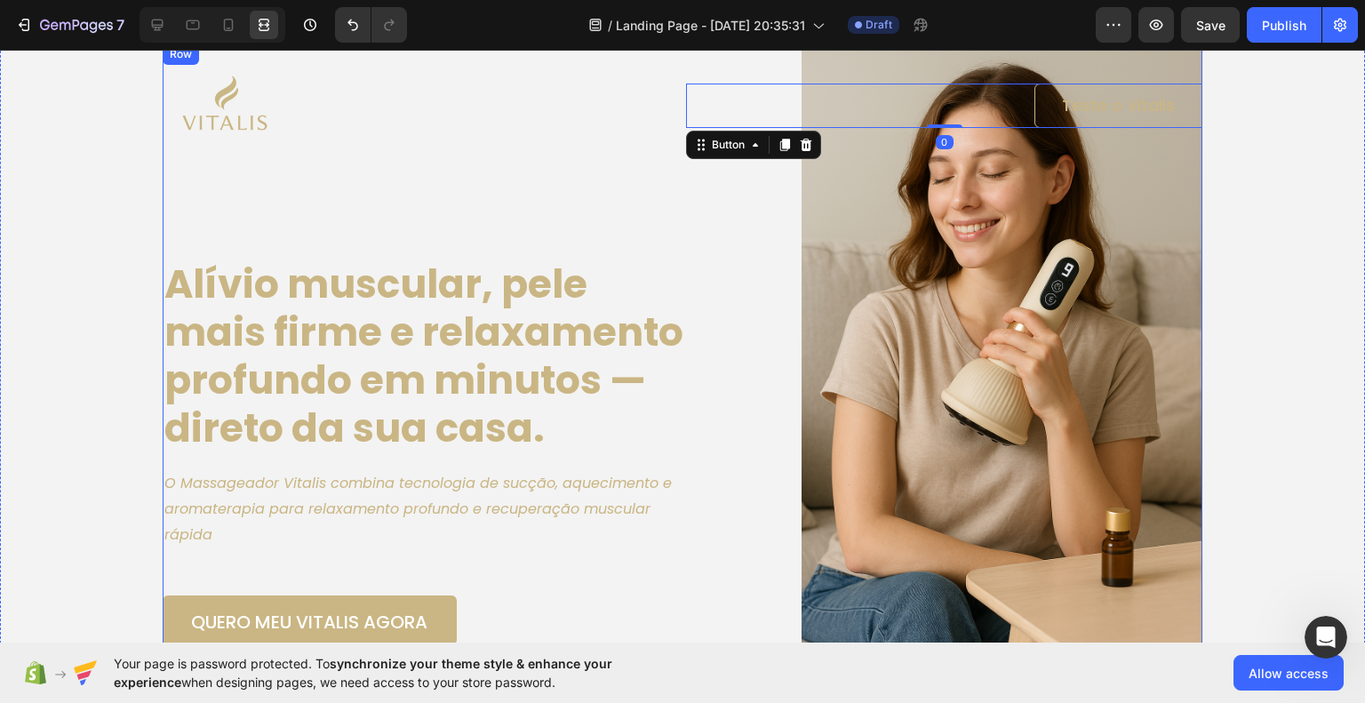
click at [850, 223] on div "Image Teste o Vitalis Button 0 Row Alívio muscular, pele mais firme e relaxamen…" at bounding box center [683, 345] width 1040 height 602
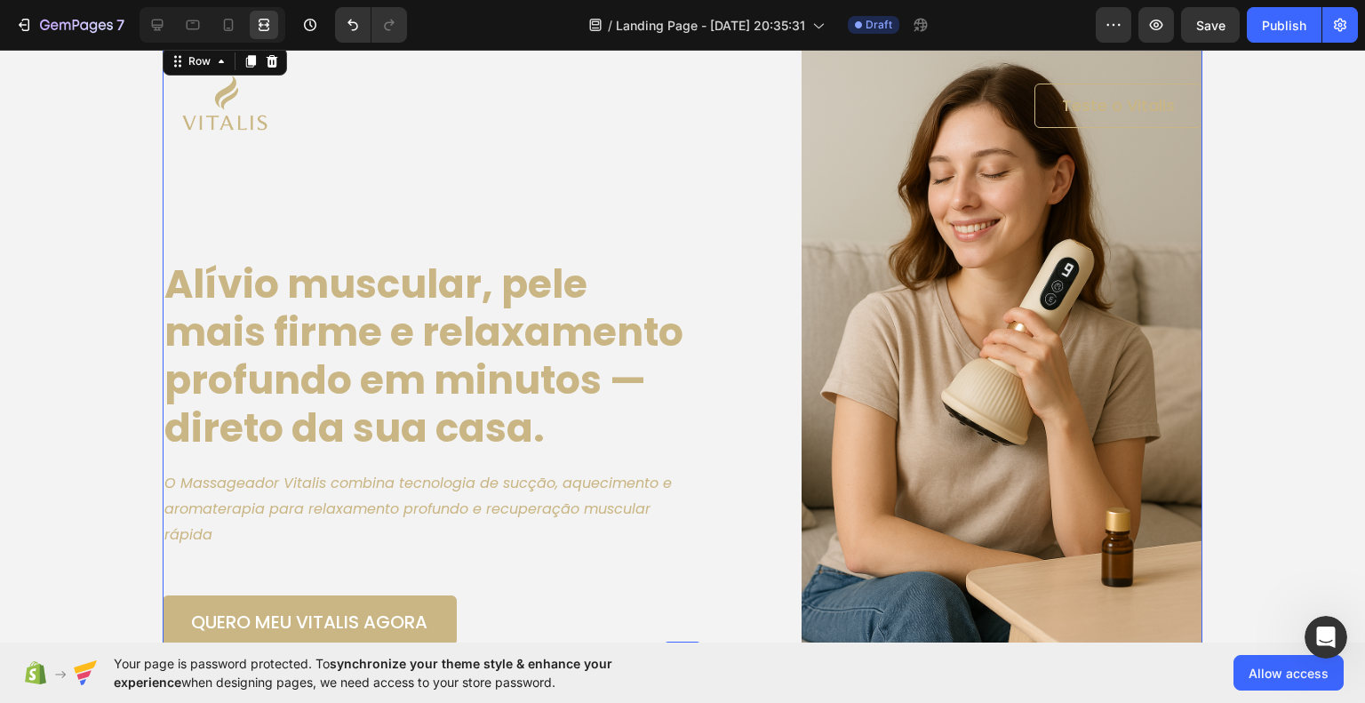
click at [631, 217] on div "Image Teste o Vitalis Button Row Alívio muscular, pele mais firme e relaxamento…" at bounding box center [683, 345] width 1040 height 602
click at [158, 32] on icon at bounding box center [157, 25] width 18 height 18
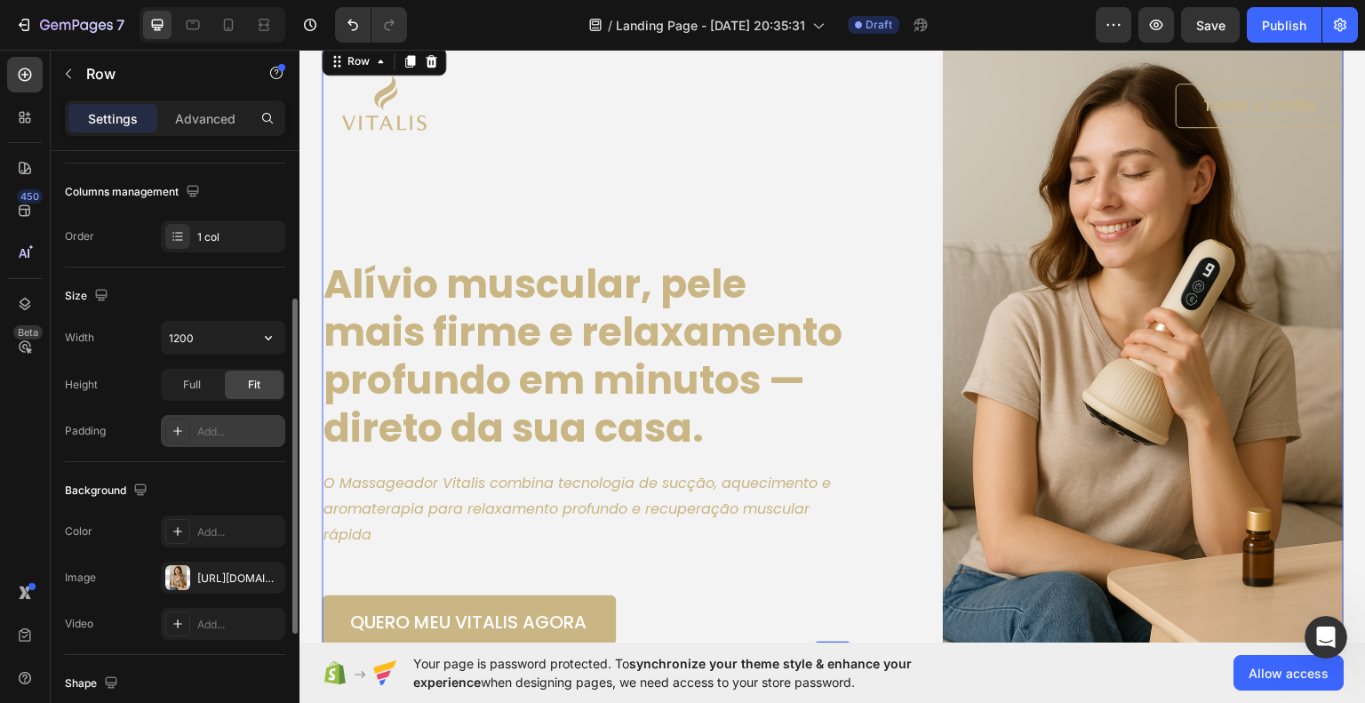
scroll to position [356, 0]
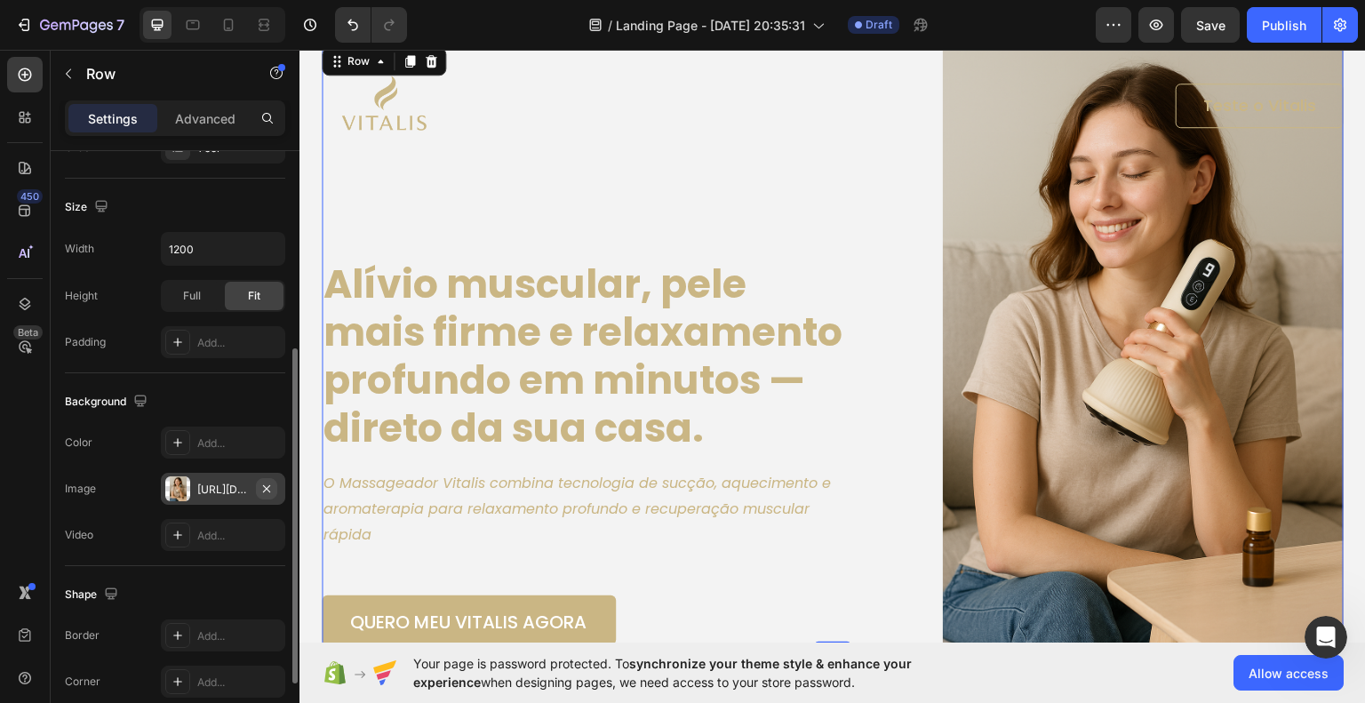
drag, startPoint x: 267, startPoint y: 488, endPoint x: 72, endPoint y: 444, distance: 199.5
click at [267, 488] on icon "button" at bounding box center [267, 489] width 14 height 14
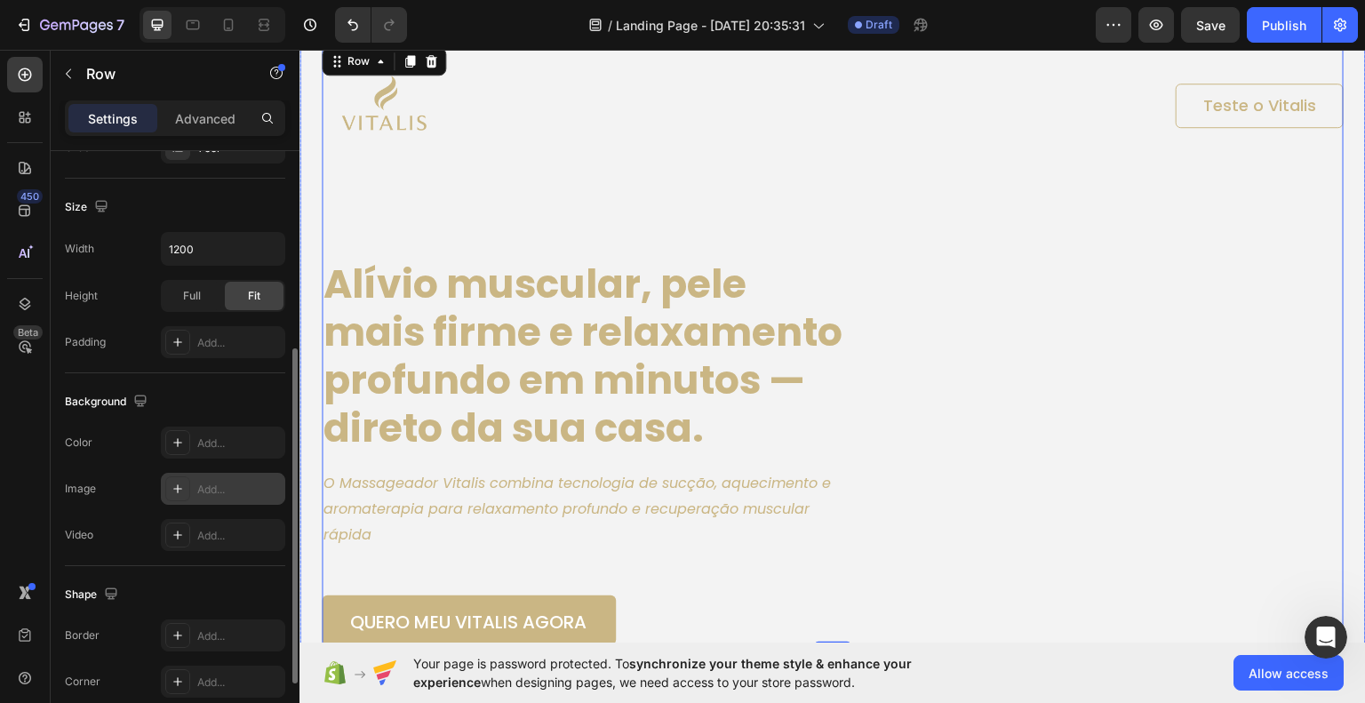
click at [1344, 388] on div "Image Teste o Vitalis Button Row Alívio muscular, pele mais firme e relaxamento…" at bounding box center [833, 320] width 1067 height 648
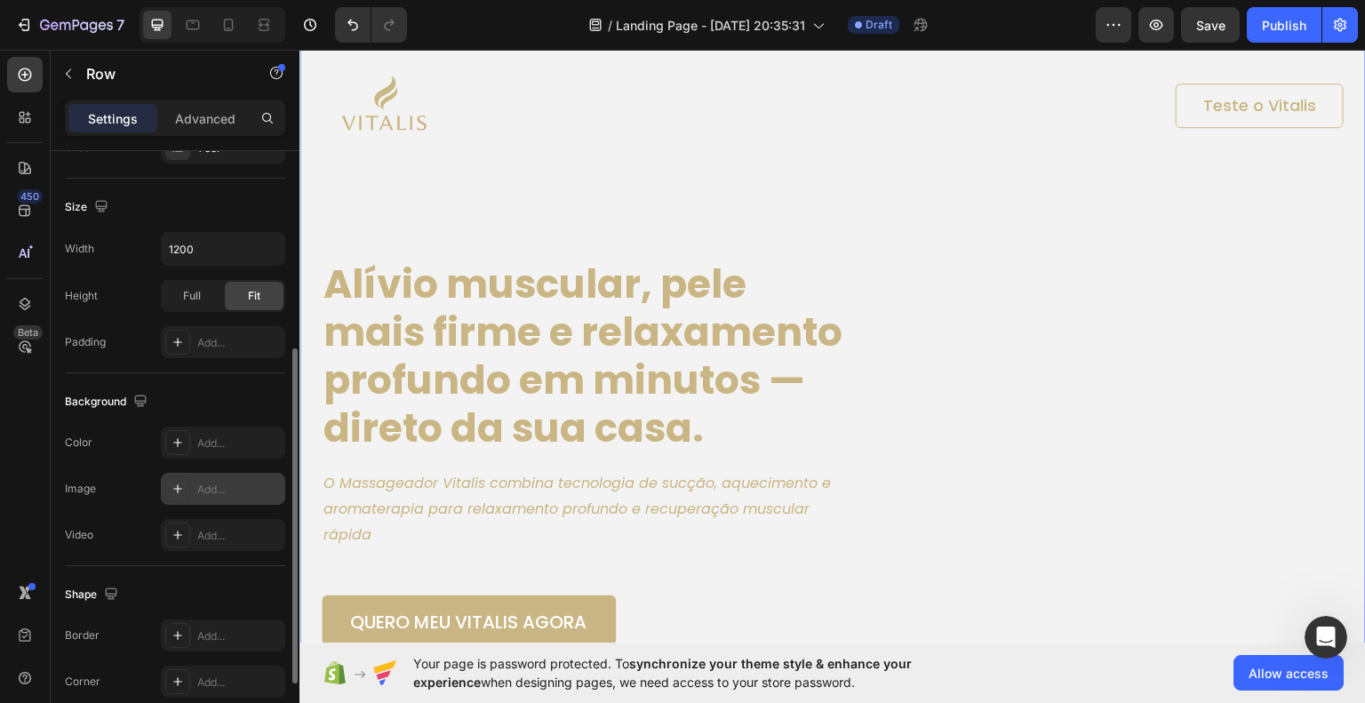
scroll to position [0, 0]
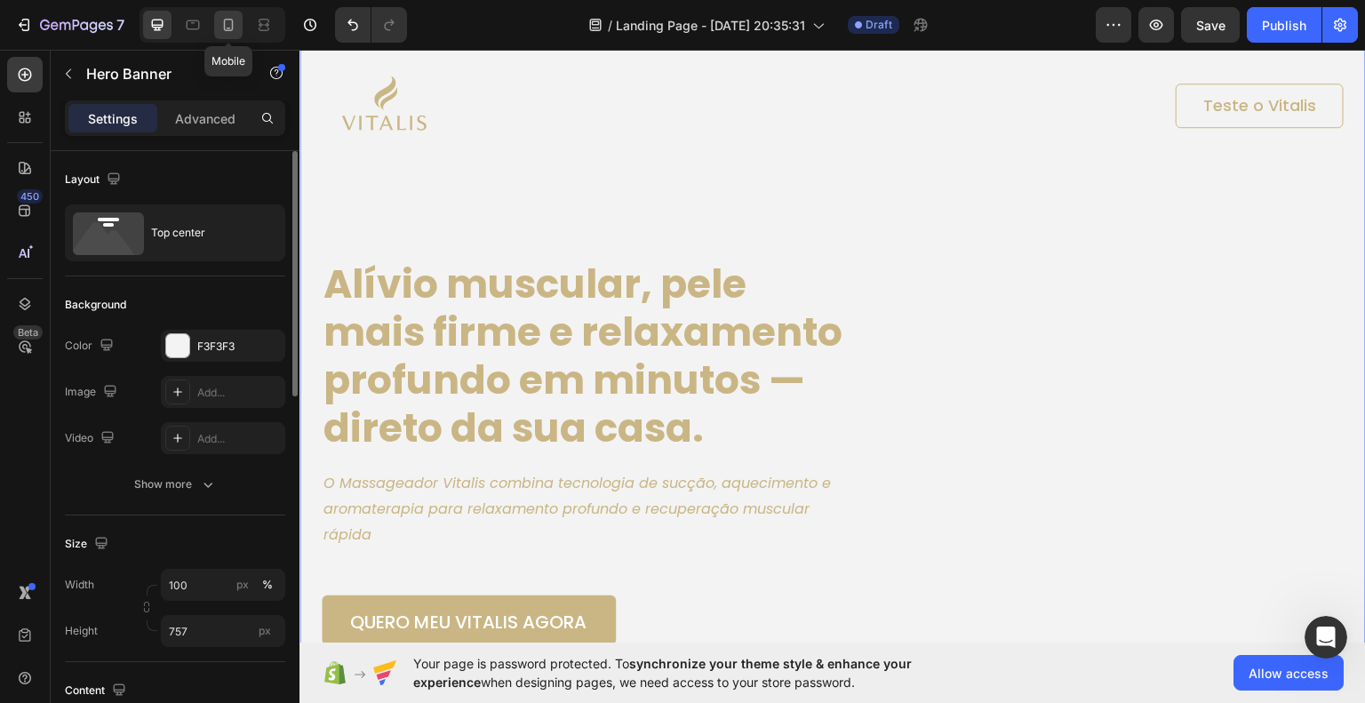
click at [234, 24] on icon at bounding box center [229, 25] width 18 height 18
type input "Auto"
type input "100%"
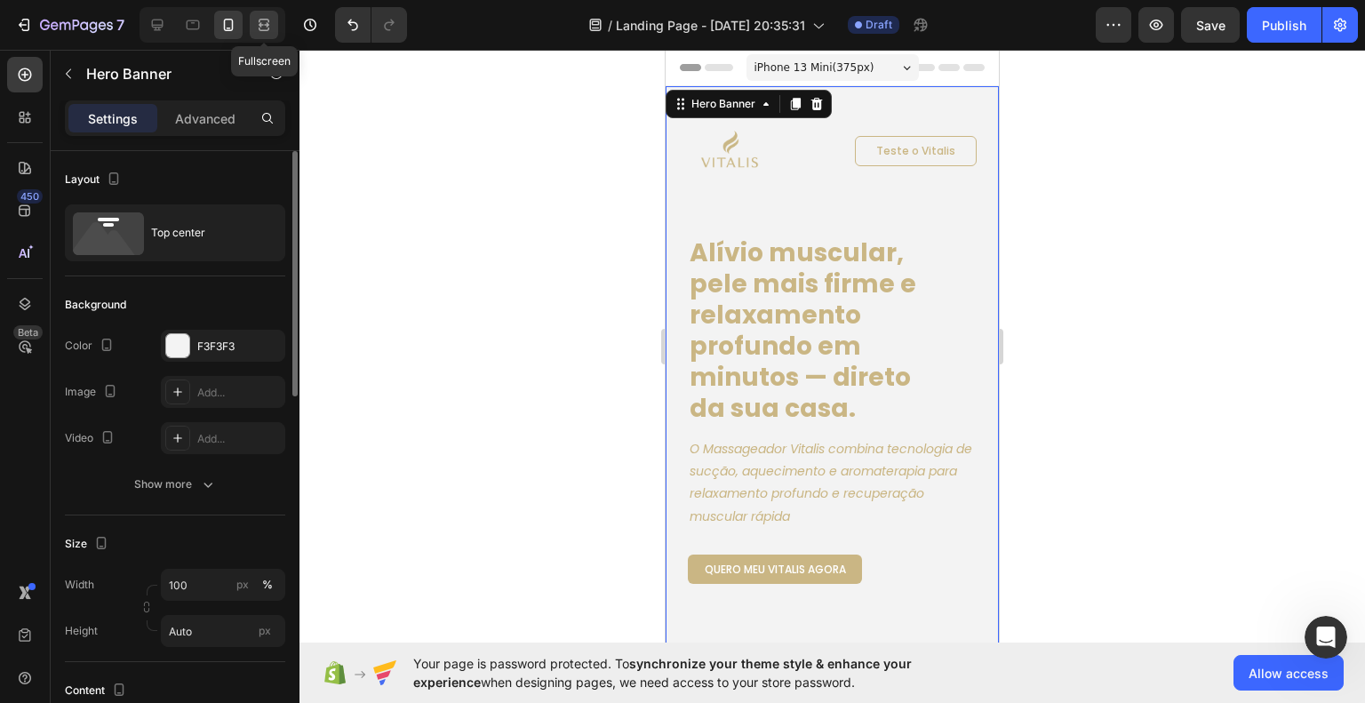
click at [274, 22] on div at bounding box center [264, 25] width 28 height 28
type input "757"
type input "1220"
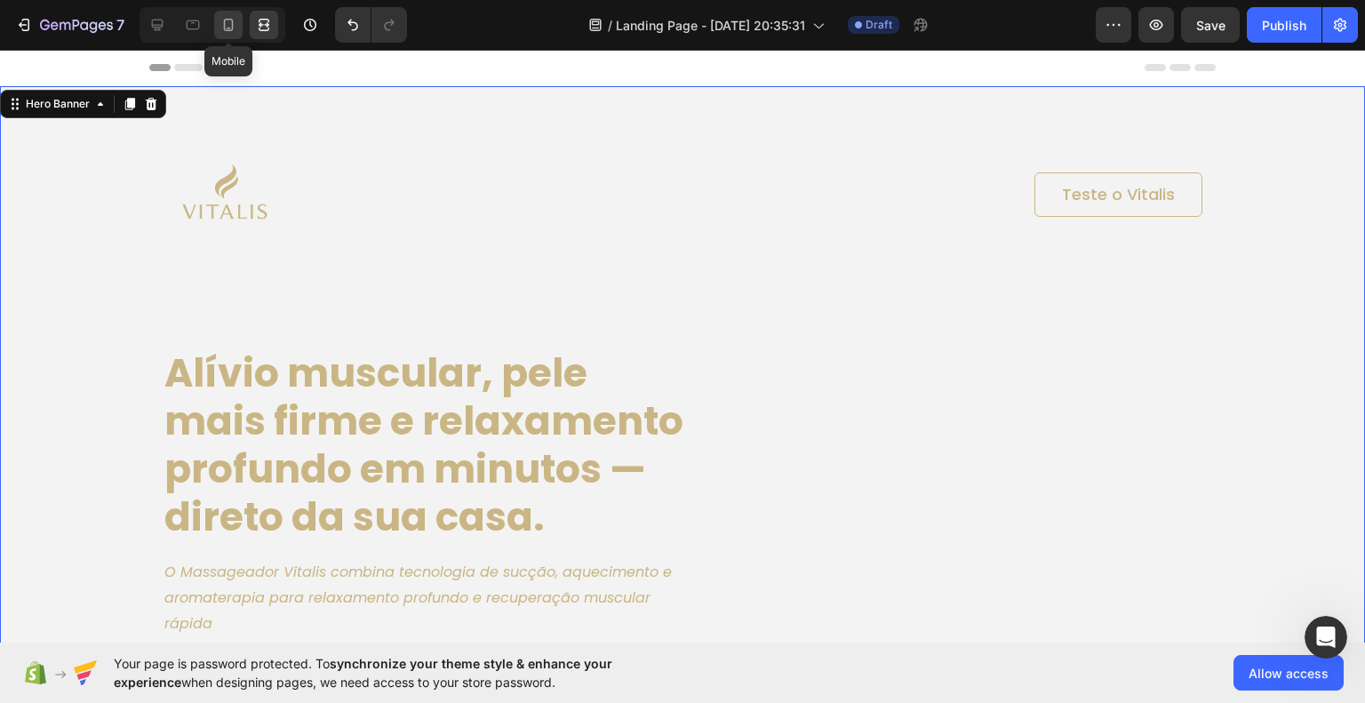
click at [221, 33] on icon at bounding box center [229, 25] width 18 height 18
type input "Auto"
type input "100%"
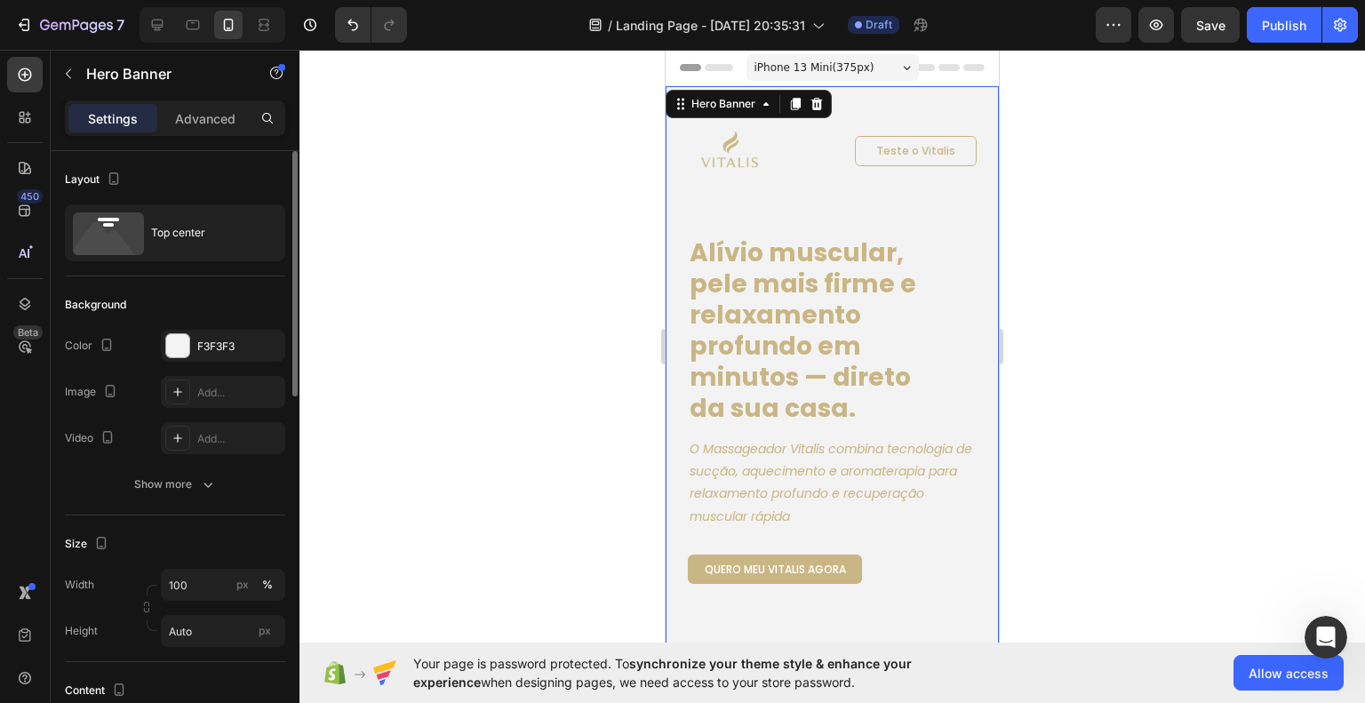
click at [1190, 349] on div at bounding box center [833, 376] width 1066 height 653
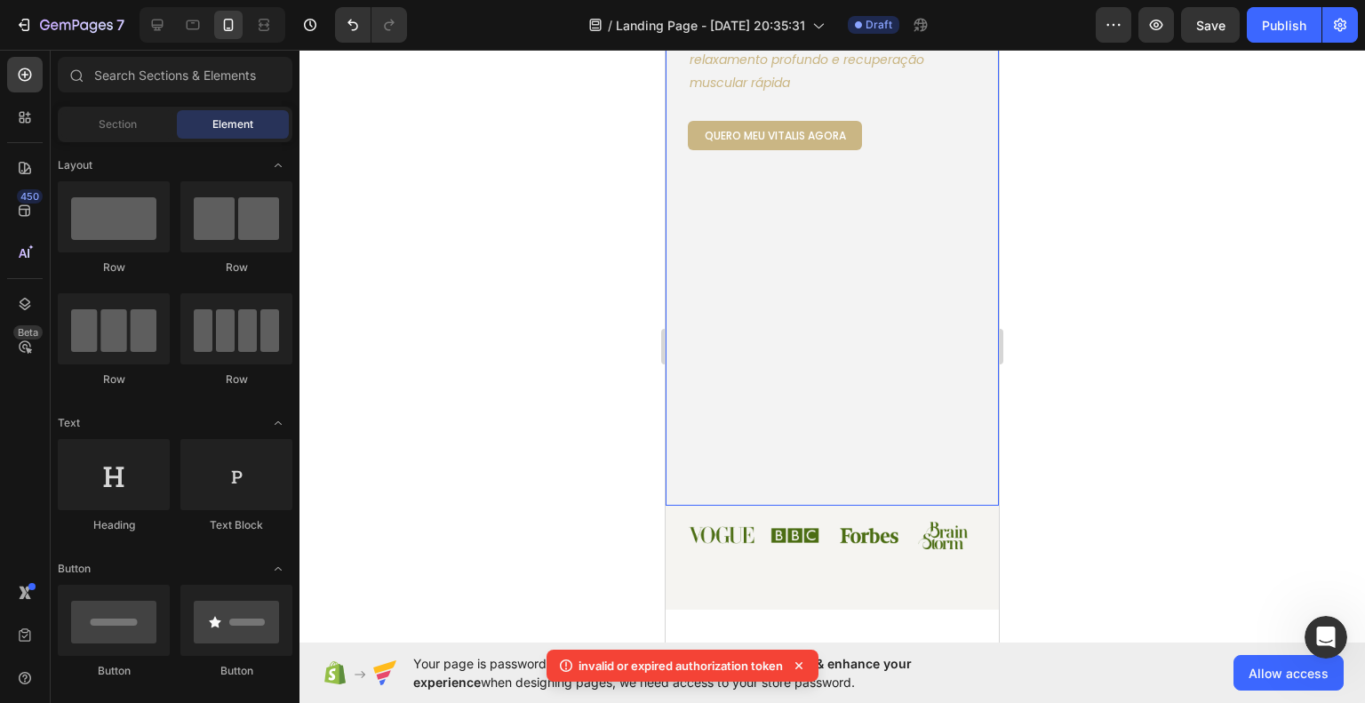
scroll to position [444, 0]
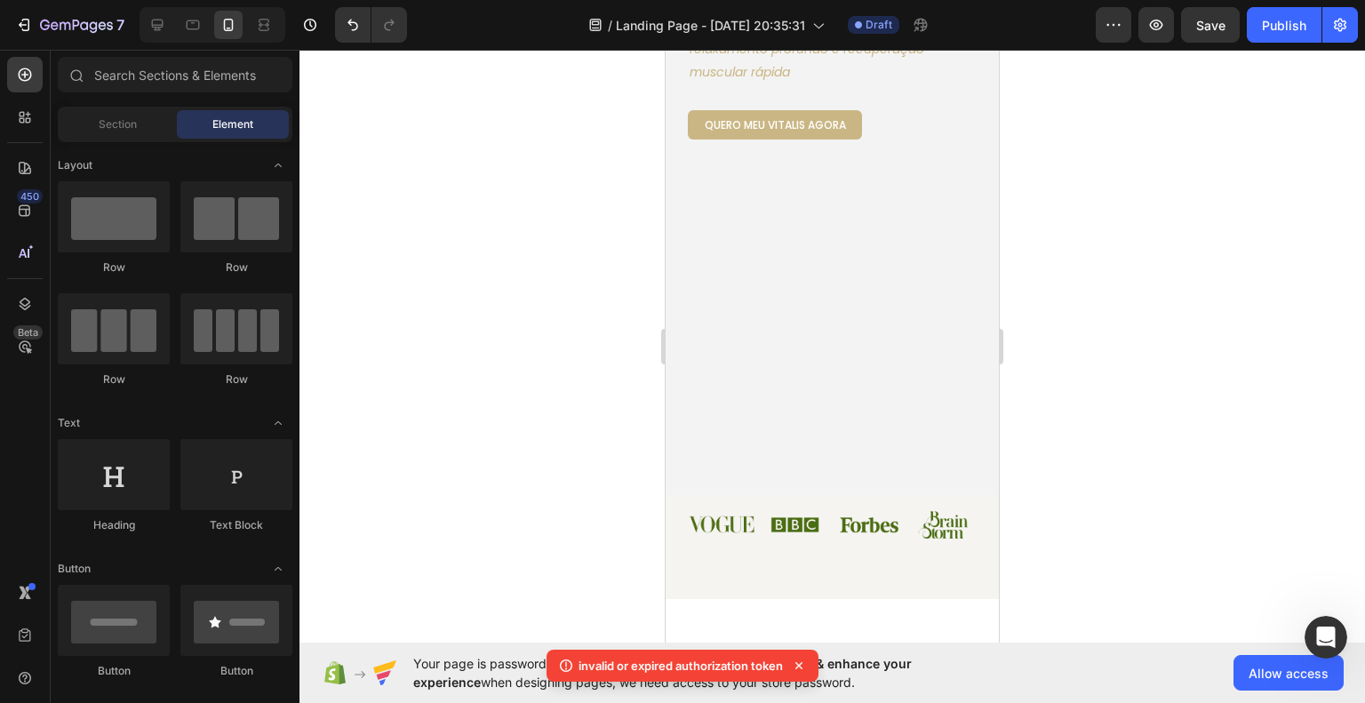
click at [800, 671] on icon at bounding box center [799, 666] width 18 height 18
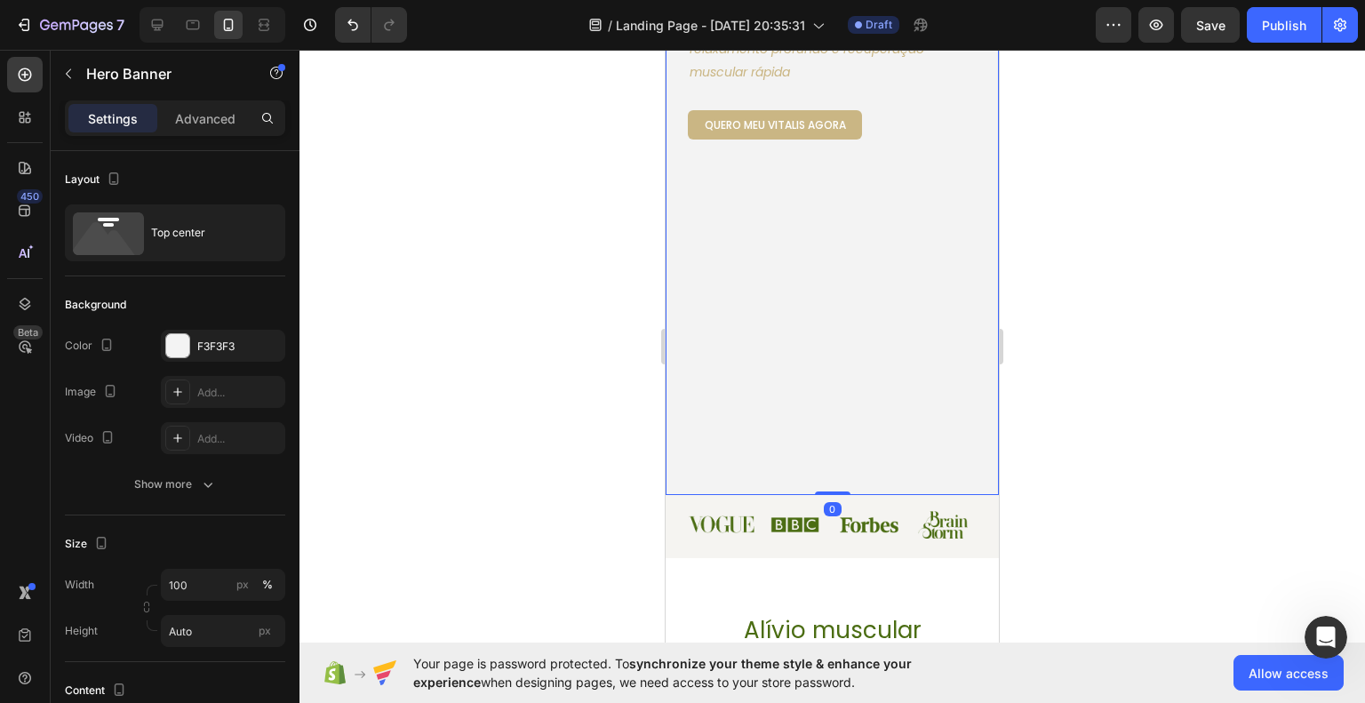
click at [808, 458] on div "Image Teste o Vitalis Button Row Alívio muscular, pele mais firme e relaxamento…" at bounding box center [832, 68] width 333 height 853
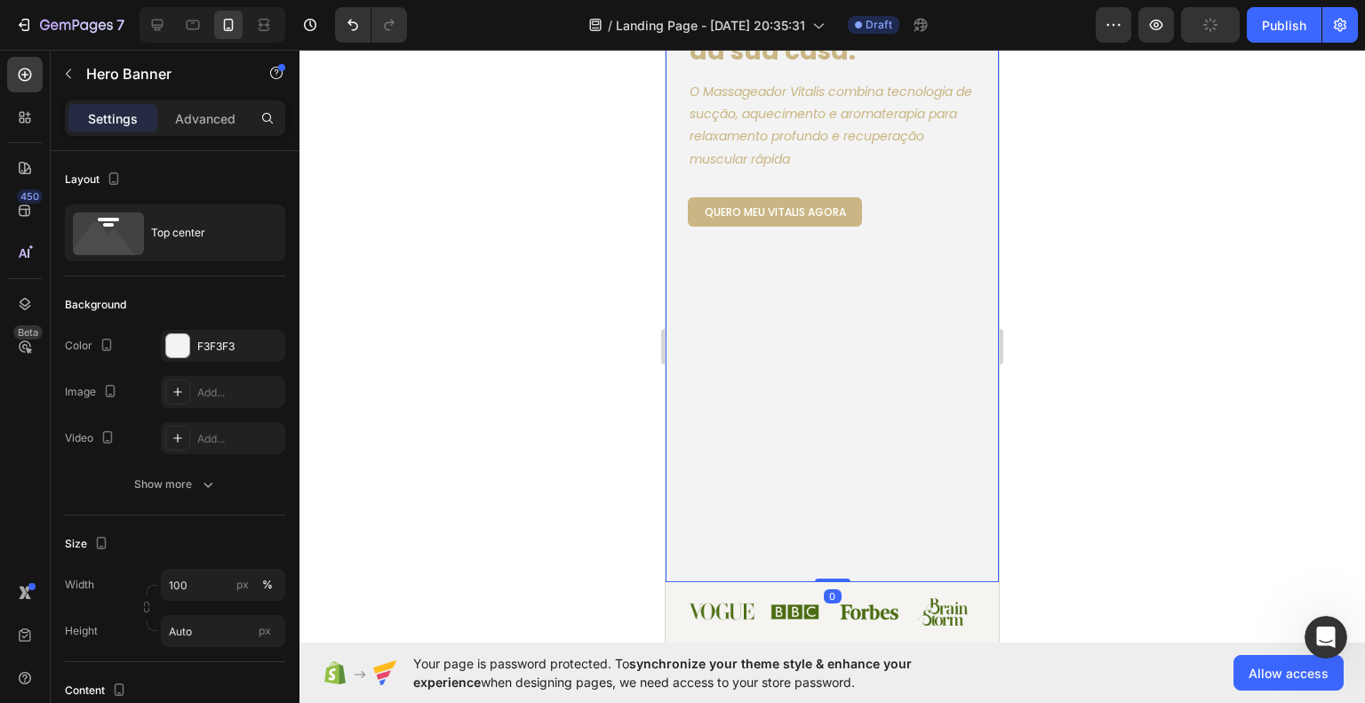
scroll to position [356, 0]
drag, startPoint x: 826, startPoint y: 581, endPoint x: 809, endPoint y: 243, distance: 339.1
click at [809, 243] on div "Image Teste o Vitalis Button Row Alívio muscular, pele mais firme e relaxamento…" at bounding box center [832, 157] width 333 height 853
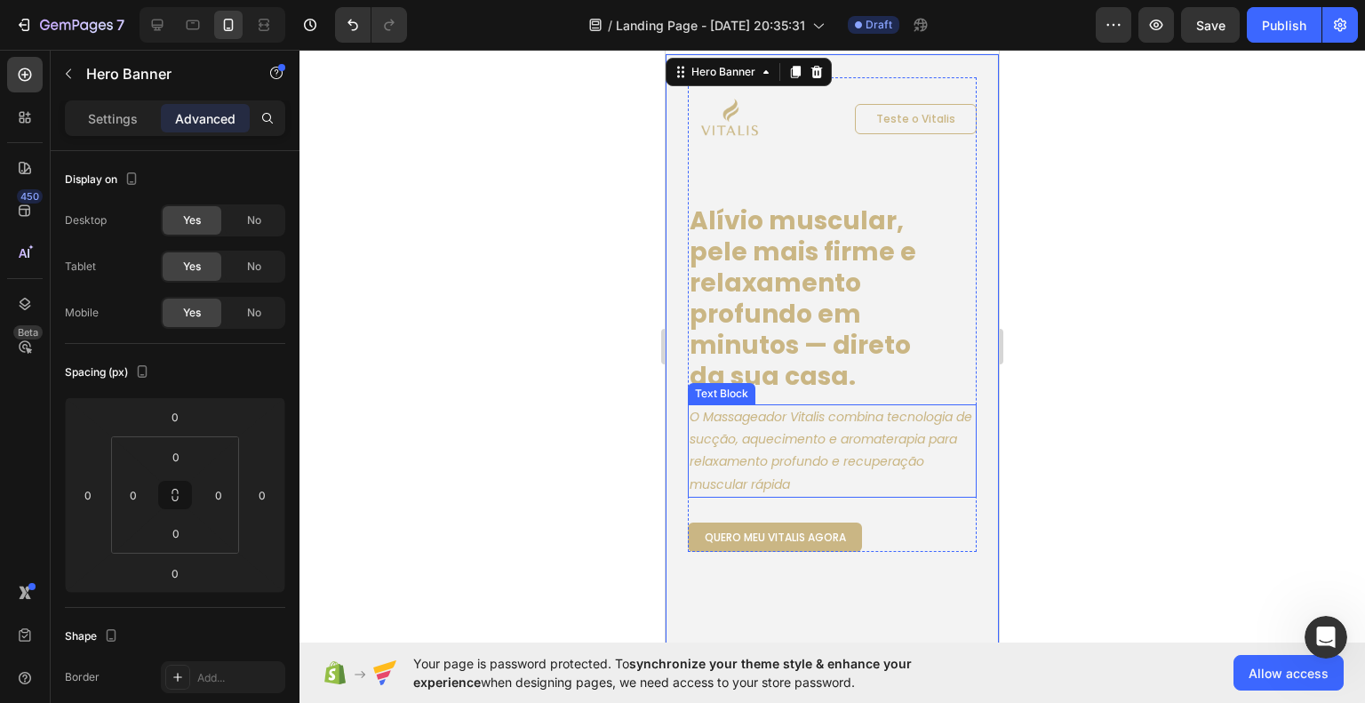
scroll to position [178, 0]
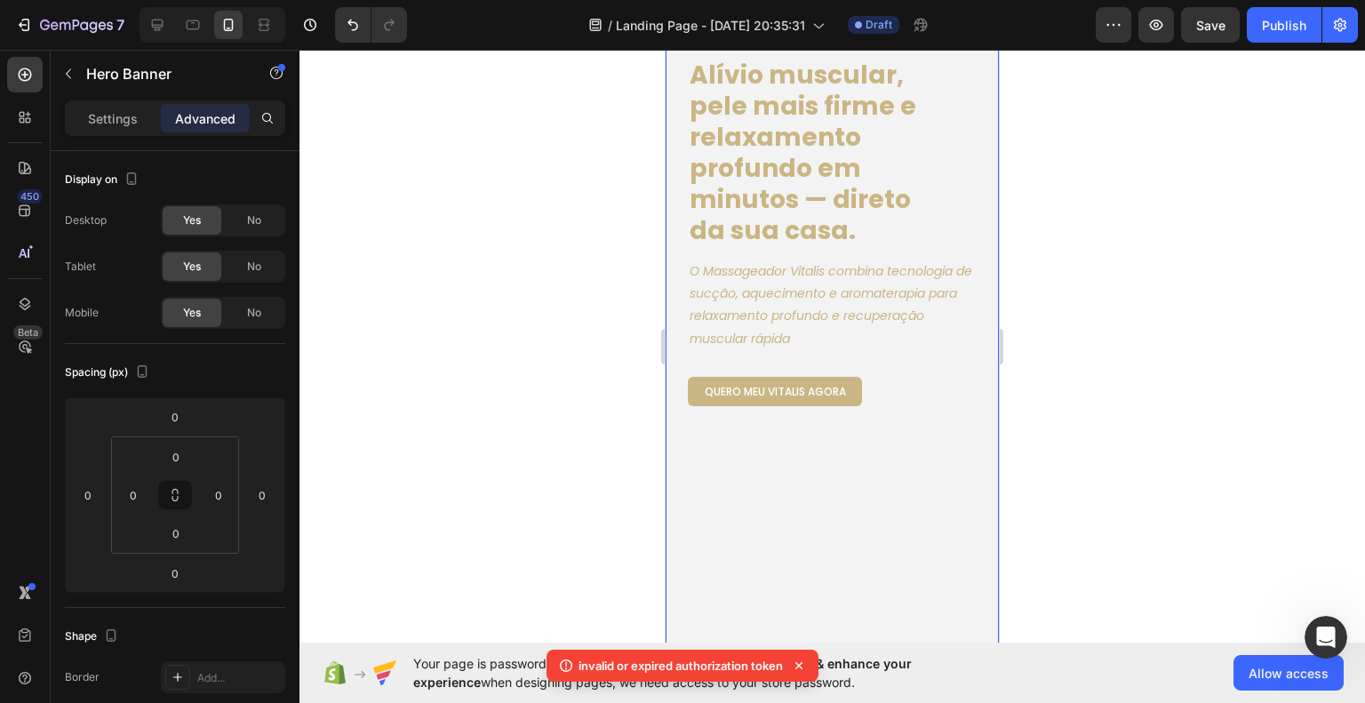
click at [804, 438] on div "Image Teste o Vitalis Button Row Alívio muscular, pele mais firme e relaxamento…" at bounding box center [832, 334] width 333 height 853
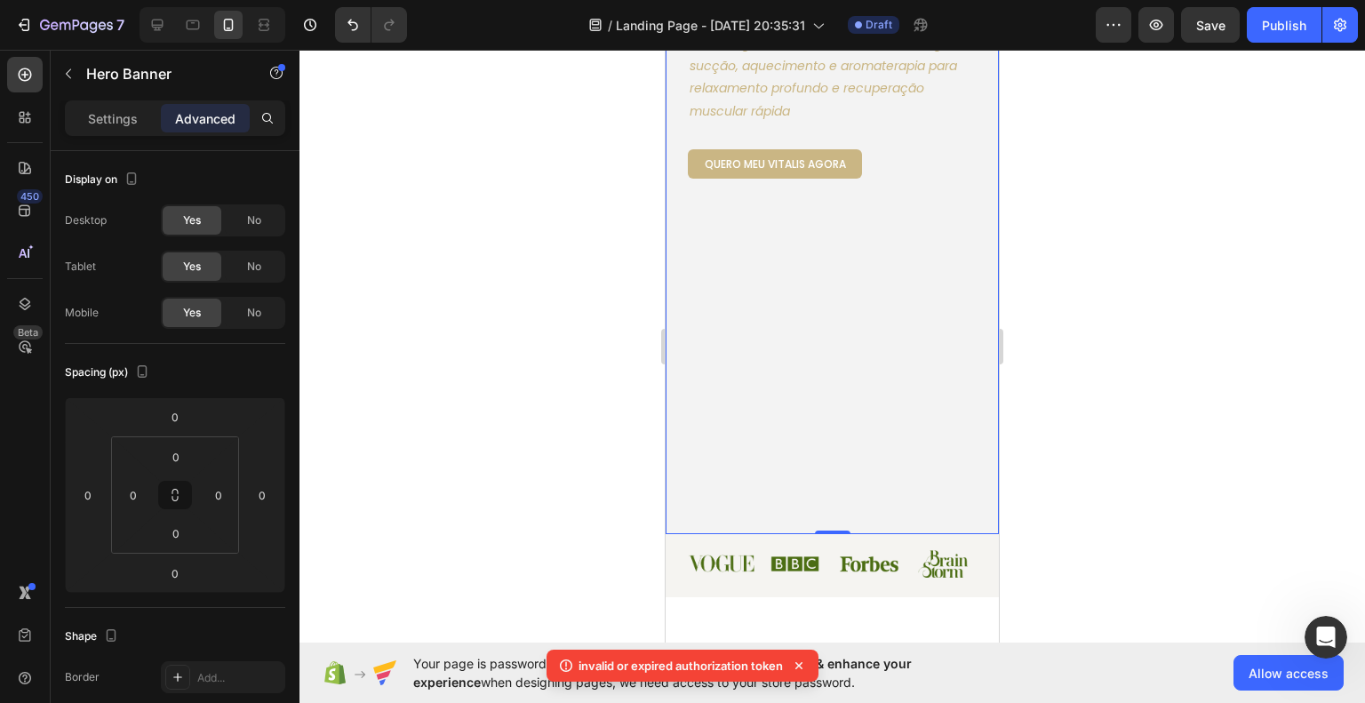
scroll to position [444, 0]
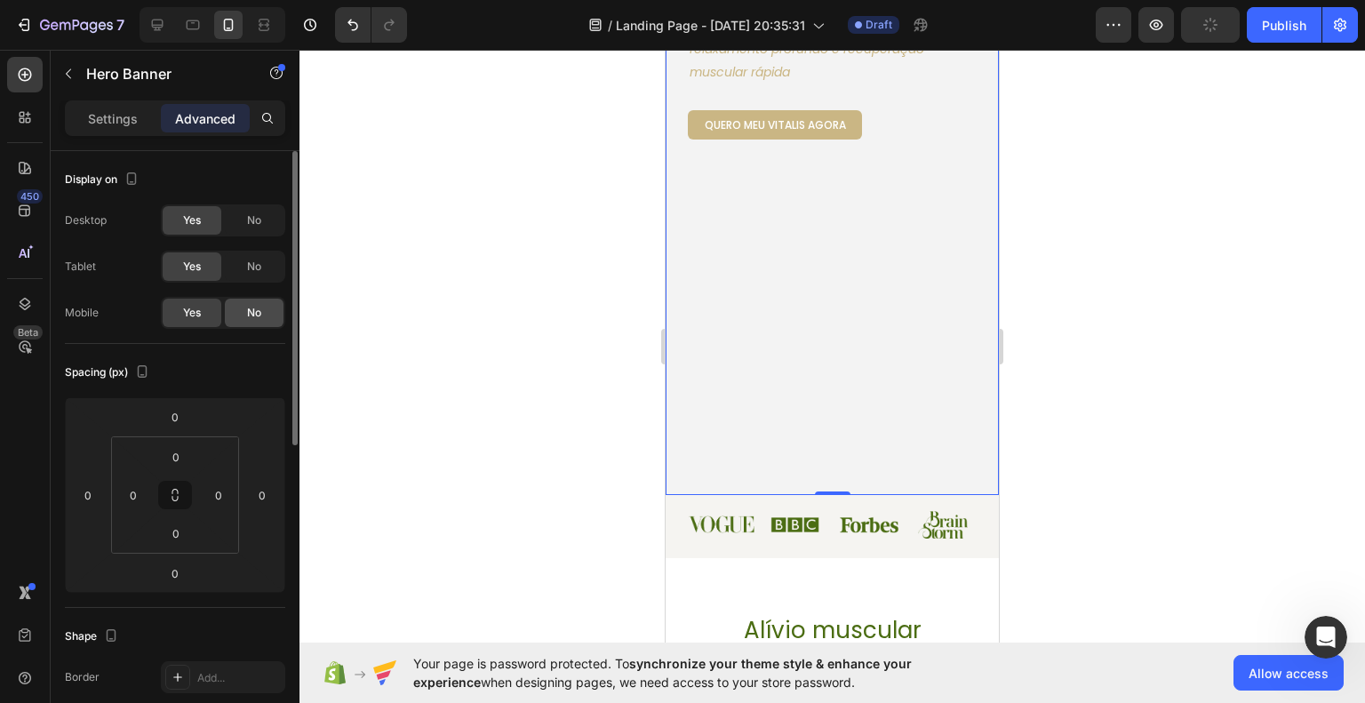
click at [252, 319] on span "No" at bounding box center [254, 313] width 14 height 16
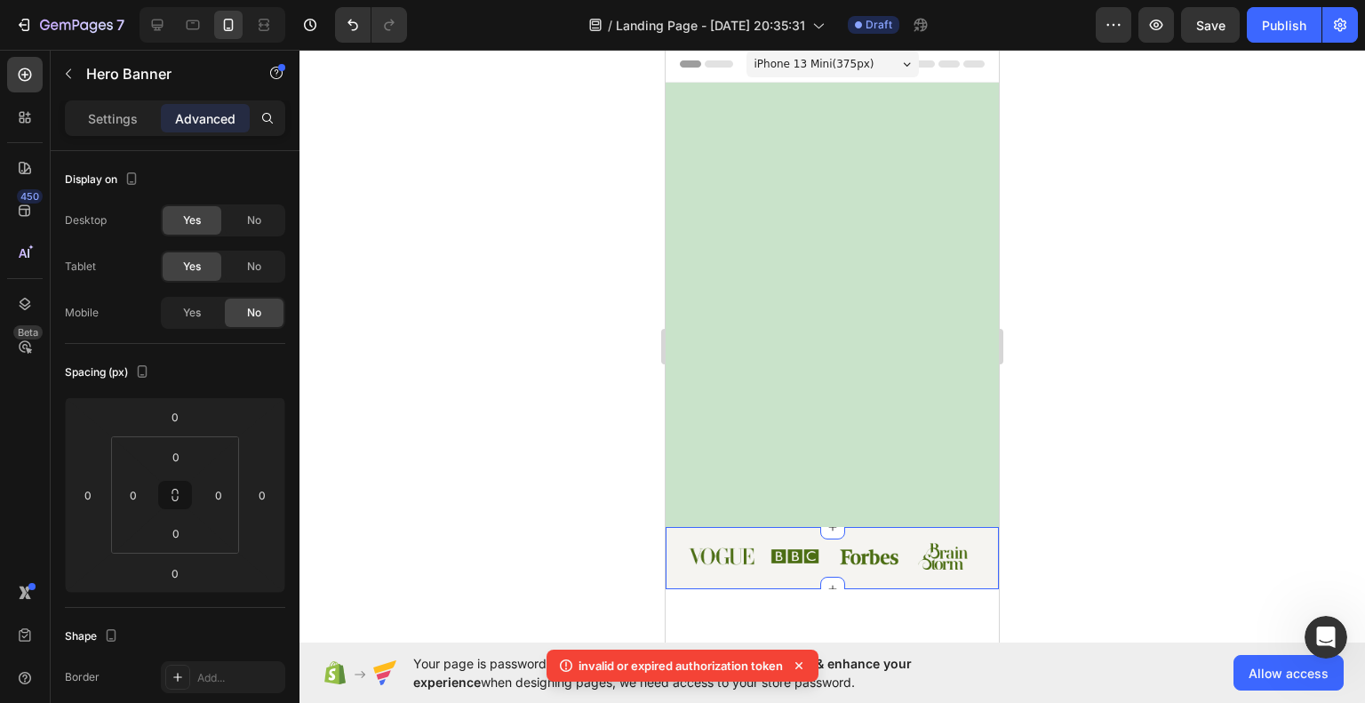
scroll to position [0, 0]
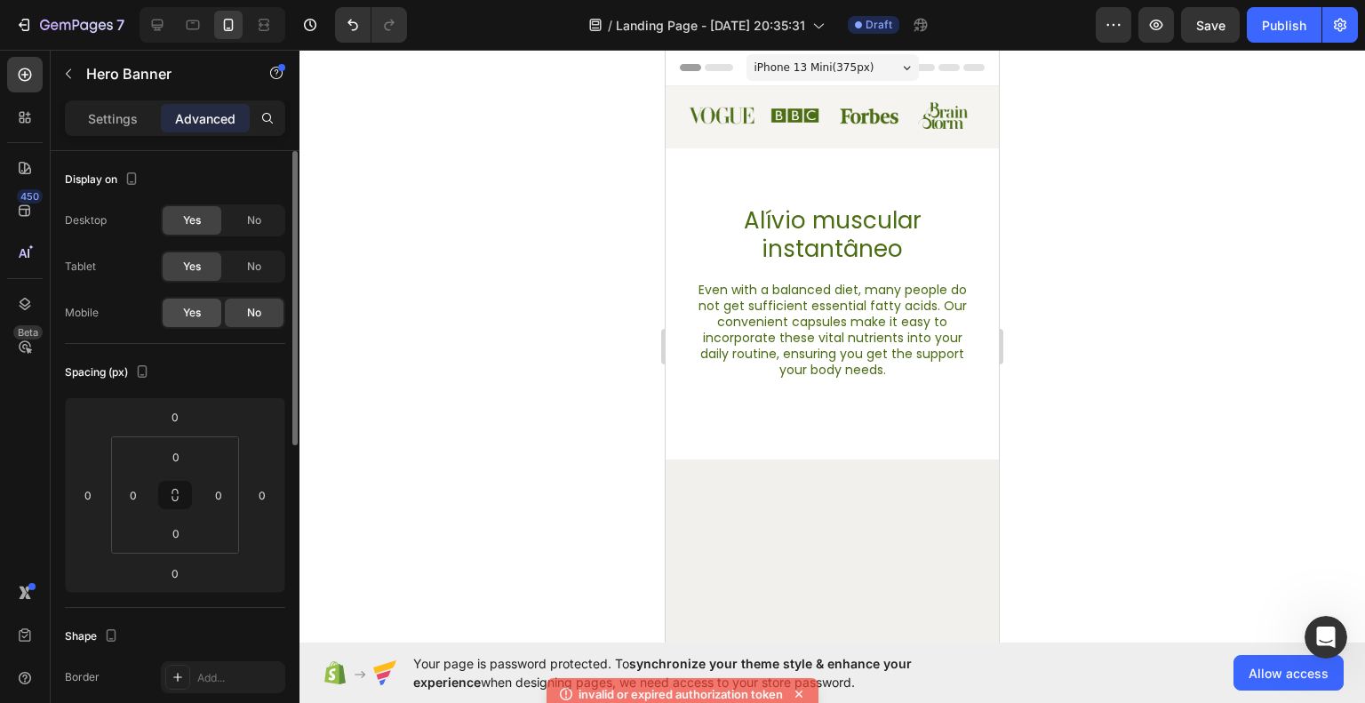
click at [196, 316] on span "Yes" at bounding box center [192, 313] width 18 height 16
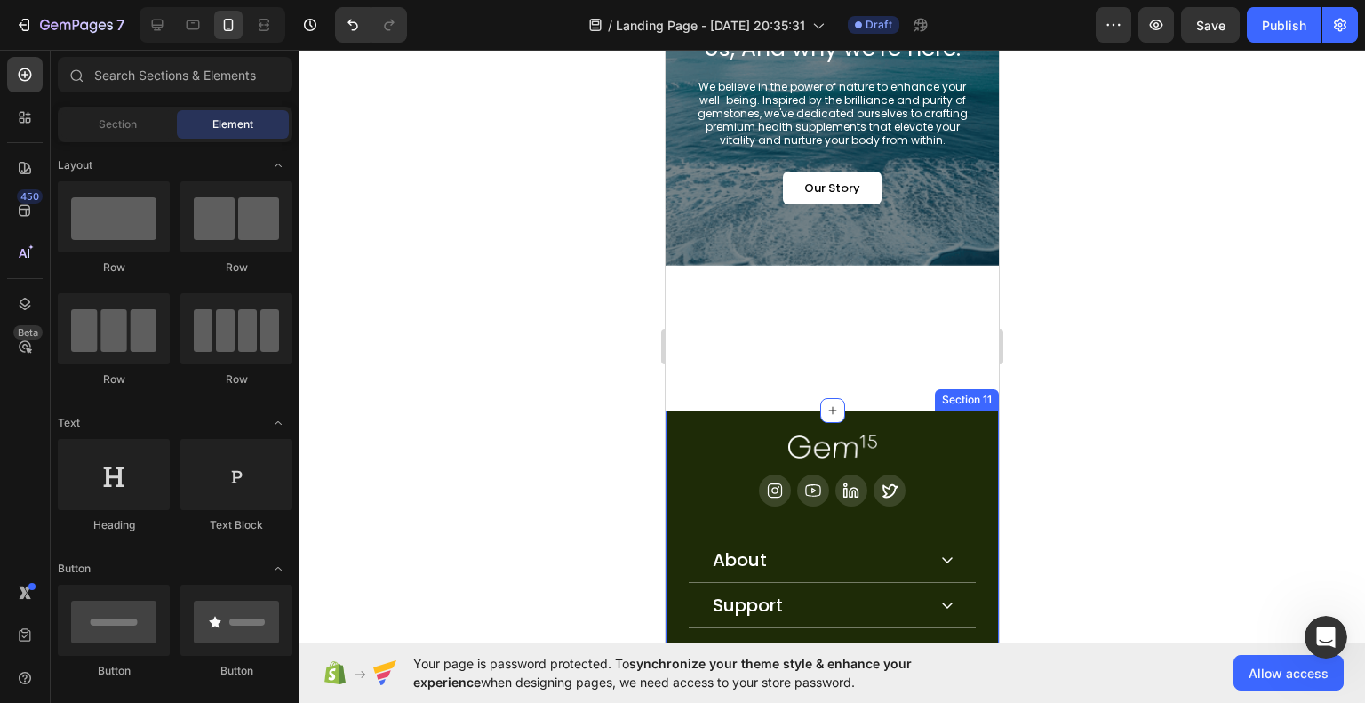
scroll to position [4334, 0]
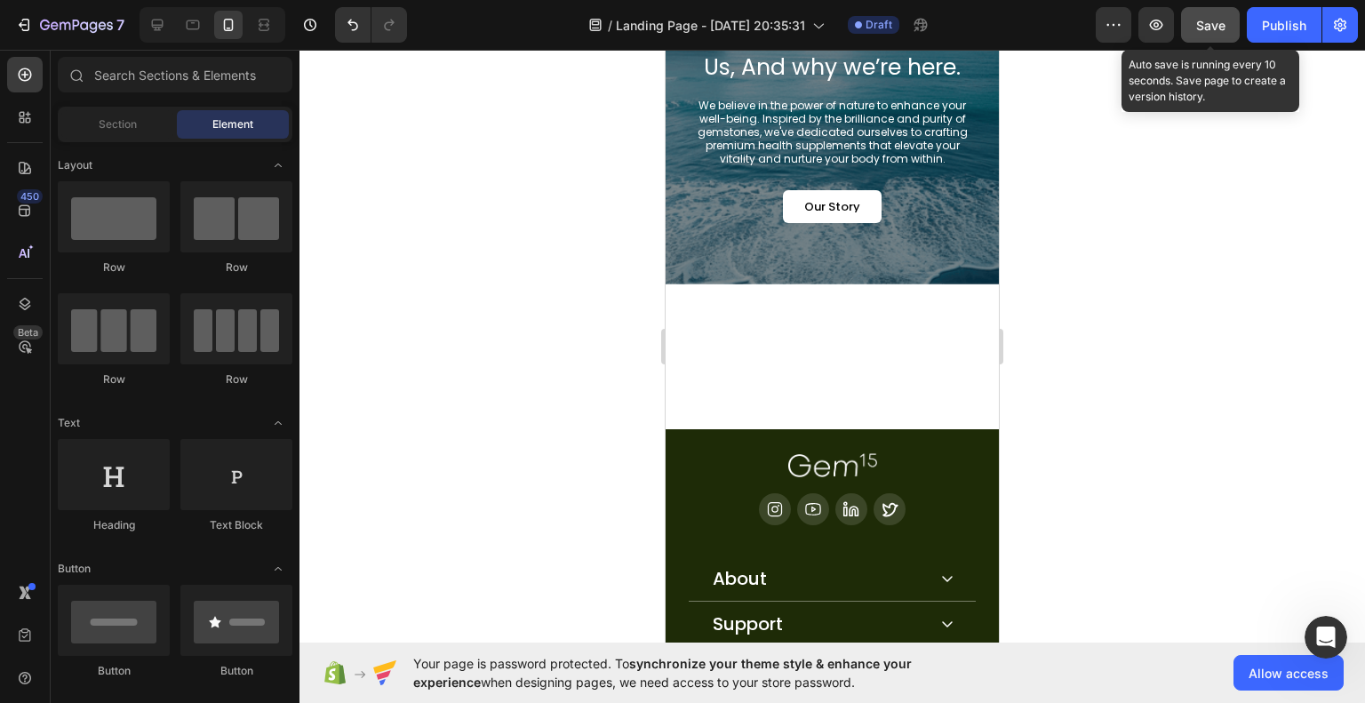
click at [1209, 35] on button "Save" at bounding box center [1210, 25] width 59 height 36
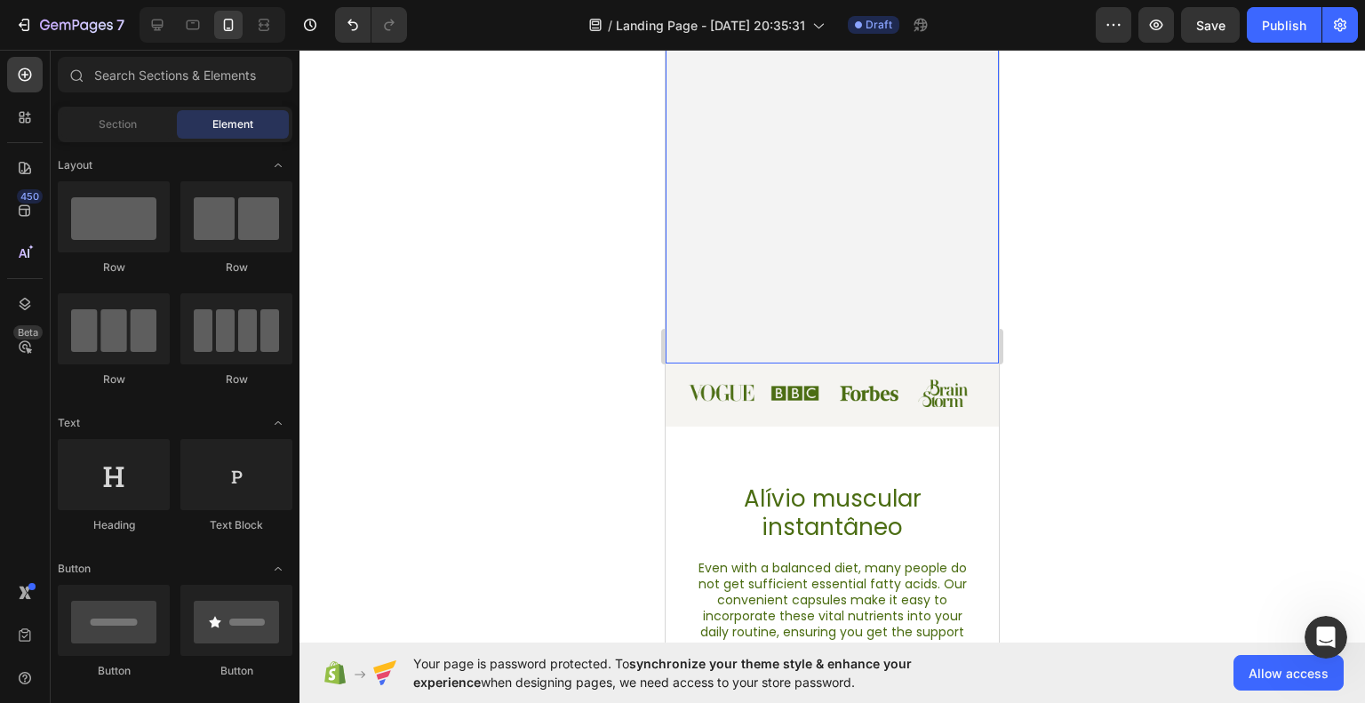
scroll to position [889, 0]
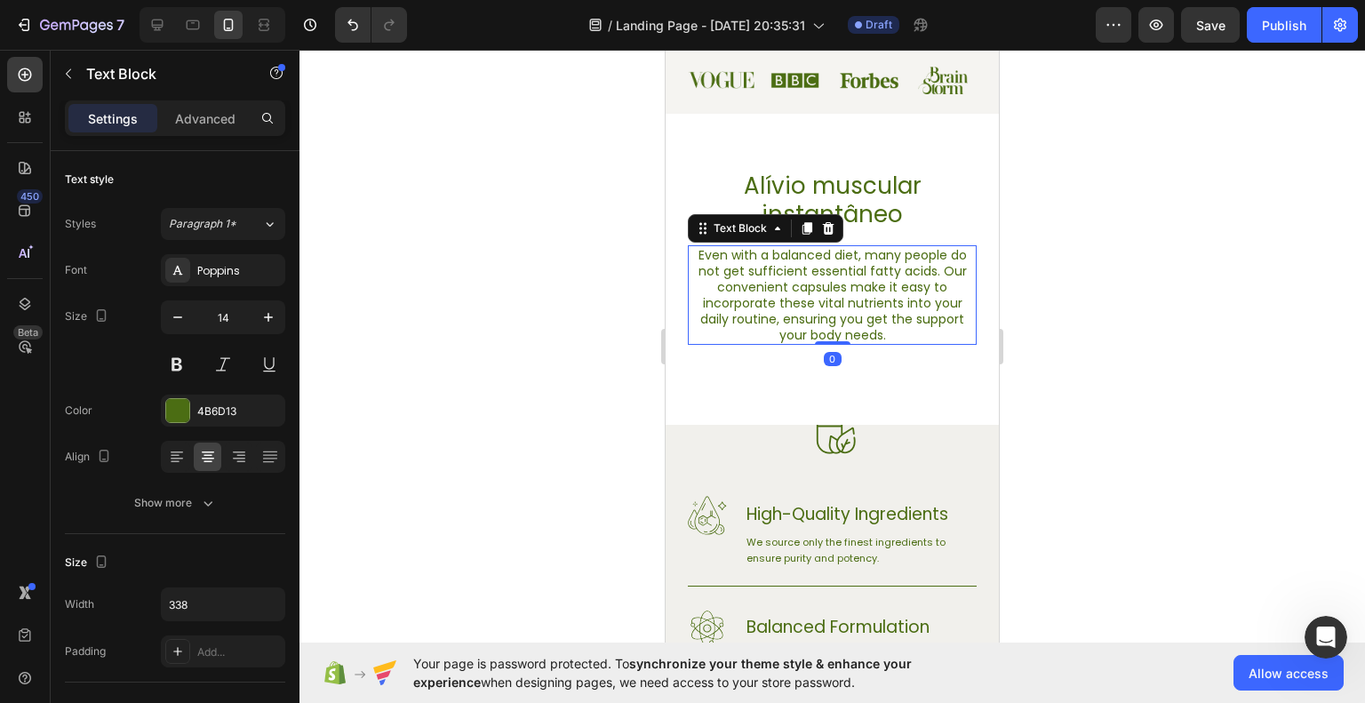
click at [918, 269] on p "Even with a balanced diet, many people do not get sufficient essential fatty ac…" at bounding box center [832, 295] width 285 height 96
click at [1109, 424] on div at bounding box center [833, 376] width 1066 height 653
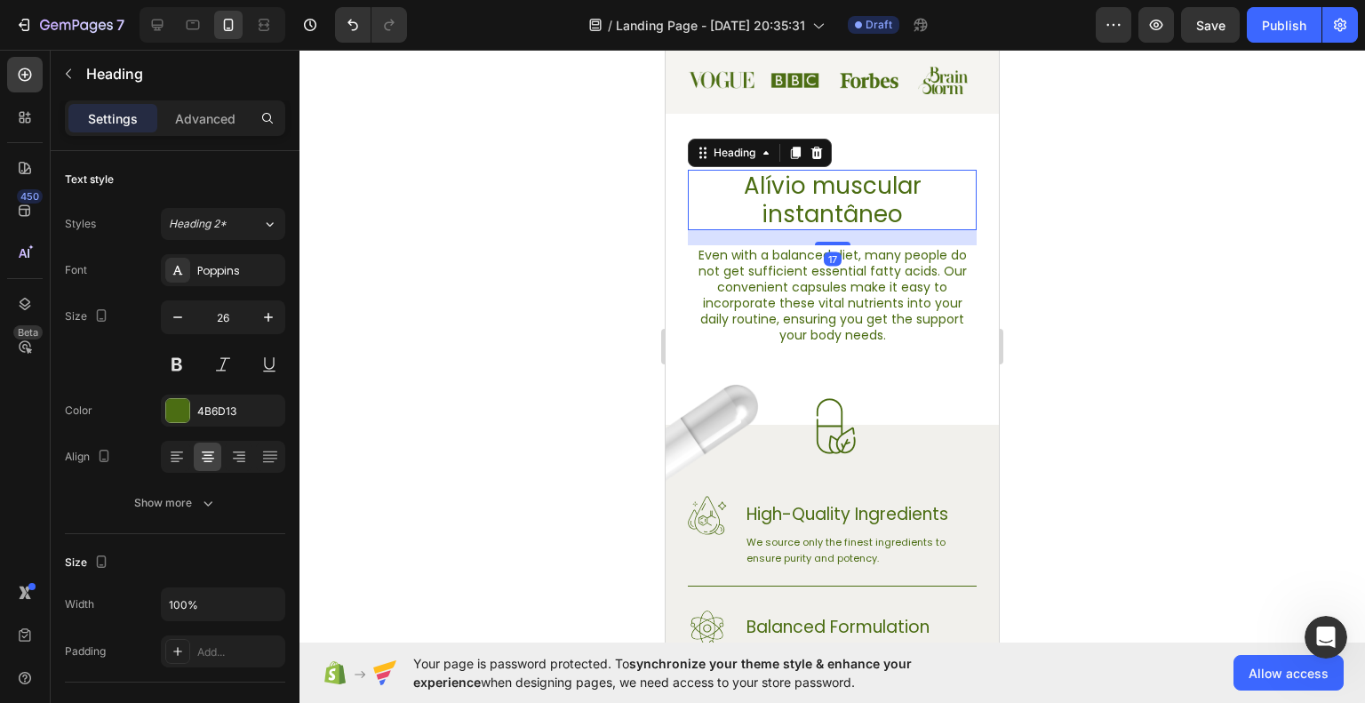
click at [868, 201] on h2 "Alívio muscular instantâneo" at bounding box center [832, 200] width 289 height 60
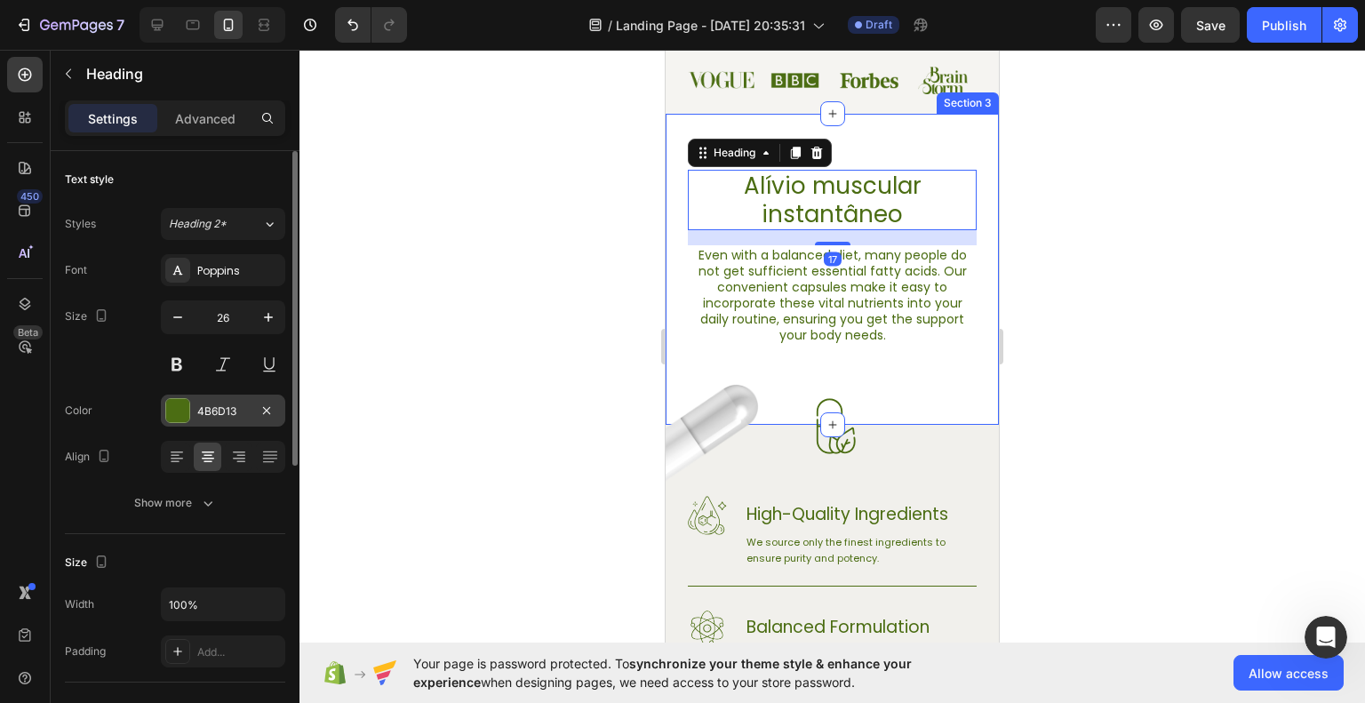
click at [235, 404] on div "4B6D13" at bounding box center [223, 412] width 52 height 16
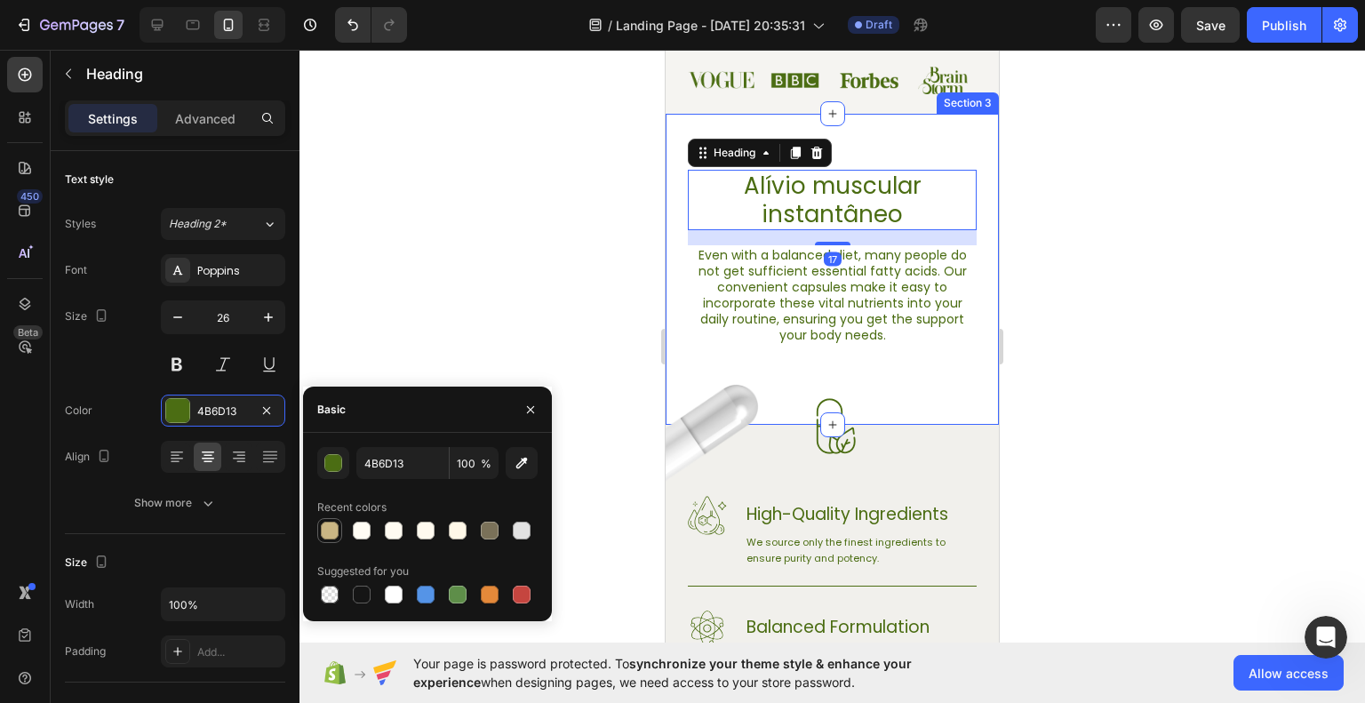
click at [333, 529] on div at bounding box center [330, 531] width 18 height 18
type input "CAB684"
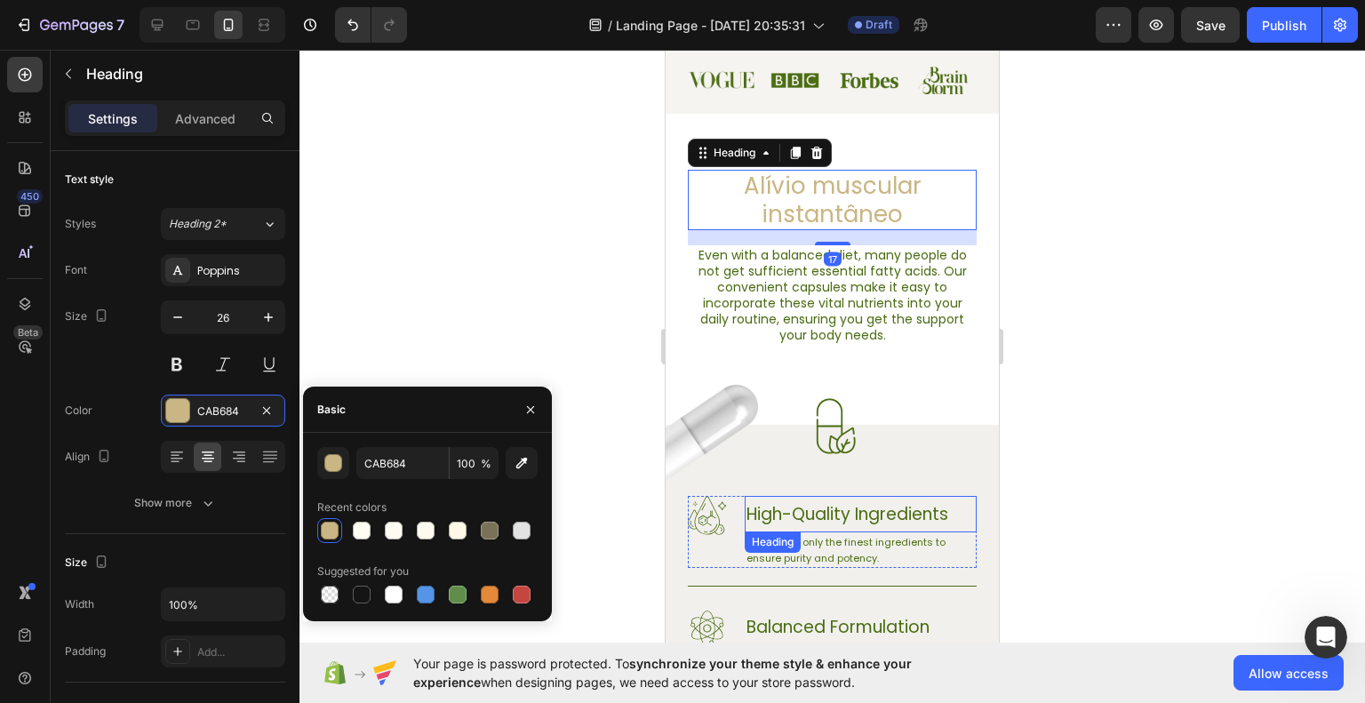
click at [1098, 504] on div at bounding box center [833, 376] width 1066 height 653
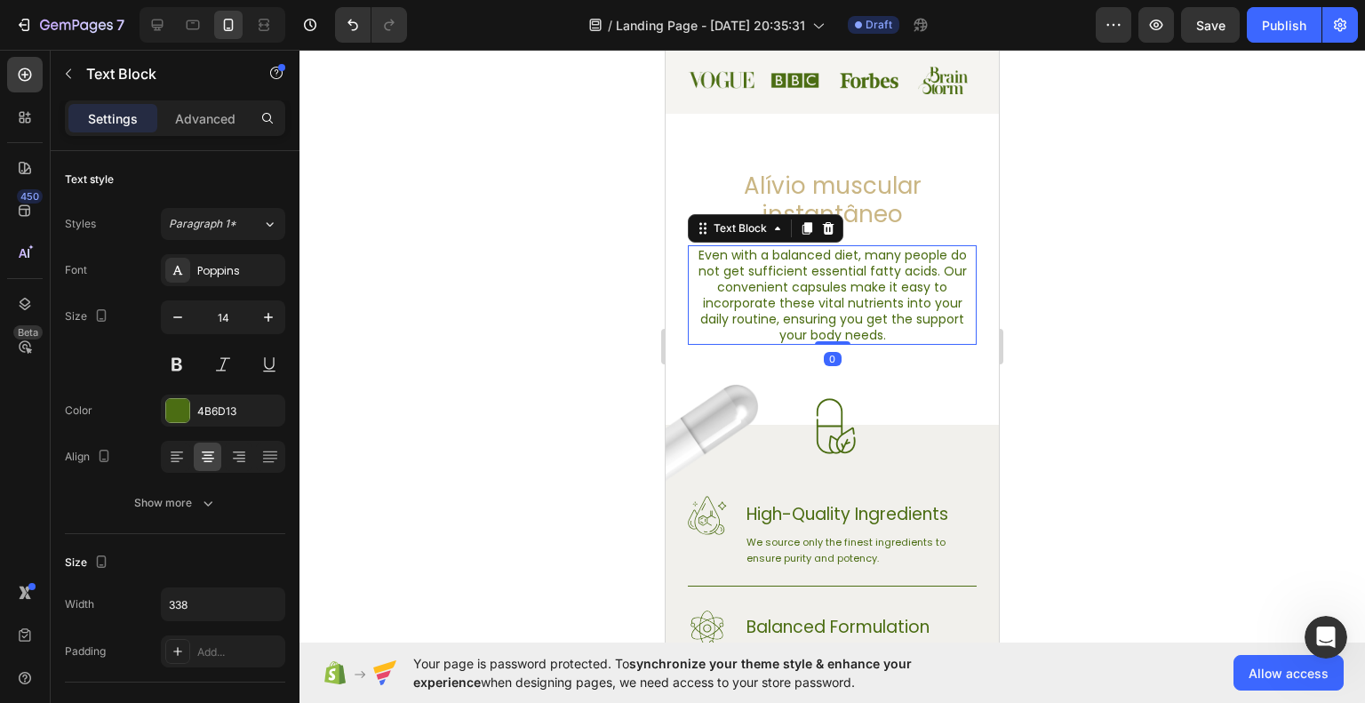
click at [847, 313] on p "Even with a balanced diet, many people do not get sufficient essential fatty ac…" at bounding box center [832, 295] width 285 height 96
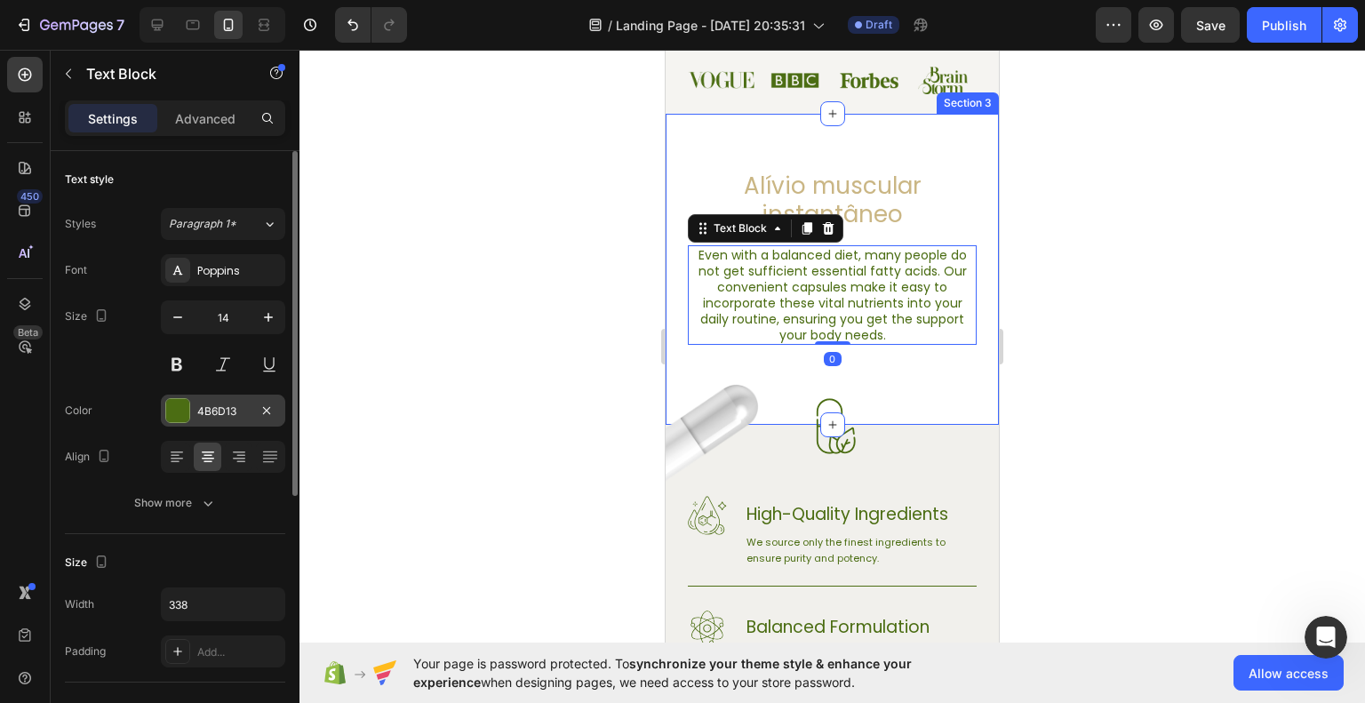
click at [216, 399] on div "4B6D13" at bounding box center [223, 411] width 124 height 32
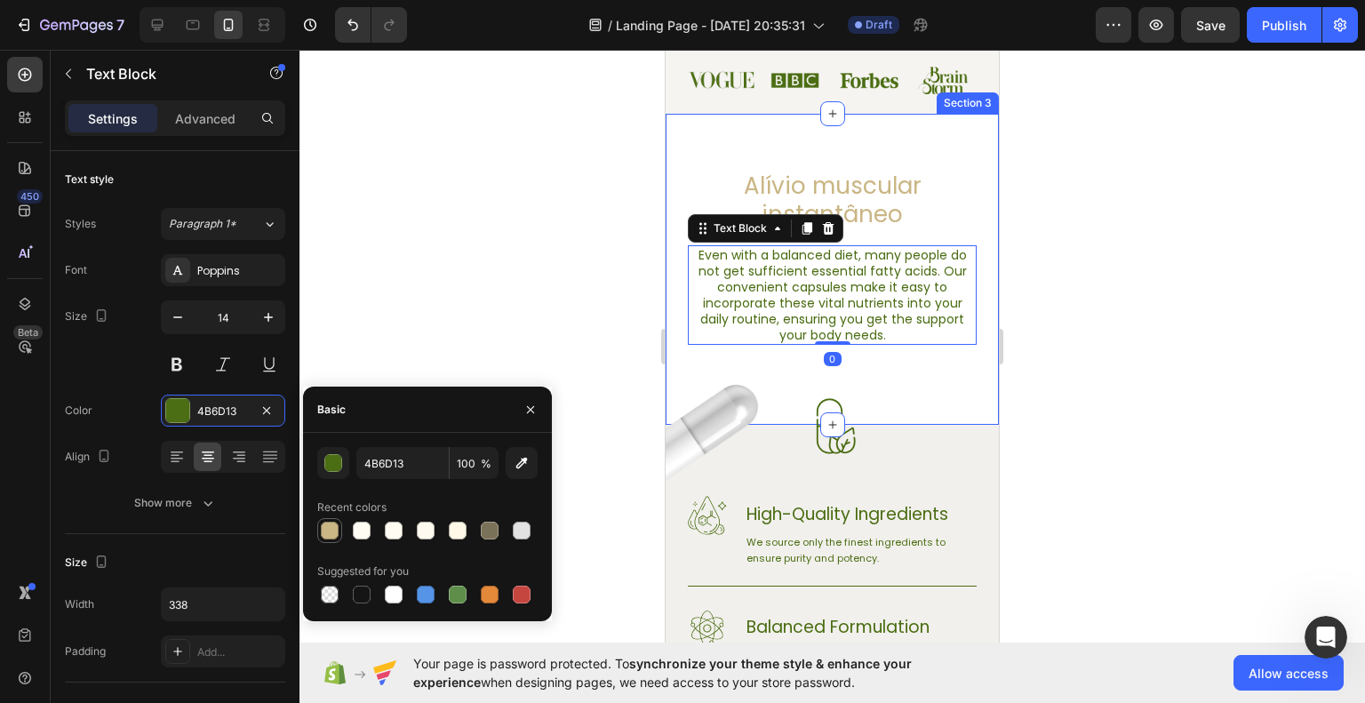
click at [327, 518] on div at bounding box center [329, 530] width 25 height 25
type input "CAB684"
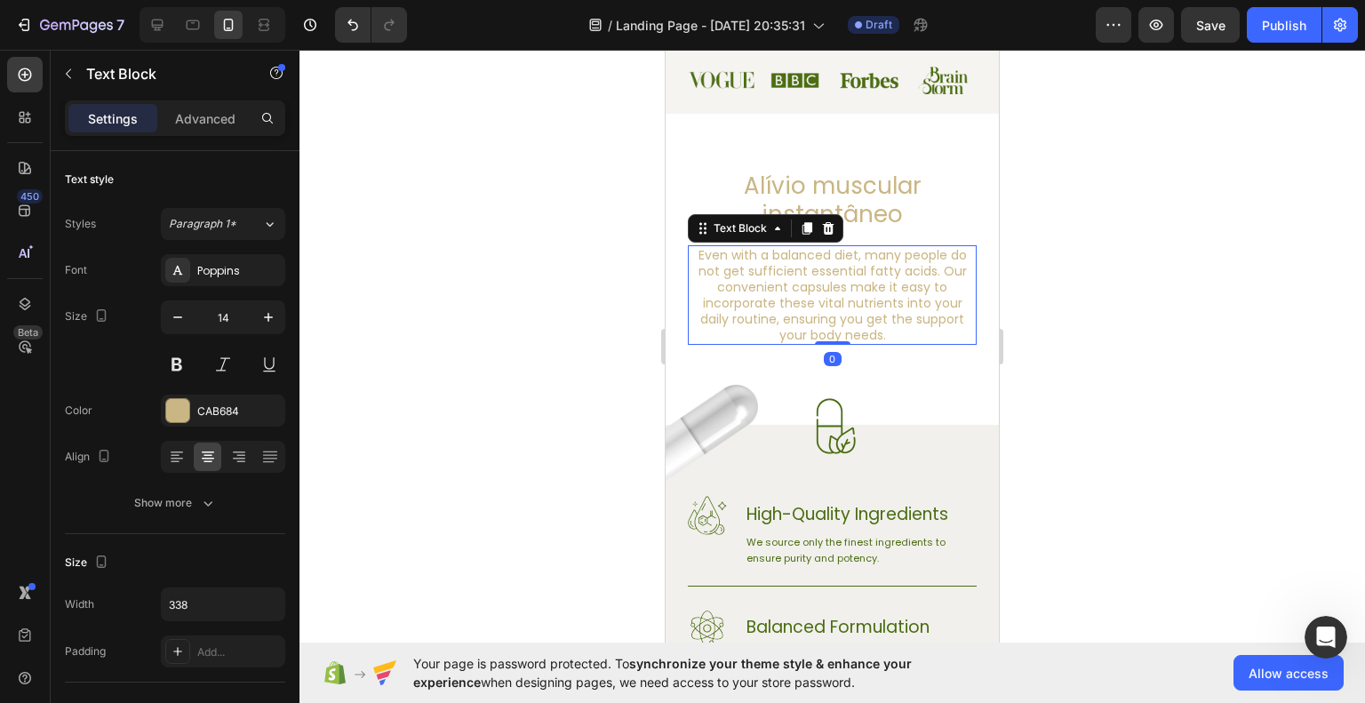
click at [1092, 540] on div at bounding box center [833, 376] width 1066 height 653
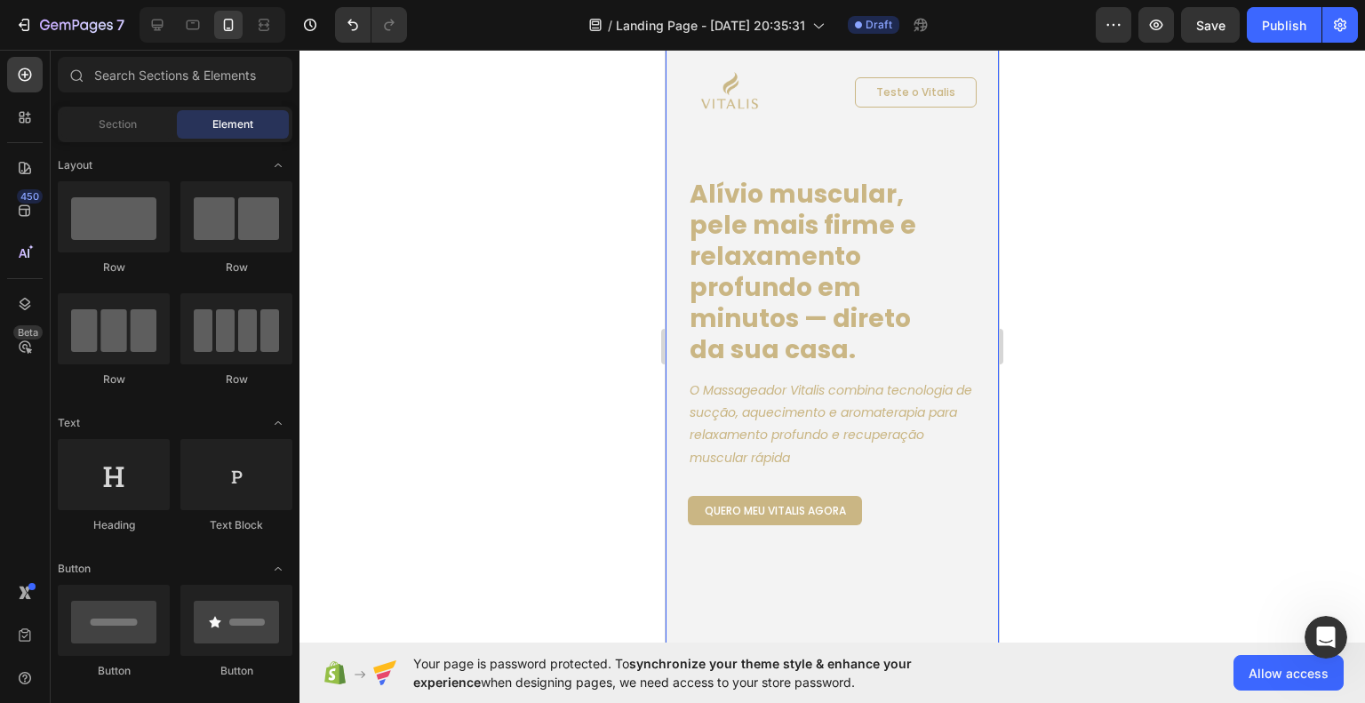
scroll to position [0, 0]
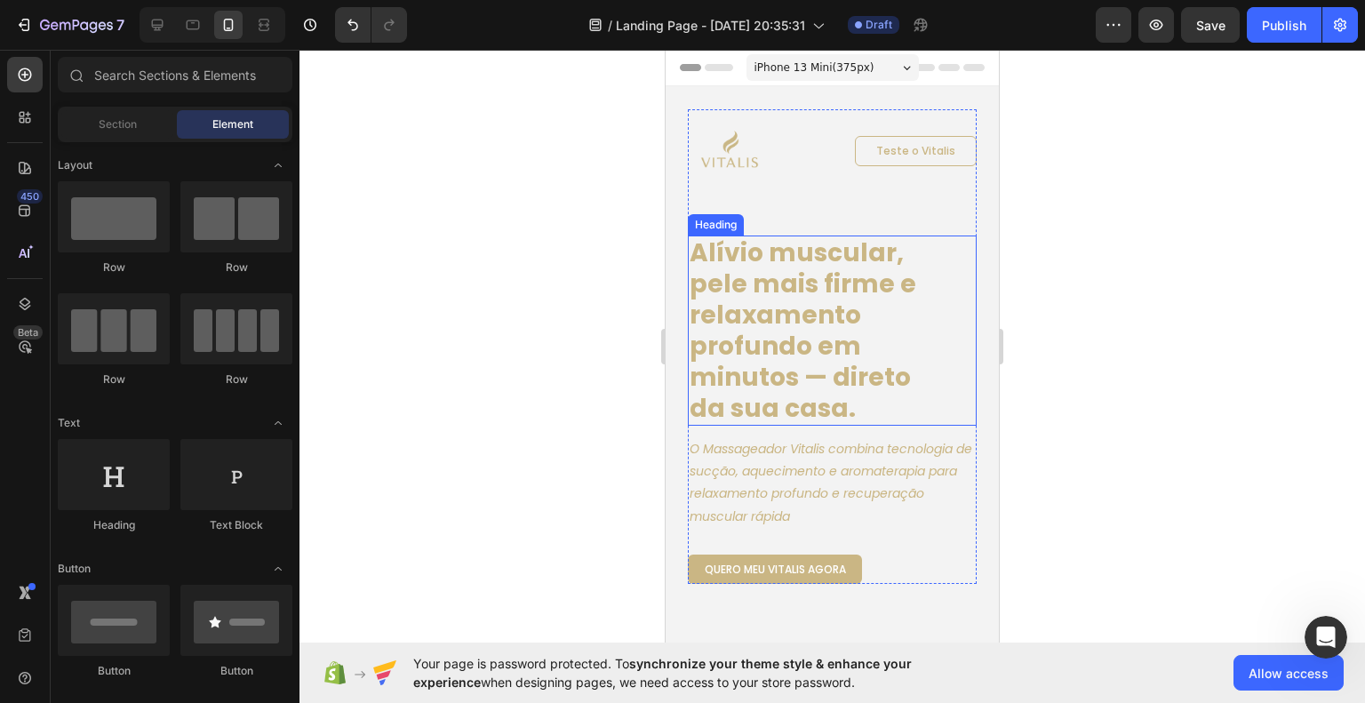
click at [841, 347] on h1 "Alívio muscular, pele mais firme e relaxamento profundo em minutos — direto da …" at bounding box center [810, 331] width 244 height 190
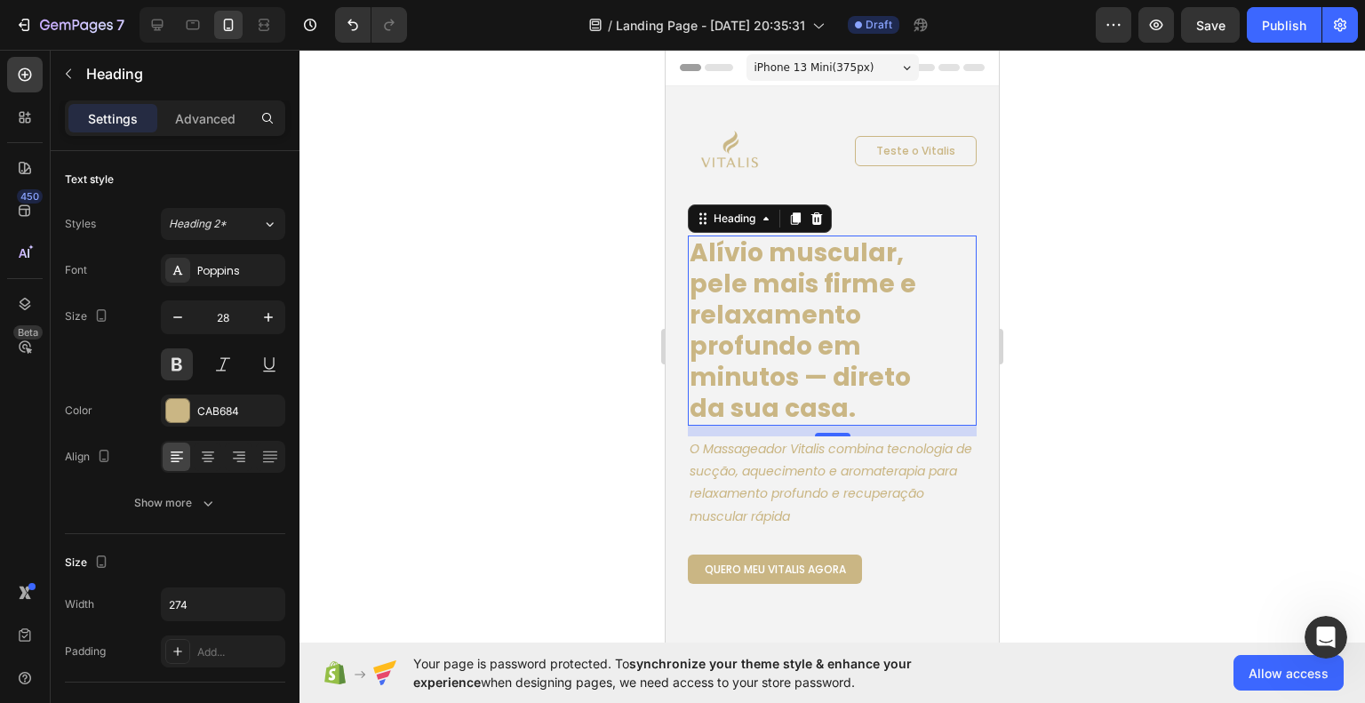
click at [801, 317] on h1 "Alívio muscular, pele mais firme e relaxamento profundo em minutos — direto da …" at bounding box center [810, 331] width 244 height 190
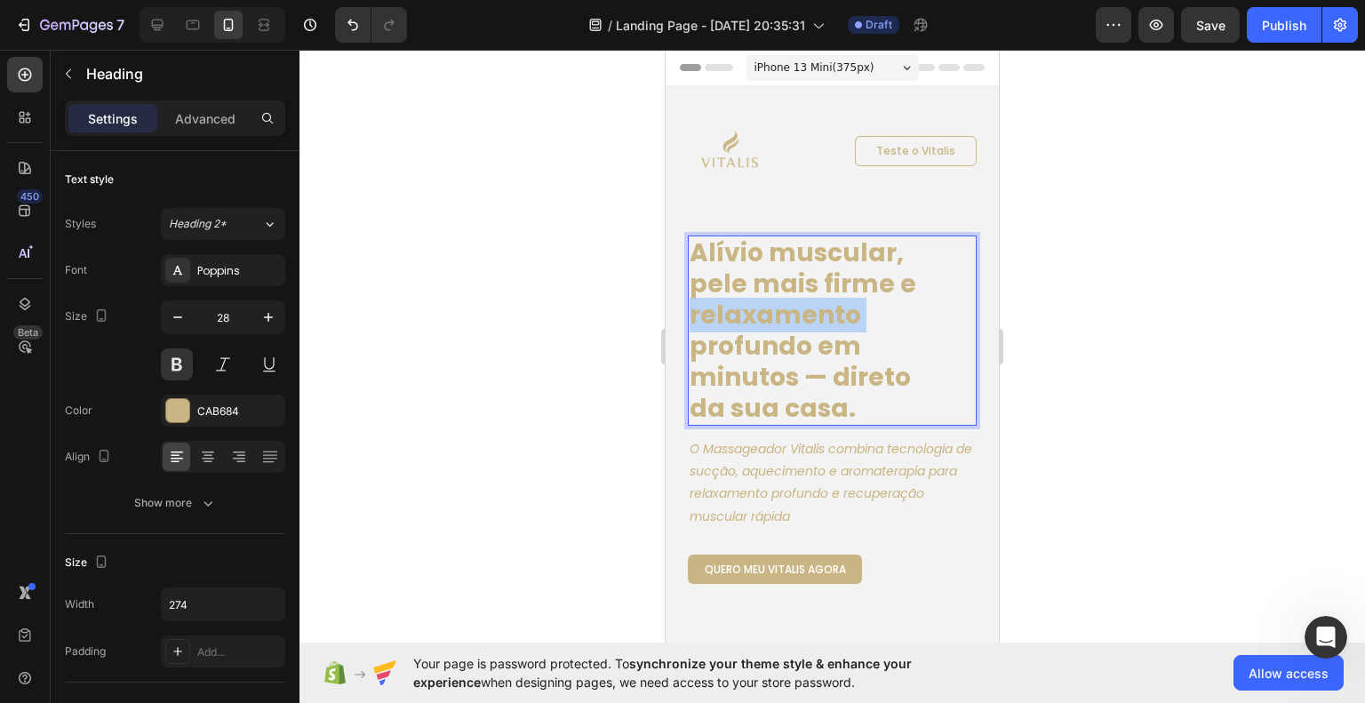
click at [801, 317] on p "Alívio muscular, pele mais firme e relaxamento profundo em minutos — direto da …" at bounding box center [810, 330] width 240 height 187
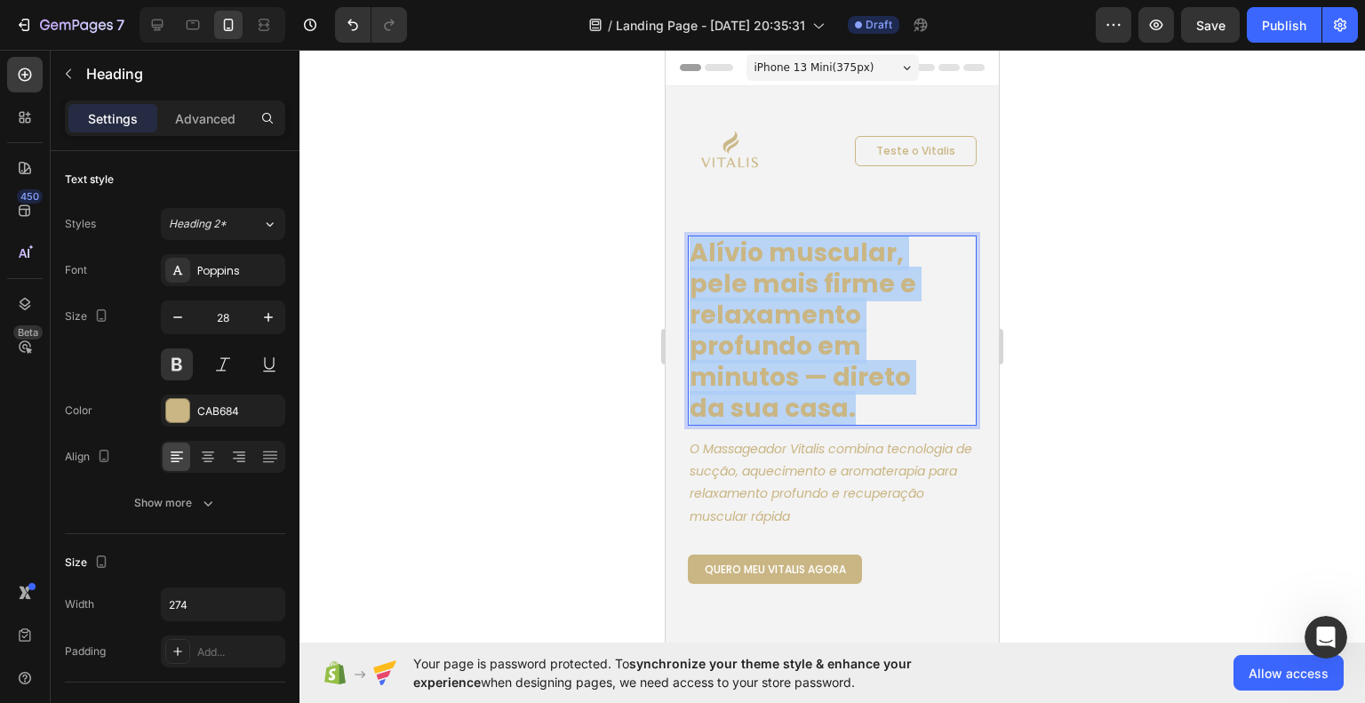
click at [801, 317] on p "Alívio muscular, pele mais firme e relaxamento profundo em minutos — direto da …" at bounding box center [810, 330] width 240 height 187
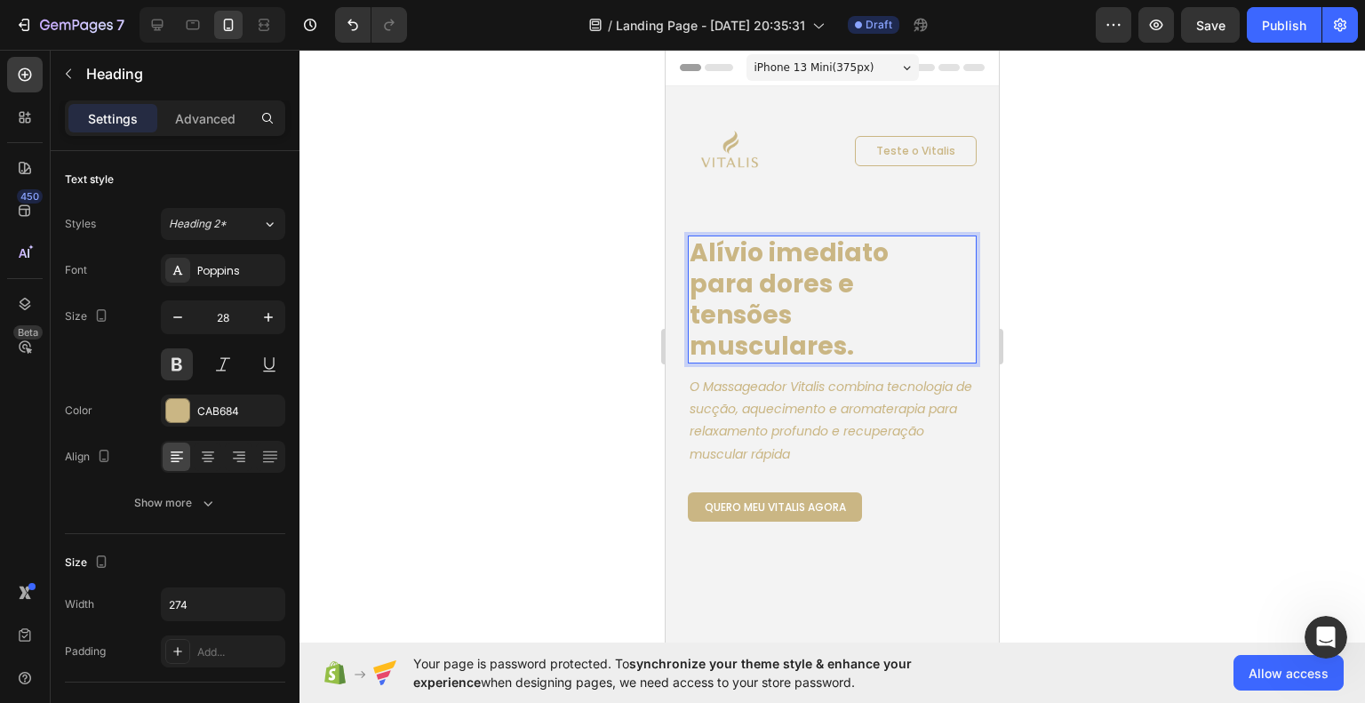
click at [1152, 394] on div at bounding box center [833, 376] width 1066 height 653
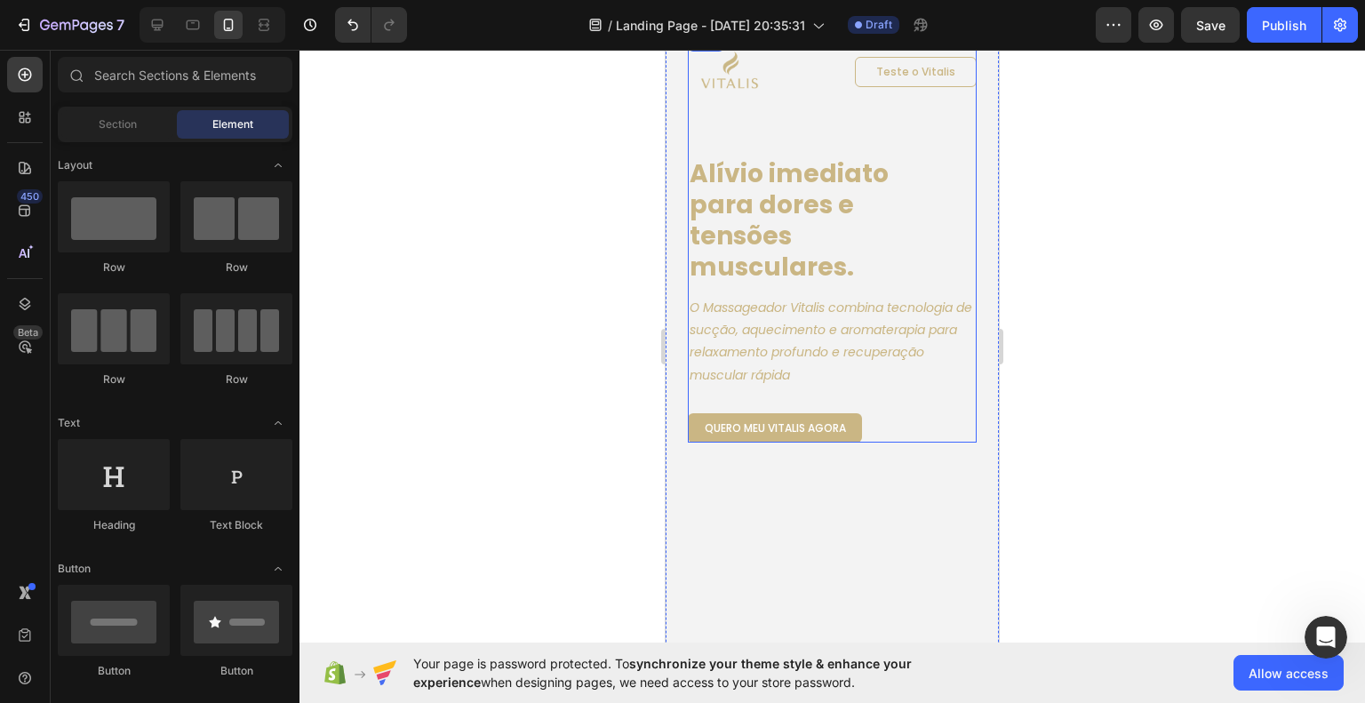
scroll to position [89, 0]
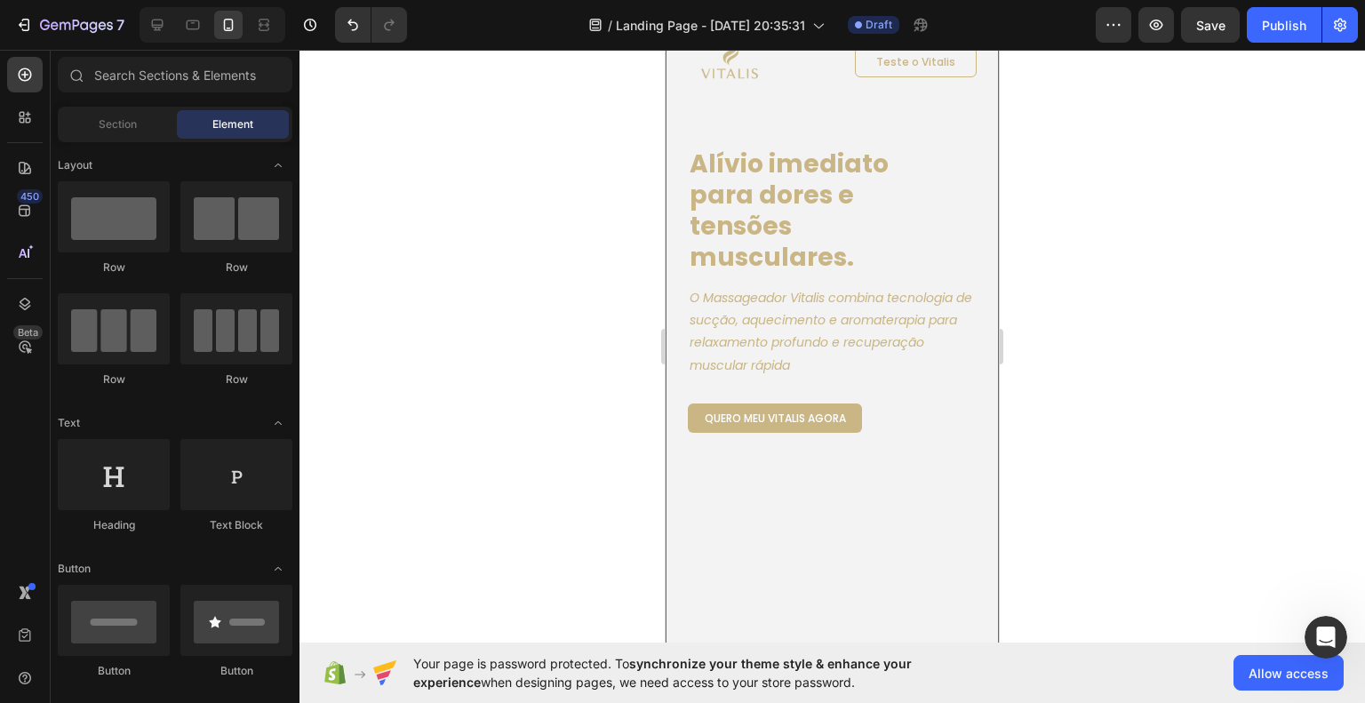
click at [867, 500] on div "Image Teste o Vitalis Button Row Alívio imediato para dores e tensões musculare…" at bounding box center [832, 392] width 333 height 791
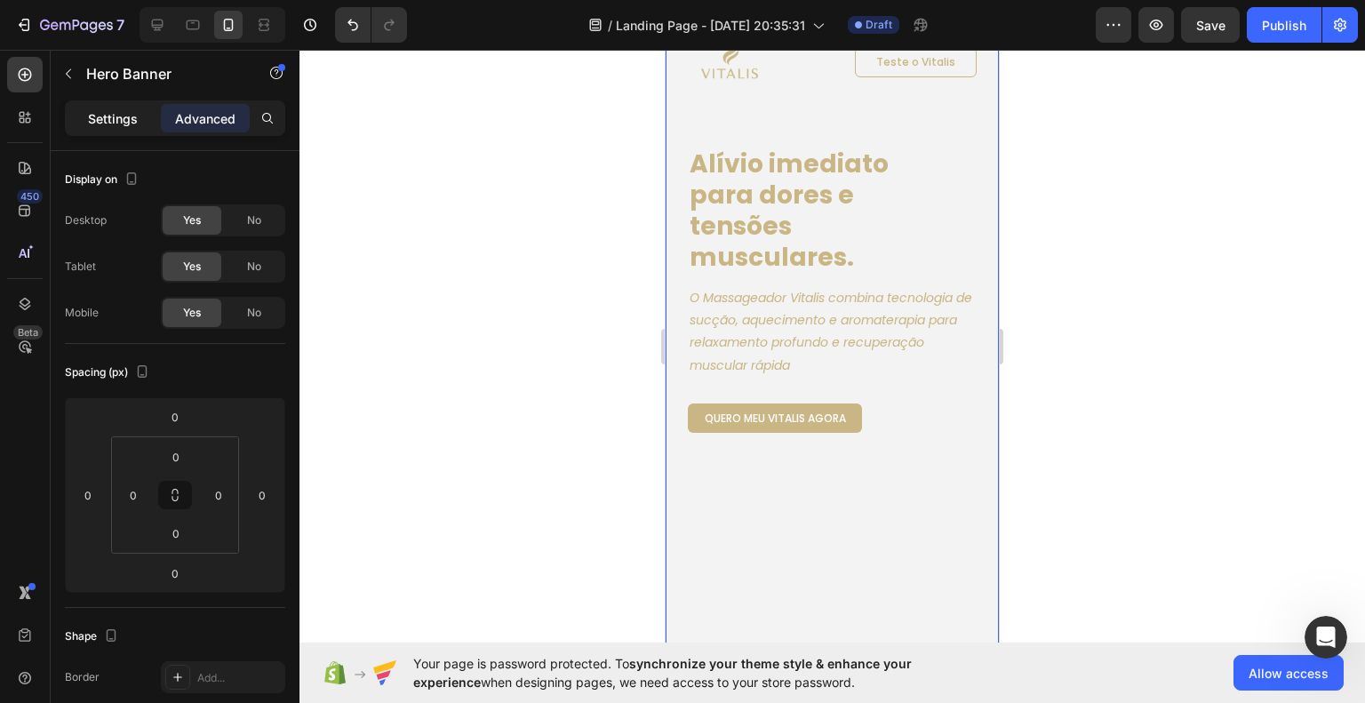
click at [126, 121] on p "Settings" at bounding box center [113, 118] width 50 height 19
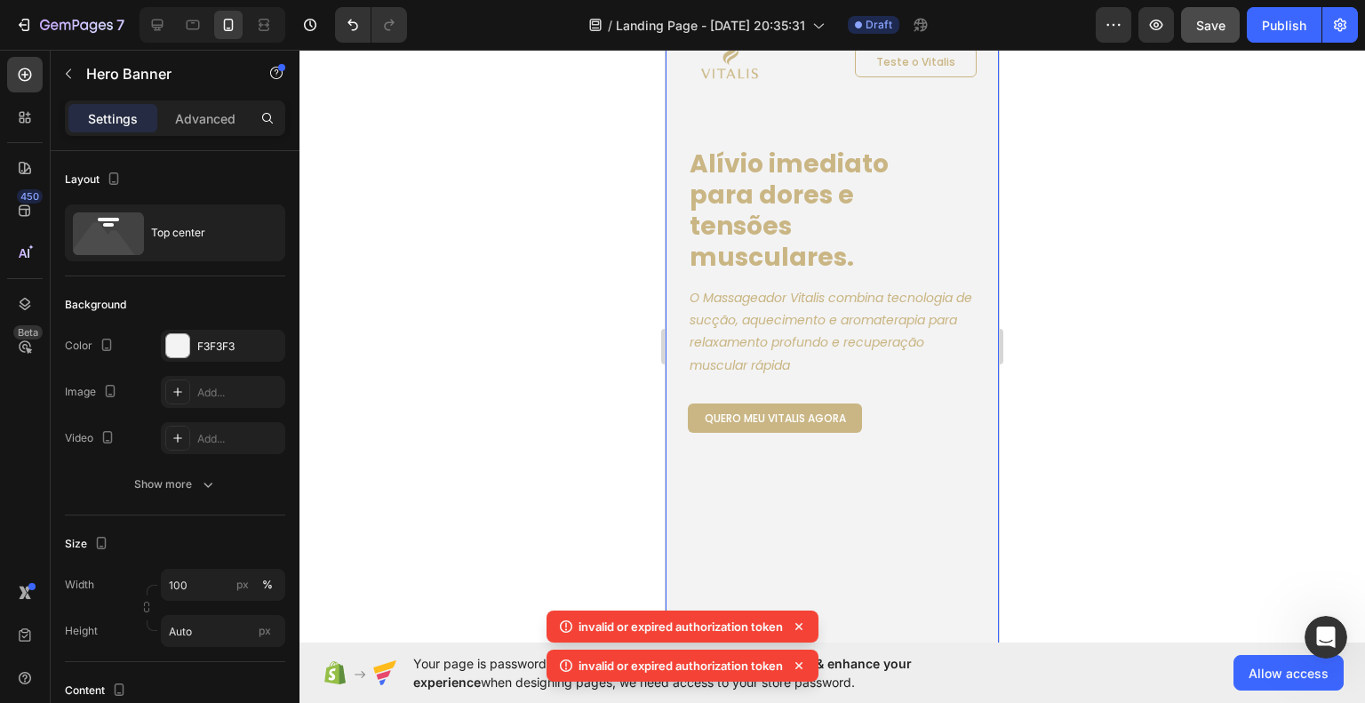
click at [1207, 35] on button "Save" at bounding box center [1210, 25] width 59 height 36
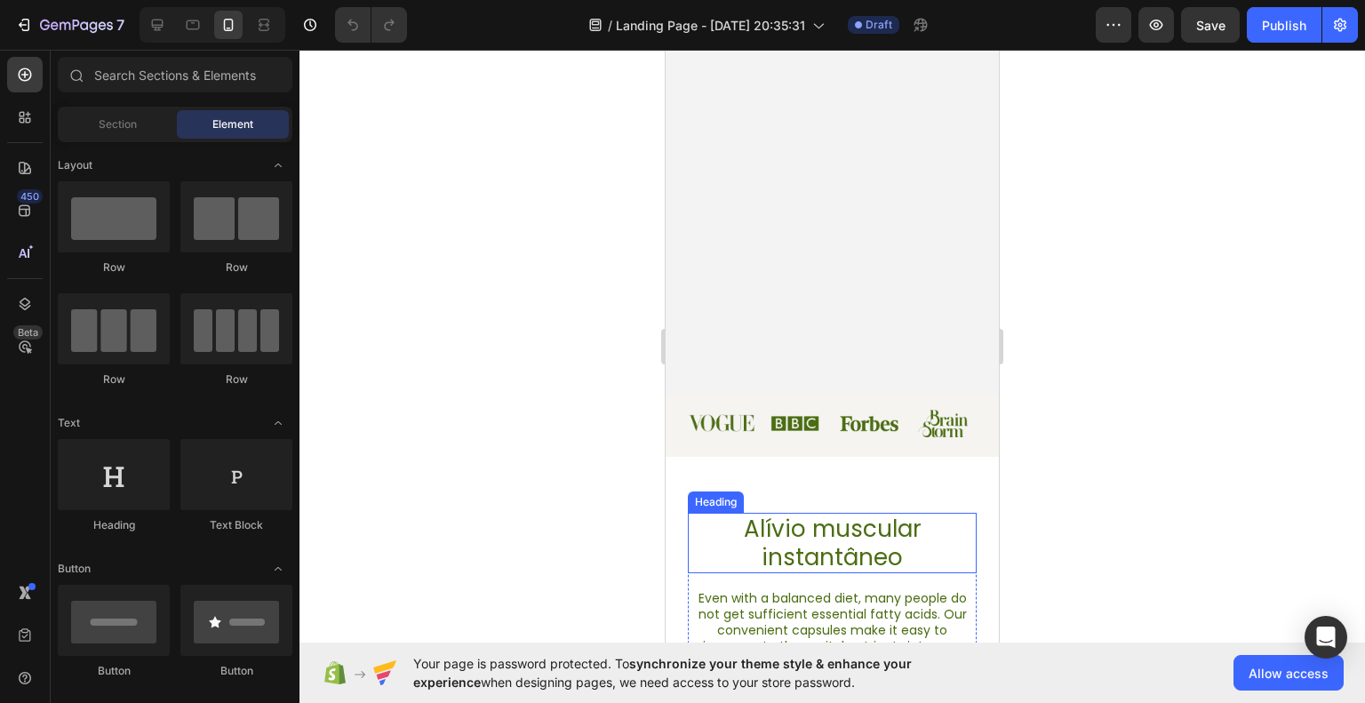
scroll to position [533, 0]
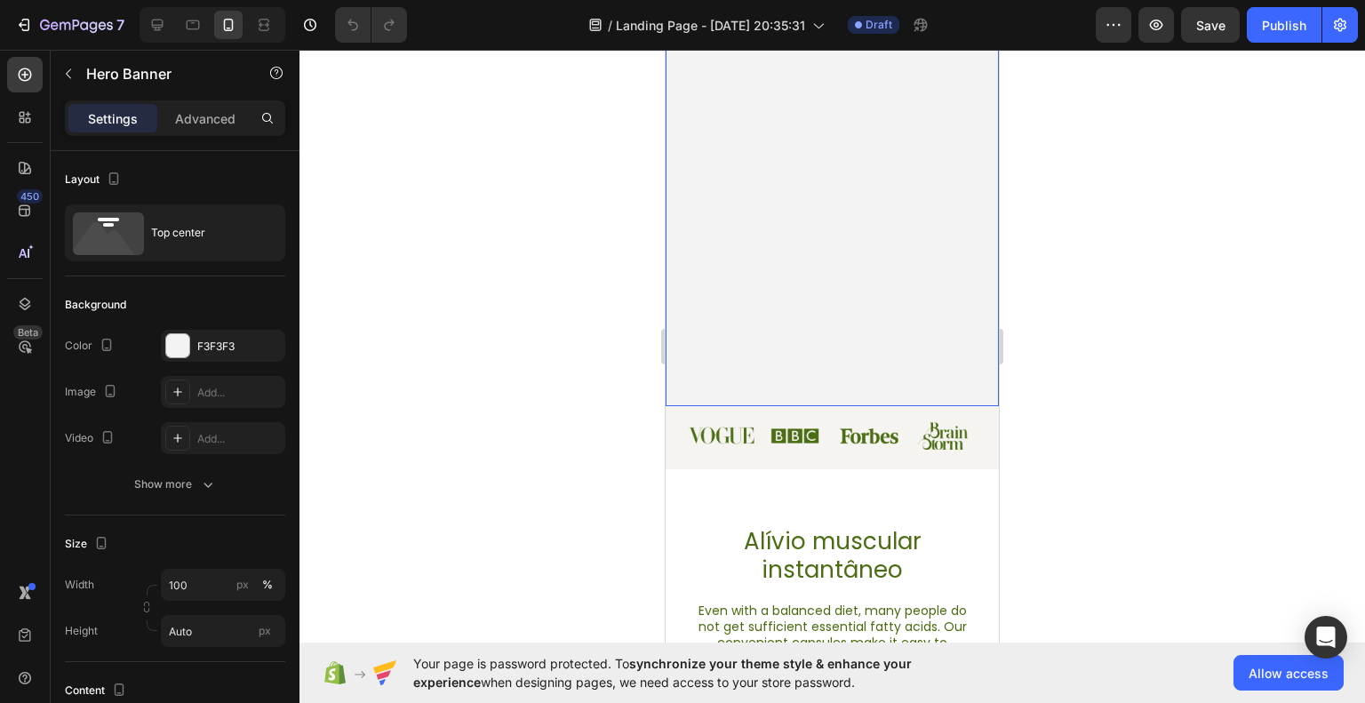
click at [196, 633] on input "Auto" at bounding box center [223, 631] width 124 height 32
click at [220, 589] on p "Fit screen 100vh" at bounding box center [219, 584] width 103 height 16
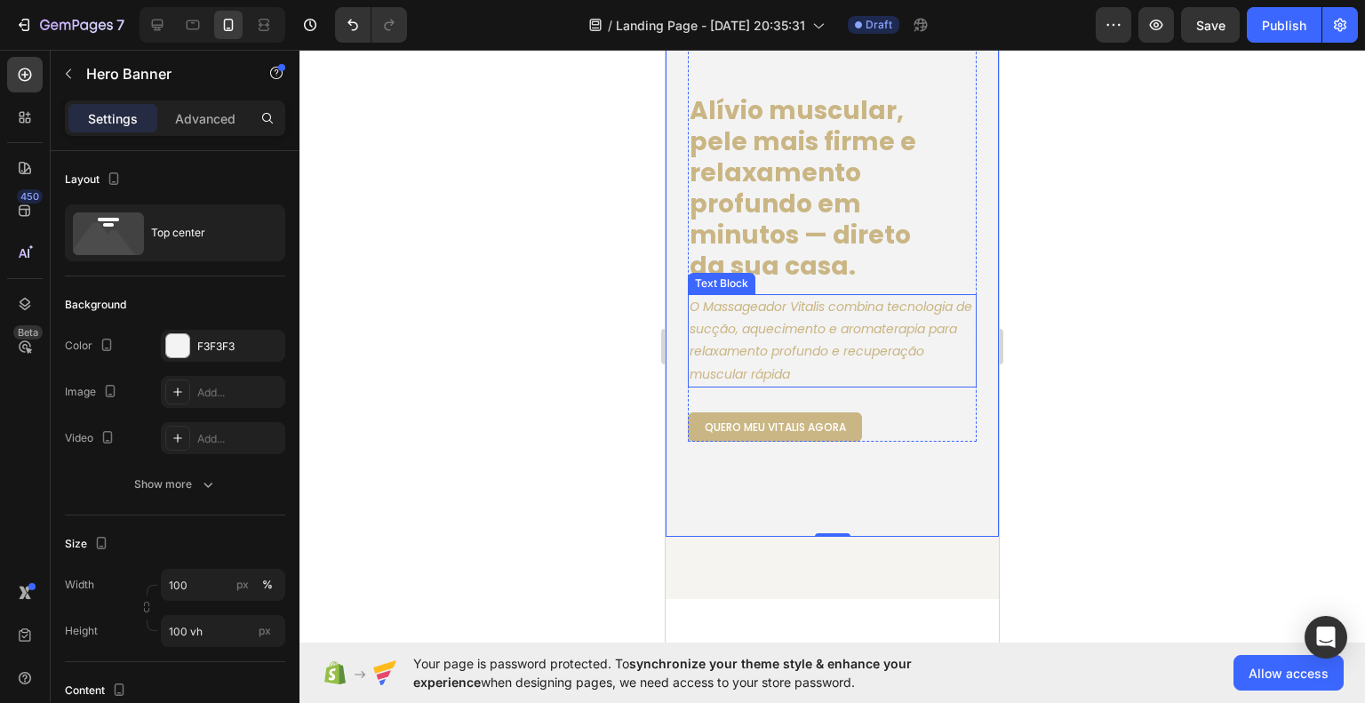
scroll to position [178, 0]
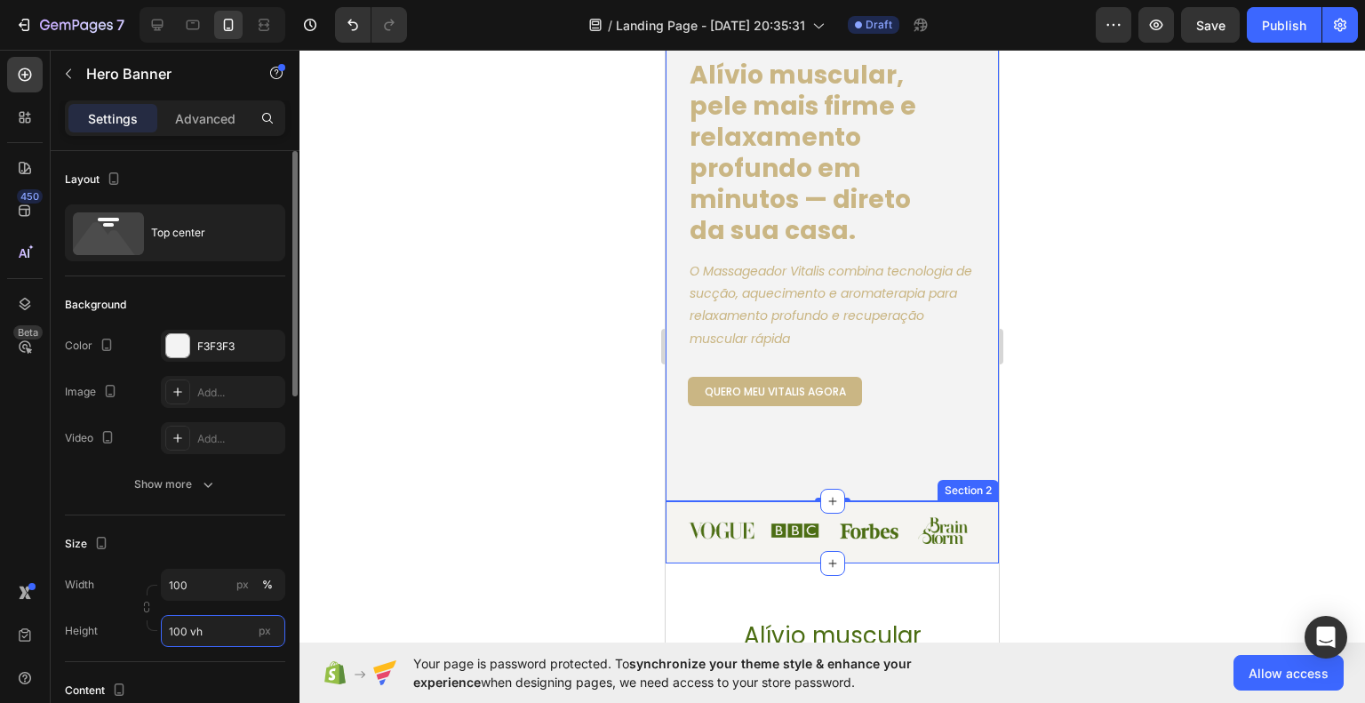
click at [190, 632] on input "100 vh" at bounding box center [223, 631] width 124 height 32
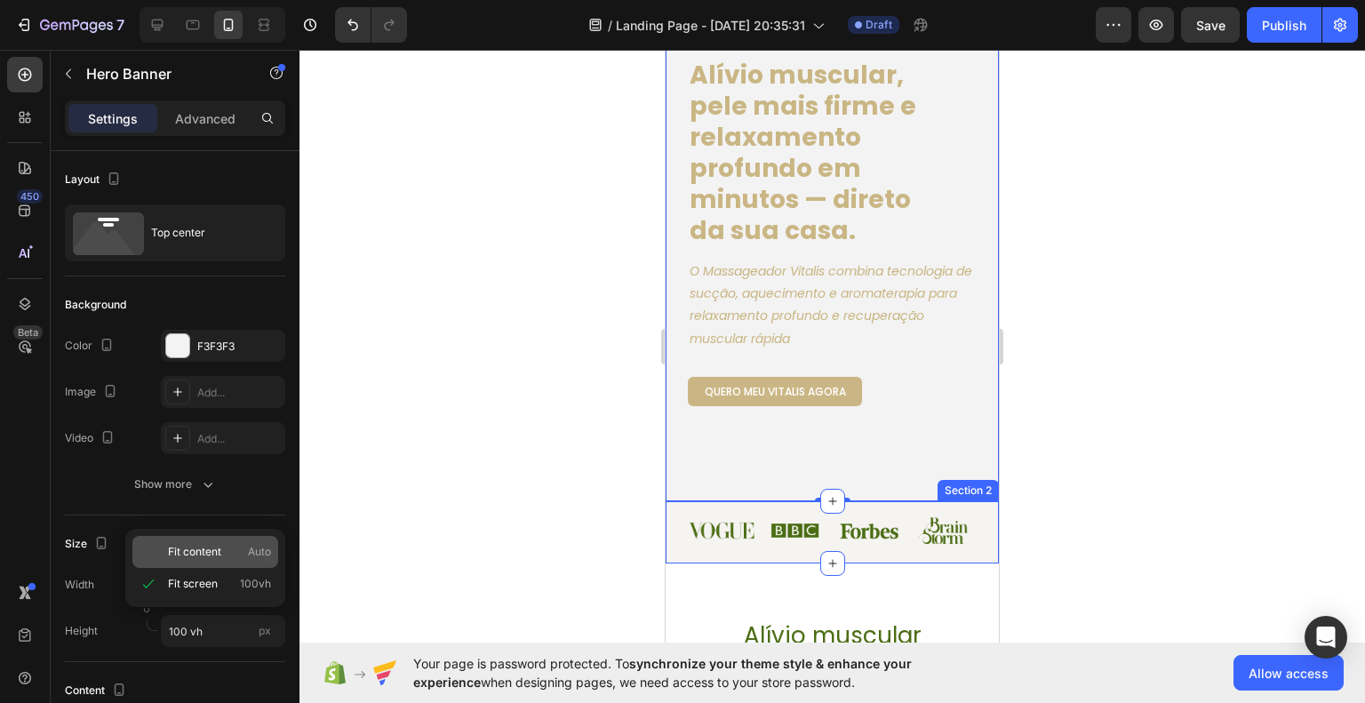
click at [210, 557] on span "Fit content" at bounding box center [194, 552] width 53 height 16
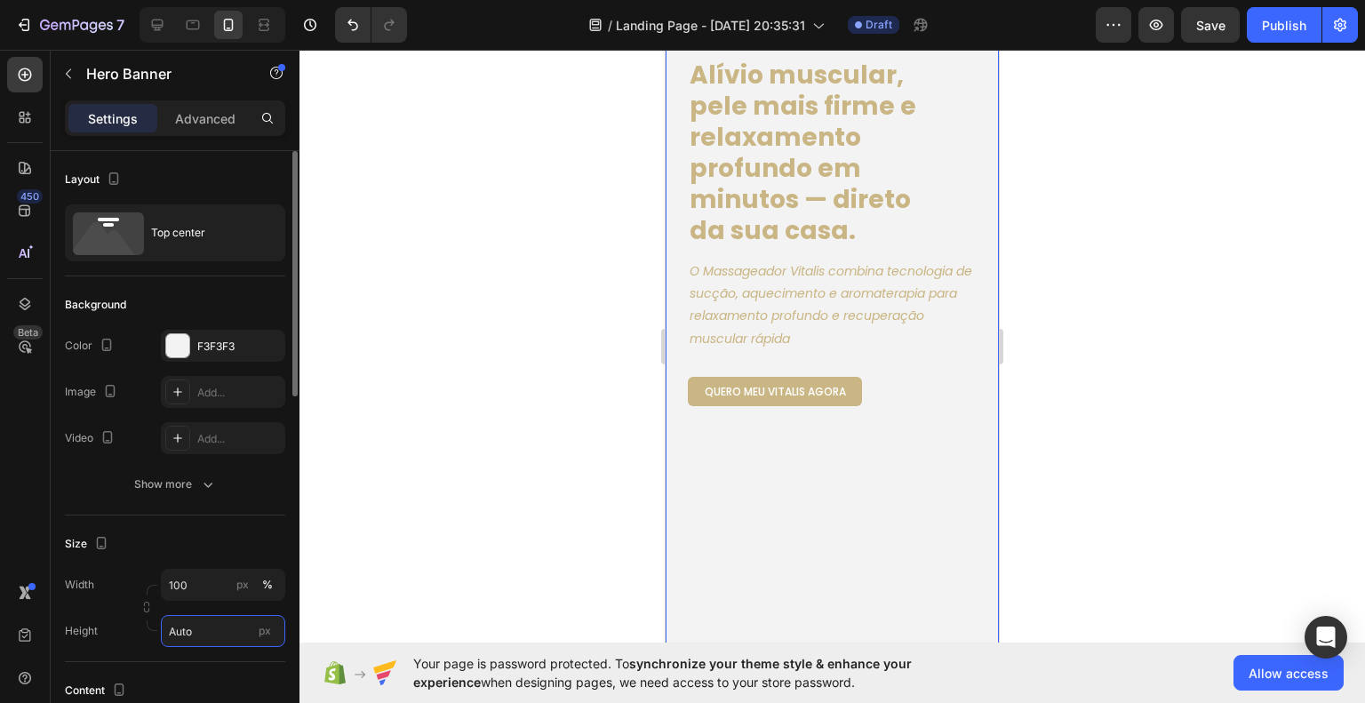
click at [199, 632] on input "Auto" at bounding box center [223, 631] width 124 height 32
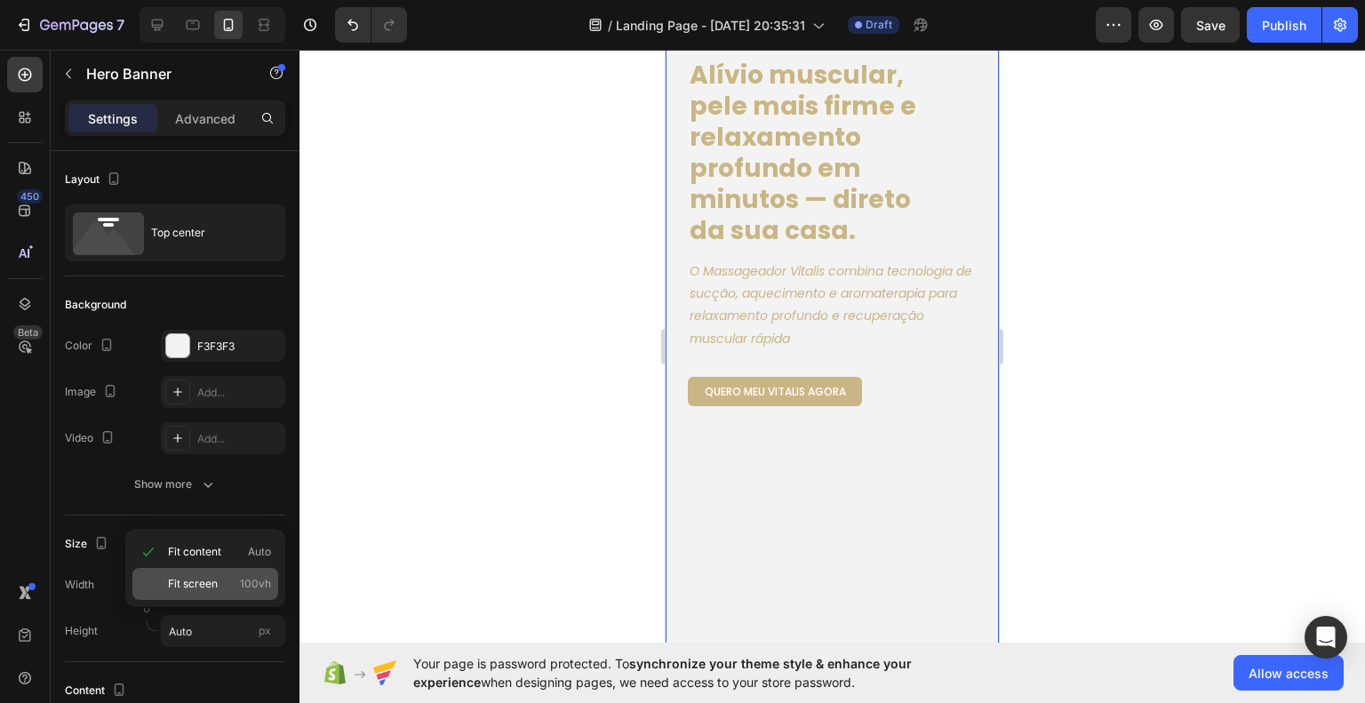
click at [209, 585] on span "Fit screen" at bounding box center [193, 584] width 50 height 16
type input "100 vh"
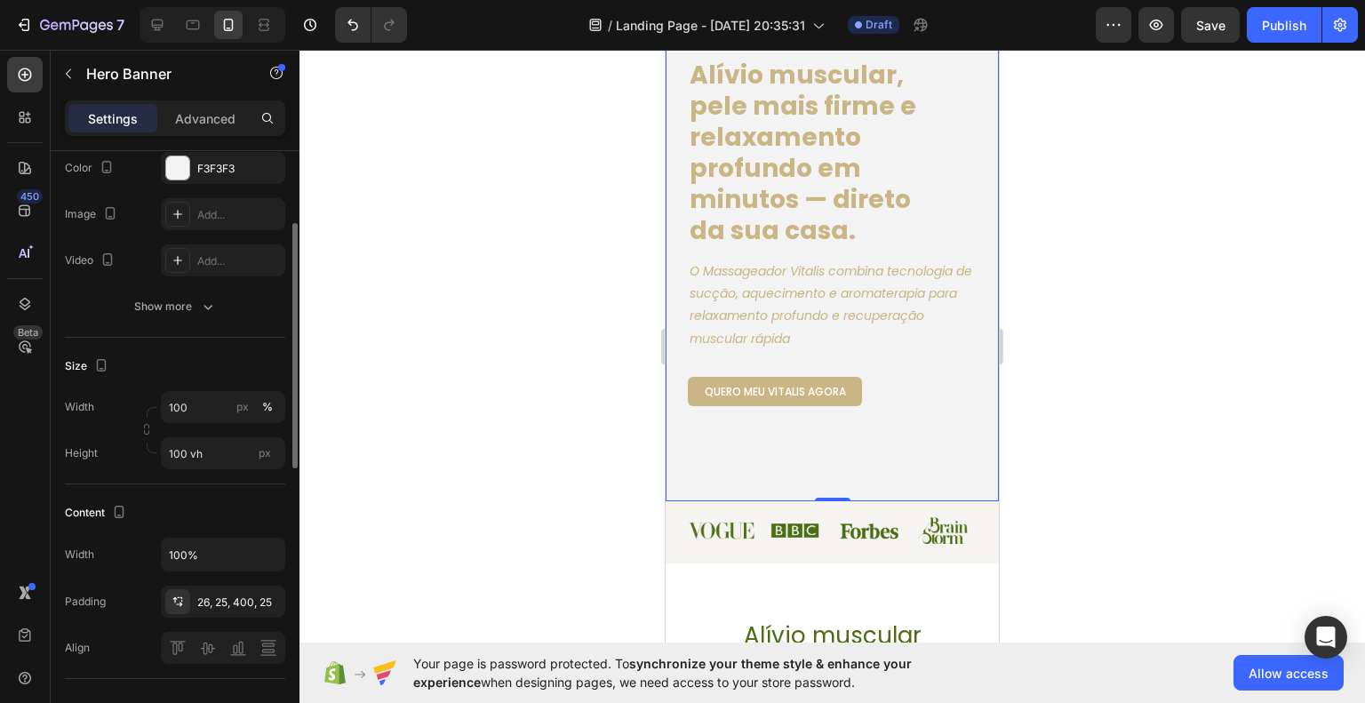
scroll to position [267, 0]
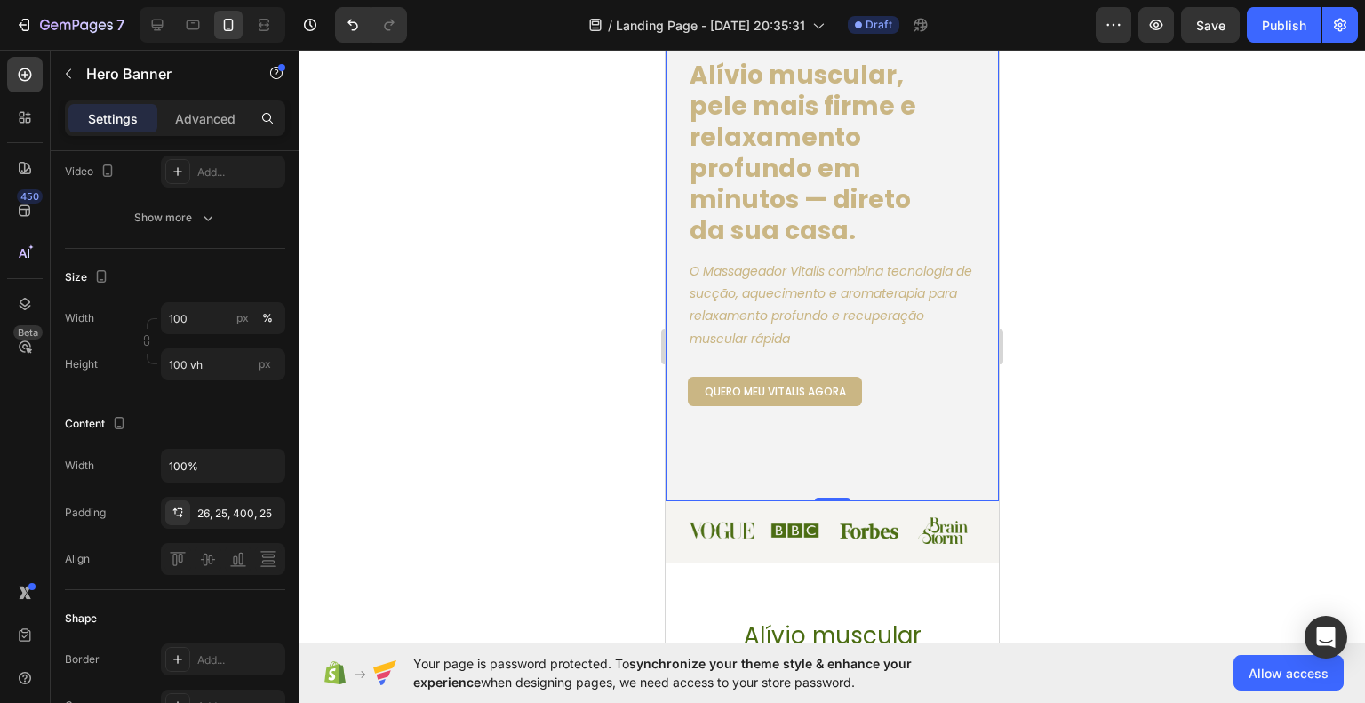
click at [416, 484] on div at bounding box center [833, 376] width 1066 height 653
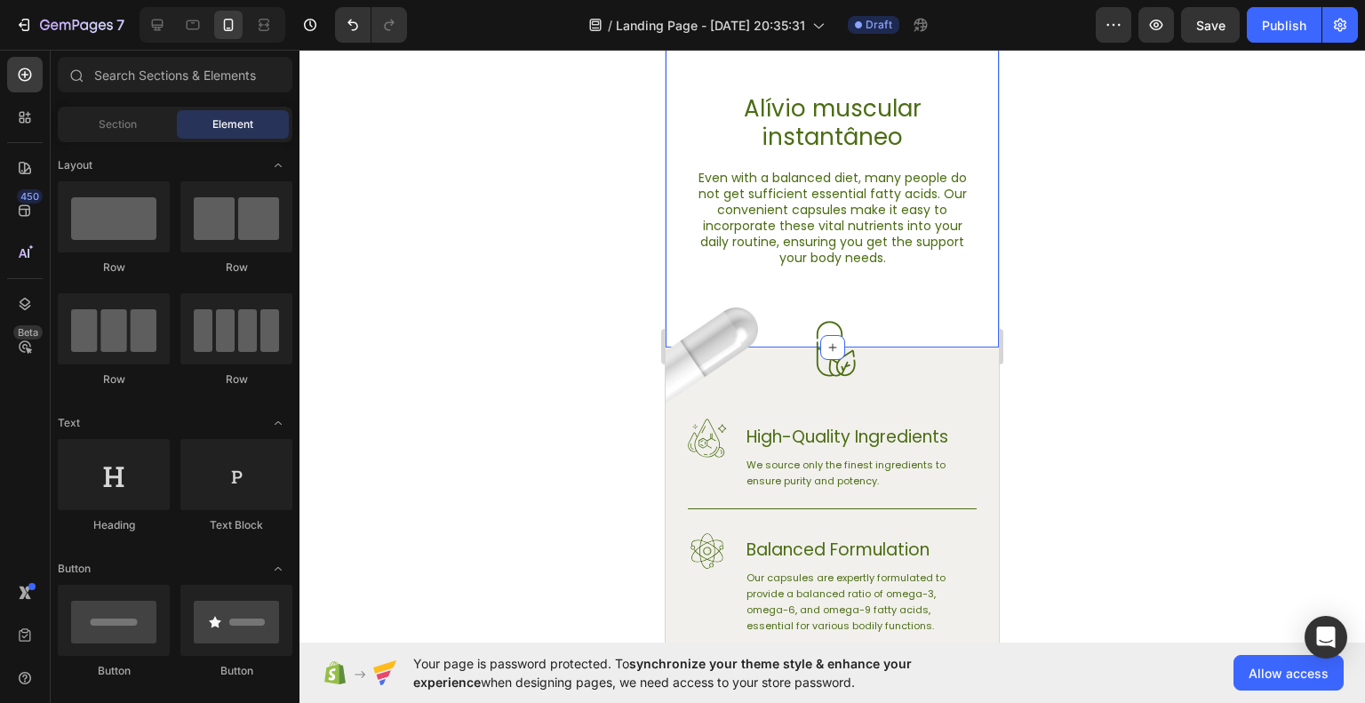
scroll to position [711, 0]
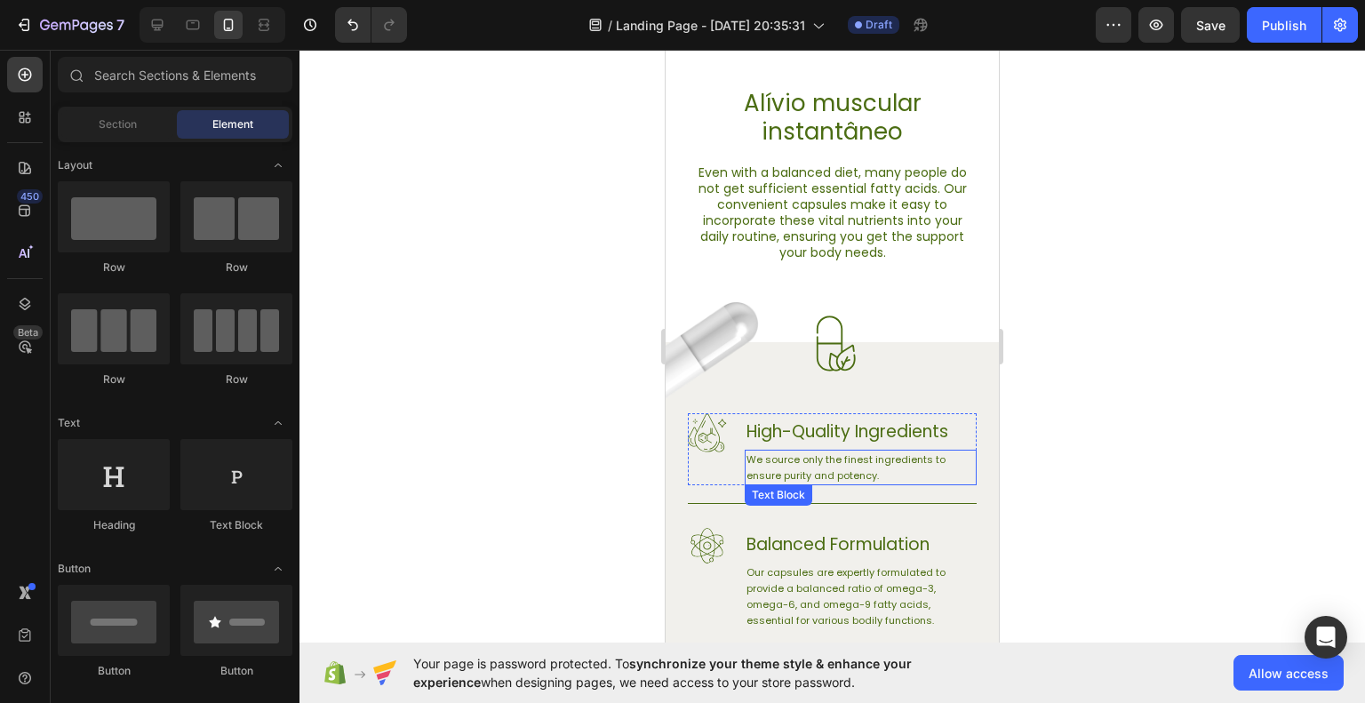
click at [836, 460] on p "We source only the finest ingredients to ensure purity and potency." at bounding box center [861, 468] width 228 height 32
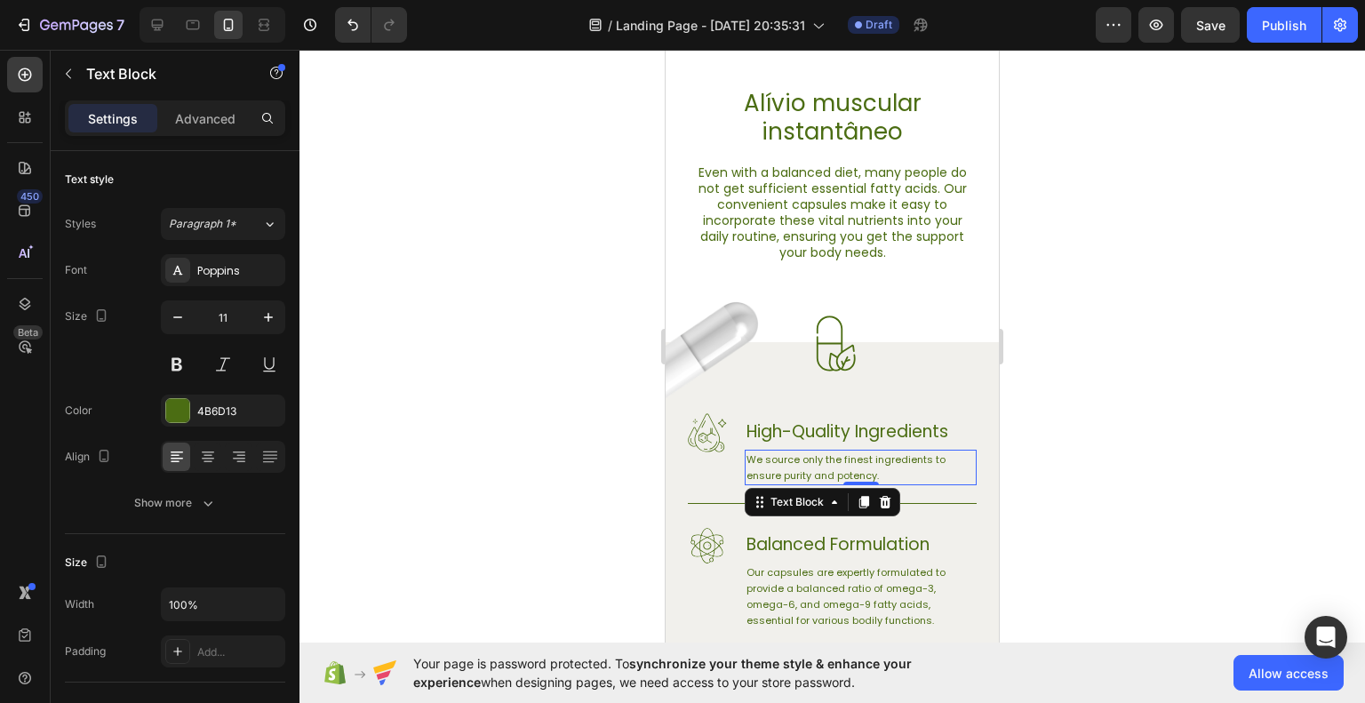
click at [825, 468] on p "We source only the finest ingredients to ensure purity and potency." at bounding box center [861, 468] width 228 height 32
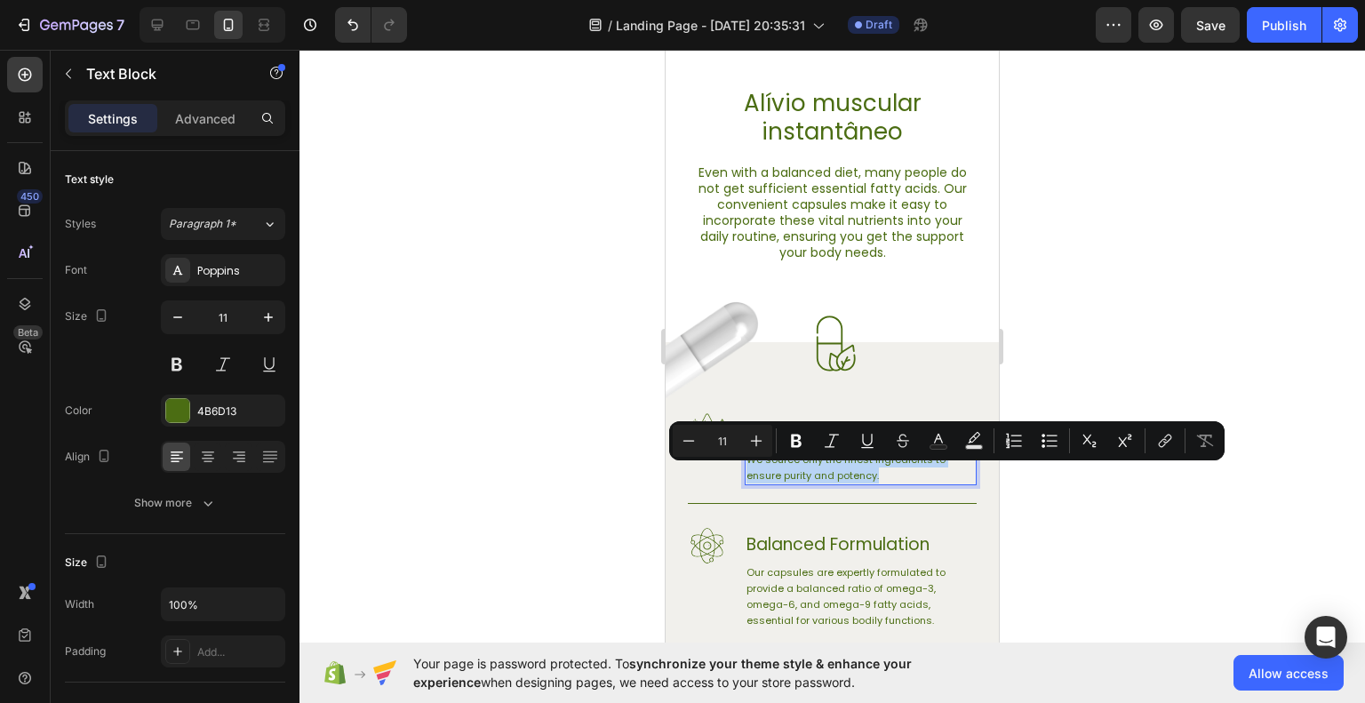
click at [825, 468] on p "We source only the finest ingredients to ensure purity and potency." at bounding box center [861, 468] width 228 height 32
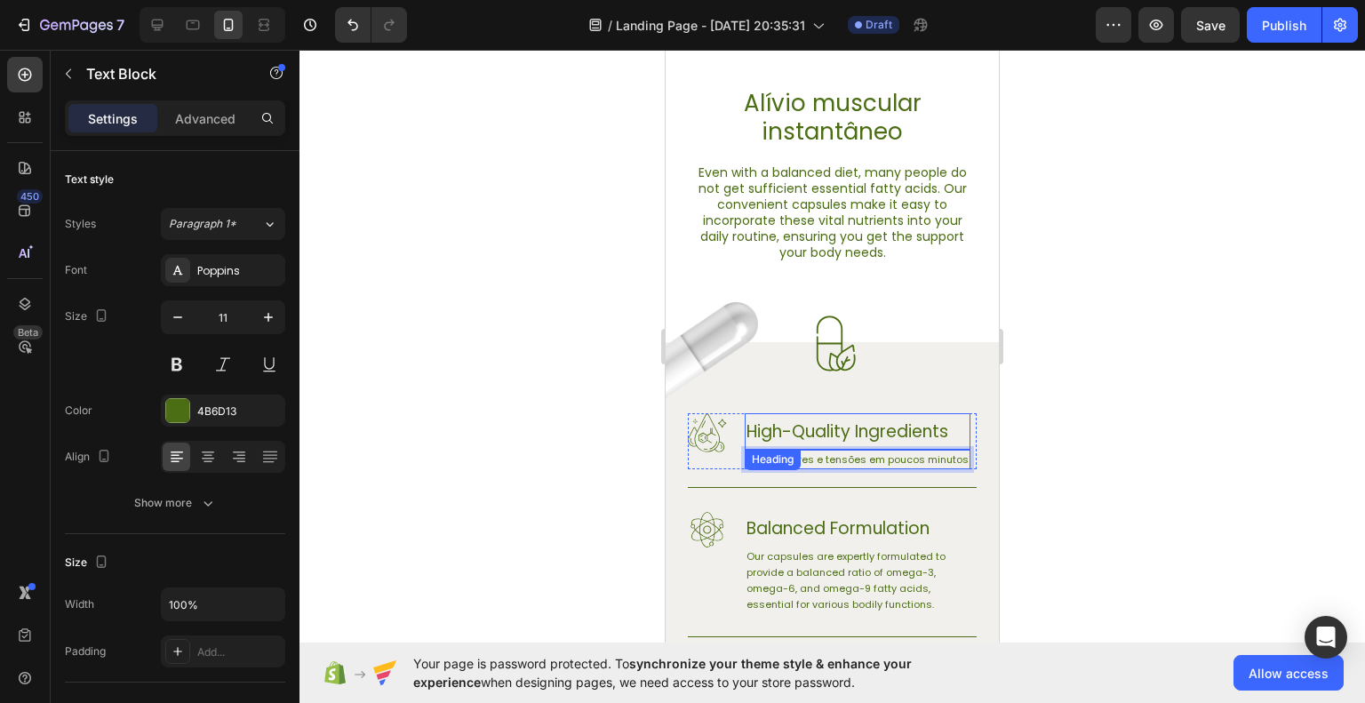
click at [755, 456] on div "Heading" at bounding box center [772, 460] width 49 height 16
click at [754, 461] on p "reduza dores e tensões em poucos minutos" at bounding box center [858, 460] width 222 height 16
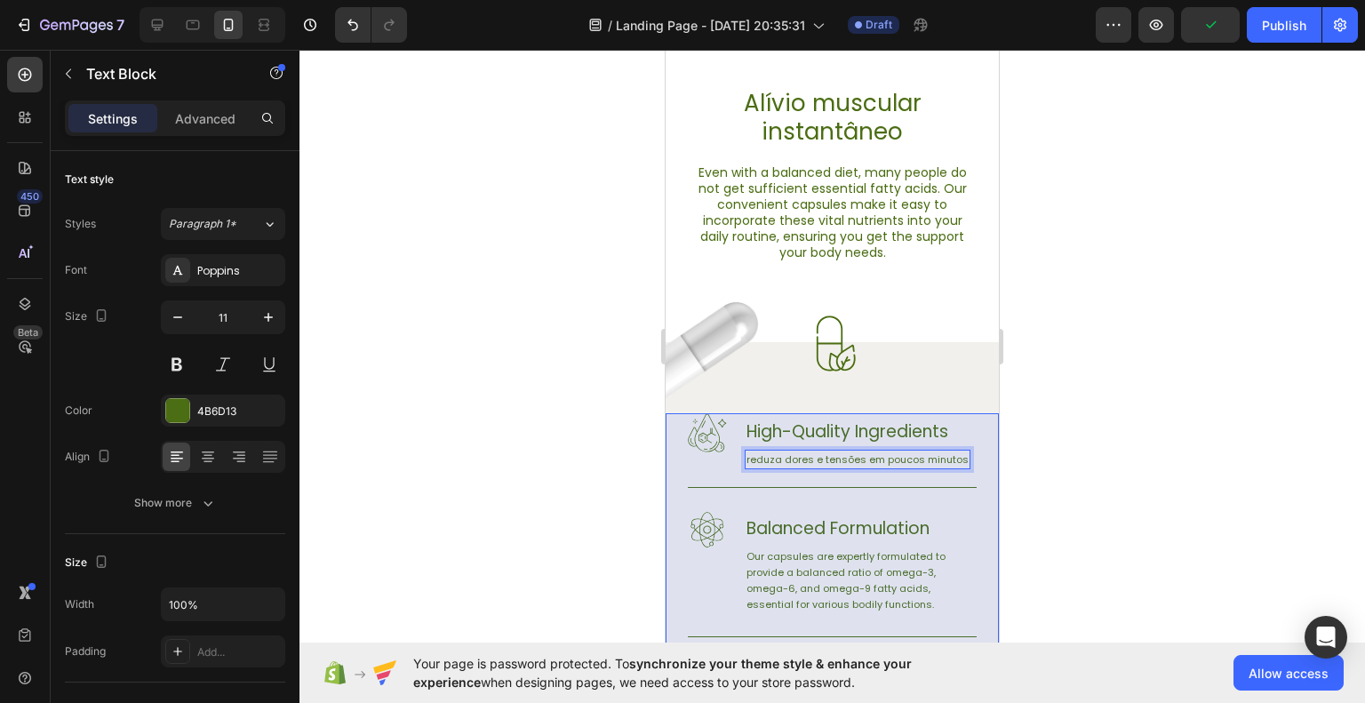
click at [768, 454] on p "reduza dores e tensões em poucos minutos" at bounding box center [858, 460] width 222 height 16
click at [755, 460] on p "reduza dores e tensões em poucos minutos" at bounding box center [858, 460] width 222 height 16
click at [796, 468] on p "Reduza dores e tensões em poucos minutos" at bounding box center [859, 460] width 225 height 16
click at [812, 433] on p "High-Quality Ingredients" at bounding box center [860, 431] width 227 height 33
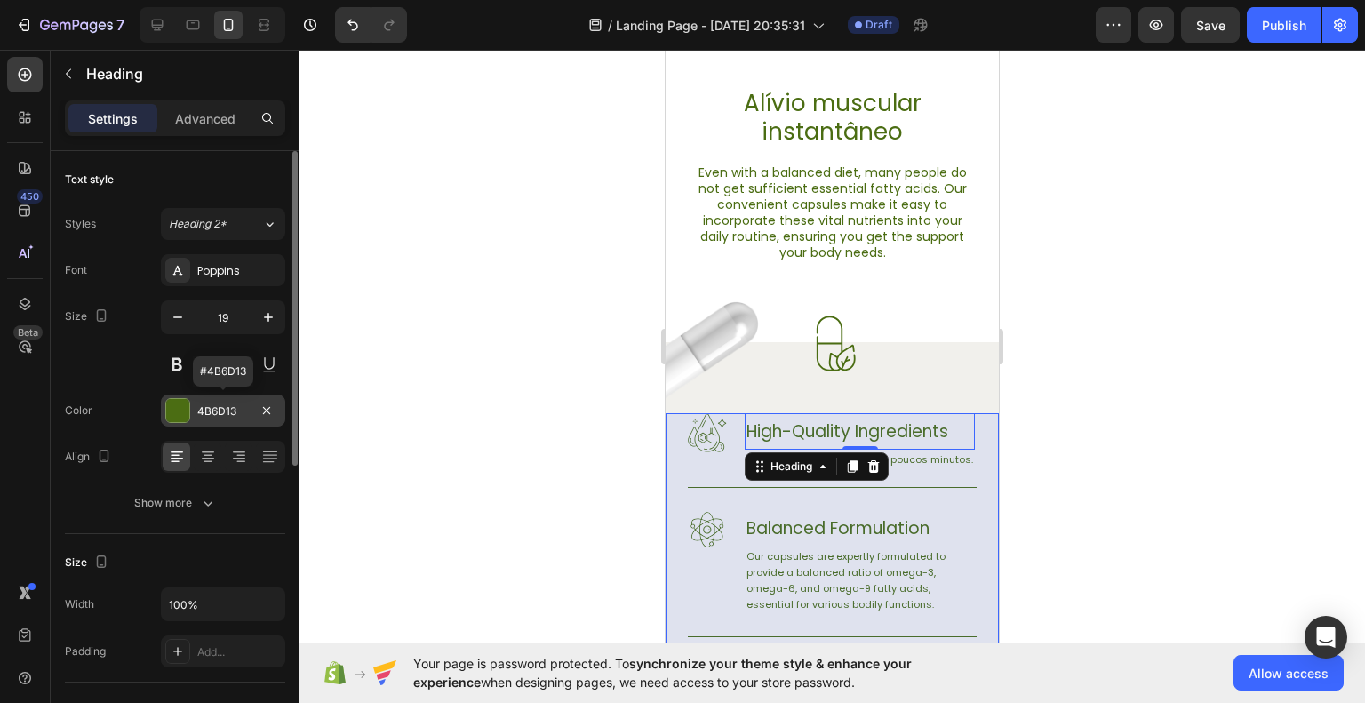
click at [236, 413] on div "4B6D13" at bounding box center [223, 412] width 52 height 16
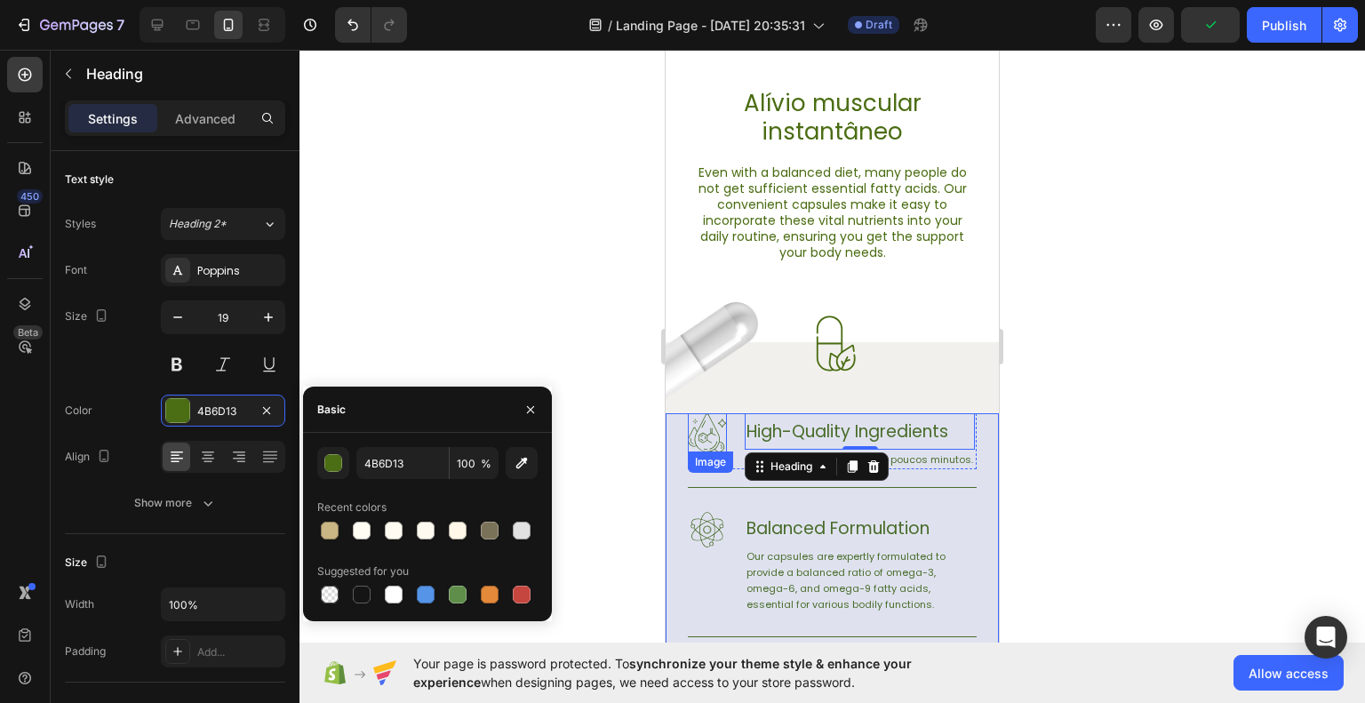
click at [709, 446] on img at bounding box center [707, 432] width 39 height 39
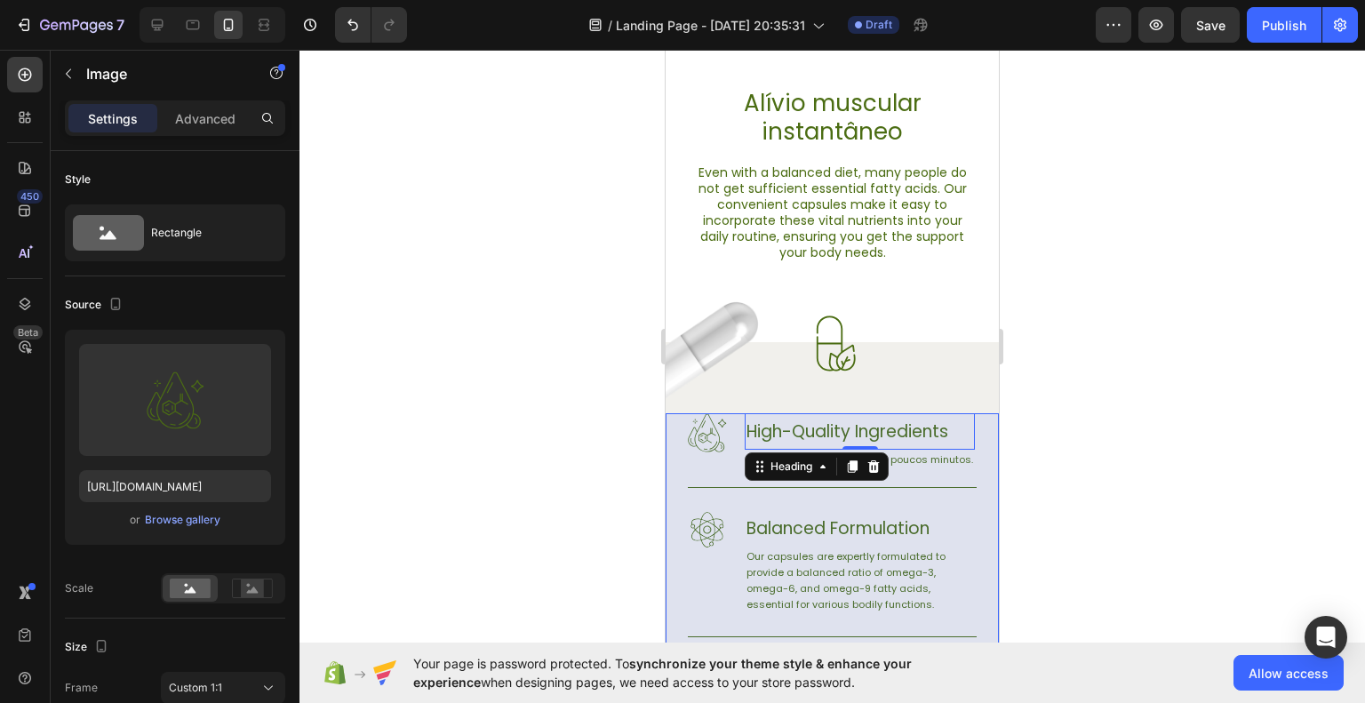
click at [850, 429] on p "High-Quality Ingredients" at bounding box center [860, 431] width 227 height 33
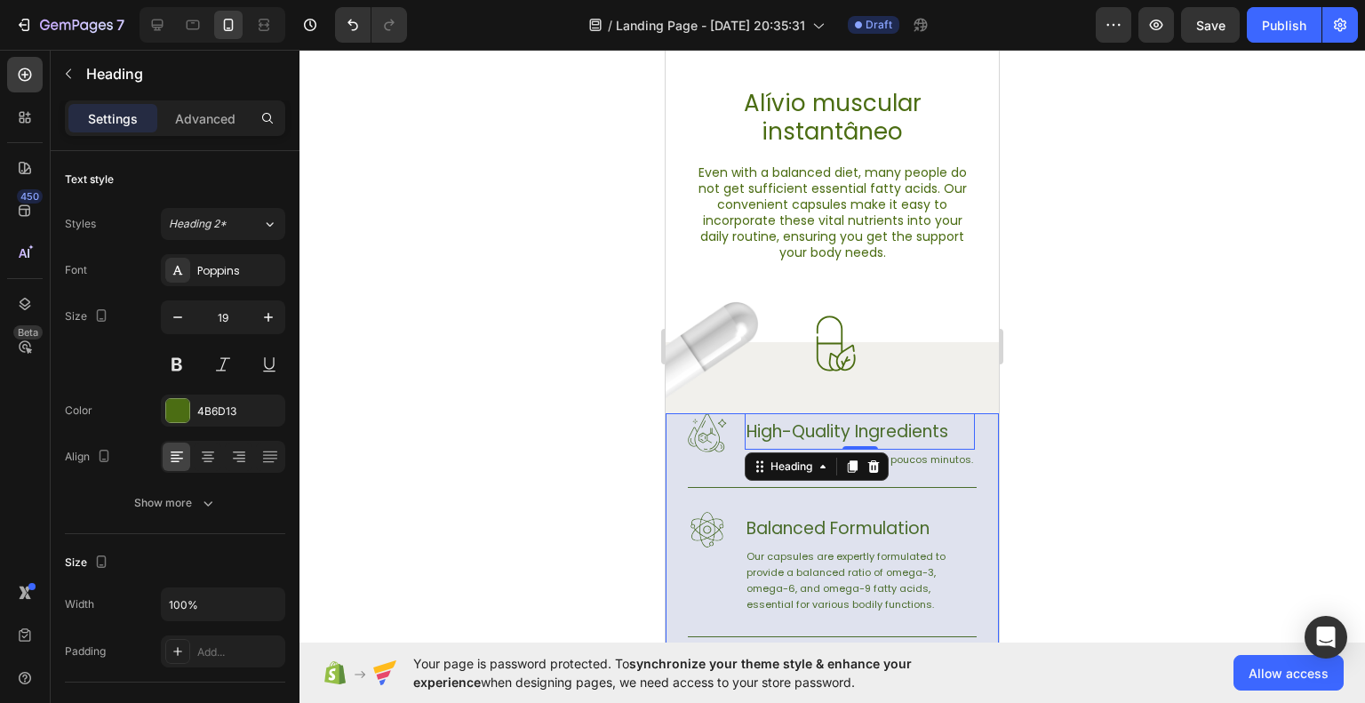
click at [1245, 462] on div at bounding box center [833, 376] width 1066 height 653
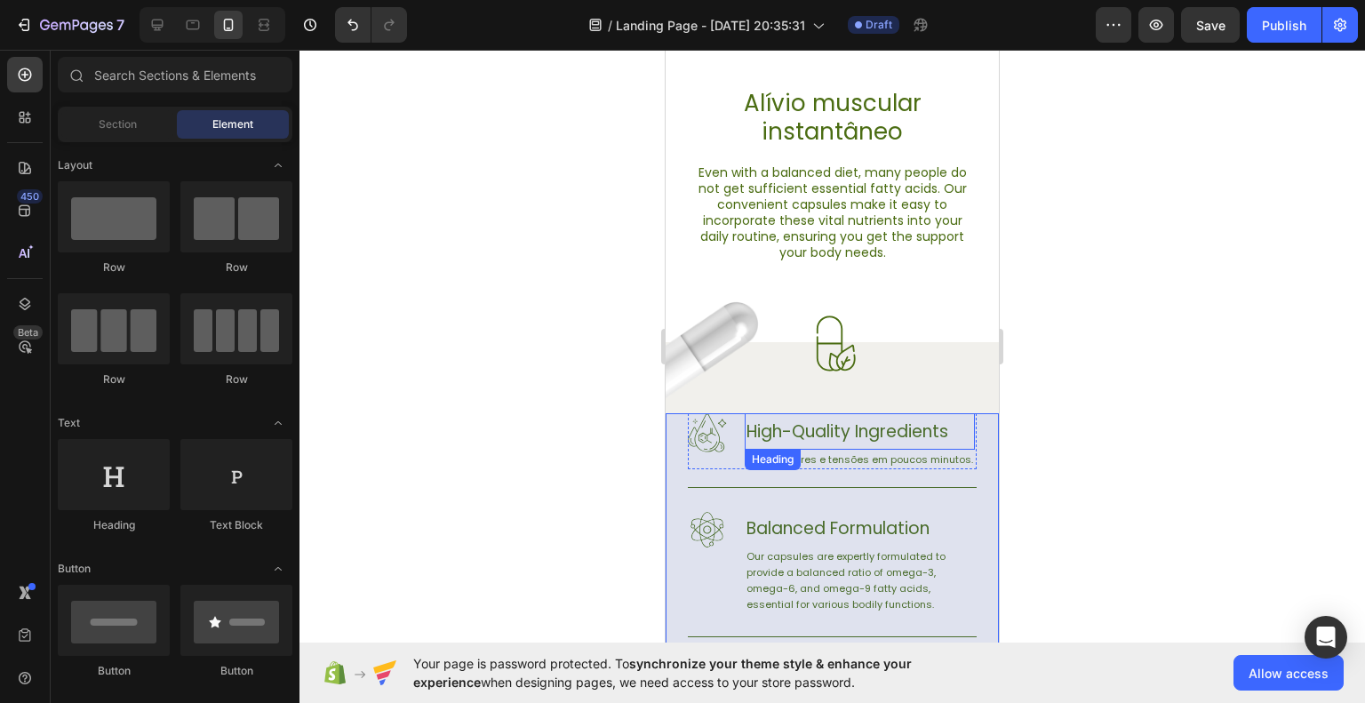
click at [811, 425] on p "High-Quality Ingredients" at bounding box center [860, 431] width 227 height 33
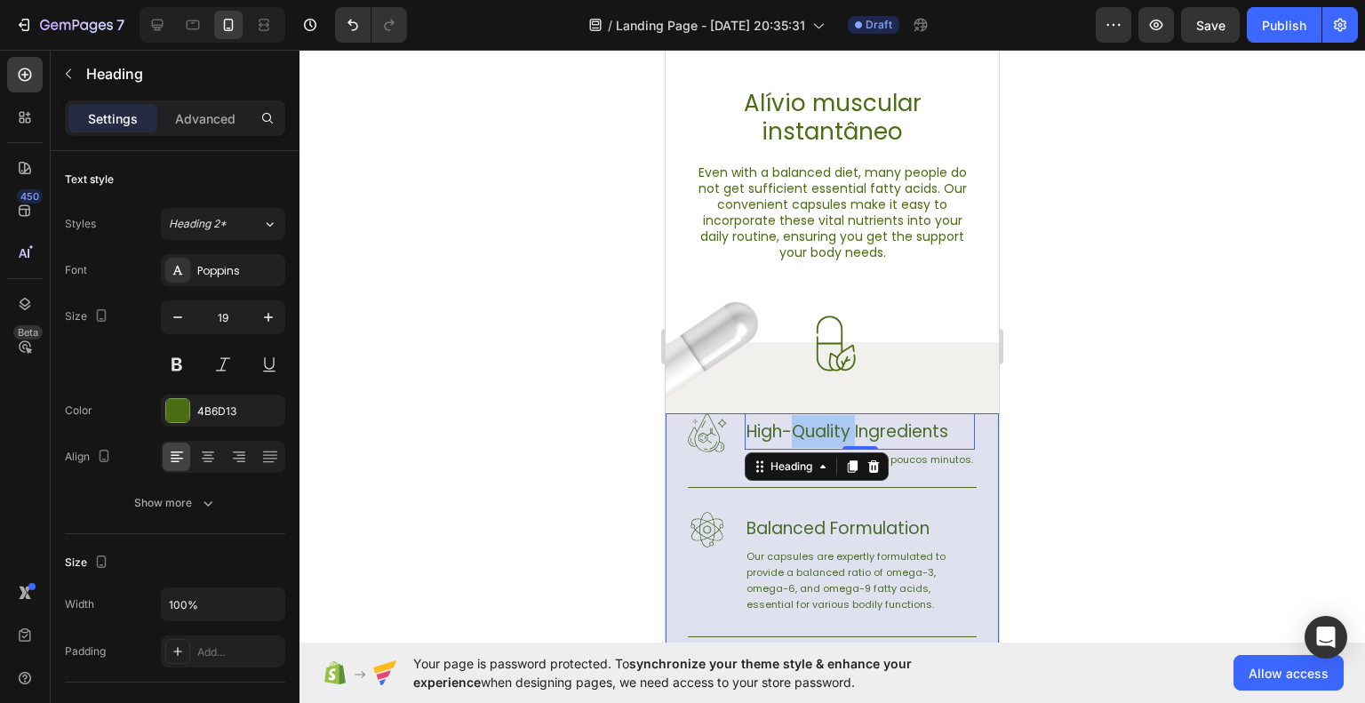
click at [814, 428] on p "High-Quality Ingredients" at bounding box center [860, 431] width 227 height 33
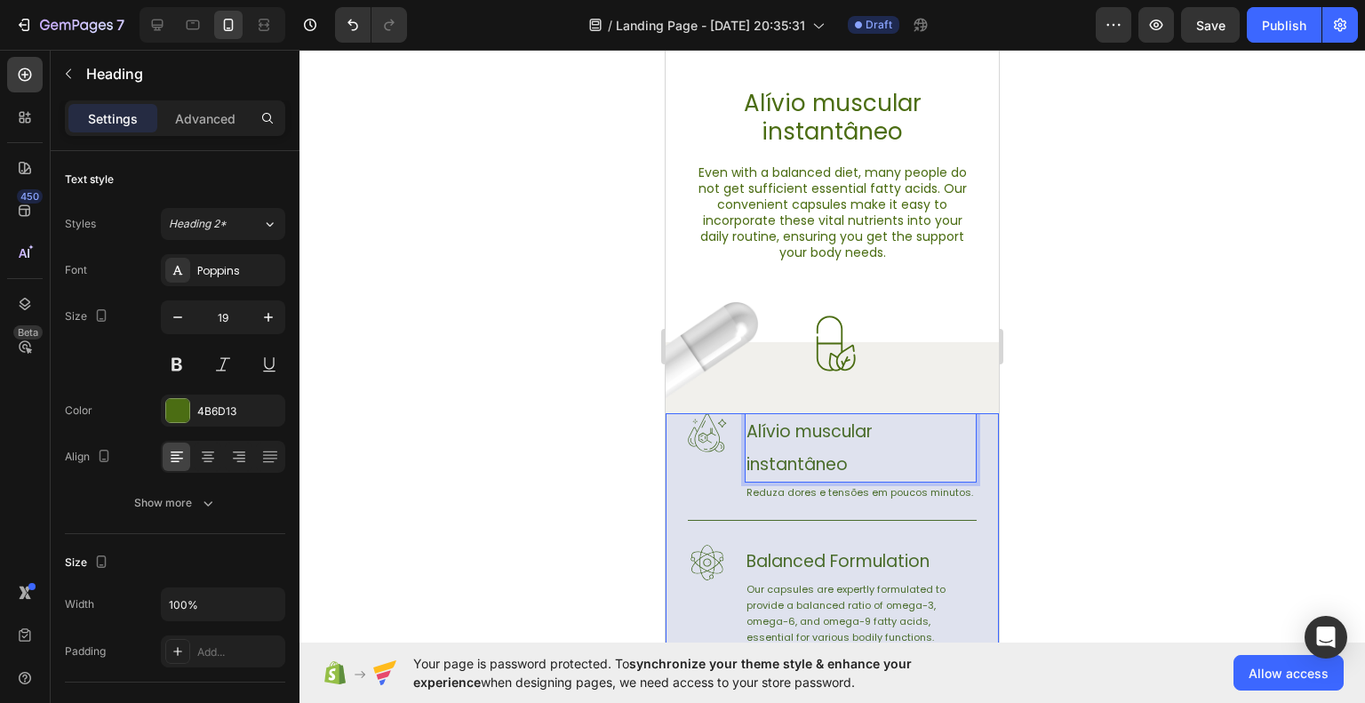
click at [879, 428] on p "Alívio muscular instantâneo" at bounding box center [861, 448] width 228 height 66
click at [749, 461] on p "Alívio muscular instantâneo" at bounding box center [861, 448] width 228 height 66
click at [1090, 451] on div at bounding box center [833, 376] width 1066 height 653
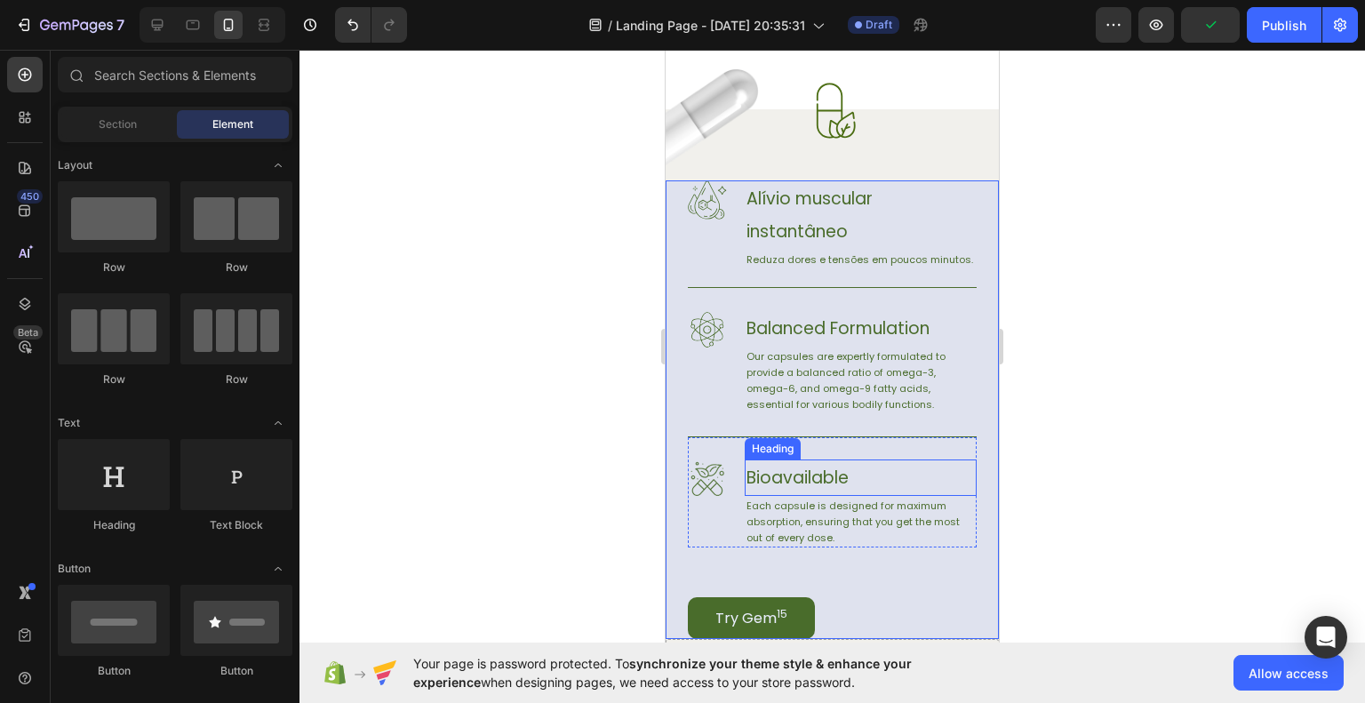
scroll to position [889, 0]
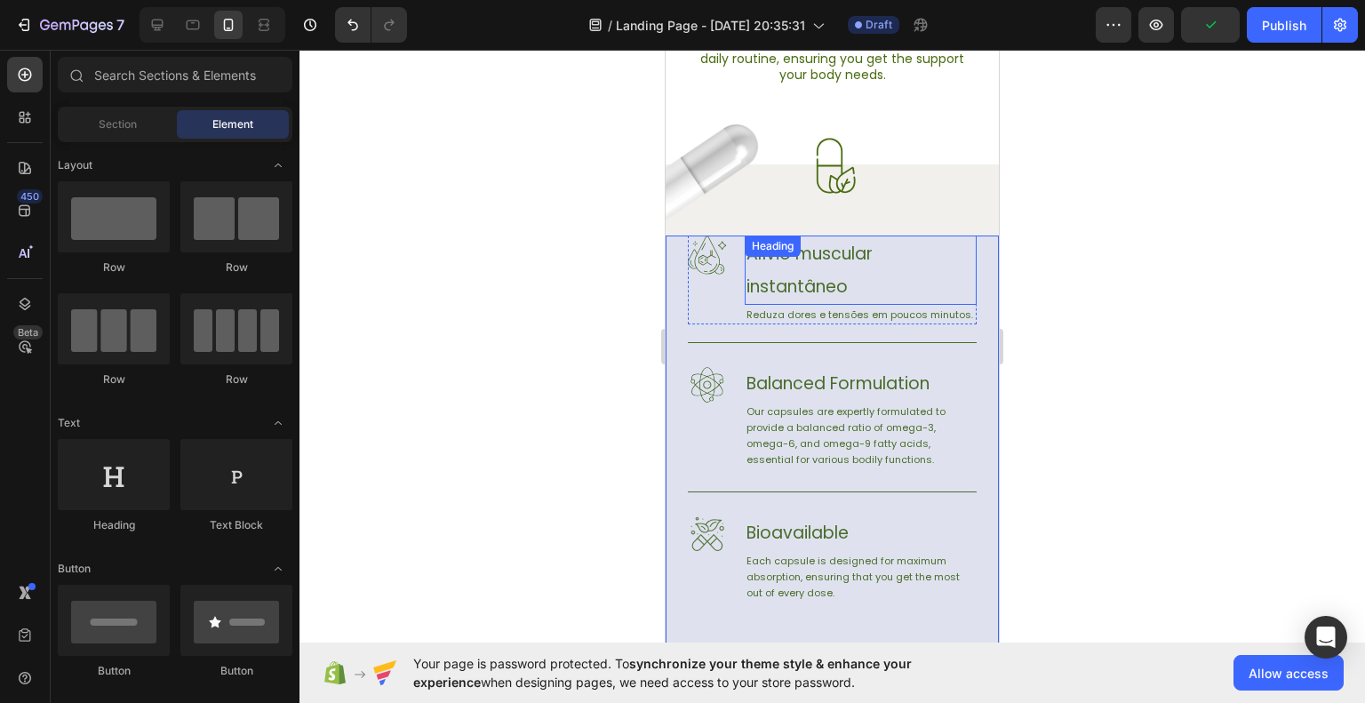
click at [841, 248] on div "Alívio muscular instantâneo Heading" at bounding box center [861, 270] width 232 height 69
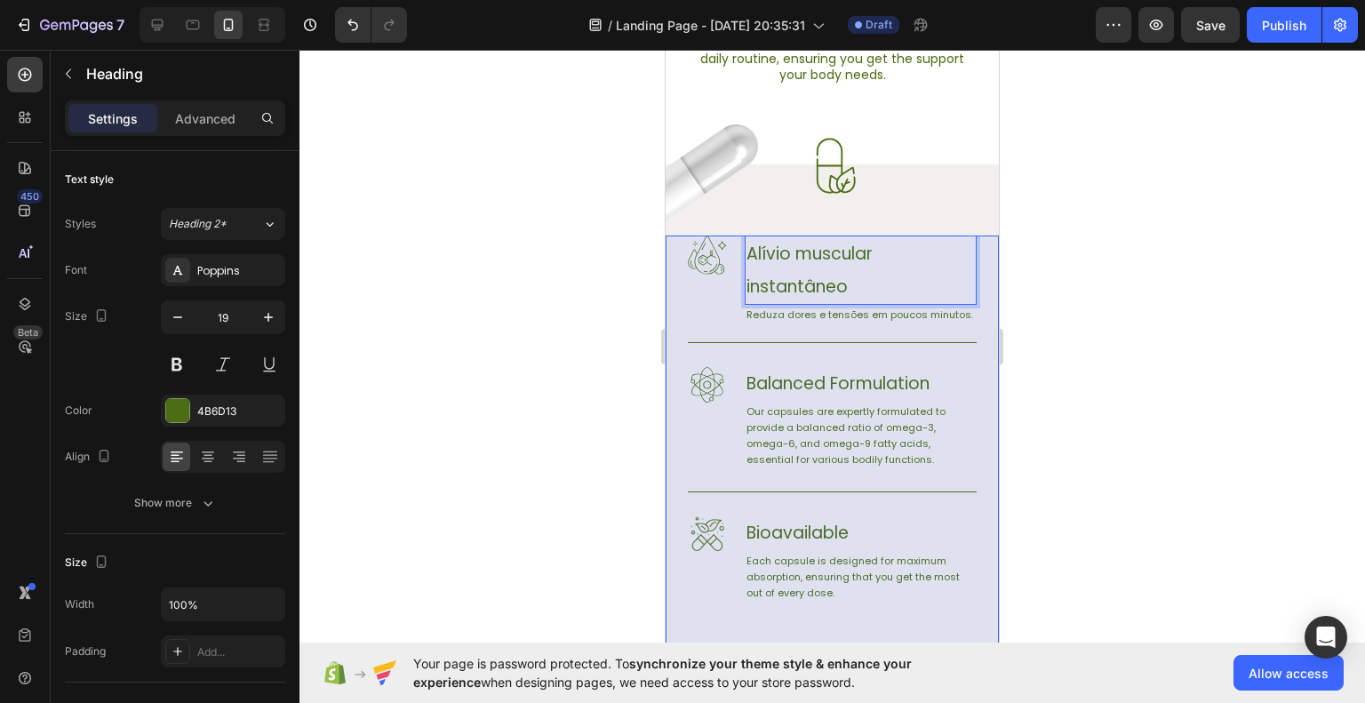
click at [883, 256] on p "Alívio muscular instantâneo" at bounding box center [861, 270] width 228 height 66
click at [859, 253] on p "Alívio muscular instantâneo" at bounding box center [861, 270] width 228 height 66
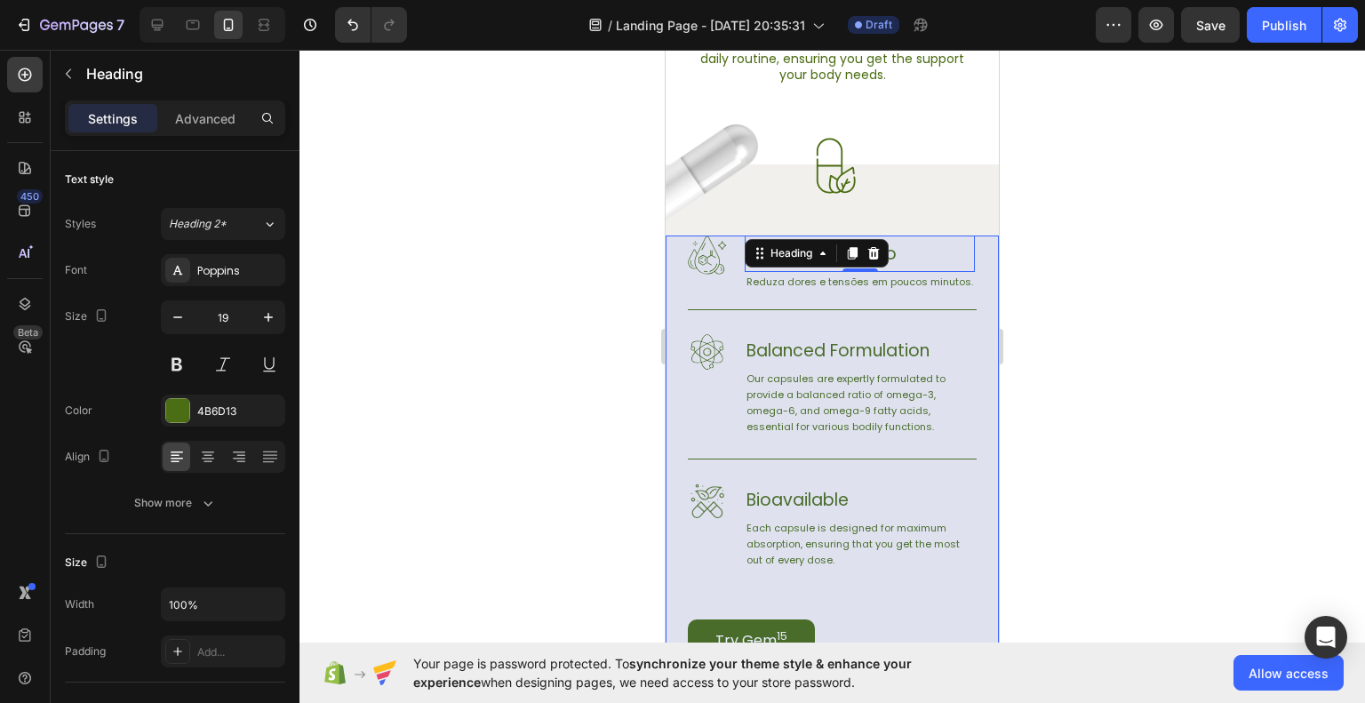
click at [1094, 310] on div at bounding box center [833, 376] width 1066 height 653
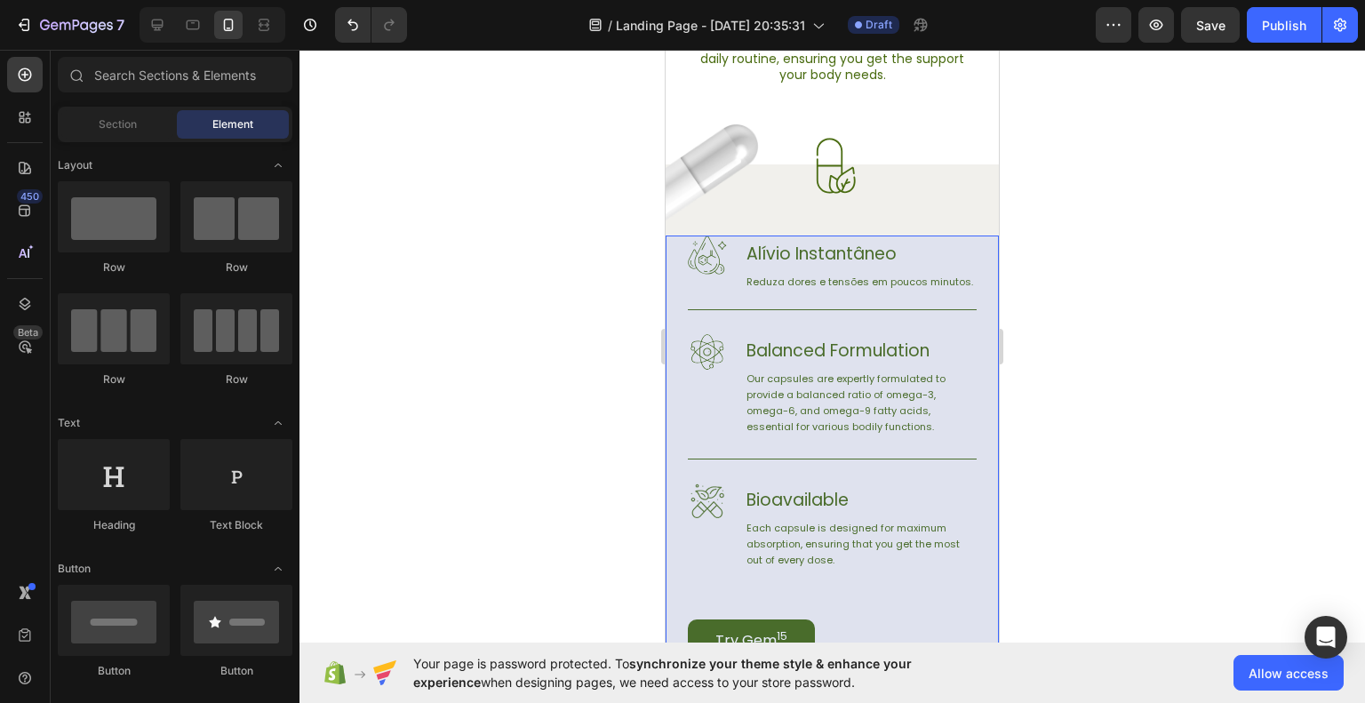
click at [1159, 437] on div at bounding box center [833, 376] width 1066 height 653
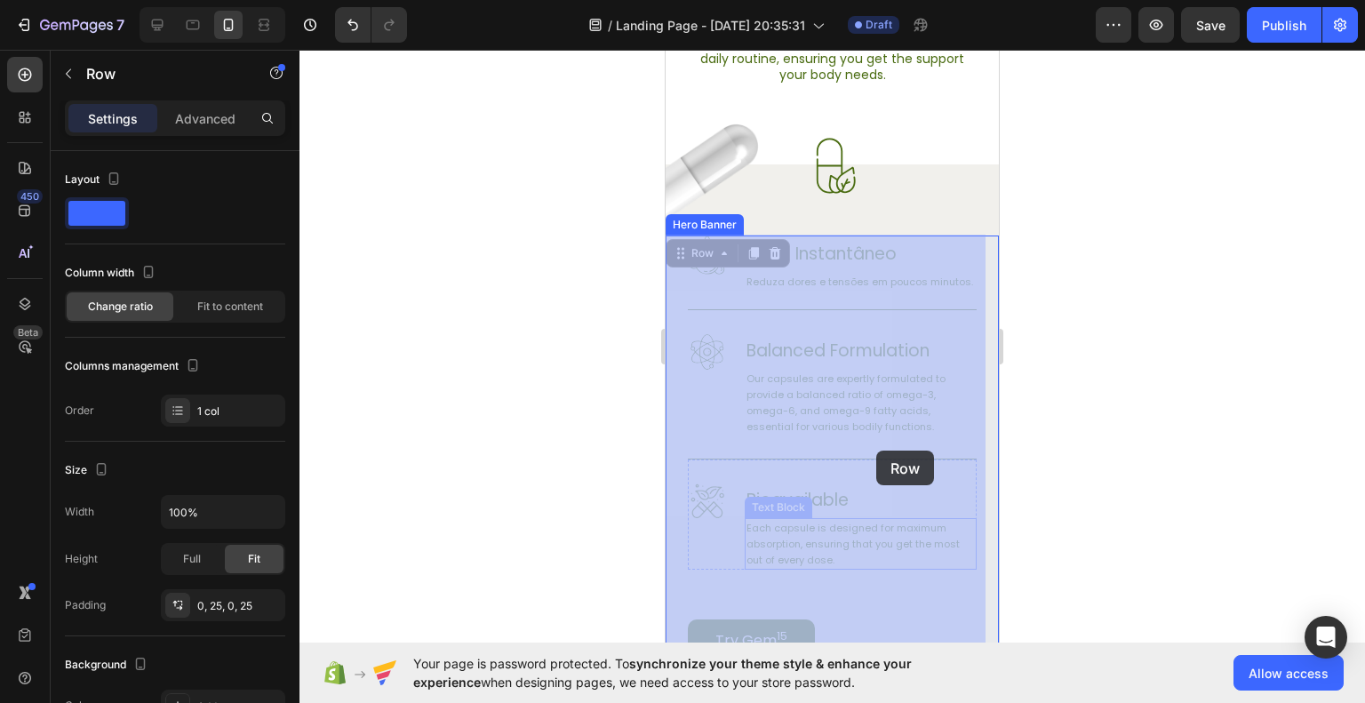
drag, startPoint x: 967, startPoint y: 601, endPoint x: 871, endPoint y: 440, distance: 187.4
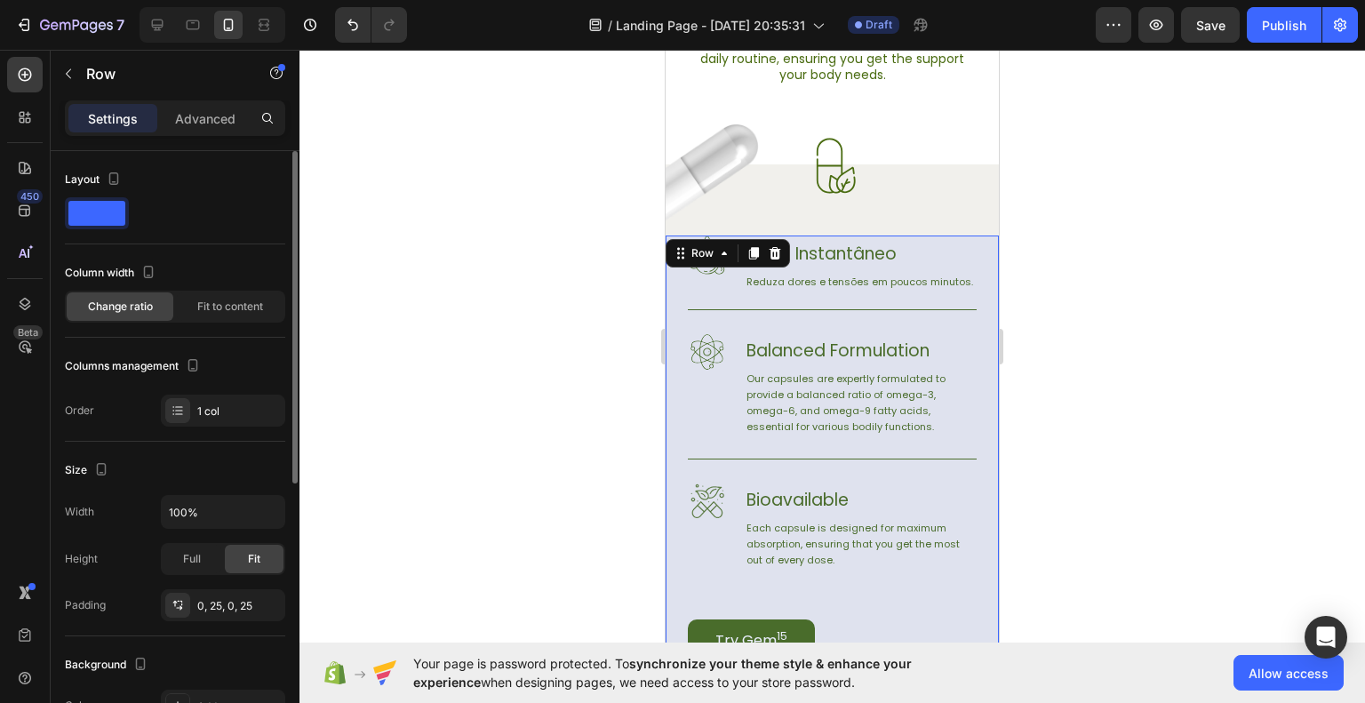
click at [103, 225] on span at bounding box center [96, 213] width 57 height 25
click at [575, 344] on div at bounding box center [833, 376] width 1066 height 653
click at [680, 470] on div "Image Alívio Instantâneo Heading Reduza dores e tensões em poucos minutos. Text…" at bounding box center [832, 449] width 333 height 426
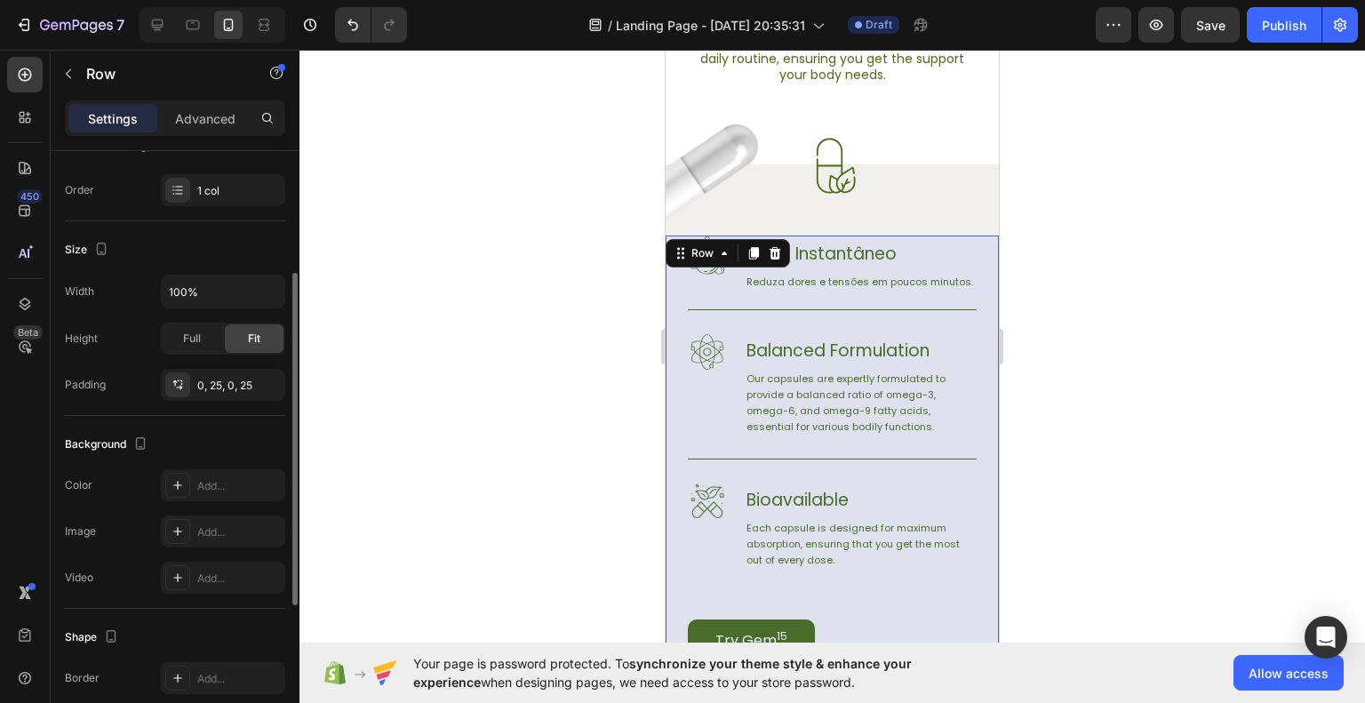
scroll to position [0, 0]
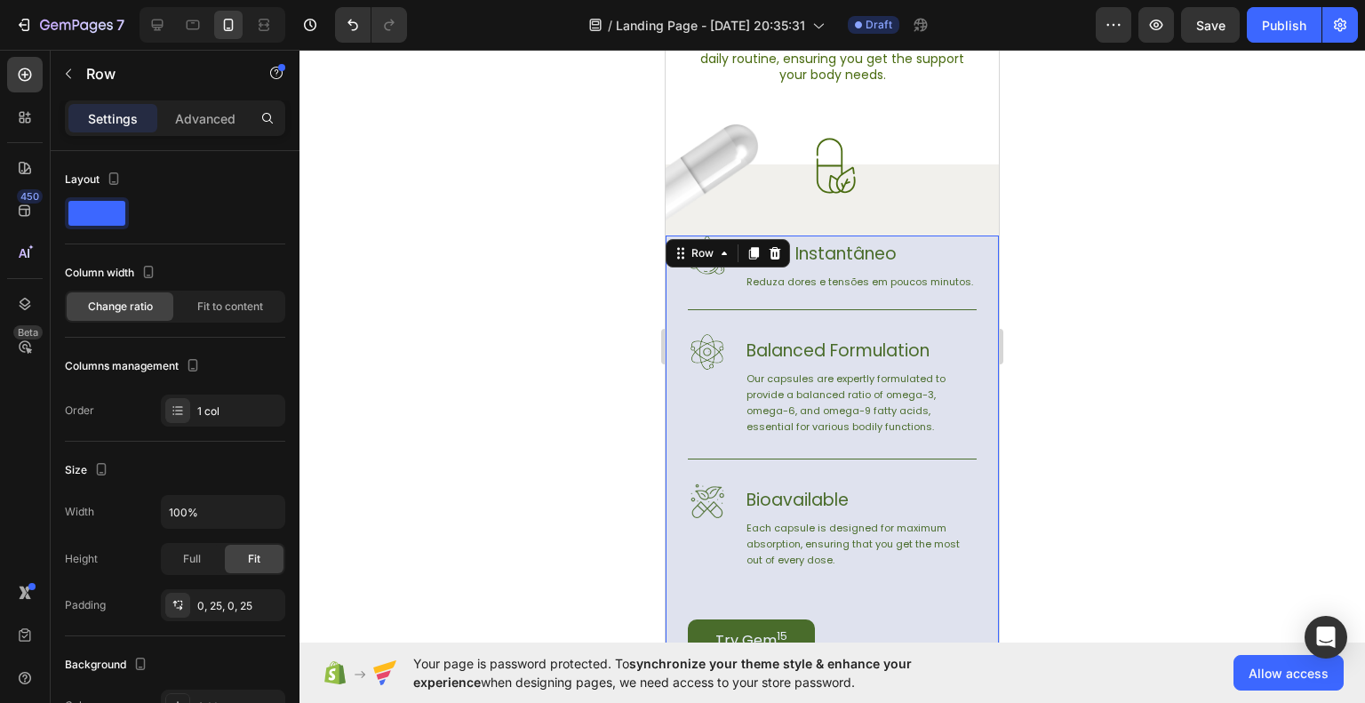
click at [546, 427] on div at bounding box center [833, 376] width 1066 height 653
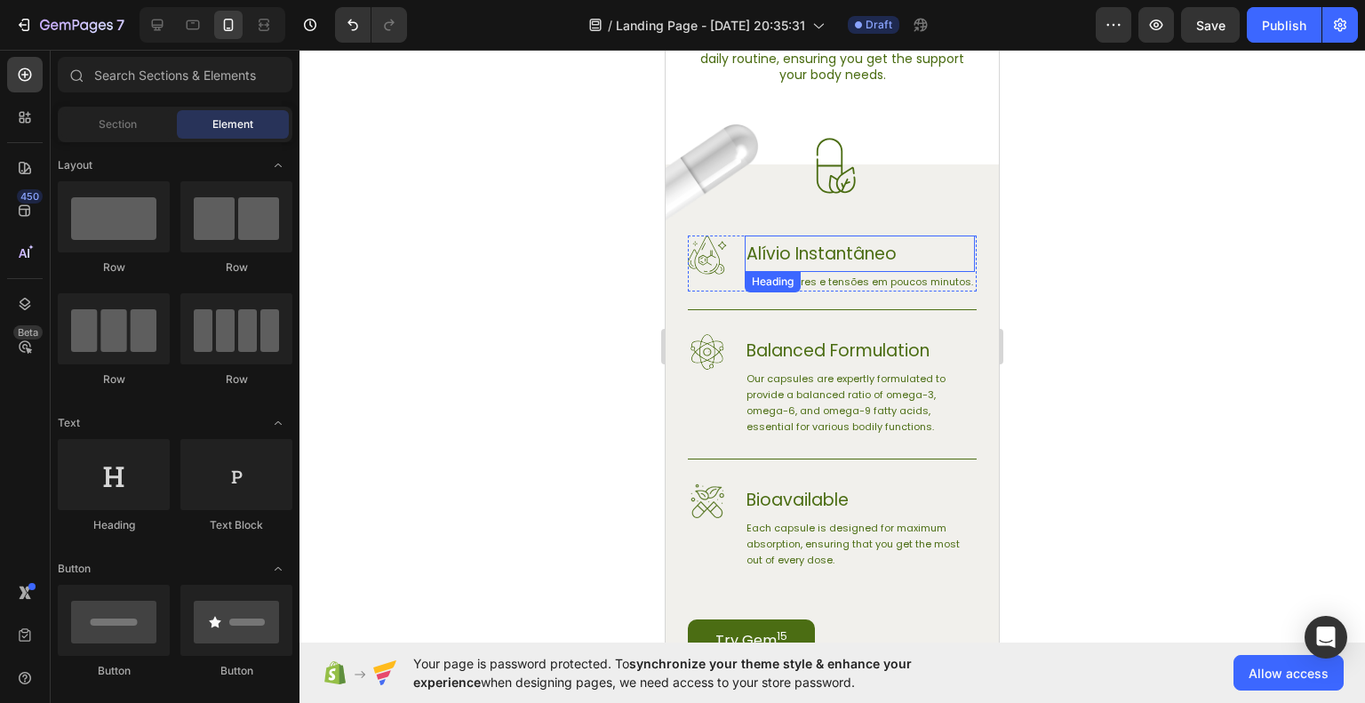
click at [864, 260] on p "Alívio Instantâneo" at bounding box center [860, 253] width 227 height 33
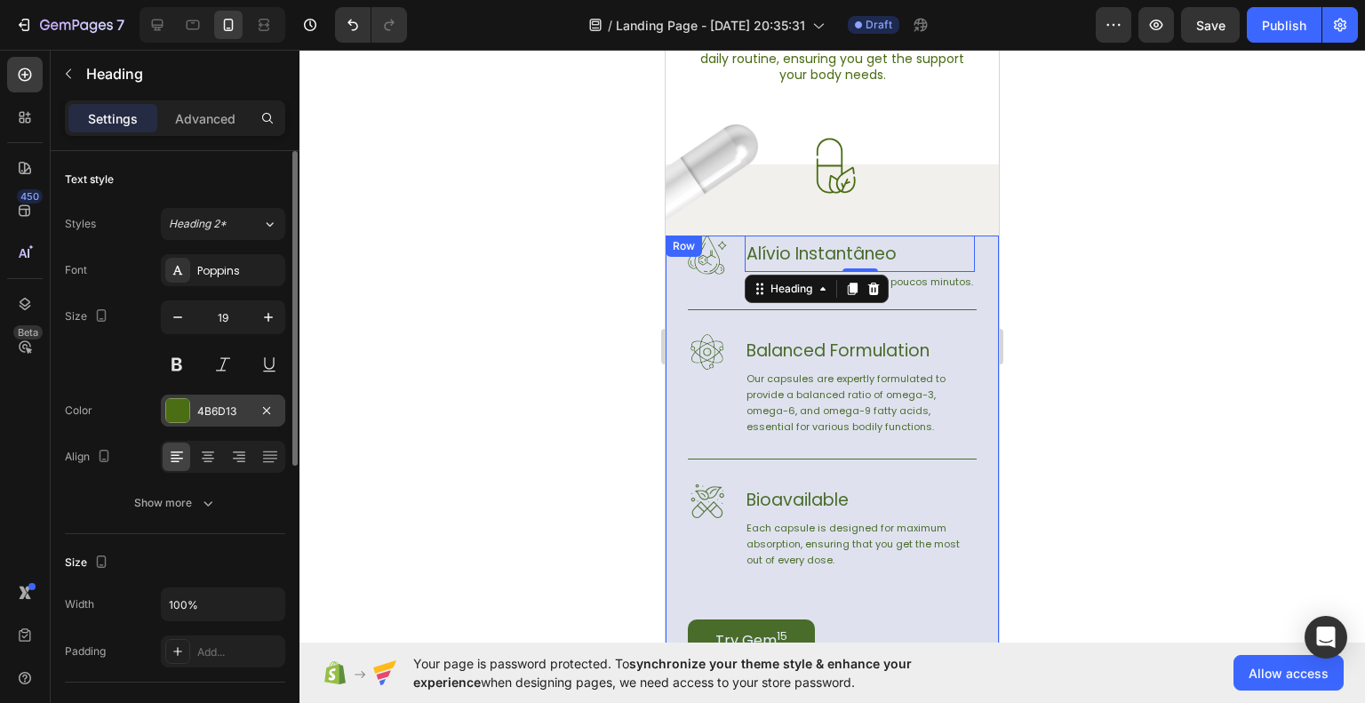
click at [185, 408] on div at bounding box center [177, 410] width 23 height 23
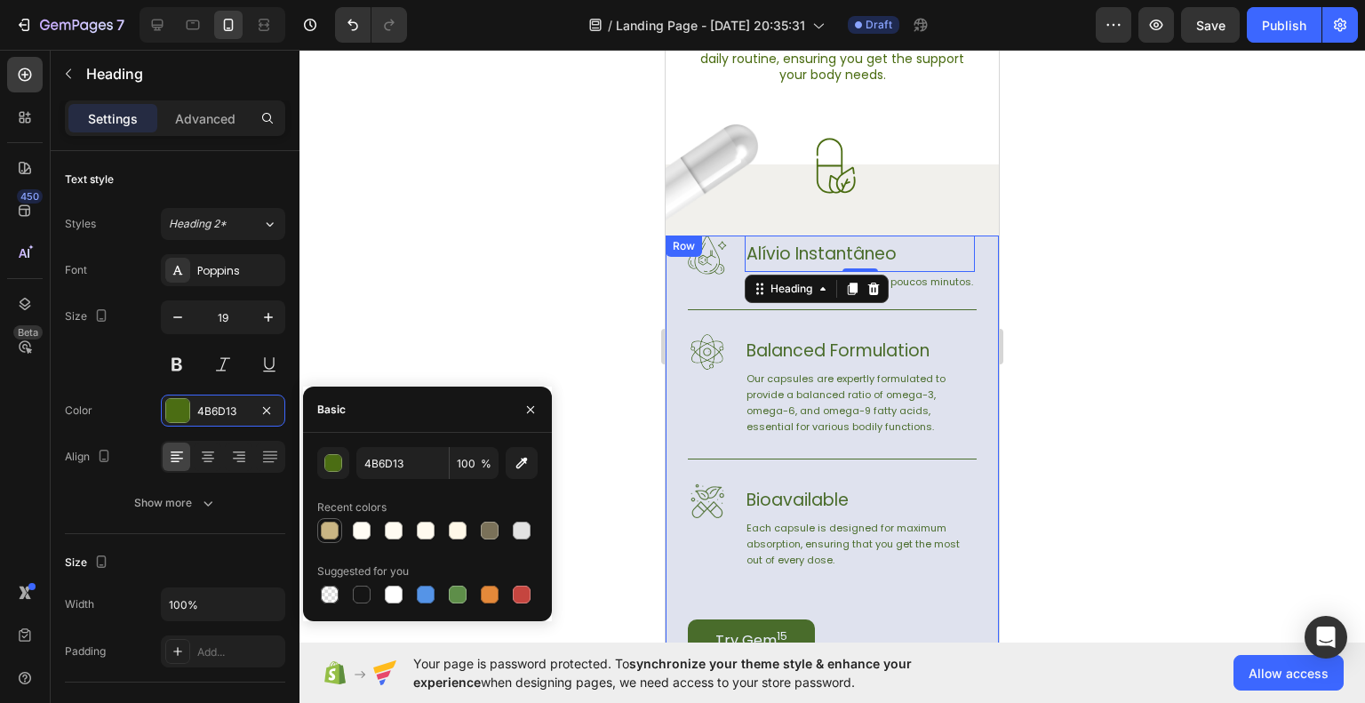
click at [331, 525] on div at bounding box center [330, 531] width 18 height 18
type input "CAB684"
click at [492, 285] on div at bounding box center [833, 376] width 1066 height 653
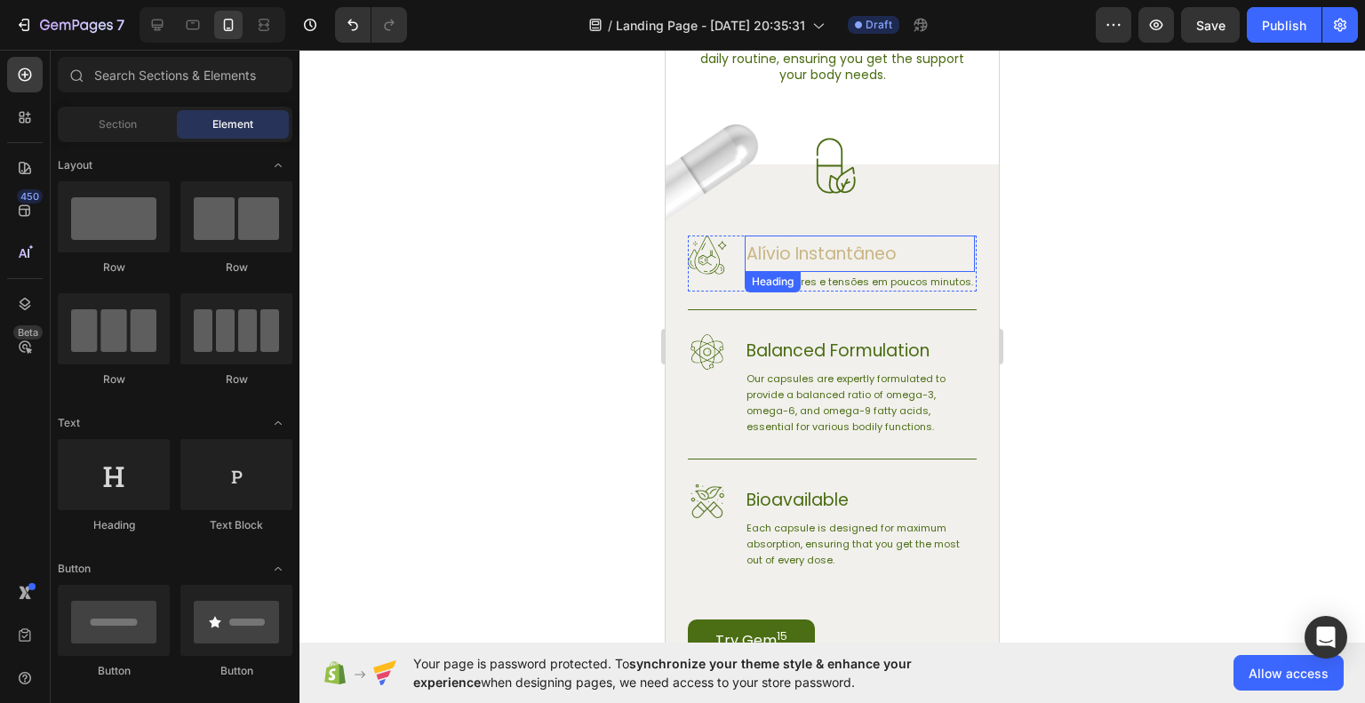
click at [855, 255] on p "Alívio Instantâneo" at bounding box center [860, 253] width 227 height 33
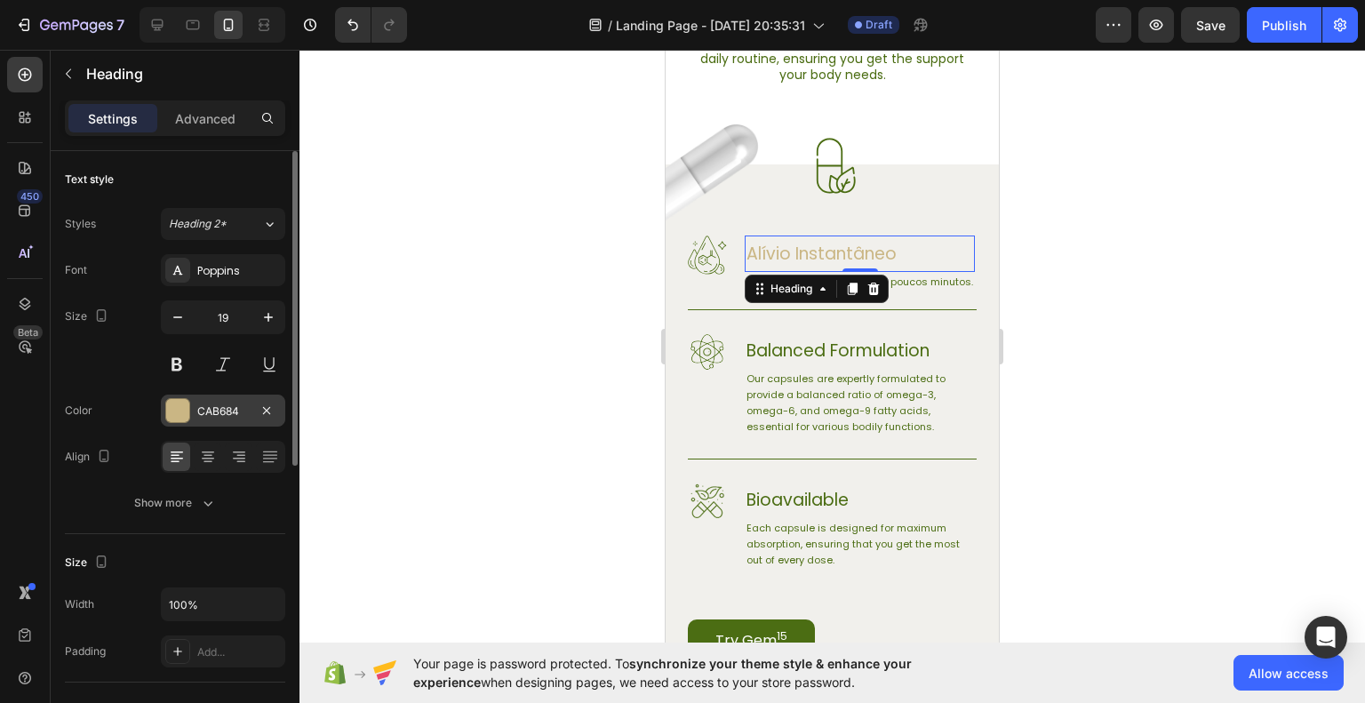
click at [171, 412] on div at bounding box center [177, 410] width 23 height 23
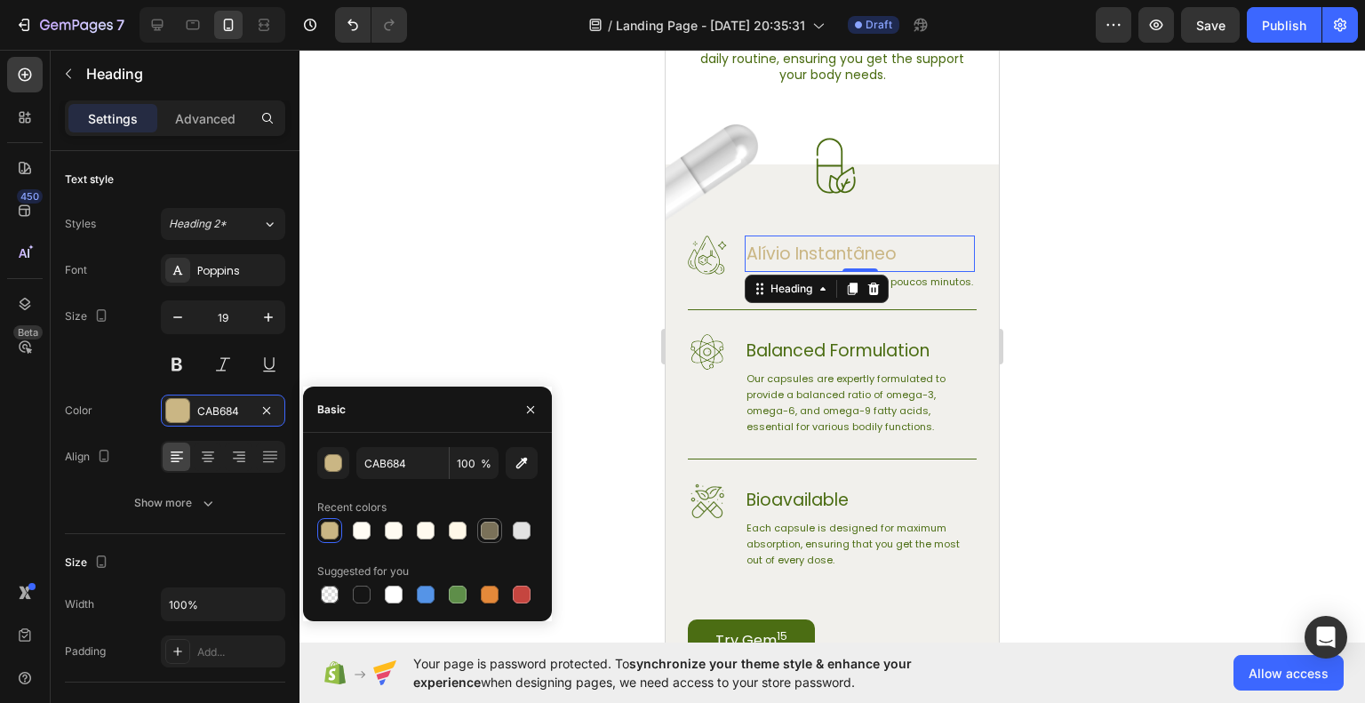
click at [481, 529] on div at bounding box center [490, 531] width 18 height 18
type input "7A7159"
click at [1159, 455] on div at bounding box center [833, 376] width 1066 height 653
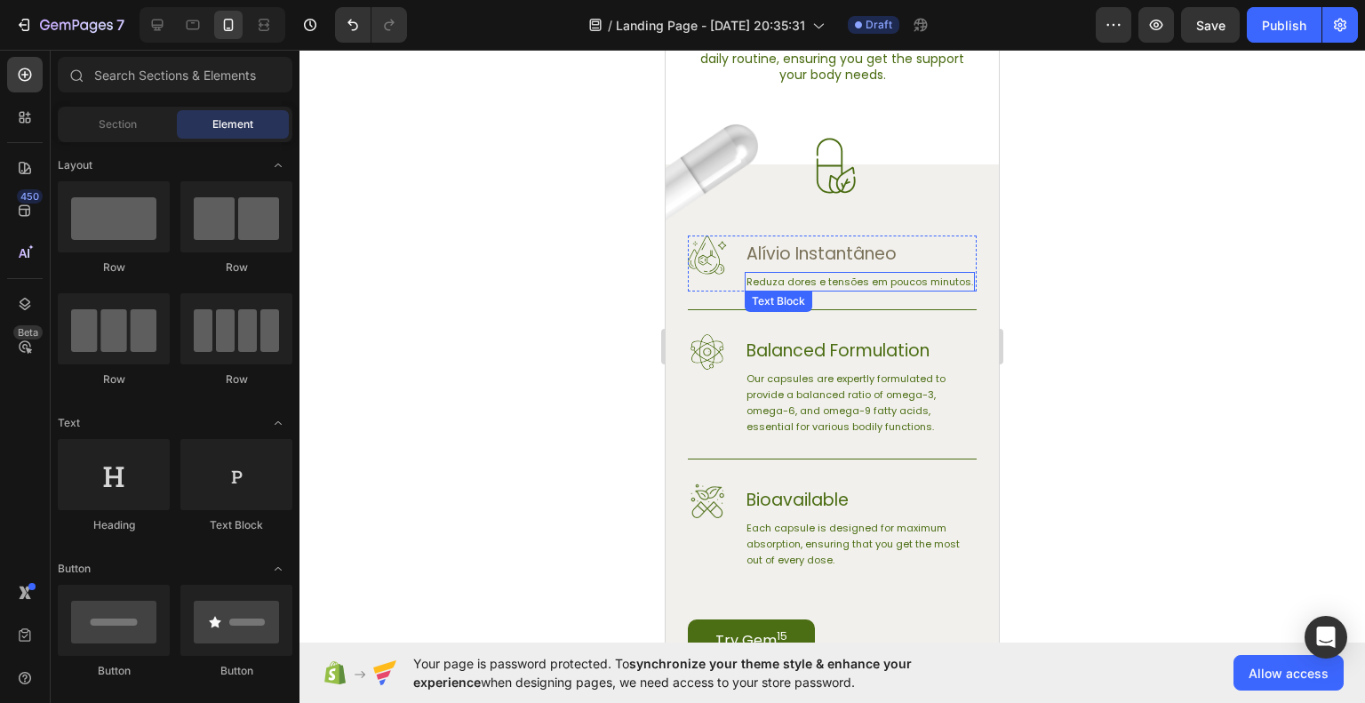
click at [880, 289] on p "Reduza dores e tensões em poucos minutos." at bounding box center [860, 282] width 227 height 16
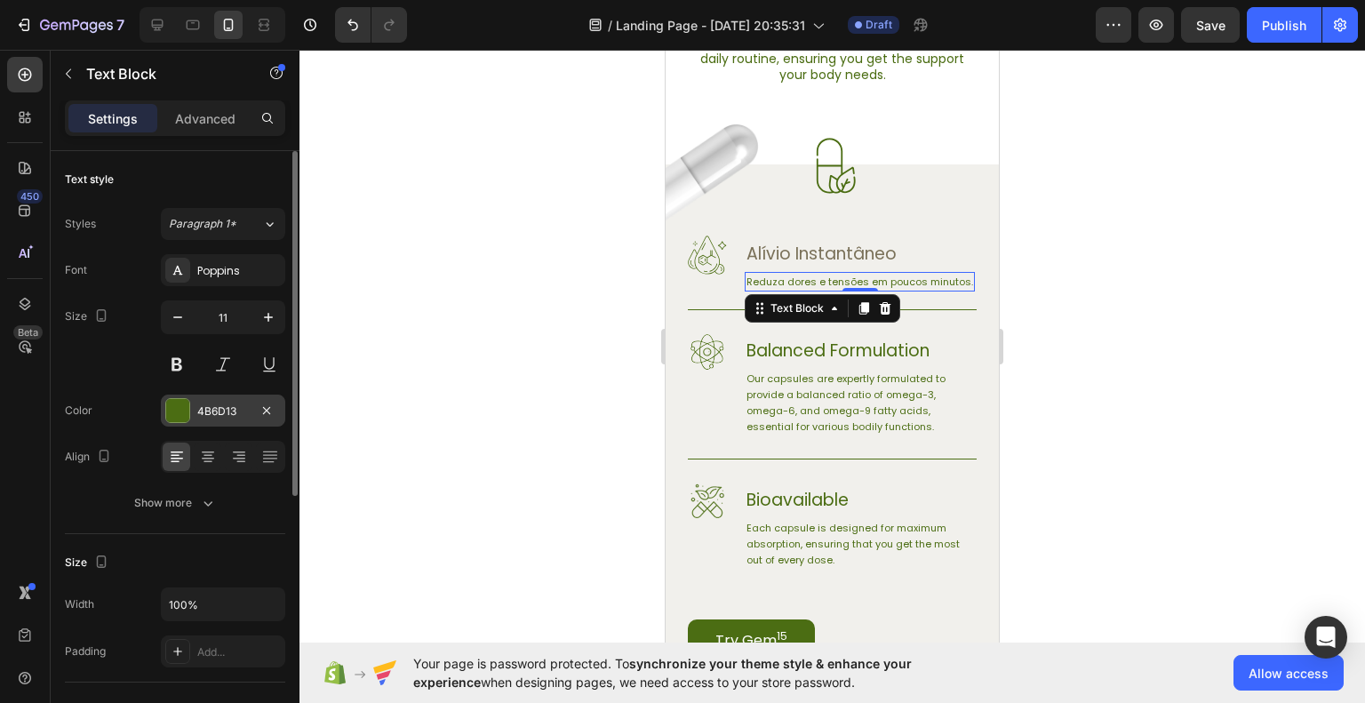
click at [185, 414] on div at bounding box center [177, 410] width 23 height 23
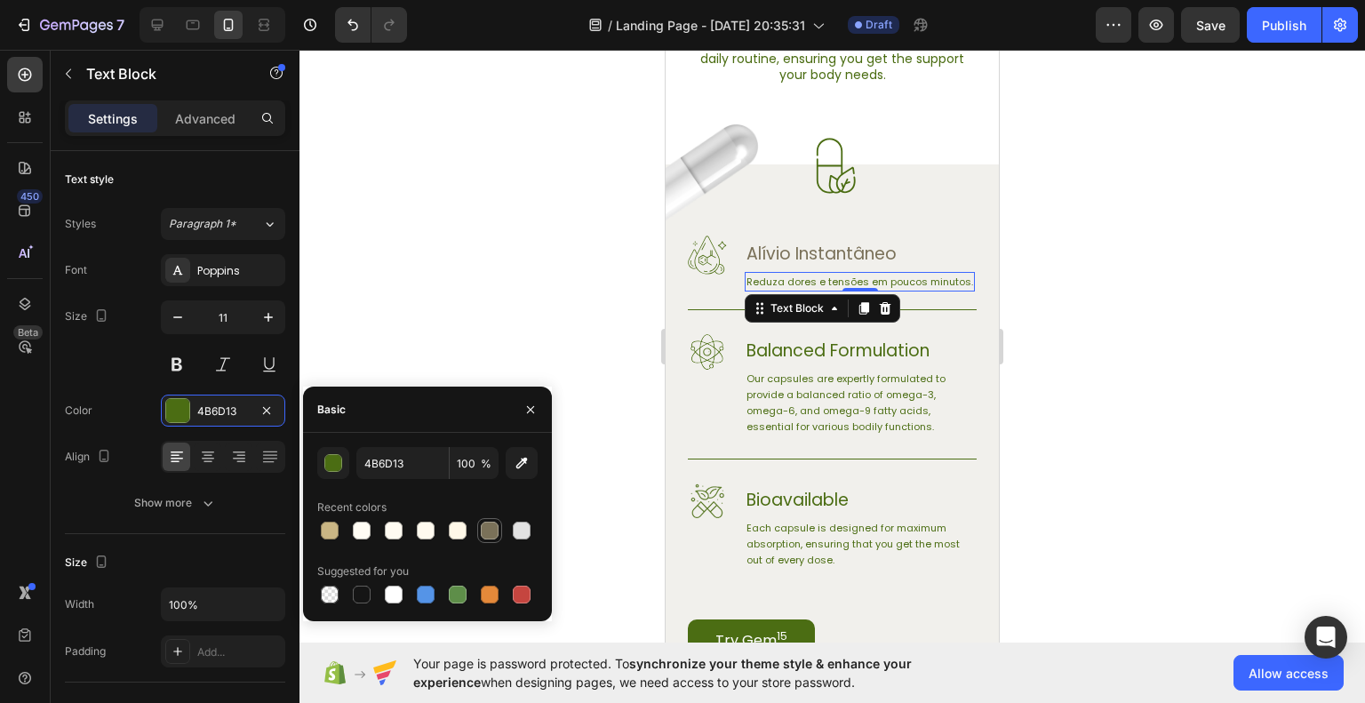
click at [484, 529] on div at bounding box center [490, 531] width 18 height 18
type input "7A7159"
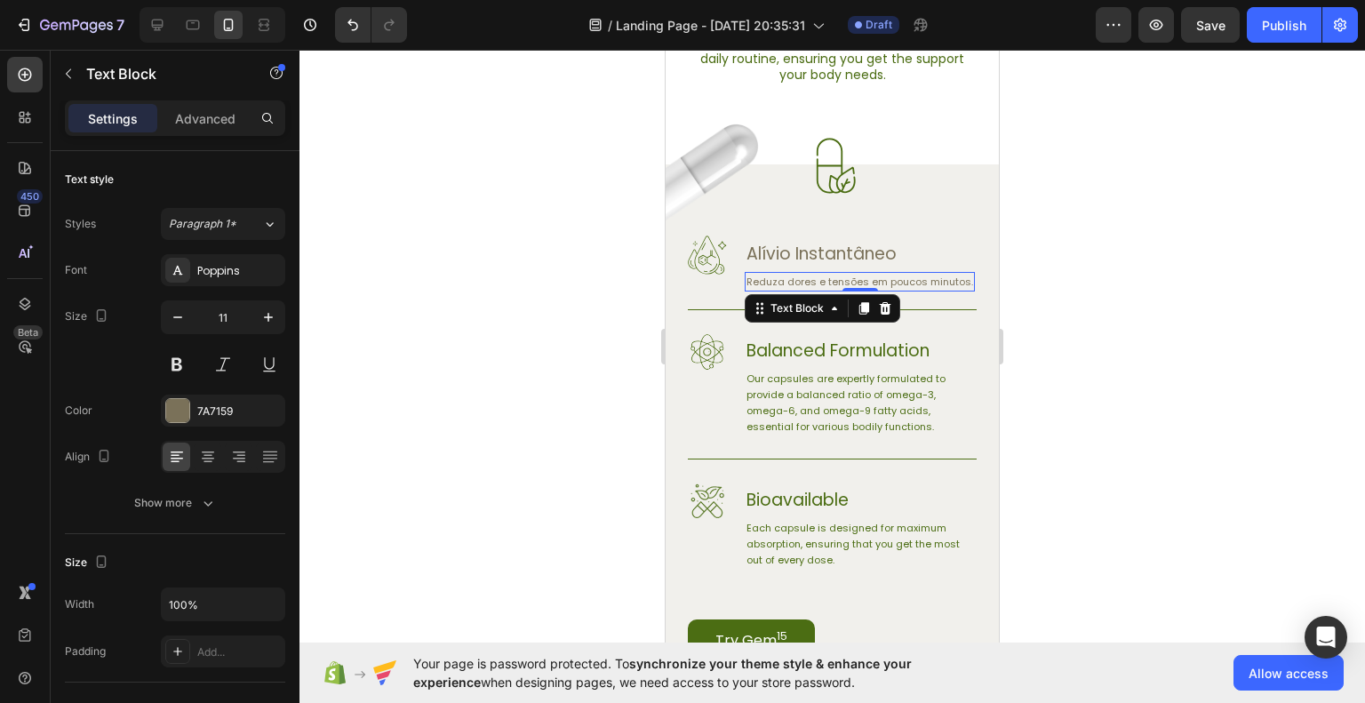
click at [1127, 474] on div at bounding box center [833, 376] width 1066 height 653
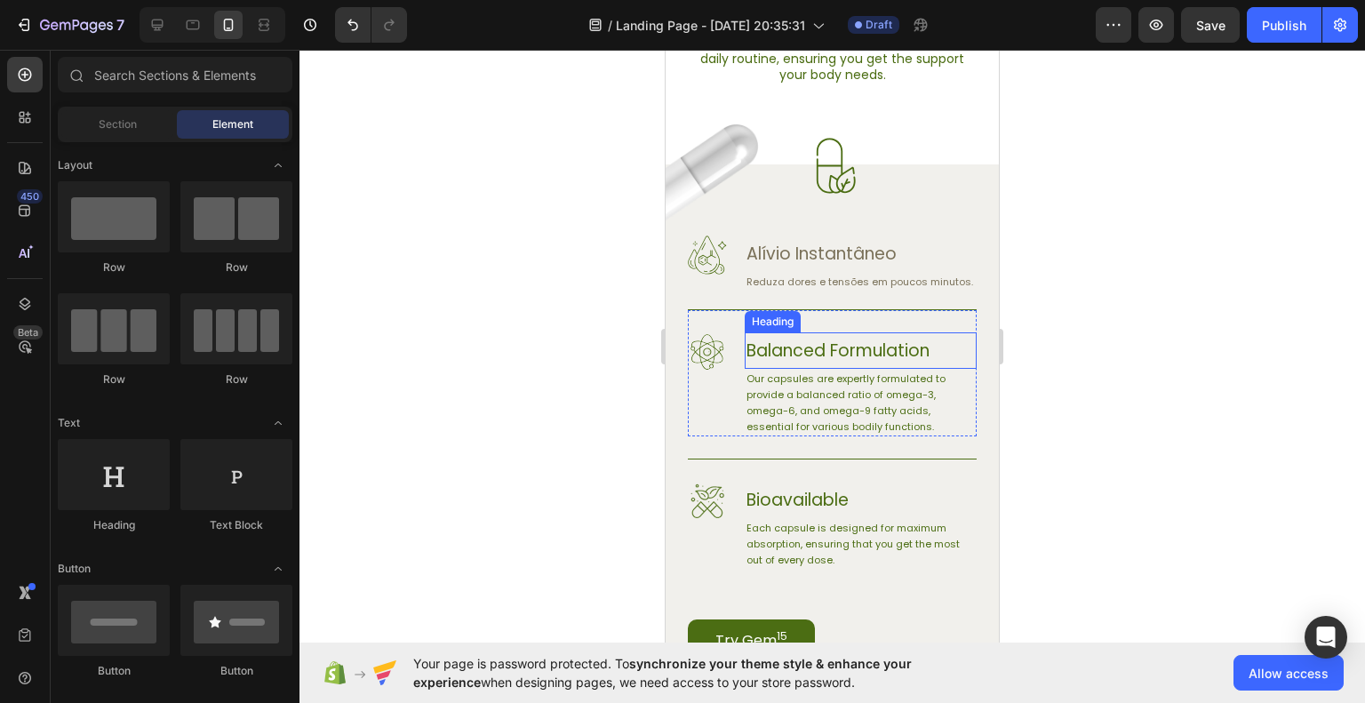
click at [793, 369] on h3 "Balanced Formulation" at bounding box center [861, 350] width 232 height 36
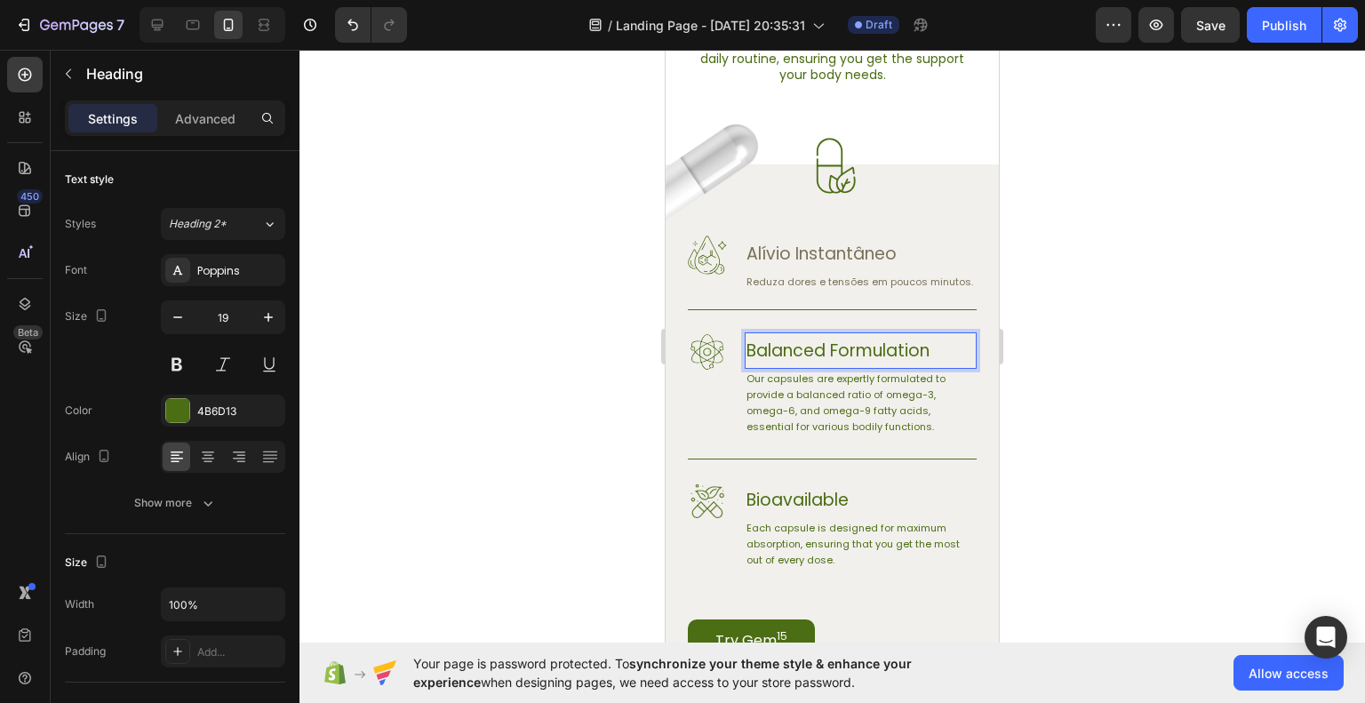
click at [814, 369] on h3 "Balanced Formulation" at bounding box center [861, 350] width 232 height 36
click at [814, 367] on p "Balanced Formulation" at bounding box center [861, 350] width 228 height 33
click at [1092, 399] on div at bounding box center [833, 376] width 1066 height 653
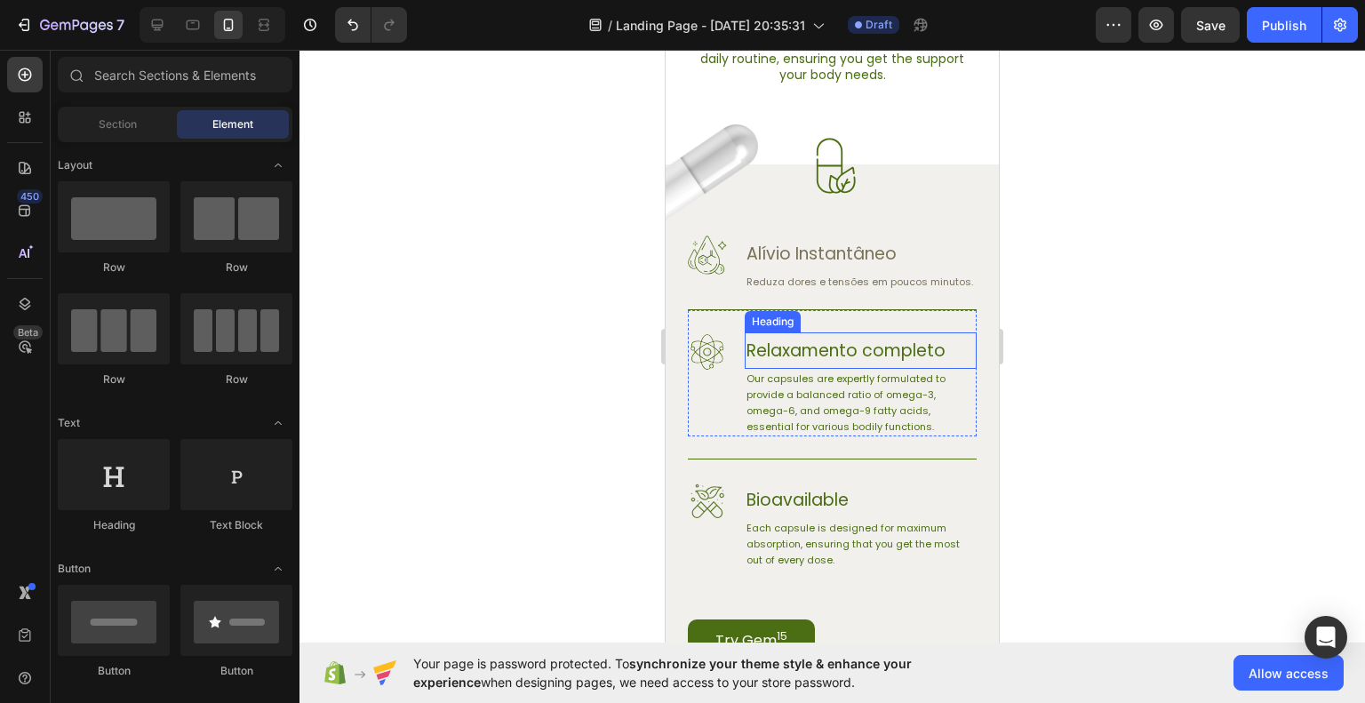
click at [861, 367] on p "Relaxamento completo" at bounding box center [861, 350] width 228 height 33
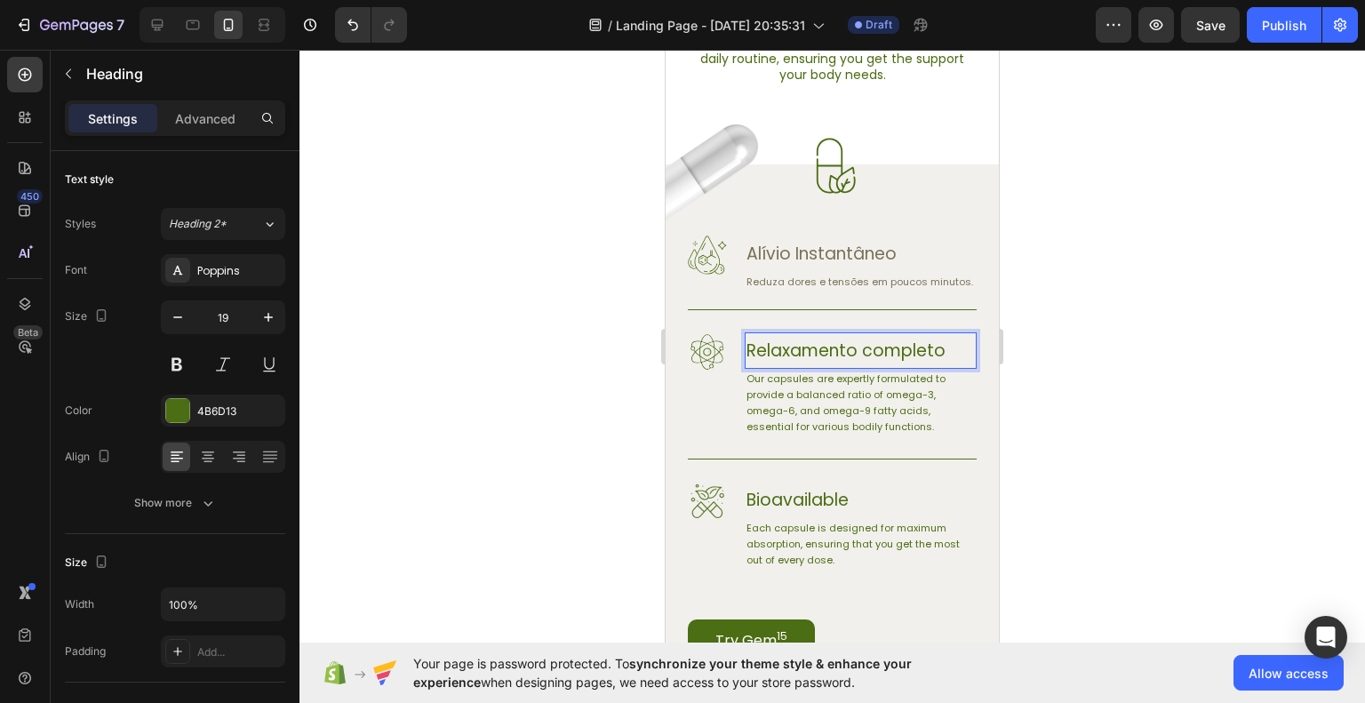
click at [868, 367] on p "Relaxamento completo" at bounding box center [861, 350] width 228 height 33
click at [864, 367] on p "Relaxamento completo" at bounding box center [861, 350] width 228 height 33
click at [1117, 428] on div at bounding box center [833, 376] width 1066 height 653
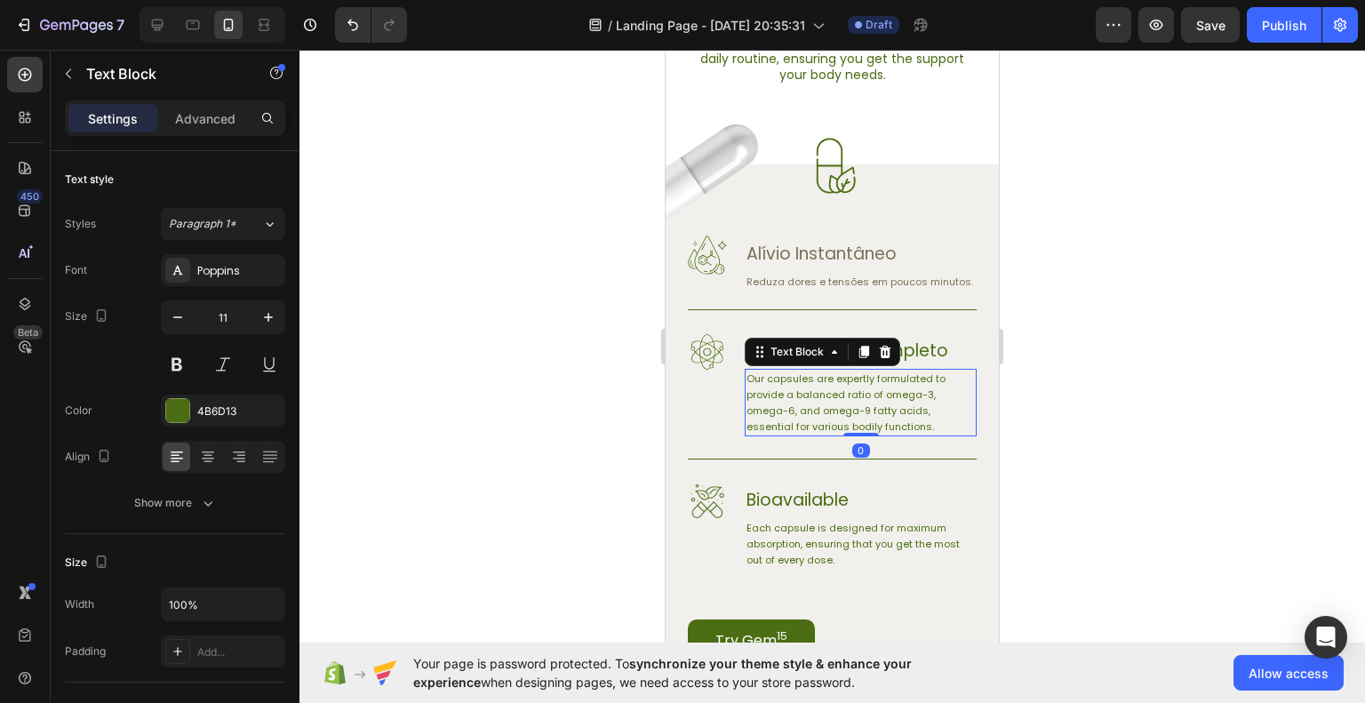
click at [833, 406] on p "Our capsules are expertly formulated to provide a balanced ratio of omega-3, om…" at bounding box center [861, 403] width 228 height 64
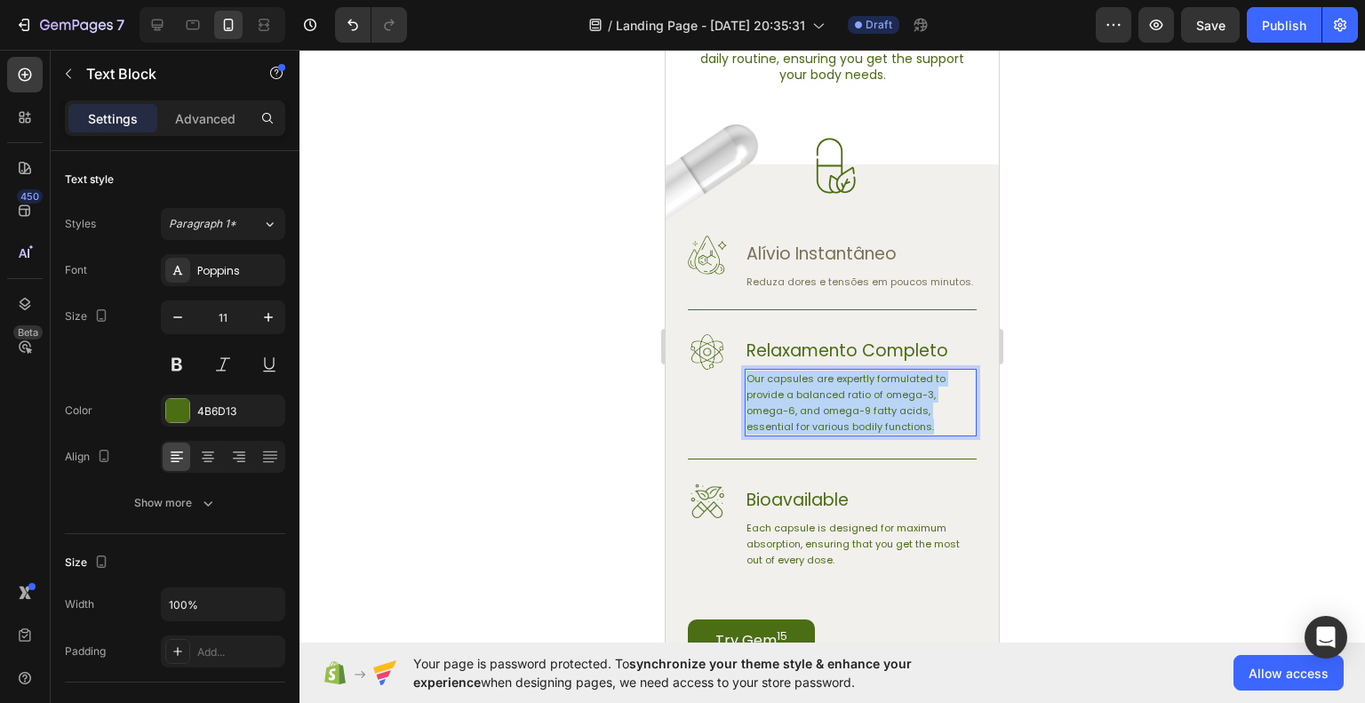
click at [833, 406] on p "Our capsules are expertly formulated to provide a balanced ratio of omega-3, om…" at bounding box center [861, 403] width 228 height 64
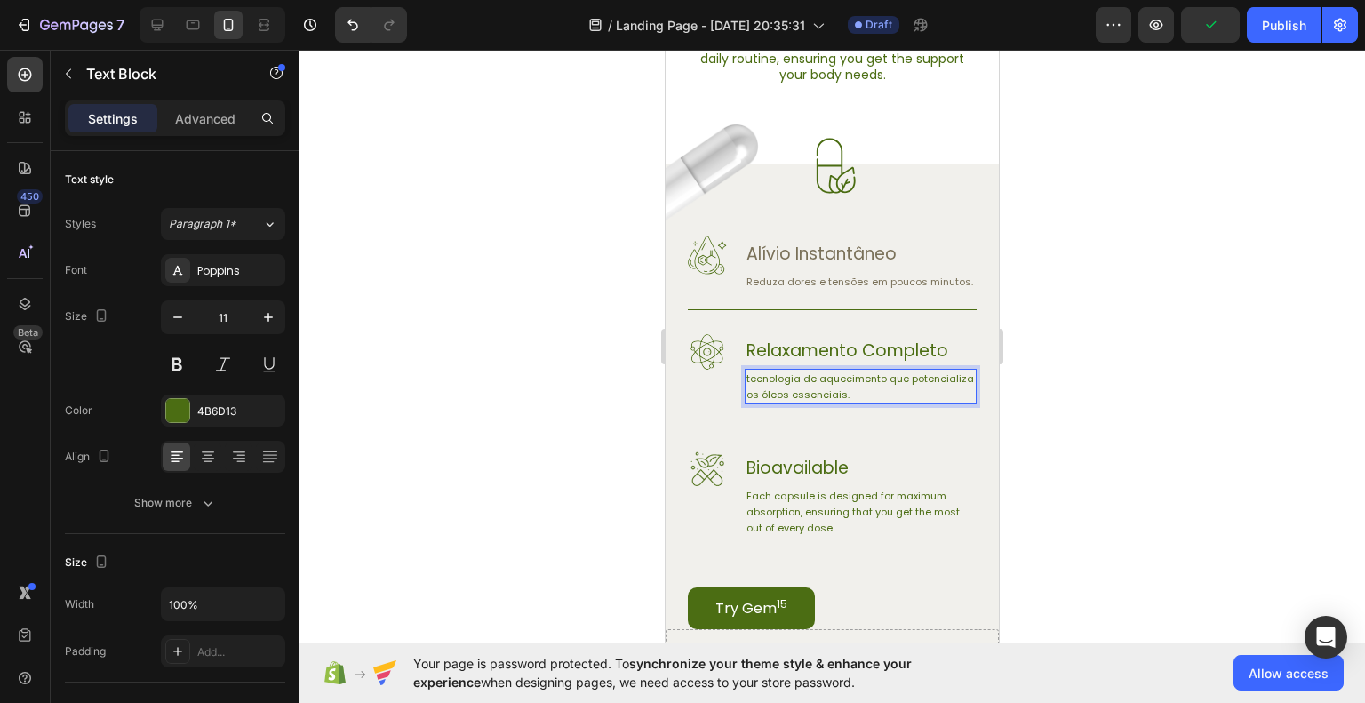
click at [754, 396] on p "tecnologia de aquecimento que potencializa os óleos essenciais." at bounding box center [861, 387] width 228 height 32
click at [1173, 420] on div at bounding box center [833, 376] width 1066 height 653
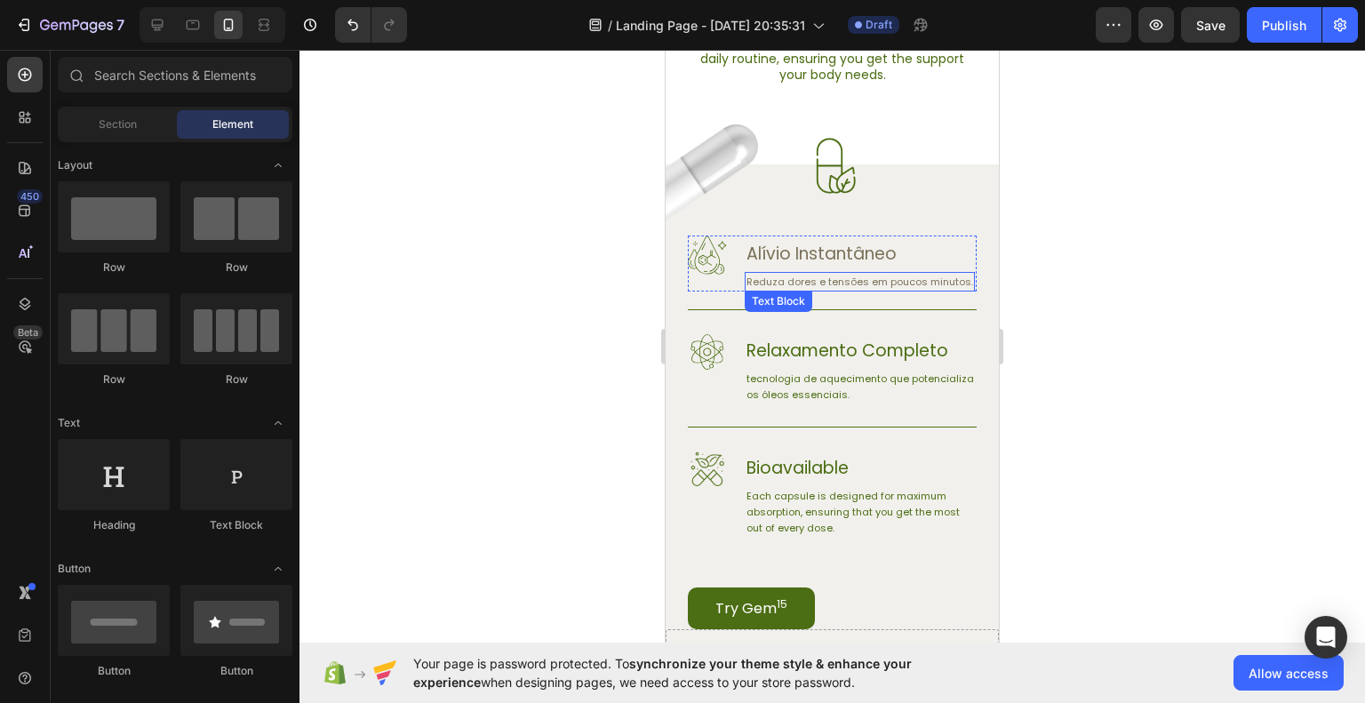
click at [777, 284] on p "Reduza dores e tensões em poucos minutos." at bounding box center [860, 282] width 227 height 16
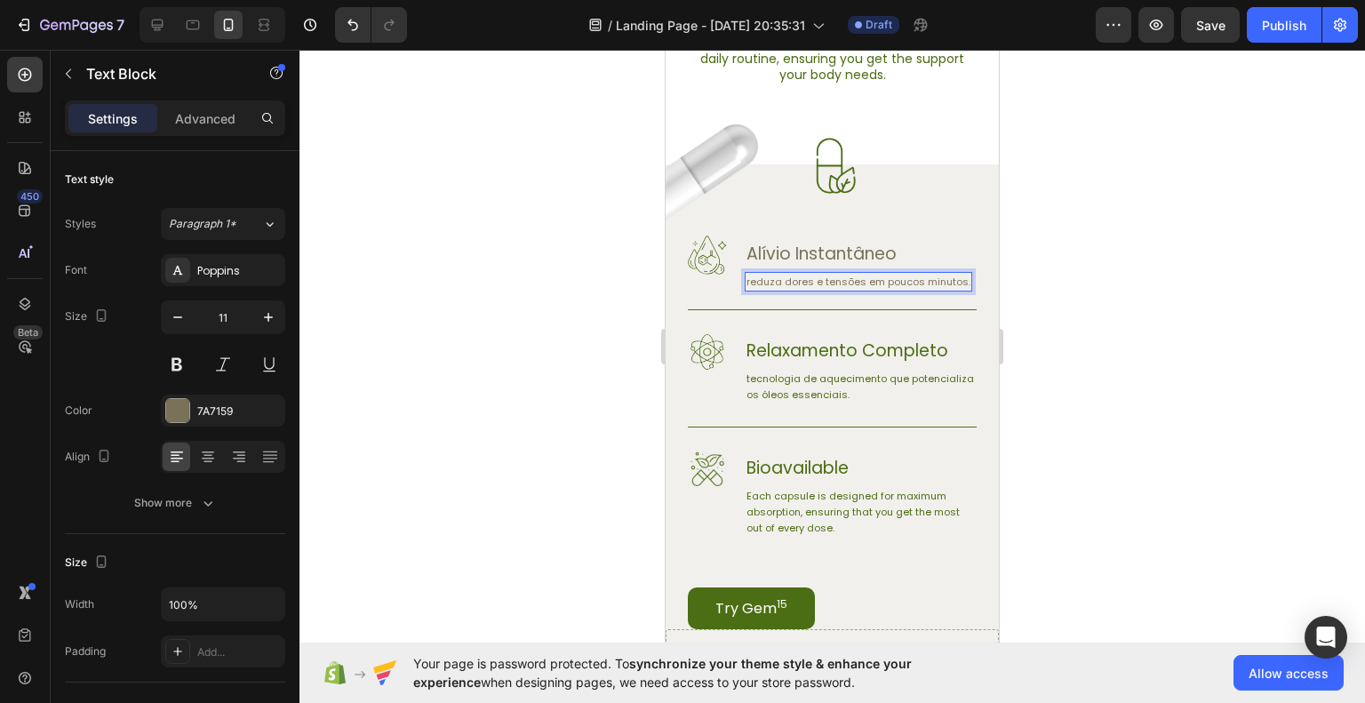
click at [1232, 336] on div at bounding box center [833, 376] width 1066 height 653
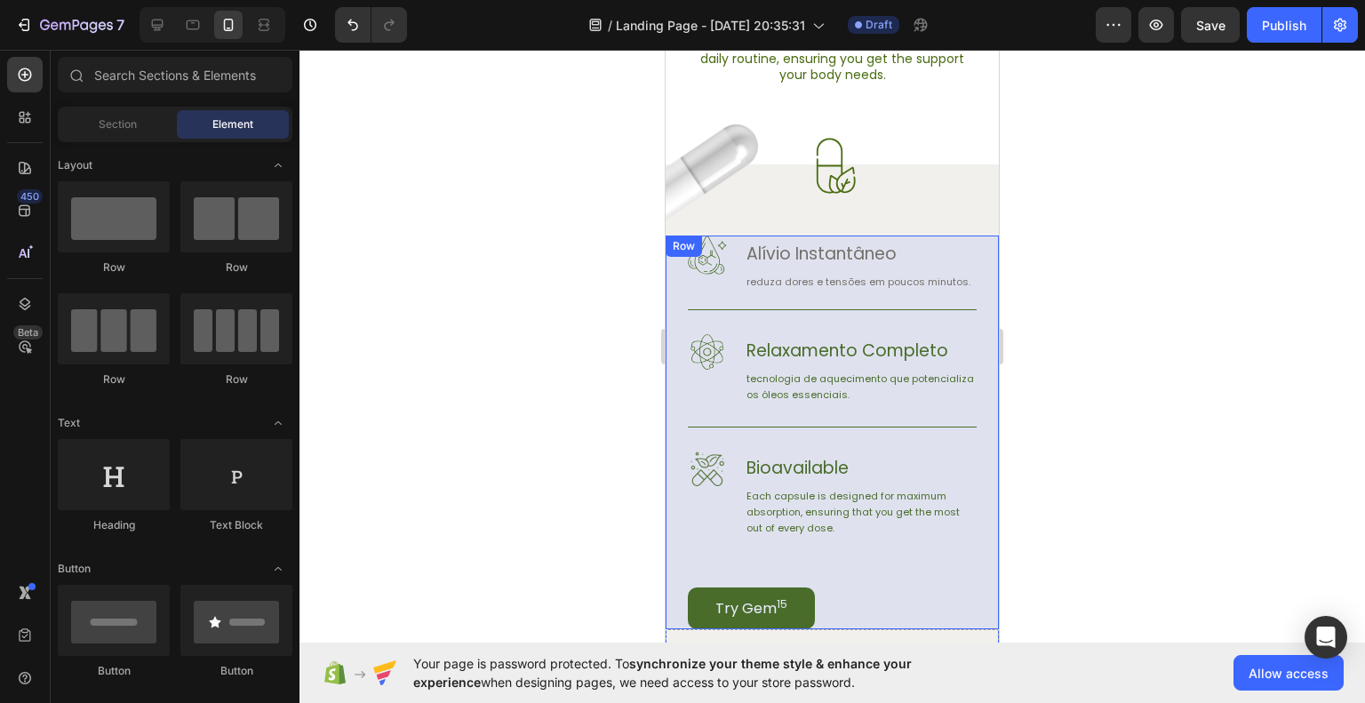
drag, startPoint x: 1163, startPoint y: 454, endPoint x: 1115, endPoint y: 412, distance: 64.2
click at [1165, 451] on div at bounding box center [833, 376] width 1066 height 653
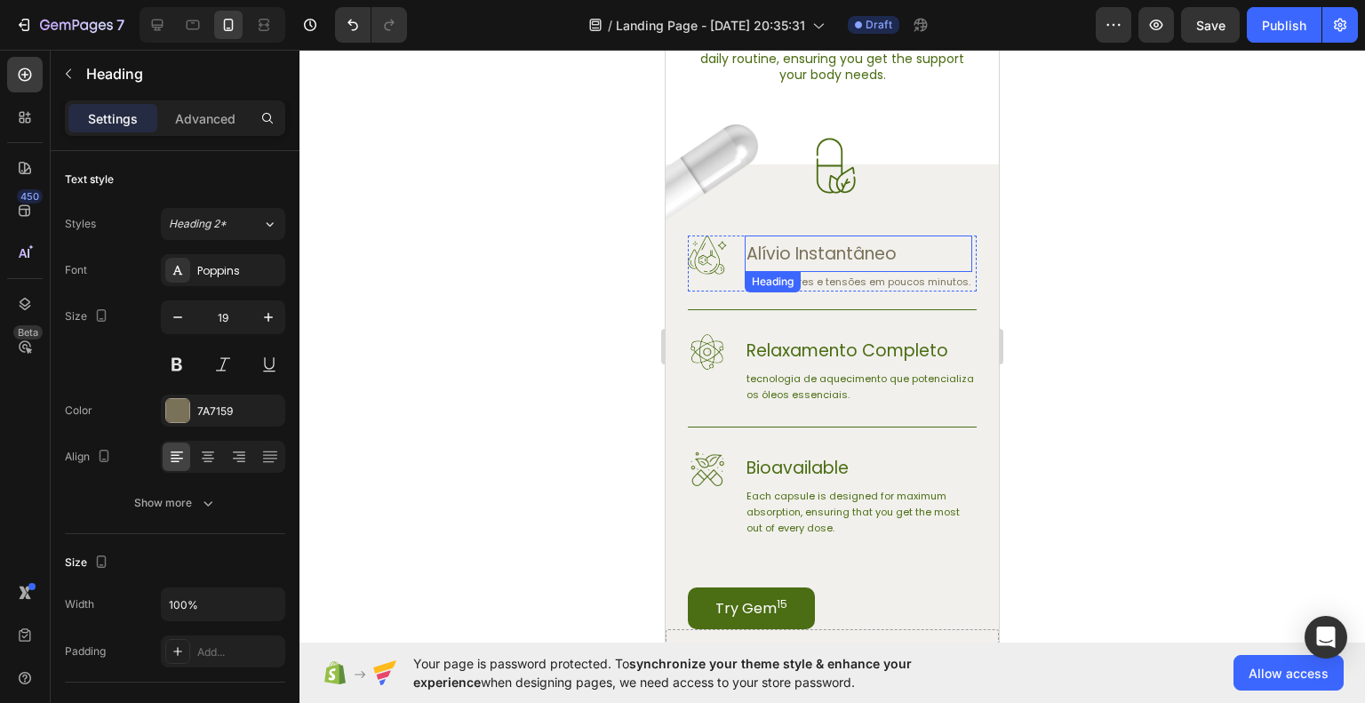
click at [822, 257] on p "Alívio Instantâneo" at bounding box center [859, 253] width 224 height 33
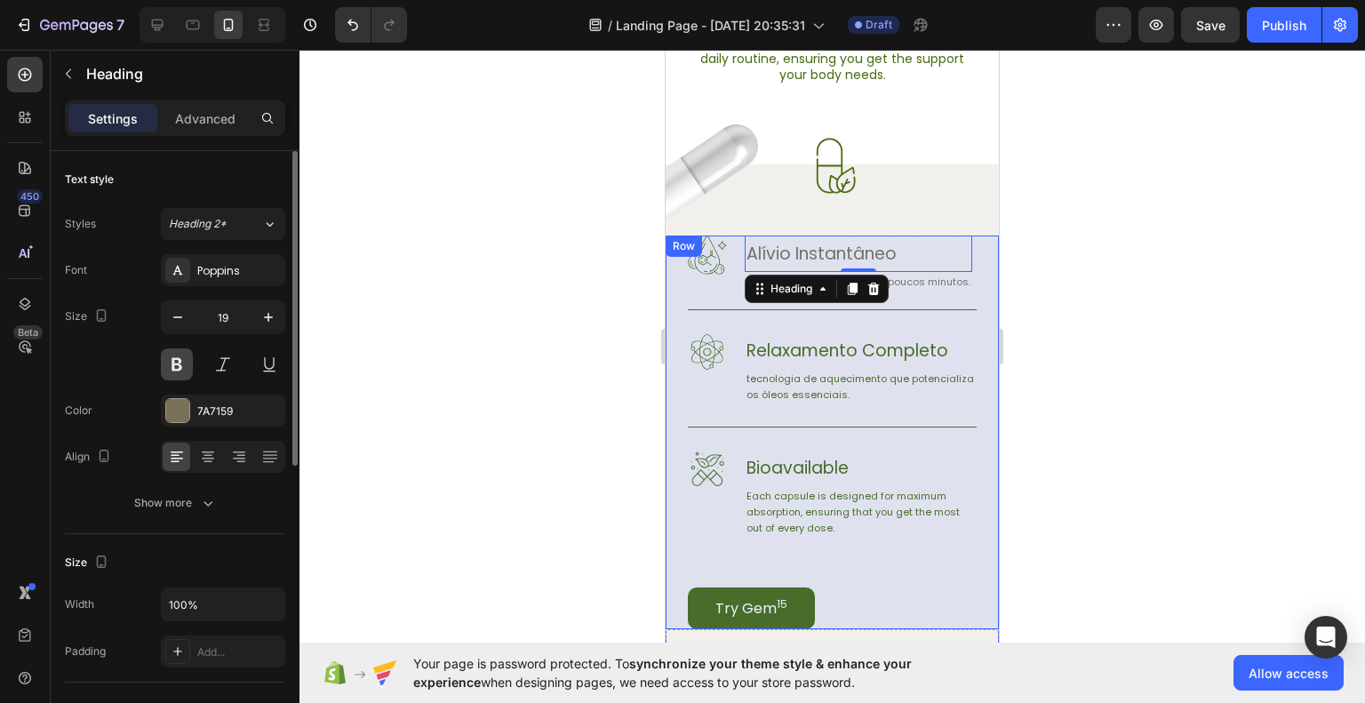
click at [184, 361] on button at bounding box center [177, 364] width 32 height 32
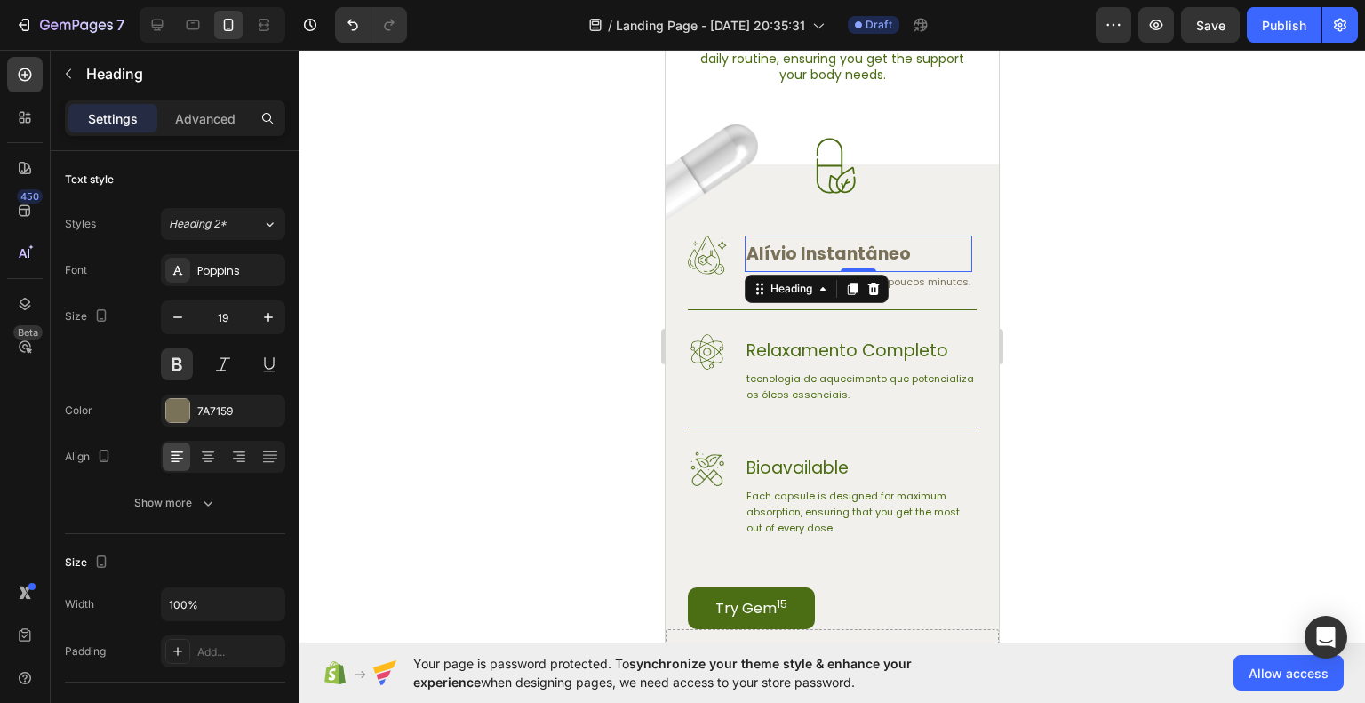
click at [1189, 397] on div at bounding box center [833, 376] width 1066 height 653
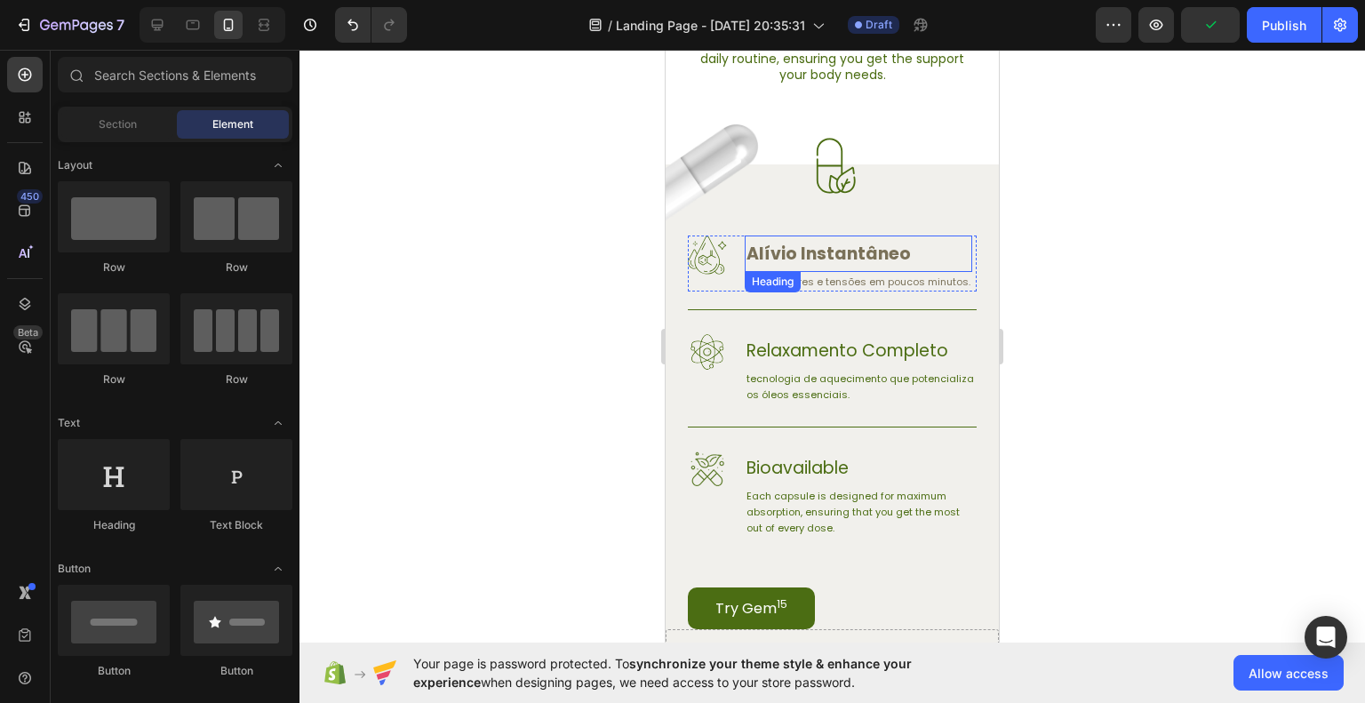
click at [832, 246] on p "Alívio Instantâneo" at bounding box center [859, 253] width 224 height 33
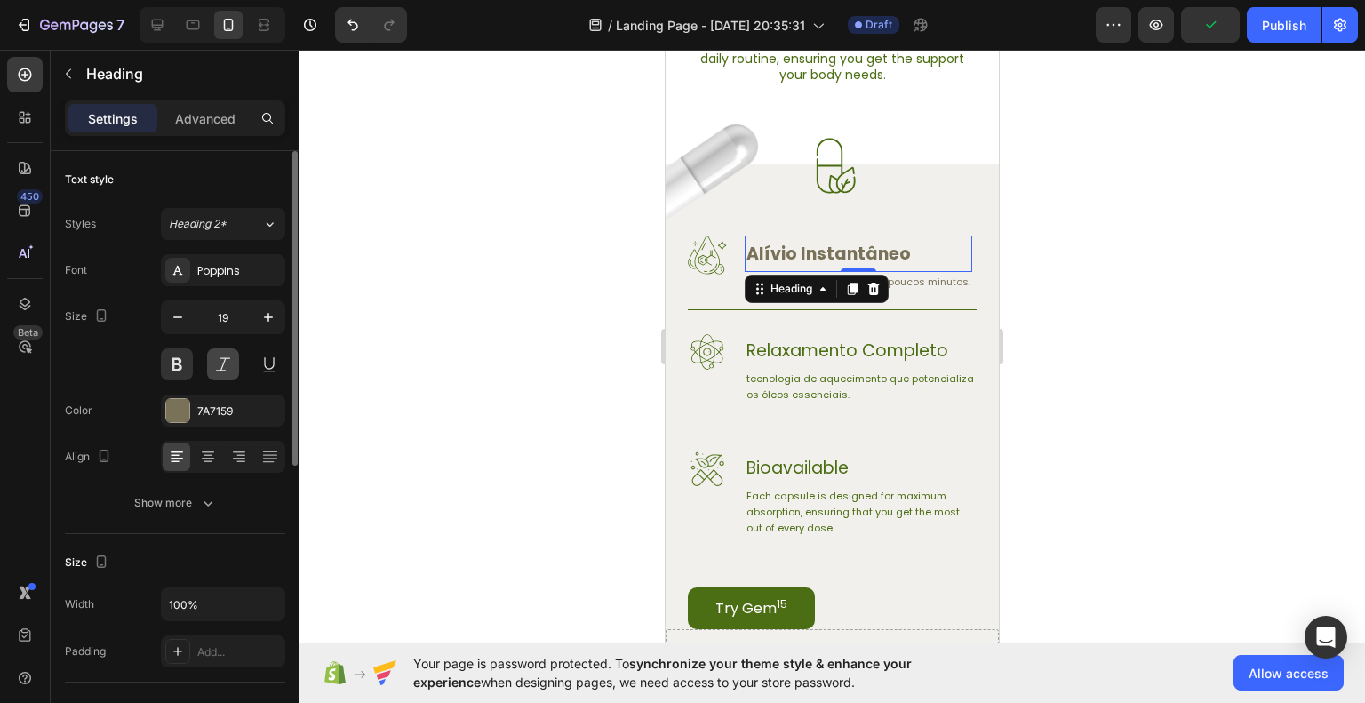
click at [210, 363] on button at bounding box center [223, 364] width 32 height 32
click at [182, 363] on button at bounding box center [177, 364] width 32 height 32
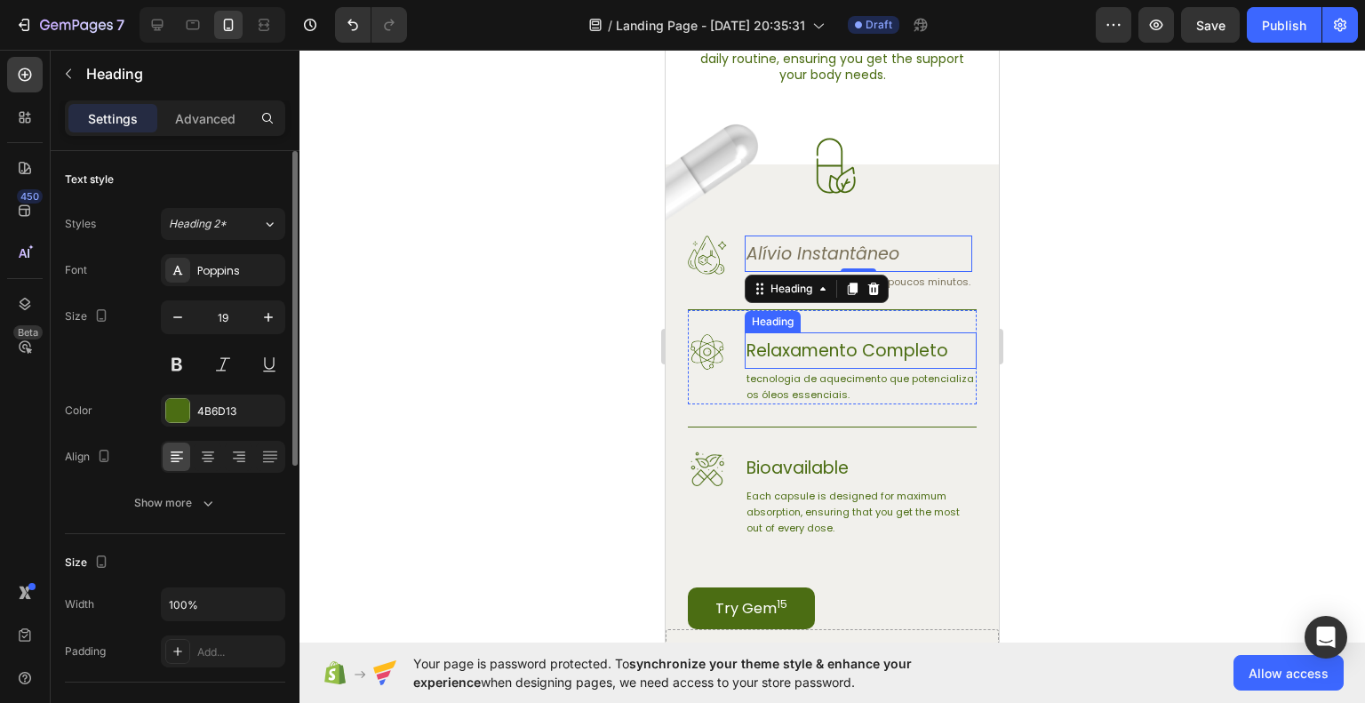
click at [839, 358] on p "Relaxamento Completo" at bounding box center [861, 350] width 228 height 33
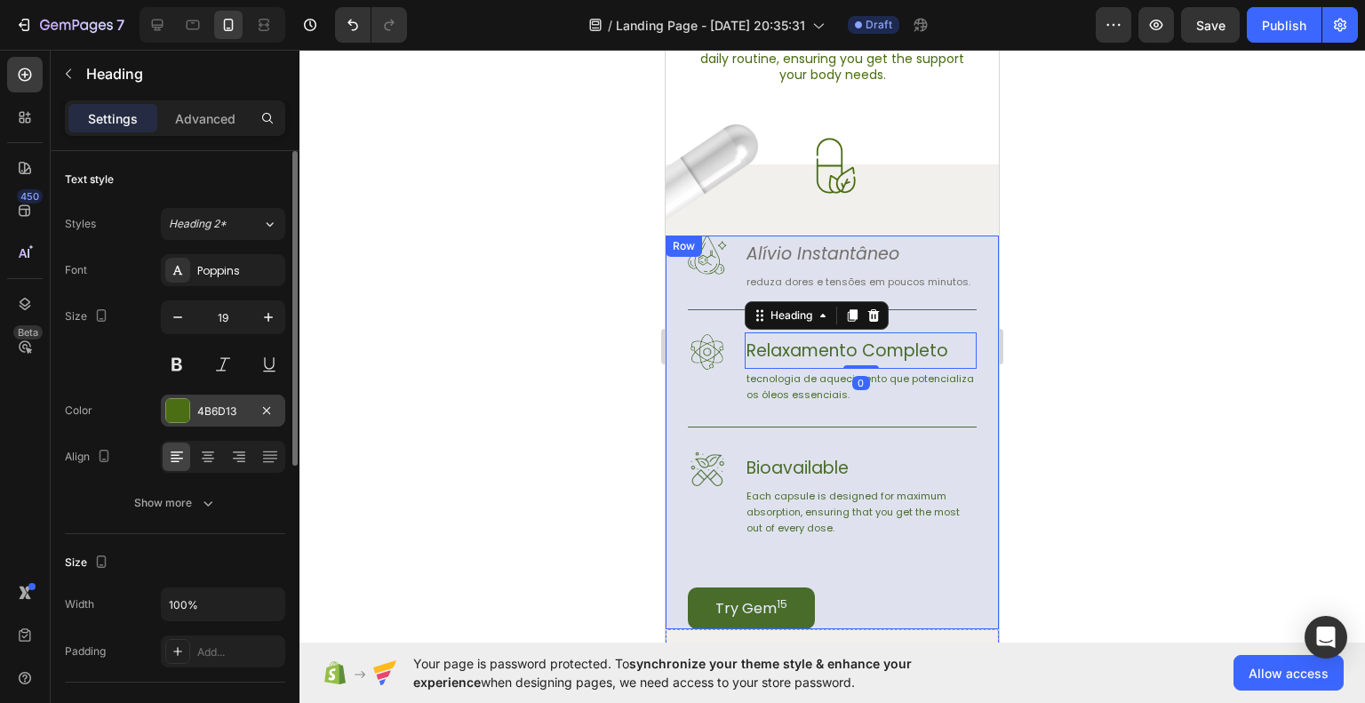
click at [204, 408] on div "4B6D13" at bounding box center [223, 412] width 52 height 16
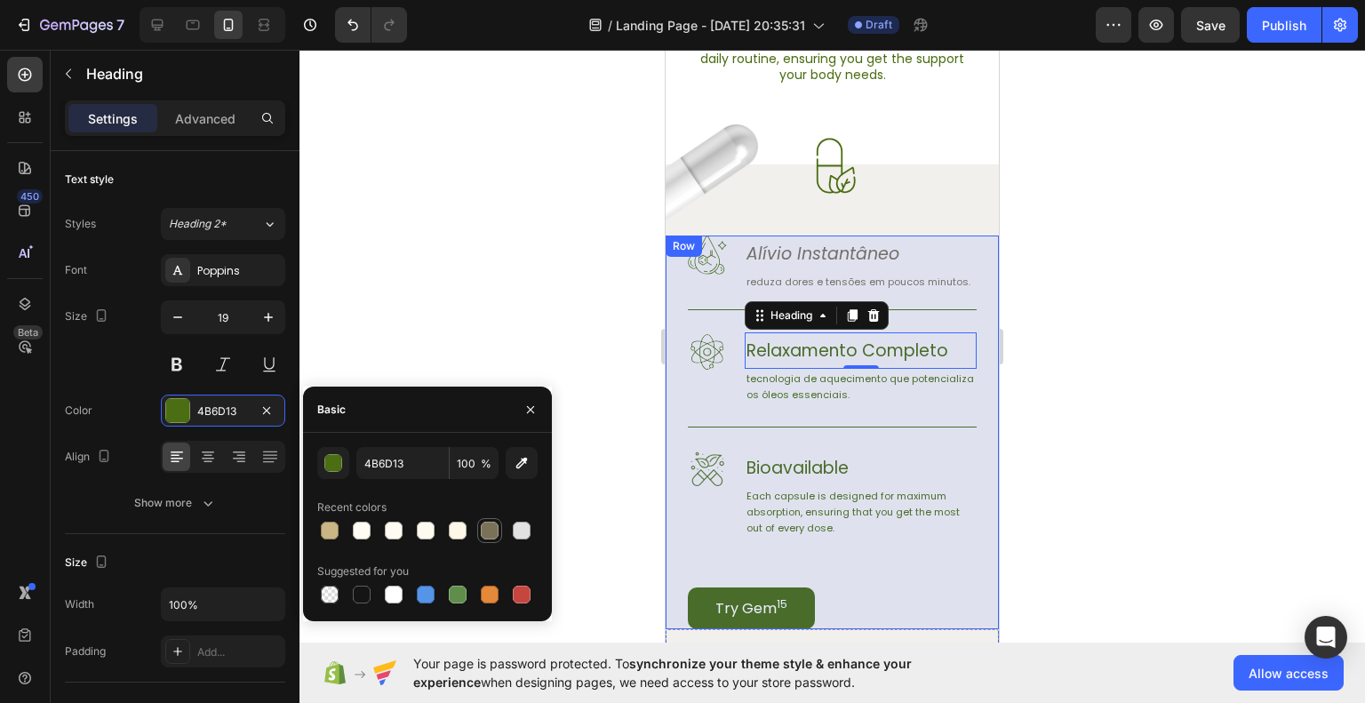
click at [492, 532] on div at bounding box center [490, 531] width 18 height 18
type input "7A7159"
click at [228, 371] on button at bounding box center [223, 364] width 32 height 32
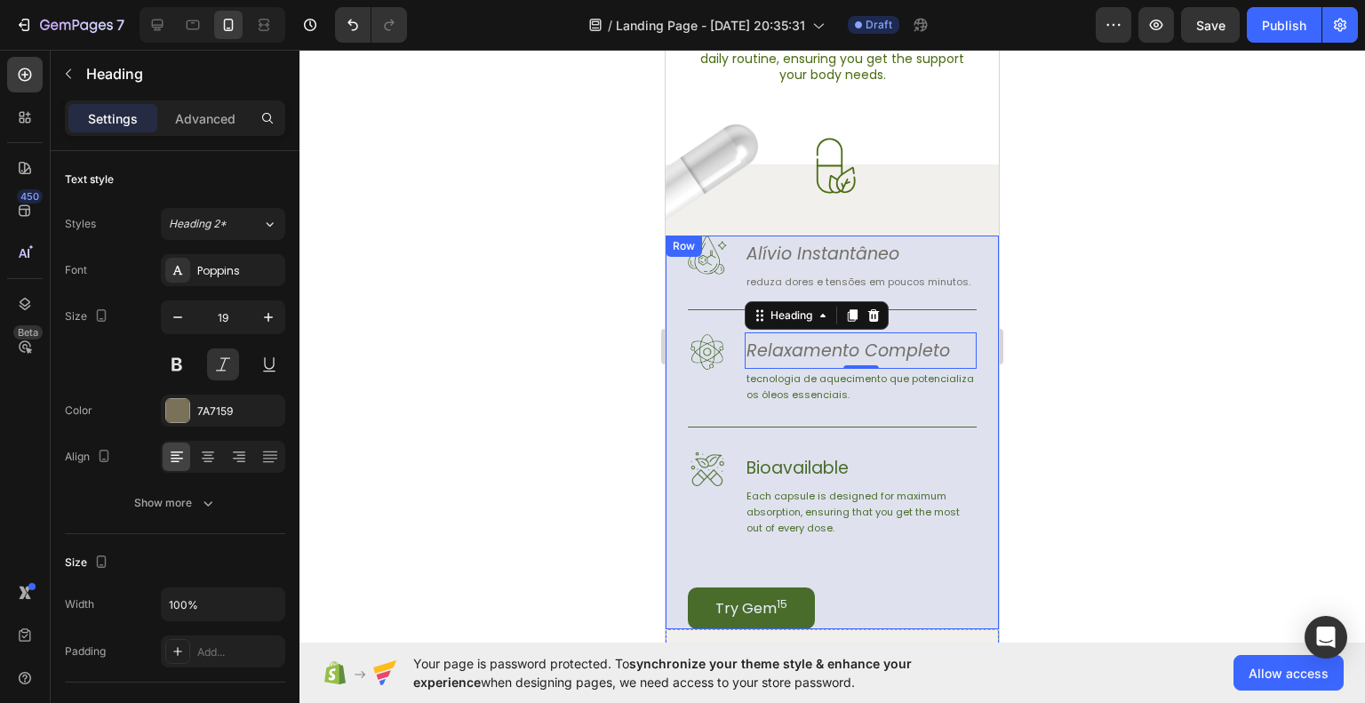
click at [1125, 451] on div at bounding box center [833, 376] width 1066 height 653
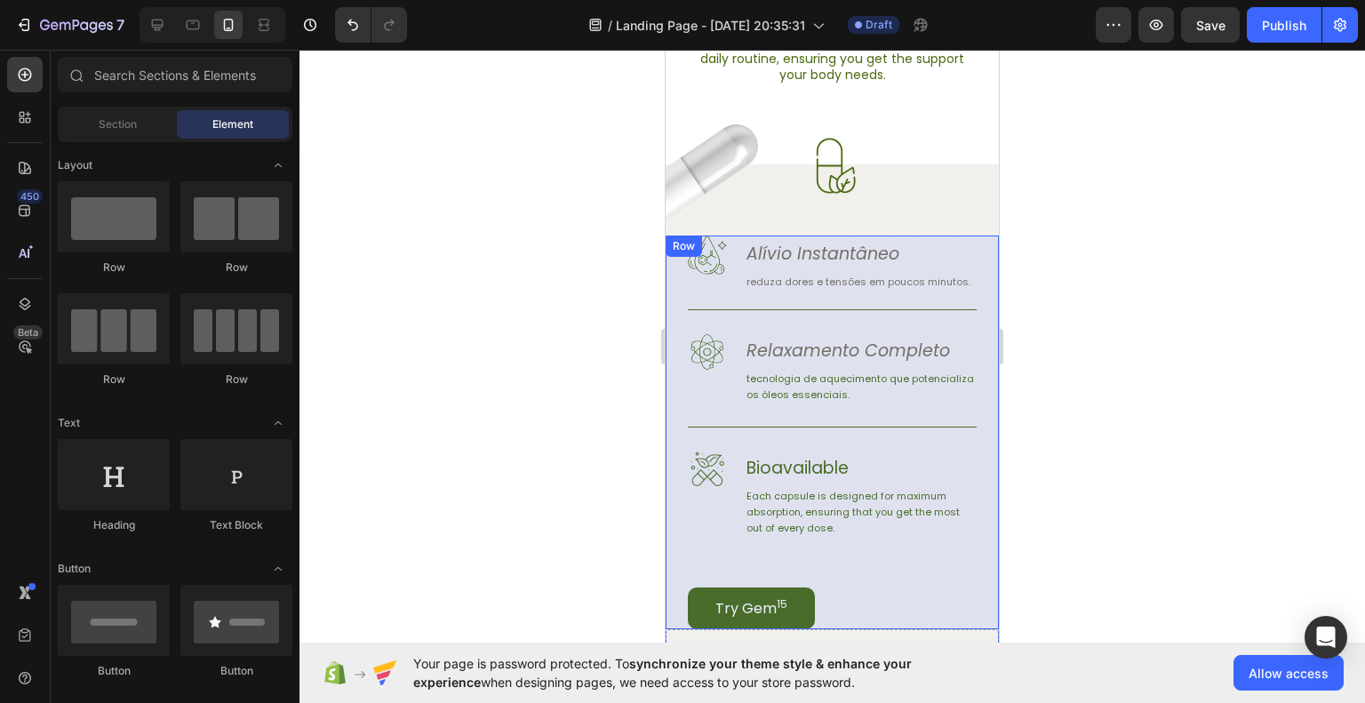
click at [1223, 461] on div at bounding box center [833, 376] width 1066 height 653
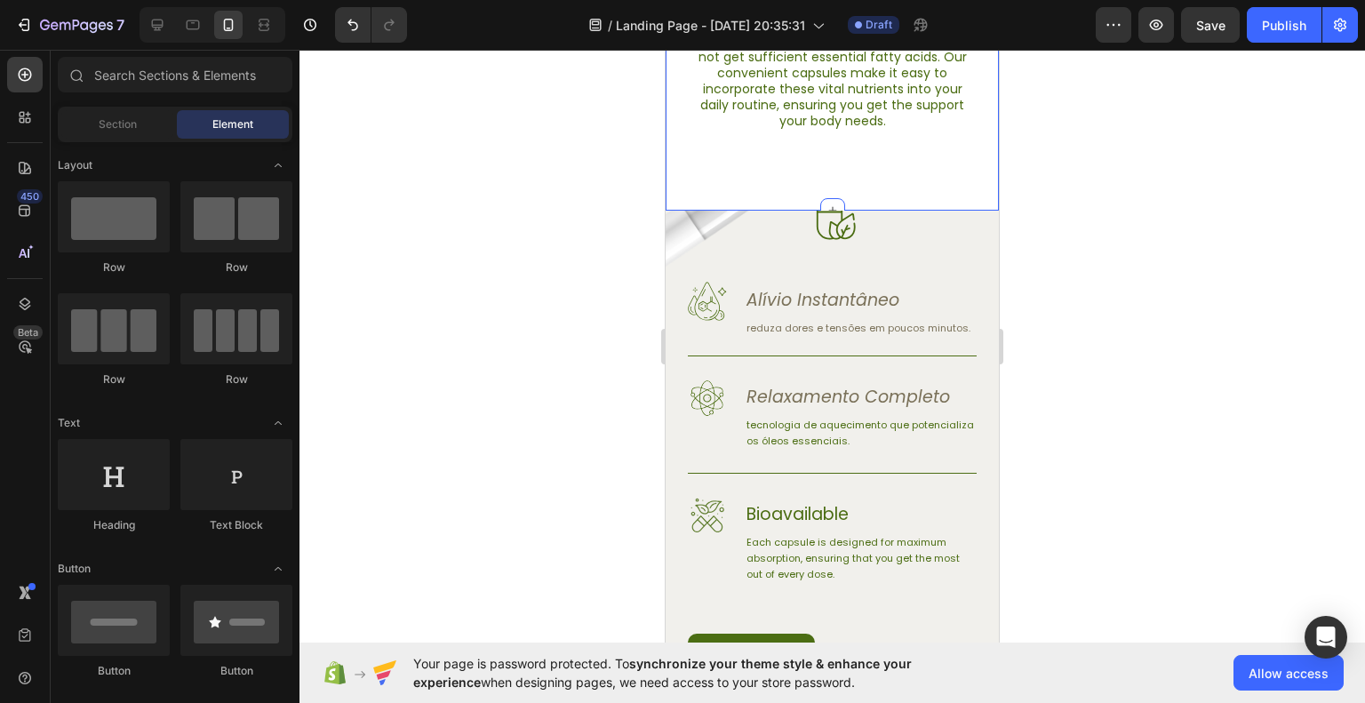
scroll to position [889, 0]
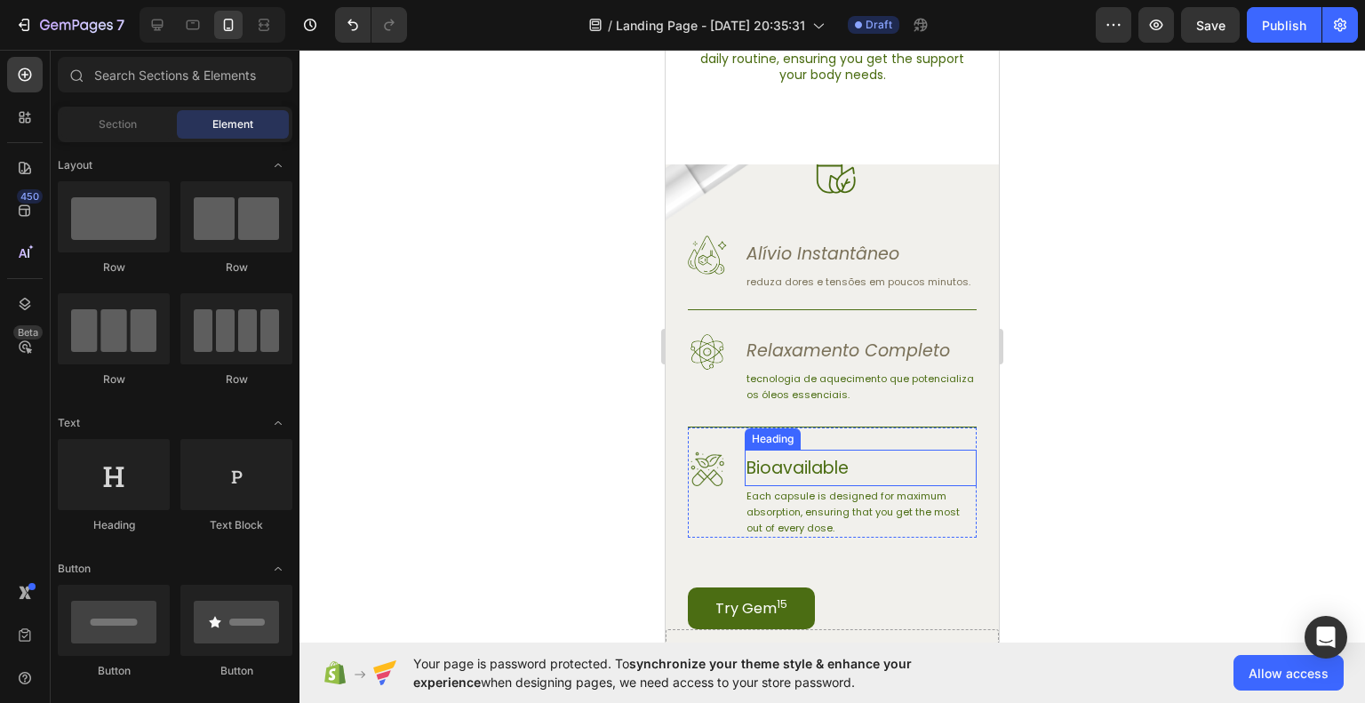
click at [812, 481] on h3 "Bioavailable" at bounding box center [861, 468] width 232 height 36
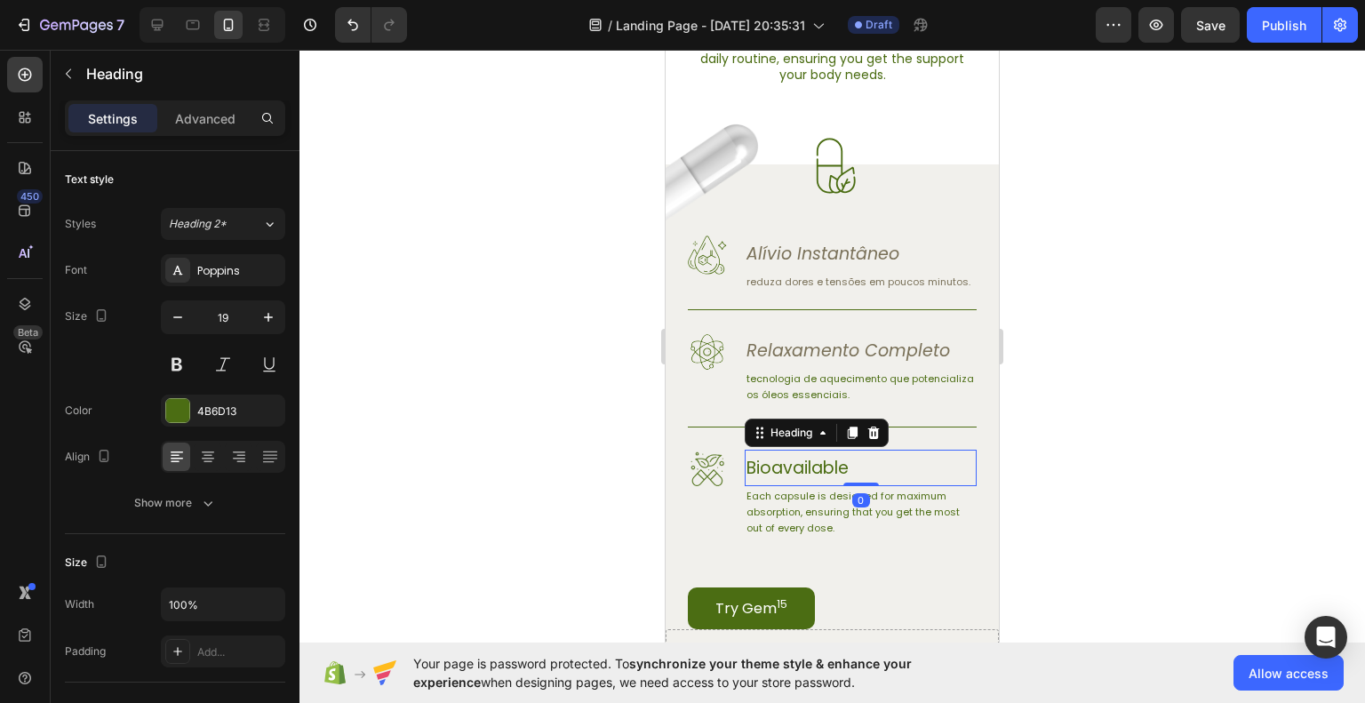
click at [807, 481] on h3 "Bioavailable" at bounding box center [861, 468] width 232 height 36
click at [807, 481] on p "Bioavailable" at bounding box center [861, 468] width 228 height 33
click at [869, 483] on p "Recuperação rápida" at bounding box center [861, 468] width 228 height 33
click at [1112, 470] on div at bounding box center [833, 376] width 1066 height 653
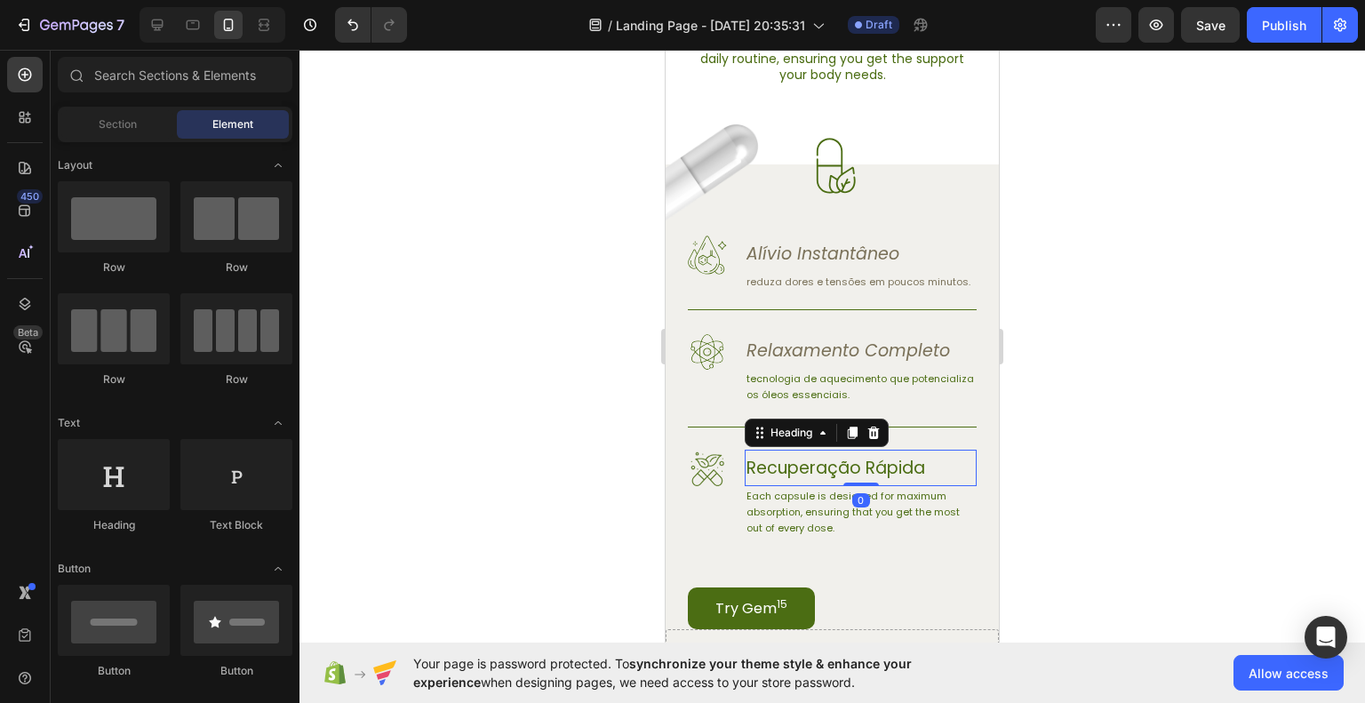
click at [907, 474] on p "Recuperação Rápida" at bounding box center [861, 468] width 228 height 33
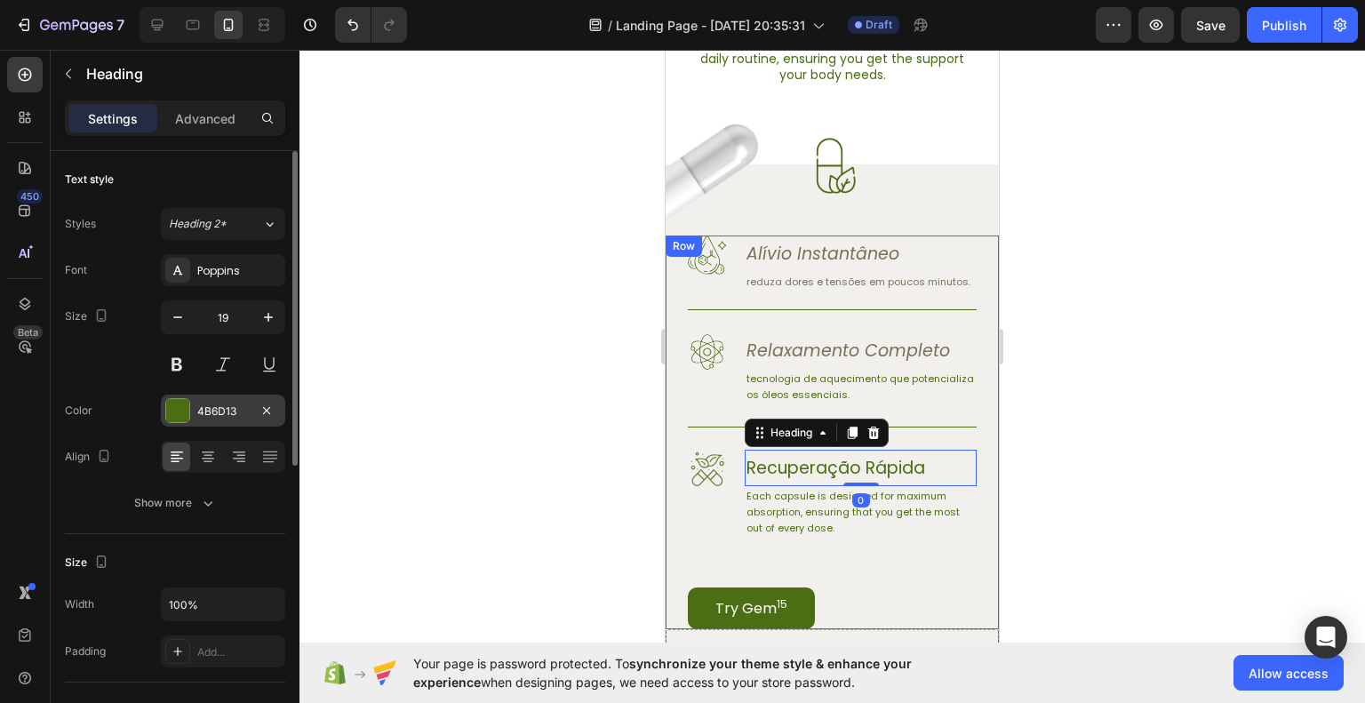
click at [210, 411] on div "4B6D13" at bounding box center [223, 412] width 52 height 16
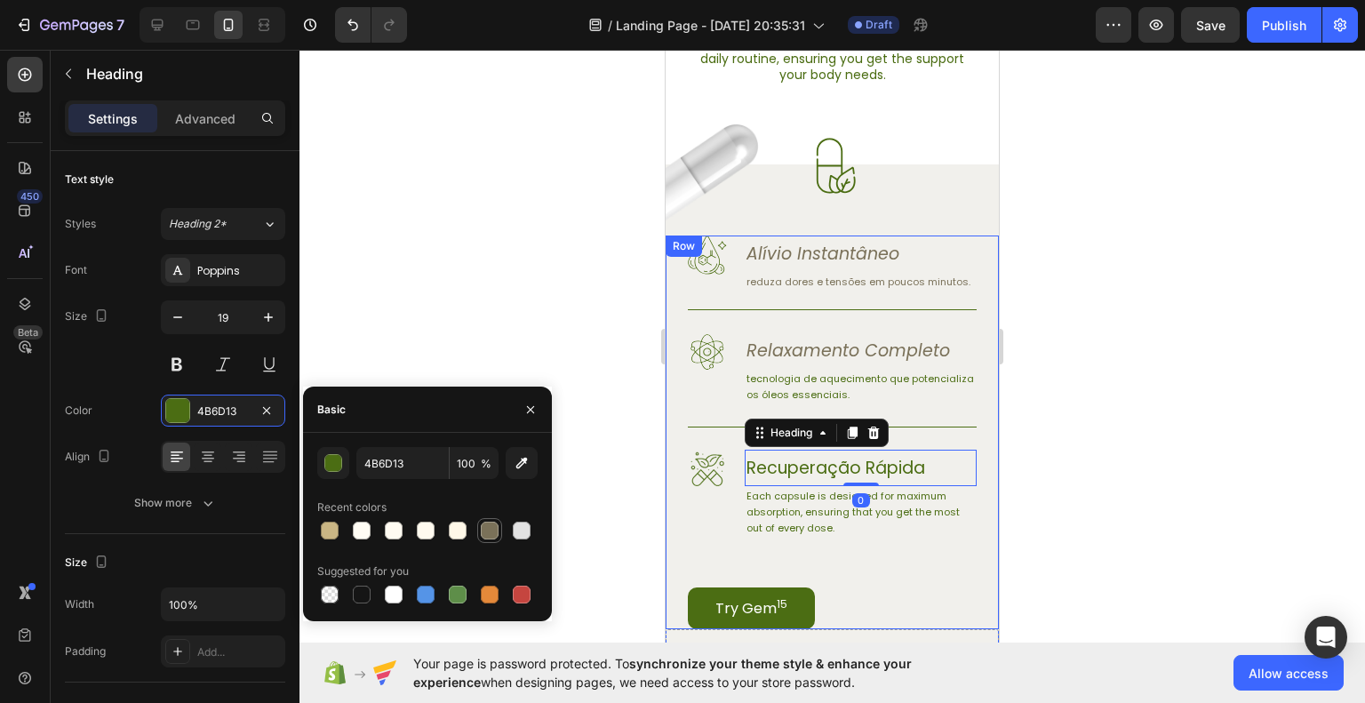
click at [490, 536] on div at bounding box center [490, 531] width 18 height 18
type input "7A7159"
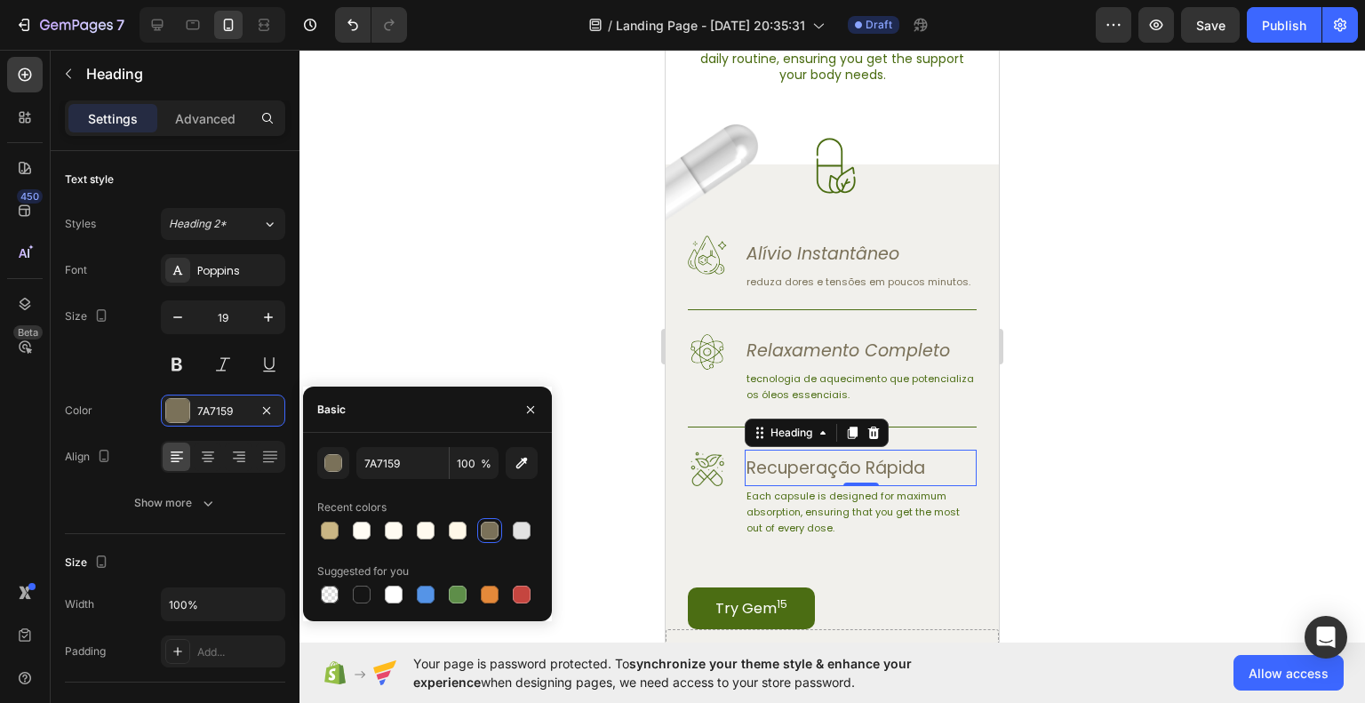
click at [1093, 574] on div at bounding box center [833, 376] width 1066 height 653
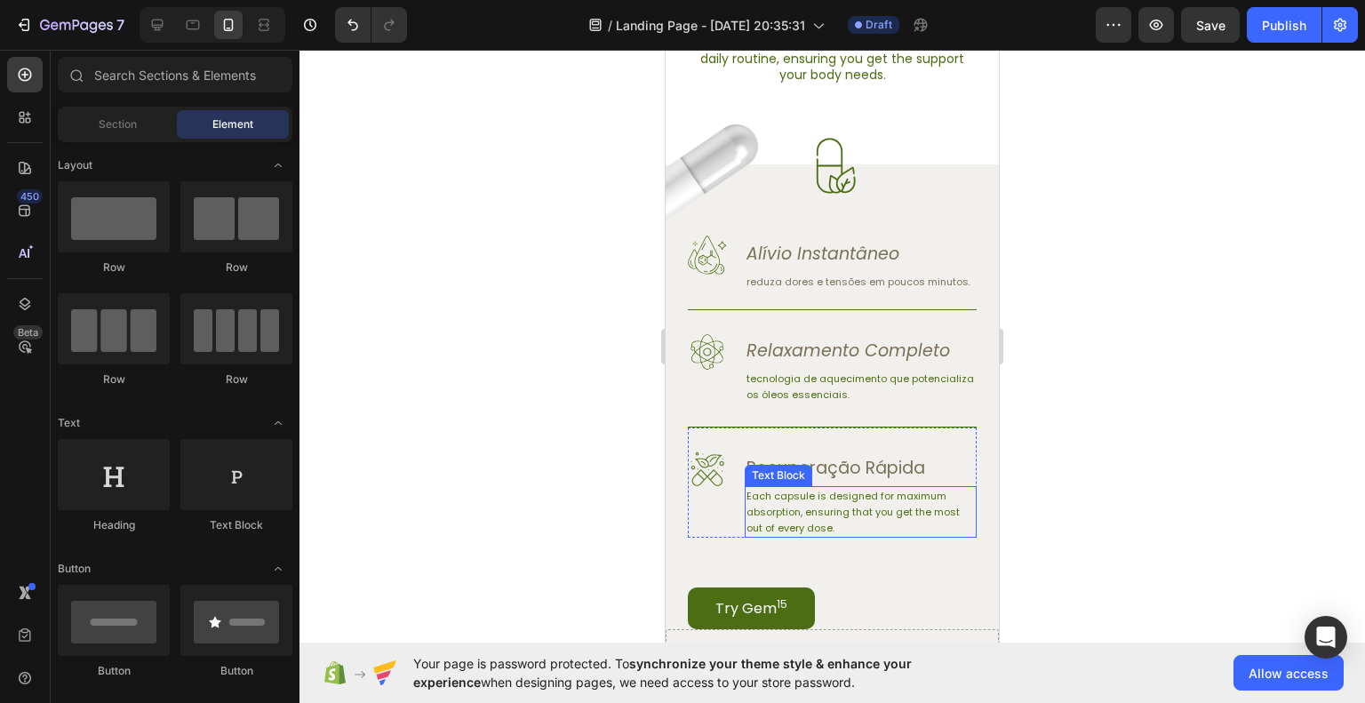
click at [875, 536] on p "Each capsule is designed for maximum absorption, ensuring that you get the most…" at bounding box center [861, 512] width 228 height 48
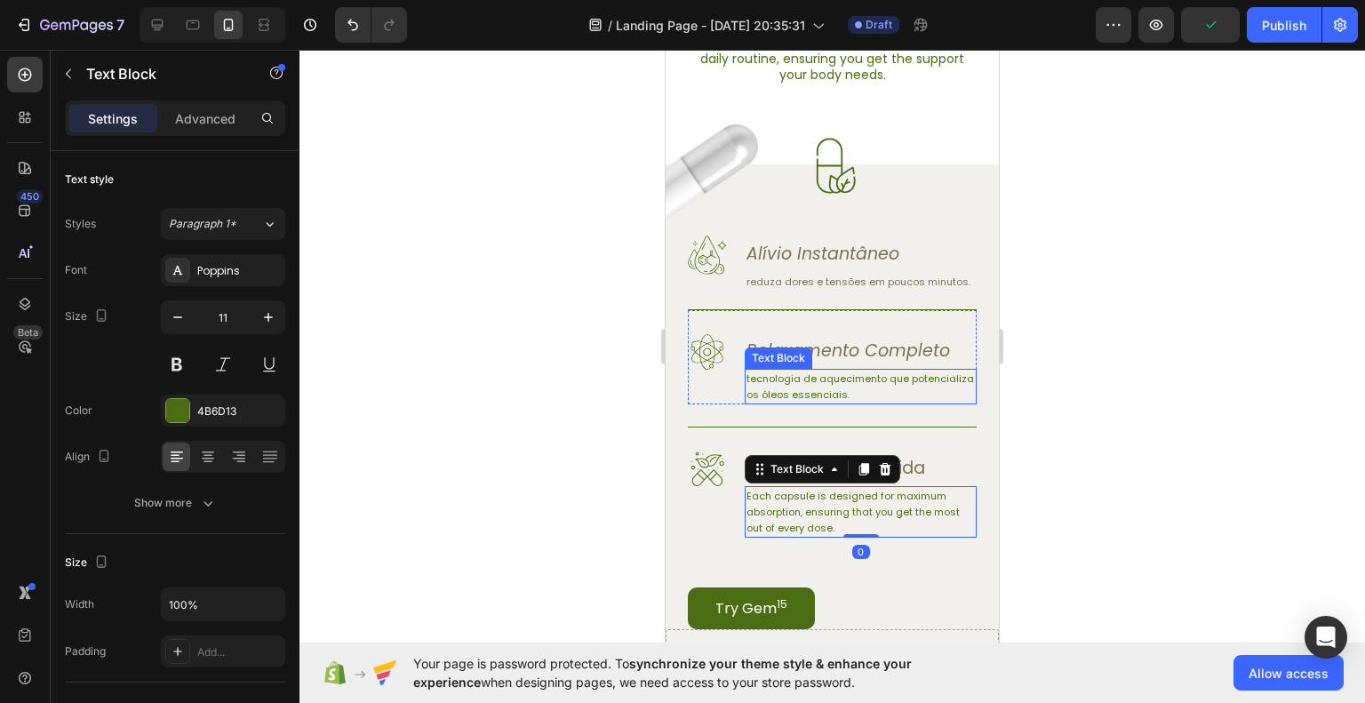
click at [767, 400] on p "tecnologia de aquecimento que potencializa os óleos essenciais." at bounding box center [861, 387] width 228 height 32
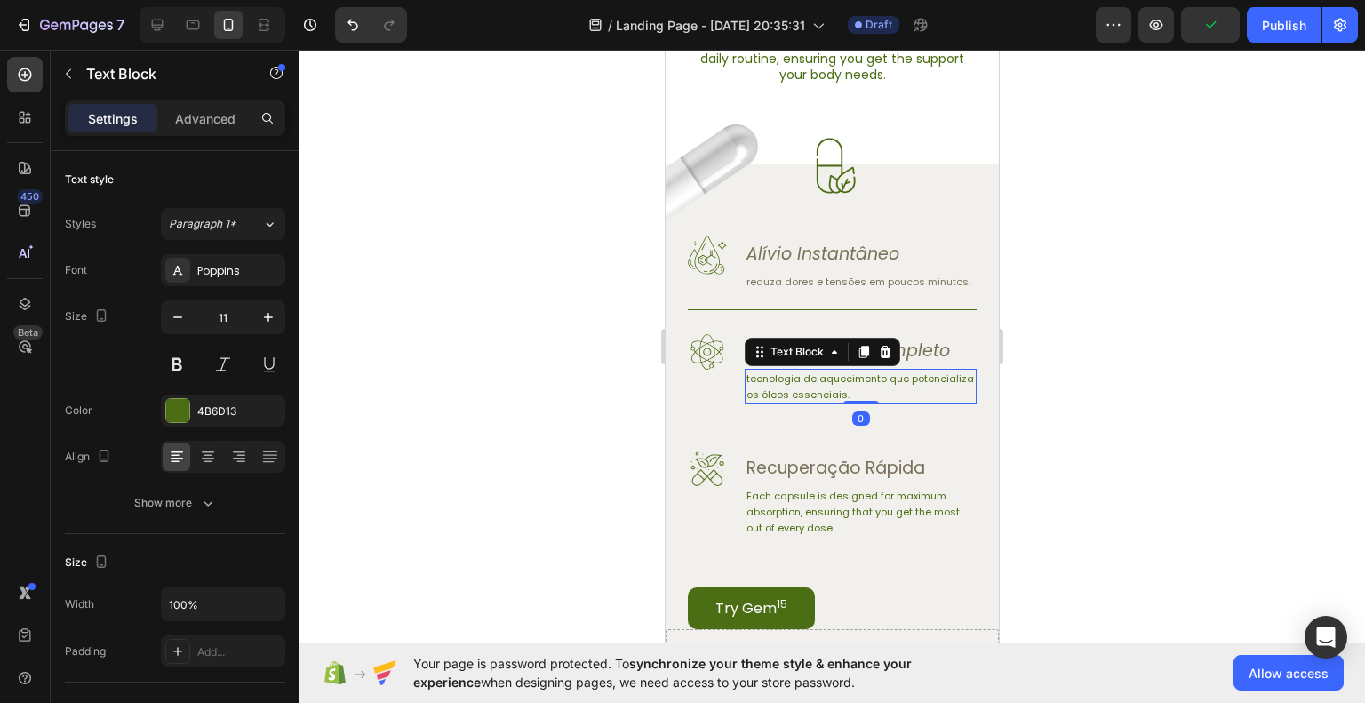
click at [767, 400] on p "tecnologia de aquecimento que potencializa os óleos essenciais." at bounding box center [861, 387] width 228 height 32
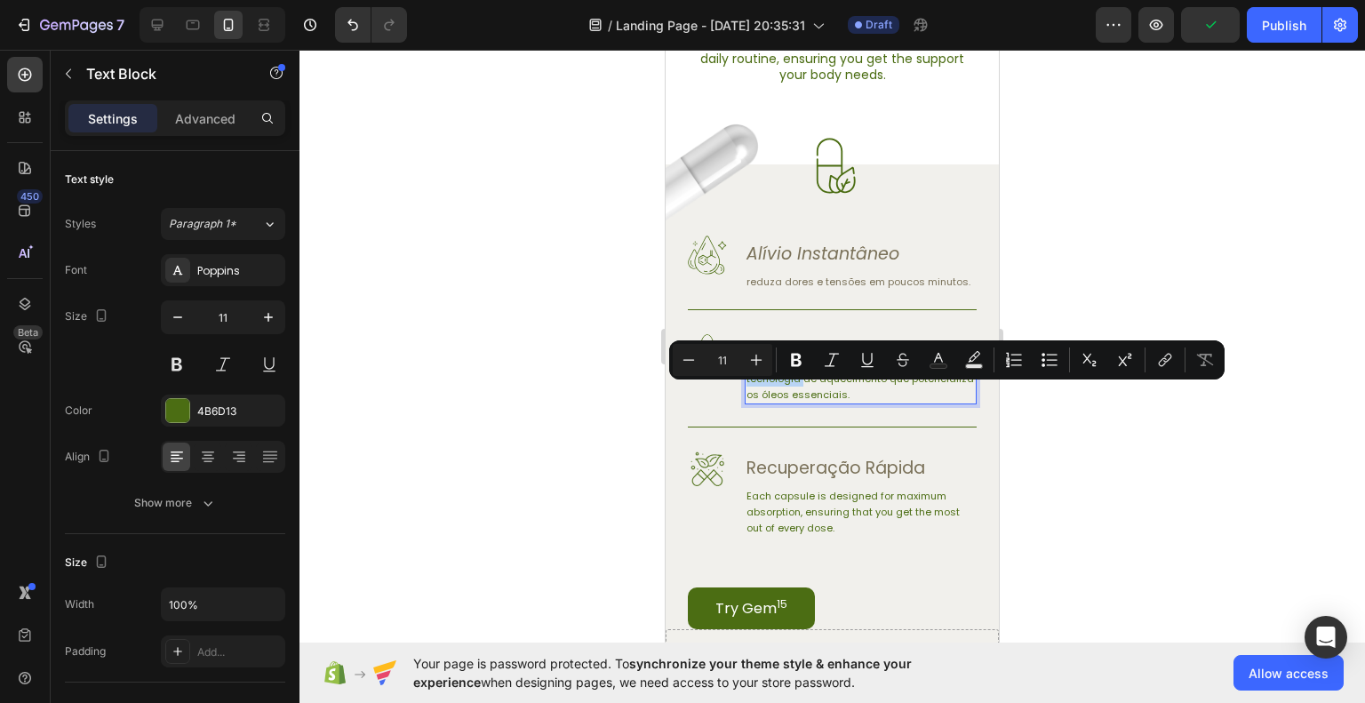
click at [754, 394] on p "tecnologia de aquecimento que potencializa os óleos essenciais." at bounding box center [861, 387] width 228 height 32
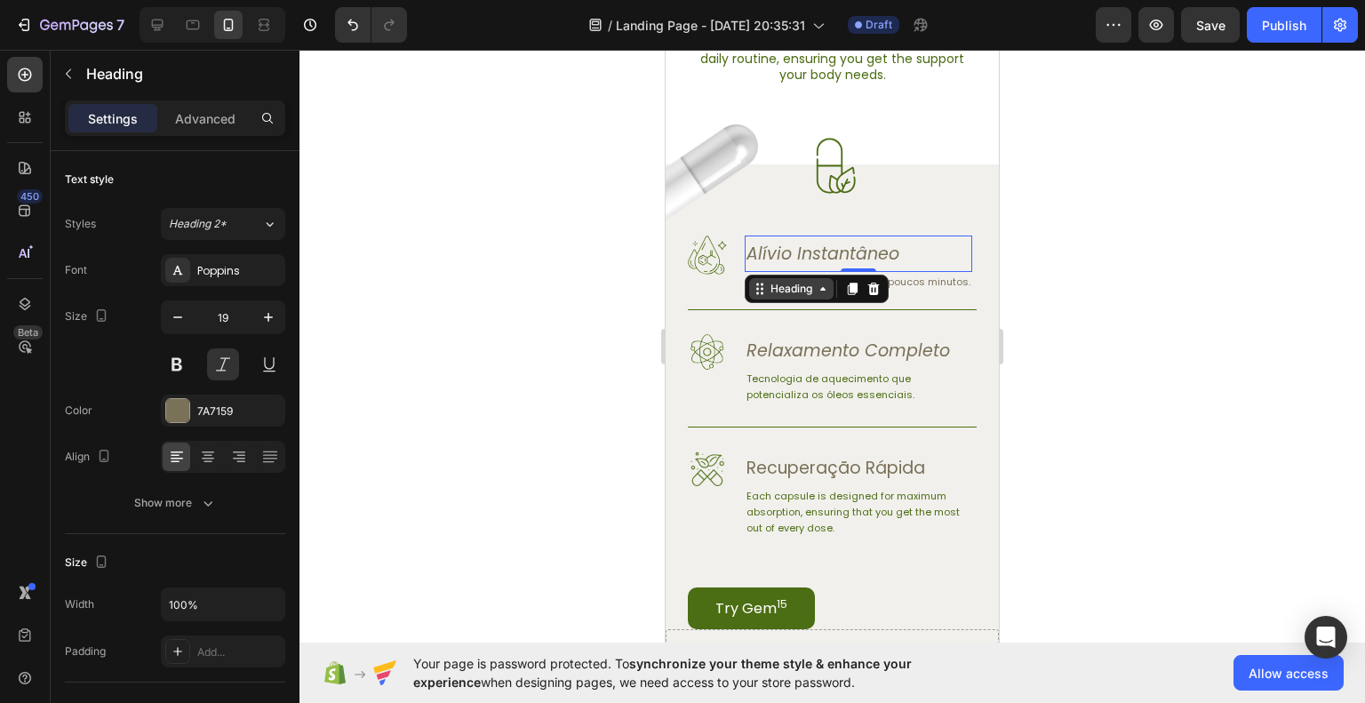
click at [772, 276] on div "Heading" at bounding box center [817, 289] width 144 height 28
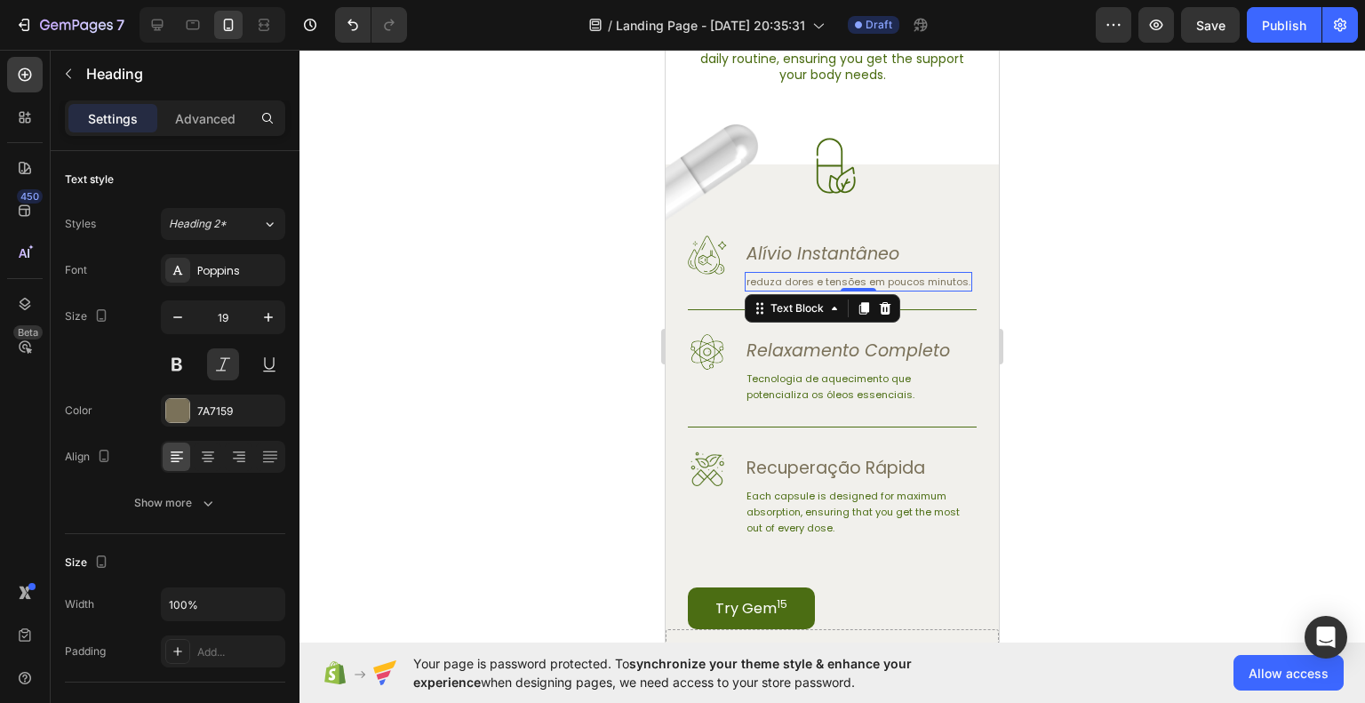
click at [825, 287] on p "reduza dores e tensões em poucos minutos." at bounding box center [859, 282] width 224 height 16
click at [761, 282] on p "reduza dores e tensões em poucos minutos." at bounding box center [859, 282] width 224 height 16
click at [751, 282] on p "reduza dores e tensões em poucos minutos." at bounding box center [859, 282] width 224 height 16
click at [1125, 347] on div at bounding box center [833, 376] width 1066 height 653
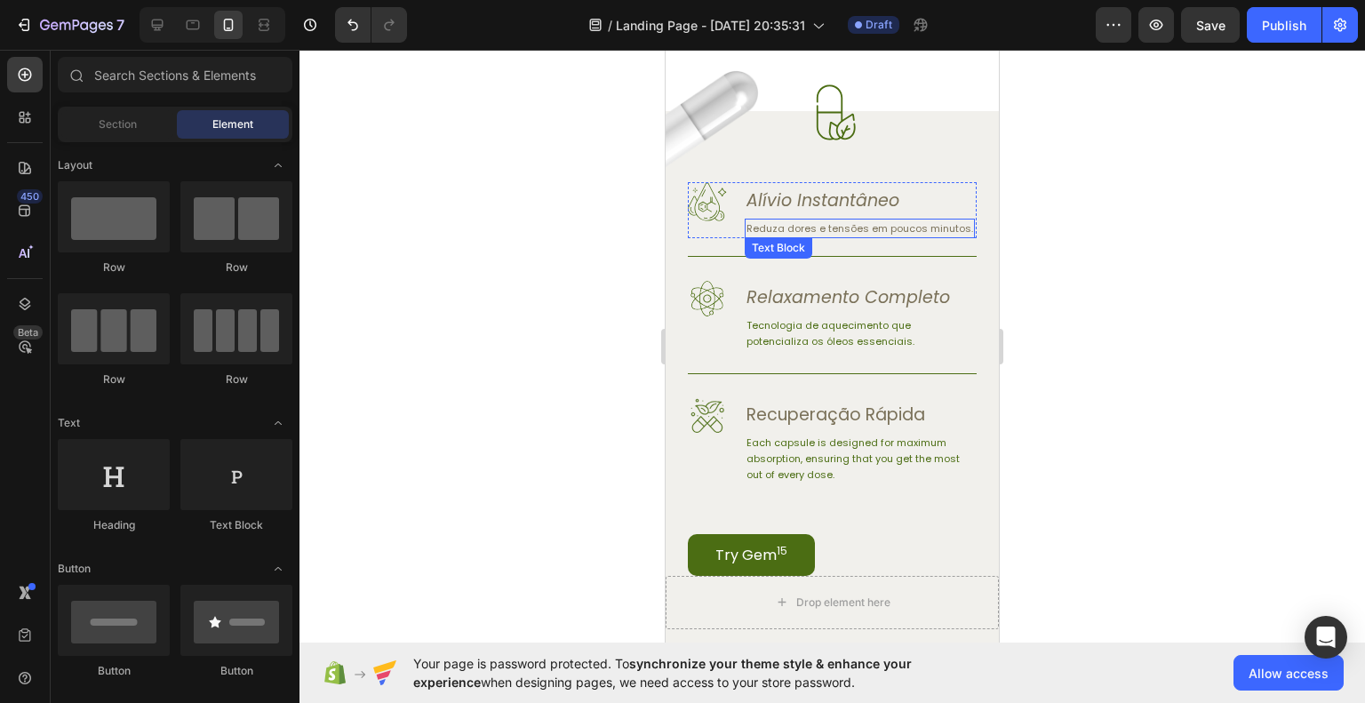
scroll to position [1067, 0]
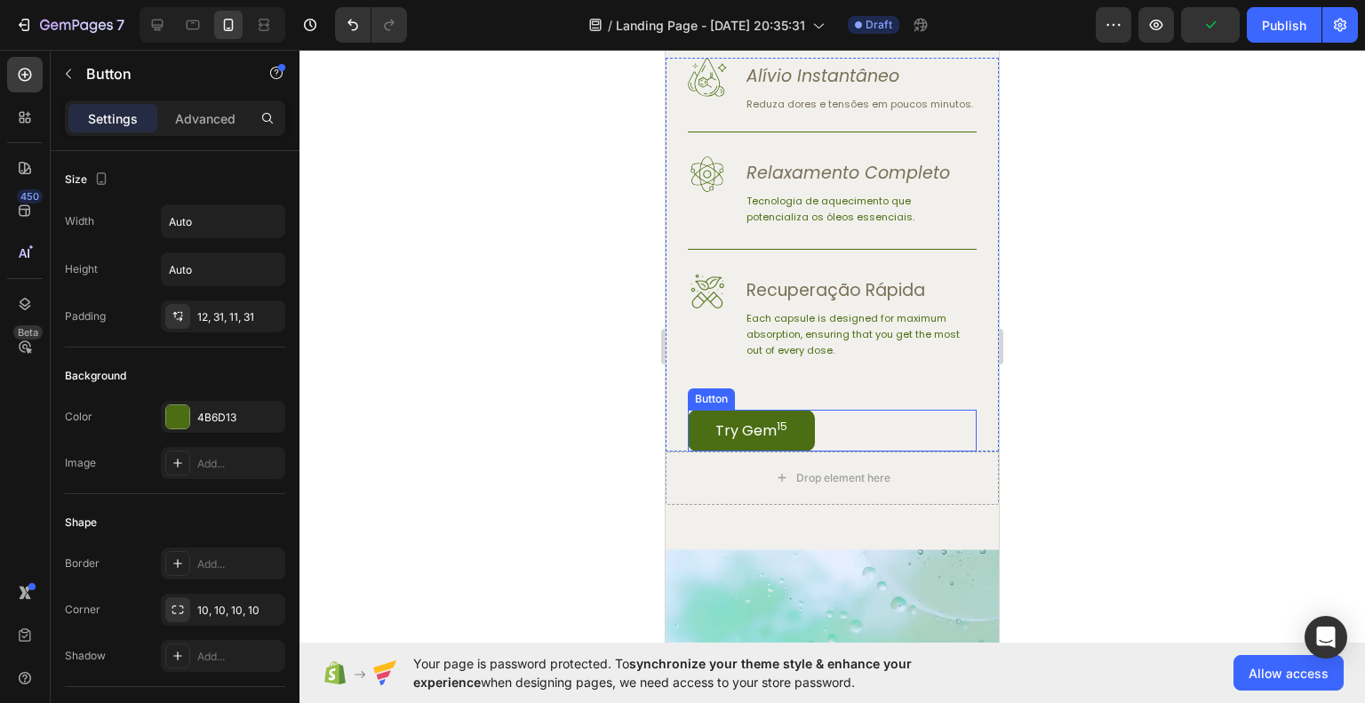
click at [875, 447] on div "Try Gem 15 Button" at bounding box center [832, 431] width 289 height 42
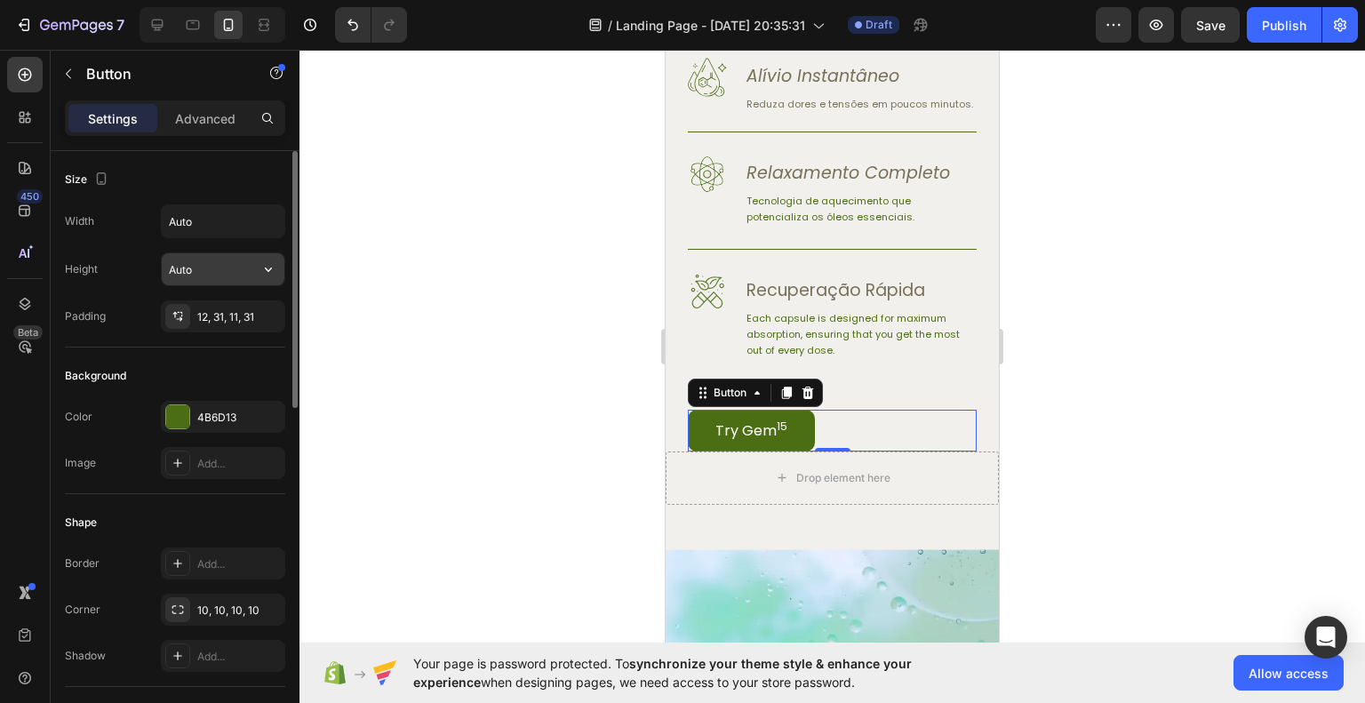
click at [208, 266] on input "Auto" at bounding box center [223, 269] width 123 height 32
click at [258, 269] on button "button" at bounding box center [268, 269] width 32 height 32
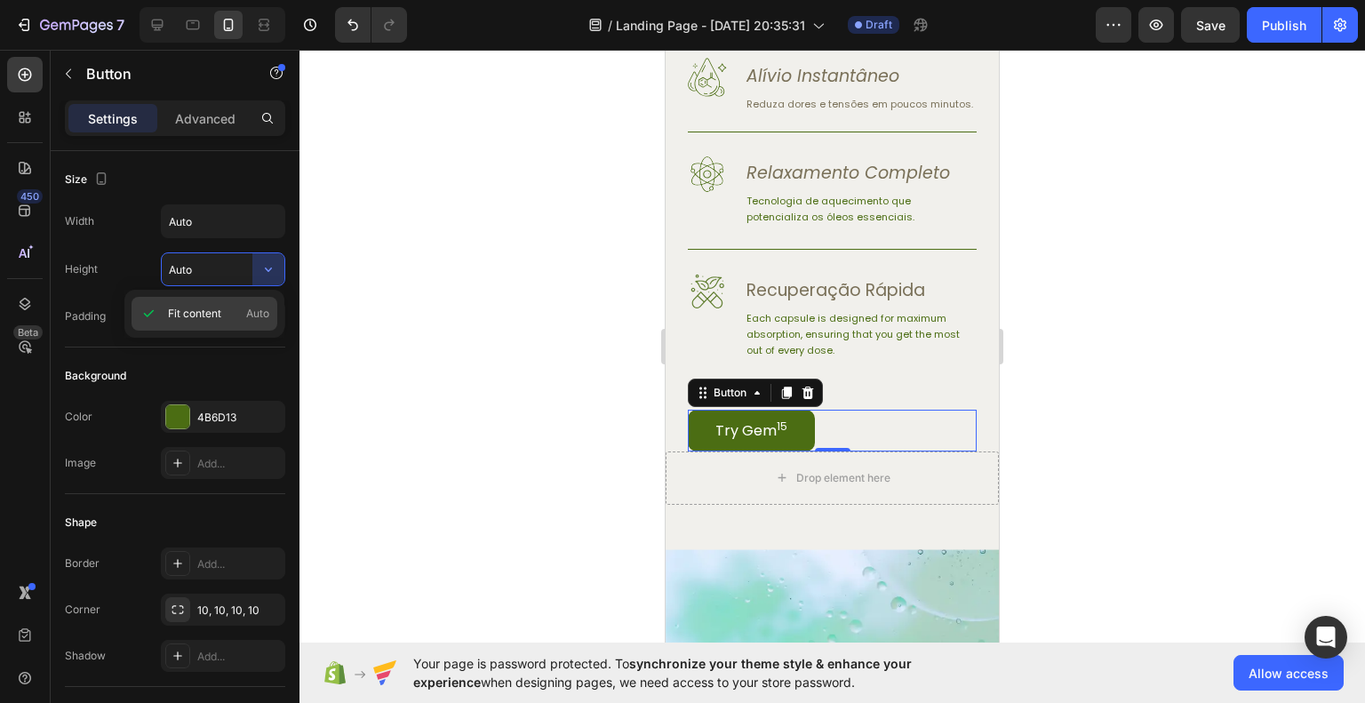
click at [229, 306] on p "Fit content Auto" at bounding box center [218, 314] width 101 height 16
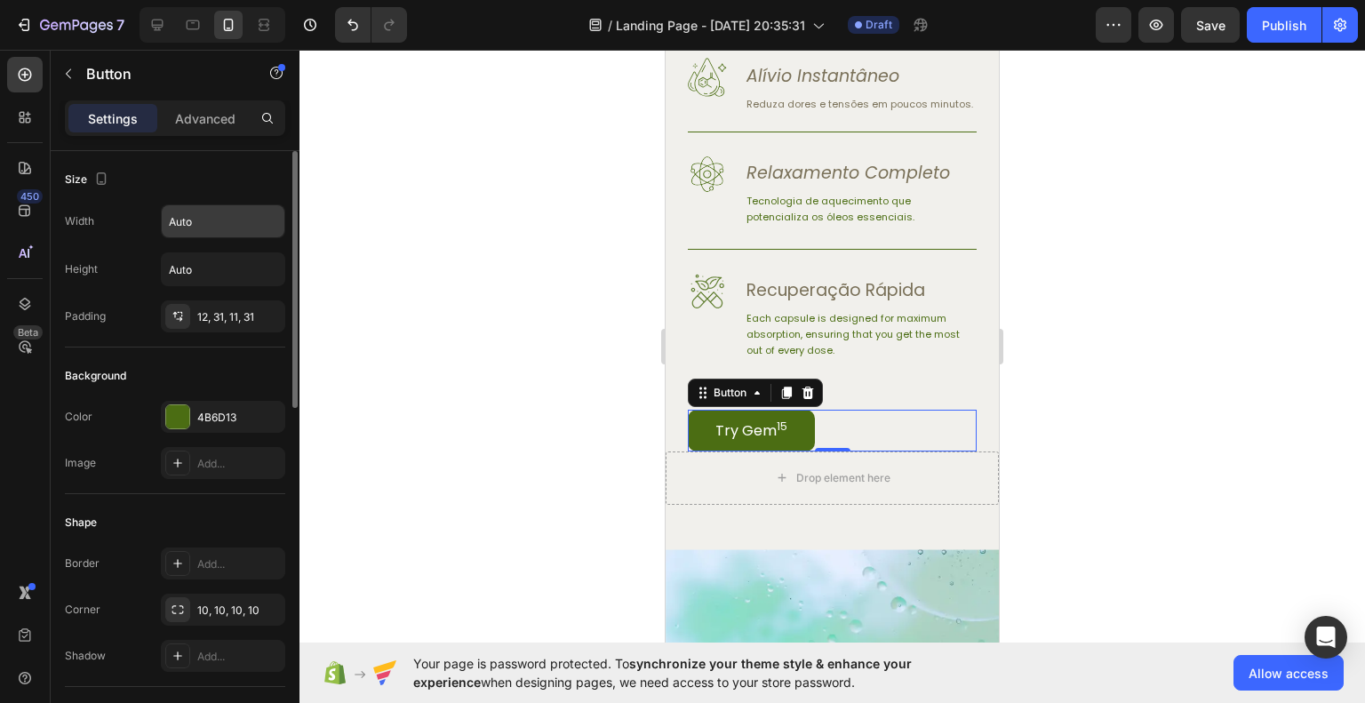
click at [220, 224] on input "Auto" at bounding box center [223, 221] width 123 height 32
click at [247, 220] on input "Auto" at bounding box center [223, 221] width 123 height 32
click at [258, 220] on button "button" at bounding box center [268, 221] width 32 height 32
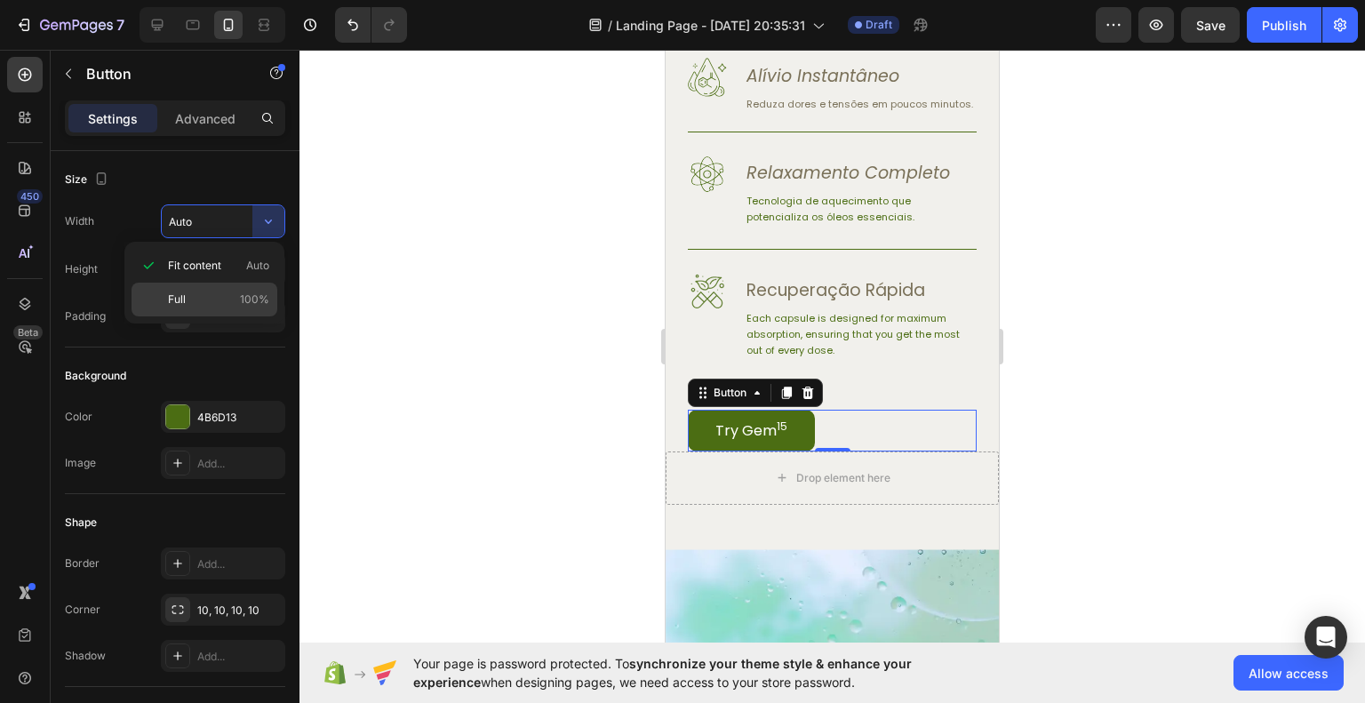
click at [194, 293] on p "Full 100%" at bounding box center [218, 300] width 101 height 16
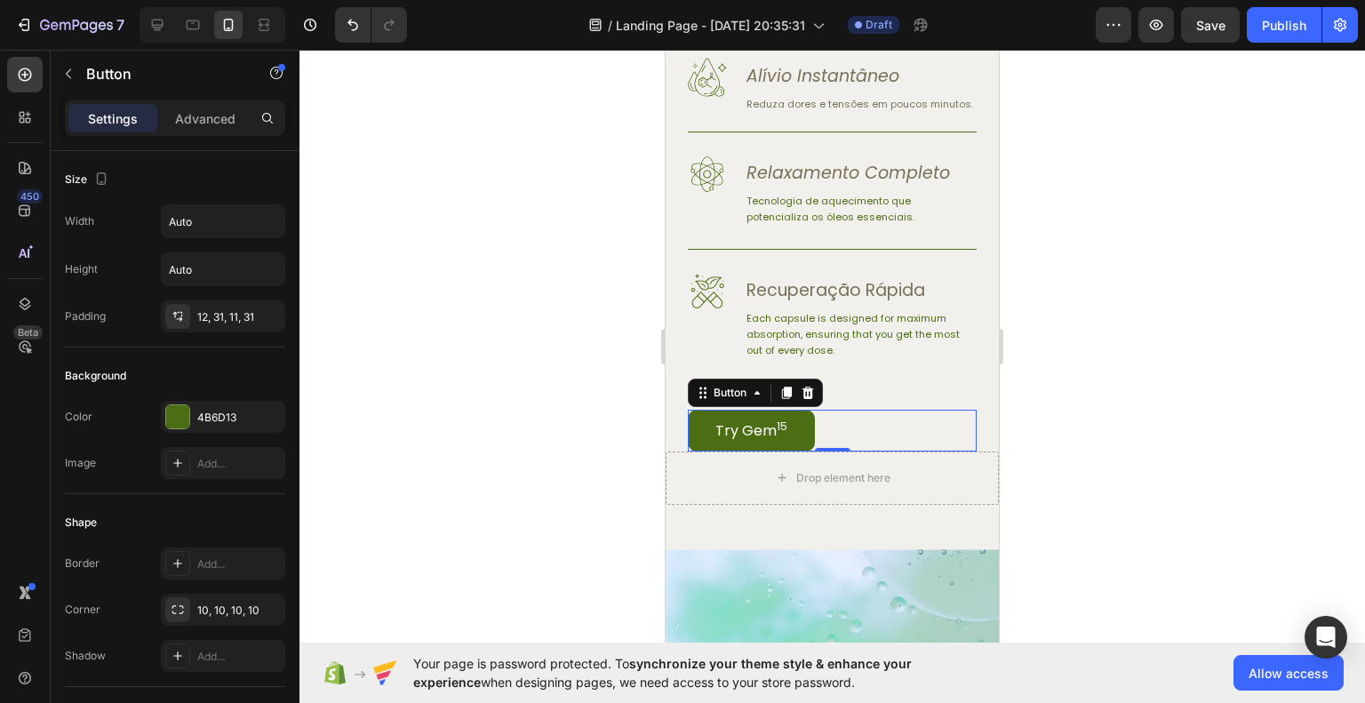
type input "100%"
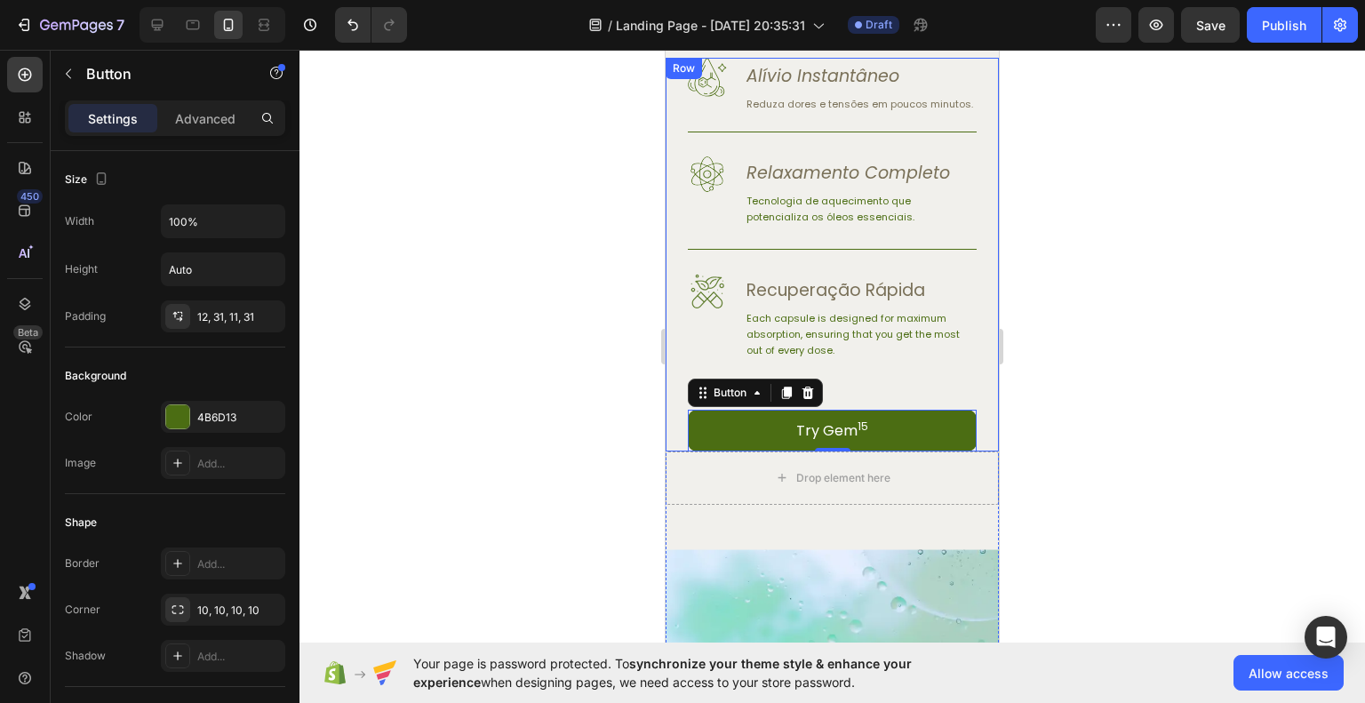
click at [1156, 471] on div at bounding box center [833, 376] width 1066 height 653
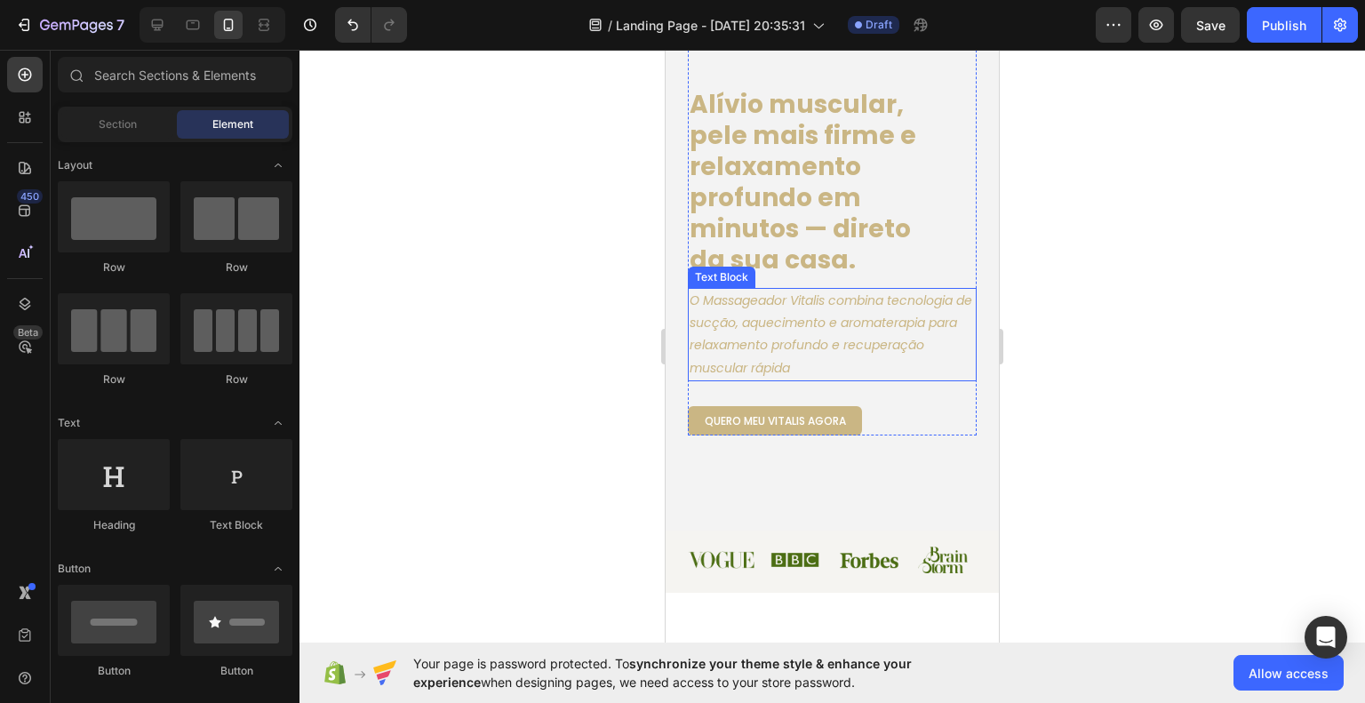
scroll to position [89, 0]
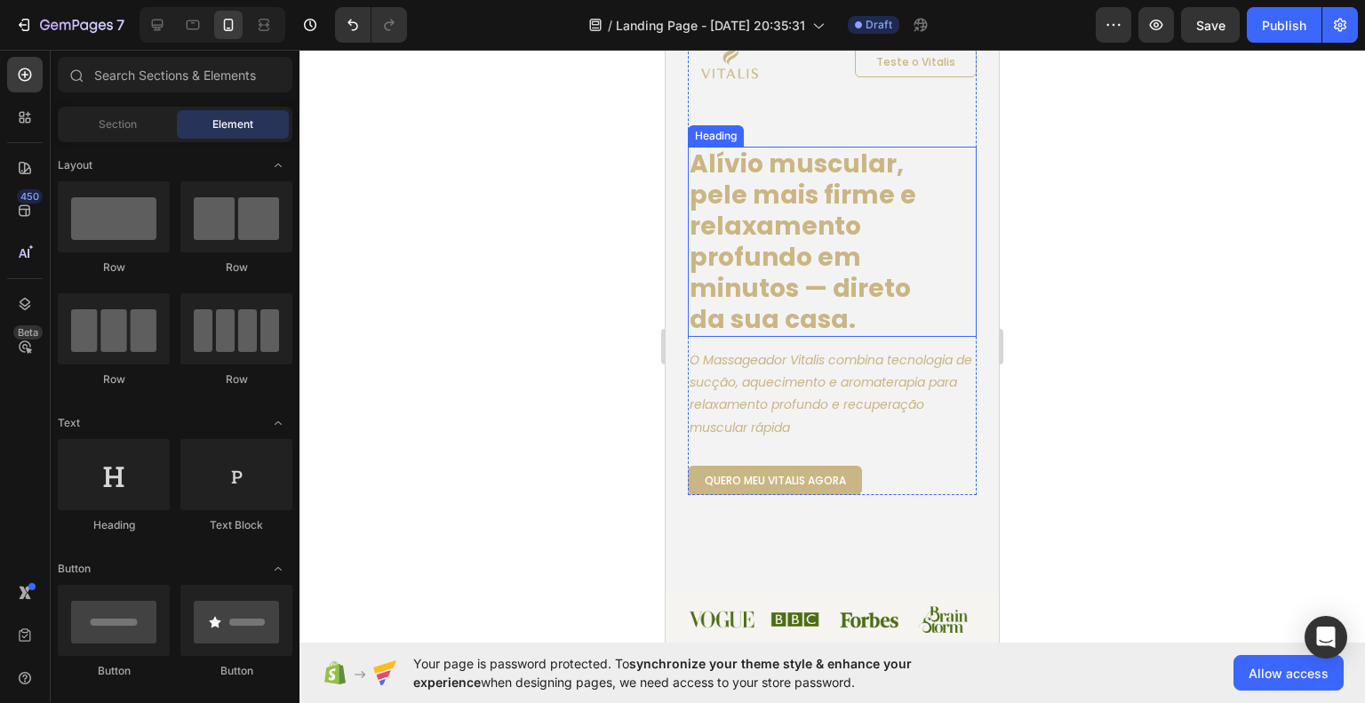
click at [852, 247] on h1 "Alívio muscular, pele mais firme e relaxamento profundo em minutos — direto da …" at bounding box center [810, 242] width 244 height 190
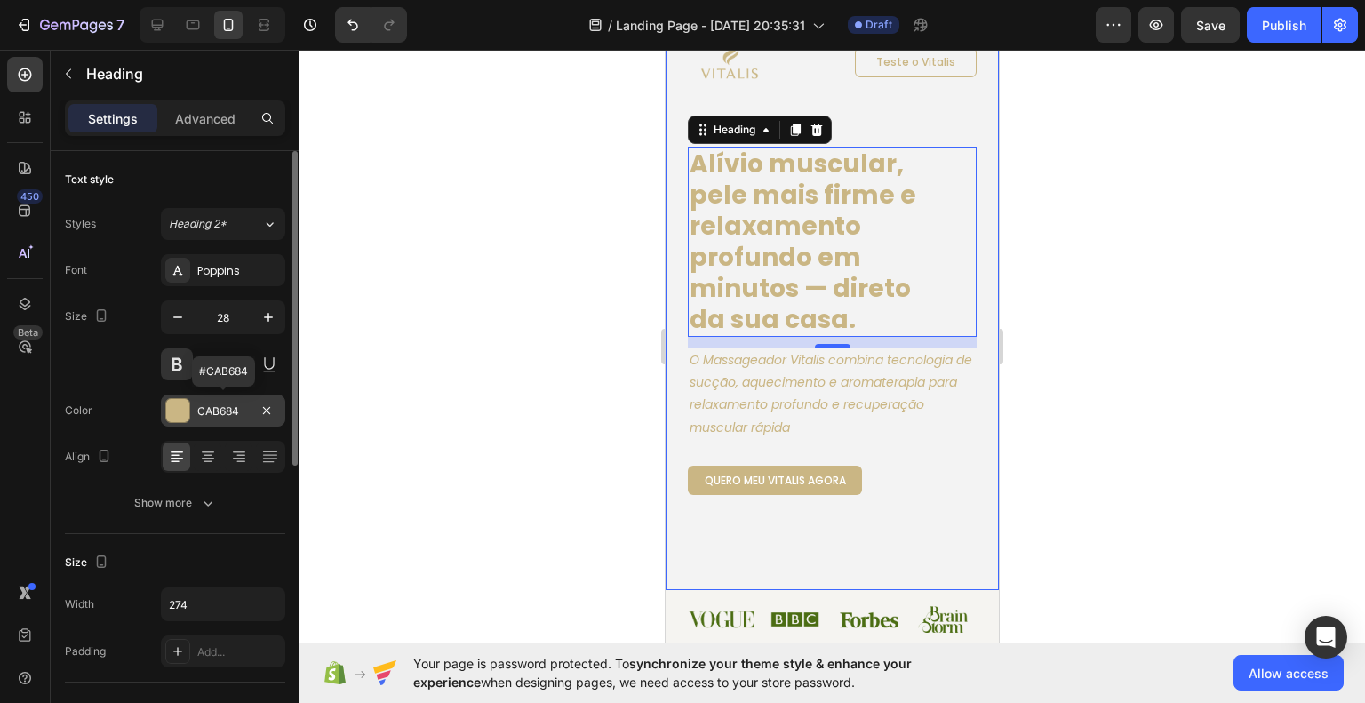
click at [206, 407] on div "CAB684" at bounding box center [223, 412] width 52 height 16
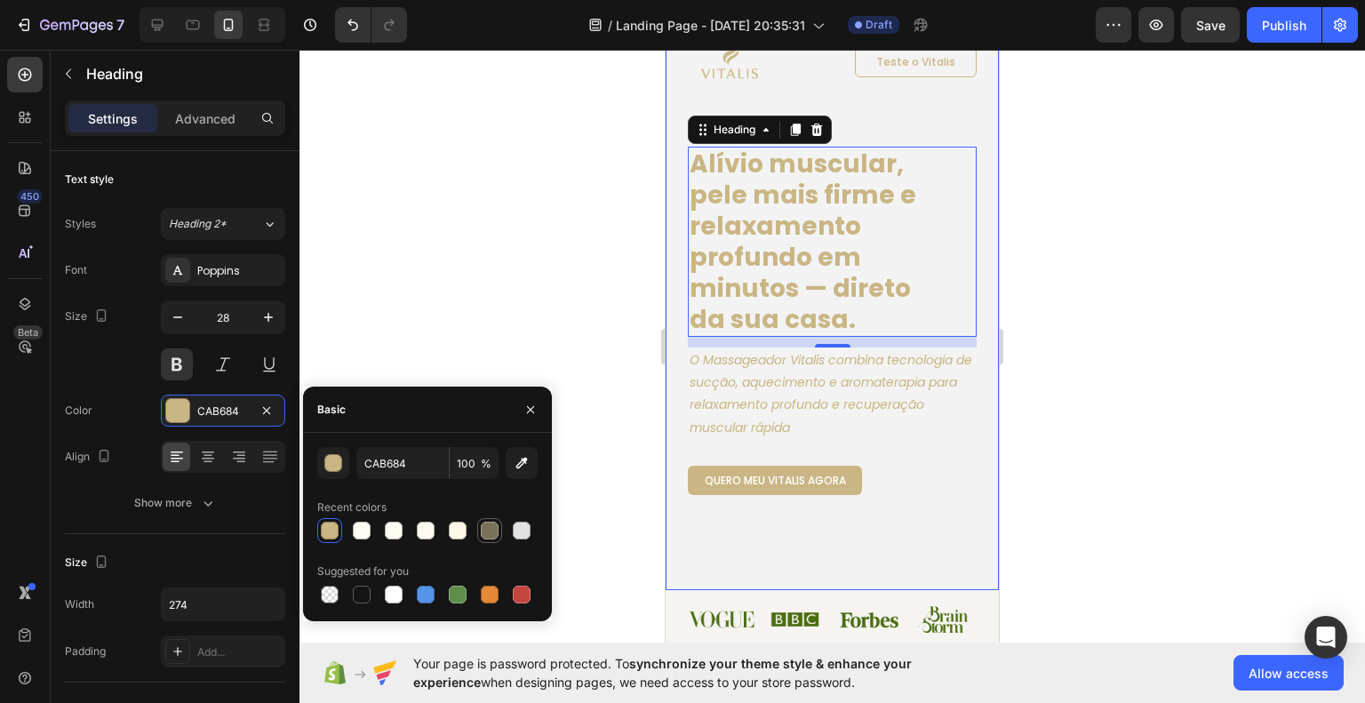
click at [484, 524] on div at bounding box center [490, 531] width 18 height 18
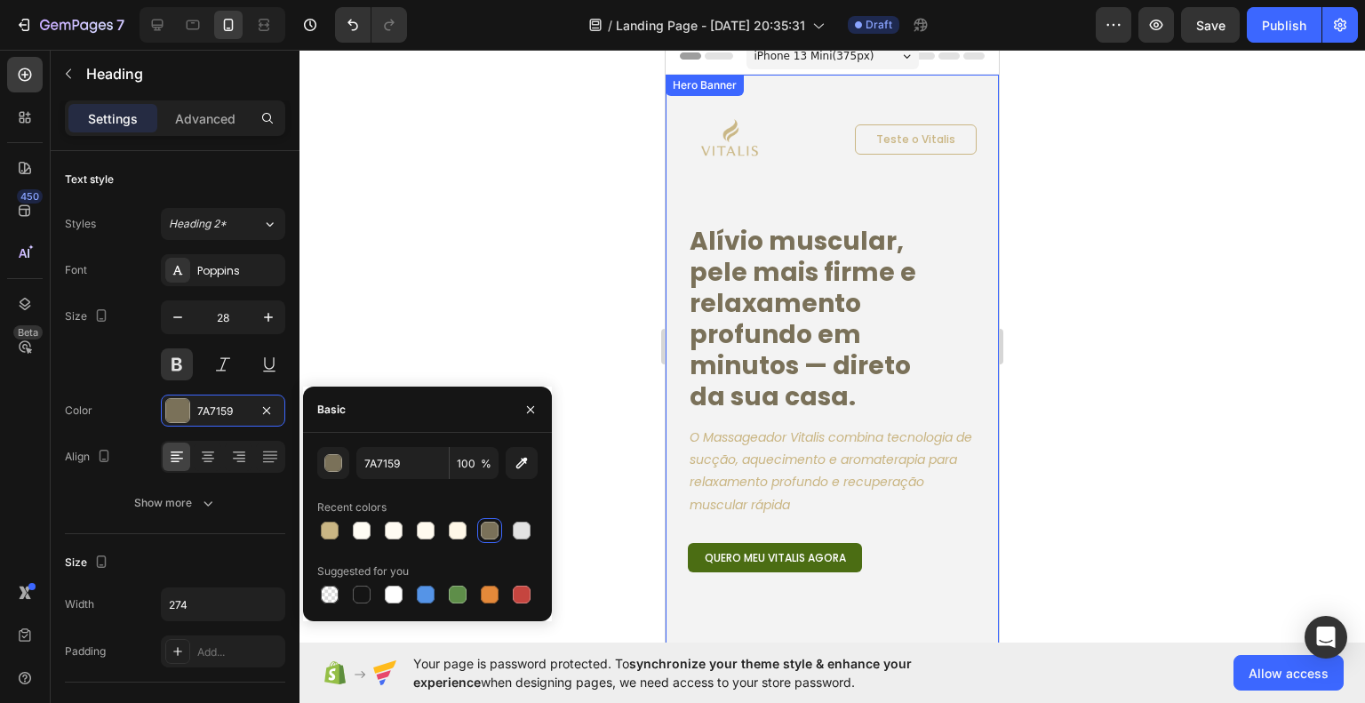
scroll to position [0, 0]
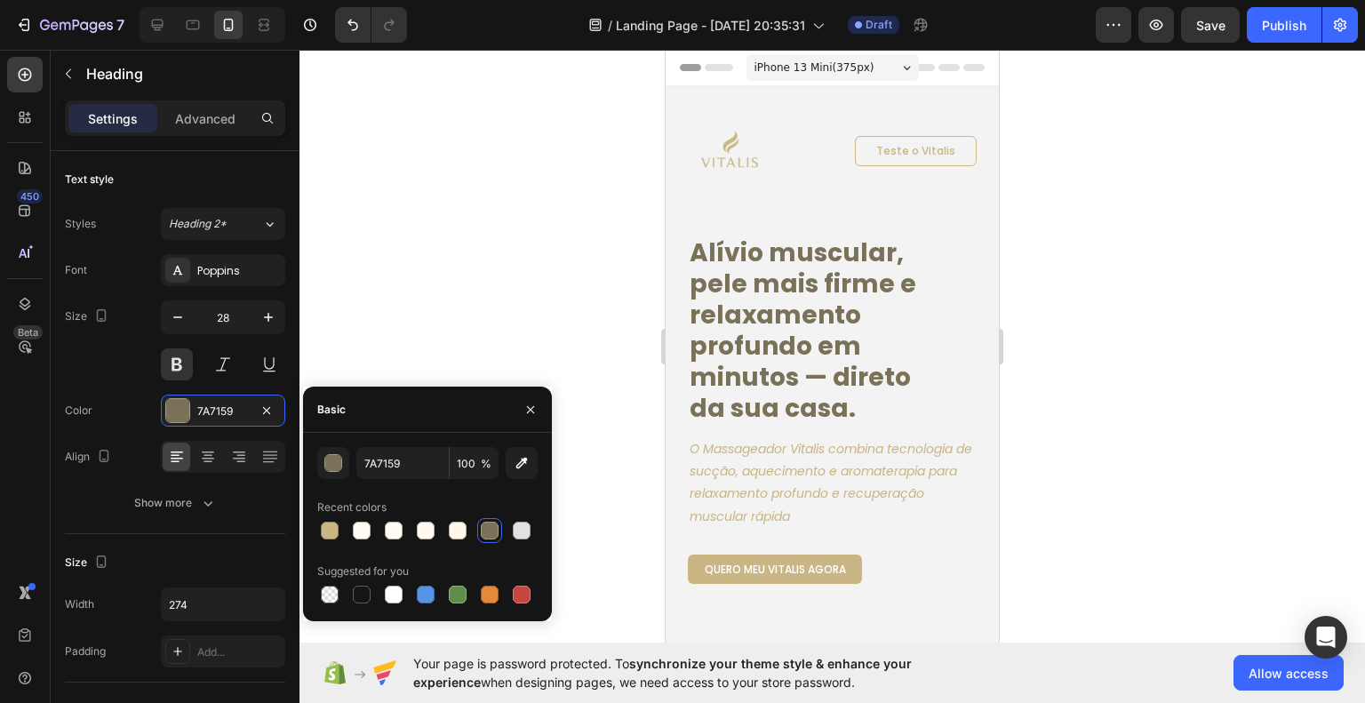
type input "CAB684"
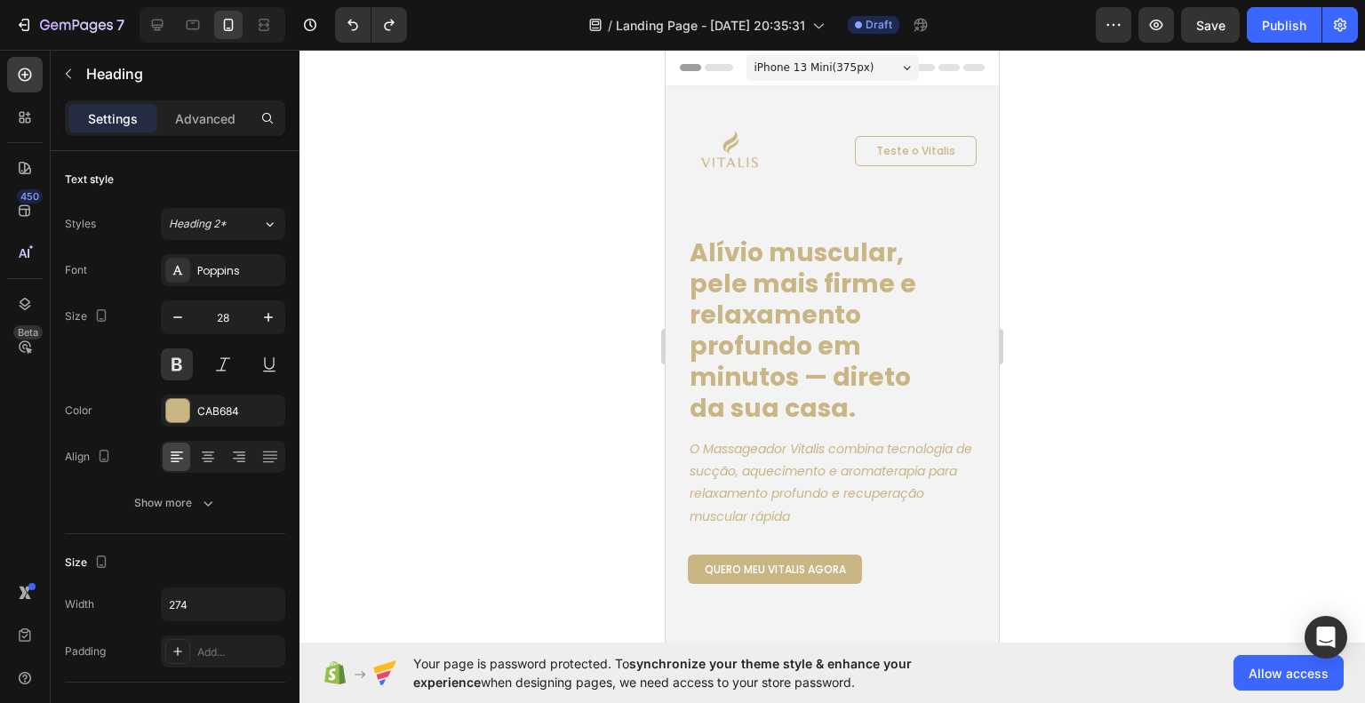
click at [1093, 428] on div at bounding box center [833, 376] width 1066 height 653
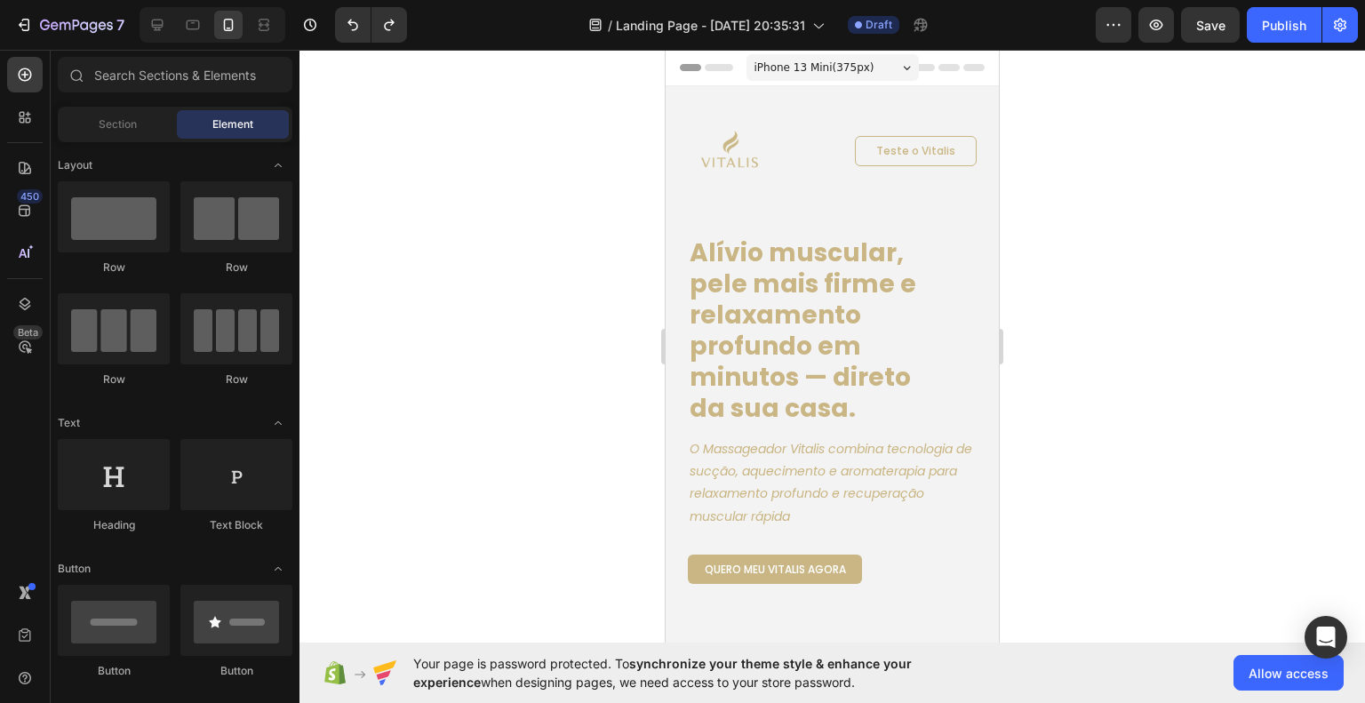
click at [1141, 343] on div at bounding box center [833, 376] width 1066 height 653
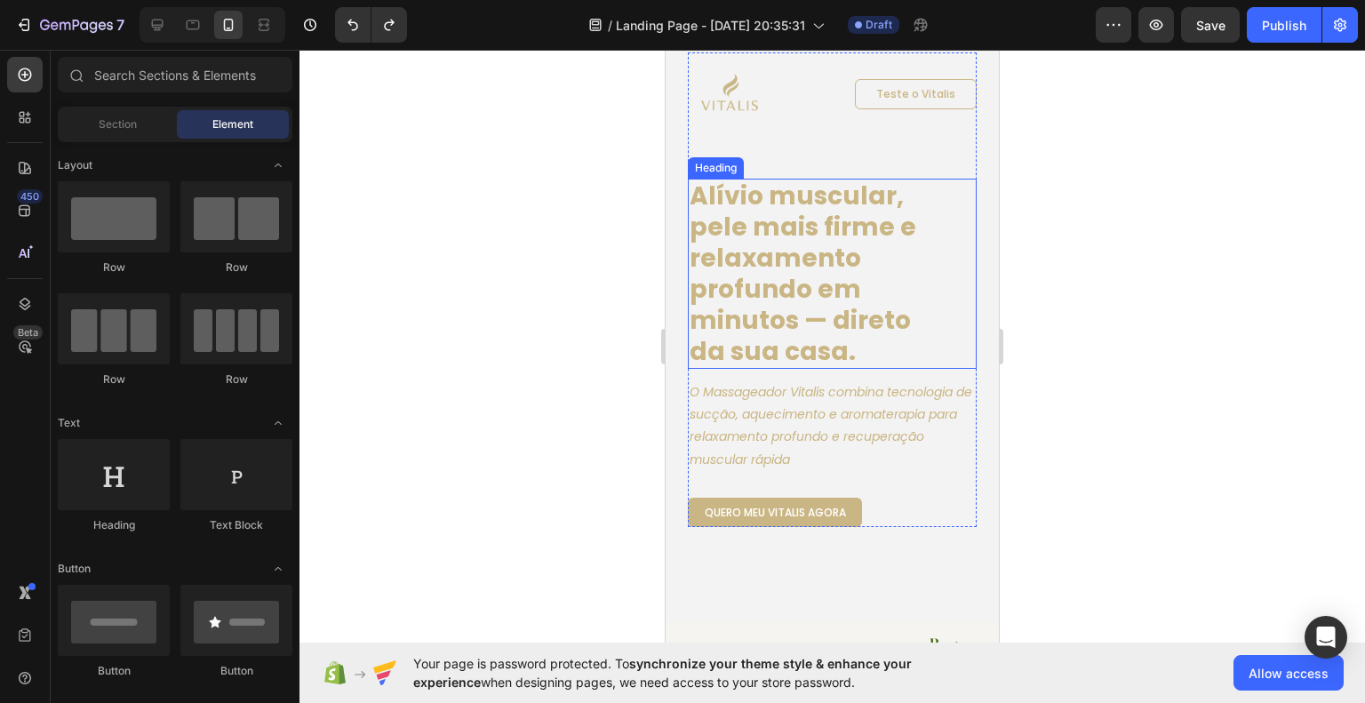
scroll to position [178, 0]
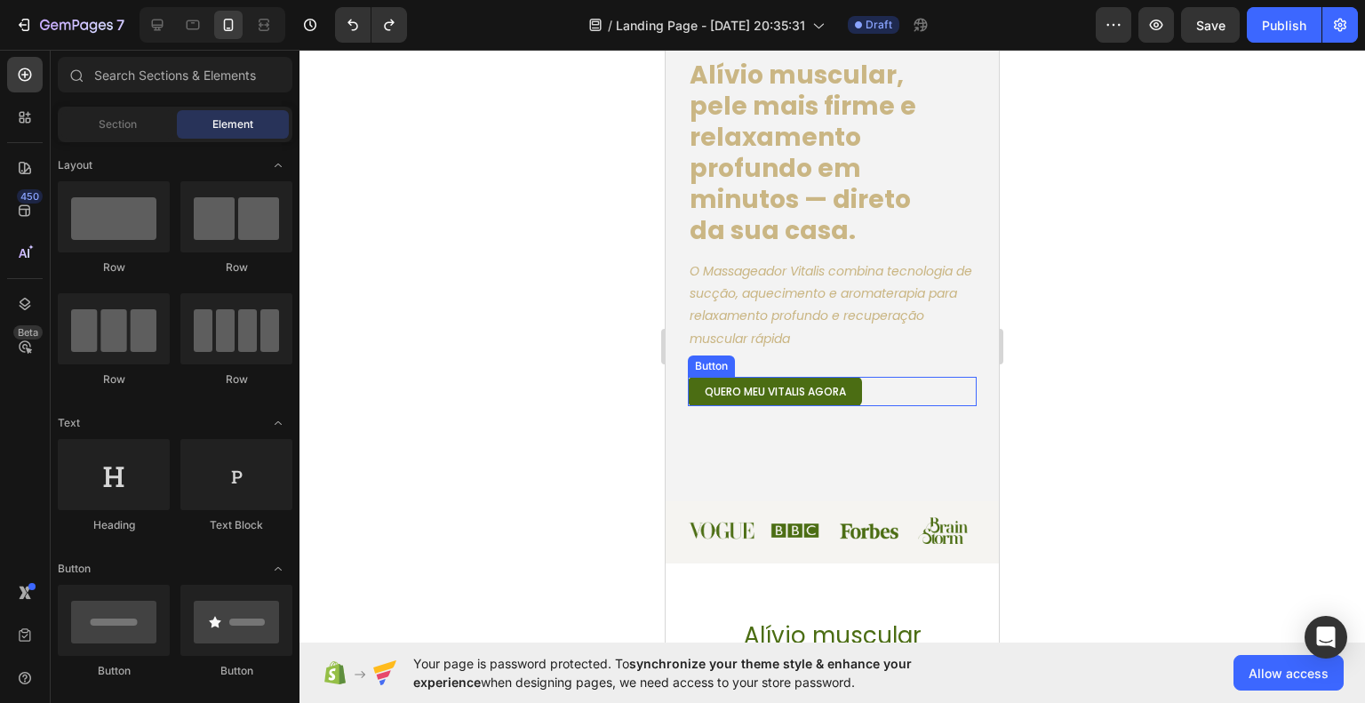
click at [855, 390] on link "quero meu vitalis agora" at bounding box center [775, 391] width 174 height 29
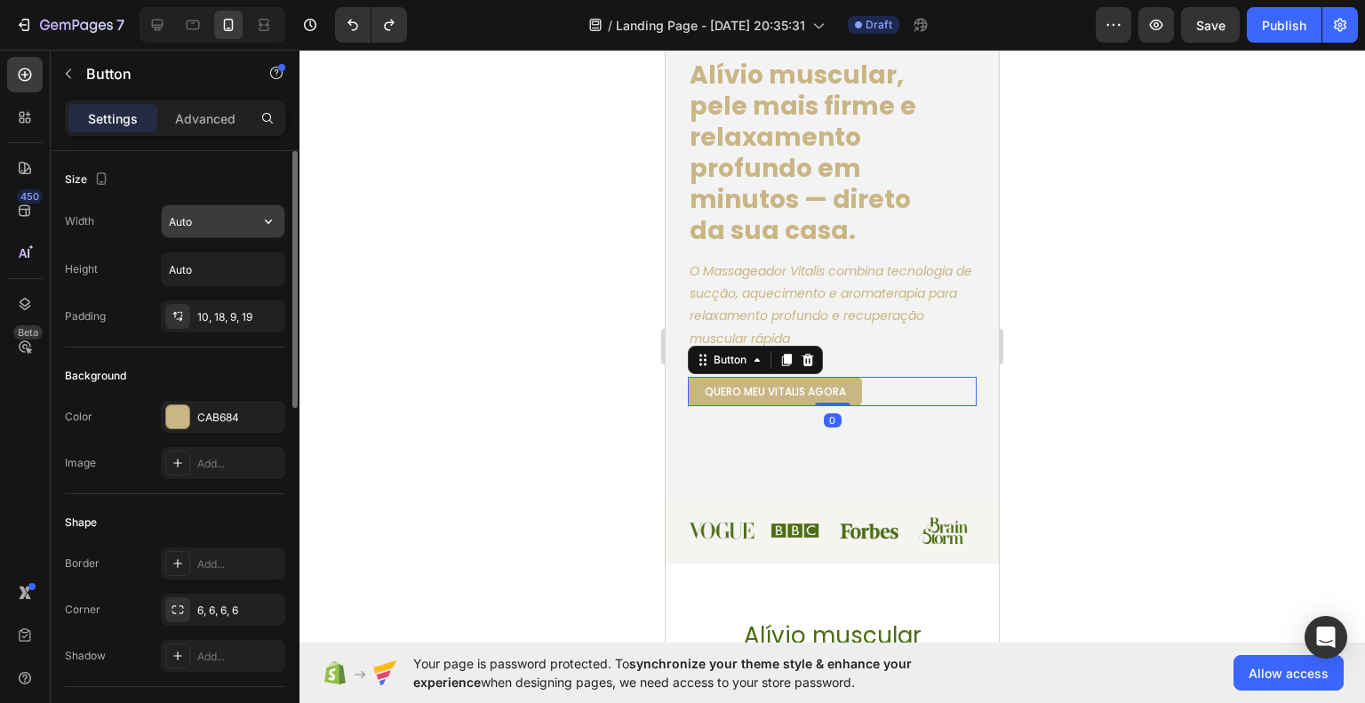
click at [244, 220] on input "Auto" at bounding box center [223, 221] width 123 height 32
click at [267, 227] on icon "button" at bounding box center [269, 221] width 18 height 18
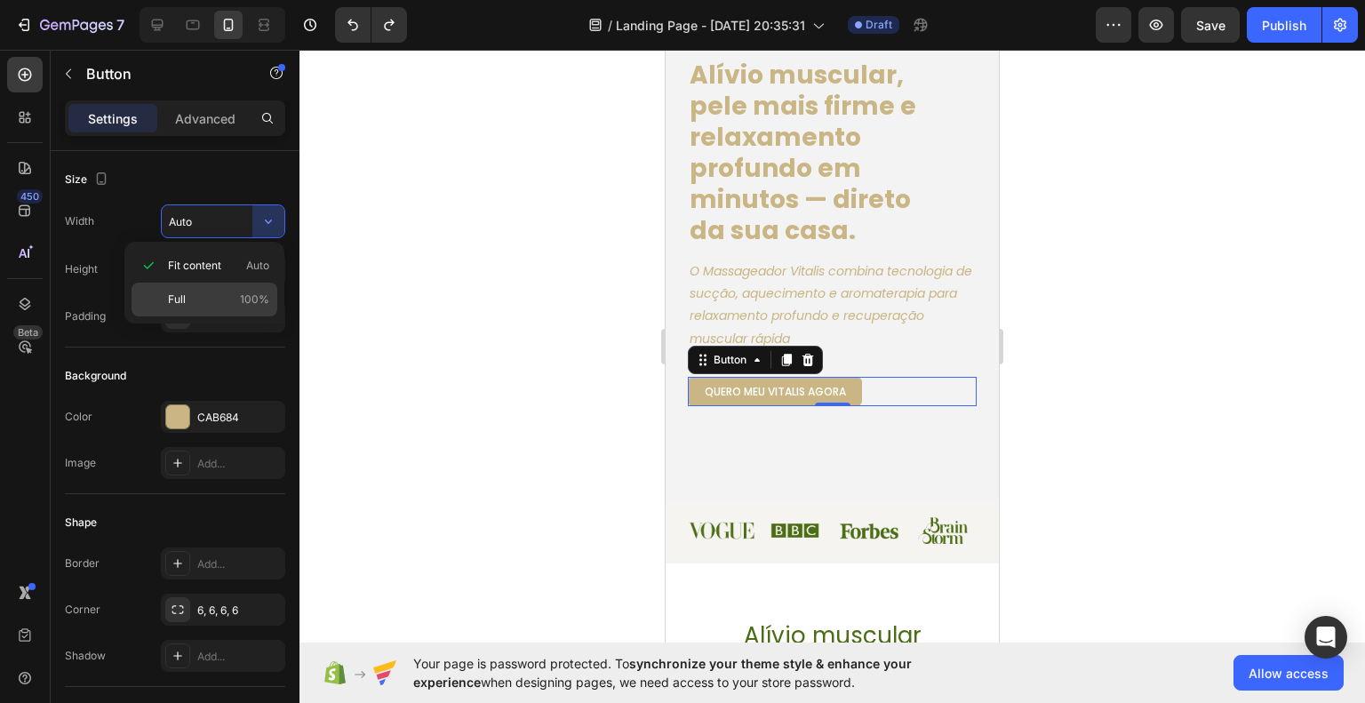
click at [220, 292] on p "Full 100%" at bounding box center [218, 300] width 101 height 16
type input "100%"
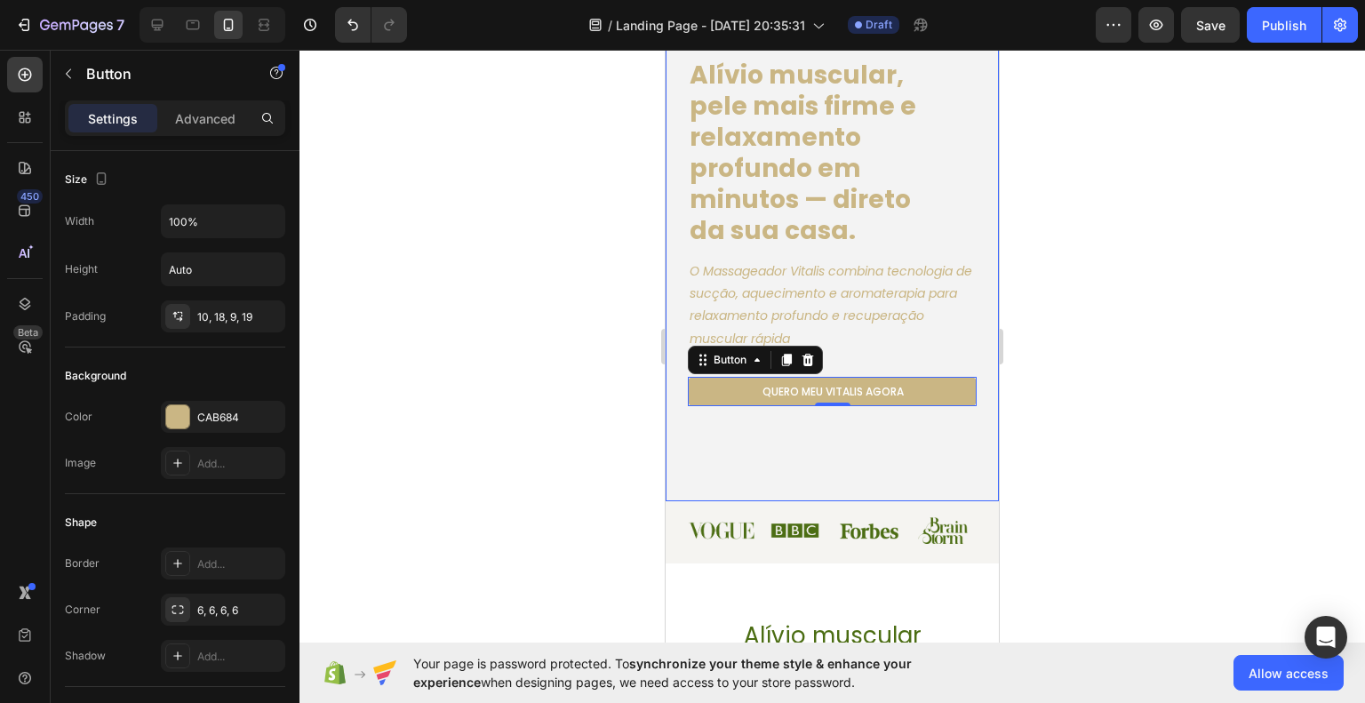
click at [1109, 447] on div at bounding box center [833, 376] width 1066 height 653
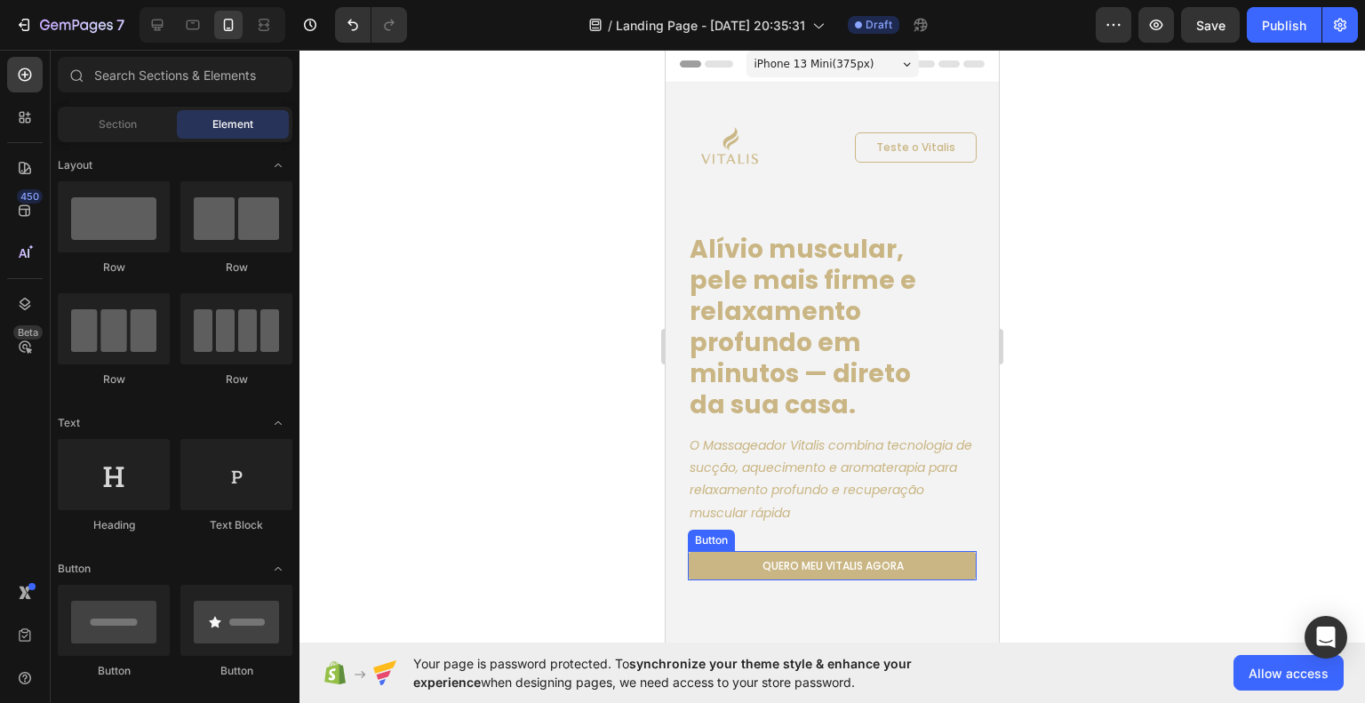
scroll to position [0, 0]
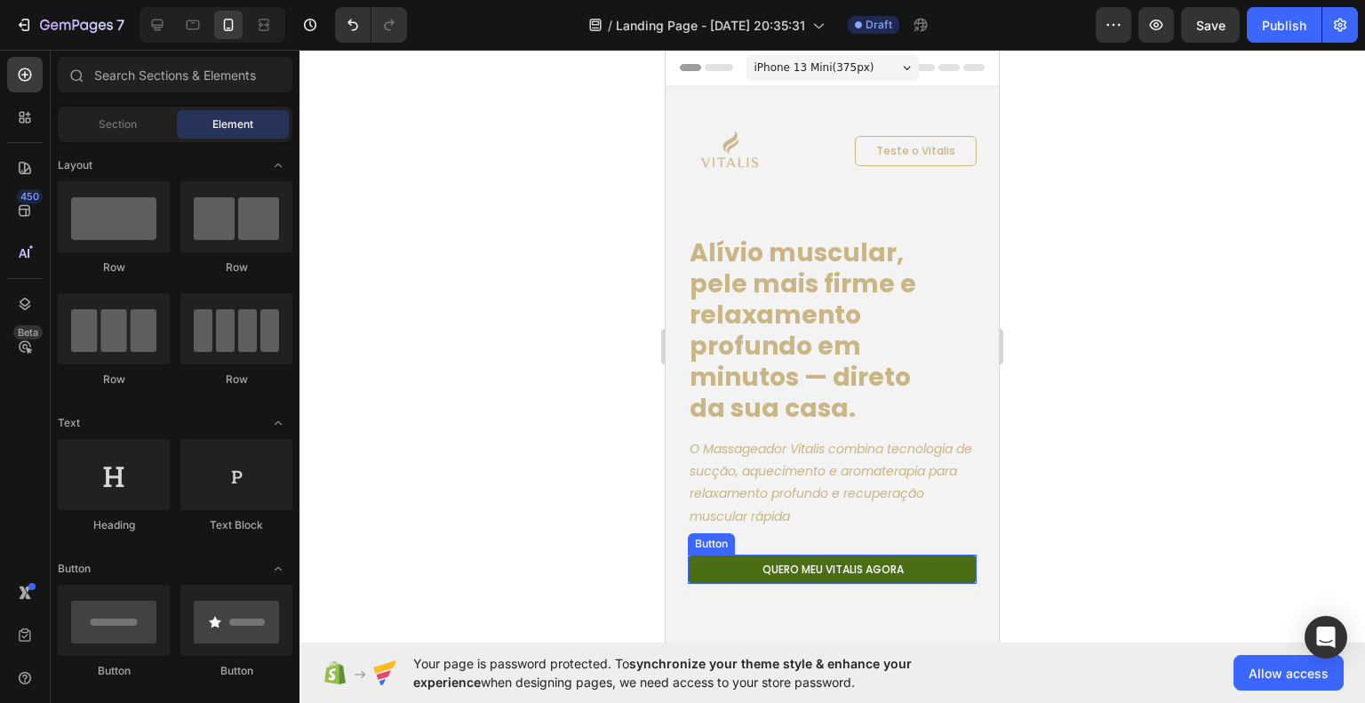
click at [907, 557] on link "quero meu vitalis agora" at bounding box center [832, 569] width 289 height 29
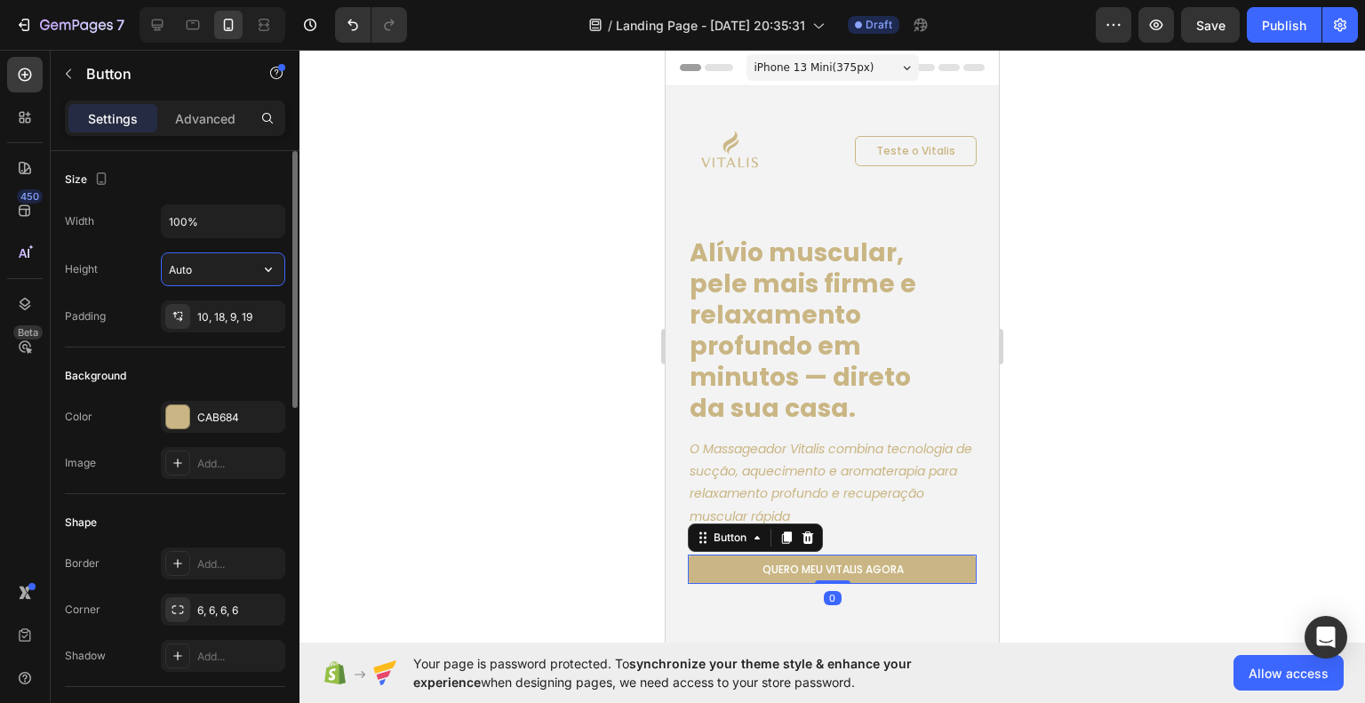
click at [209, 267] on input "Auto" at bounding box center [223, 269] width 123 height 32
click at [247, 268] on input "Auto" at bounding box center [223, 269] width 123 height 32
click at [267, 271] on icon "button" at bounding box center [269, 269] width 18 height 18
click at [224, 316] on p "Fit content Auto" at bounding box center [218, 314] width 101 height 16
click at [1131, 492] on div at bounding box center [833, 376] width 1066 height 653
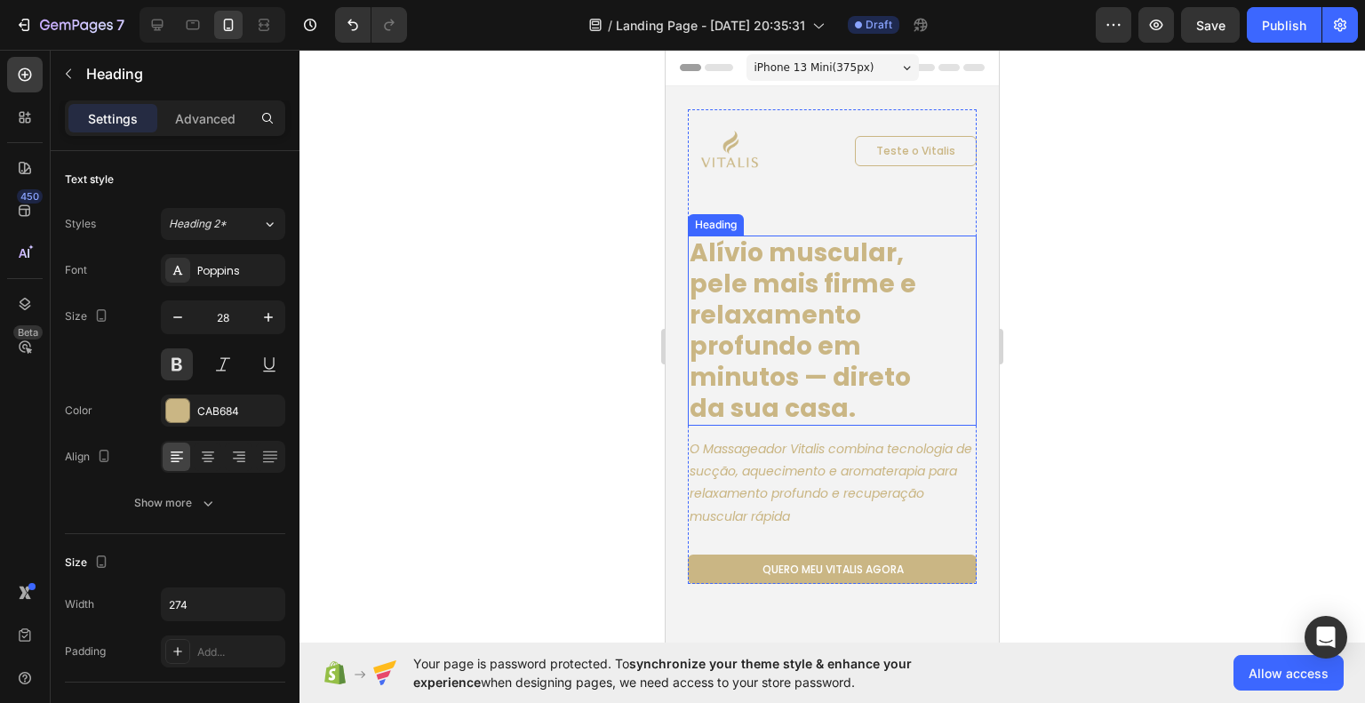
click at [836, 244] on h1 "Alívio muscular, pele mais firme e relaxamento profundo em minutos — direto da …" at bounding box center [810, 331] width 244 height 190
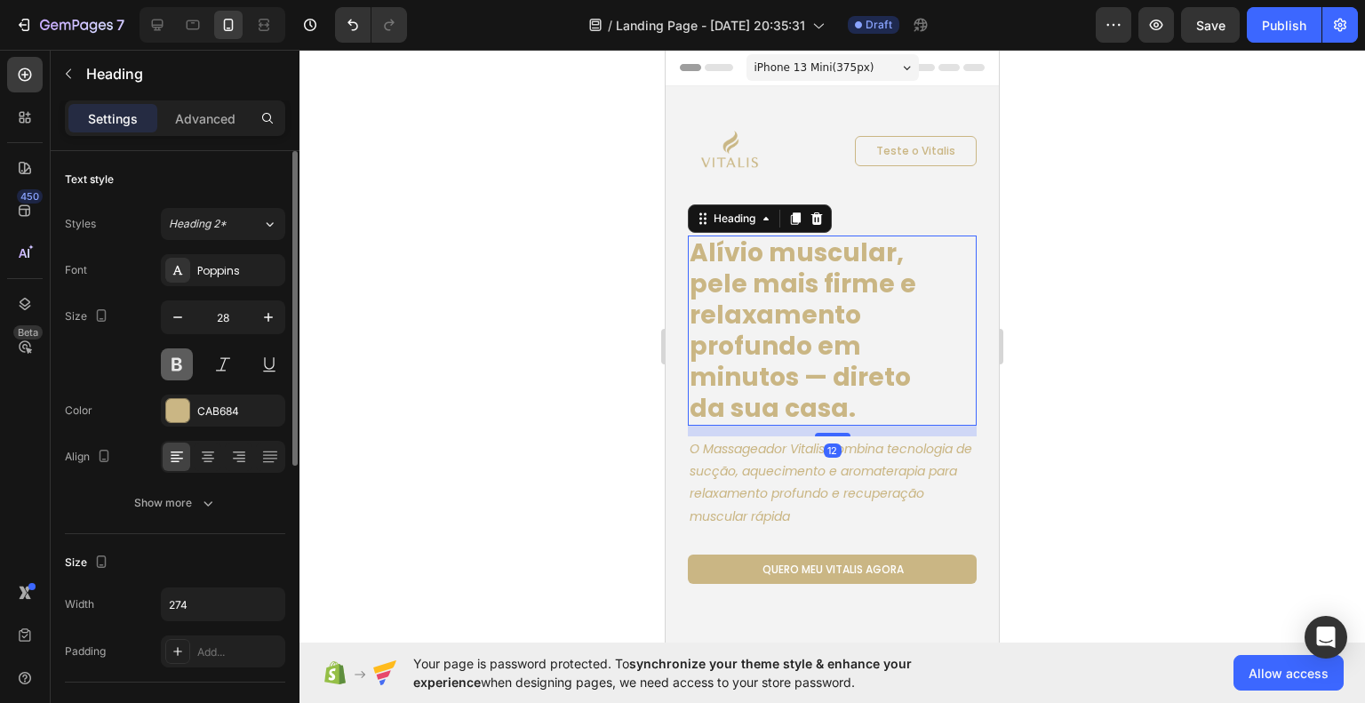
click at [179, 360] on button at bounding box center [177, 364] width 32 height 32
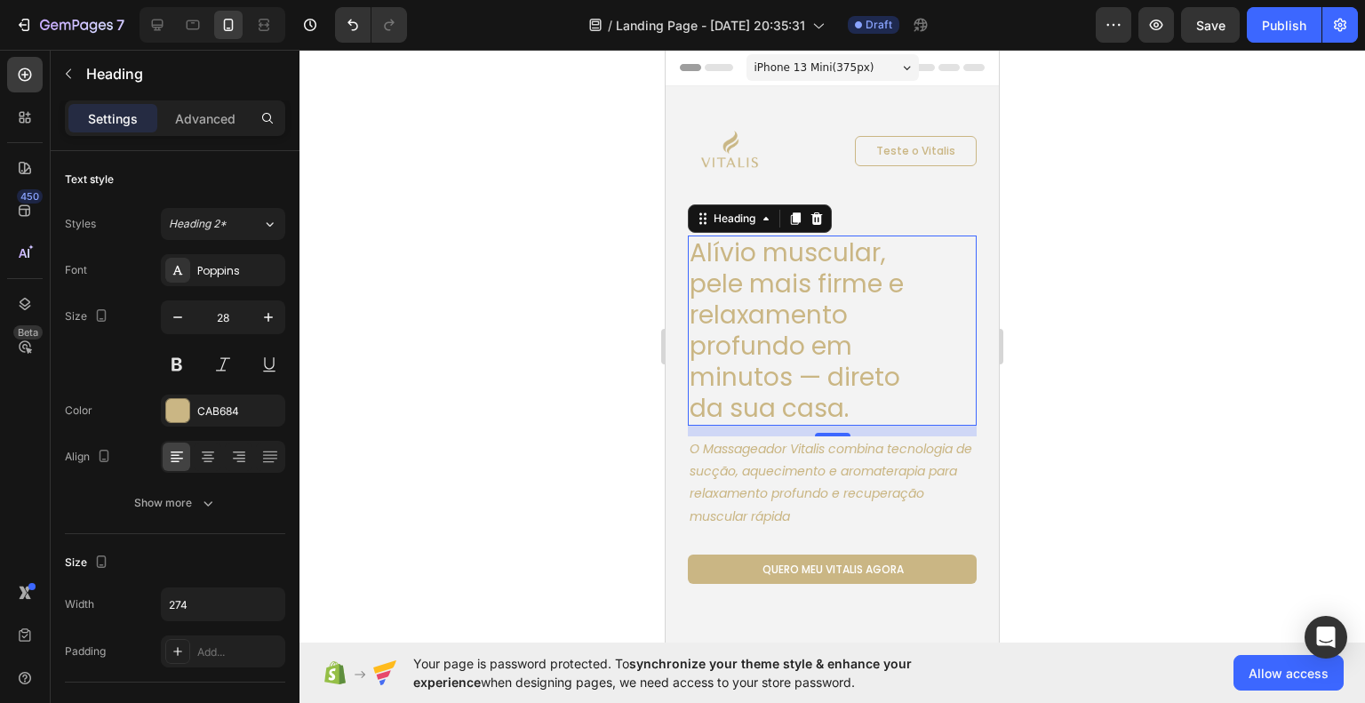
click at [1212, 460] on div at bounding box center [833, 376] width 1066 height 653
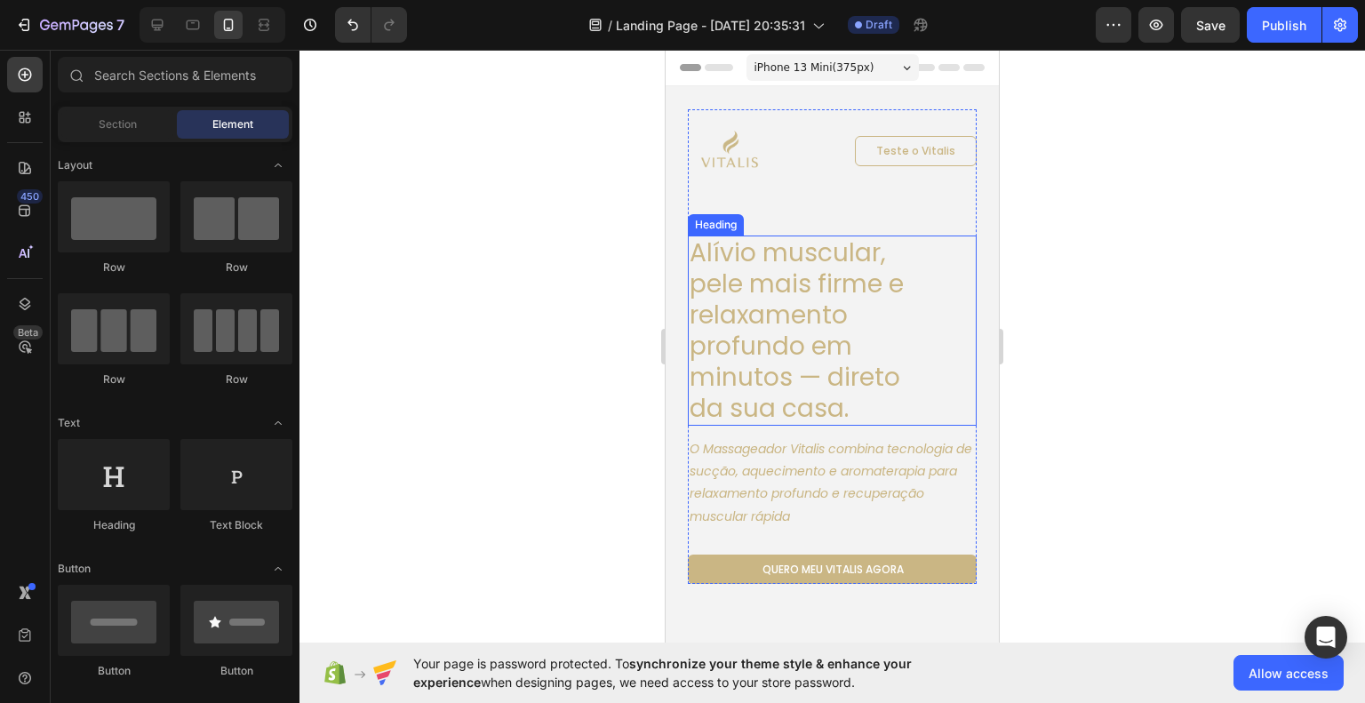
click at [825, 347] on h1 "Alívio muscular, pele mais firme e relaxamento profundo em minutos — direto da …" at bounding box center [810, 331] width 244 height 190
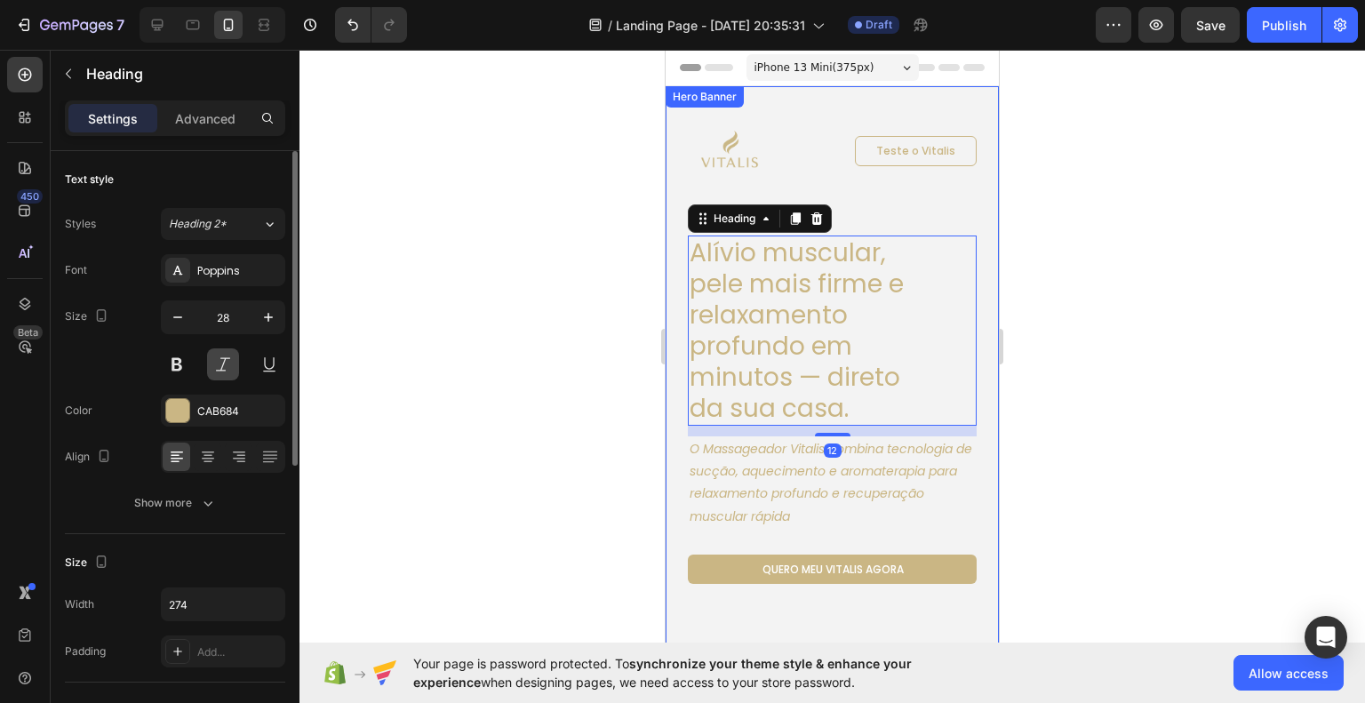
click at [224, 368] on button at bounding box center [223, 364] width 32 height 32
click at [1221, 444] on div at bounding box center [833, 376] width 1066 height 653
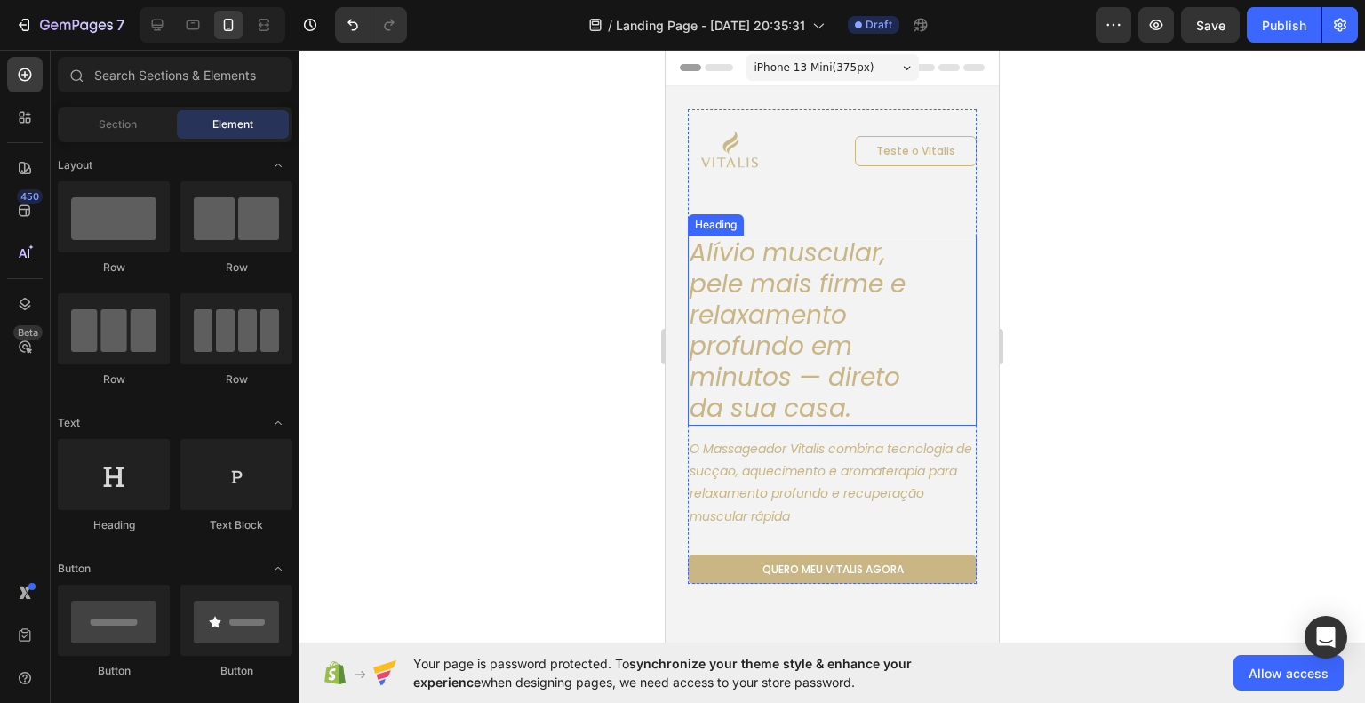
click at [860, 372] on h1 "Alívio muscular, pele mais firme e relaxamento profundo em minutos — direto da …" at bounding box center [810, 331] width 244 height 190
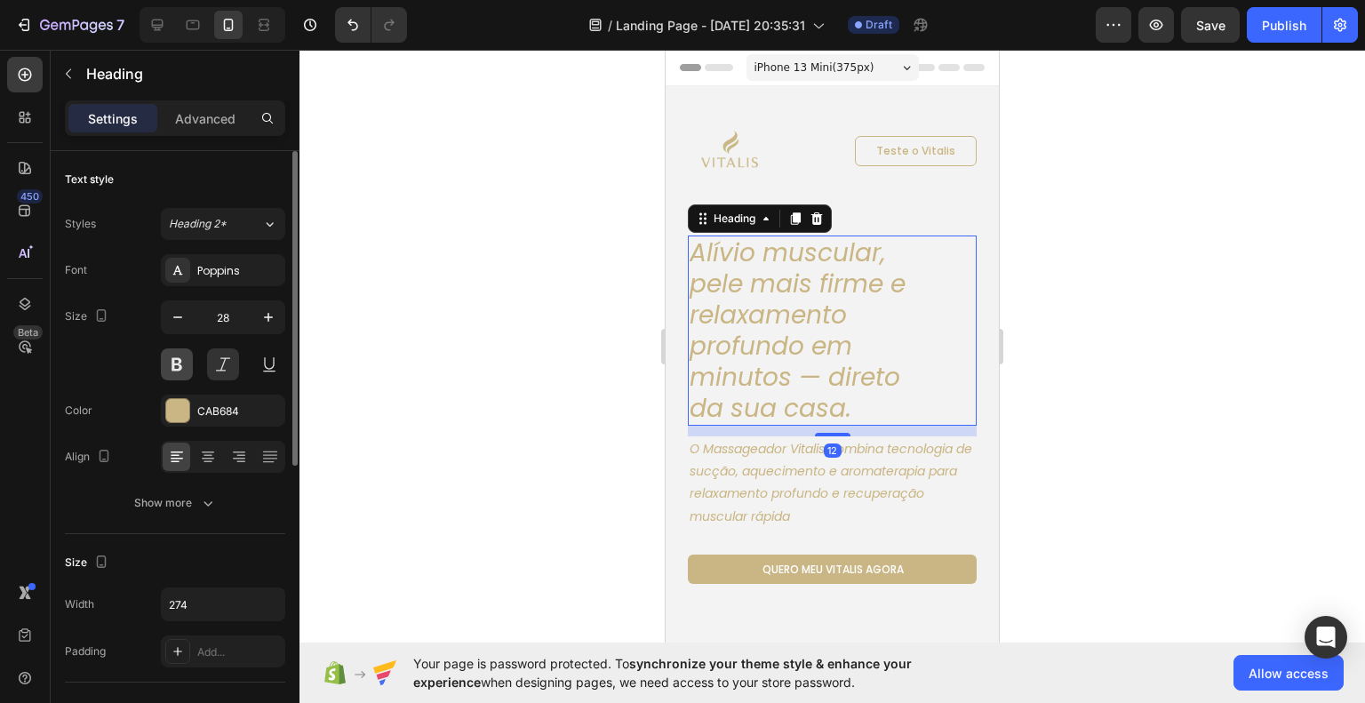
click at [164, 374] on button at bounding box center [177, 364] width 32 height 32
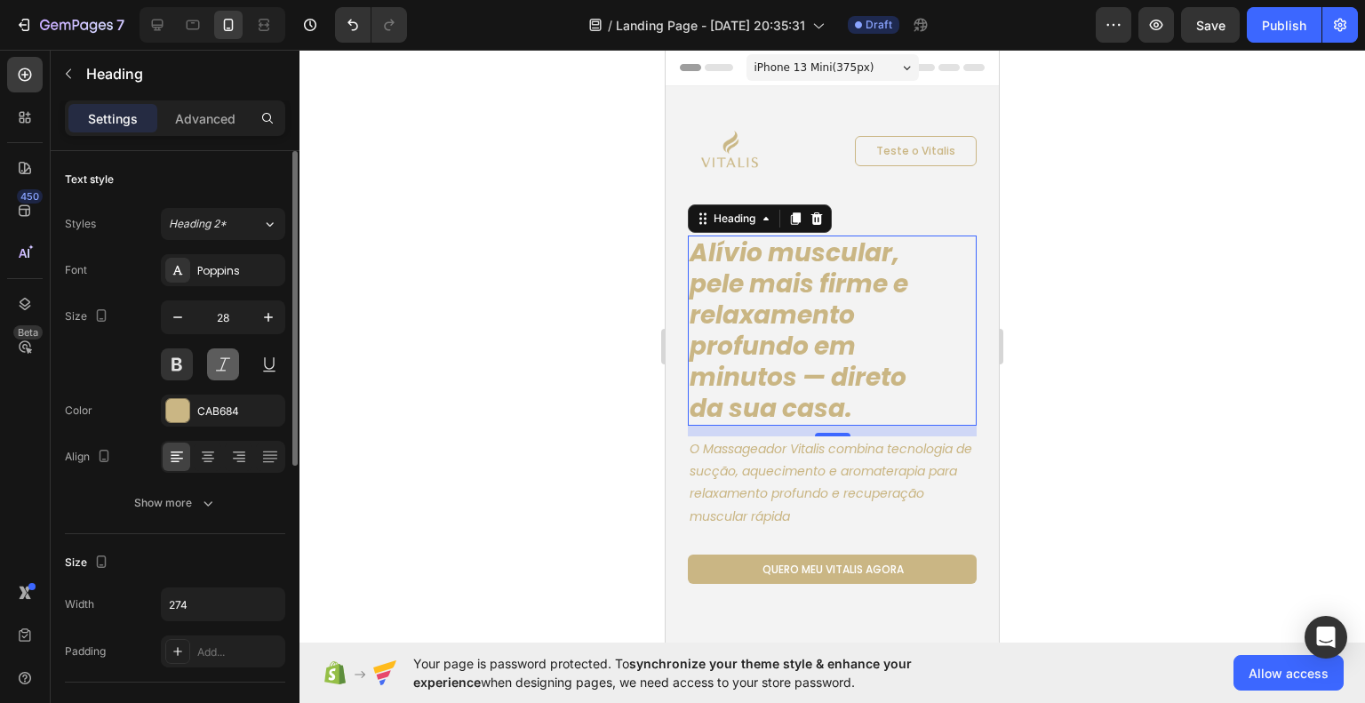
click at [216, 364] on button at bounding box center [223, 364] width 32 height 32
click at [180, 362] on button at bounding box center [177, 364] width 32 height 32
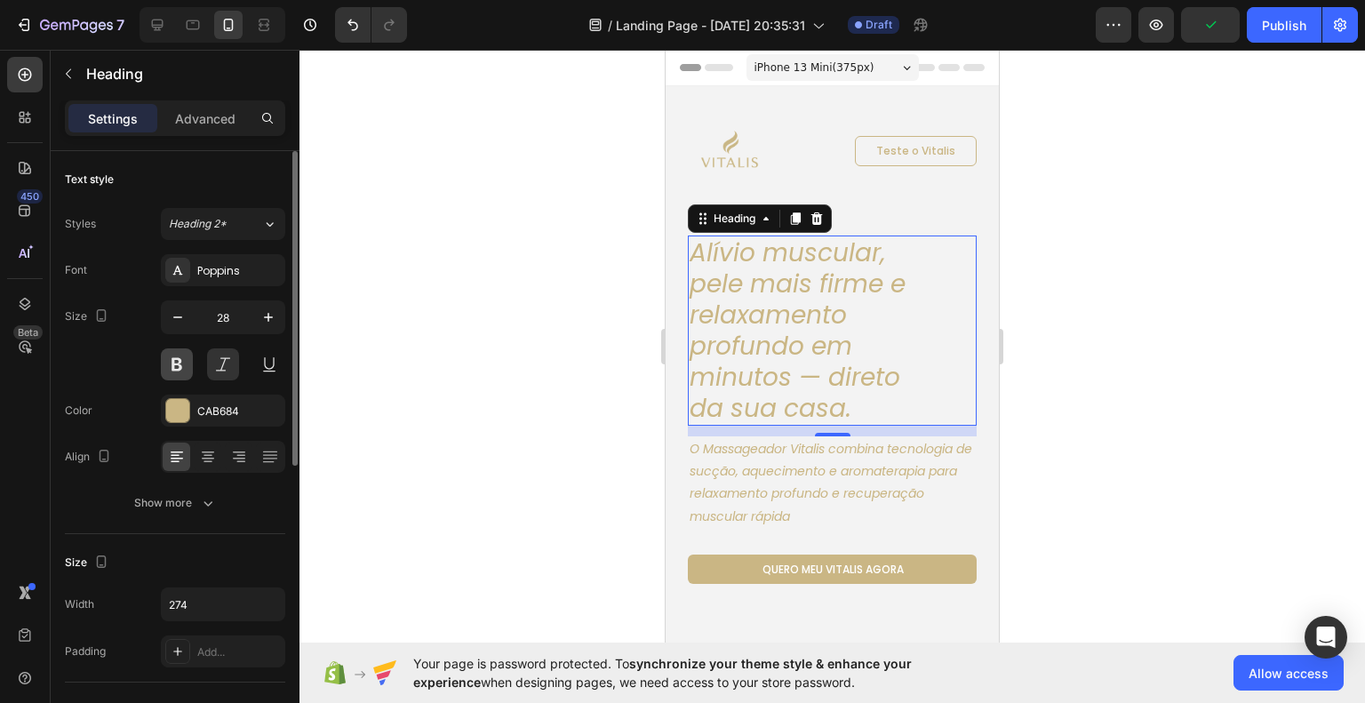
click at [178, 350] on button at bounding box center [177, 364] width 32 height 32
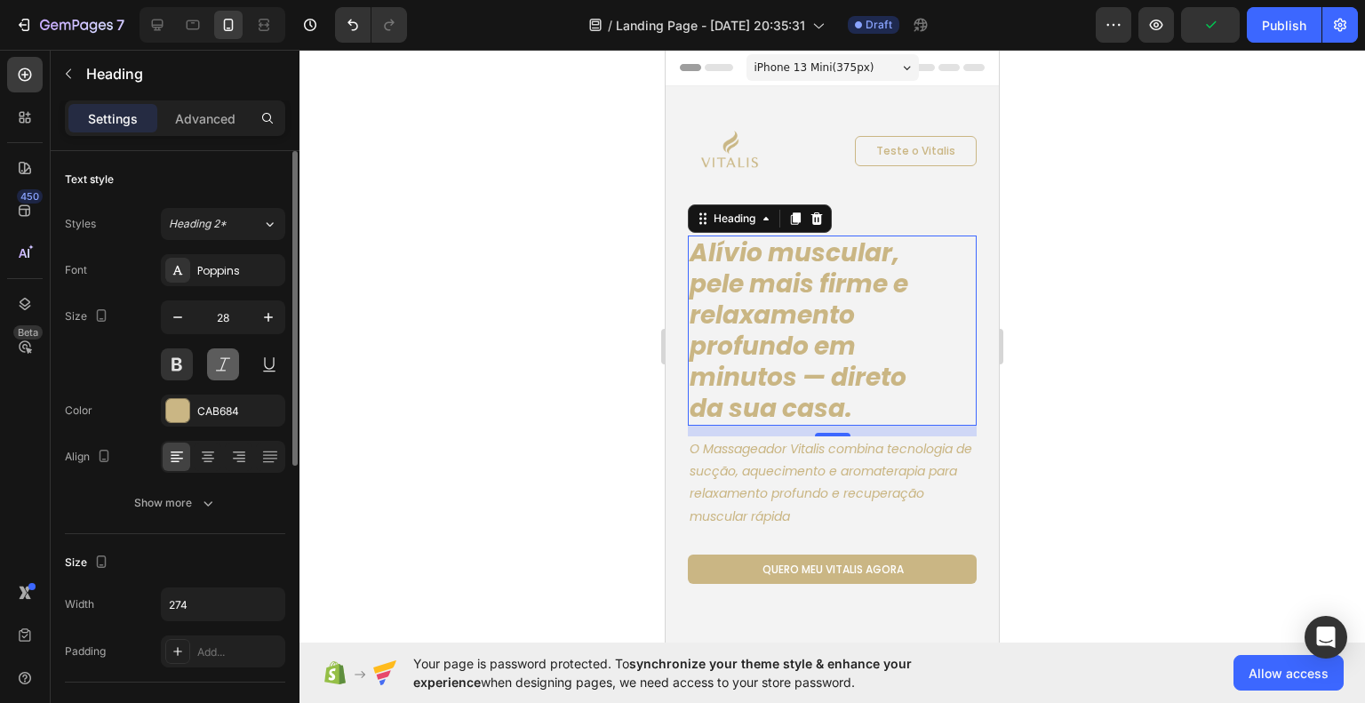
click at [223, 359] on button at bounding box center [223, 364] width 32 height 32
click at [1183, 468] on div at bounding box center [833, 376] width 1066 height 653
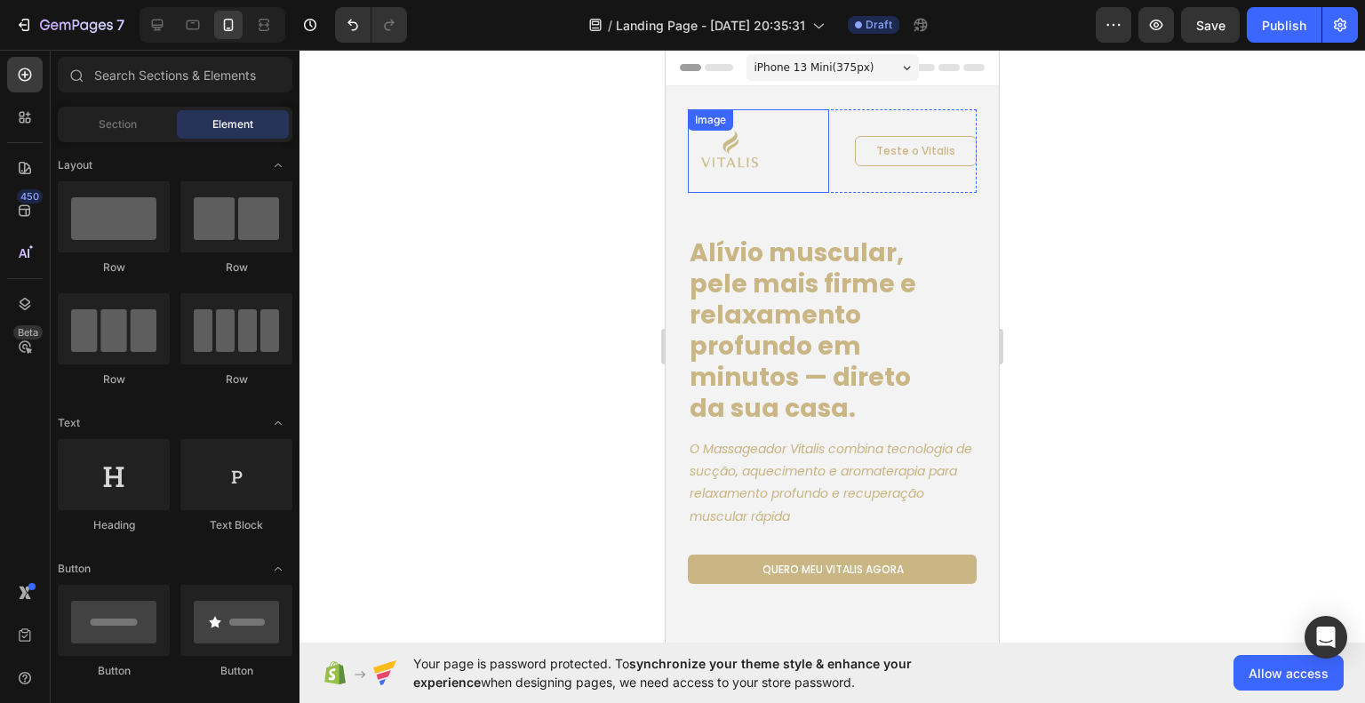
click at [789, 186] on div at bounding box center [758, 151] width 141 height 84
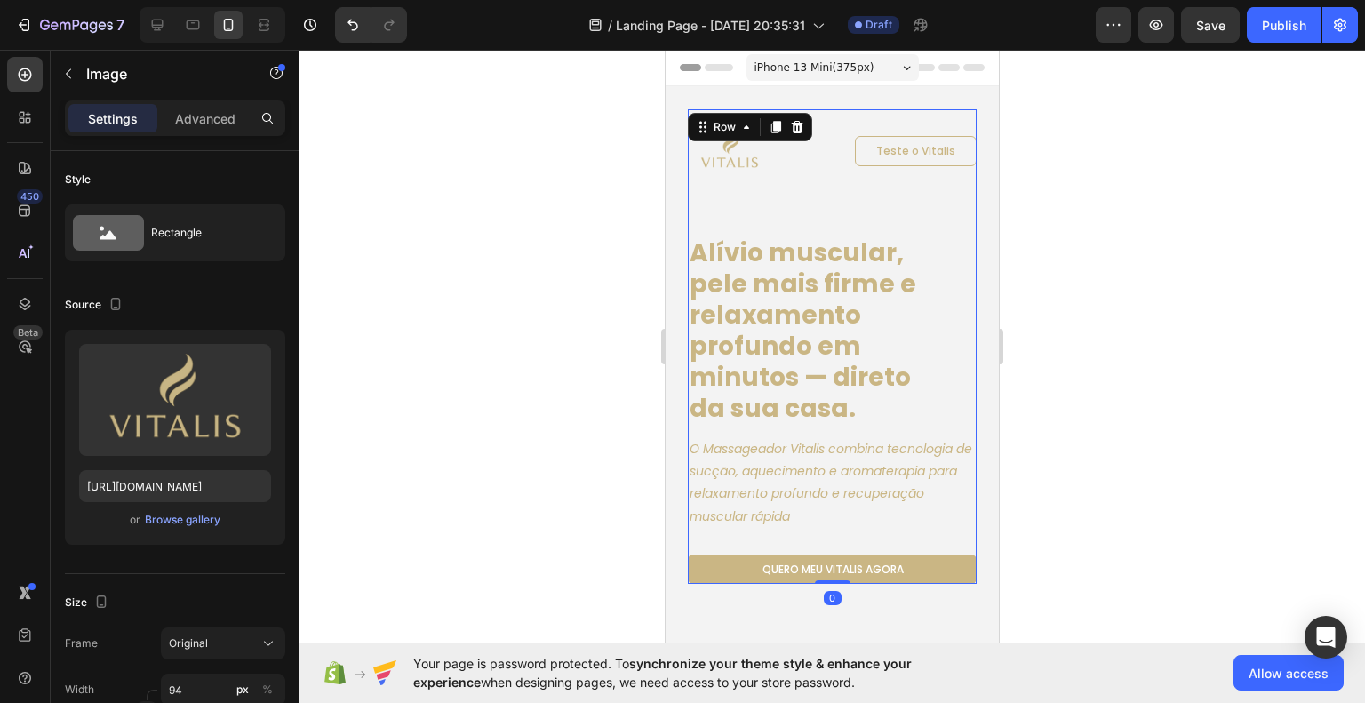
click at [796, 215] on div "Image Teste o Vitalis Button Row Alívio muscular, pele mais firme e relaxamento…" at bounding box center [832, 346] width 289 height 475
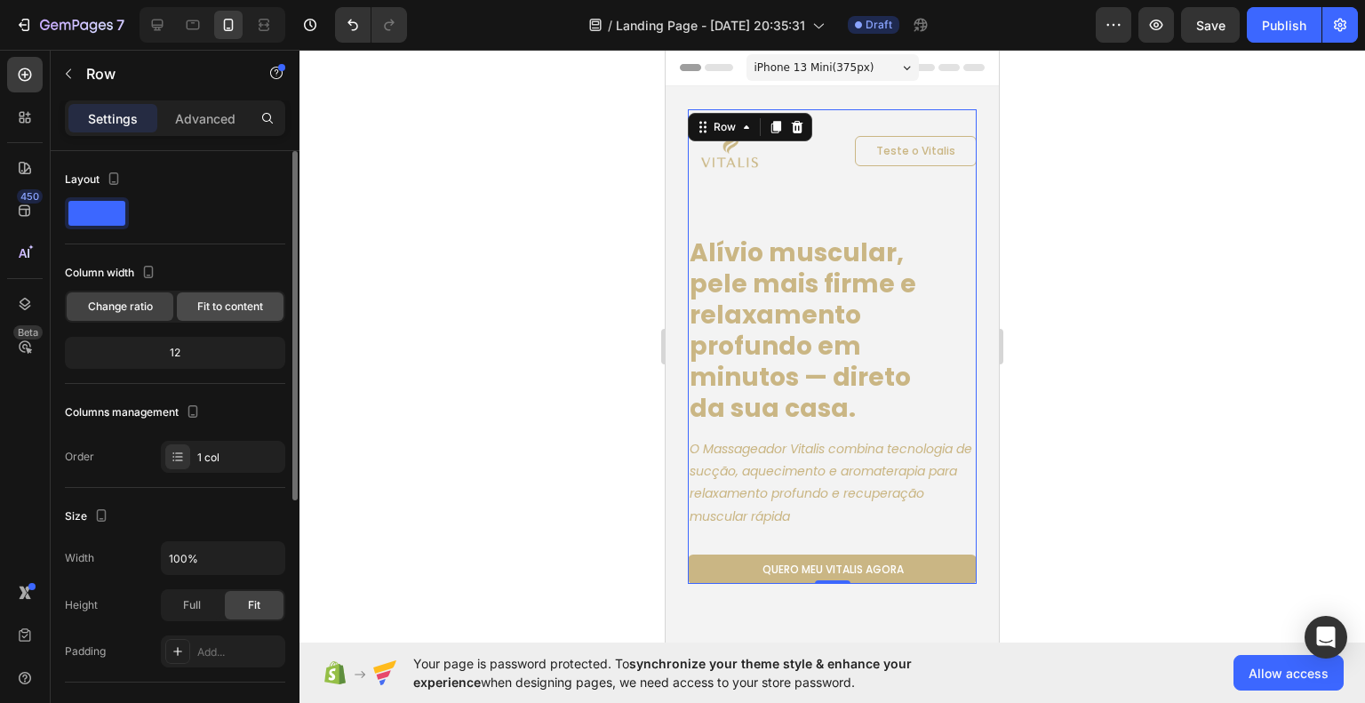
click at [220, 301] on span "Fit to content" at bounding box center [230, 307] width 66 height 16
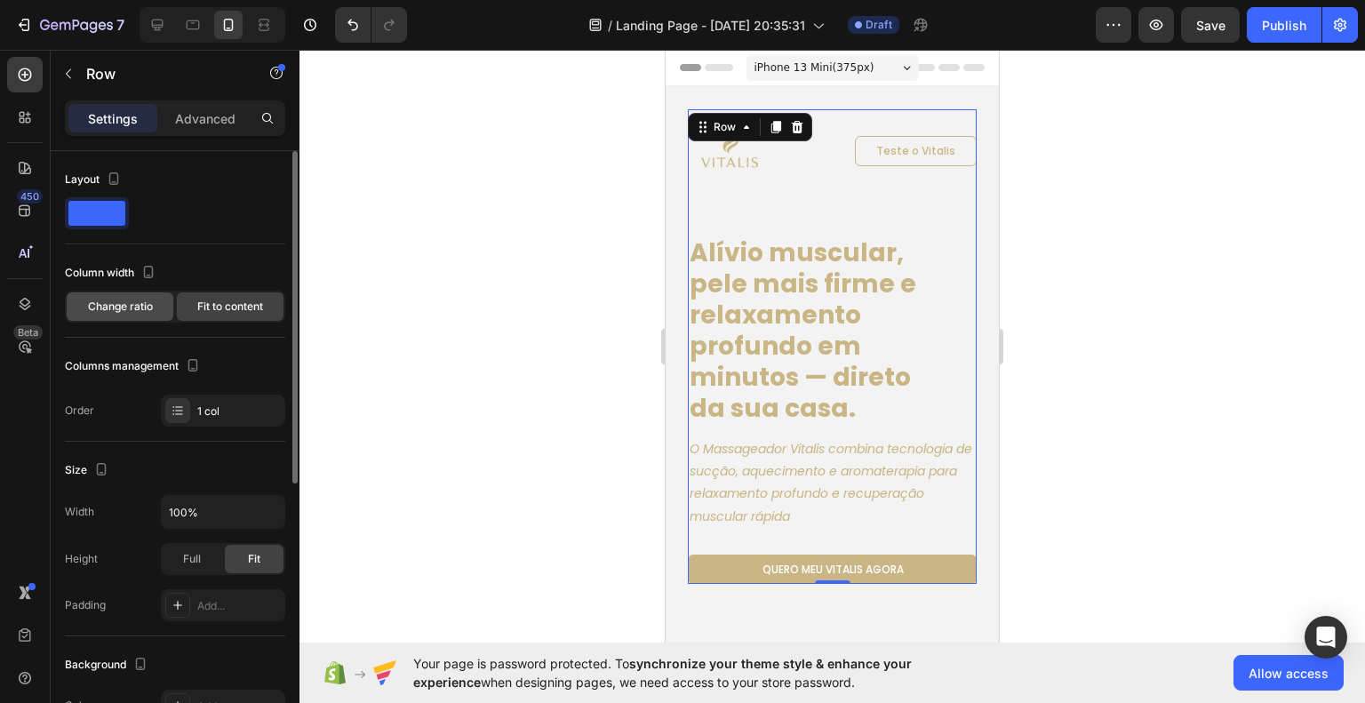
click at [139, 305] on span "Change ratio" at bounding box center [120, 307] width 65 height 16
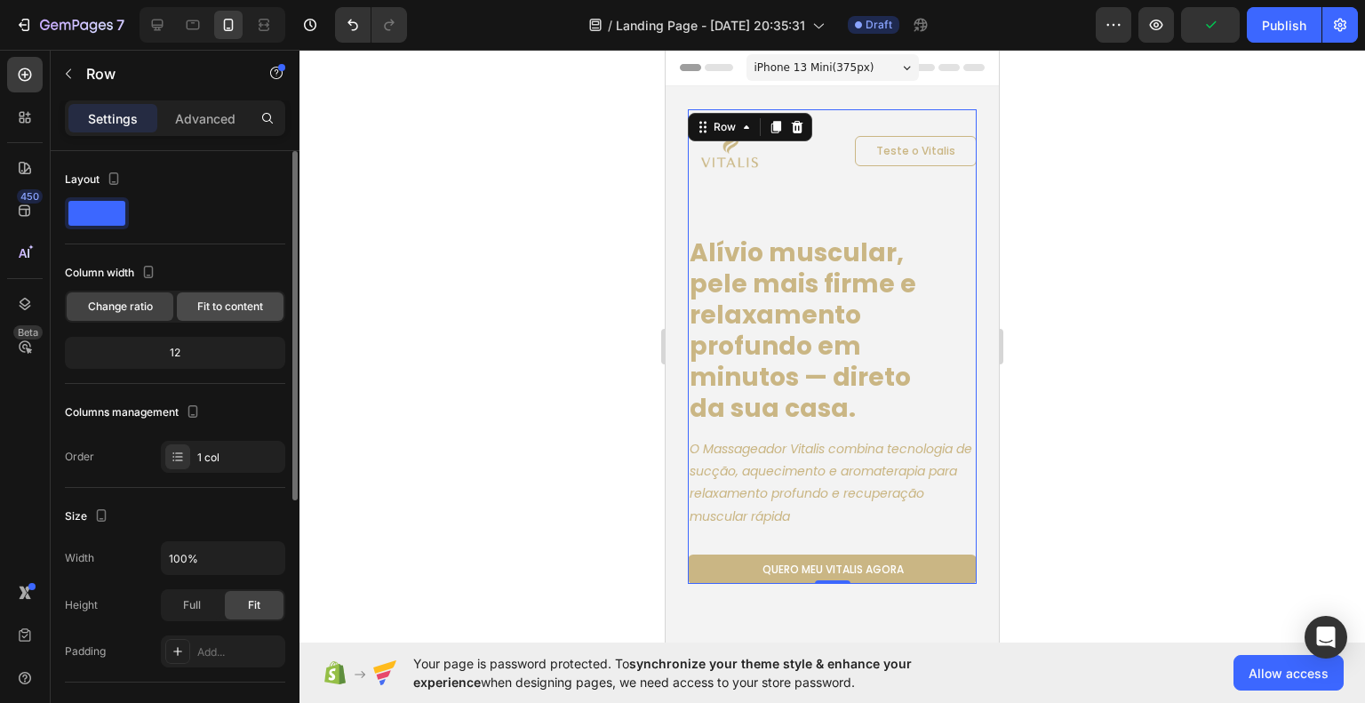
click at [206, 308] on span "Fit to content" at bounding box center [230, 307] width 66 height 16
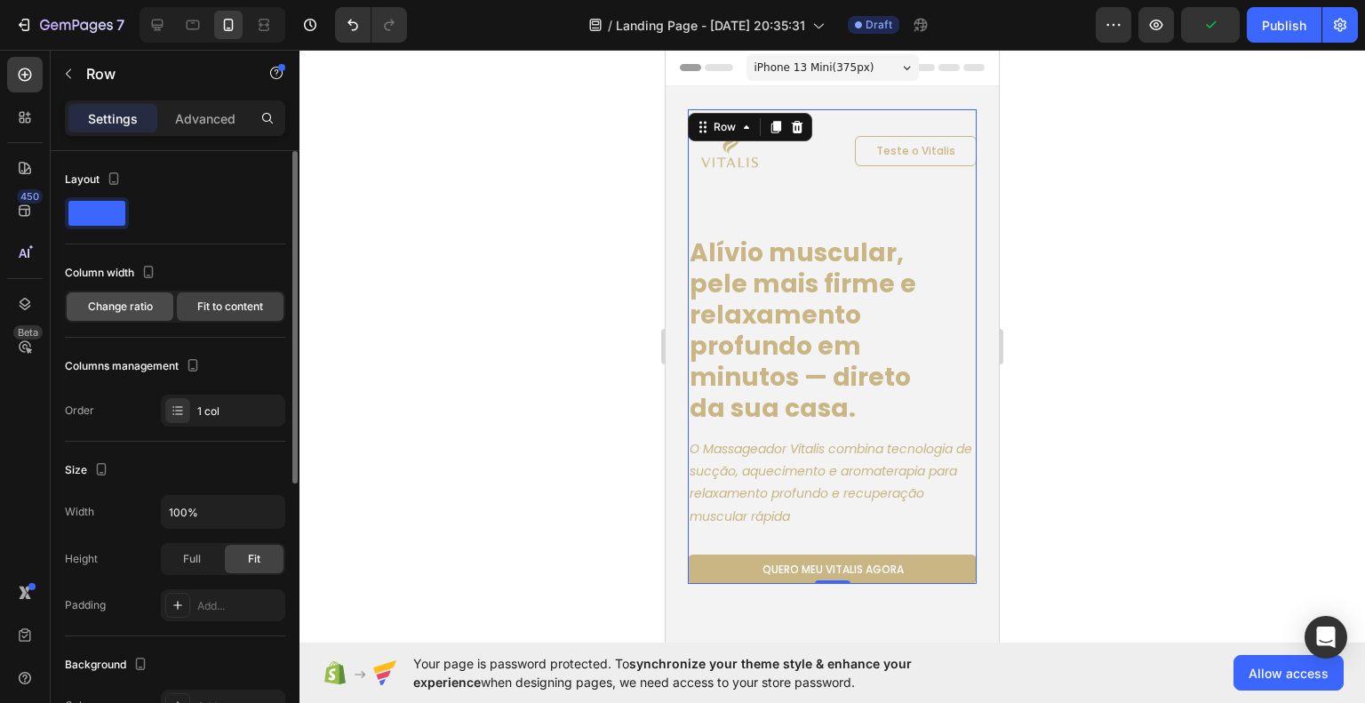
click at [146, 308] on span "Change ratio" at bounding box center [120, 307] width 65 height 16
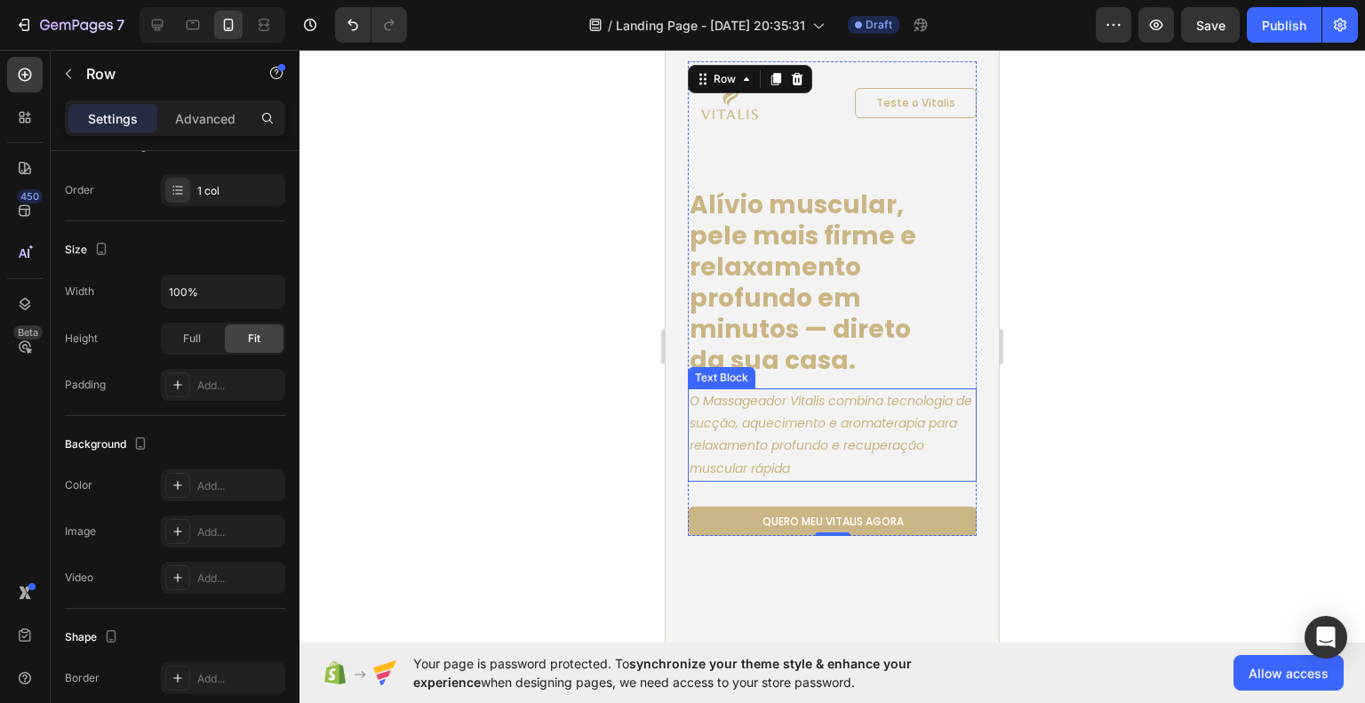
scroll to position [267, 0]
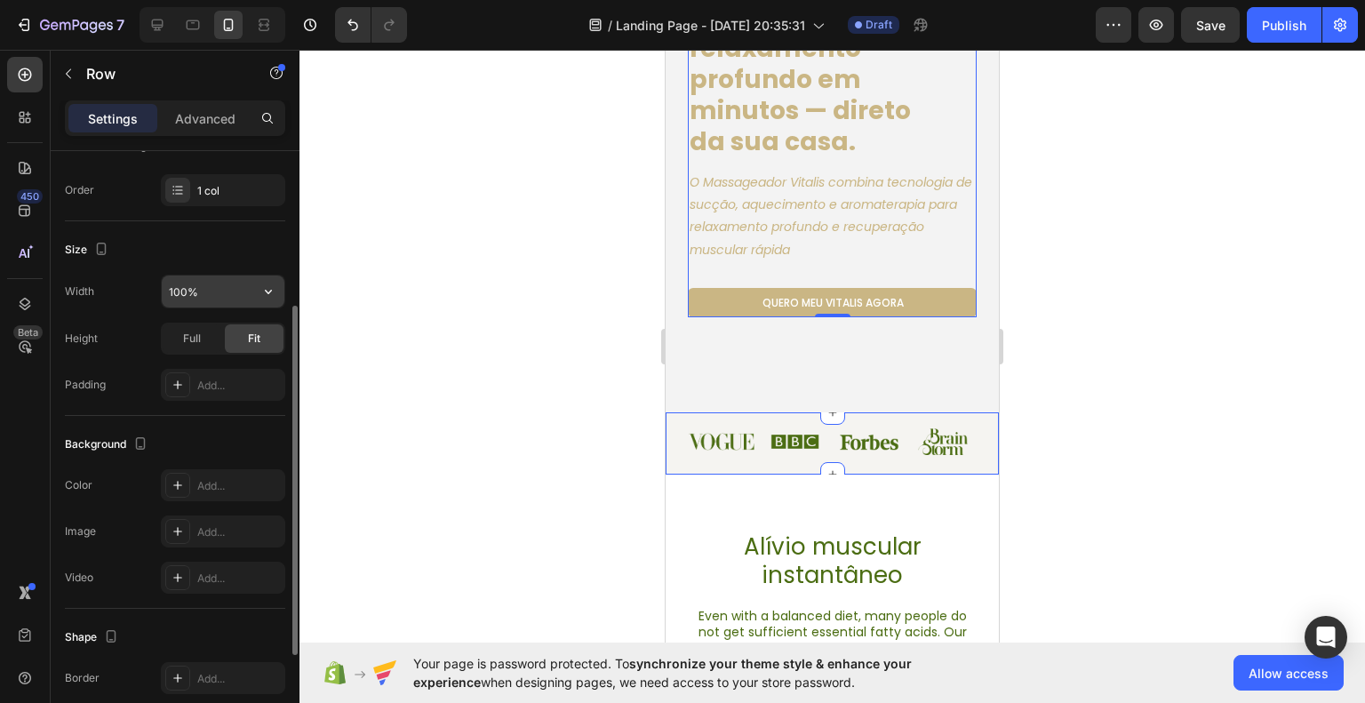
click at [181, 297] on input "100%" at bounding box center [223, 292] width 123 height 32
click at [193, 340] on span "Full" at bounding box center [192, 339] width 18 height 16
click at [242, 340] on div "Fit" at bounding box center [254, 338] width 59 height 28
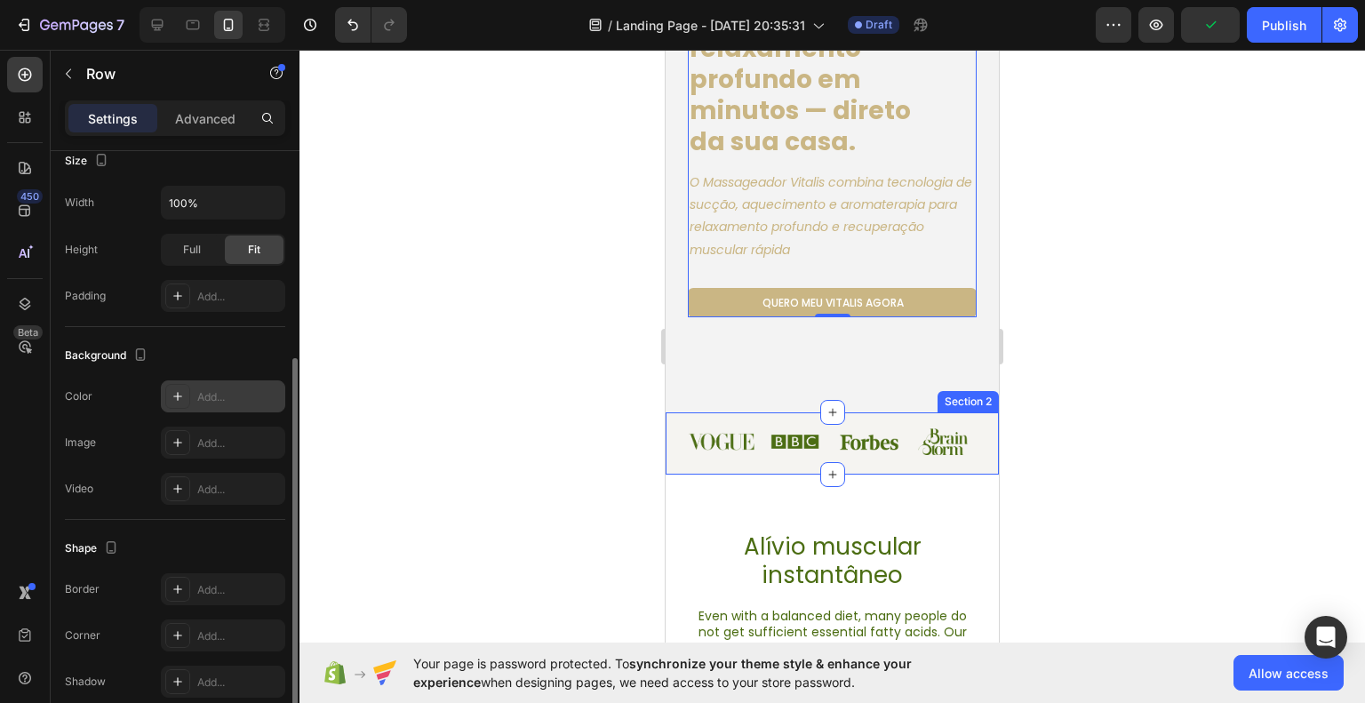
click at [217, 397] on div "Add..." at bounding box center [239, 397] width 84 height 16
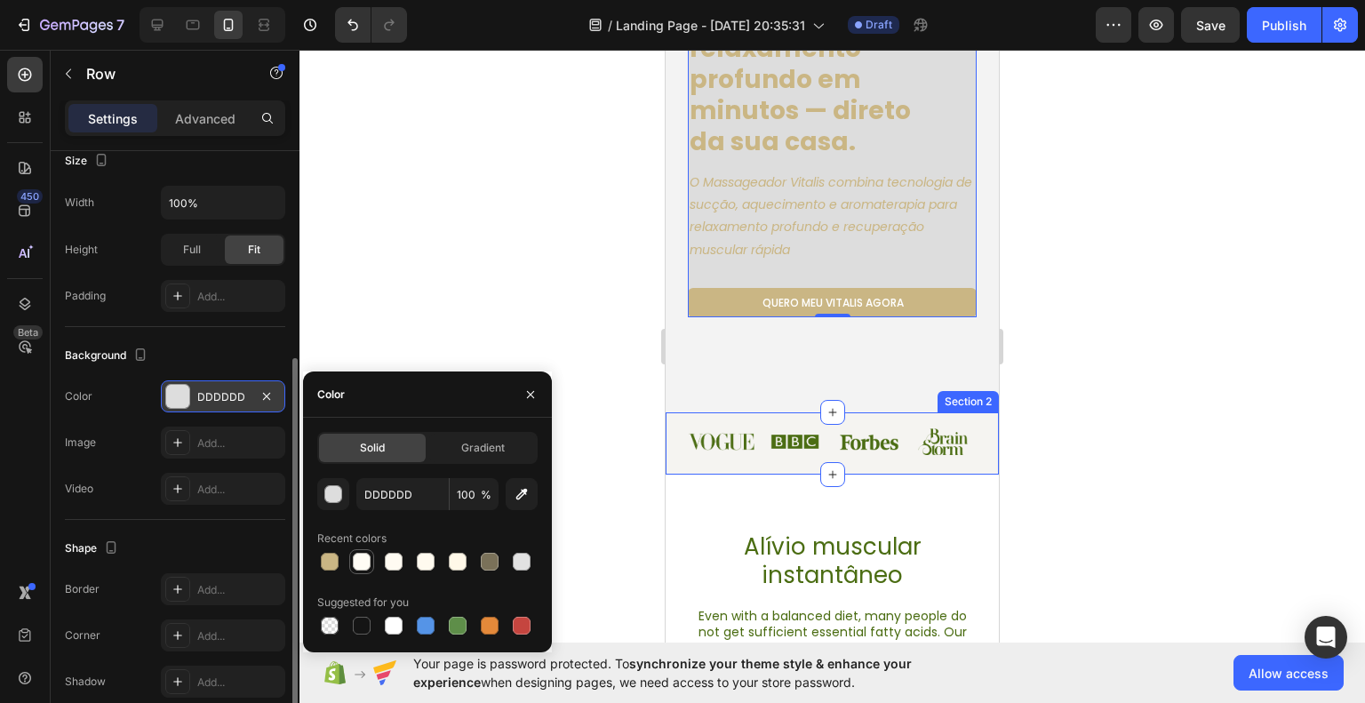
click at [355, 564] on div at bounding box center [362, 562] width 18 height 18
type input "FFFCF4"
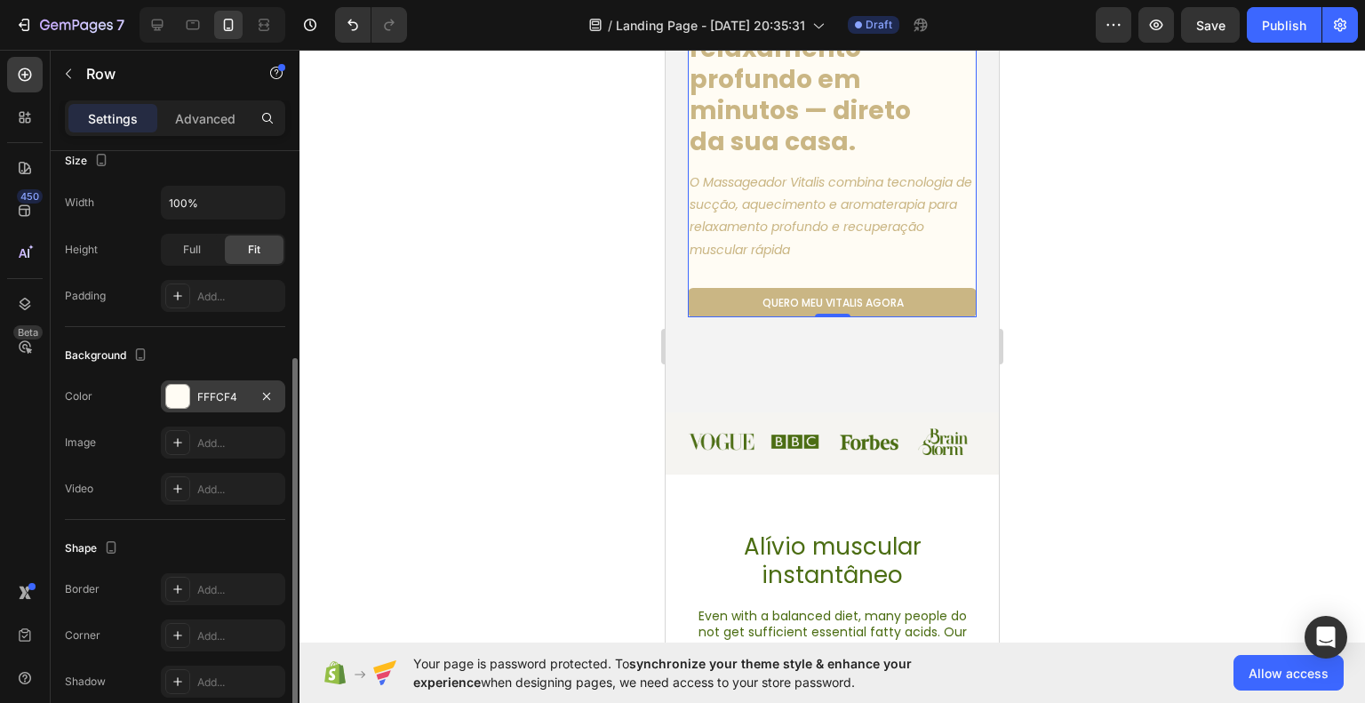
click at [1088, 450] on div at bounding box center [833, 376] width 1066 height 653
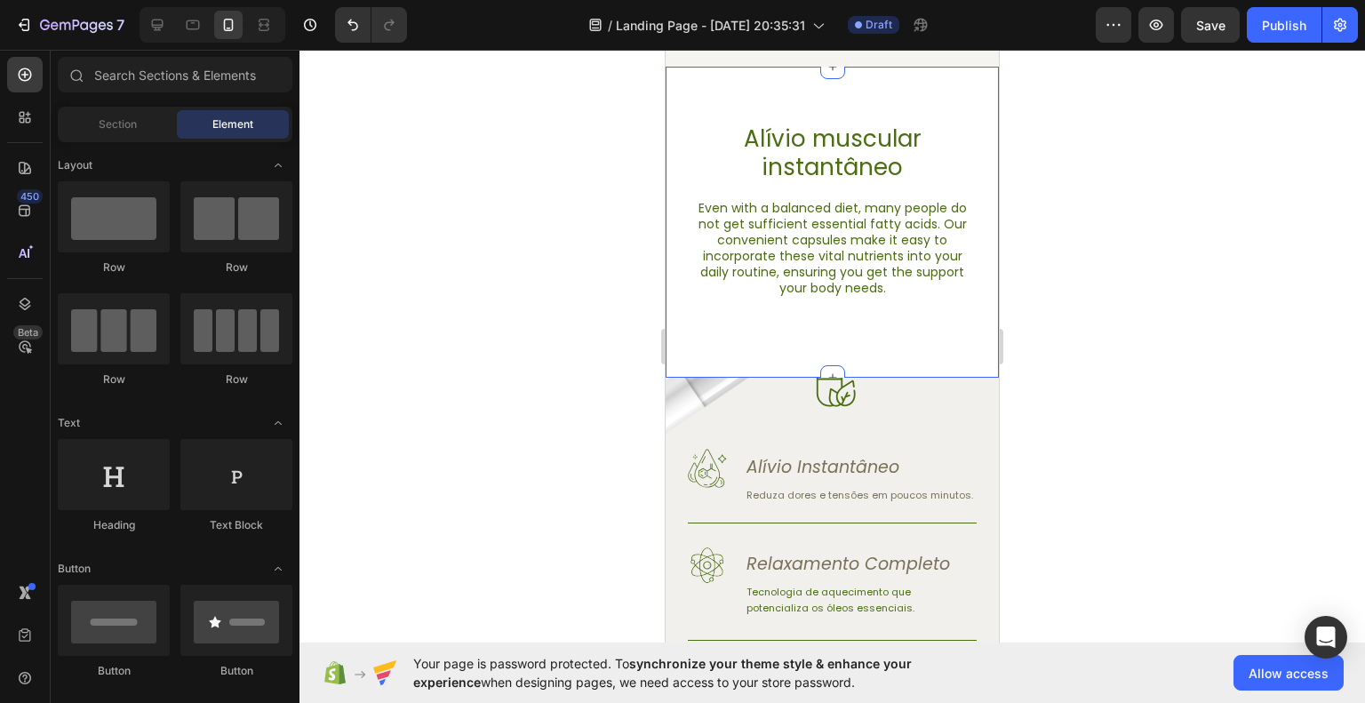
scroll to position [800, 0]
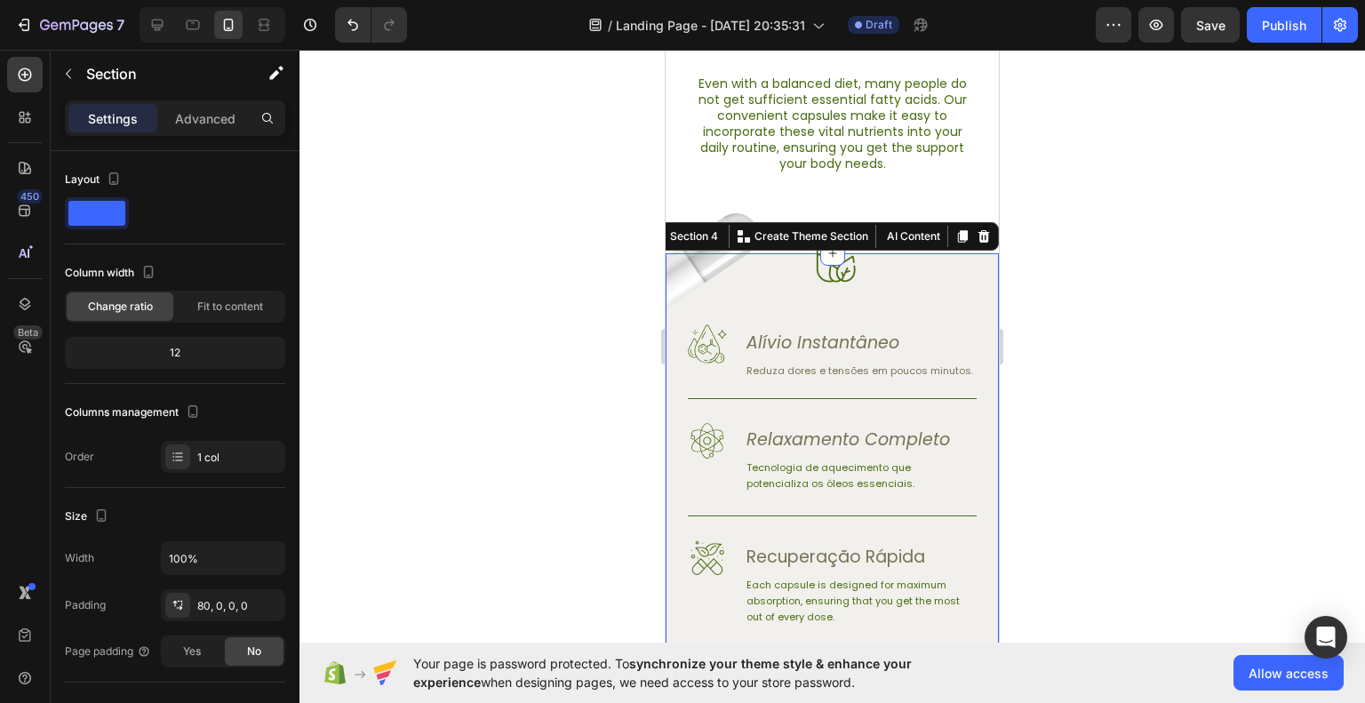
click at [960, 292] on div "Image Image Relaxamento e bem-estar Heading Row Image Alívio Instantâneo Headin…" at bounding box center [832, 645] width 333 height 785
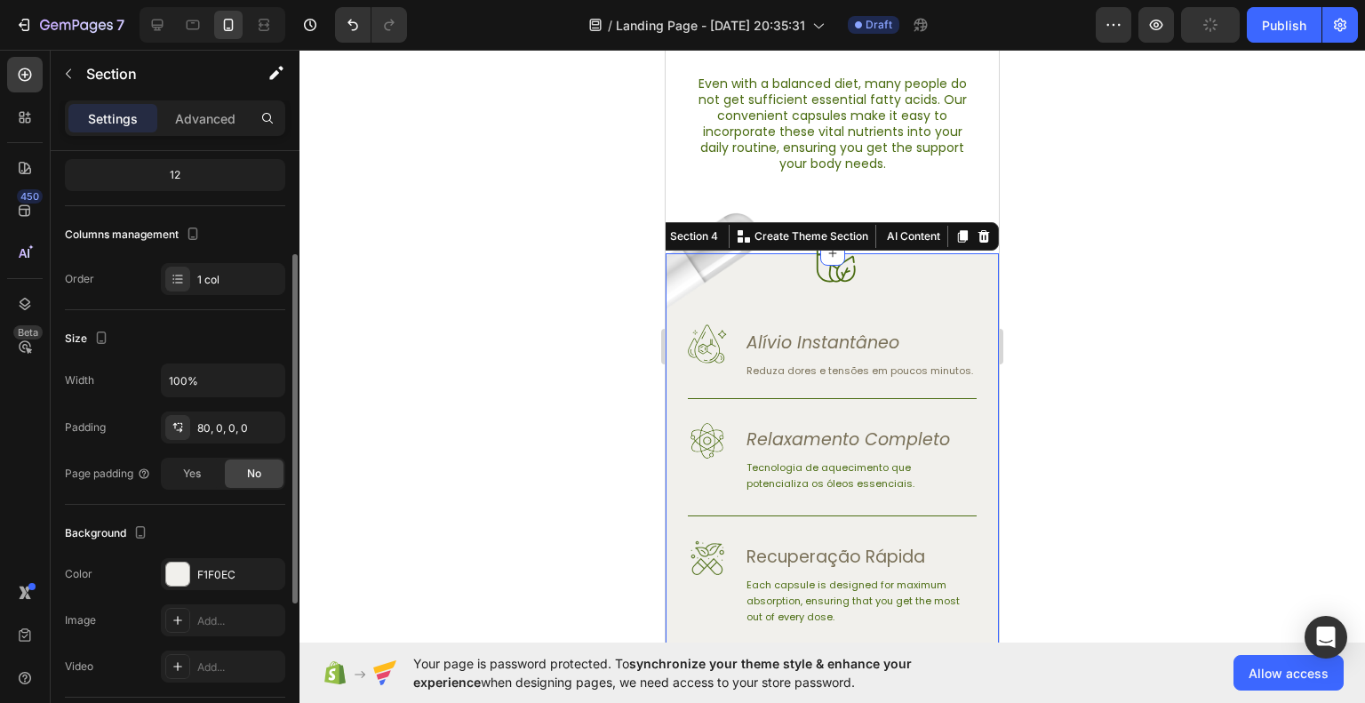
scroll to position [267, 0]
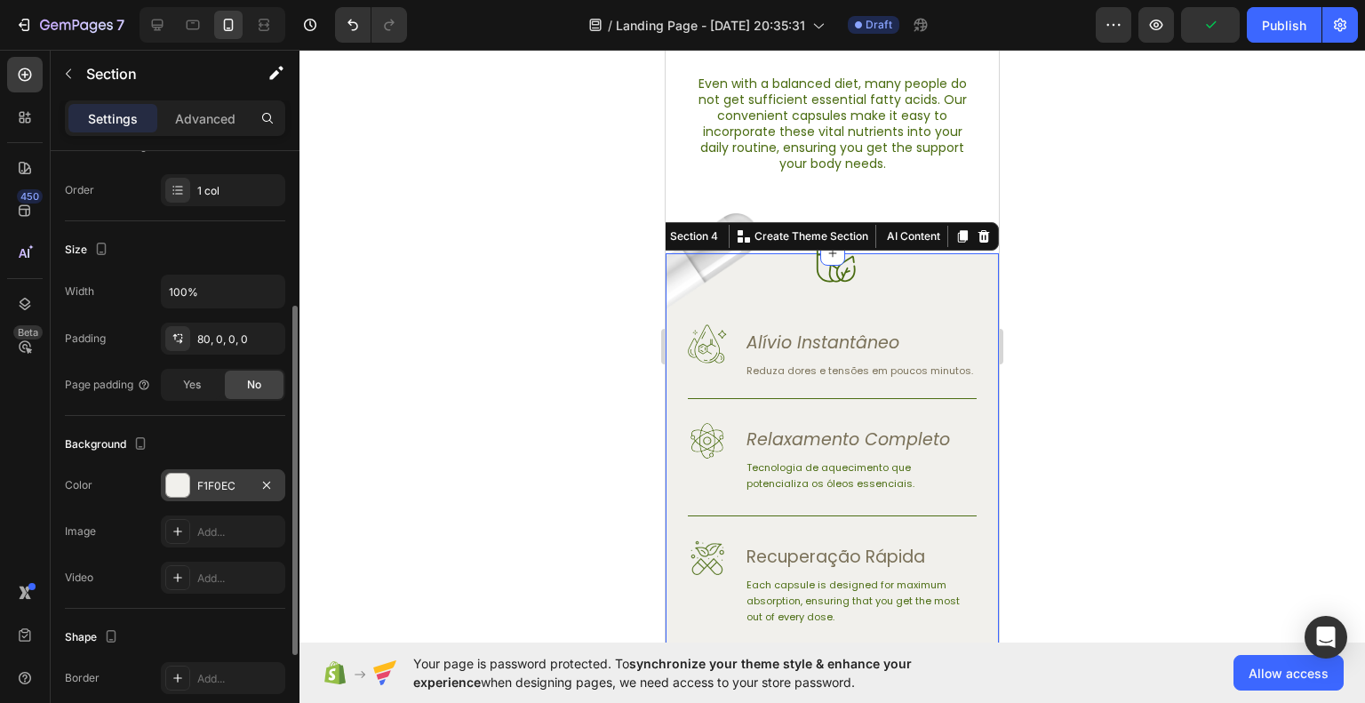
click at [203, 484] on div "F1F0EC" at bounding box center [223, 486] width 52 height 16
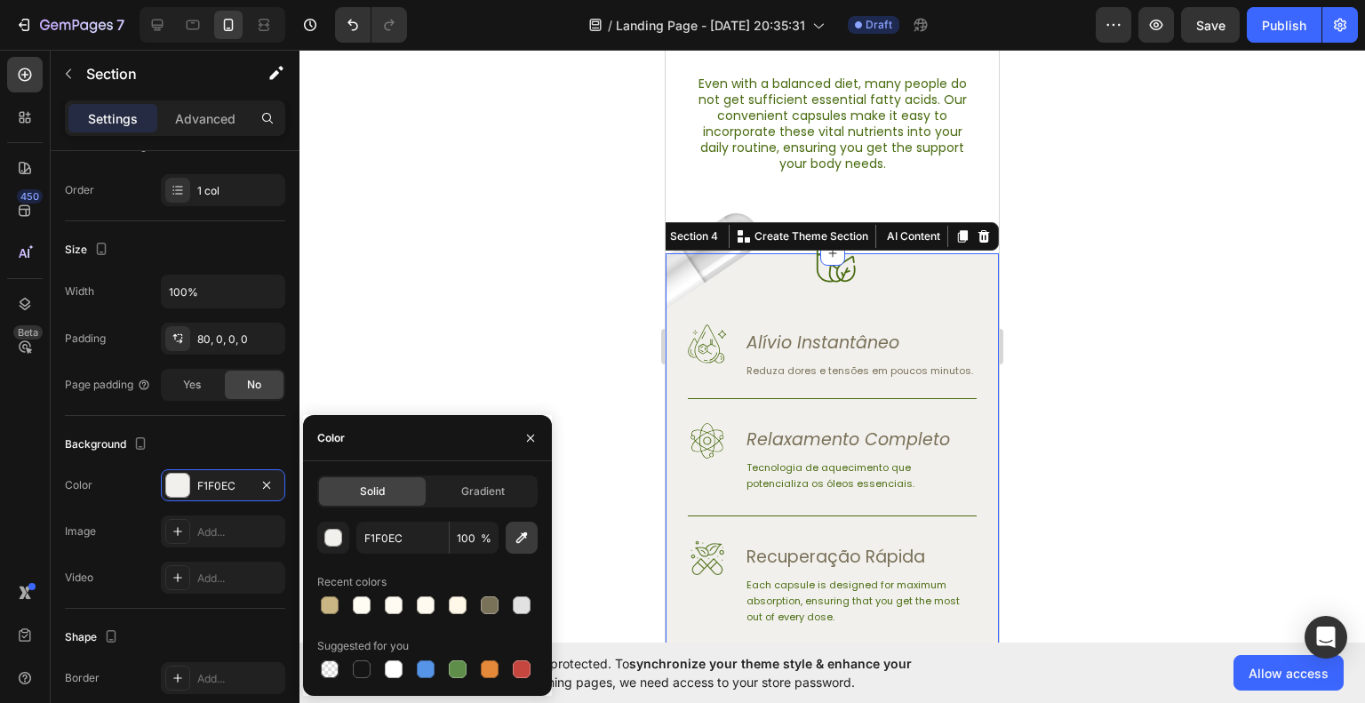
click at [521, 543] on icon "button" at bounding box center [522, 538] width 18 height 18
click at [384, 539] on input "F1F0EC" at bounding box center [402, 538] width 92 height 32
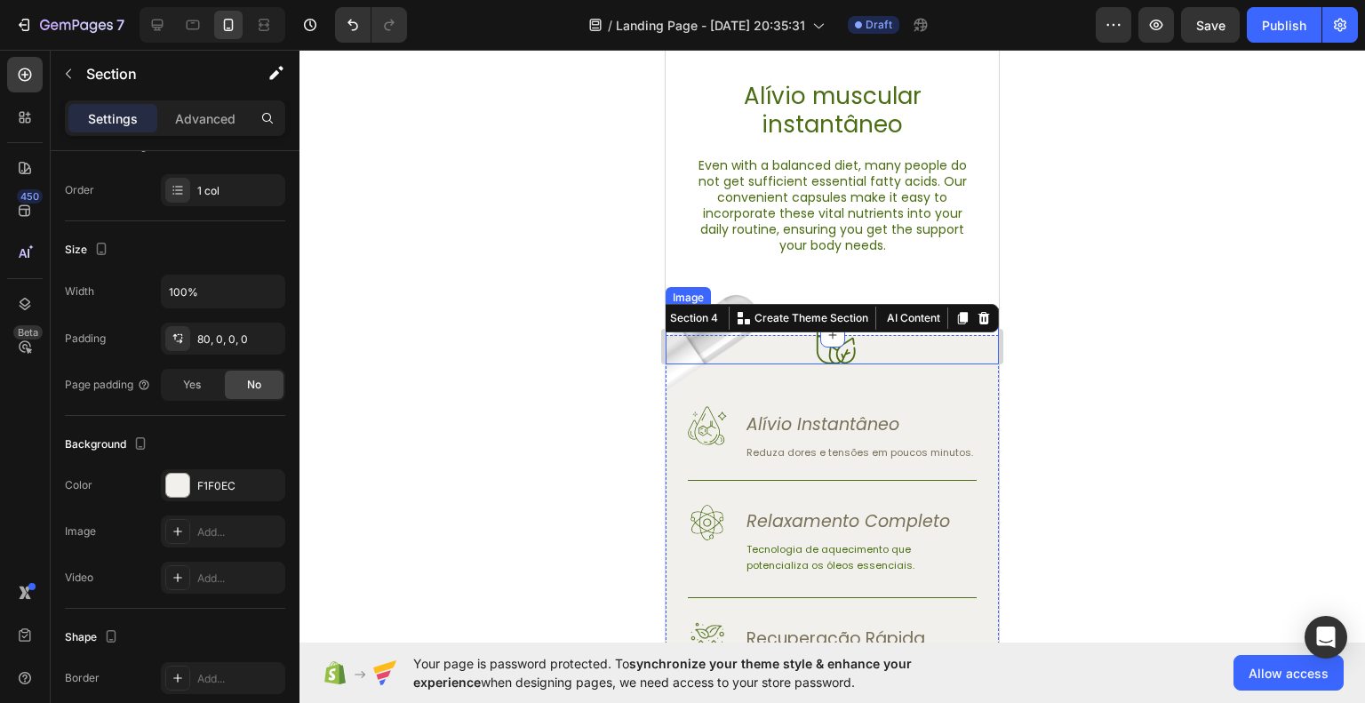
scroll to position [711, 0]
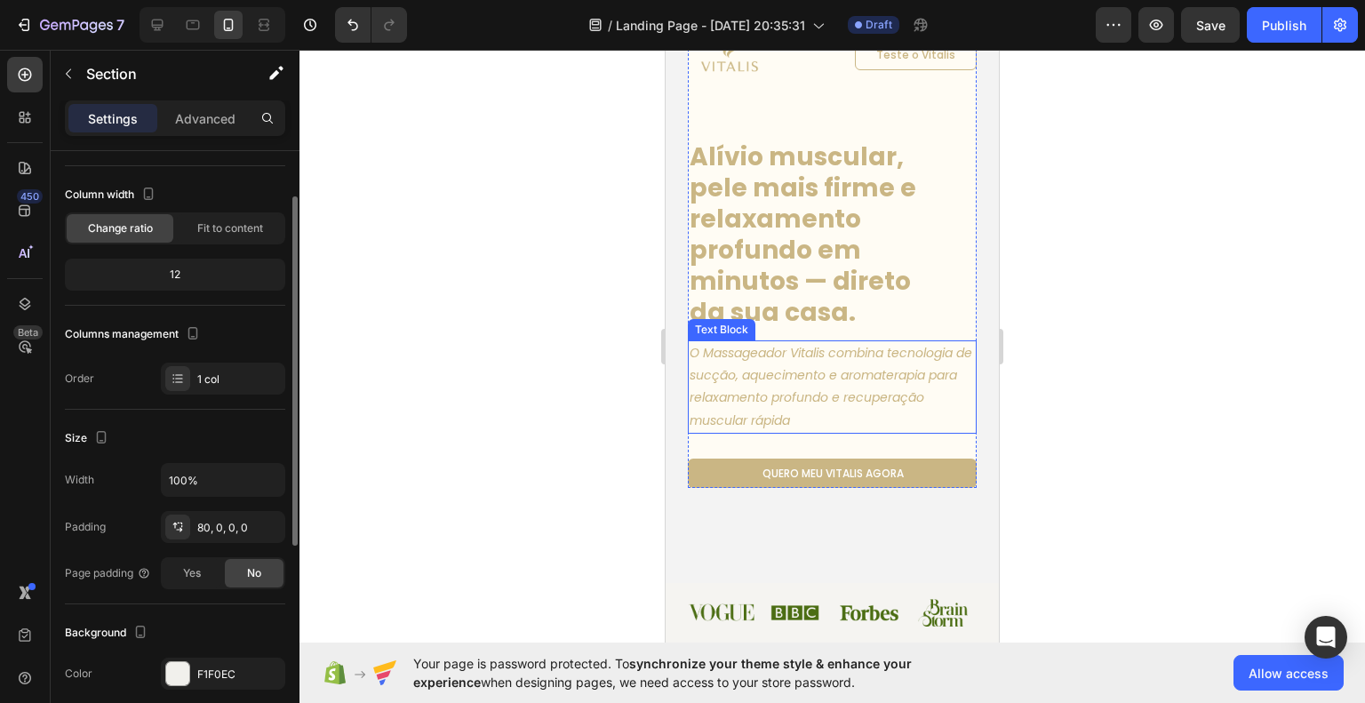
scroll to position [0, 0]
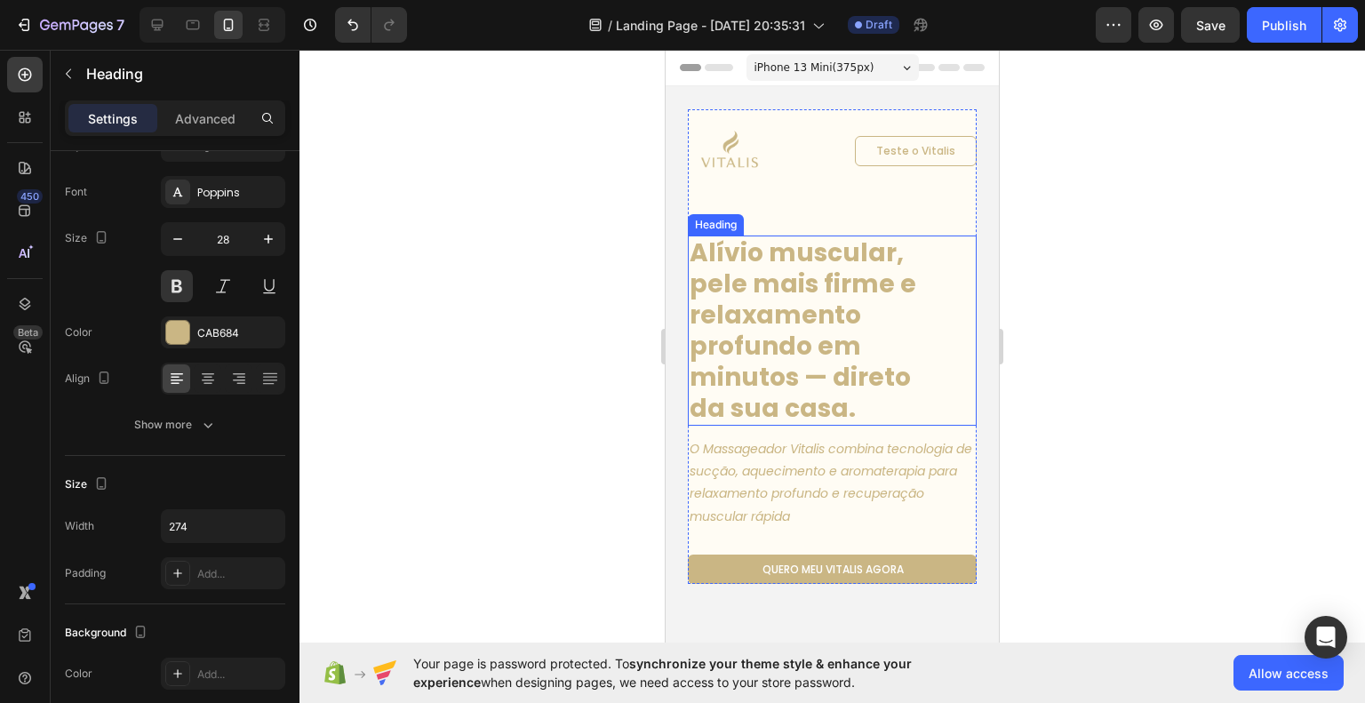
click at [930, 319] on h1 "Alívio muscular, pele mais firme e relaxamento profundo em minutos — direto da …" at bounding box center [810, 331] width 244 height 190
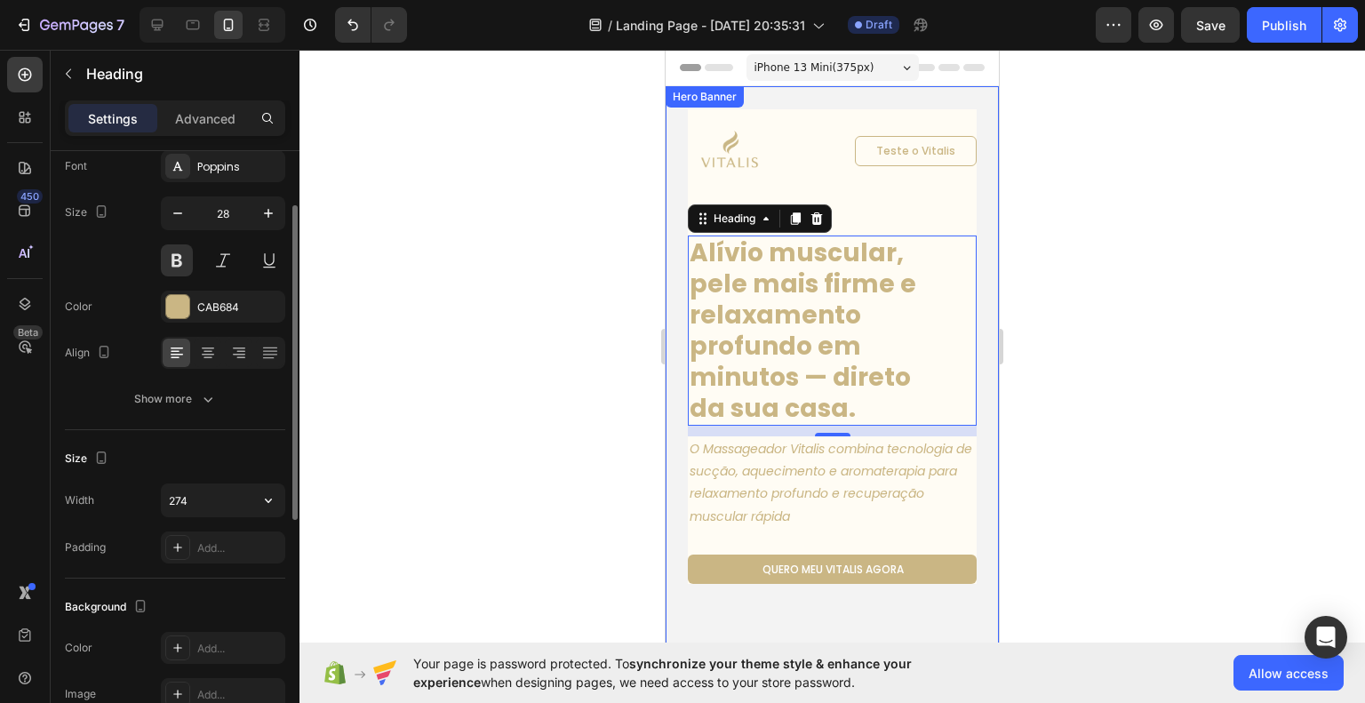
scroll to position [15, 0]
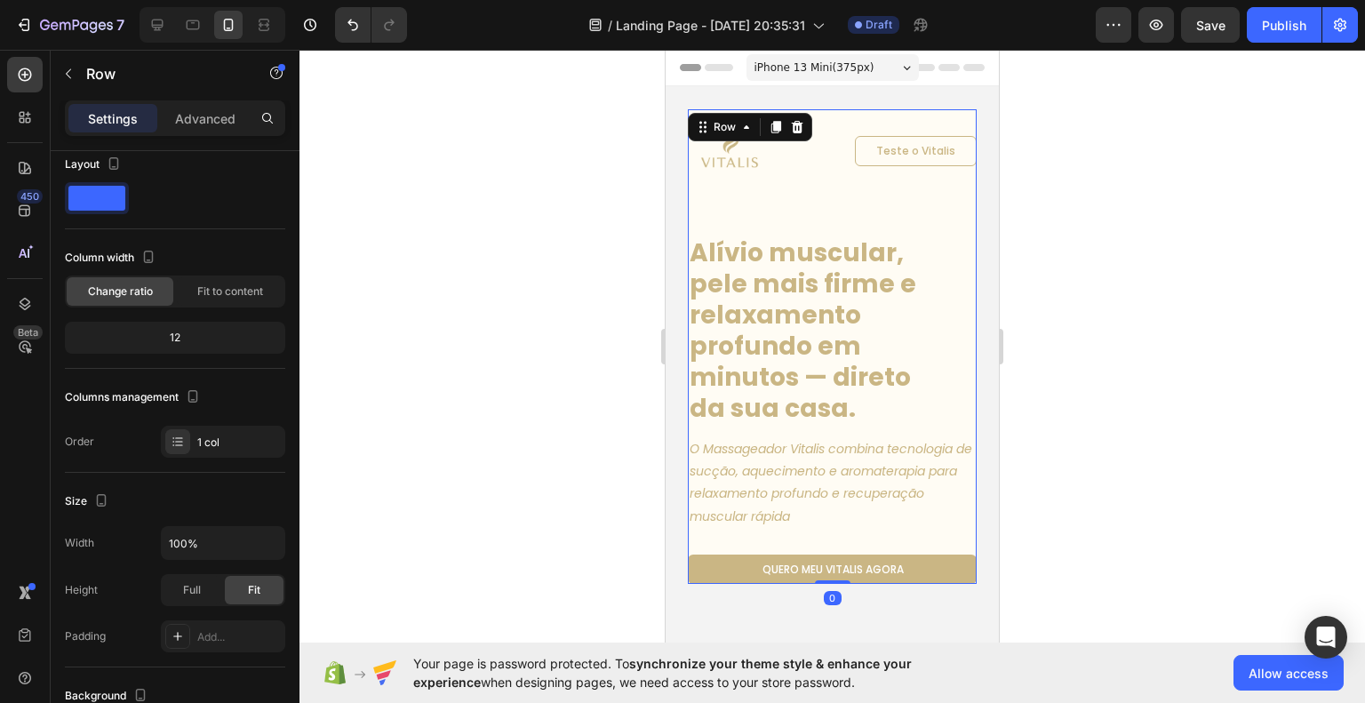
click at [757, 540] on div "Image Teste o Vitalis Button Row Alívio muscular, pele mais firme e relaxamento…" at bounding box center [832, 346] width 289 height 475
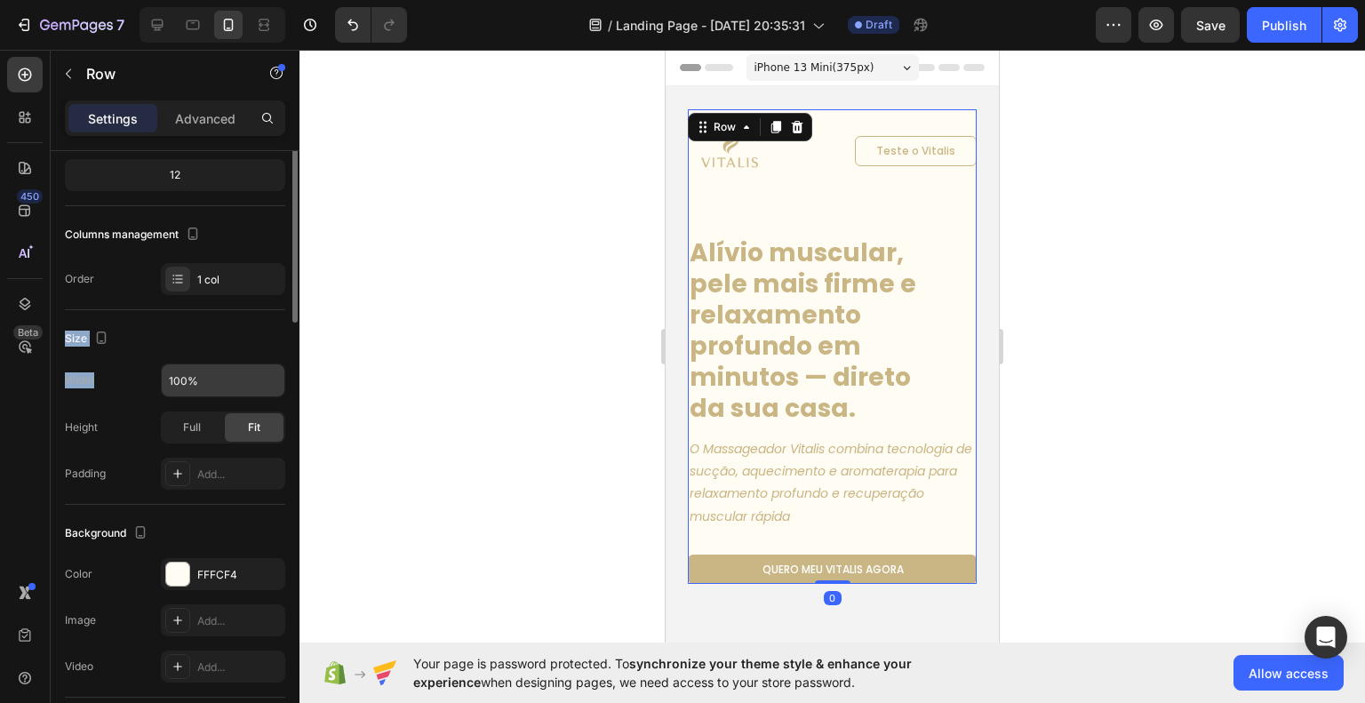
drag, startPoint x: 222, startPoint y: 452, endPoint x: 217, endPoint y: 461, distance: 11.1
click at [217, 461] on div "Layout Column width Change ratio Fit to content 12 Columns management Order 1 c…" at bounding box center [175, 431] width 220 height 917
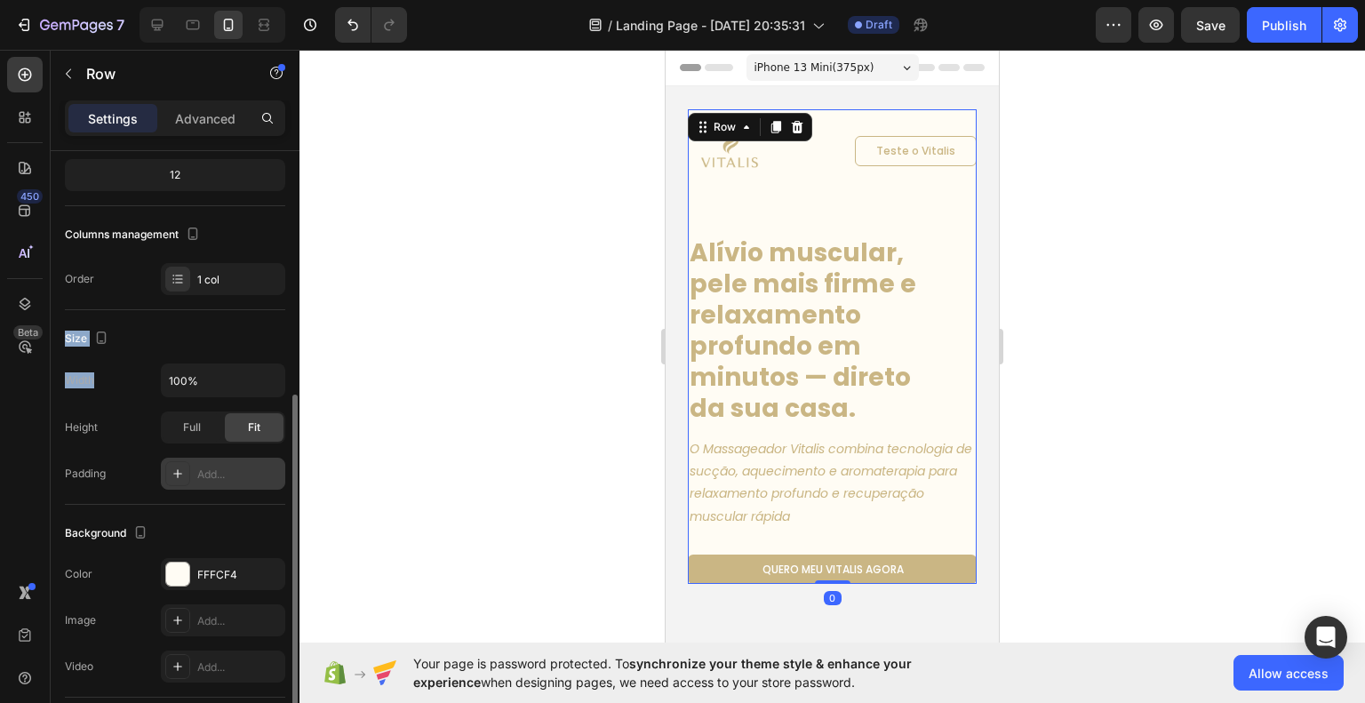
scroll to position [267, 0]
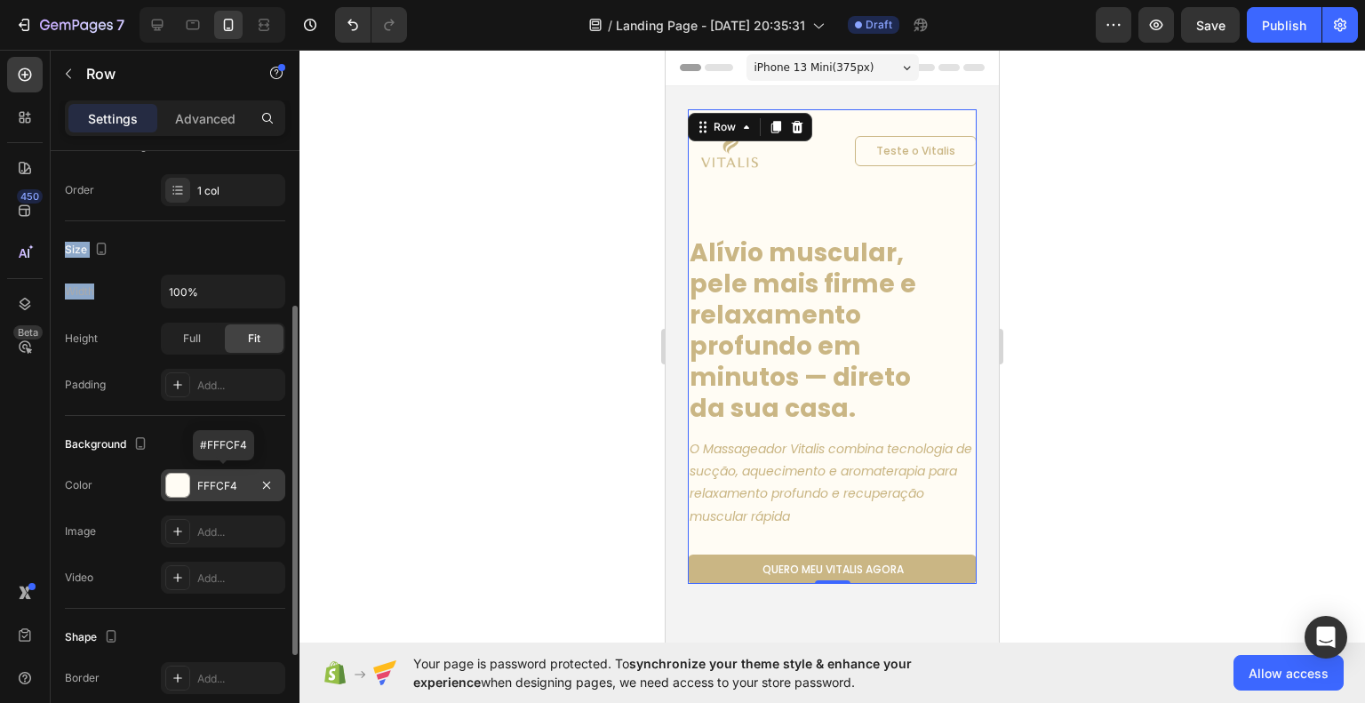
click at [225, 484] on div "FFFCF4" at bounding box center [223, 486] width 52 height 16
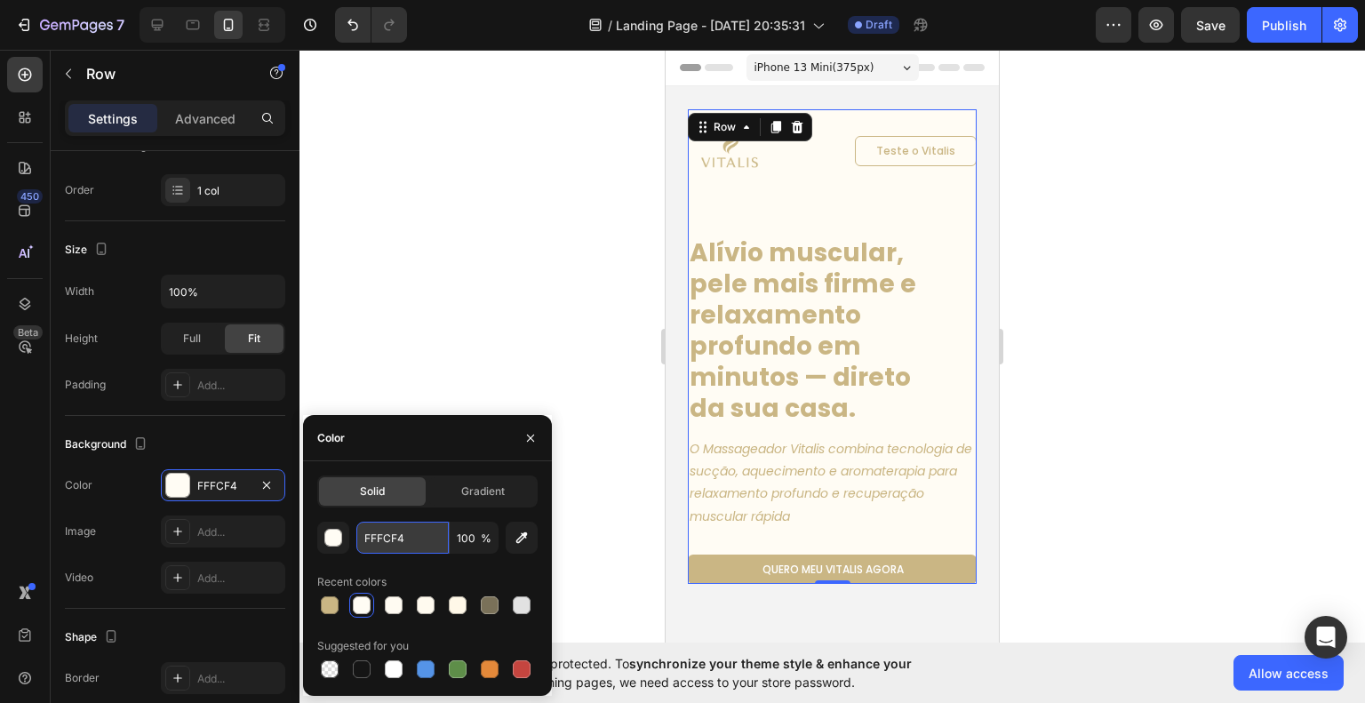
click at [396, 536] on input "FFFCF4" at bounding box center [402, 538] width 92 height 32
click at [397, 536] on input "FFFCF4" at bounding box center [402, 538] width 92 height 32
paste input "1F0EC"
type input "F1F0EC4"
click at [455, 347] on div at bounding box center [833, 376] width 1066 height 653
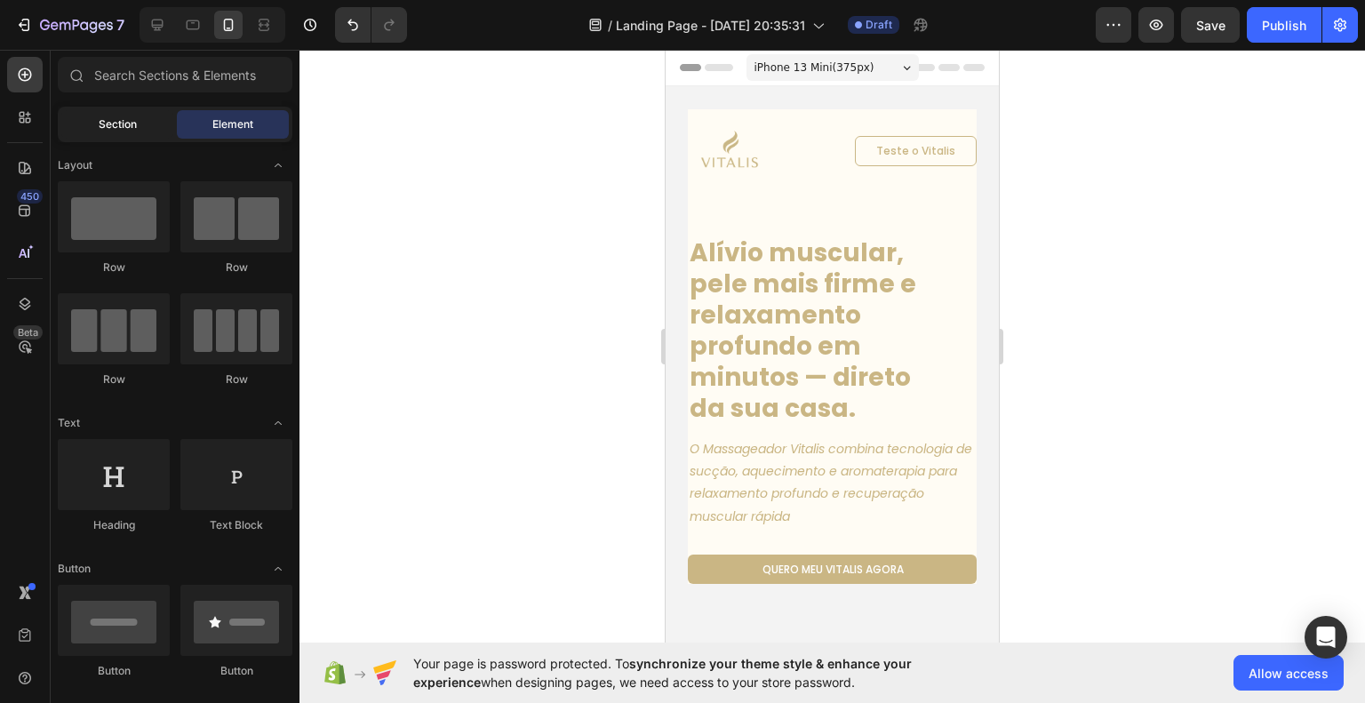
click at [118, 119] on span "Section" at bounding box center [118, 124] width 38 height 16
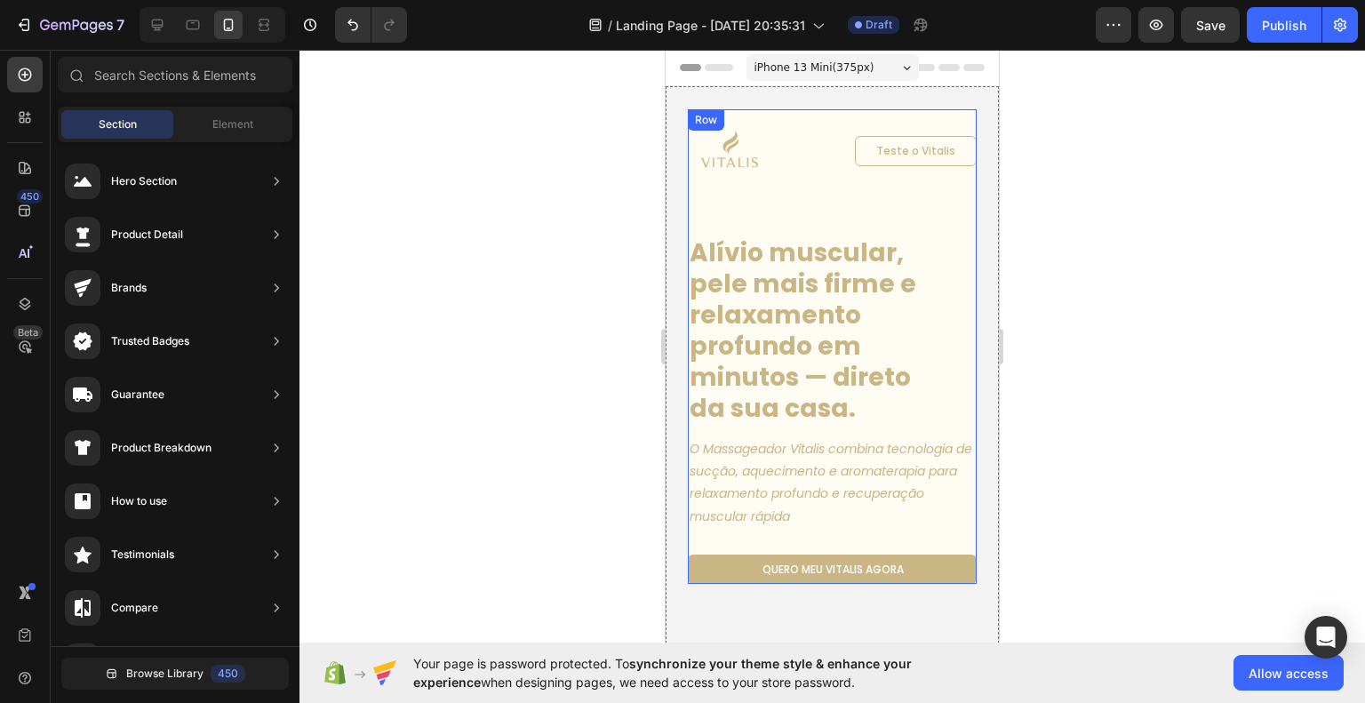
click at [905, 216] on div "Image Teste o Vitalis Button Row Alívio muscular, pele mais firme e relaxamento…" at bounding box center [832, 346] width 289 height 475
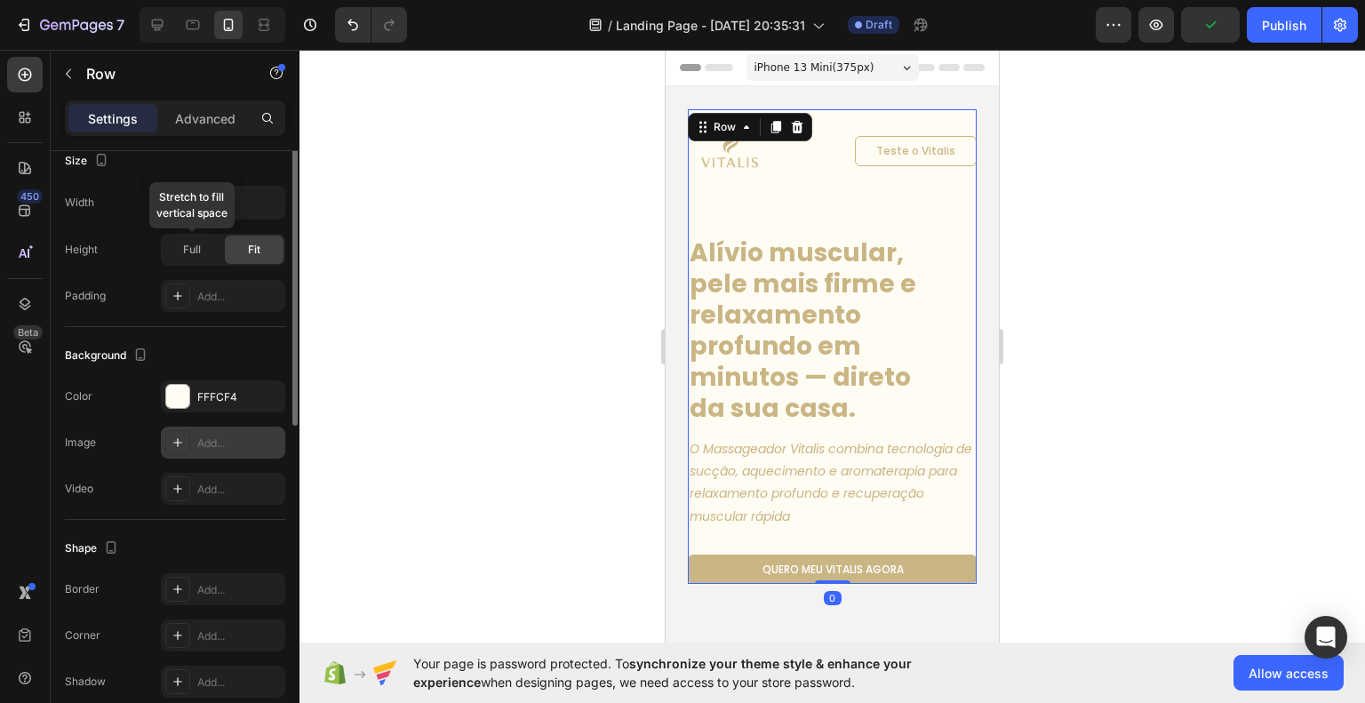
scroll to position [434, 0]
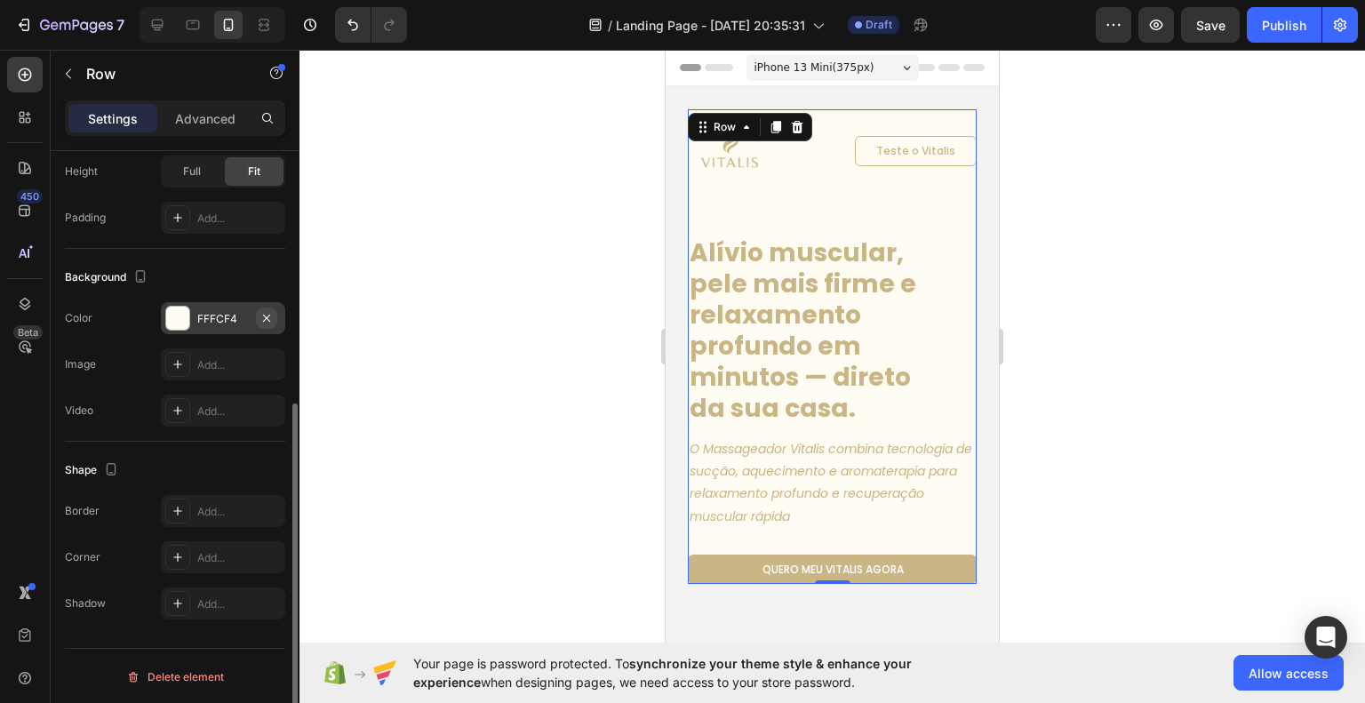
click at [270, 315] on icon "button" at bounding box center [267, 318] width 14 height 14
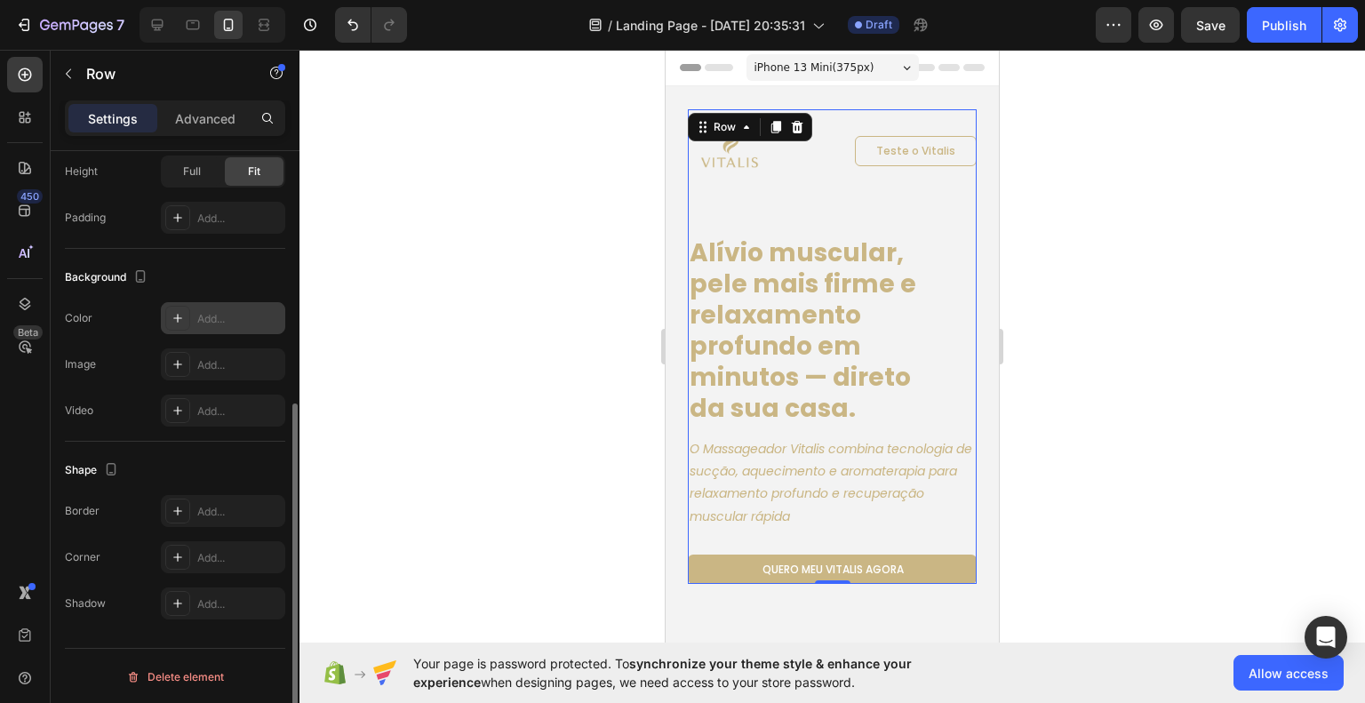
click at [1156, 520] on div at bounding box center [833, 376] width 1066 height 653
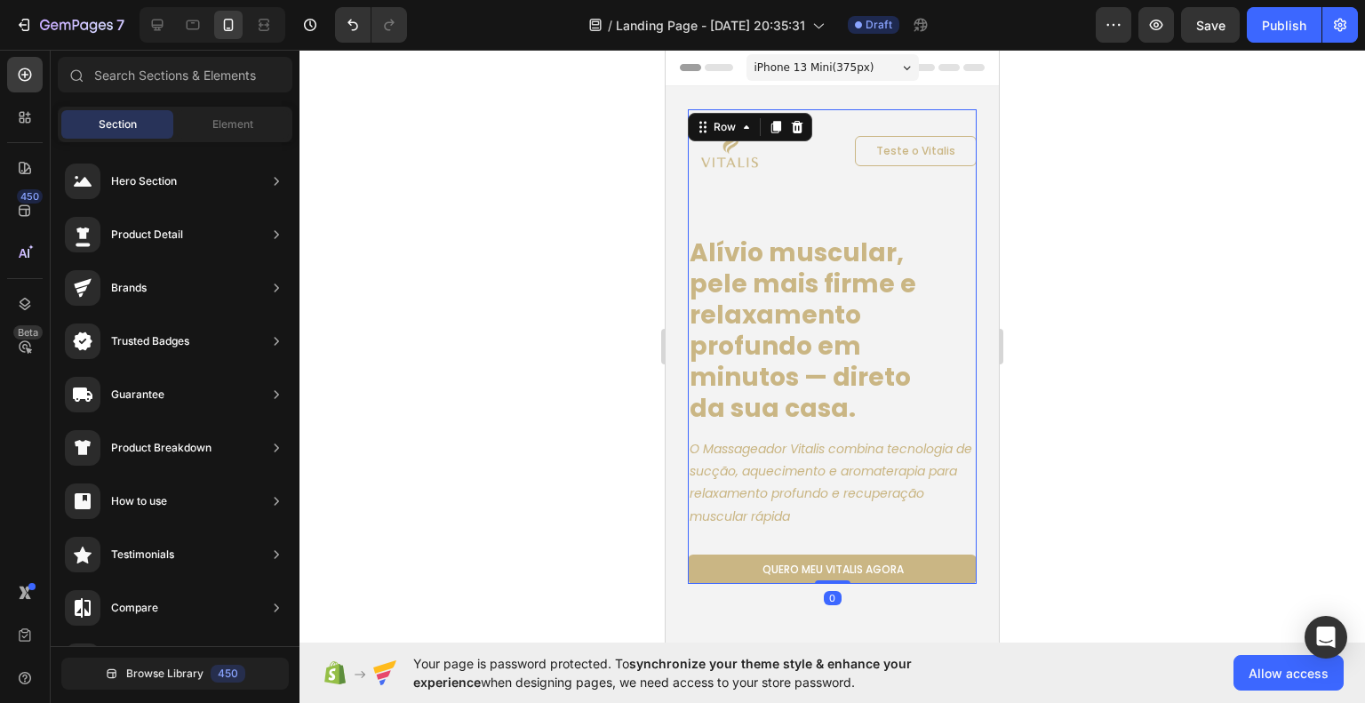
click at [931, 214] on div "Image Teste o Vitalis Button Row Alívio muscular, pele mais firme e relaxamento…" at bounding box center [832, 346] width 289 height 475
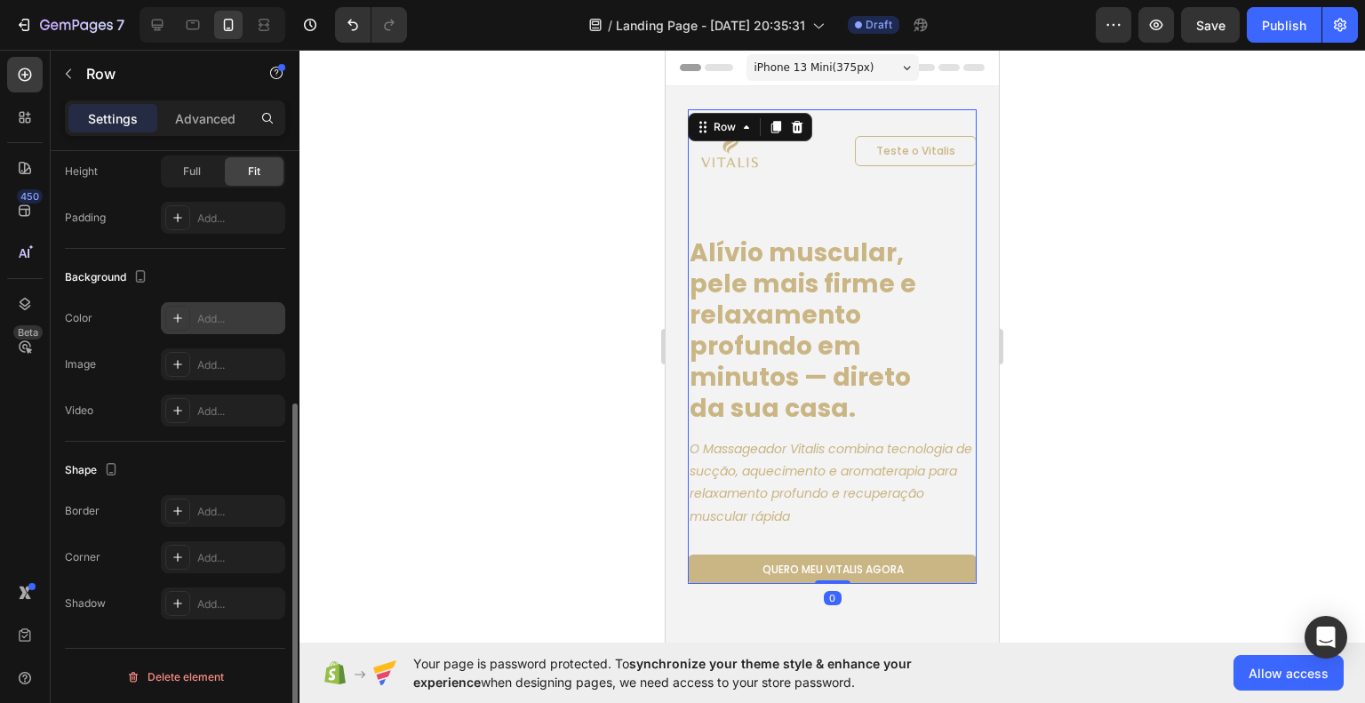
click at [222, 312] on div "Add..." at bounding box center [239, 319] width 84 height 16
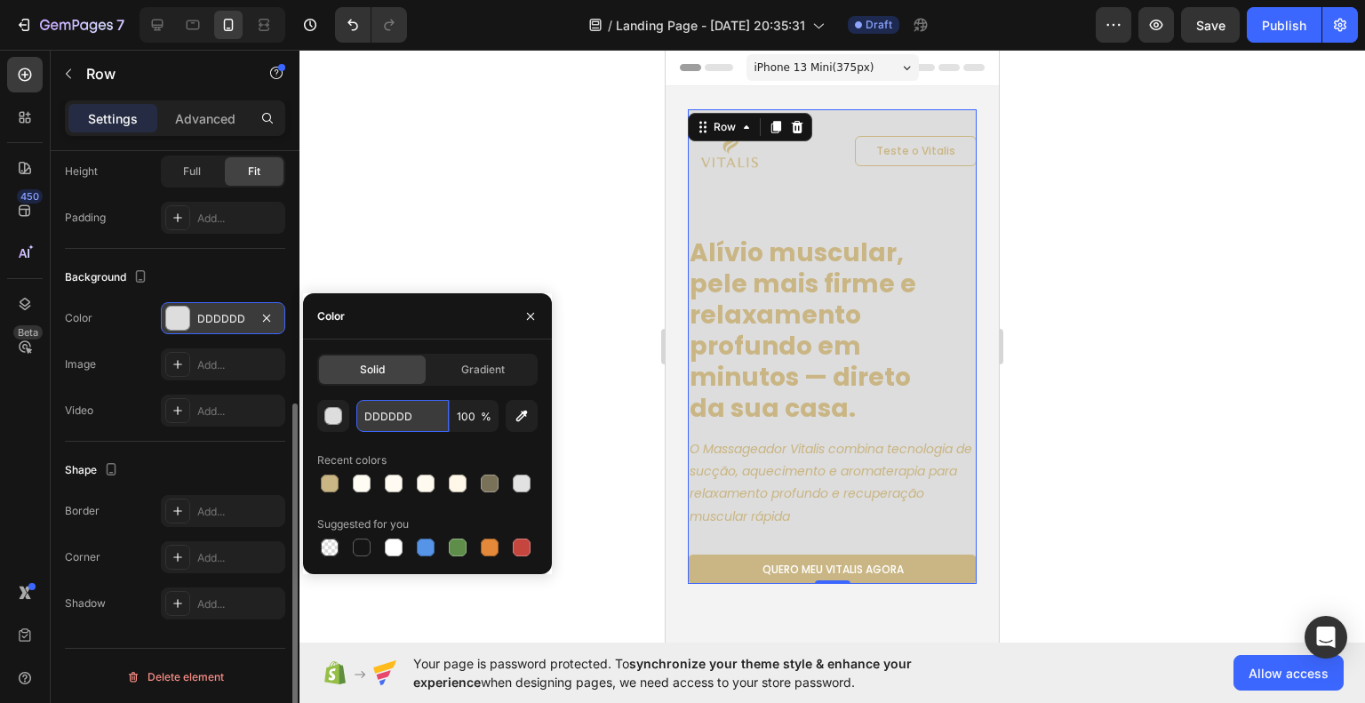
click at [398, 416] on input "DDDDDD" at bounding box center [402, 416] width 92 height 32
paste input "F1F0EC"
type input "F1F0EC"
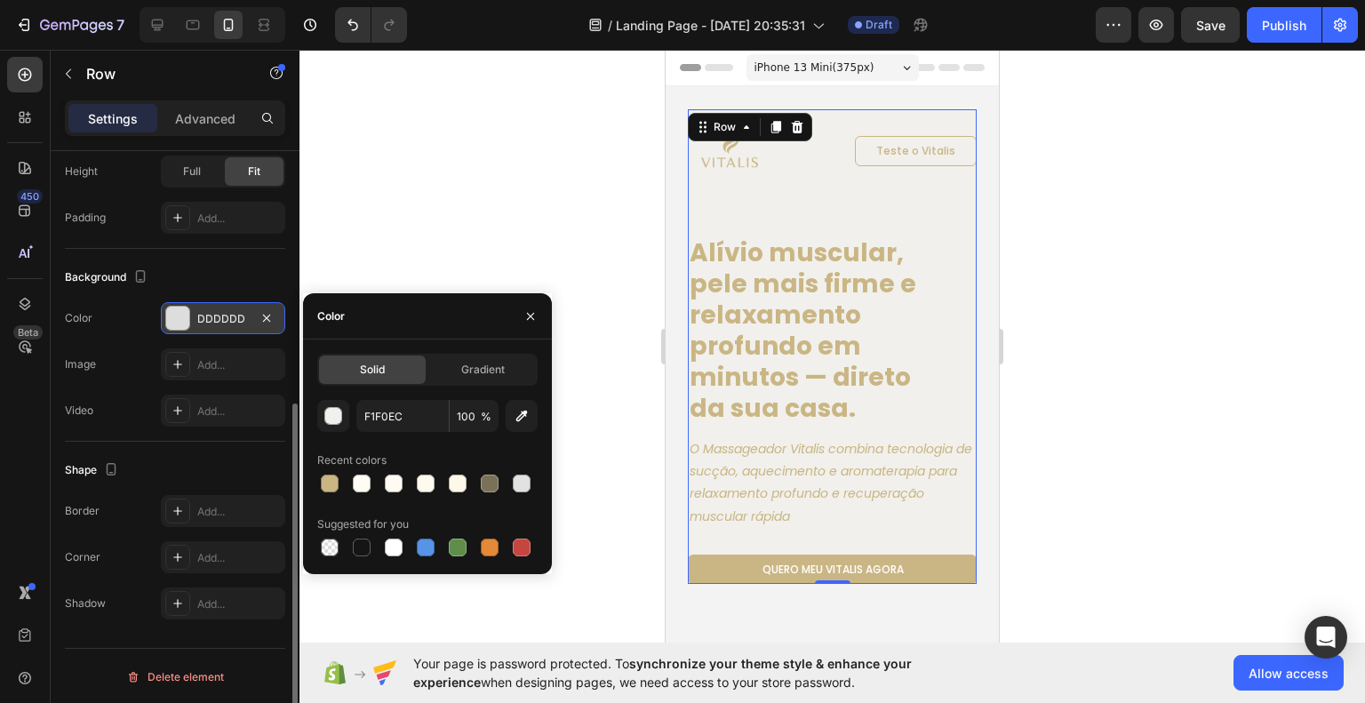
click at [1085, 472] on div at bounding box center [833, 376] width 1066 height 653
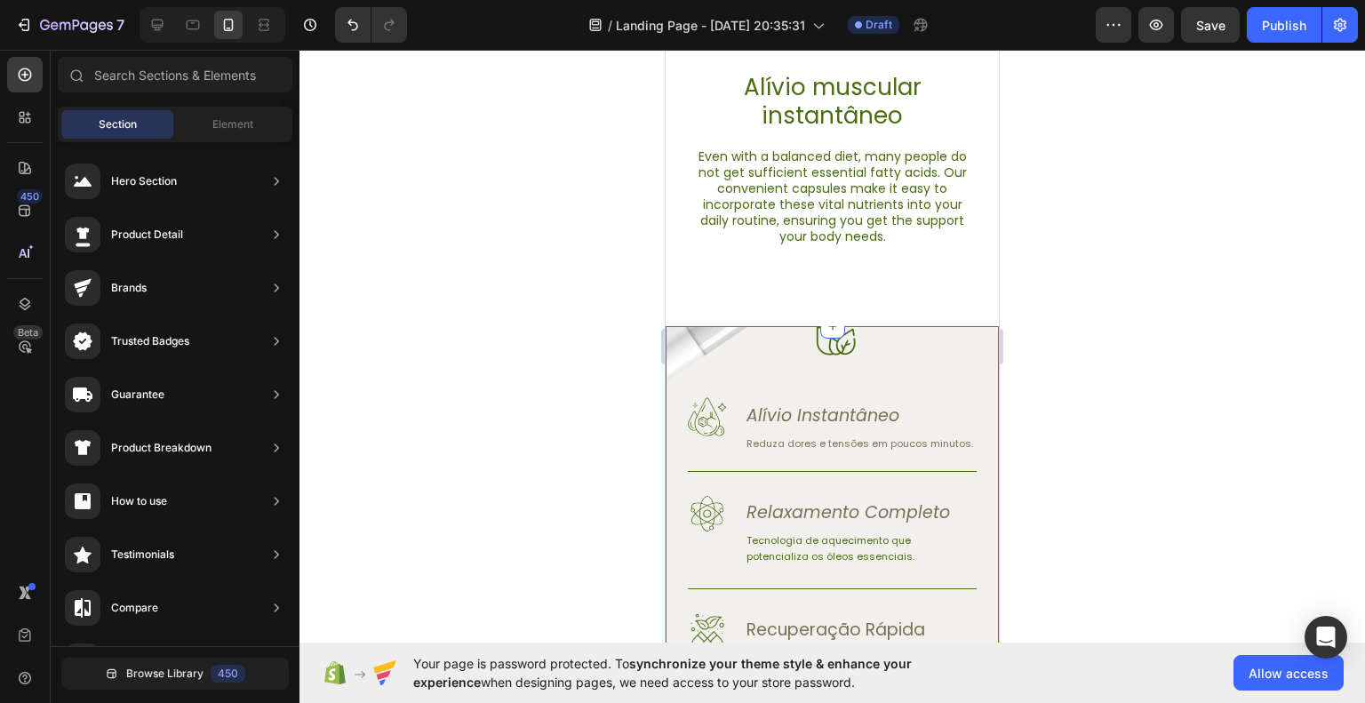
scroll to position [800, 0]
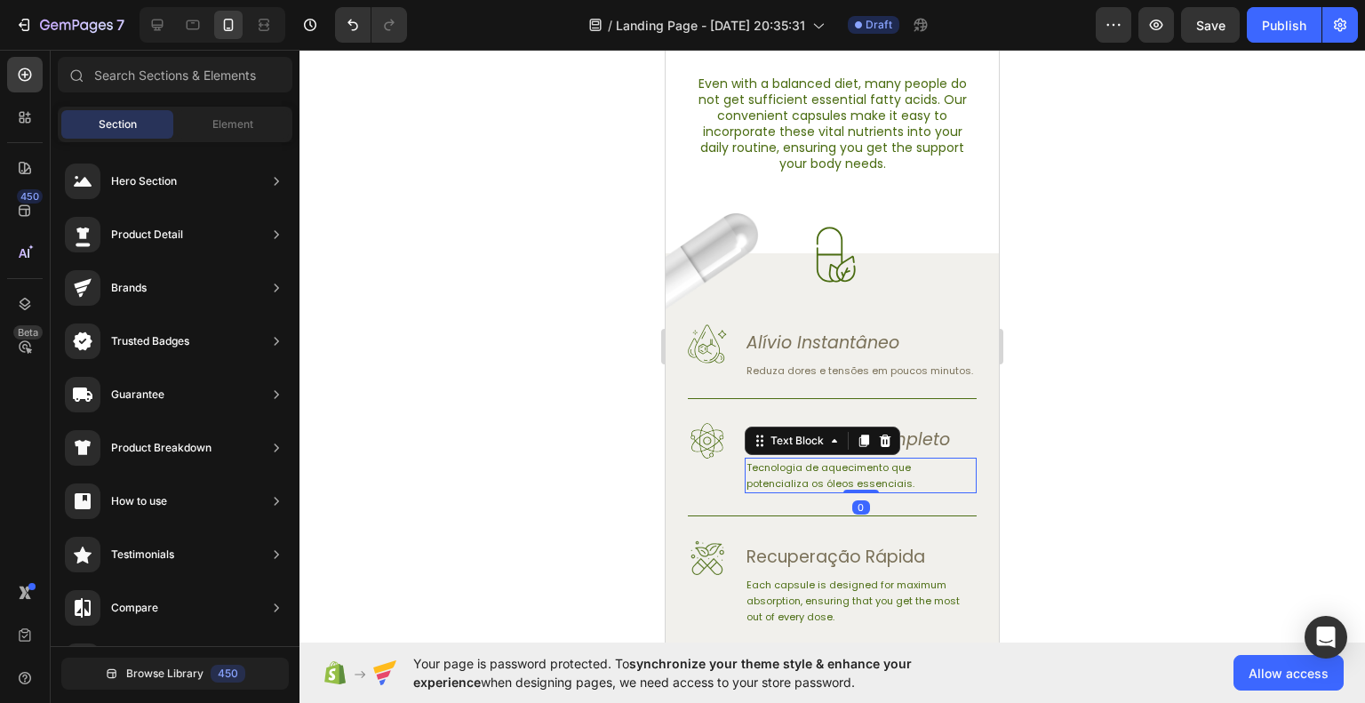
click at [852, 492] on p "Tecnologia de aquecimento que potencializa os óleos essenciais." at bounding box center [861, 476] width 228 height 32
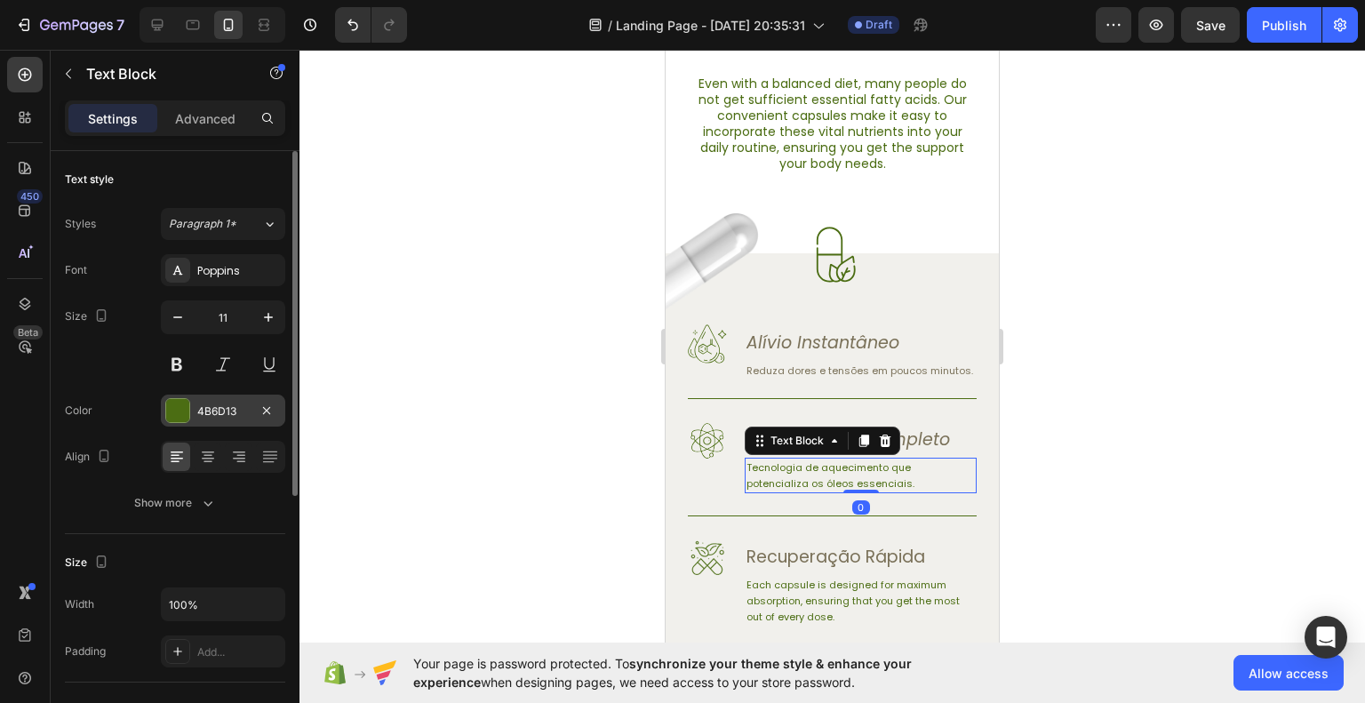
click at [205, 400] on div "4B6D13" at bounding box center [223, 411] width 124 height 32
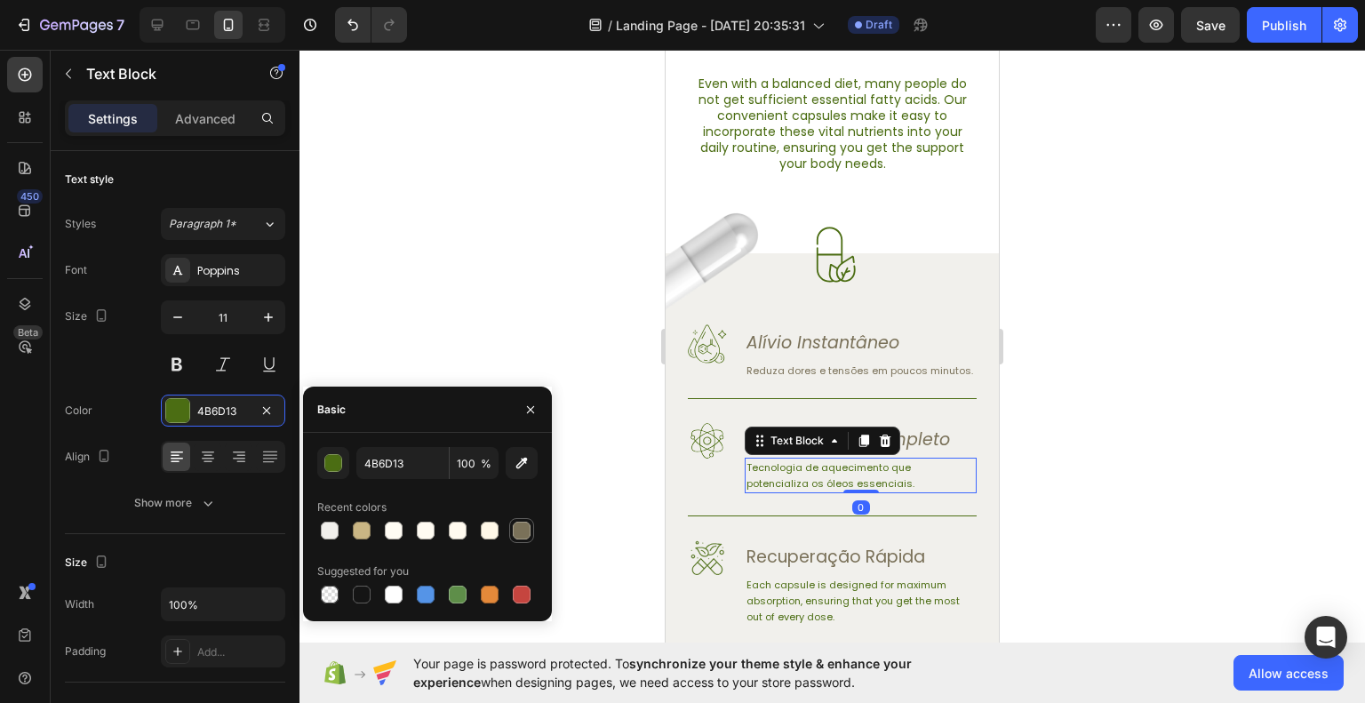
click at [526, 539] on div at bounding box center [522, 531] width 18 height 18
type input "7A7159"
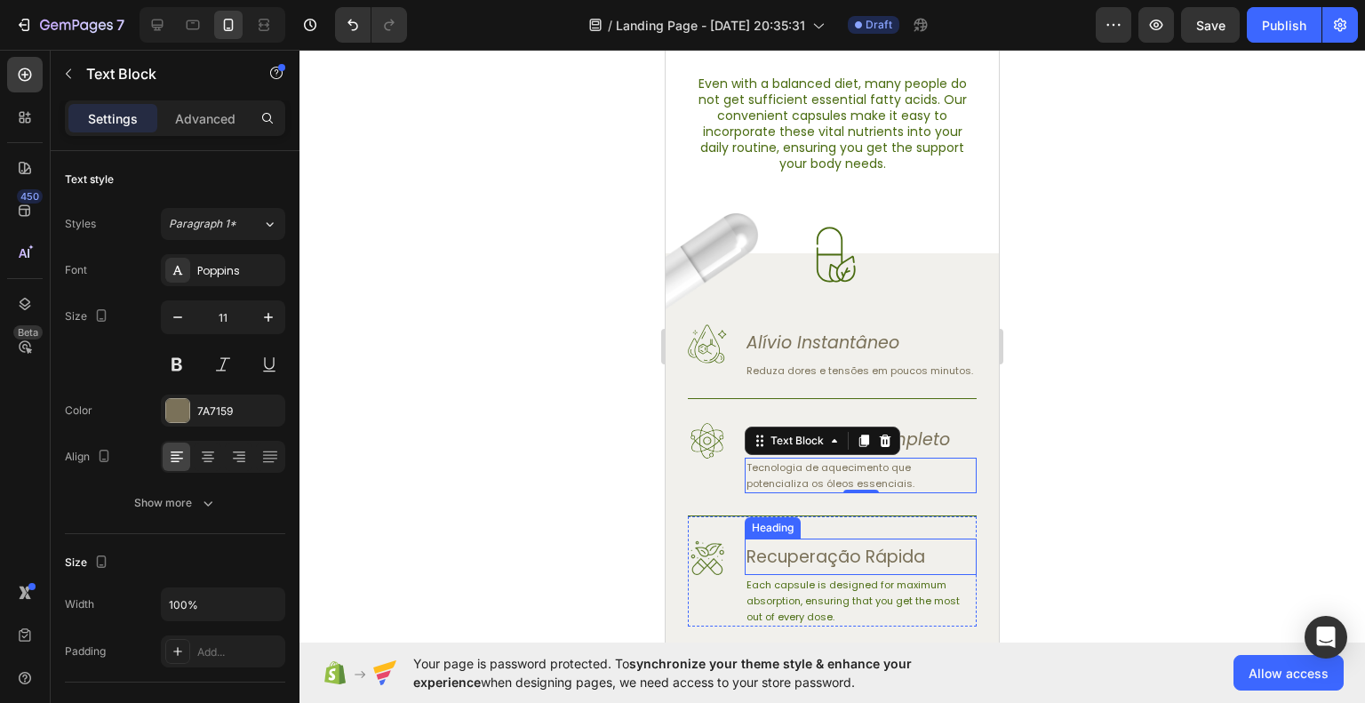
click at [1132, 556] on div at bounding box center [833, 376] width 1066 height 653
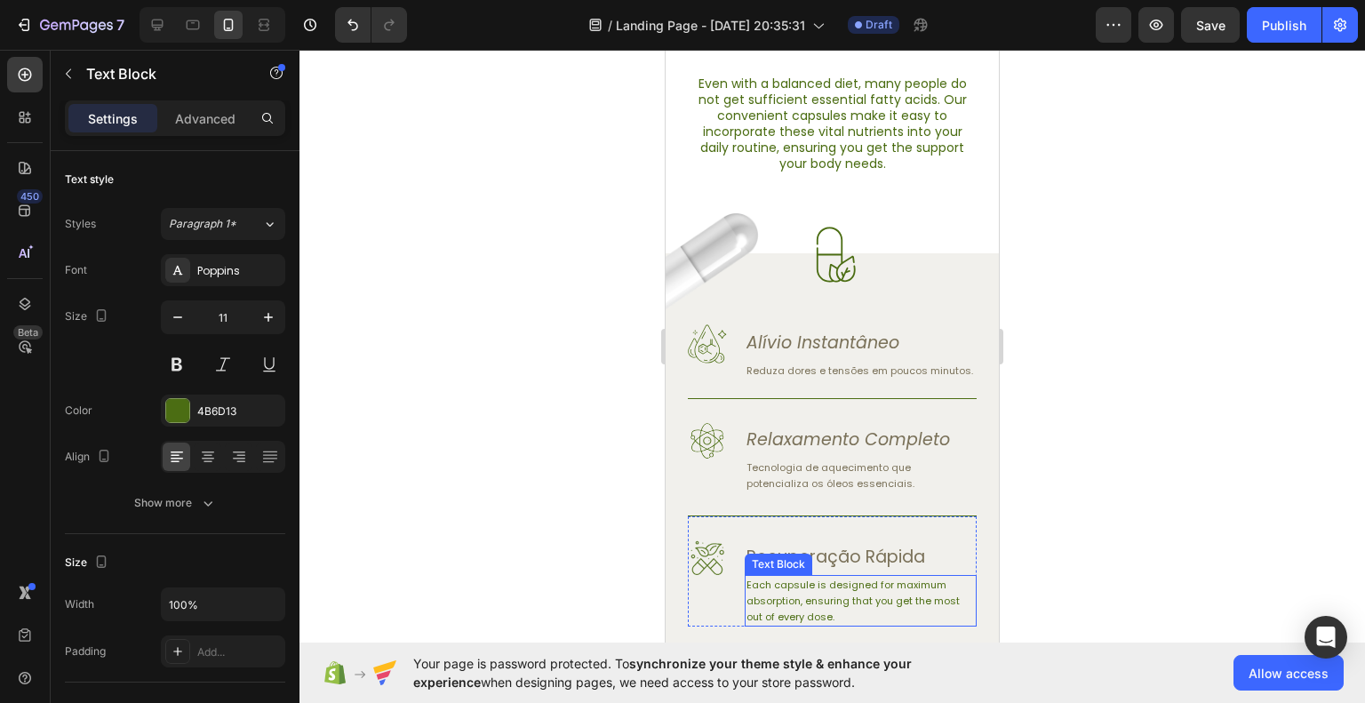
click at [844, 593] on p "Each capsule is designed for maximum absorption, ensuring that you get the most…" at bounding box center [861, 601] width 228 height 48
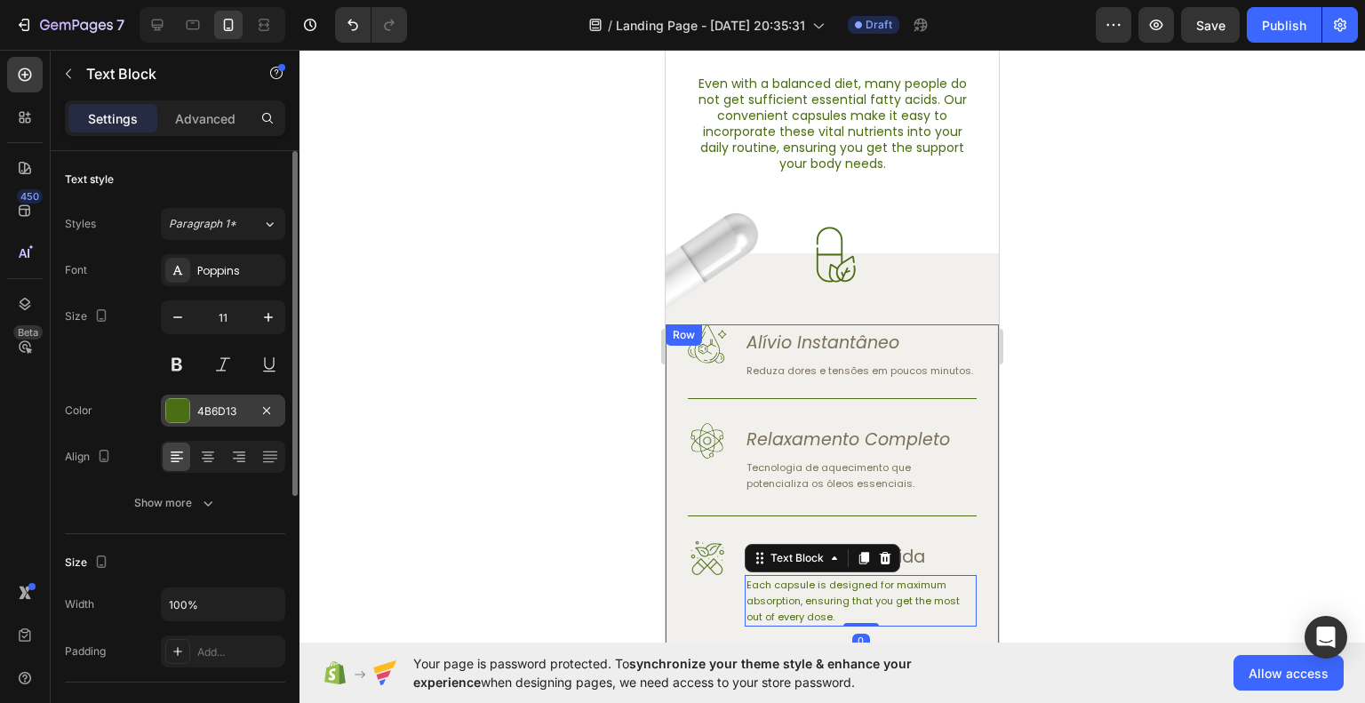
click at [242, 425] on div "4B6D13" at bounding box center [223, 411] width 124 height 32
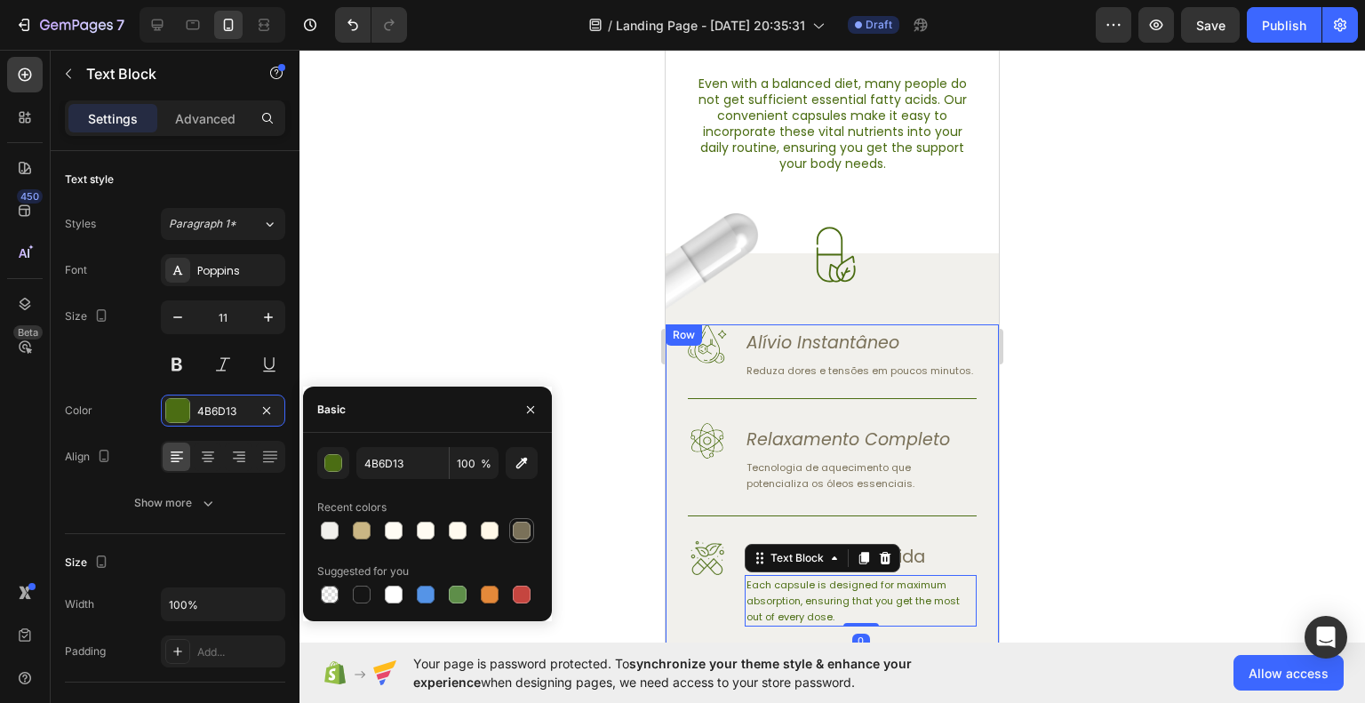
click at [529, 532] on div at bounding box center [522, 531] width 18 height 18
type input "7A7159"
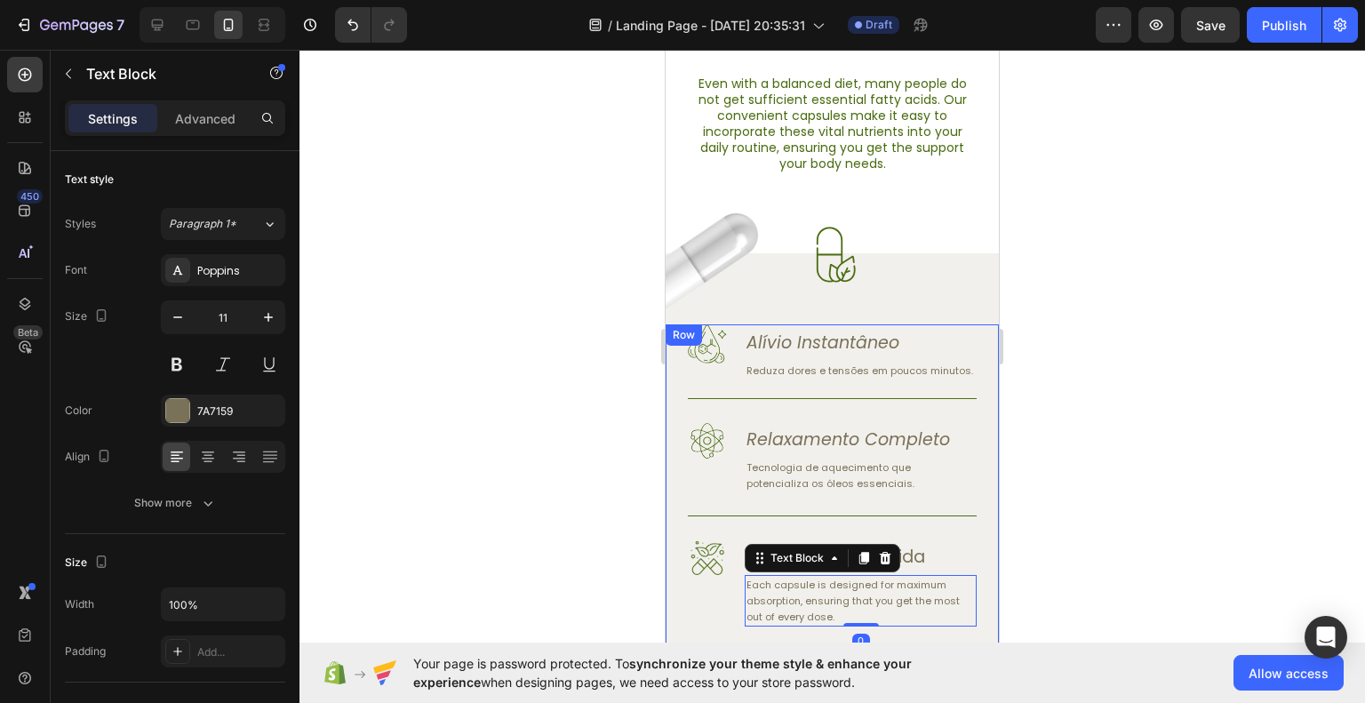
click at [1221, 546] on div at bounding box center [833, 376] width 1066 height 653
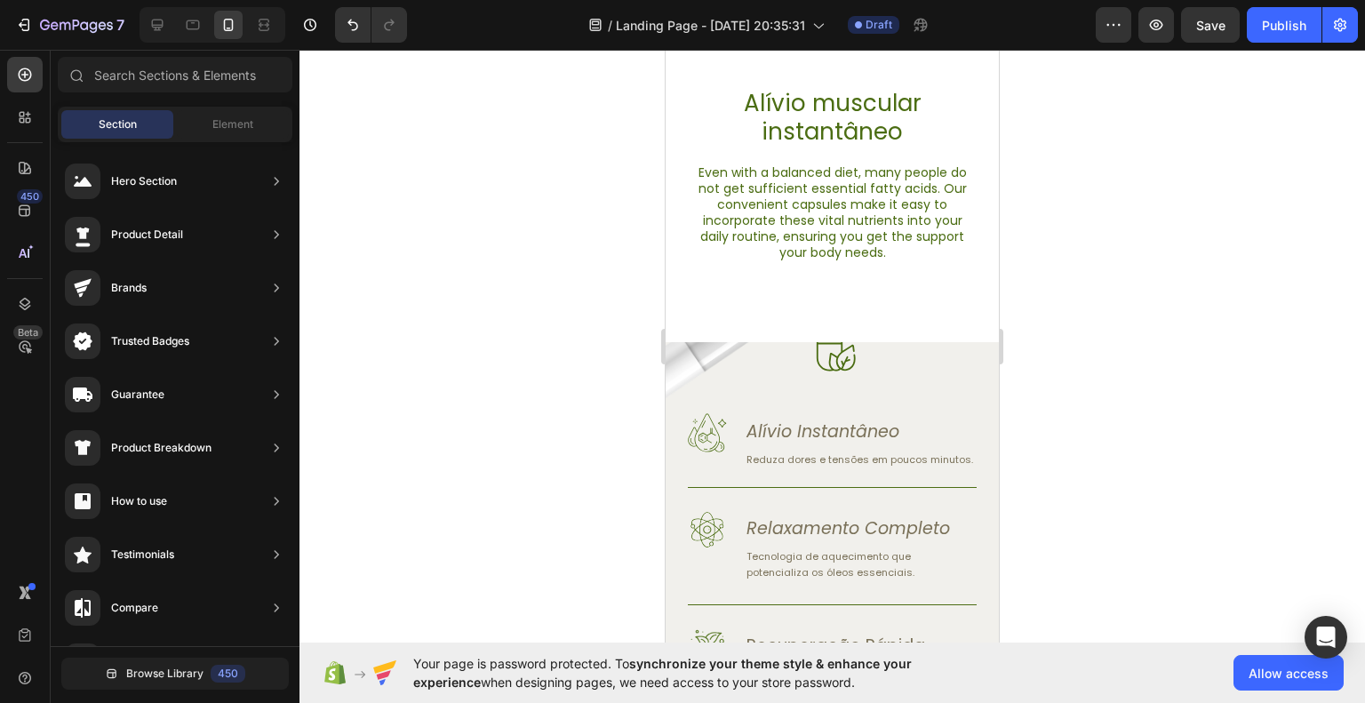
scroll to position [0, 0]
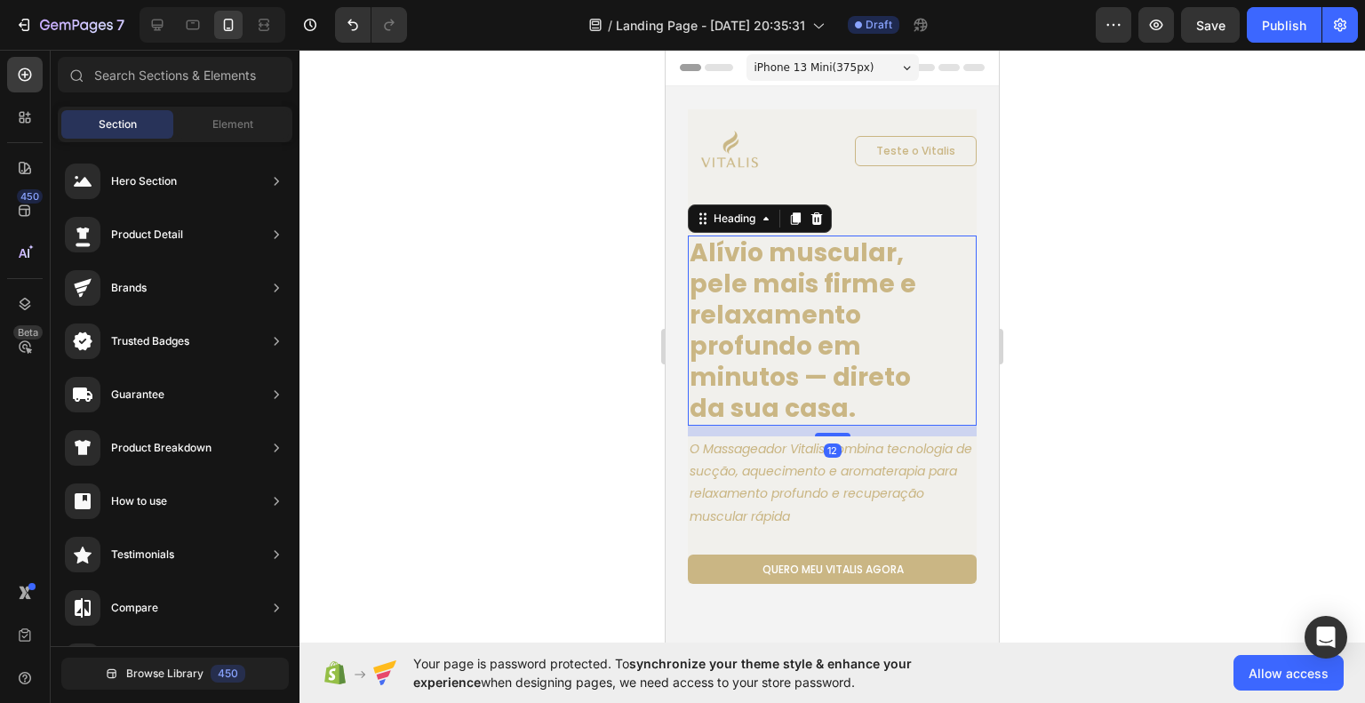
click at [855, 343] on h1 "Alívio muscular, pele mais firme e relaxamento profundo em minutos — direto da …" at bounding box center [810, 331] width 244 height 190
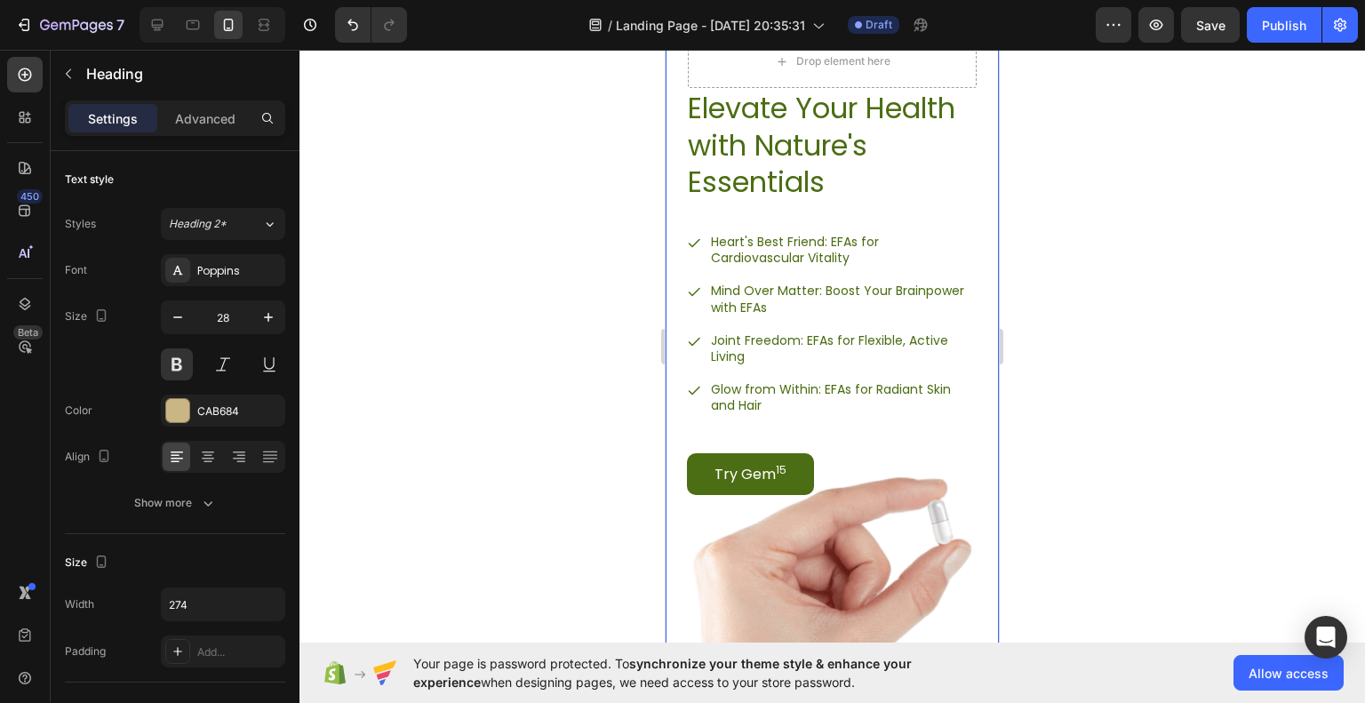
scroll to position [1867, 0]
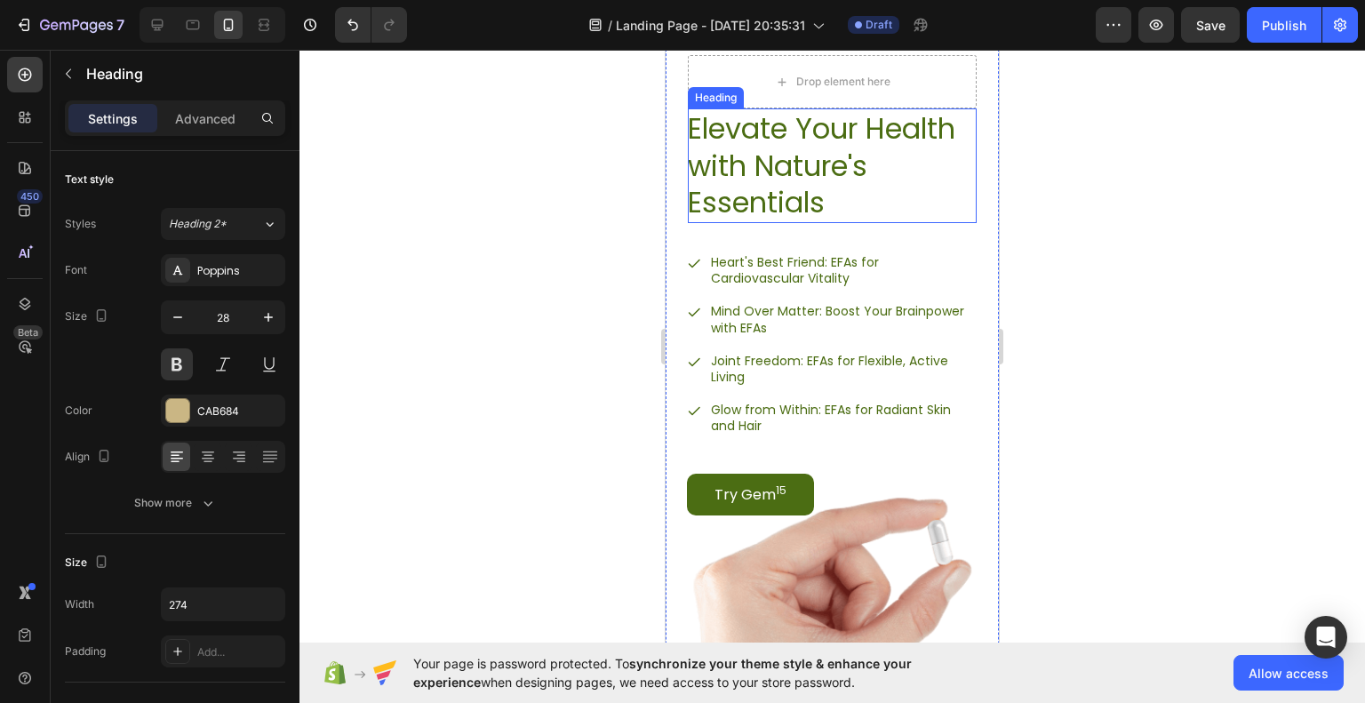
click at [793, 164] on h2 "Elevate Your Health with Nature's Essentials" at bounding box center [832, 165] width 289 height 115
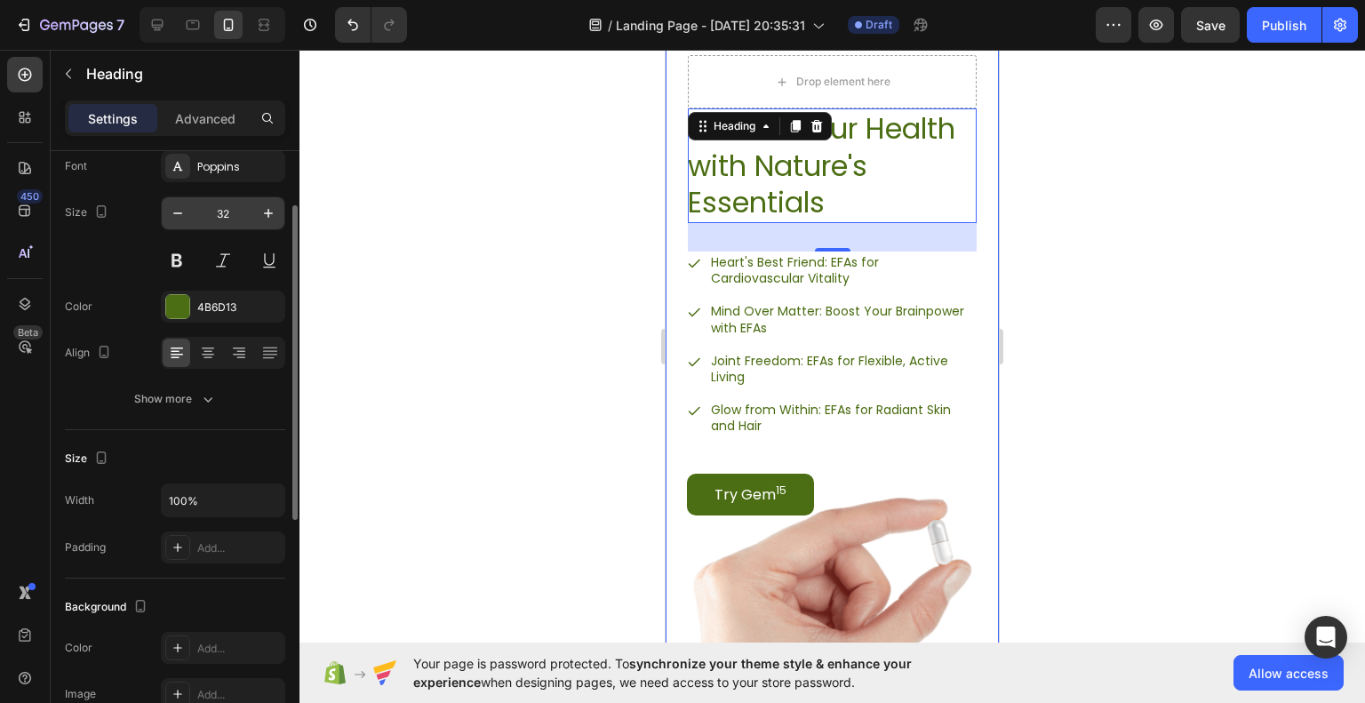
scroll to position [0, 0]
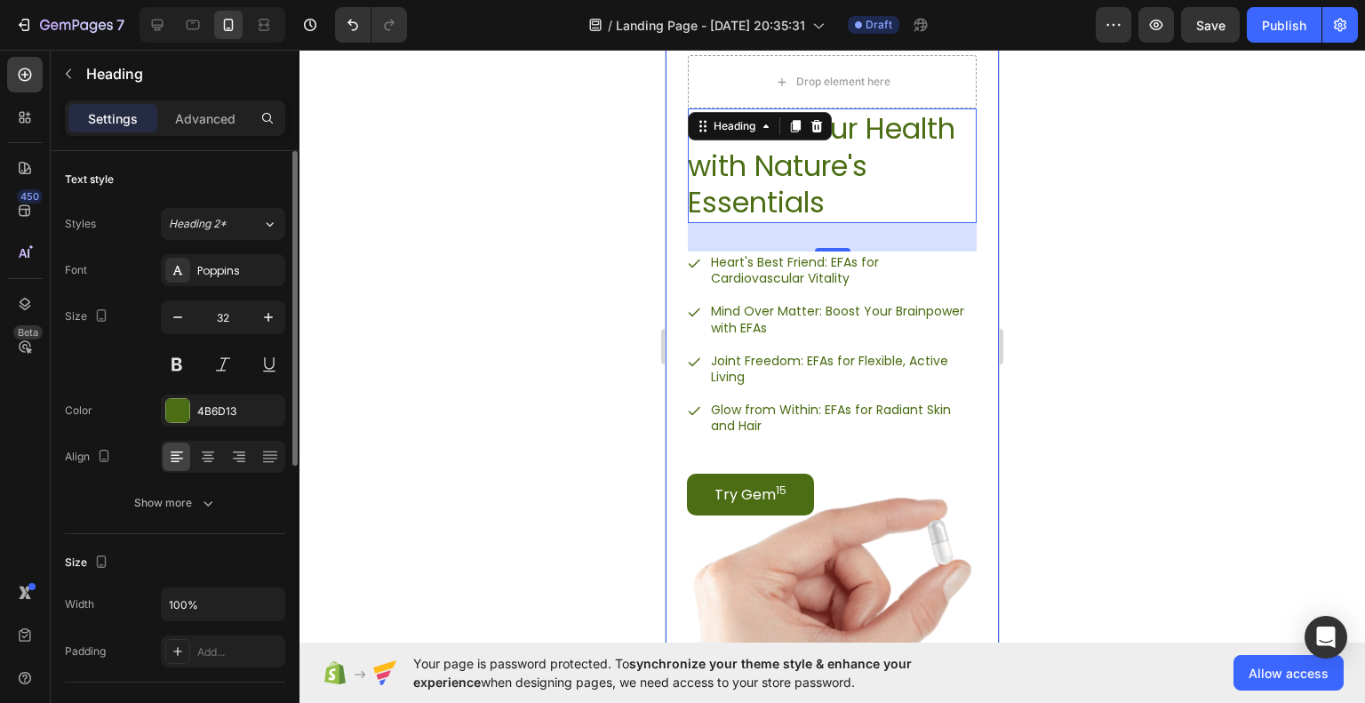
click at [459, 331] on div at bounding box center [833, 376] width 1066 height 653
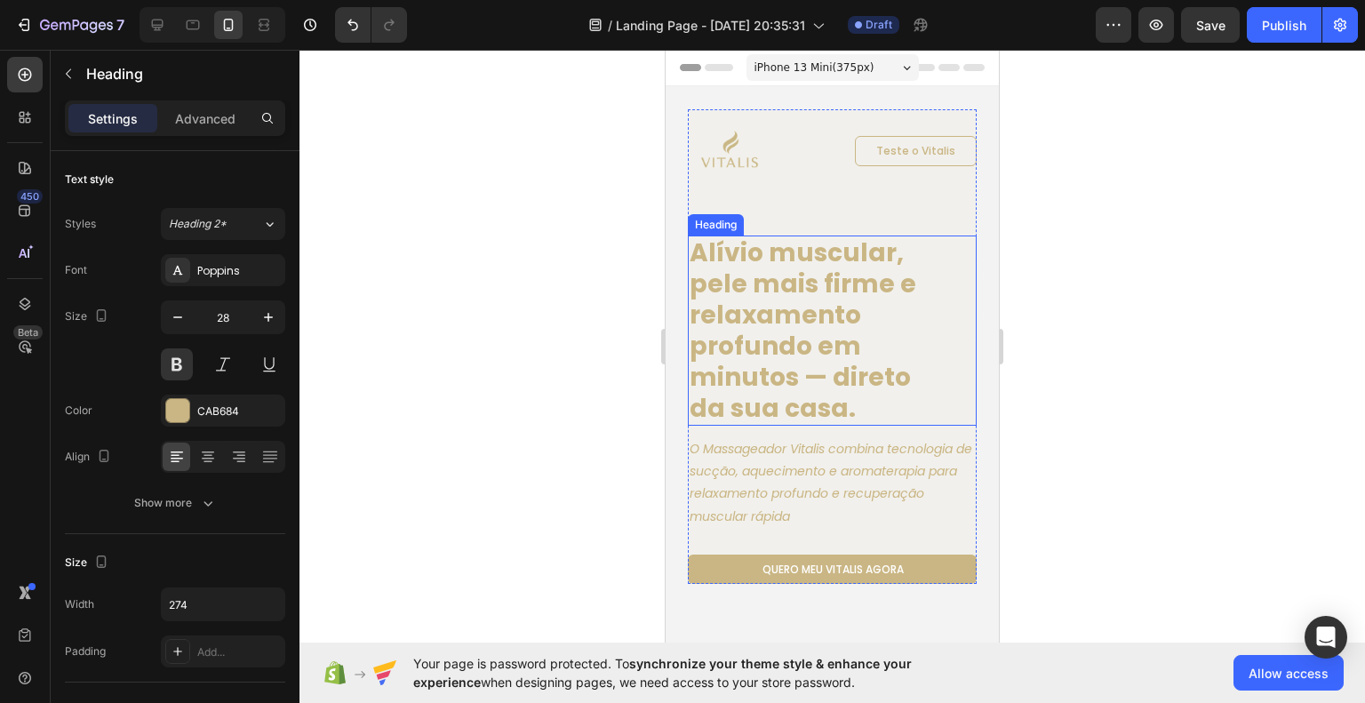
click at [828, 258] on h1 "Alívio muscular, pele mais firme e relaxamento profundo em minutos — direto da …" at bounding box center [810, 331] width 244 height 190
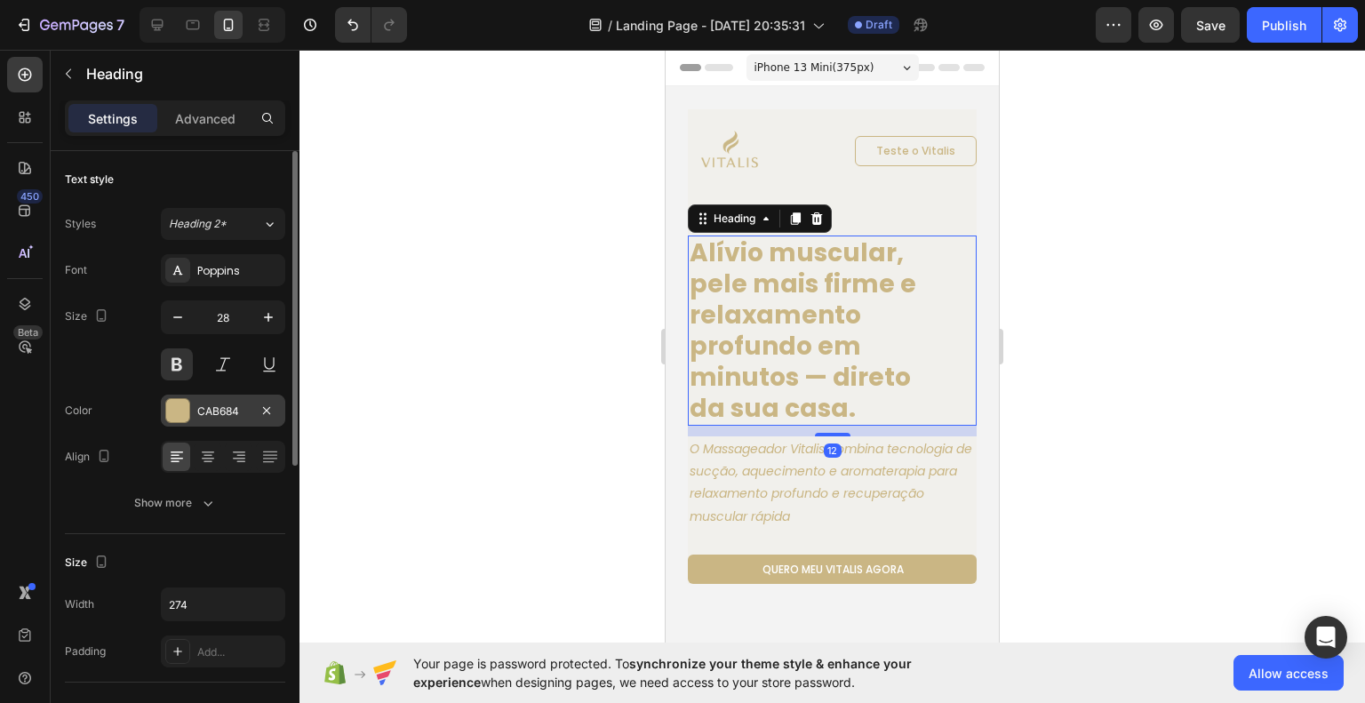
click at [213, 404] on div "CAB684" at bounding box center [223, 412] width 52 height 16
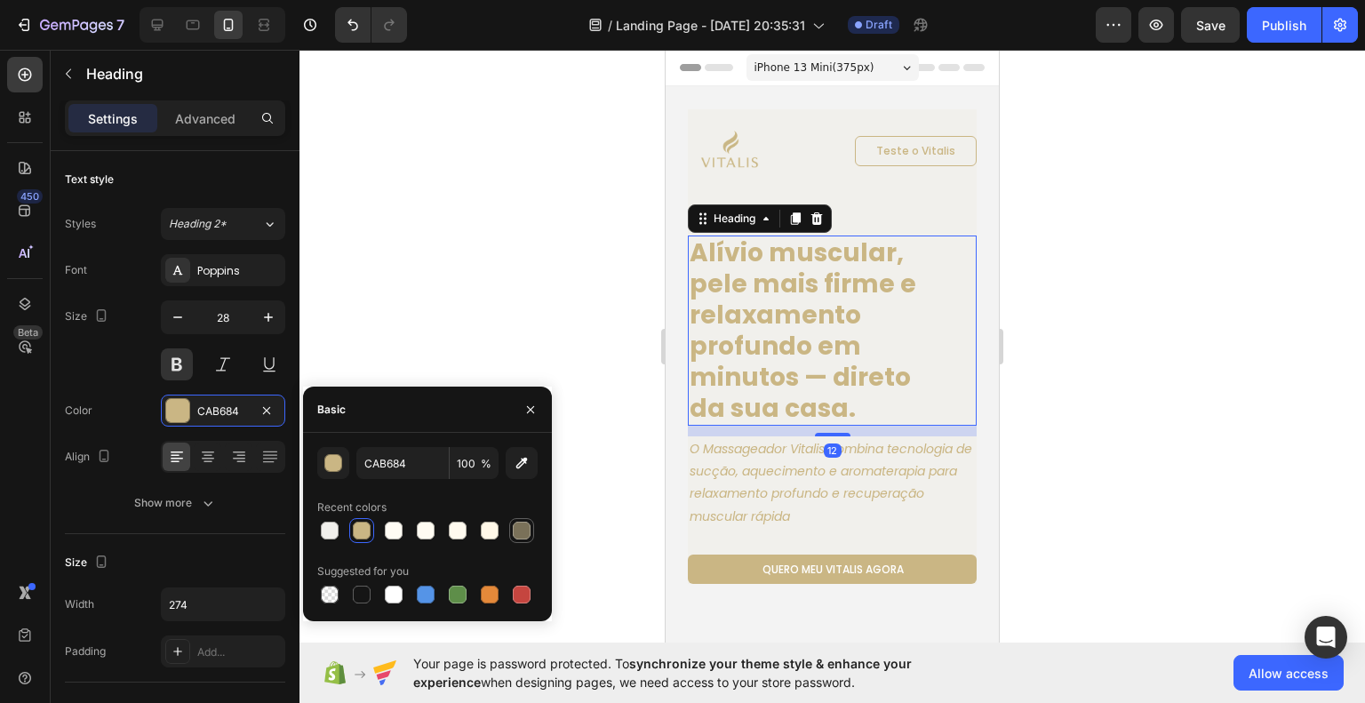
click at [519, 532] on div at bounding box center [522, 531] width 18 height 18
type input "7A7159"
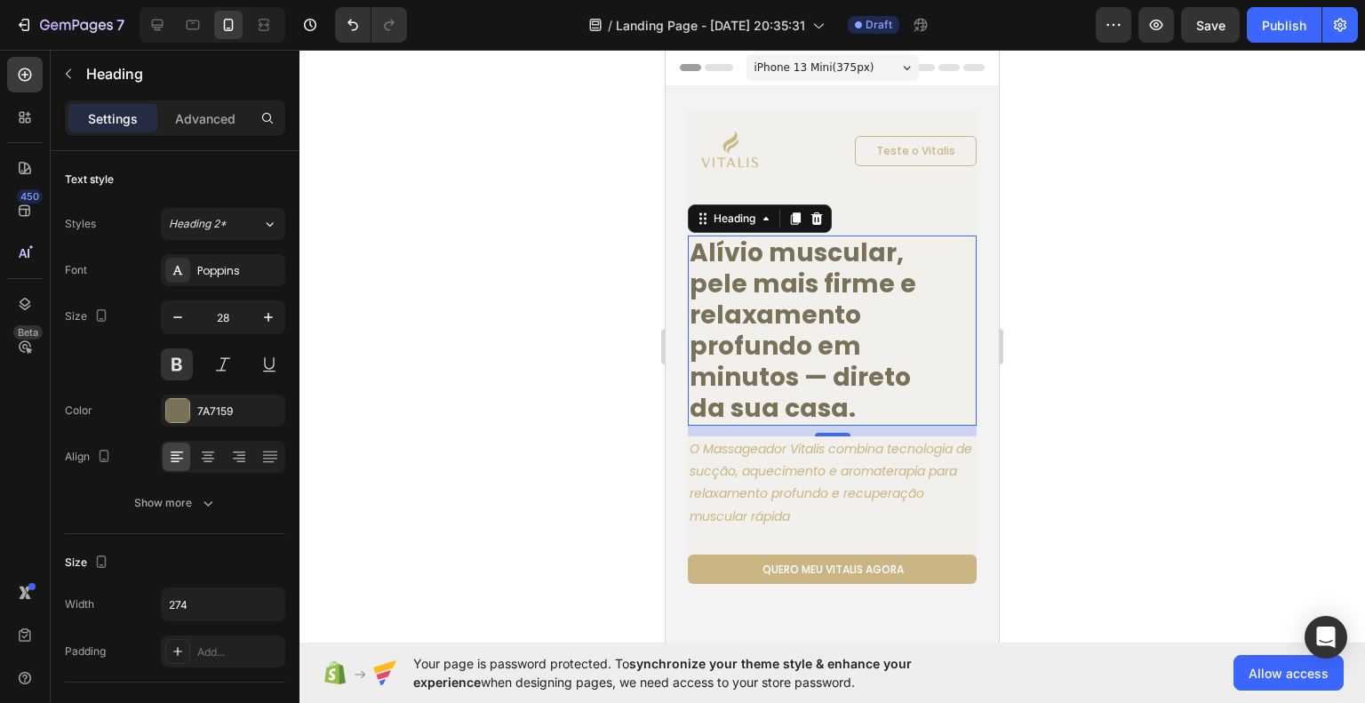
click at [1109, 458] on div at bounding box center [833, 376] width 1066 height 653
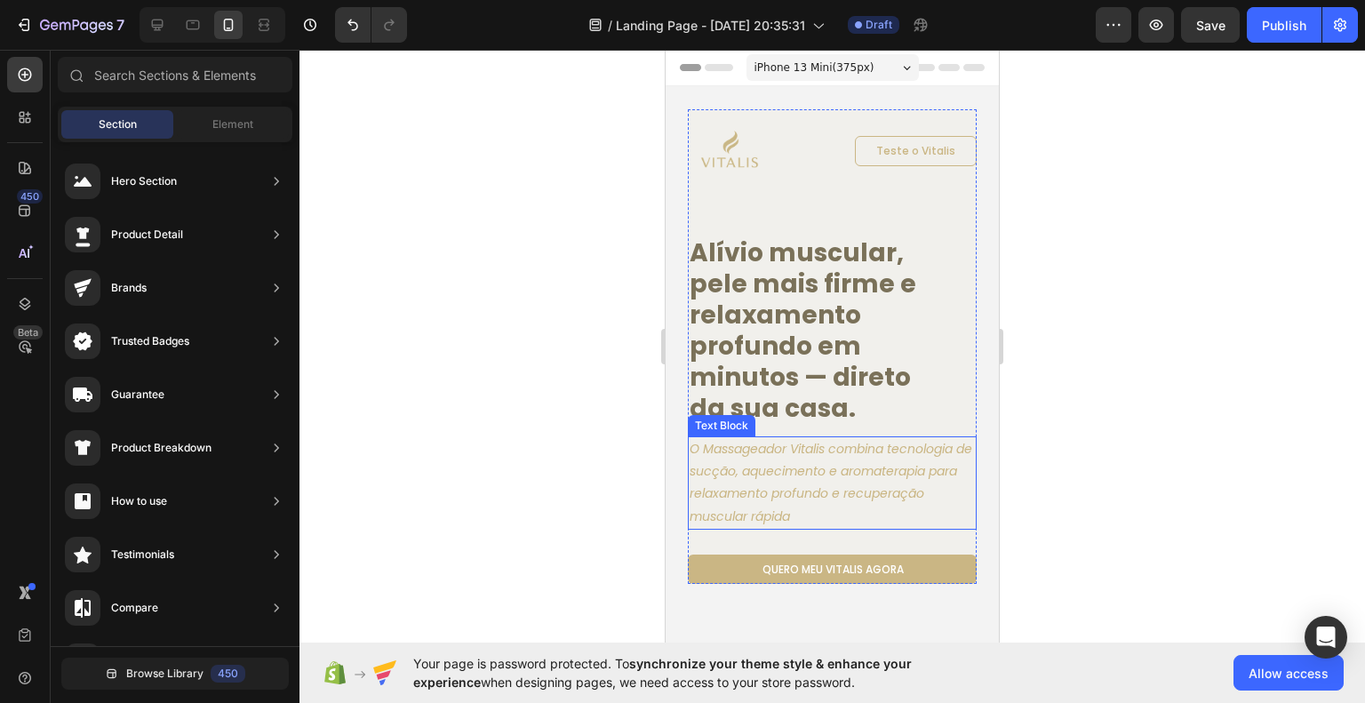
click at [871, 490] on icon "O Massageador Vitalis combina tecnologia de sucção, aquecimento e aromaterapia …" at bounding box center [831, 482] width 283 height 85
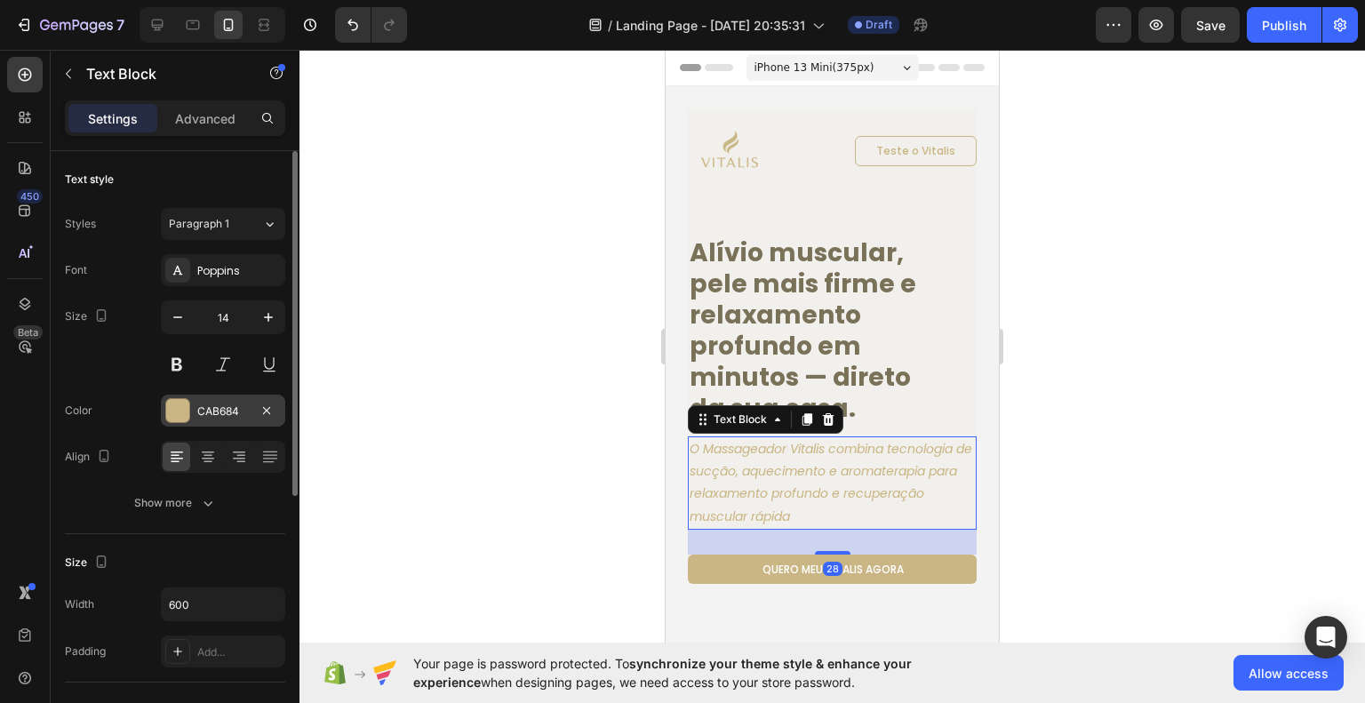
click at [242, 412] on div "CAB684" at bounding box center [223, 412] width 52 height 16
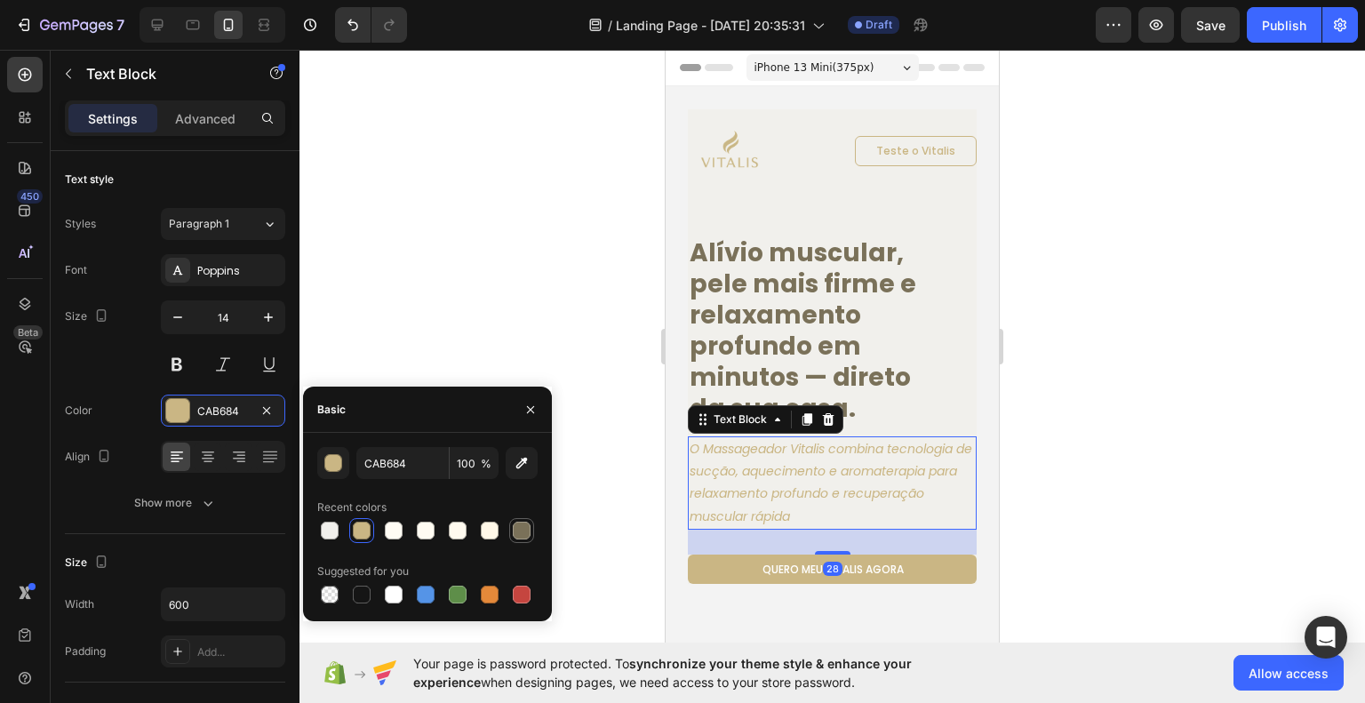
click at [519, 539] on div at bounding box center [522, 531] width 18 height 18
type input "7A7159"
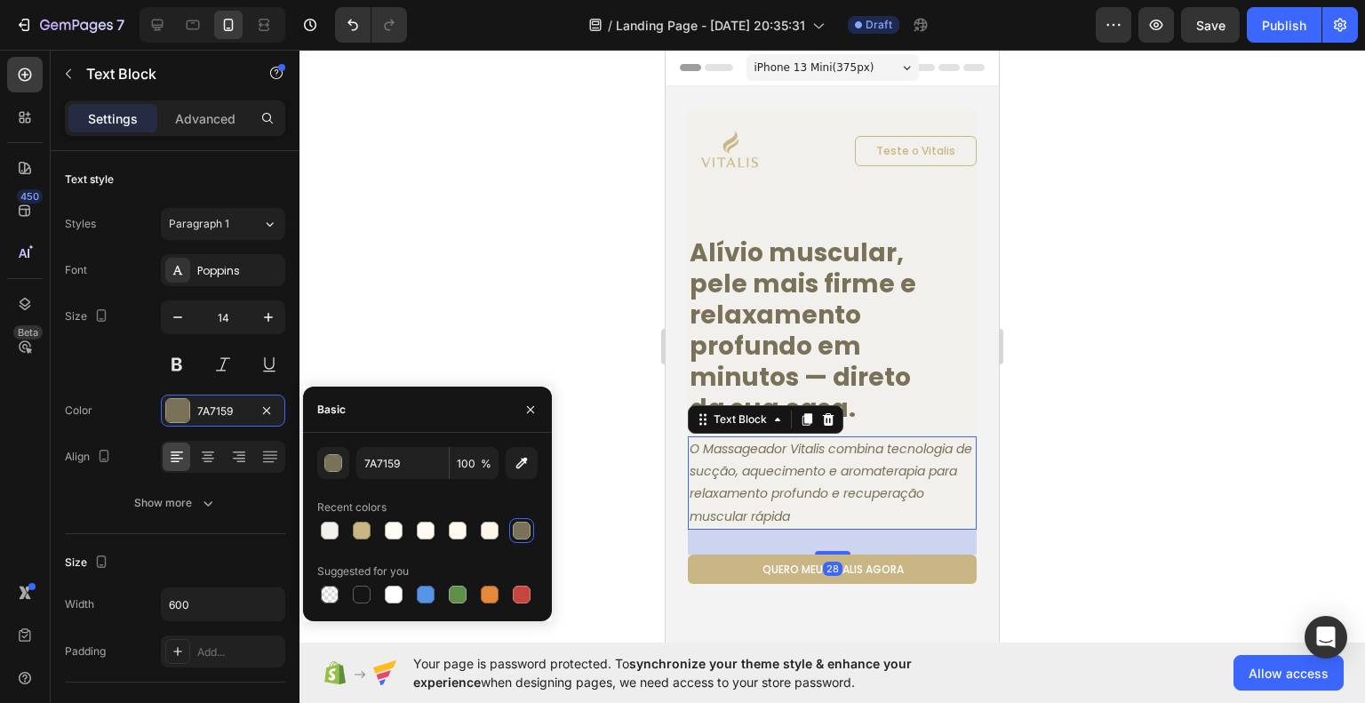
click at [1124, 535] on div at bounding box center [833, 376] width 1066 height 653
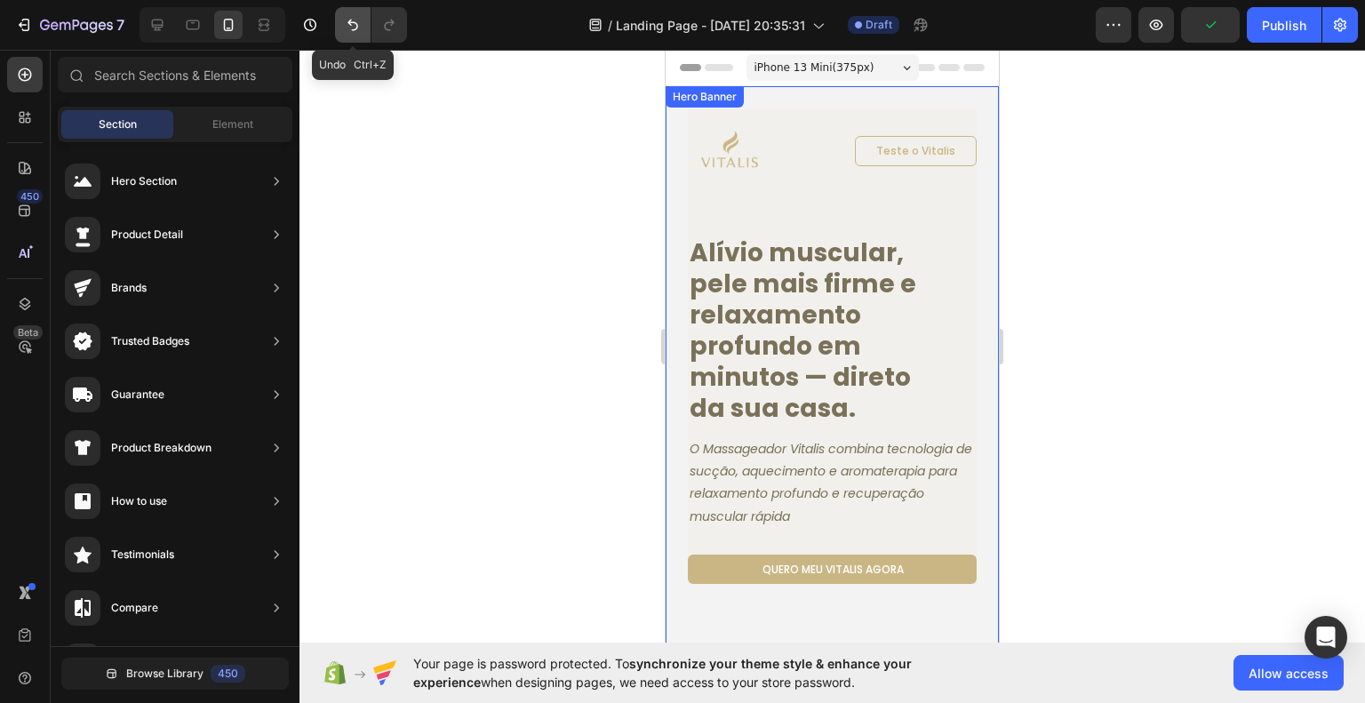
click at [346, 31] on icon "Undo/Redo" at bounding box center [353, 25] width 18 height 18
click at [347, 31] on icon "Undo/Redo" at bounding box center [353, 25] width 18 height 18
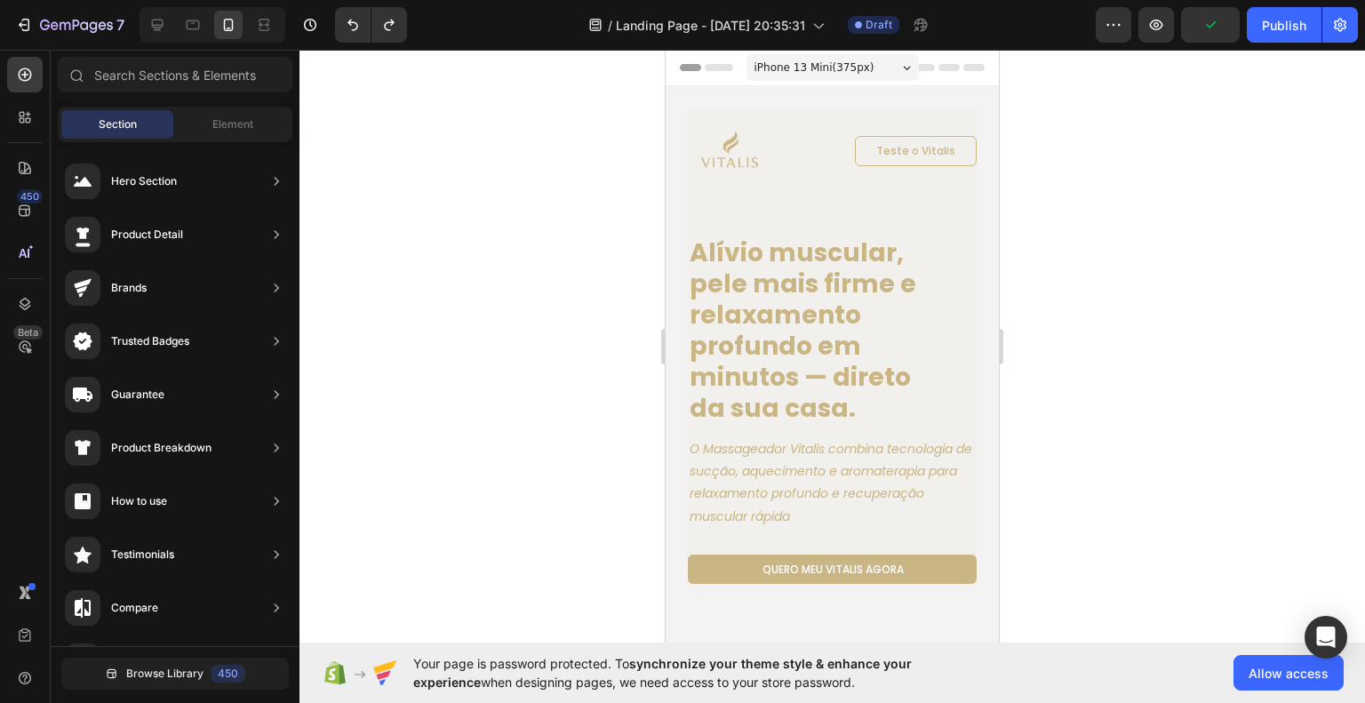
click at [1221, 284] on div at bounding box center [833, 376] width 1066 height 653
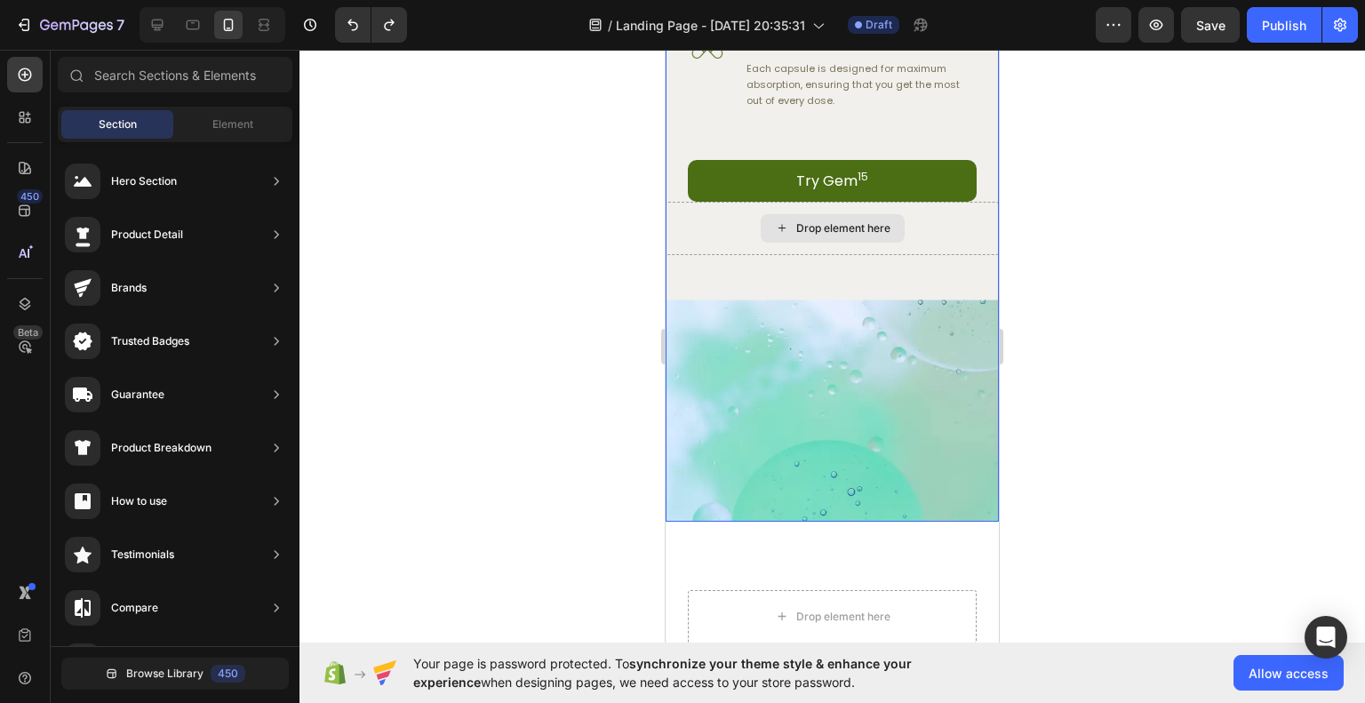
scroll to position [1511, 0]
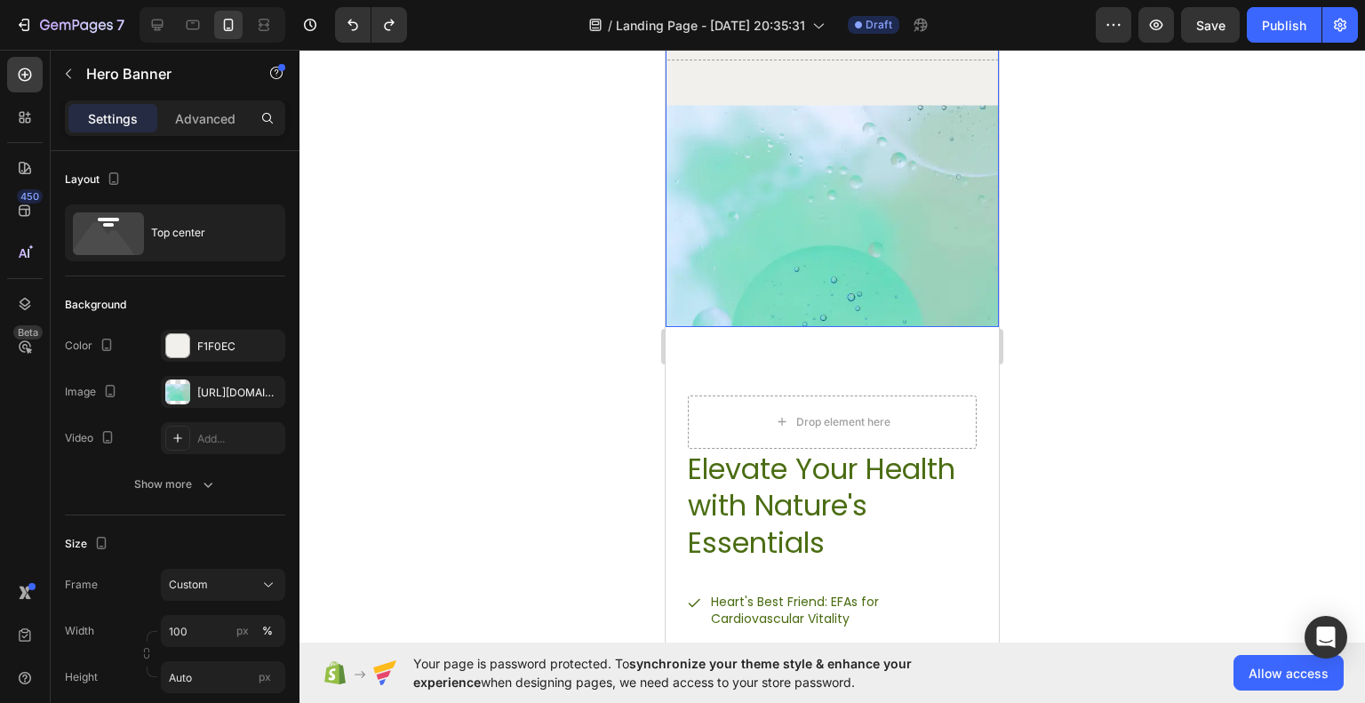
click at [217, 393] on div "https://cdn.shopify.com/s/files/1/0956/4953/0147/files/gempages_586058162910528…" at bounding box center [223, 393] width 52 height 16
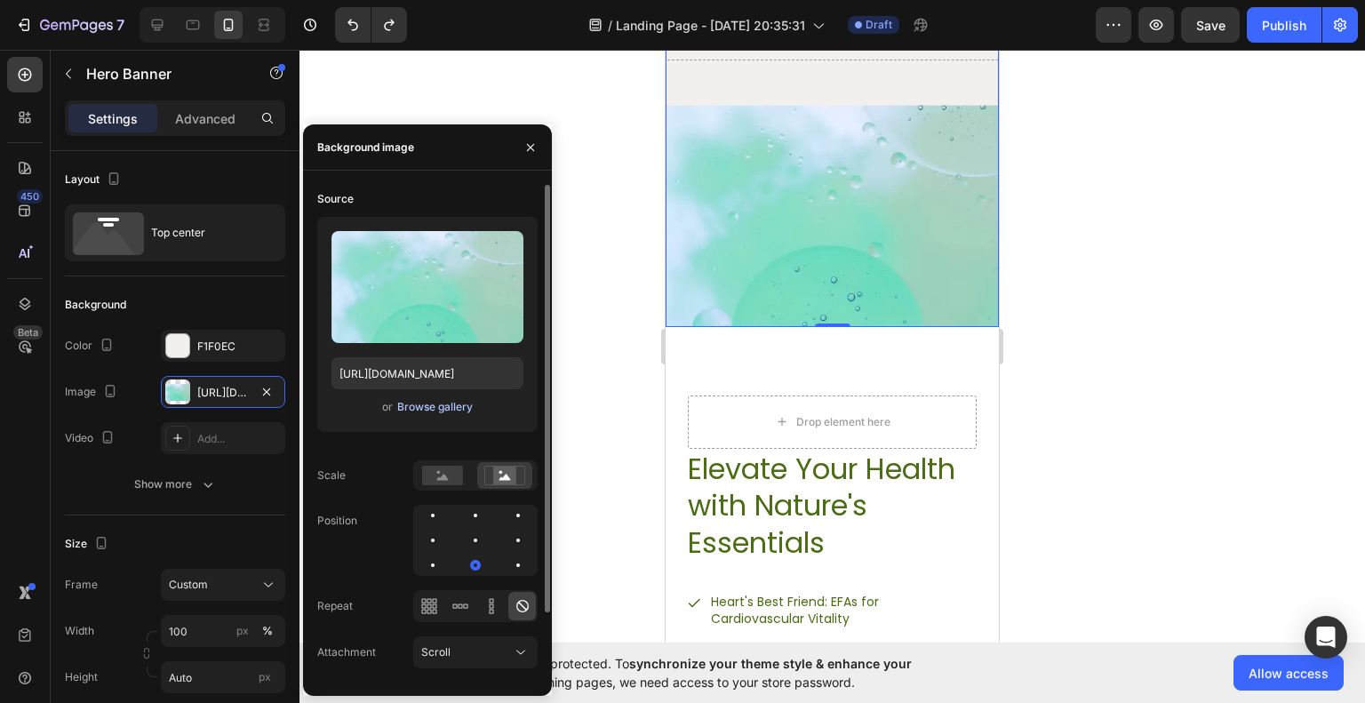
click at [421, 411] on div "Browse gallery" at bounding box center [435, 407] width 76 height 16
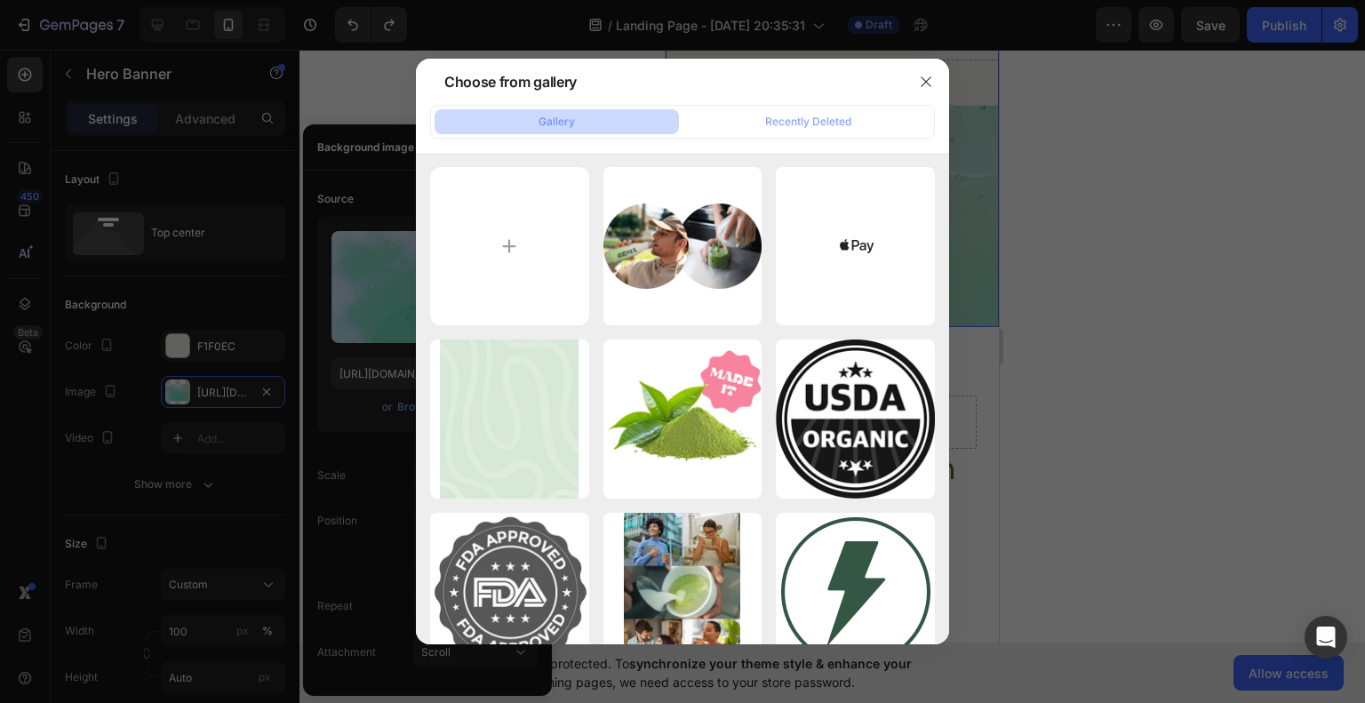
click at [1108, 428] on div at bounding box center [682, 351] width 1365 height 703
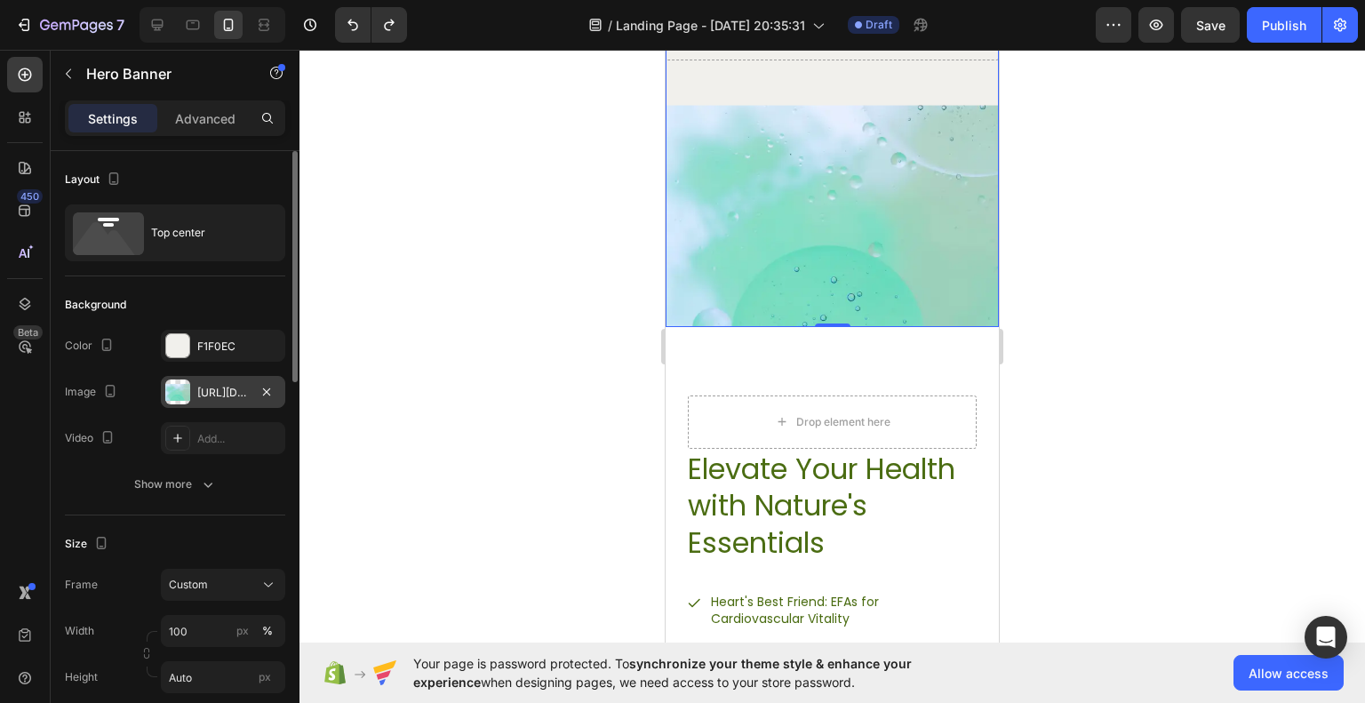
click at [220, 385] on div "https://cdn.shopify.com/s/files/1/0956/4953/0147/files/gempages_586058162910528…" at bounding box center [223, 393] width 52 height 16
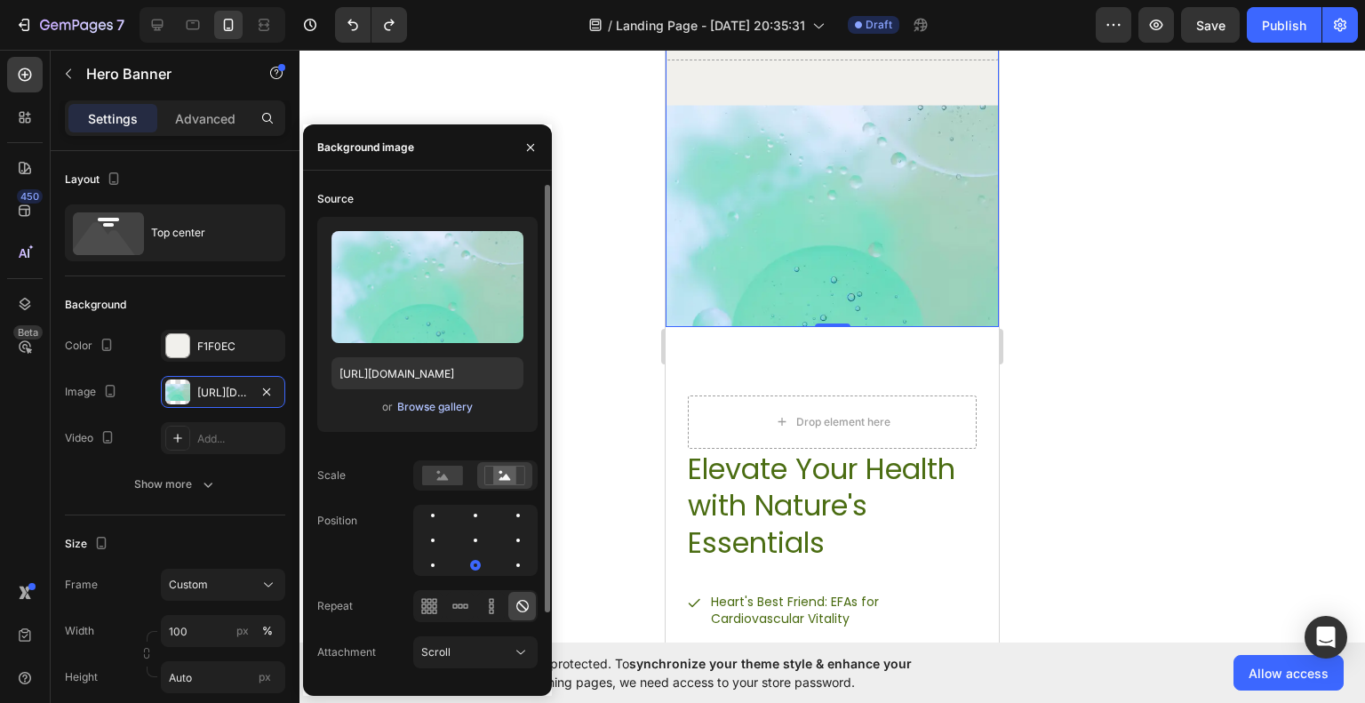
click at [424, 405] on div "Browse gallery" at bounding box center [435, 407] width 76 height 16
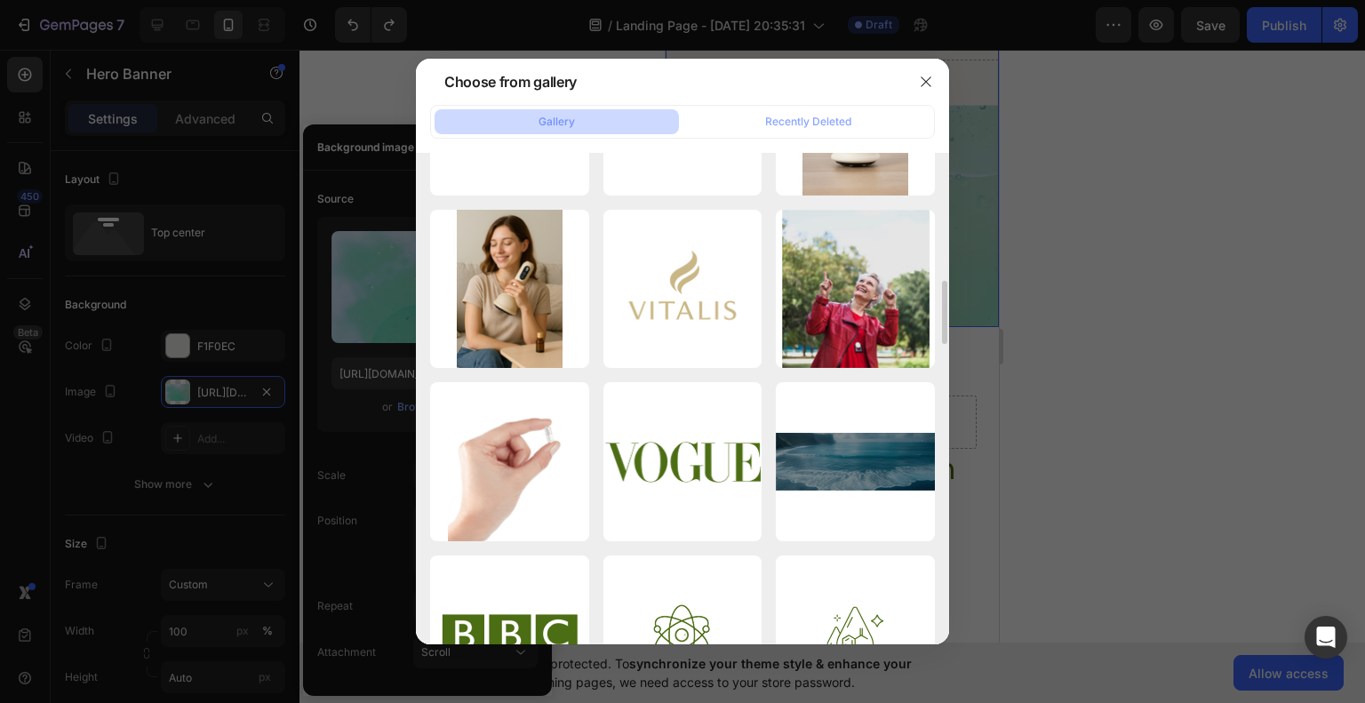
scroll to position [2375, 0]
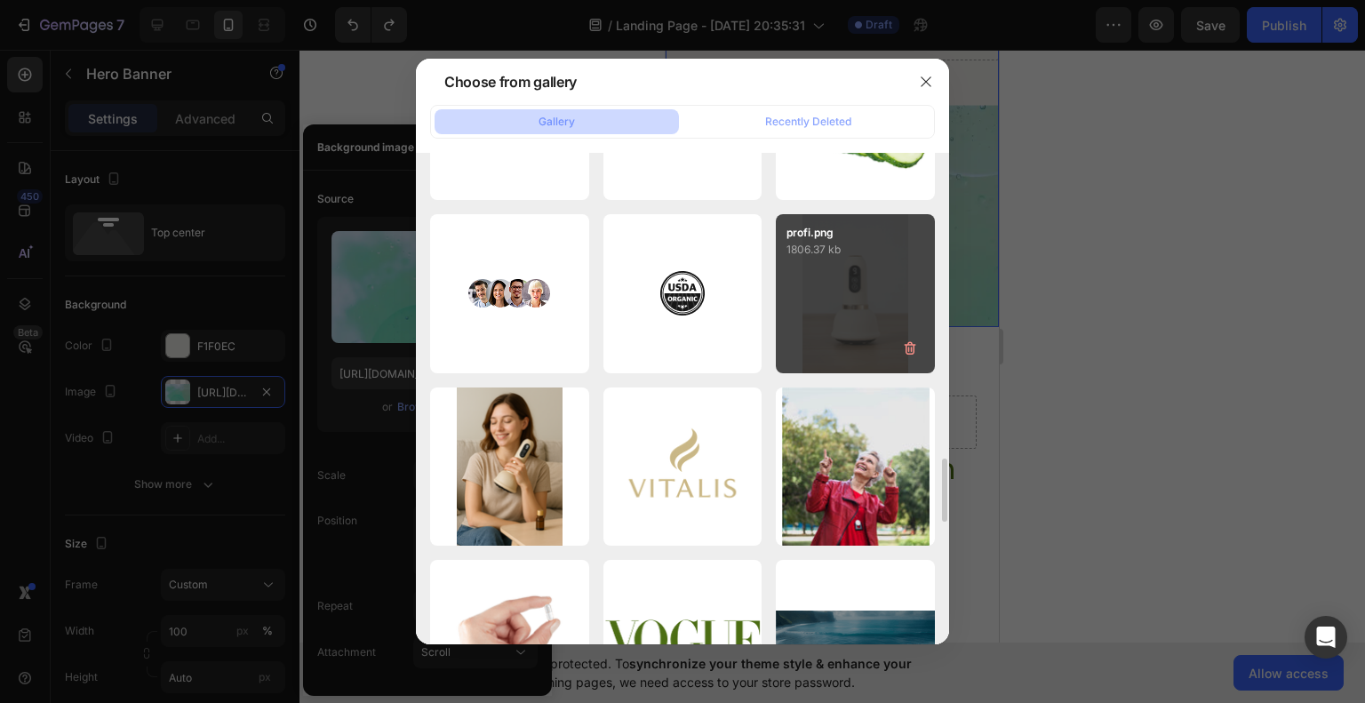
click at [834, 285] on div "profi.png 1806.37 kb" at bounding box center [855, 293] width 159 height 159
type input "https://cdn.shopify.com/s/files/1/0956/4953/0147/files/gempages_586058162910528…"
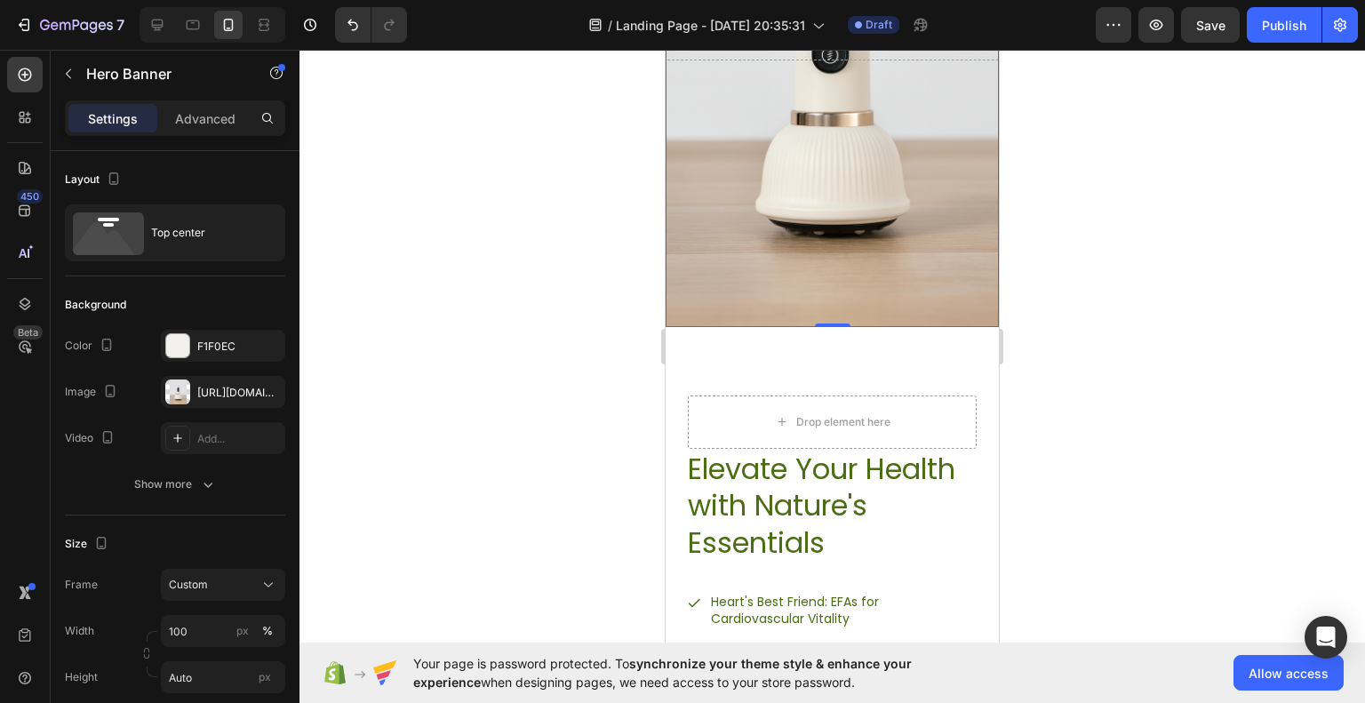
click at [1204, 337] on div at bounding box center [833, 376] width 1066 height 653
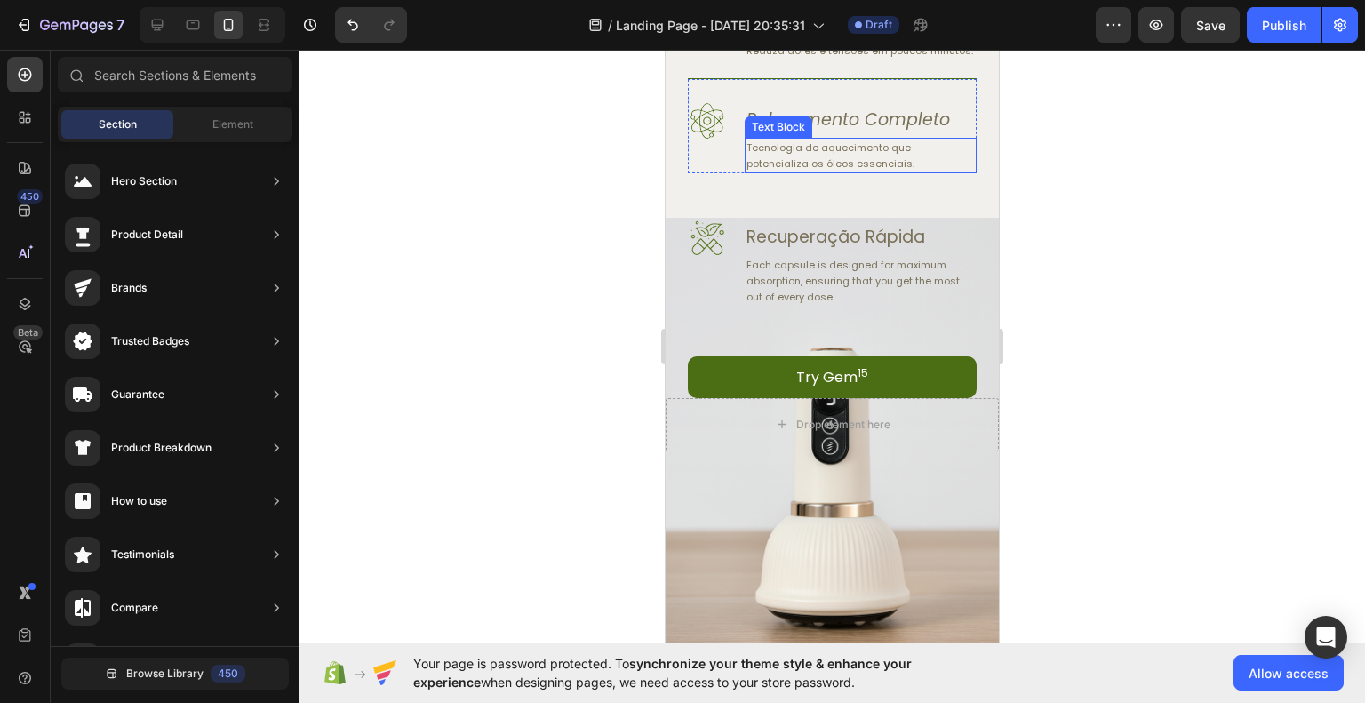
scroll to position [889, 0]
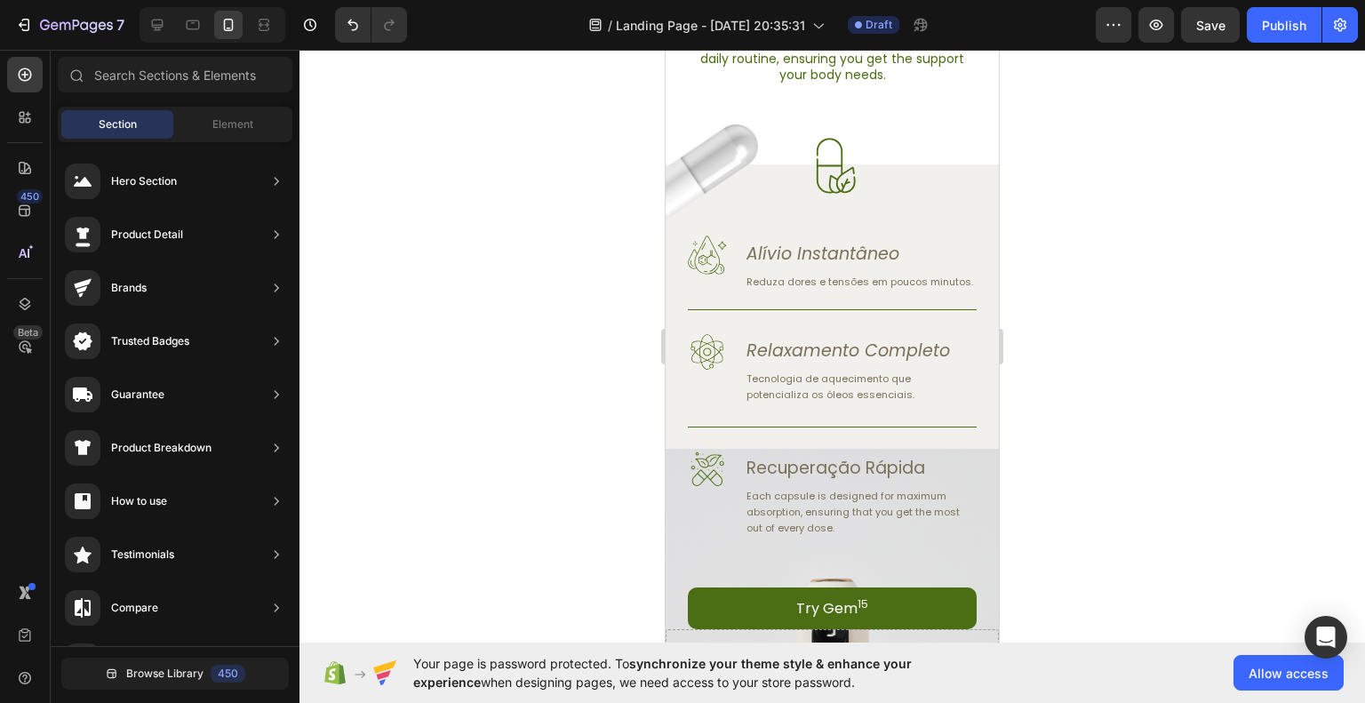
click at [1124, 329] on div at bounding box center [833, 376] width 1066 height 653
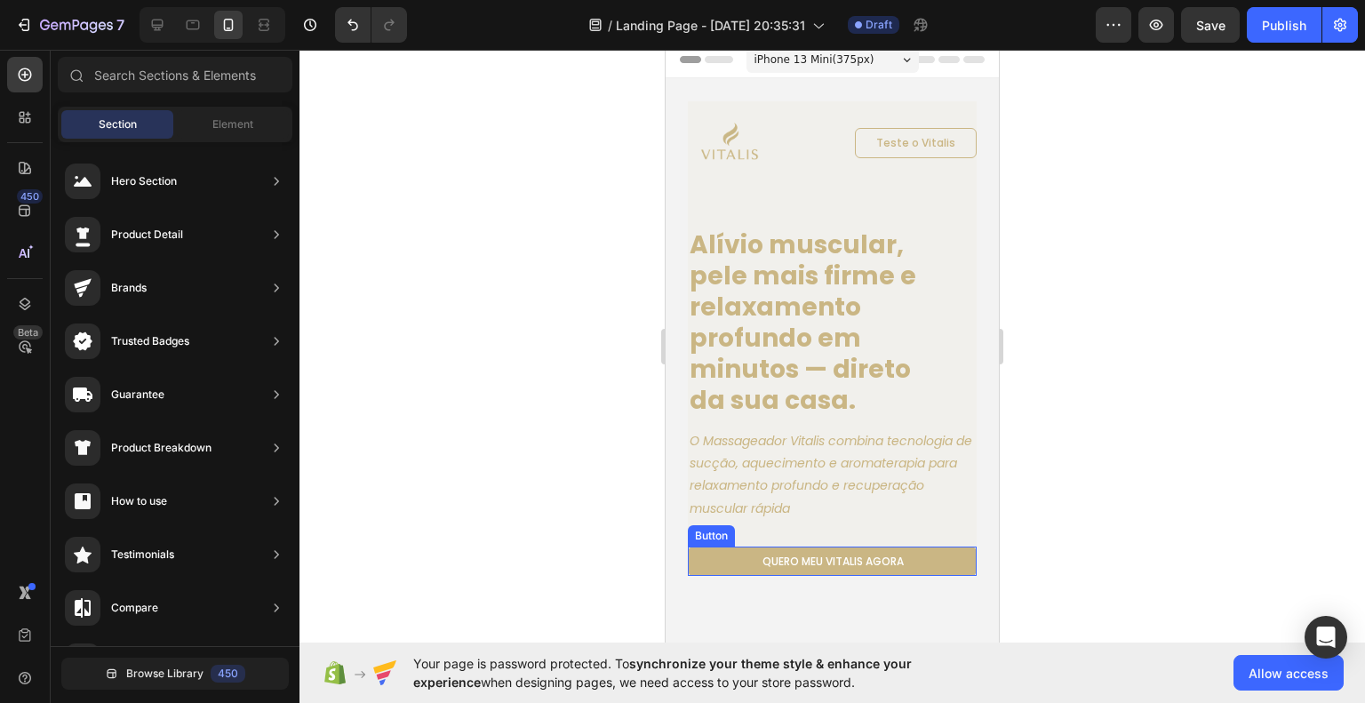
scroll to position [0, 0]
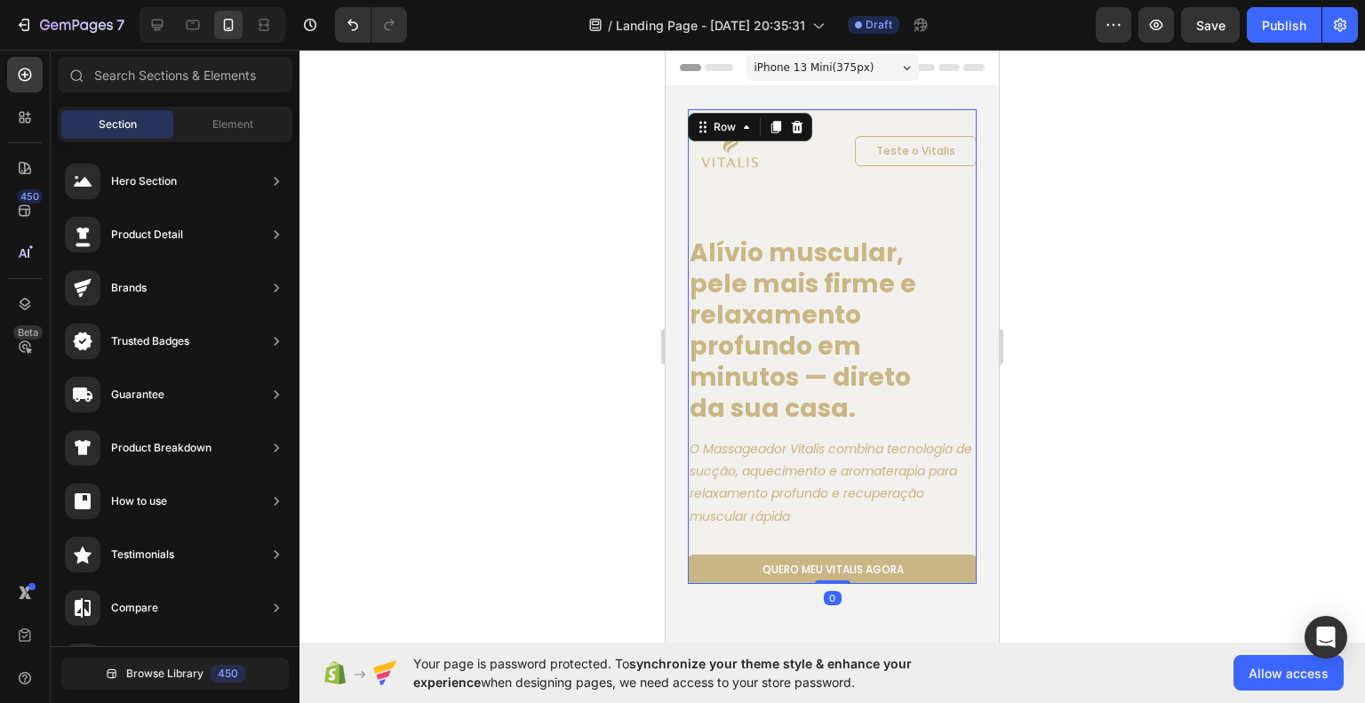
click at [893, 214] on div "Image Teste o Vitalis Button Row Alívio muscular, pele mais firme e relaxamento…" at bounding box center [832, 346] width 289 height 475
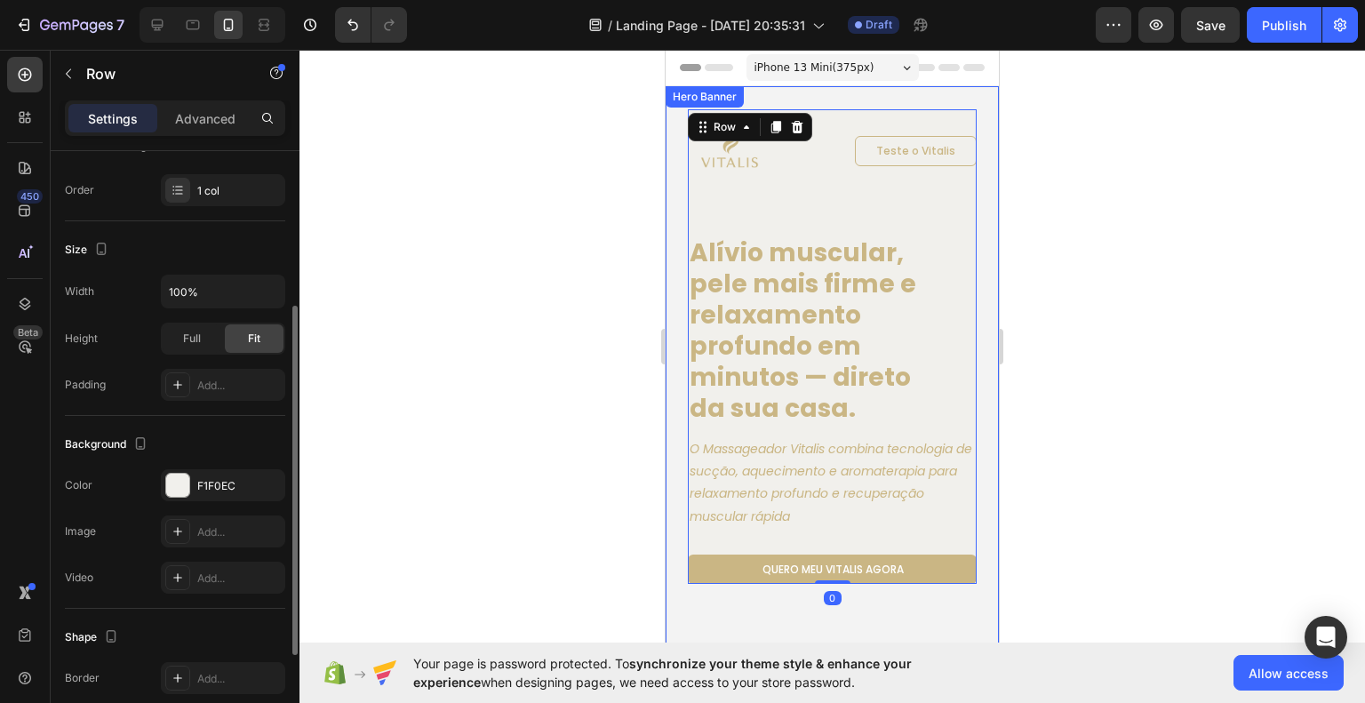
scroll to position [434, 0]
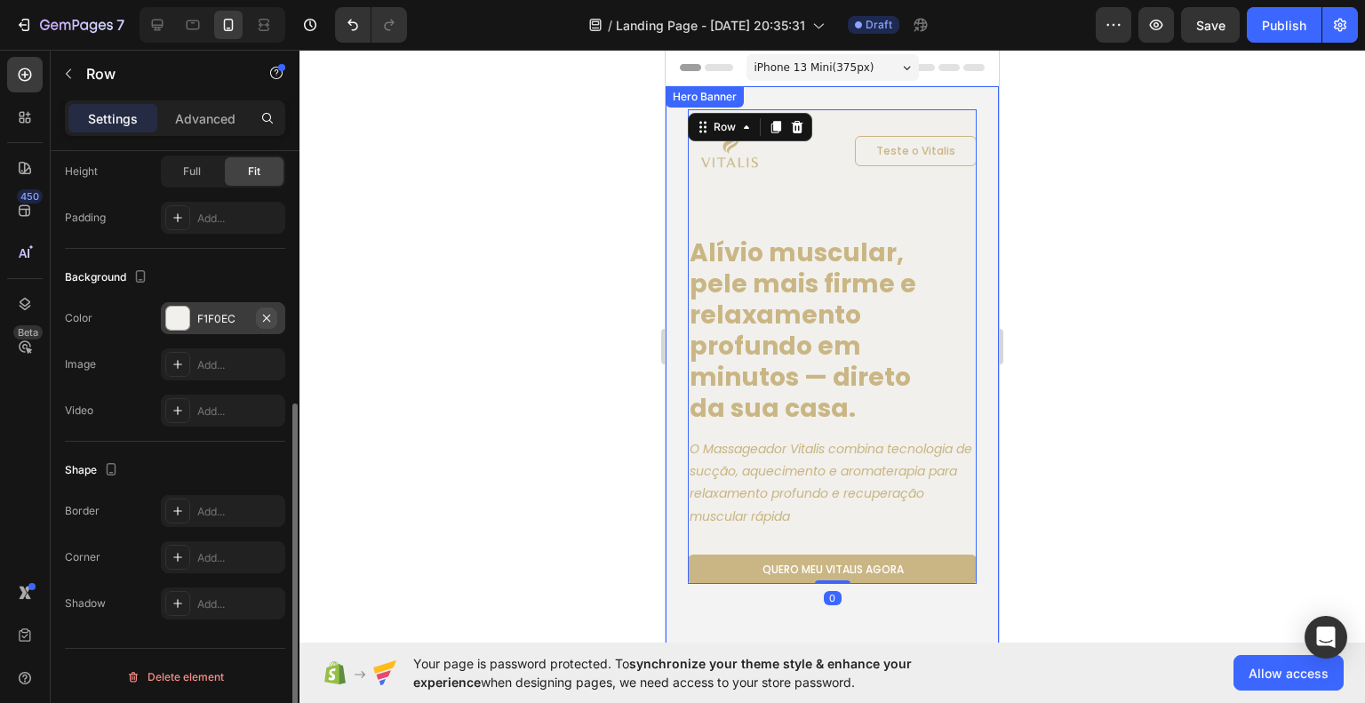
click at [266, 318] on icon "button" at bounding box center [267, 318] width 14 height 14
click at [221, 363] on div "Add..." at bounding box center [239, 365] width 84 height 16
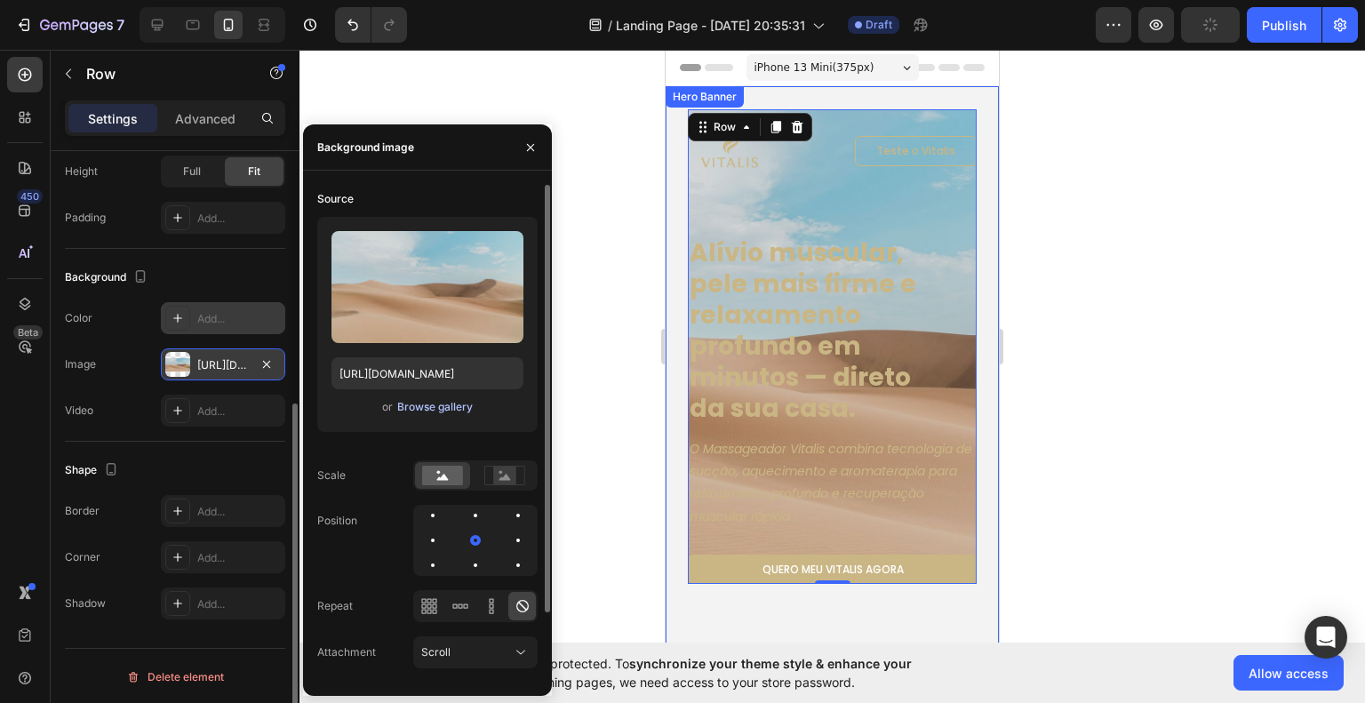
click at [421, 400] on div "Browse gallery" at bounding box center [435, 407] width 76 height 16
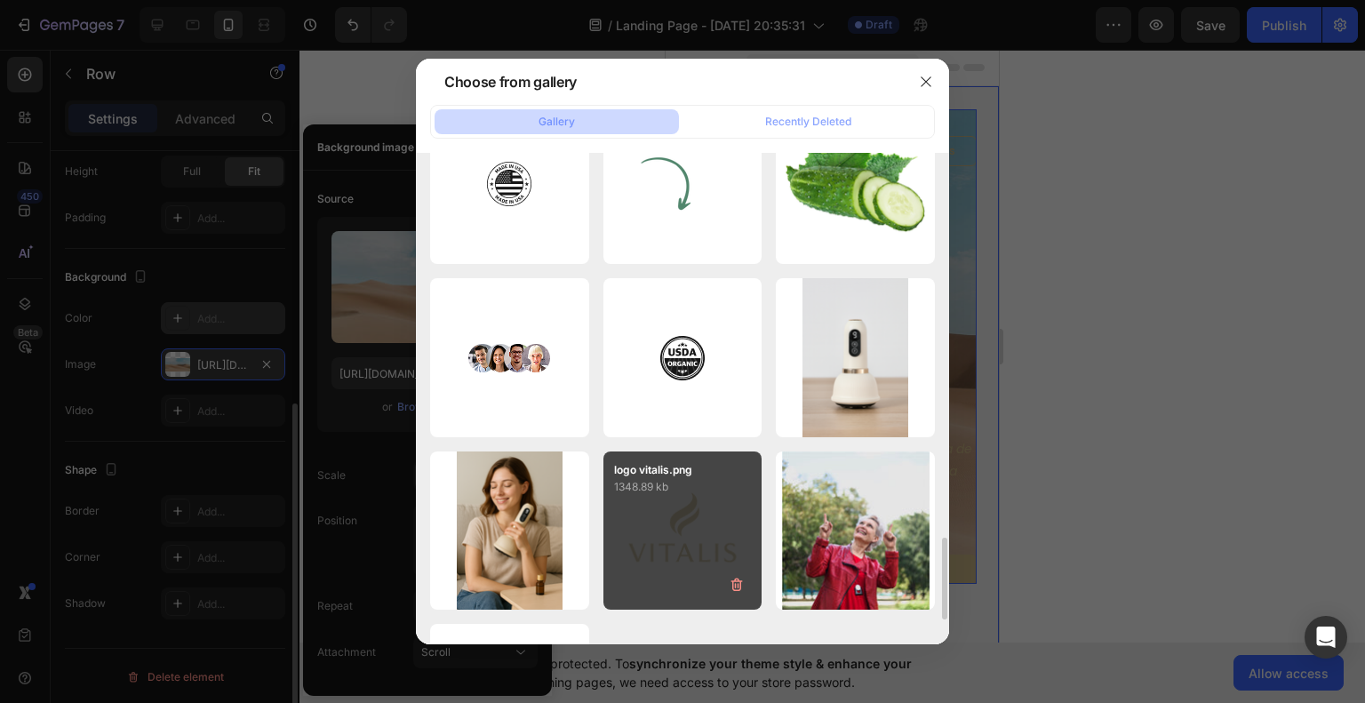
scroll to position [2489, 0]
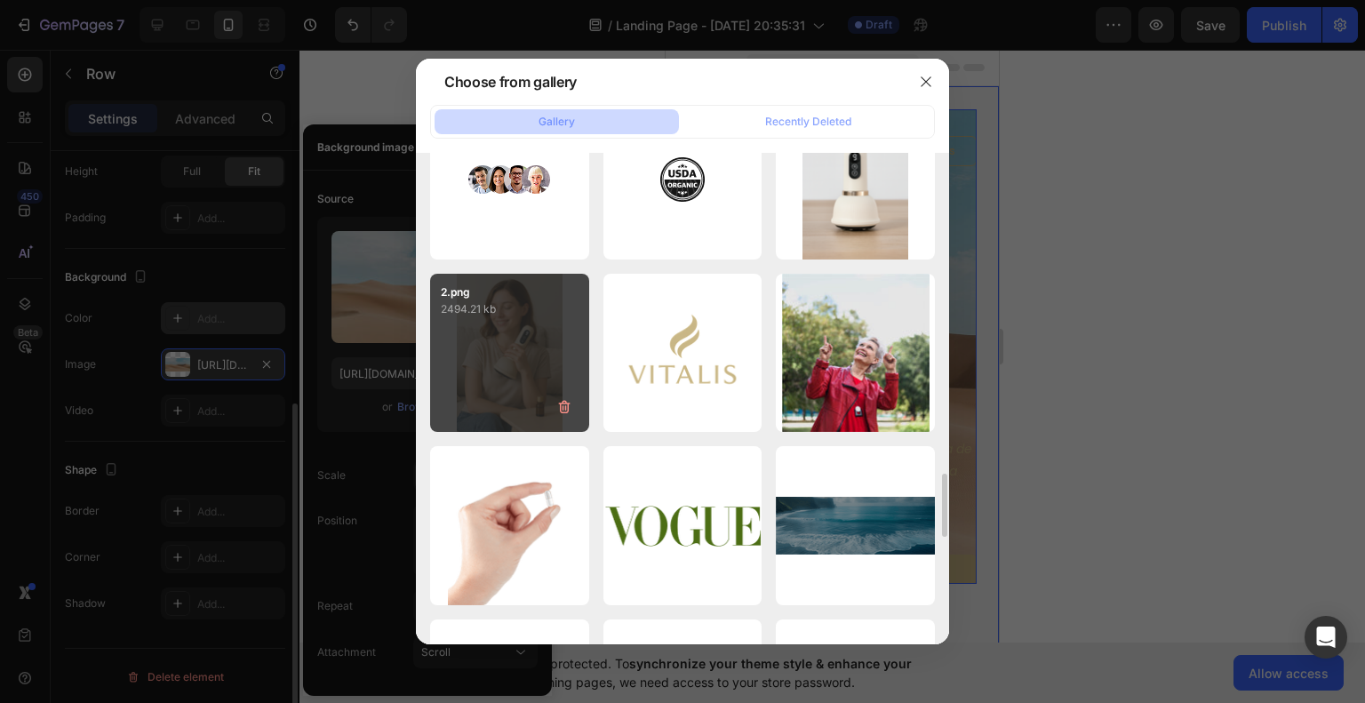
click at [514, 308] on p "2494.21 kb" at bounding box center [510, 309] width 138 height 18
type input "https://cdn.shopify.com/s/files/1/0956/4953/0147/files/gempages_586058162910528…"
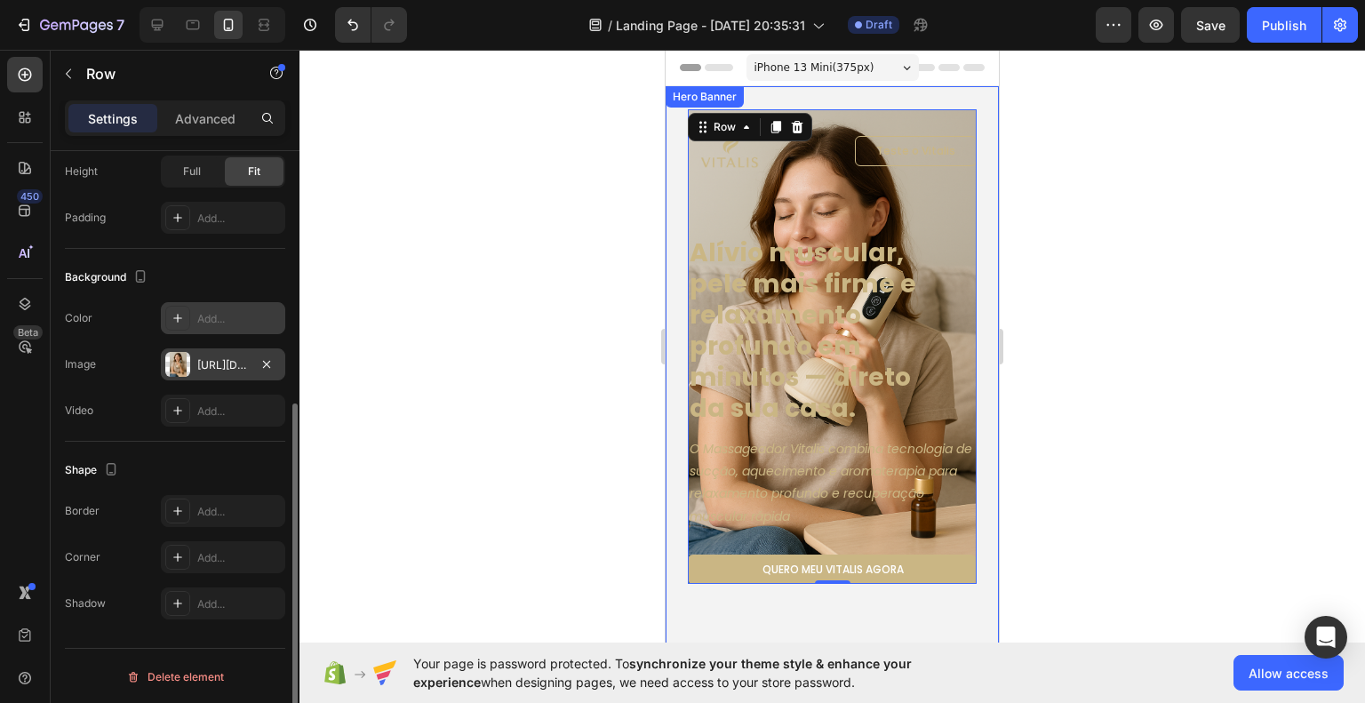
click at [1177, 404] on div at bounding box center [833, 376] width 1066 height 653
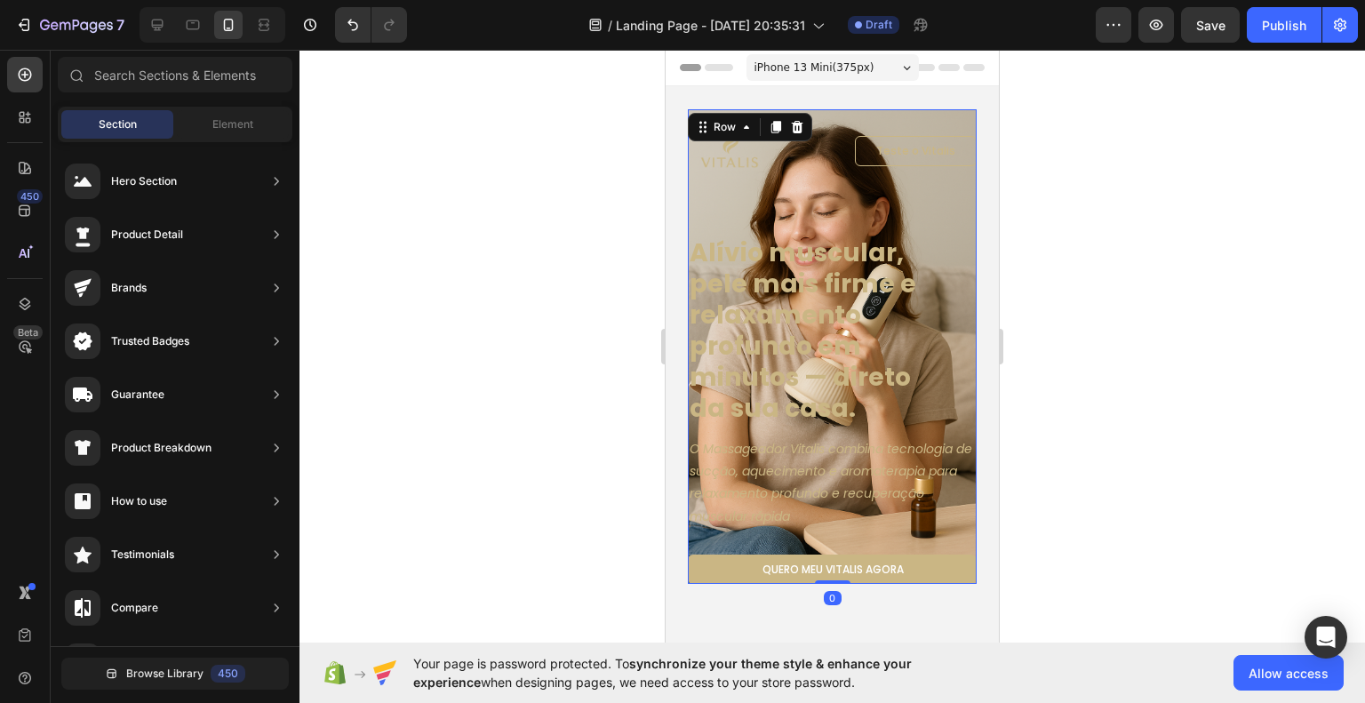
click at [930, 234] on div "Image Teste o Vitalis Button Row Alívio muscular, pele mais firme e relaxamento…" at bounding box center [832, 346] width 289 height 475
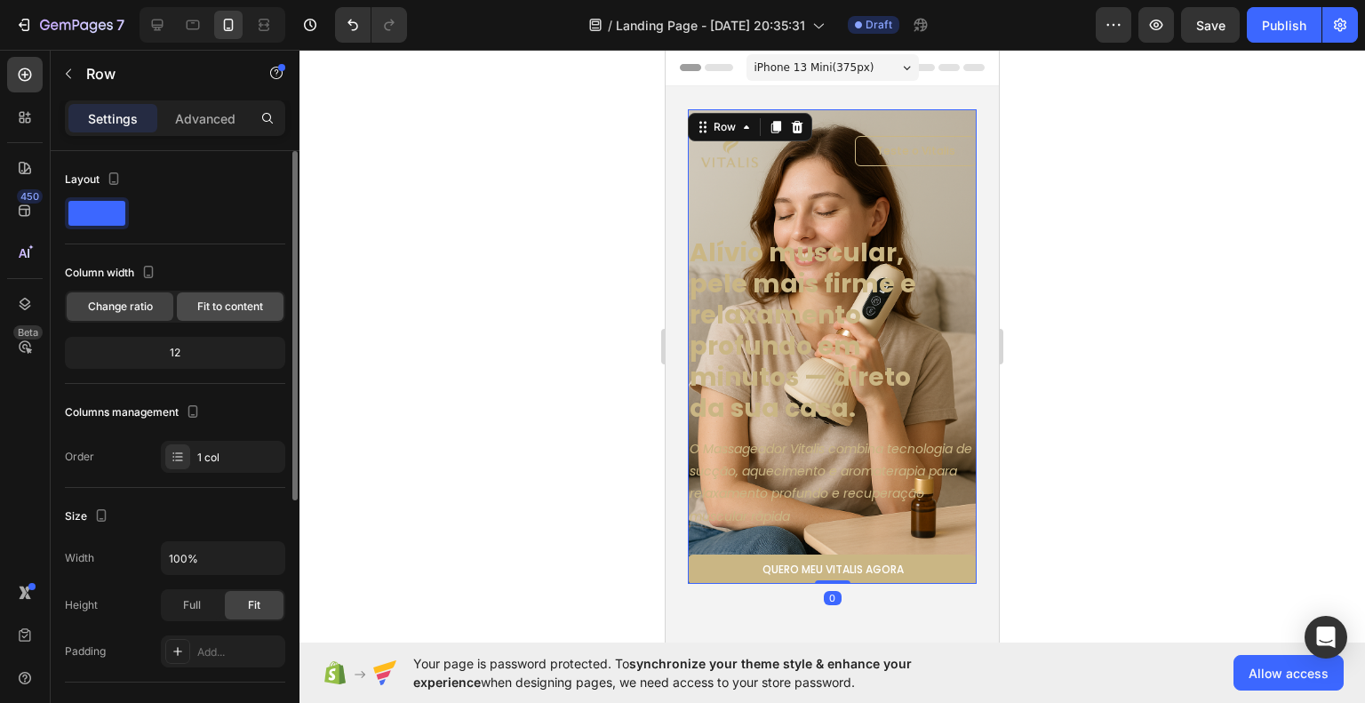
click at [230, 308] on span "Fit to content" at bounding box center [230, 307] width 66 height 16
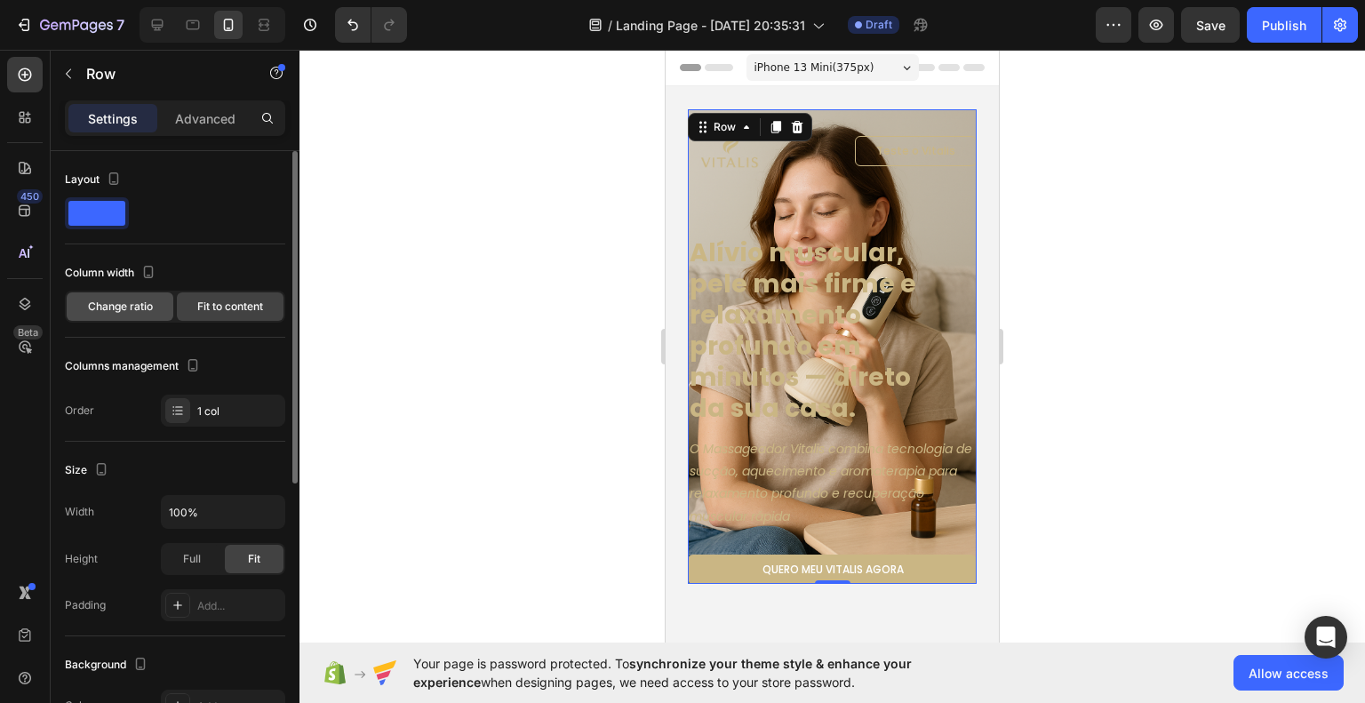
click at [117, 313] on span "Change ratio" at bounding box center [120, 307] width 65 height 16
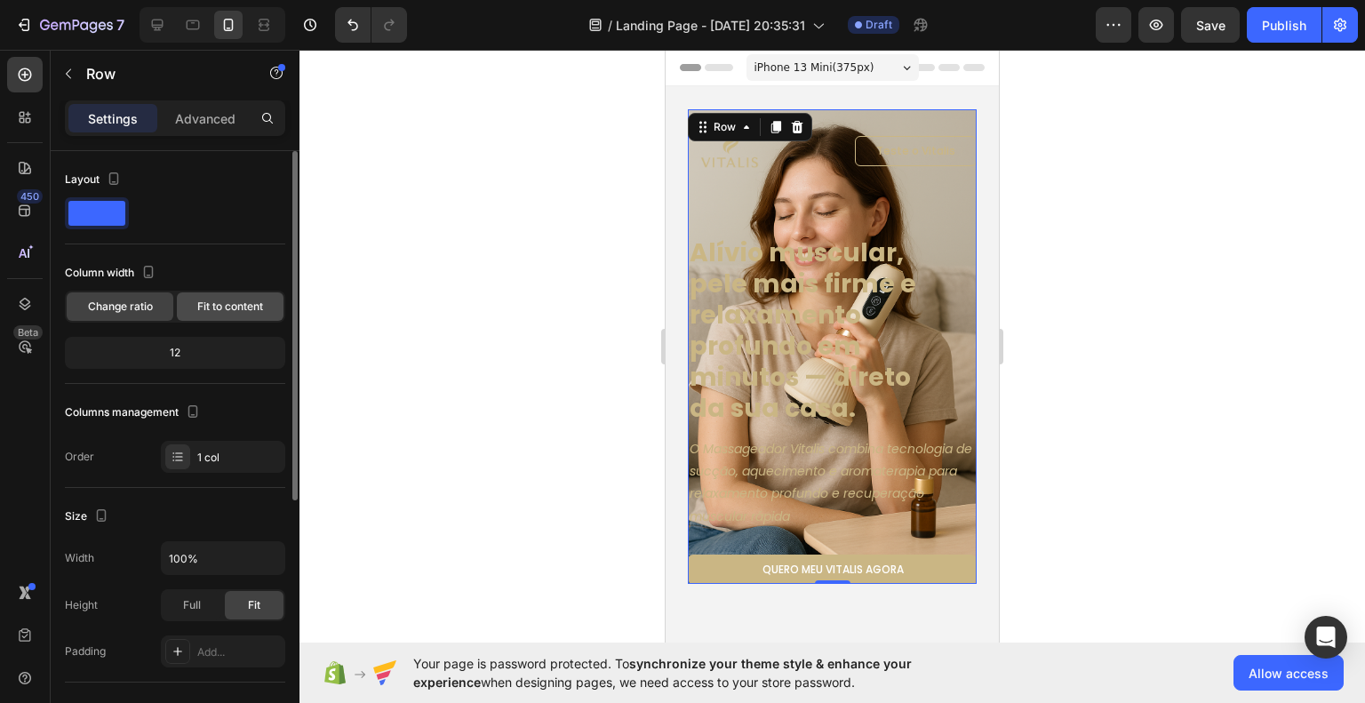
click at [229, 305] on span "Fit to content" at bounding box center [230, 307] width 66 height 16
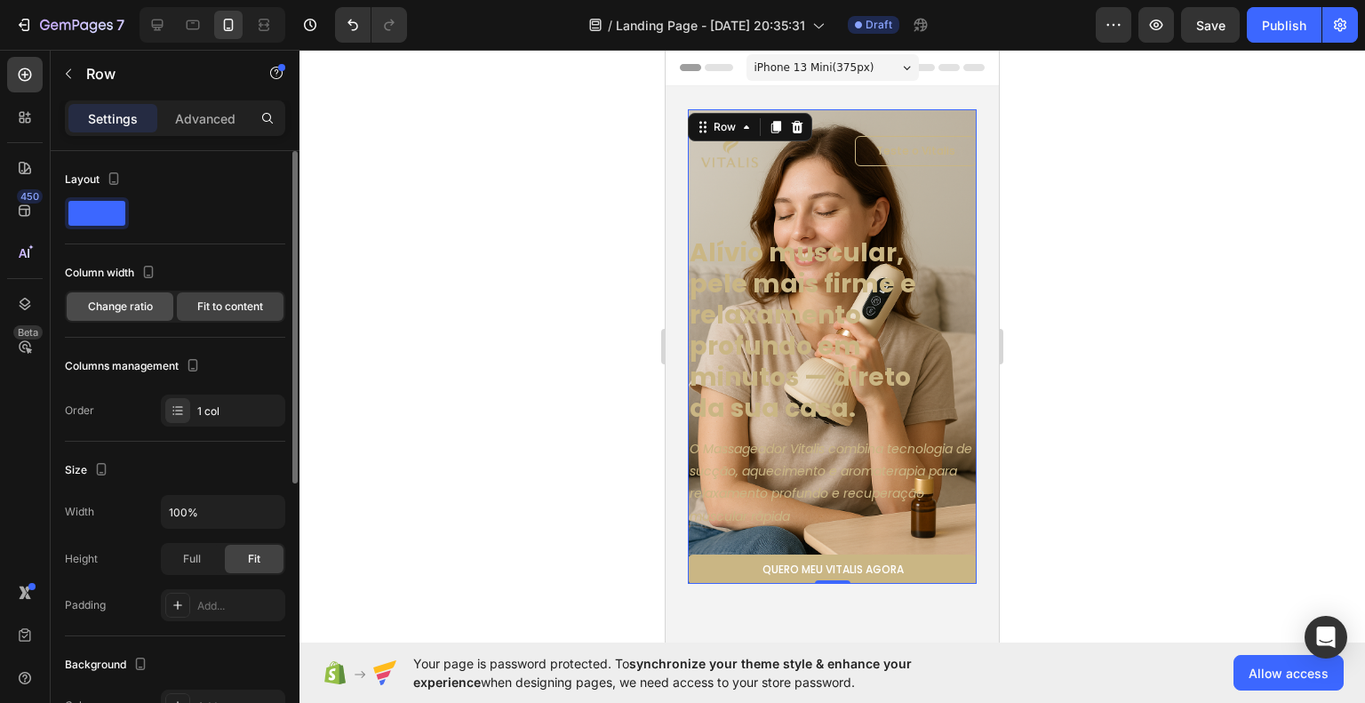
click at [103, 313] on span "Change ratio" at bounding box center [120, 307] width 65 height 16
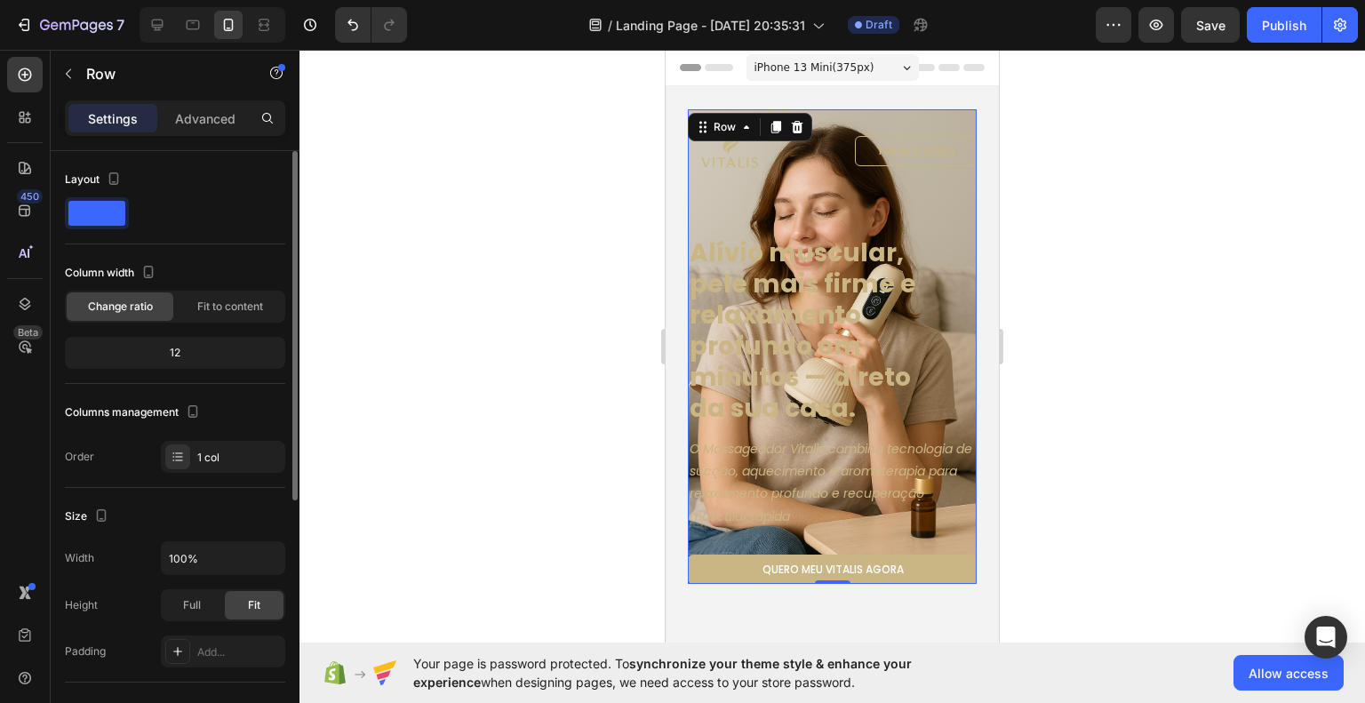
scroll to position [178, 0]
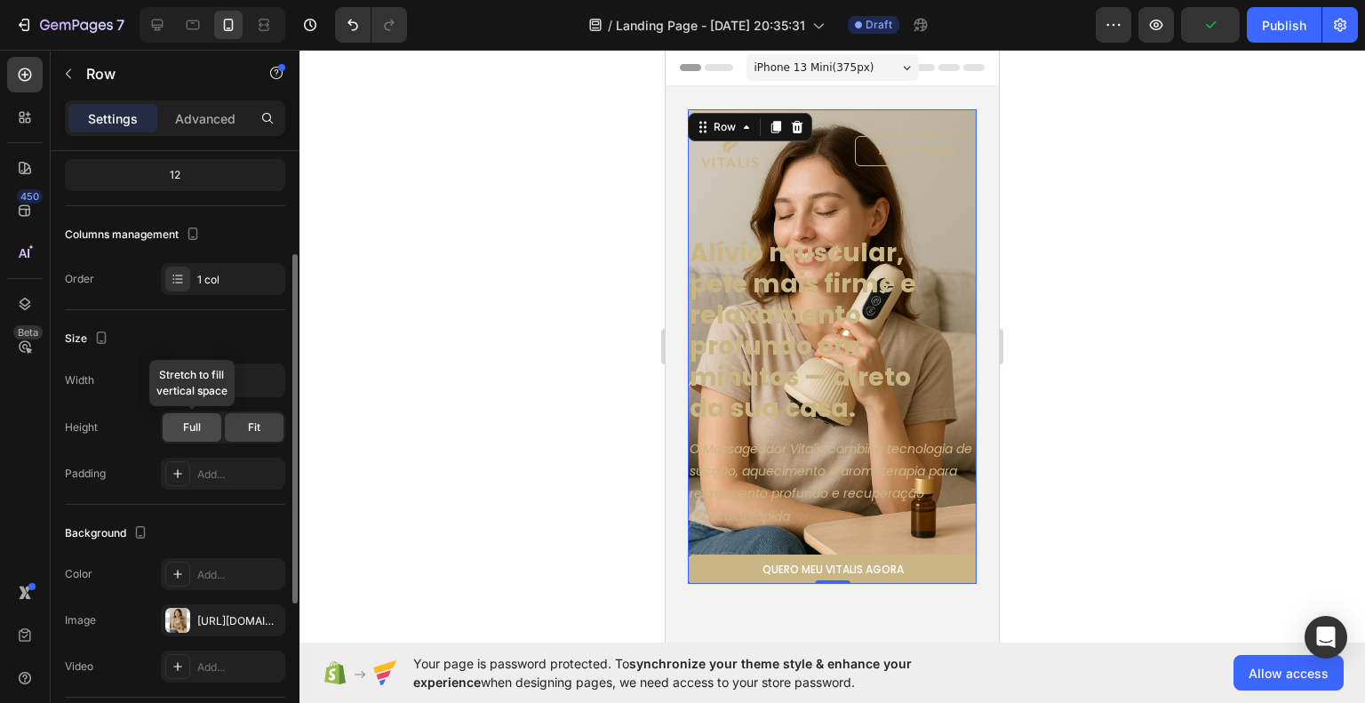
click at [200, 429] on span "Full" at bounding box center [192, 428] width 18 height 16
click at [258, 426] on span "Fit" at bounding box center [254, 428] width 12 height 16
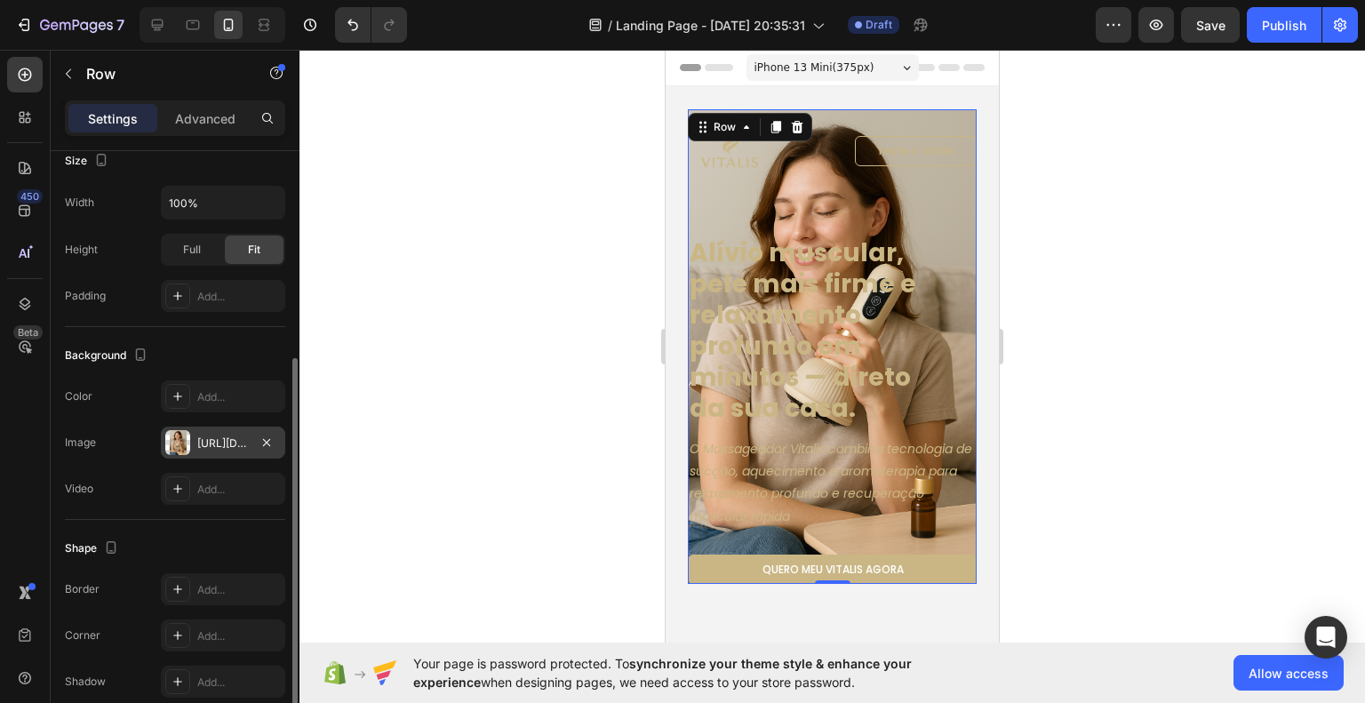
click at [228, 447] on div "https://cdn.shopify.com/s/files/1/0956/4953/0147/files/gempages_586058162910528…" at bounding box center [223, 444] width 52 height 16
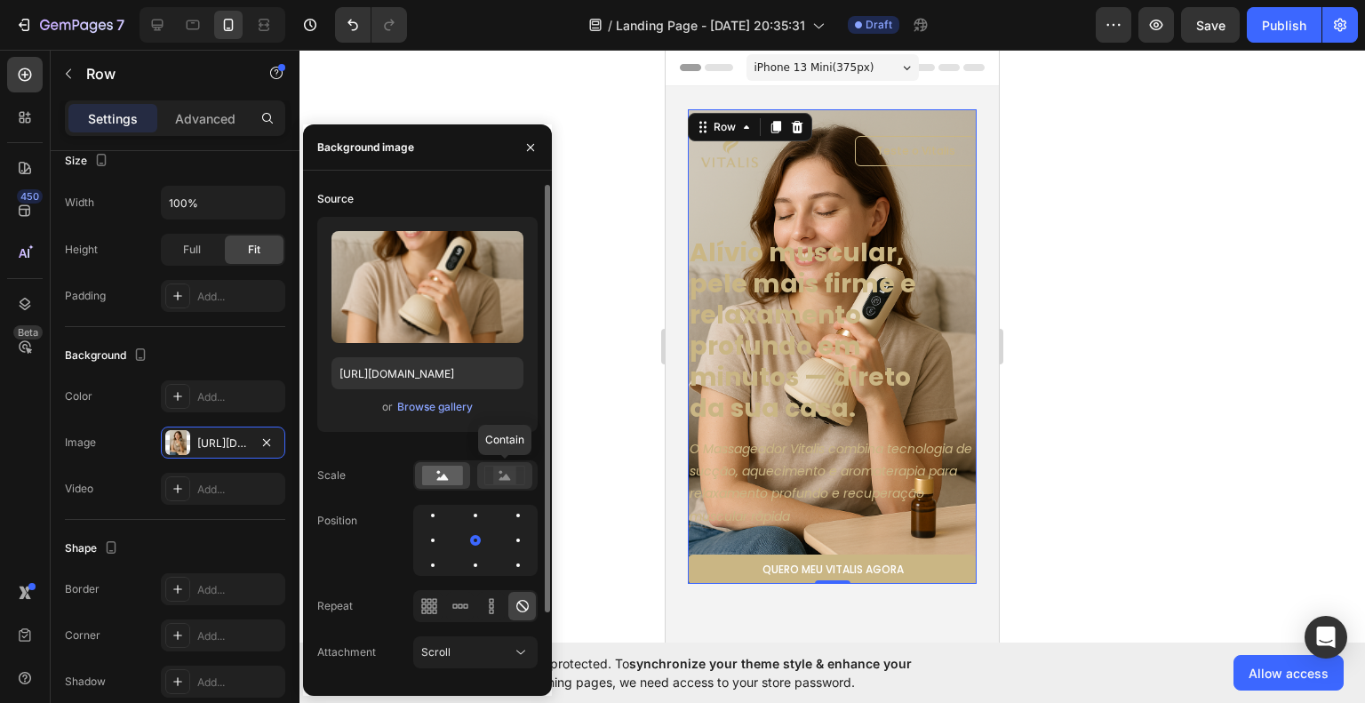
click at [504, 469] on rect at bounding box center [504, 476] width 23 height 18
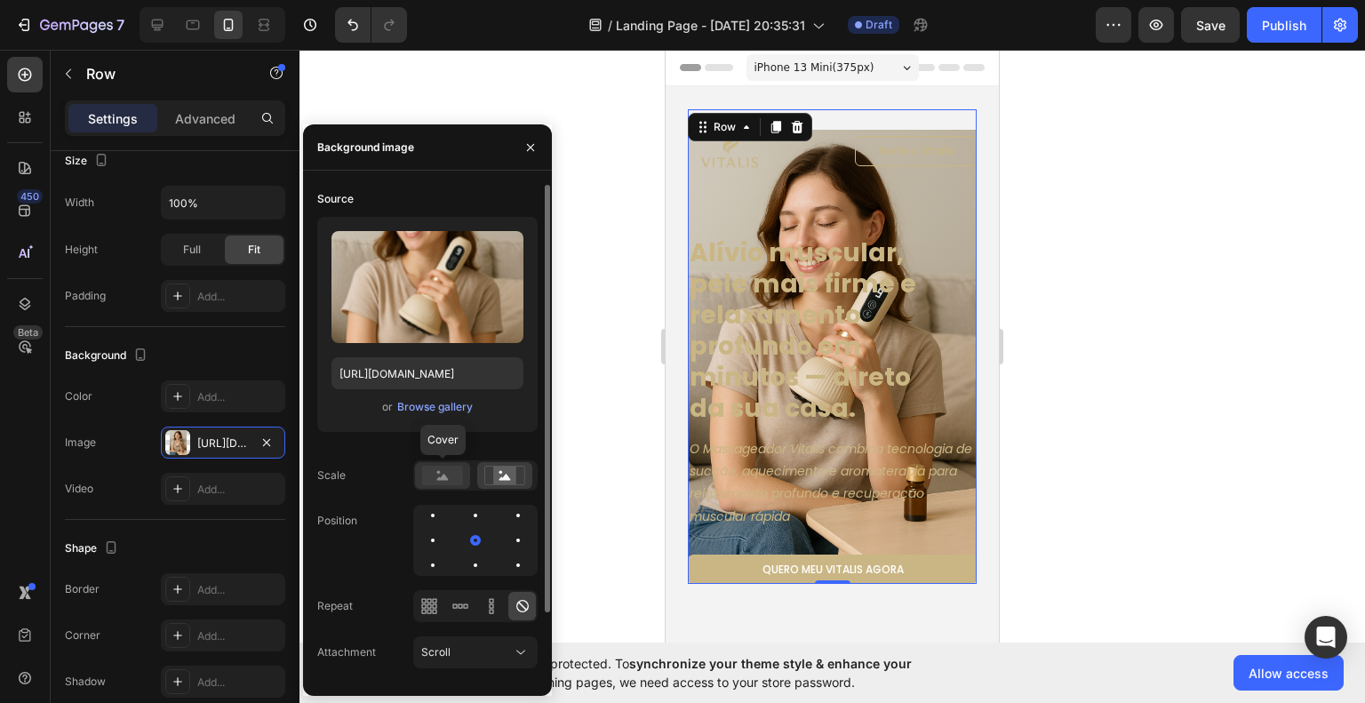
click at [420, 479] on div at bounding box center [442, 475] width 55 height 27
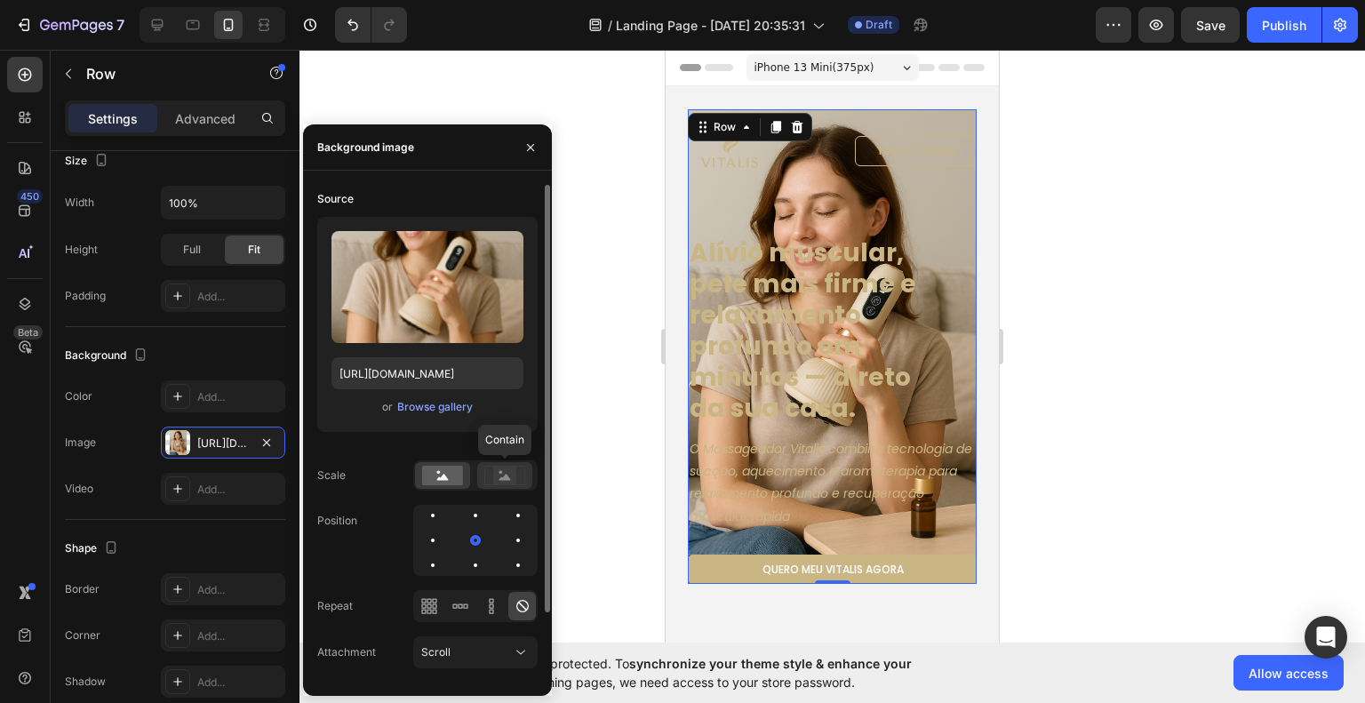
click at [497, 475] on rect at bounding box center [504, 476] width 23 height 18
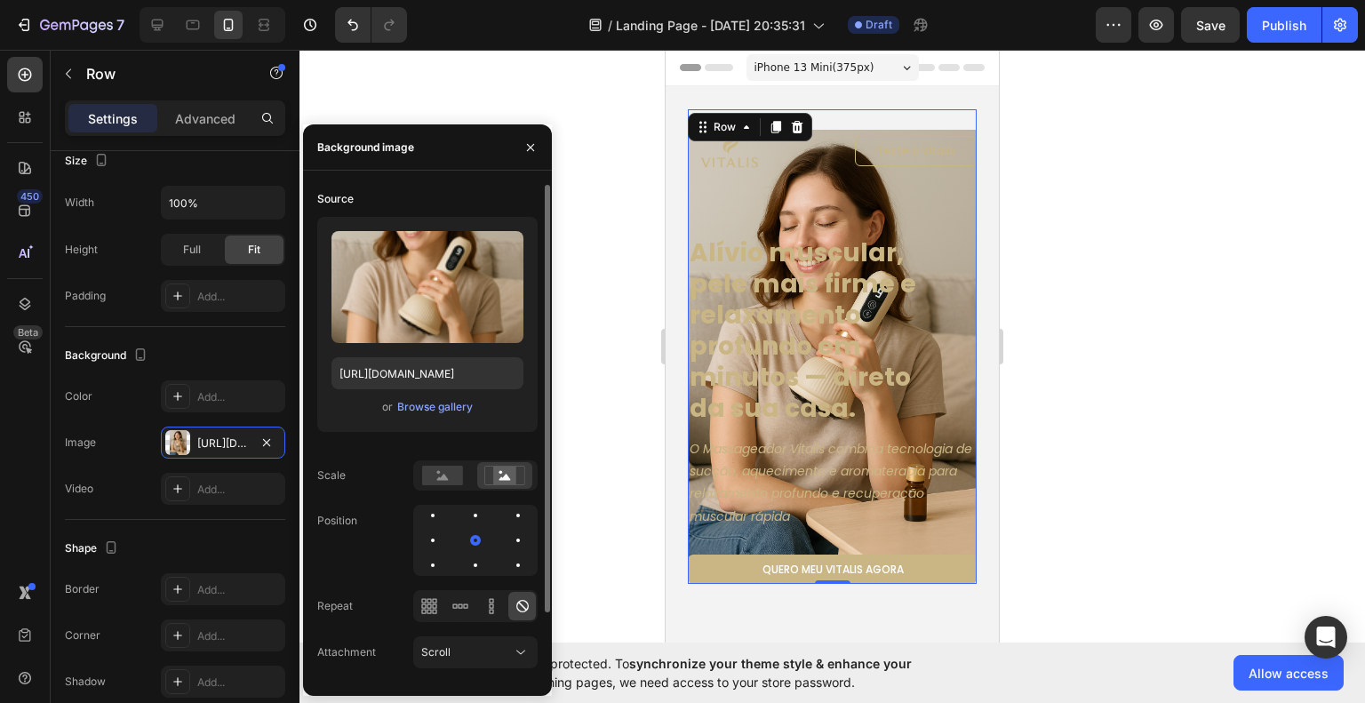
click at [412, 482] on div "Scale" at bounding box center [427, 475] width 220 height 30
click at [434, 479] on rect at bounding box center [442, 476] width 41 height 20
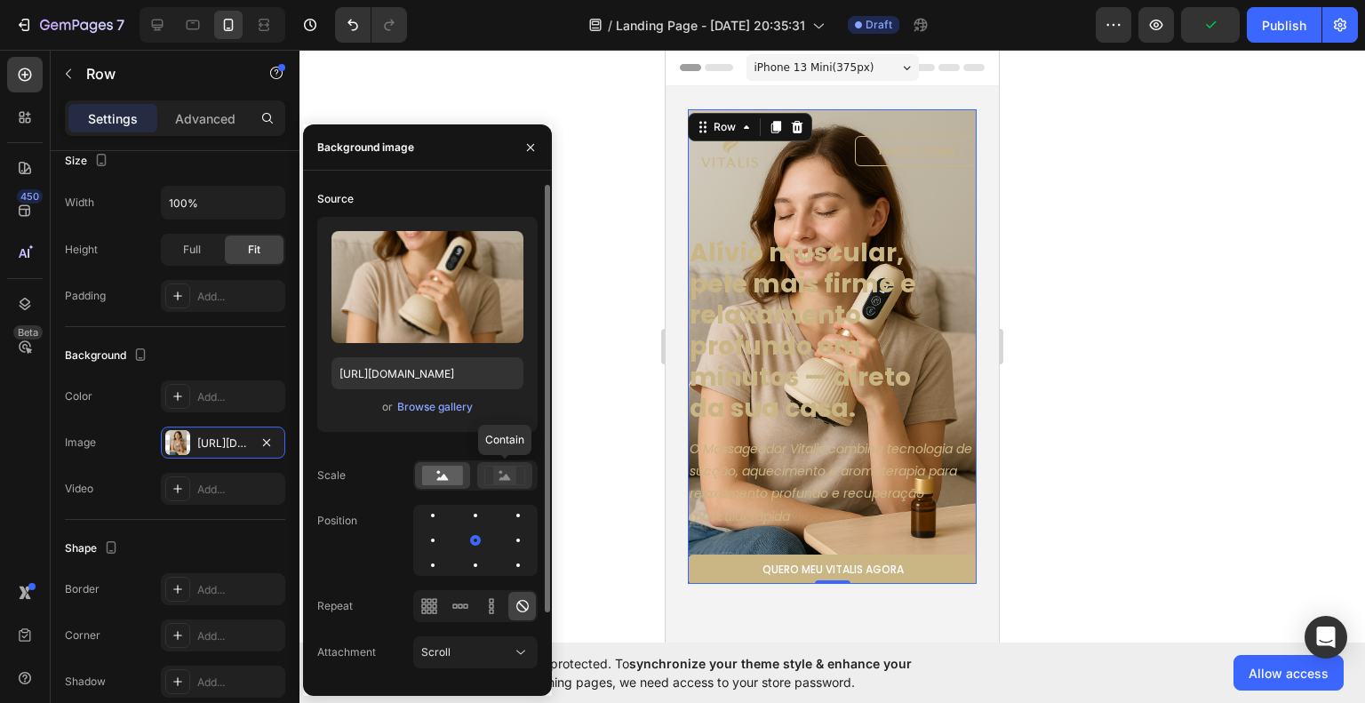
click at [494, 476] on rect at bounding box center [504, 476] width 23 height 18
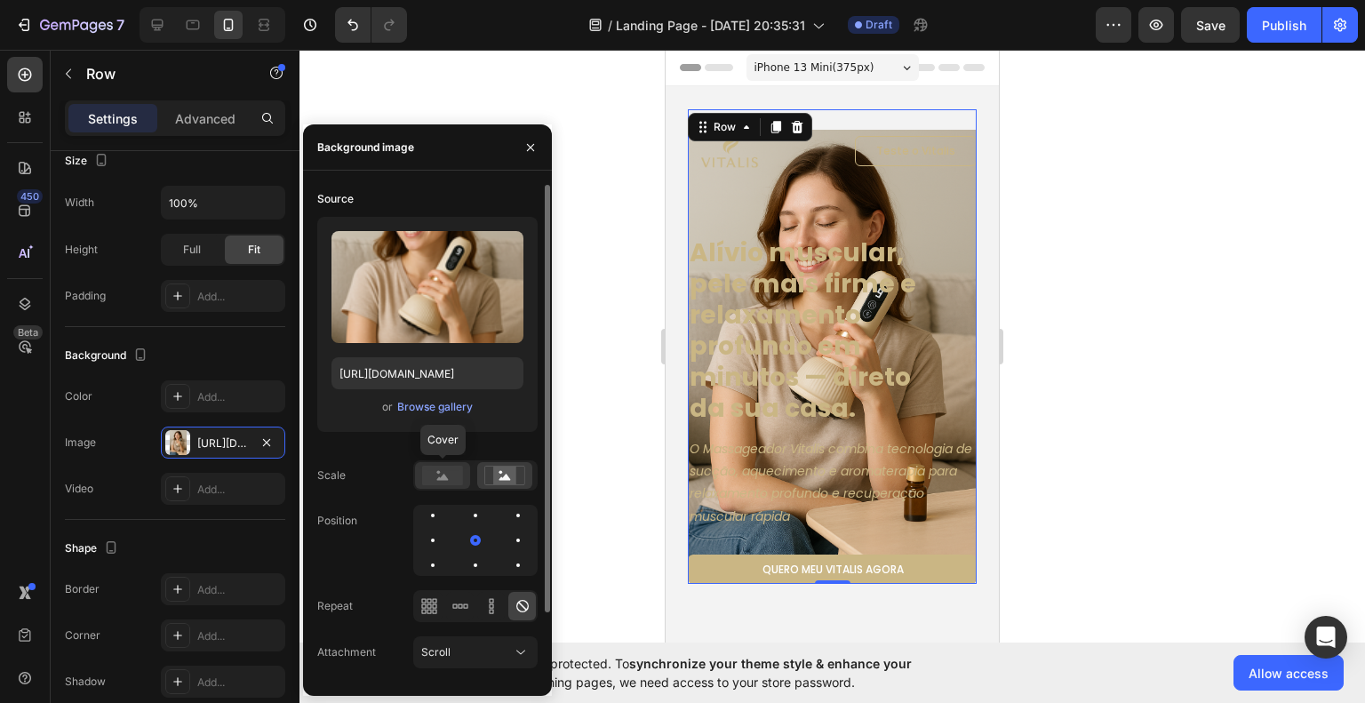
click at [430, 488] on div at bounding box center [442, 475] width 55 height 27
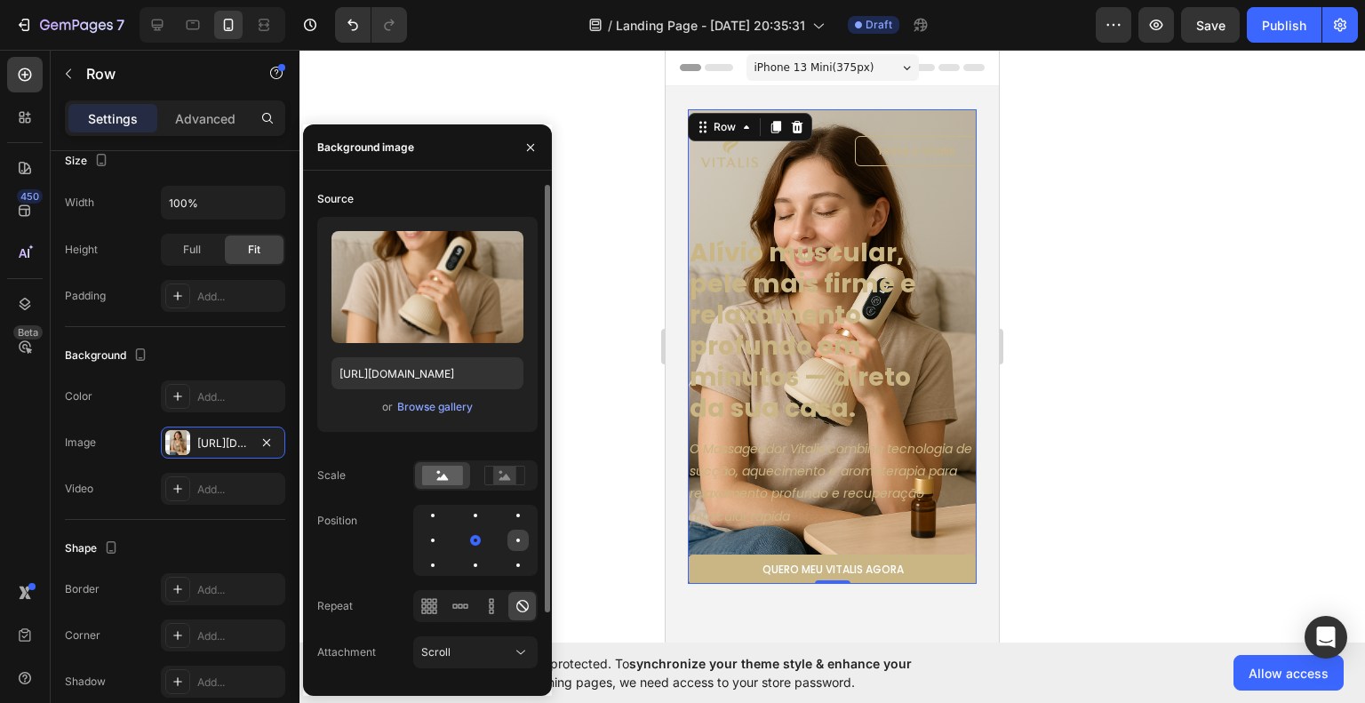
click at [512, 540] on div at bounding box center [518, 540] width 21 height 21
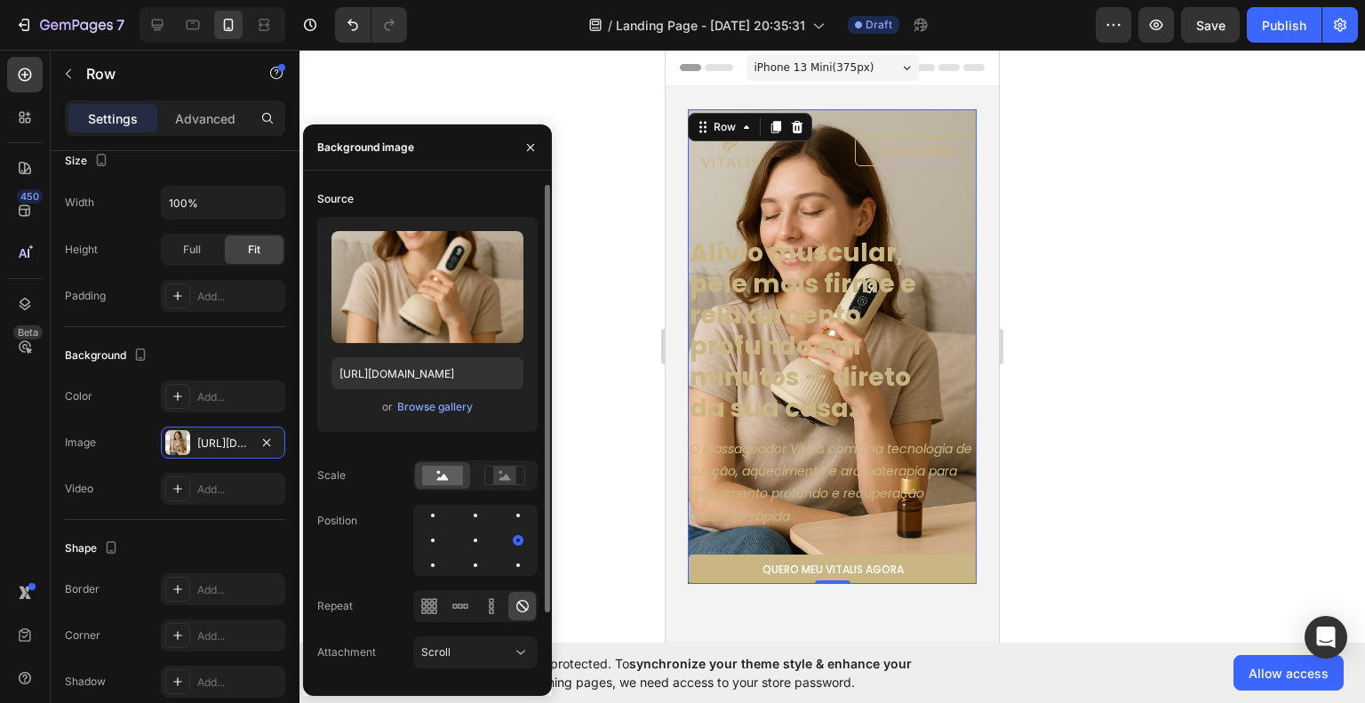
click at [487, 540] on div at bounding box center [475, 540] width 124 height 71
click at [480, 539] on div at bounding box center [475, 540] width 21 height 21
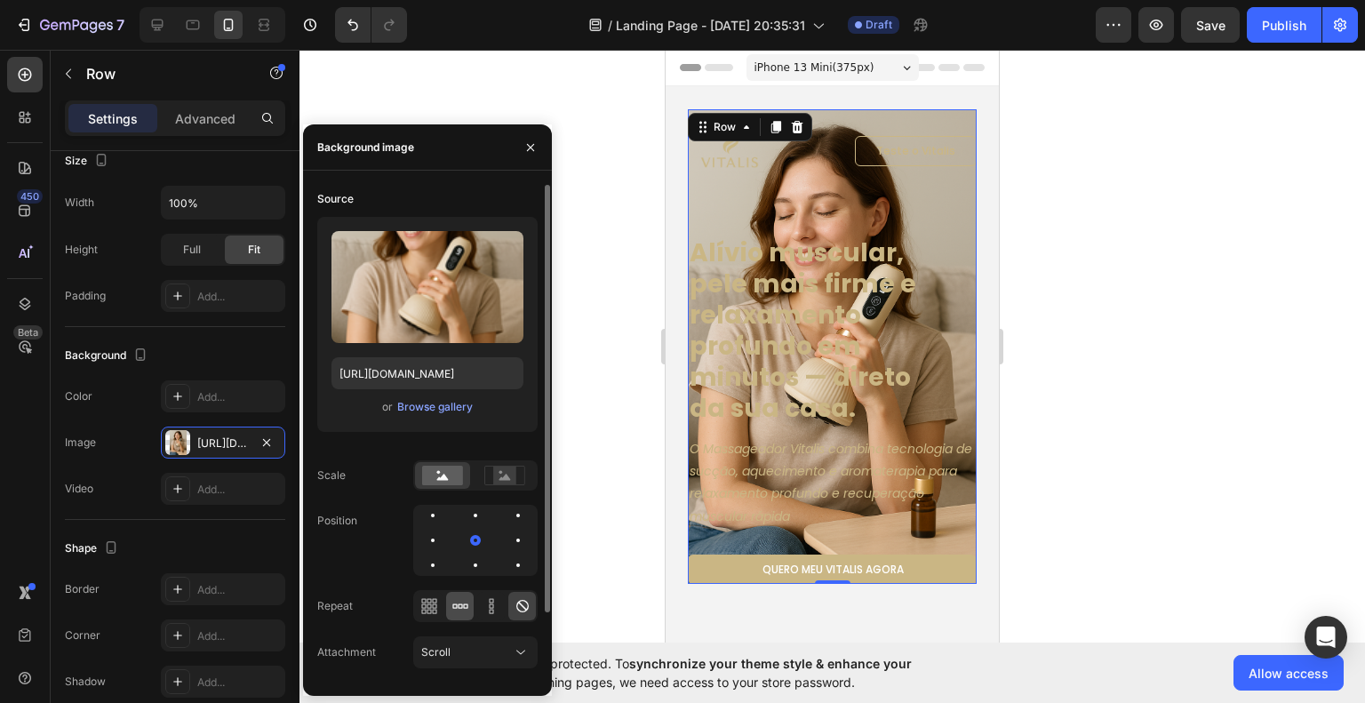
click at [463, 606] on icon at bounding box center [465, 606] width 4 height 4
click at [500, 483] on rect at bounding box center [504, 476] width 23 height 18
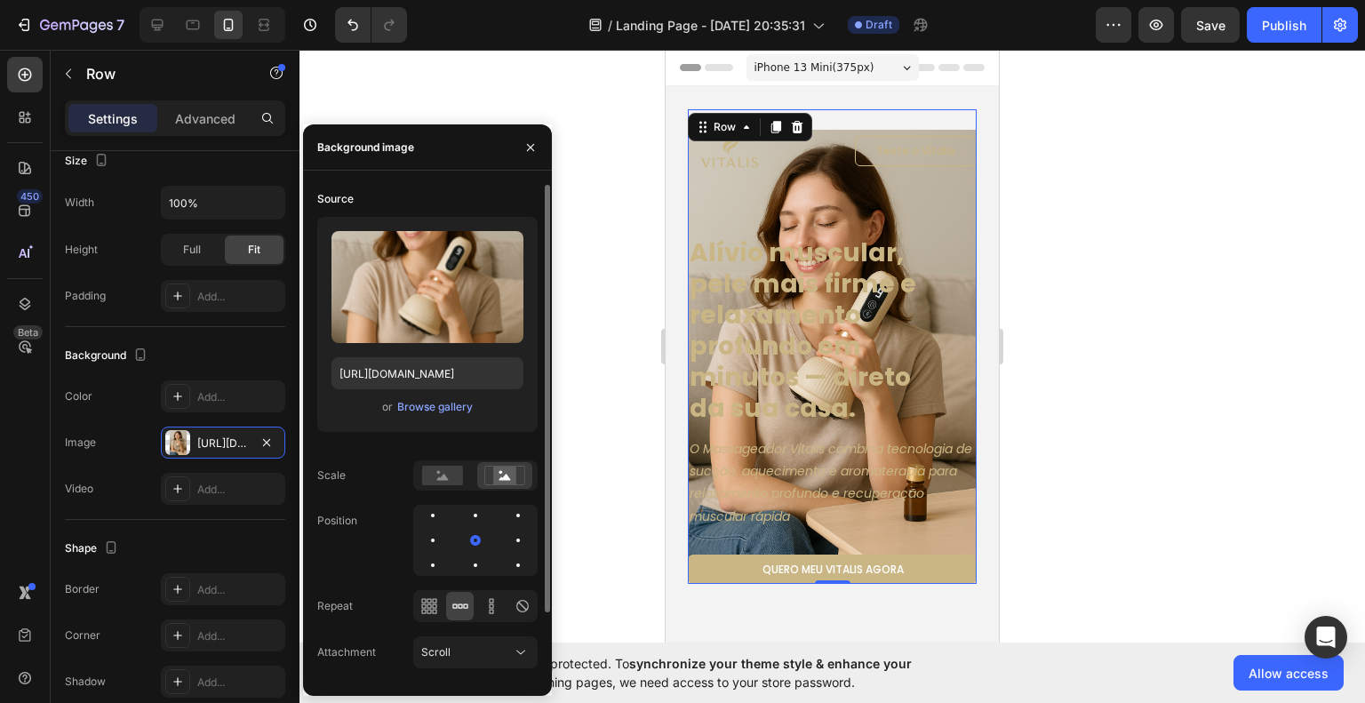
click at [467, 613] on icon at bounding box center [461, 606] width 18 height 18
click at [453, 611] on icon at bounding box center [461, 606] width 18 height 18
click at [420, 609] on icon at bounding box center [429, 606] width 18 height 18
click at [462, 605] on icon at bounding box center [461, 606] width 18 height 18
click at [486, 605] on icon at bounding box center [492, 606] width 18 height 18
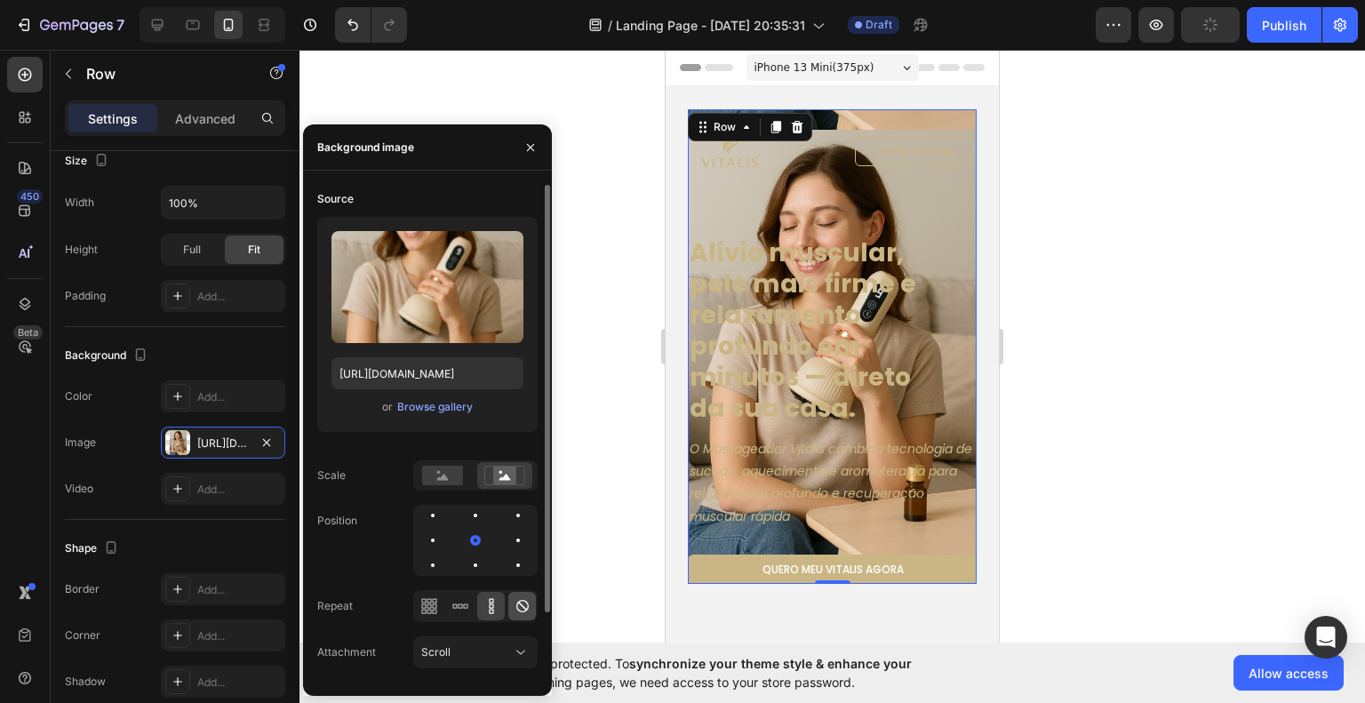
click at [525, 604] on icon at bounding box center [523, 606] width 18 height 18
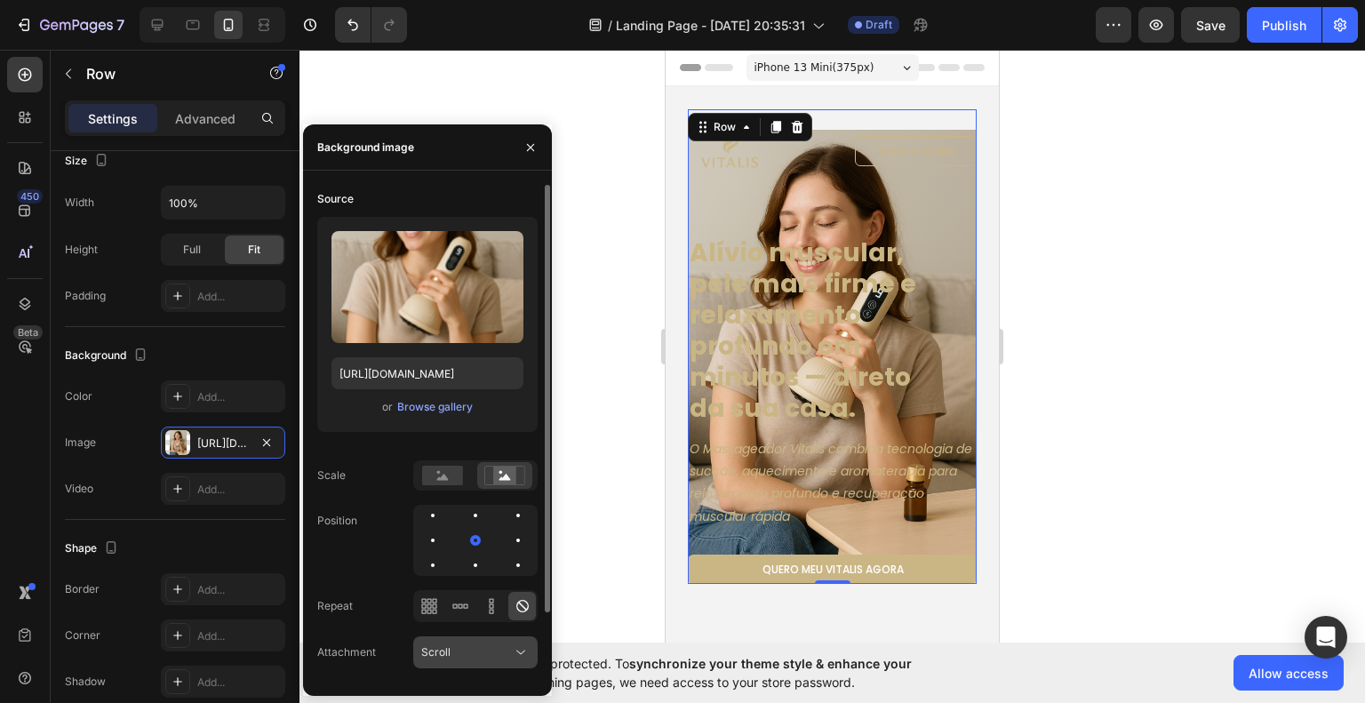
click at [500, 645] on div "Scroll" at bounding box center [466, 652] width 91 height 16
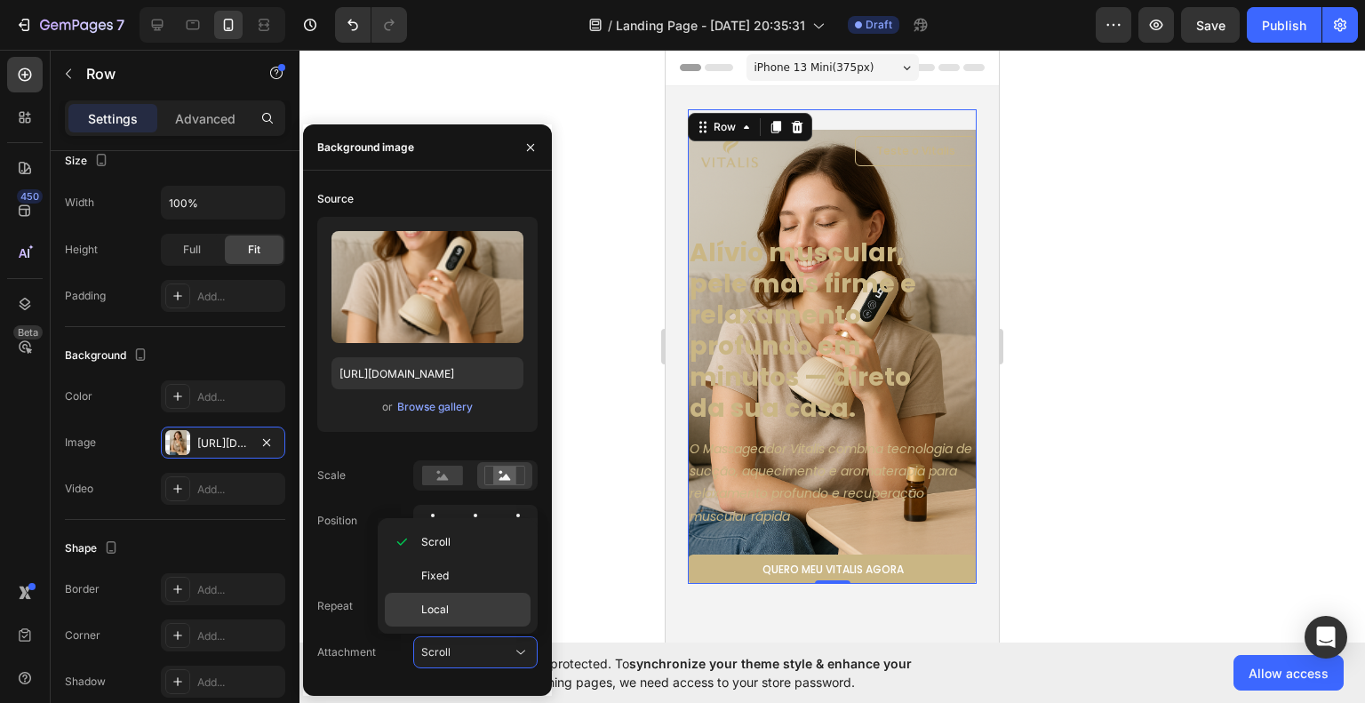
click at [455, 605] on p "Local" at bounding box center [471, 610] width 101 height 16
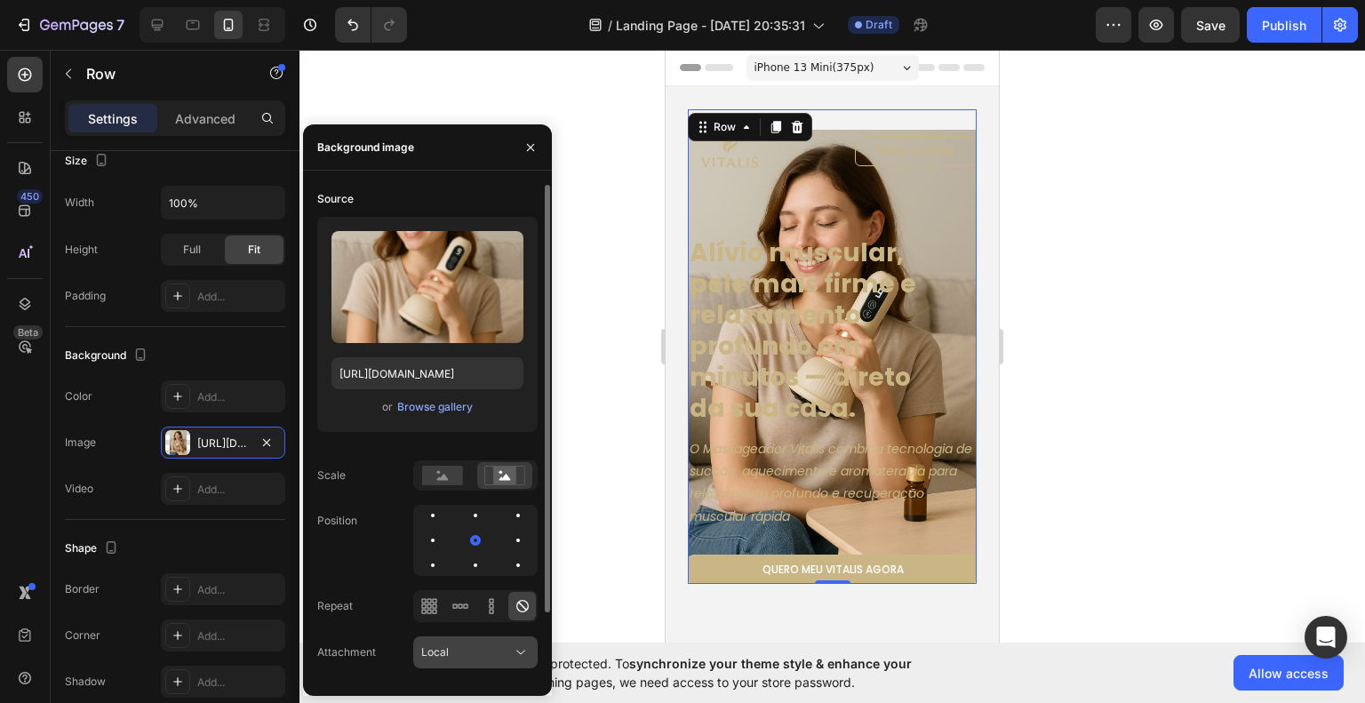
click at [508, 651] on div "Local" at bounding box center [466, 652] width 91 height 16
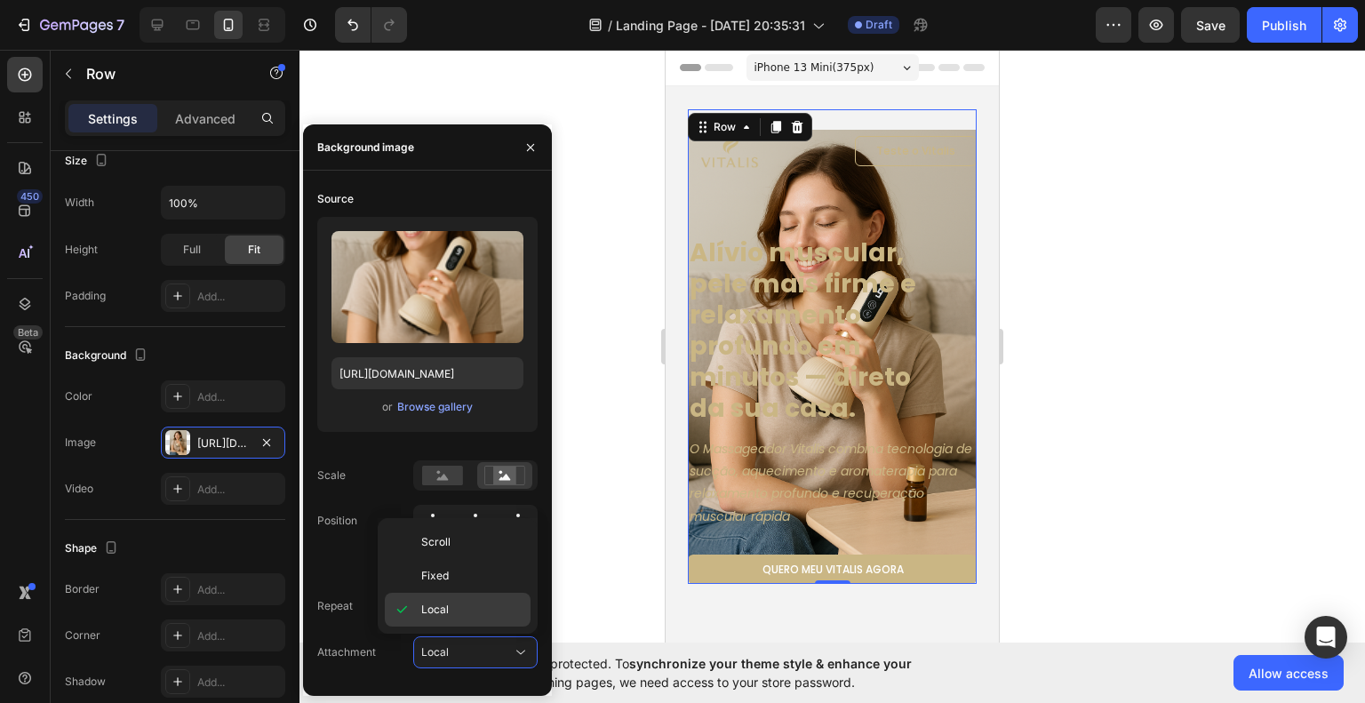
click at [452, 609] on p "Local" at bounding box center [471, 610] width 101 height 16
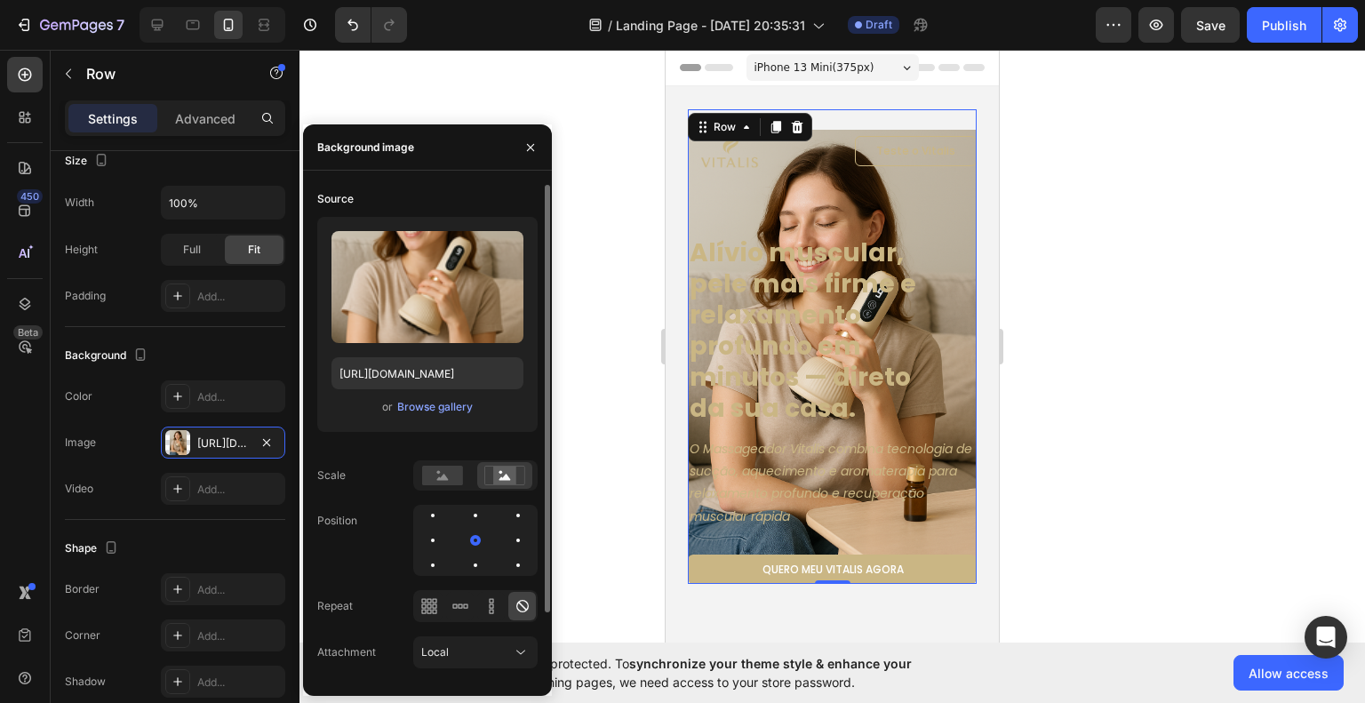
drag, startPoint x: 452, startPoint y: 582, endPoint x: 475, endPoint y: 622, distance: 46.2
click at [300, 583] on div "450 Beta Sections(18) Elements(83) Section Element Hero Section Product Detail …" at bounding box center [150, 376] width 300 height 653
click at [497, 655] on div "Local" at bounding box center [466, 652] width 91 height 16
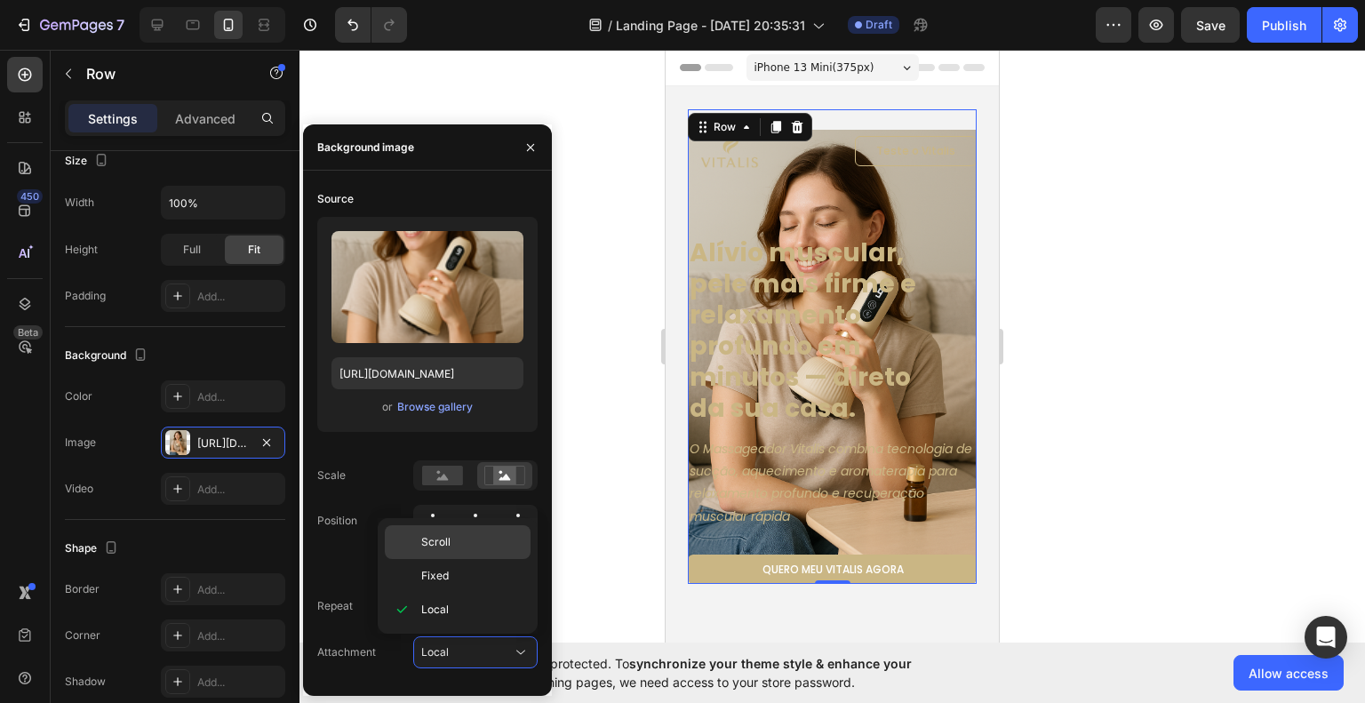
click at [442, 545] on span "Scroll" at bounding box center [435, 542] width 29 height 16
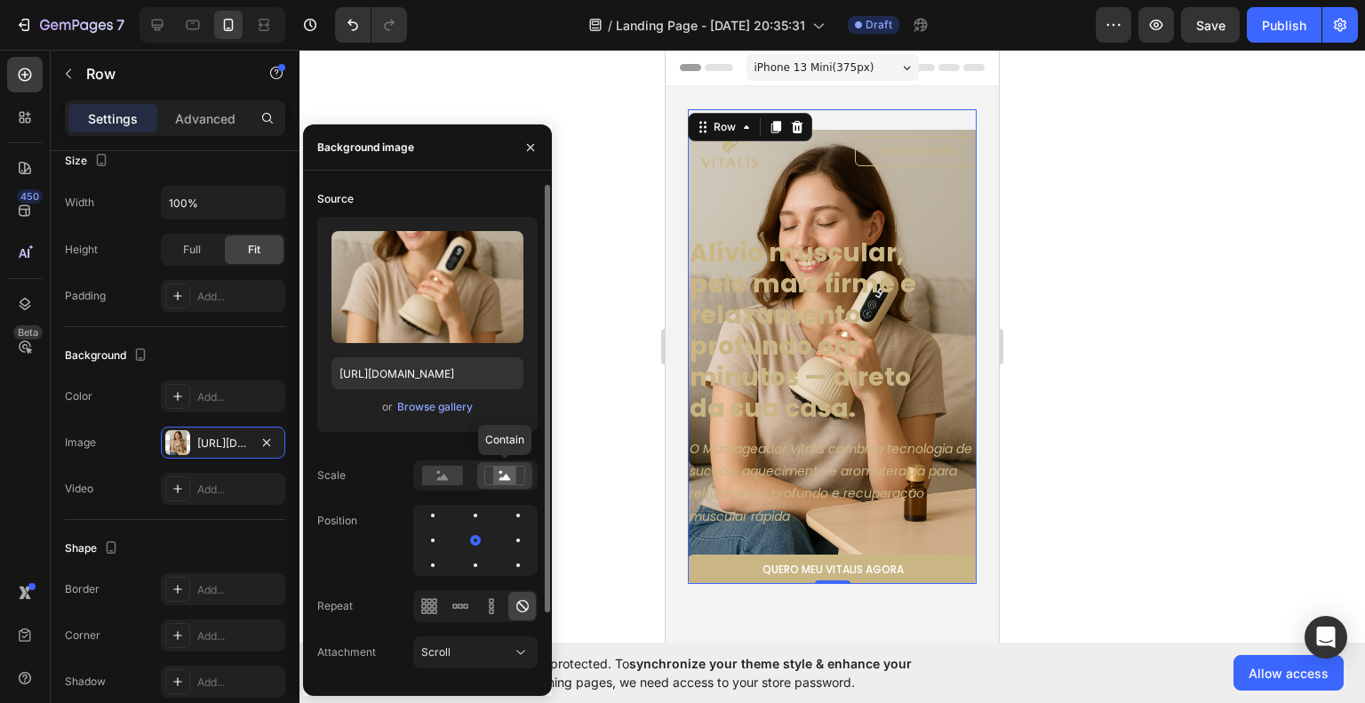
click at [507, 477] on icon at bounding box center [506, 477] width 12 height 6
click at [498, 477] on rect at bounding box center [504, 476] width 23 height 18
click at [497, 645] on div "Scroll" at bounding box center [466, 652] width 91 height 16
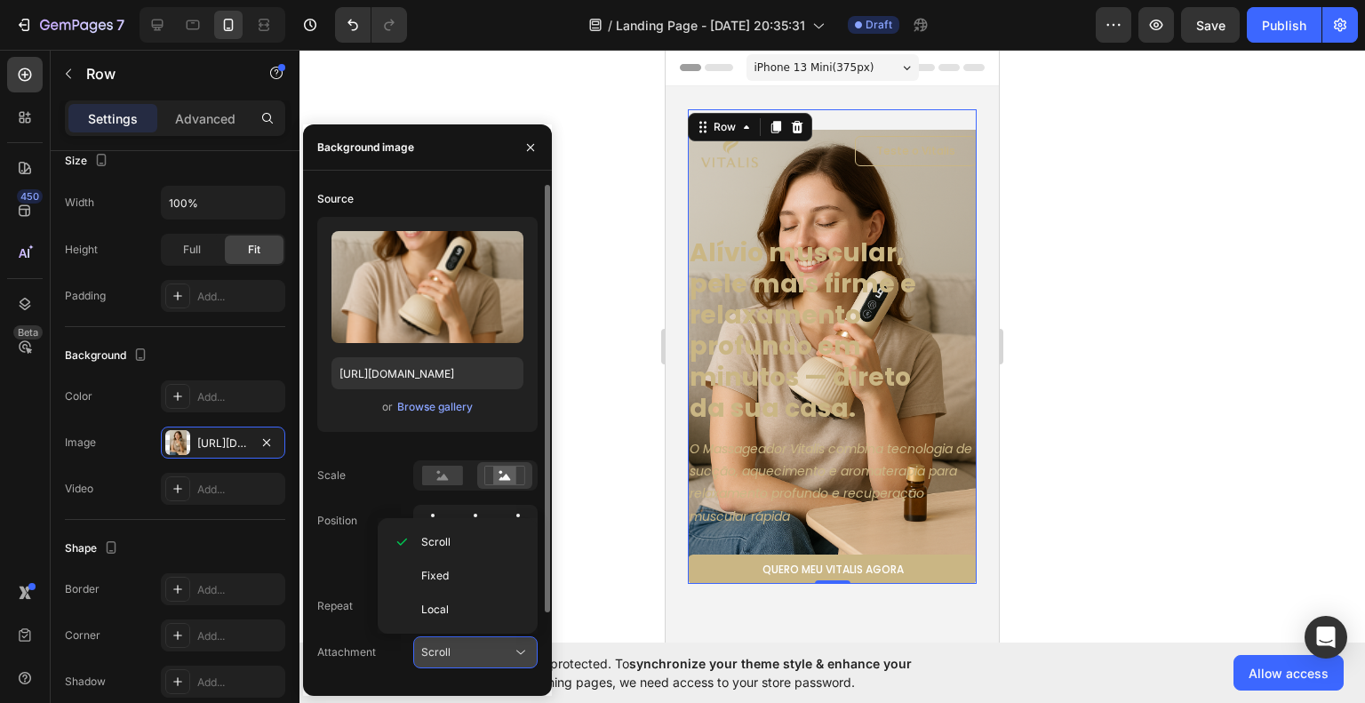
click at [497, 647] on div "Scroll" at bounding box center [466, 652] width 91 height 16
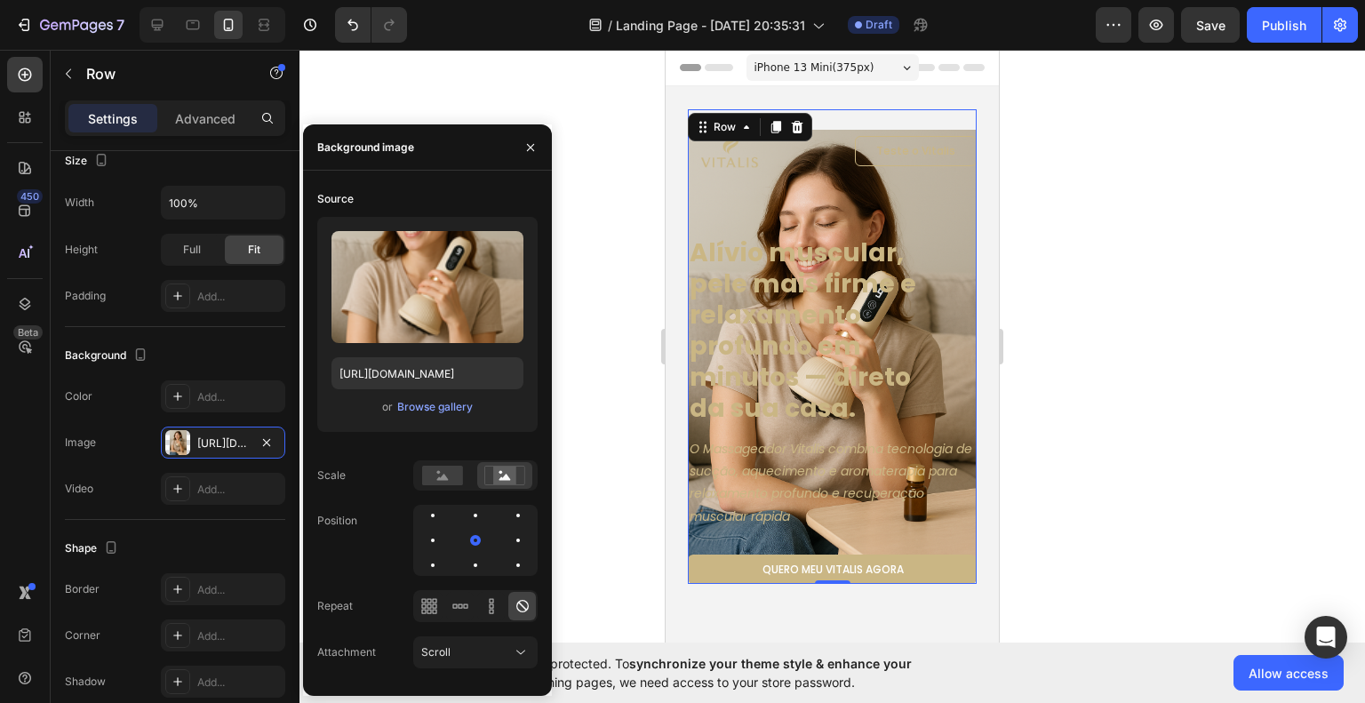
click at [1091, 383] on div at bounding box center [833, 376] width 1066 height 653
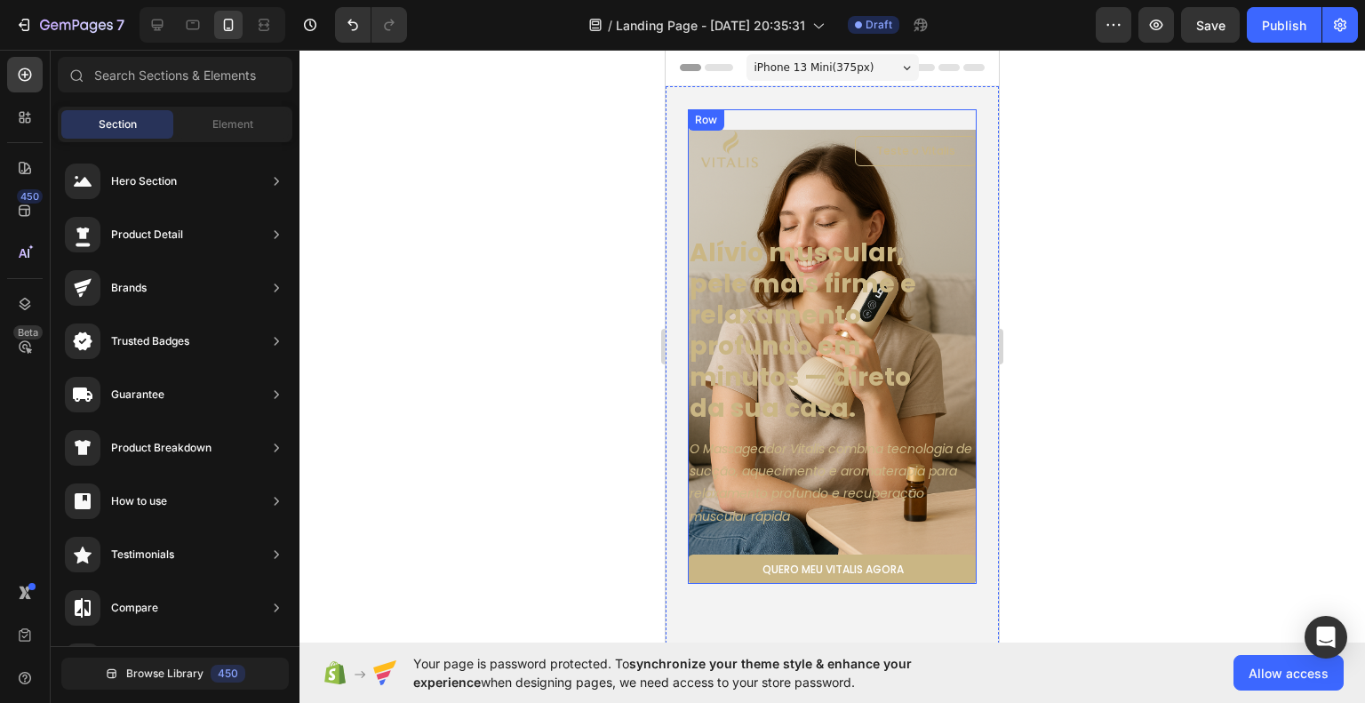
click at [901, 212] on div "Image Teste o Vitalis Button Row Alívio muscular, pele mais firme e relaxamento…" at bounding box center [832, 346] width 289 height 475
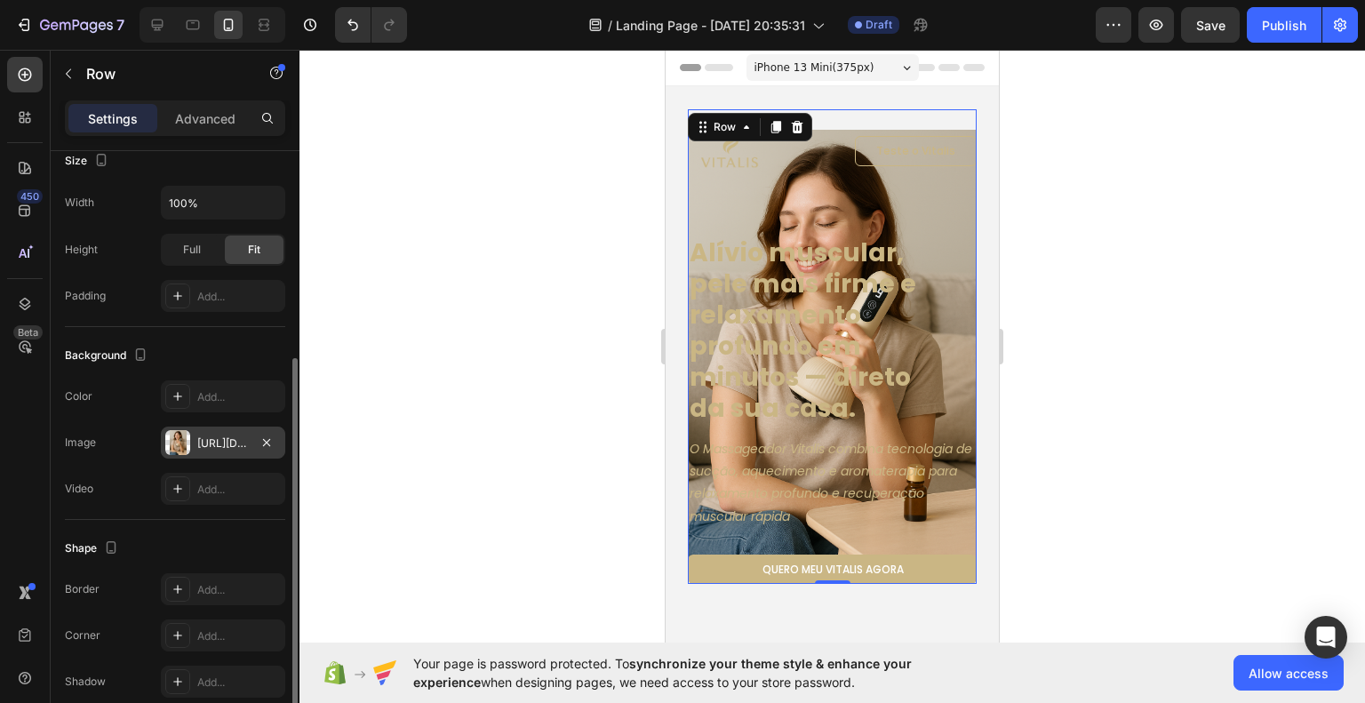
click at [222, 443] on div "https://cdn.shopify.com/s/files/1/0956/4953/0147/files/gempages_586058162910528…" at bounding box center [223, 444] width 52 height 16
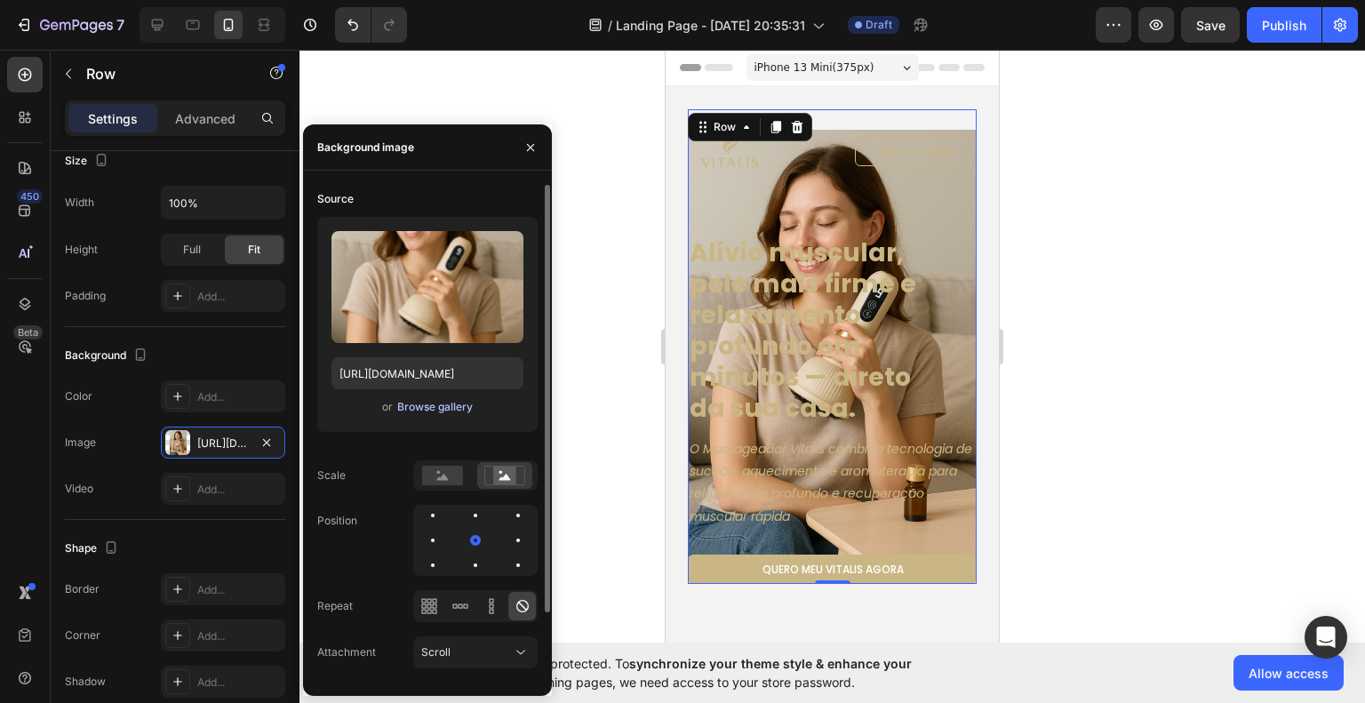
click at [444, 400] on div "Browse gallery" at bounding box center [435, 407] width 76 height 16
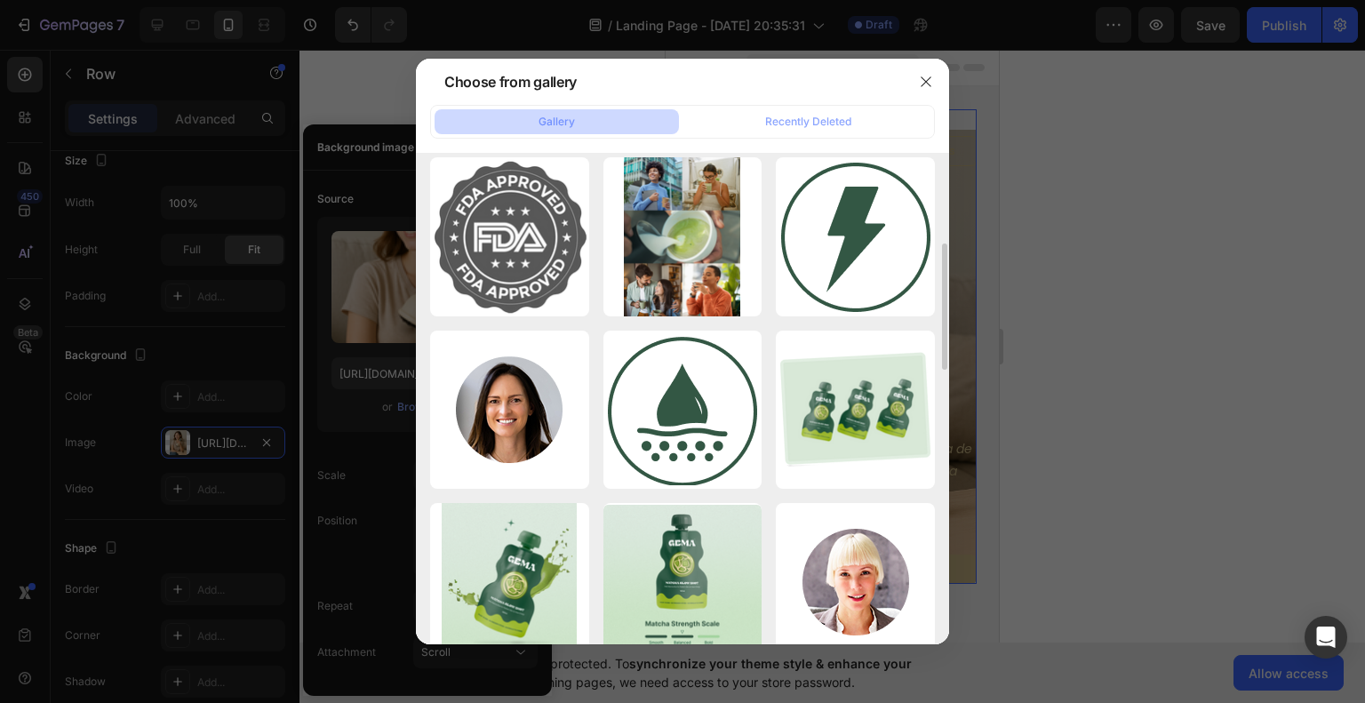
scroll to position [0, 0]
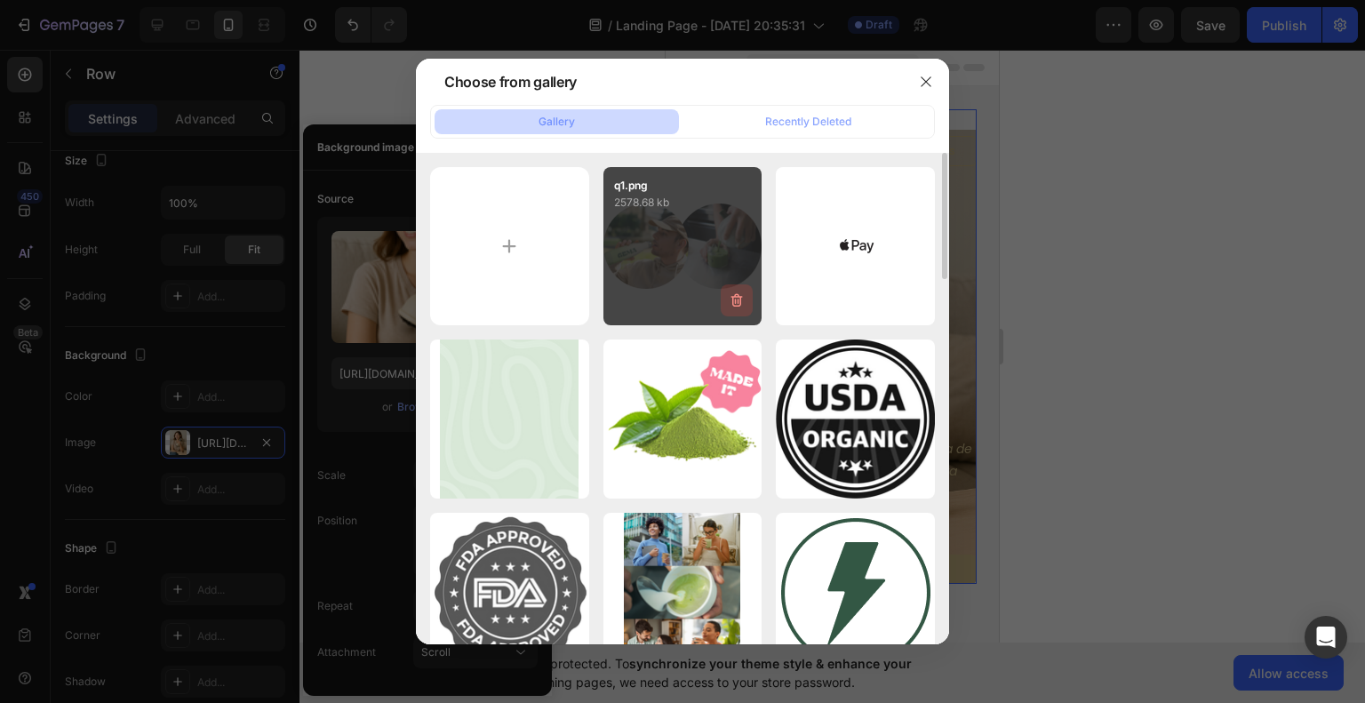
click at [740, 312] on button "button" at bounding box center [737, 300] width 32 height 32
click at [740, 307] on div "Delete" at bounding box center [726, 304] width 33 height 16
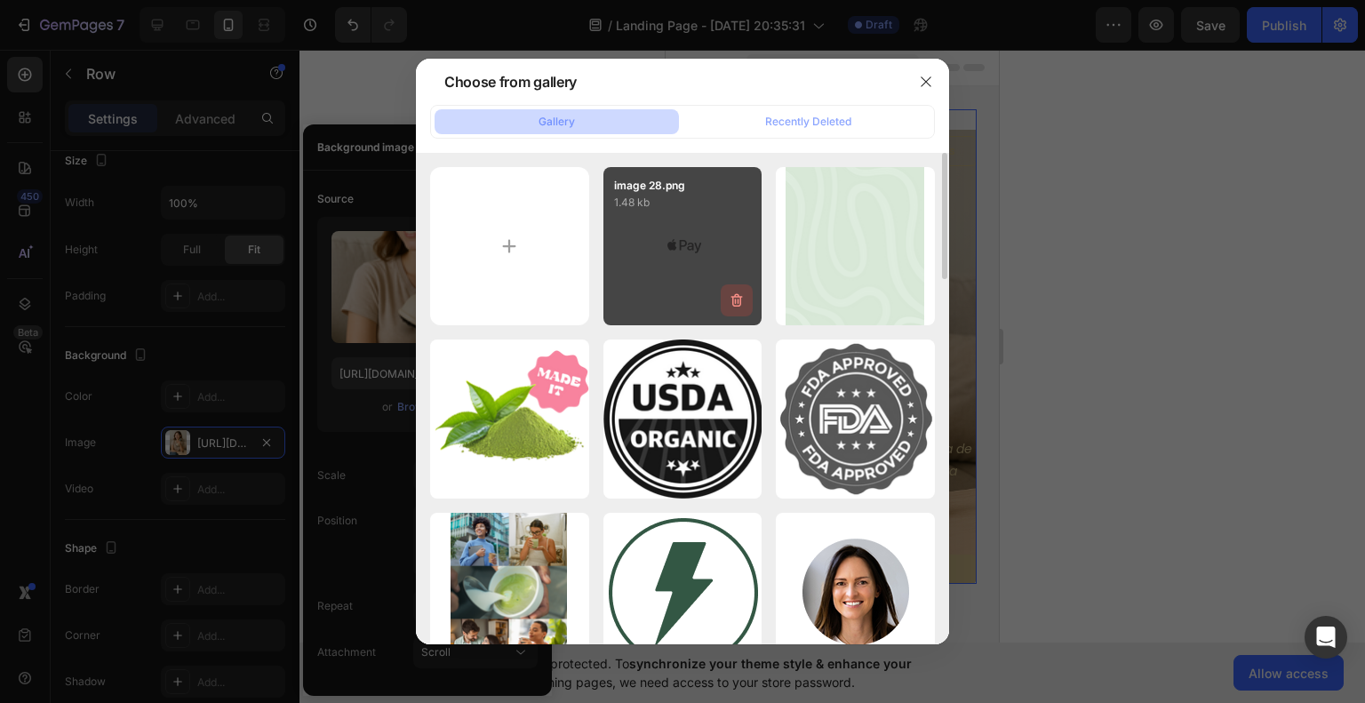
click at [740, 307] on icon "button" at bounding box center [737, 301] width 18 height 18
click at [740, 307] on div "Delete" at bounding box center [726, 304] width 33 height 16
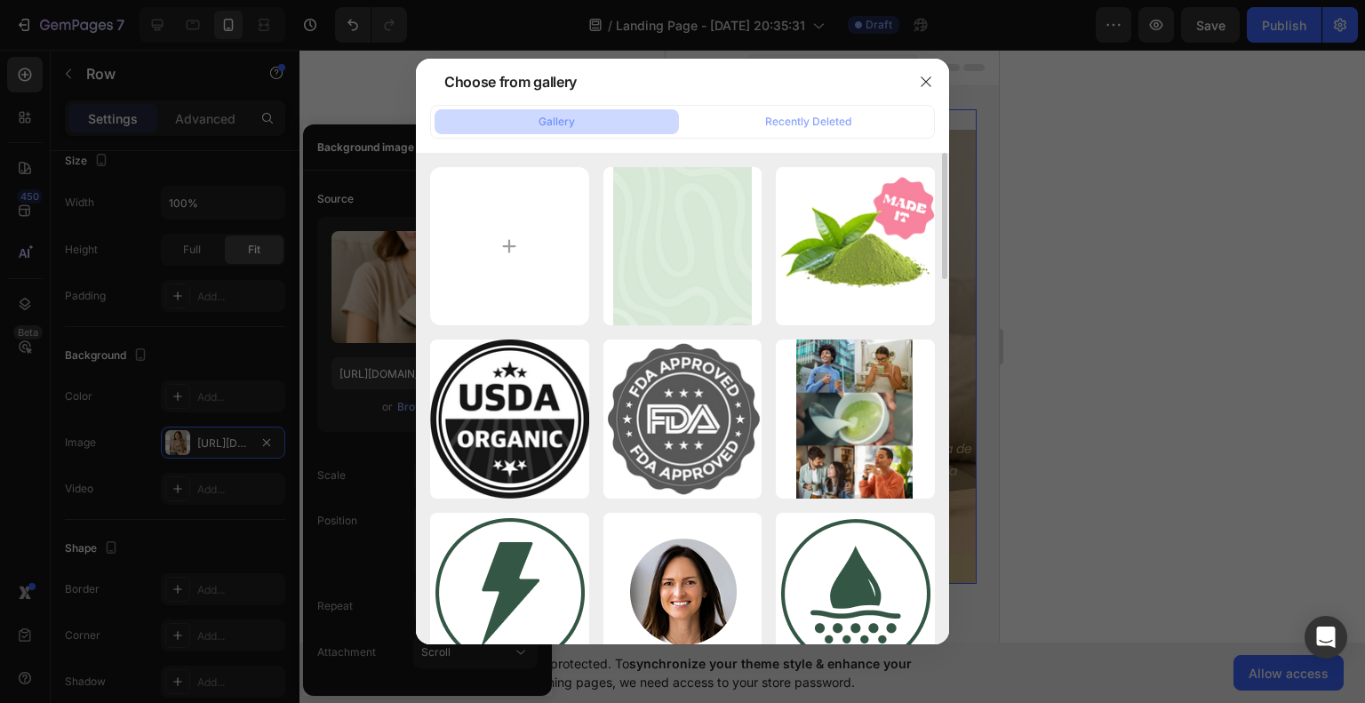
click at [0, 0] on icon "button" at bounding box center [0, 0] width 0 height 0
click at [0, 0] on div "Delete" at bounding box center [0, 0] width 0 height 0
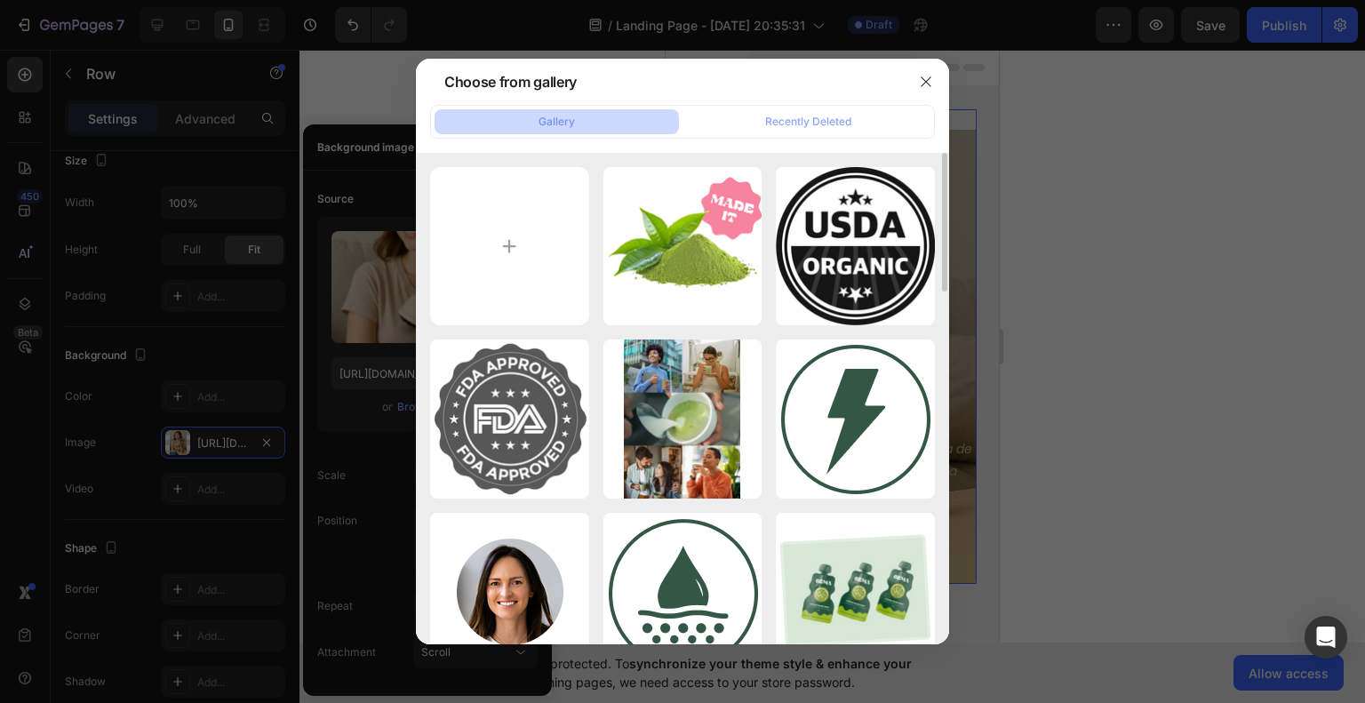
click at [0, 0] on icon "button" at bounding box center [0, 0] width 0 height 0
click at [0, 0] on div "Delete" at bounding box center [0, 0] width 0 height 0
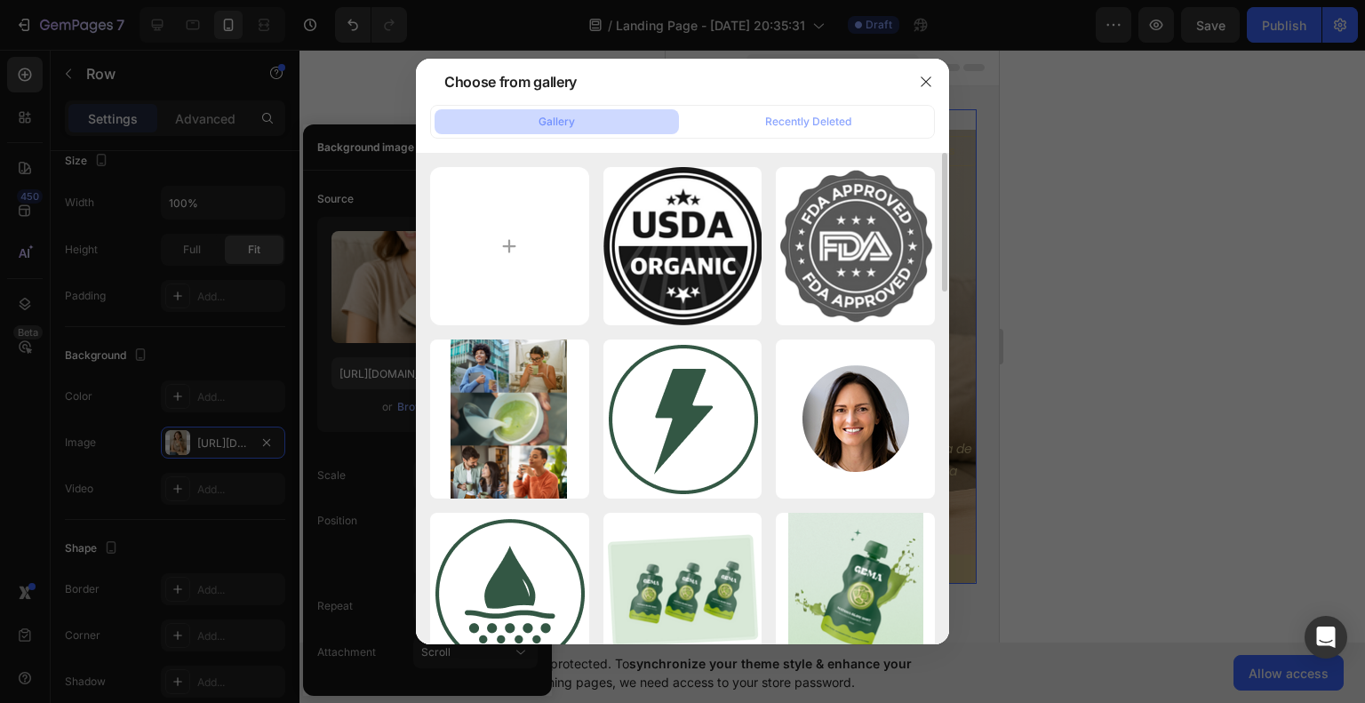
click at [0, 0] on icon "button" at bounding box center [0, 0] width 0 height 0
click at [0, 0] on div "Delete" at bounding box center [0, 0] width 0 height 0
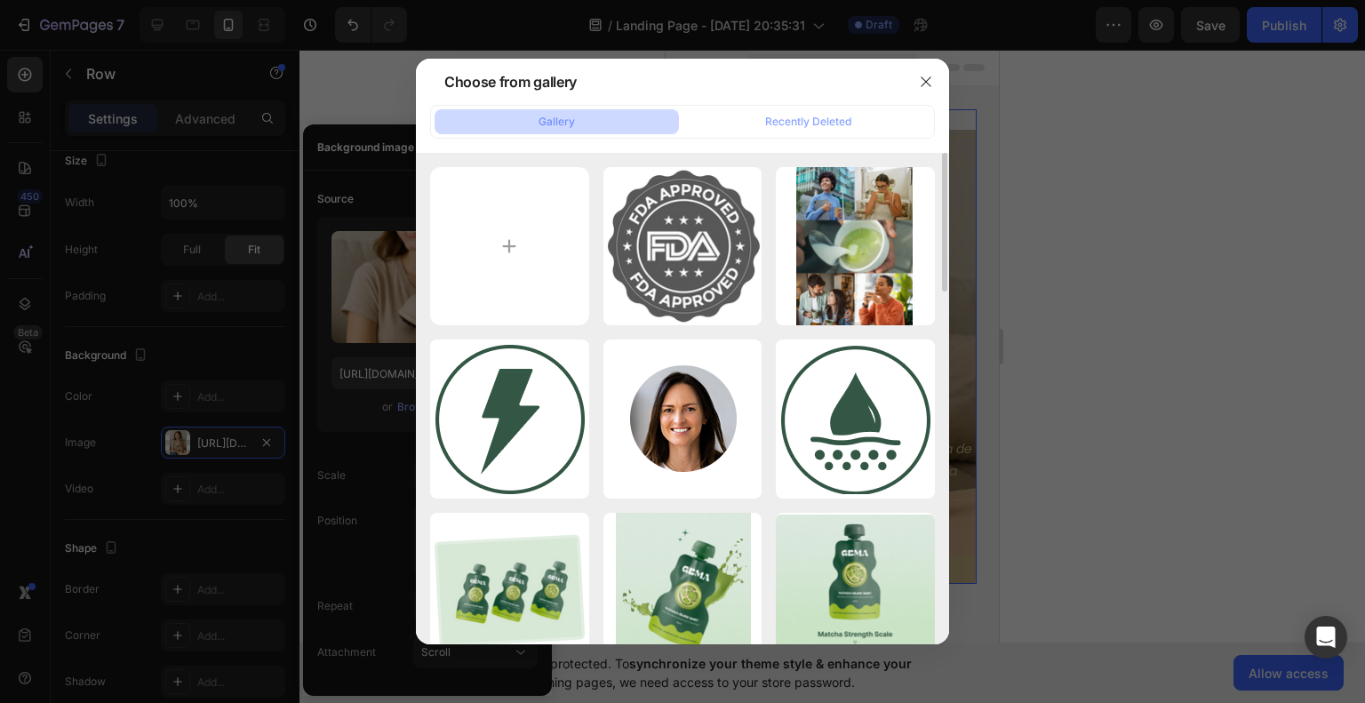
click at [0, 0] on icon "button" at bounding box center [0, 0] width 0 height 0
click at [0, 0] on div "Delete" at bounding box center [0, 0] width 0 height 0
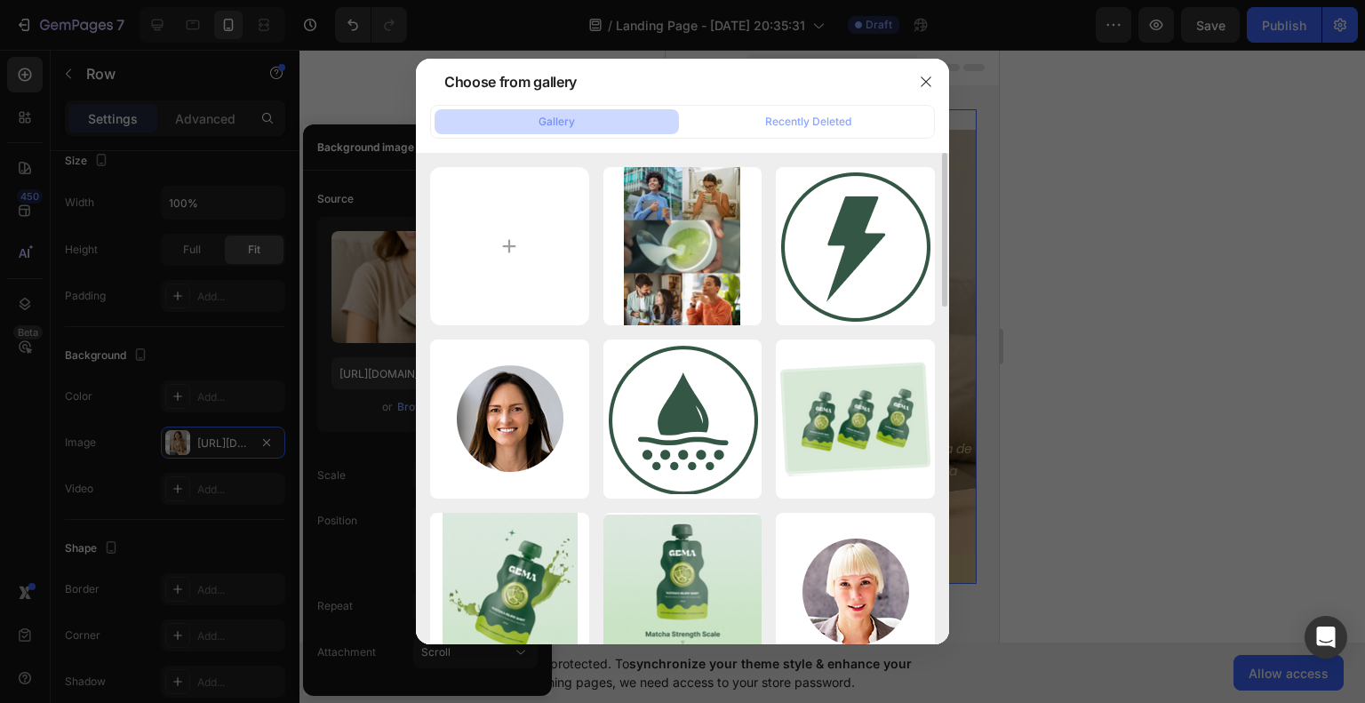
click at [0, 0] on icon "button" at bounding box center [0, 0] width 0 height 0
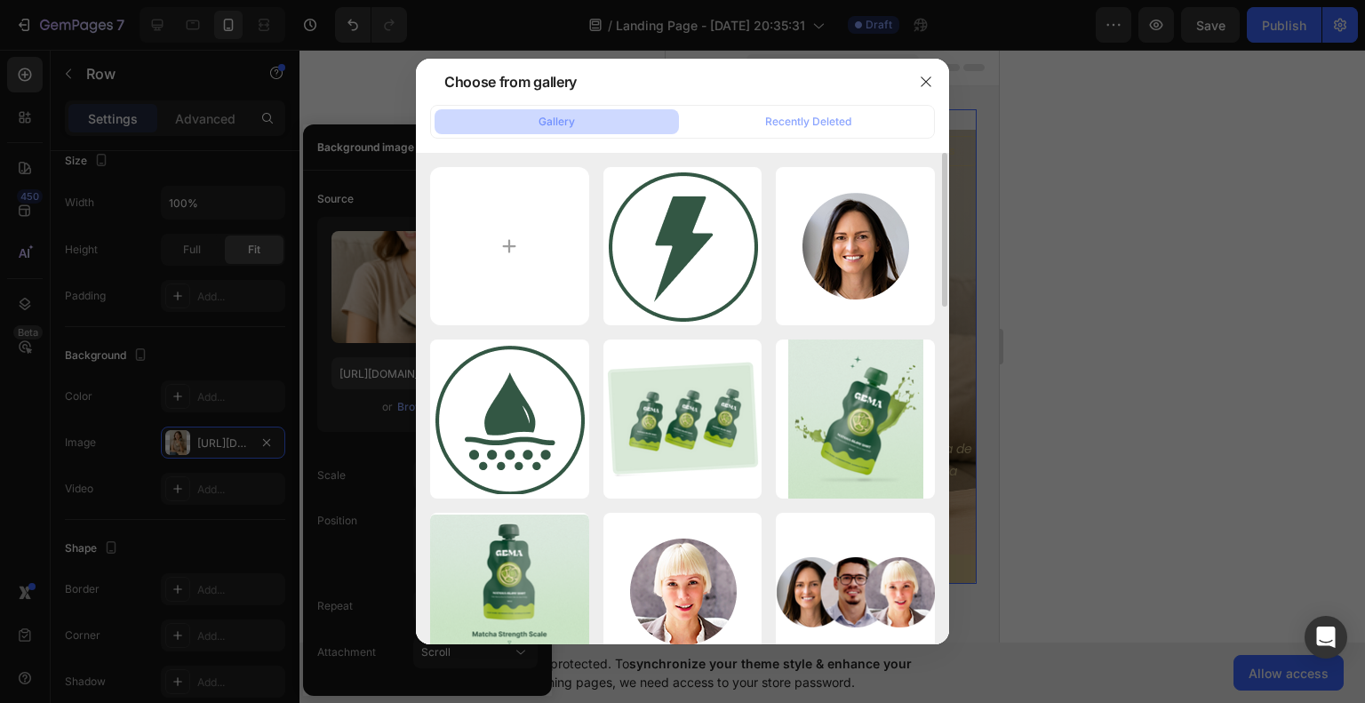
click at [0, 0] on icon "button" at bounding box center [0, 0] width 0 height 0
click at [0, 0] on div "Delete" at bounding box center [0, 0] width 0 height 0
click at [0, 0] on icon "button" at bounding box center [0, 0] width 0 height 0
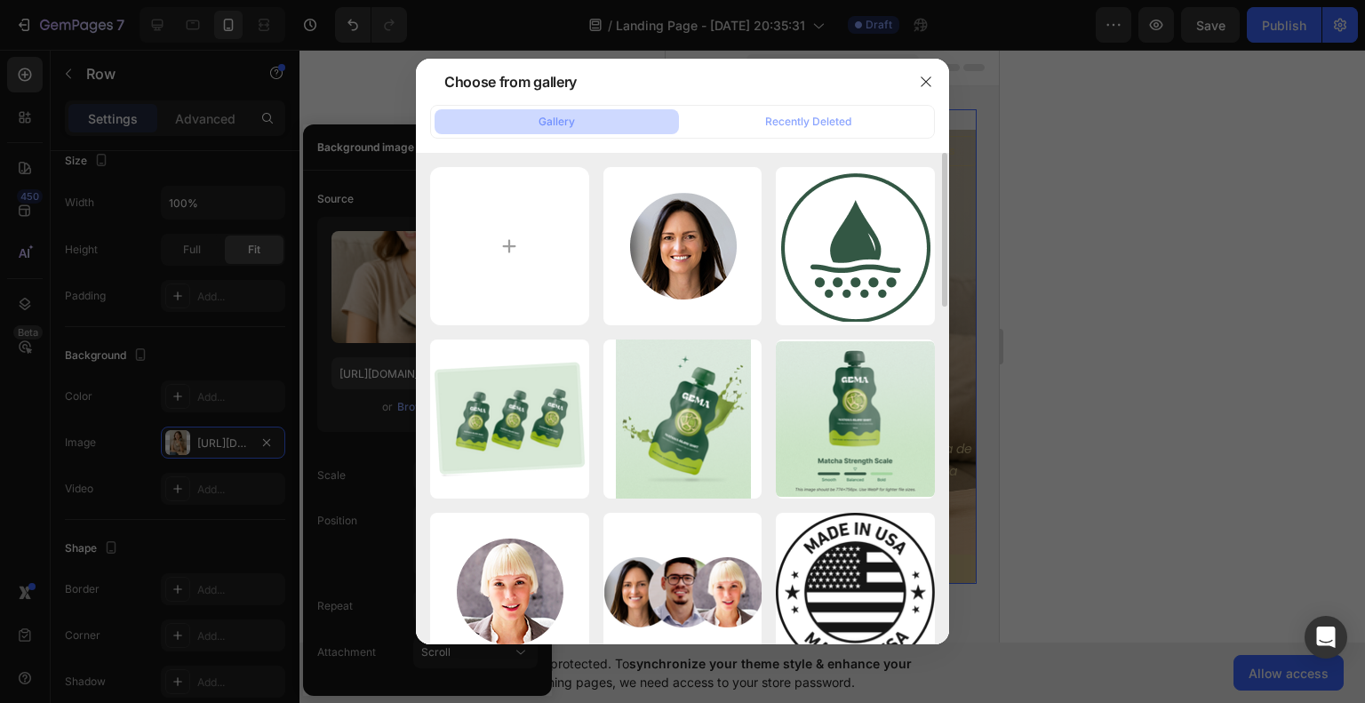
click at [0, 0] on div "Delete" at bounding box center [0, 0] width 0 height 0
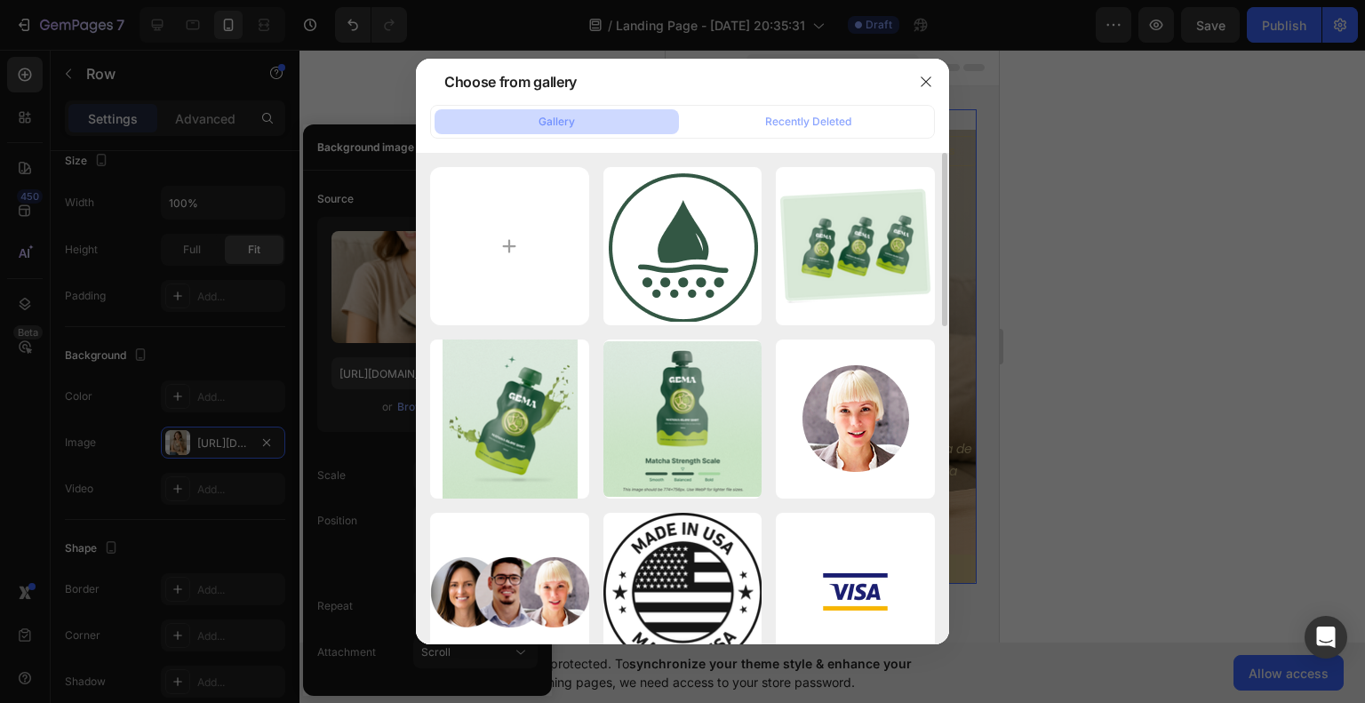
click at [0, 0] on icon "button" at bounding box center [0, 0] width 0 height 0
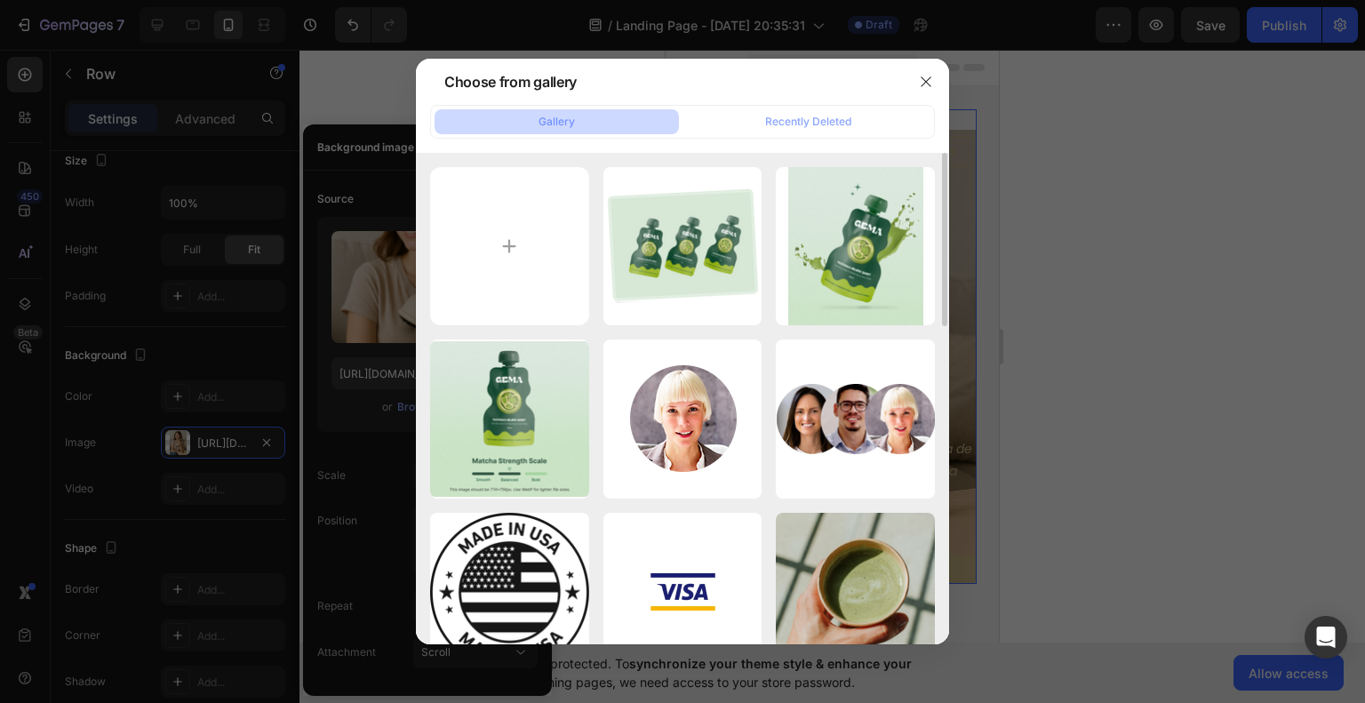
click at [0, 0] on icon "button" at bounding box center [0, 0] width 0 height 0
click at [0, 0] on div "Delete" at bounding box center [0, 0] width 0 height 0
click at [0, 0] on icon "button" at bounding box center [0, 0] width 0 height 0
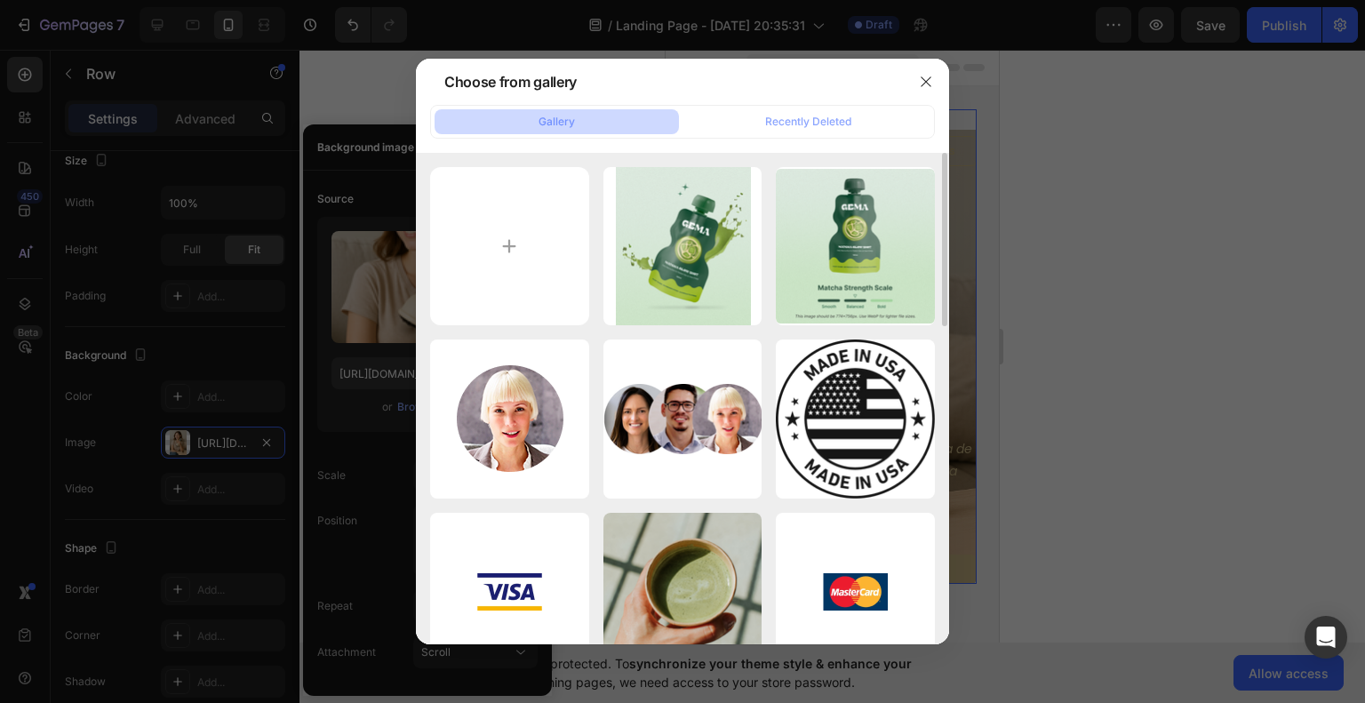
click at [0, 0] on div "Delete" at bounding box center [0, 0] width 0 height 0
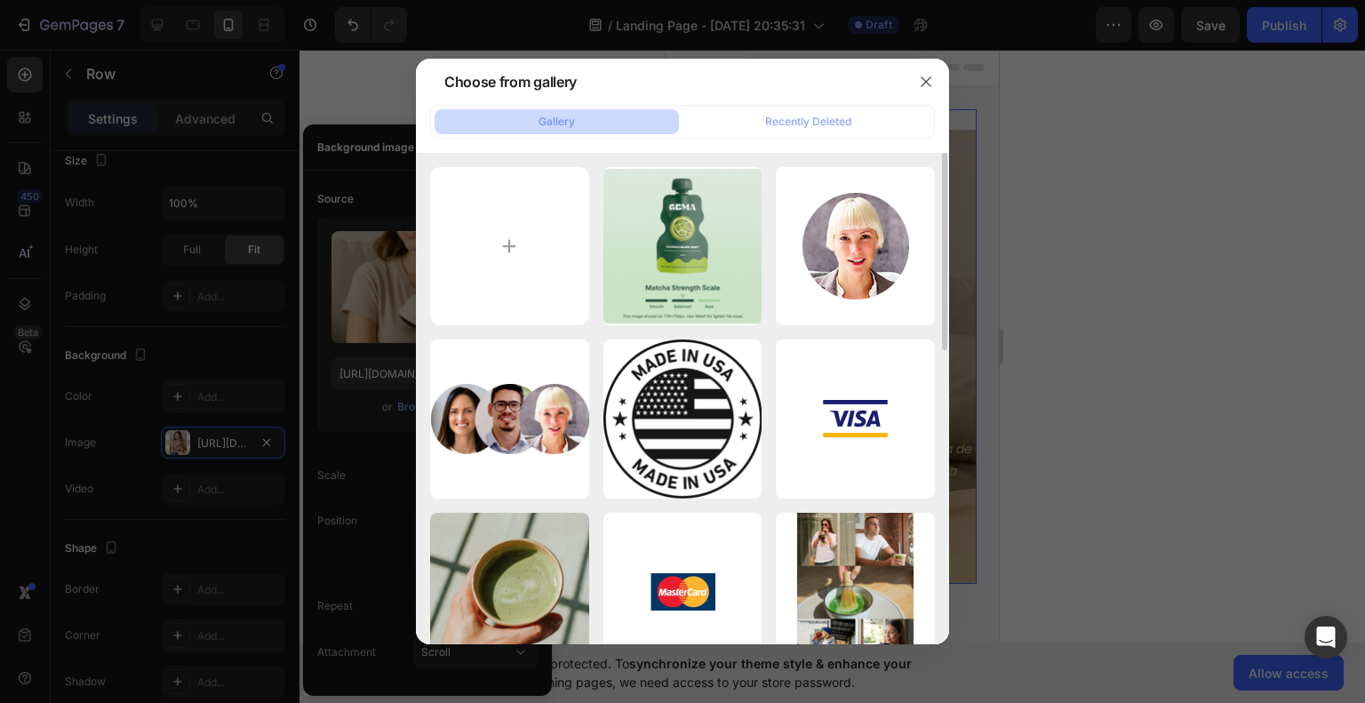
click at [0, 0] on icon "button" at bounding box center [0, 0] width 0 height 0
click at [0, 0] on div "Delete" at bounding box center [0, 0] width 0 height 0
click at [0, 0] on icon "button" at bounding box center [0, 0] width 0 height 0
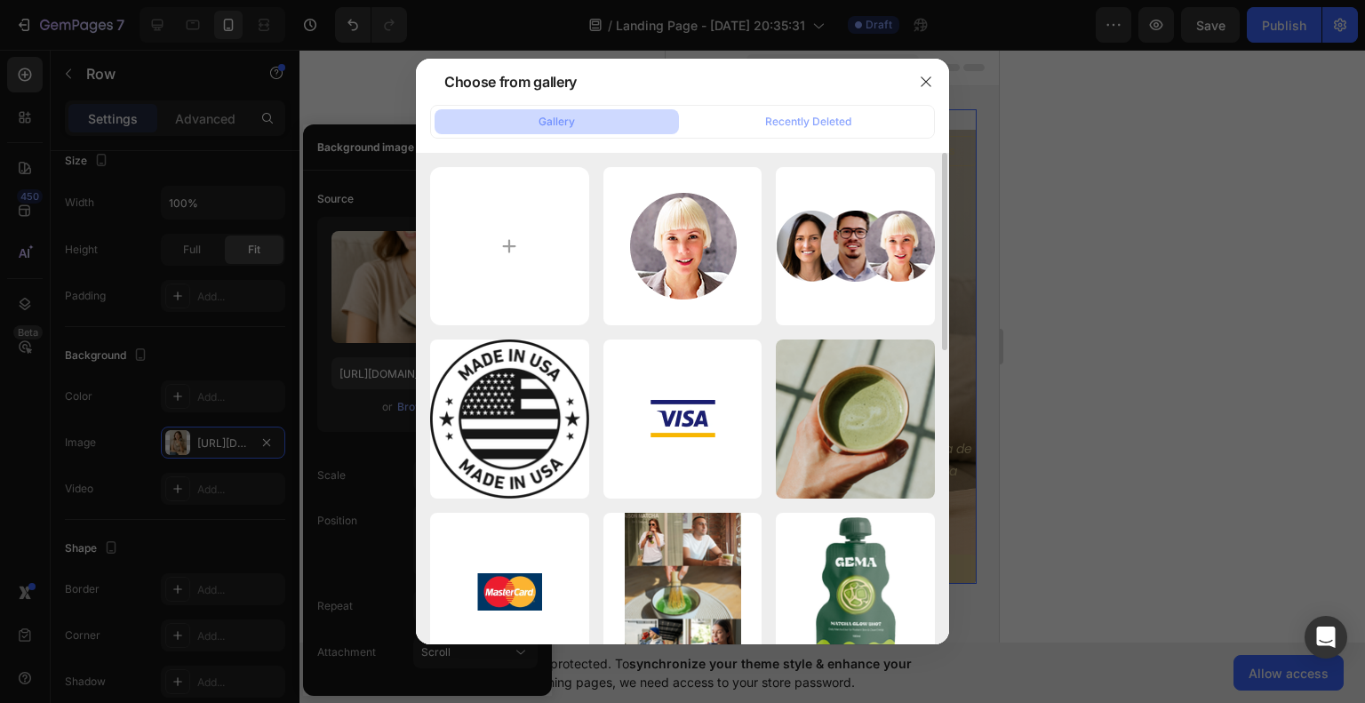
click at [0, 0] on div "Delete" at bounding box center [0, 0] width 0 height 0
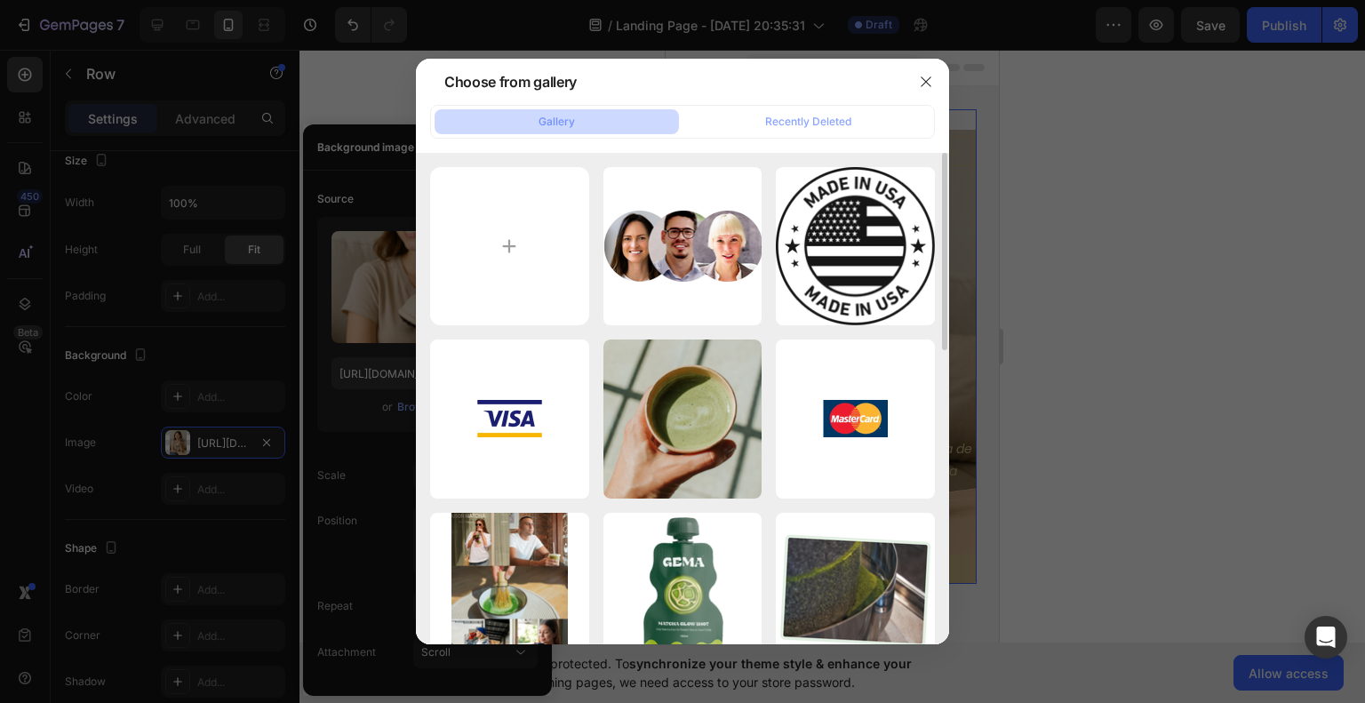
click at [0, 0] on icon "button" at bounding box center [0, 0] width 0 height 0
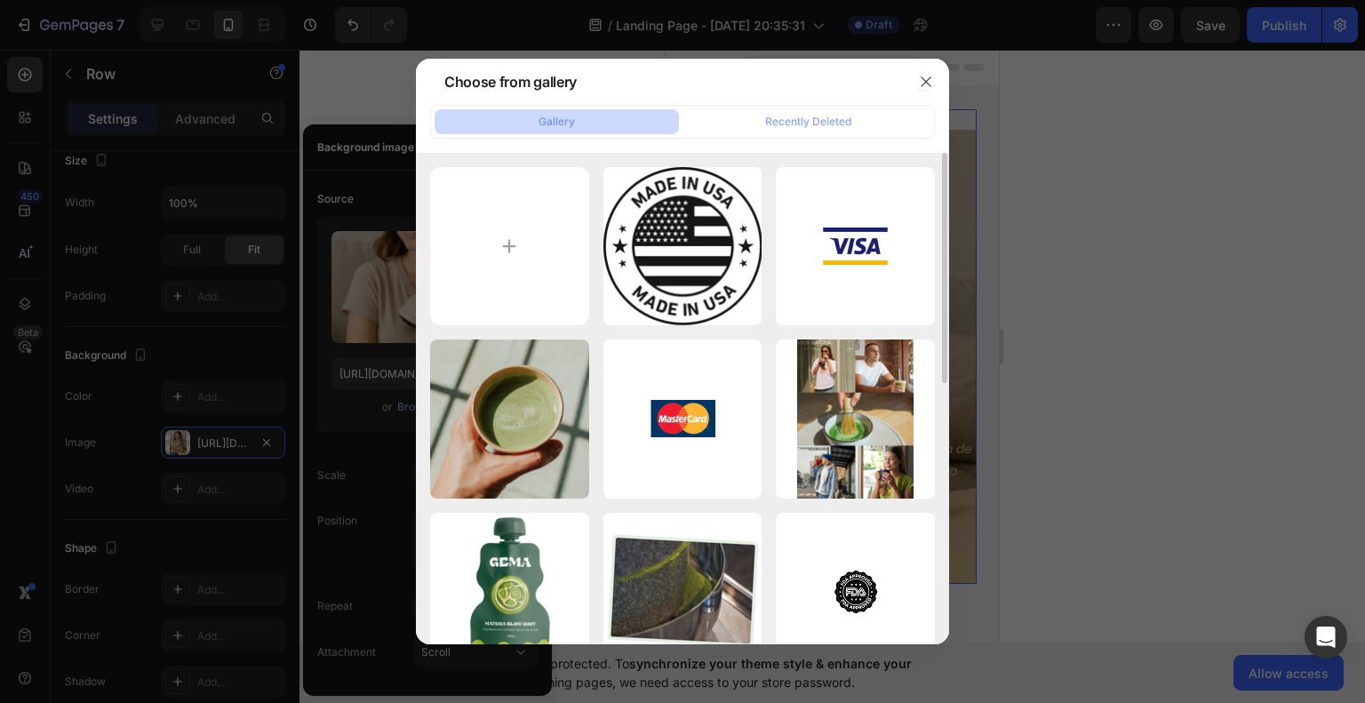
click at [0, 0] on icon "button" at bounding box center [0, 0] width 0 height 0
click at [0, 0] on div "Delete" at bounding box center [0, 0] width 0 height 0
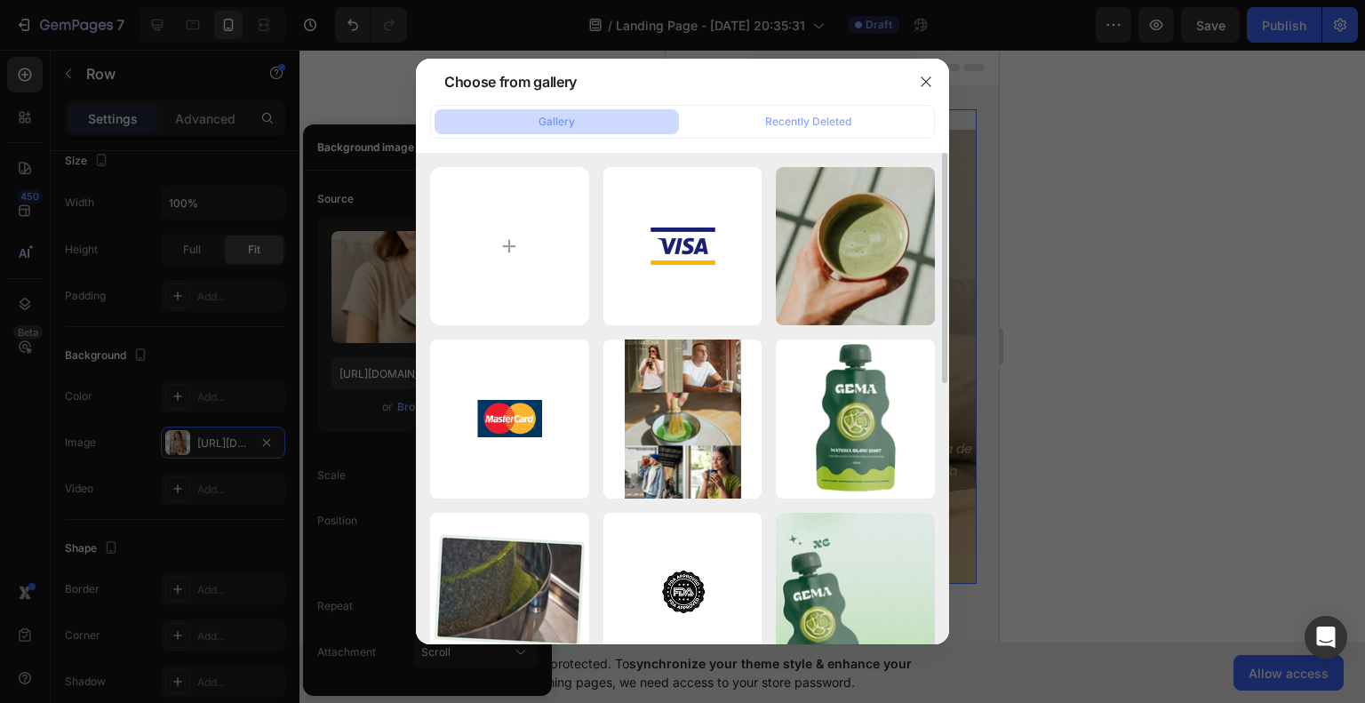
click at [0, 0] on icon "button" at bounding box center [0, 0] width 0 height 0
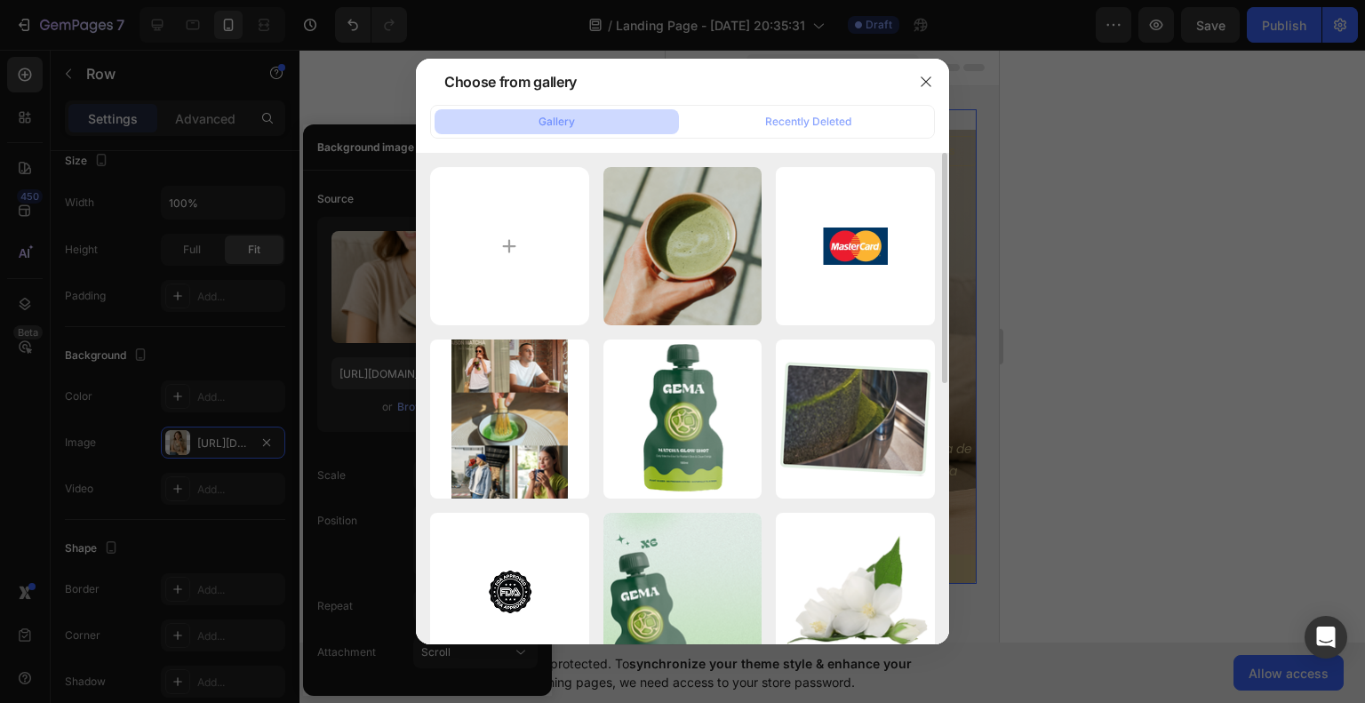
click at [0, 0] on icon "button" at bounding box center [0, 0] width 0 height 0
click at [0, 0] on div "Delete" at bounding box center [0, 0] width 0 height 0
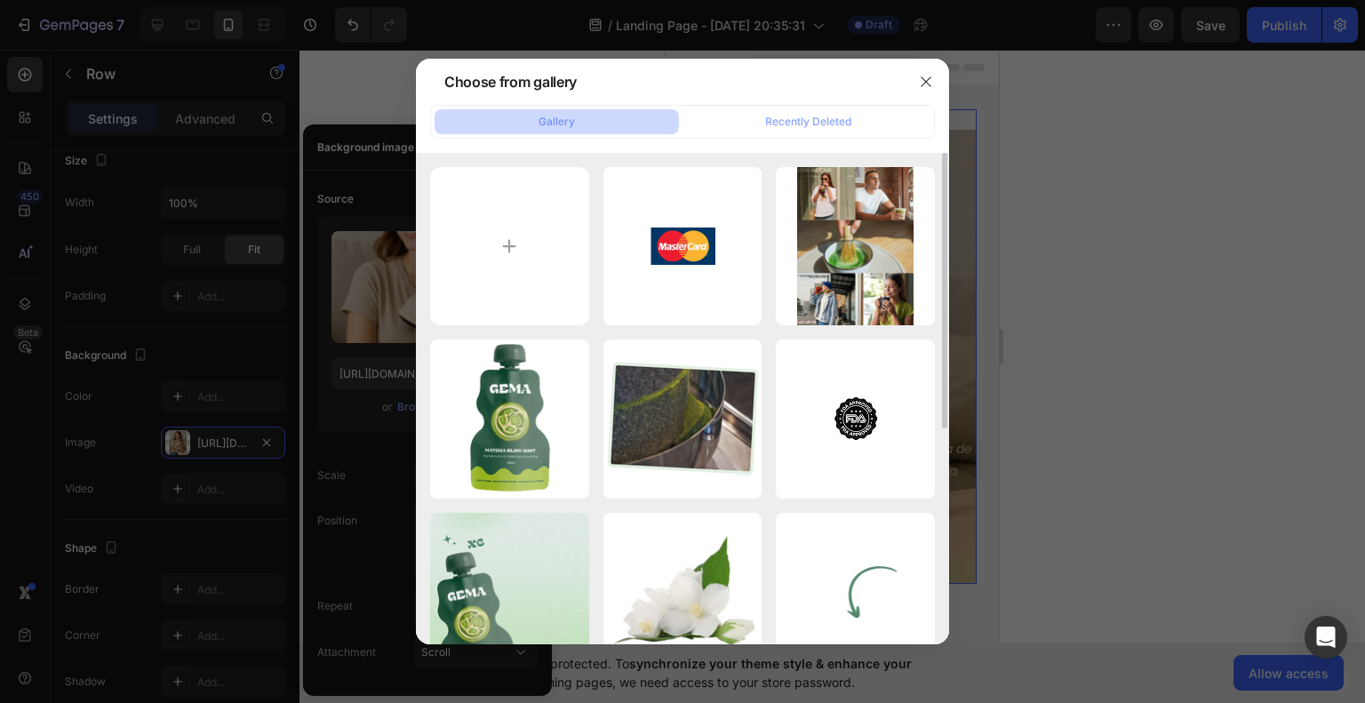
click at [0, 0] on icon "button" at bounding box center [0, 0] width 0 height 0
click at [0, 0] on div "Delete" at bounding box center [0, 0] width 0 height 0
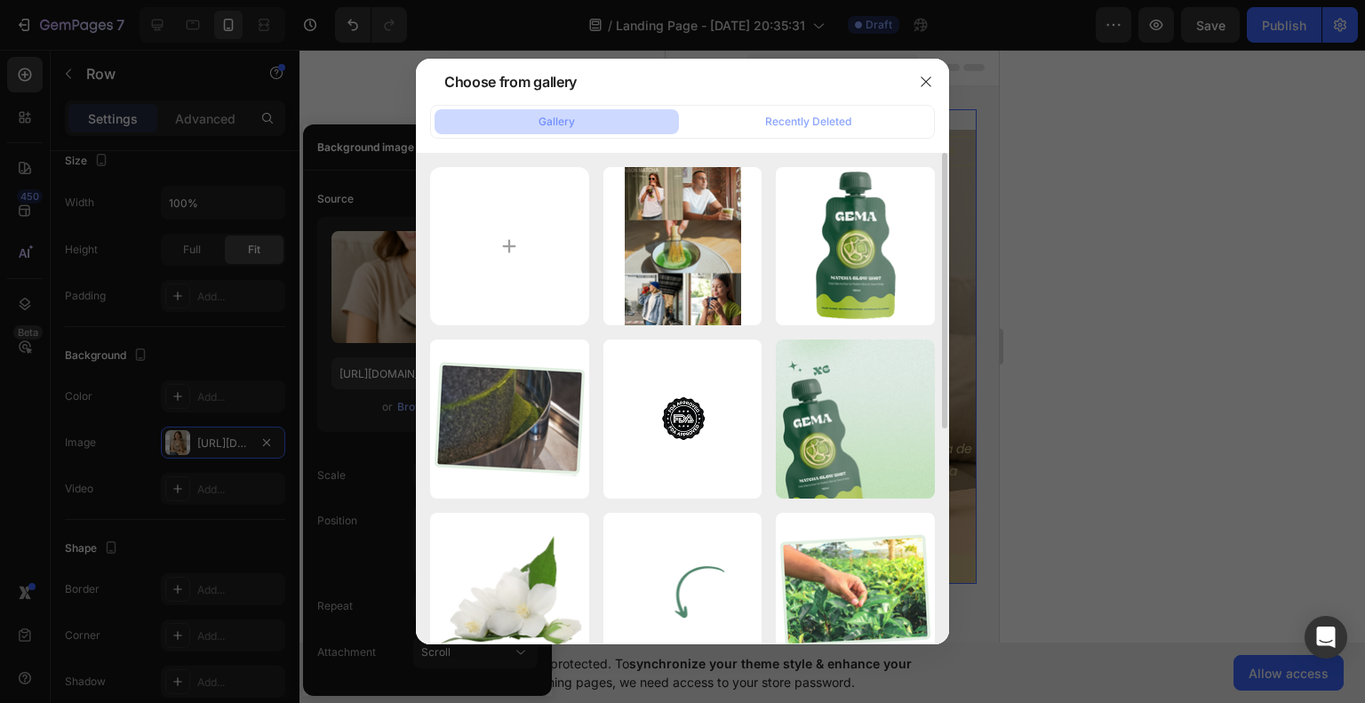
click at [0, 0] on icon "button" at bounding box center [0, 0] width 0 height 0
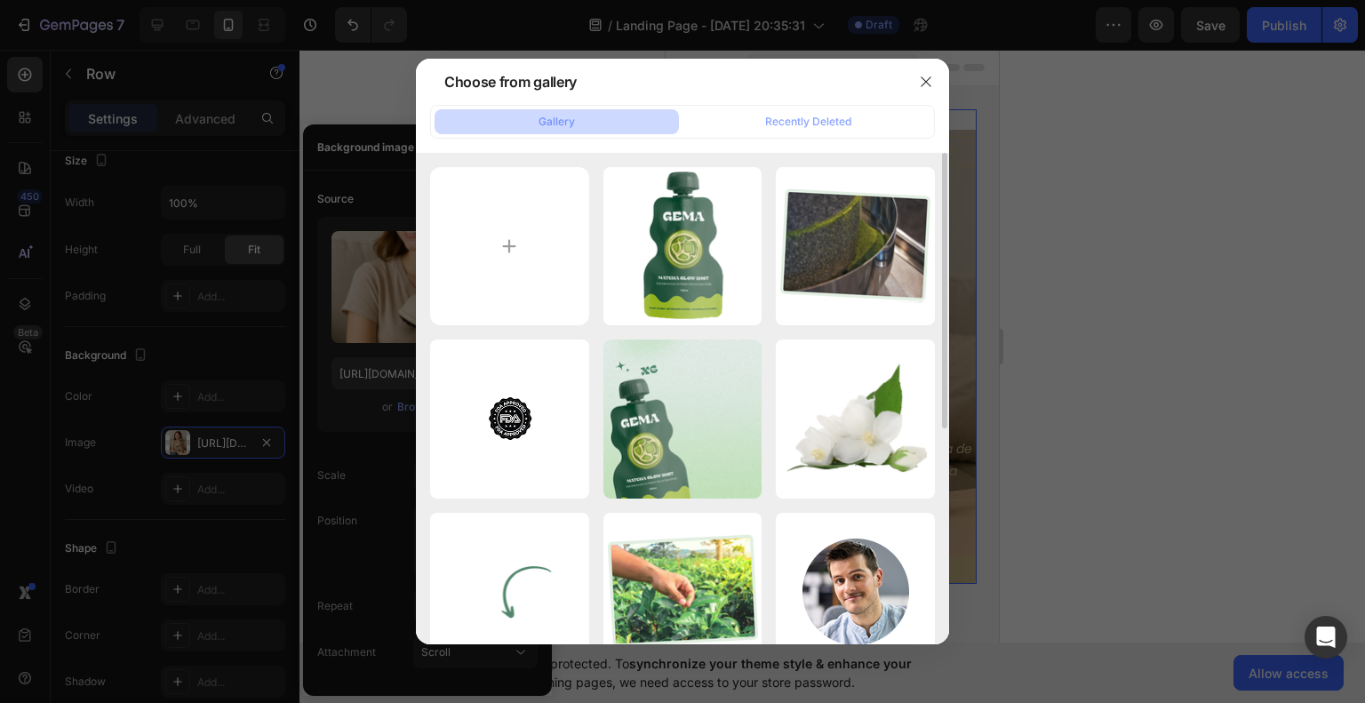
click at [0, 0] on icon "button" at bounding box center [0, 0] width 0 height 0
click at [0, 0] on div "Delete" at bounding box center [0, 0] width 0 height 0
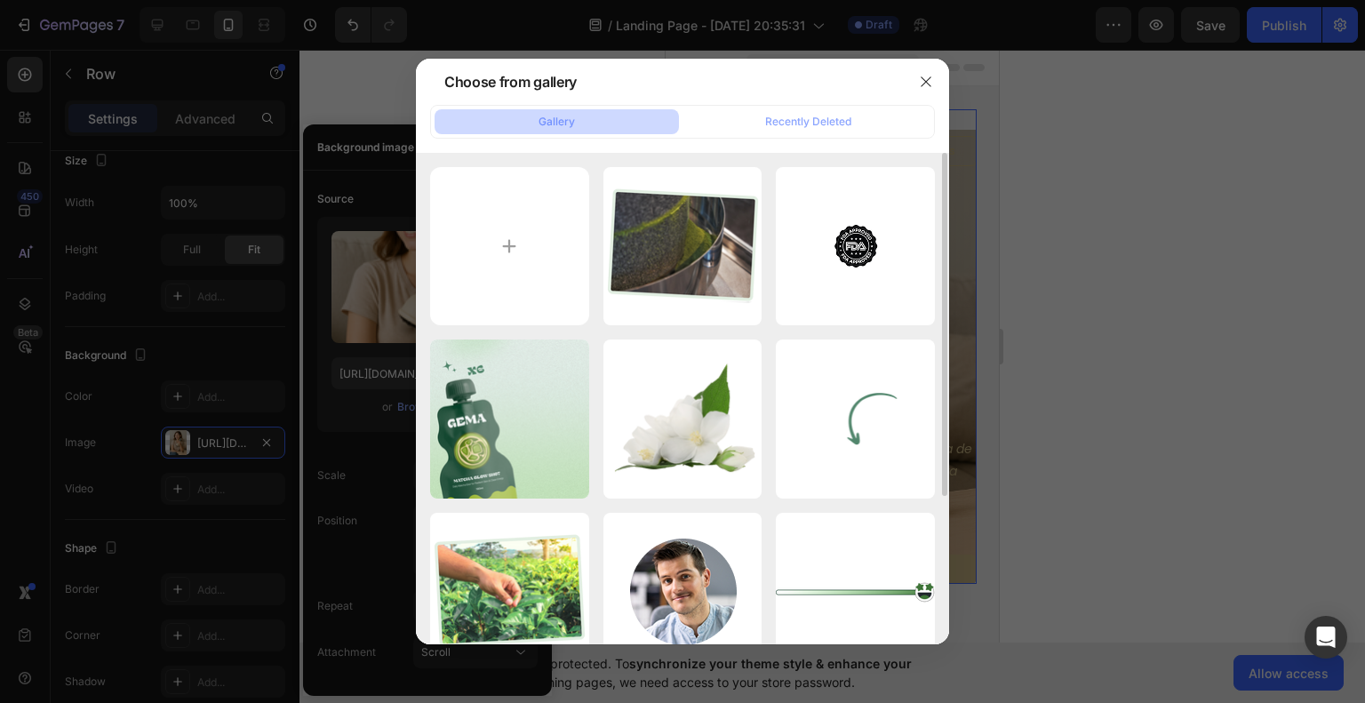
click at [0, 0] on icon "button" at bounding box center [0, 0] width 0 height 0
click at [0, 0] on div "Delete" at bounding box center [0, 0] width 0 height 0
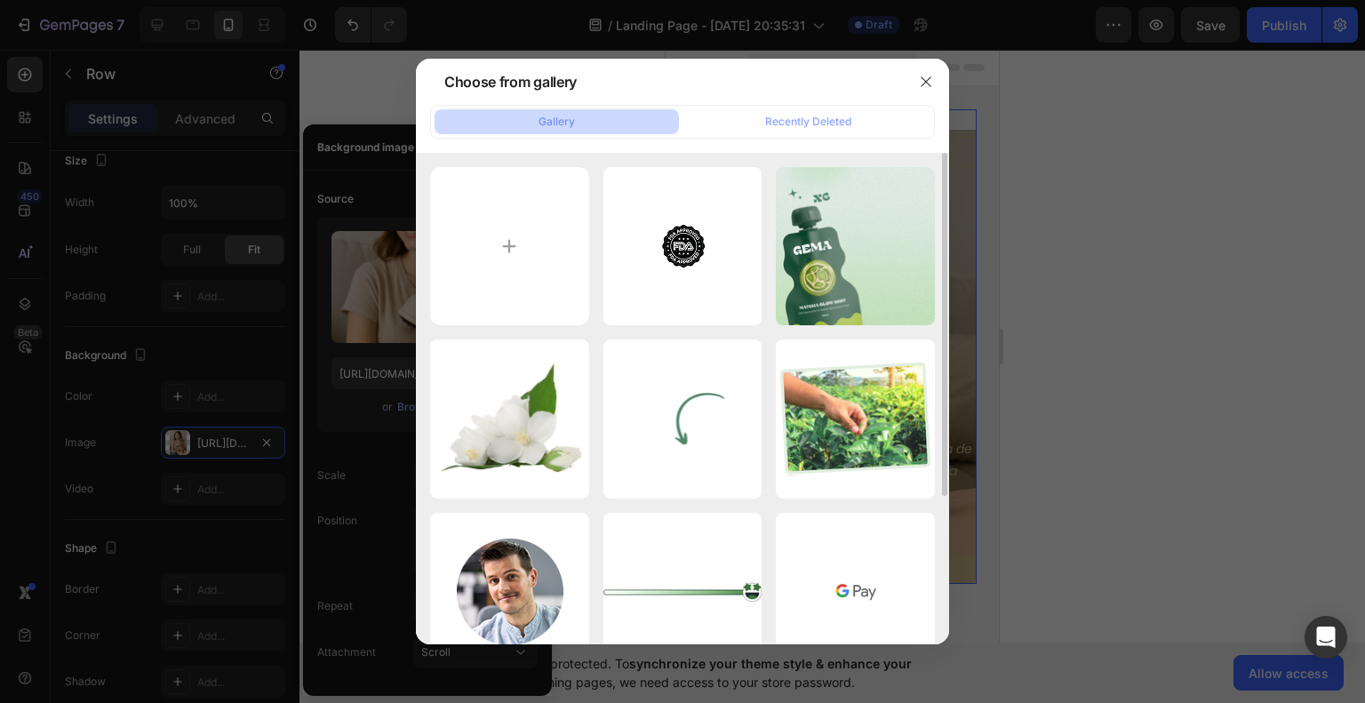
click at [0, 0] on icon "button" at bounding box center [0, 0] width 0 height 0
click at [0, 0] on div "Delete" at bounding box center [0, 0] width 0 height 0
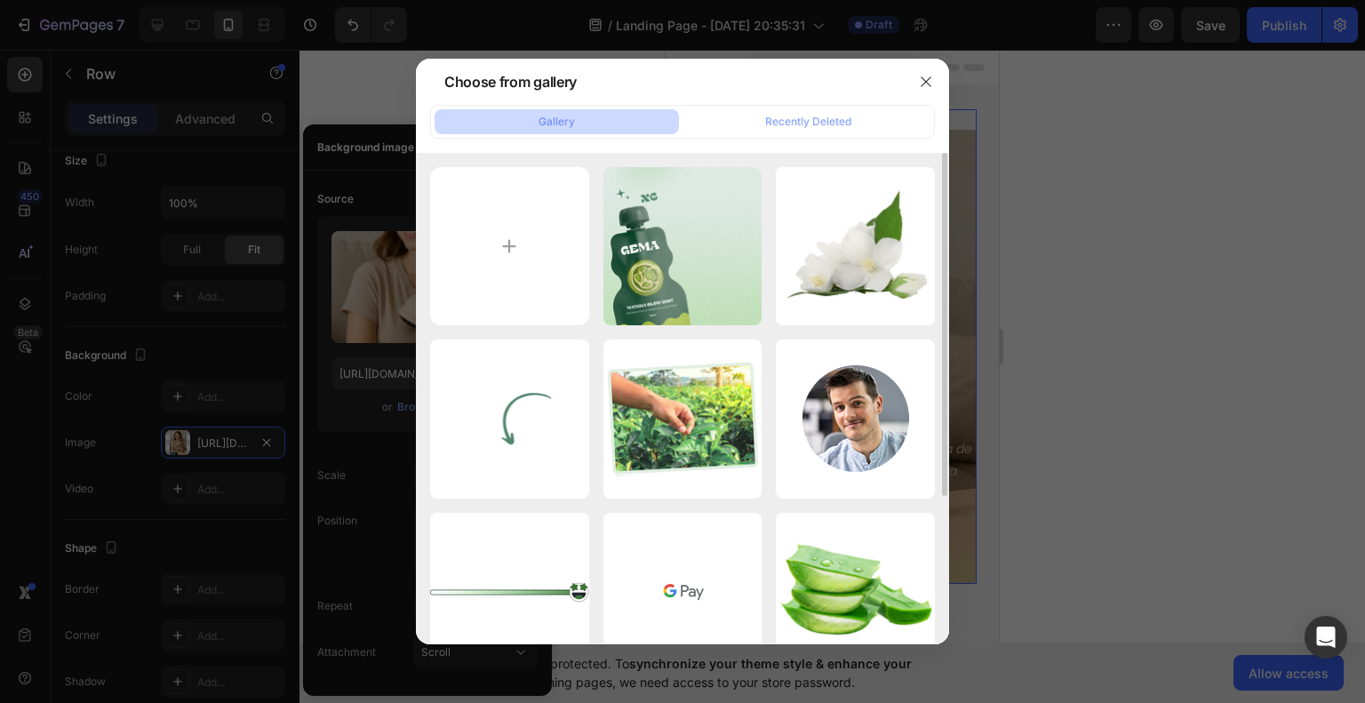
click at [0, 0] on icon "button" at bounding box center [0, 0] width 0 height 0
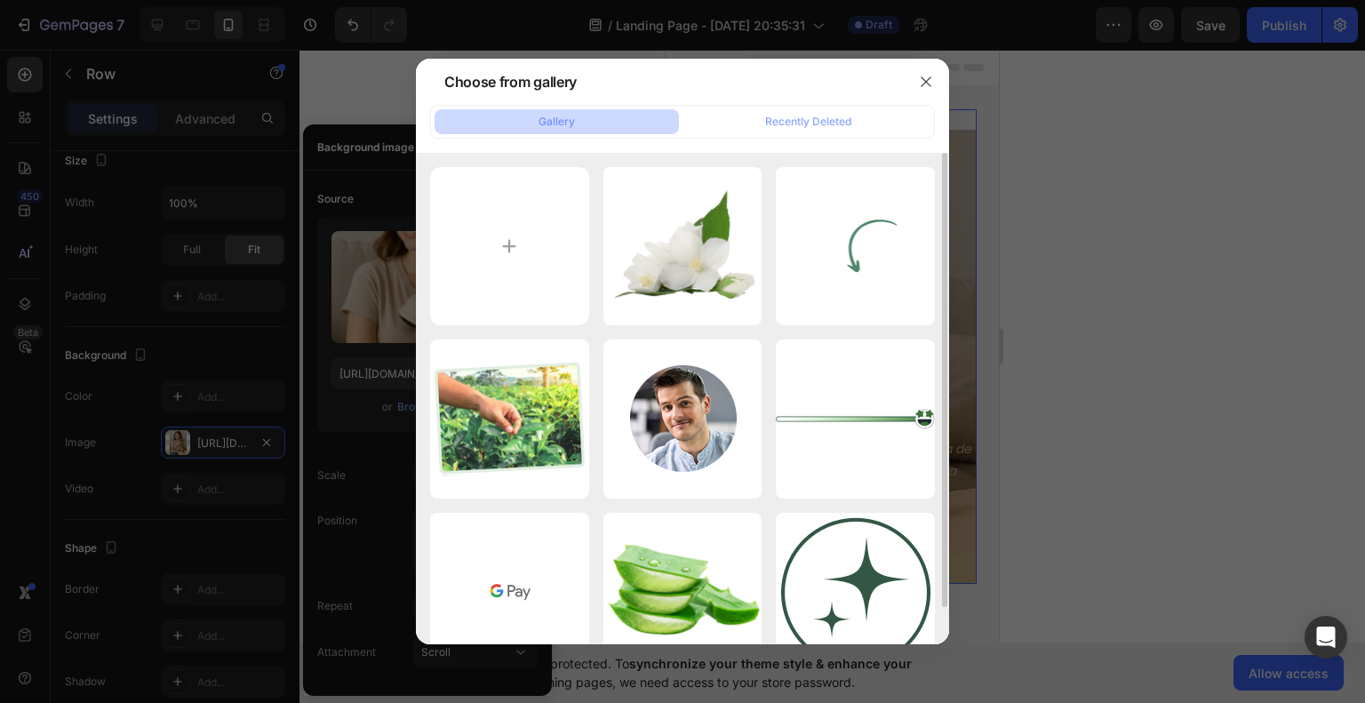
click at [0, 0] on icon "button" at bounding box center [0, 0] width 0 height 0
click at [0, 0] on div "Delete" at bounding box center [0, 0] width 0 height 0
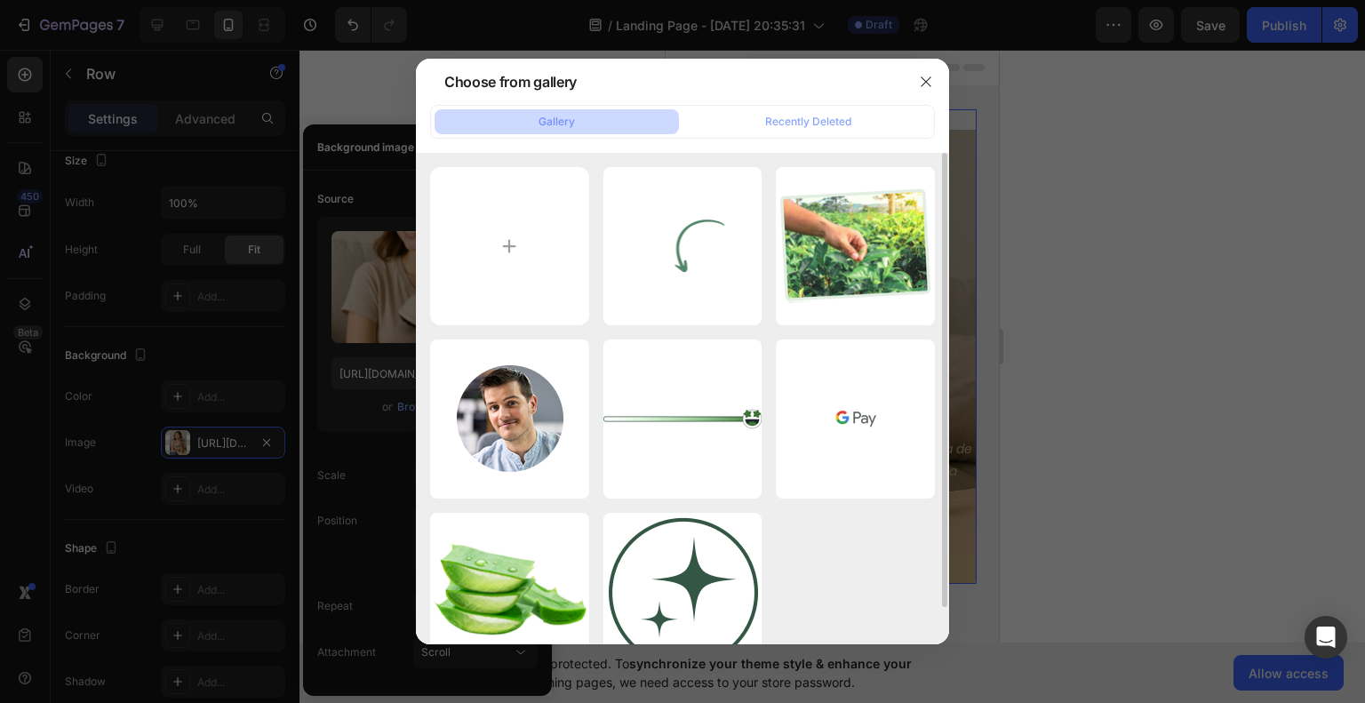
click at [0, 0] on icon "button" at bounding box center [0, 0] width 0 height 0
click at [0, 0] on div "Delete" at bounding box center [0, 0] width 0 height 0
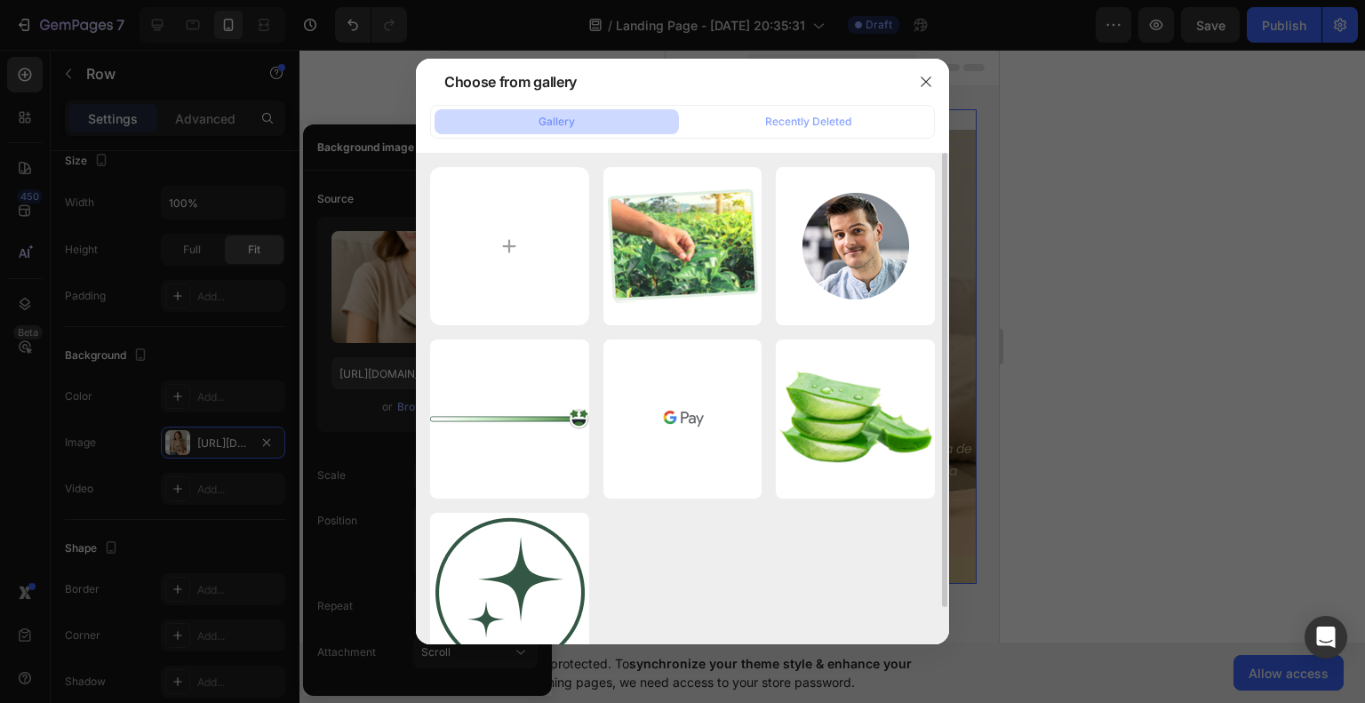
click at [0, 0] on icon "button" at bounding box center [0, 0] width 0 height 0
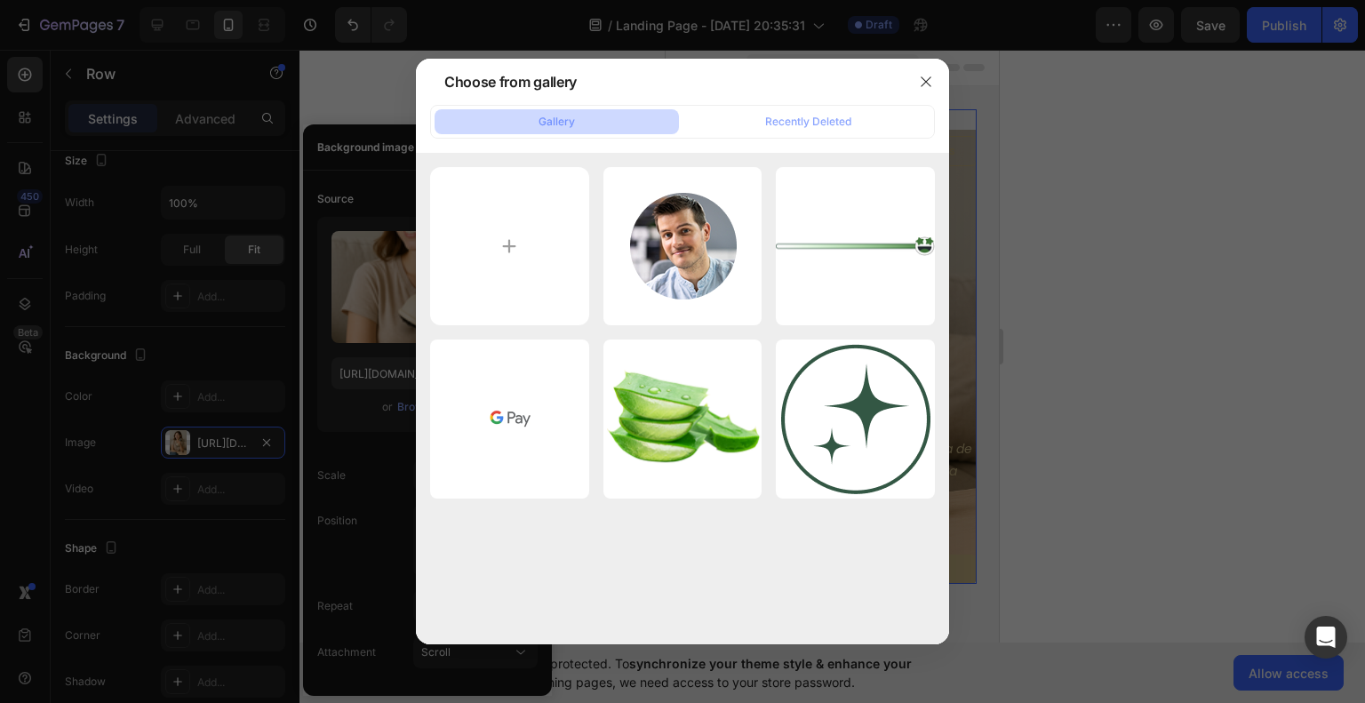
click at [0, 0] on icon "button" at bounding box center [0, 0] width 0 height 0
click at [0, 0] on div "Delete" at bounding box center [0, 0] width 0 height 0
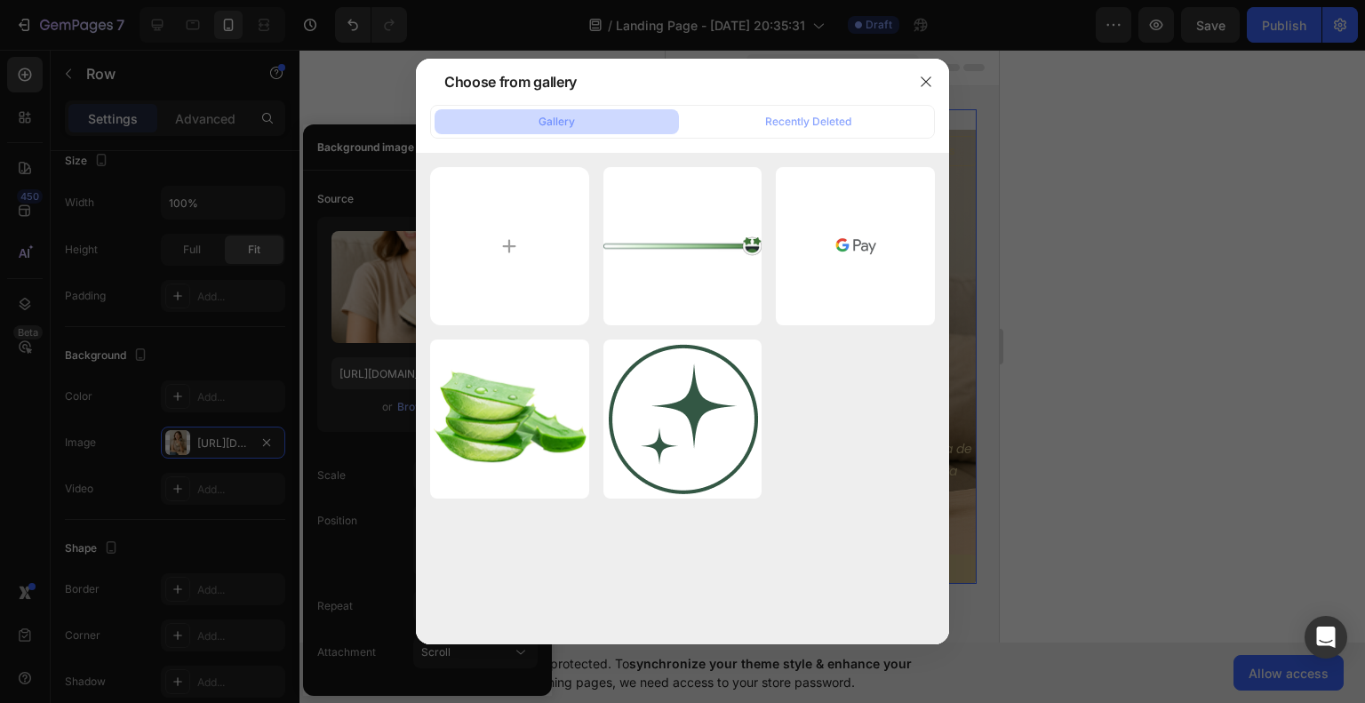
click at [0, 0] on icon "button" at bounding box center [0, 0] width 0 height 0
click at [0, 0] on div "Delete" at bounding box center [0, 0] width 0 height 0
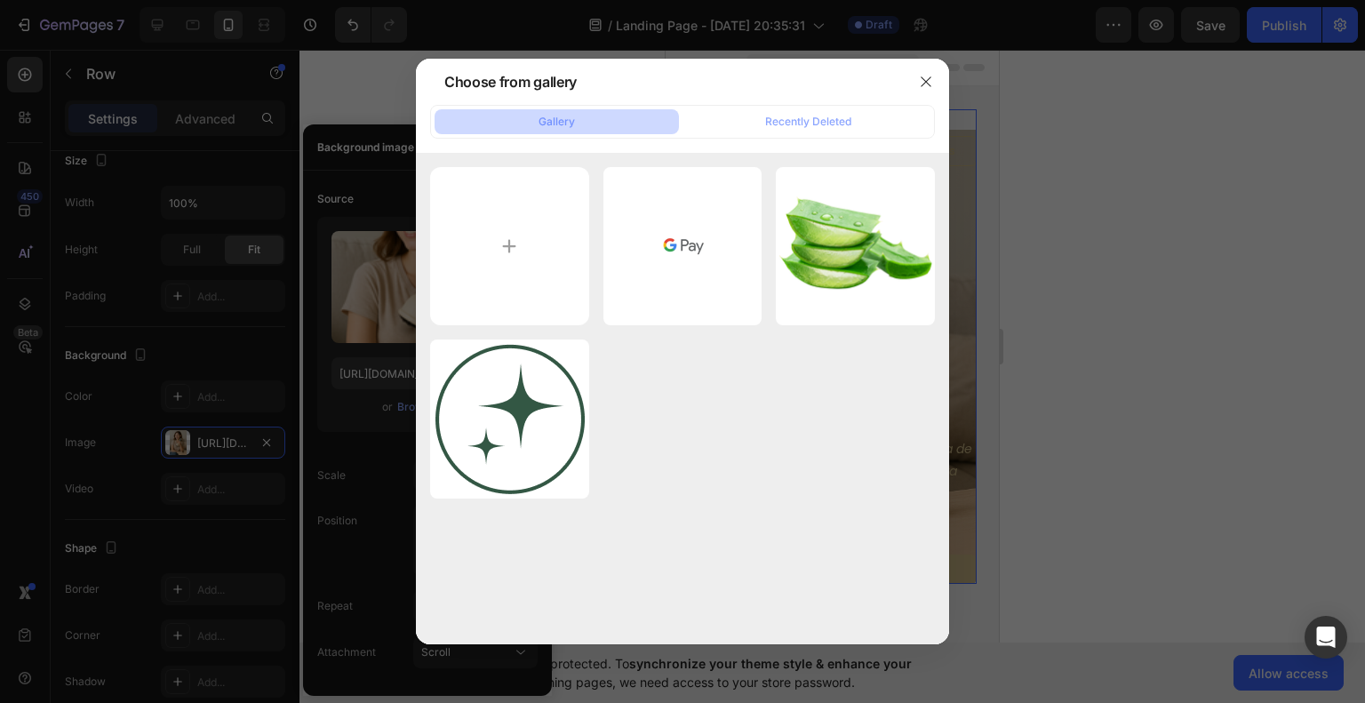
click at [0, 0] on icon "button" at bounding box center [0, 0] width 0 height 0
click at [0, 0] on div "Delete" at bounding box center [0, 0] width 0 height 0
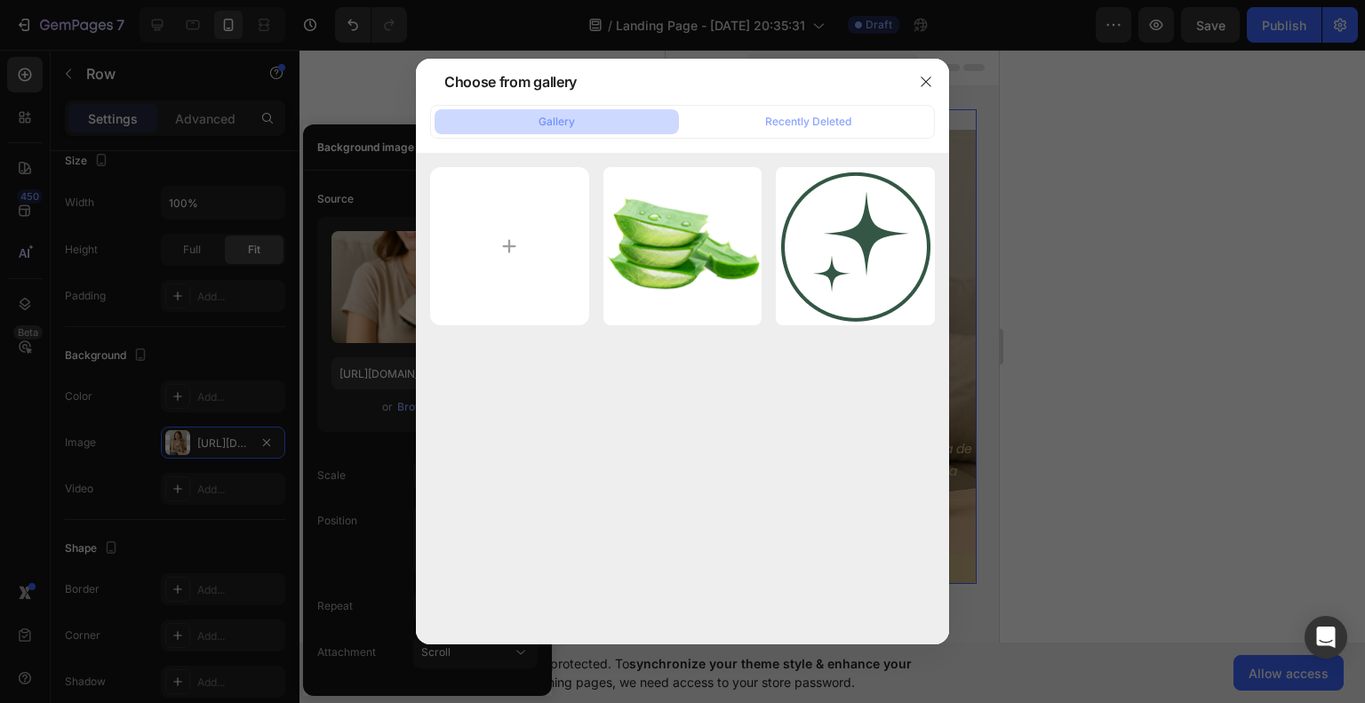
click at [0, 0] on icon "button" at bounding box center [0, 0] width 0 height 0
click at [0, 0] on div "Delete" at bounding box center [0, 0] width 0 height 0
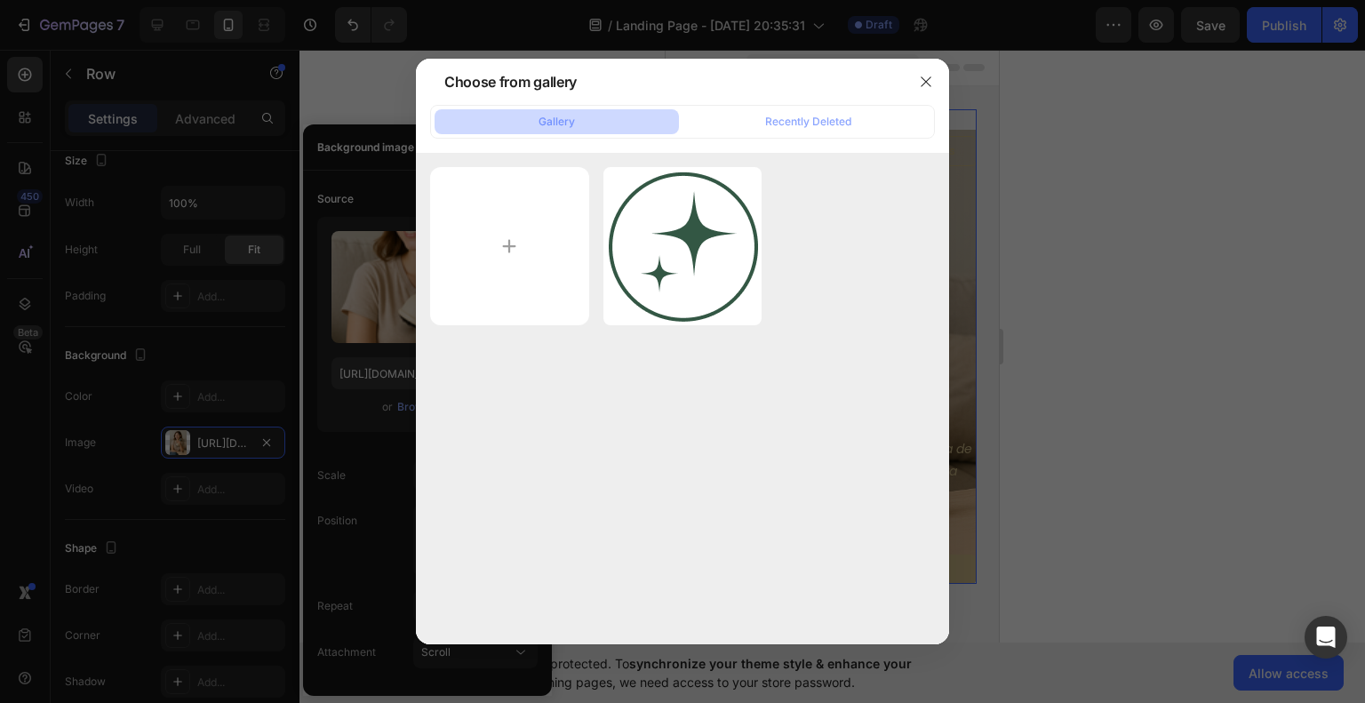
click at [0, 0] on icon "button" at bounding box center [0, 0] width 0 height 0
click at [0, 0] on div "Delete" at bounding box center [0, 0] width 0 height 0
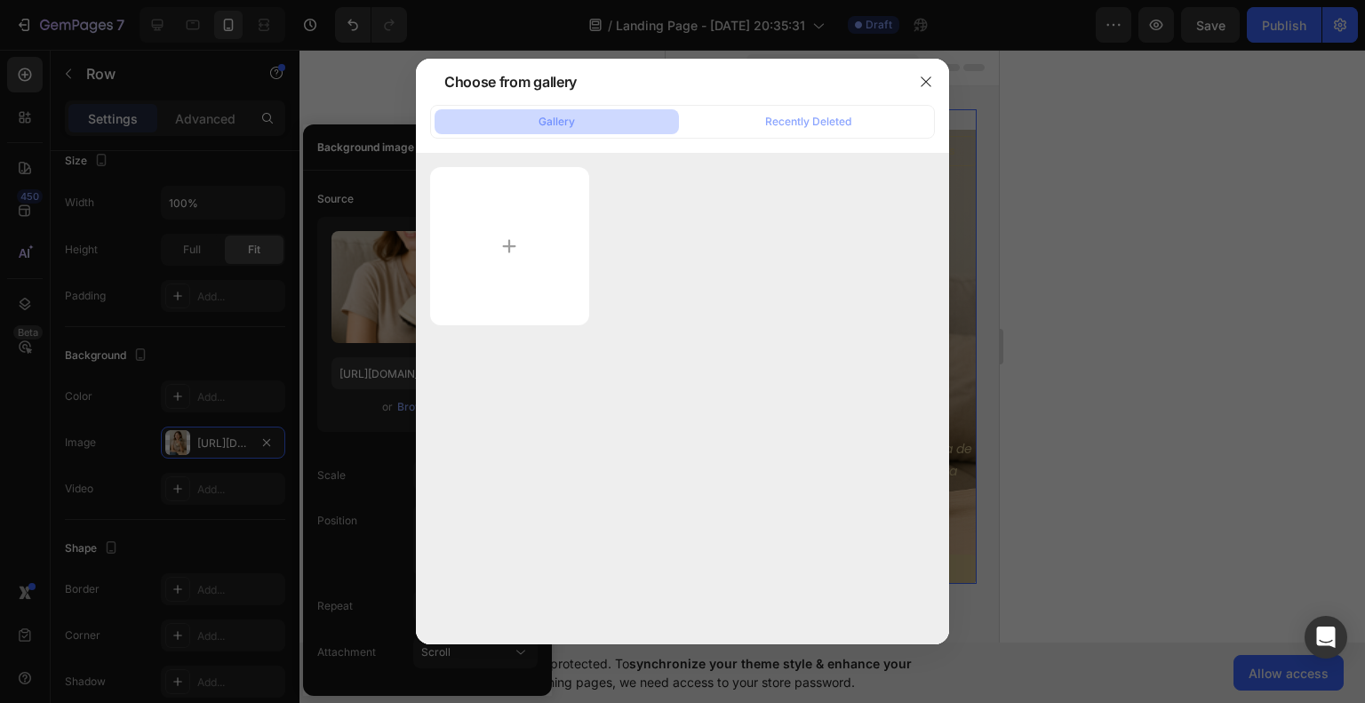
click at [626, 320] on div at bounding box center [682, 246] width 505 height 158
drag, startPoint x: 812, startPoint y: 143, endPoint x: 811, endPoint y: 126, distance: 17.0
click at [812, 141] on div "Gallery Recently Deleted" at bounding box center [682, 375] width 533 height 540
click at [919, 77] on icon "button" at bounding box center [926, 82] width 14 height 14
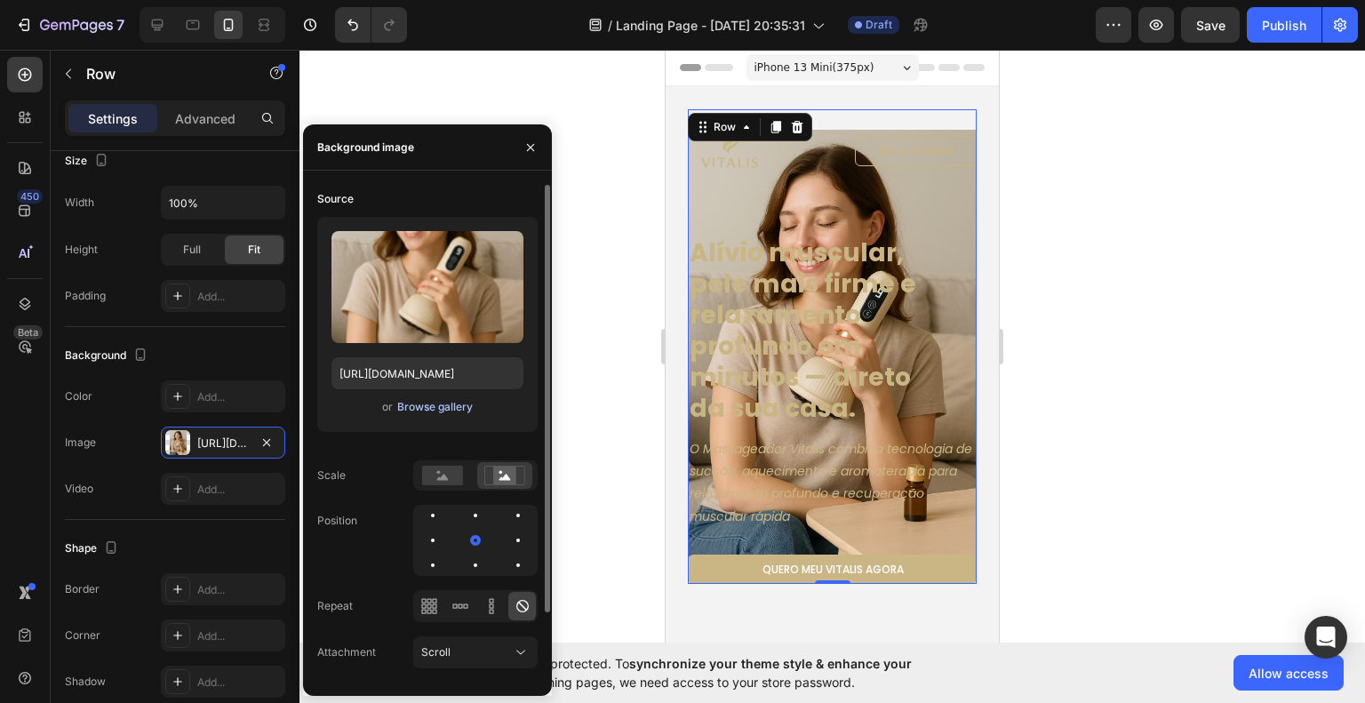
click at [427, 407] on div "Browse gallery" at bounding box center [435, 407] width 76 height 16
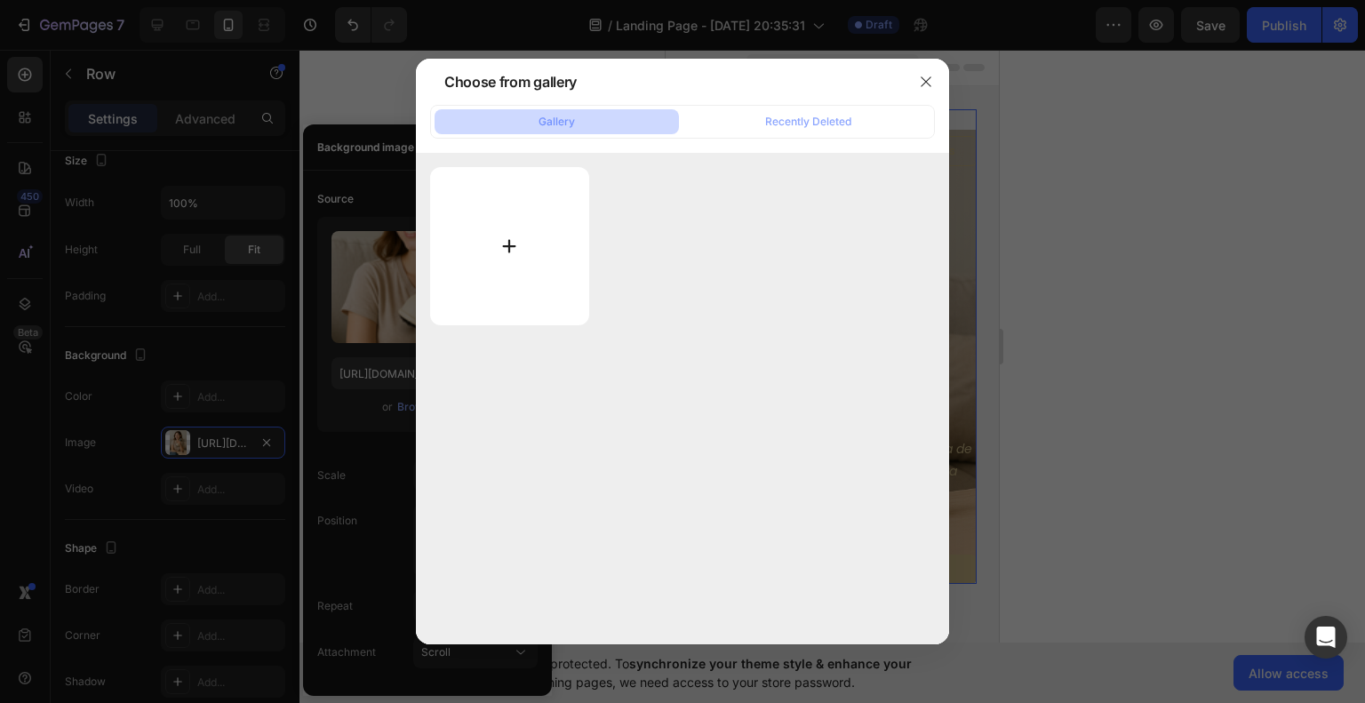
click at [524, 262] on input "file" at bounding box center [509, 246] width 159 height 158
type input "C:\fakepath\3.png"
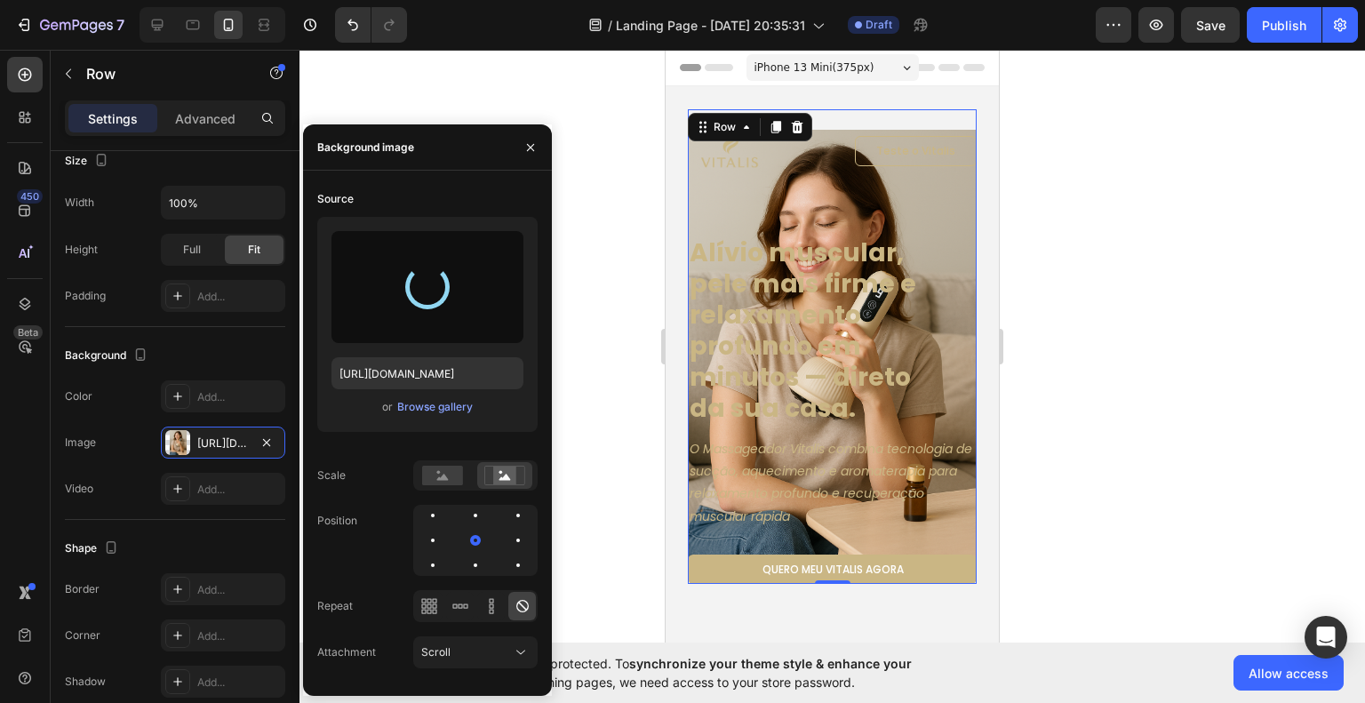
type input "https://cdn.shopify.com/s/files/1/0956/4953/0147/files/gempages_586058162910528…"
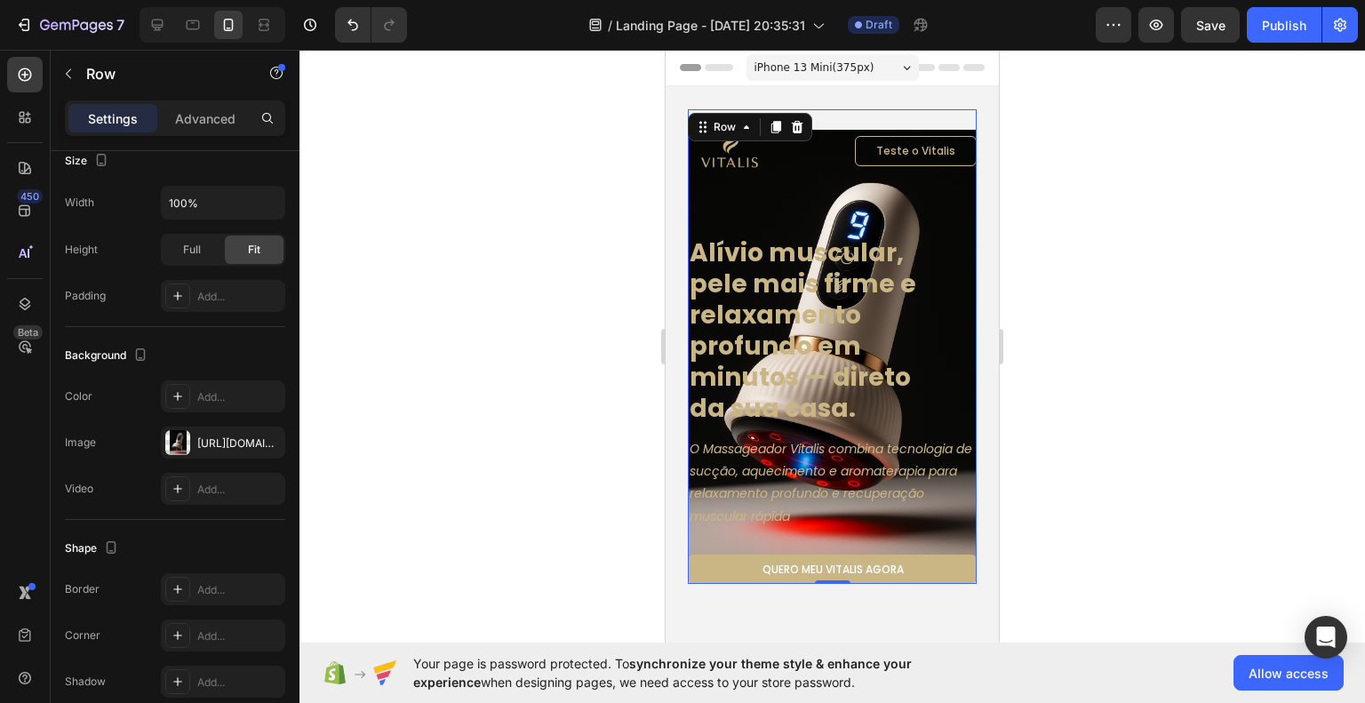
click at [1277, 413] on div at bounding box center [833, 376] width 1066 height 653
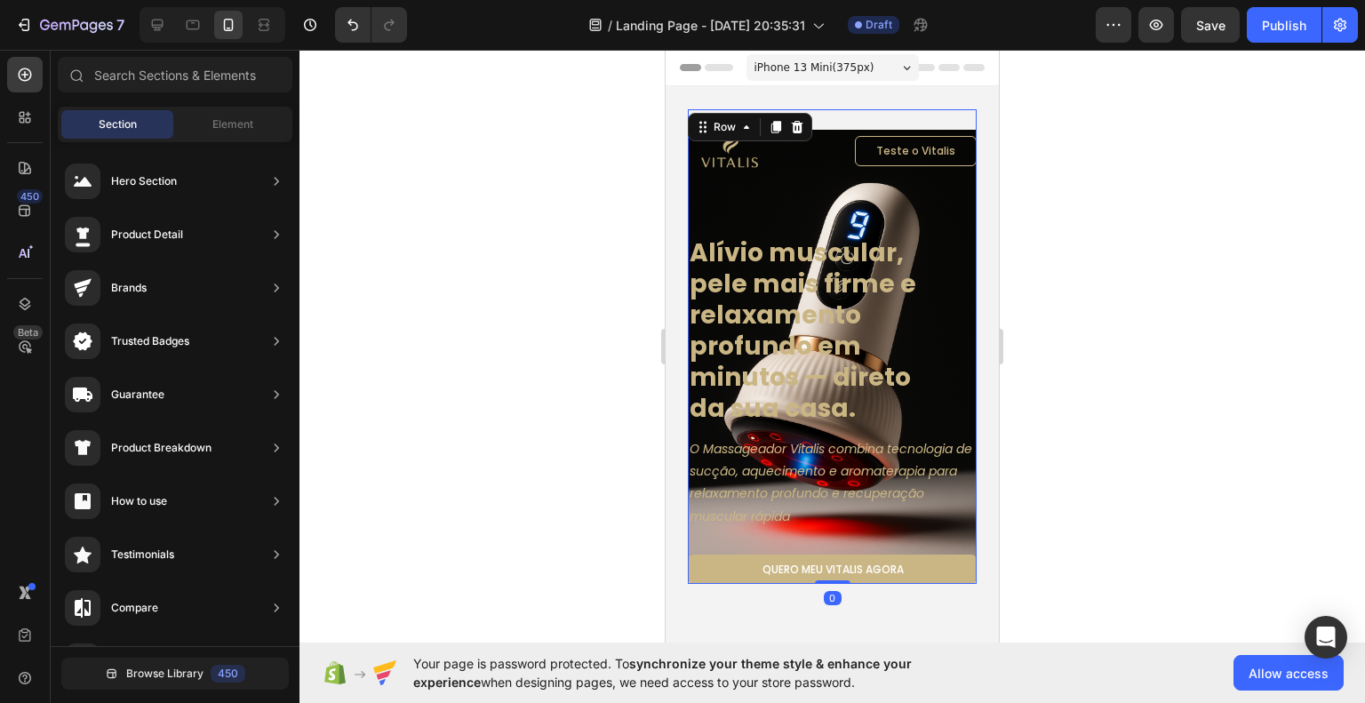
click at [792, 204] on div "Image Teste o Vitalis Button Row Alívio muscular, pele mais firme e relaxamento…" at bounding box center [832, 346] width 289 height 475
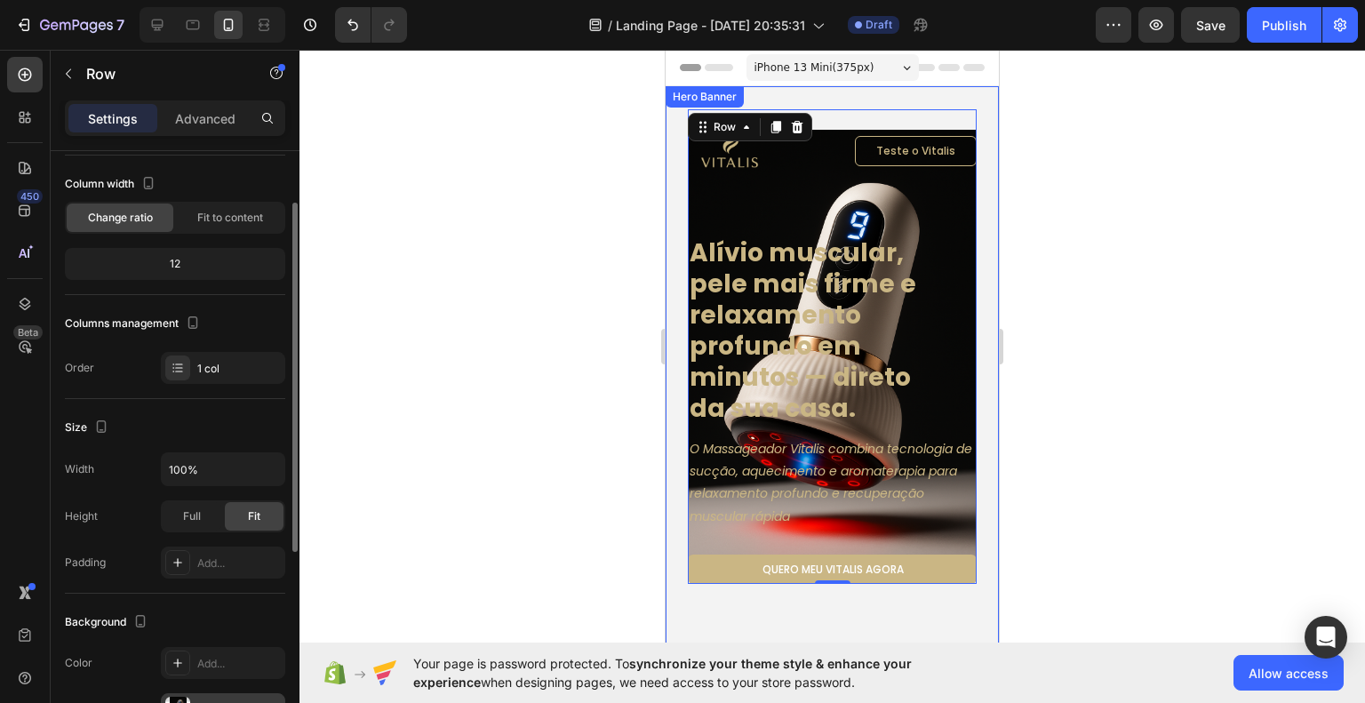
scroll to position [356, 0]
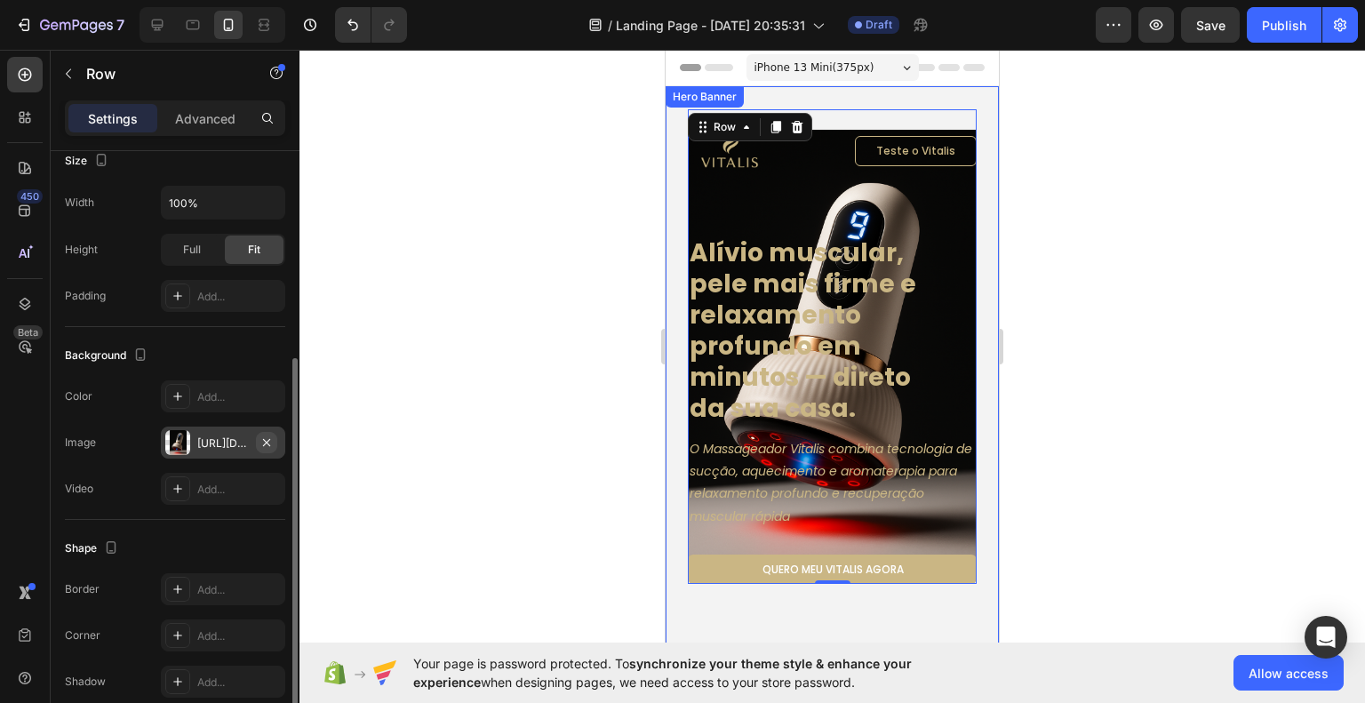
click at [270, 441] on icon "button" at bounding box center [267, 443] width 14 height 14
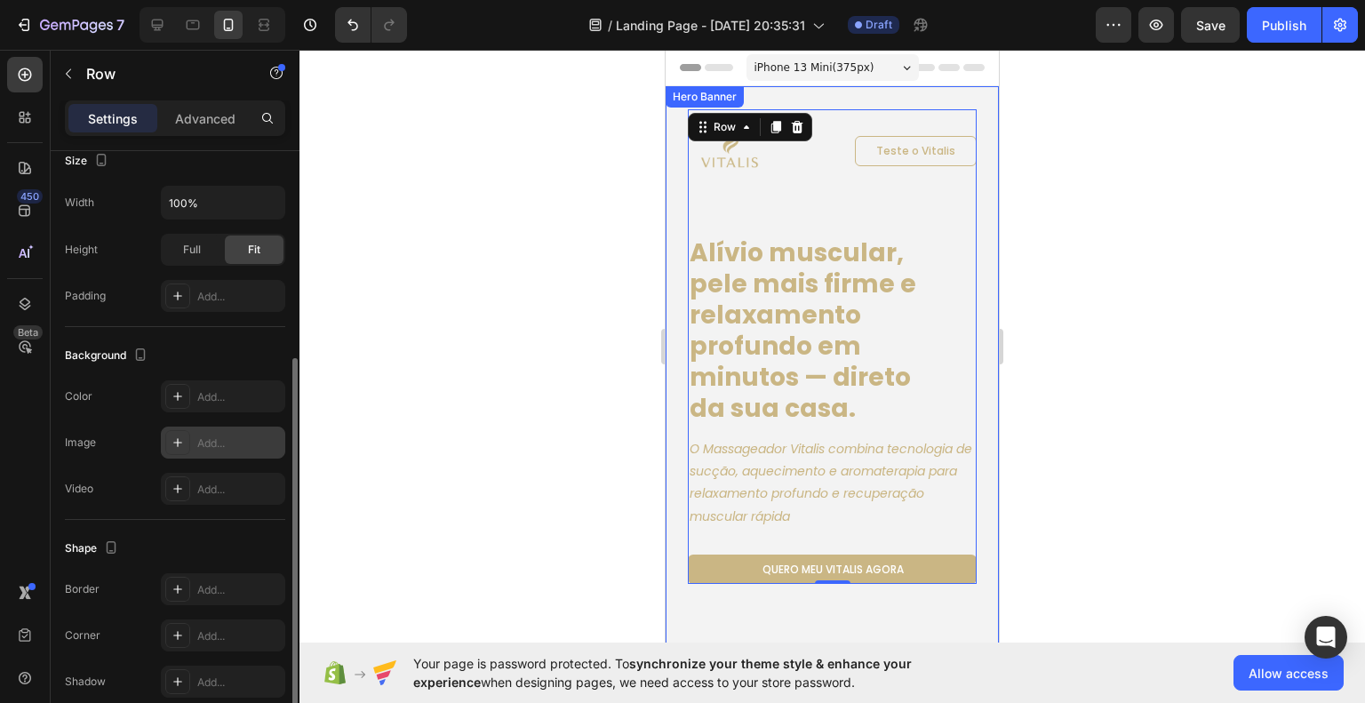
click at [413, 436] on div at bounding box center [833, 376] width 1066 height 653
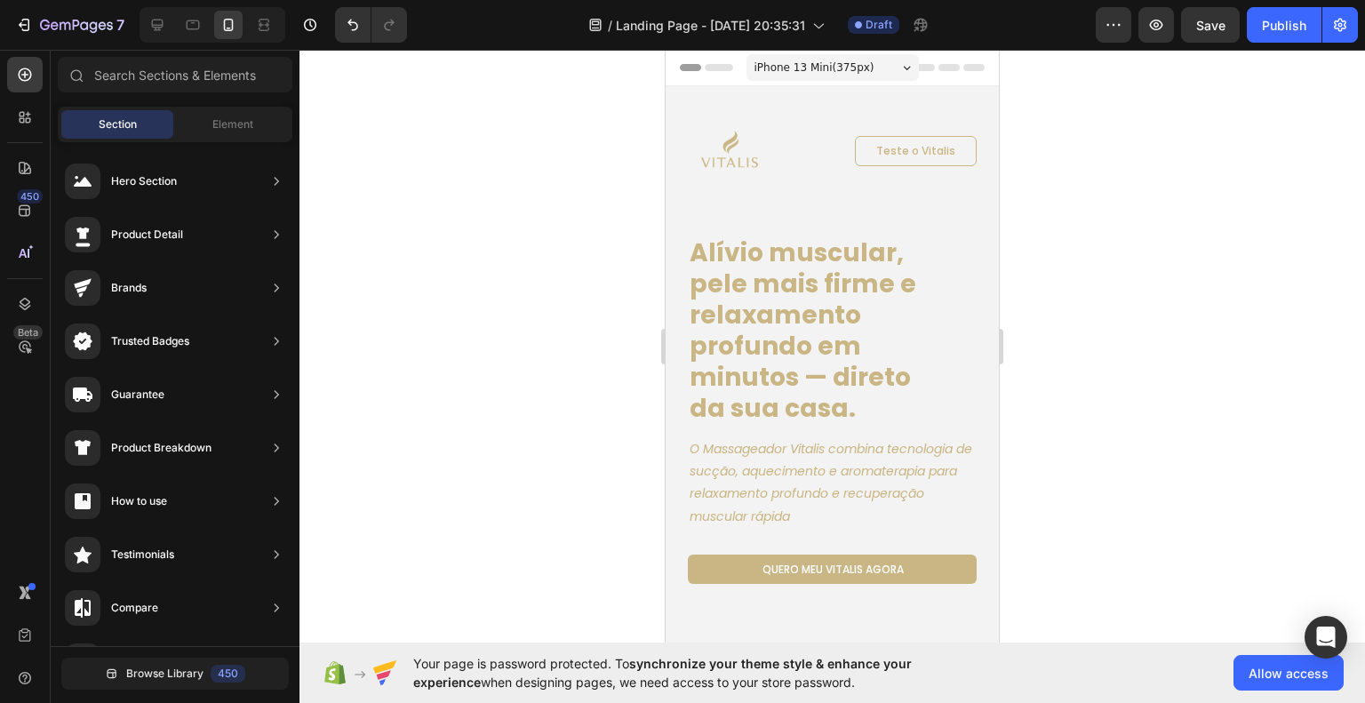
click at [1158, 330] on div at bounding box center [833, 376] width 1066 height 653
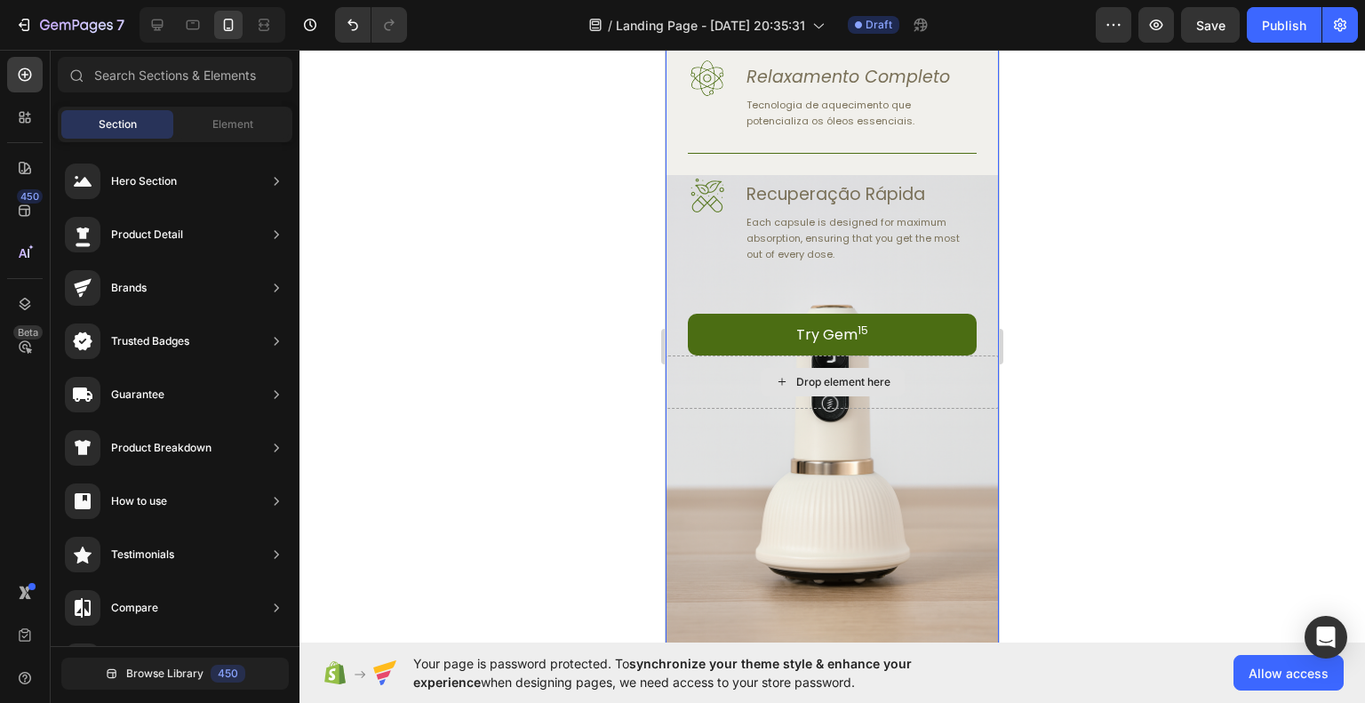
scroll to position [1156, 0]
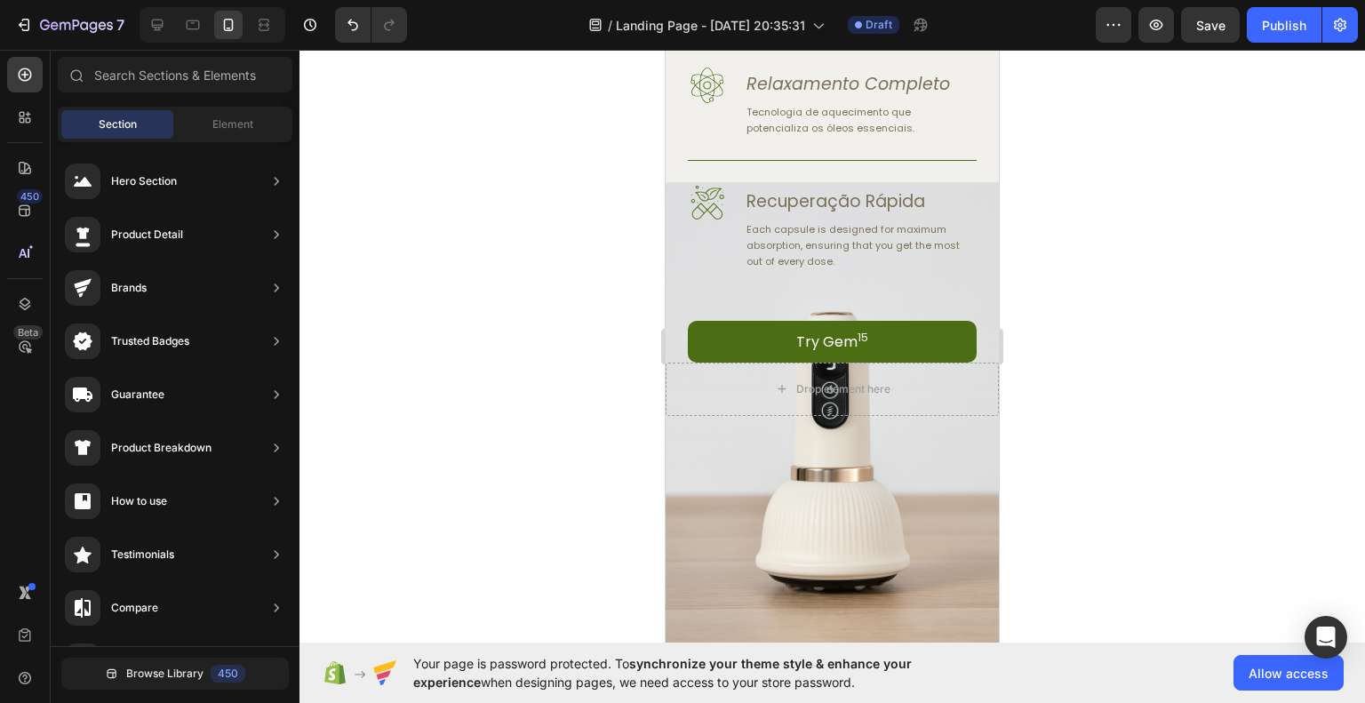
click at [1184, 494] on div at bounding box center [833, 376] width 1066 height 653
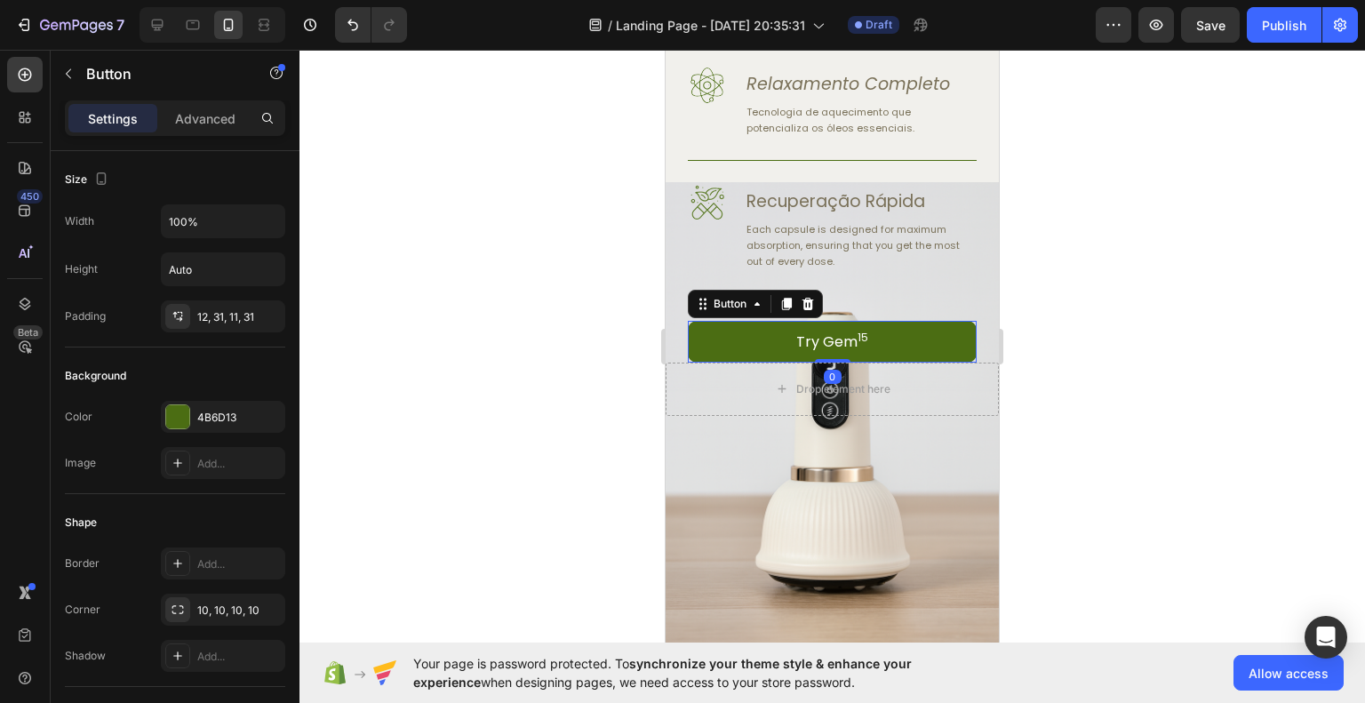
click at [900, 348] on link "Try Gem 15" at bounding box center [832, 342] width 289 height 42
click at [196, 404] on div "4B6D13" at bounding box center [223, 417] width 124 height 32
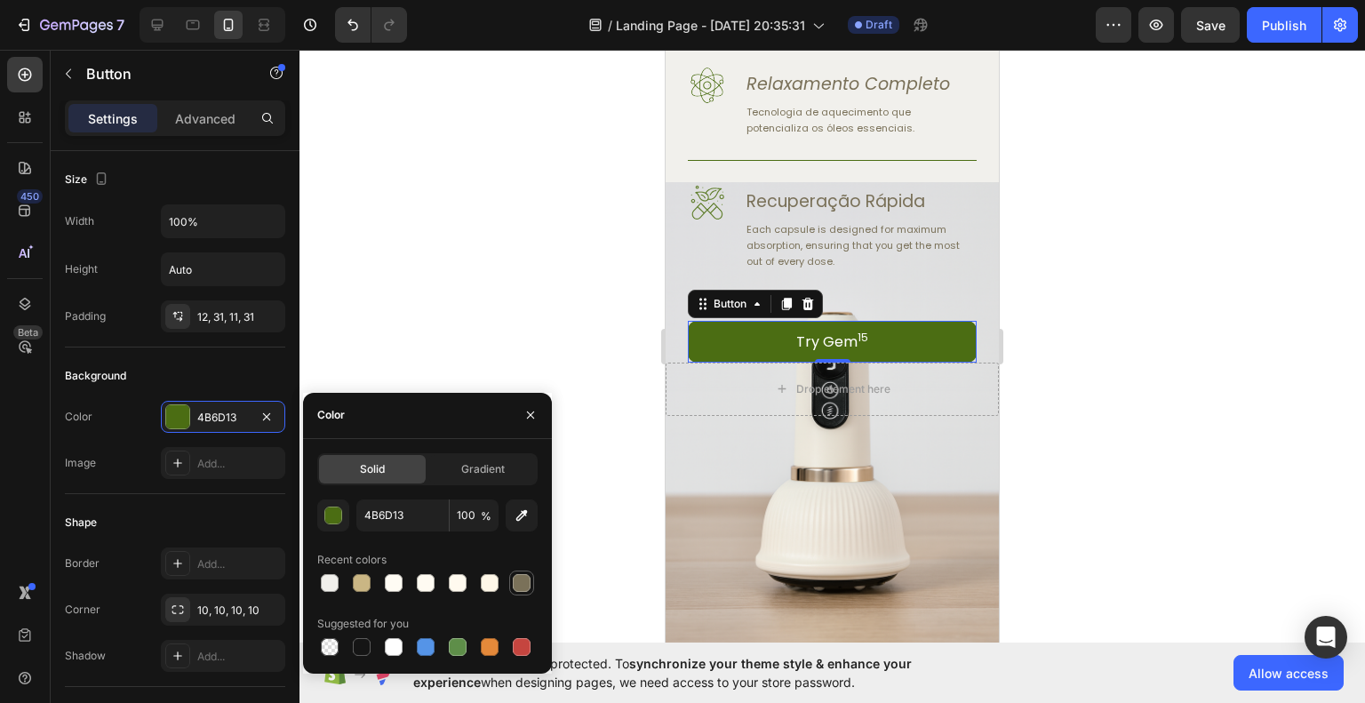
click at [526, 588] on div at bounding box center [522, 583] width 18 height 18
type input "7A7159"
click at [829, 353] on p "Try Gem 15" at bounding box center [832, 342] width 72 height 21
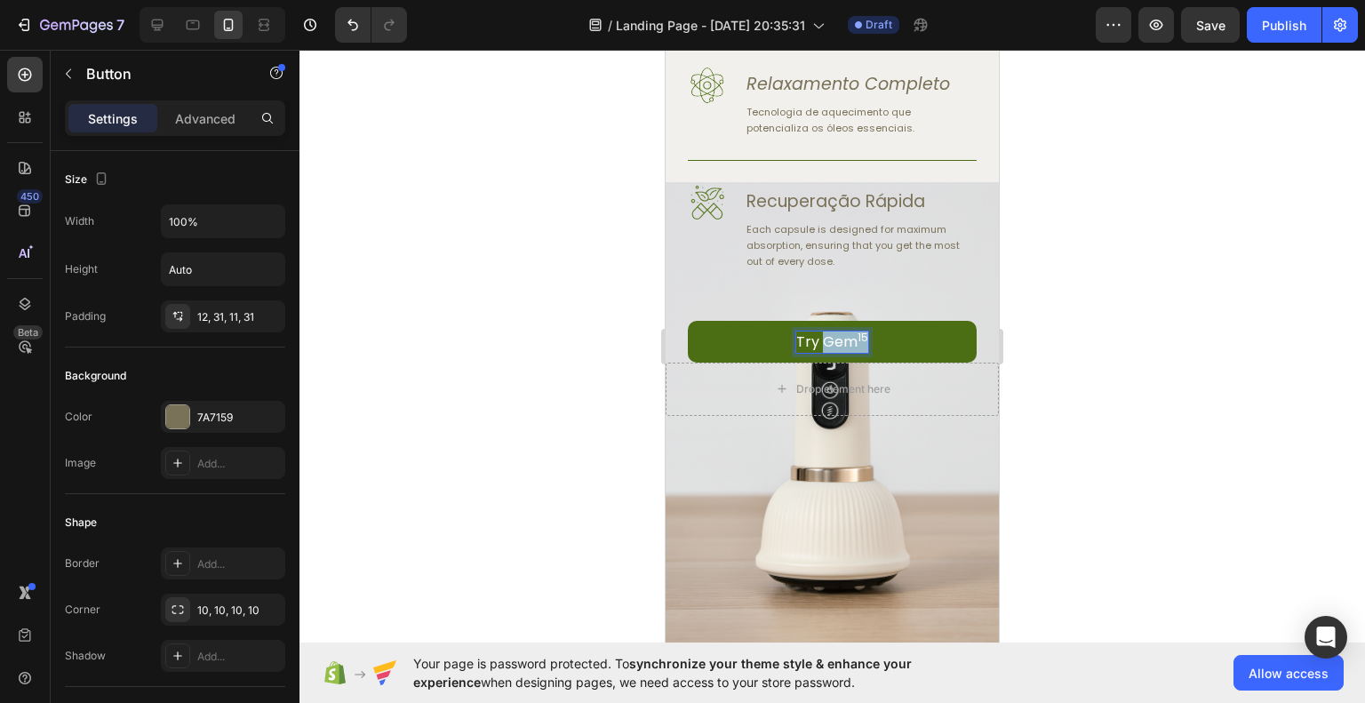
click at [829, 353] on p "Try Gem 15" at bounding box center [832, 342] width 72 height 21
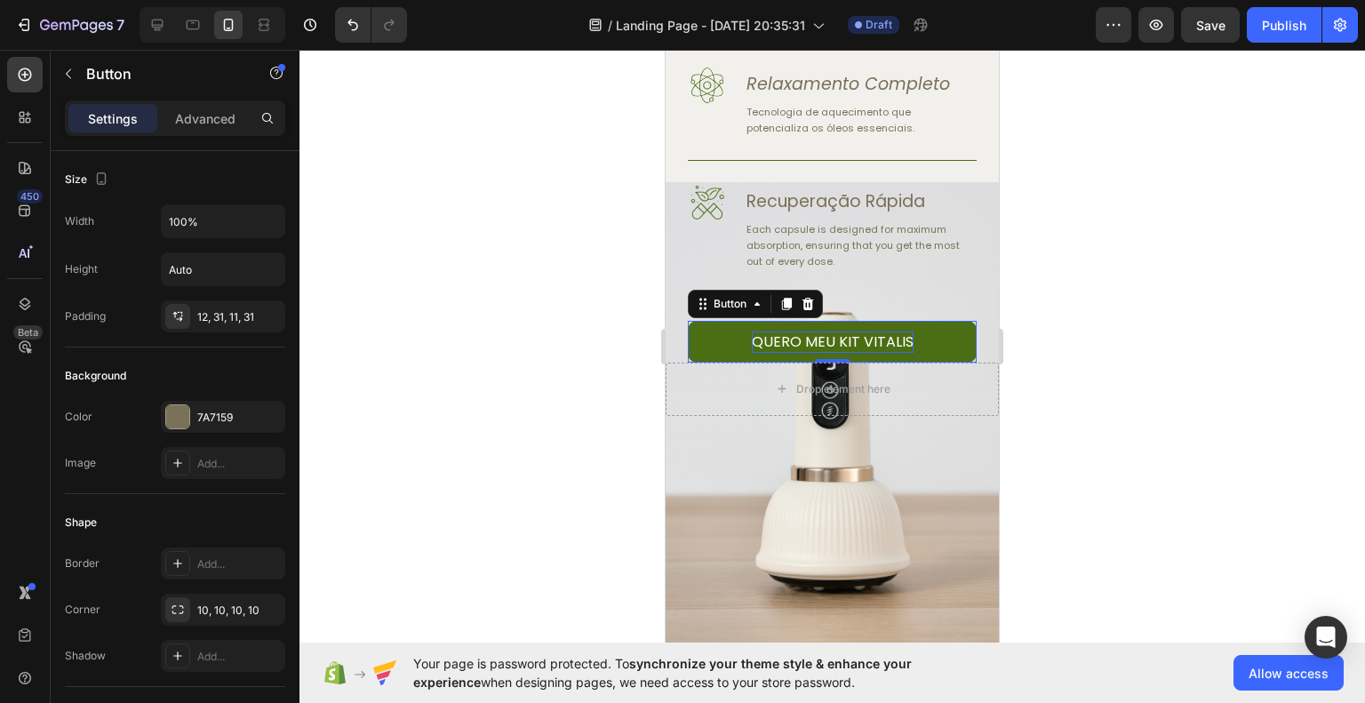
drag, startPoint x: 328, startPoint y: 254, endPoint x: 1114, endPoint y: 356, distance: 792.4
click at [1117, 355] on div at bounding box center [833, 376] width 1066 height 653
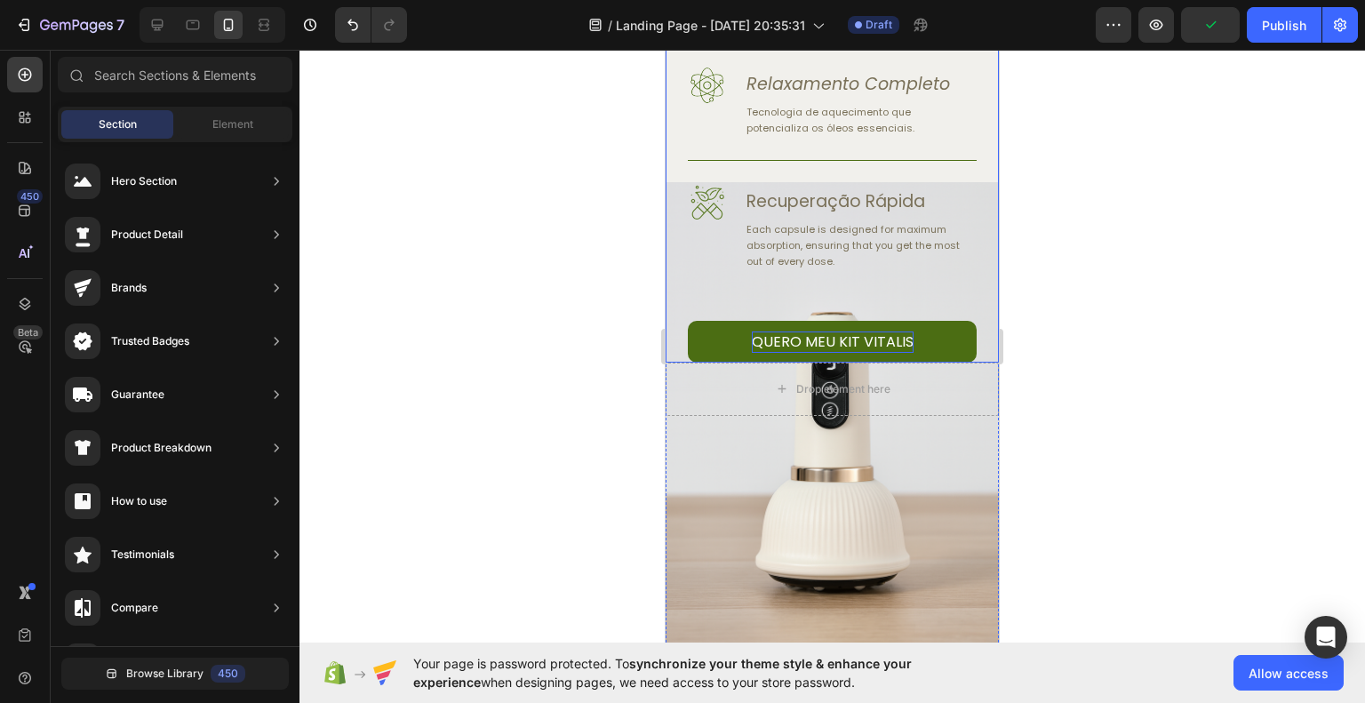
click at [693, 310] on div "Image Alívio Instantâneo Heading Reduza dores e tensões em poucos minutos. Text…" at bounding box center [832, 166] width 289 height 394
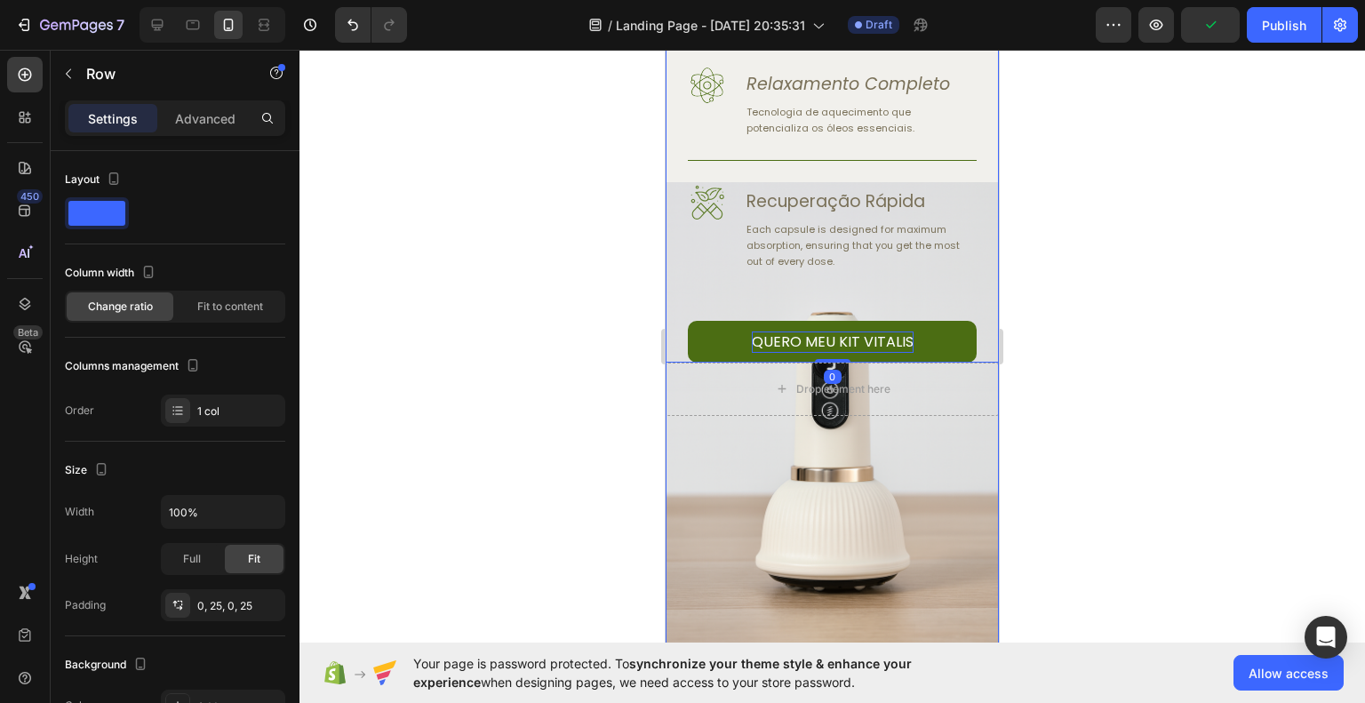
click at [691, 471] on div "Image Alívio Instantâneo Heading Reduza dores e tensões em poucos minutos. Text…" at bounding box center [832, 326] width 333 height 714
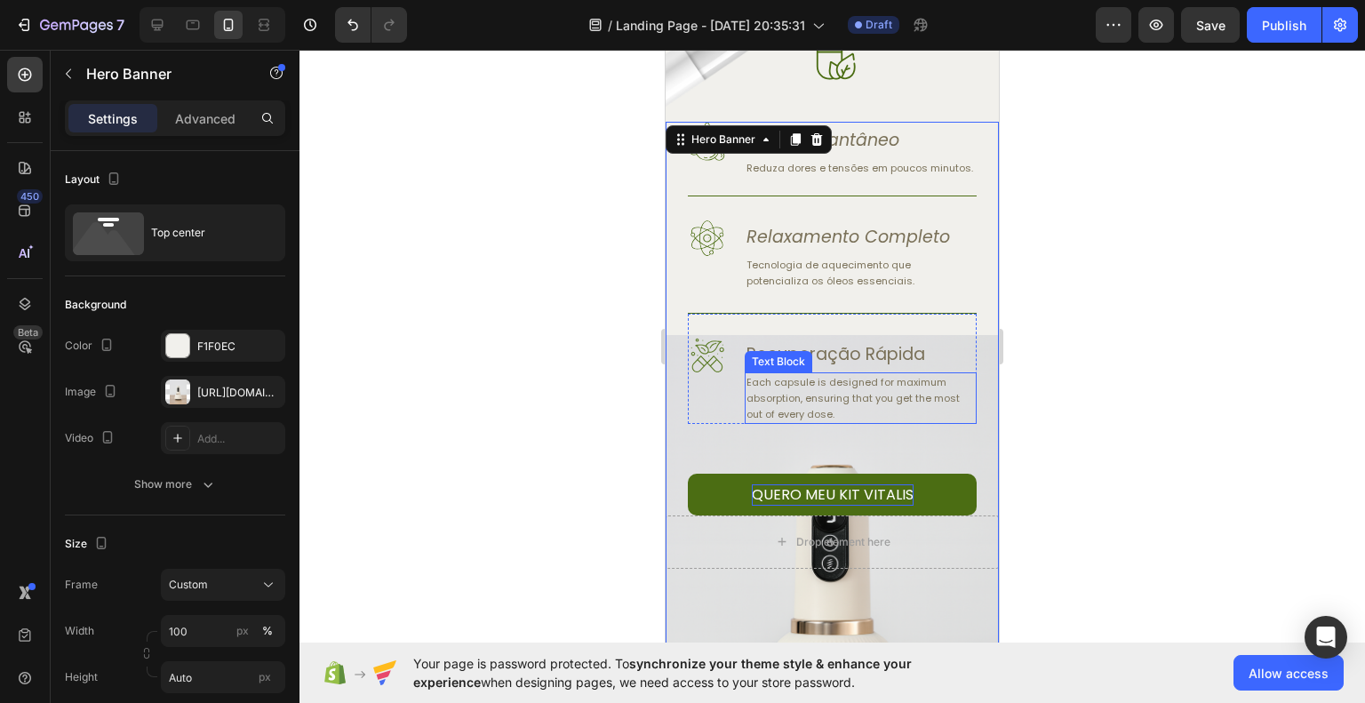
scroll to position [978, 0]
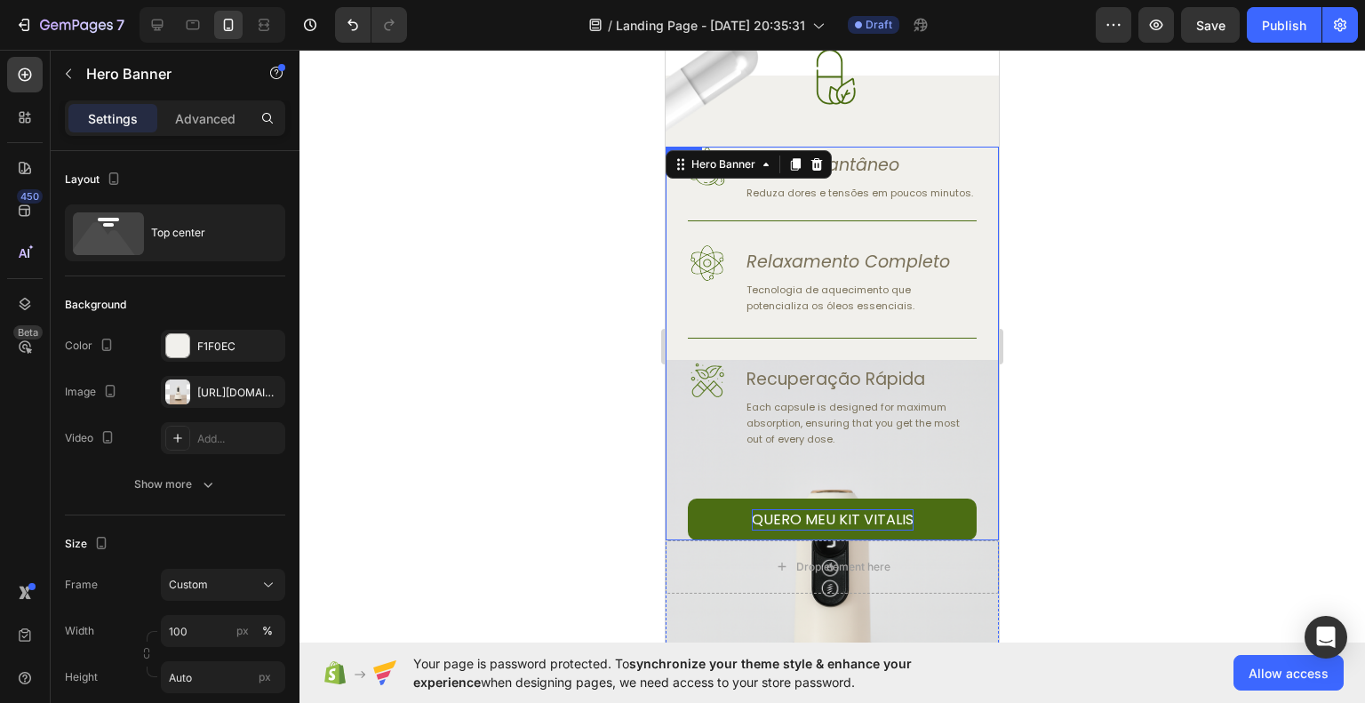
click at [805, 351] on div "Image Alívio Instantâneo Heading Reduza dores e tensões em poucos minutos. Text…" at bounding box center [832, 344] width 289 height 394
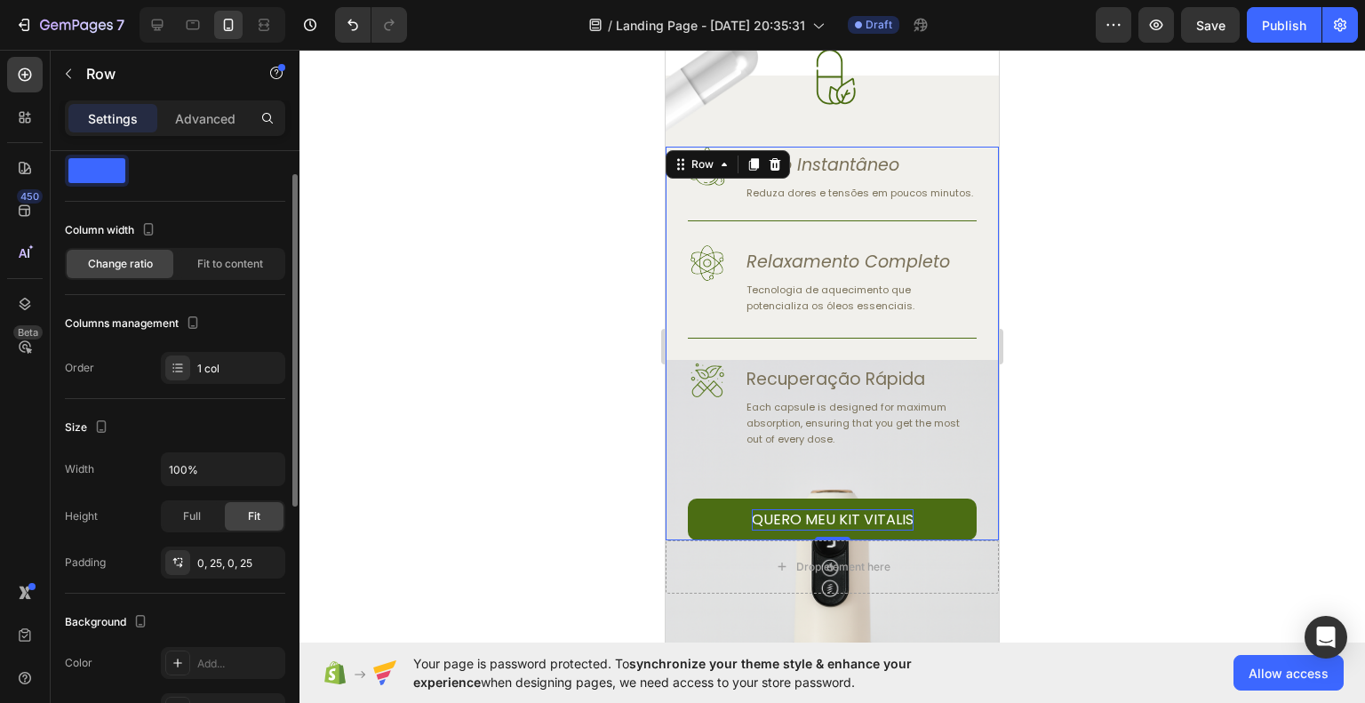
scroll to position [0, 0]
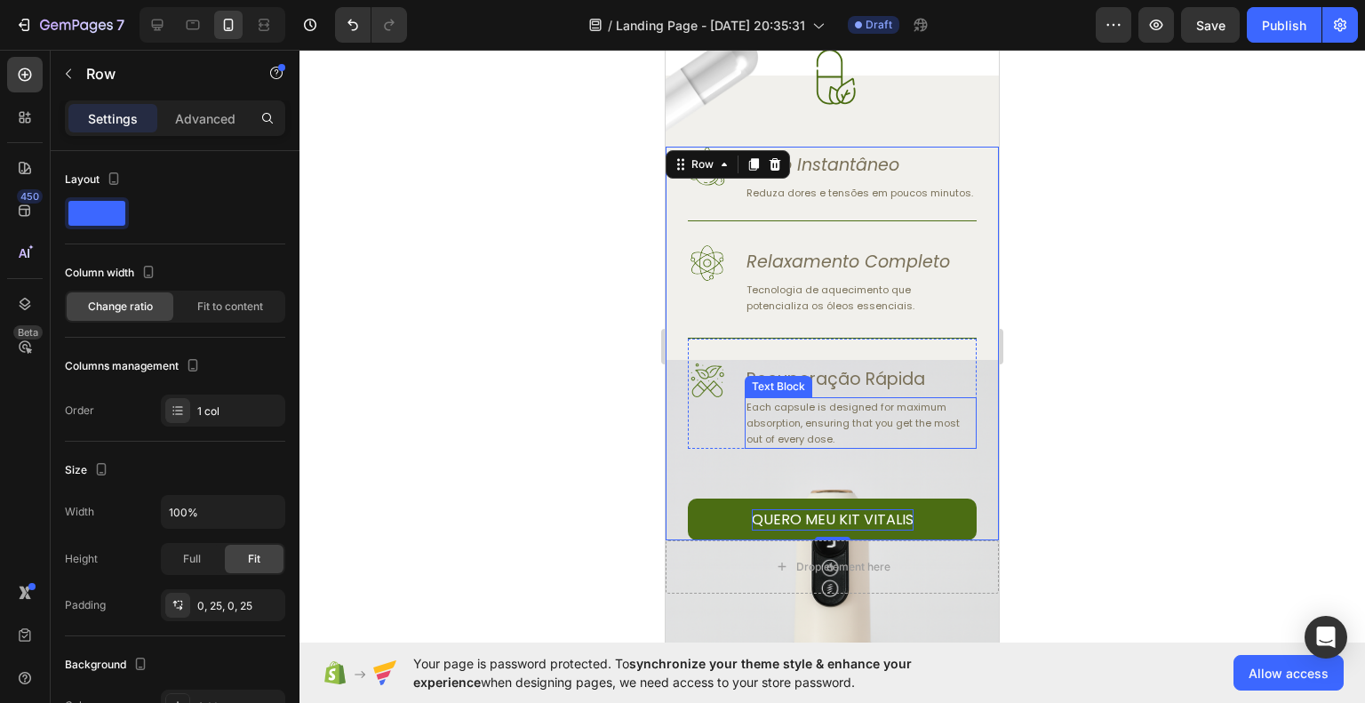
click at [1183, 472] on div at bounding box center [833, 376] width 1066 height 653
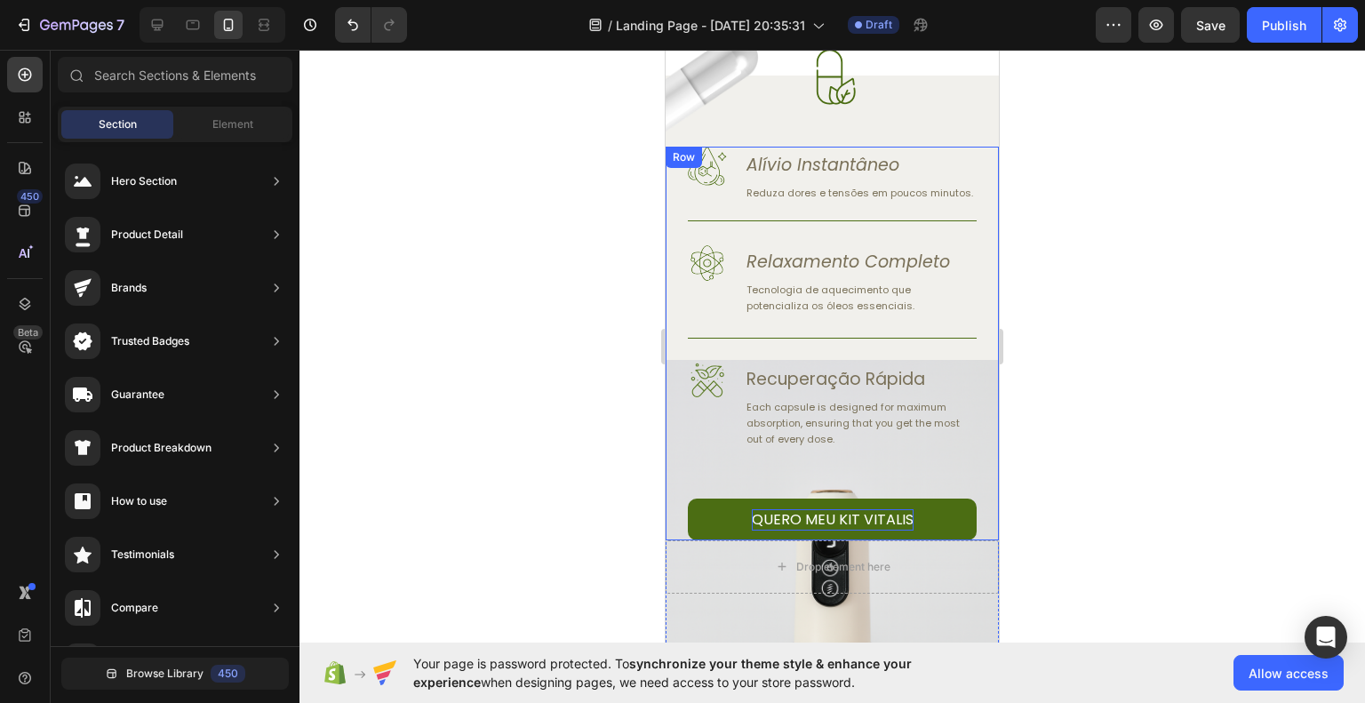
click at [800, 349] on div "Image Alívio Instantâneo Heading Reduza dores e tensões em poucos minutos. Text…" at bounding box center [832, 344] width 289 height 394
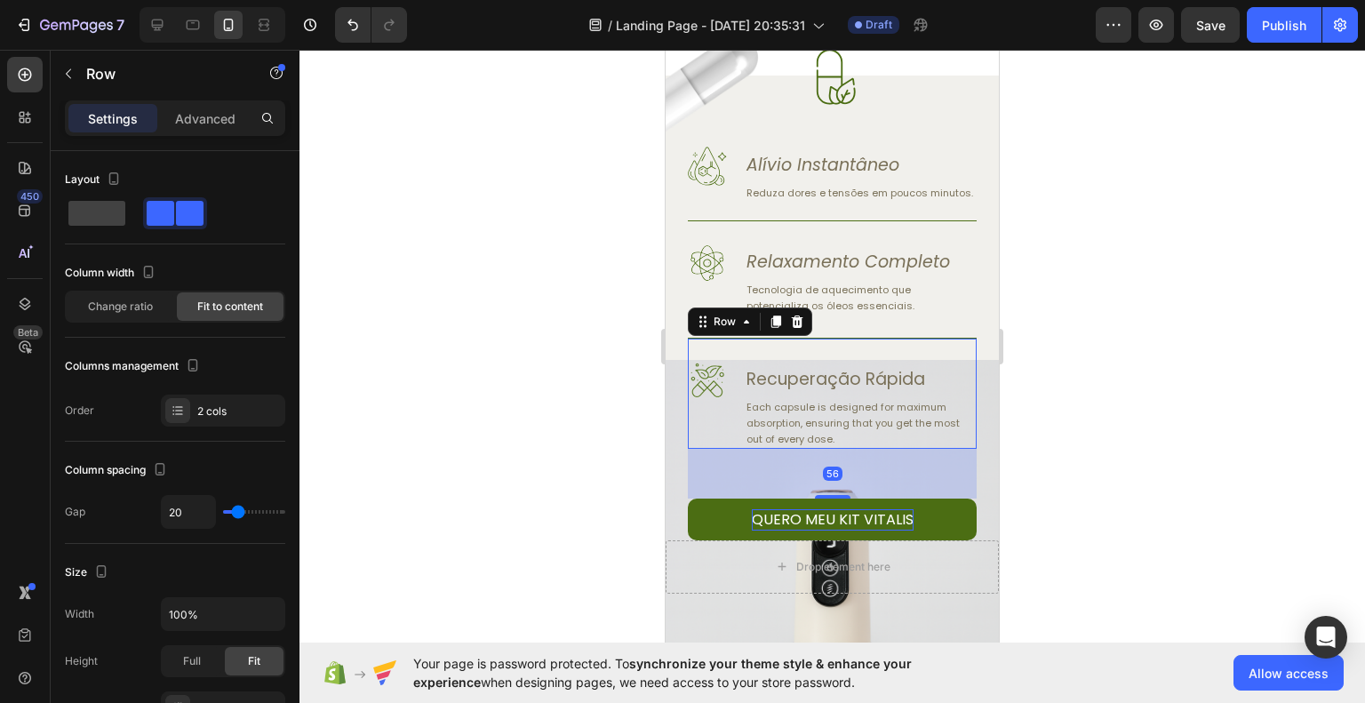
click at [857, 354] on div "Image Recuperação Rápida Heading Each capsule is designed for maximum absorptio…" at bounding box center [832, 393] width 289 height 111
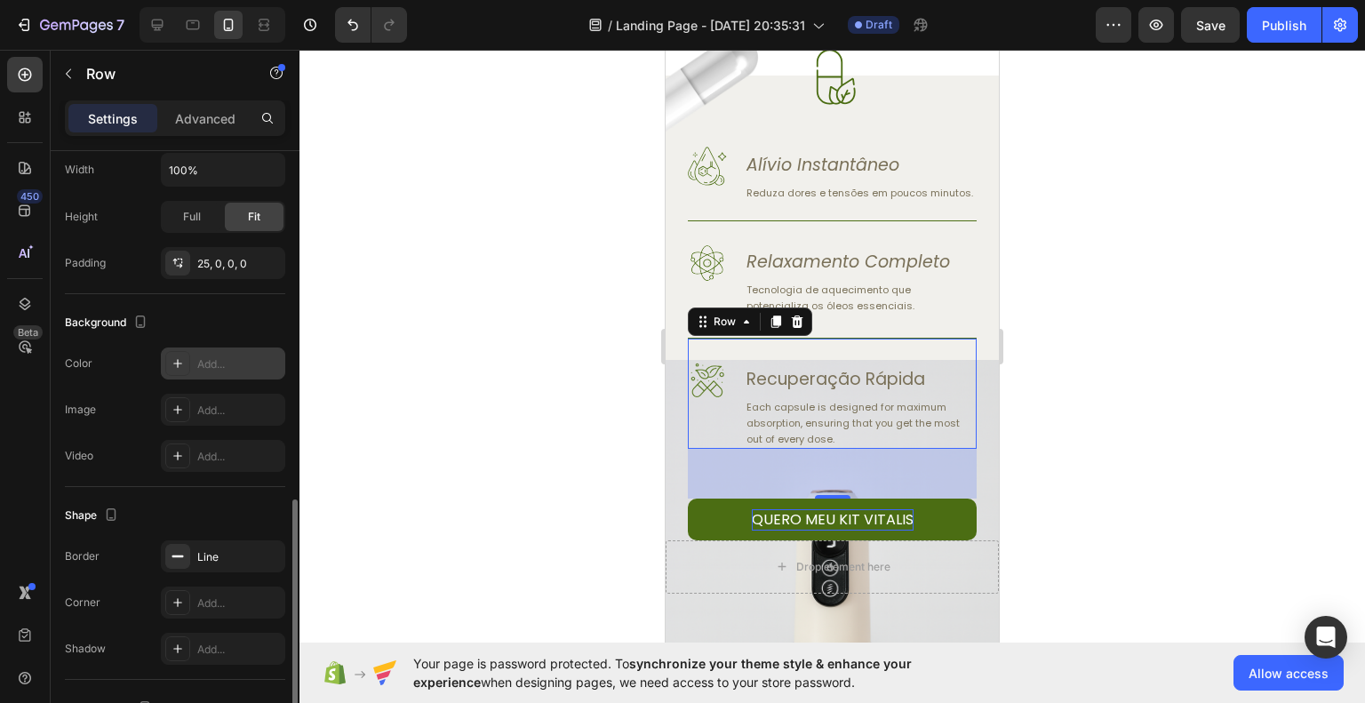
scroll to position [622, 0]
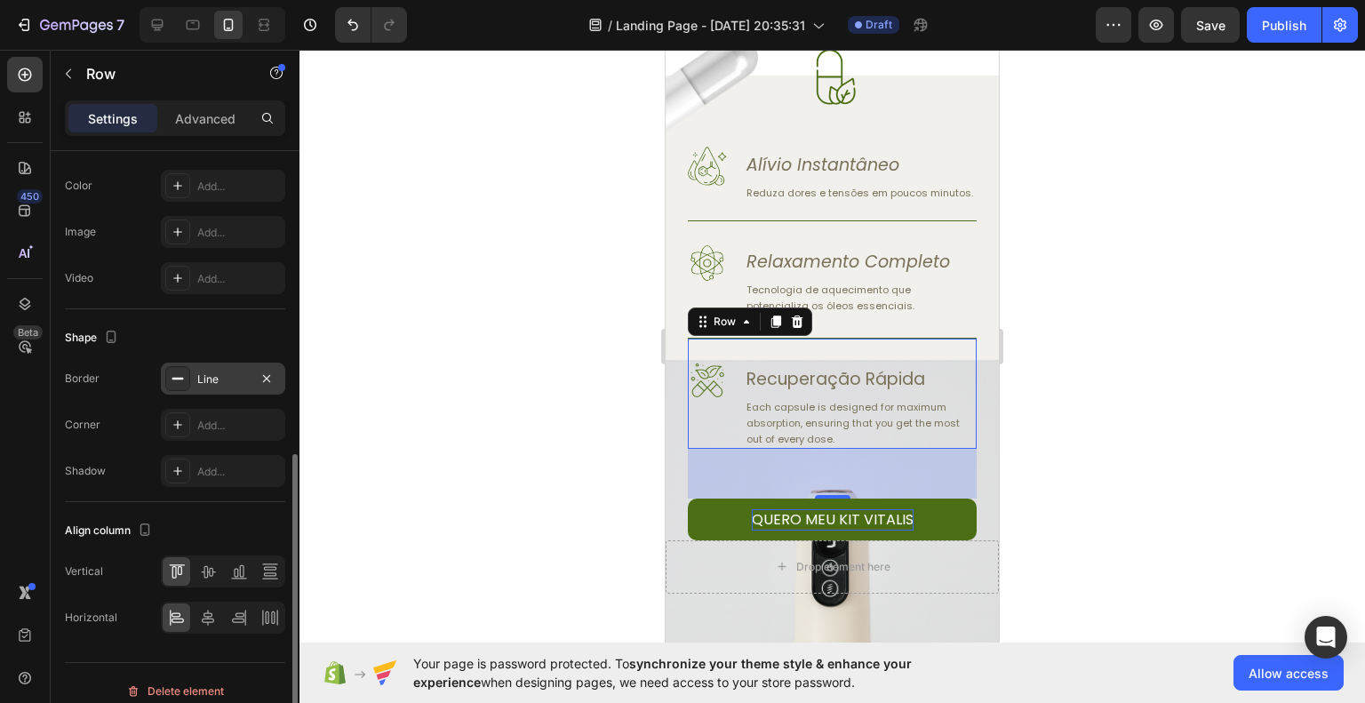
click at [248, 382] on div "Line" at bounding box center [223, 380] width 52 height 16
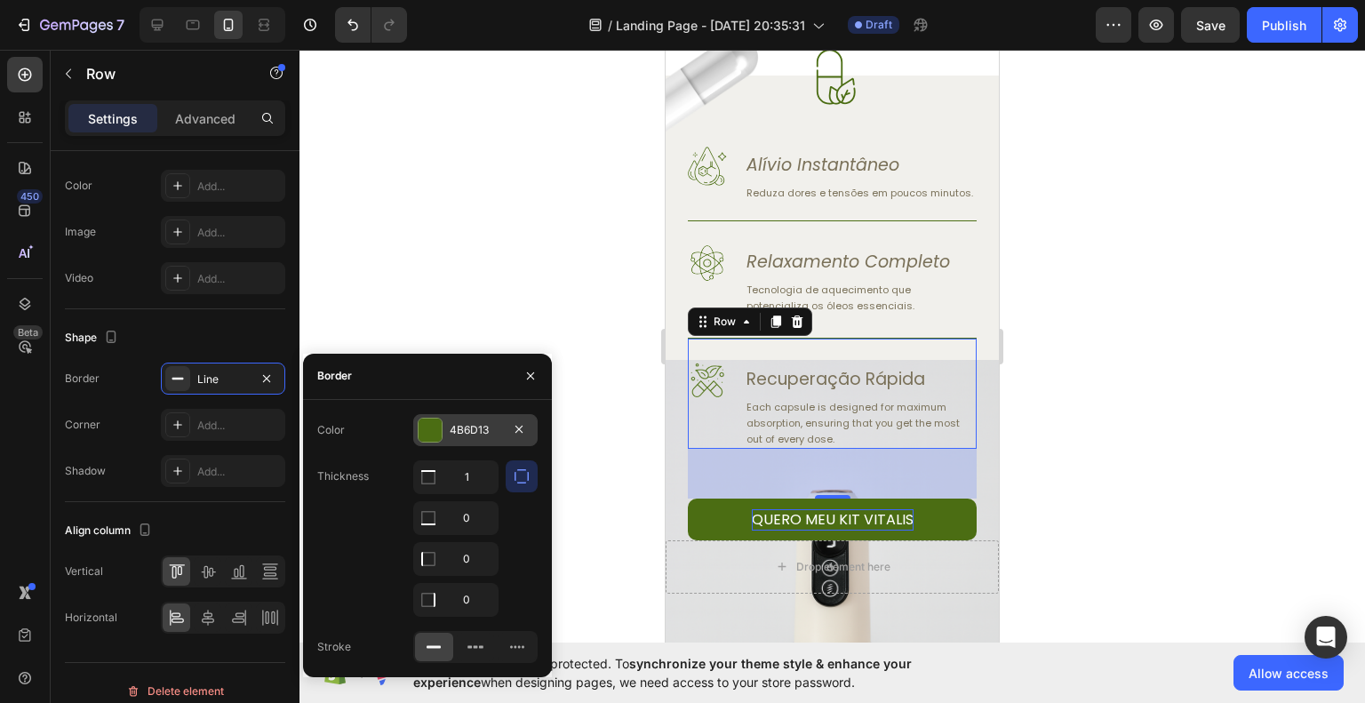
click at [455, 434] on div "4B6D13" at bounding box center [476, 430] width 52 height 16
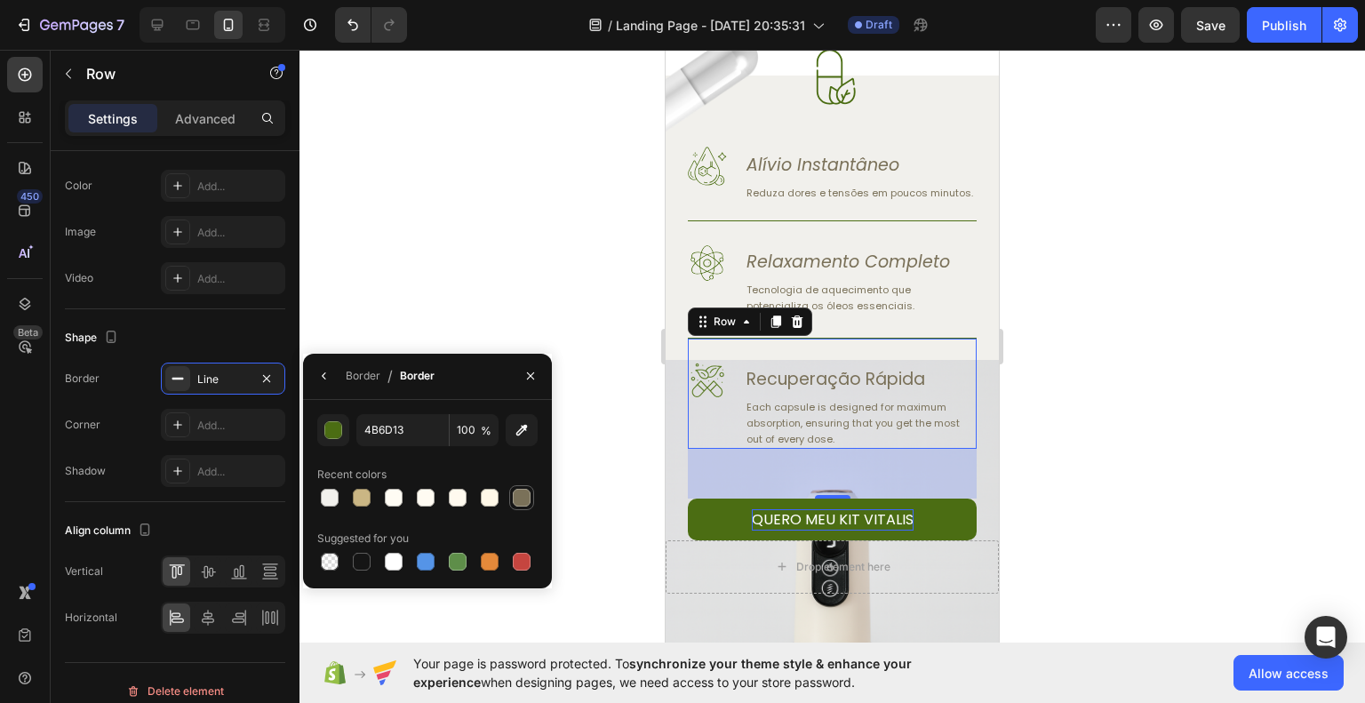
click at [526, 496] on div at bounding box center [522, 498] width 18 height 18
type input "7A7159"
click at [1127, 540] on div at bounding box center [833, 376] width 1066 height 653
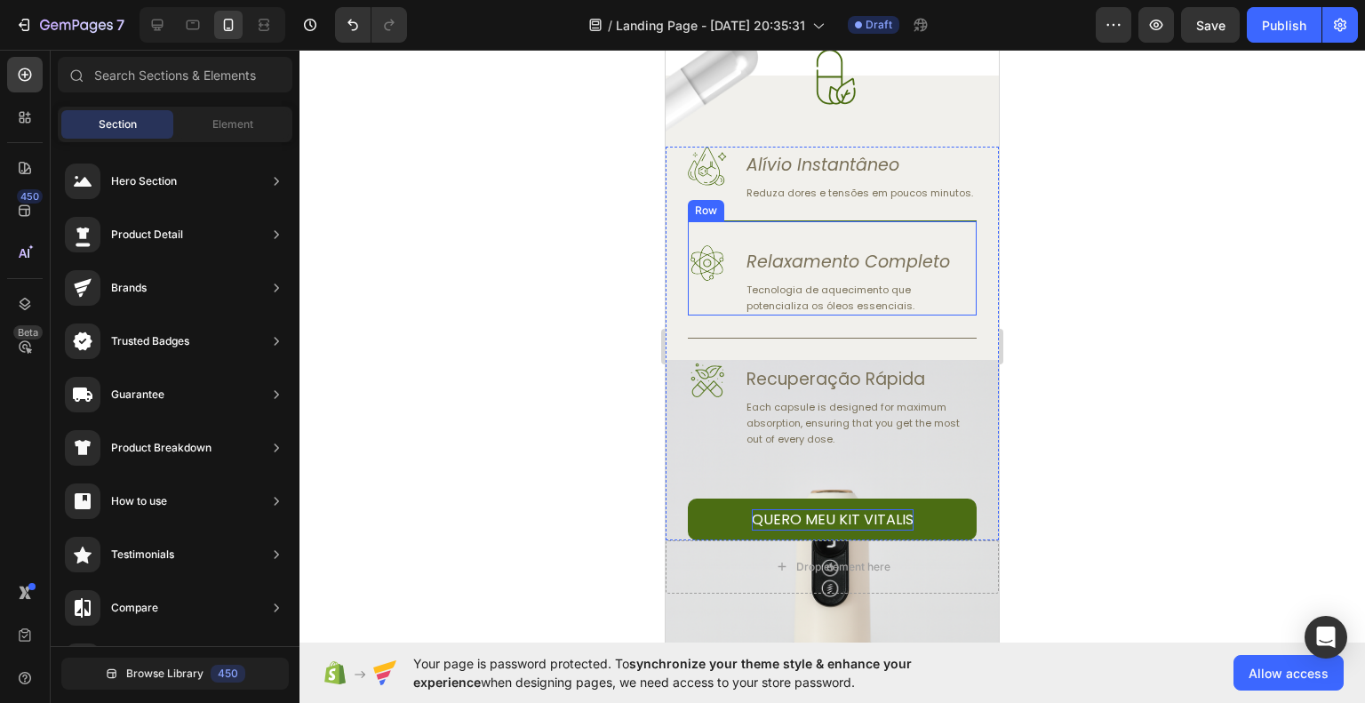
click at [796, 236] on div "Image Relaxamento Completo Heading Tecnologia de aquecimento que potencializa o…" at bounding box center [832, 267] width 289 height 95
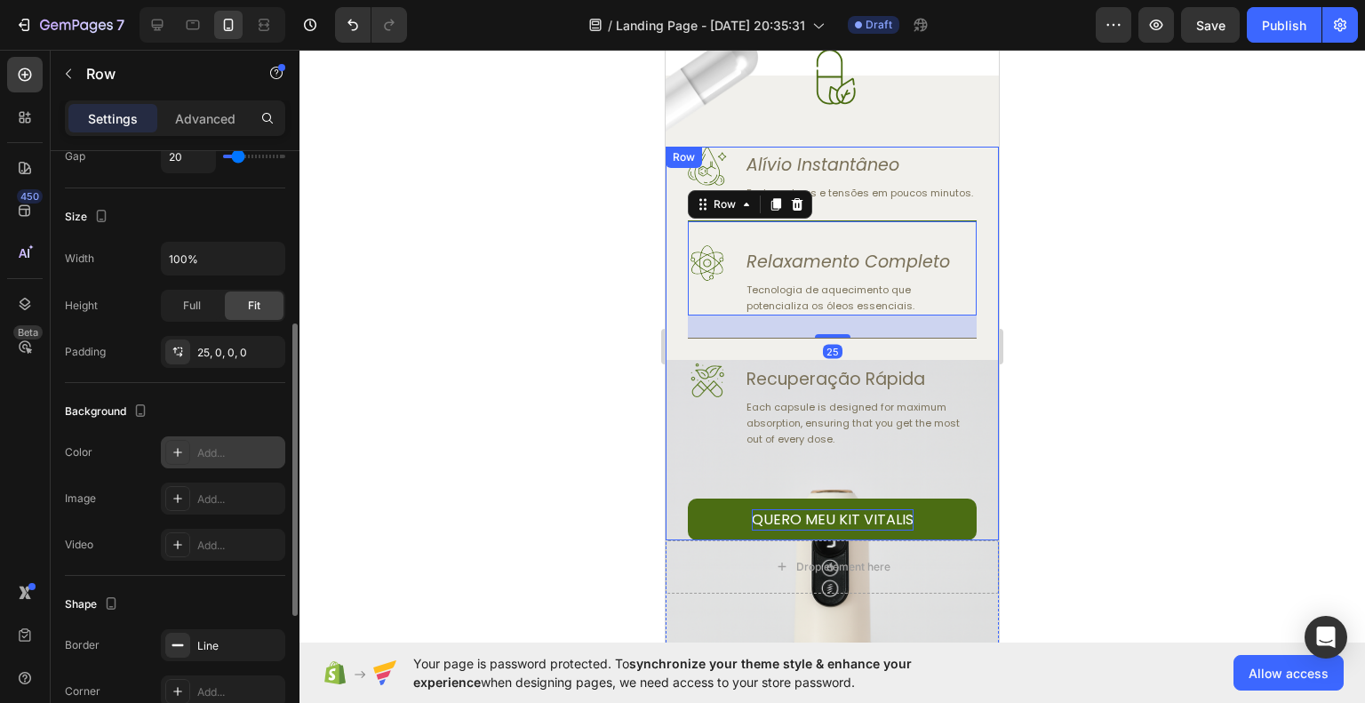
scroll to position [533, 0]
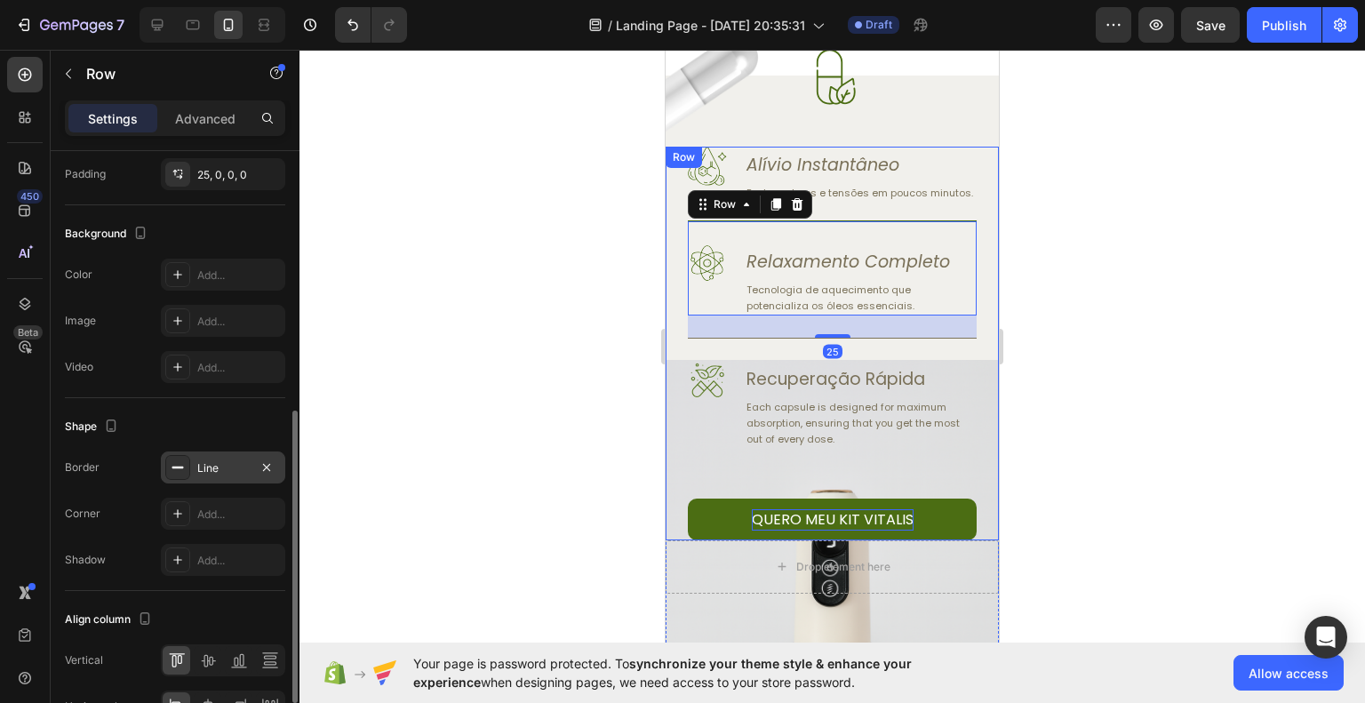
click at [220, 460] on div "Line" at bounding box center [223, 468] width 52 height 16
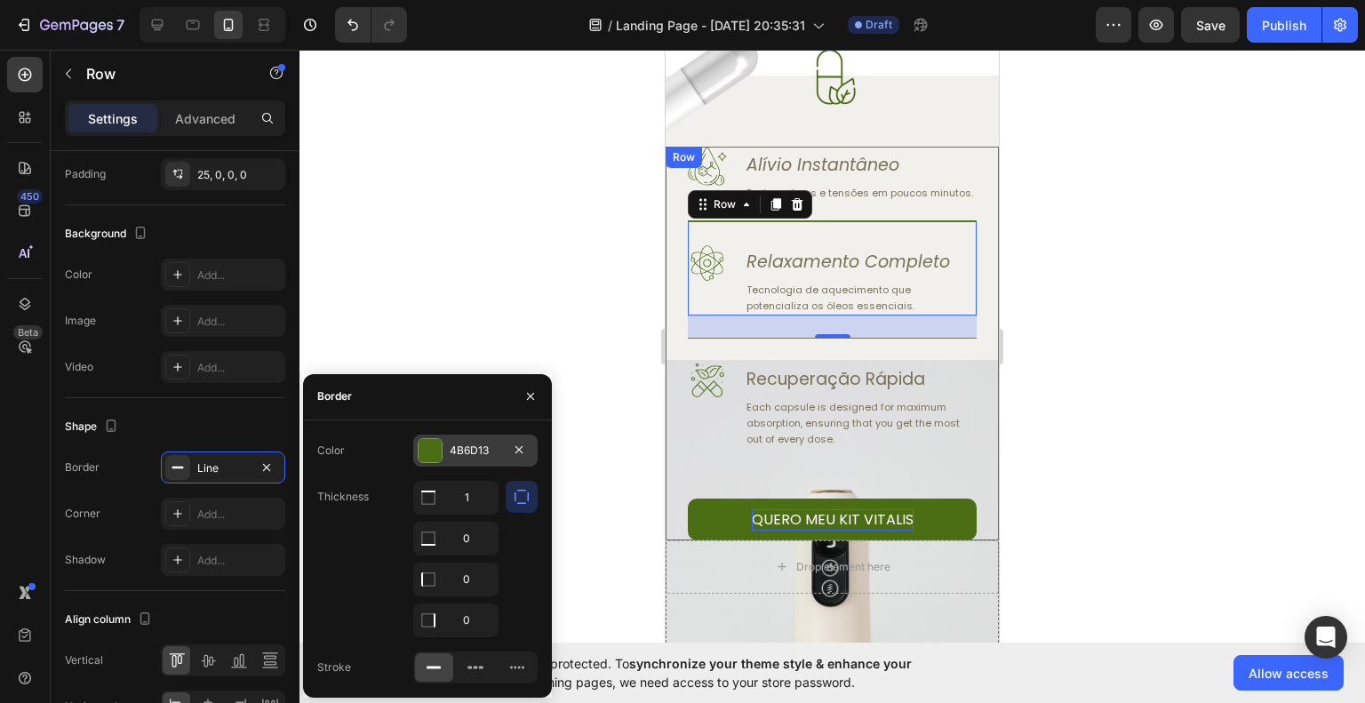
click at [483, 453] on div "4B6D13" at bounding box center [476, 451] width 52 height 16
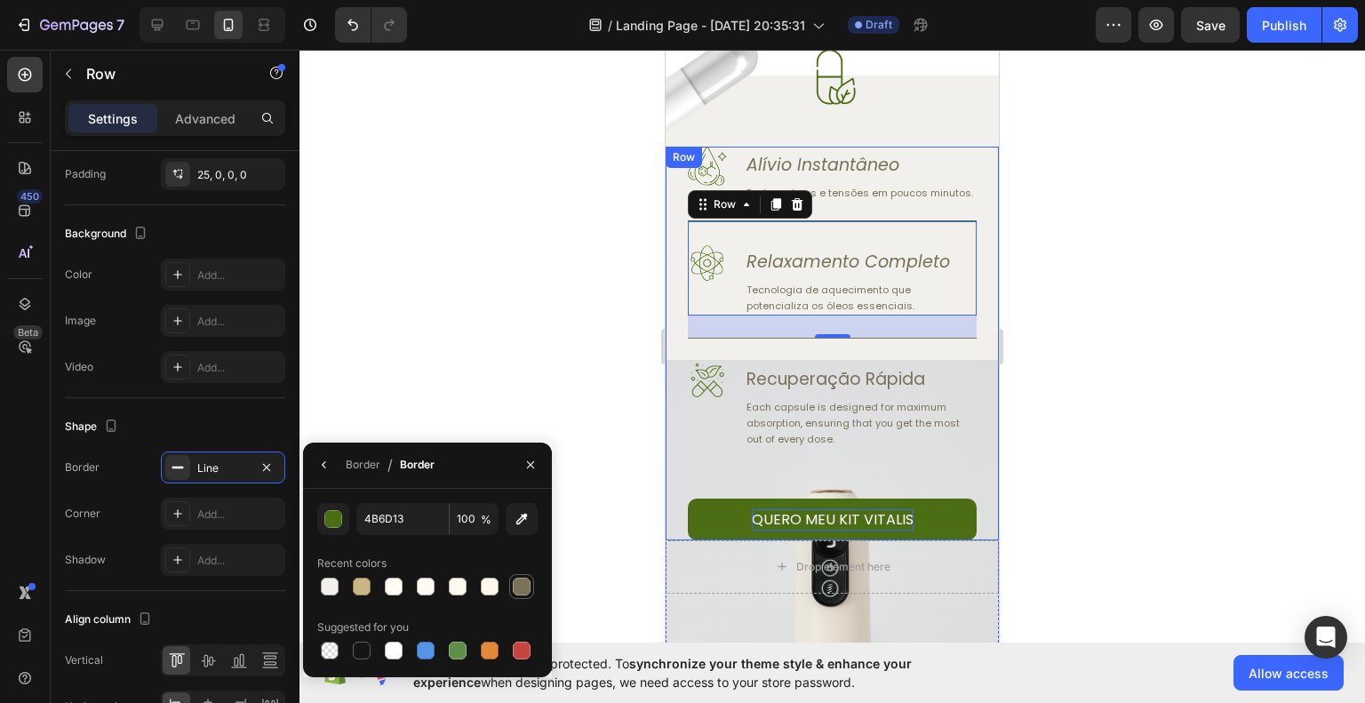
click at [511, 592] on div at bounding box center [521, 586] width 25 height 25
type input "7A7159"
click at [1100, 504] on div at bounding box center [833, 376] width 1066 height 653
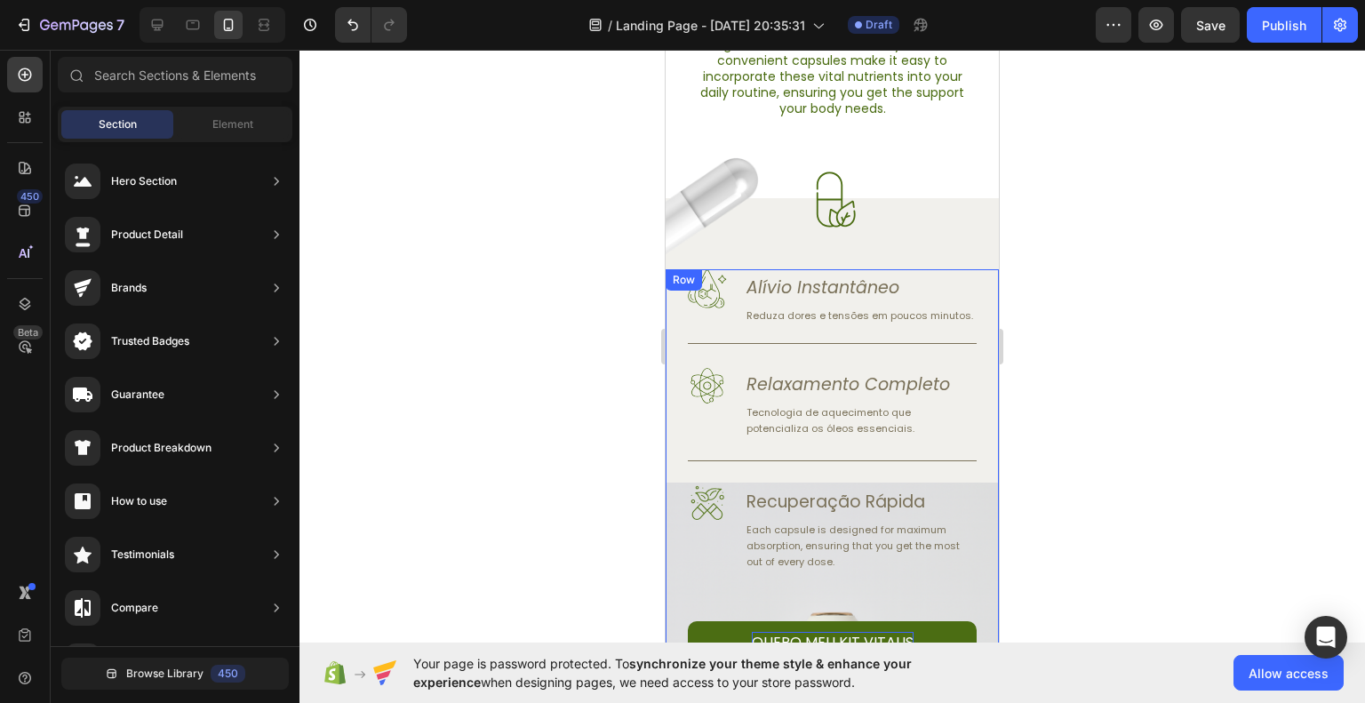
scroll to position [800, 0]
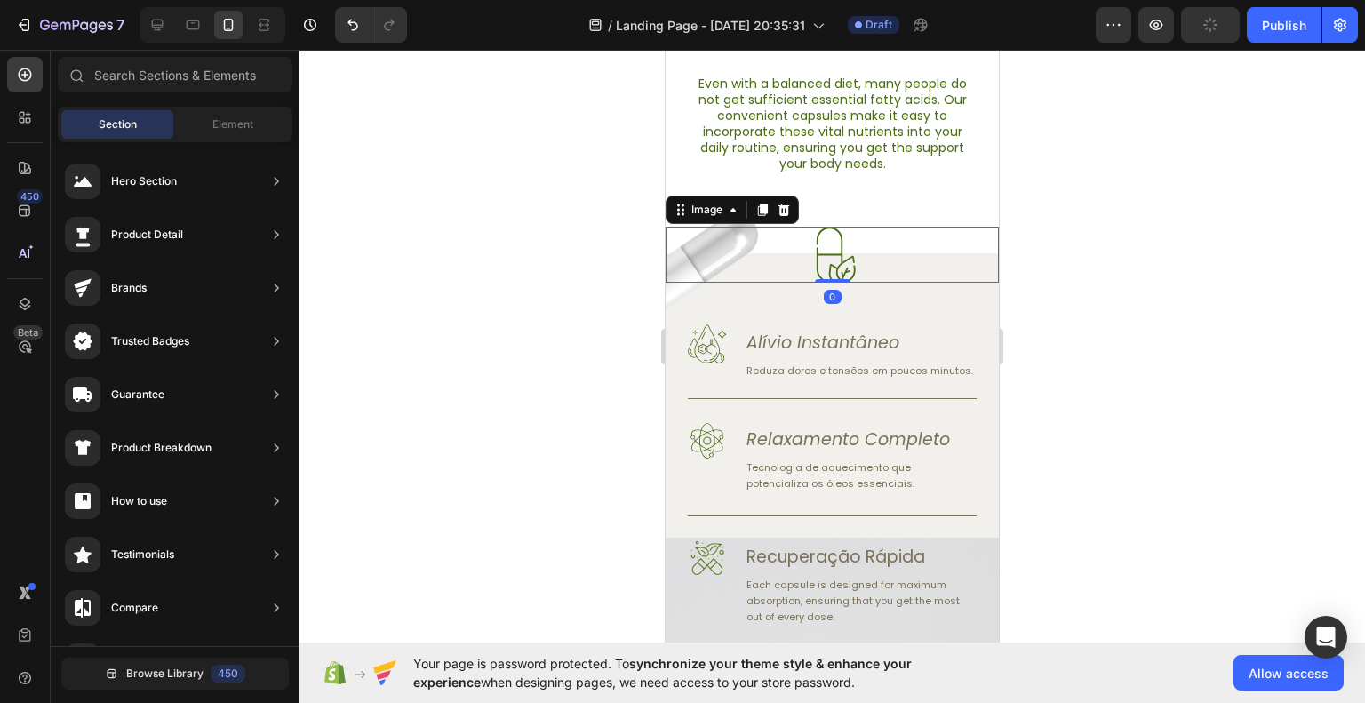
click at [845, 253] on img at bounding box center [832, 255] width 56 height 56
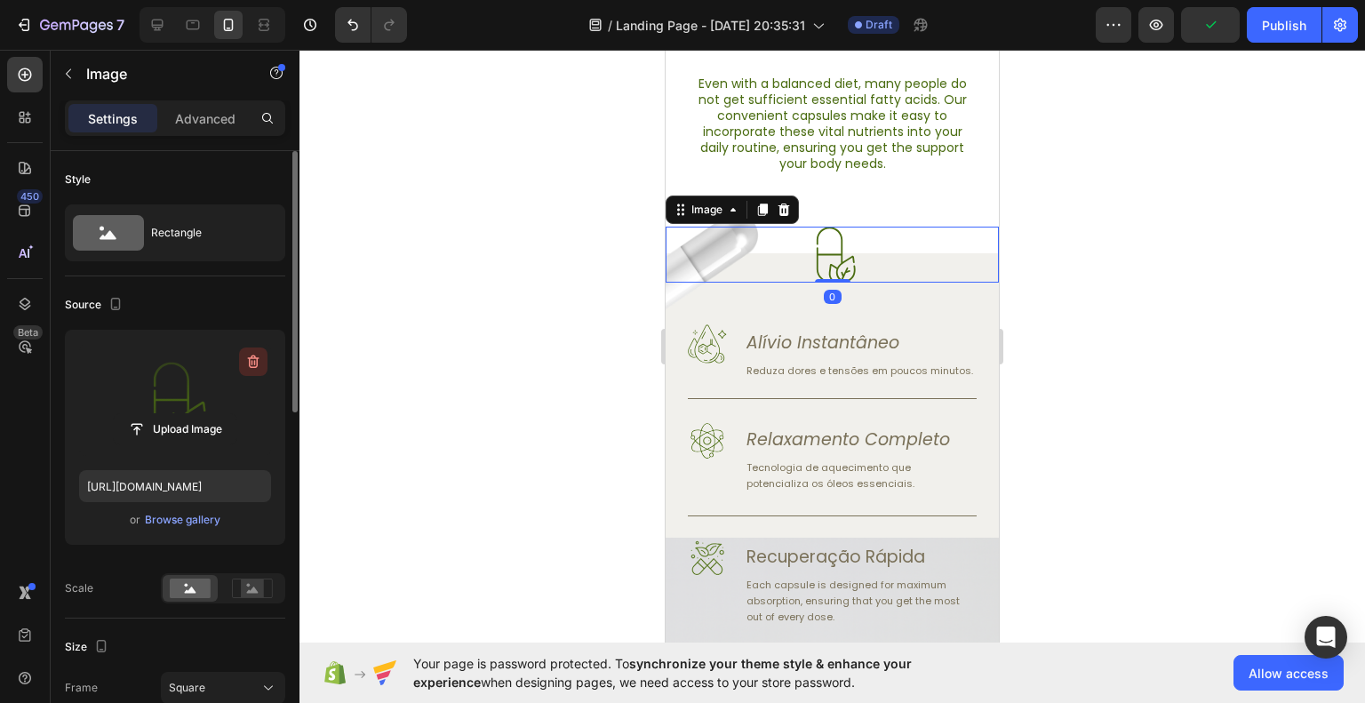
click at [252, 361] on icon "button" at bounding box center [253, 362] width 2 height 5
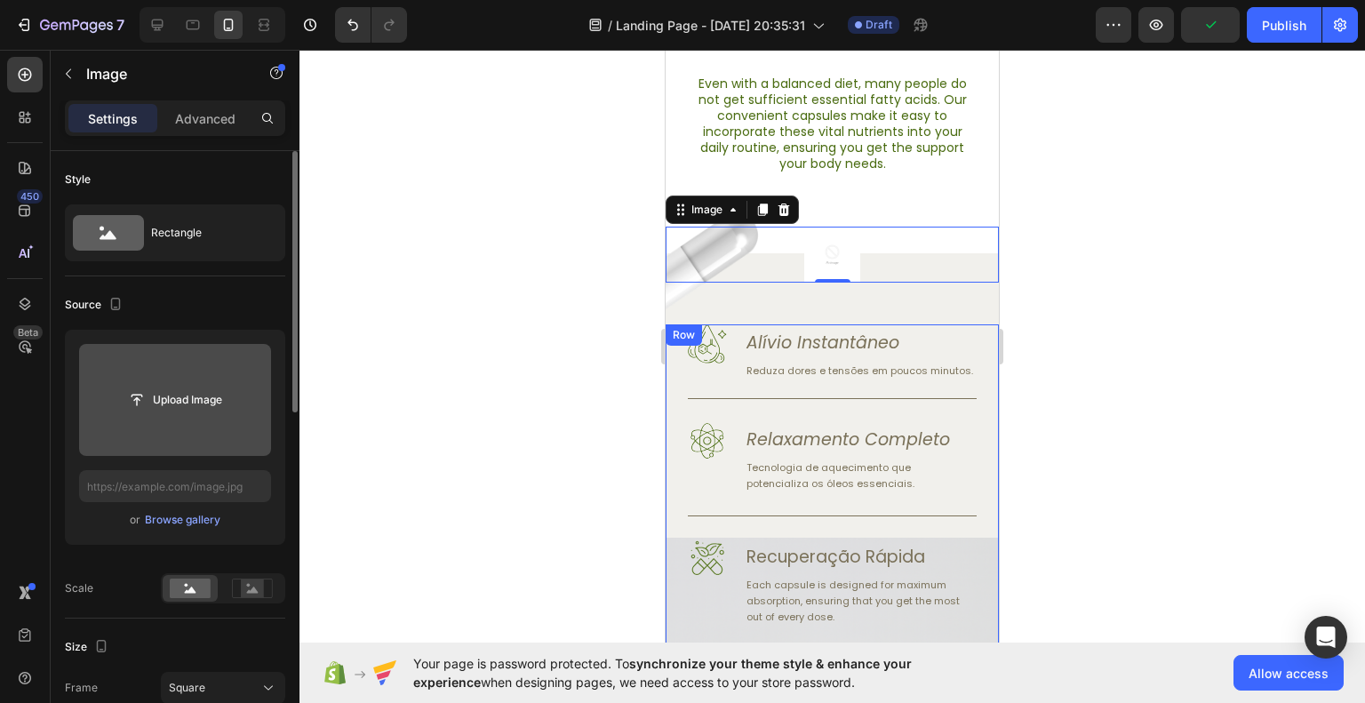
click at [1141, 370] on div at bounding box center [833, 376] width 1066 height 653
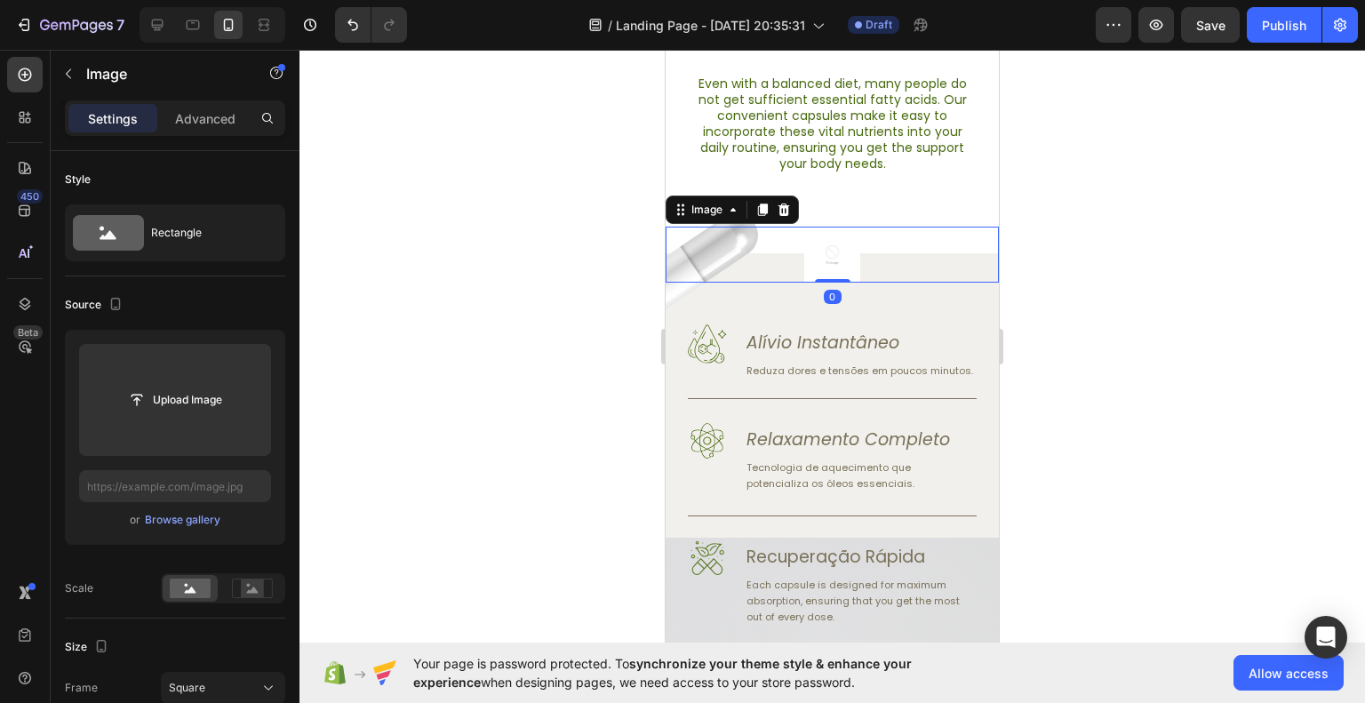
click at [829, 269] on img at bounding box center [832, 255] width 56 height 56
click at [789, 208] on icon at bounding box center [784, 210] width 14 height 14
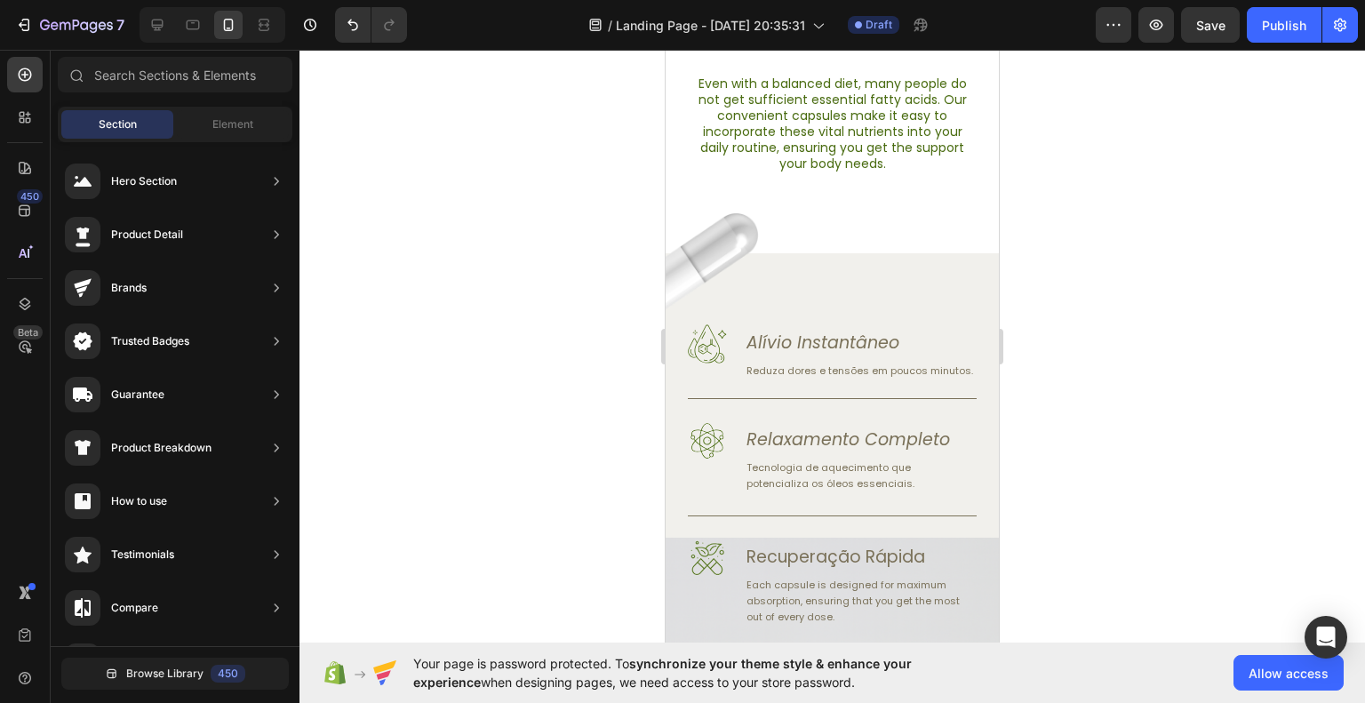
click at [1210, 288] on div at bounding box center [833, 376] width 1066 height 653
click at [730, 245] on img at bounding box center [719, 264] width 107 height 129
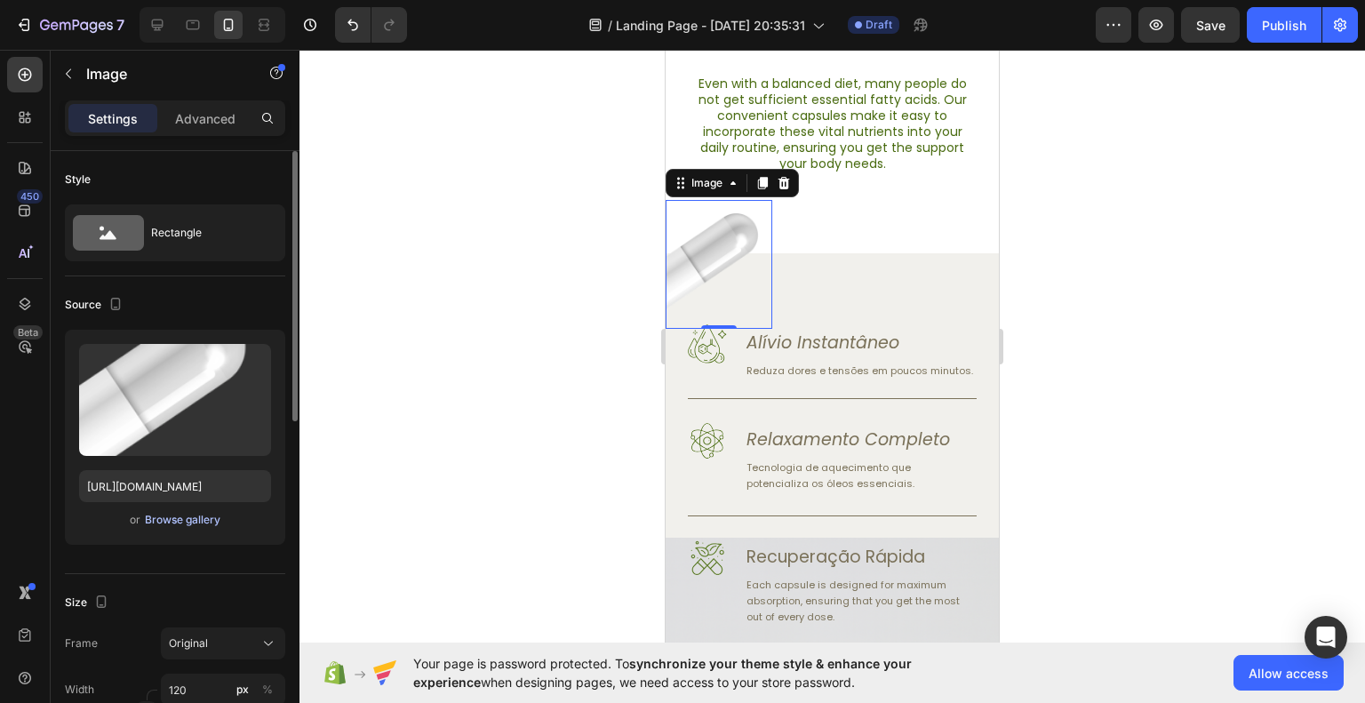
click at [186, 524] on div "Browse gallery" at bounding box center [183, 520] width 76 height 16
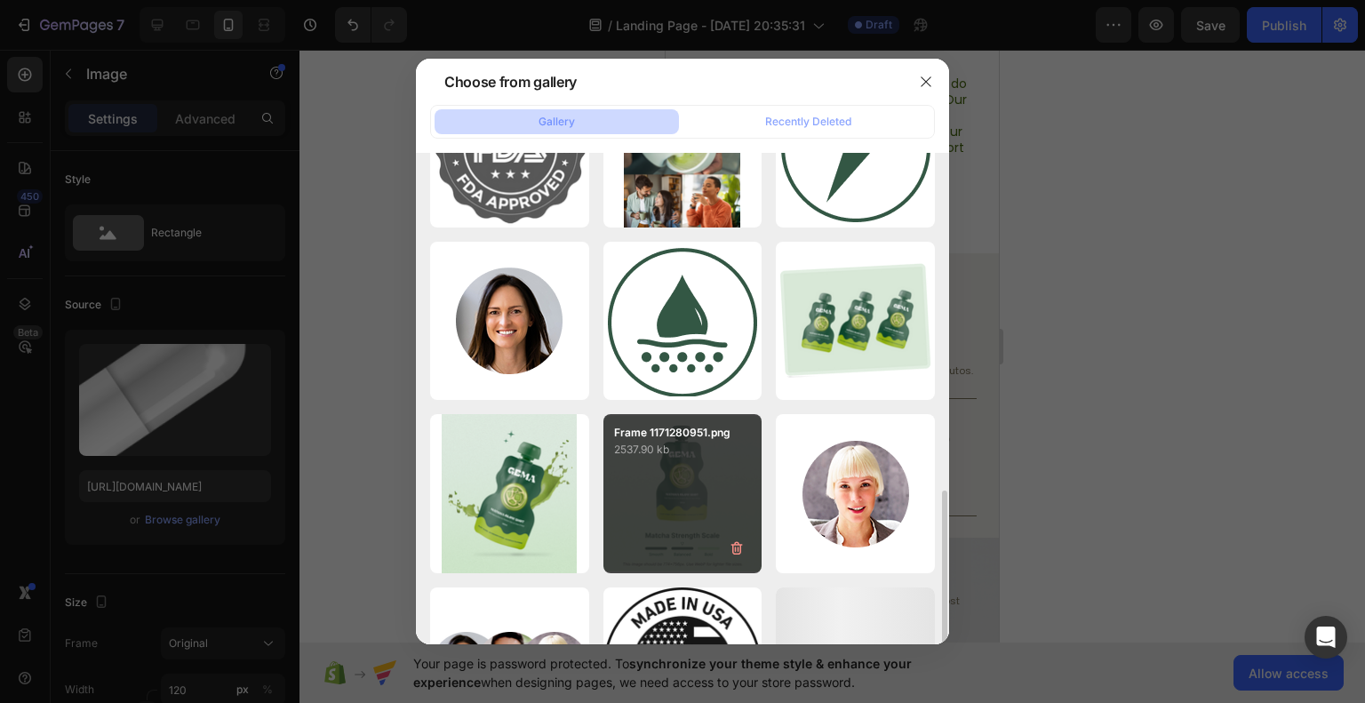
scroll to position [560, 0]
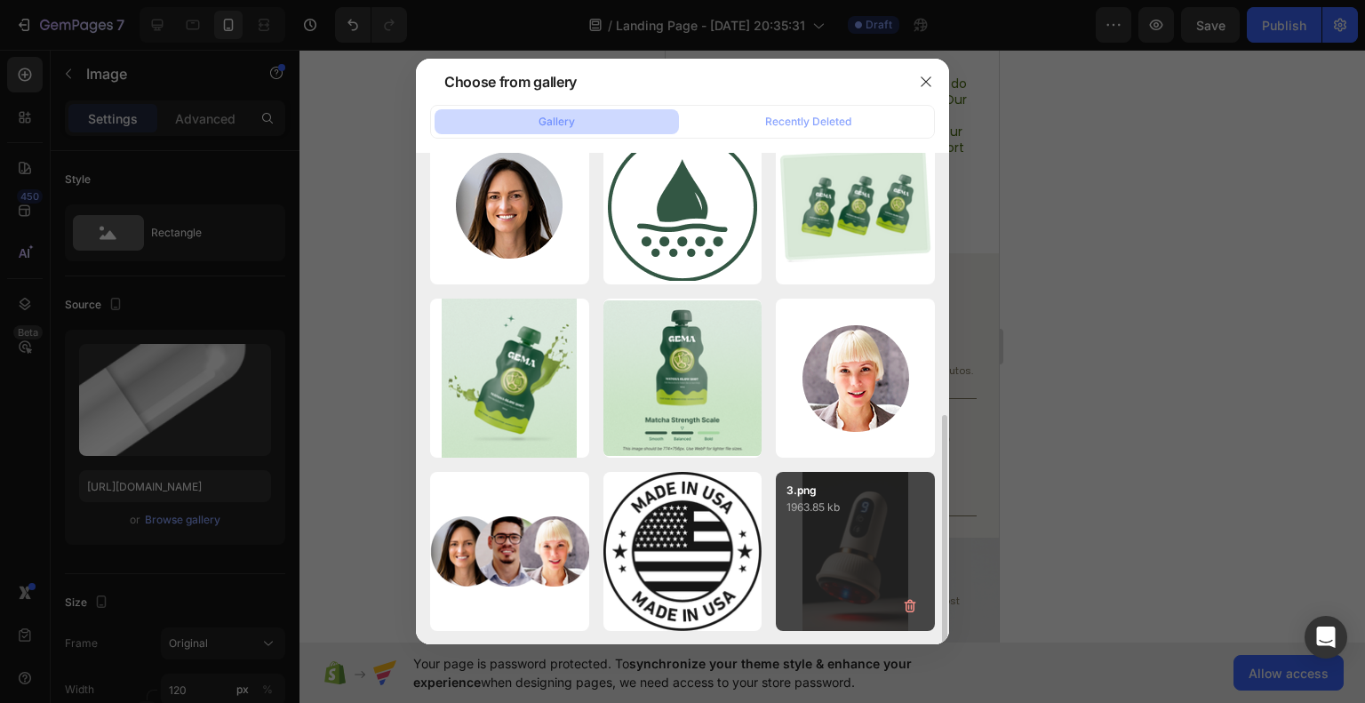
click at [851, 532] on div "3.png 1963.85 kb" at bounding box center [855, 551] width 159 height 159
type input "https://cdn.shopify.com/s/files/1/0956/4953/0147/files/gempages_586058162910528…"
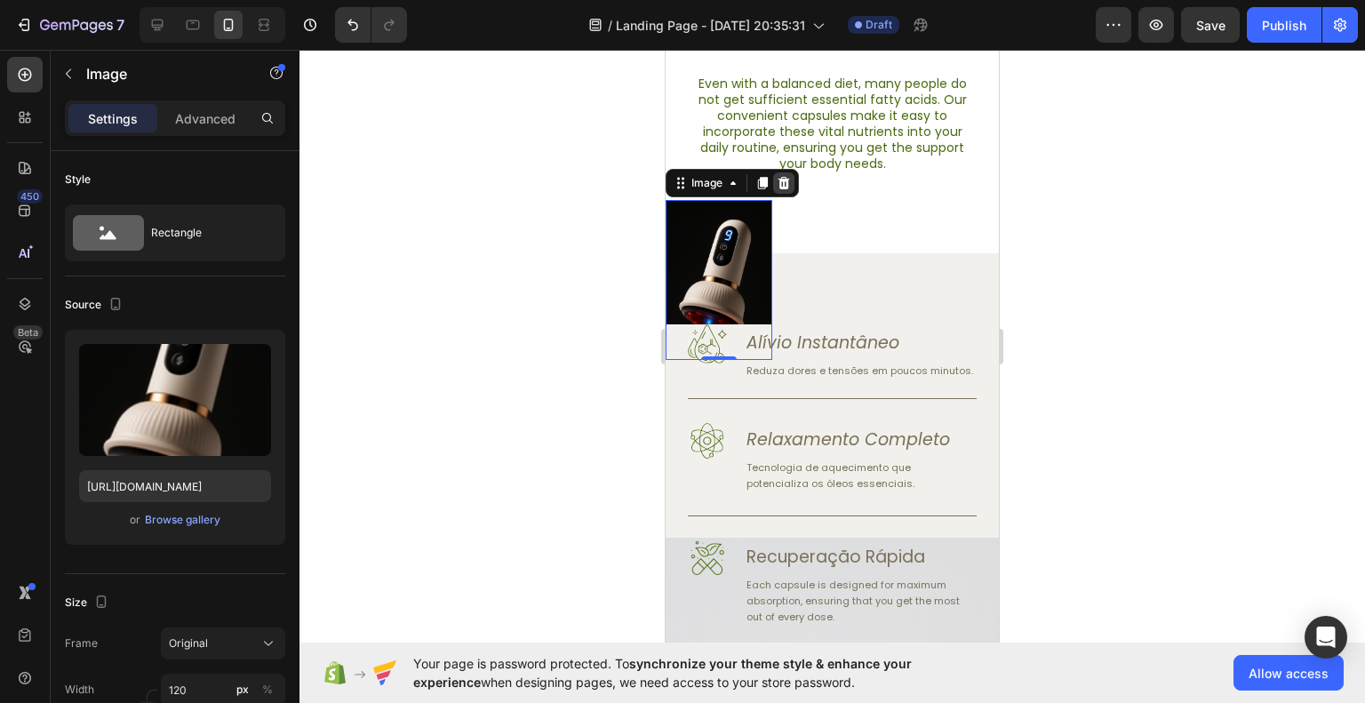
click at [782, 180] on icon at bounding box center [785, 183] width 12 height 12
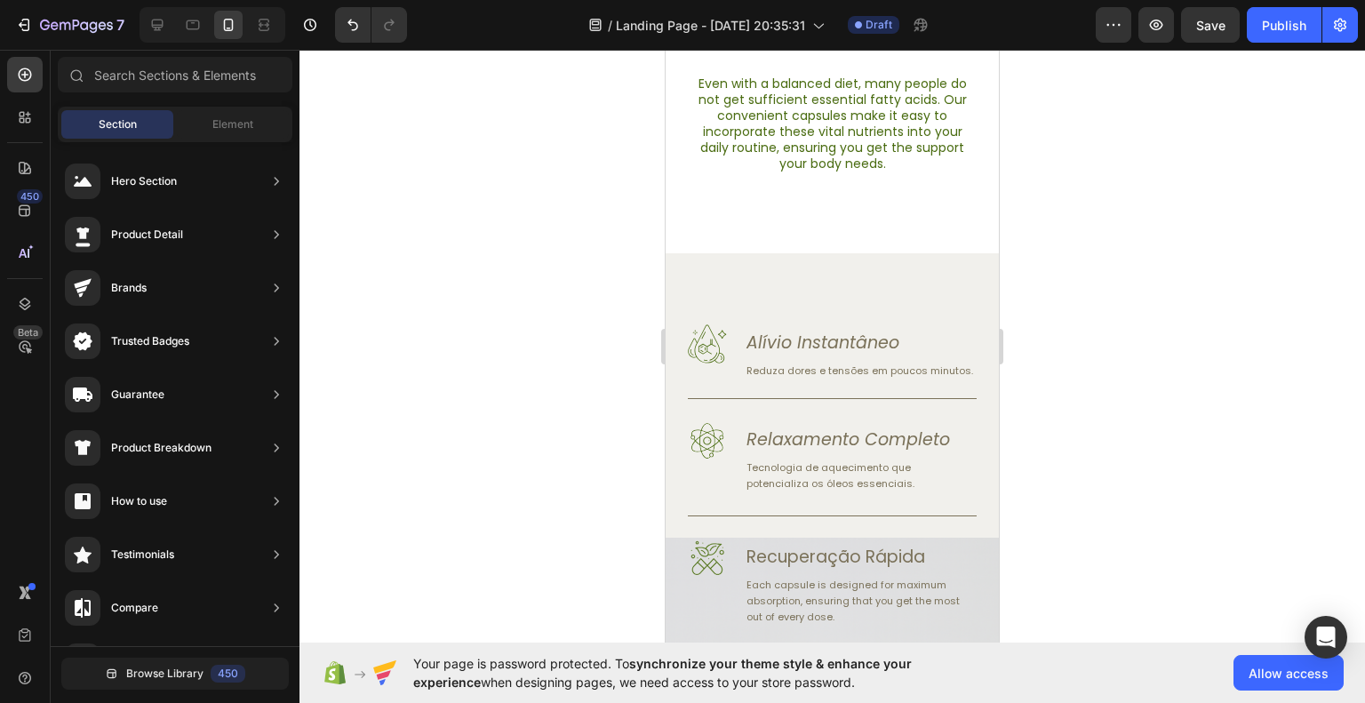
click at [1226, 316] on div at bounding box center [833, 376] width 1066 height 653
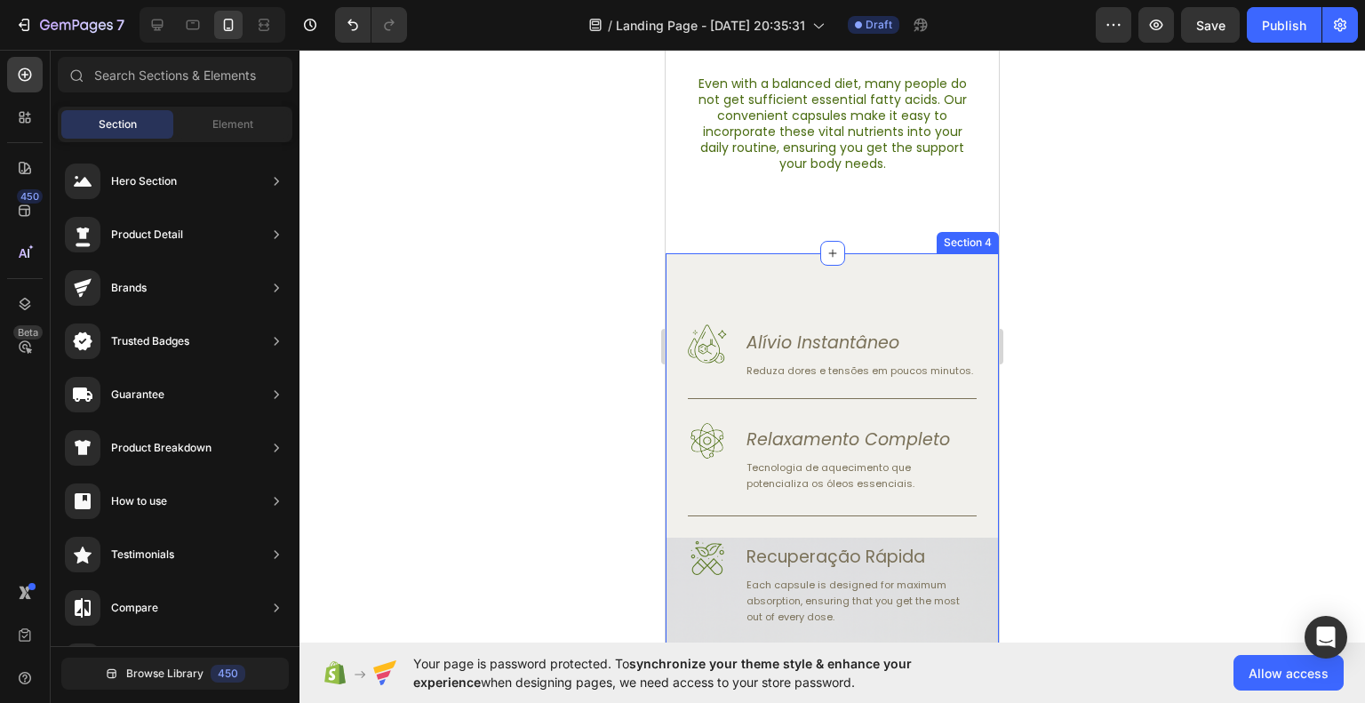
click at [884, 272] on div "Relaxamento e bem-estar Heading Row Image Alívio Instantâneo Heading Reduza dor…" at bounding box center [832, 645] width 333 height 785
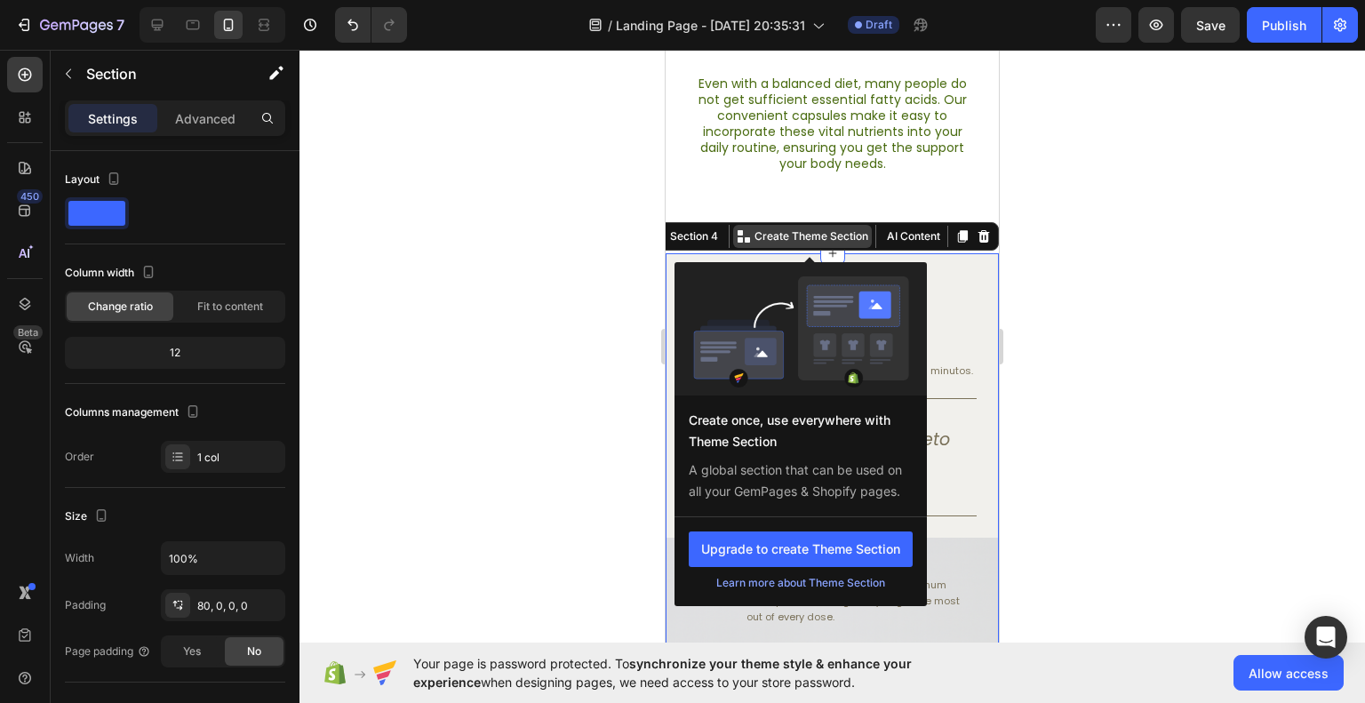
click at [813, 238] on p "Create Theme Section" at bounding box center [812, 236] width 114 height 16
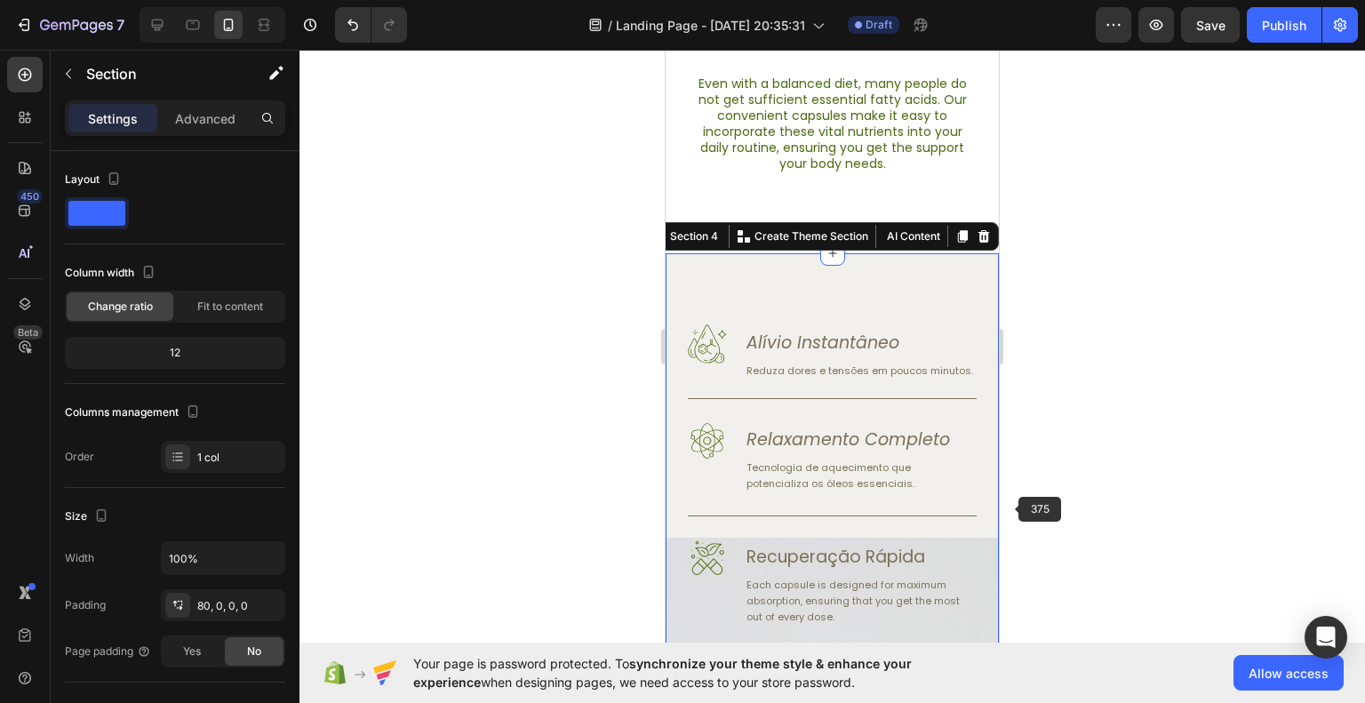
click at [1094, 485] on div at bounding box center [833, 376] width 1066 height 653
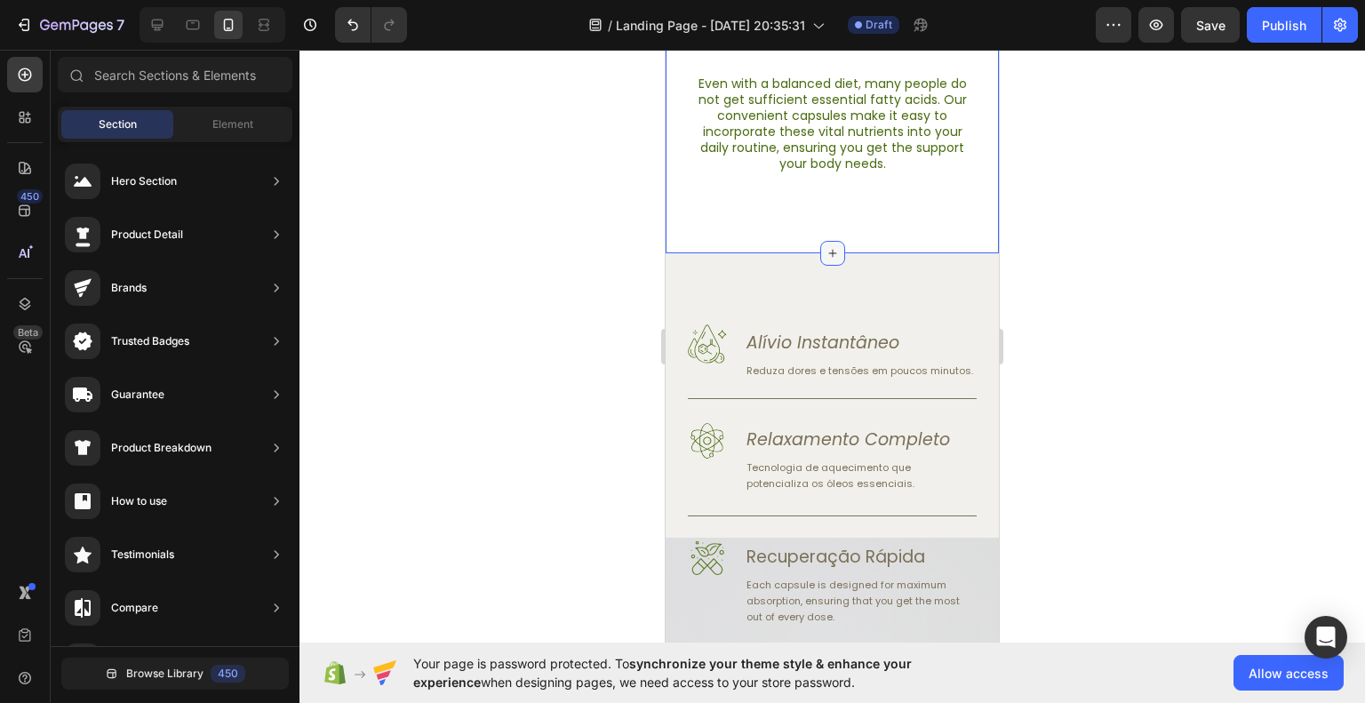
click at [820, 252] on div at bounding box center [832, 253] width 25 height 25
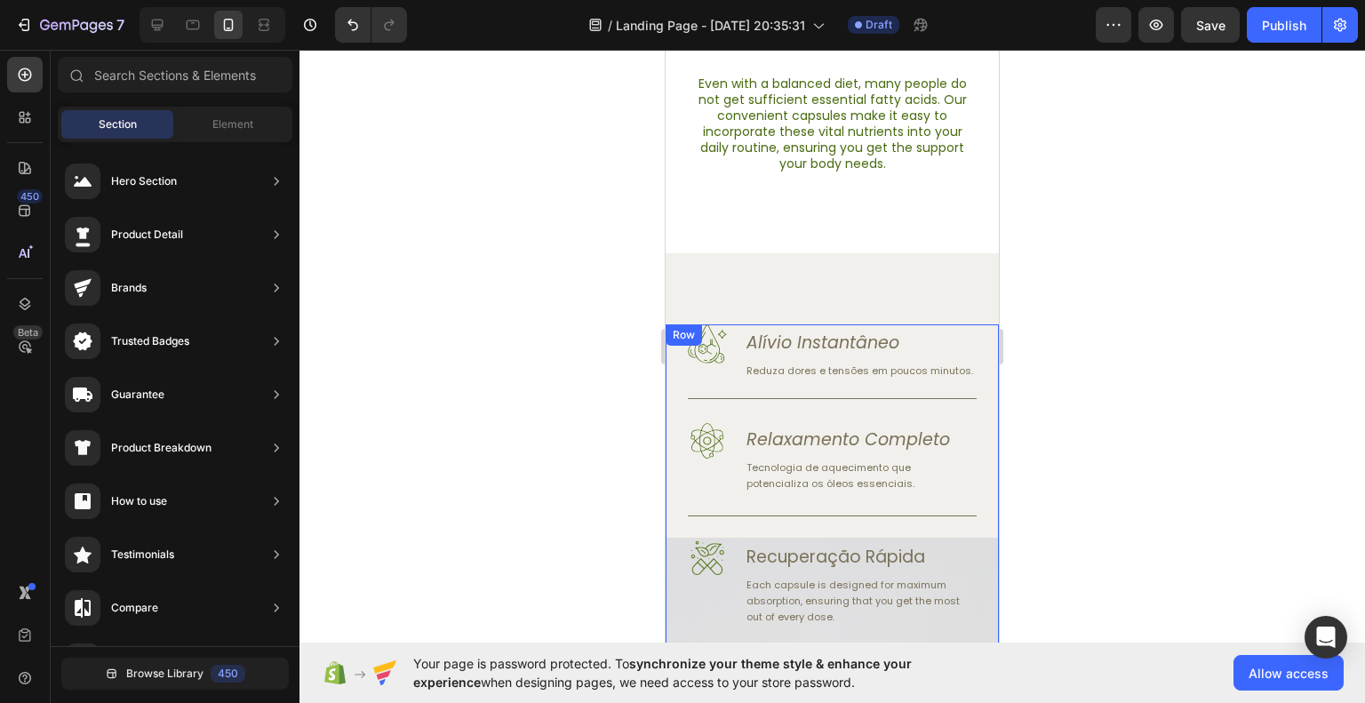
click at [1332, 415] on div at bounding box center [833, 376] width 1066 height 653
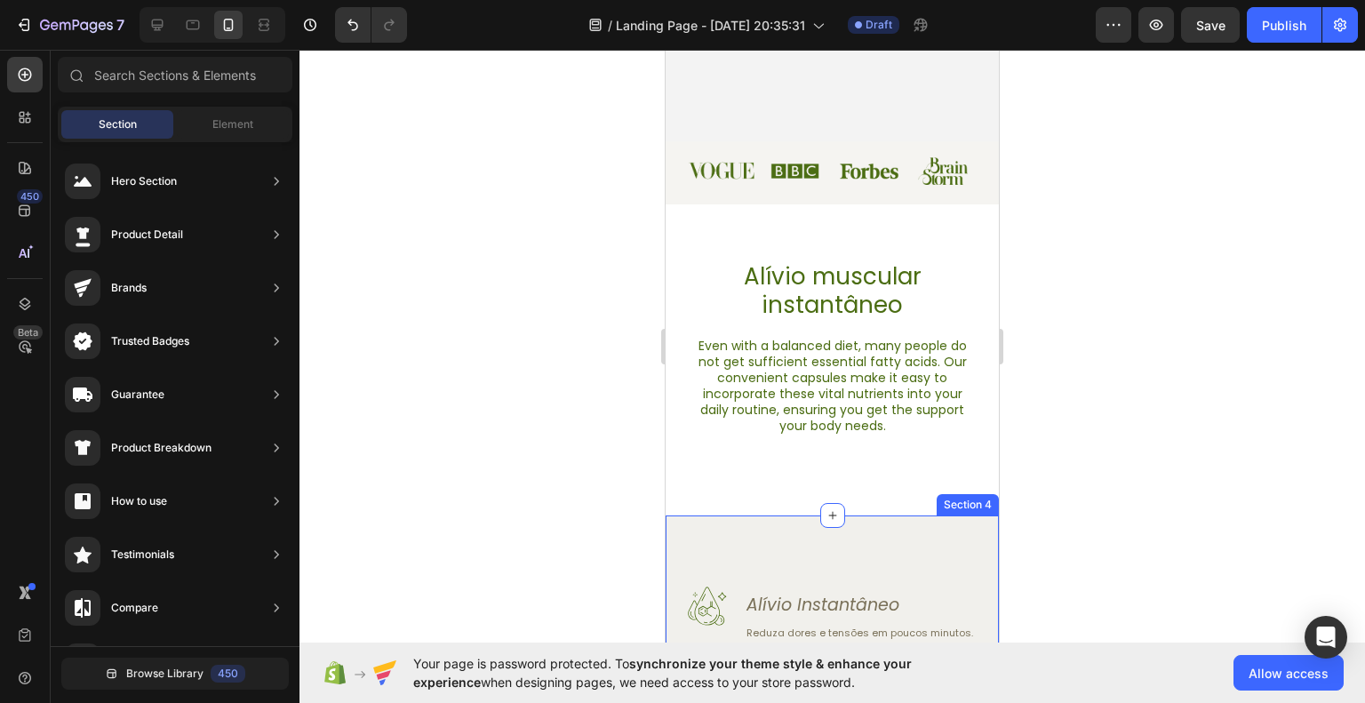
scroll to position [533, 0]
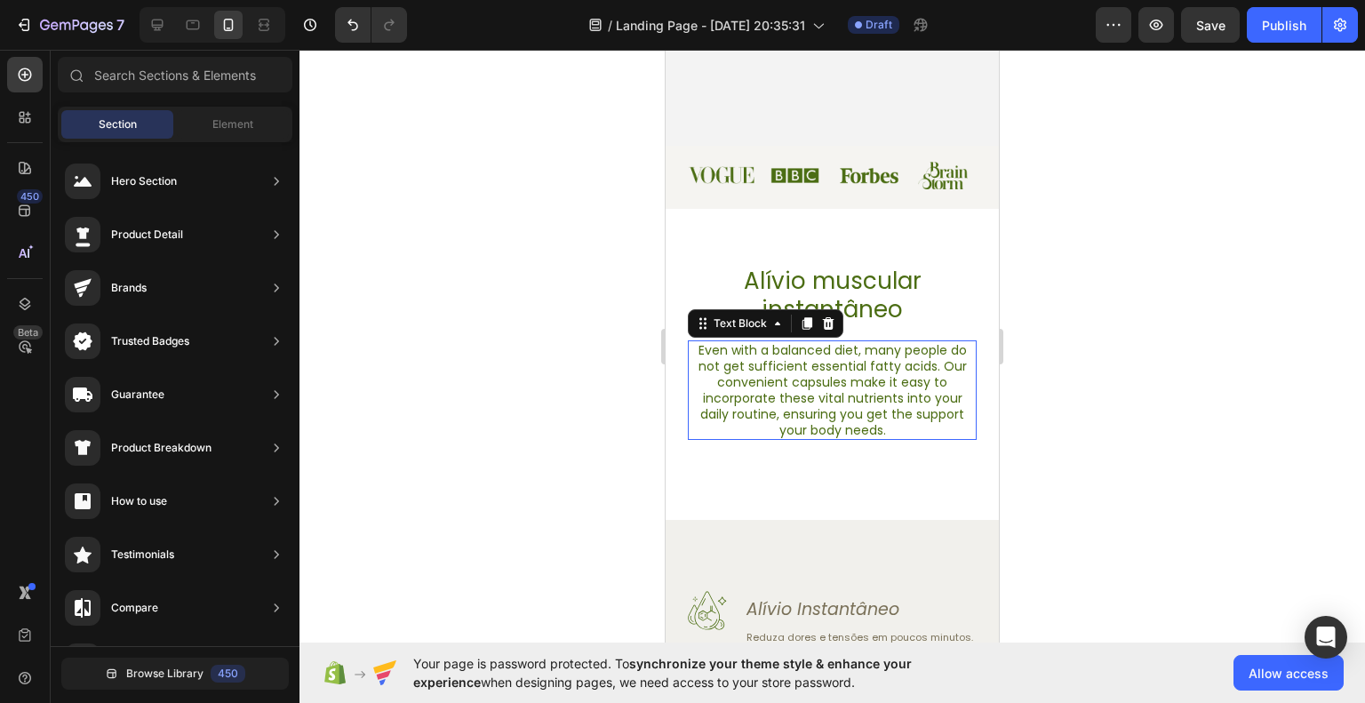
click at [879, 418] on p "Even with a balanced diet, many people do not get sufficient essential fatty ac…" at bounding box center [832, 390] width 285 height 96
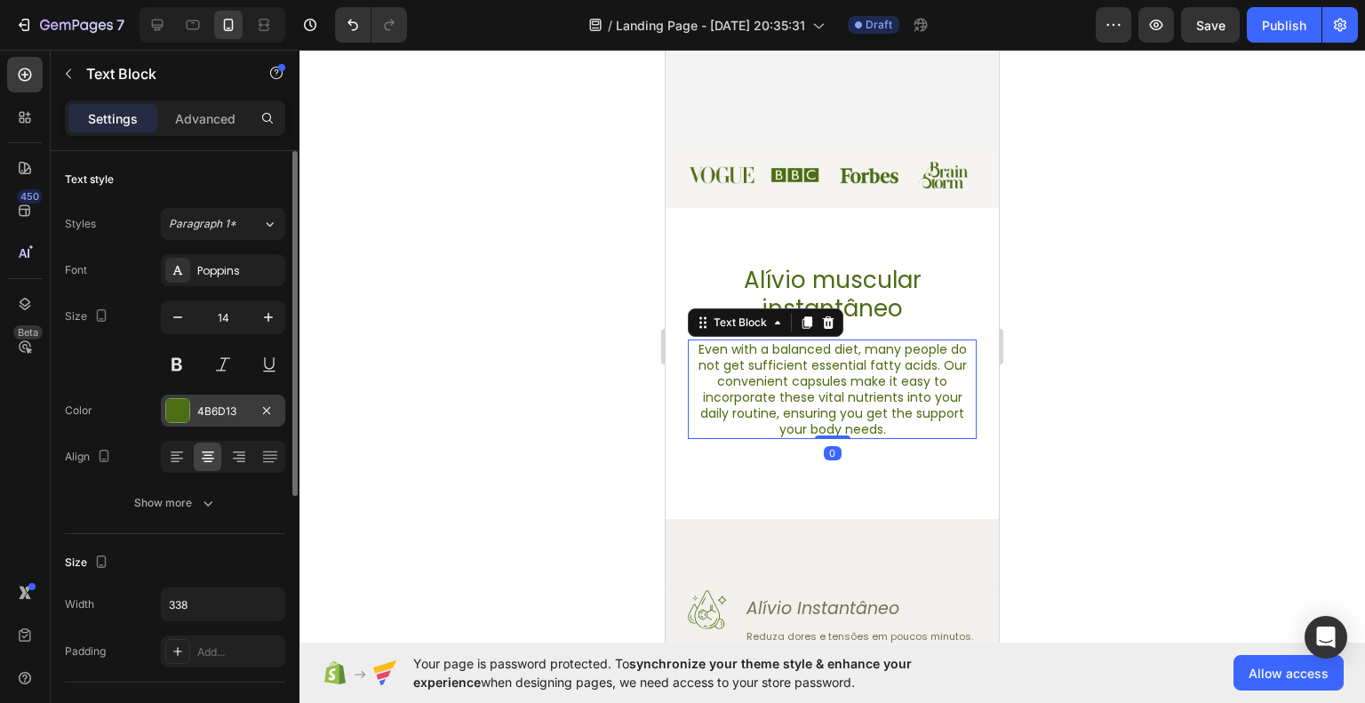
click at [228, 411] on div "4B6D13" at bounding box center [223, 412] width 52 height 16
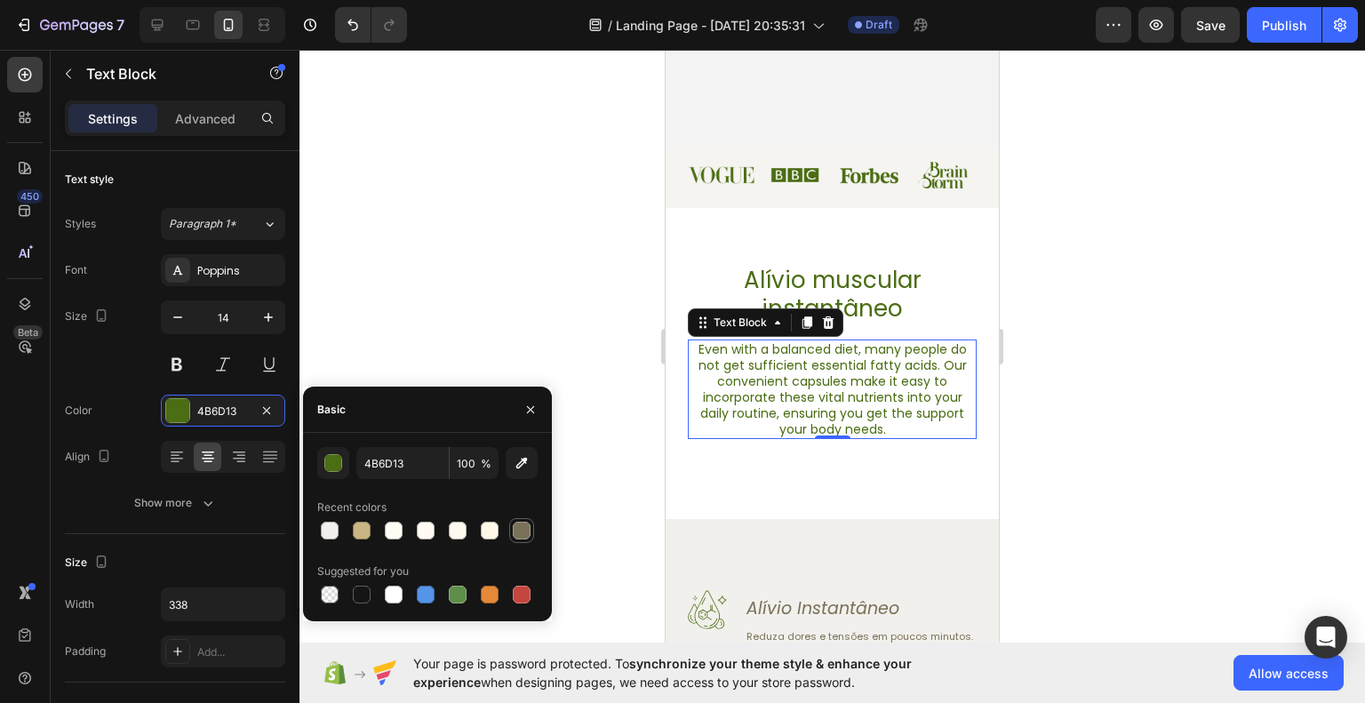
click at [524, 525] on div at bounding box center [522, 531] width 18 height 18
type input "7A7159"
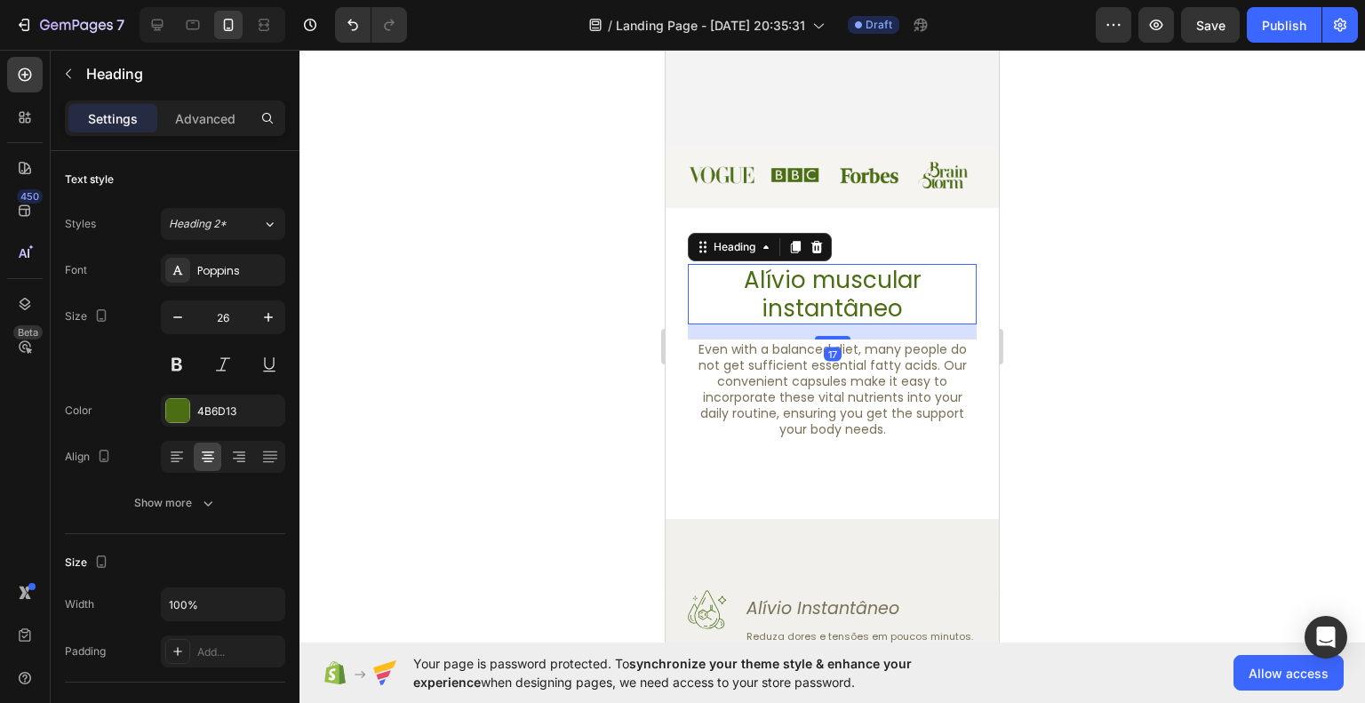
click at [804, 284] on h2 "Alívio muscular instantâneo" at bounding box center [832, 294] width 289 height 60
click at [235, 408] on div "4B6D13" at bounding box center [223, 412] width 52 height 16
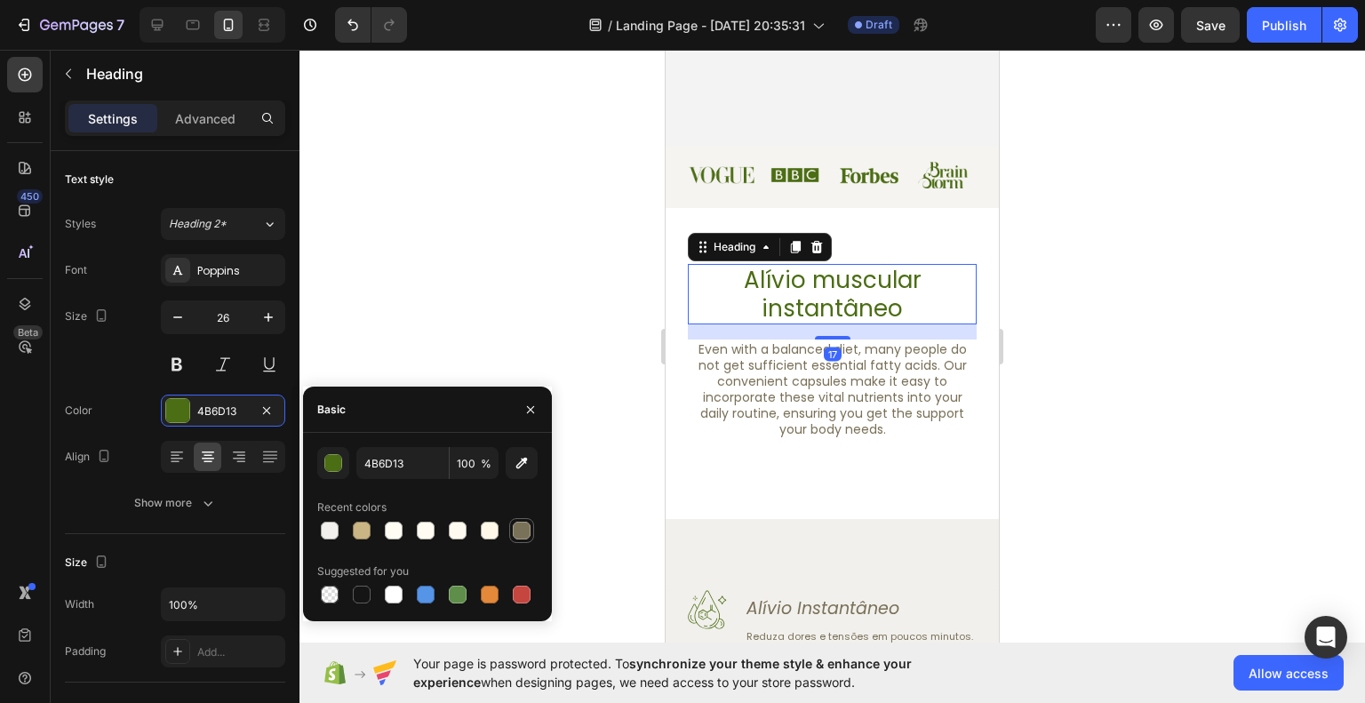
click at [531, 532] on div at bounding box center [521, 530] width 21 height 21
type input "7A7159"
click at [1198, 436] on div at bounding box center [833, 376] width 1066 height 653
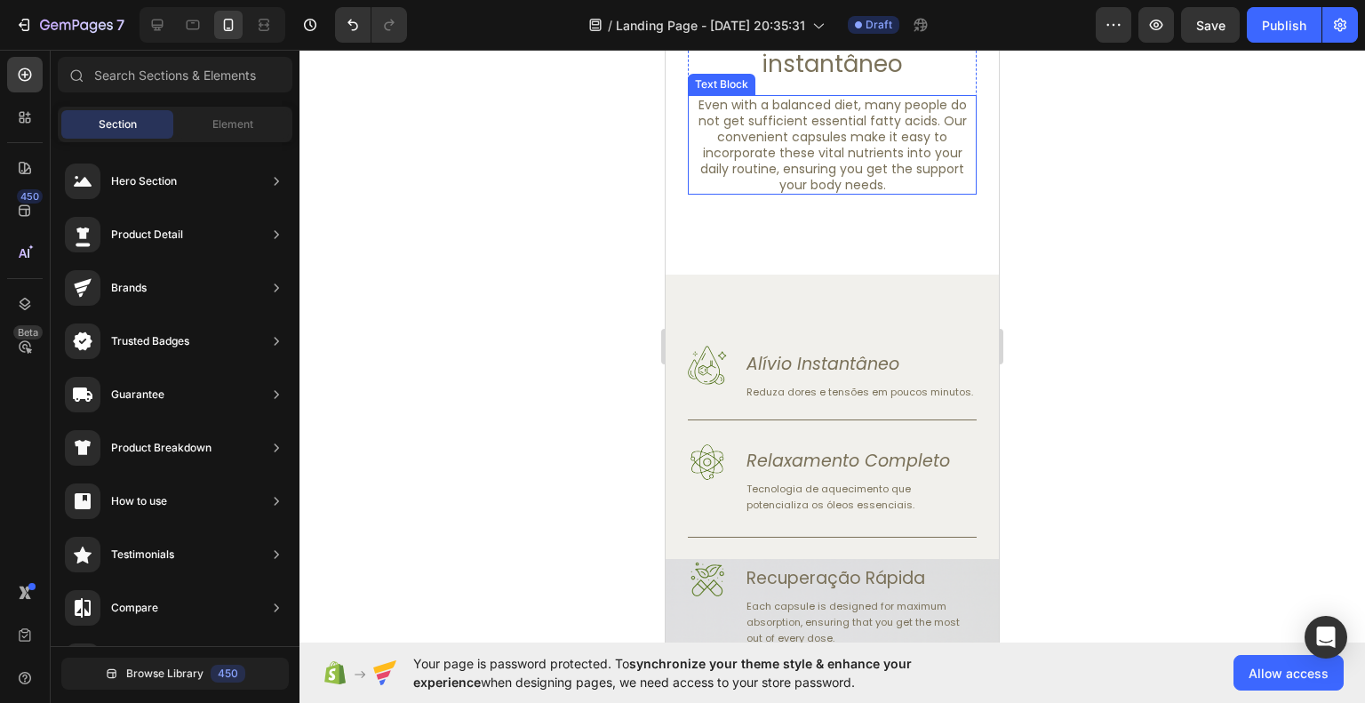
scroll to position [800, 0]
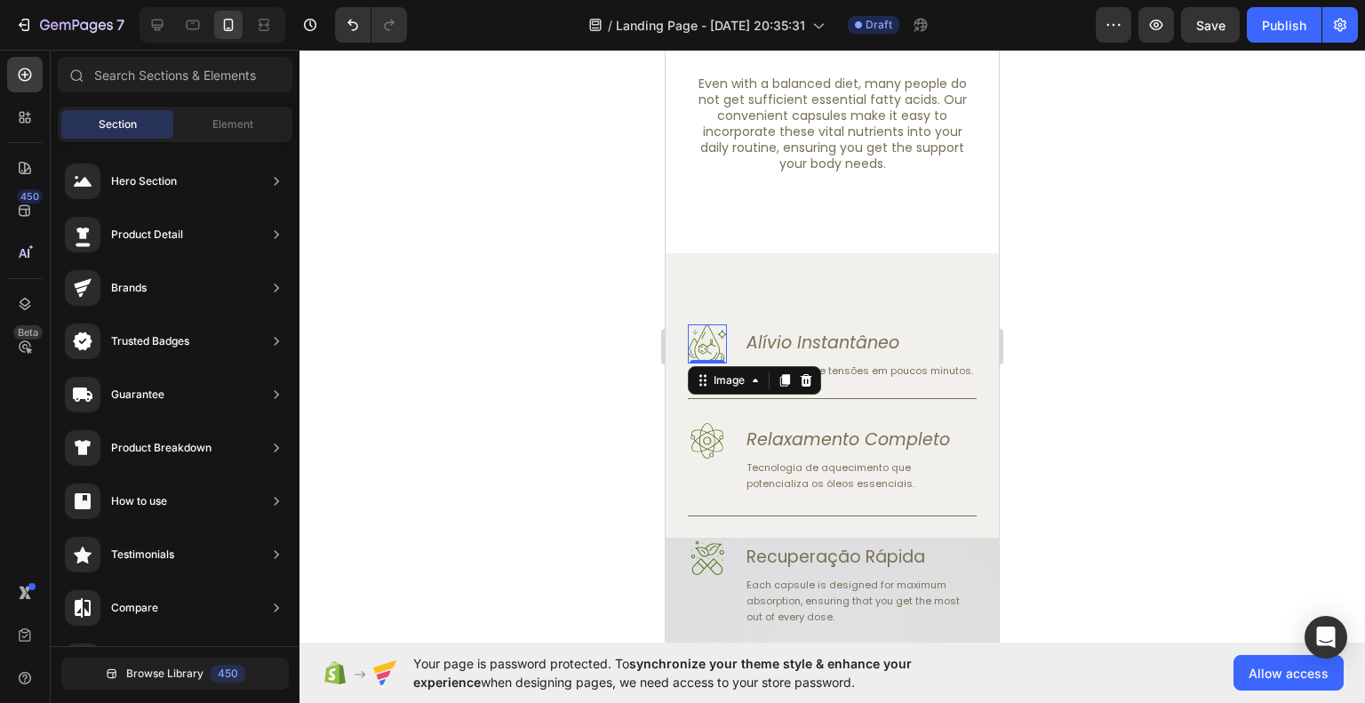
click at [708, 340] on img at bounding box center [707, 343] width 39 height 39
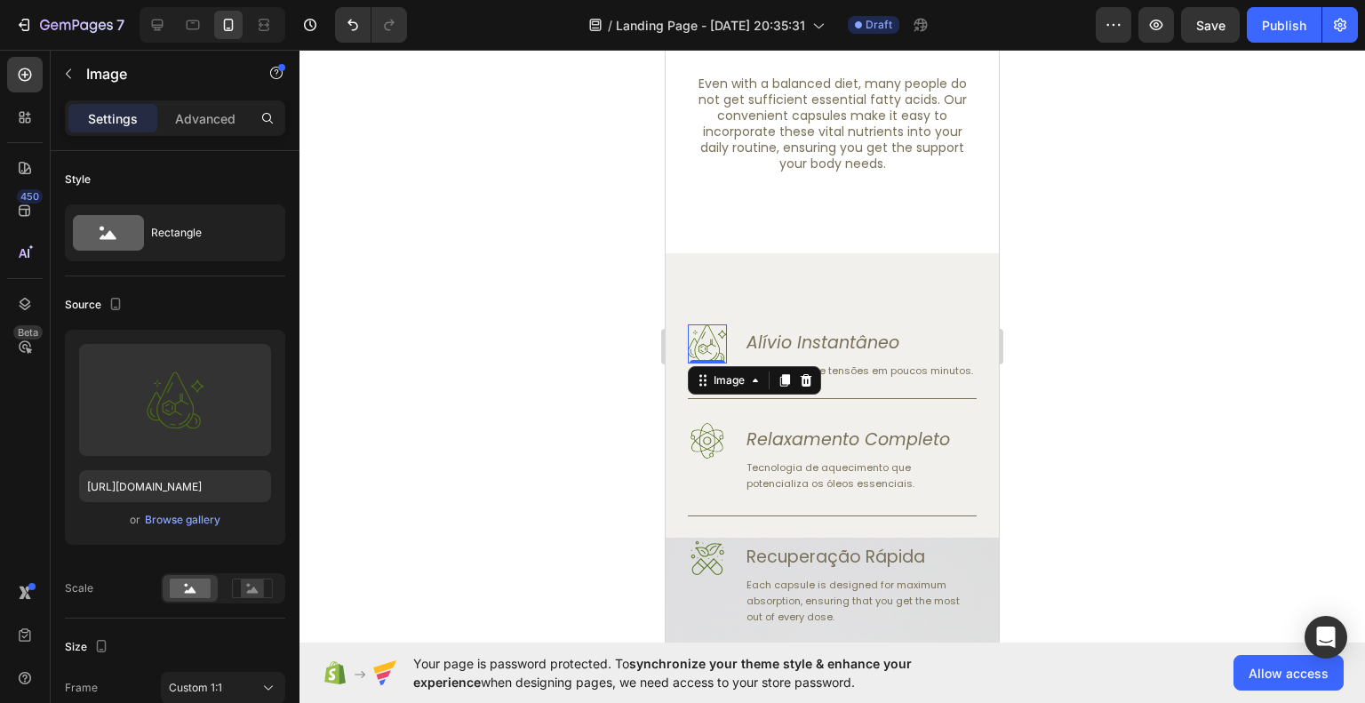
click at [1093, 412] on div at bounding box center [833, 376] width 1066 height 653
click at [707, 358] on img at bounding box center [707, 343] width 39 height 39
click at [746, 387] on div "Image" at bounding box center [729, 380] width 38 height 16
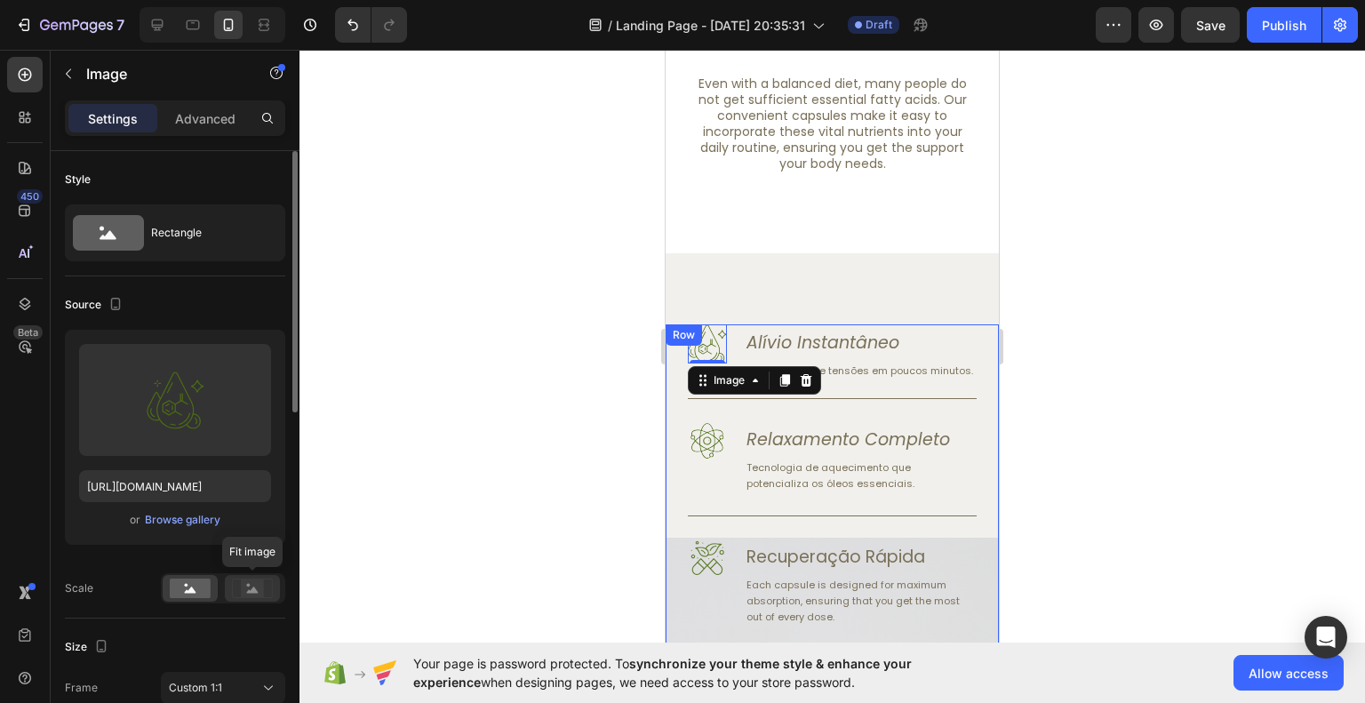
click at [231, 588] on div at bounding box center [252, 588] width 55 height 27
click at [192, 581] on rect at bounding box center [190, 589] width 41 height 20
click at [395, 504] on div at bounding box center [833, 376] width 1066 height 653
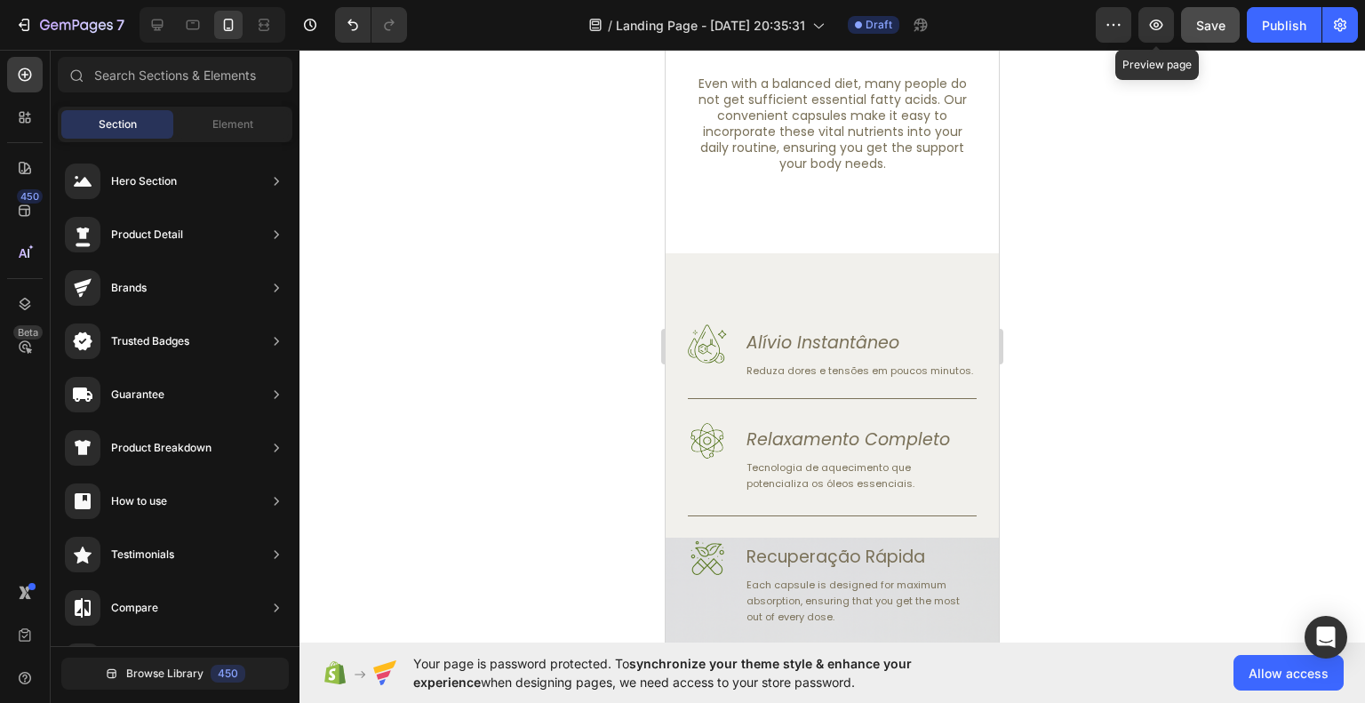
click at [1192, 23] on button "Save" at bounding box center [1210, 25] width 59 height 36
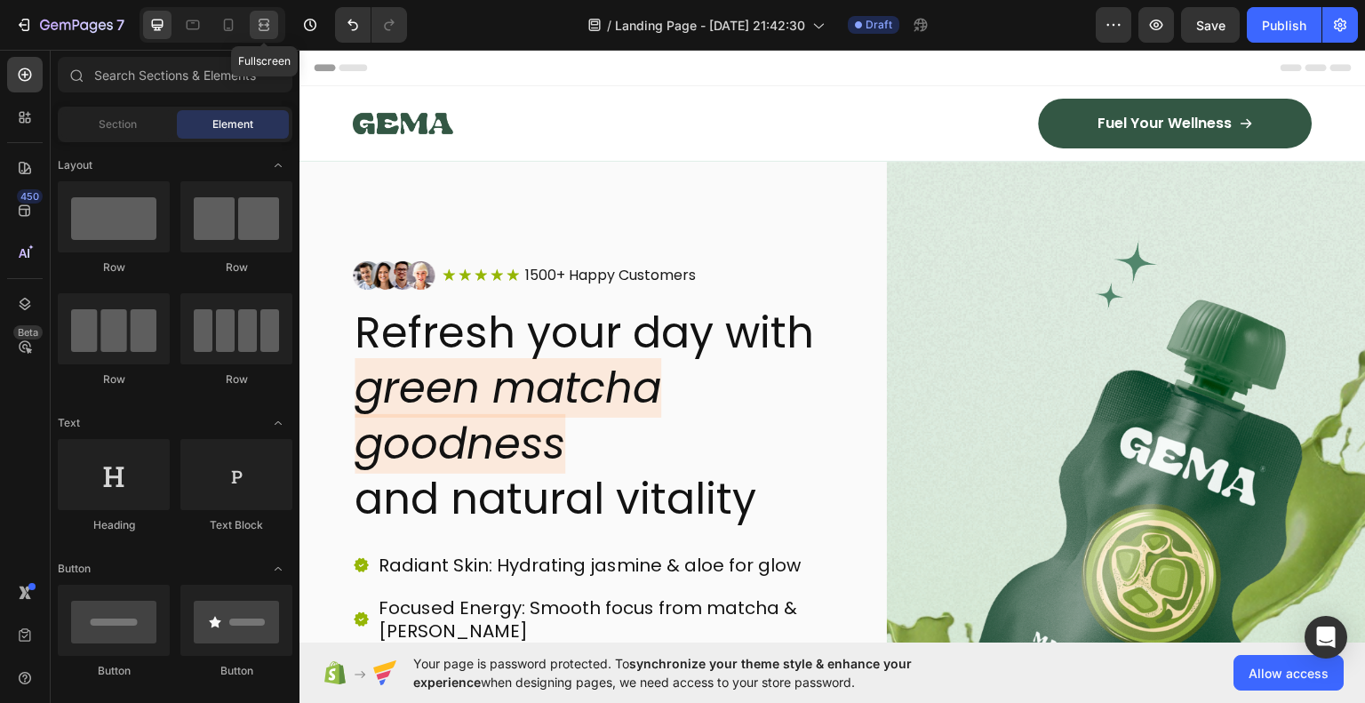
click at [274, 30] on div at bounding box center [264, 25] width 28 height 28
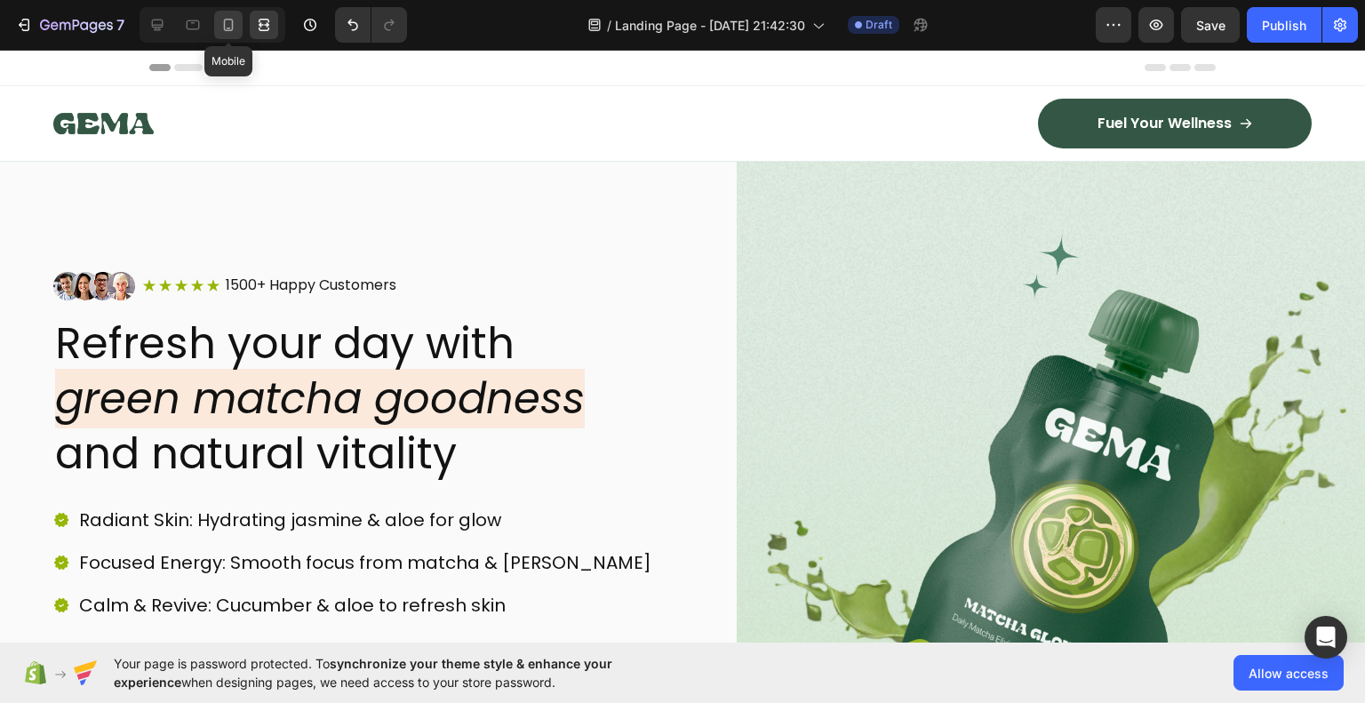
click at [231, 28] on icon at bounding box center [229, 25] width 18 height 18
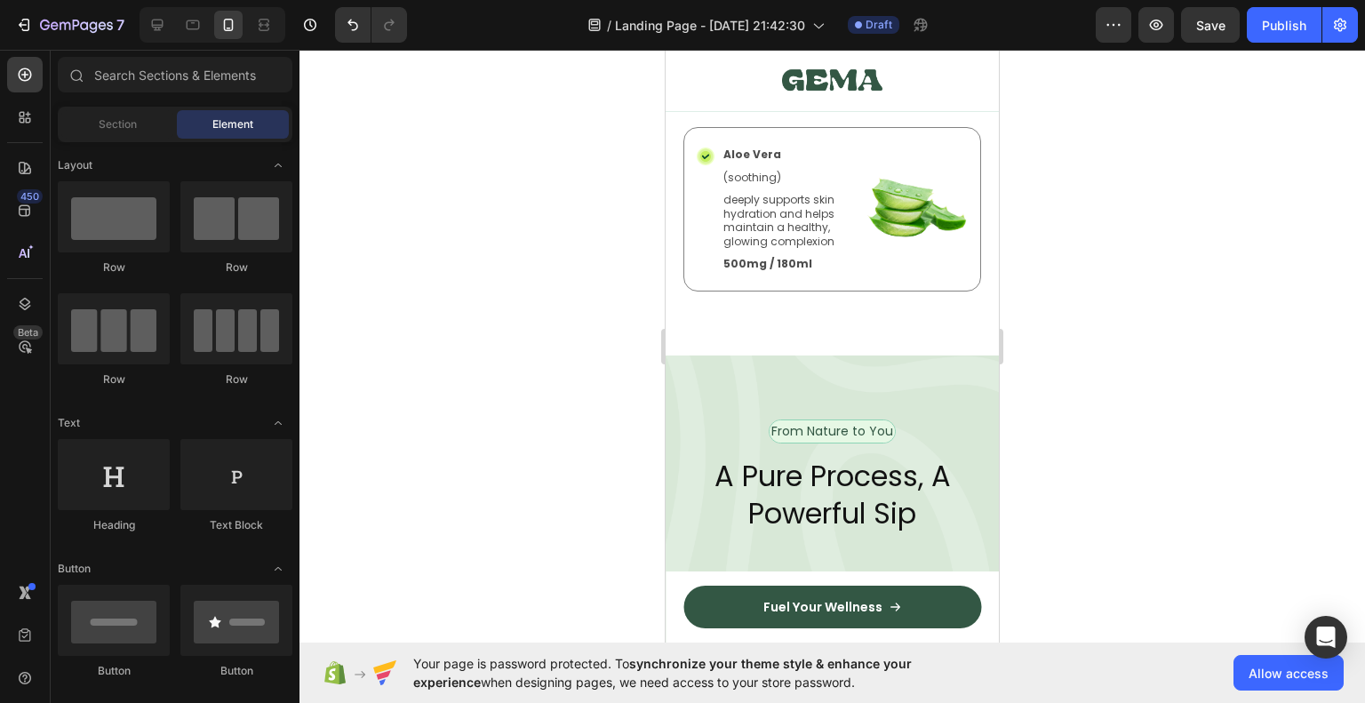
scroll to position [3289, 0]
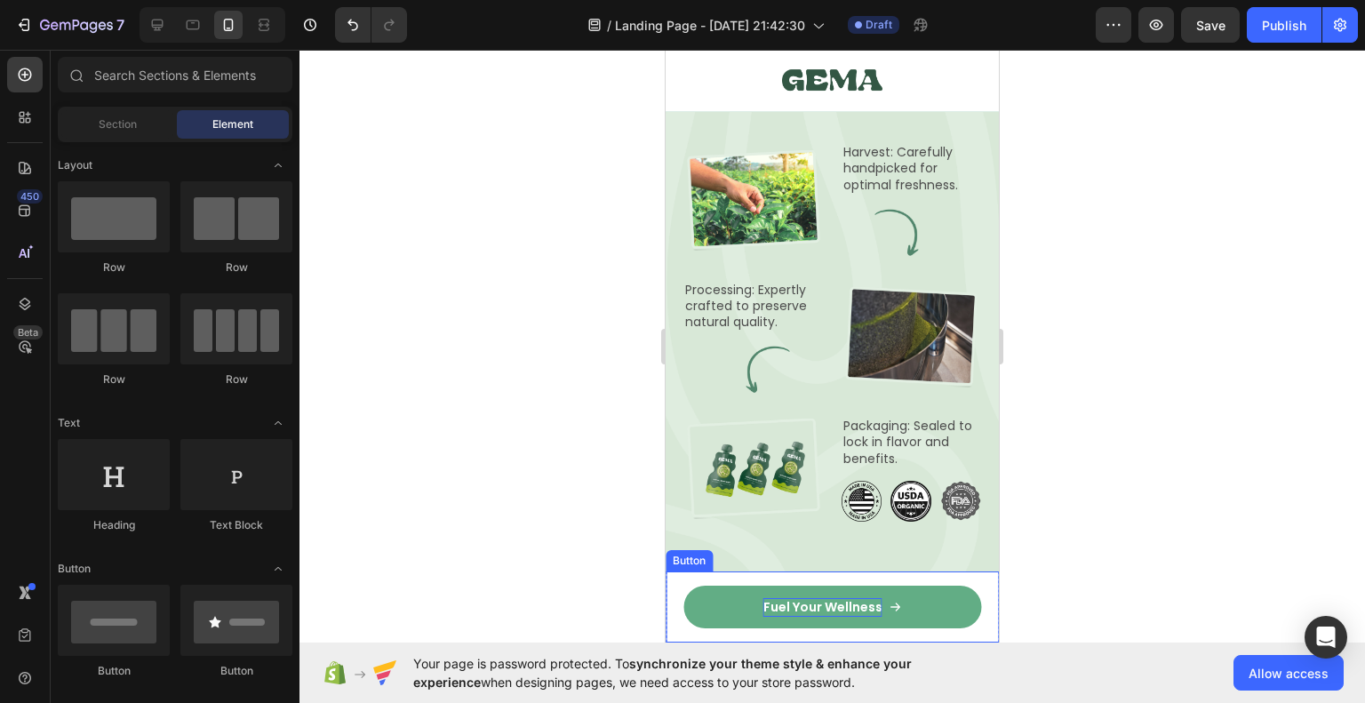
click at [854, 607] on p "Fuel Your Wellness" at bounding box center [823, 607] width 119 height 19
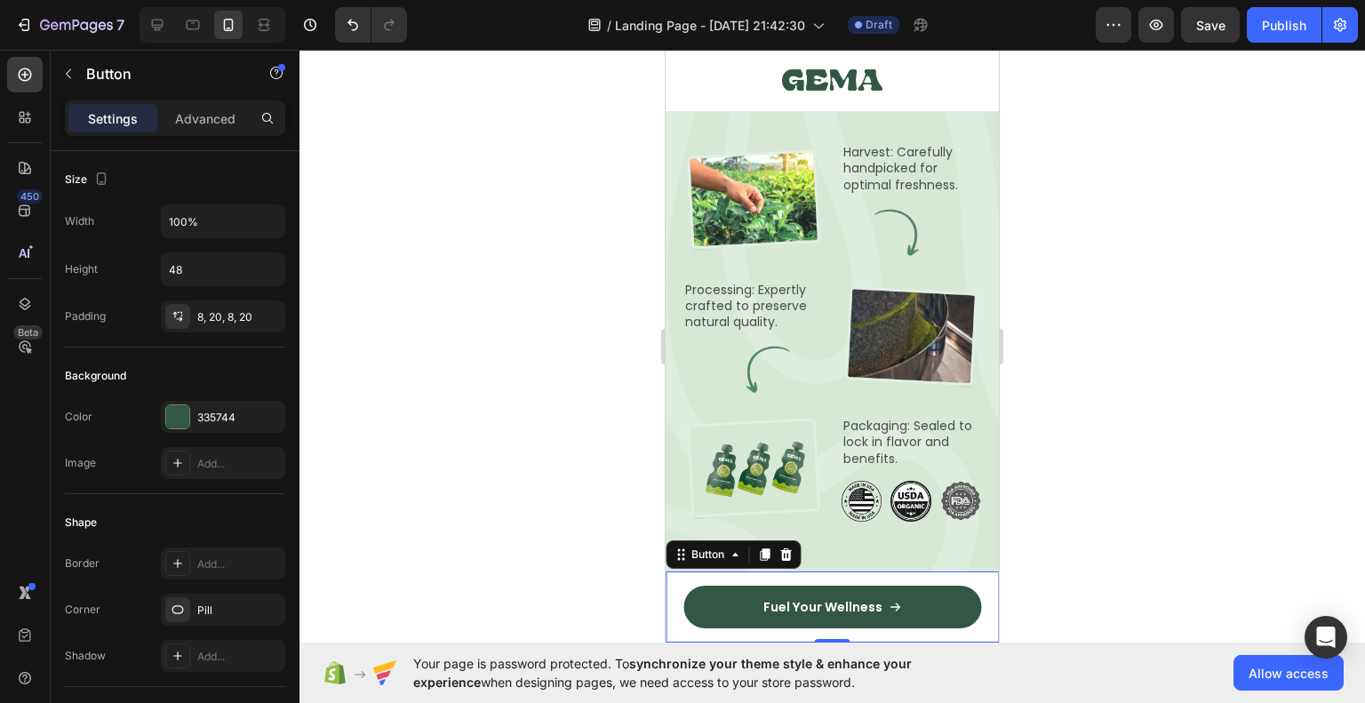
click at [1177, 486] on div at bounding box center [833, 376] width 1066 height 653
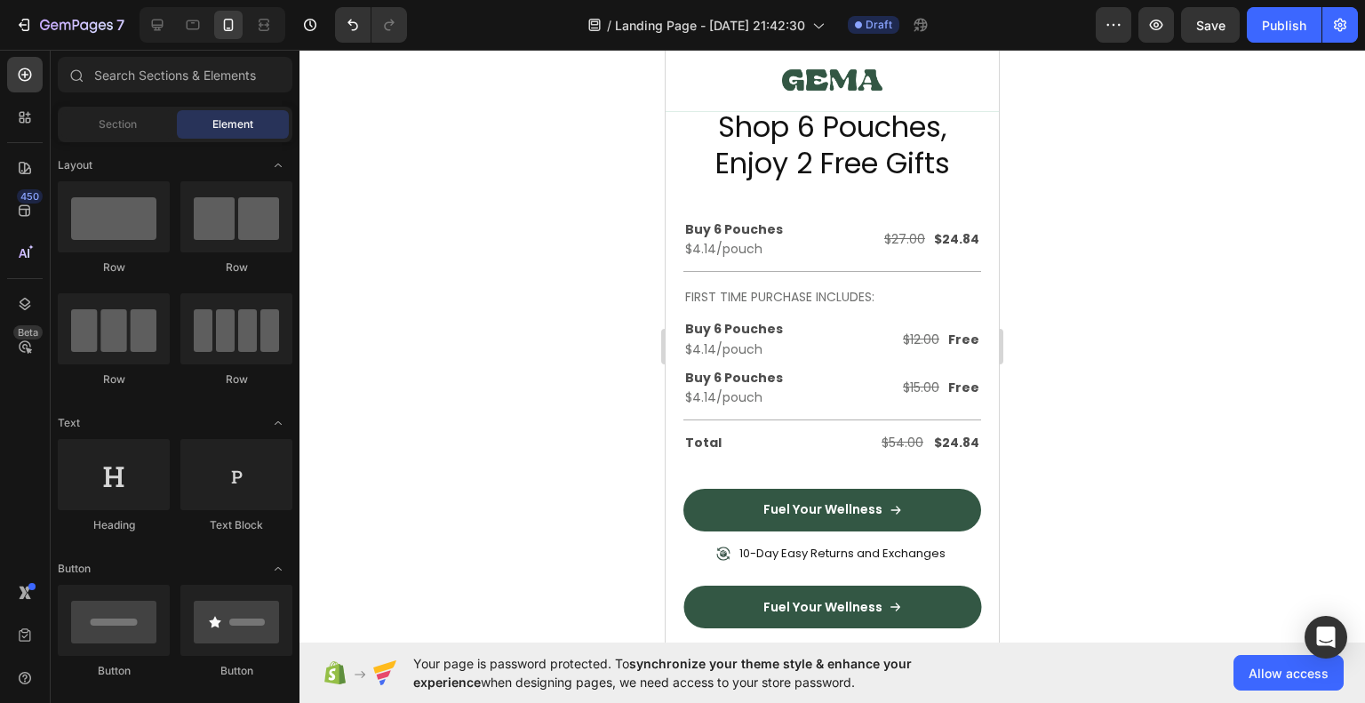
scroll to position [4623, 0]
